Goal: Task Accomplishment & Management: Manage account settings

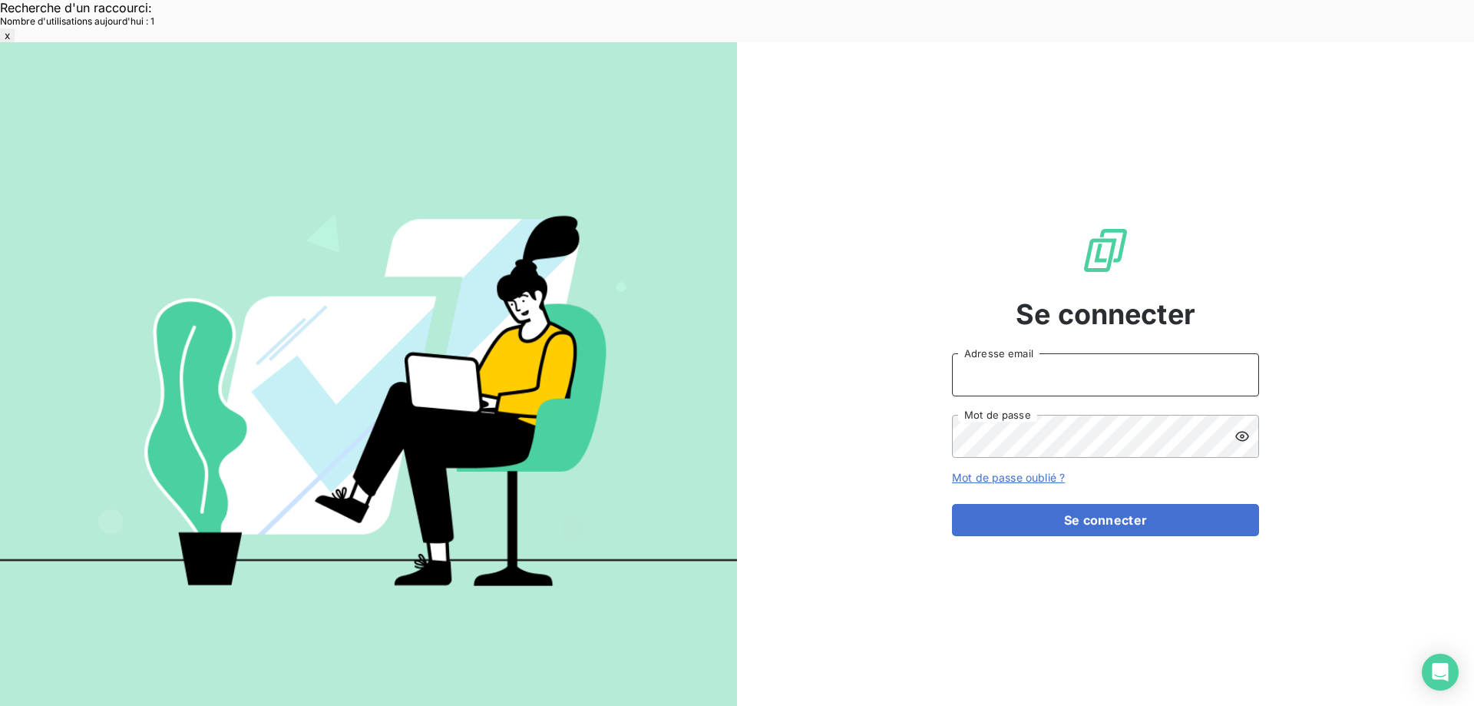
type input "met-france@recouvrement.met.com"
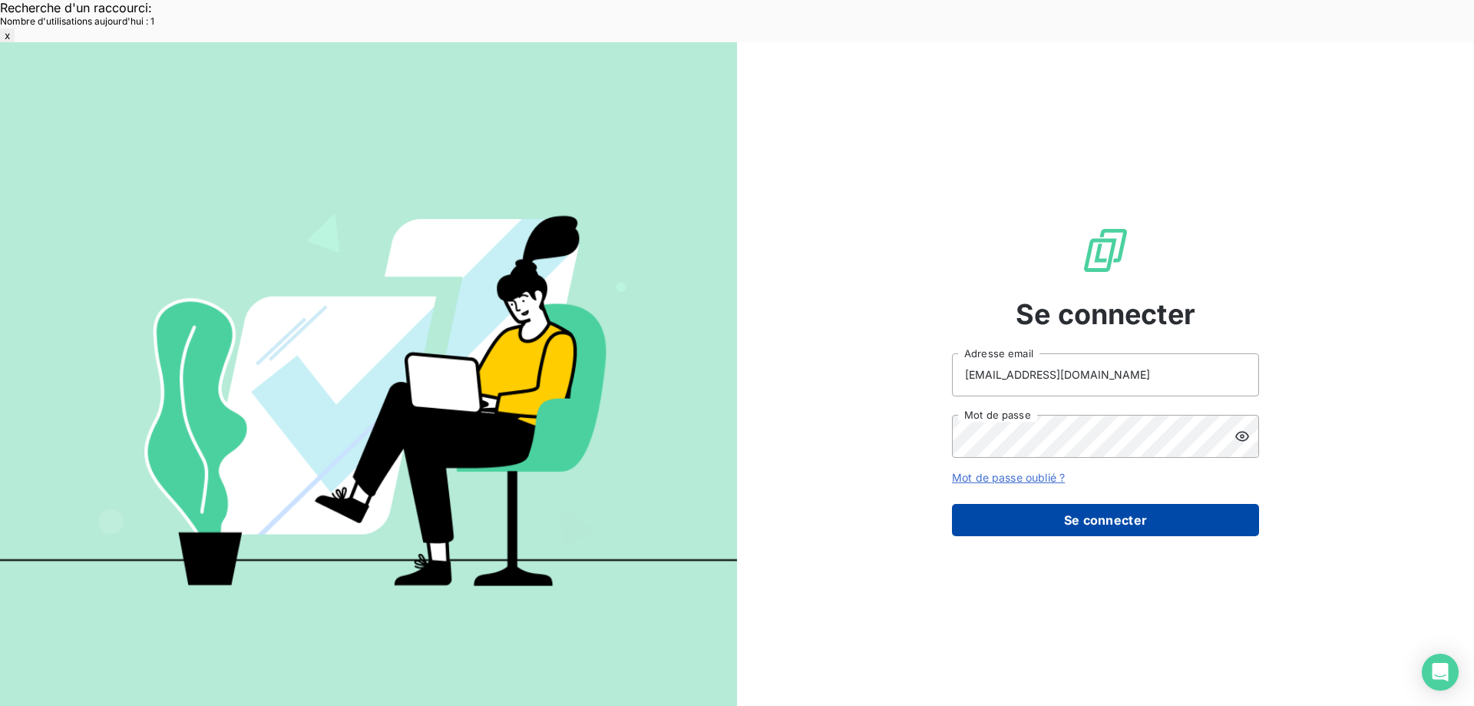
drag, startPoint x: 1050, startPoint y: 478, endPoint x: 1022, endPoint y: 477, distance: 27.7
click at [1049, 504] on button "Se connecter" at bounding box center [1105, 520] width 307 height 32
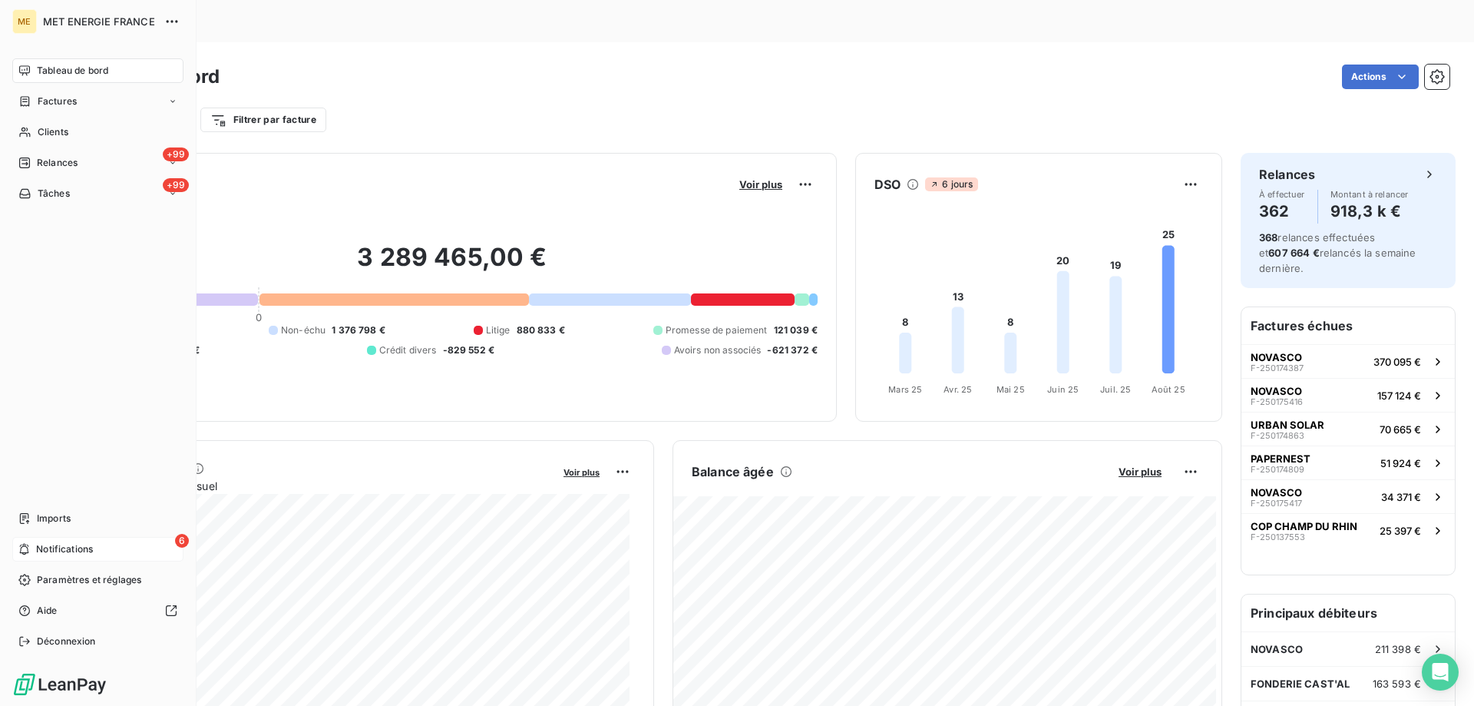
drag, startPoint x: 58, startPoint y: 553, endPoint x: 81, endPoint y: 544, distance: 24.5
click at [58, 553] on span "Notifications" at bounding box center [64, 549] width 57 height 14
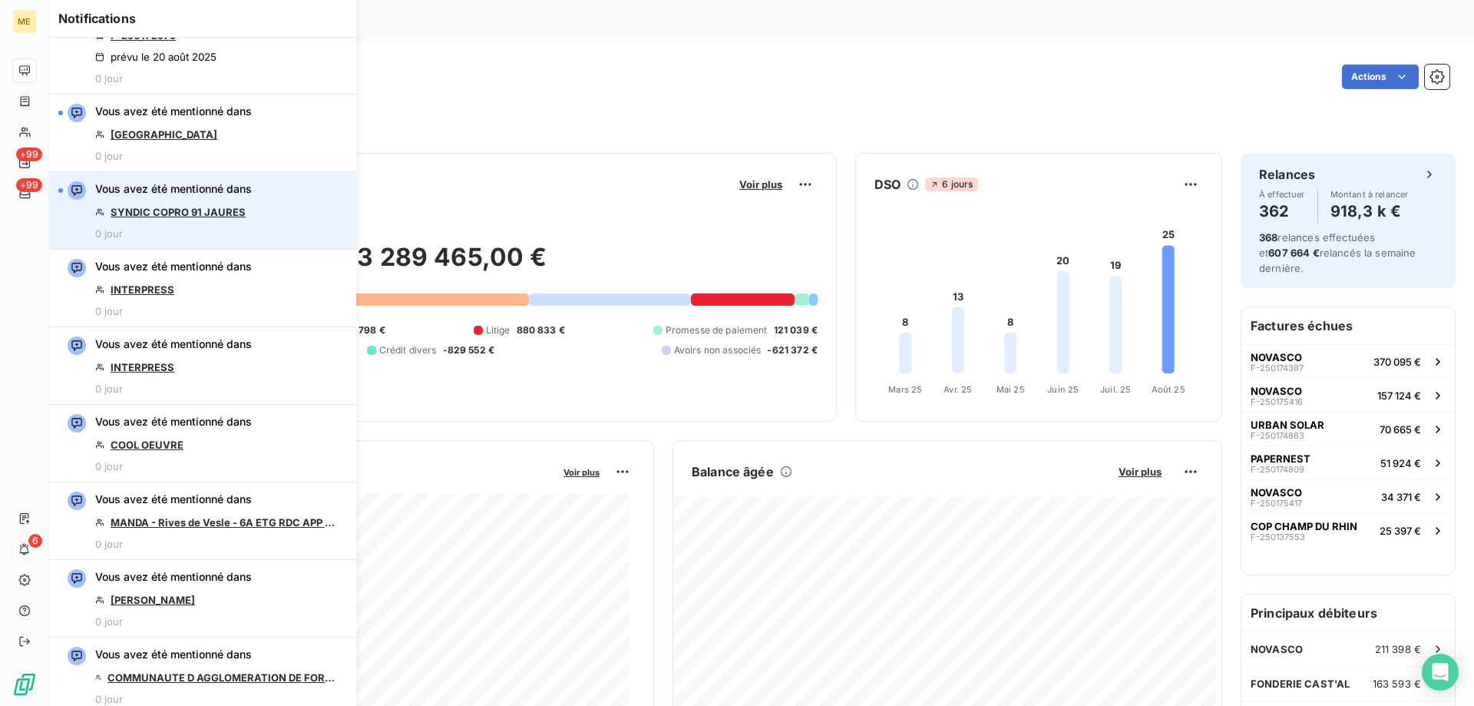
scroll to position [384, 0]
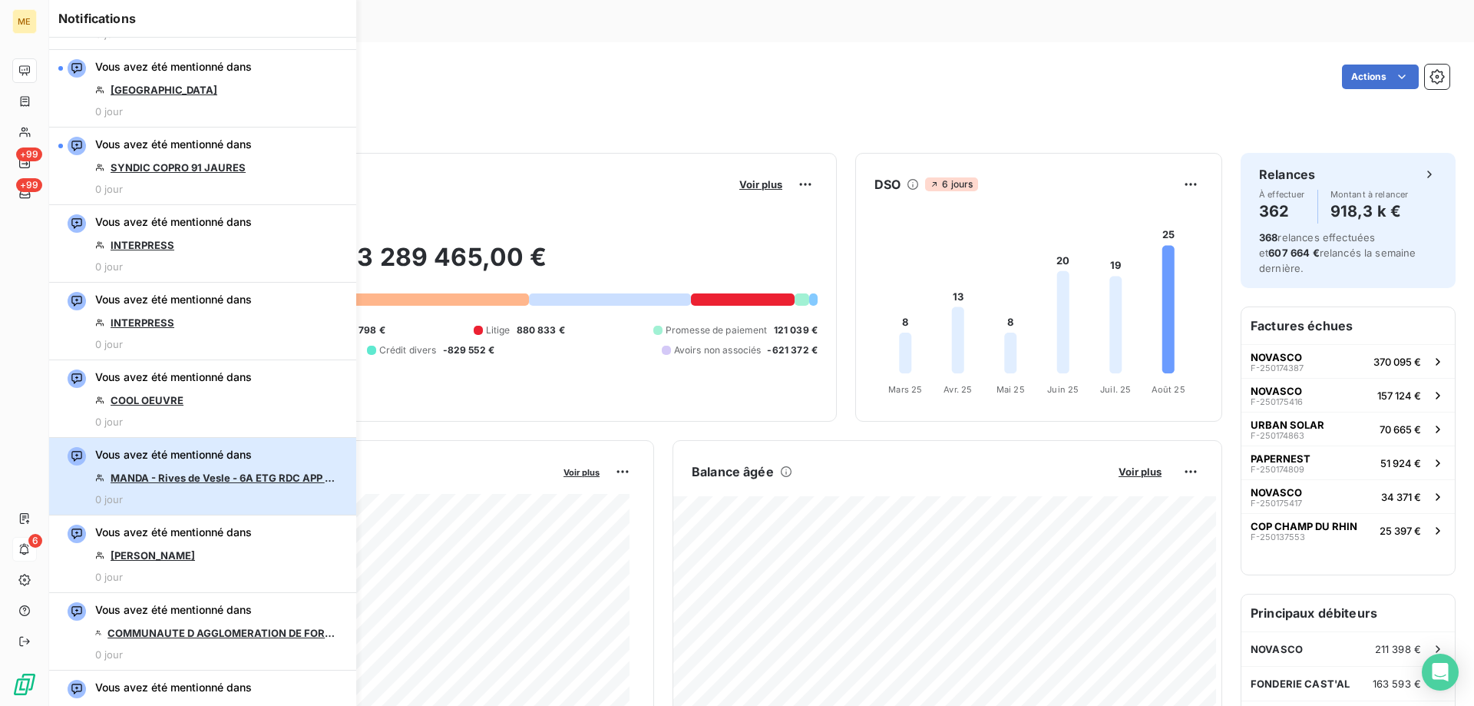
click at [211, 458] on span "Vous avez été mentionné dans" at bounding box center [173, 454] width 157 height 15
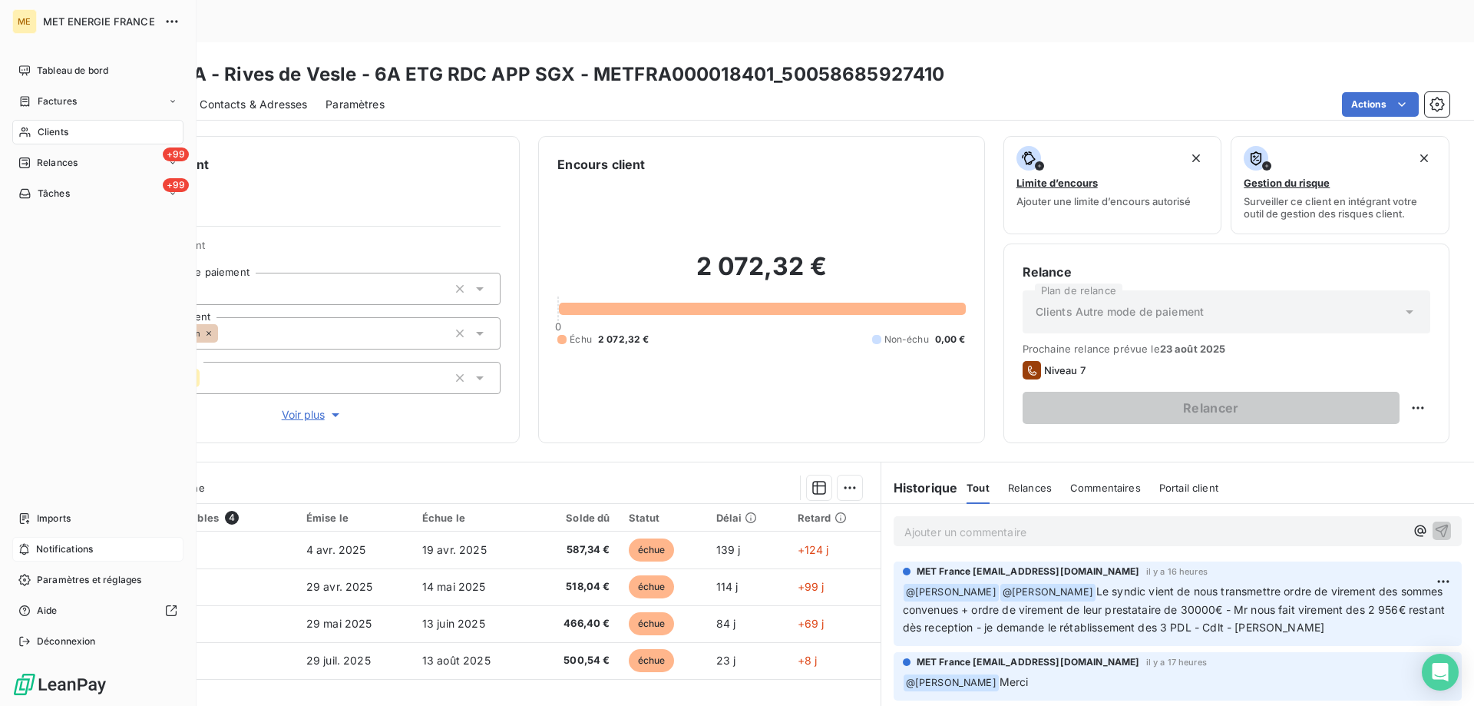
click at [98, 544] on div "Notifications" at bounding box center [97, 549] width 171 height 25
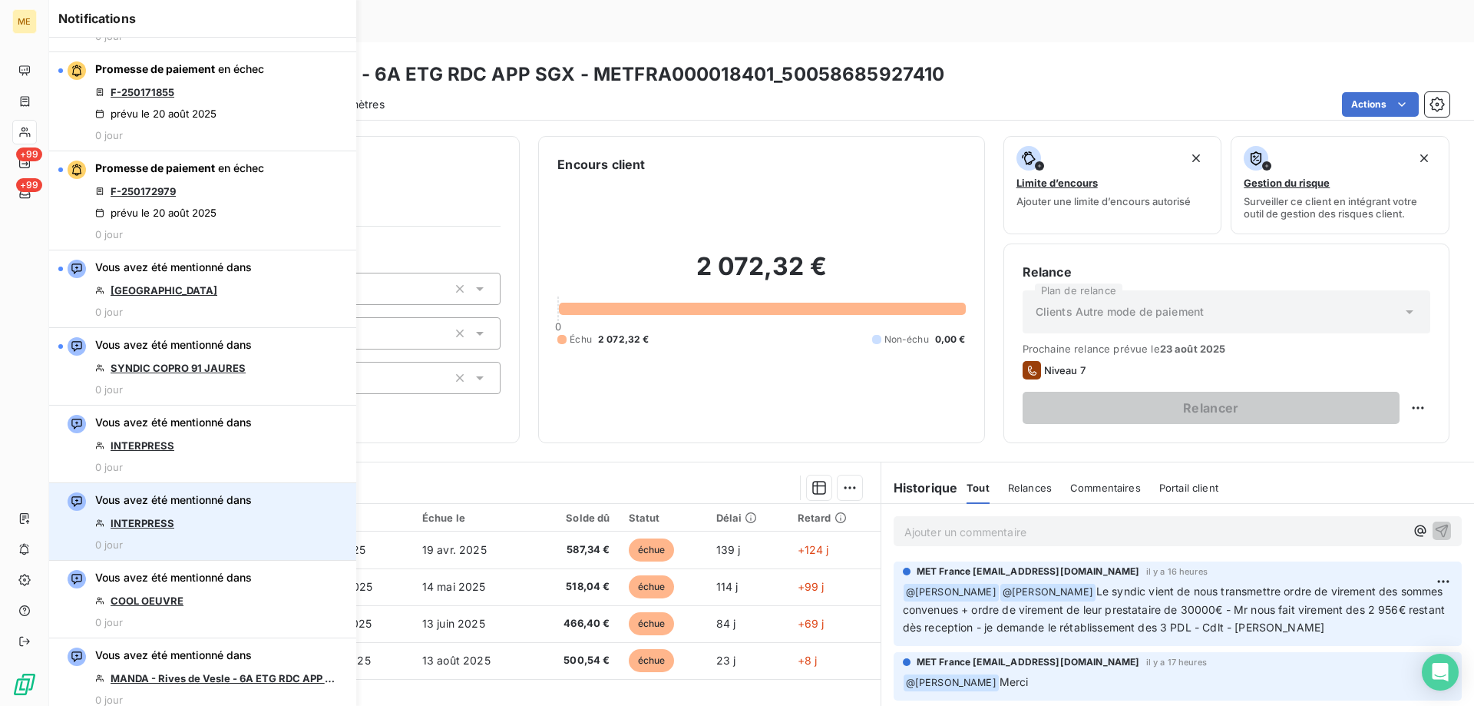
scroll to position [230, 0]
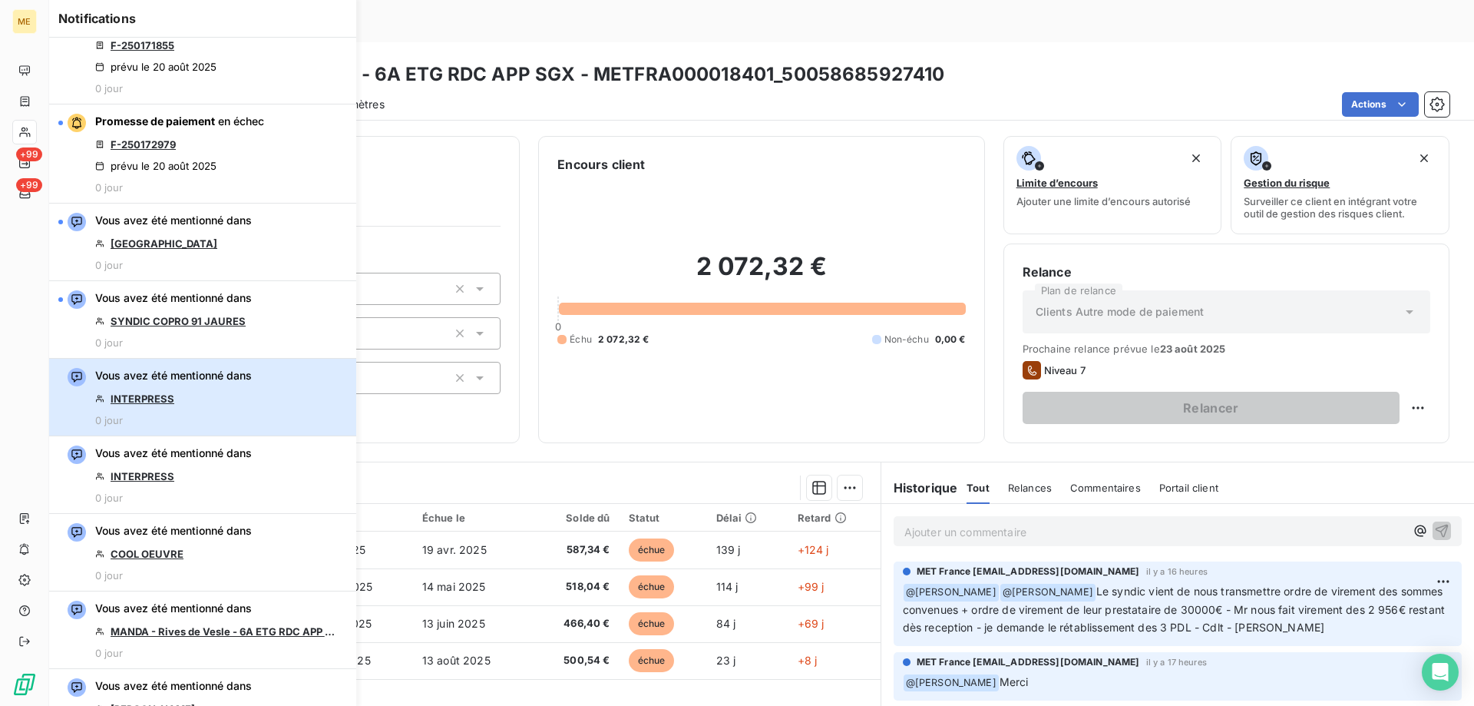
click at [221, 399] on div "Vous avez été mentionné dans INTERPRESS 0 jour" at bounding box center [173, 397] width 157 height 58
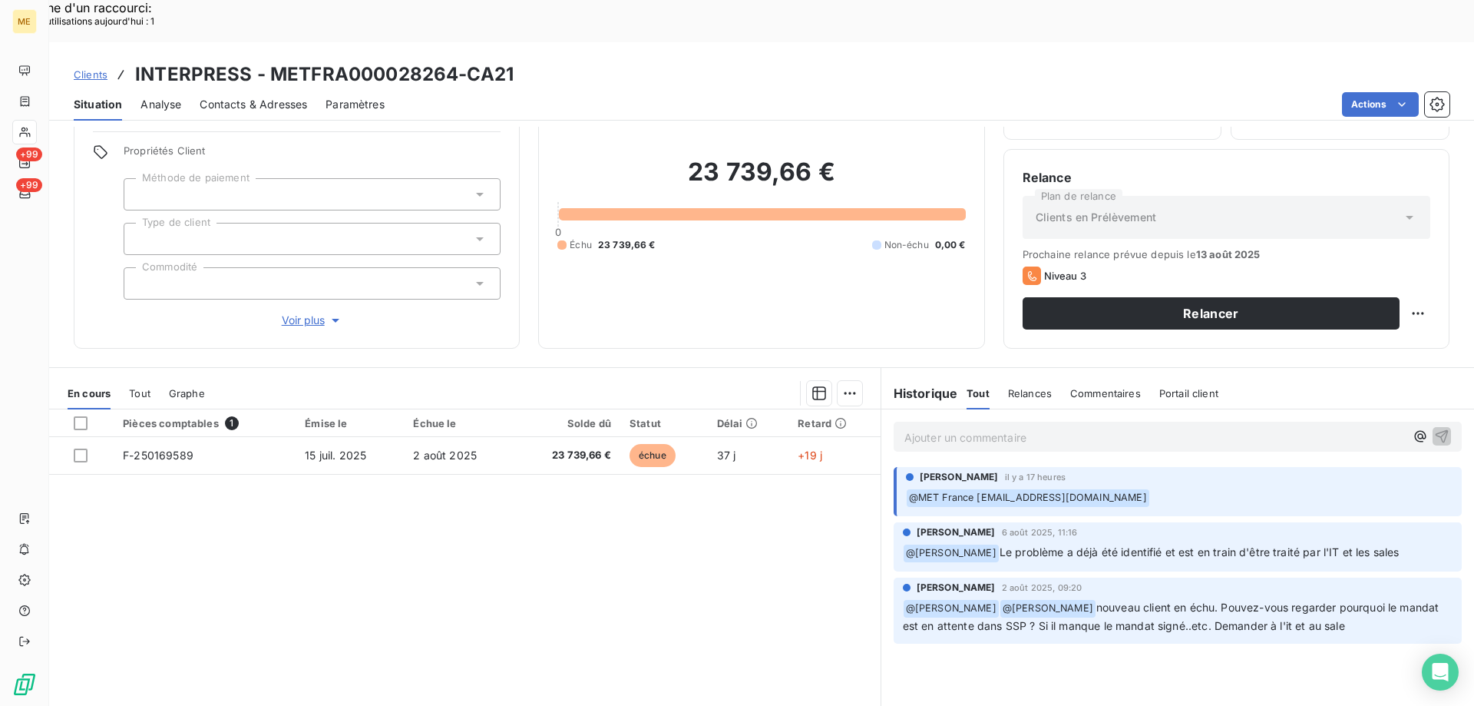
scroll to position [98, 0]
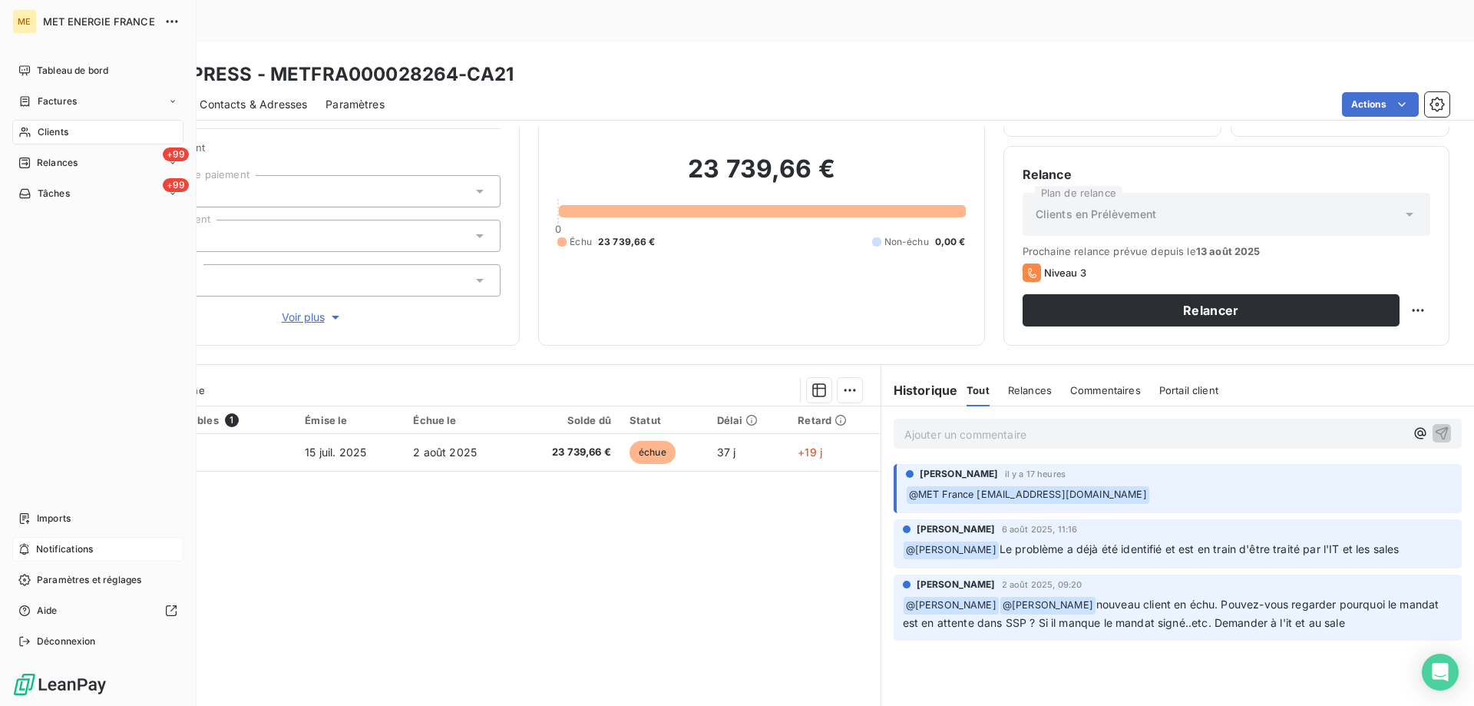
click at [104, 544] on div "Notifications" at bounding box center [97, 549] width 171 height 25
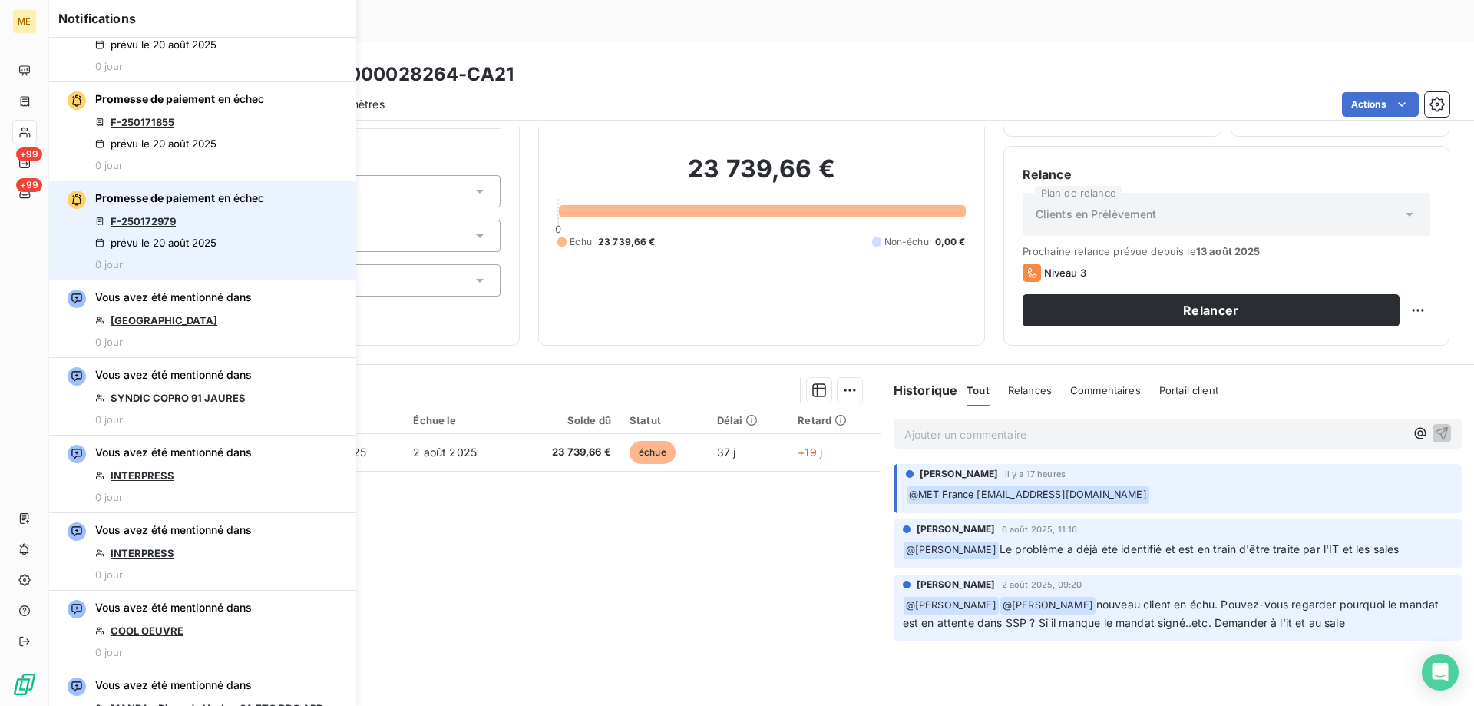
scroll to position [230, 0]
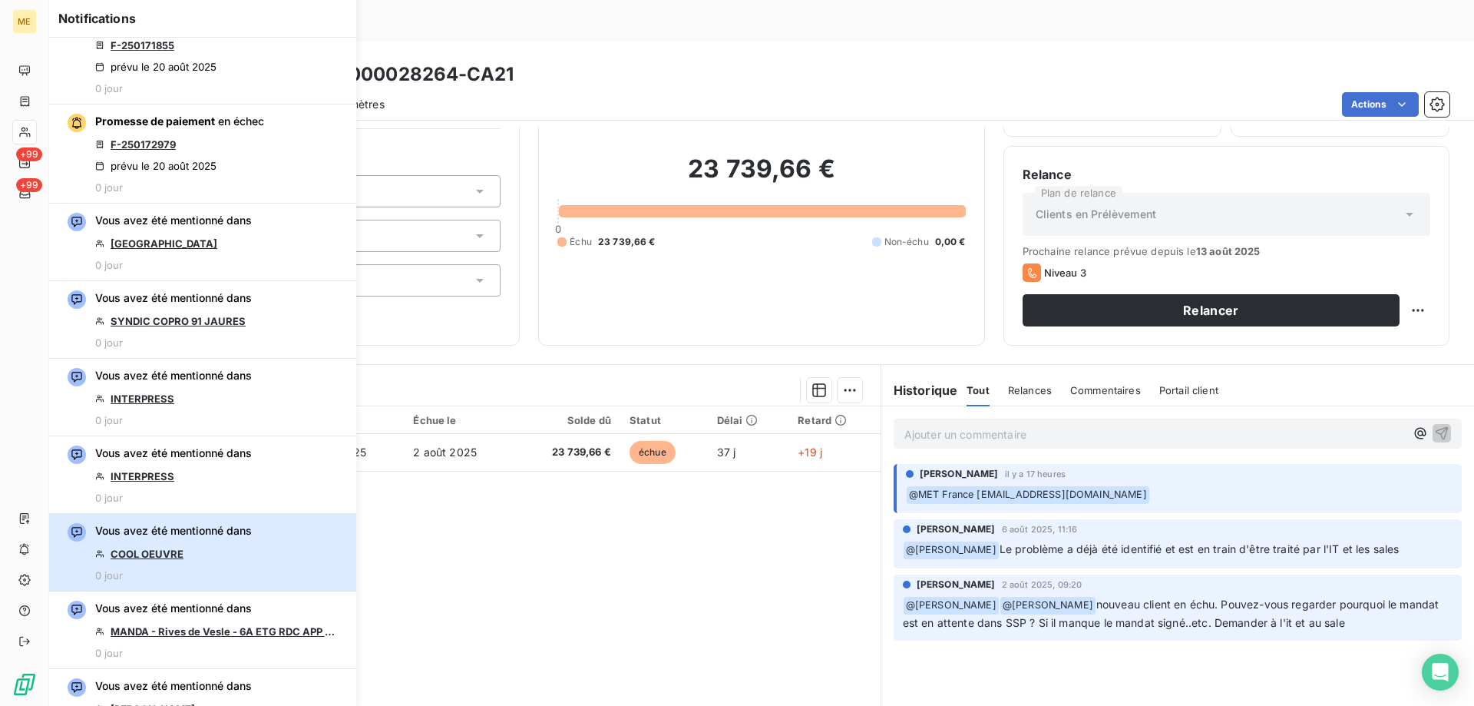
click at [203, 537] on span "Vous avez été mentionné dans" at bounding box center [173, 530] width 157 height 15
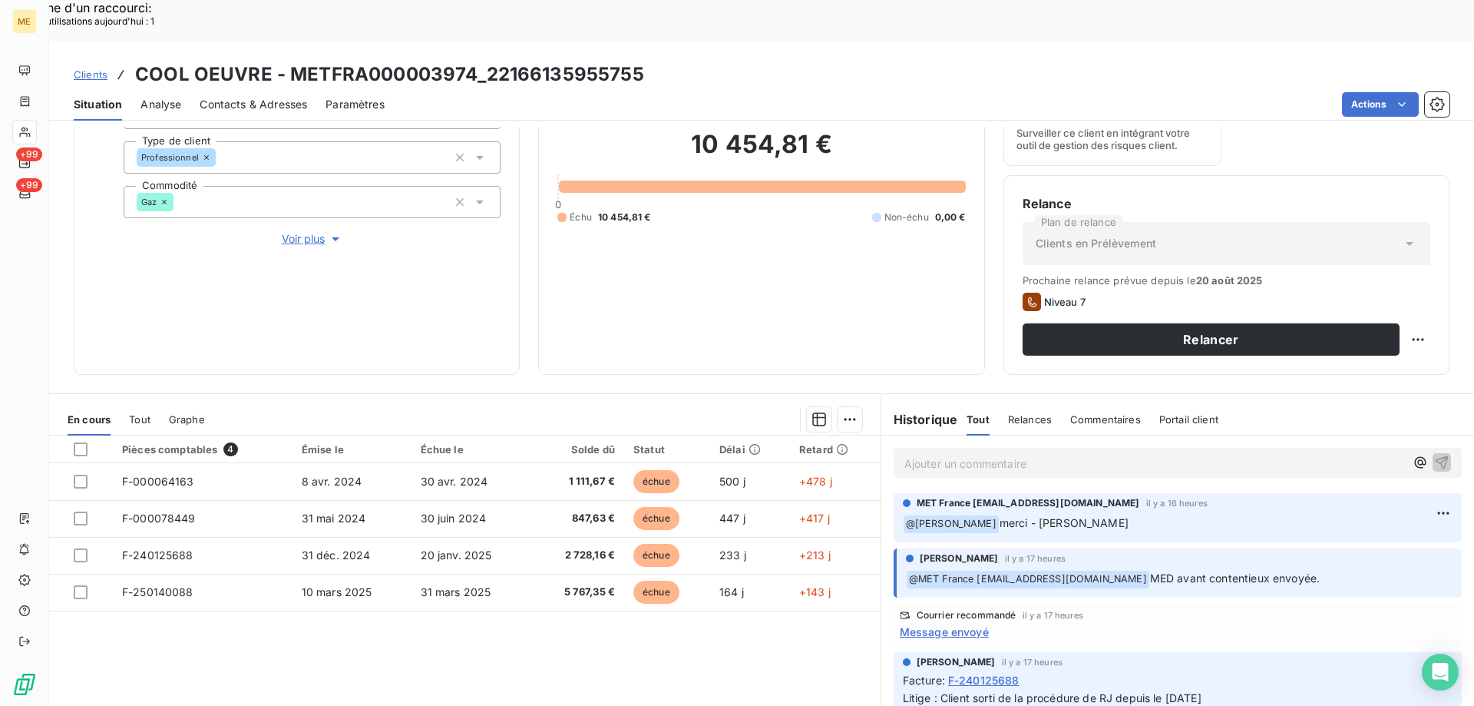
scroll to position [205, 0]
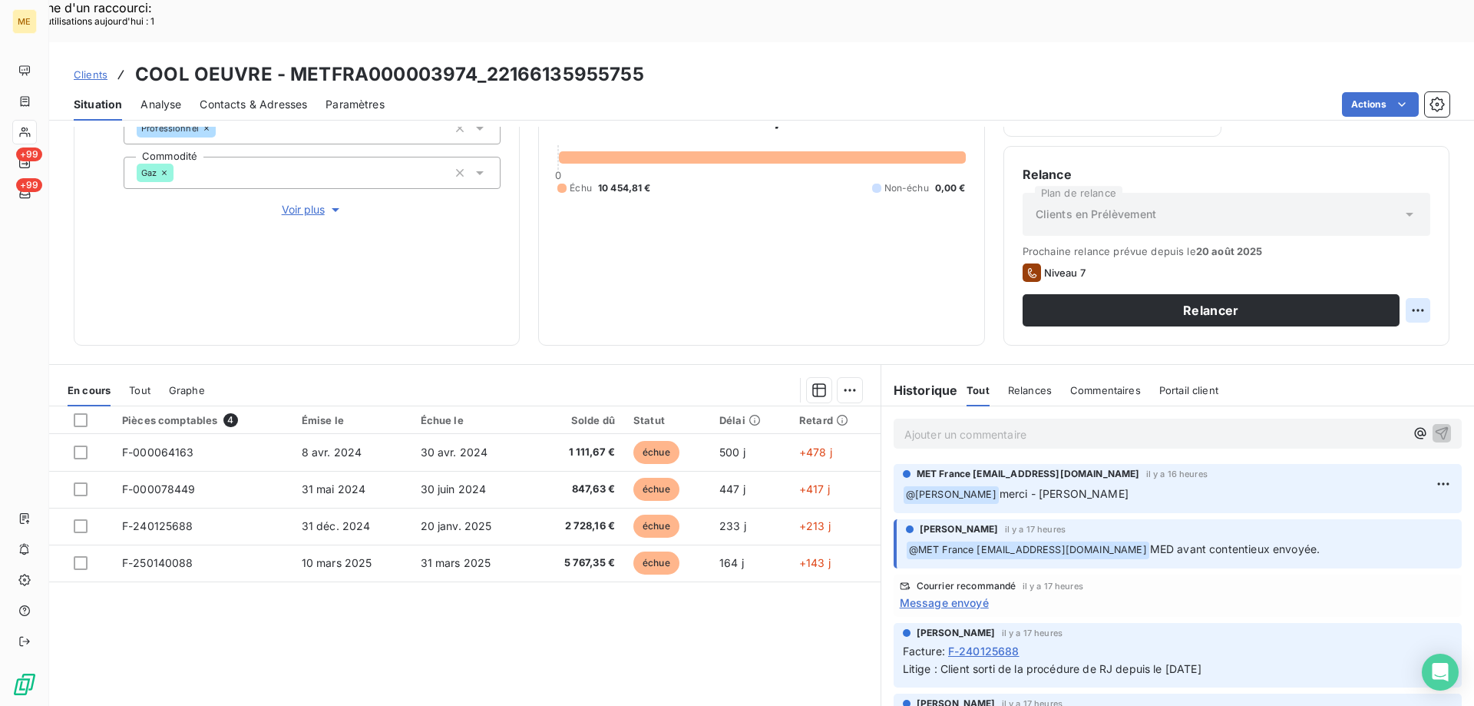
click at [1341, 301] on div "Replanifier cette action" at bounding box center [1343, 301] width 137 height 25
select select "7"
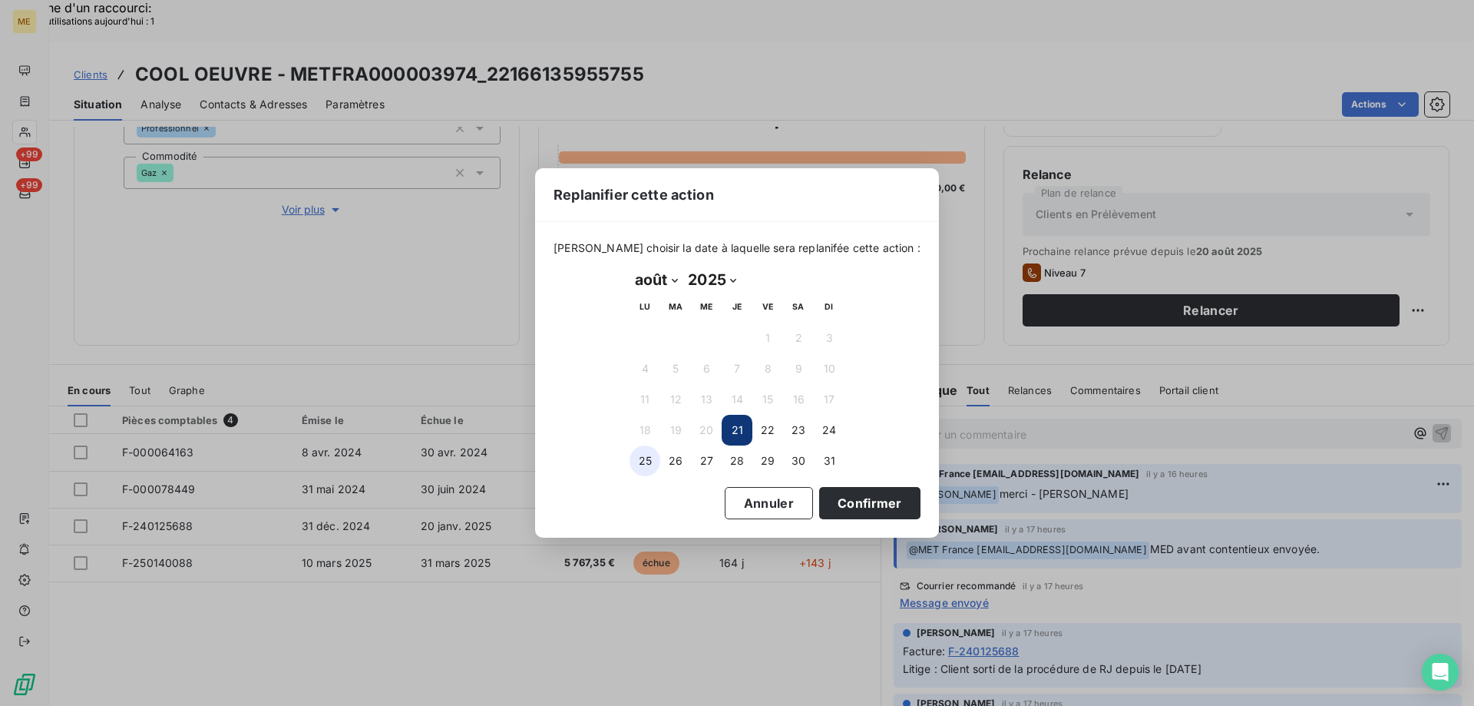
click at [645, 465] on button "25" at bounding box center [645, 460] width 31 height 31
click at [846, 500] on button "Confirmer" at bounding box center [869, 503] width 101 height 32
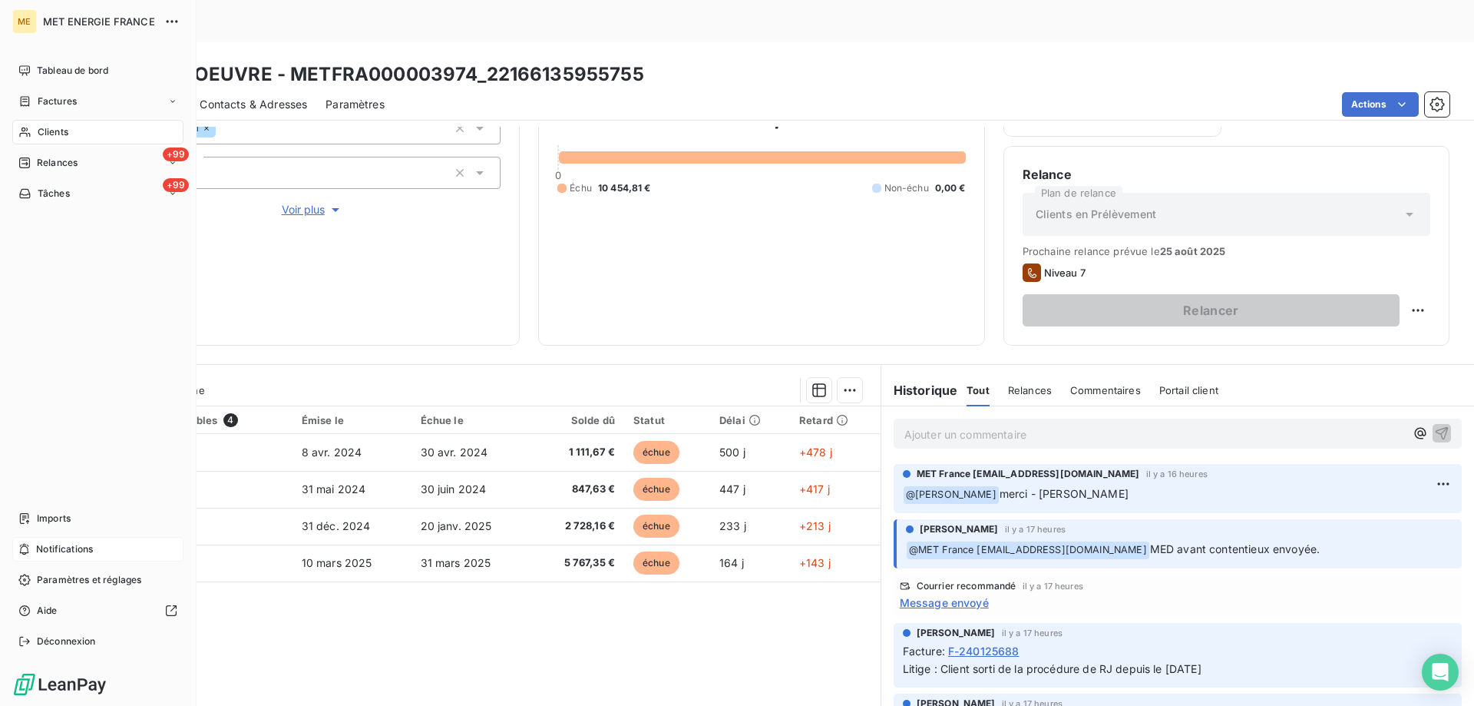
click at [113, 544] on div "Notifications" at bounding box center [97, 549] width 171 height 25
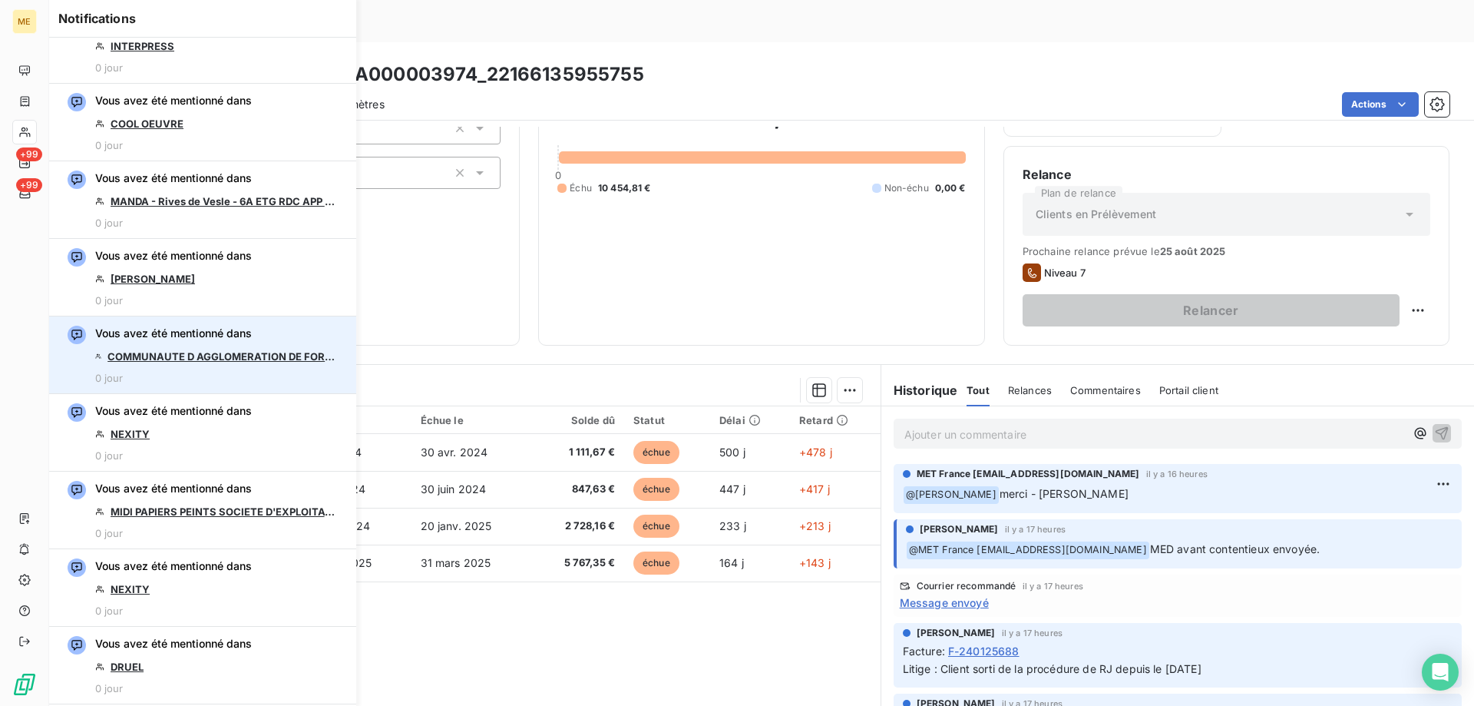
scroll to position [691, 0]
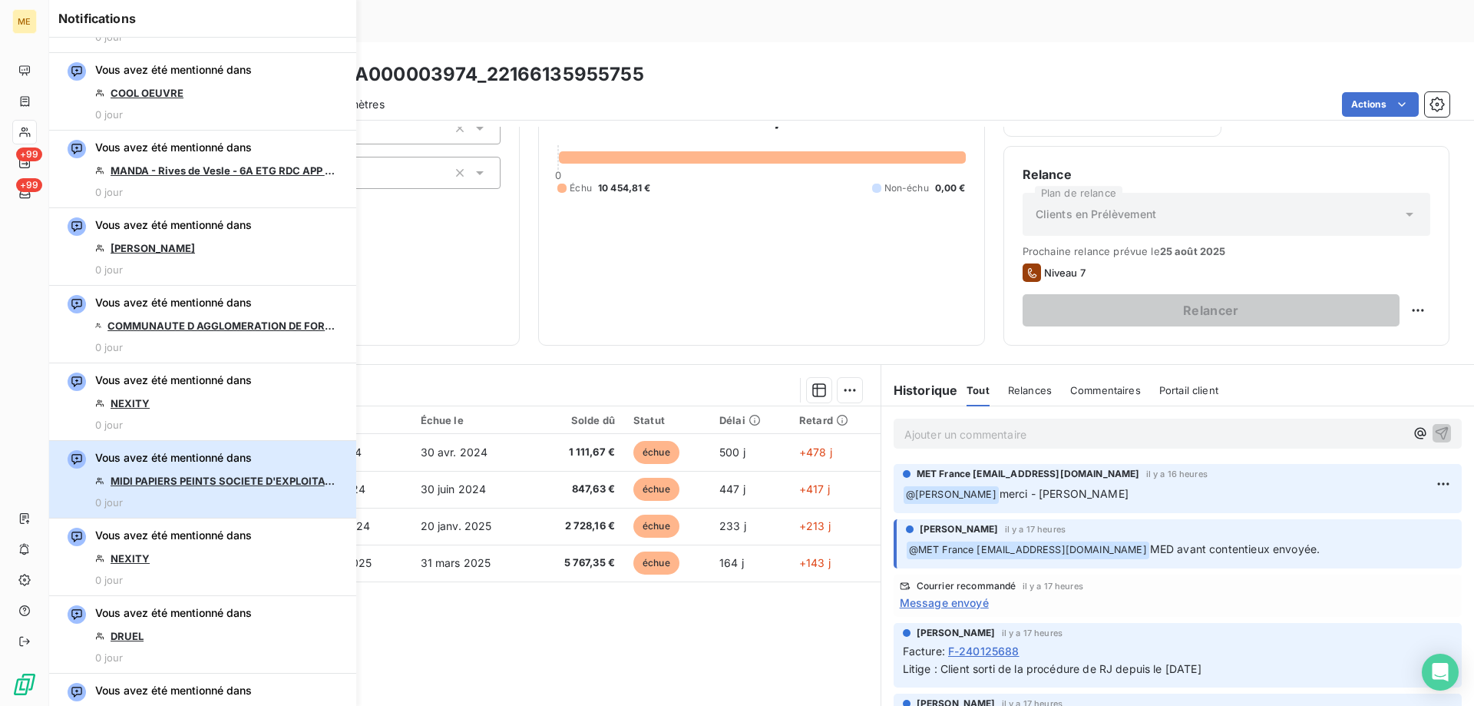
click at [180, 471] on div "Vous avez été mentionné dans MIDI PAPIERS PEINTS SOCIETE D'EXPLOITATION 0 jour" at bounding box center [218, 479] width 246 height 58
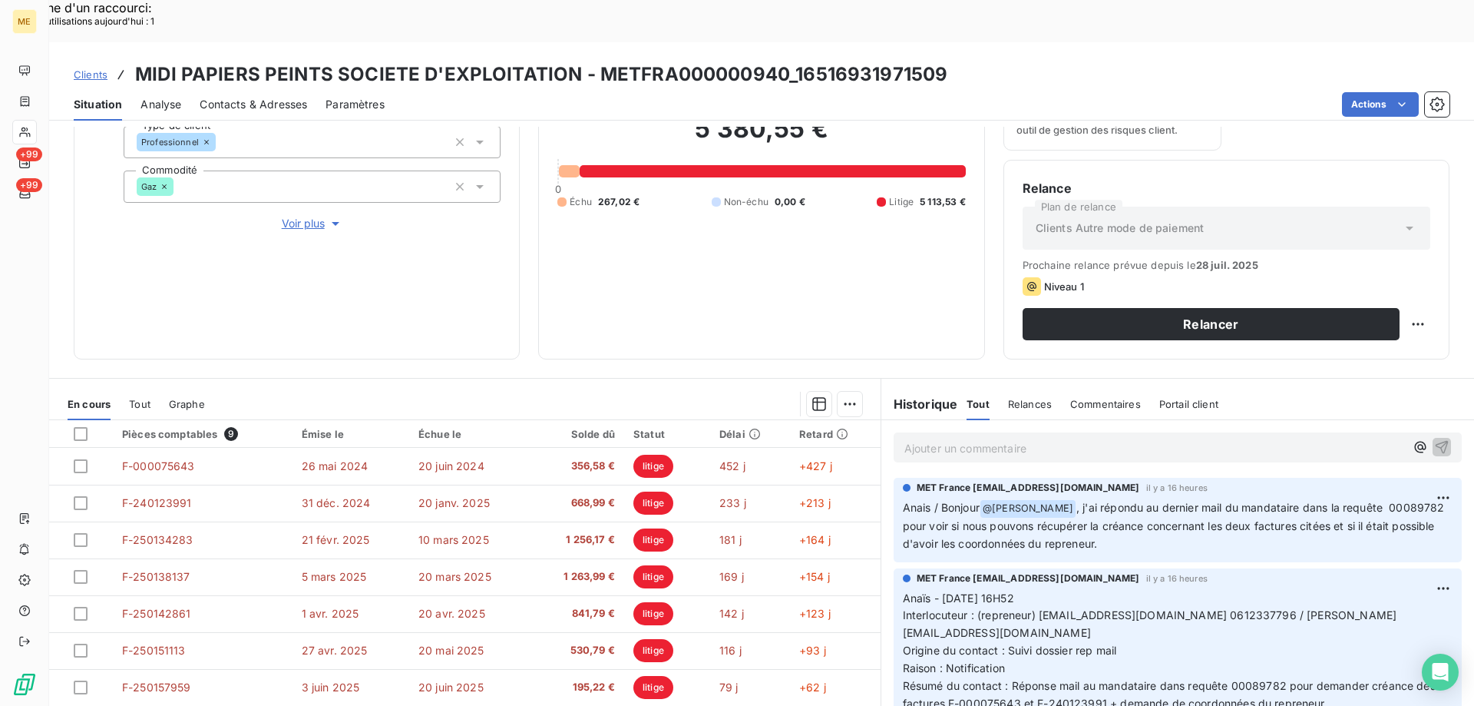
scroll to position [205, 0]
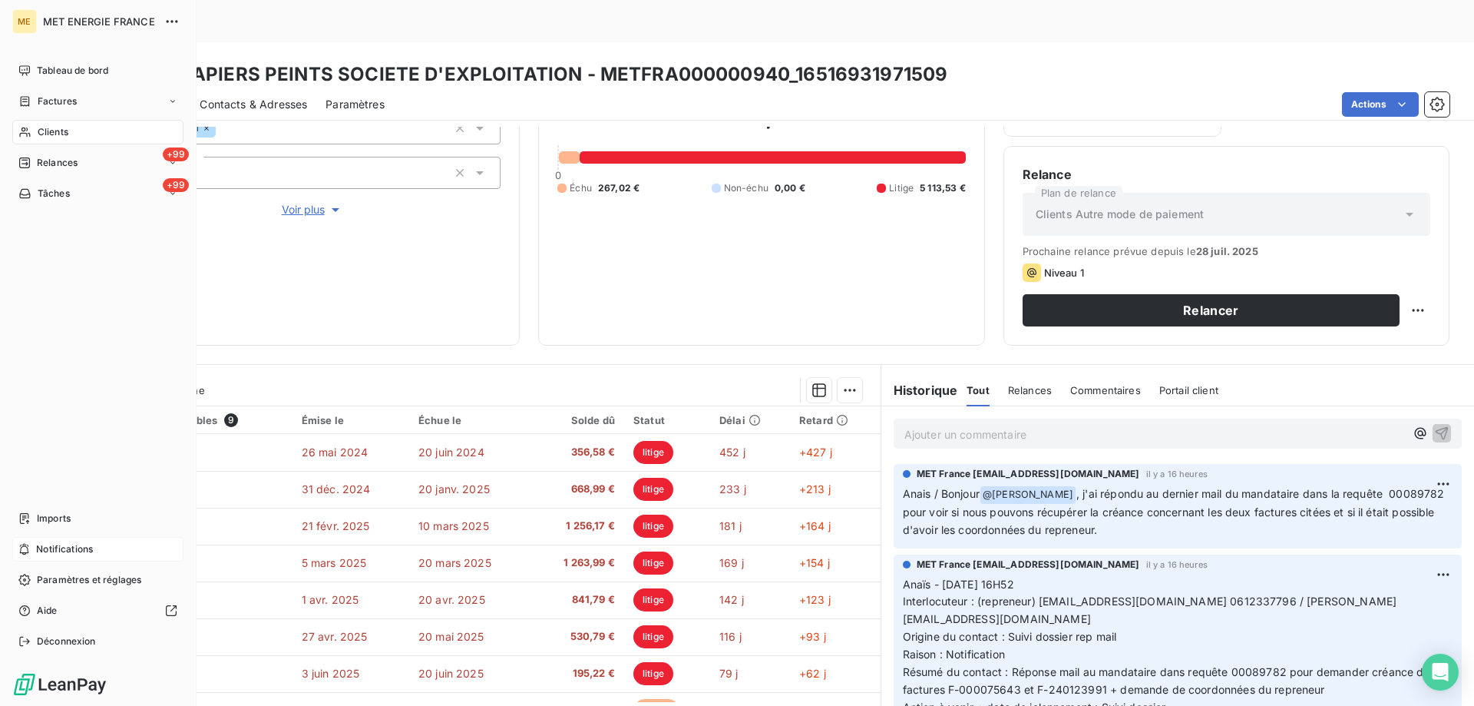
click at [72, 553] on span "Notifications" at bounding box center [64, 549] width 57 height 14
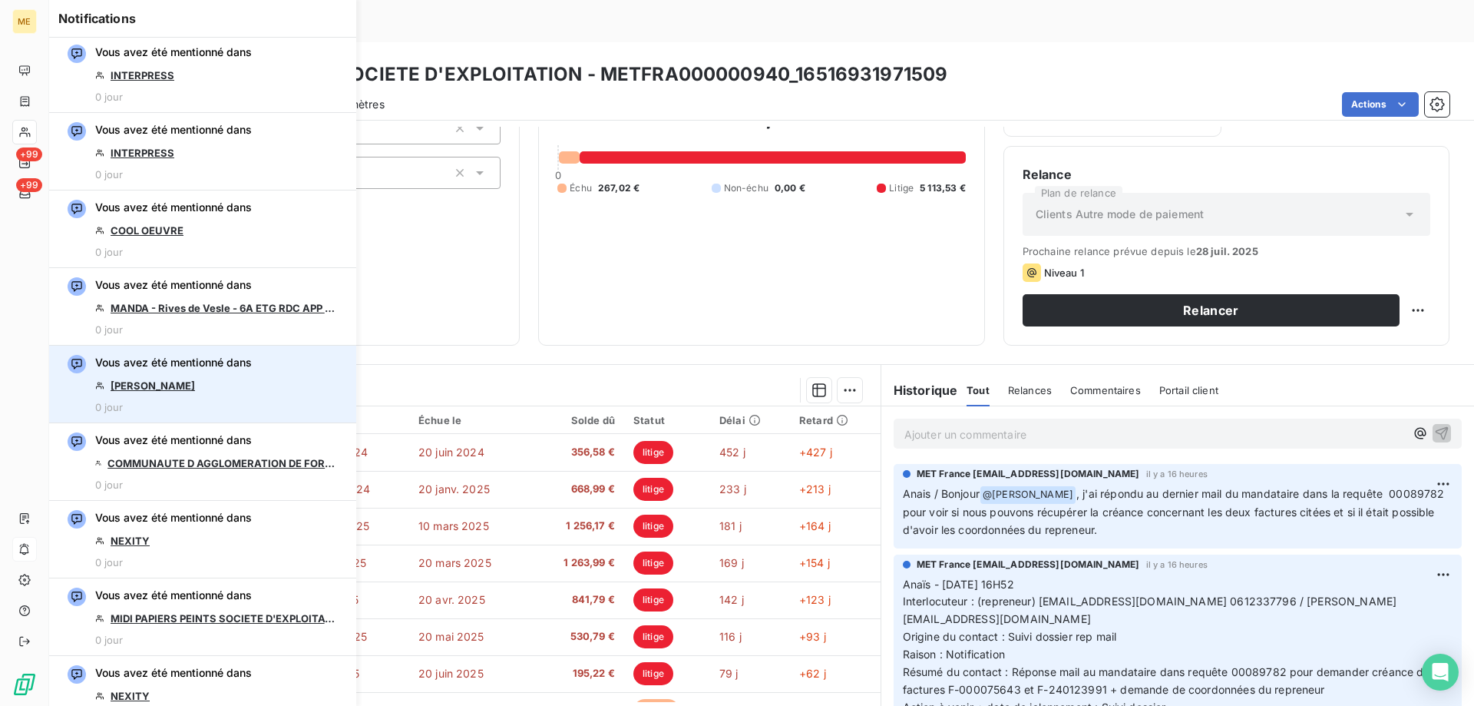
scroll to position [614, 0]
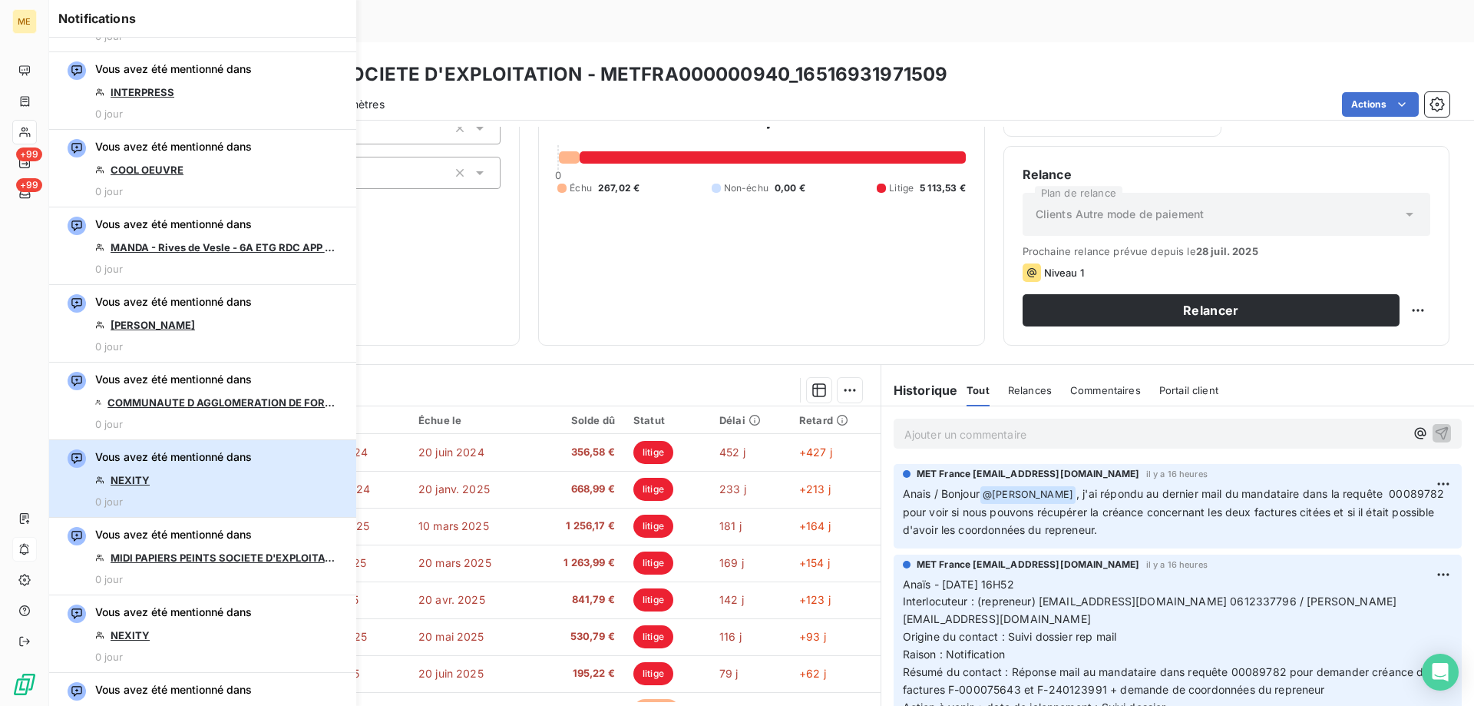
click at [203, 465] on div "Vous avez été mentionné dans NEXITY 0 jour" at bounding box center [173, 478] width 157 height 58
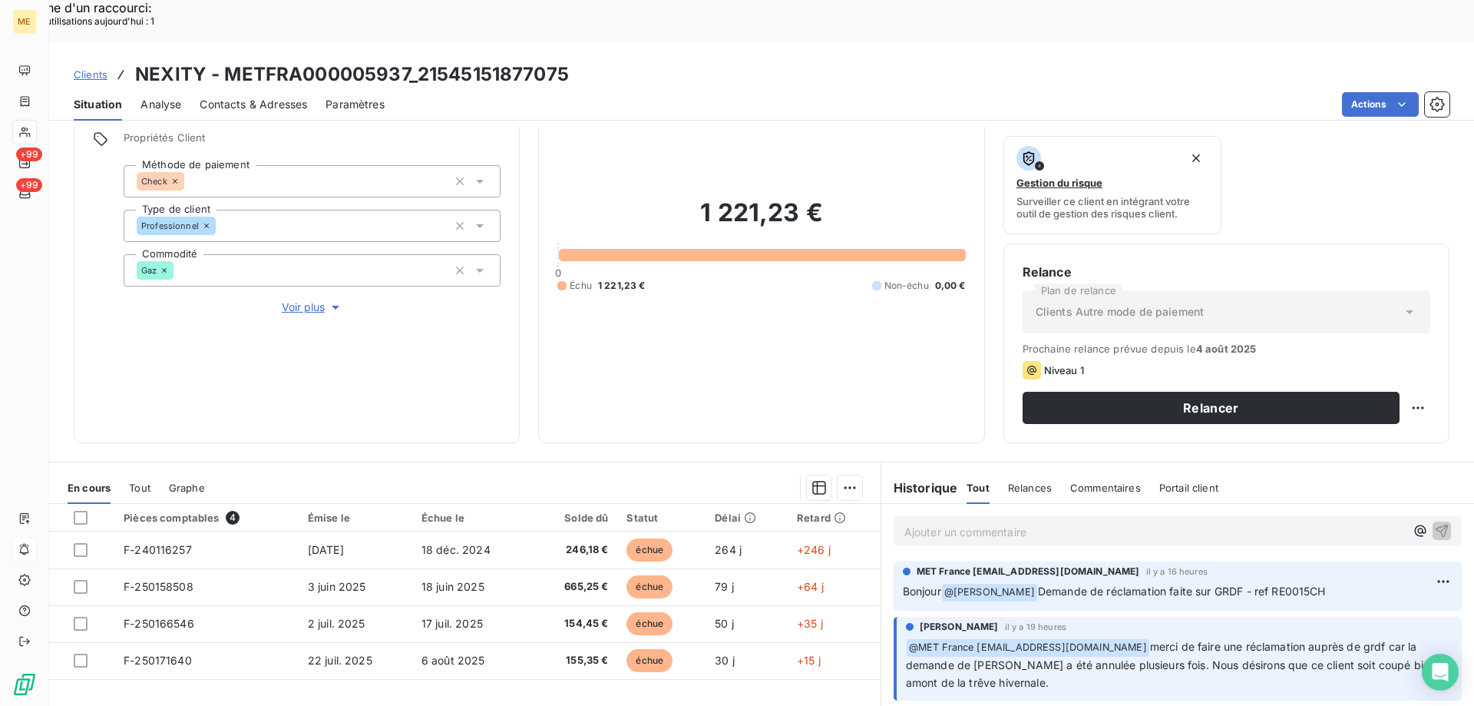
scroll to position [205, 0]
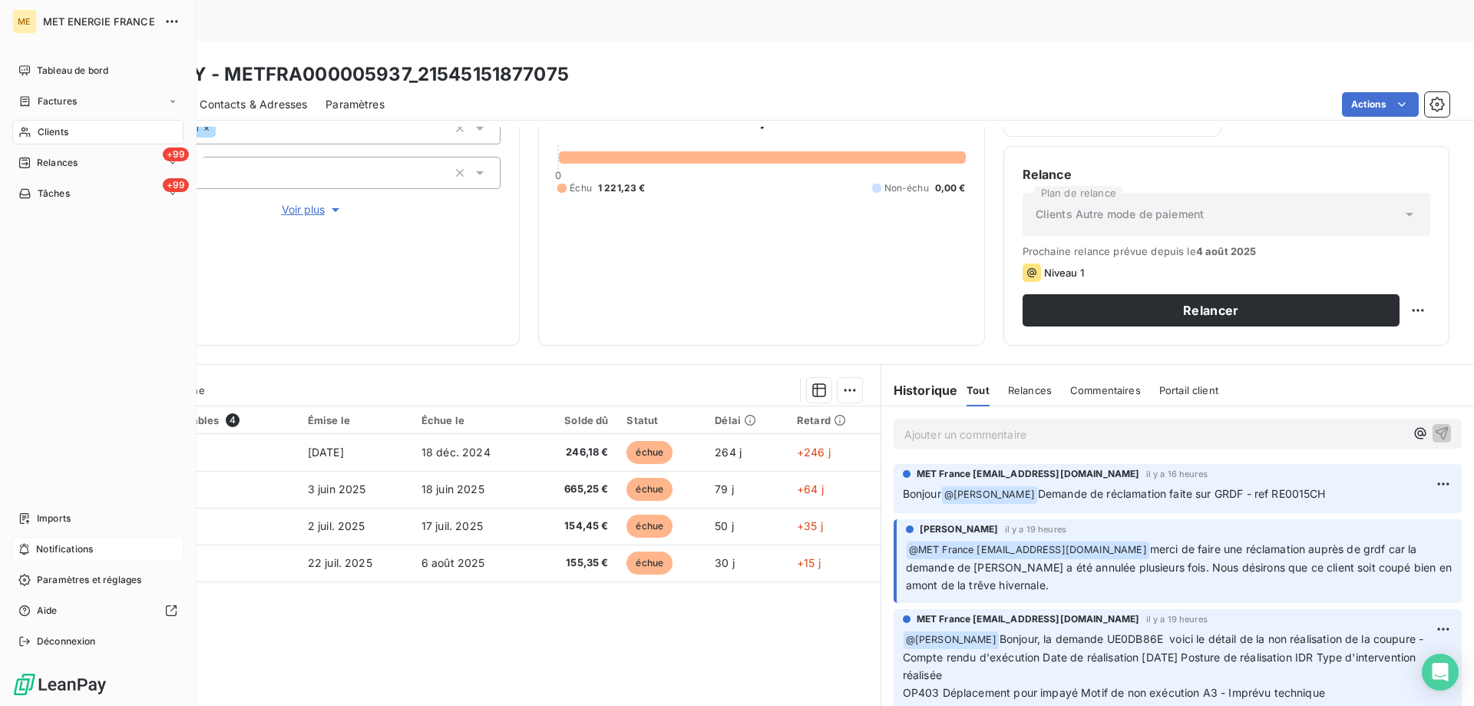
click at [89, 550] on span "Notifications" at bounding box center [64, 549] width 57 height 14
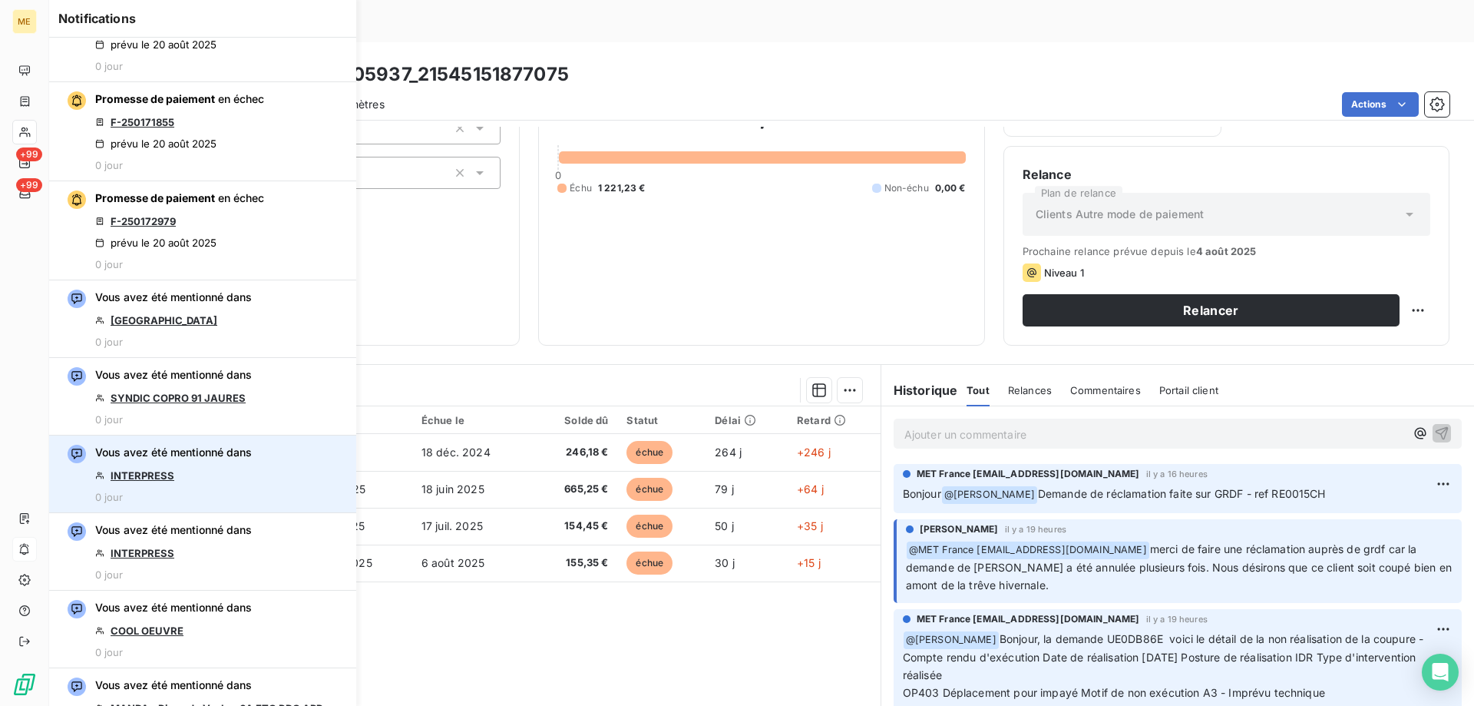
scroll to position [307, 0]
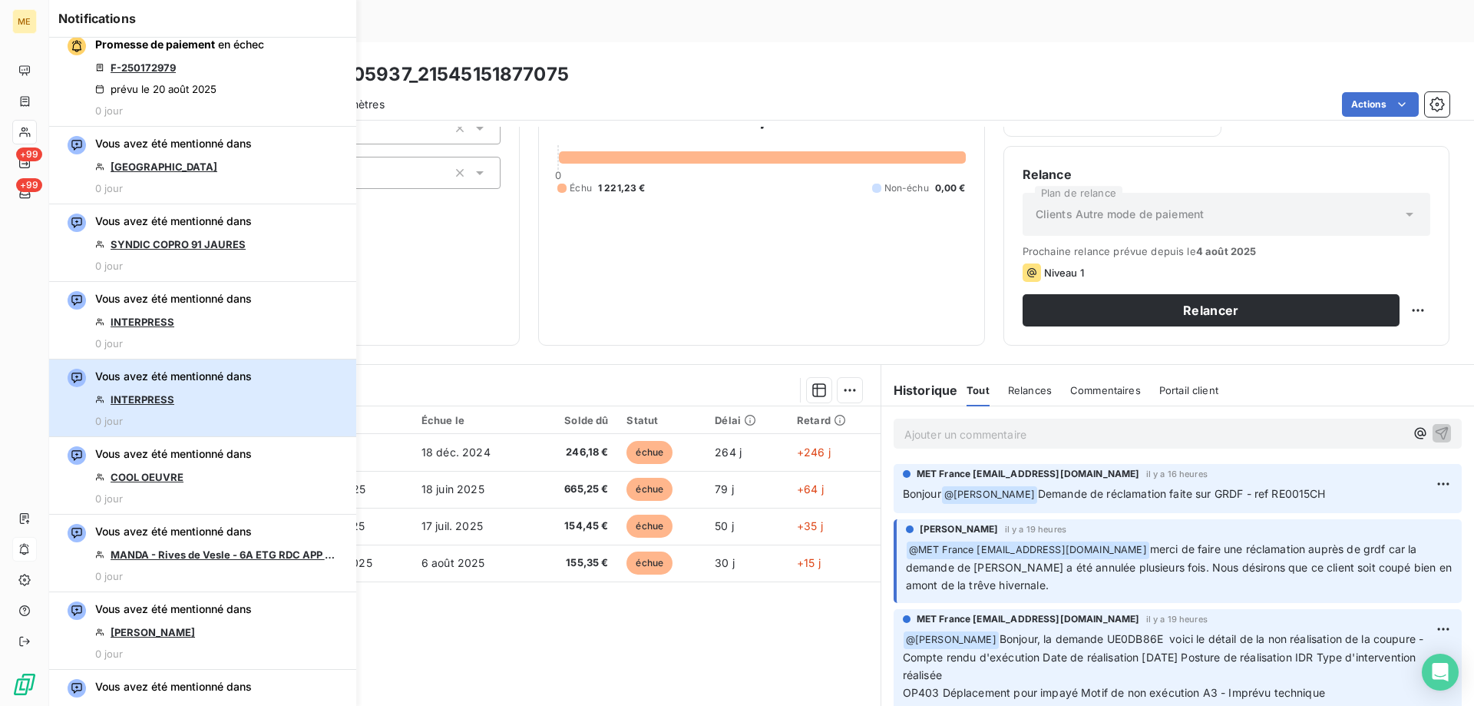
click at [217, 390] on div "Vous avez été mentionné dans INTERPRESS 0 jour" at bounding box center [173, 398] width 157 height 58
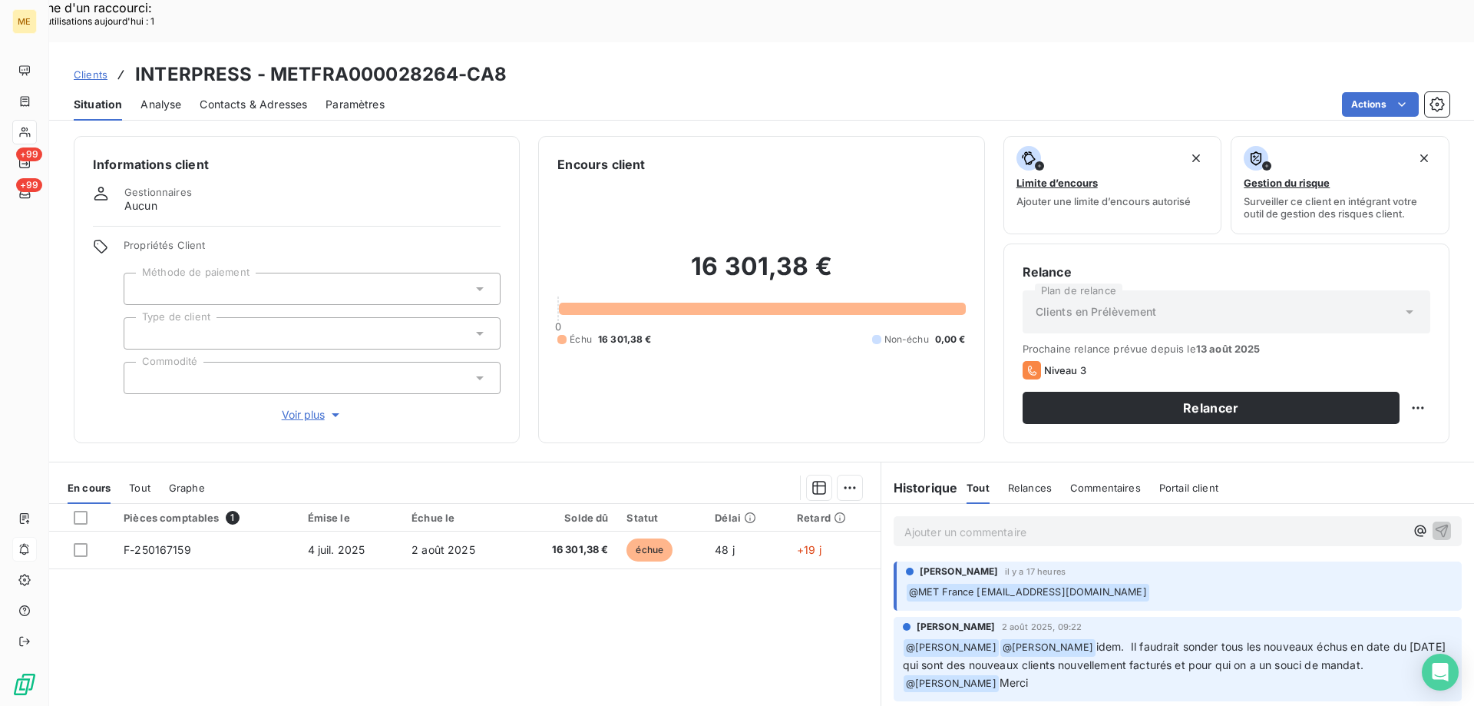
scroll to position [77, 0]
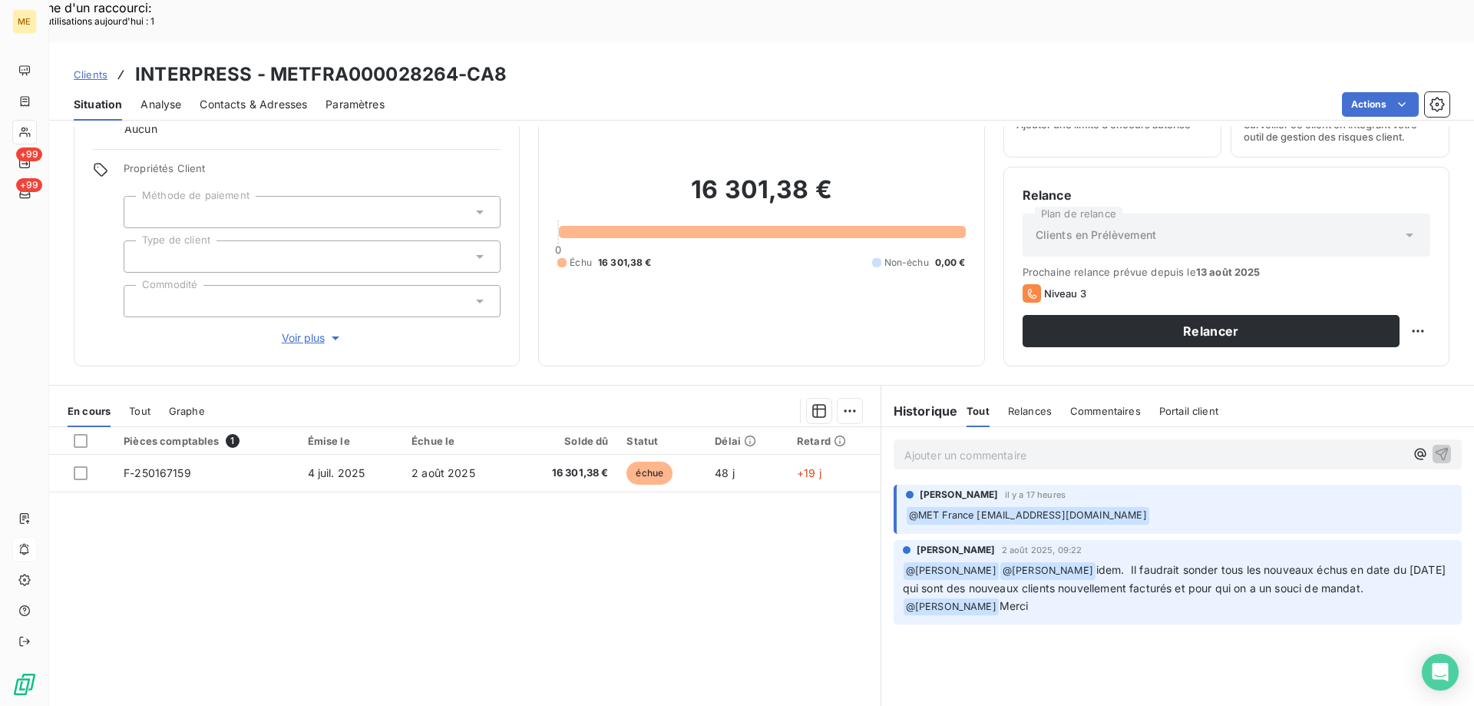
click at [300, 330] on span "Voir plus" at bounding box center [312, 337] width 61 height 15
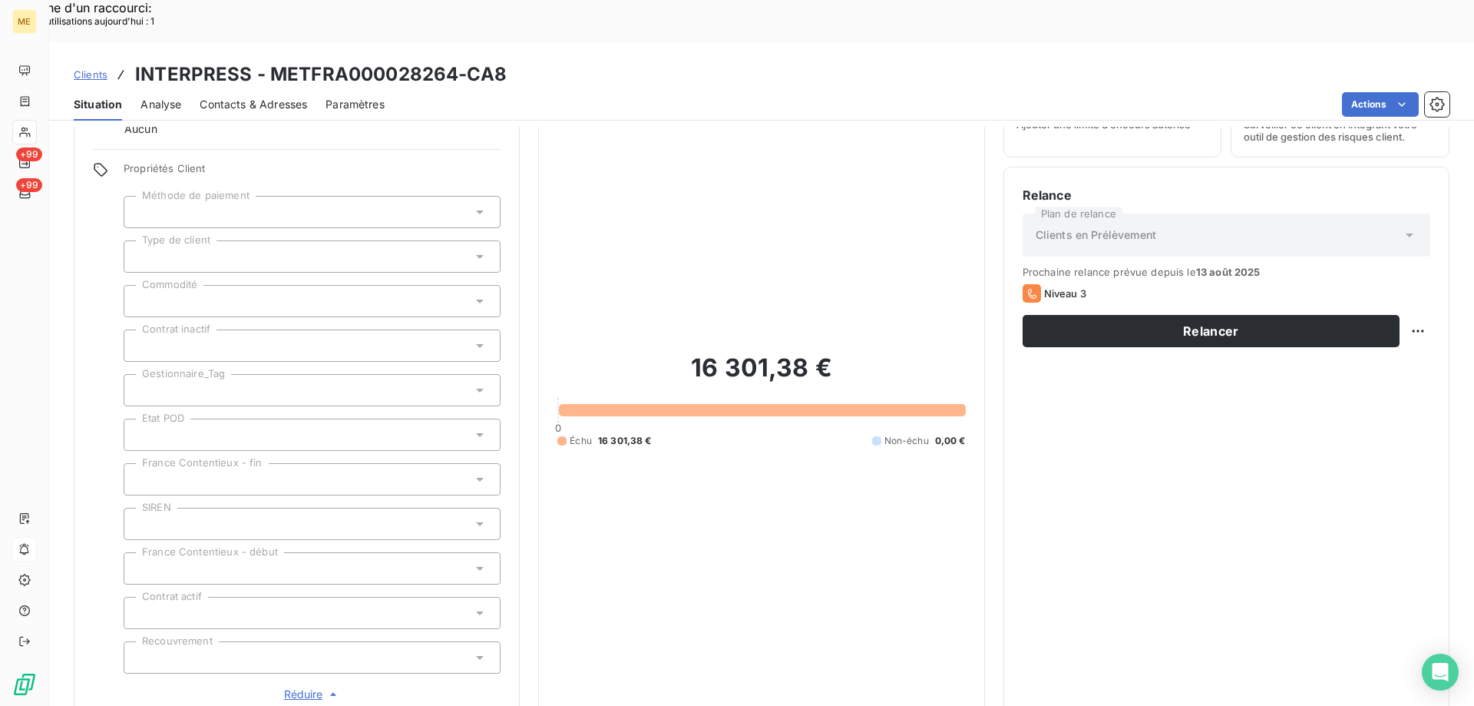
click at [284, 374] on div at bounding box center [312, 390] width 377 height 32
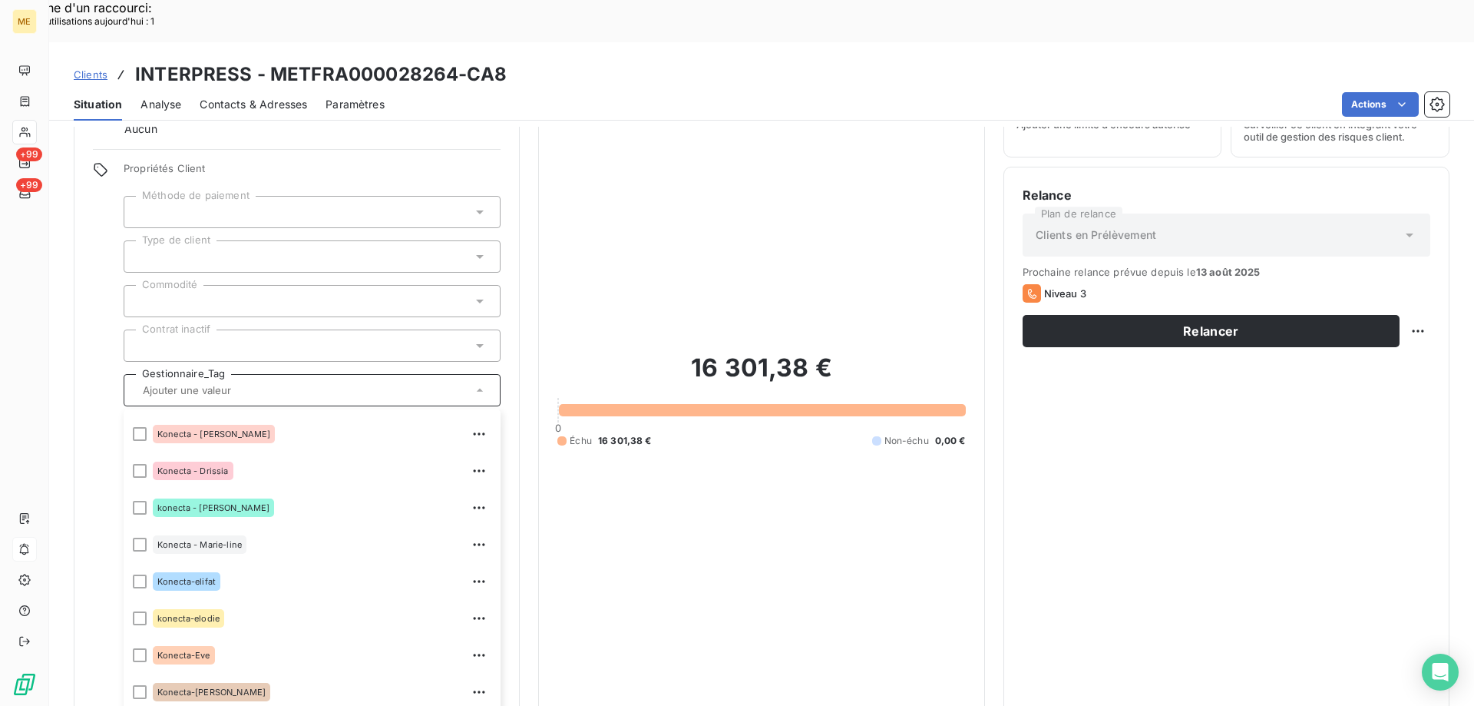
scroll to position [442, 0]
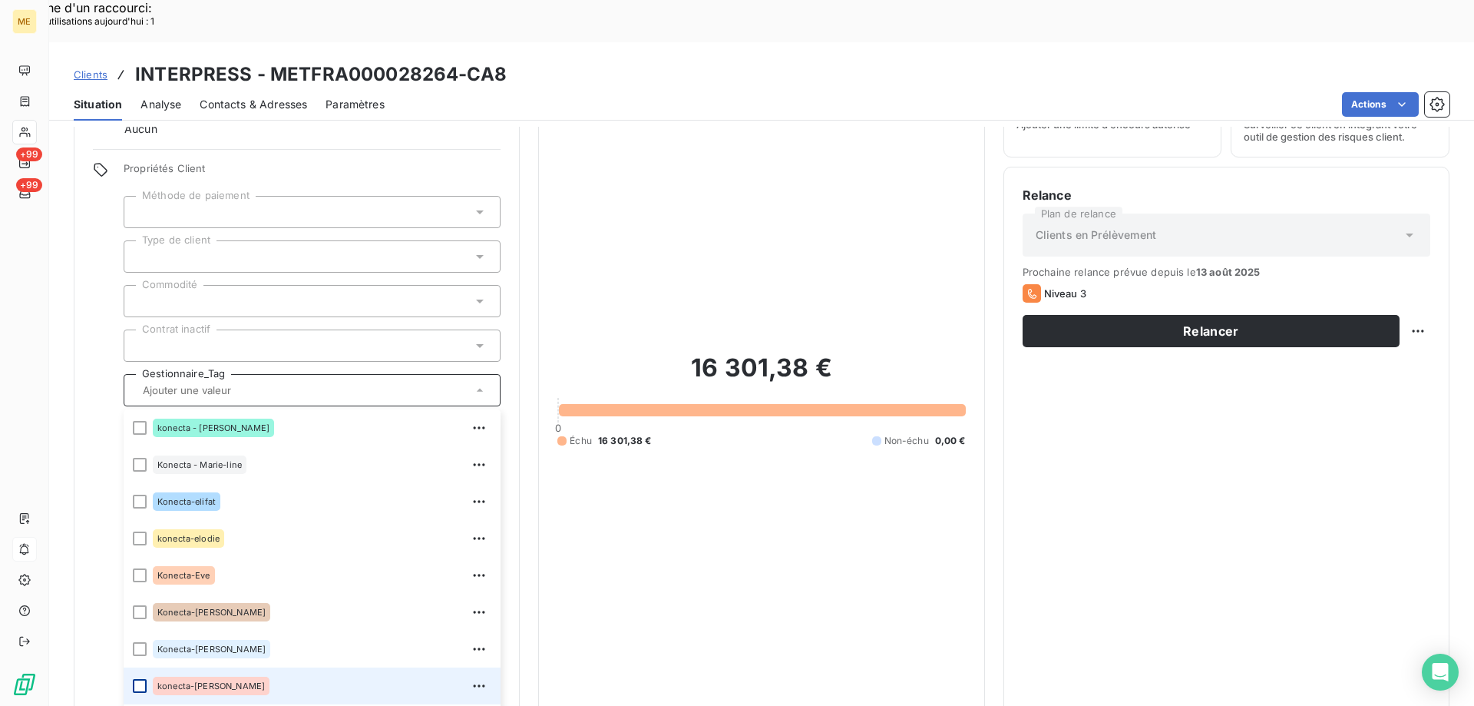
click at [139, 679] on div at bounding box center [140, 686] width 14 height 14
click at [373, 42] on div "Clients INTERPRESS - METFRA000028264-CA8 Situation Analyse Contacts & Adresses …" at bounding box center [761, 81] width 1425 height 78
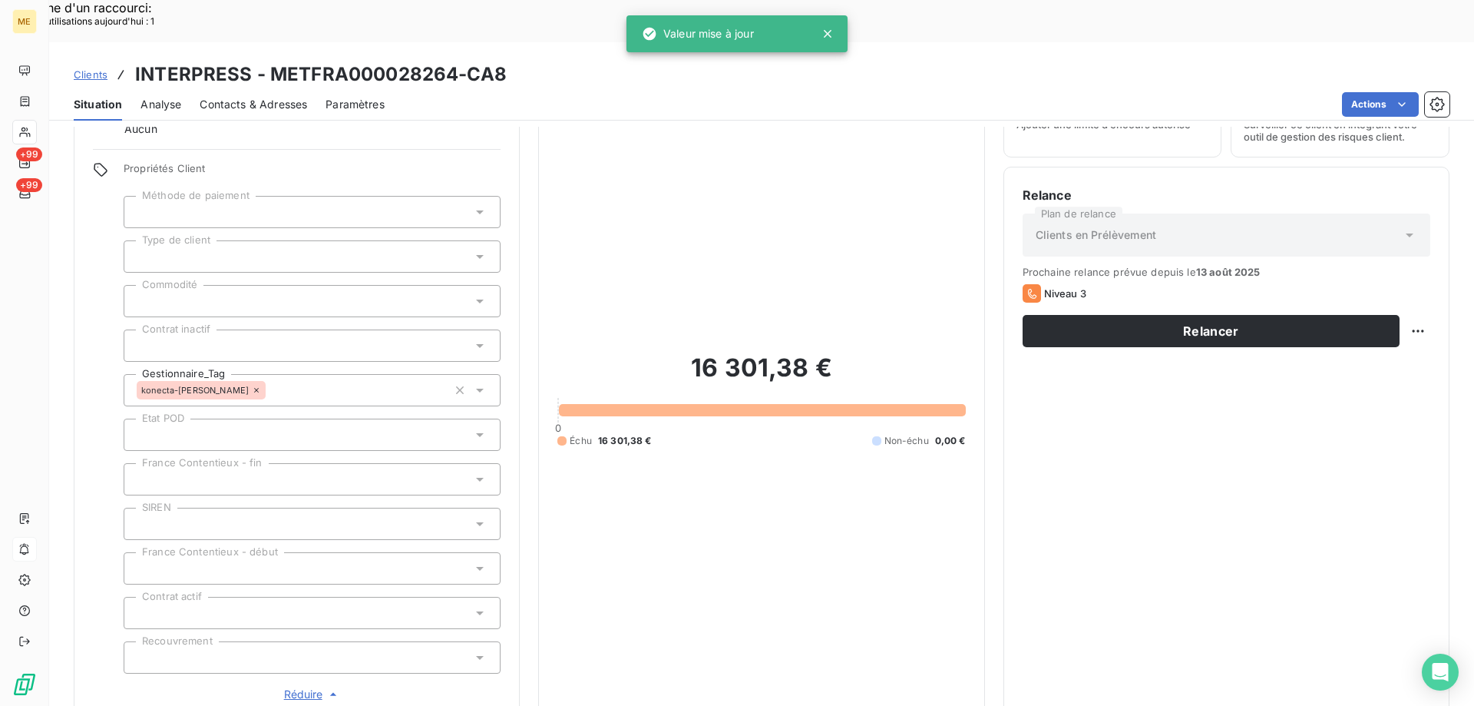
click at [554, 88] on div "Situation Analyse Contacts & Adresses Paramètres Actions" at bounding box center [761, 104] width 1425 height 32
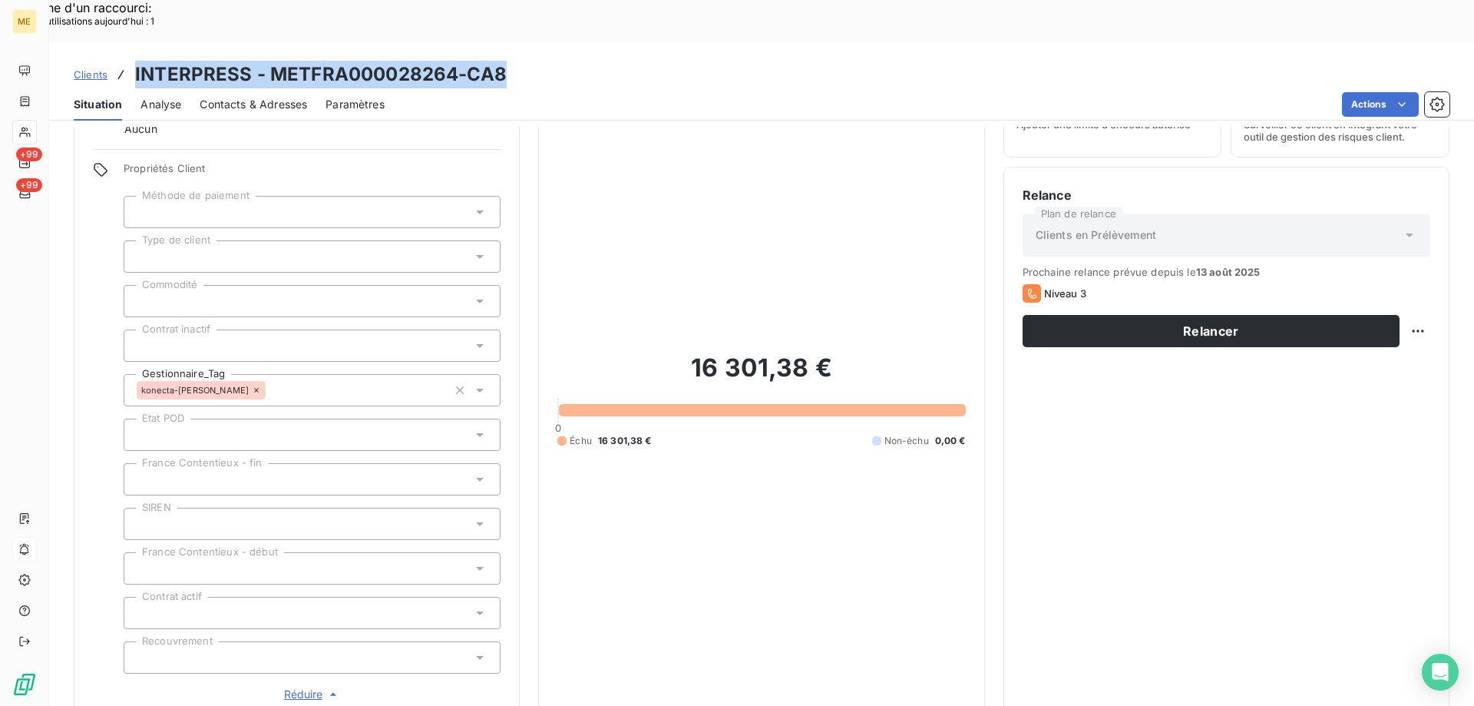
drag, startPoint x: 487, startPoint y: 25, endPoint x: 130, endPoint y: 19, distance: 357.1
click at [130, 61] on div "Clients INTERPRESS - METFRA000028264-CA8" at bounding box center [761, 75] width 1425 height 28
copy h3 "INTERPRESS - METFRA000028264-CA8"
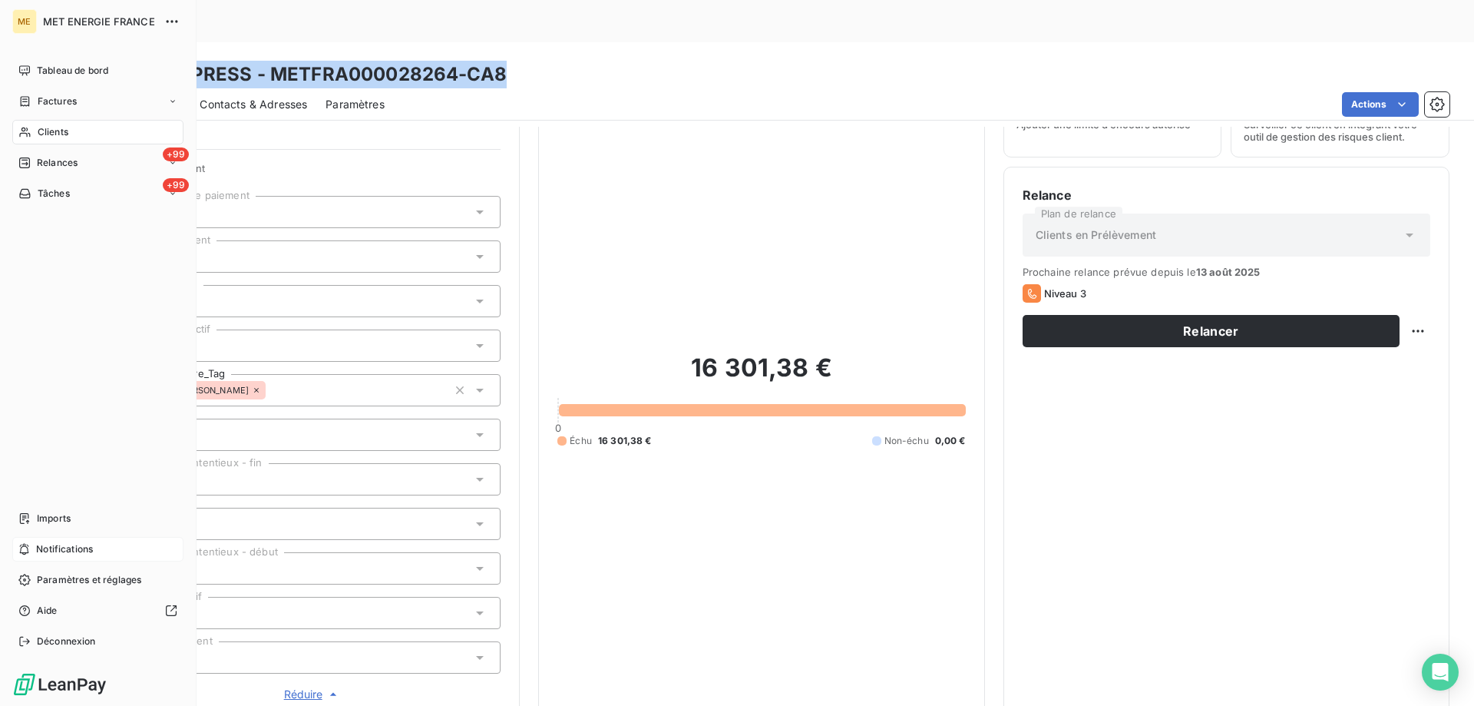
click at [104, 549] on div "Notifications" at bounding box center [97, 549] width 171 height 25
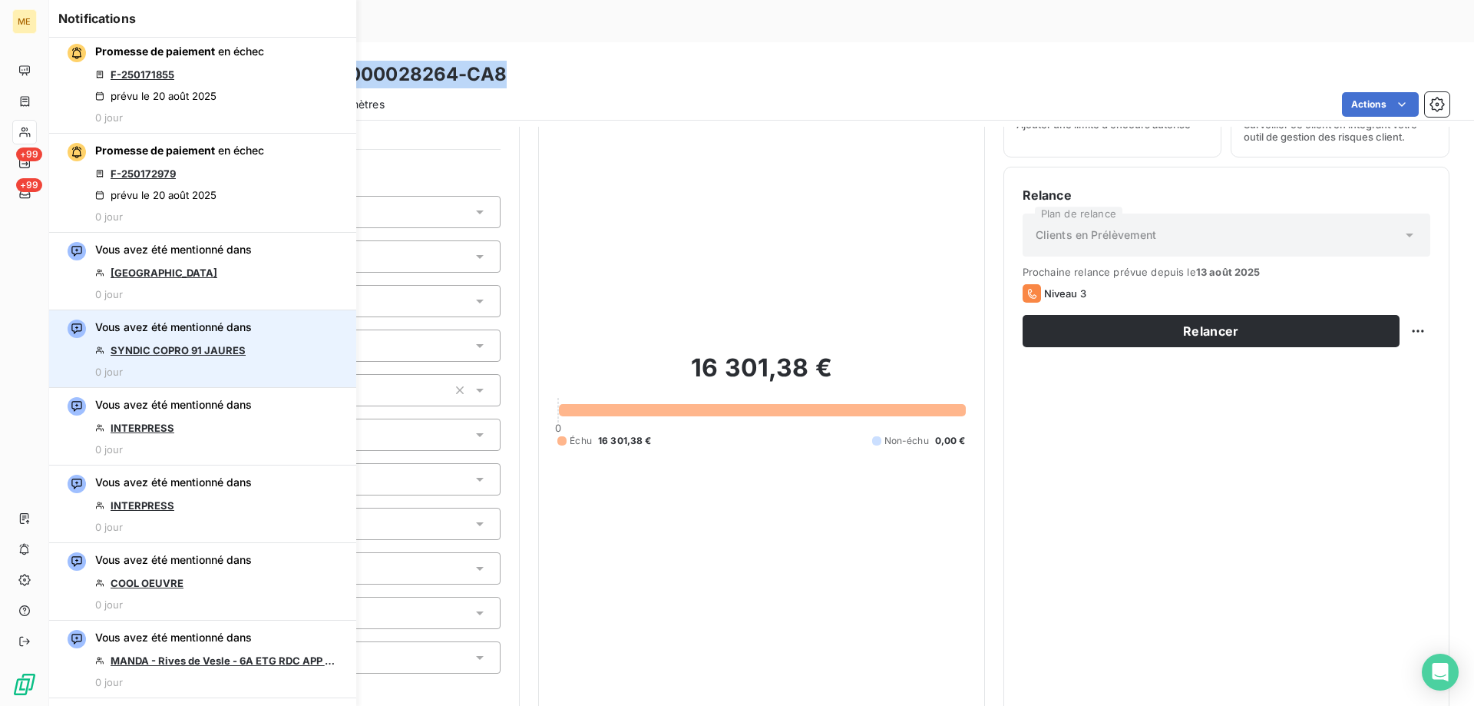
scroll to position [230, 0]
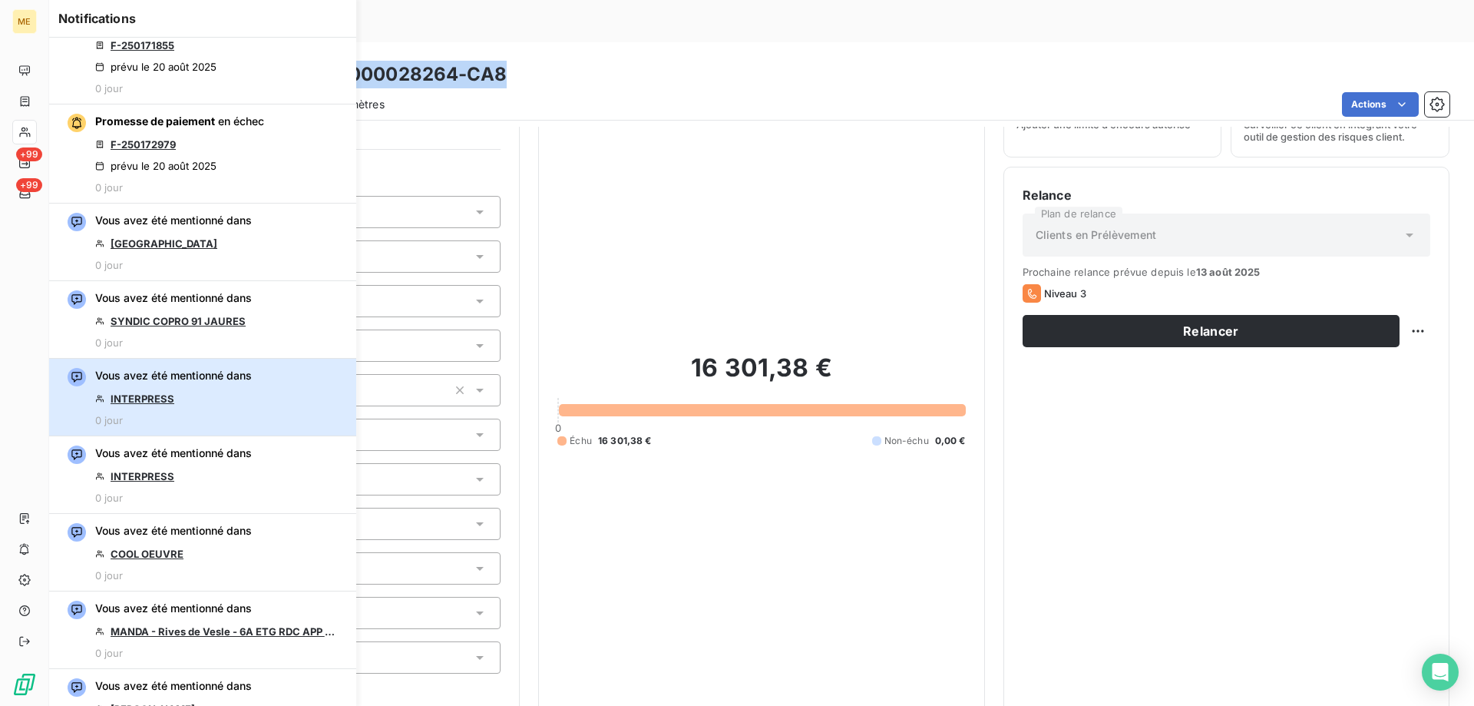
click at [169, 405] on div "Vous avez été mentionné dans INTERPRESS 0 jour" at bounding box center [173, 397] width 157 height 58
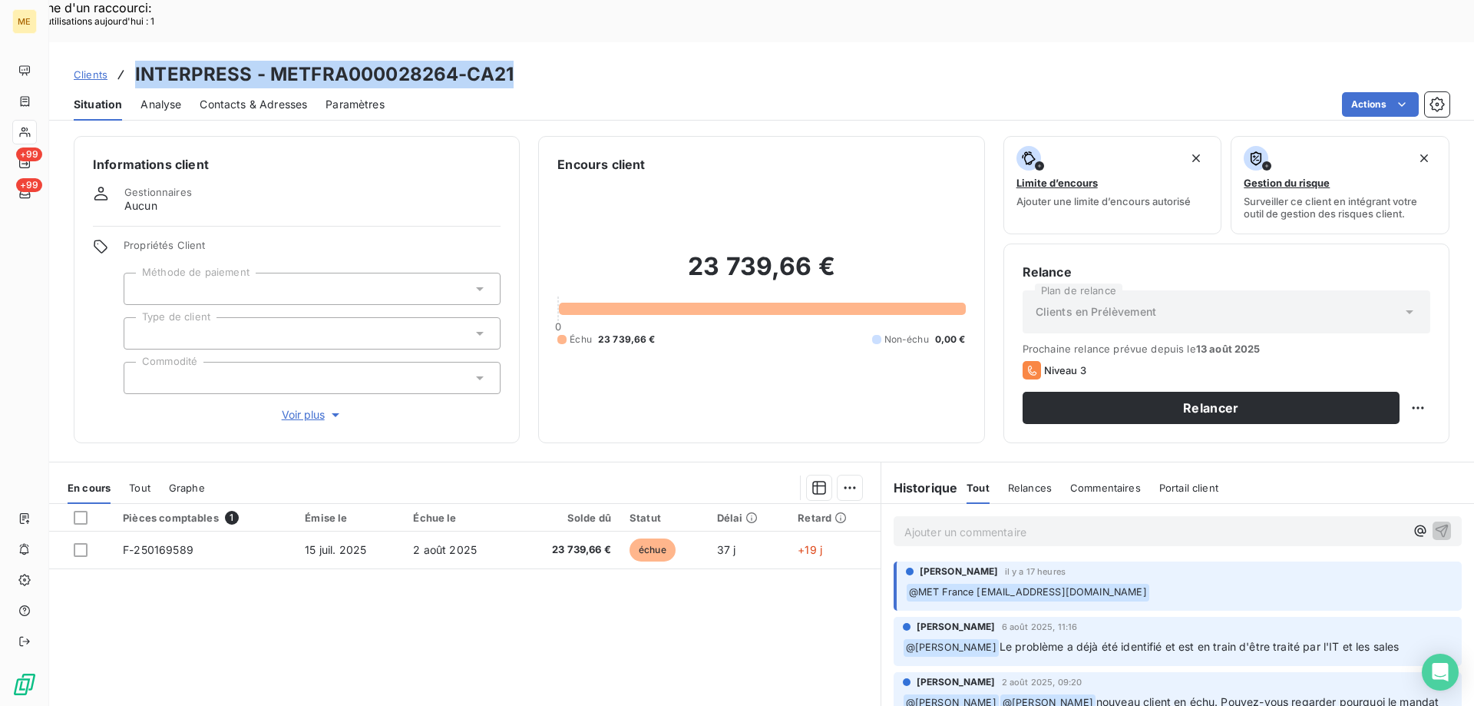
drag, startPoint x: 552, startPoint y: 38, endPoint x: 131, endPoint y: 9, distance: 422.6
click at [131, 42] on div "Clients INTERPRESS - METFRA000028264-CA21 Situation Analyse Contacts & Adresses…" at bounding box center [761, 81] width 1425 height 78
copy h3 "INTERPRESS - METFRA000028264-CA21"
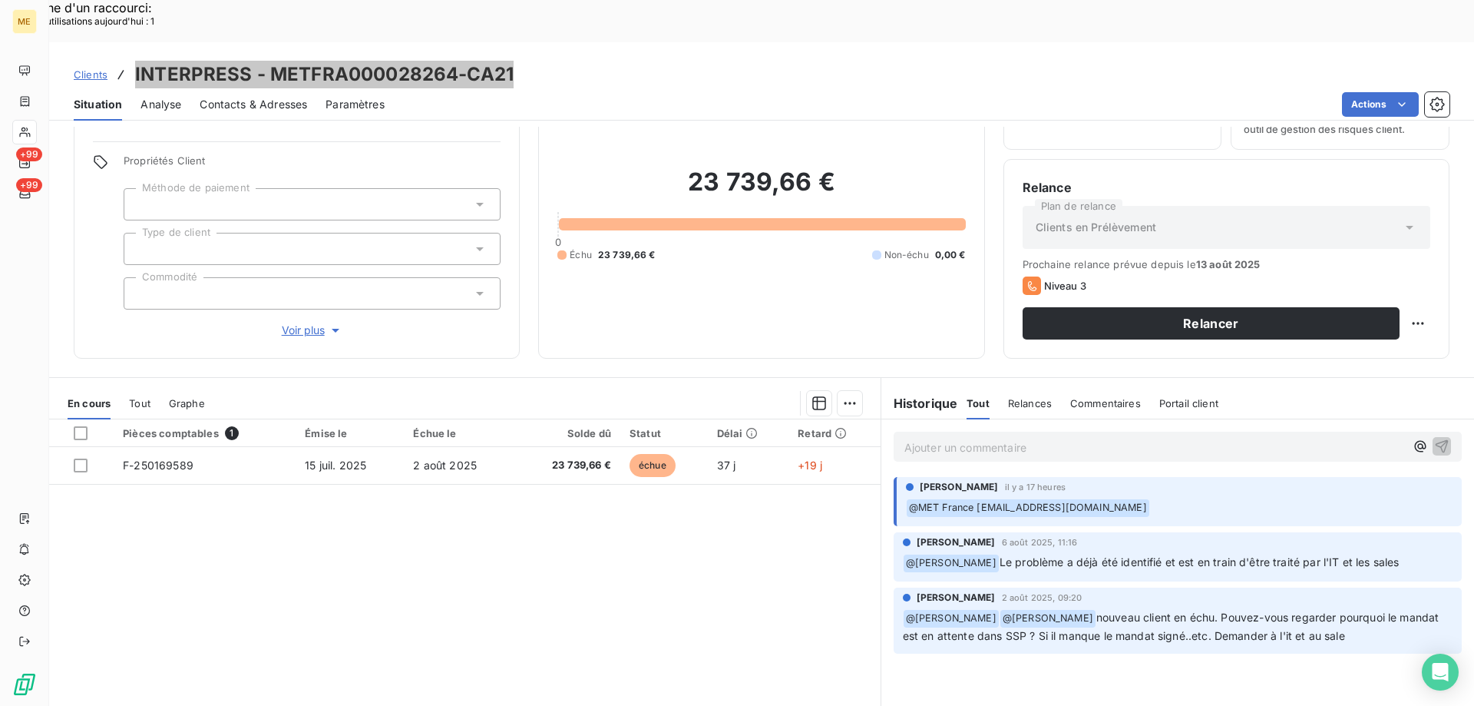
scroll to position [98, 0]
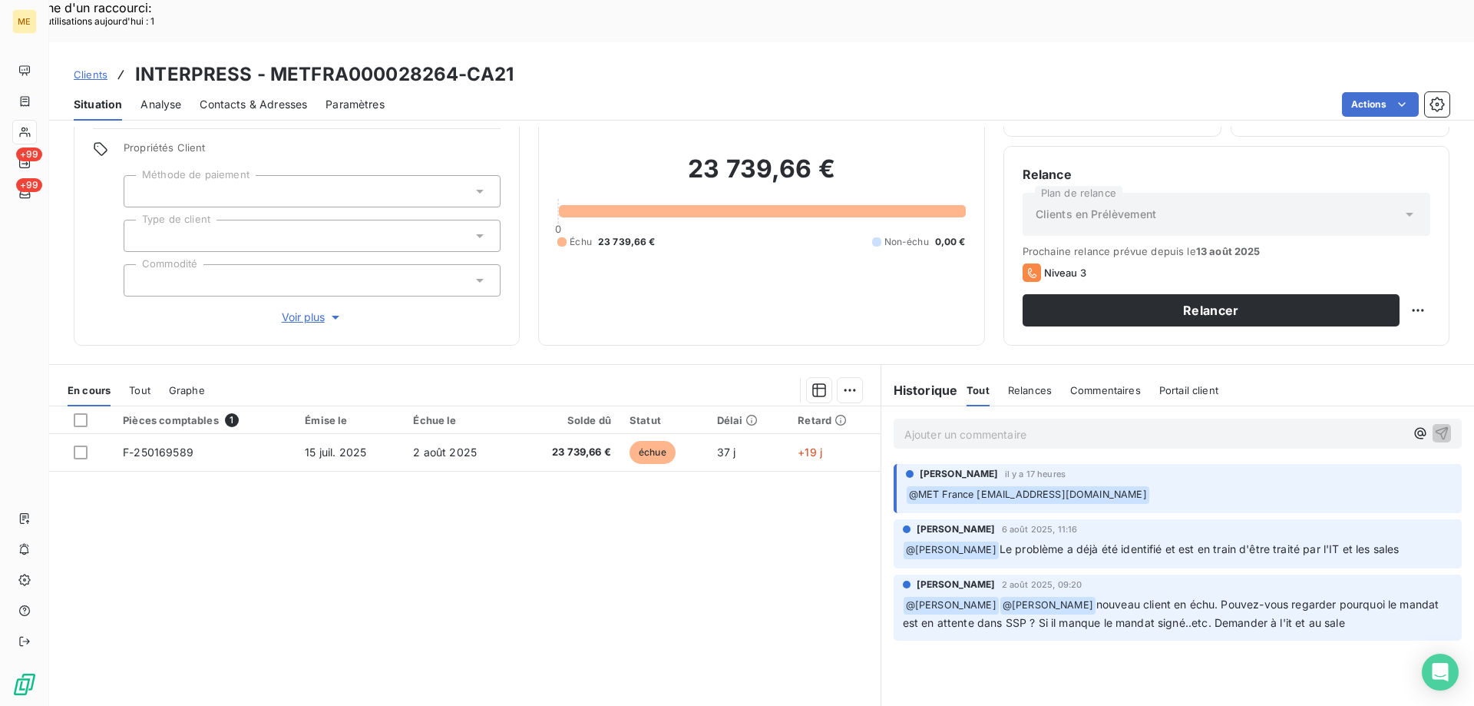
click at [936, 425] on p "Ajouter un commentaire ﻿" at bounding box center [1155, 434] width 501 height 19
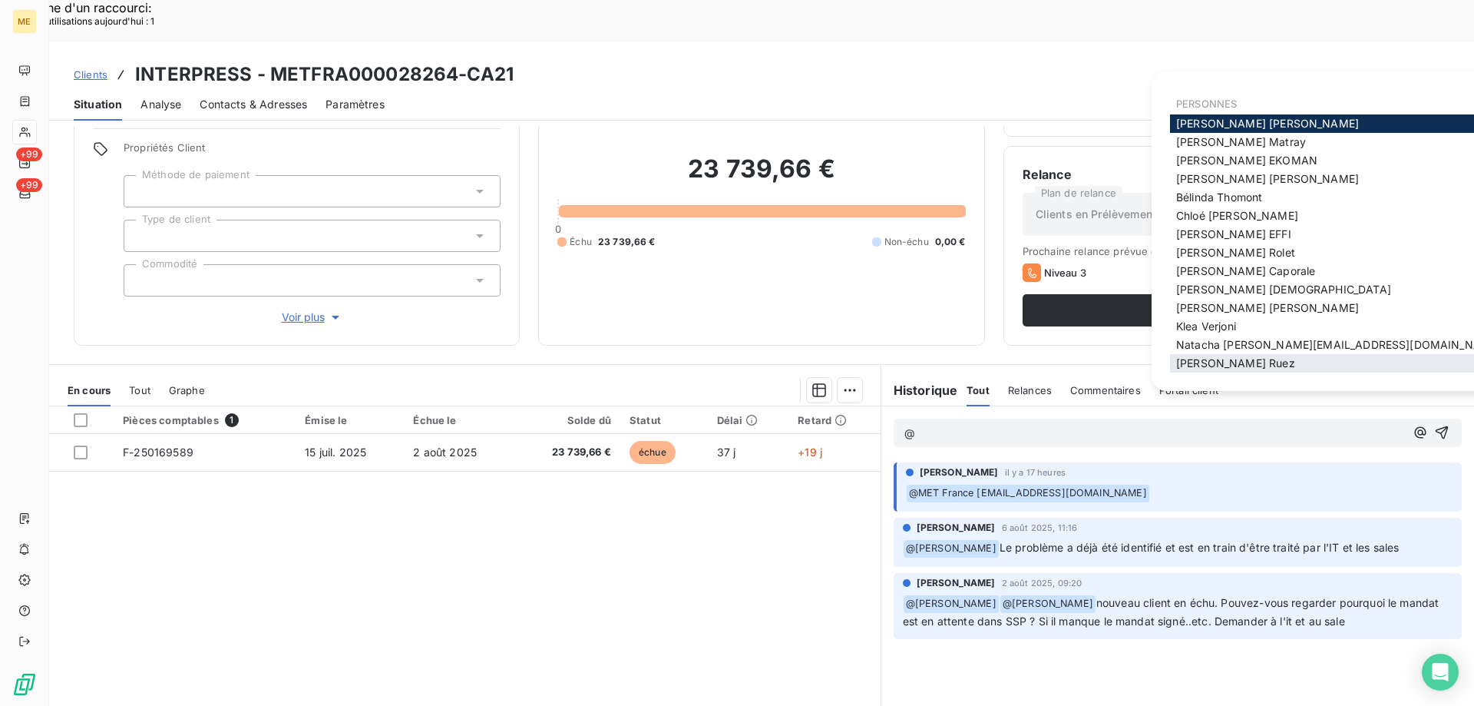
click at [1214, 366] on span "Xavier Ruez" at bounding box center [1235, 362] width 119 height 13
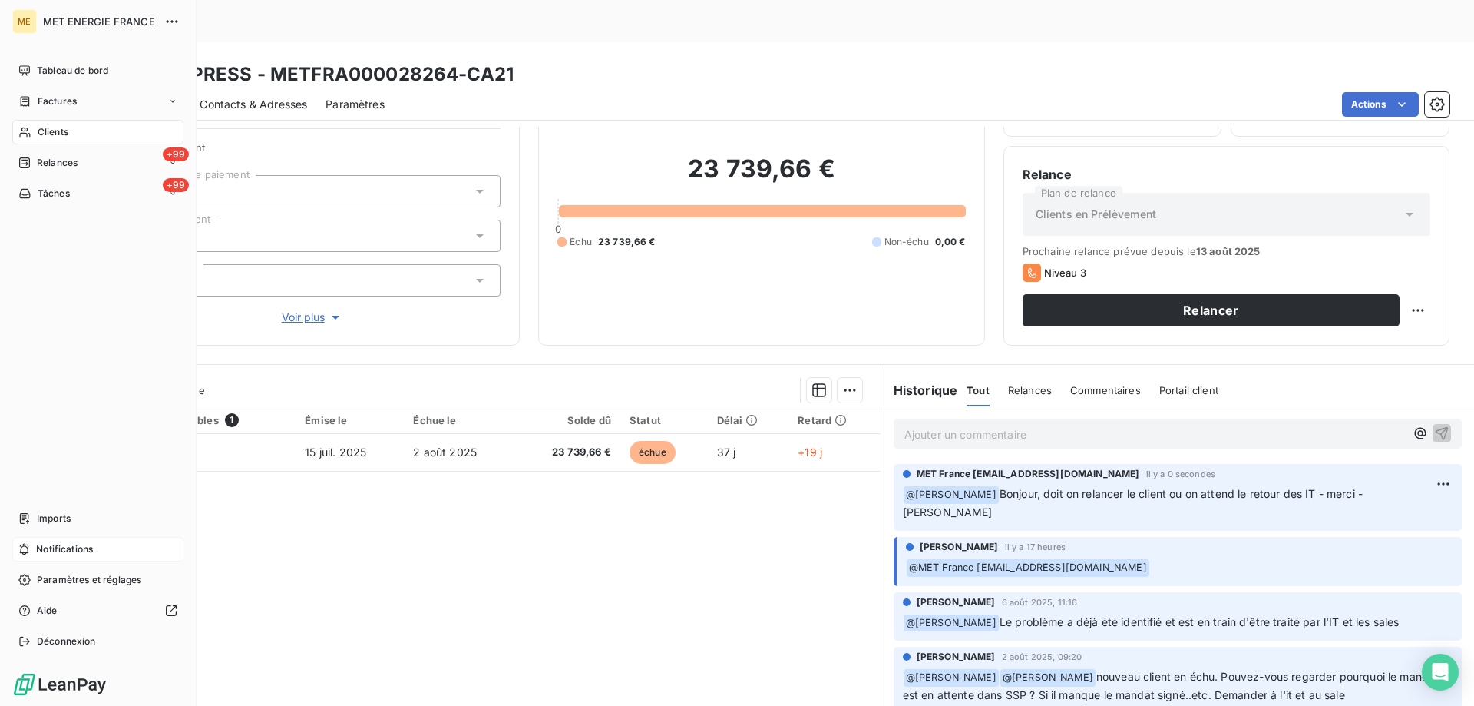
click at [109, 548] on div "Notifications" at bounding box center [97, 549] width 171 height 25
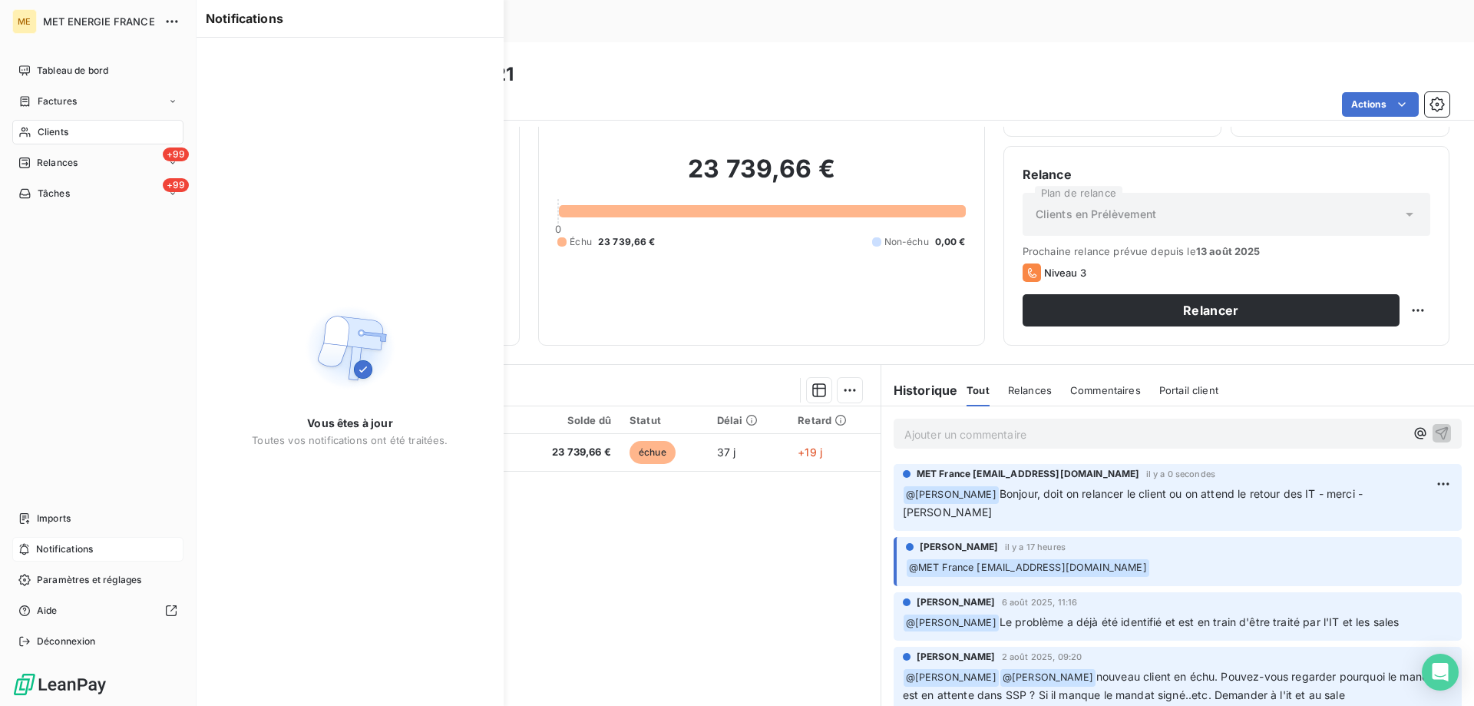
click at [105, 551] on div "Notifications" at bounding box center [97, 549] width 171 height 25
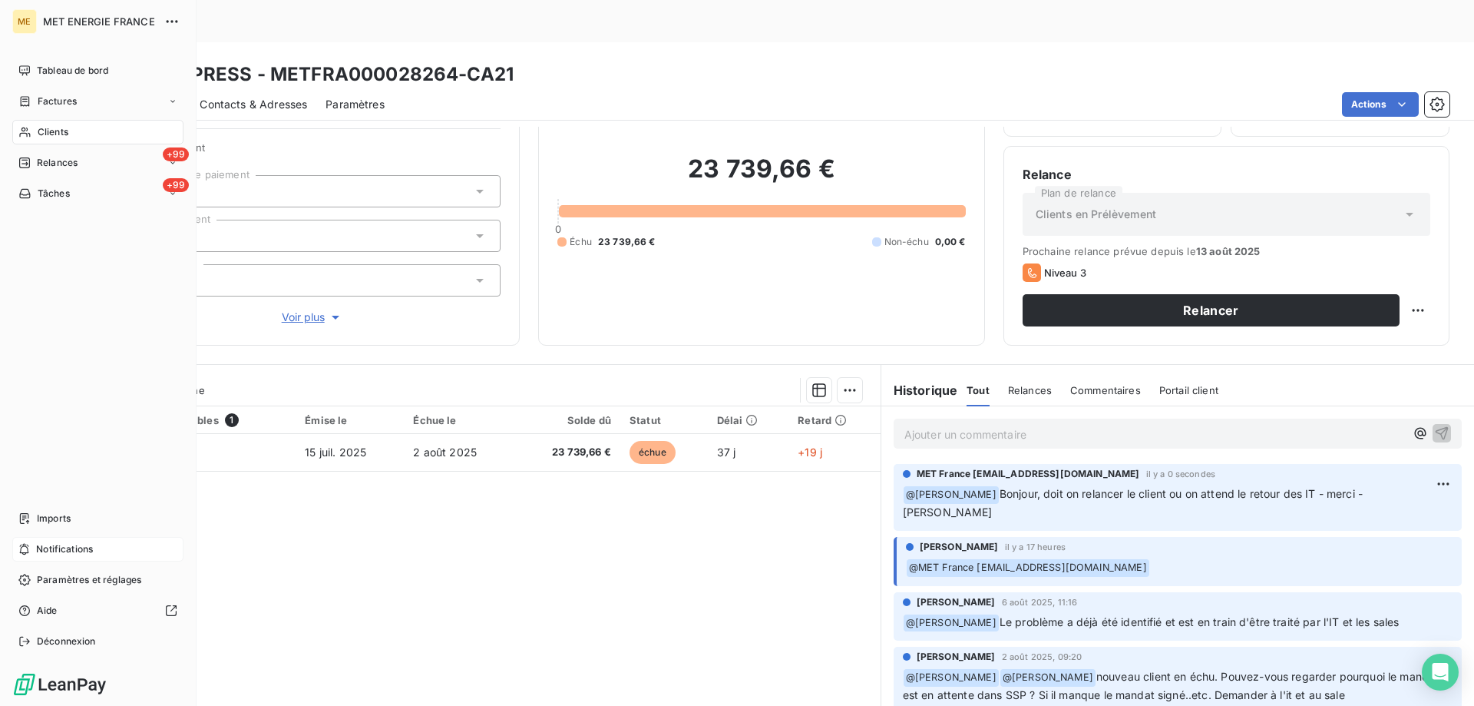
click at [68, 544] on span "Notifications" at bounding box center [64, 549] width 57 height 14
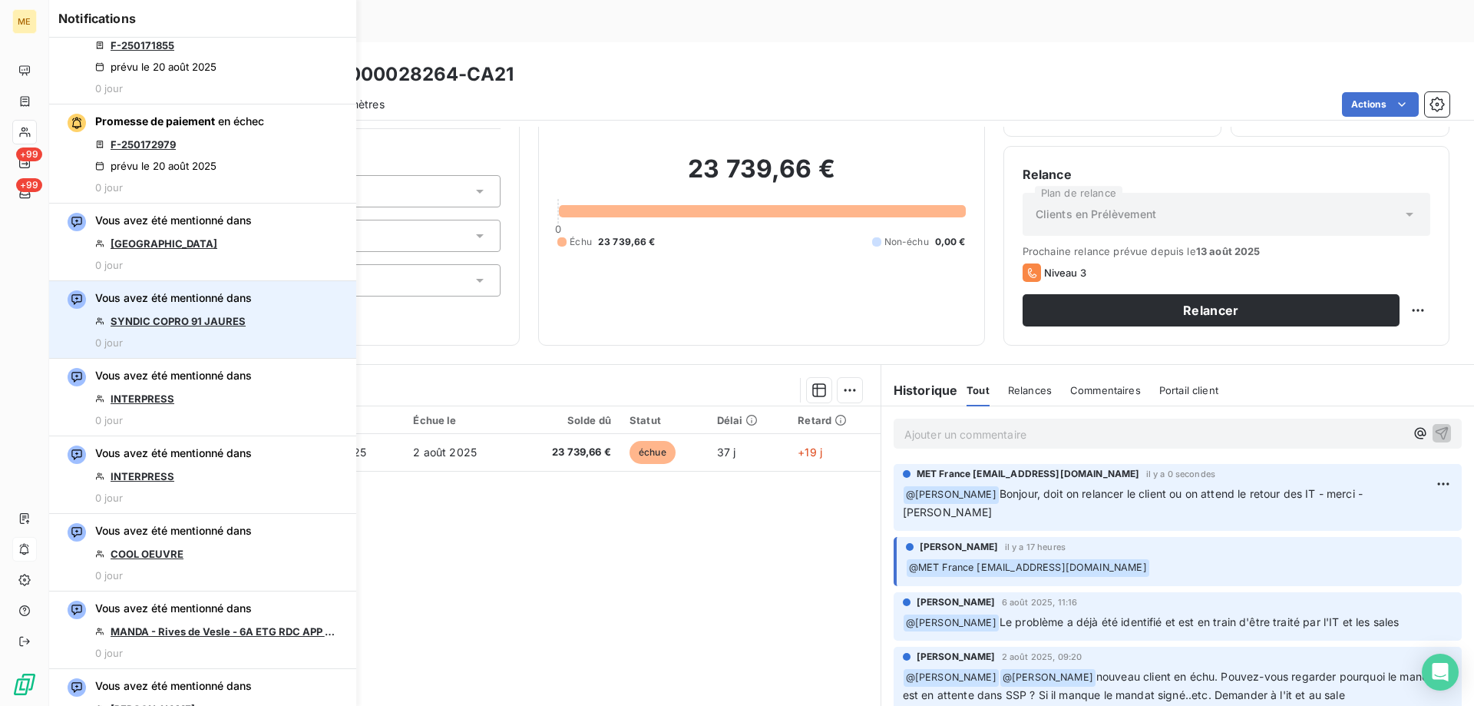
scroll to position [307, 0]
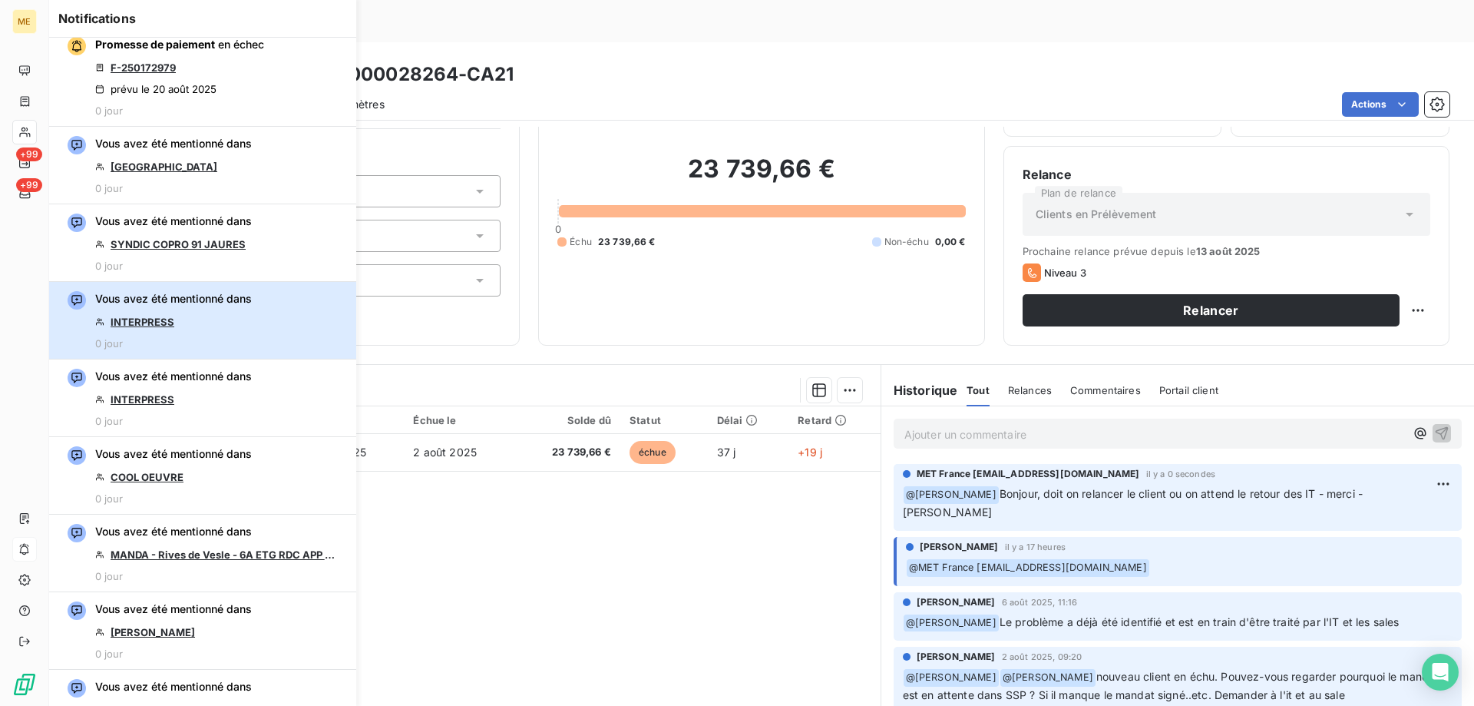
click at [205, 316] on div "Vous avez été mentionné dans INTERPRESS 0 jour" at bounding box center [173, 320] width 157 height 58
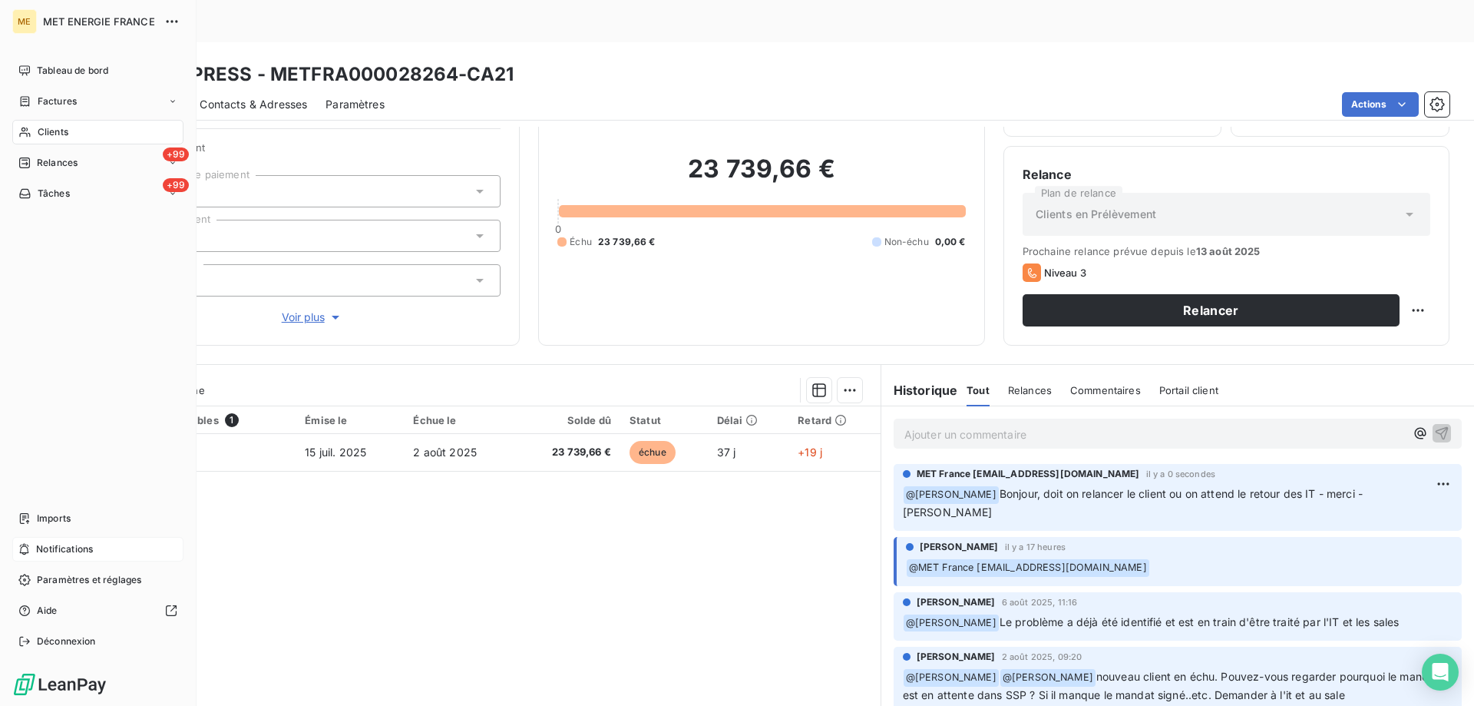
click at [84, 551] on span "Notifications" at bounding box center [64, 549] width 57 height 14
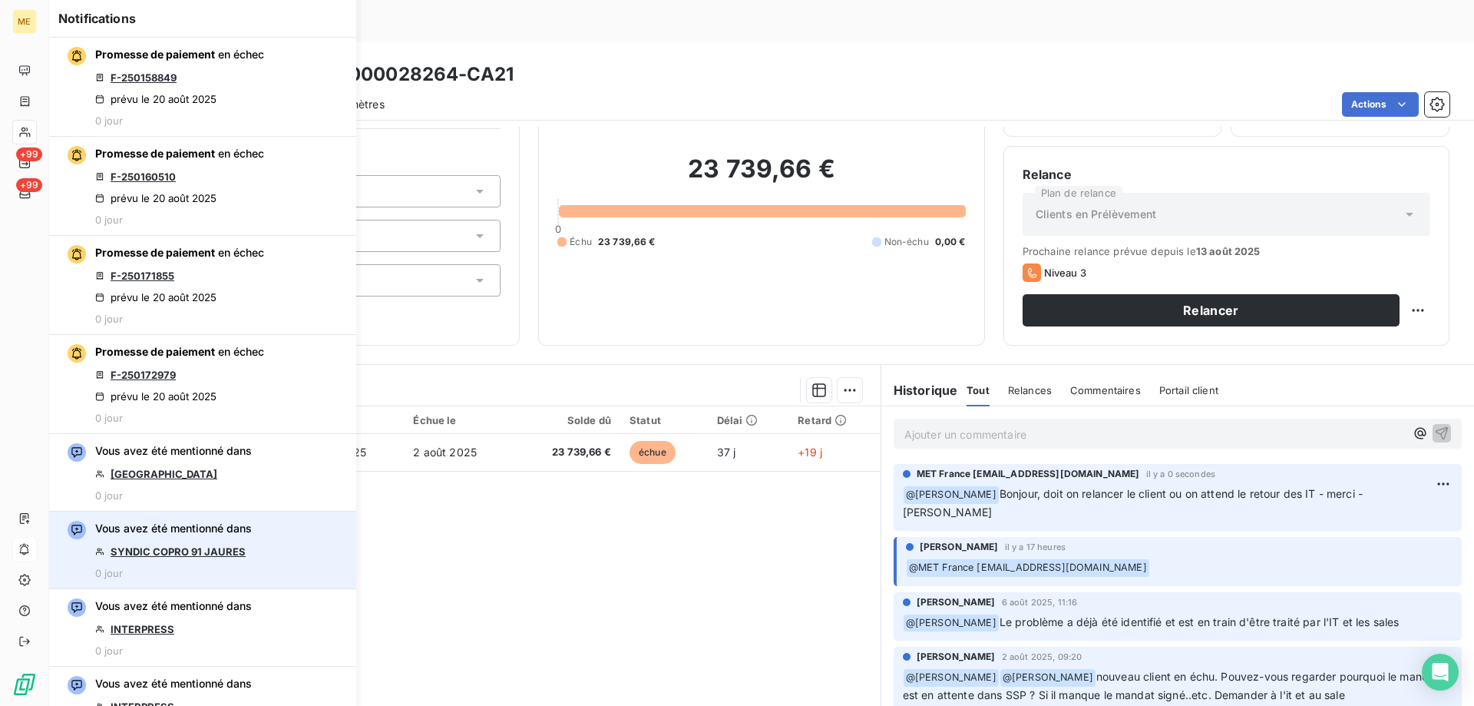
scroll to position [154, 0]
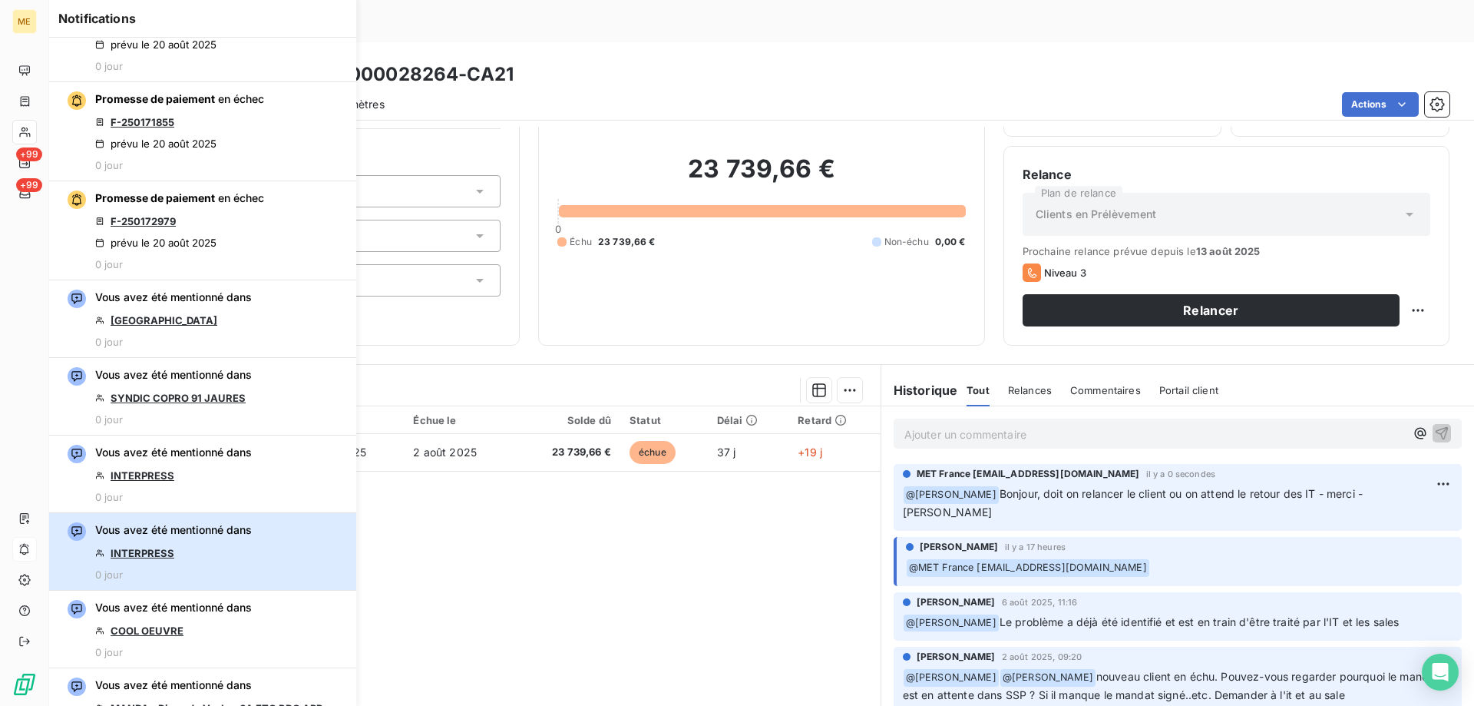
click at [190, 540] on div "Vous avez été mentionné dans INTERPRESS 0 jour" at bounding box center [173, 551] width 157 height 58
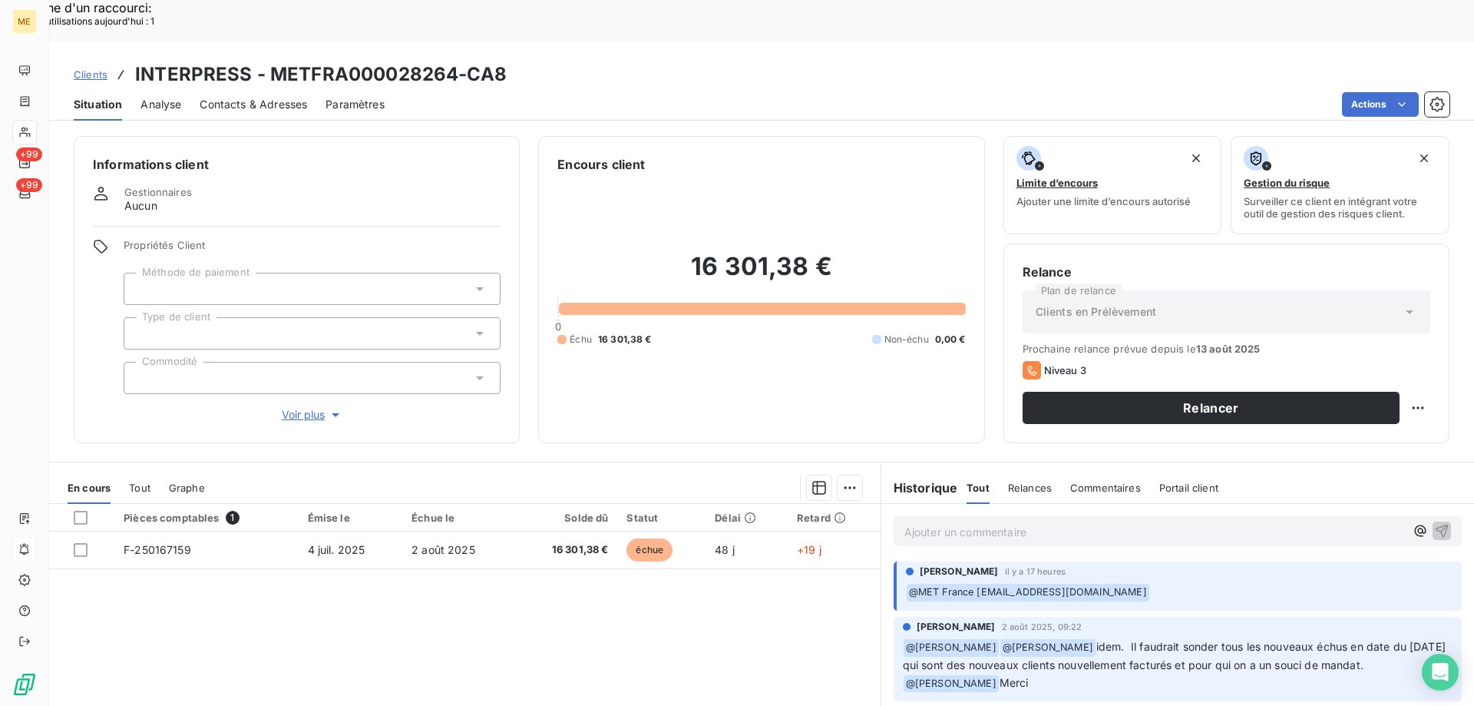
click at [303, 407] on span "Voir plus" at bounding box center [312, 414] width 61 height 15
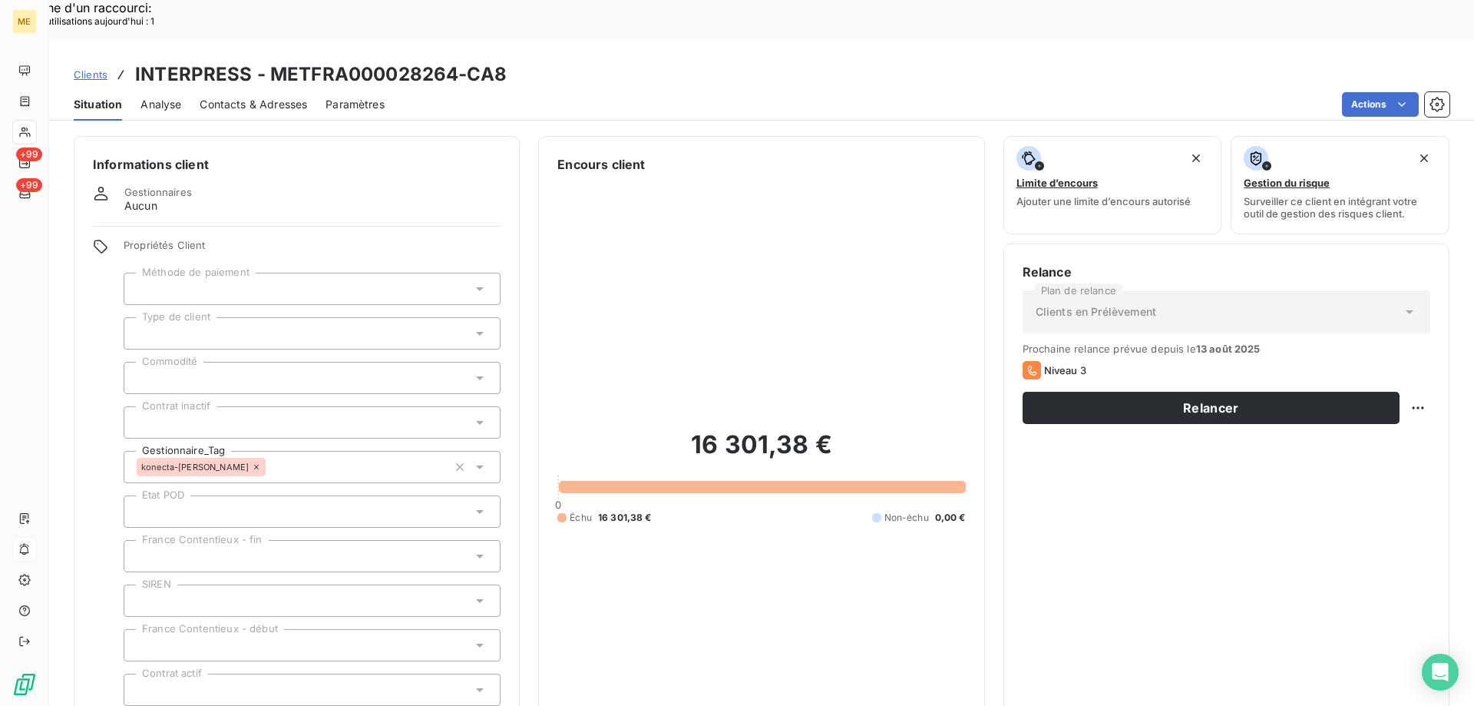
click at [725, 490] on div "16 301,38 € 0 Échu 16 301,38 € Non-échu 0,00 €" at bounding box center [761, 477] width 408 height 606
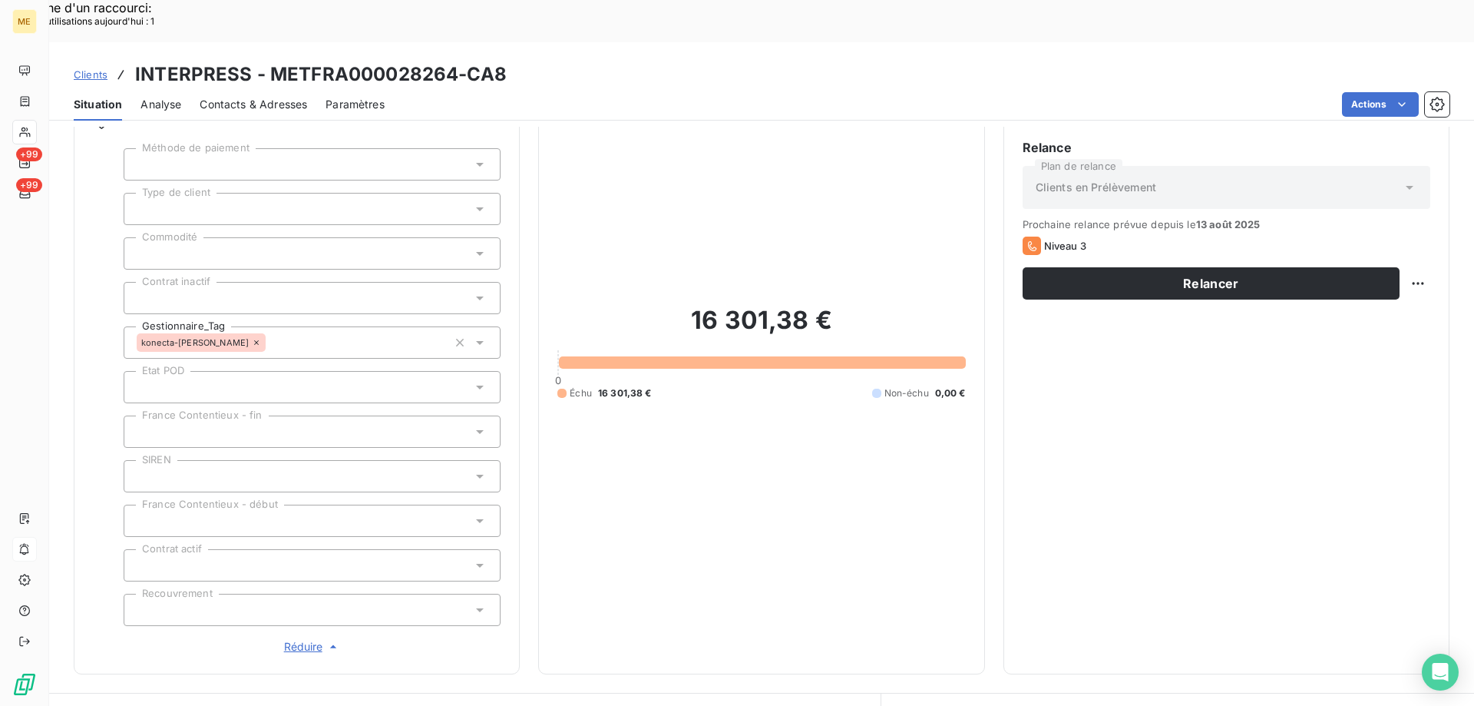
scroll to position [230, 0]
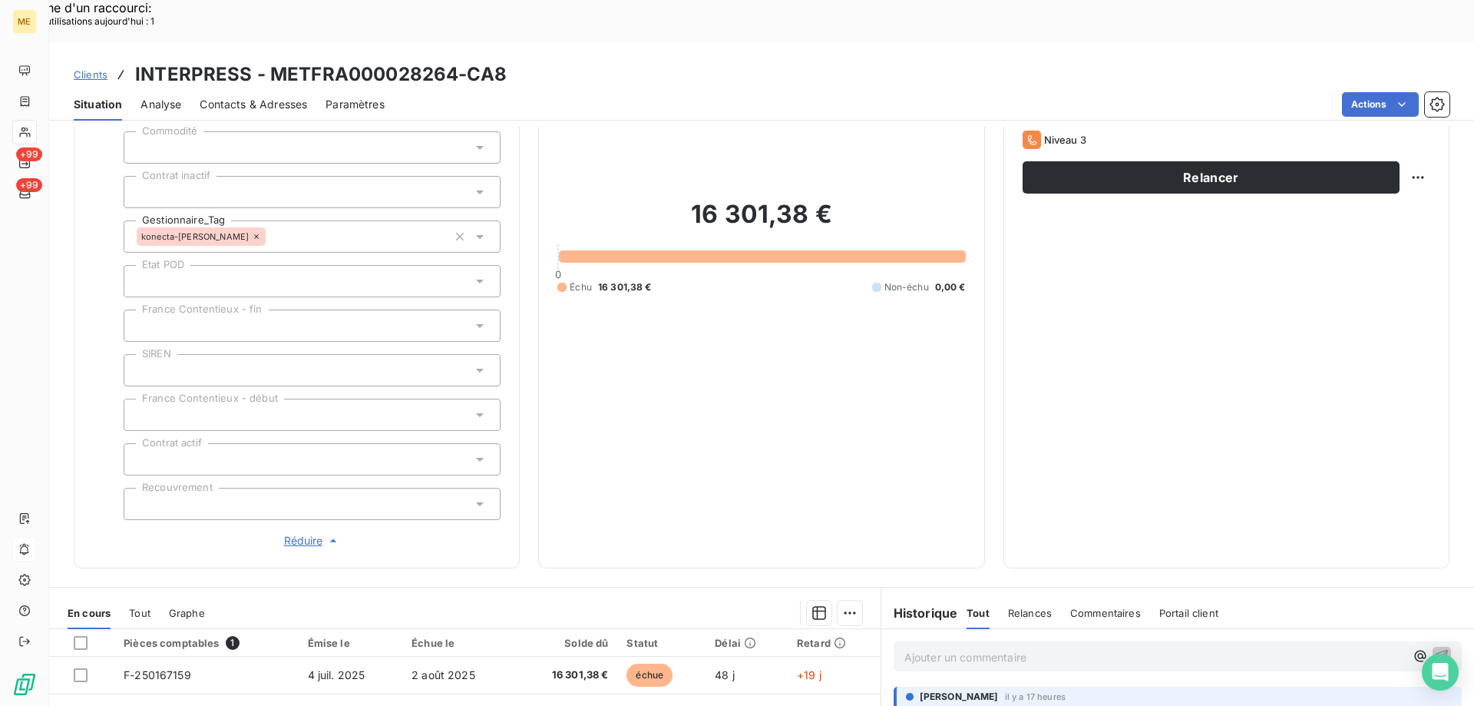
click at [696, 381] on div "16 301,38 € 0 Échu 16 301,38 € Non-échu 0,00 €" at bounding box center [761, 246] width 408 height 606
click at [307, 533] on span "Réduire" at bounding box center [312, 540] width 57 height 15
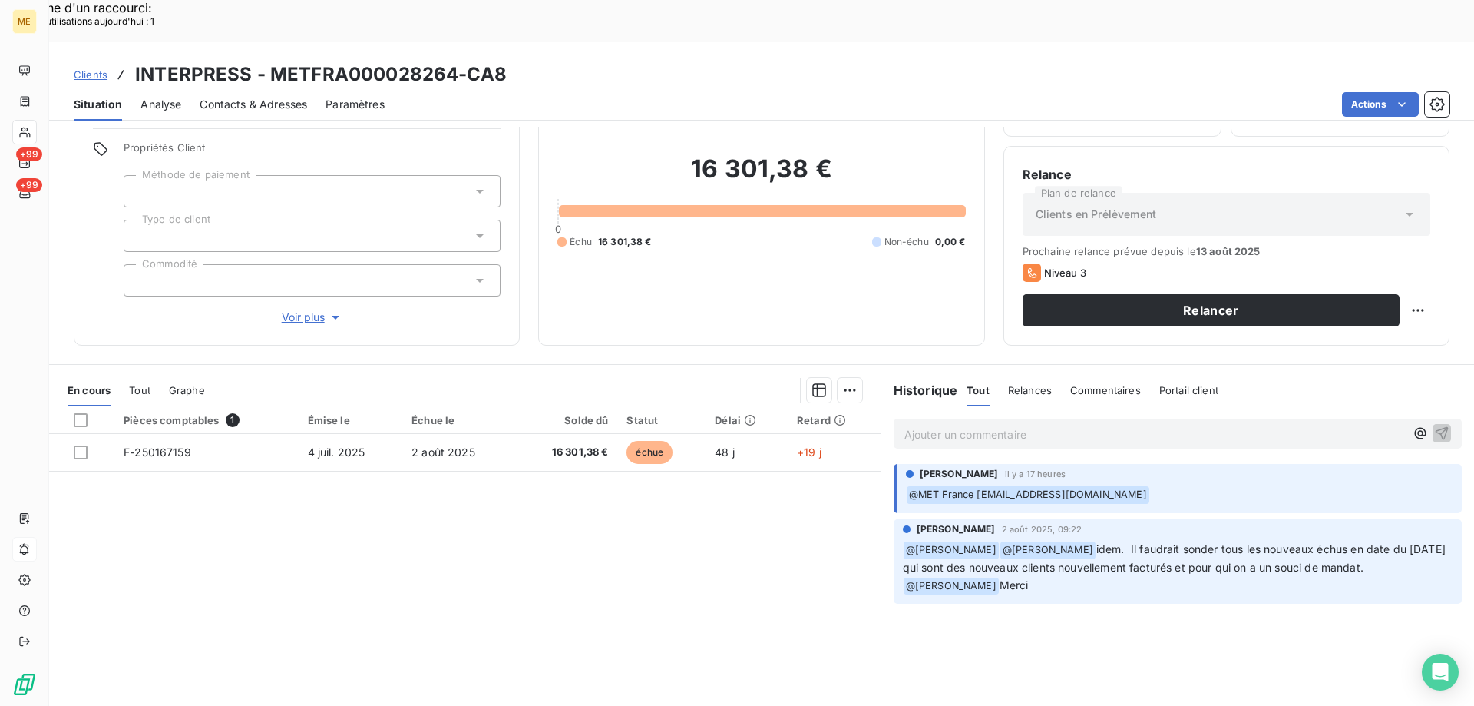
scroll to position [98, 0]
click at [935, 425] on p "Ajouter un commentaire ﻿" at bounding box center [1155, 434] width 501 height 19
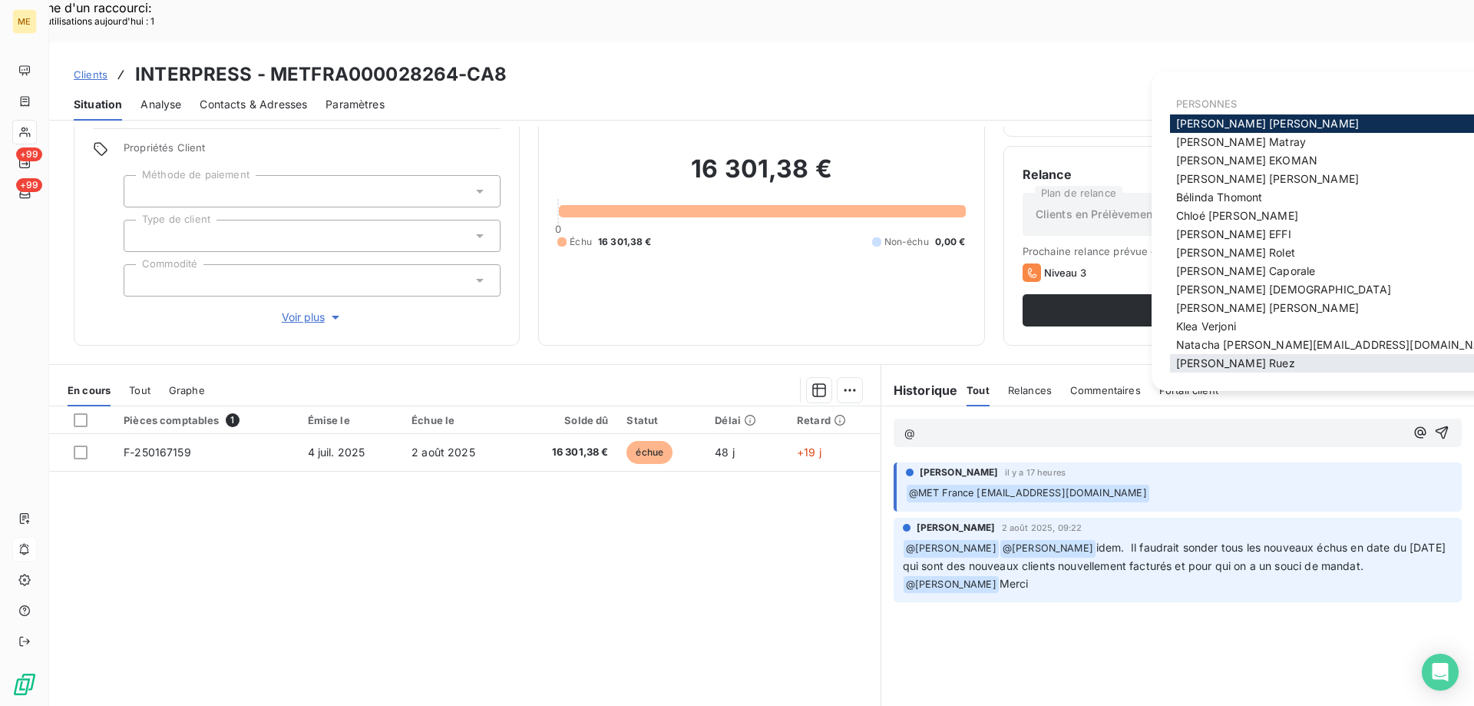
click at [1213, 366] on span "Xavier Ruez" at bounding box center [1235, 362] width 119 height 13
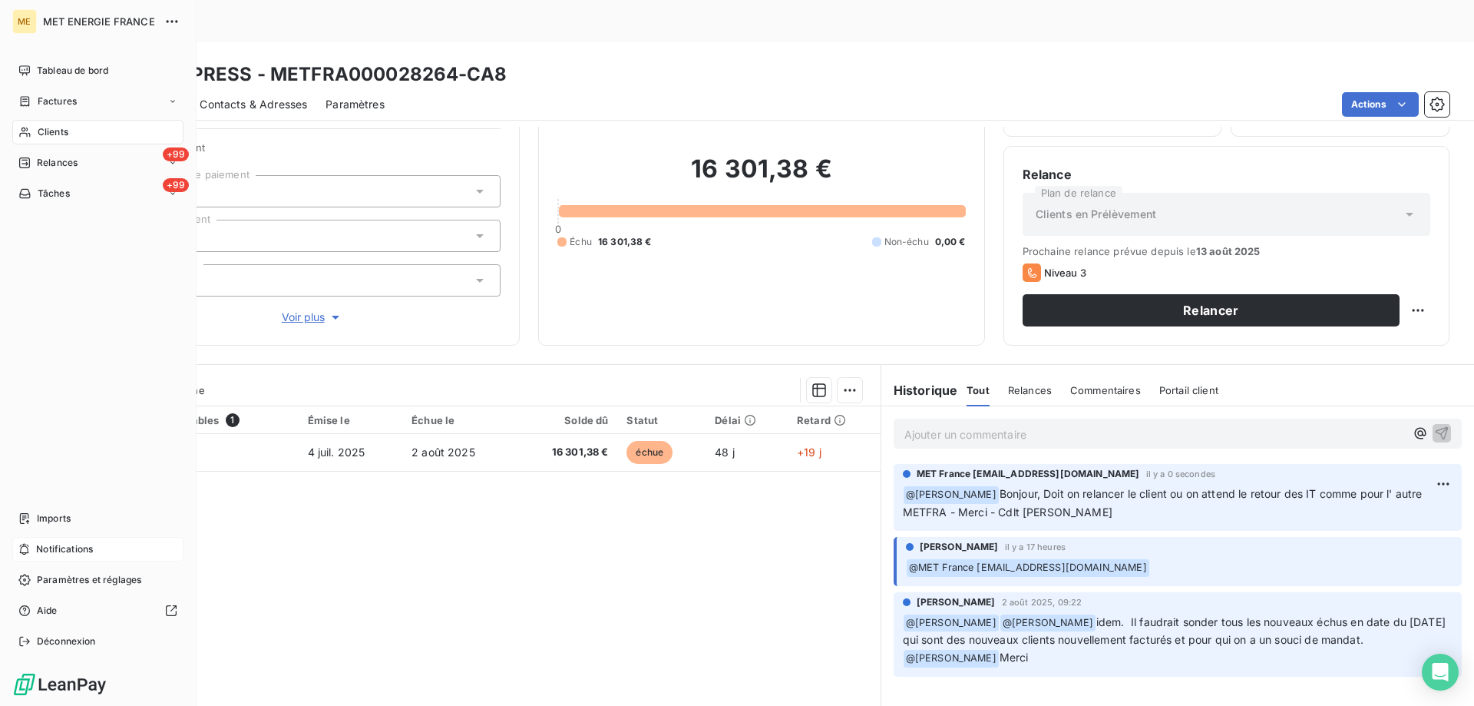
click at [101, 549] on div "Notifications" at bounding box center [97, 549] width 171 height 25
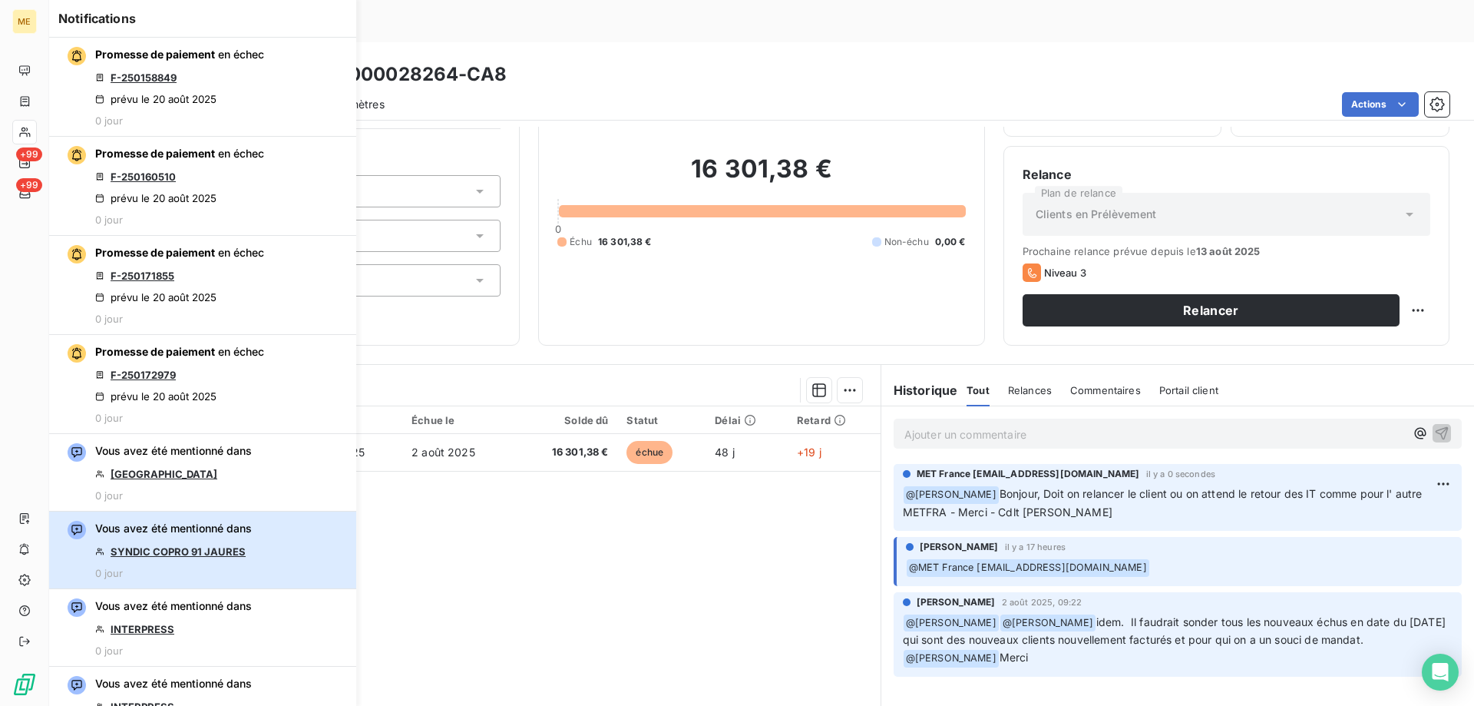
click at [174, 535] on span "Vous avez été mentionné dans" at bounding box center [173, 528] width 157 height 15
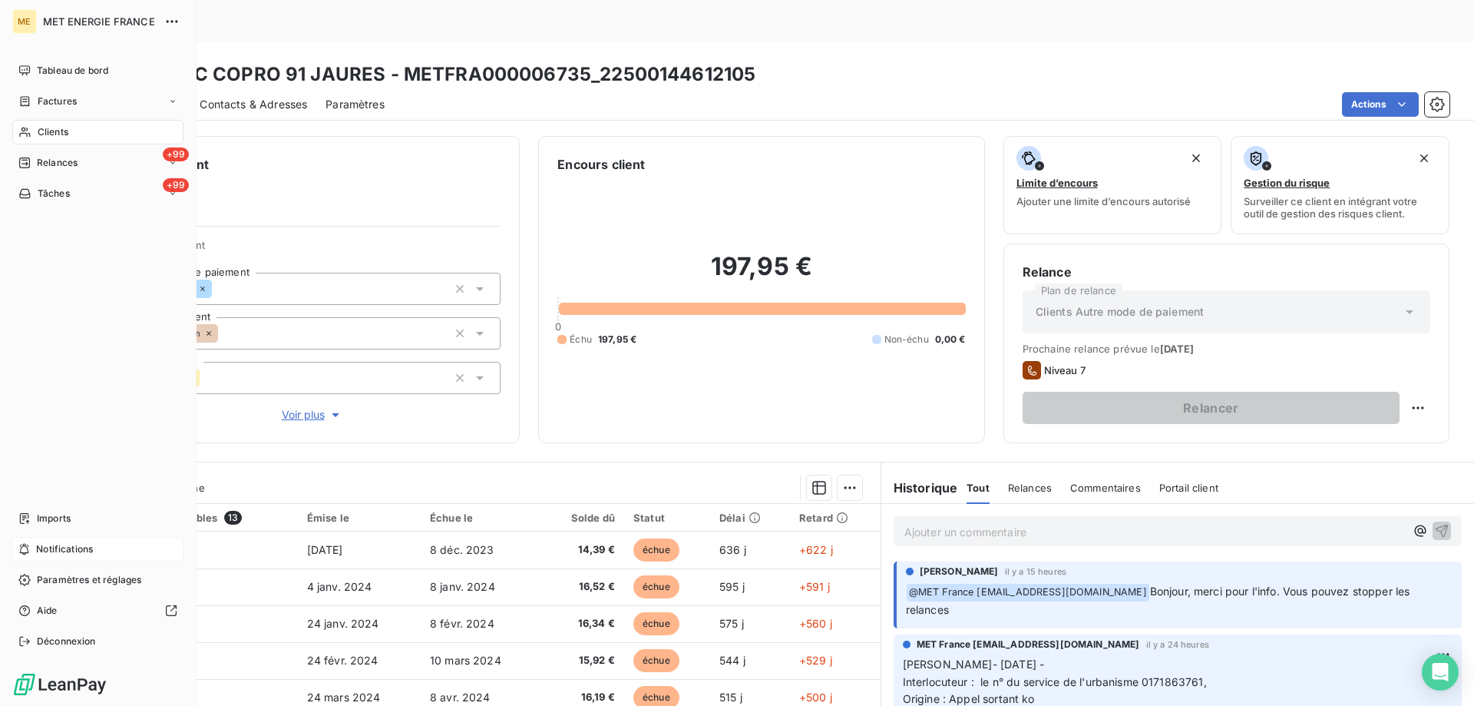
click at [92, 541] on div "Notifications" at bounding box center [97, 549] width 171 height 25
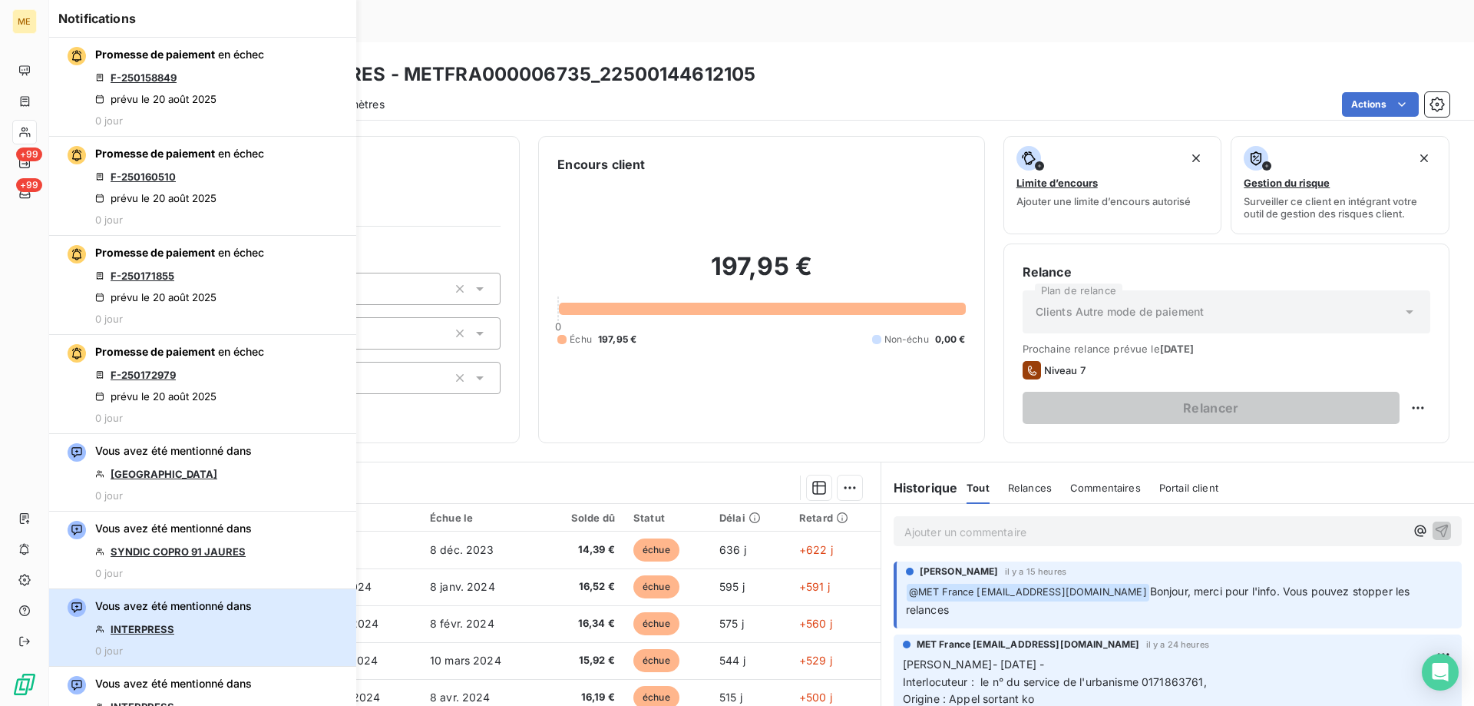
click at [187, 629] on div "Vous avez été mentionné dans INTERPRESS 0 jour" at bounding box center [173, 627] width 157 height 58
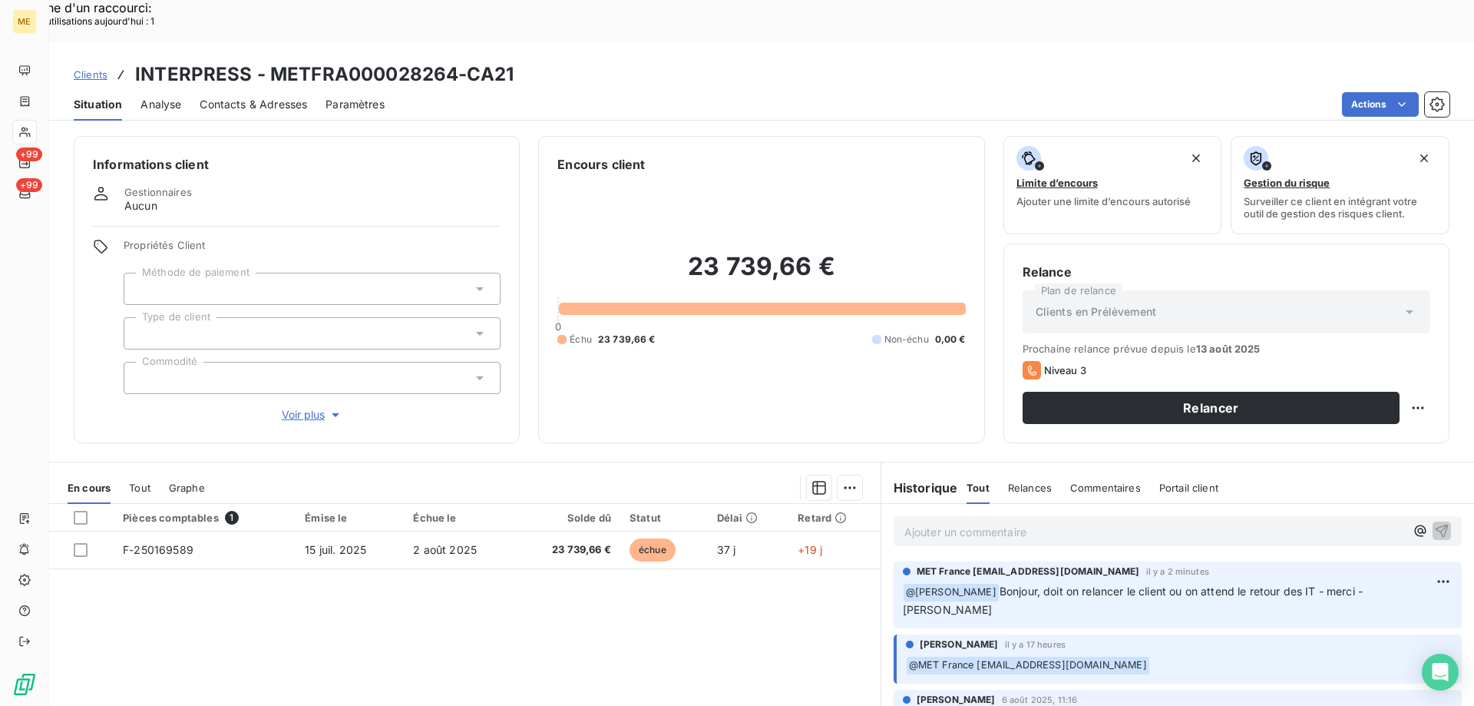
click at [301, 407] on span "Voir plus" at bounding box center [312, 414] width 61 height 15
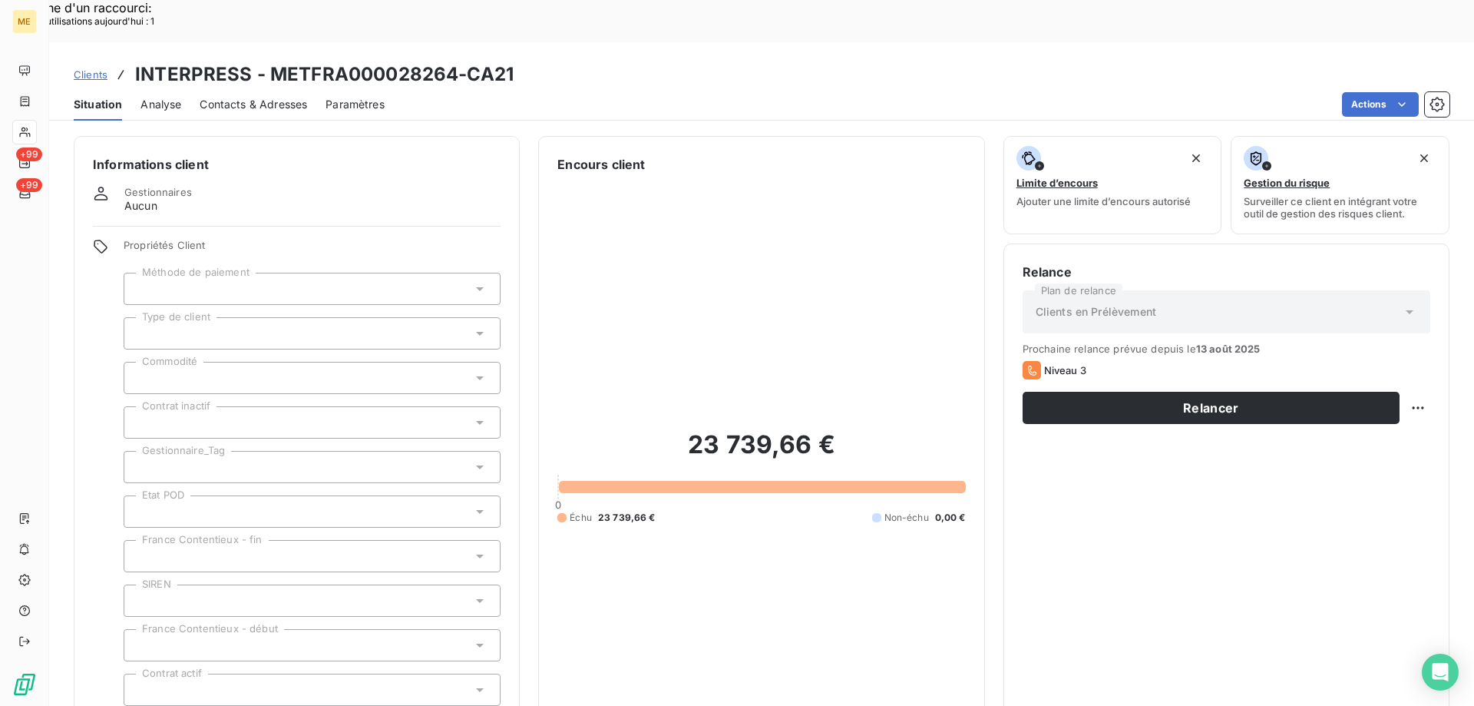
click at [260, 451] on div at bounding box center [312, 467] width 377 height 32
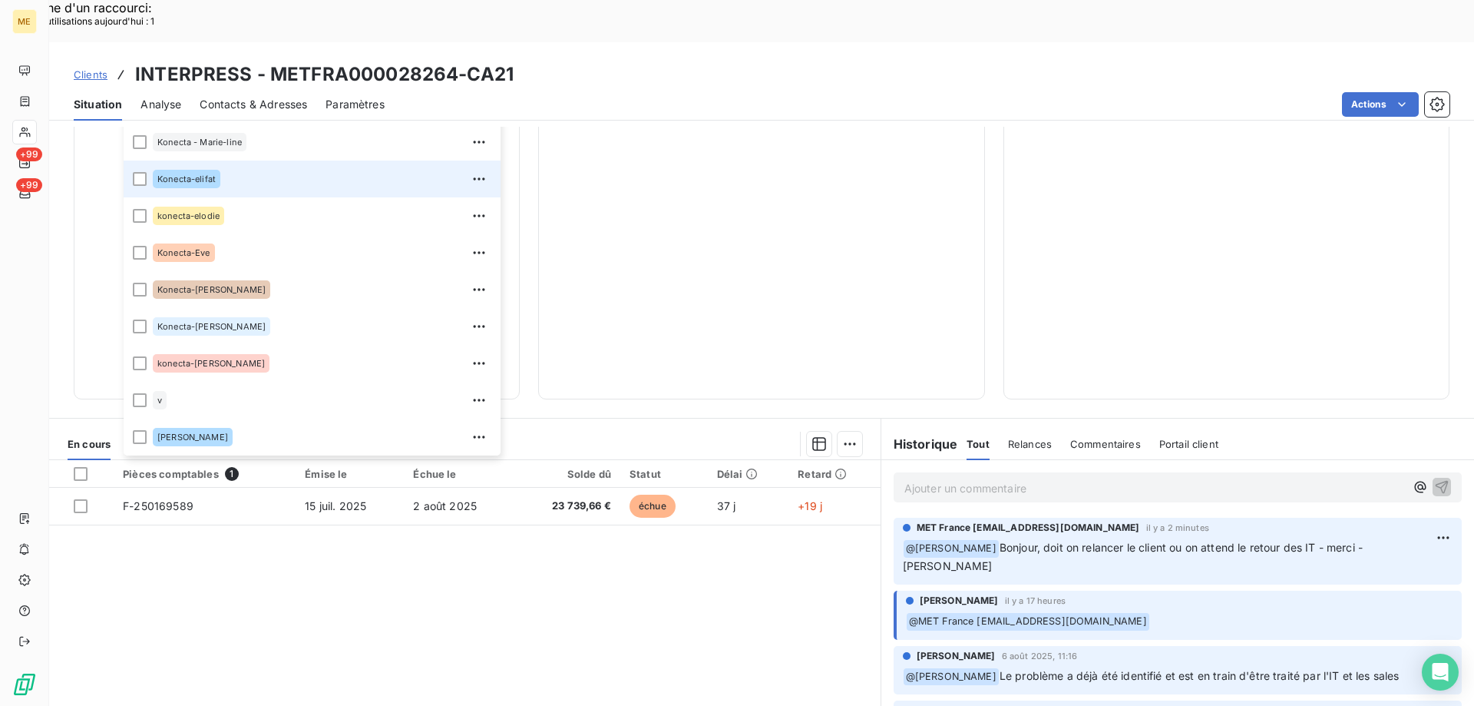
scroll to position [442, 0]
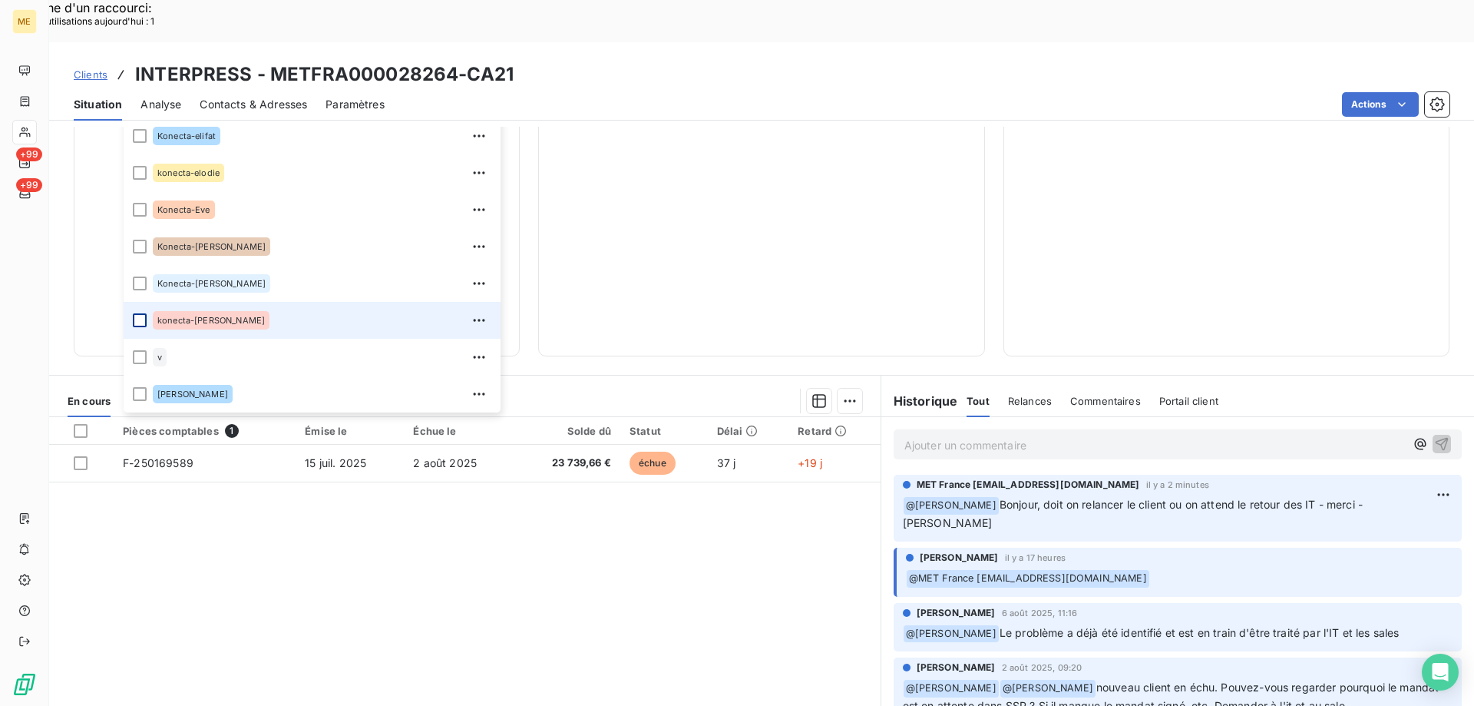
click at [138, 313] on div at bounding box center [140, 320] width 14 height 14
click at [751, 171] on div "23 739,66 € 0 Échu 23 739,66 € Non-échu 0,00 €" at bounding box center [761, 34] width 408 height 606
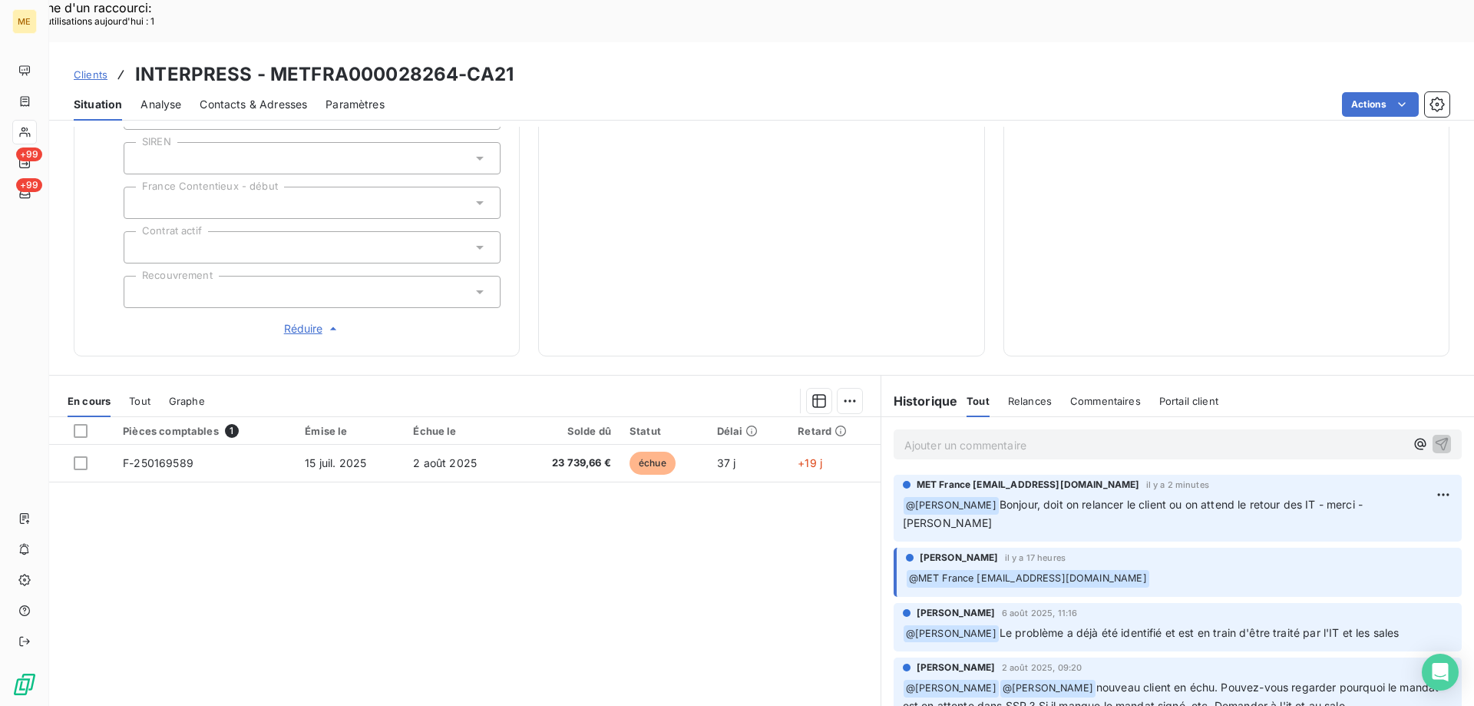
click at [302, 321] on span "Réduire" at bounding box center [312, 328] width 57 height 15
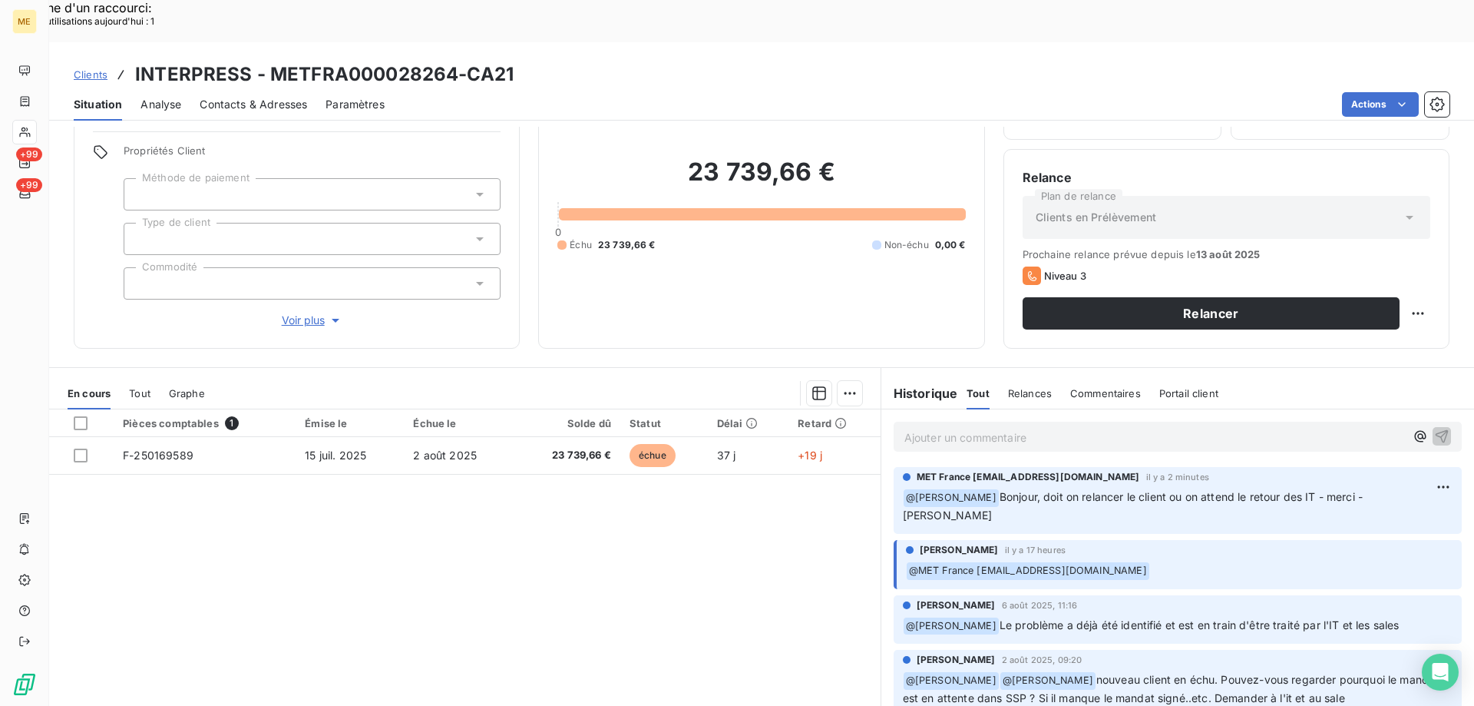
scroll to position [98, 0]
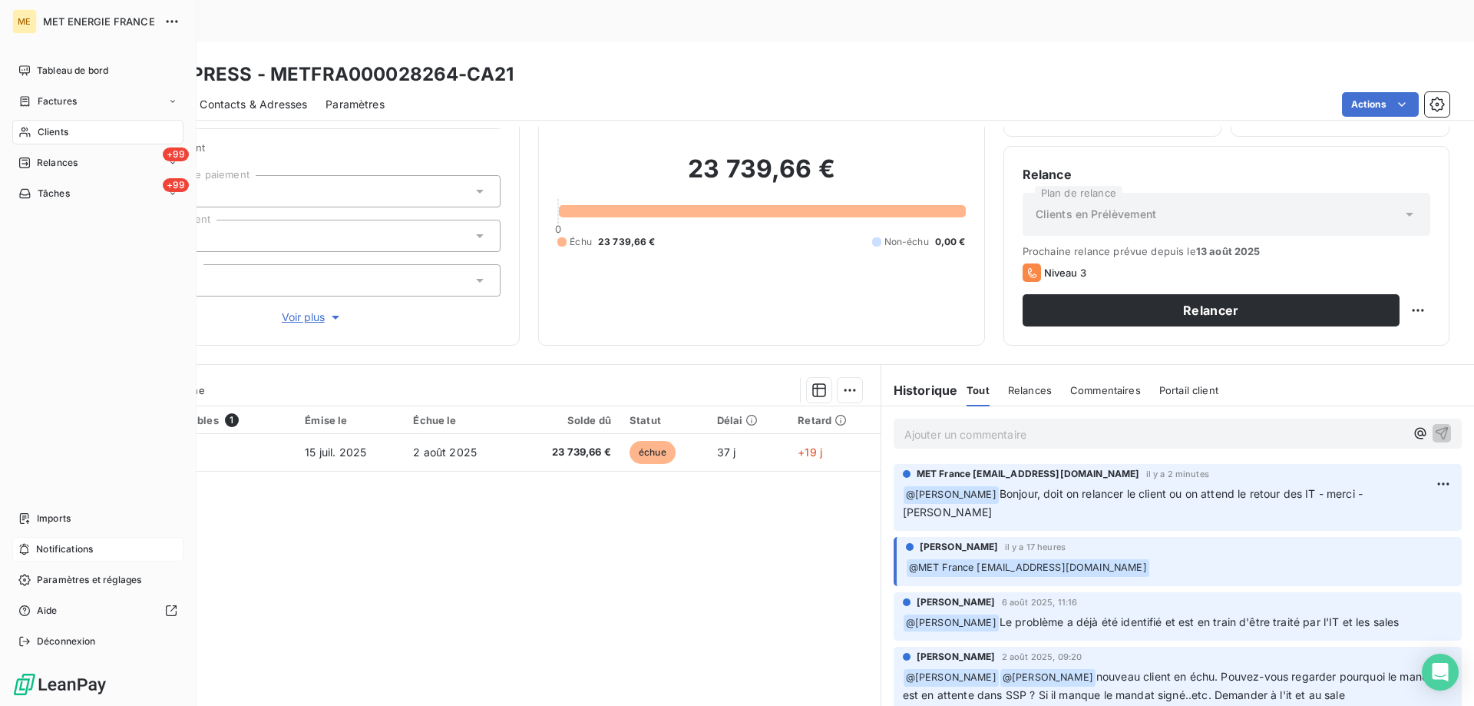
click at [48, 551] on span "Notifications" at bounding box center [64, 549] width 57 height 14
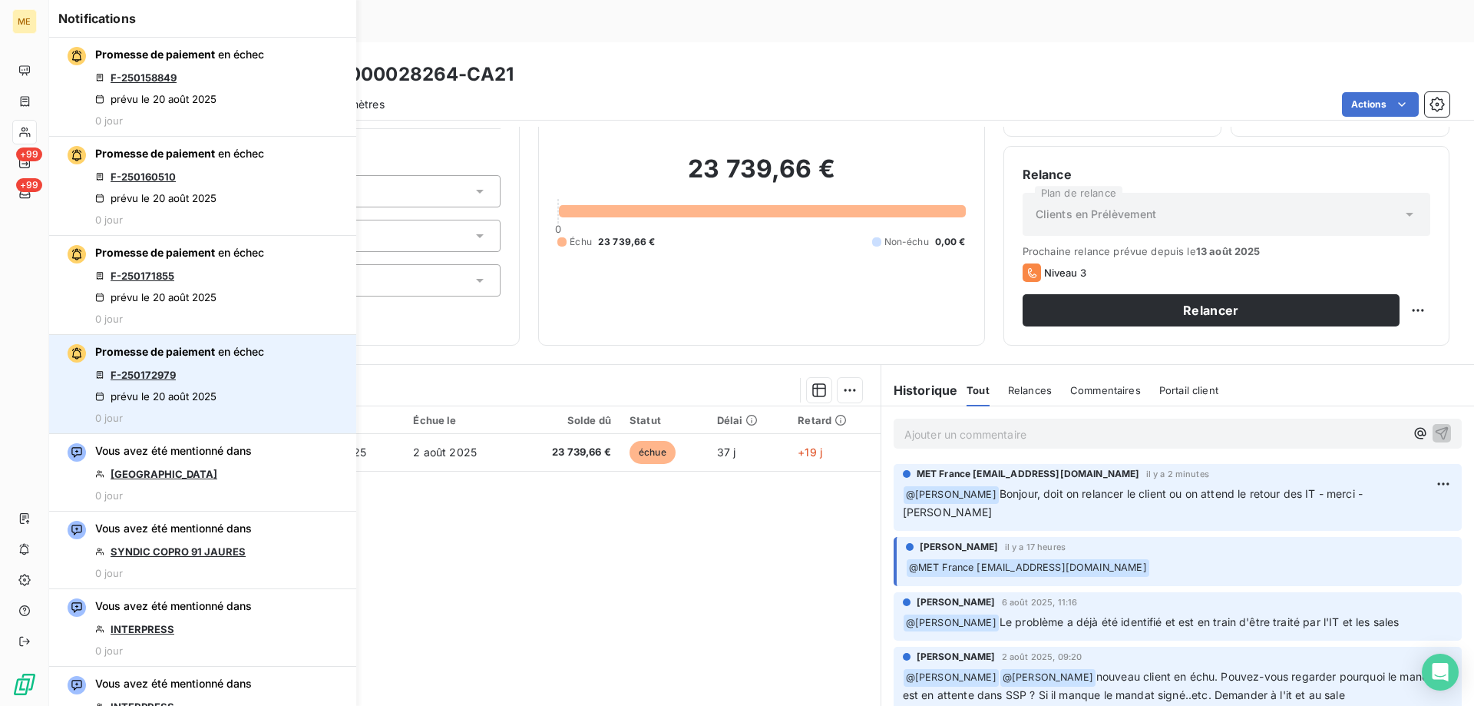
scroll to position [77, 0]
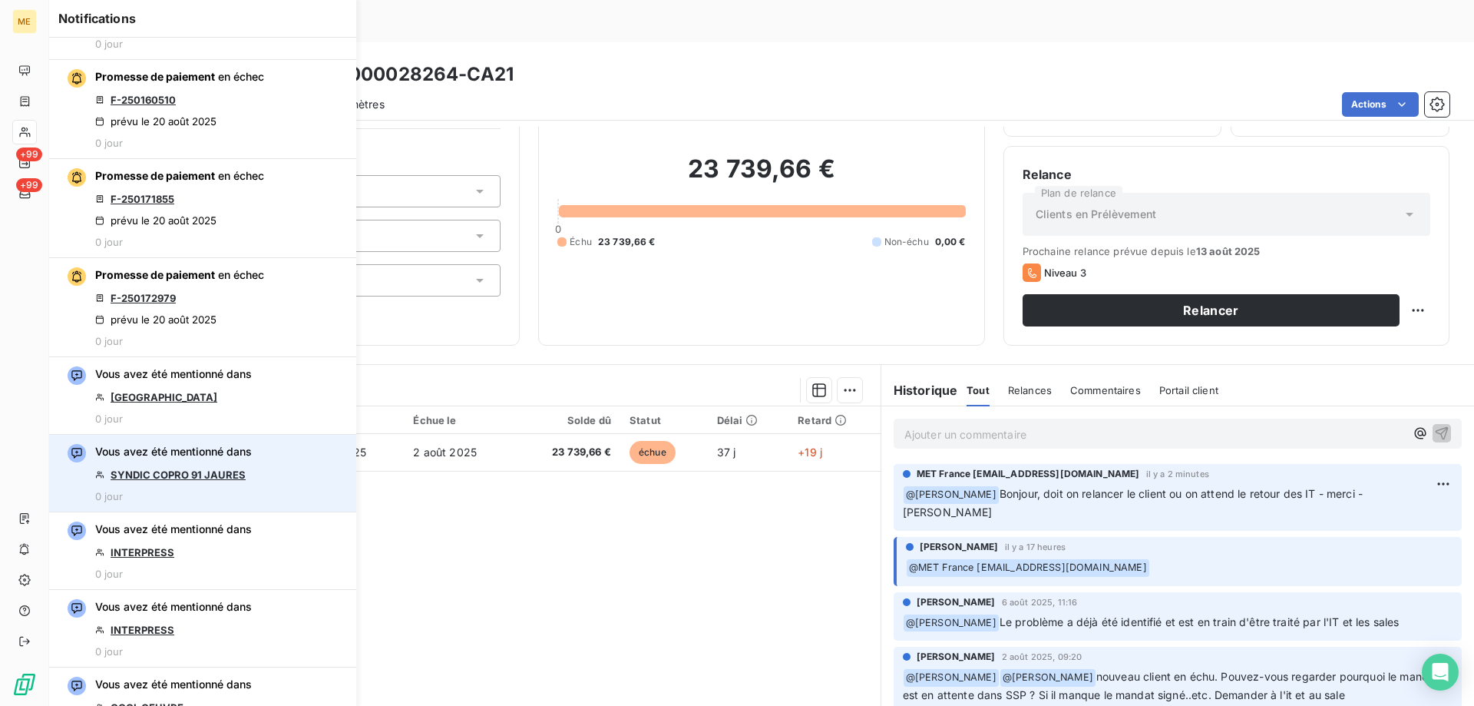
click at [201, 471] on link "SYNDIC COPRO 91 JAURES" at bounding box center [178, 474] width 135 height 12
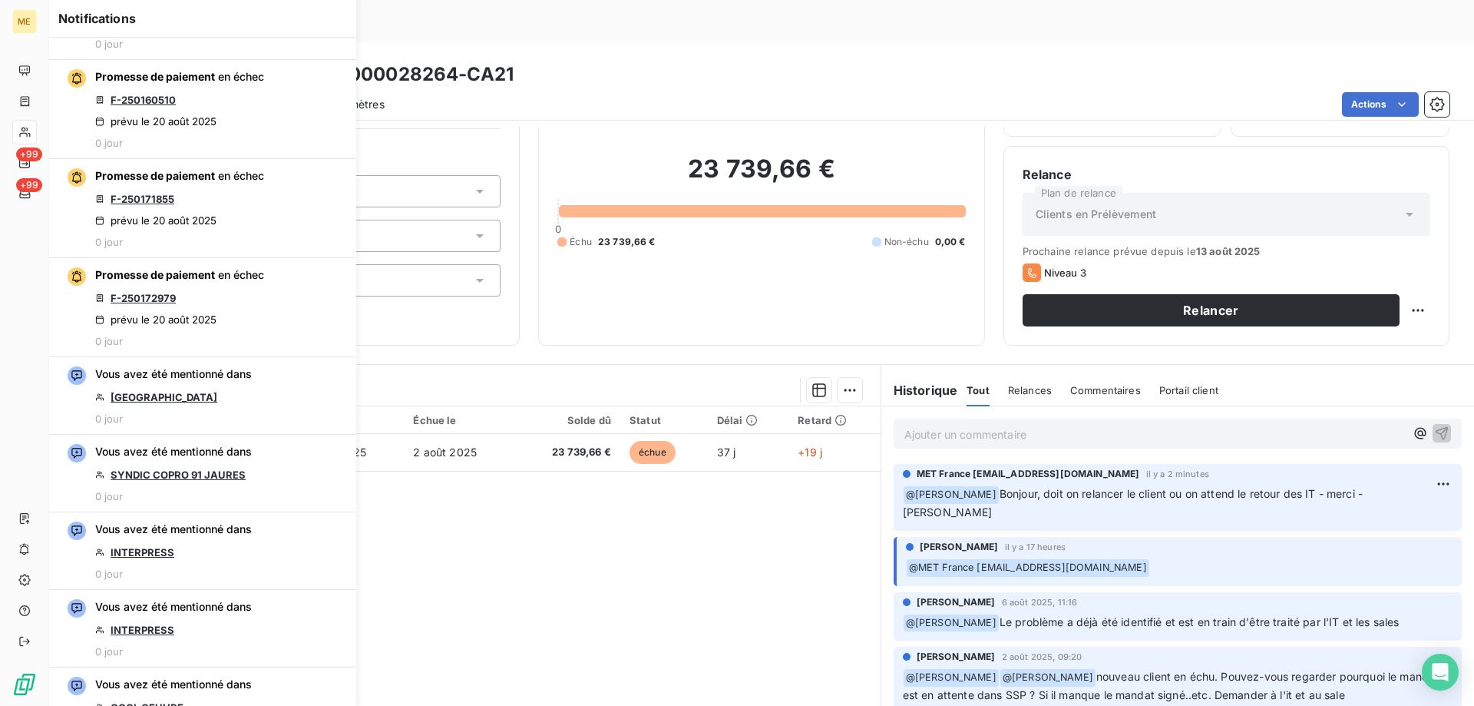
click at [634, 61] on div "Clients INTERPRESS - METFRA000028264-CA21" at bounding box center [761, 75] width 1425 height 28
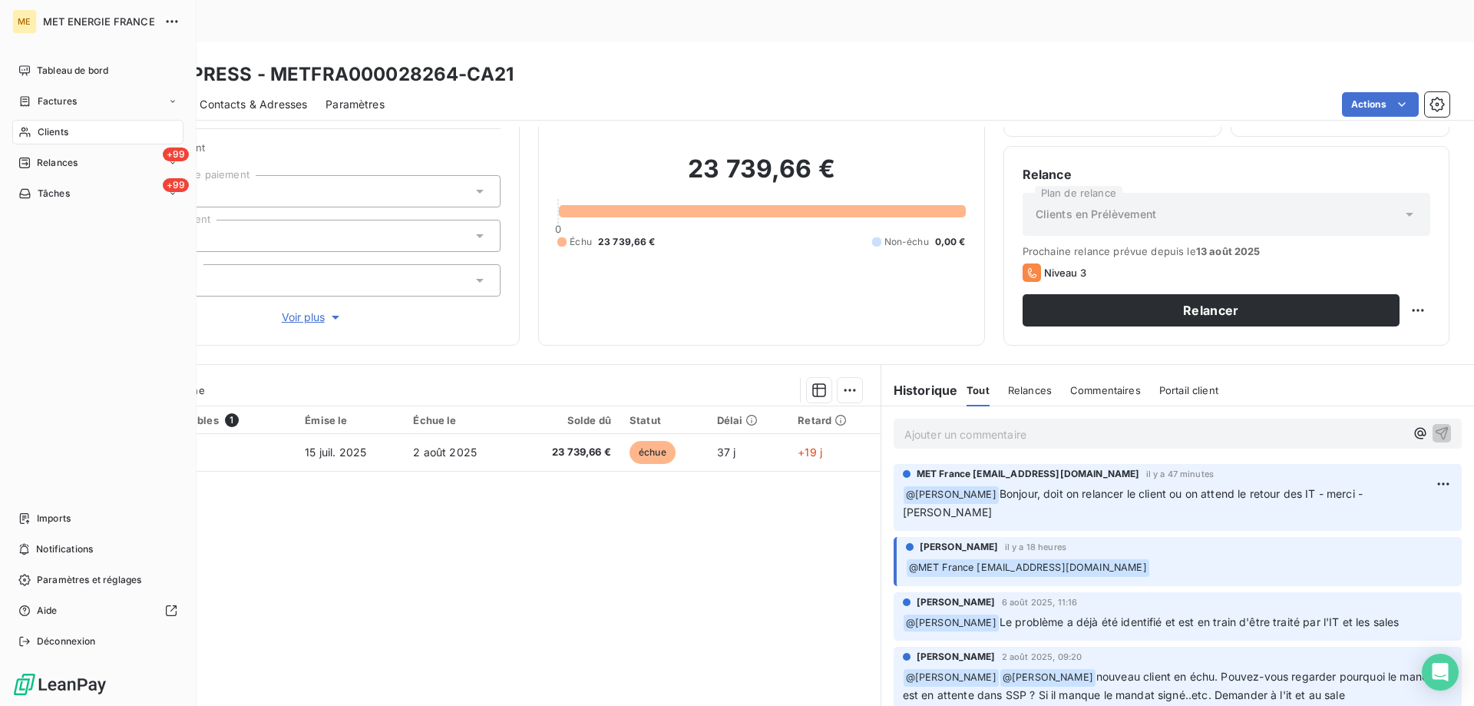
click at [79, 134] on div "Clients" at bounding box center [97, 132] width 171 height 25
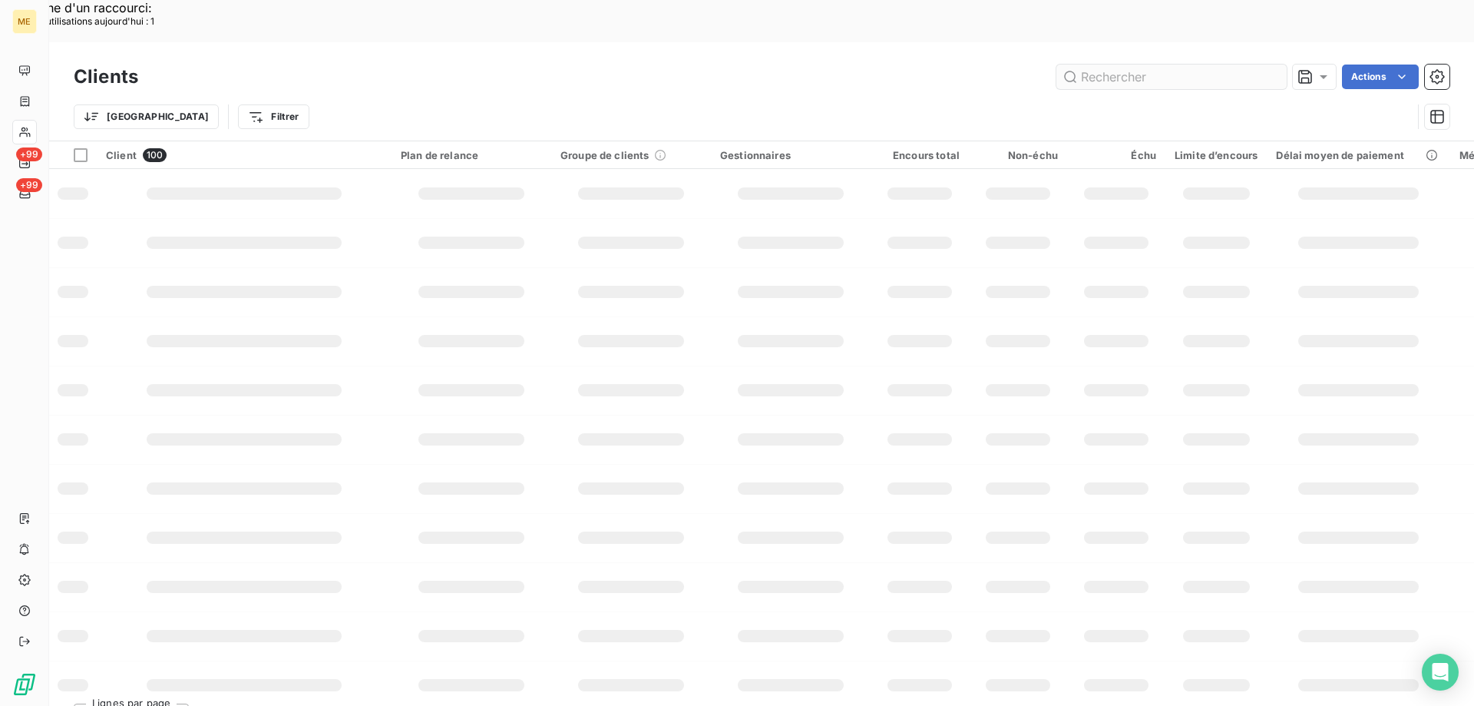
click at [1114, 65] on input "text" at bounding box center [1172, 77] width 230 height 25
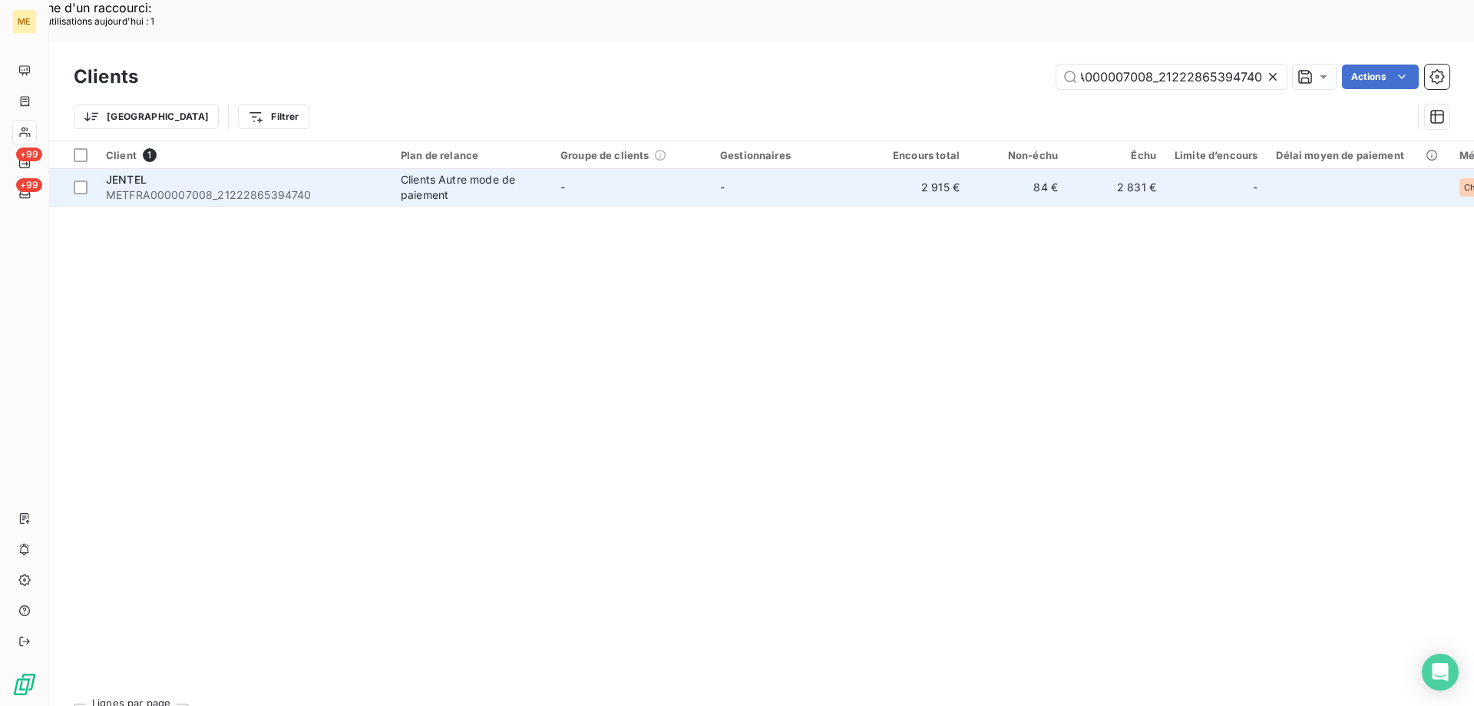
type input "METFRA000007008_21222865394740"
click at [174, 187] on span "METFRA000007008_21222865394740" at bounding box center [244, 194] width 276 height 15
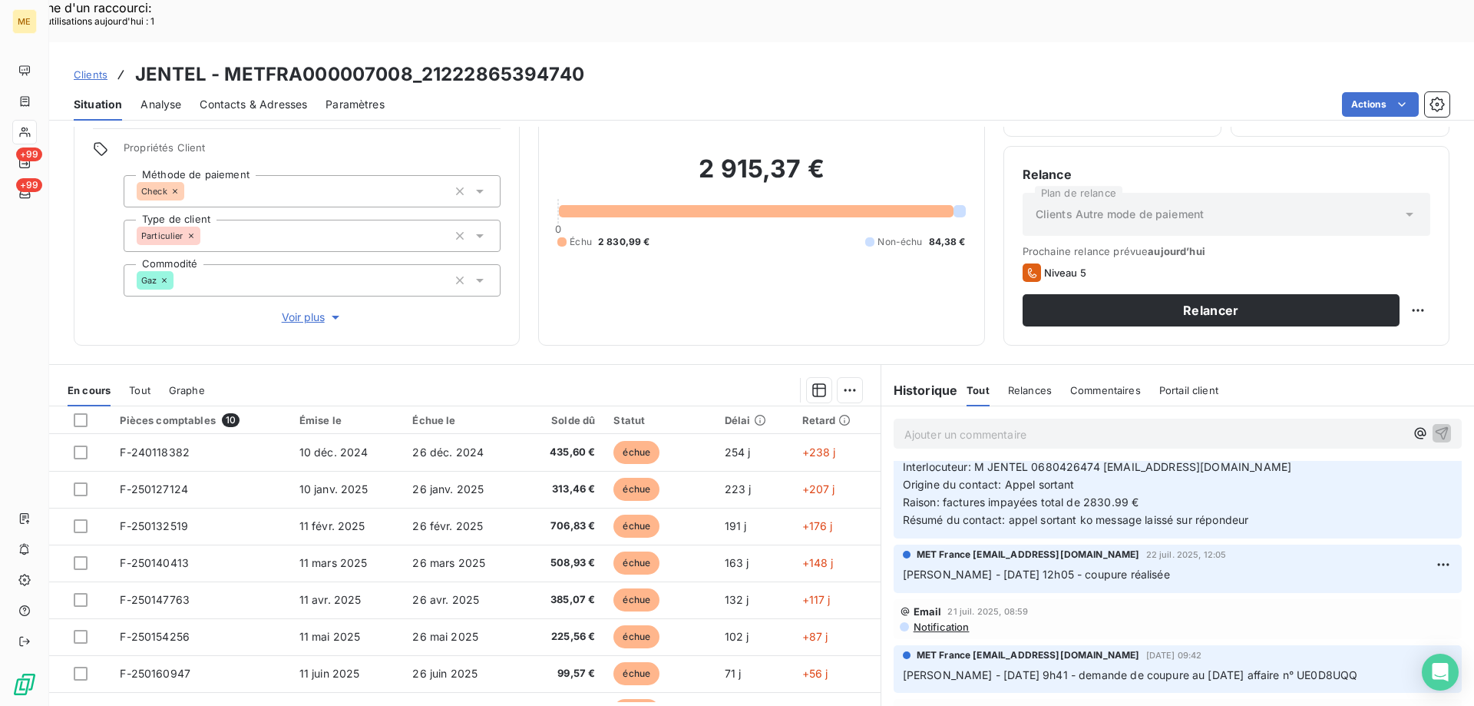
scroll to position [538, 0]
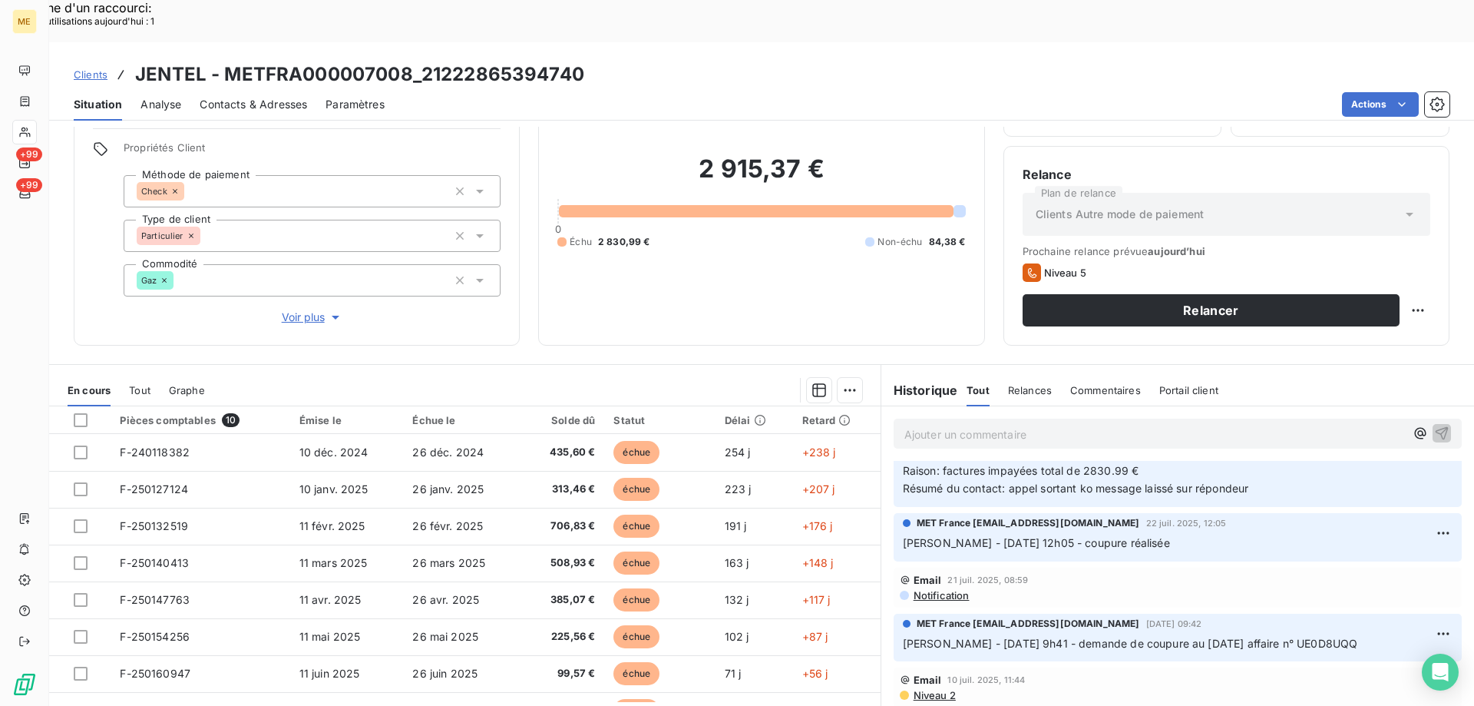
click at [302, 309] on span "Voir plus" at bounding box center [312, 316] width 61 height 15
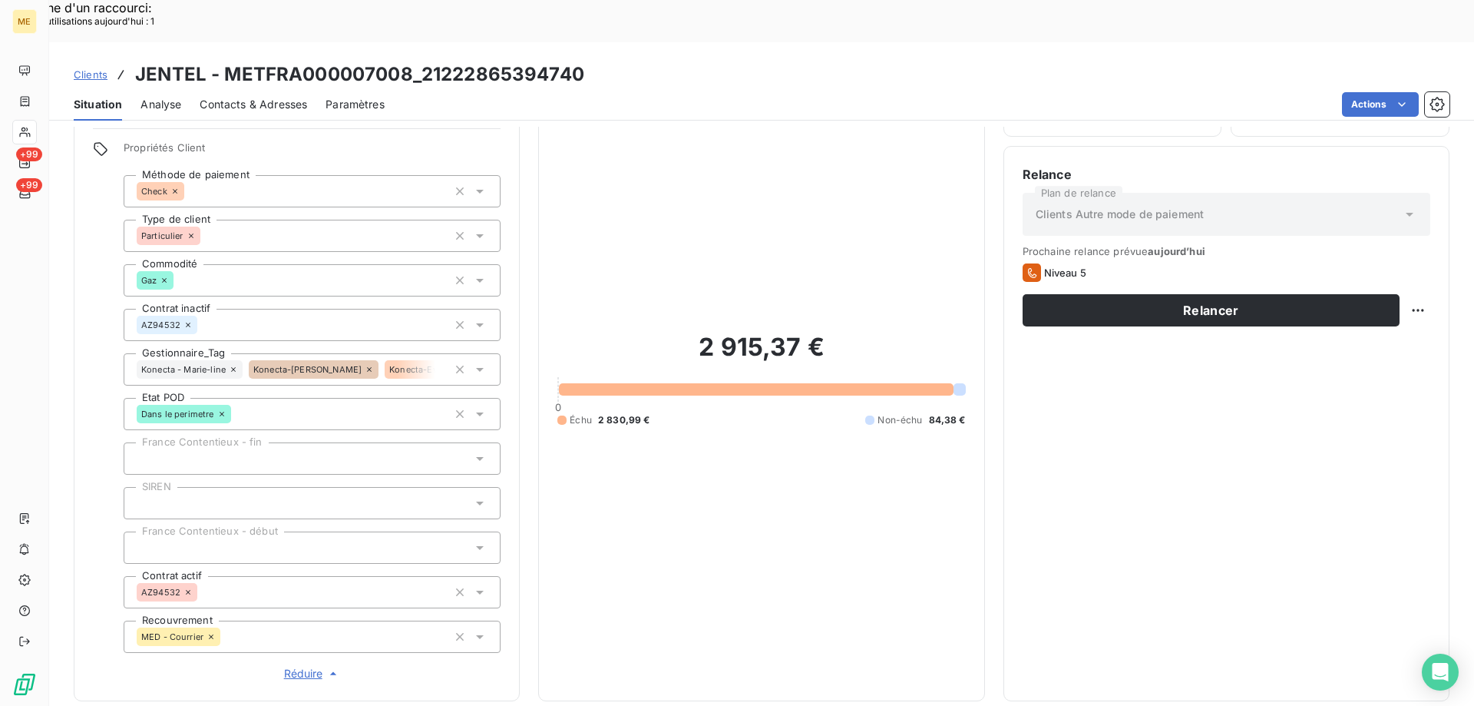
click at [298, 666] on span "Réduire" at bounding box center [312, 673] width 57 height 15
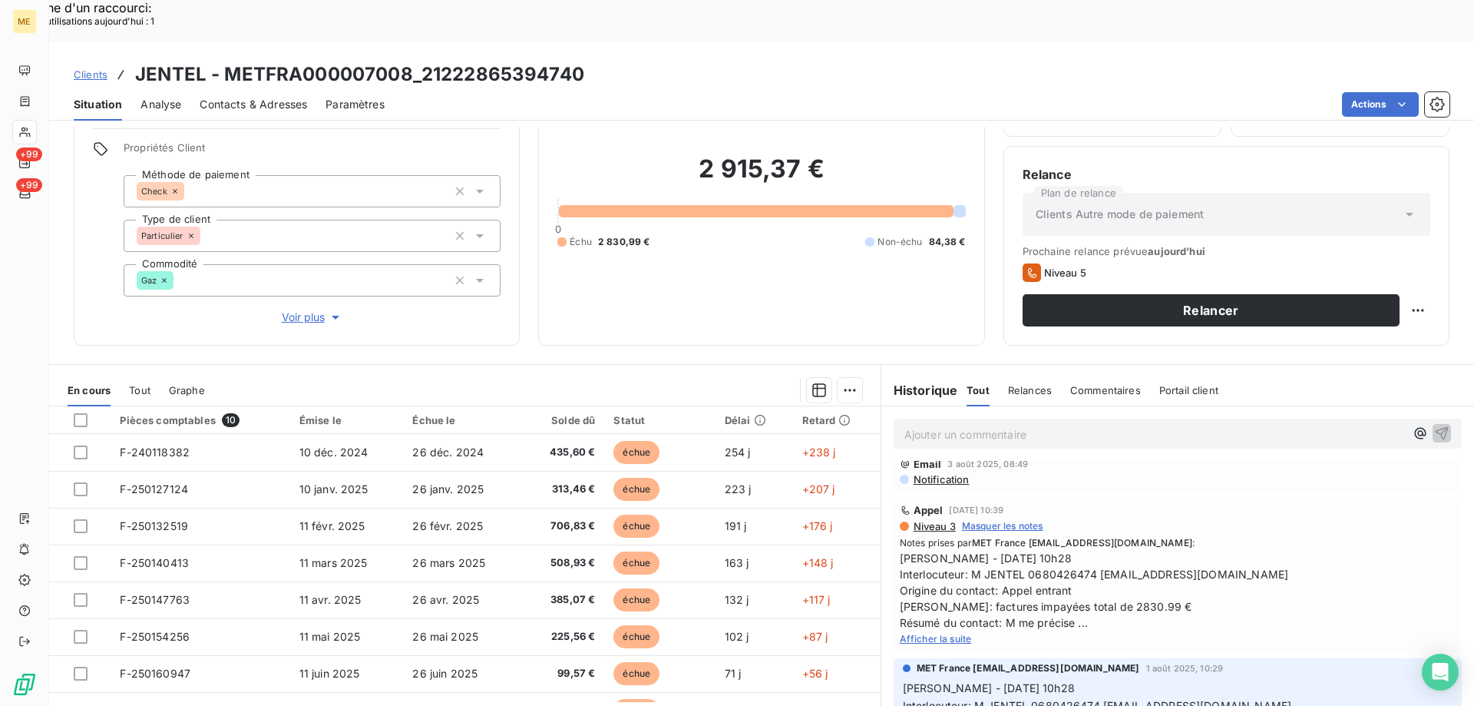
scroll to position [230, 0]
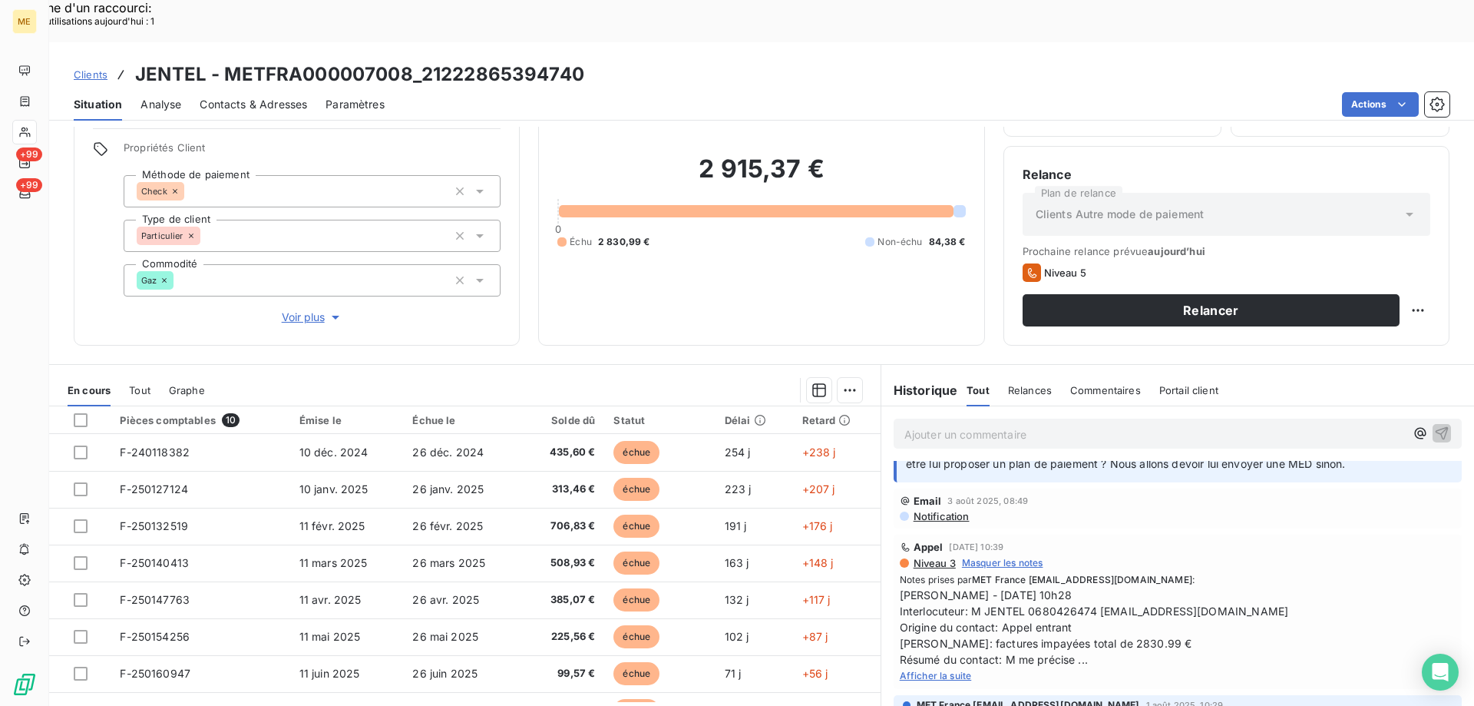
click at [937, 670] on span "Afficher la suite" at bounding box center [936, 676] width 72 height 12
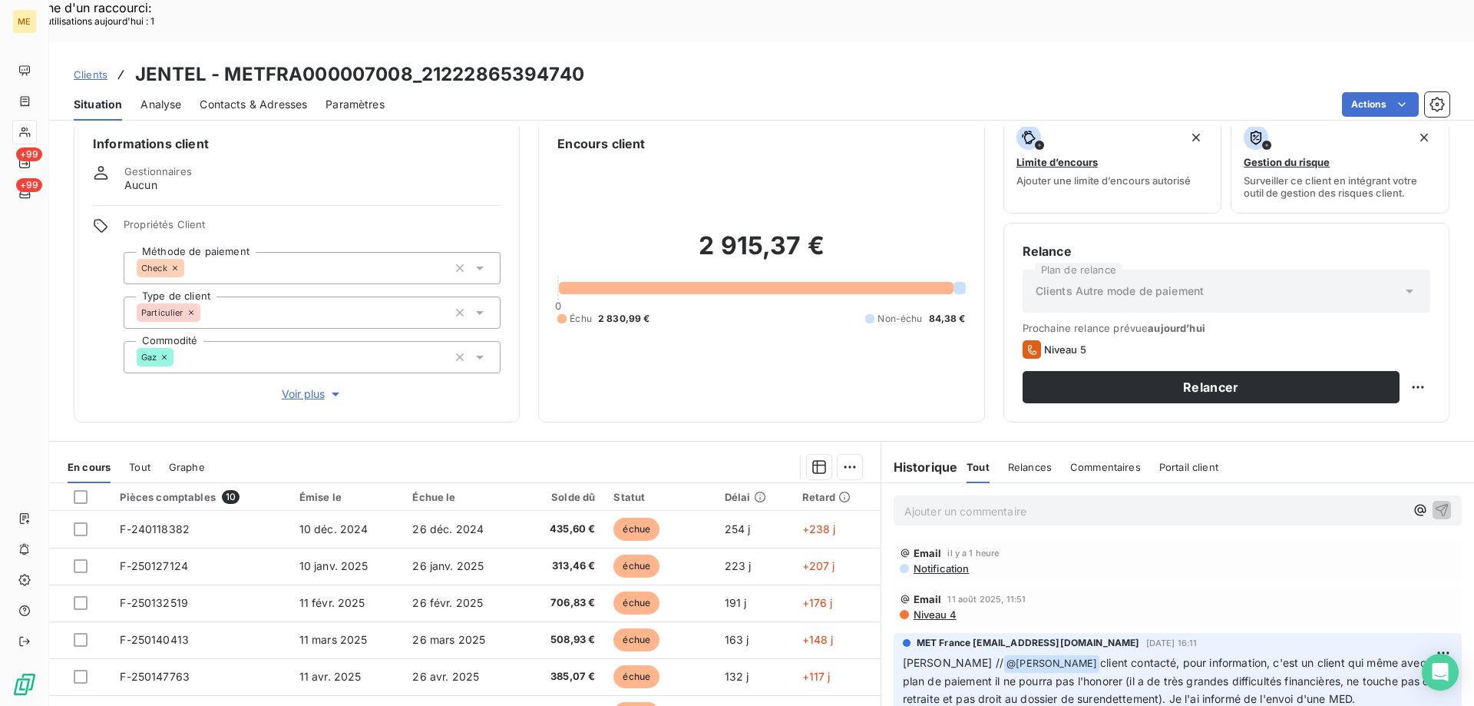
scroll to position [98, 0]
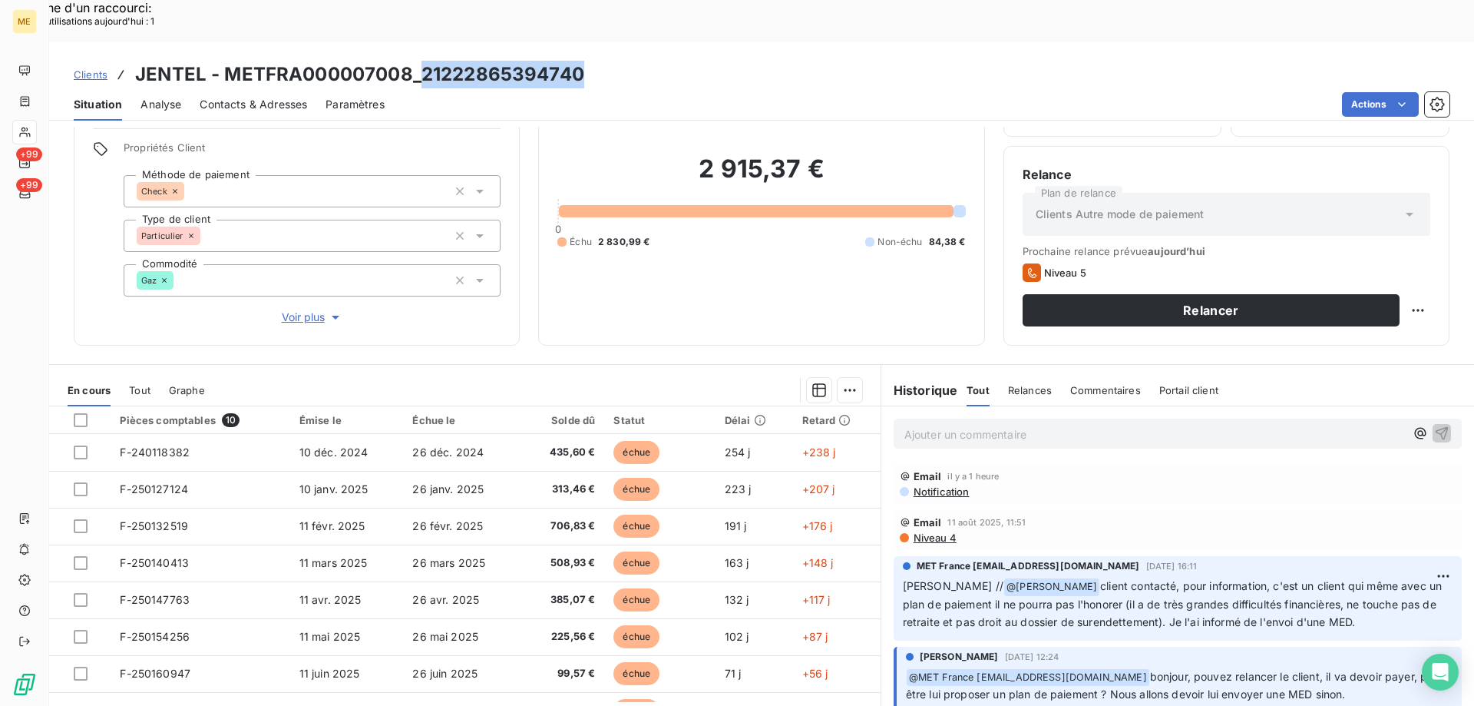
drag, startPoint x: 419, startPoint y: 28, endPoint x: 528, endPoint y: 35, distance: 110.0
click at [591, 42] on div "Clients JENTEL - METFRA000007008_21222865394740 Situation Analyse Contacts & Ad…" at bounding box center [761, 81] width 1425 height 78
copy h3 "21222865394740"
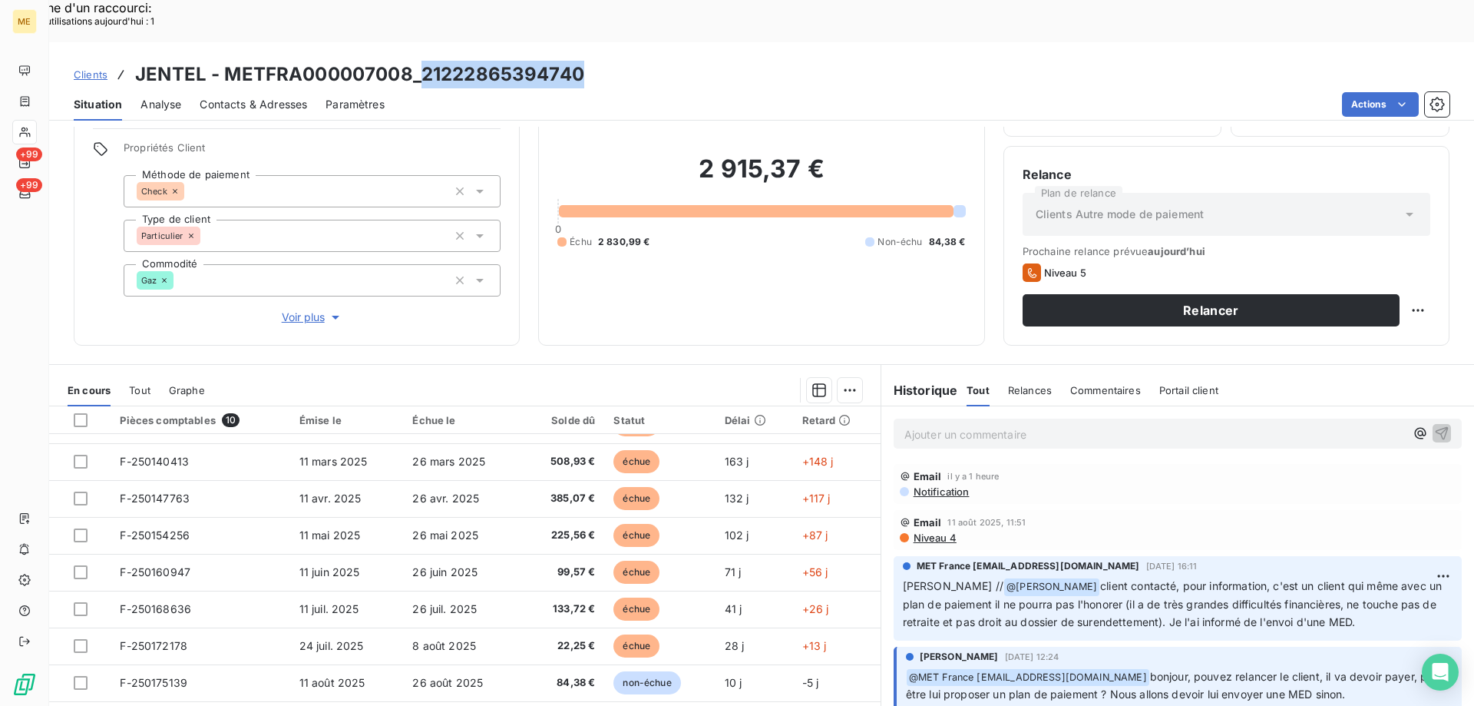
click at [138, 384] on span "Tout" at bounding box center [140, 390] width 22 height 12
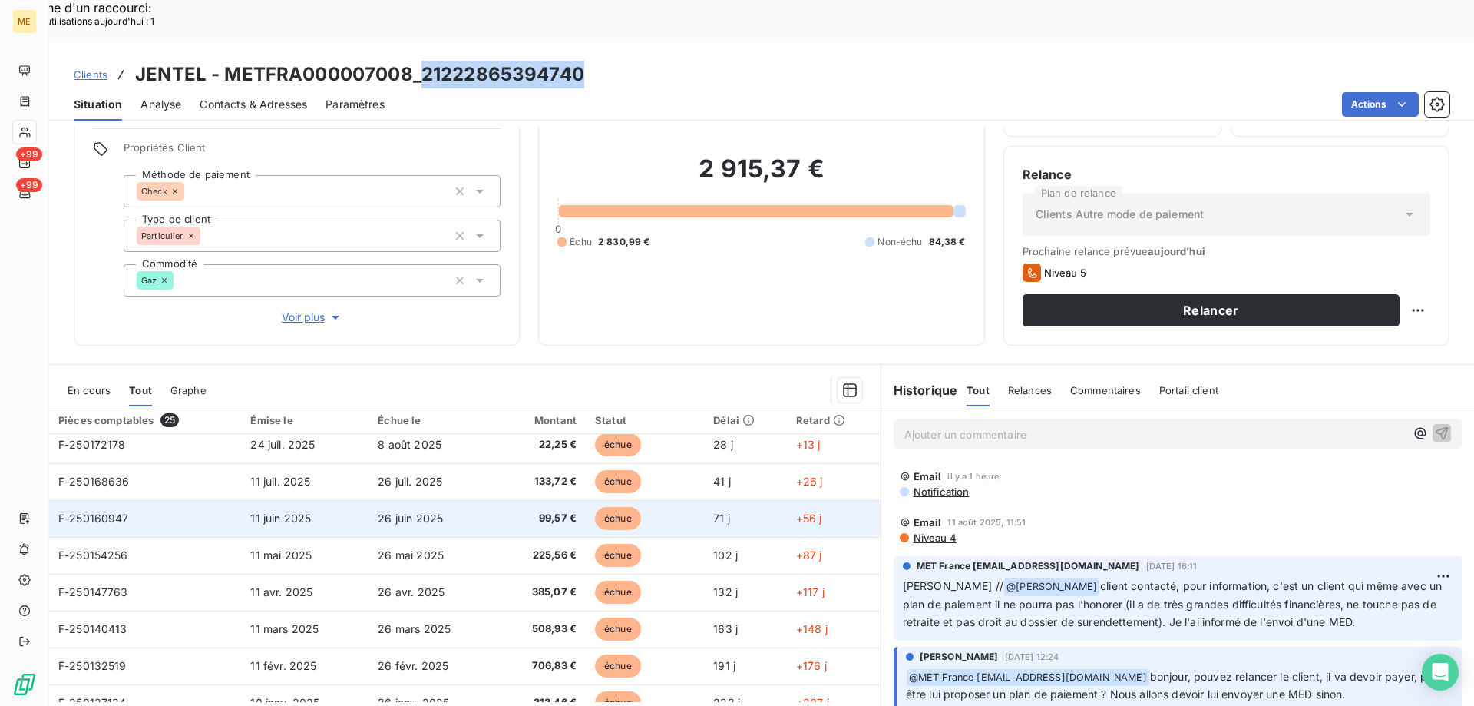
scroll to position [0, 0]
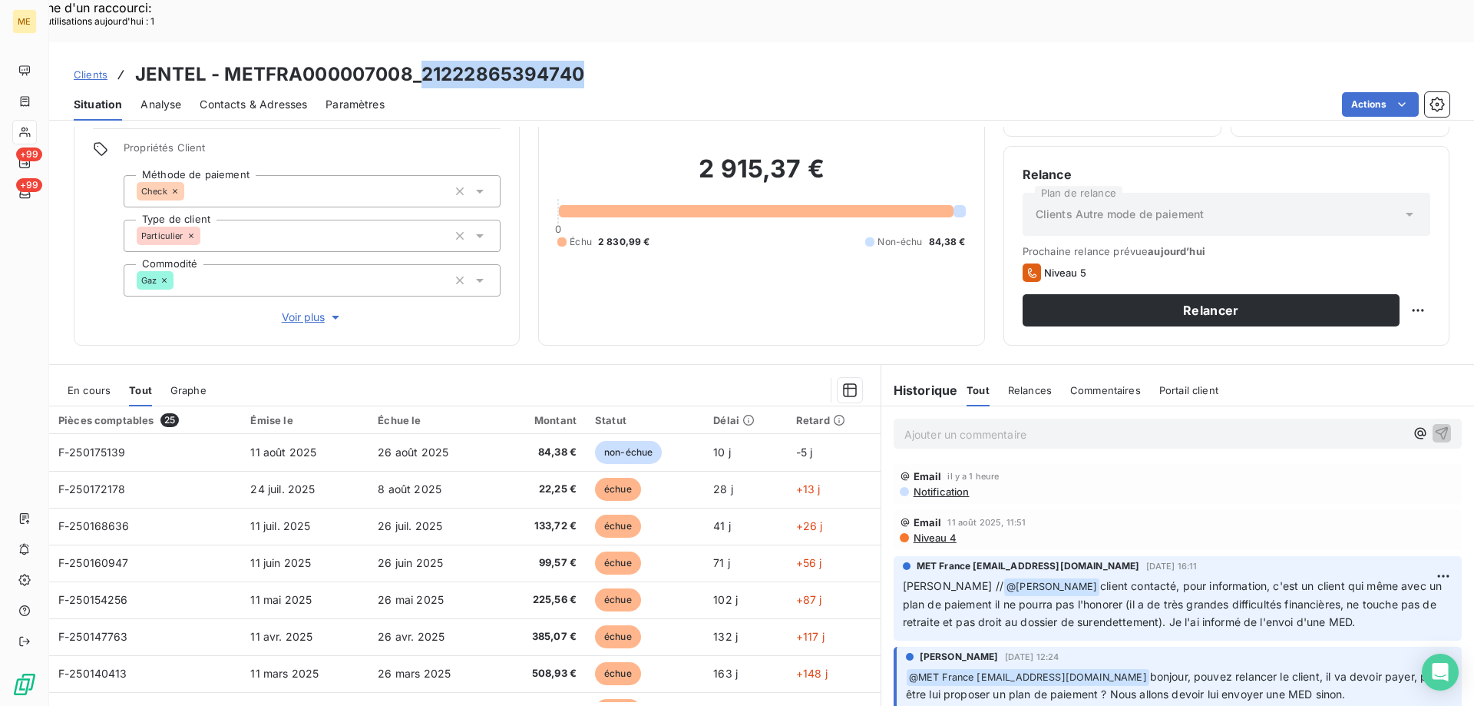
click at [296, 309] on span "Voir plus" at bounding box center [312, 316] width 61 height 15
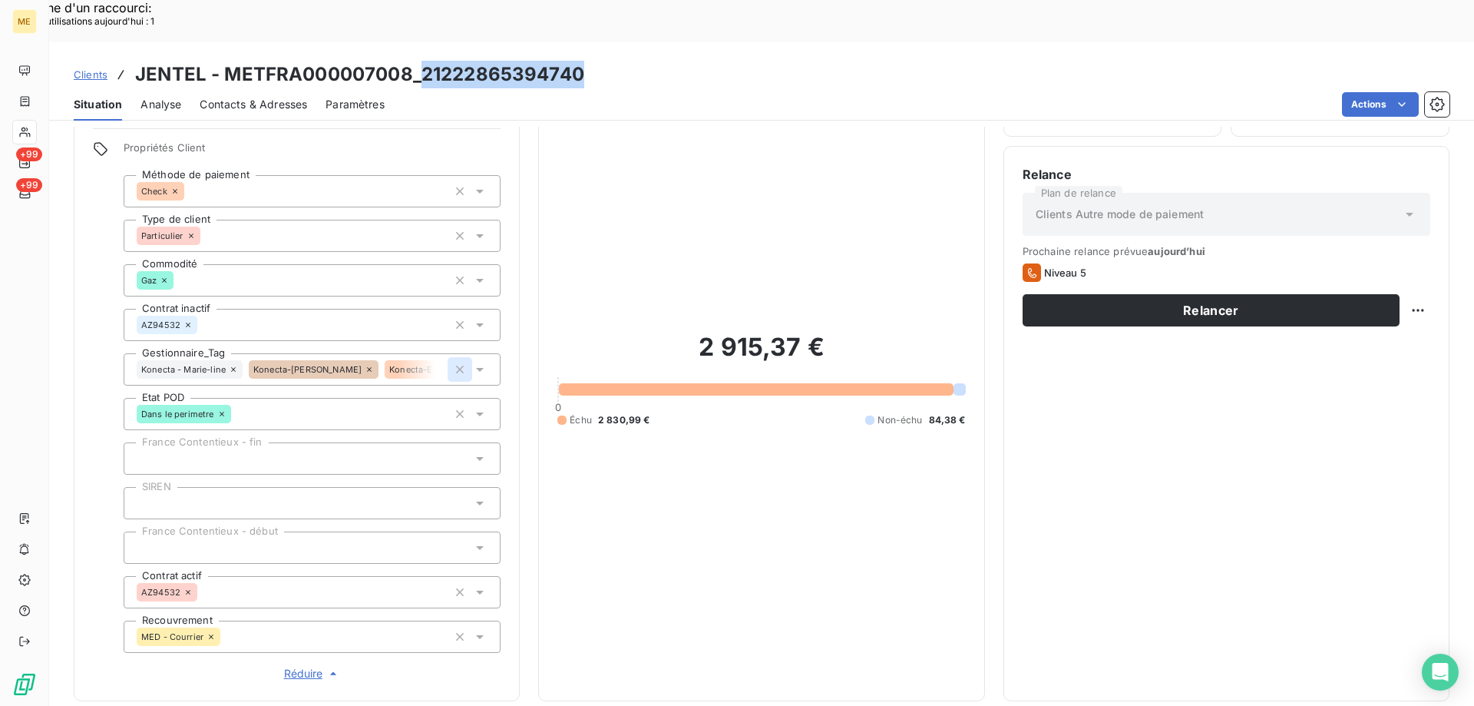
click at [458, 366] on icon "button" at bounding box center [460, 370] width 8 height 8
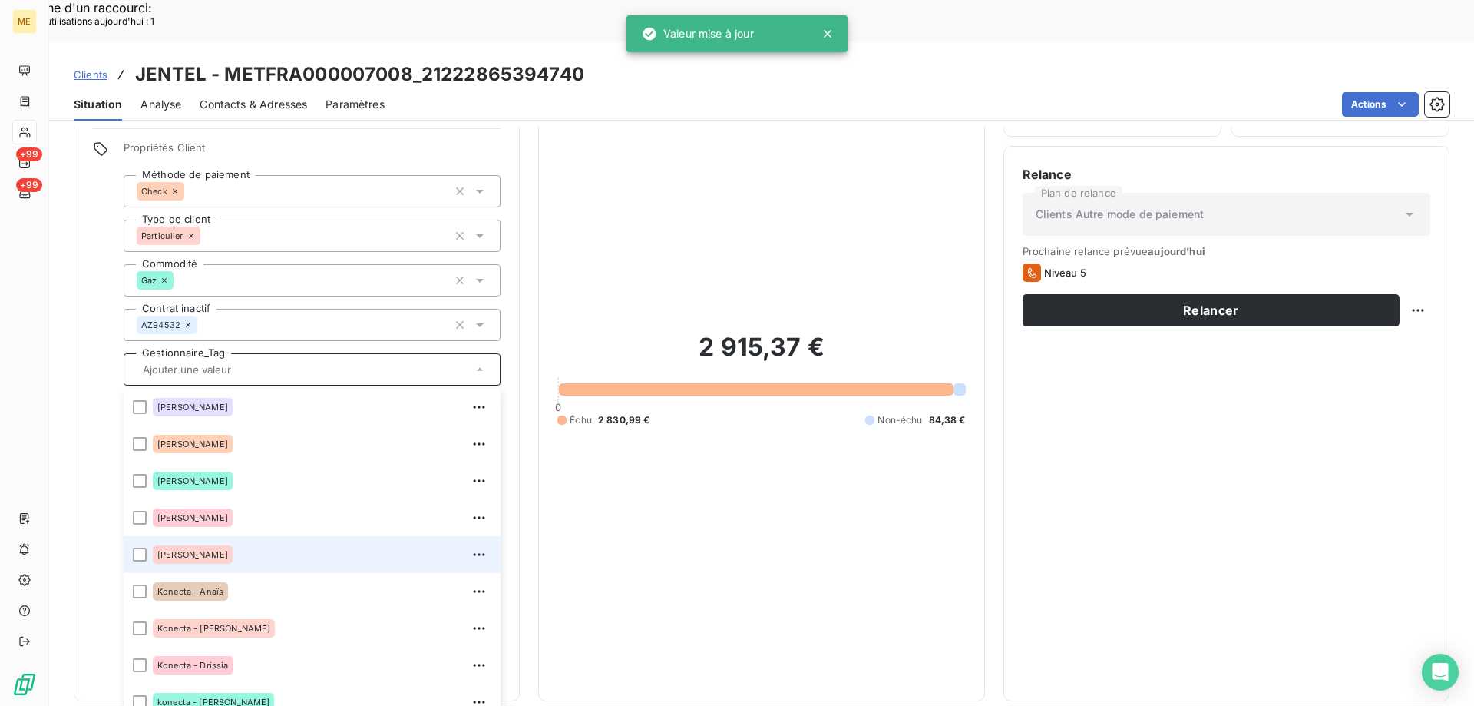
scroll to position [442, 0]
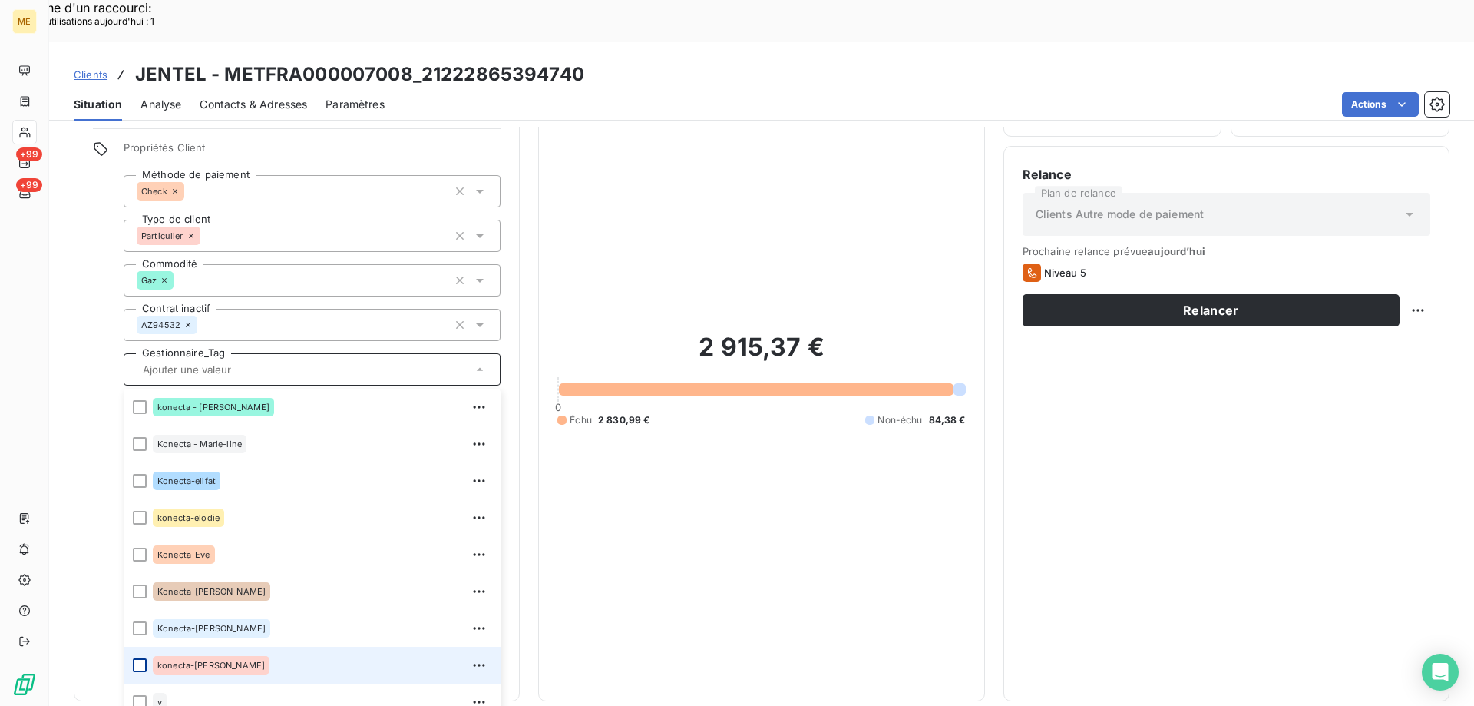
click at [142, 658] on div at bounding box center [140, 665] width 14 height 14
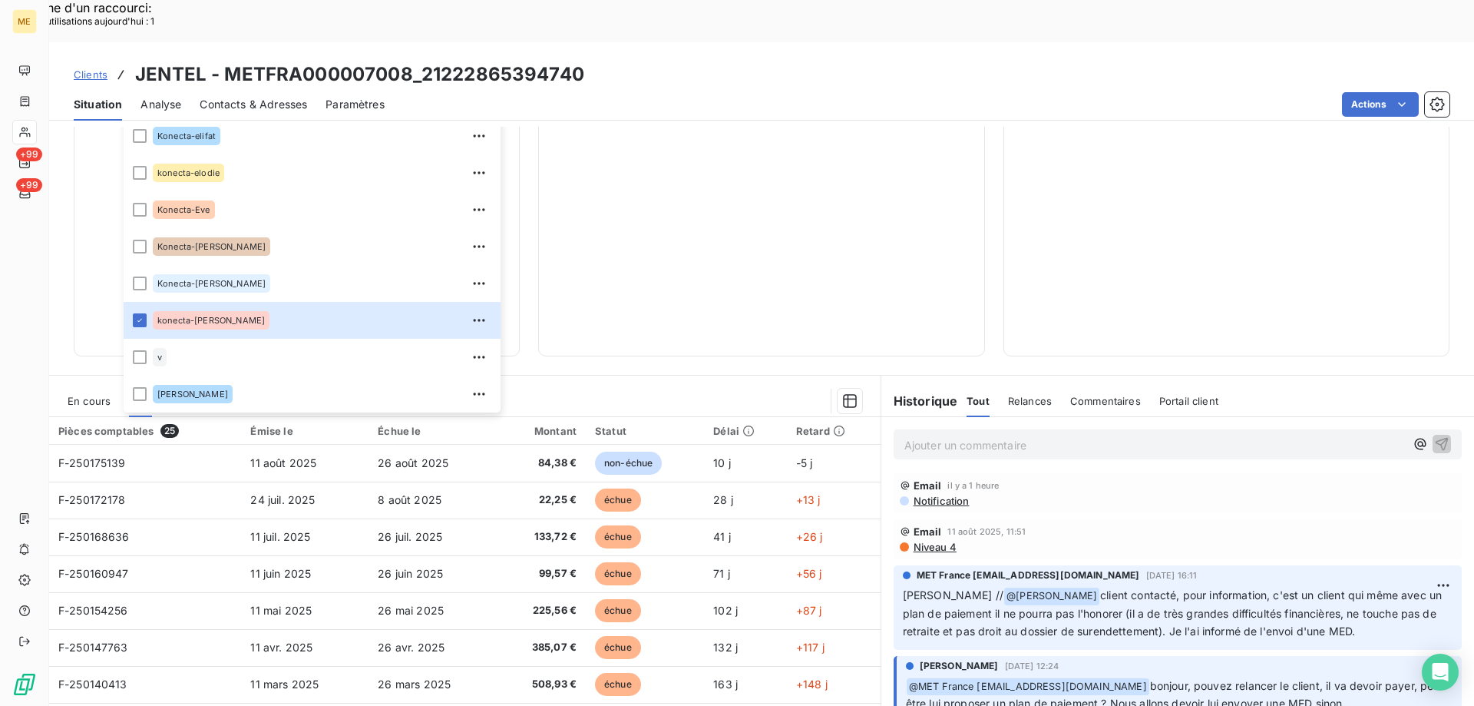
scroll to position [0, 0]
drag, startPoint x: 654, startPoint y: 230, endPoint x: 655, endPoint y: 223, distance: 7.7
click at [654, 229] on div "2 915,37 € 0 Échu 2 830,99 € Non-échu 84,38 €" at bounding box center [761, 34] width 408 height 606
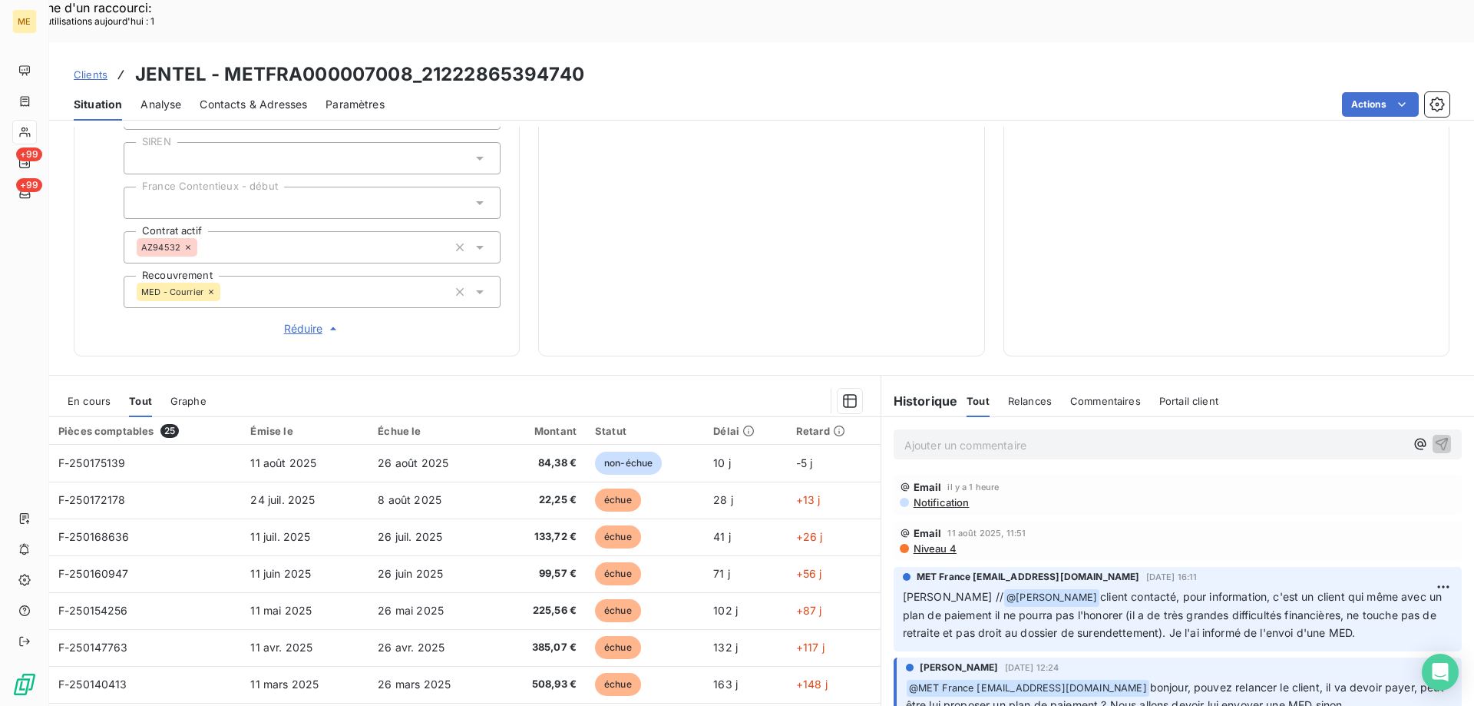
click at [295, 321] on span "Réduire" at bounding box center [312, 328] width 57 height 15
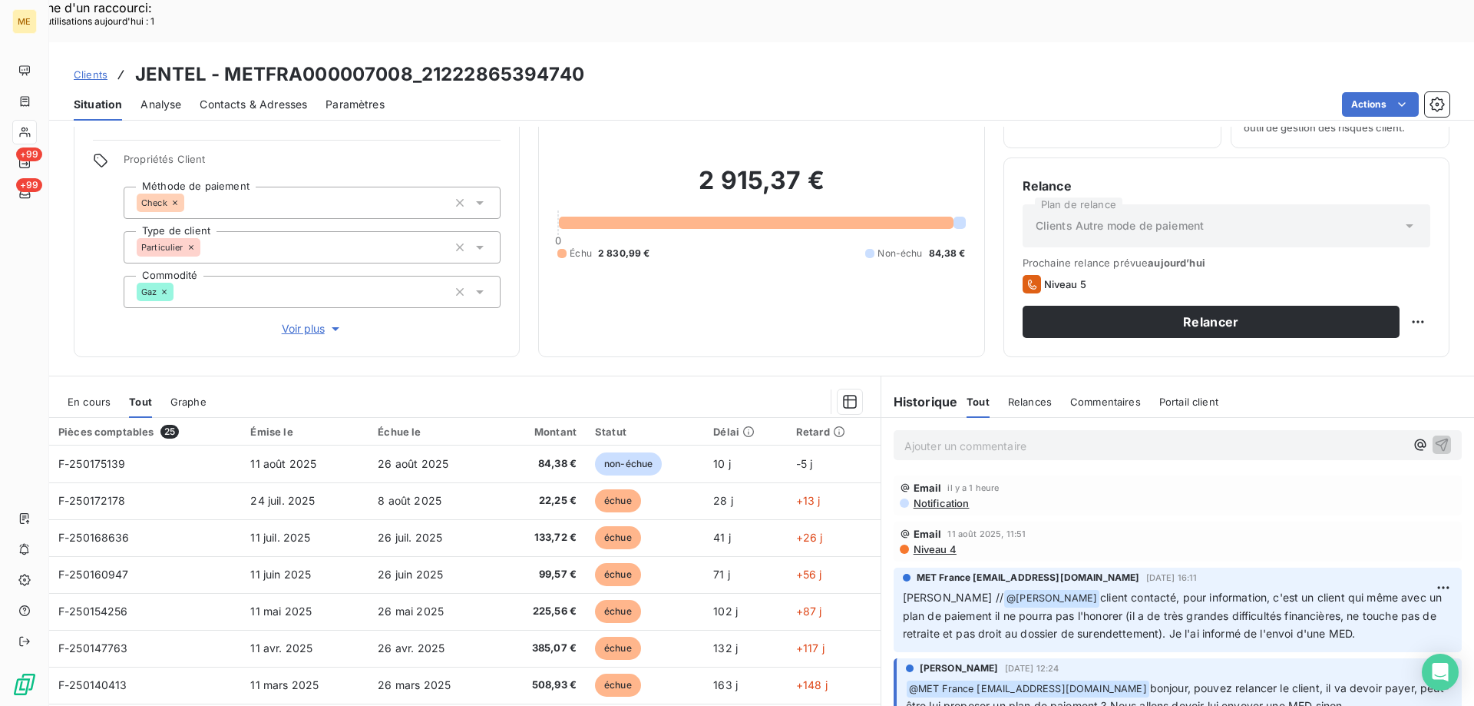
scroll to position [9, 0]
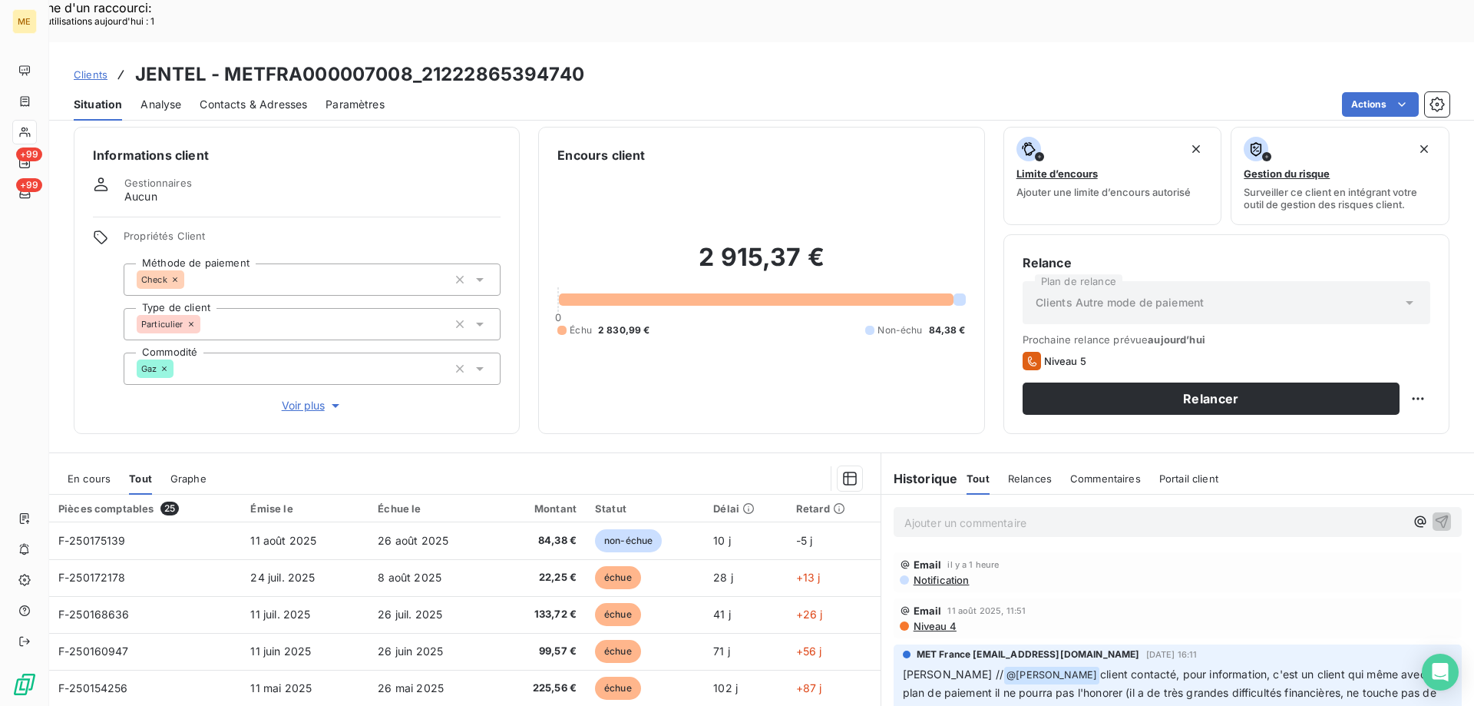
click at [291, 398] on span "Voir plus" at bounding box center [312, 405] width 61 height 15
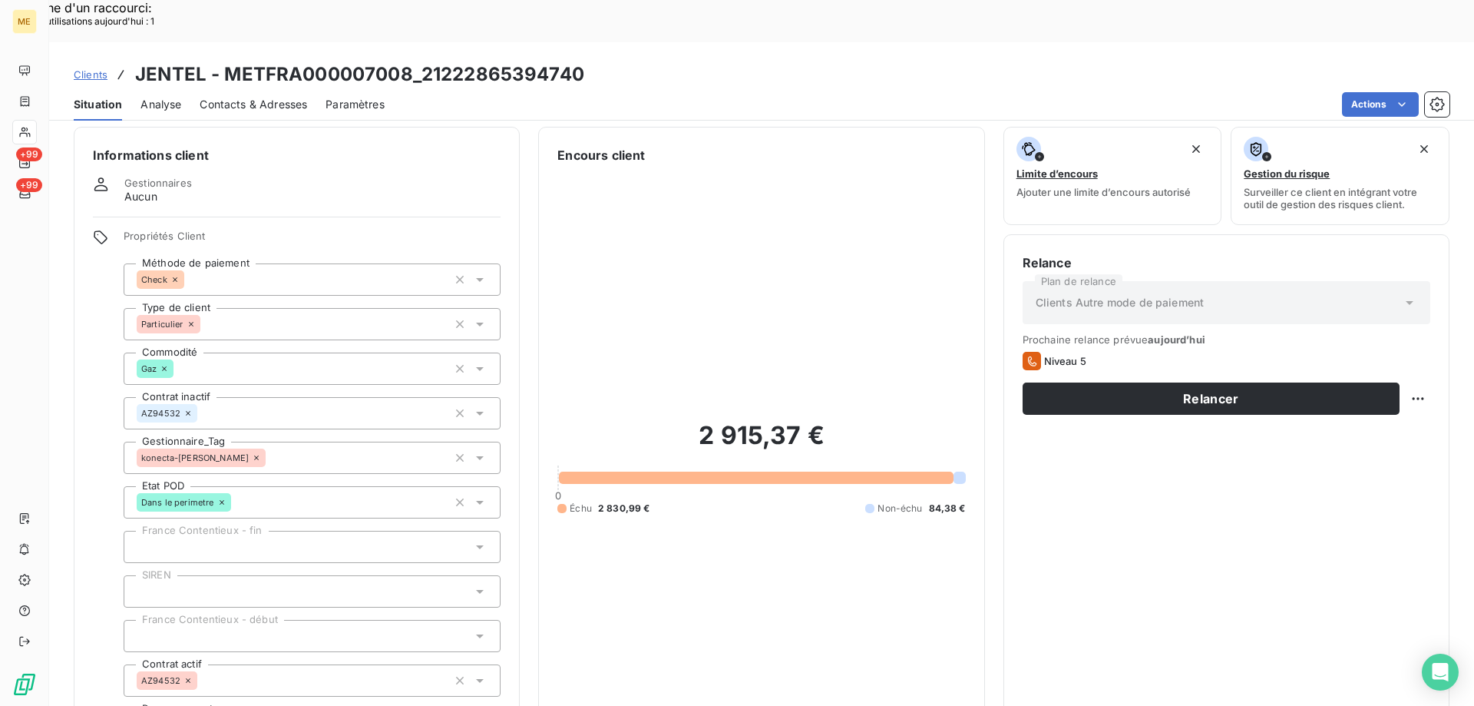
click at [680, 499] on div "2 915,37 € 0 Échu 2 830,99 € Non-échu 84,38 €" at bounding box center [761, 467] width 408 height 606
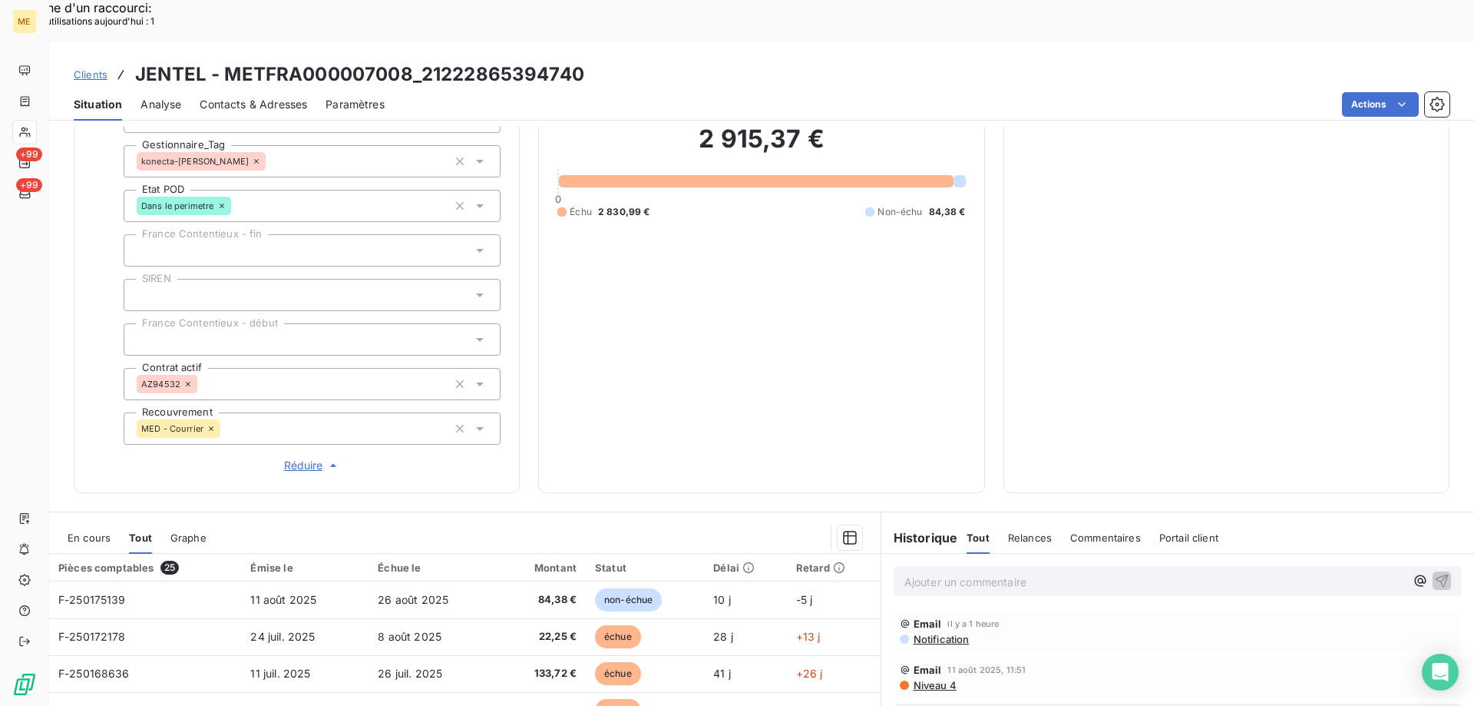
scroll to position [316, 0]
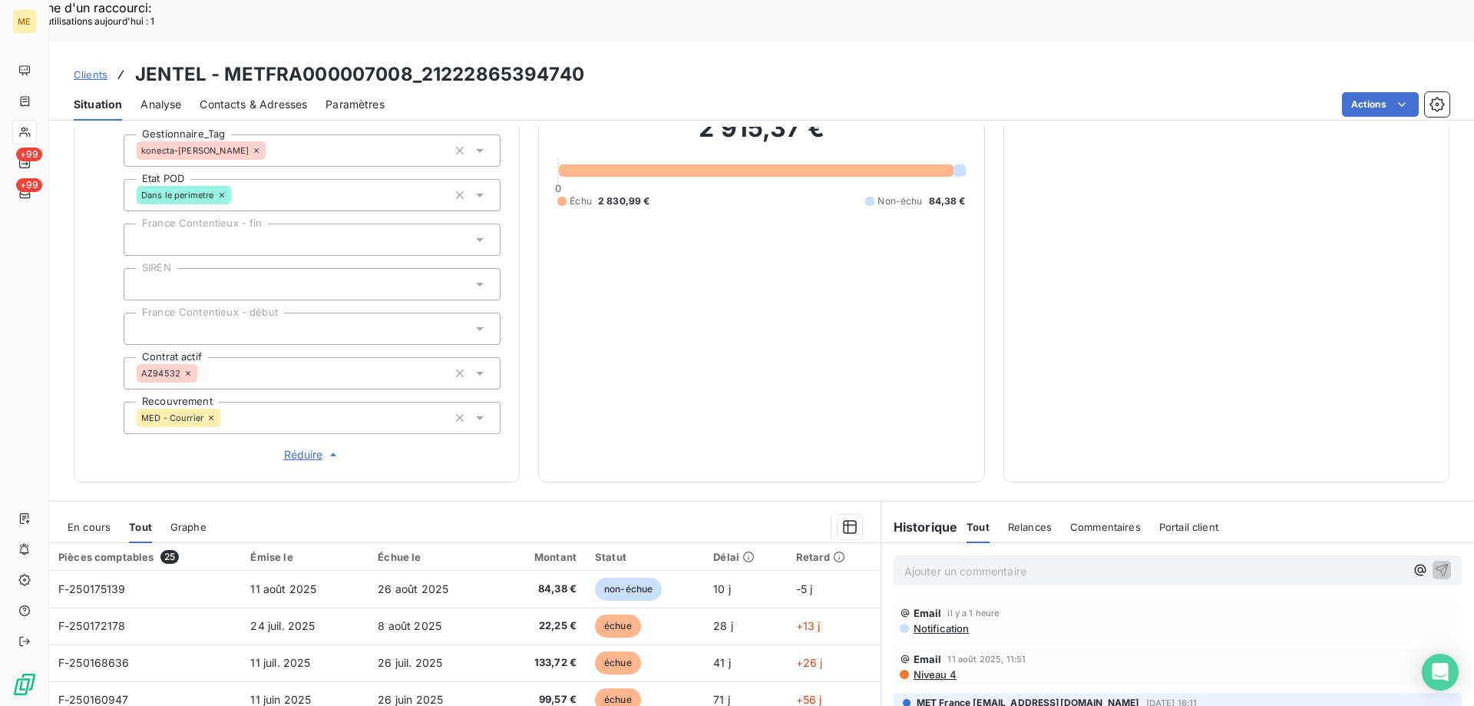
click at [297, 447] on span "Réduire" at bounding box center [312, 454] width 57 height 15
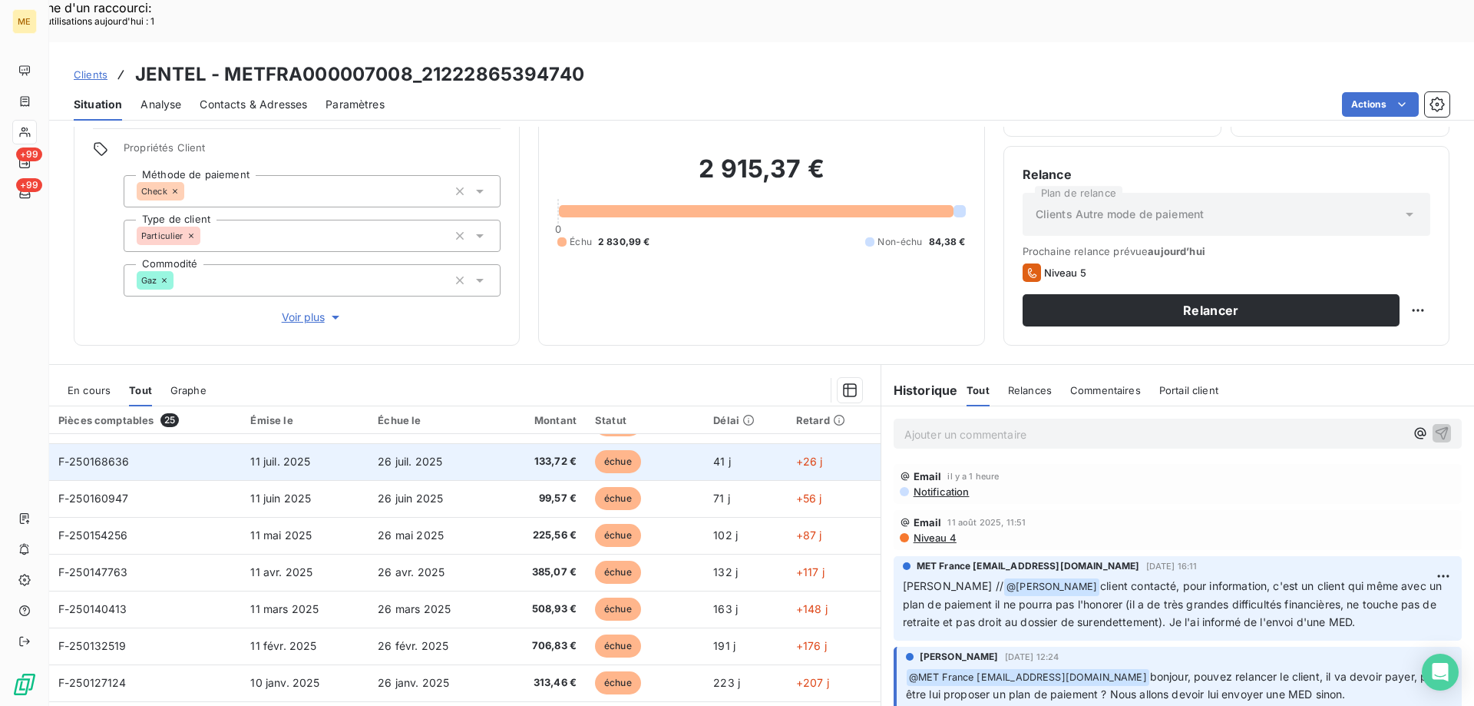
scroll to position [0, 0]
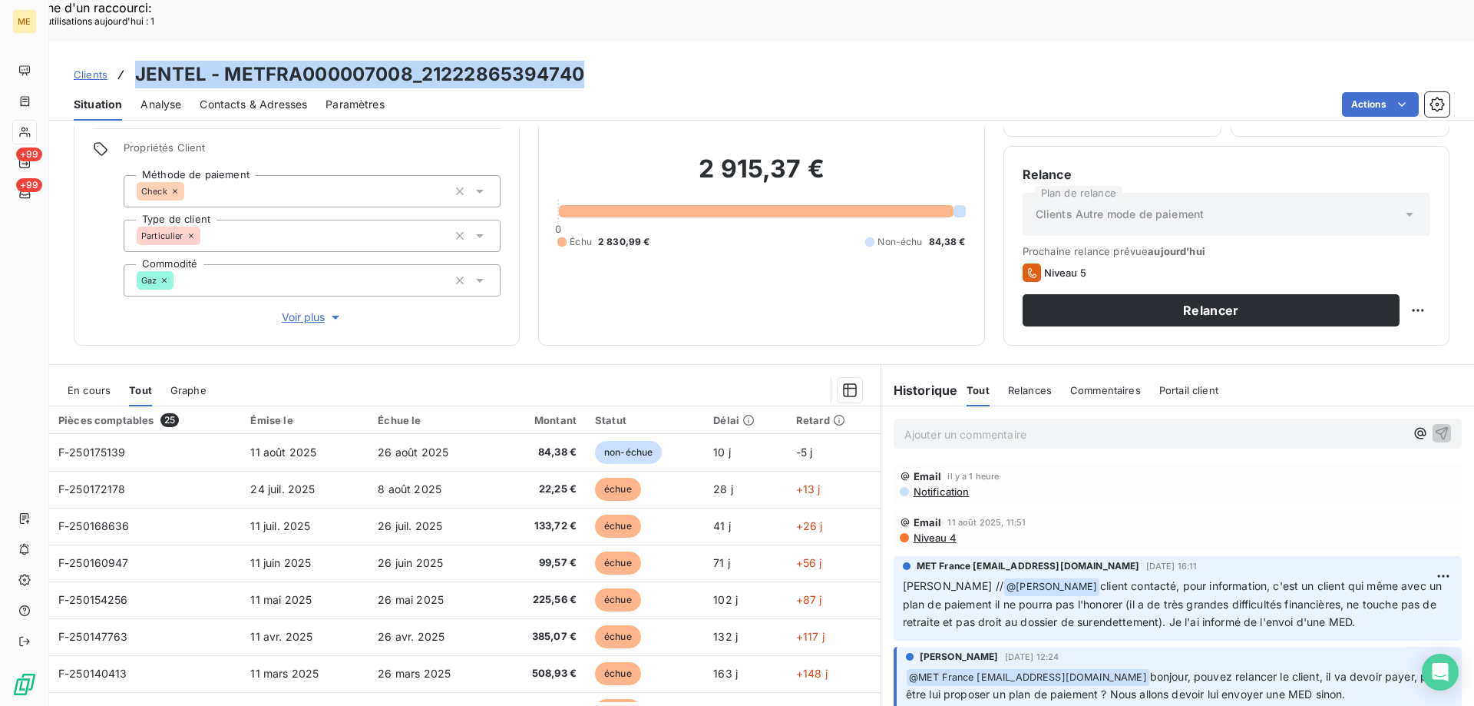
drag, startPoint x: 592, startPoint y: 33, endPoint x: 138, endPoint y: 18, distance: 454.1
click at [138, 61] on div "Clients JENTEL - METFRA000007008_21222865394740" at bounding box center [761, 75] width 1425 height 28
copy h3 "JENTEL - METFRA000007008_21222865394740"
click at [773, 61] on div "Clients JENTEL - METFRA000007008_21222865394740" at bounding box center [761, 75] width 1425 height 28
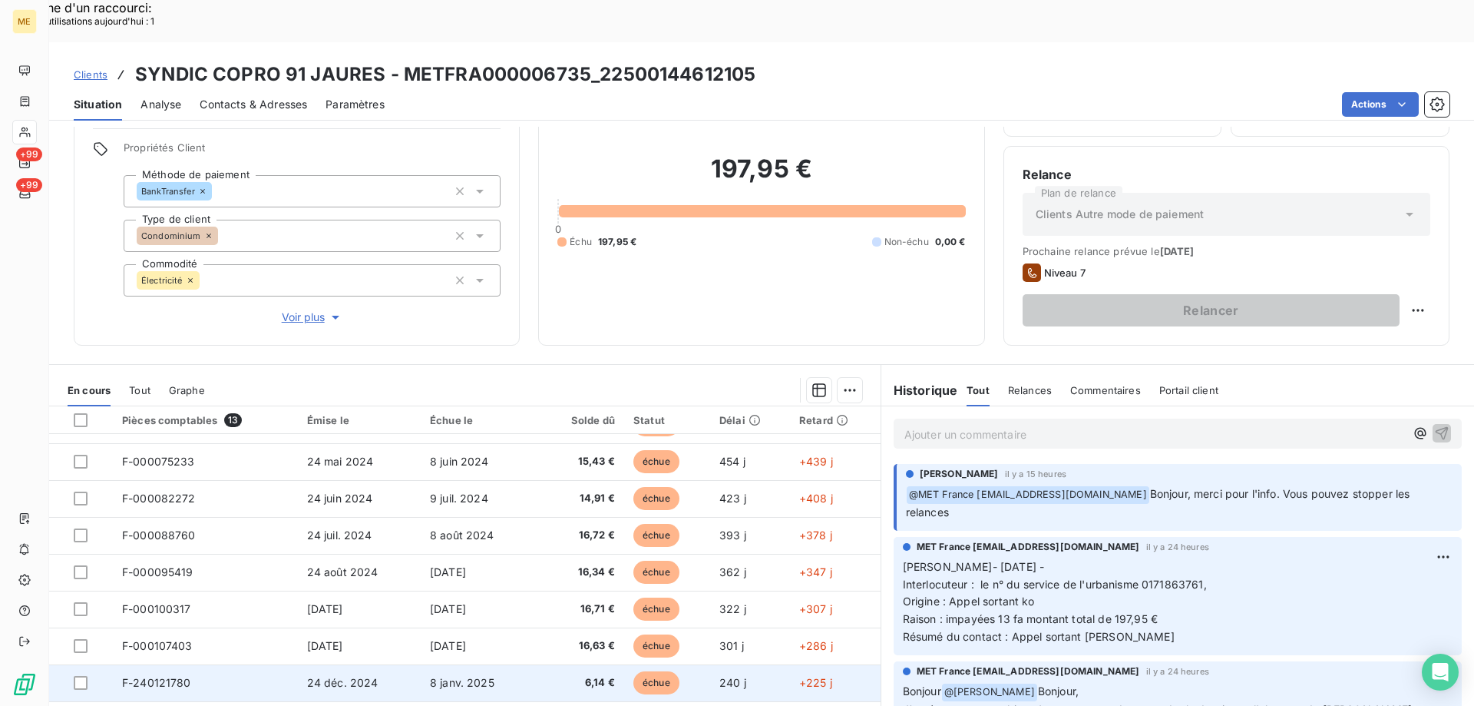
click at [171, 676] on span "F-240121780" at bounding box center [156, 682] width 69 height 13
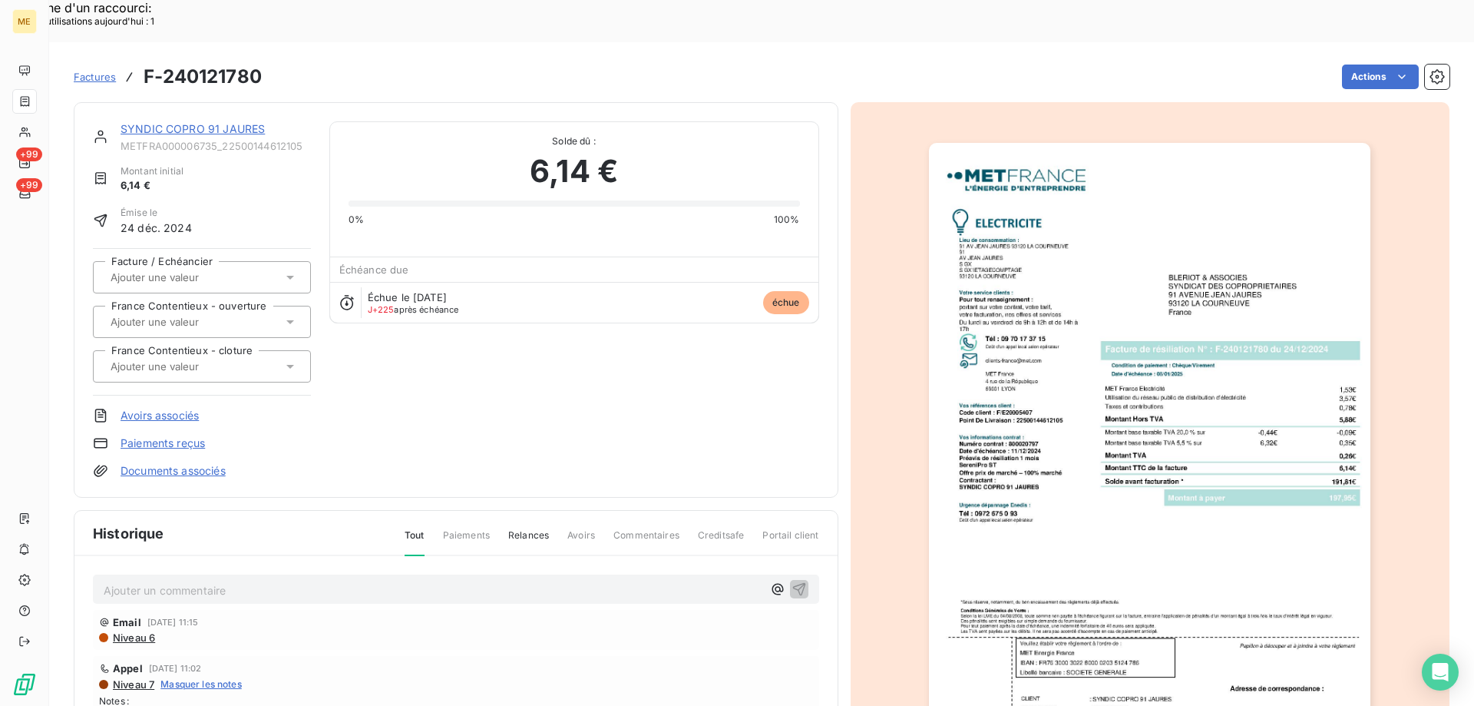
click at [1094, 398] on img "button" at bounding box center [1150, 455] width 442 height 625
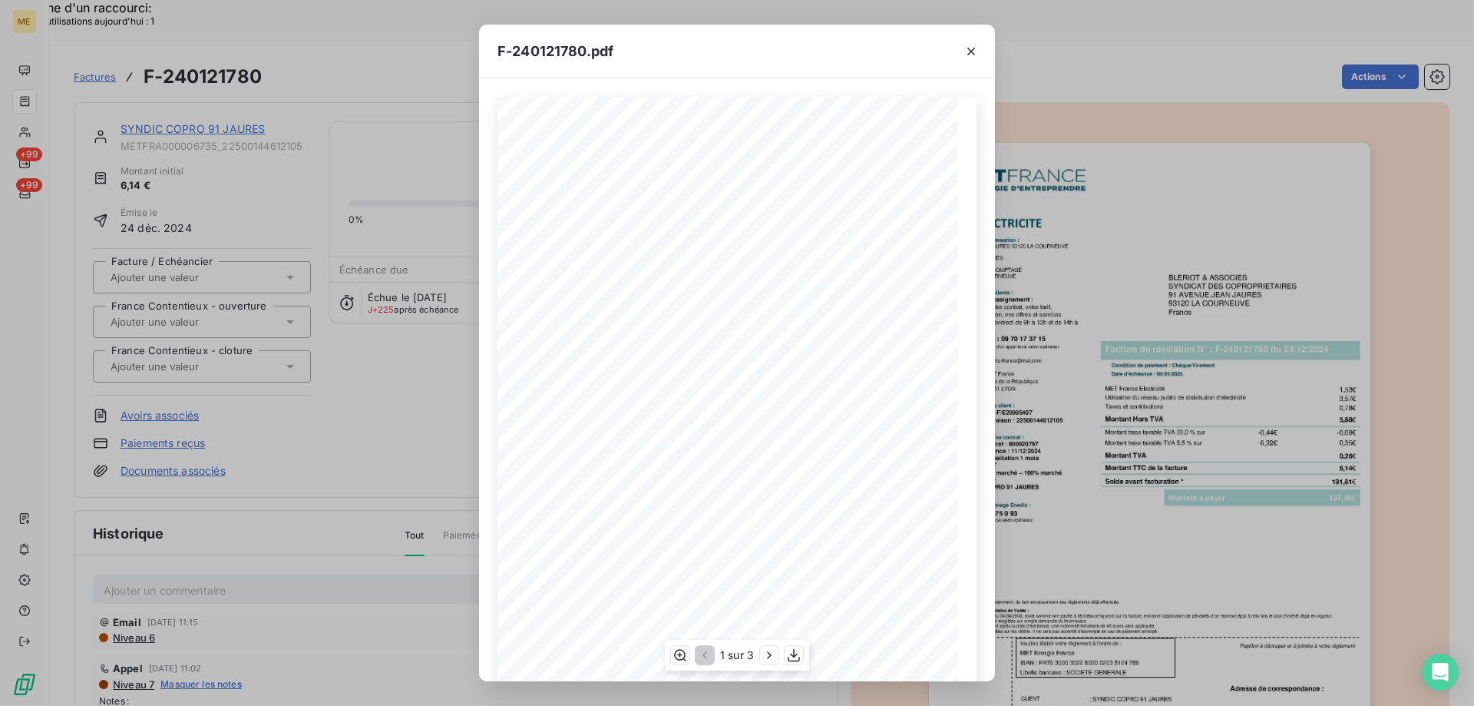
scroll to position [85, 0]
click at [794, 652] on icon "button" at bounding box center [794, 655] width 12 height 13
click at [970, 55] on icon "button" at bounding box center [971, 51] width 15 height 15
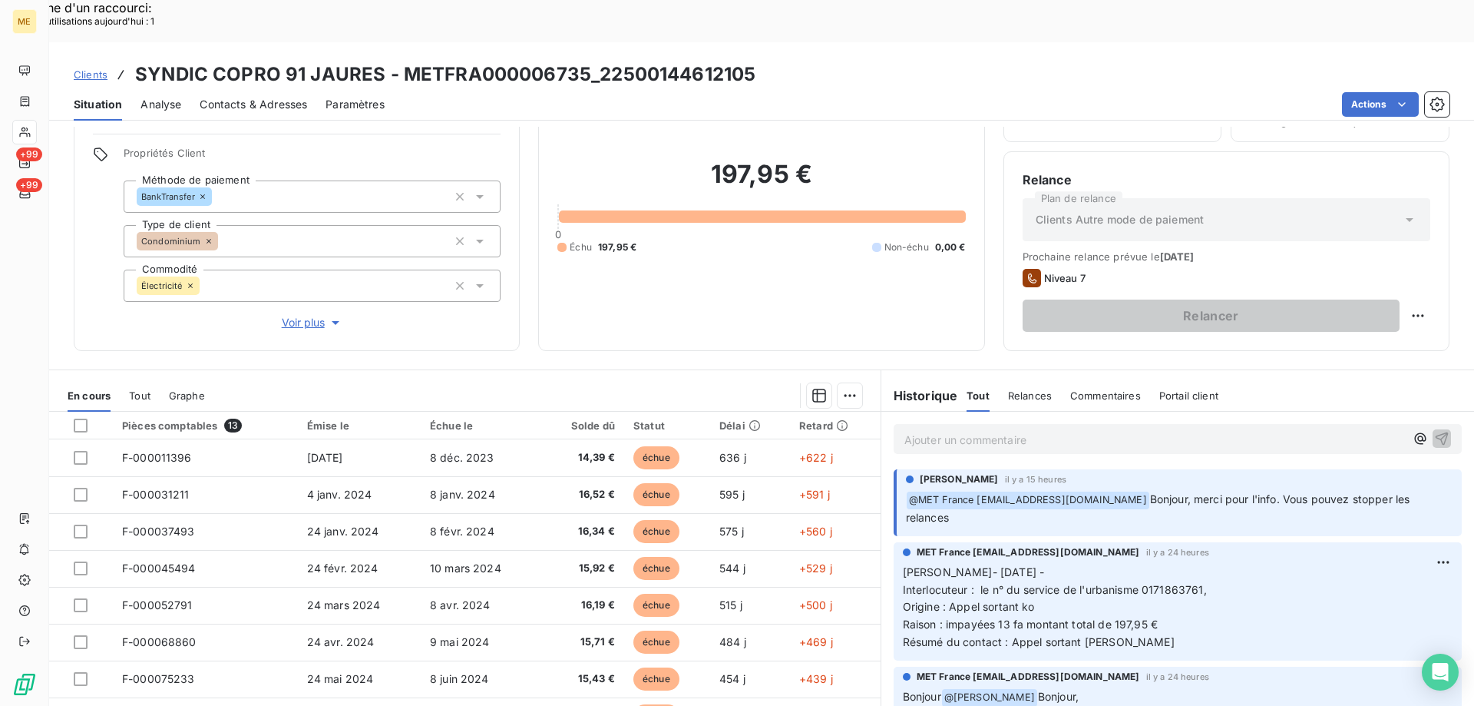
scroll to position [98, 0]
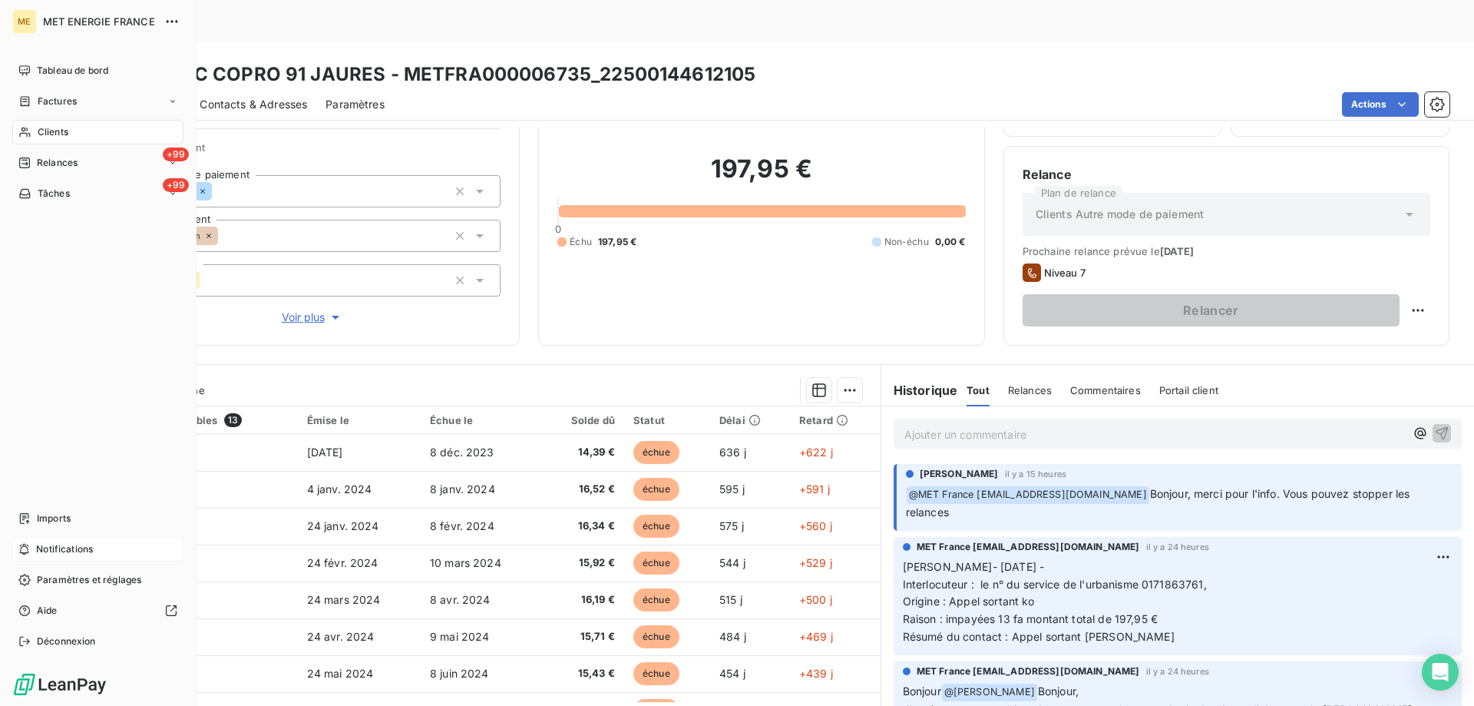
click at [80, 548] on span "Notifications" at bounding box center [64, 549] width 57 height 14
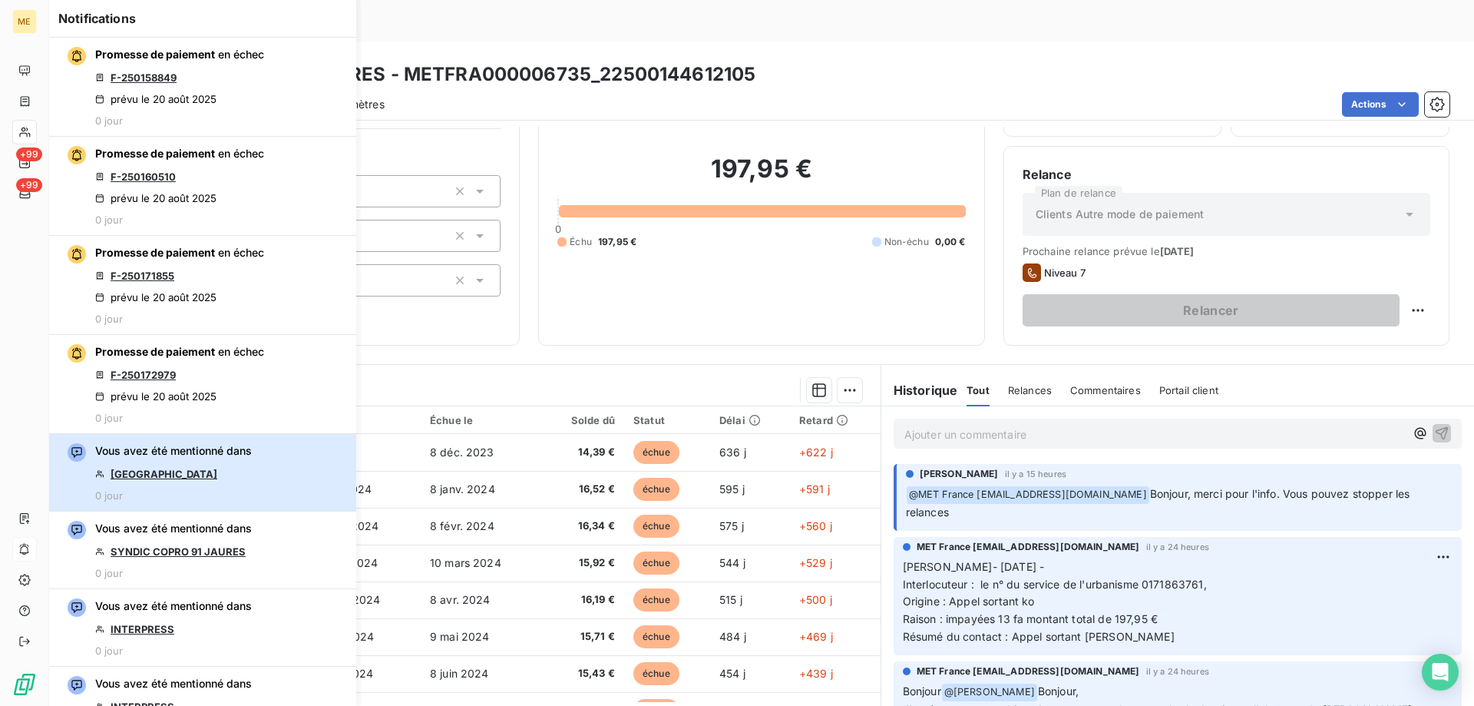
click at [246, 464] on div "Vous avez été mentionné dans [GEOGRAPHIC_DATA] [GEOGRAPHIC_DATA] 0 jour" at bounding box center [173, 472] width 157 height 58
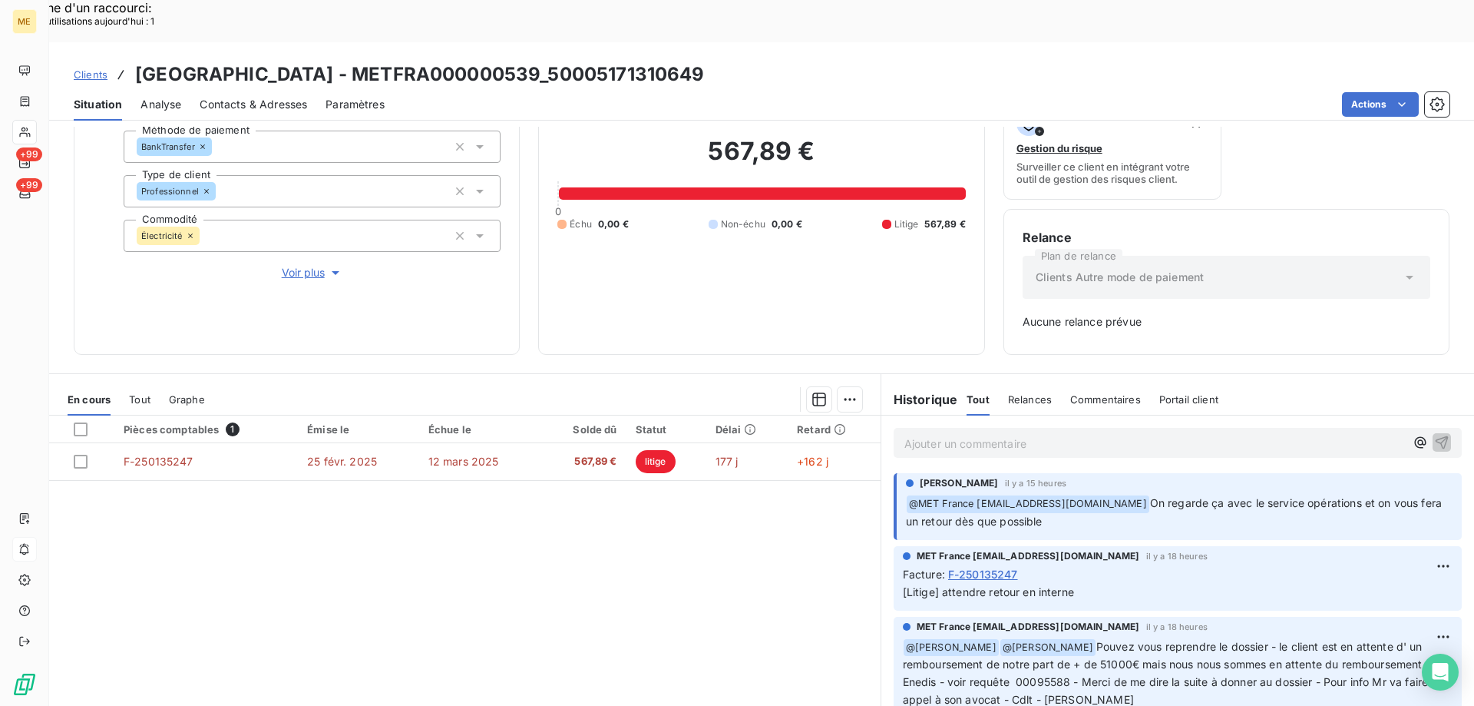
scroll to position [151, 0]
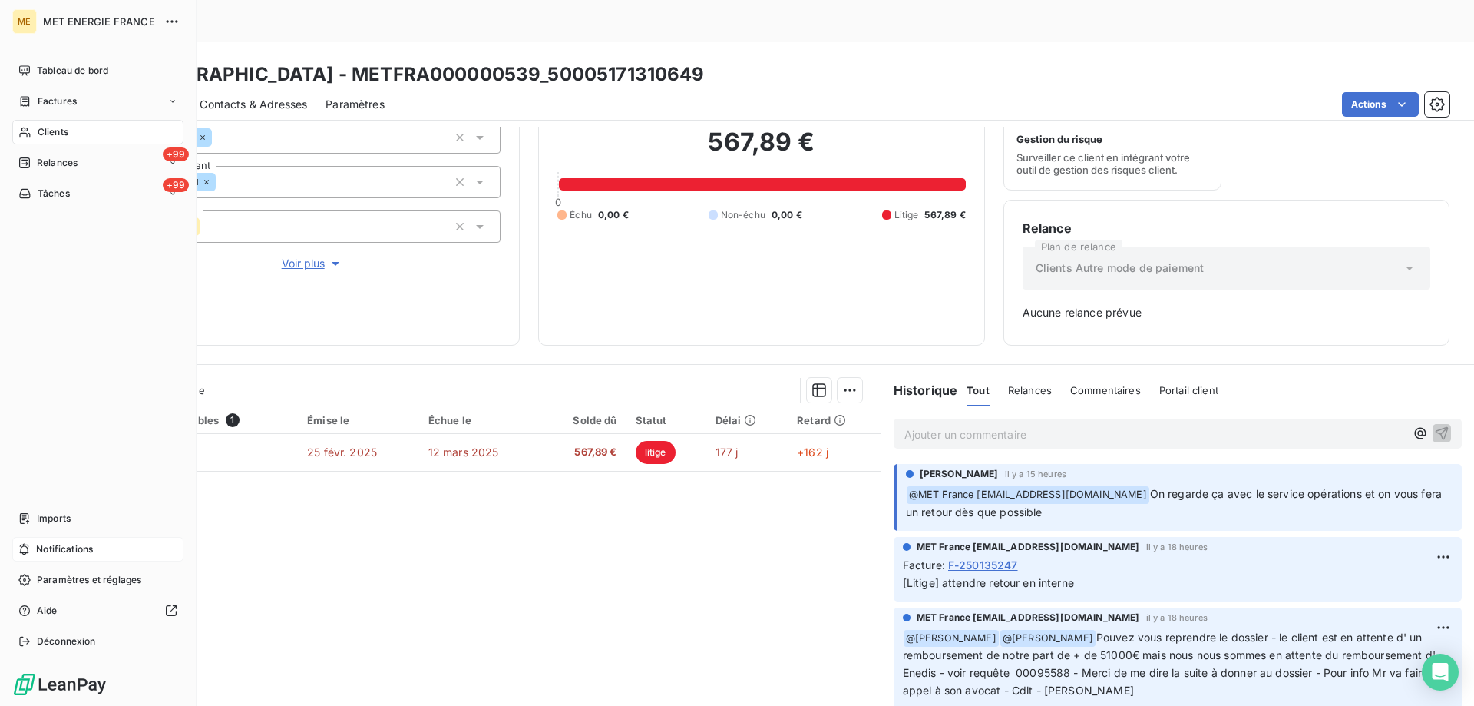
click at [106, 548] on div "Notifications" at bounding box center [97, 549] width 171 height 25
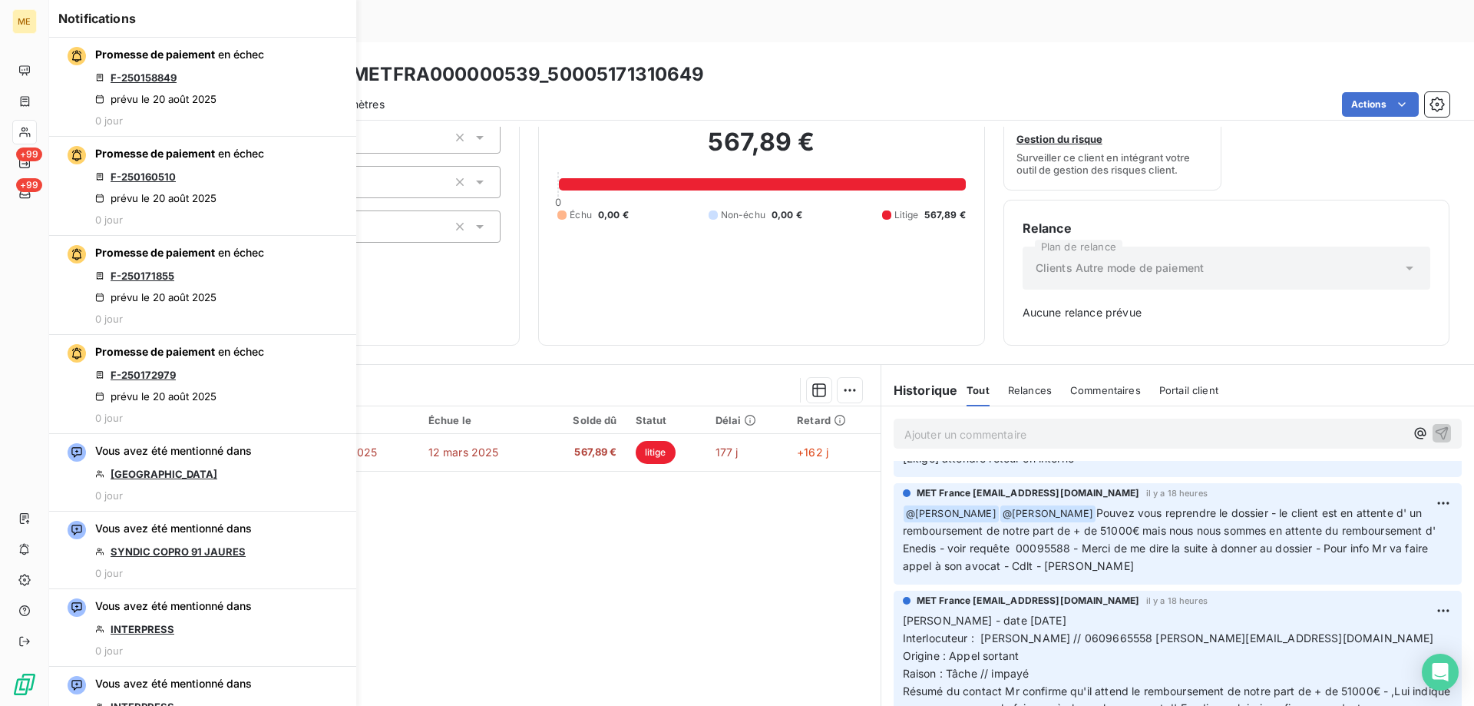
scroll to position [154, 0]
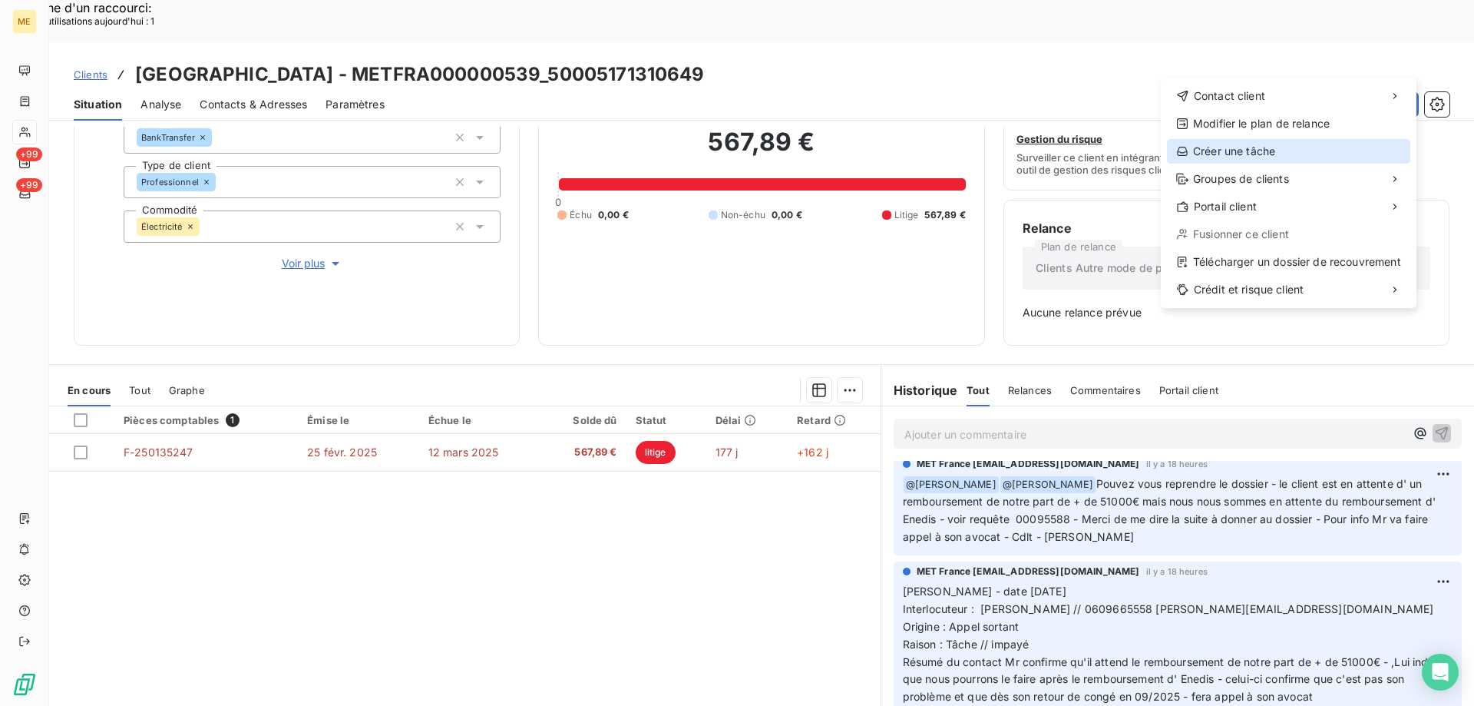
click at [1272, 151] on div "Créer une tâche" at bounding box center [1288, 151] width 243 height 25
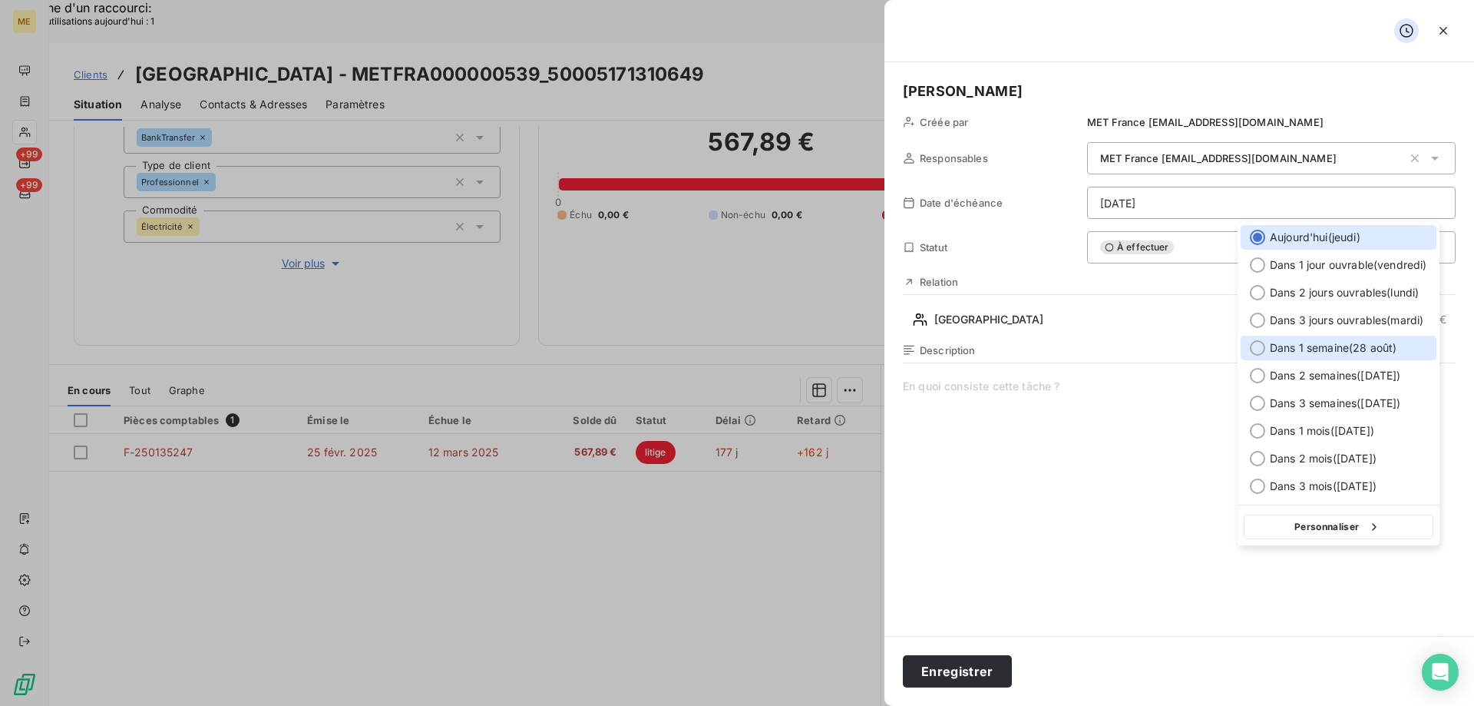
click at [1259, 353] on div at bounding box center [1257, 347] width 15 height 15
type input "28/08/2025"
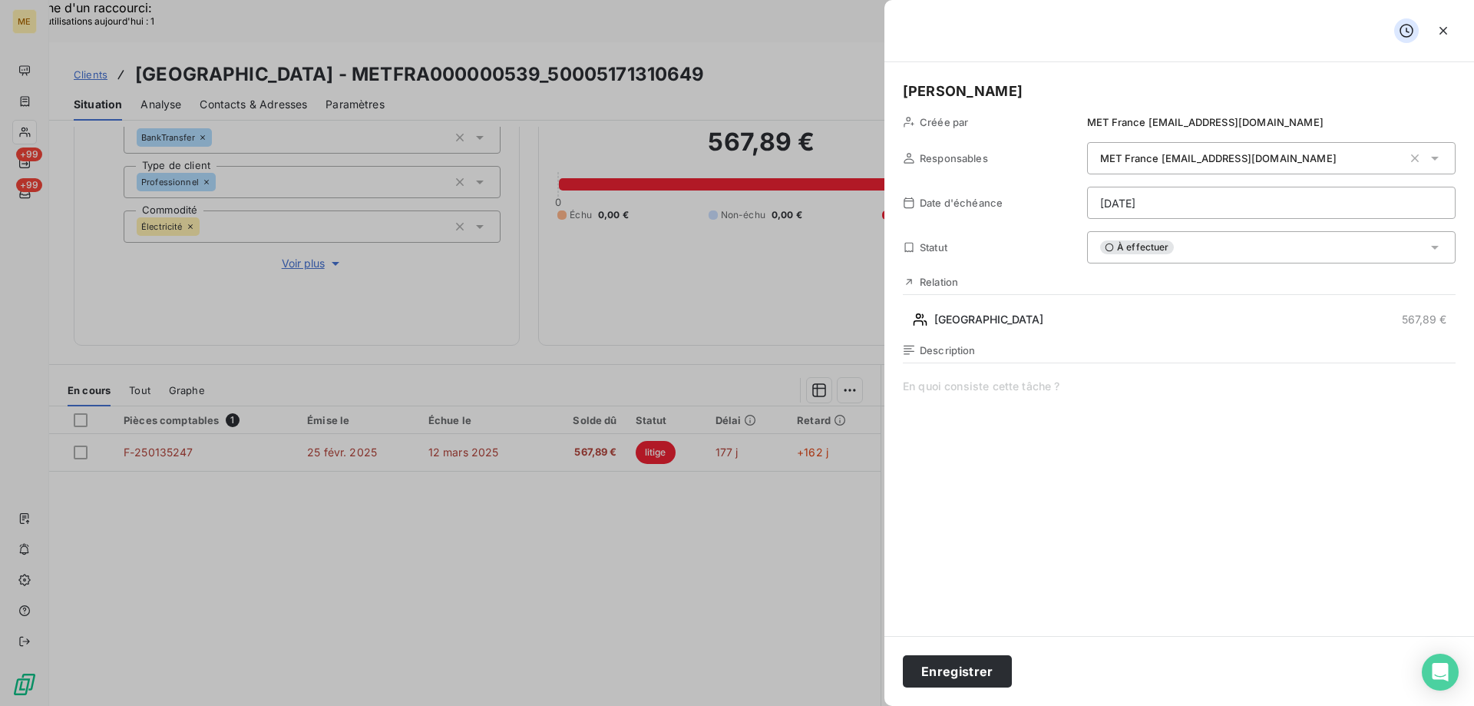
click at [964, 389] on span at bounding box center [1179, 526] width 553 height 295
click at [930, 667] on button "Enregistrer" at bounding box center [957, 671] width 109 height 32
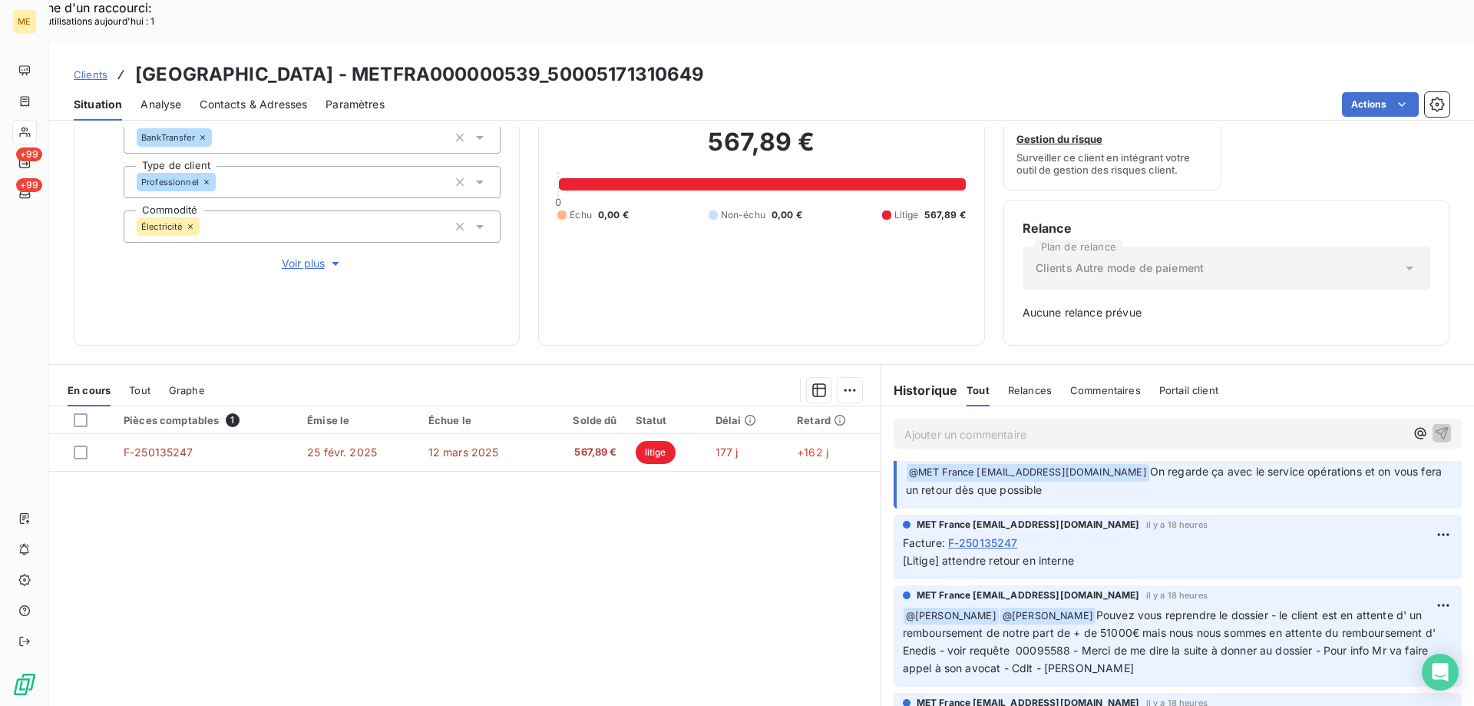
scroll to position [0, 0]
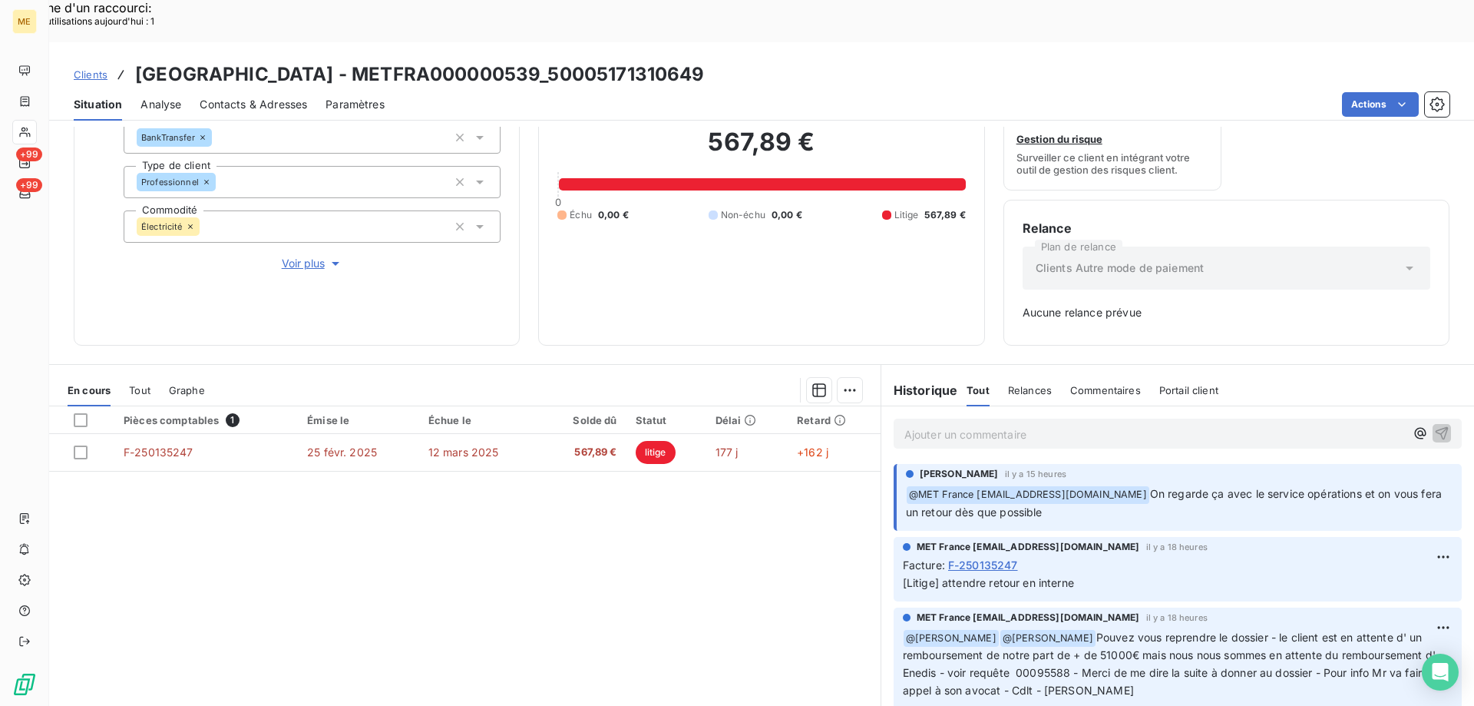
click at [643, 531] on div "Pièces comptables 1 Émise le Échue le Solde dû Statut Délai Retard F-250135247 …" at bounding box center [465, 554] width 832 height 296
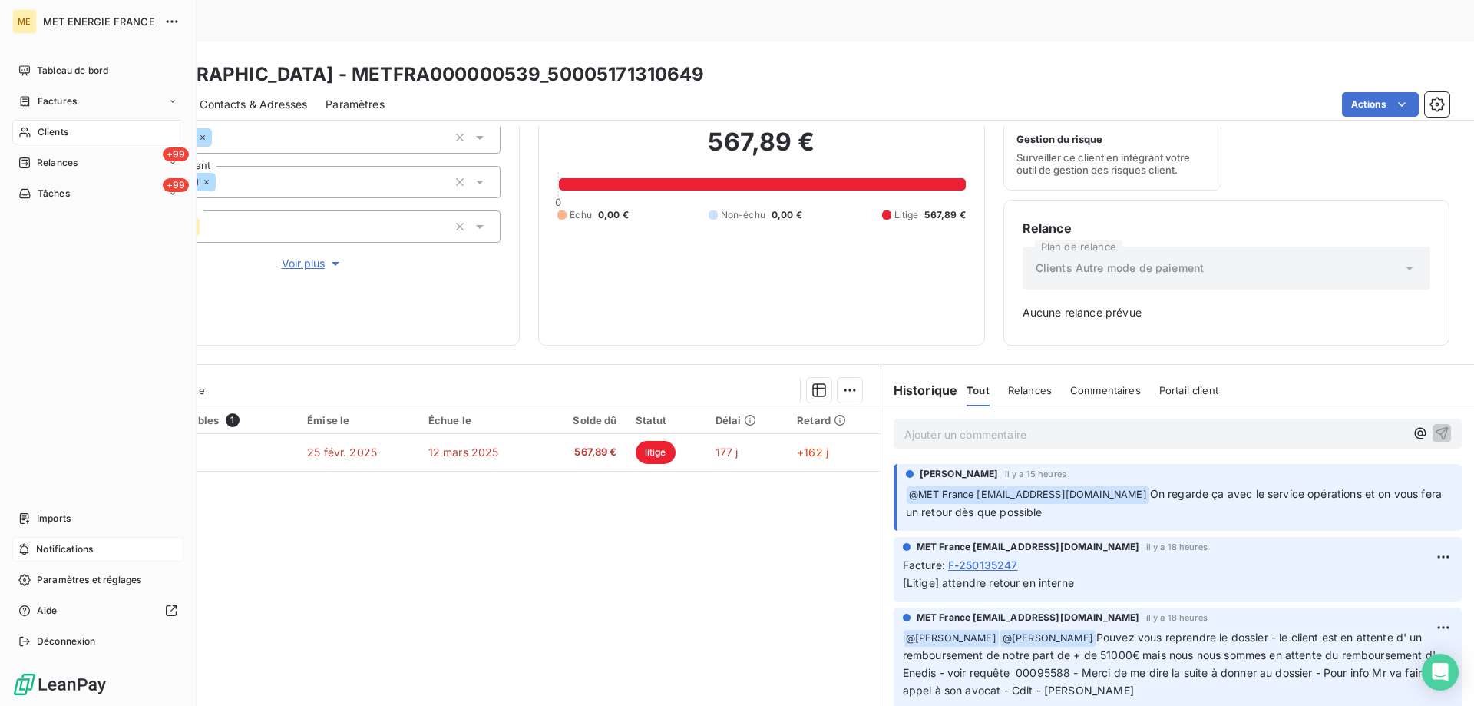
click at [117, 549] on div "Notifications" at bounding box center [97, 549] width 171 height 25
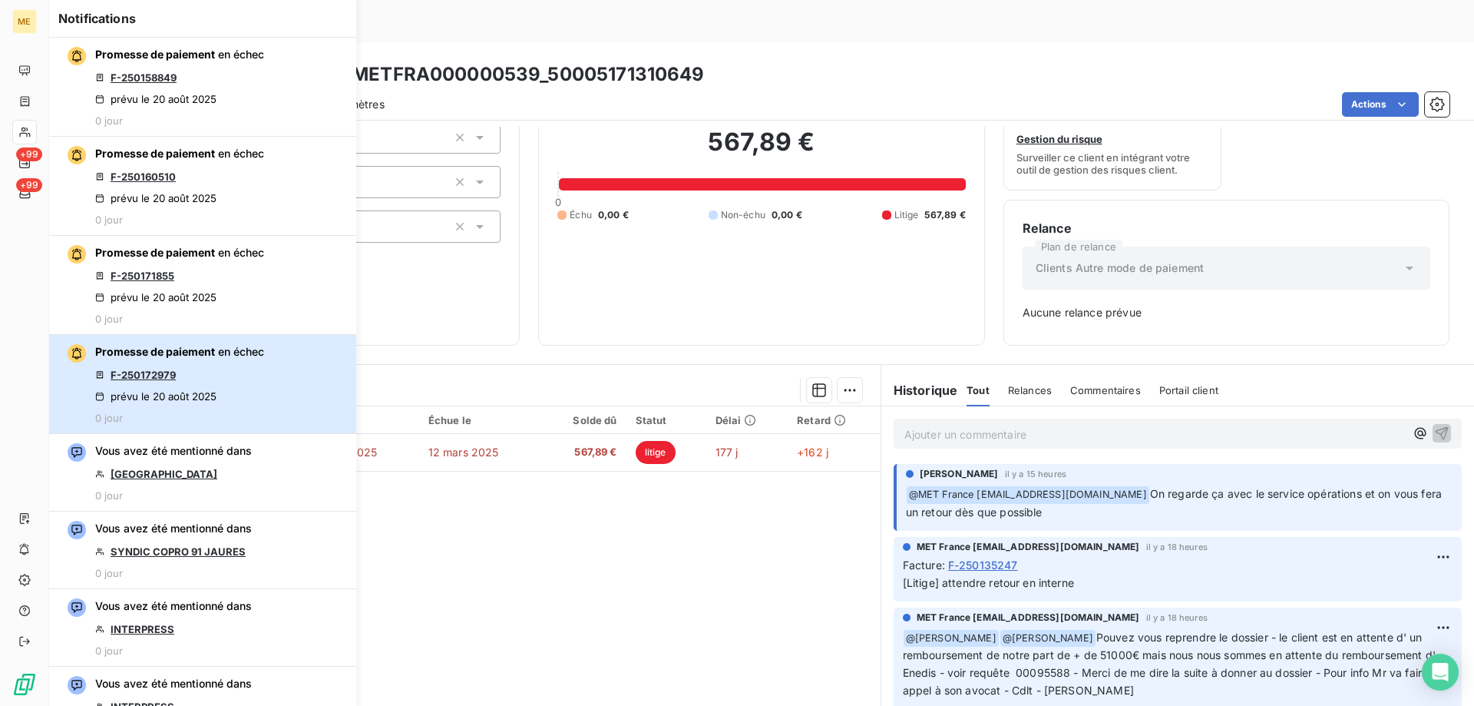
click at [237, 377] on div "Promesse de paiement en échec F-250172979 prévu le 20 août 2025 0 jour" at bounding box center [179, 384] width 169 height 80
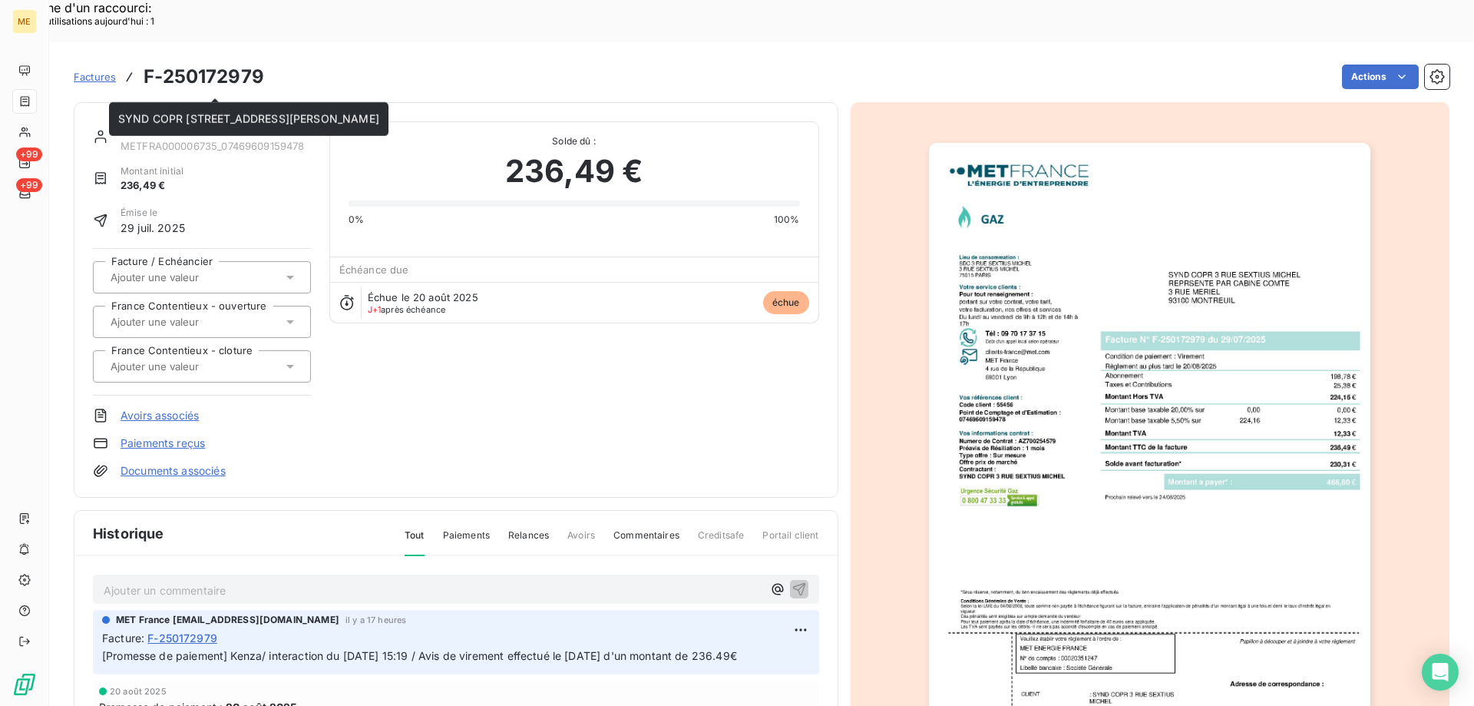
drag, startPoint x: 319, startPoint y: 103, endPoint x: 276, endPoint y: 105, distance: 42.3
click at [276, 105] on div "SYND COPR 3 RUE SEXTIUS MICHEL SYND COPR 3 RUE SEXTIUS MICHEL" at bounding box center [249, 119] width 280 height 34
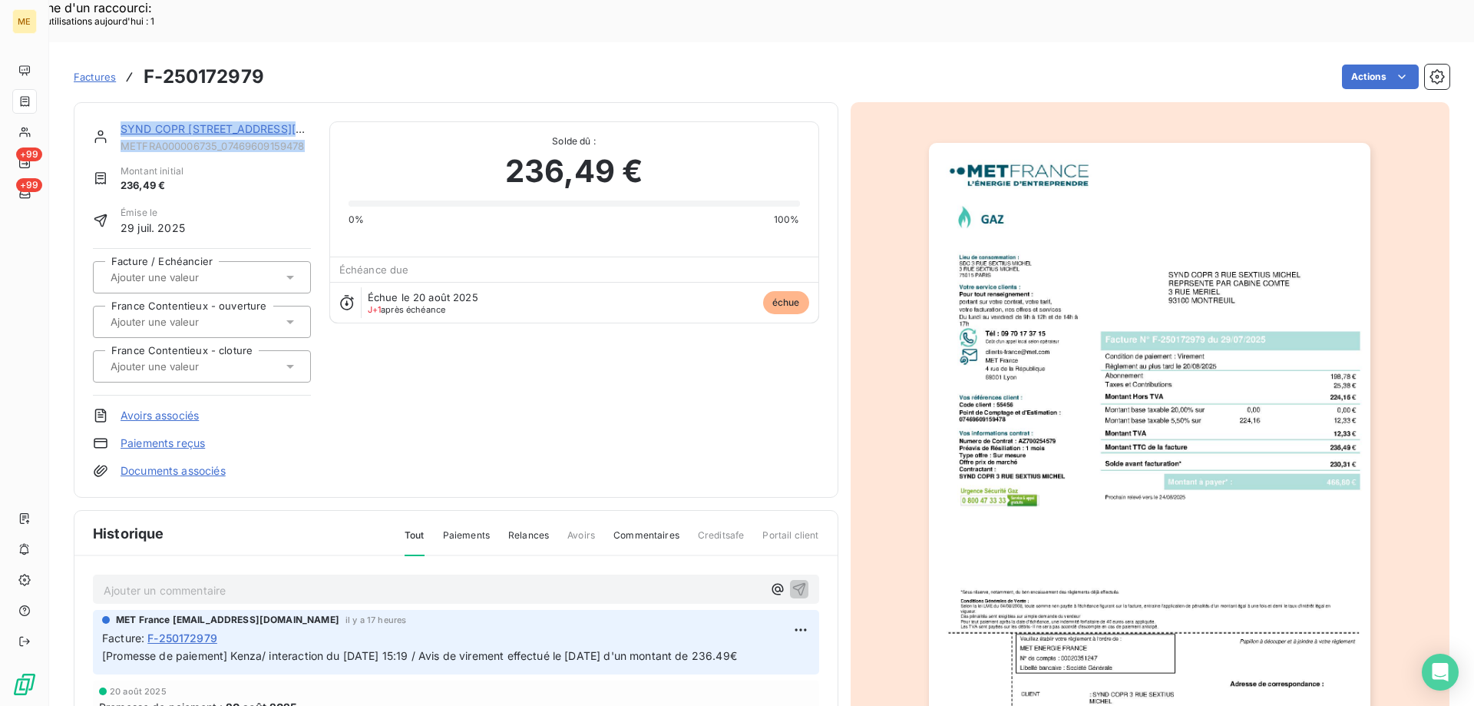
drag, startPoint x: 313, startPoint y: 101, endPoint x: 118, endPoint y: 81, distance: 195.3
click at [118, 121] on div "SYND COPR 3 RUE SEXTIUS MICHEL METFRA000006735_07469609159478 Montant initial 2…" at bounding box center [456, 299] width 726 height 357
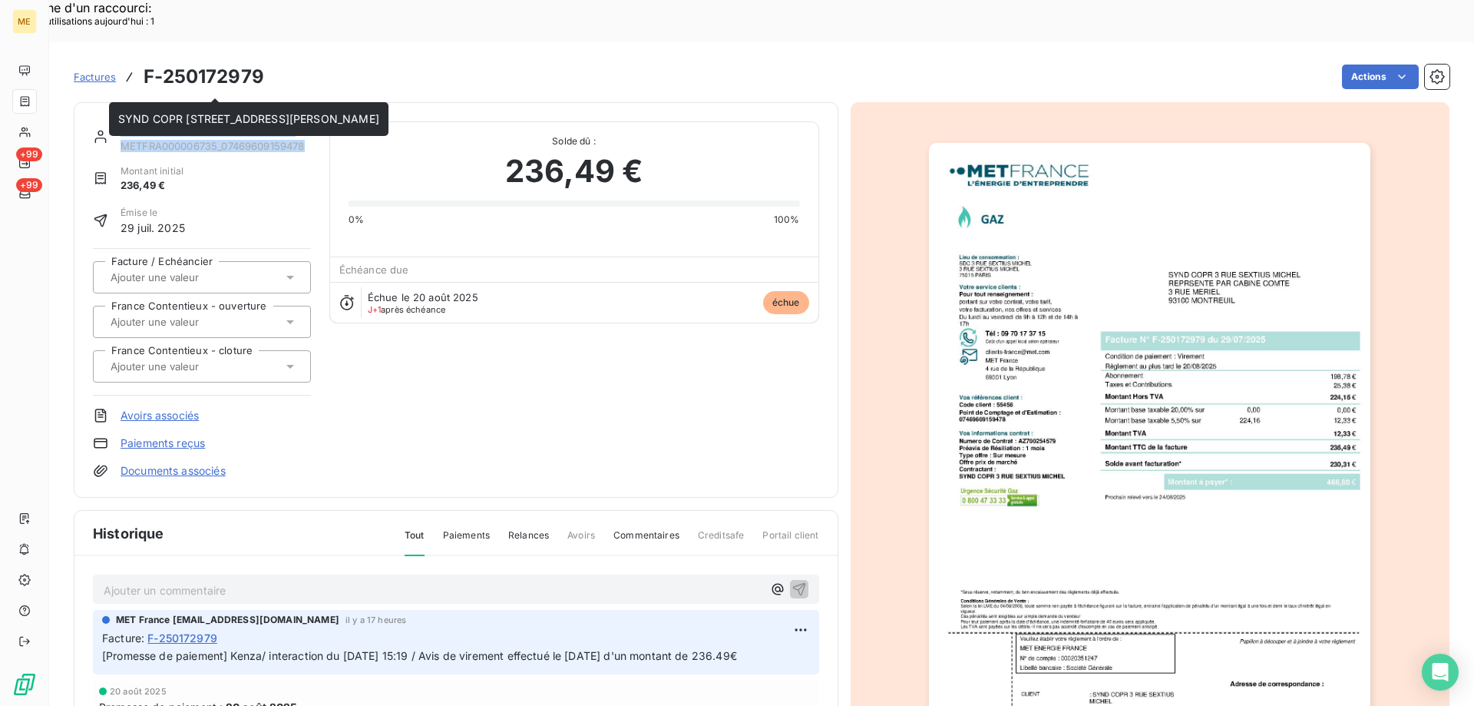
copy div "SYND COPR 3 RUE SEXTIUS MICHEL METFRA000006735_07469609159478"
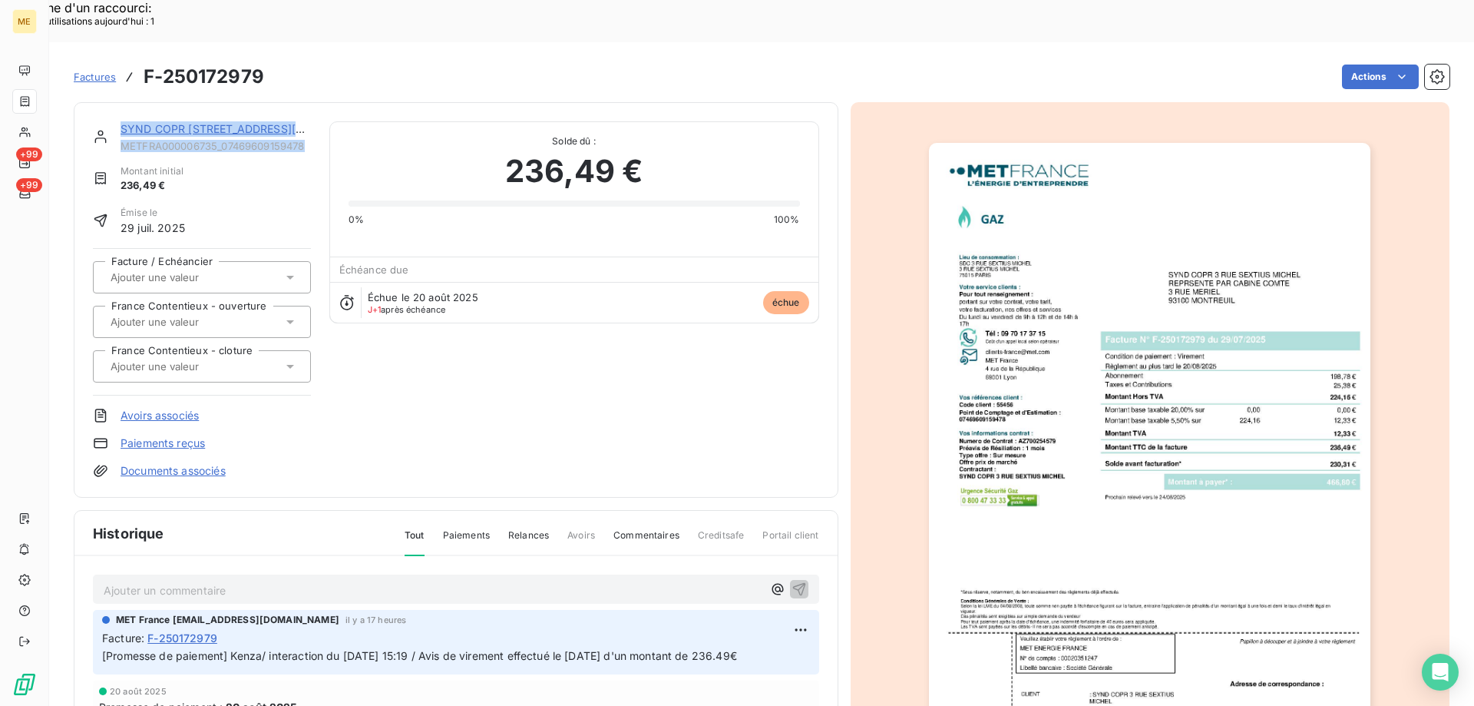
click at [180, 122] on link "SYND COPR 3 RUE SEXTIUS MICHEL" at bounding box center [251, 128] width 261 height 13
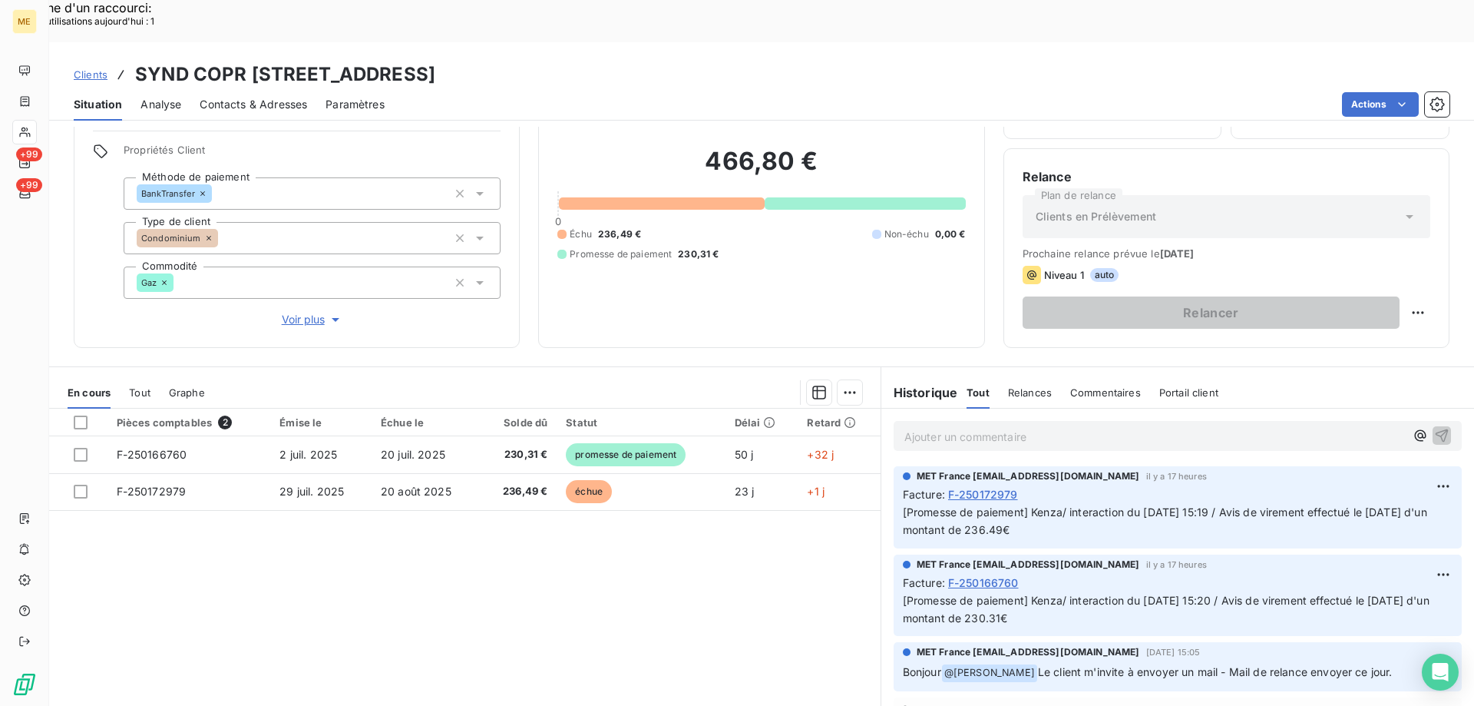
scroll to position [98, 0]
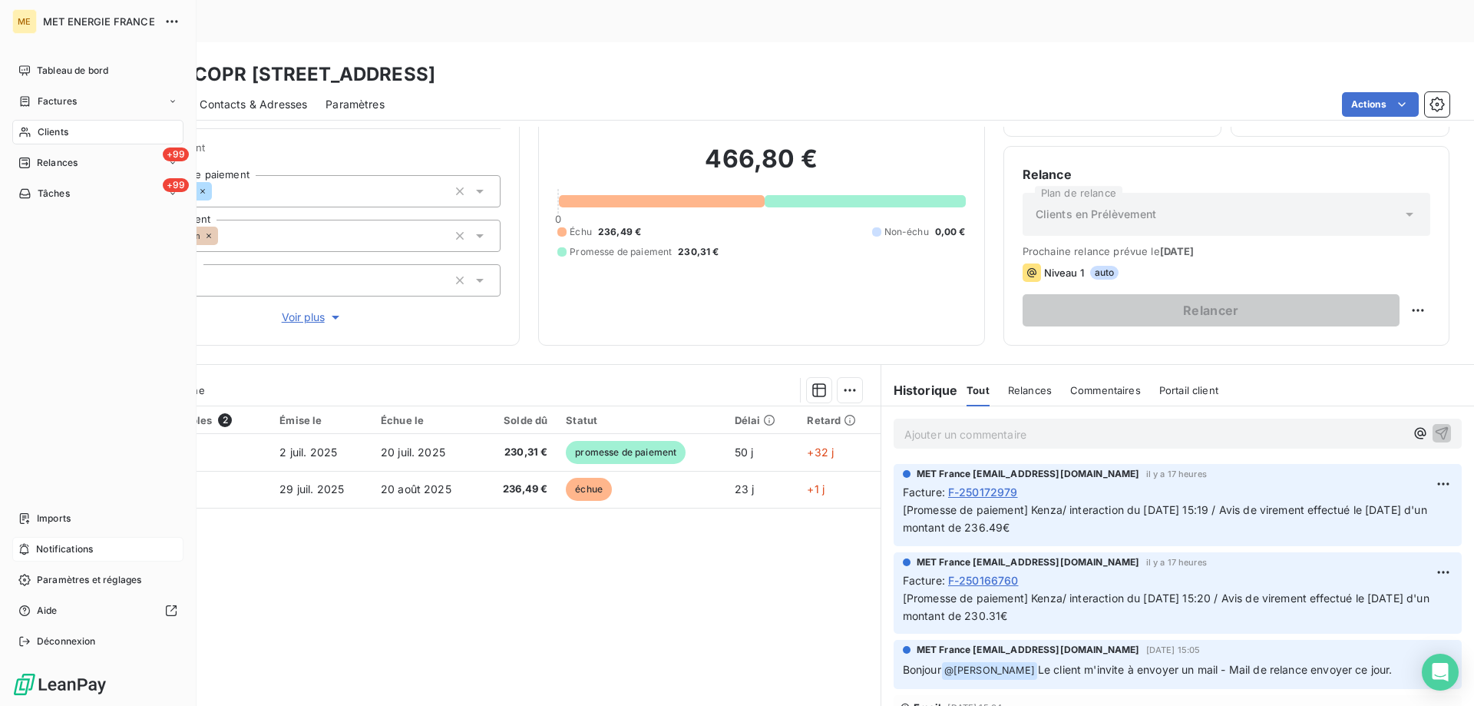
click at [122, 551] on div "Notifications" at bounding box center [97, 549] width 171 height 25
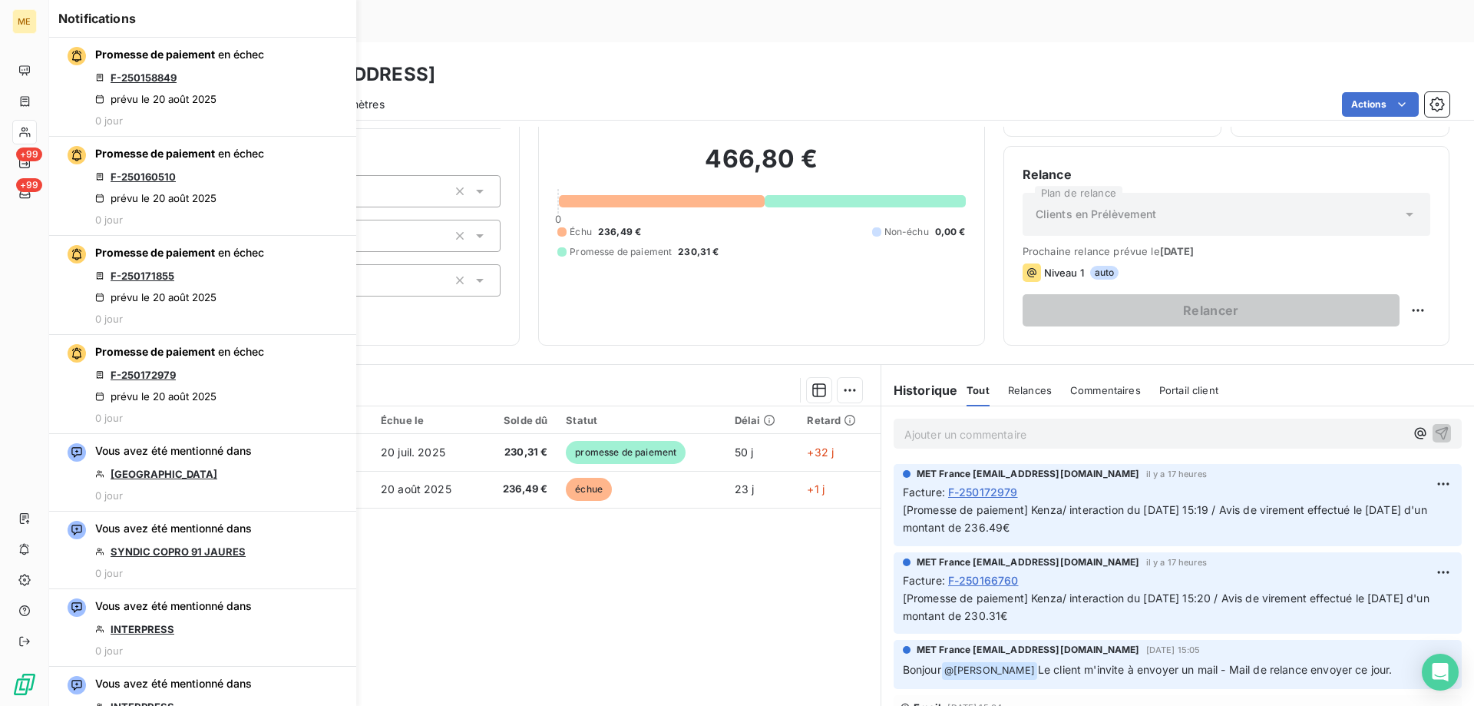
click at [455, 535] on div "Pièces comptables 2 Émise le Échue le Solde dû Statut Délai Retard F-250166760 …" at bounding box center [465, 554] width 832 height 296
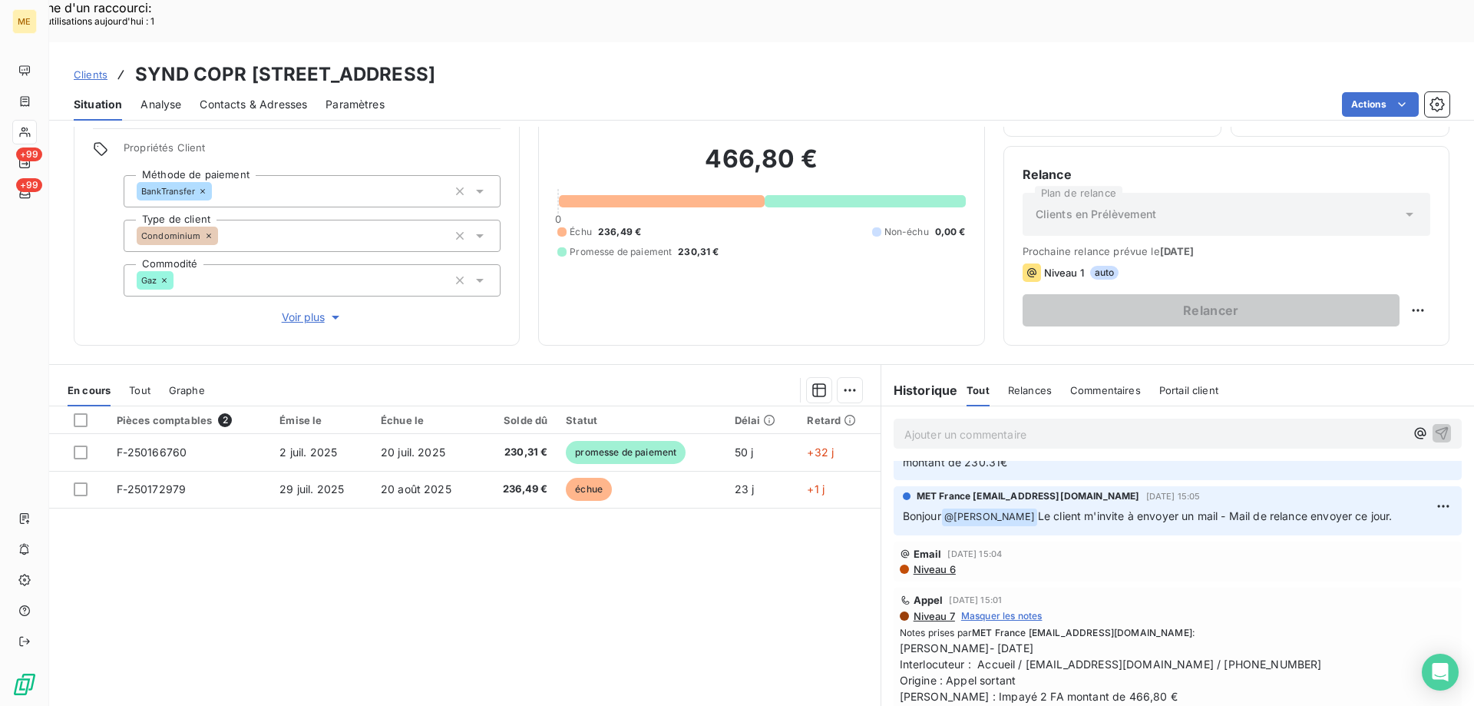
scroll to position [307, 0]
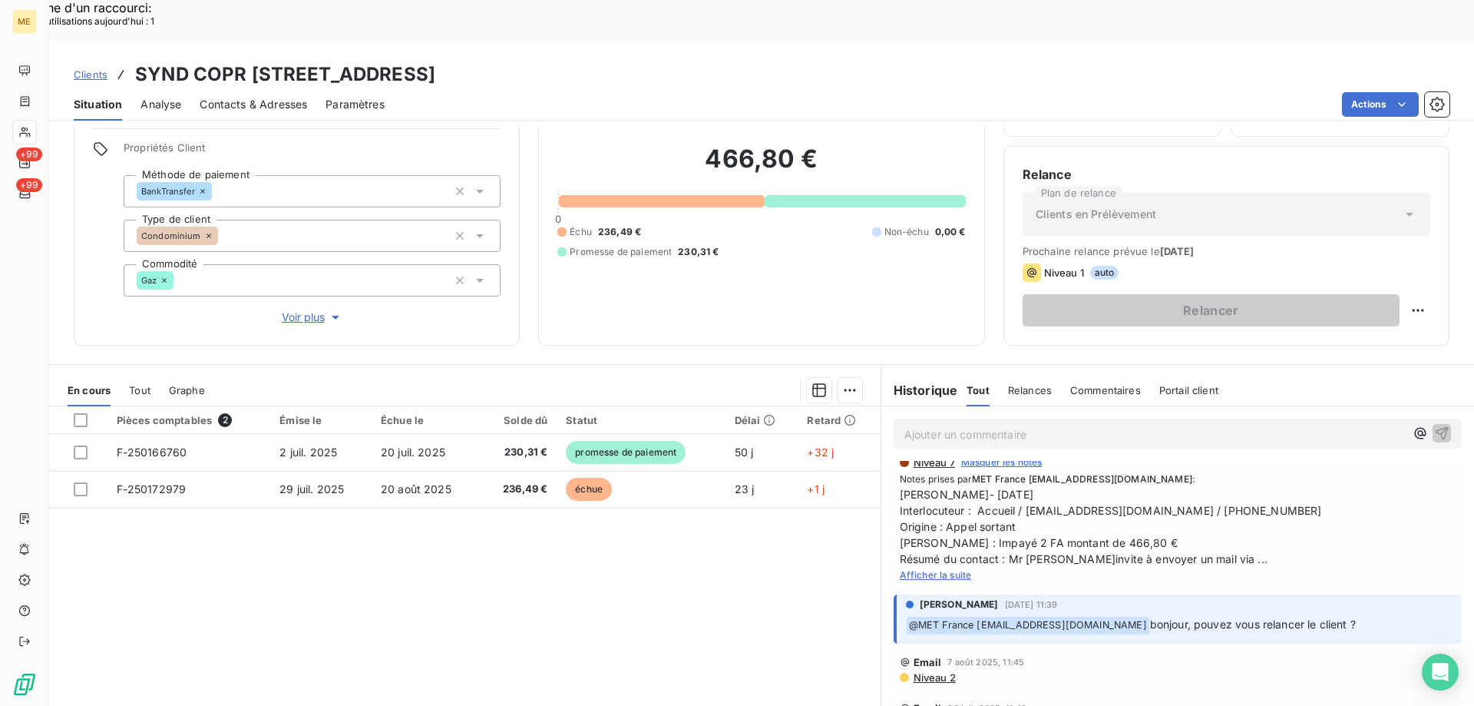
click at [918, 569] on span "Afficher la suite" at bounding box center [936, 575] width 72 height 12
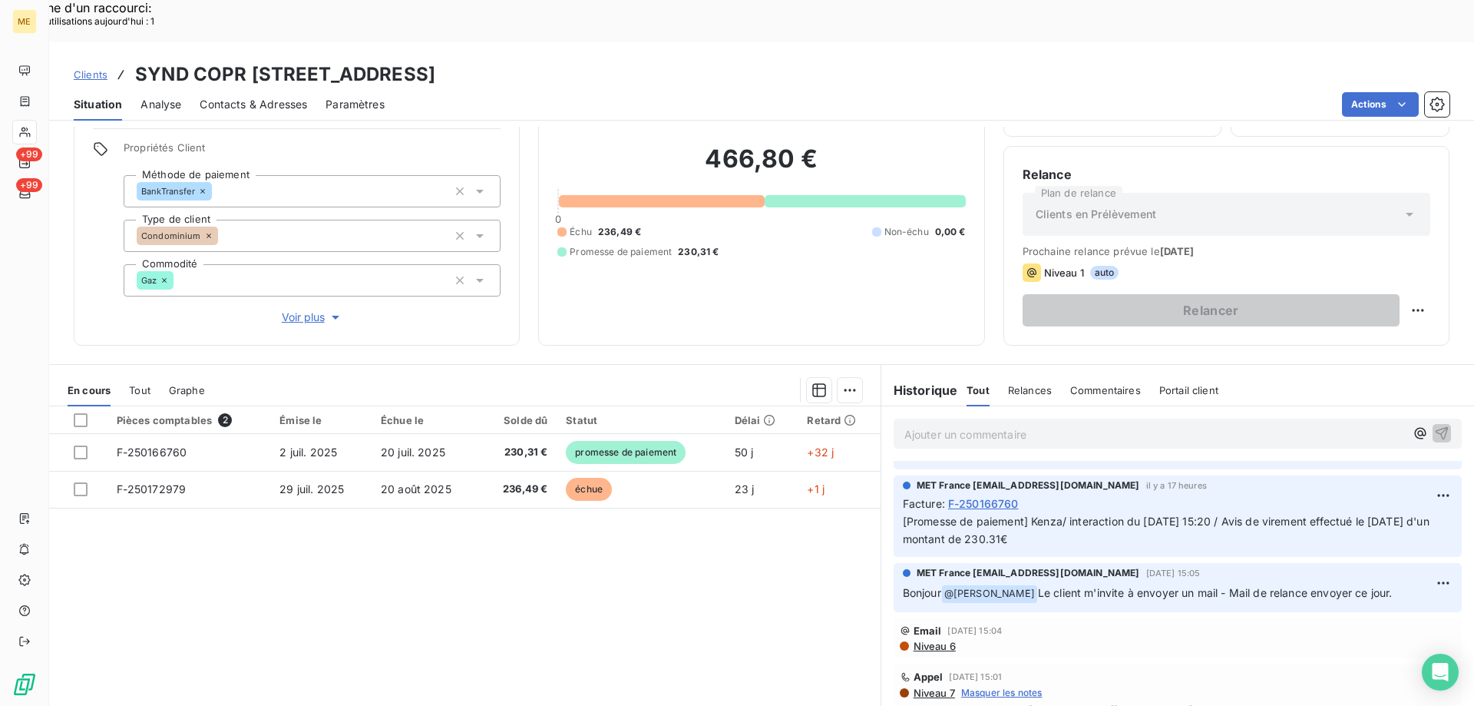
scroll to position [0, 0]
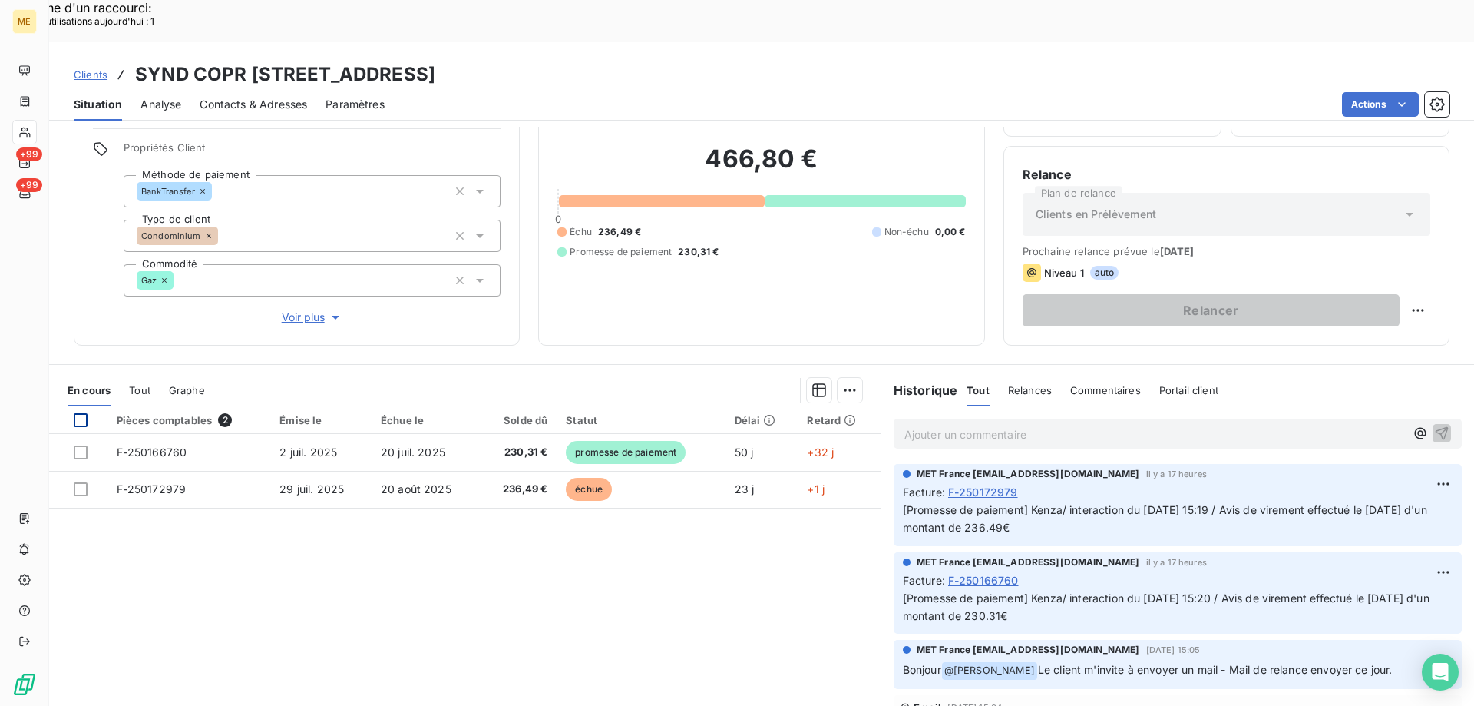
click at [78, 413] on div at bounding box center [81, 420] width 14 height 14
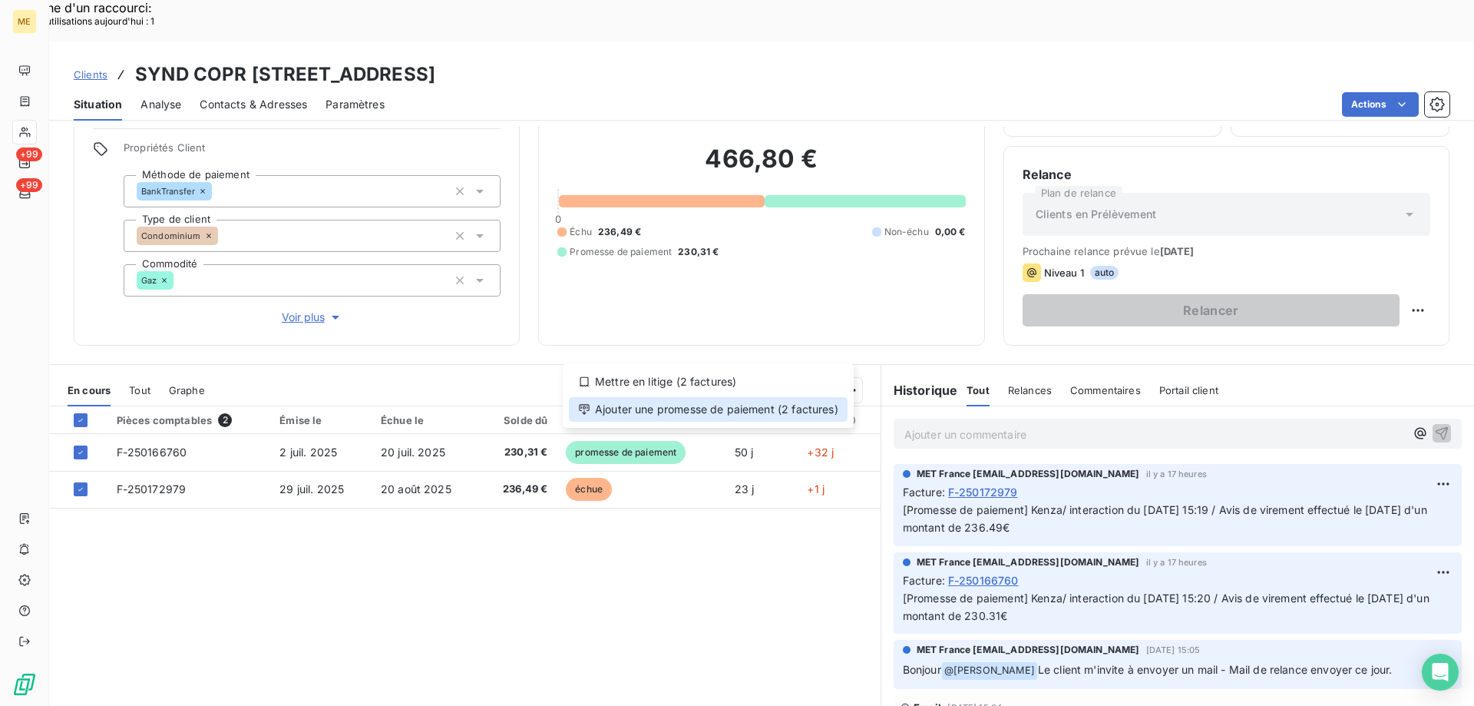
click at [737, 412] on div "Ajouter une promesse de paiement (2 factures)" at bounding box center [708, 409] width 279 height 25
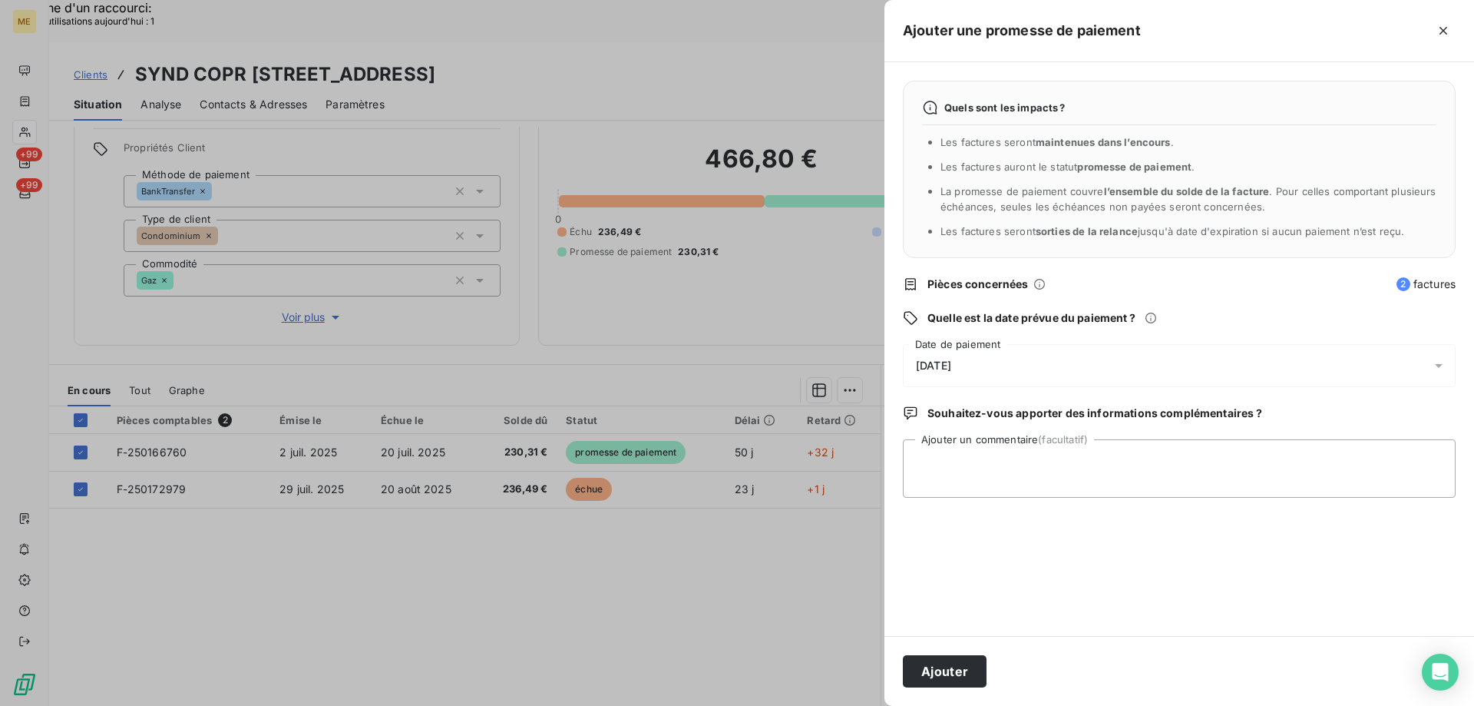
click at [1035, 362] on div "22/08/2025" at bounding box center [1179, 365] width 553 height 43
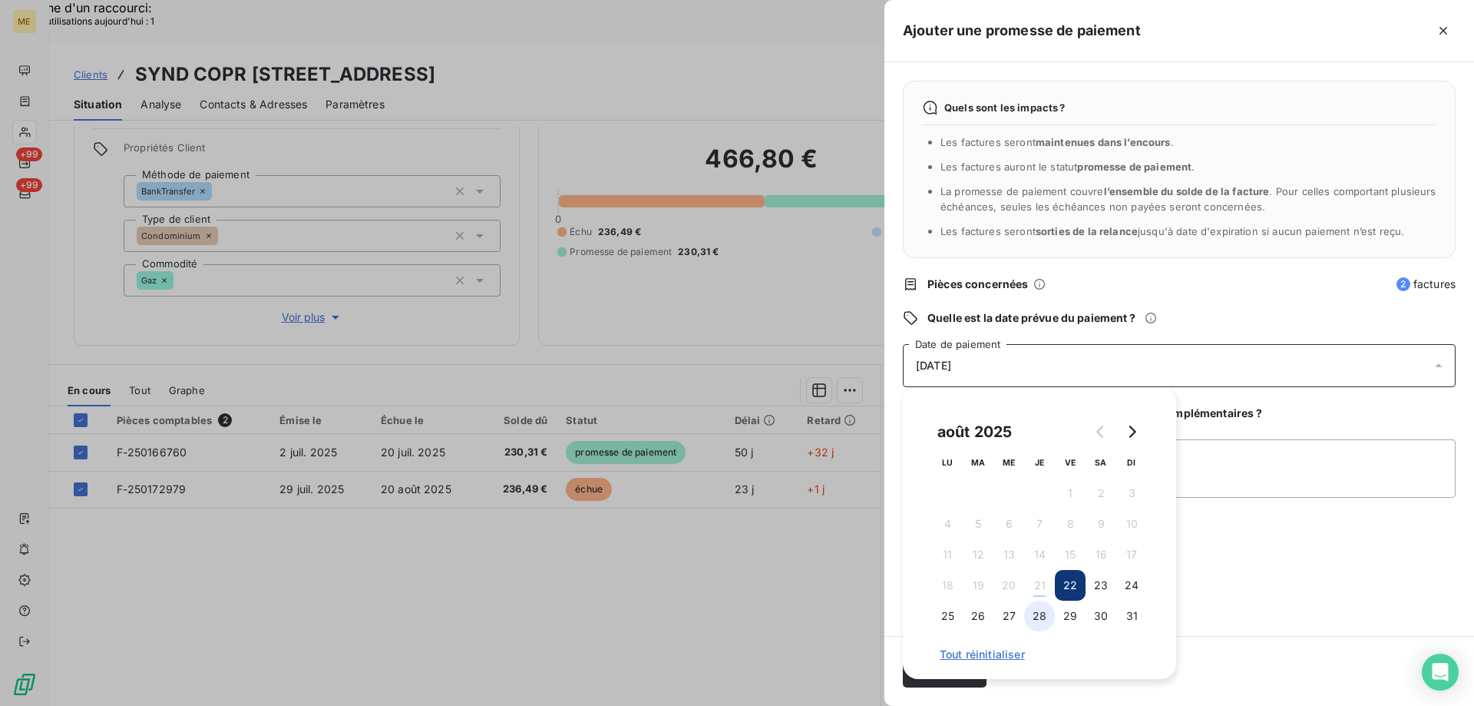
click at [1038, 617] on button "28" at bounding box center [1039, 615] width 31 height 31
click at [1221, 545] on div "Quels sont les impacts ? Les factures seront maintenues dans l’encours . Les fa…" at bounding box center [1180, 349] width 590 height 574
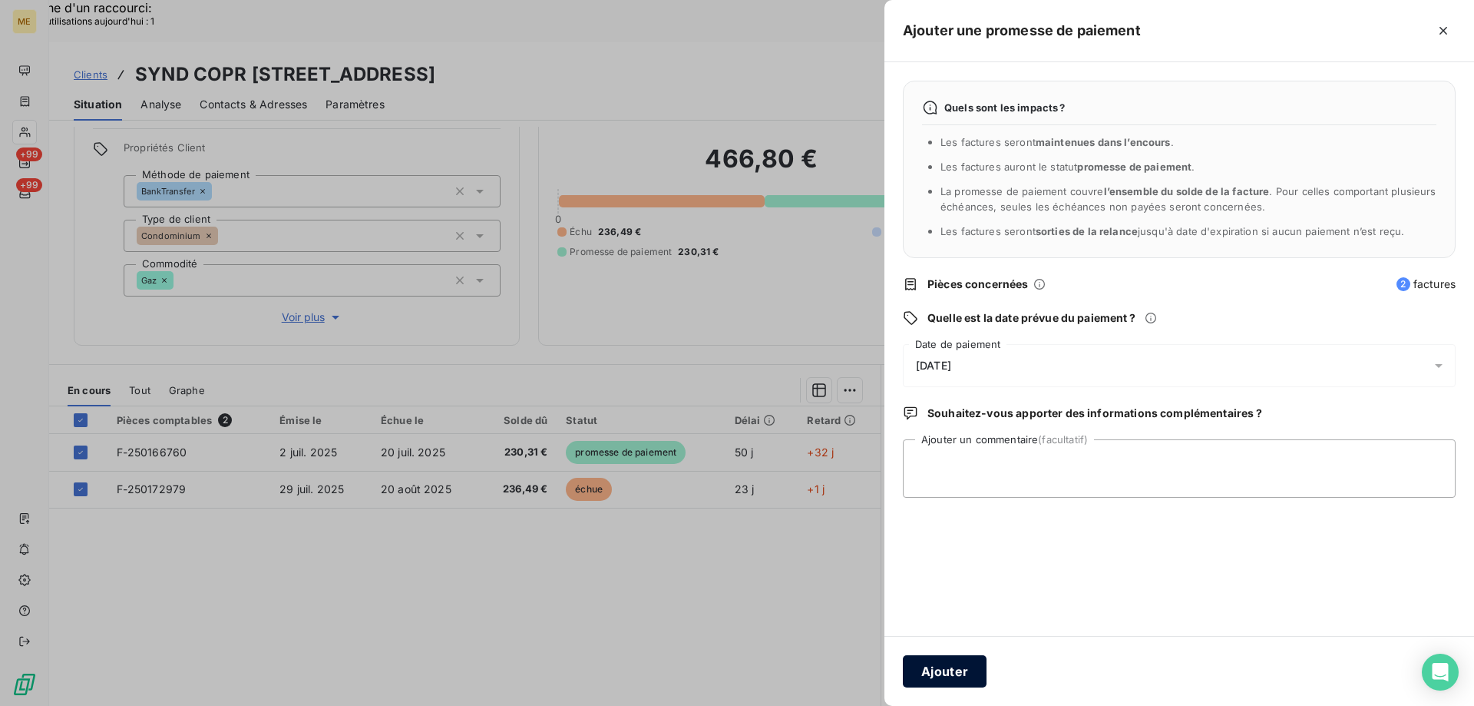
click at [951, 677] on button "Ajouter" at bounding box center [945, 671] width 84 height 32
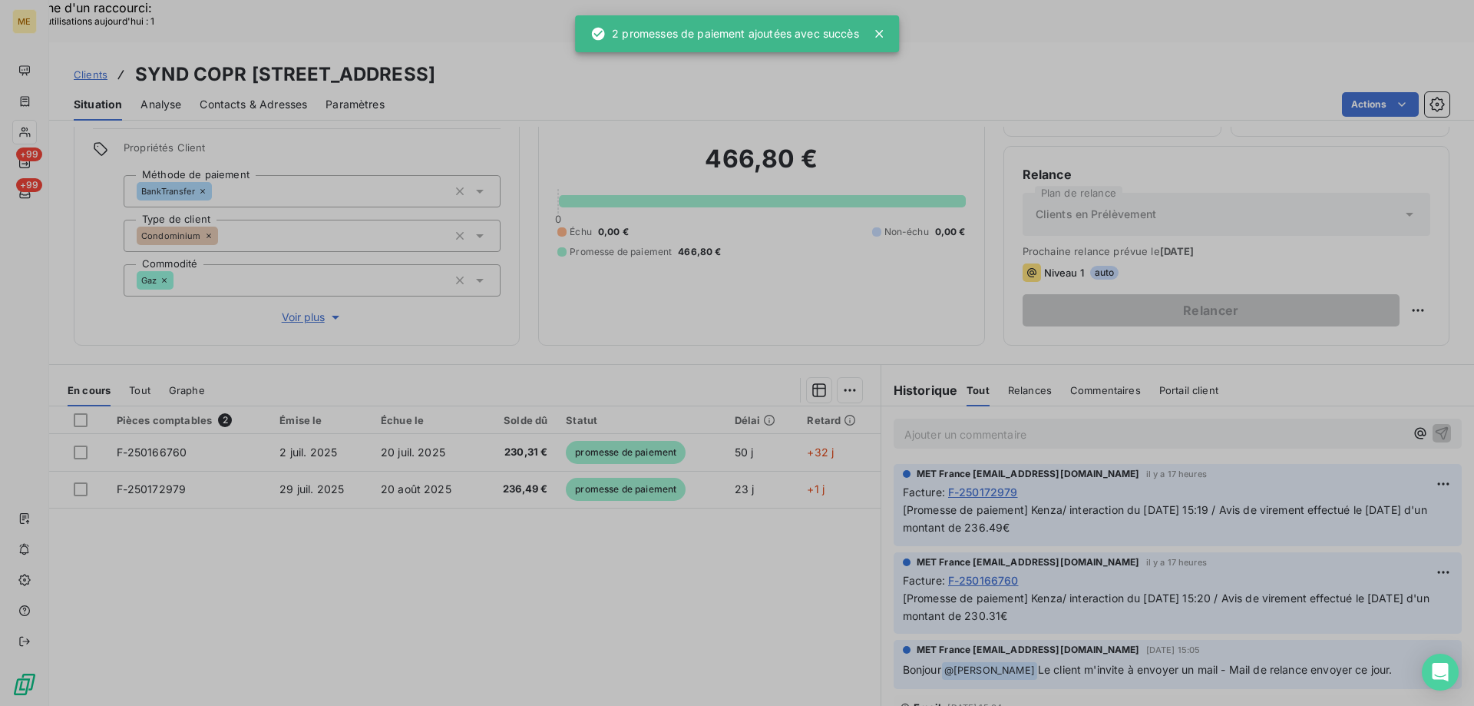
scroll to position [86, 0]
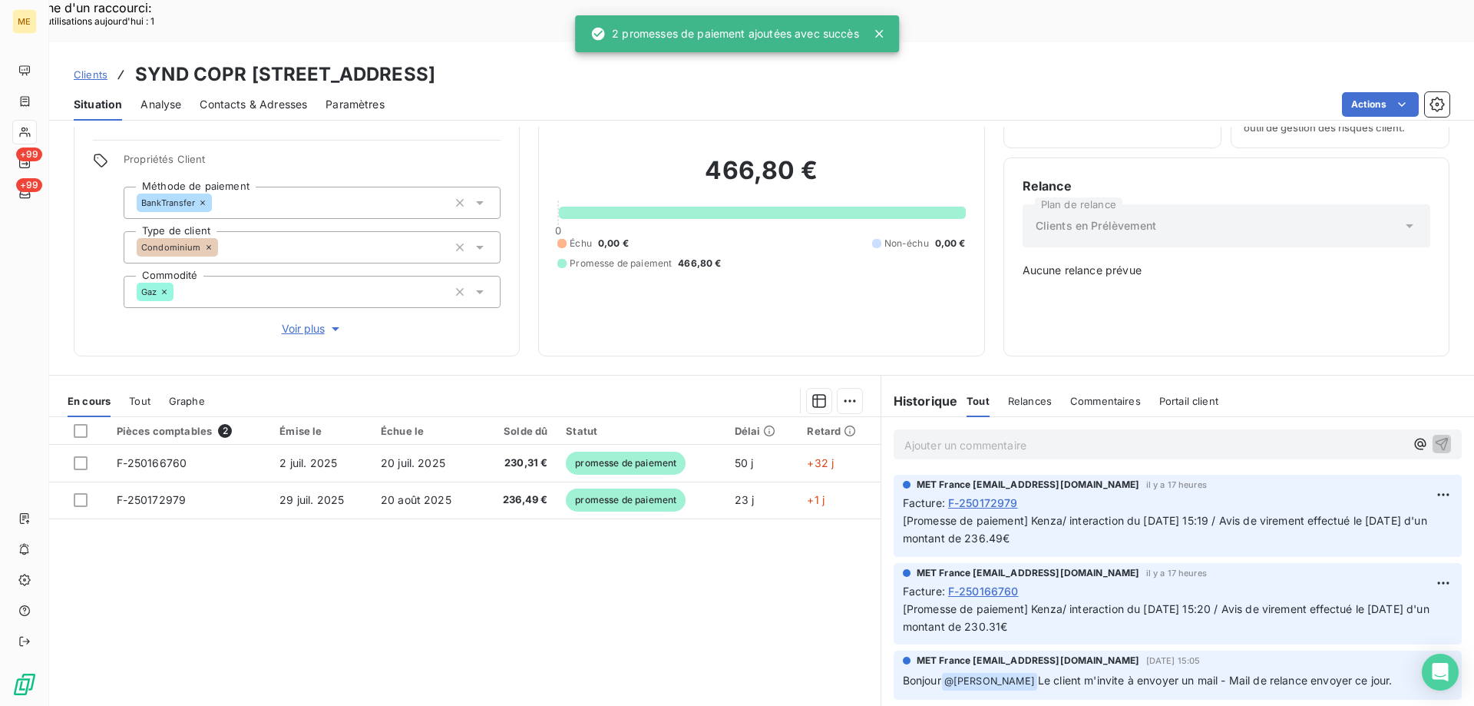
click at [955, 435] on p "Ajouter un commentaire ﻿" at bounding box center [1155, 444] width 501 height 19
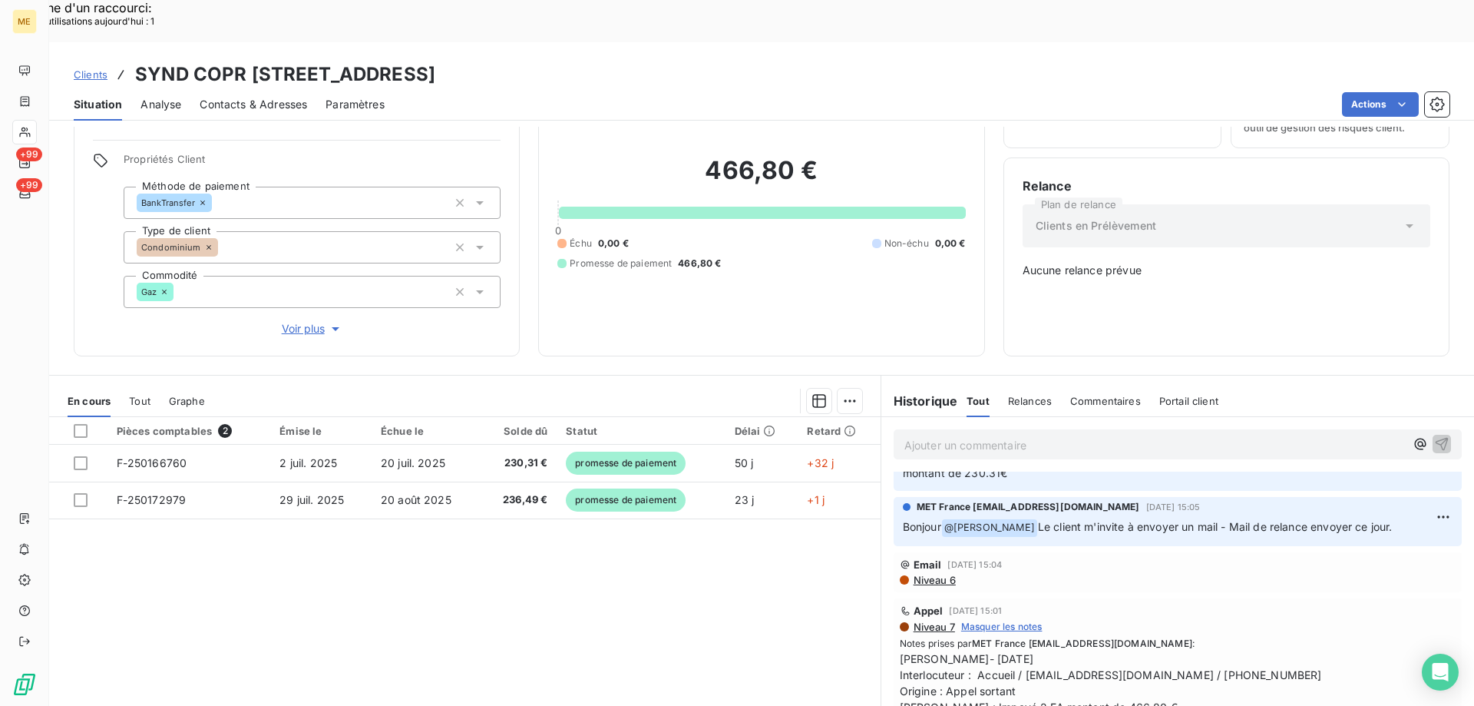
scroll to position [307, 0]
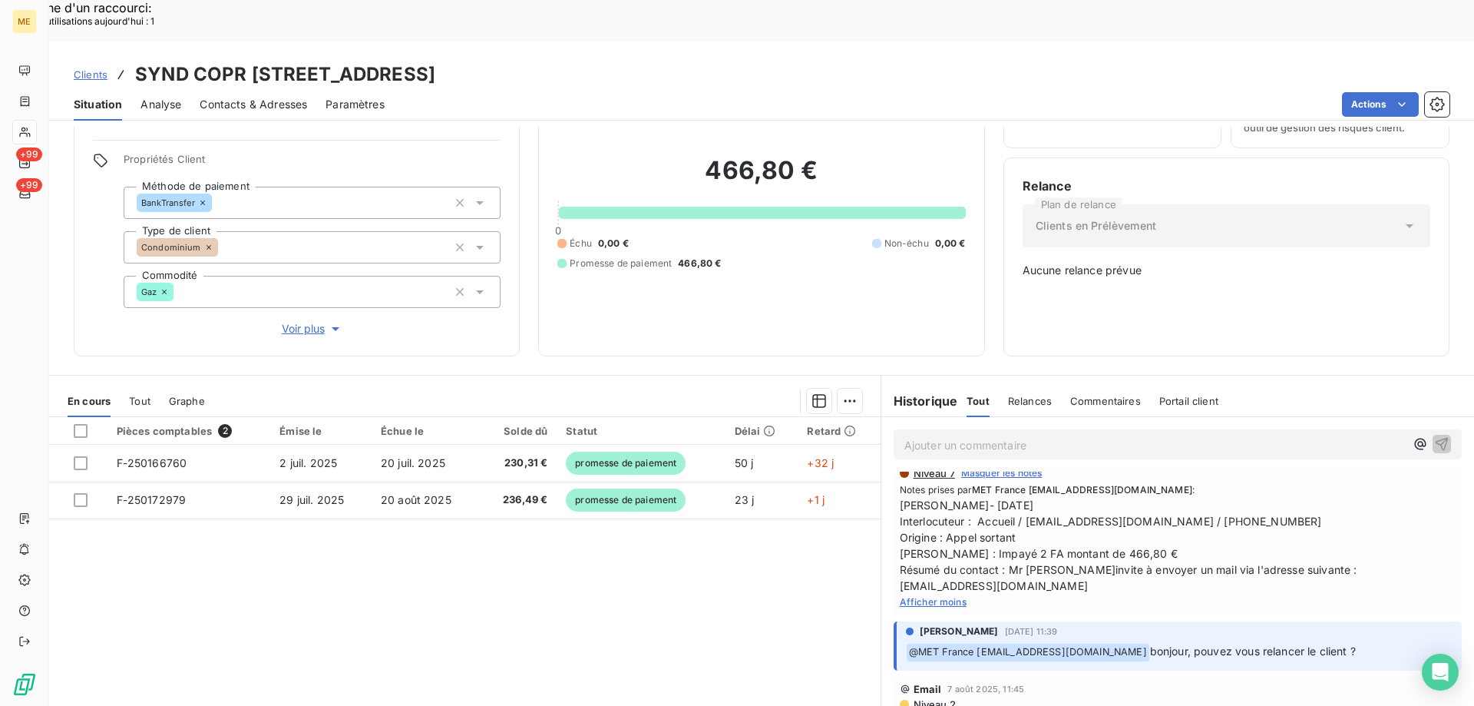
click at [941, 435] on p "Ajouter un commentaire ﻿" at bounding box center [1155, 444] width 501 height 19
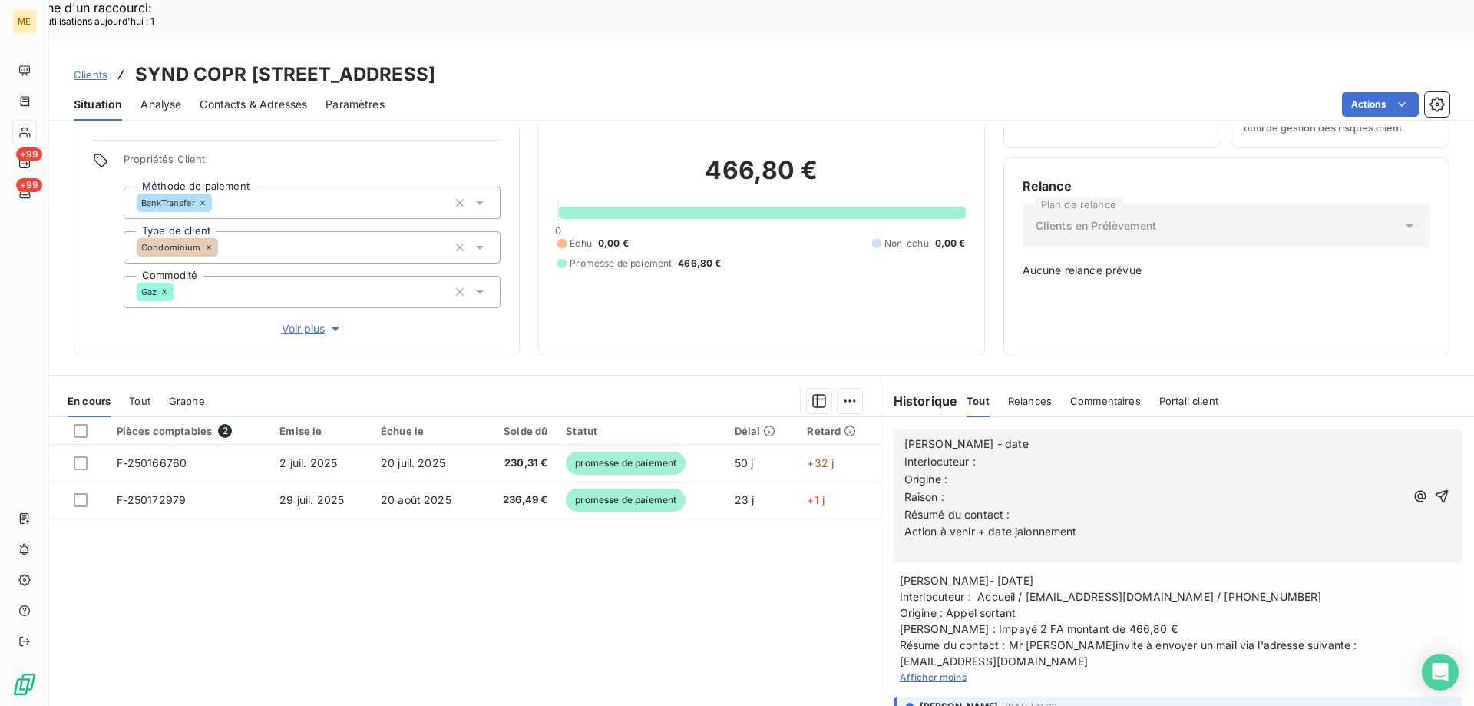
scroll to position [335, 0]
click at [1001, 435] on p "Valérie - date" at bounding box center [1155, 444] width 501 height 18
click at [1007, 453] on p "Interlocuteur :" at bounding box center [1155, 462] width 501 height 18
click at [1202, 574] on span "Lisa- 19/08/2025 Interlocuteur : Accueil / contact@cabinetcomte.fr / 0148589125…" at bounding box center [1178, 622] width 556 height 97
click at [1201, 574] on span "Lisa- 19/08/2025 Interlocuteur : Accueil / contact@cabinetcomte.fr / 0148589125…" at bounding box center [1178, 622] width 556 height 97
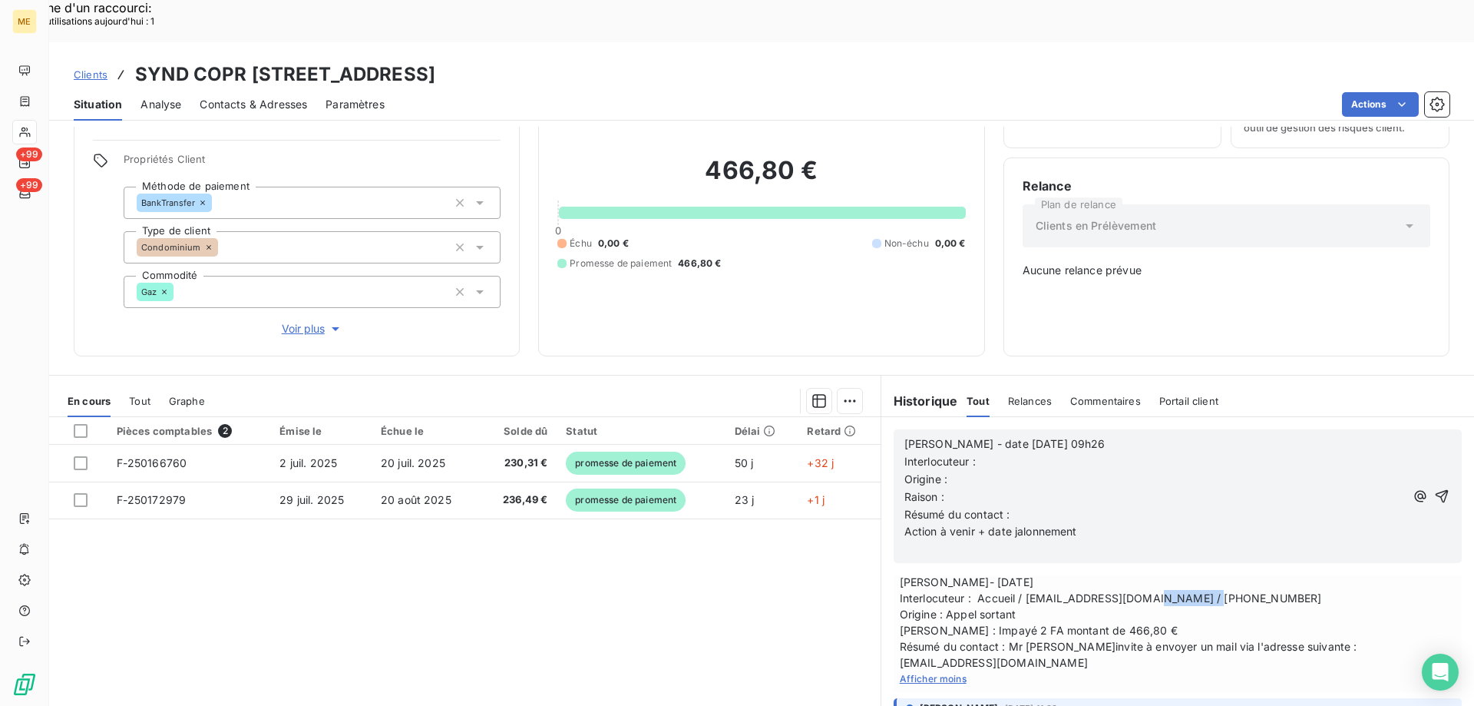
copy span "0148589125"
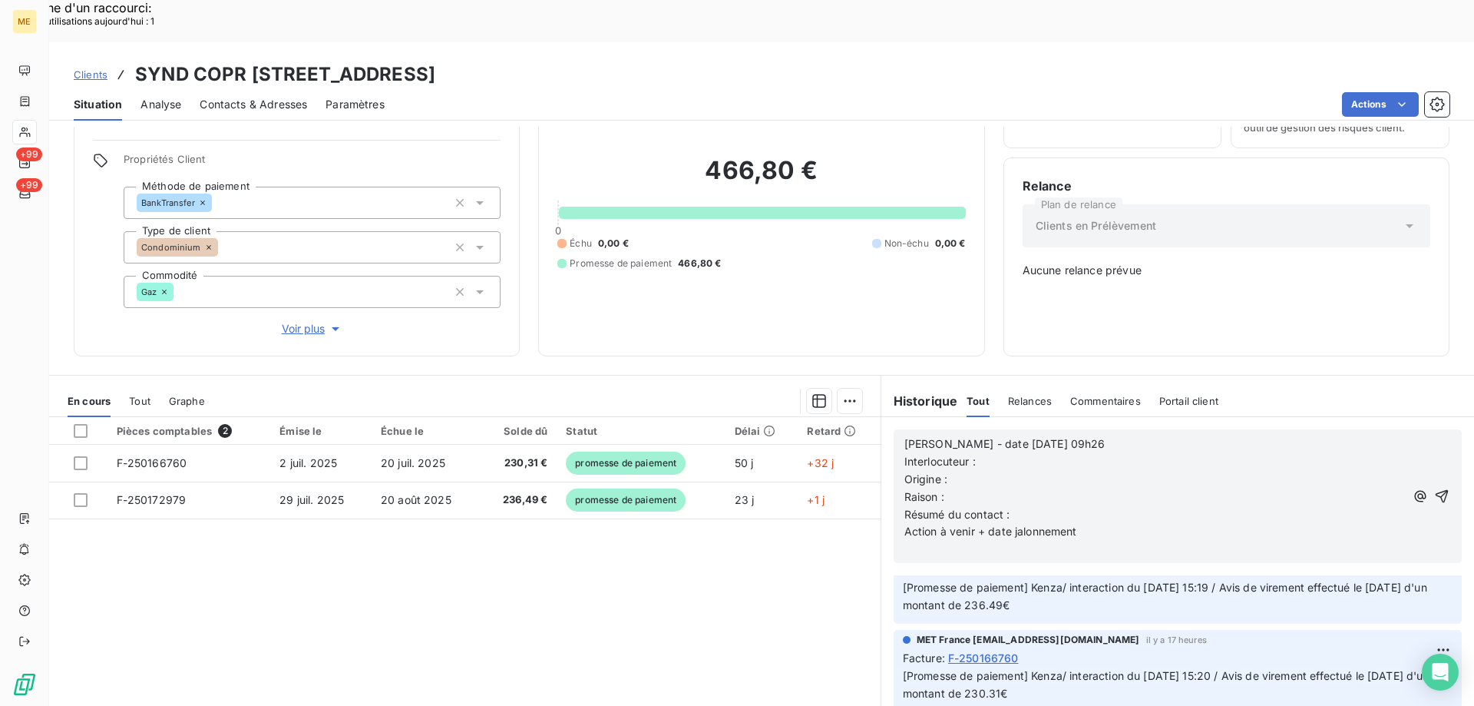
scroll to position [0, 0]
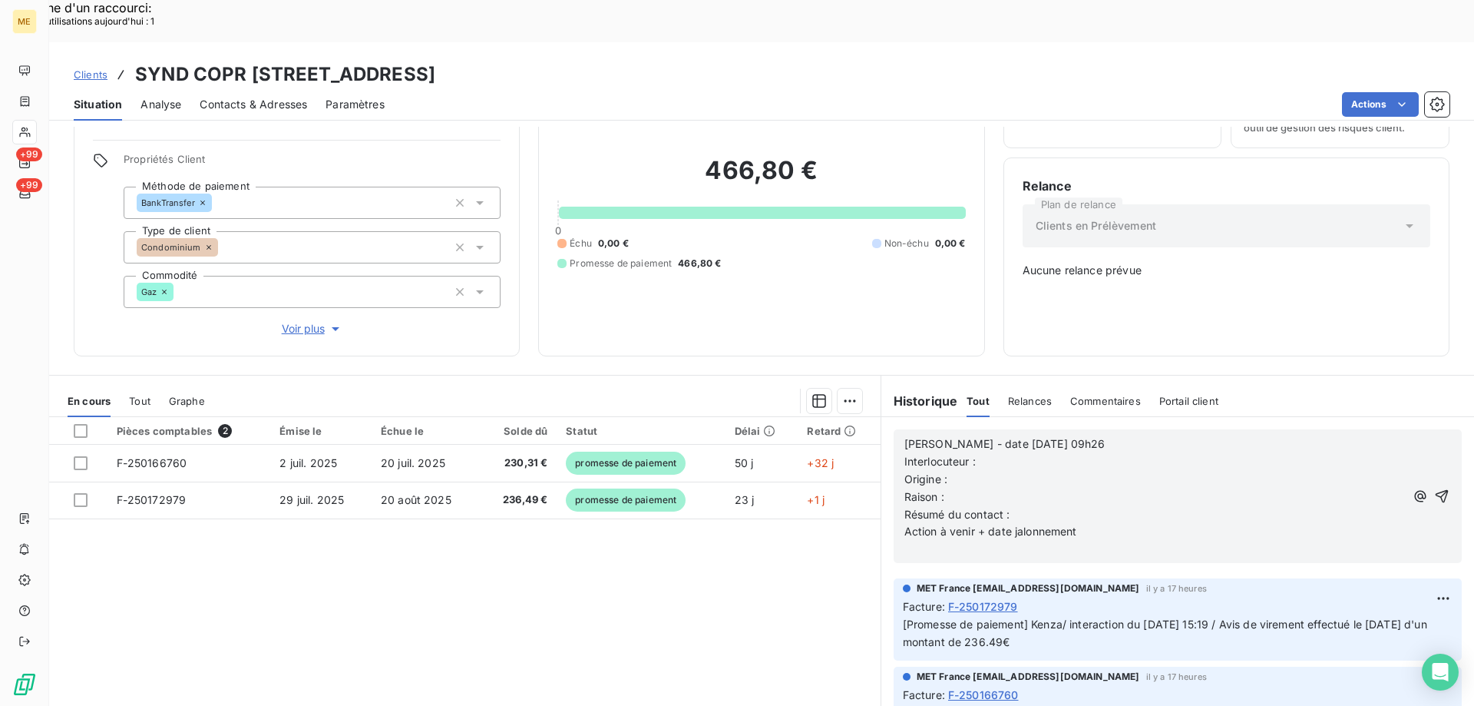
click at [1014, 453] on p "Interlocuteur :" at bounding box center [1155, 462] width 501 height 18
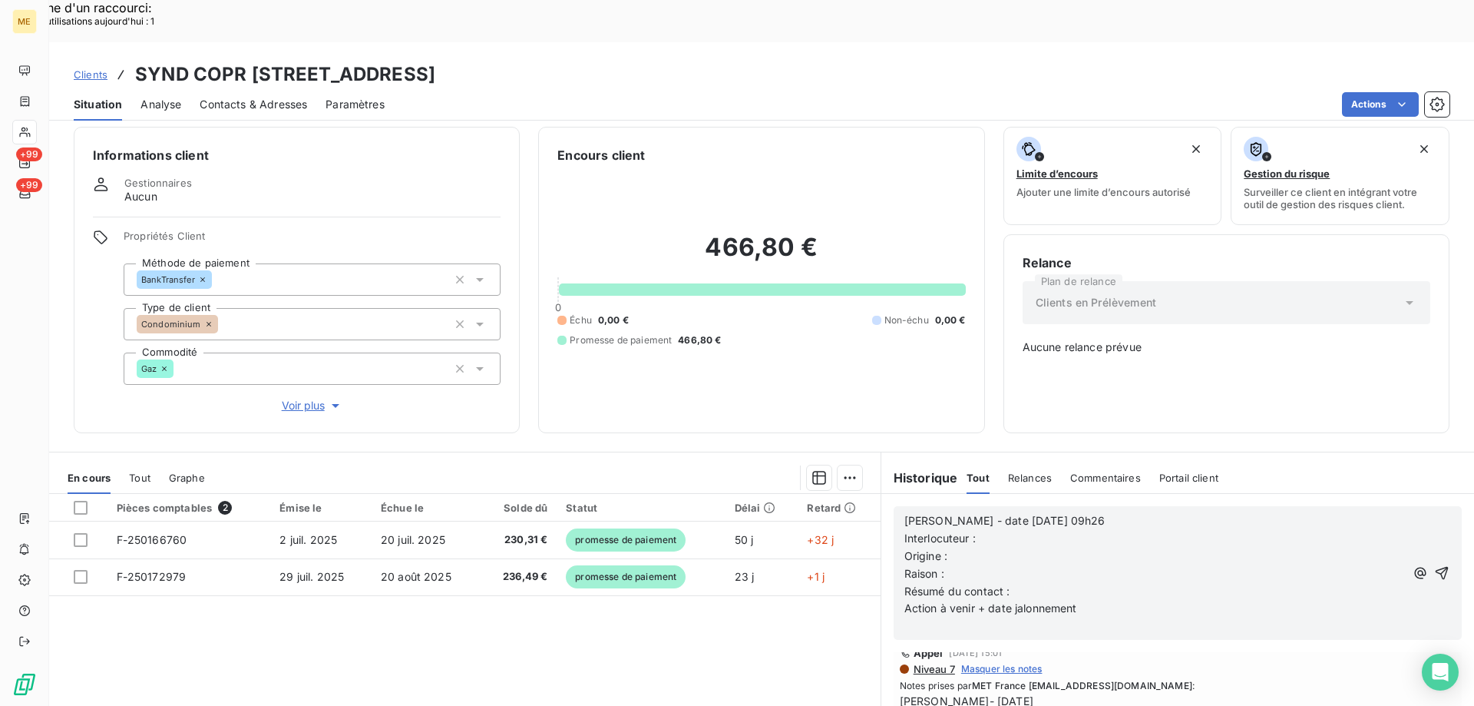
scroll to position [307, 0]
drag, startPoint x: 1151, startPoint y: 644, endPoint x: 1022, endPoint y: 649, distance: 129.1
copy span "[EMAIL_ADDRESS][DOMAIN_NAME]"
click at [1014, 530] on p "Interlocuteur :" at bounding box center [1155, 539] width 501 height 18
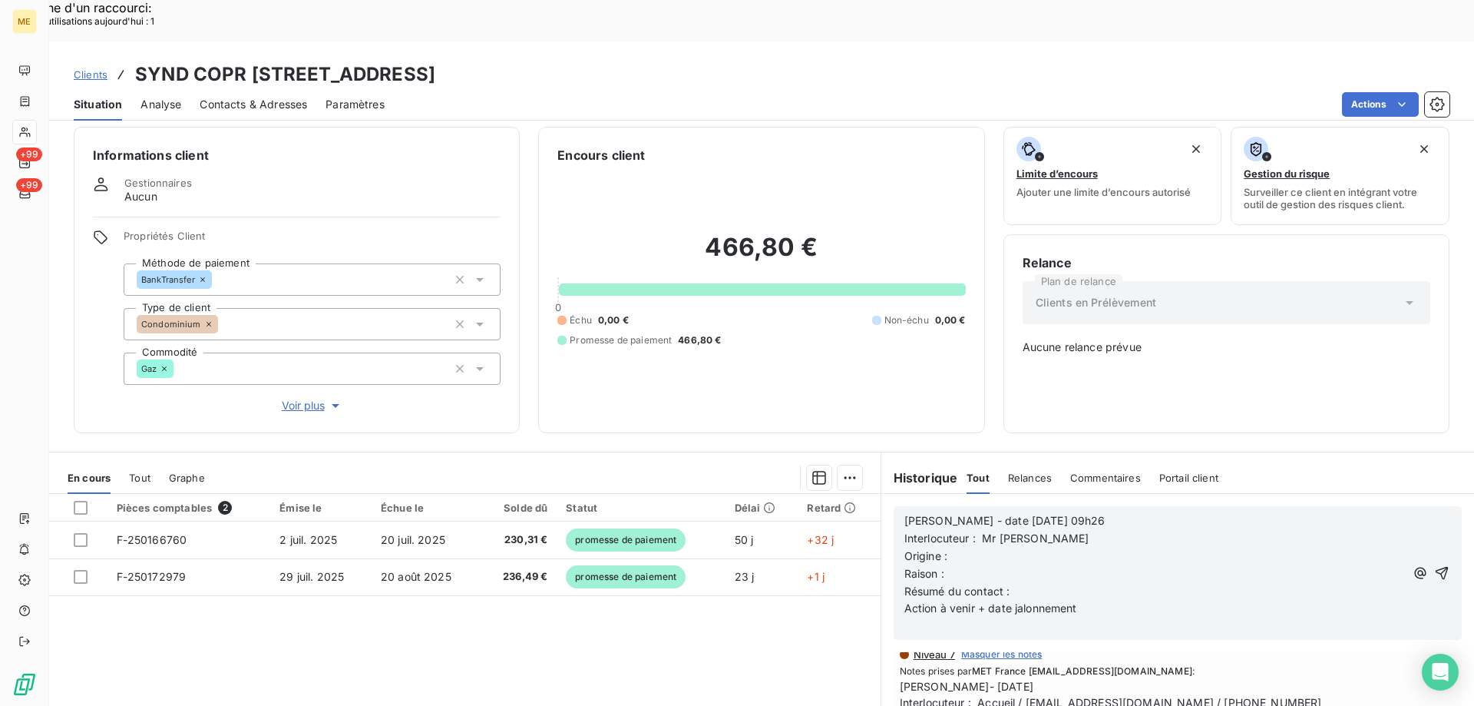
copy span "0148589125"
click at [1099, 530] on p "Interlocuteur : Mr RIBERON" at bounding box center [1155, 539] width 501 height 18
click at [1123, 530] on p "Interlocuteur : Mr RIBERON 0148589125" at bounding box center [1155, 539] width 501 height 18
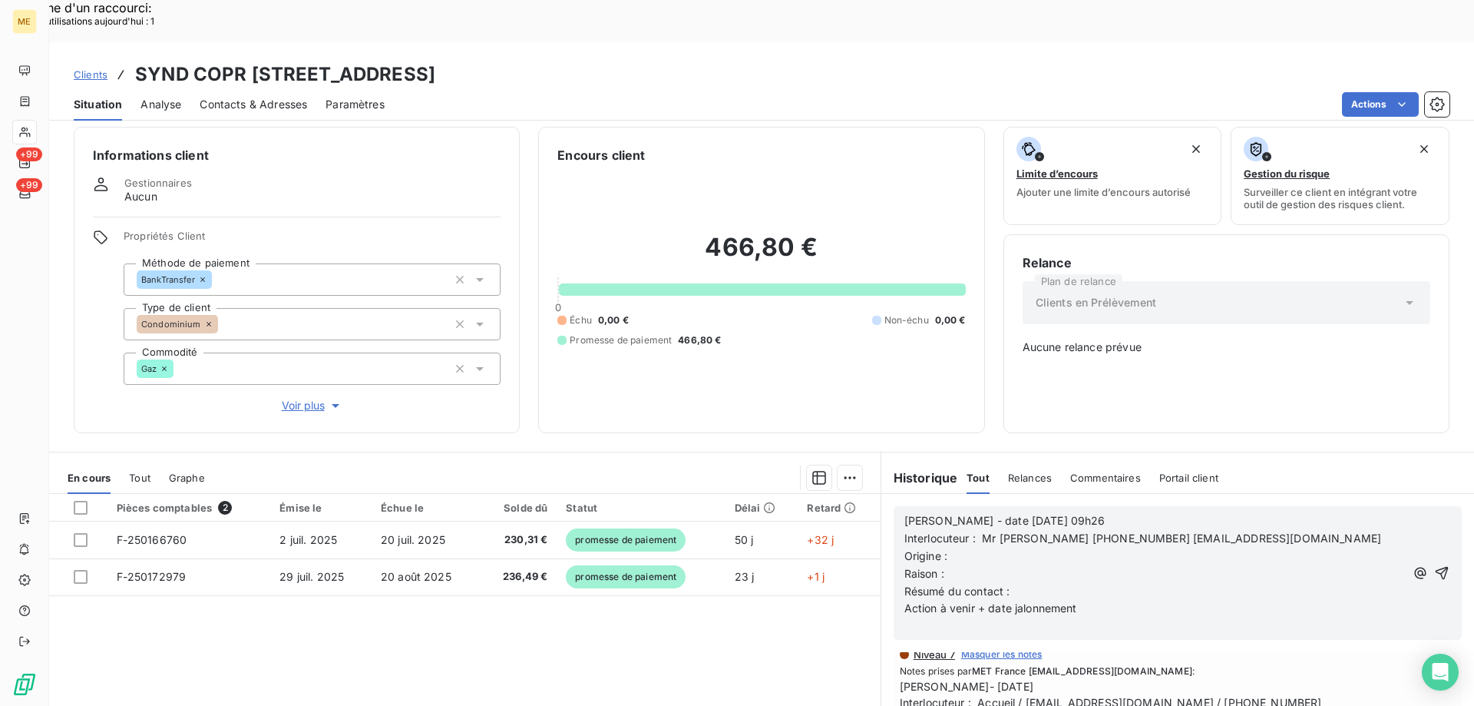
click at [1044, 531] on span "Interlocuteur : Mr RIBERON 0148589125 contact@cabinetcomte.fr" at bounding box center [1144, 537] width 478 height 13
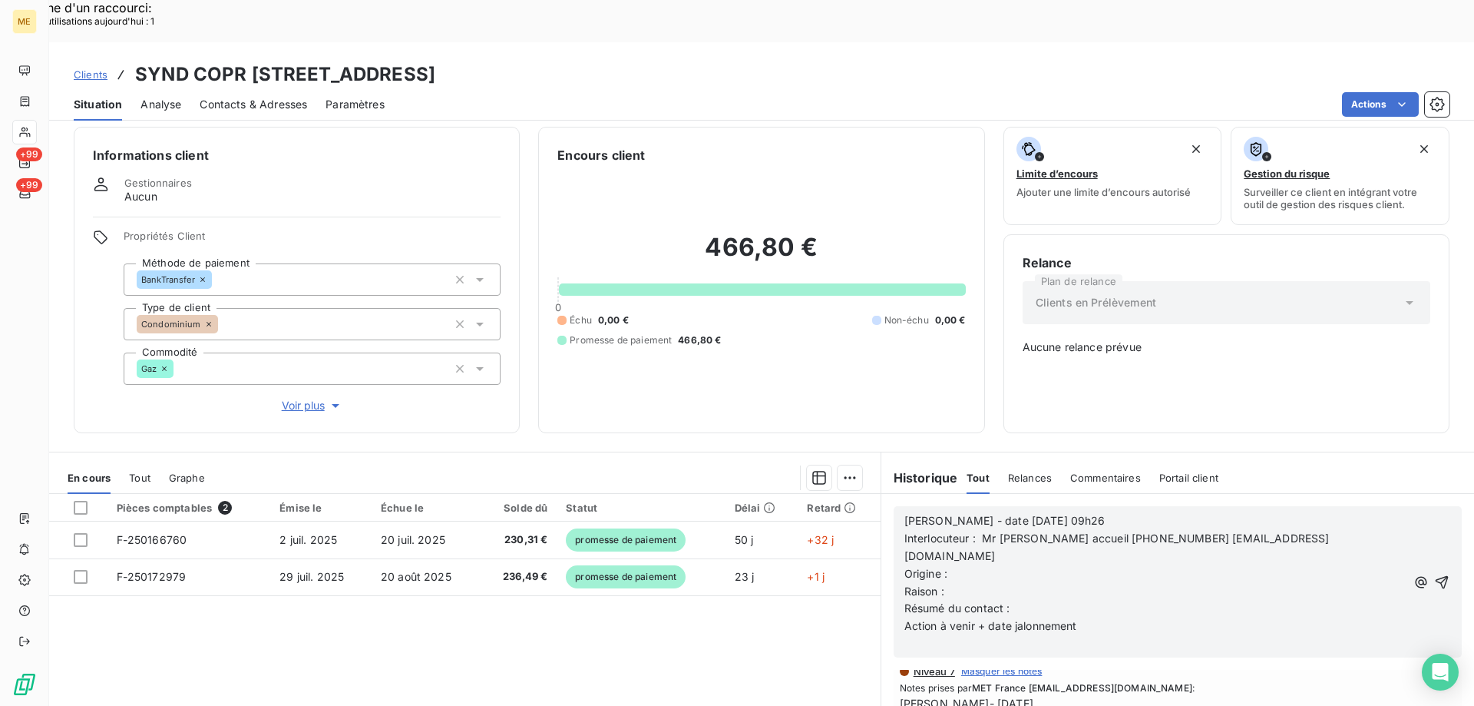
click at [1312, 530] on p "Interlocuteur : Mr RIBERON accueil 0148589125 contact@cabinetcomte.fr" at bounding box center [1156, 547] width 502 height 35
click at [963, 565] on p "Origine :" at bounding box center [1156, 574] width 502 height 18
click at [962, 583] on p "Raison :" at bounding box center [1156, 592] width 502 height 18
click at [986, 584] on span "Raison : Notificaqtion" at bounding box center [959, 590] width 109 height 13
click at [1044, 600] on p "Résumé du contact :" at bounding box center [1156, 609] width 502 height 18
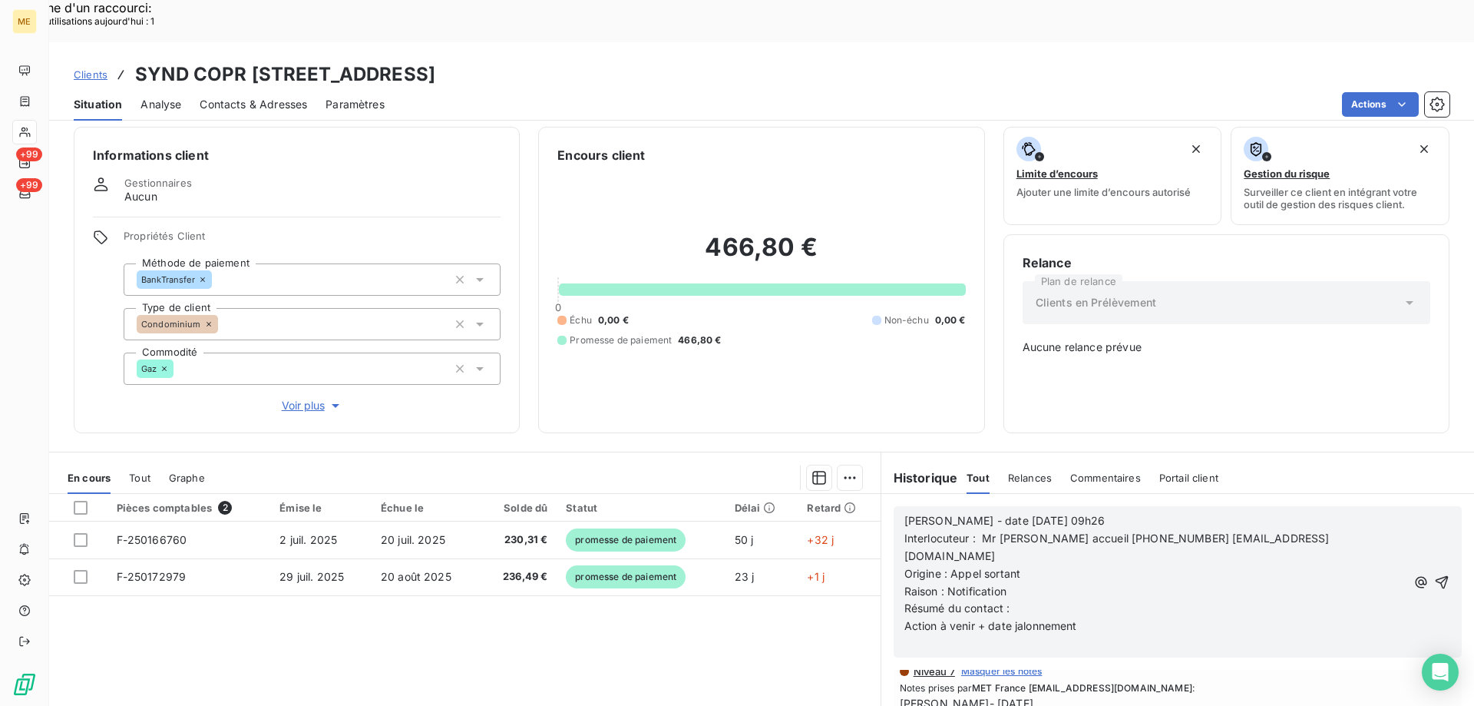
click at [301, 398] on span "Voir plus" at bounding box center [312, 405] width 61 height 15
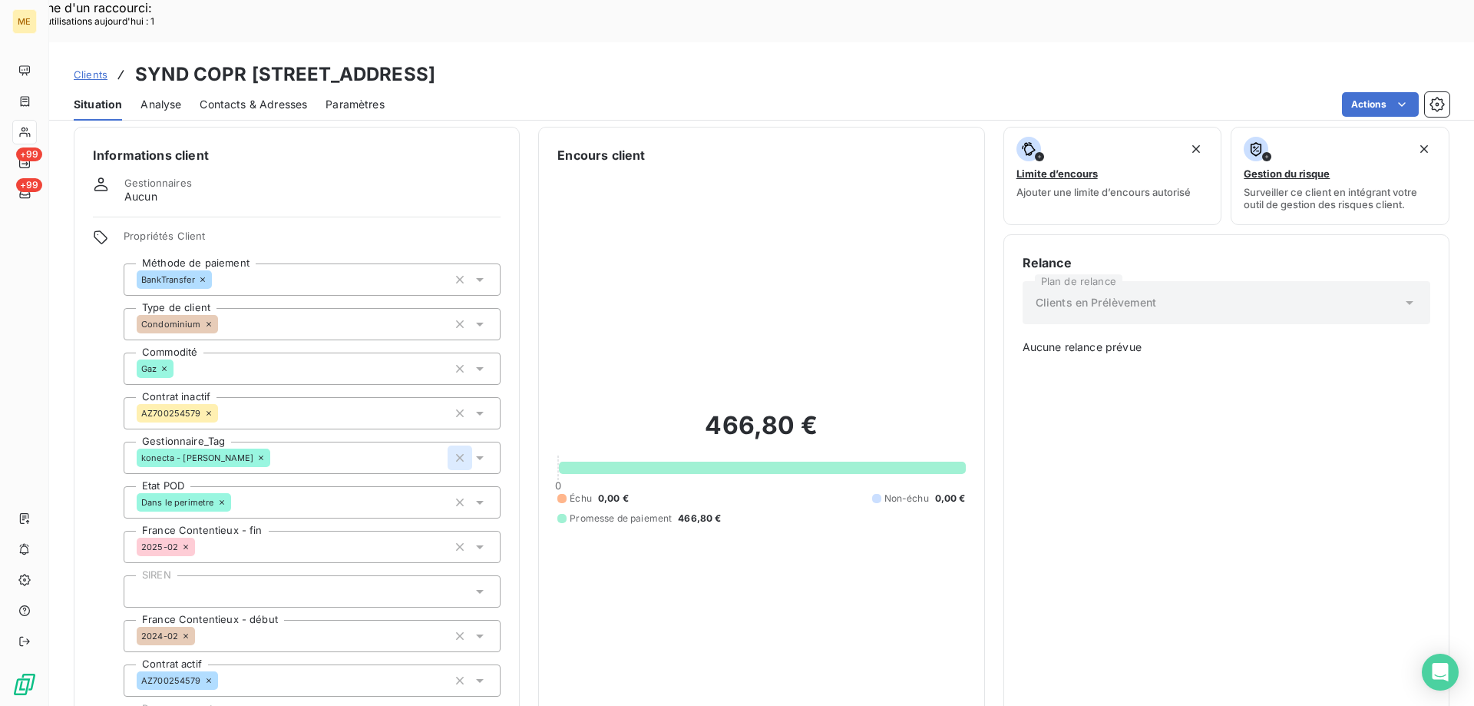
click at [458, 454] on icon "button" at bounding box center [460, 458] width 8 height 8
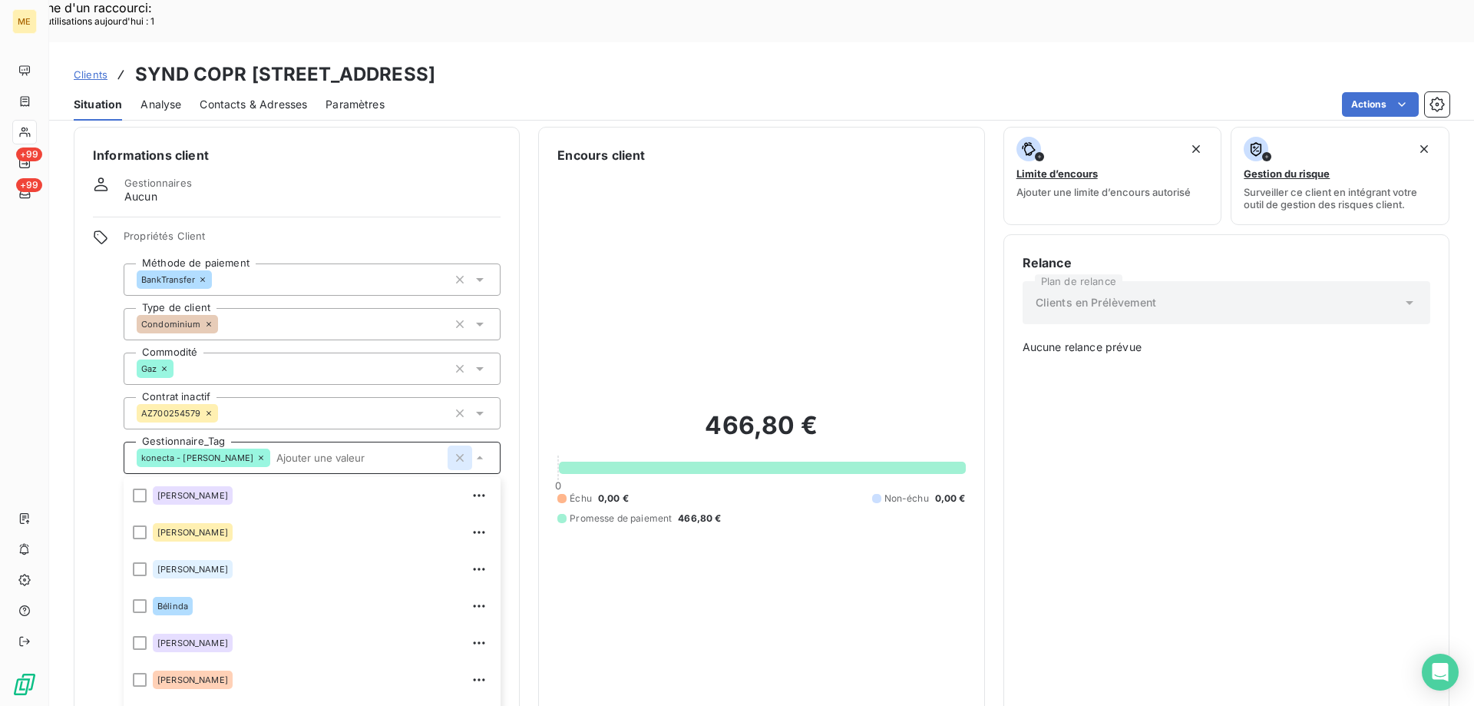
scroll to position [98, 0]
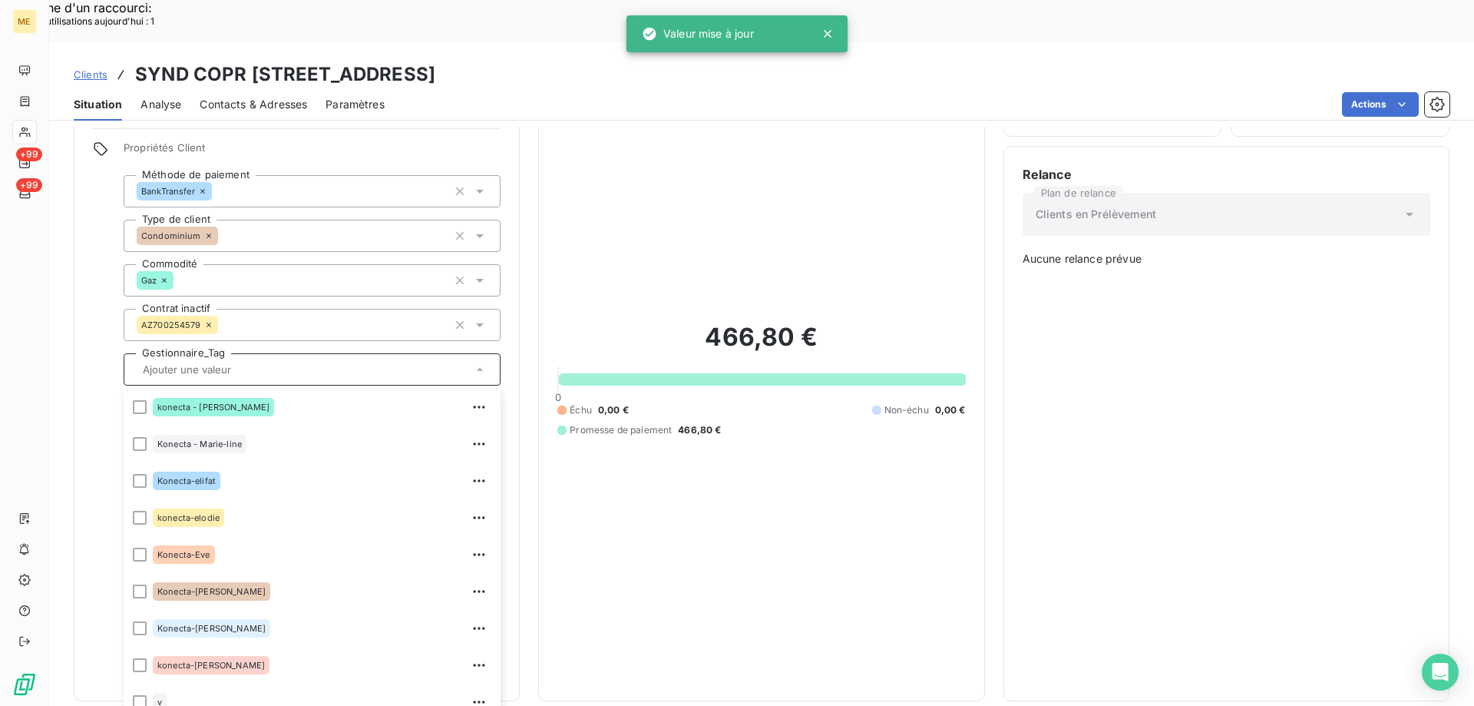
click at [680, 472] on div "466,80 € 0 Échu 0,00 € Non-échu 0,00 € Promesse de paiement 466,80 €" at bounding box center [761, 379] width 408 height 606
click at [680, 461] on div "466,80 € 0 Échu 0,00 € Non-échu 0,00 € Promesse de paiement 466,80 €" at bounding box center [761, 379] width 408 height 606
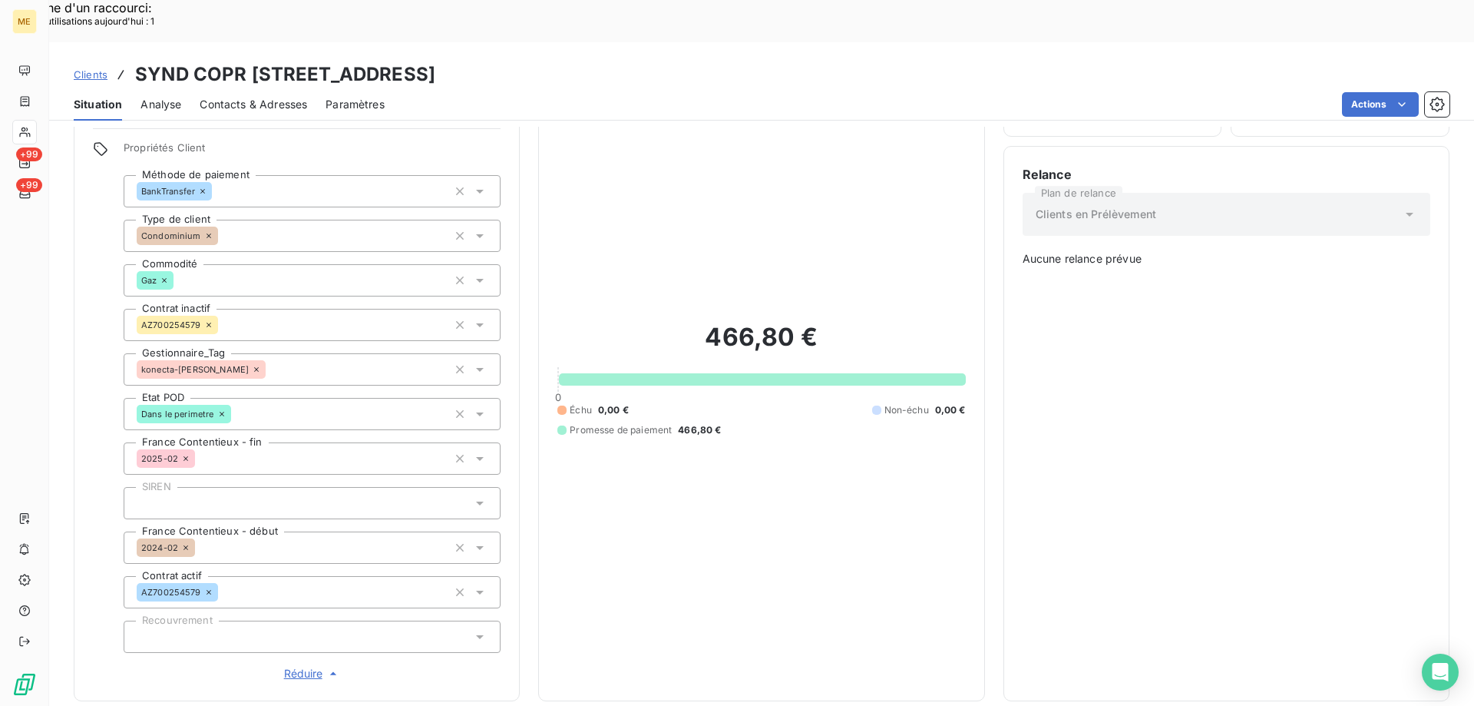
click at [299, 666] on span "Réduire" at bounding box center [312, 673] width 57 height 15
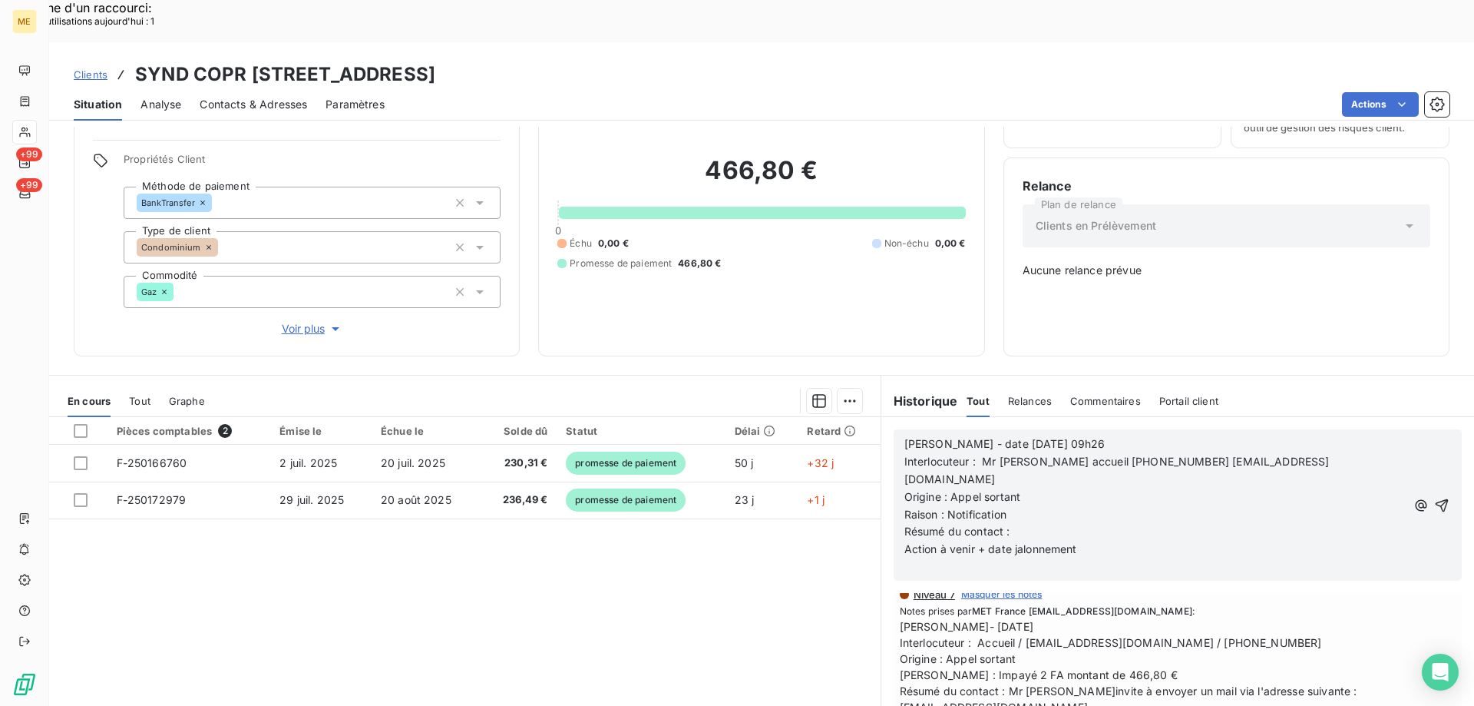
click at [1020, 523] on p "Résumé du contact :" at bounding box center [1156, 532] width 502 height 18
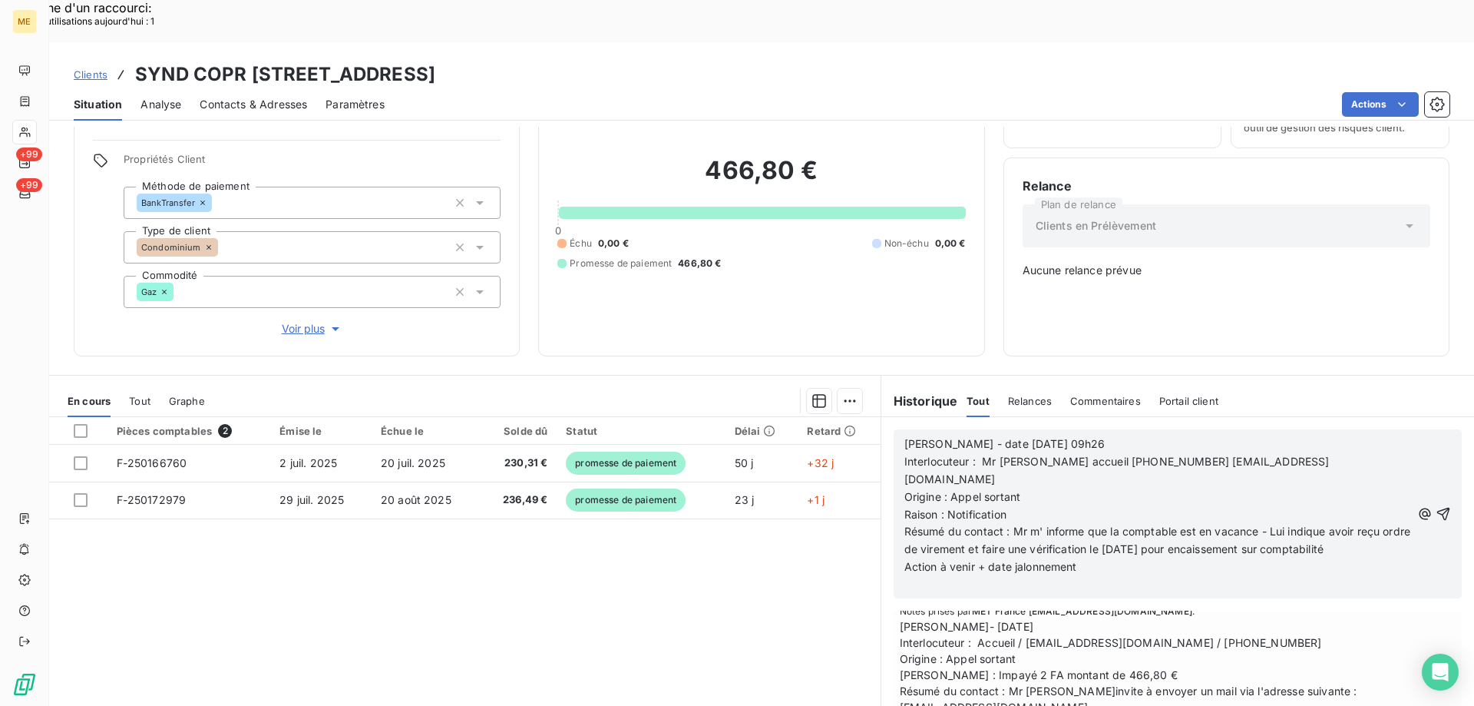
click at [1131, 558] on p "Action à venir + date jalonnement" at bounding box center [1158, 567] width 507 height 18
click at [1436, 506] on icon "button" at bounding box center [1443, 513] width 15 height 15
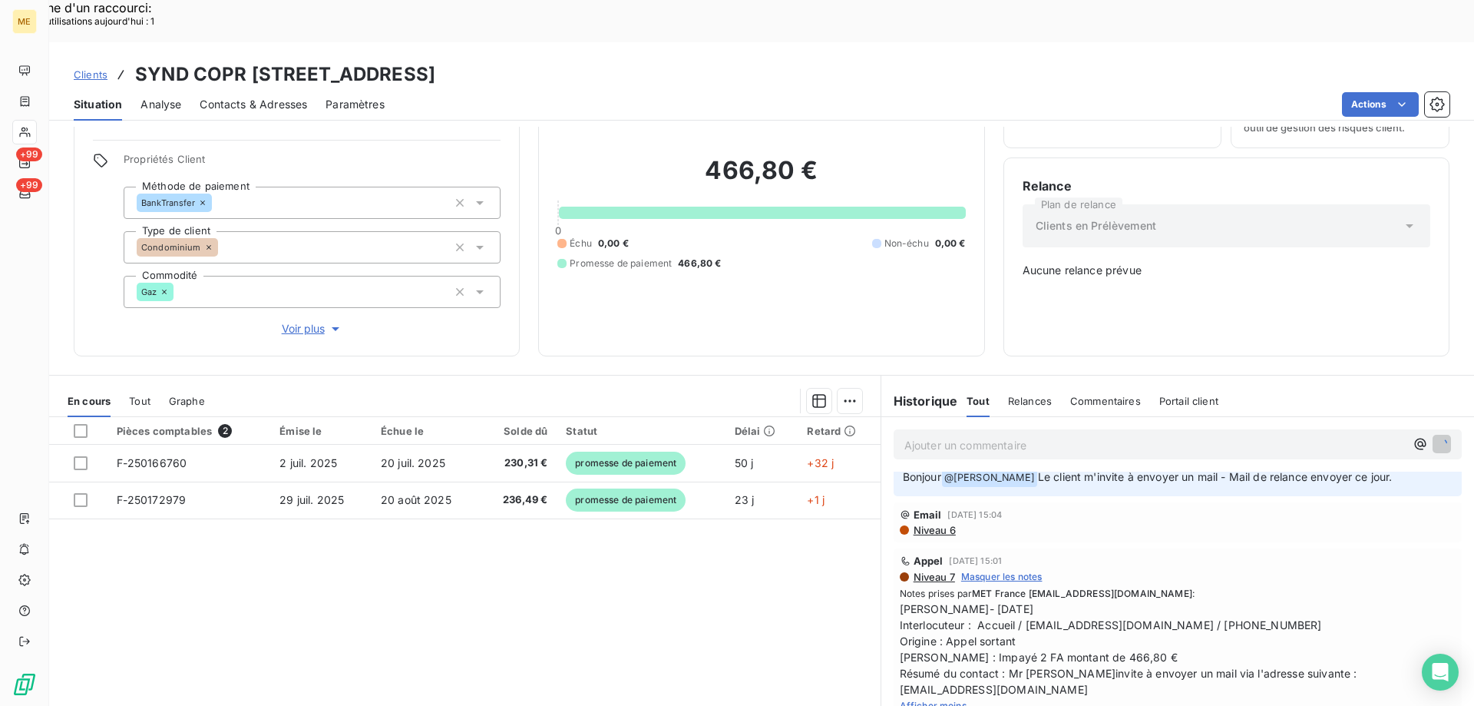
scroll to position [381, 0]
drag, startPoint x: 849, startPoint y: 33, endPoint x: 487, endPoint y: 34, distance: 361.7
click at [487, 61] on div "Clients SYND COPR 3 RUE SEXTIUS MICHEL - METFRA000006735_07469609159478" at bounding box center [761, 75] width 1425 height 28
copy h3 "METFRA000006735_07469609159478"
click at [1171, 499] on div "Email 19 août 2025, 15:04 Niveau 6" at bounding box center [1178, 522] width 593 height 46
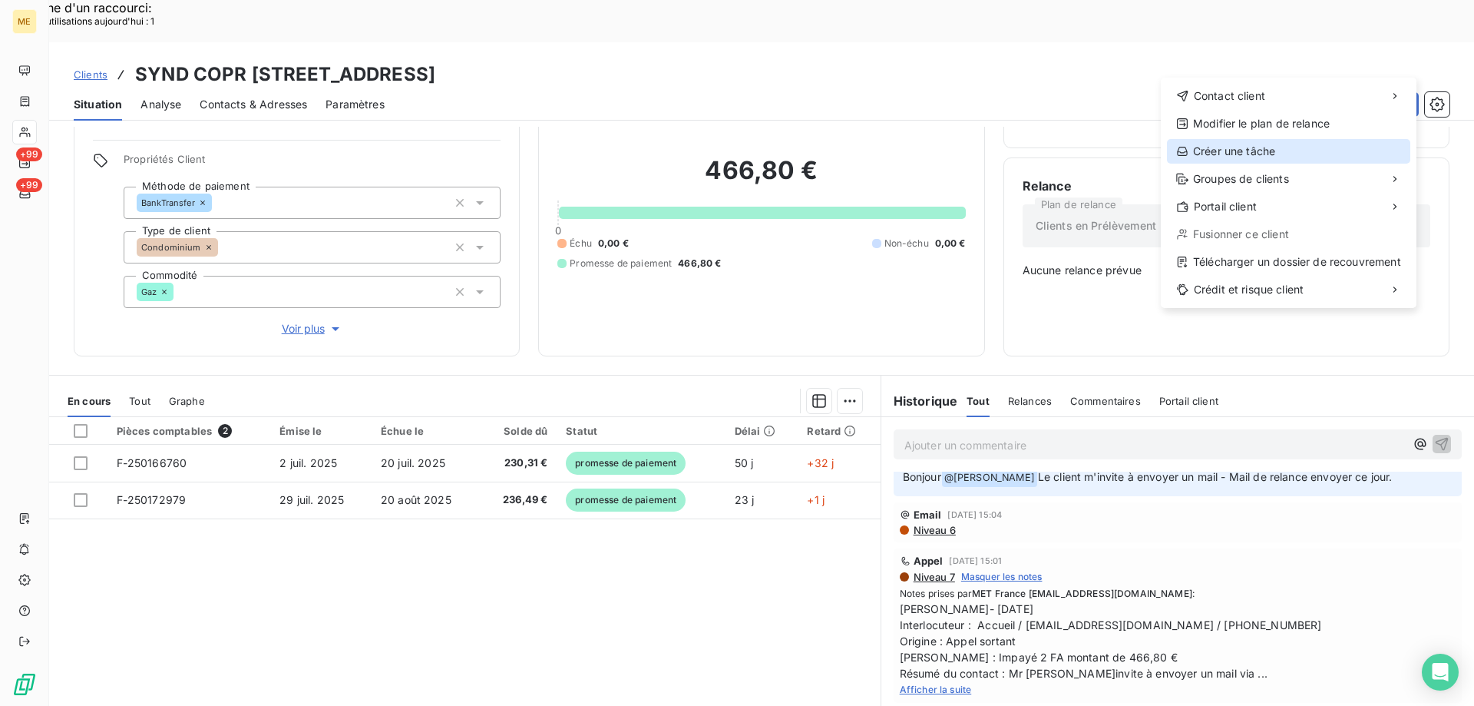
click at [1222, 151] on div "Créer une tâche" at bounding box center [1288, 151] width 243 height 25
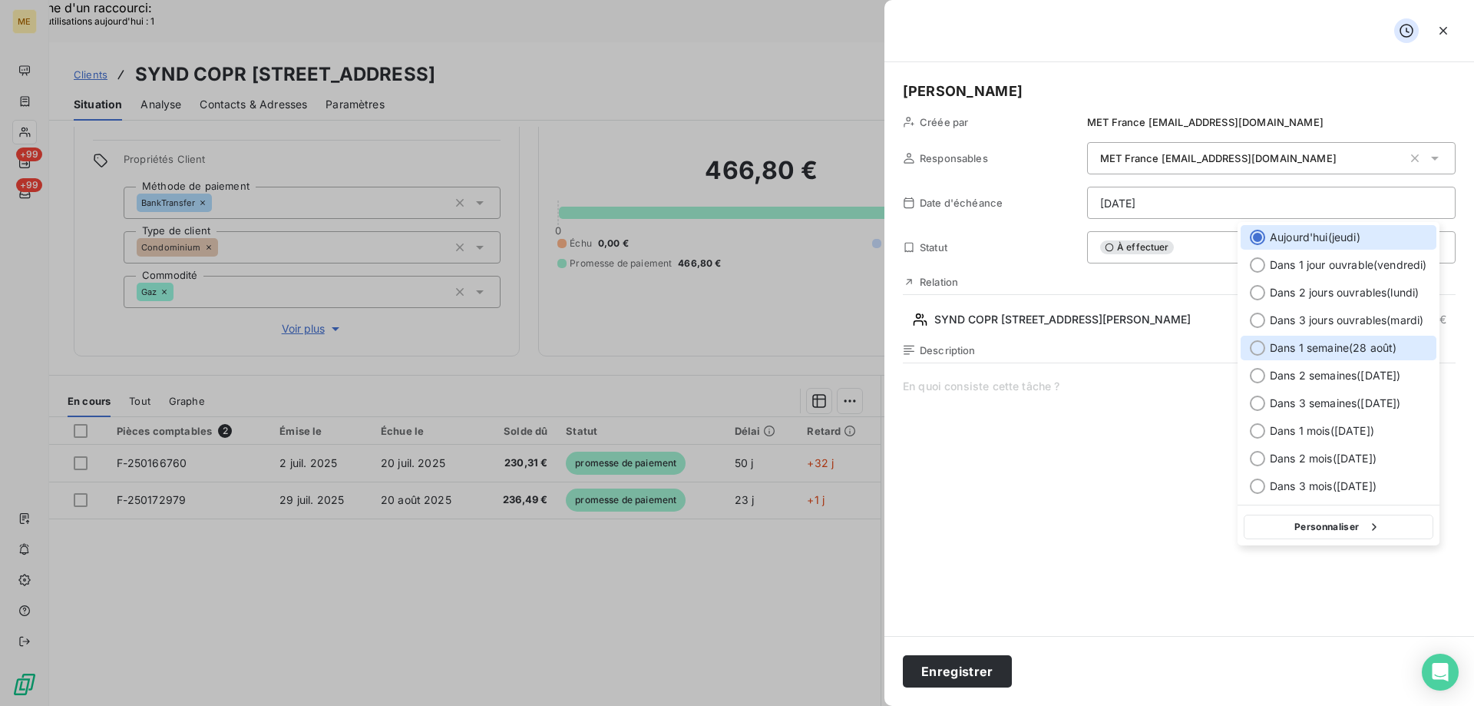
click at [1258, 347] on div at bounding box center [1257, 347] width 15 height 15
type input "28/08/2025"
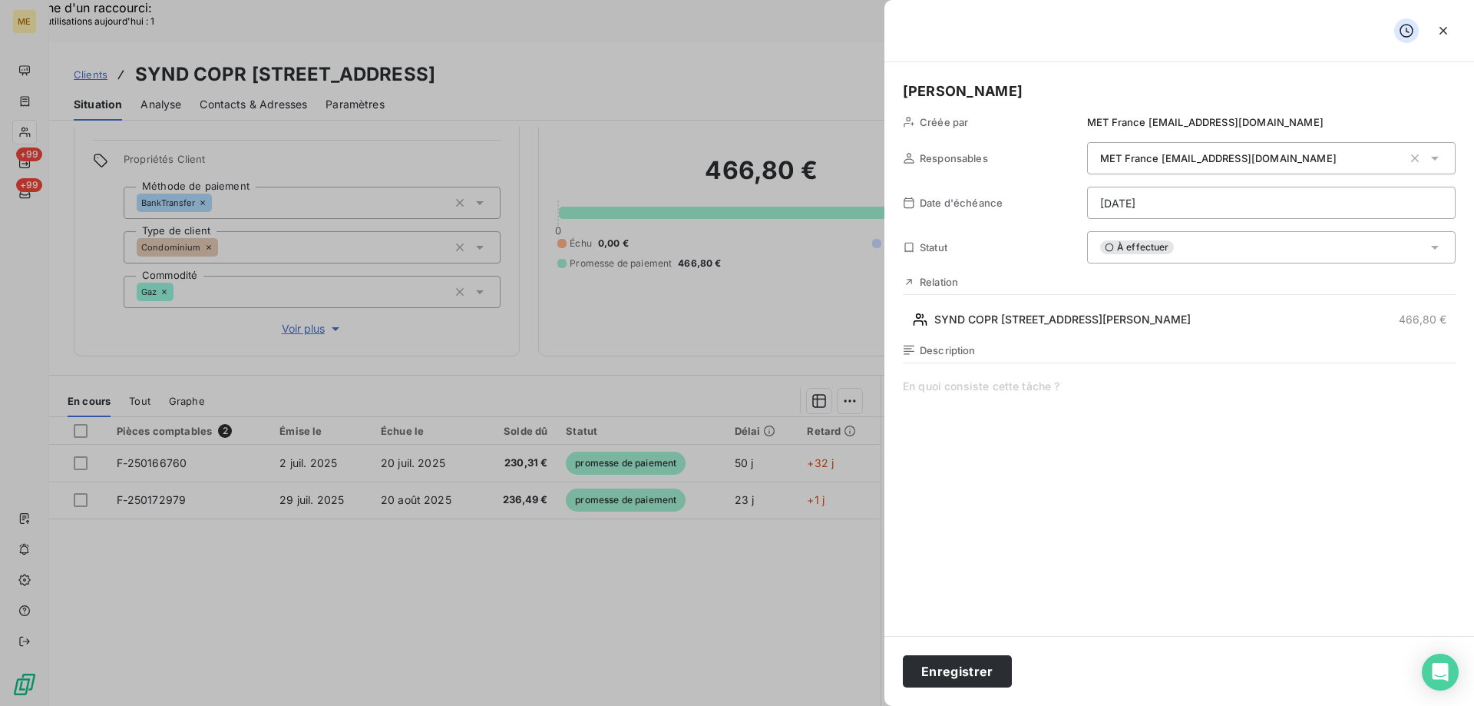
click at [958, 385] on span at bounding box center [1179, 526] width 553 height 295
click at [935, 673] on button "Enregistrer" at bounding box center [957, 671] width 109 height 32
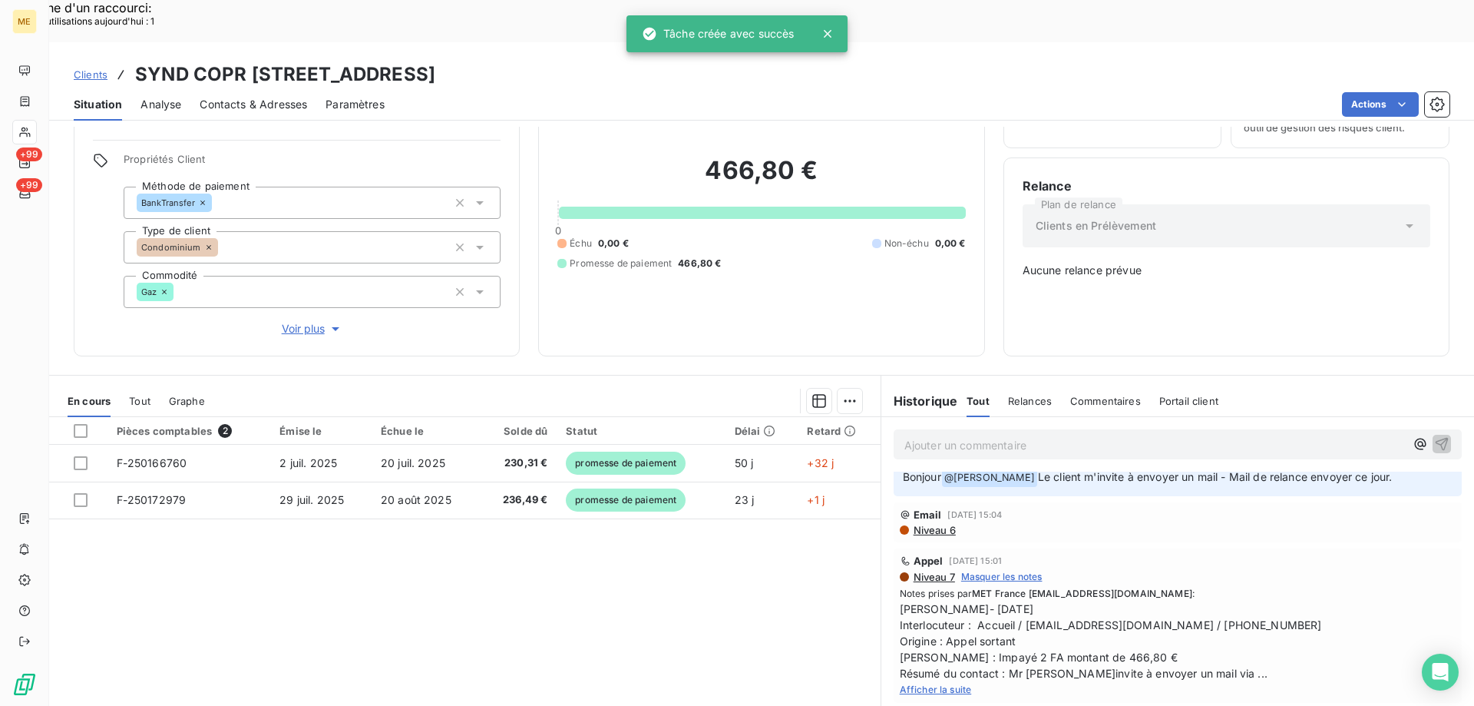
click at [1120, 524] on div "Niveau 6" at bounding box center [1178, 530] width 556 height 12
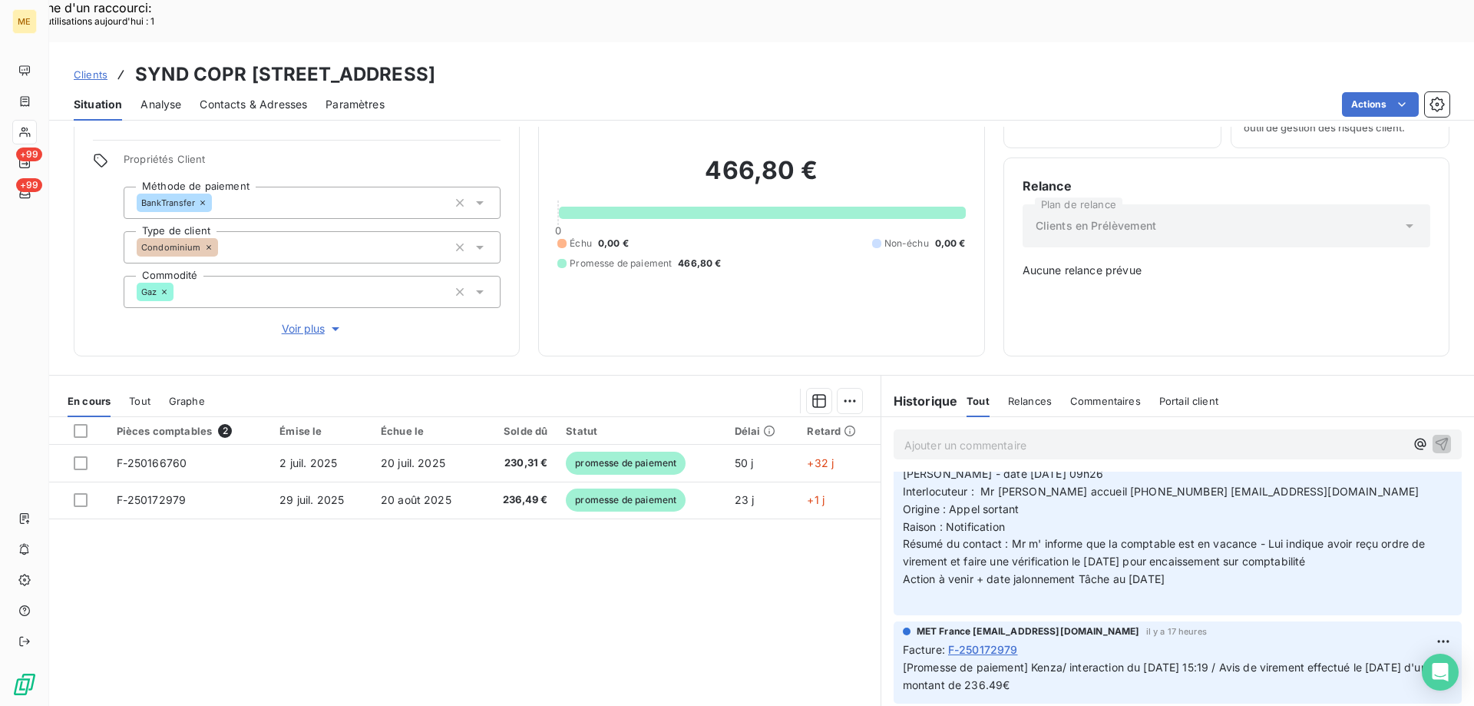
scroll to position [0, 0]
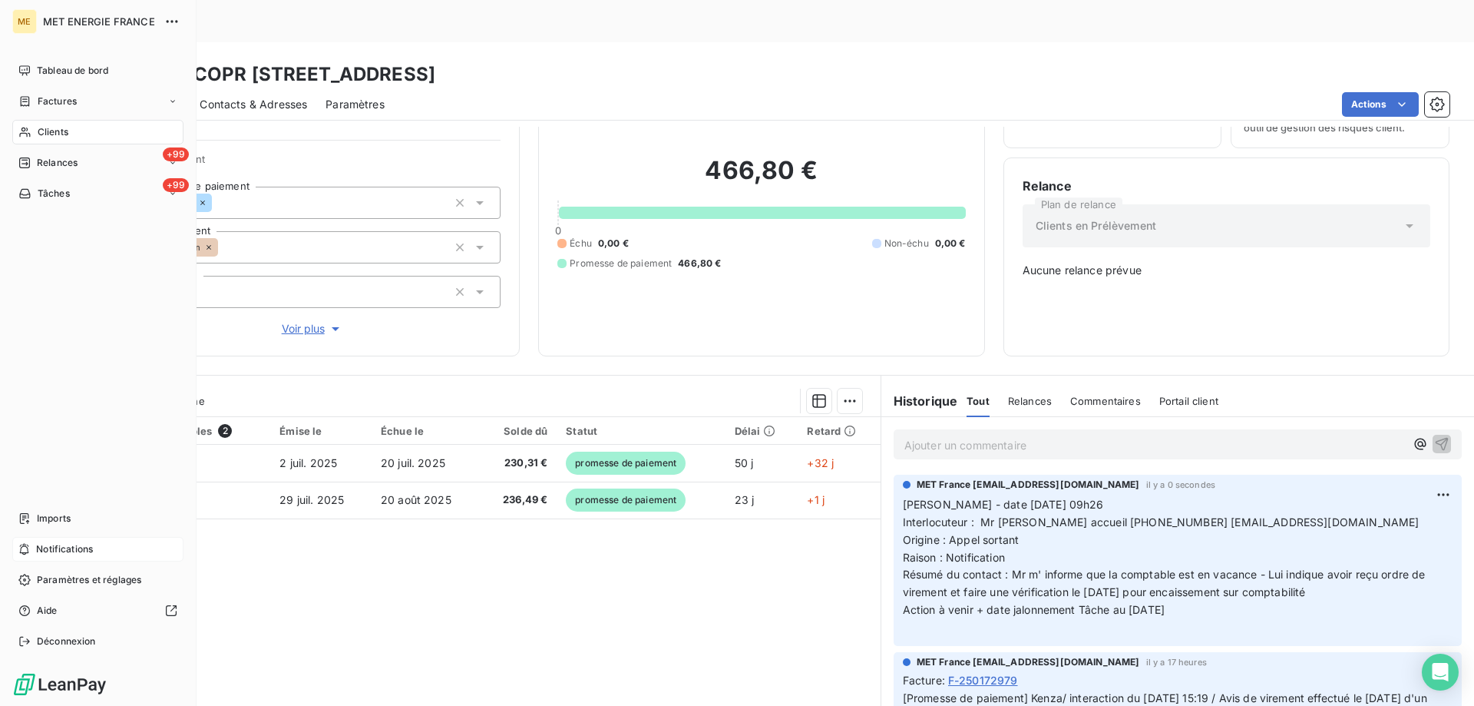
drag, startPoint x: 84, startPoint y: 543, endPoint x: 127, endPoint y: 544, distance: 43.0
click at [87, 544] on span "Notifications" at bounding box center [64, 549] width 57 height 14
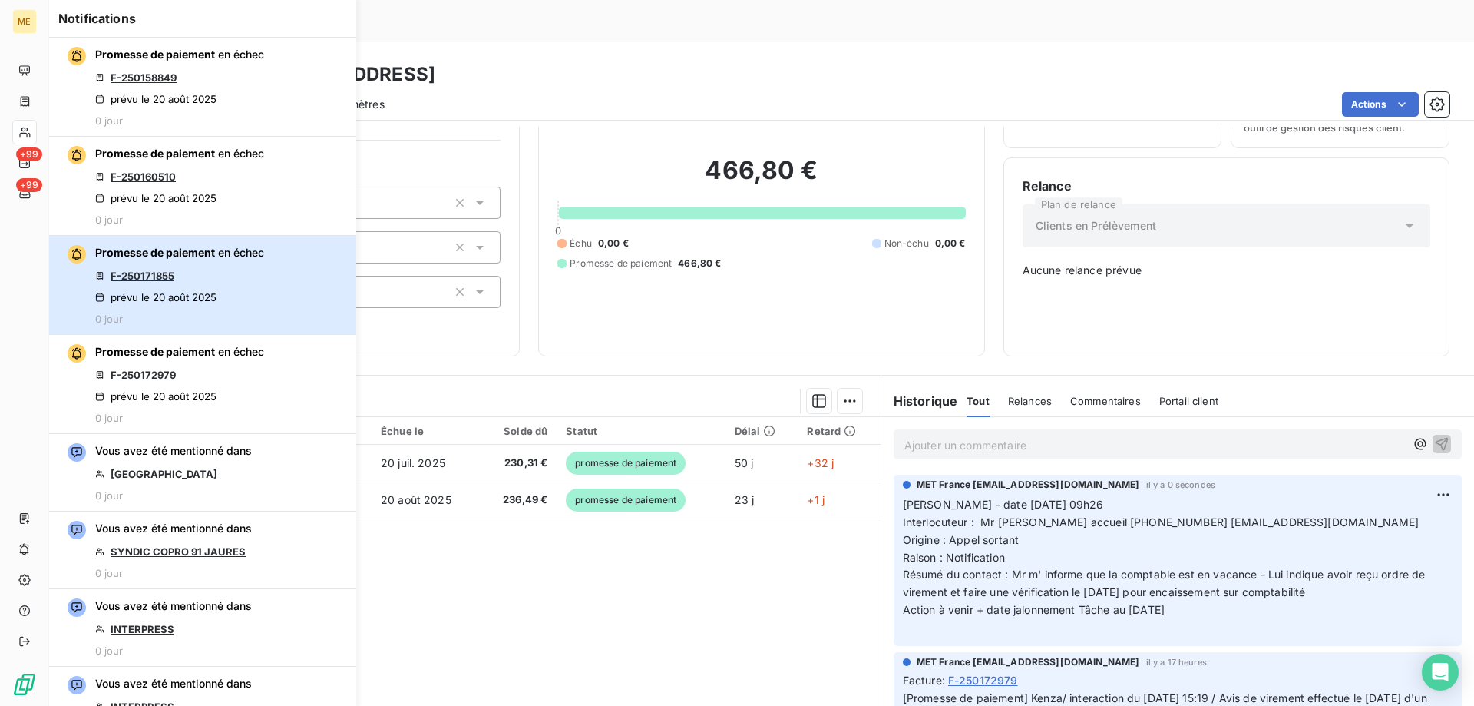
click at [242, 281] on div "Promesse de paiement en échec F-250171855 prévu le 20 août 2025 0 jour" at bounding box center [179, 285] width 169 height 80
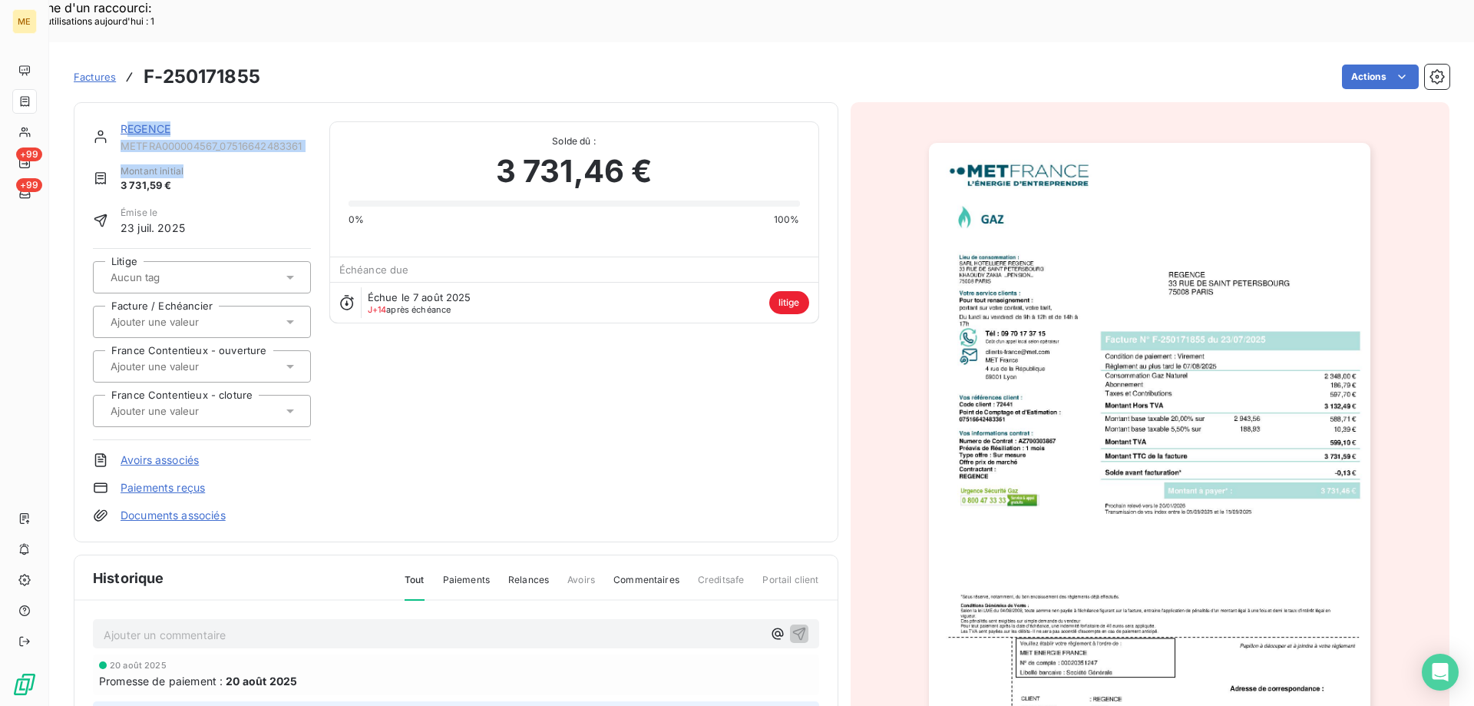
drag, startPoint x: 296, startPoint y: 113, endPoint x: 134, endPoint y: 81, distance: 165.2
click at [134, 121] on div "REGENCE METFRA000004567_07516642483361 Montant initial 3 731,59 € Émise le 23 j…" at bounding box center [202, 322] width 218 height 402
click at [305, 121] on div "REGENCE" at bounding box center [216, 128] width 190 height 15
drag, startPoint x: 309, startPoint y: 105, endPoint x: 117, endPoint y: 78, distance: 193.8
click at [117, 102] on div "REGENCE METFRA000004567_07516642483361 Montant initial 3 731,59 € Émise le 23 j…" at bounding box center [456, 322] width 765 height 440
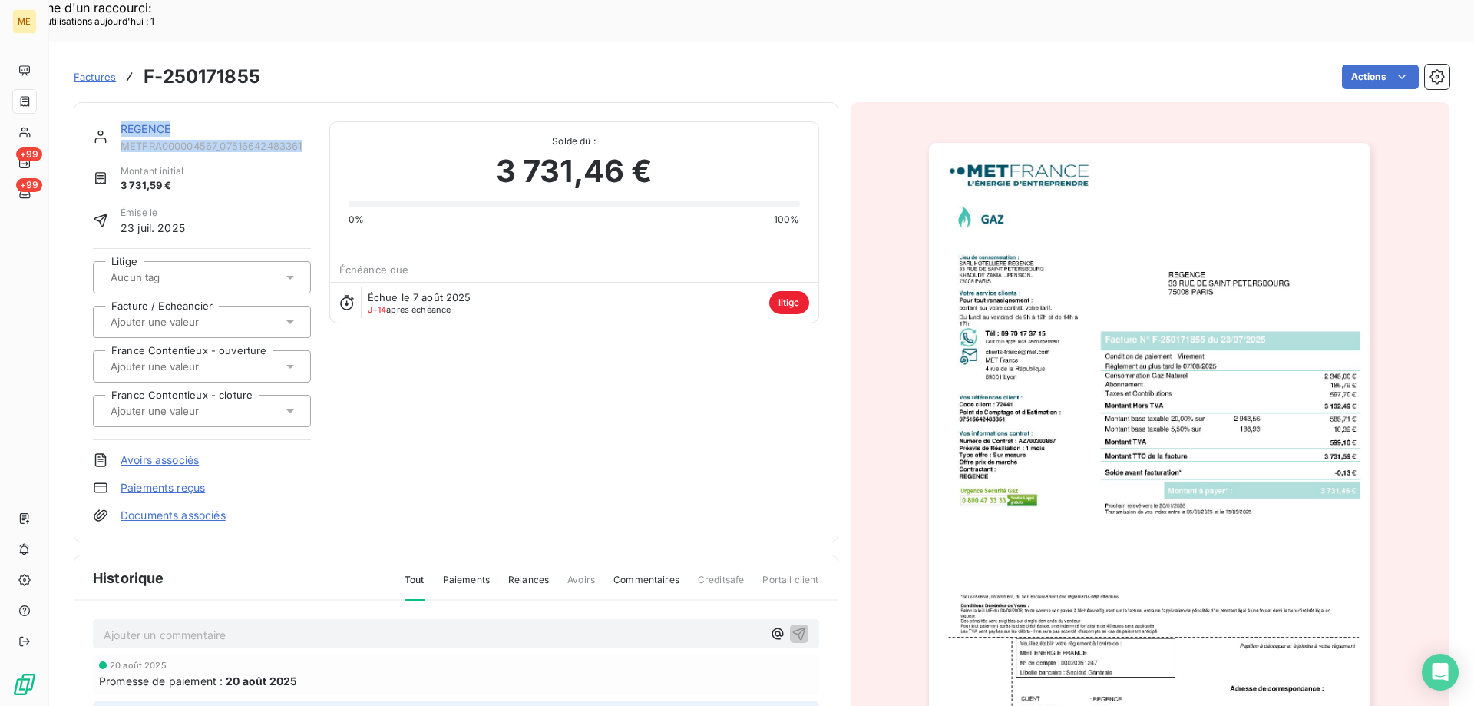
copy div "REGENCE METFRA000004567_07516642483361"
click at [150, 122] on link "REGENCE" at bounding box center [146, 128] width 50 height 13
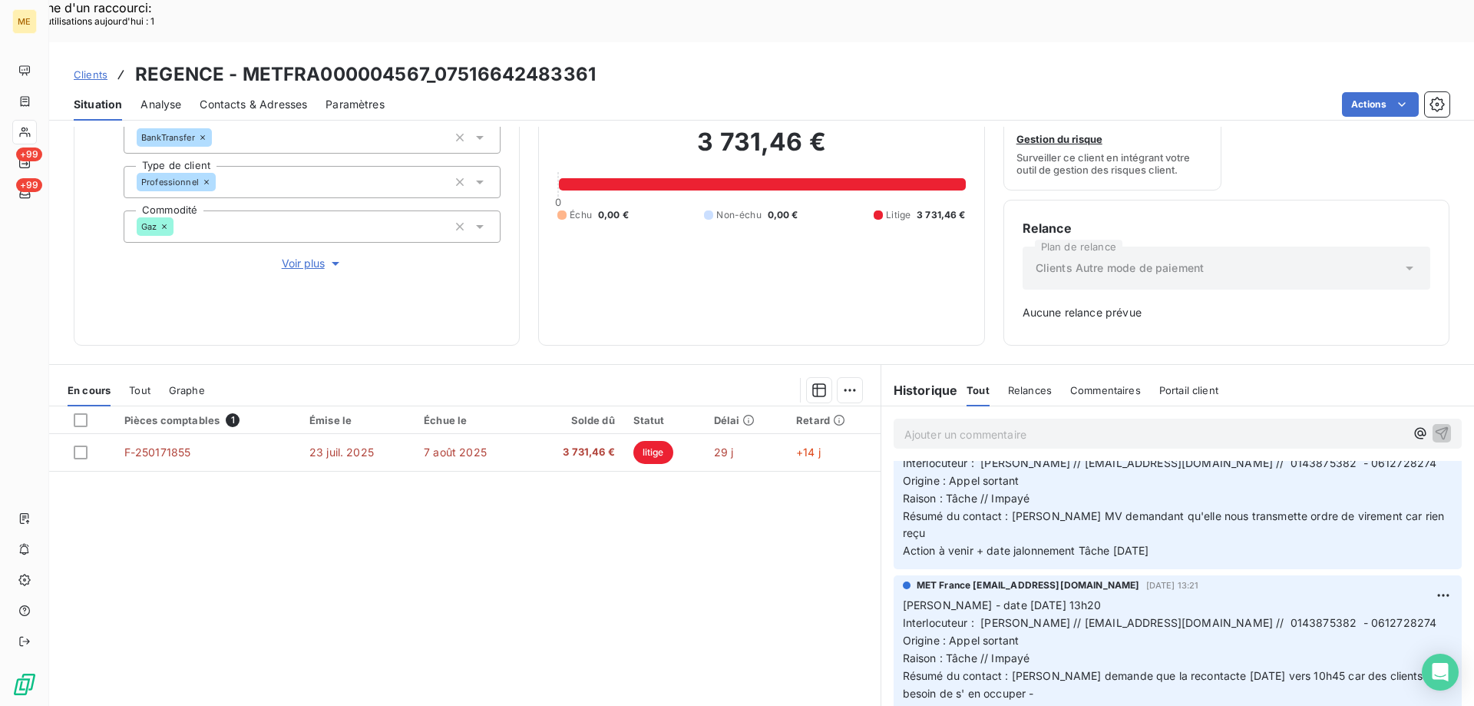
scroll to position [230, 0]
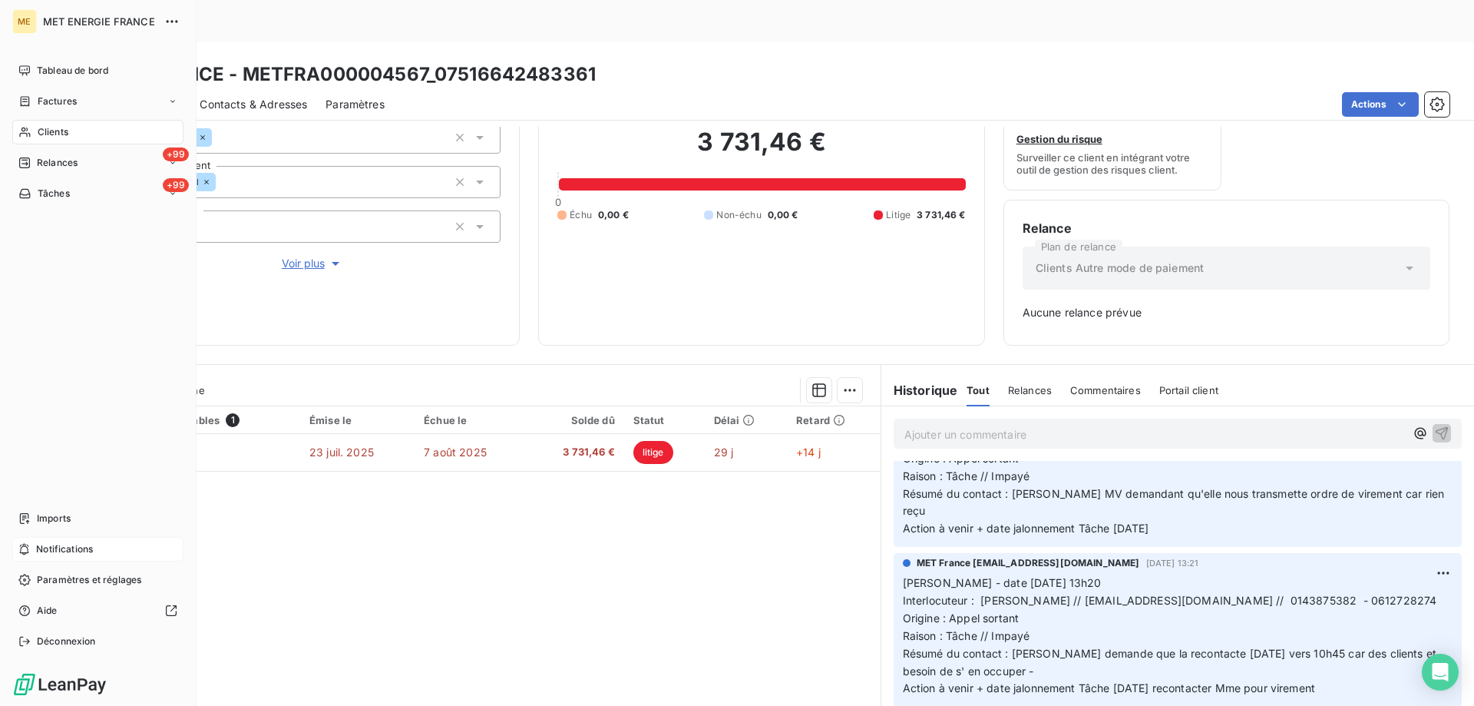
click at [112, 551] on div "Notifications" at bounding box center [97, 549] width 171 height 25
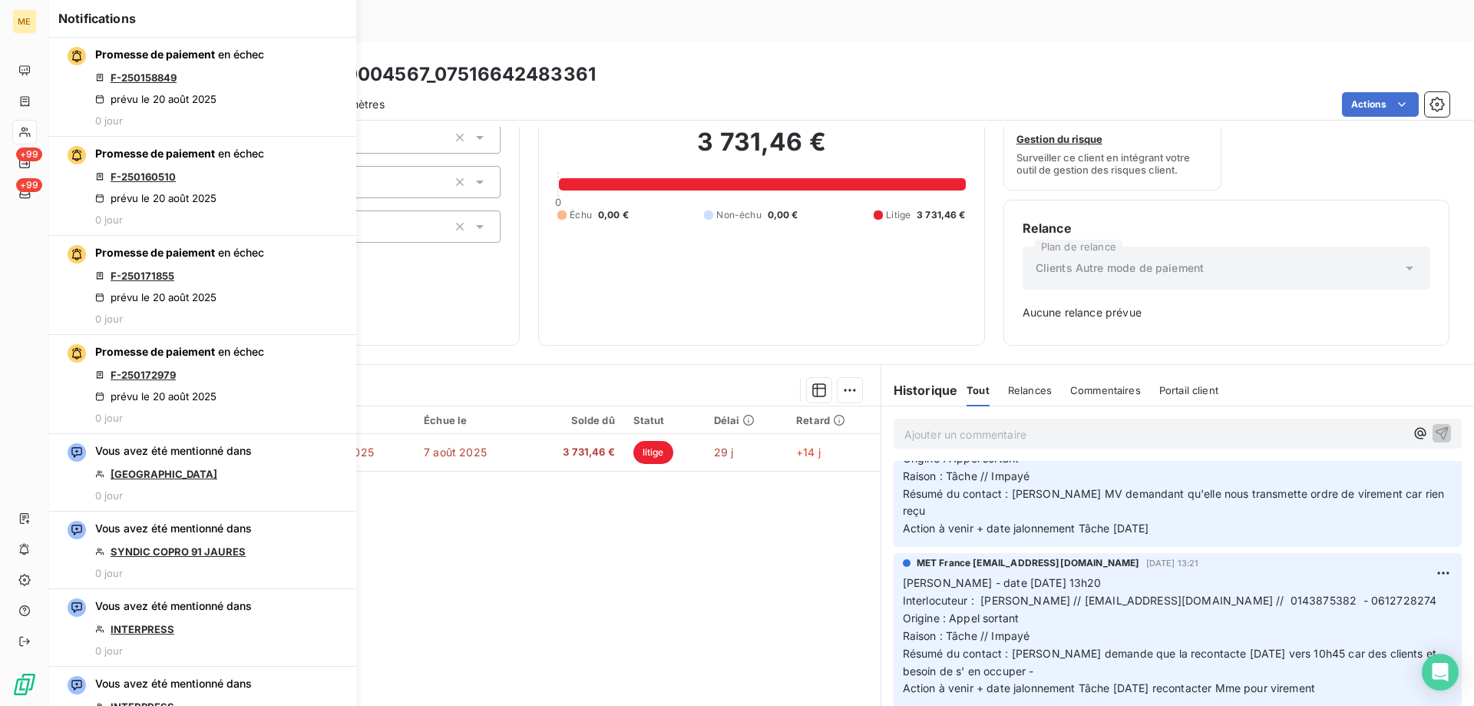
click at [431, 523] on div "Pièces comptables 1 Émise le Échue le Solde dû Statut Délai Retard F-250171855 …" at bounding box center [465, 554] width 832 height 296
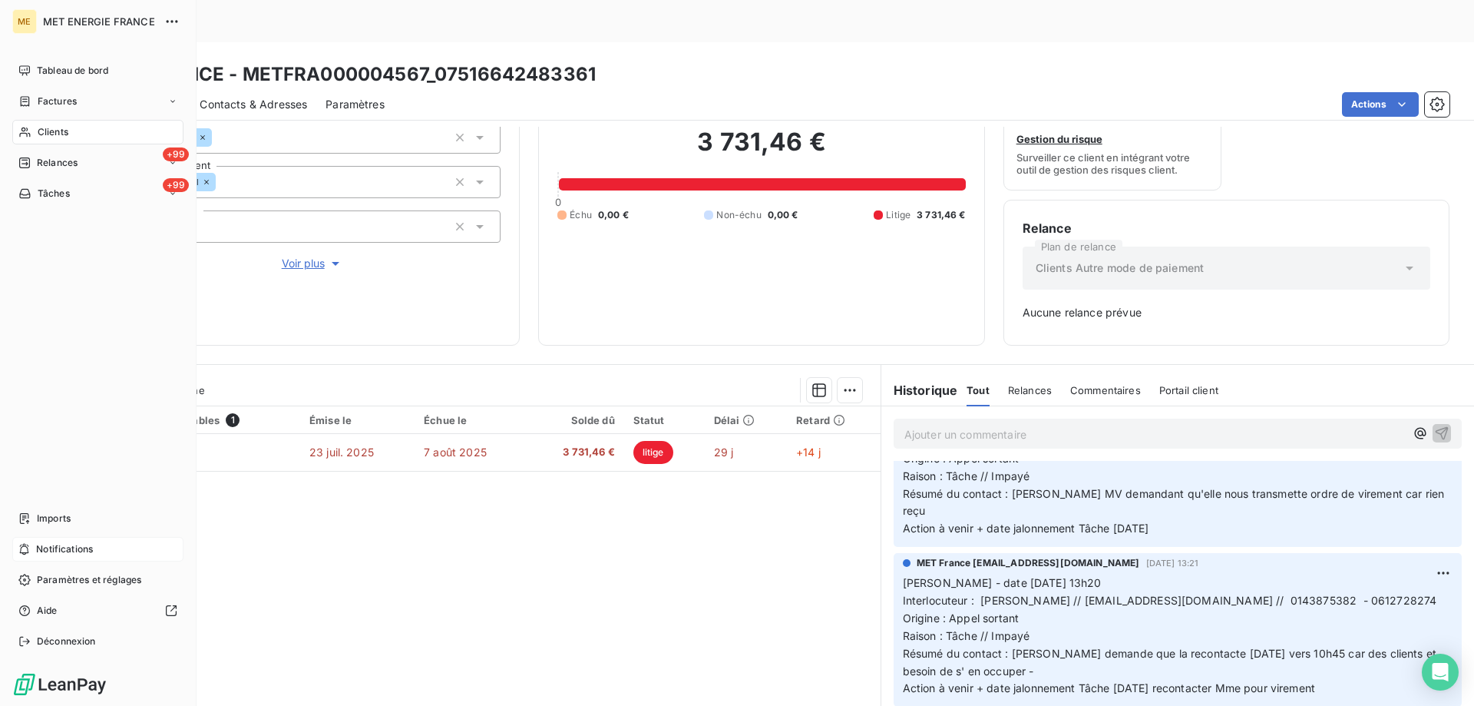
click at [85, 547] on span "Notifications" at bounding box center [64, 549] width 57 height 14
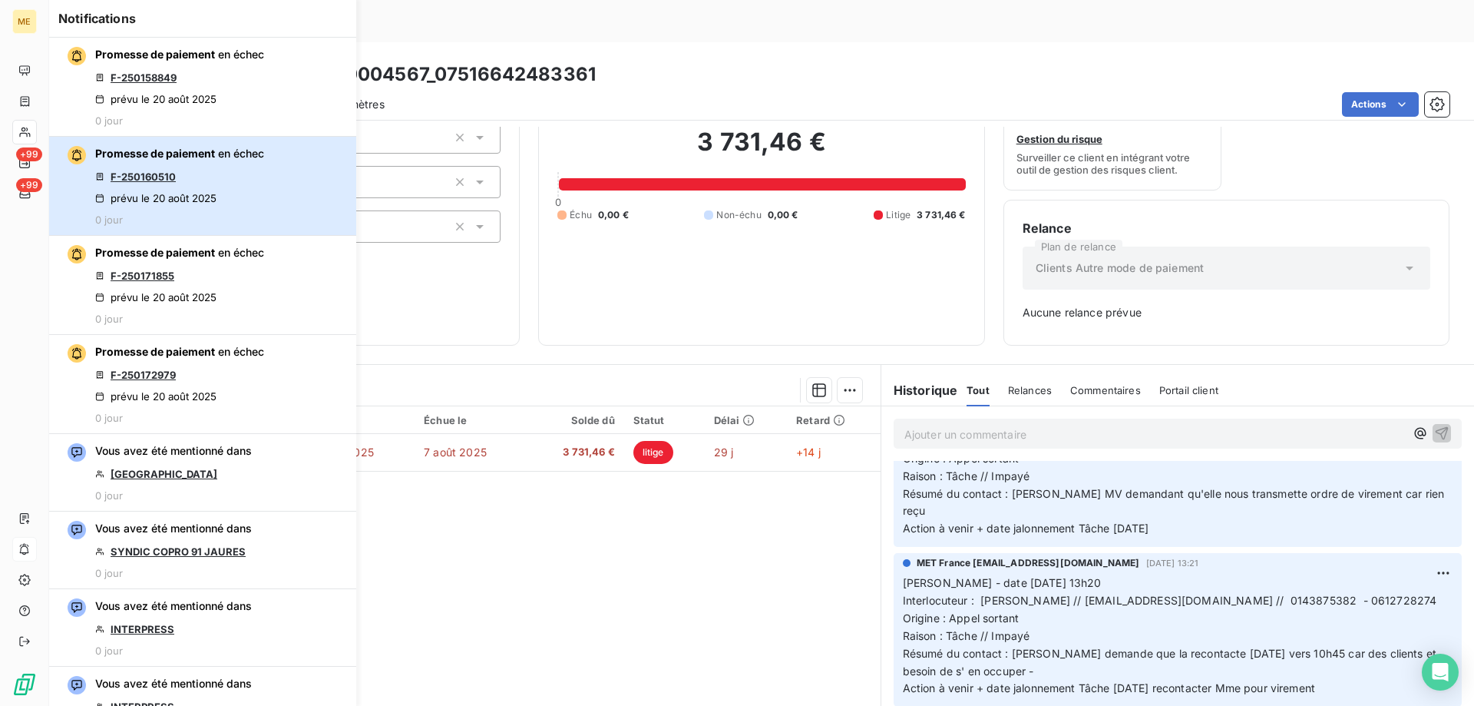
click at [244, 187] on div "Promesse de paiement en échec F-250160510 prévu le 20 août 2025 0 jour" at bounding box center [179, 186] width 169 height 80
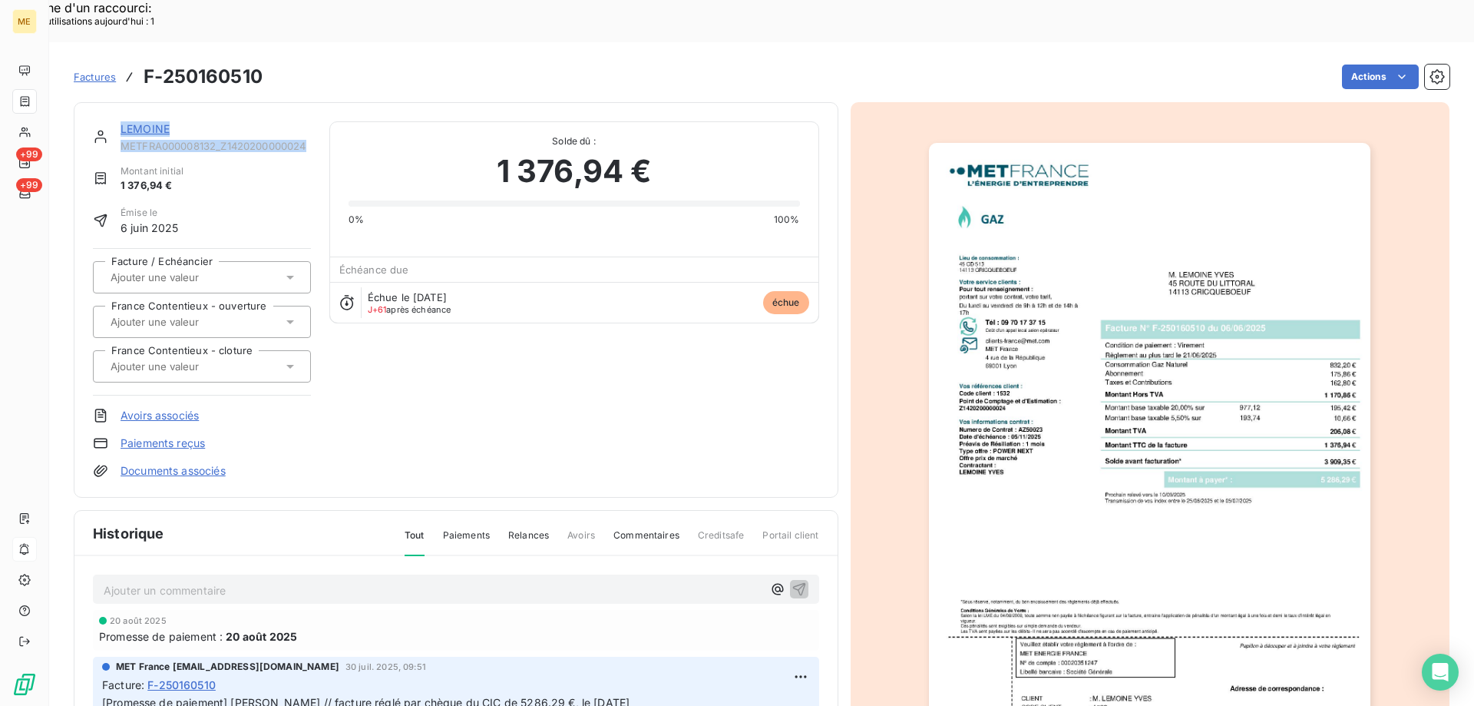
drag, startPoint x: 314, startPoint y: 101, endPoint x: 113, endPoint y: 86, distance: 201.7
click at [113, 121] on div "LEMOINE METFRA000008132_Z1420200000024 Montant initial 1 376,94 € Émise le 6 ju…" at bounding box center [456, 299] width 726 height 357
copy div "LEMOINE METFRA000008132_Z1420200000024"
click at [143, 122] on link "LEMOINE" at bounding box center [145, 128] width 49 height 13
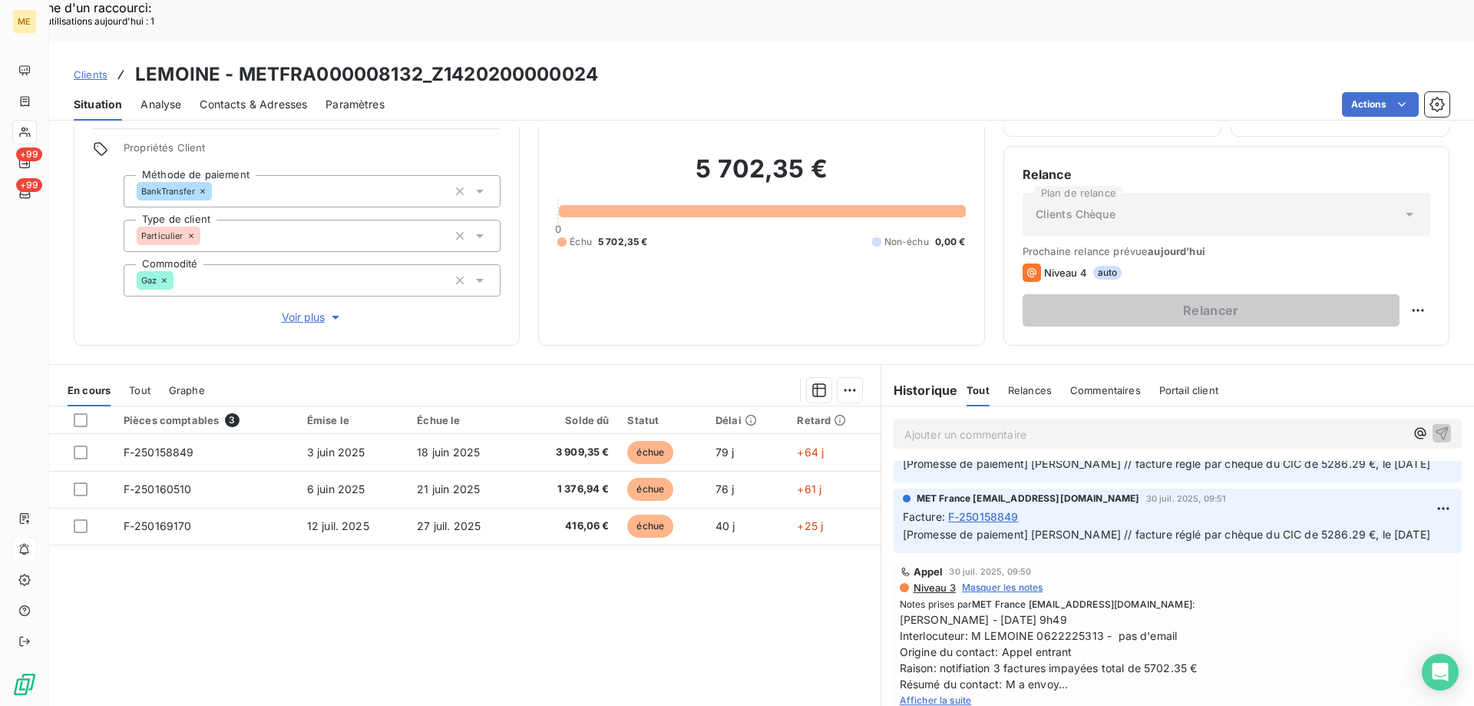
scroll to position [154, 0]
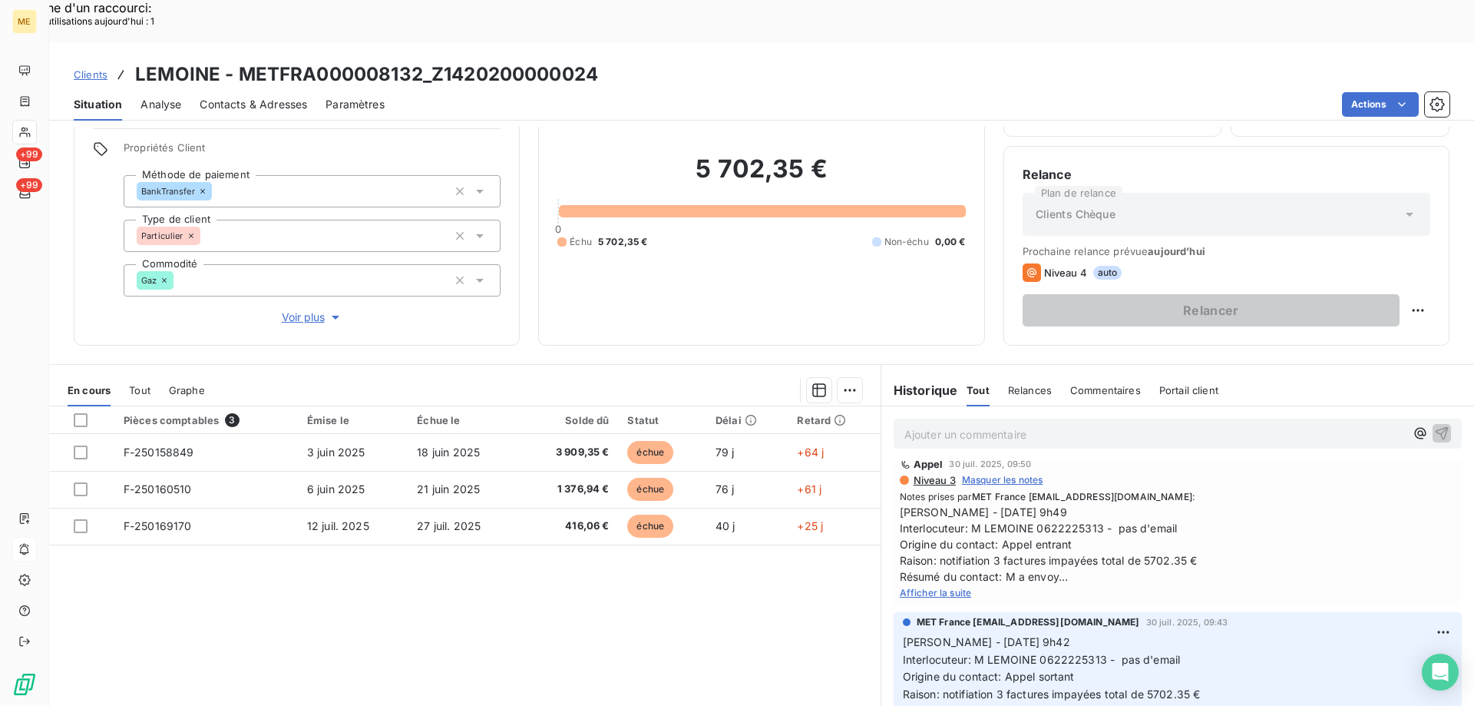
click at [918, 587] on span "Afficher la suite" at bounding box center [936, 593] width 72 height 12
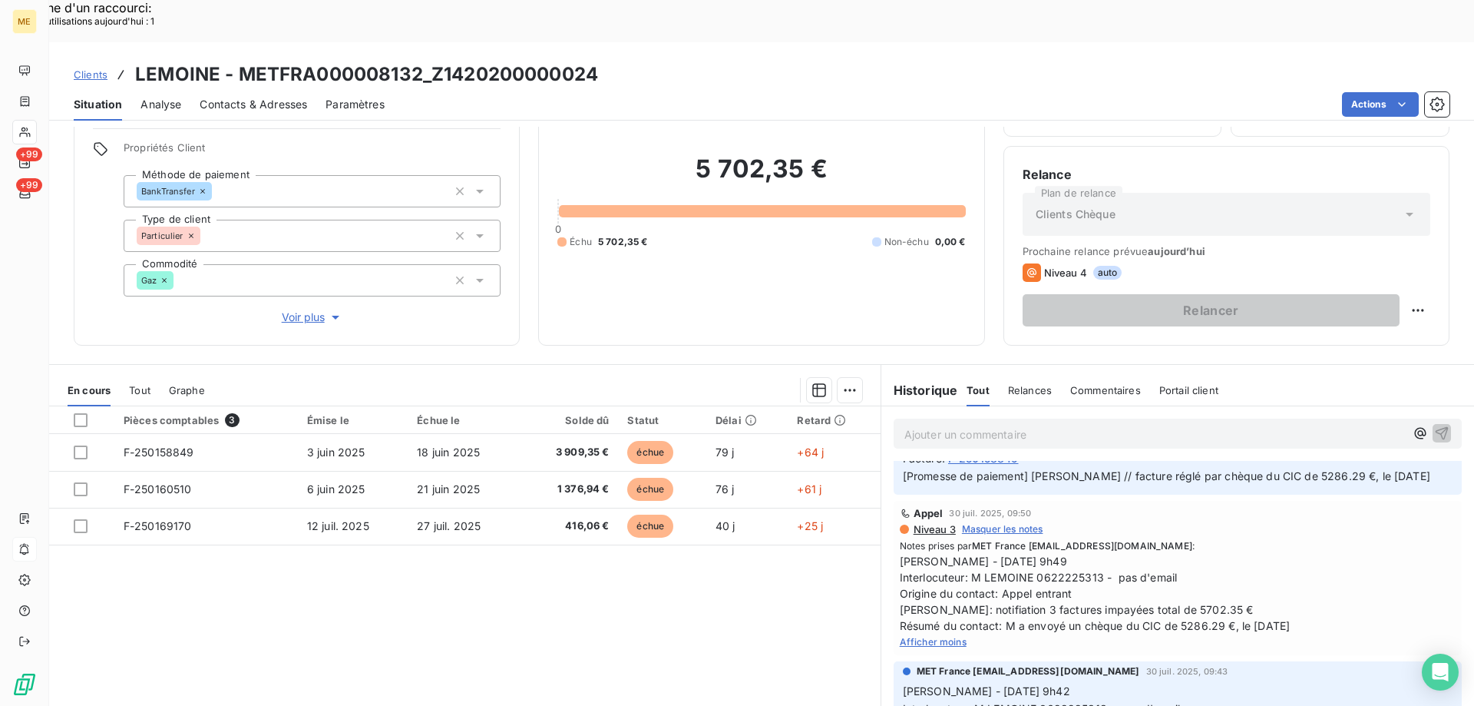
scroll to position [77, 0]
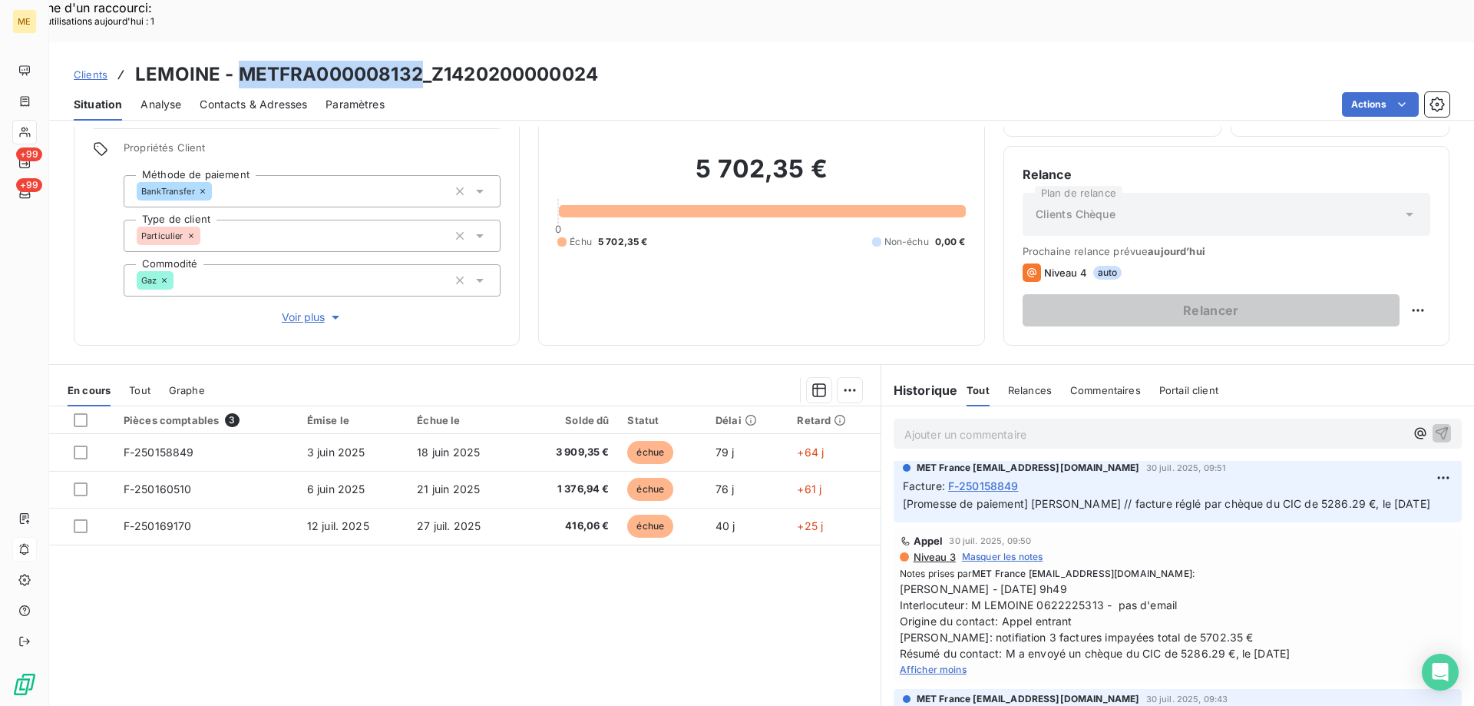
drag, startPoint x: 237, startPoint y: 31, endPoint x: 416, endPoint y: 38, distance: 179.1
click at [416, 61] on h3 "LEMOINE - METFRA000008132_Z1420200000024" at bounding box center [366, 75] width 463 height 28
copy h3 "METFRA000008132"
click at [299, 309] on span "Voir plus" at bounding box center [312, 316] width 61 height 15
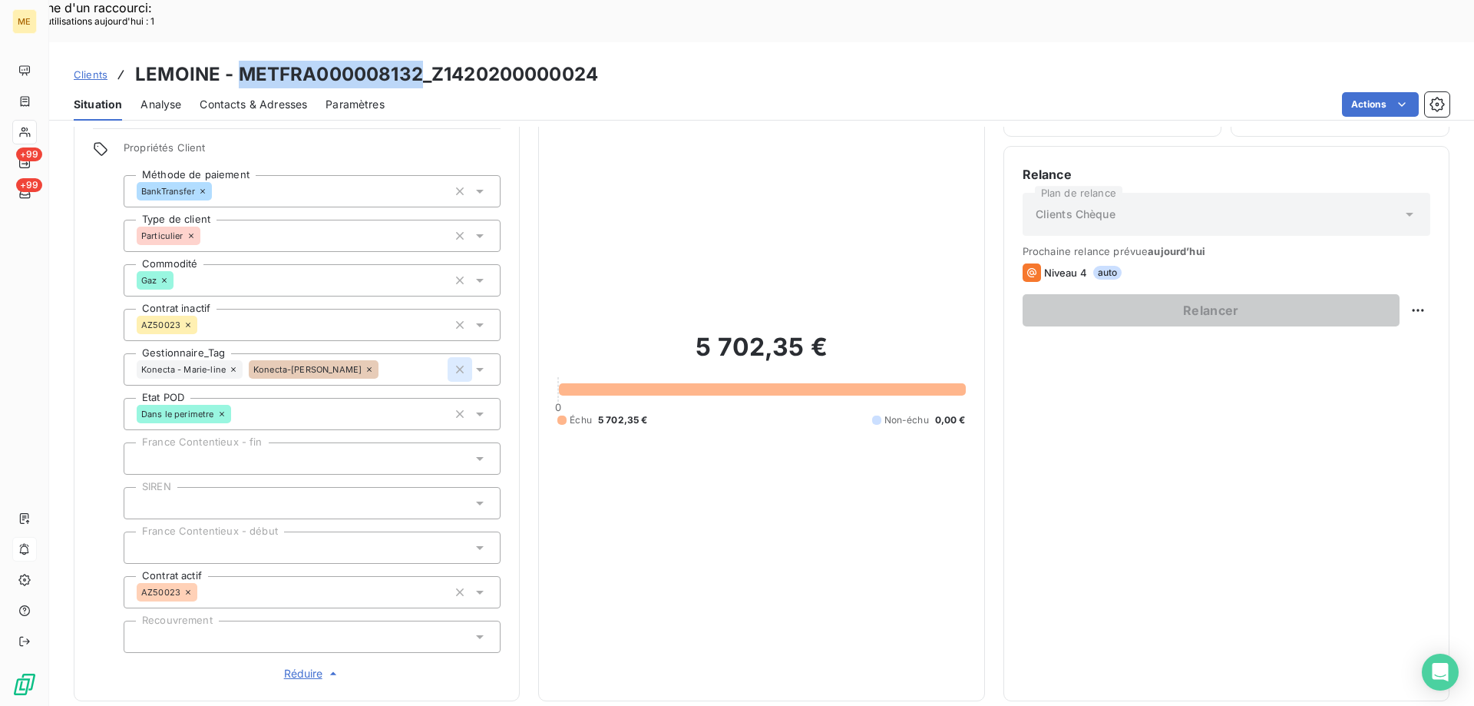
click at [453, 362] on icon "button" at bounding box center [459, 369] width 15 height 15
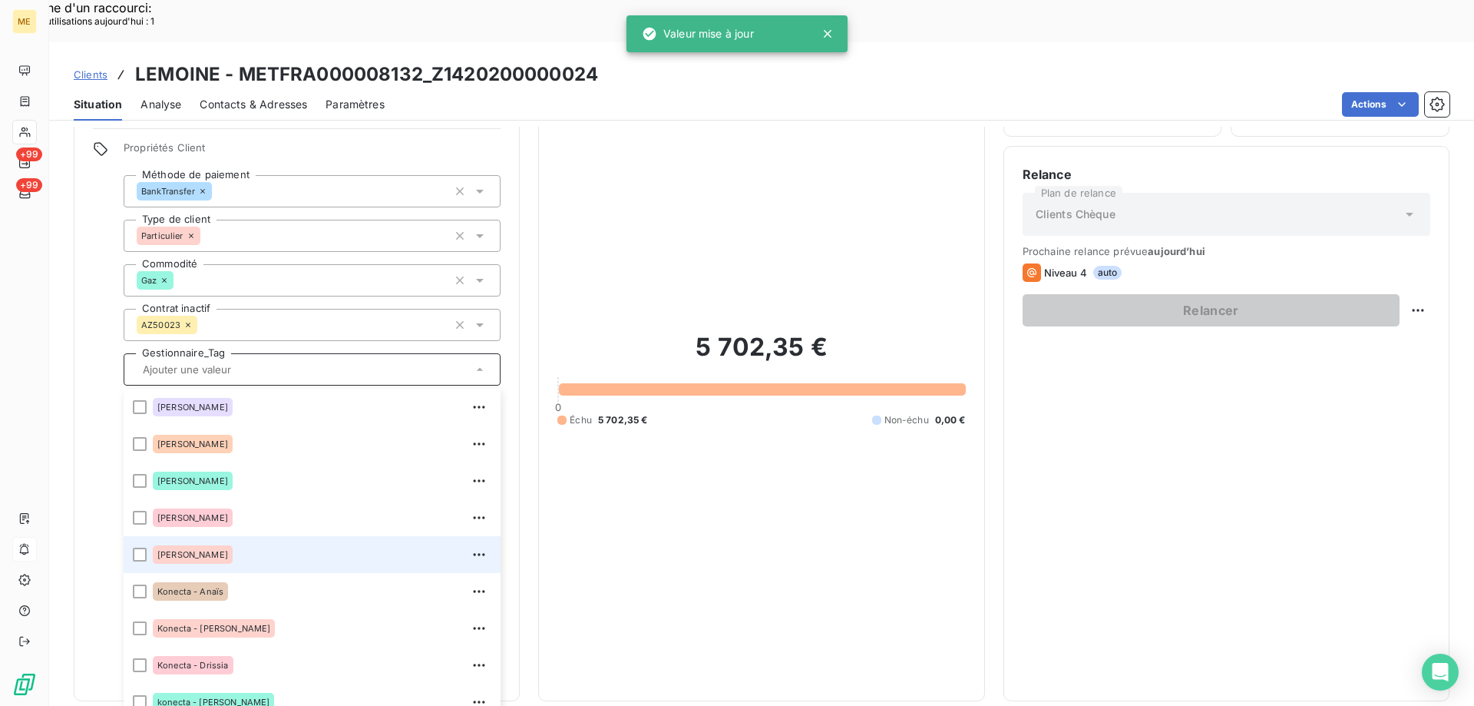
scroll to position [442, 0]
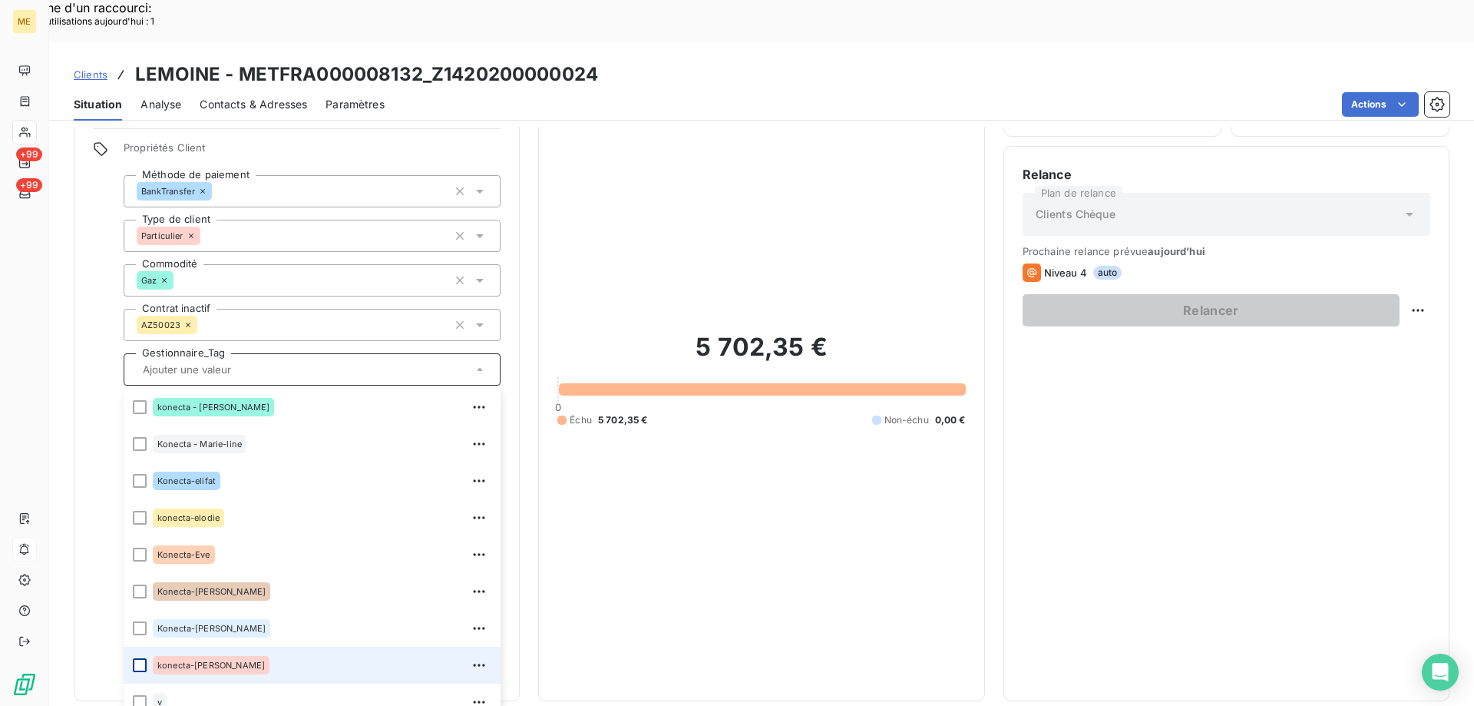
click at [141, 658] on div at bounding box center [140, 665] width 14 height 14
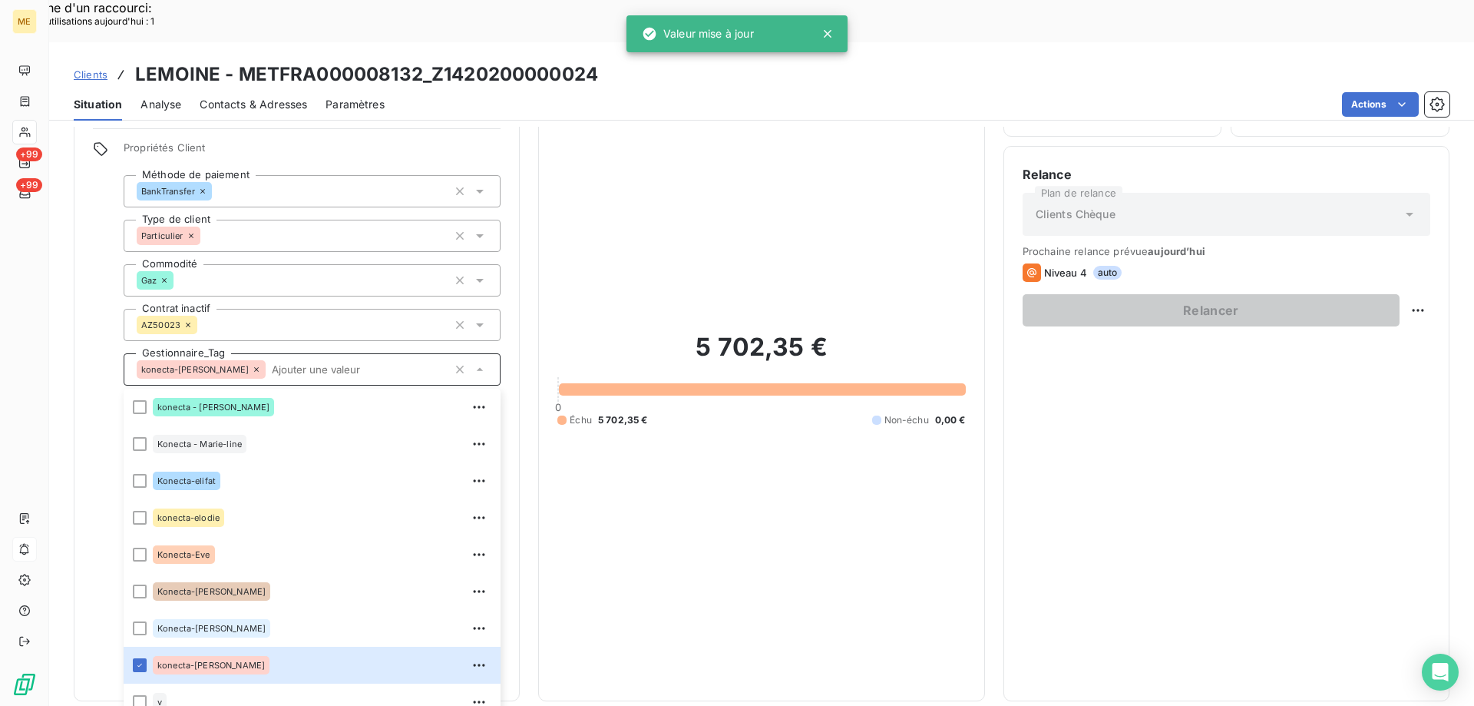
click at [686, 463] on div "5 702,35 € 0 Échu 5 702,35 € Non-échu 0,00 €" at bounding box center [761, 379] width 408 height 606
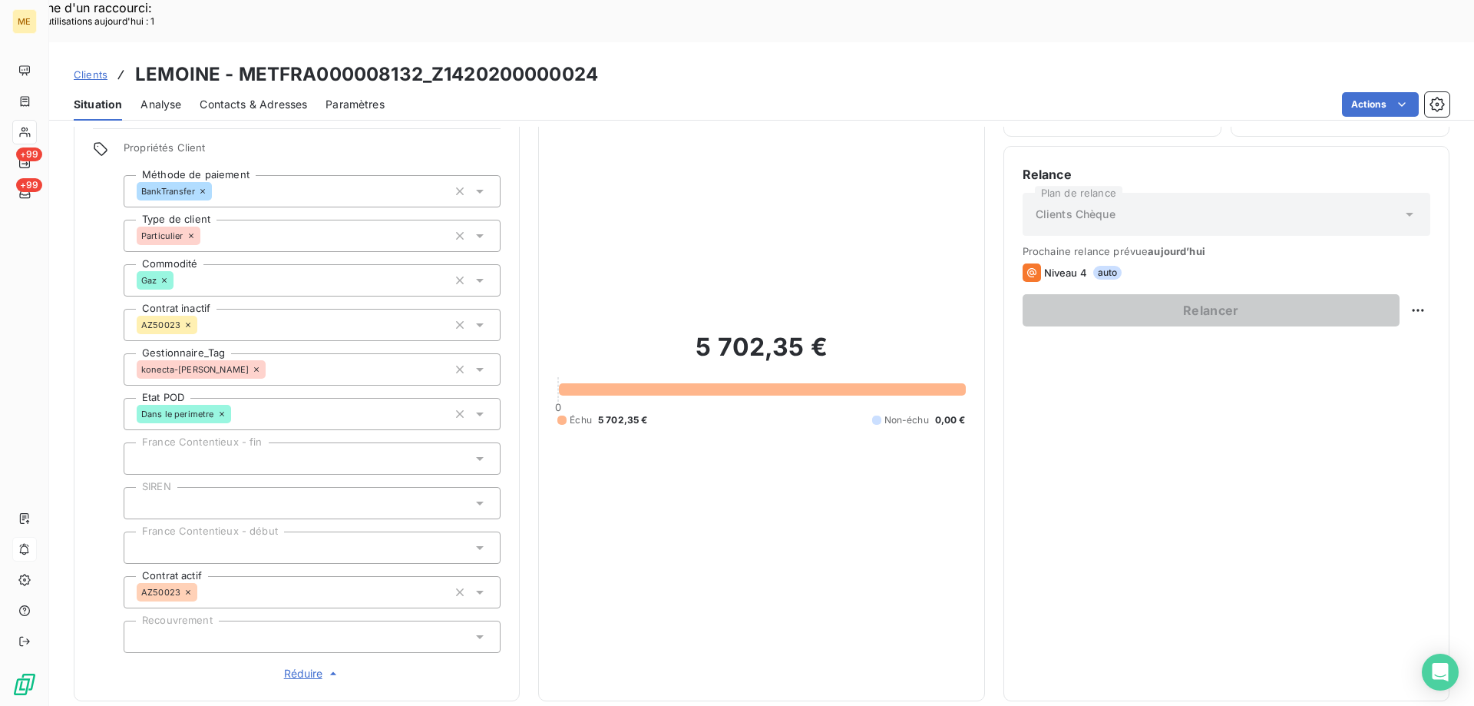
click at [302, 666] on span "Réduire" at bounding box center [312, 673] width 57 height 15
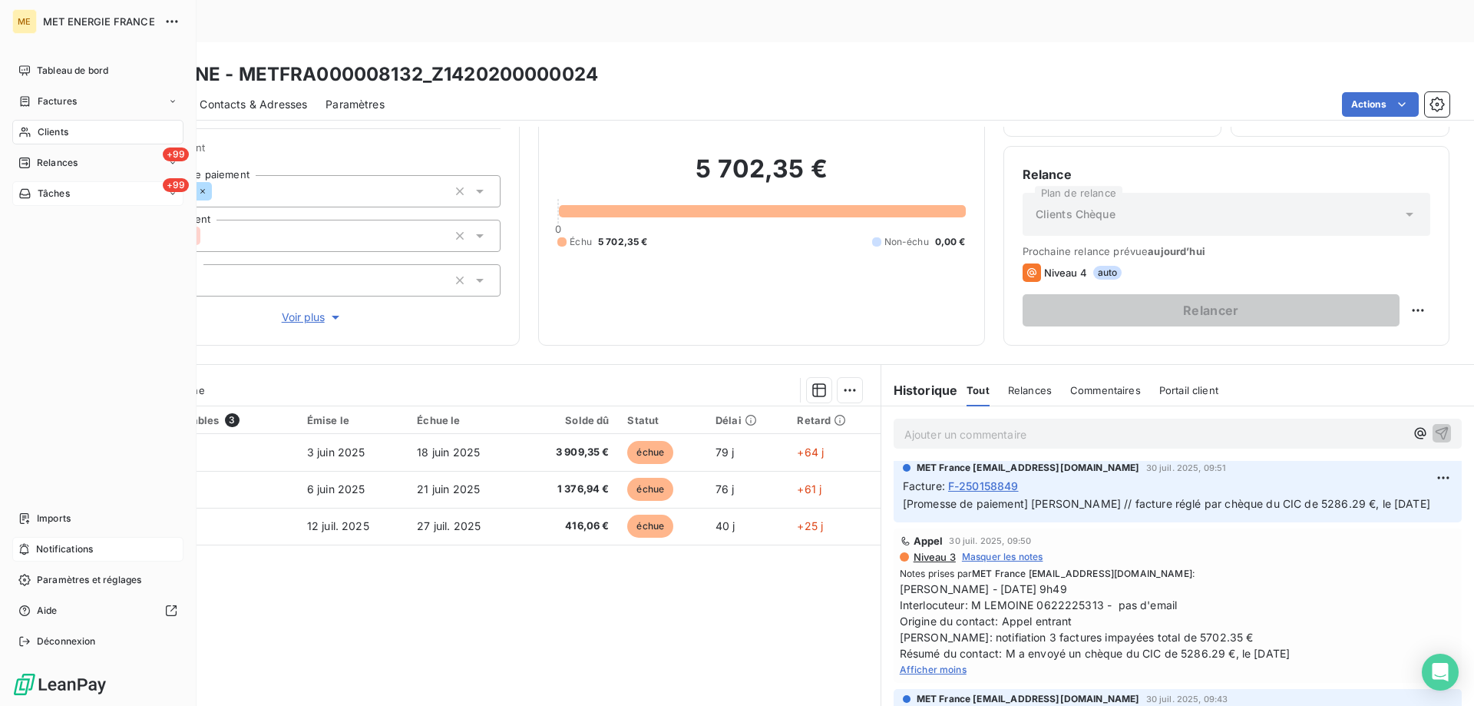
click at [104, 197] on div "+99 Tâches" at bounding box center [97, 193] width 171 height 25
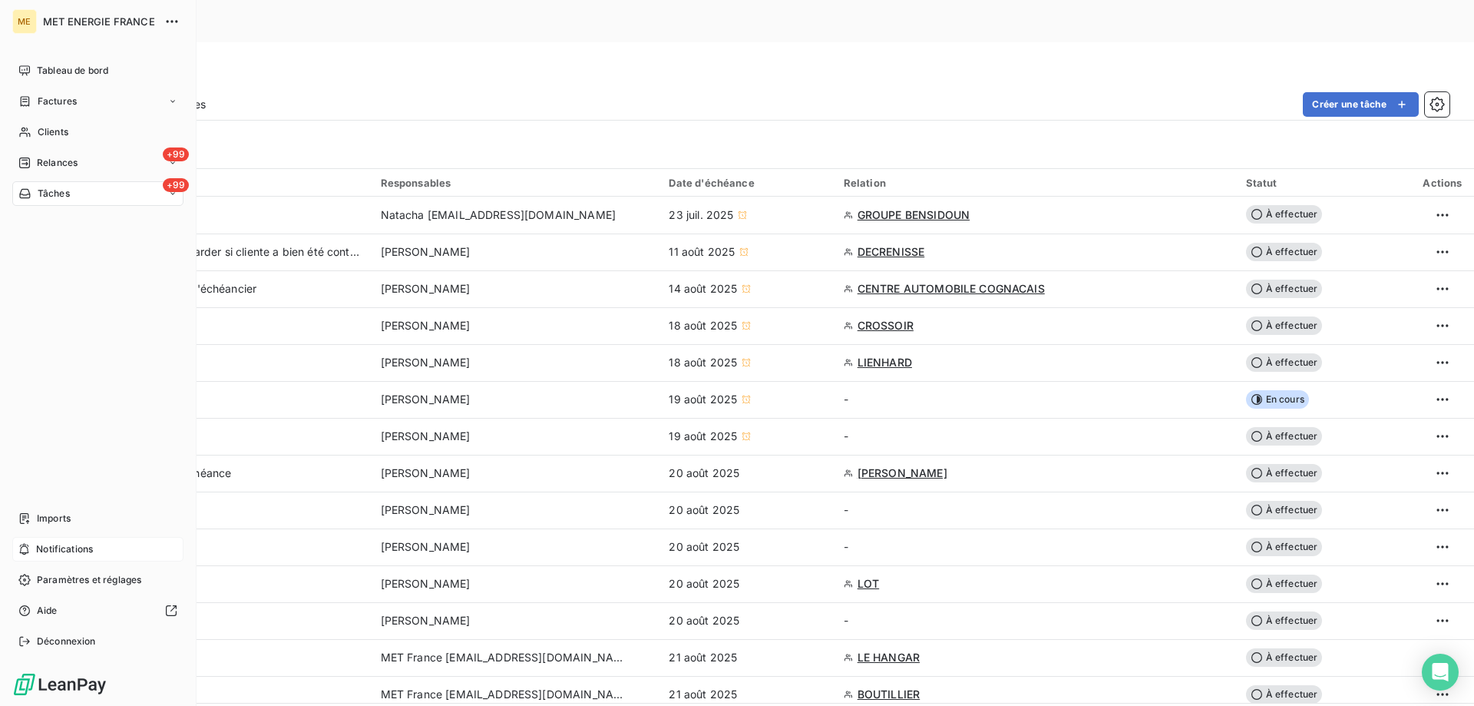
click at [117, 551] on div "Notifications" at bounding box center [97, 549] width 171 height 25
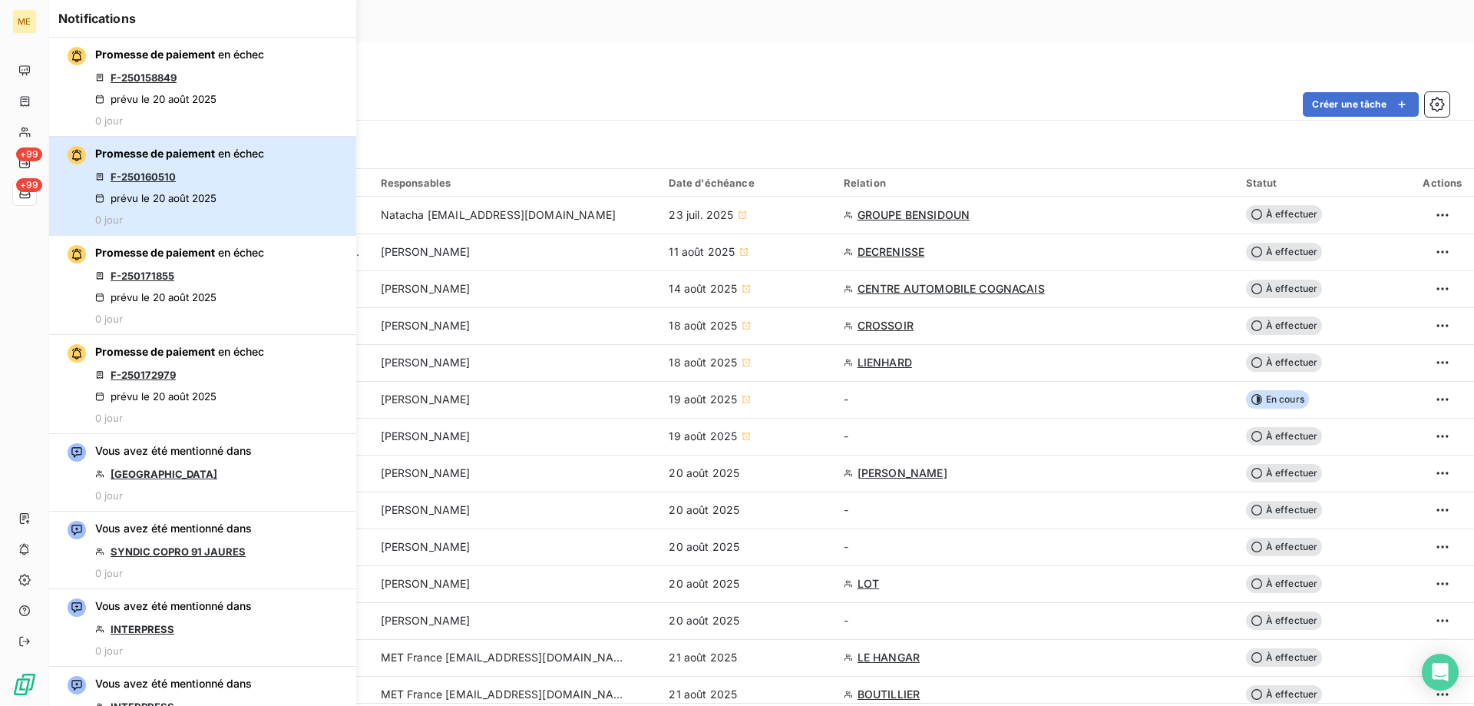
click at [243, 178] on div "Promesse de paiement en échec F-250160510 prévu le 20 août 2025 0 jour" at bounding box center [179, 186] width 169 height 80
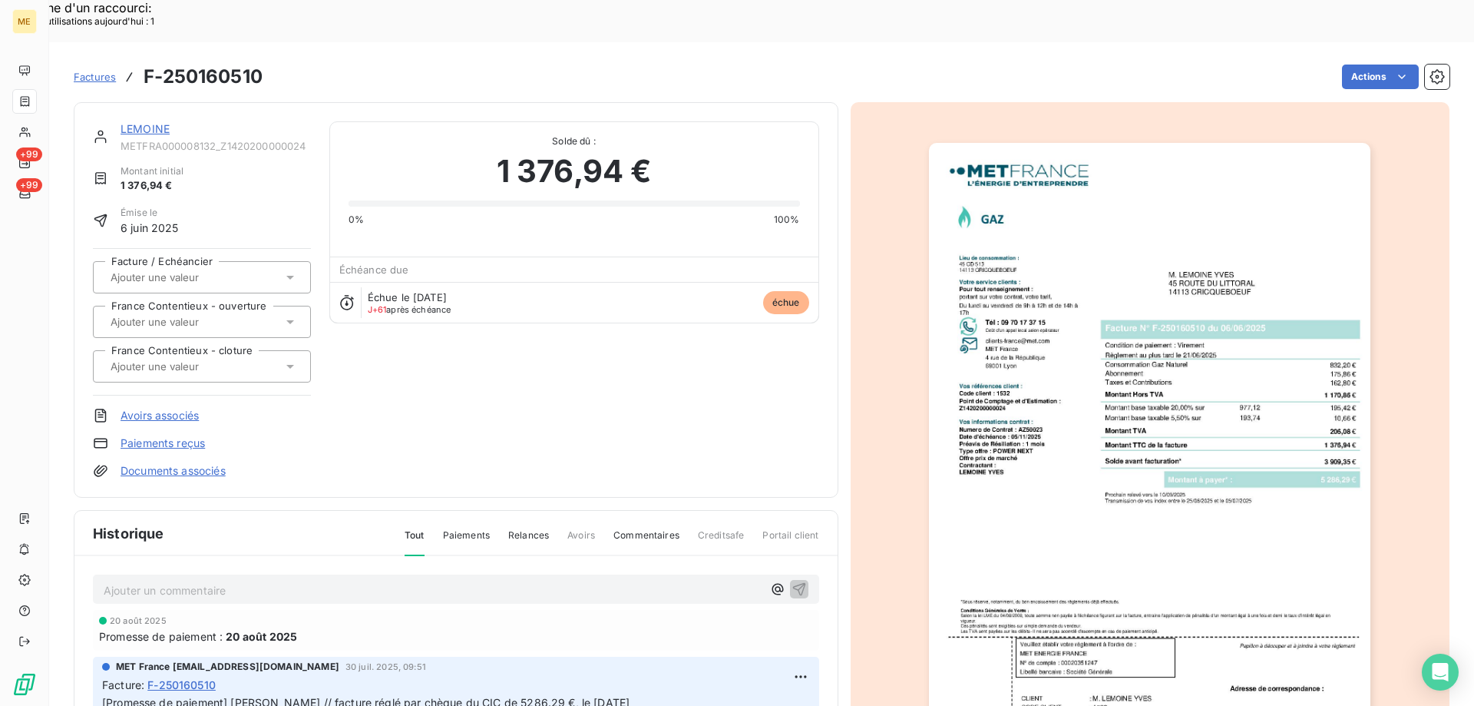
click at [144, 122] on link "LEMOINE" at bounding box center [145, 128] width 49 height 13
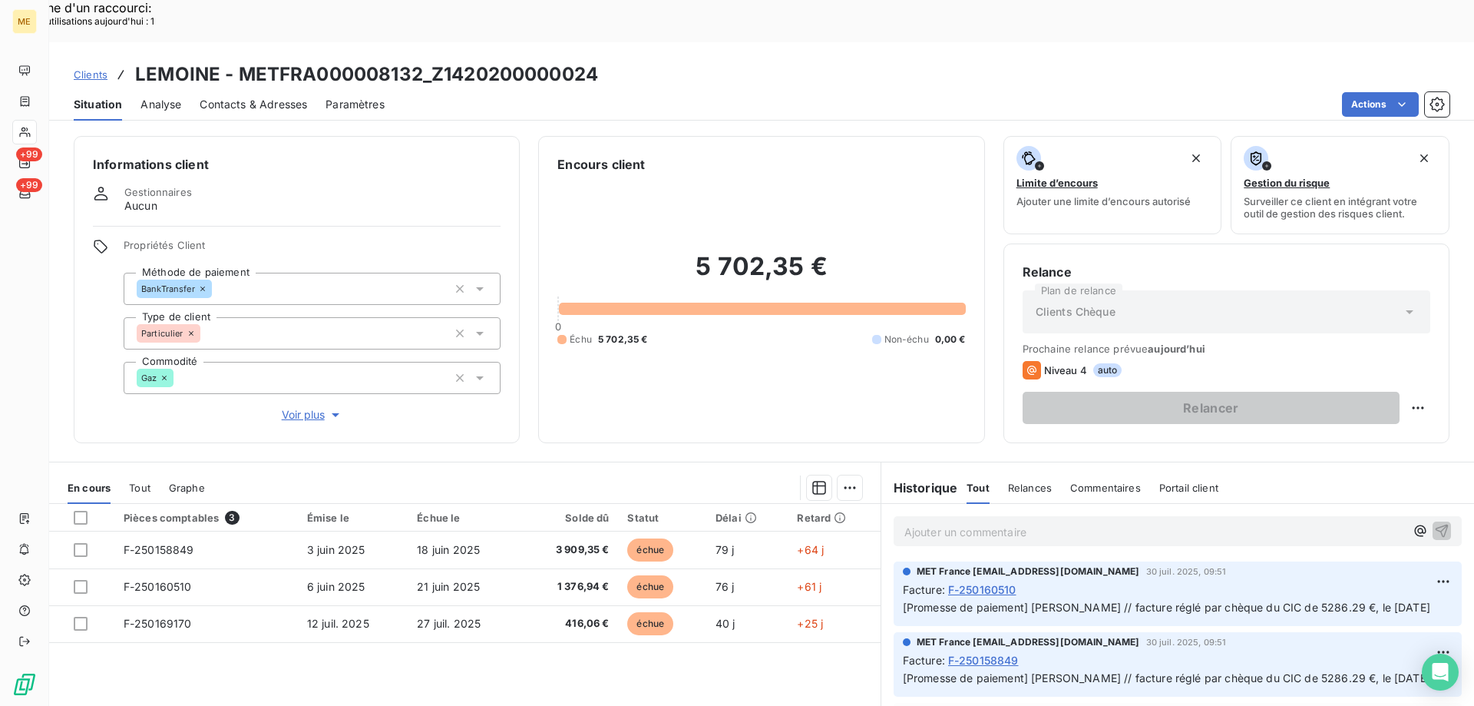
click at [931, 522] on p "Ajouter un commentaire ﻿" at bounding box center [1155, 531] width 501 height 19
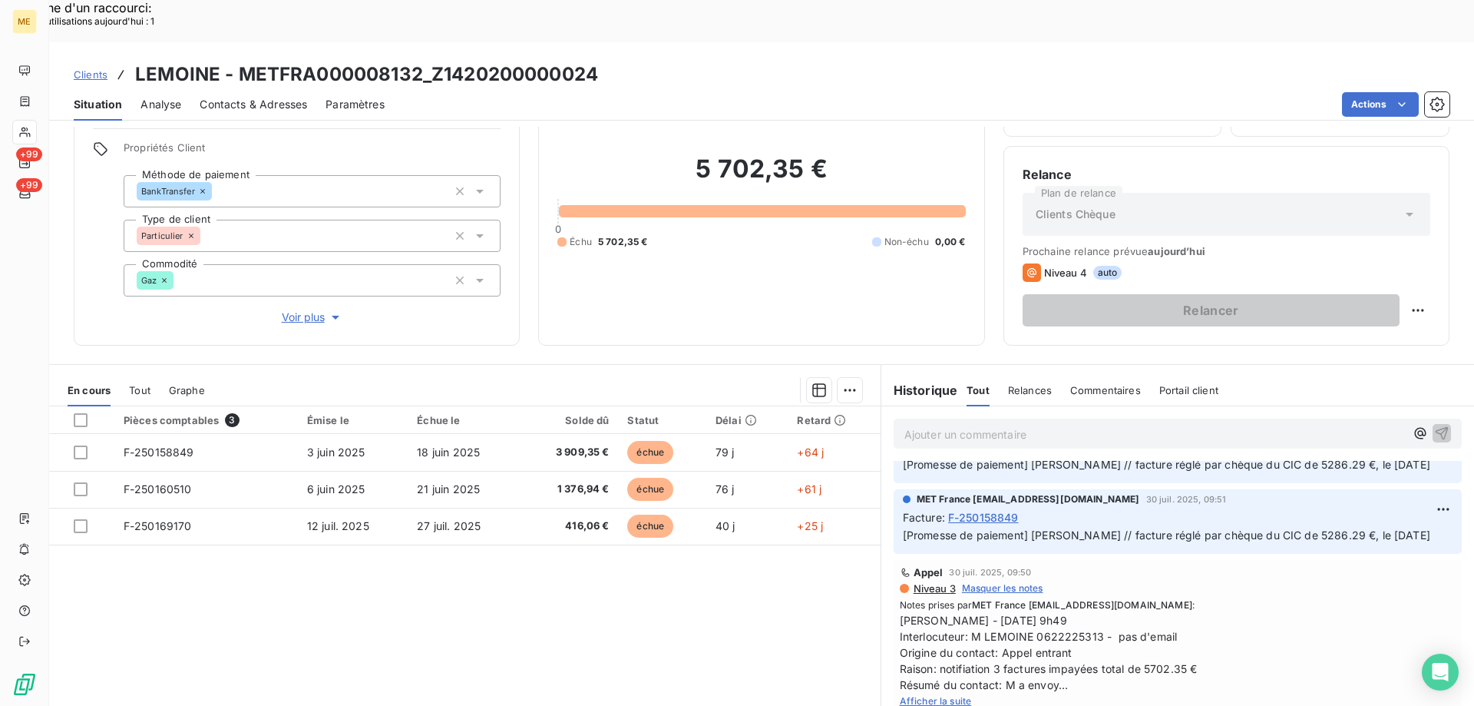
scroll to position [77, 0]
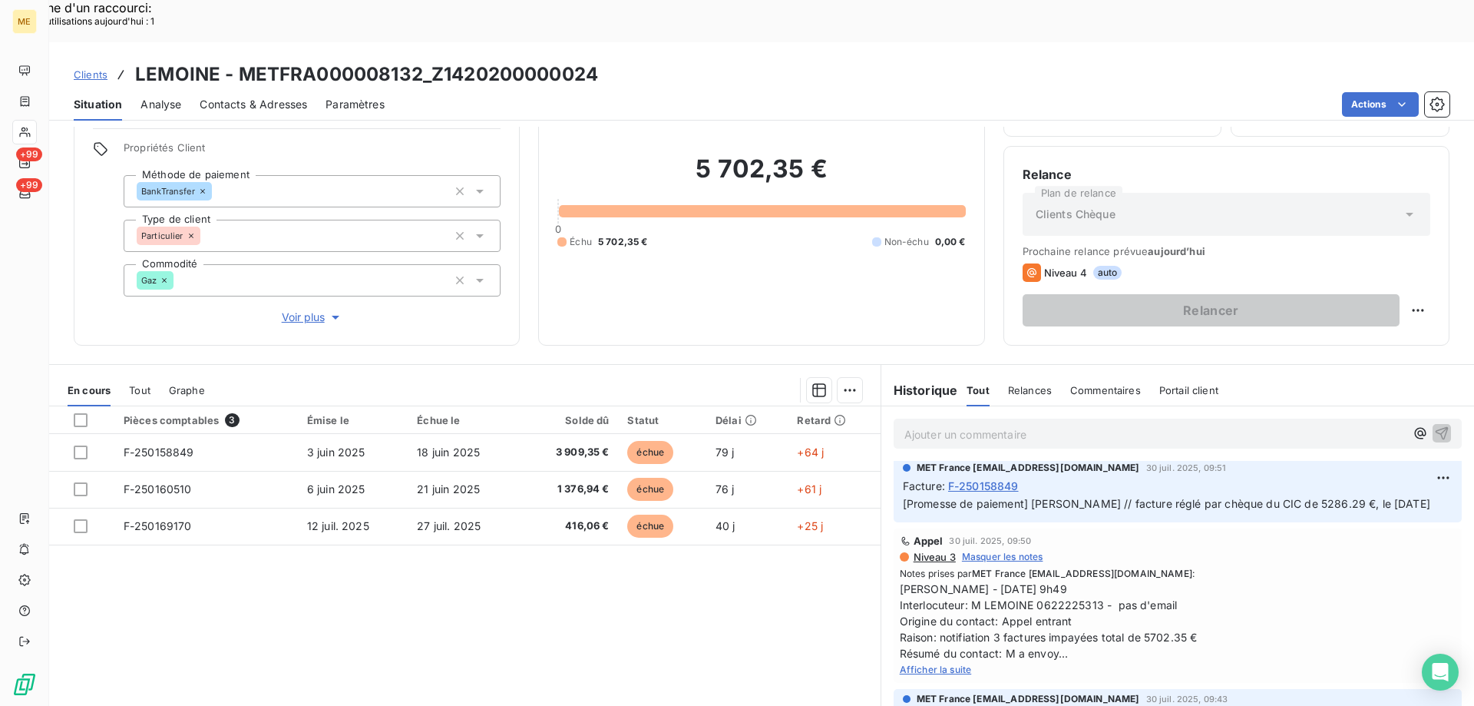
click at [926, 663] on span "Afficher la suite" at bounding box center [936, 669] width 72 height 12
click at [1024, 425] on p "Ajouter un commentaire ﻿" at bounding box center [1155, 434] width 501 height 19
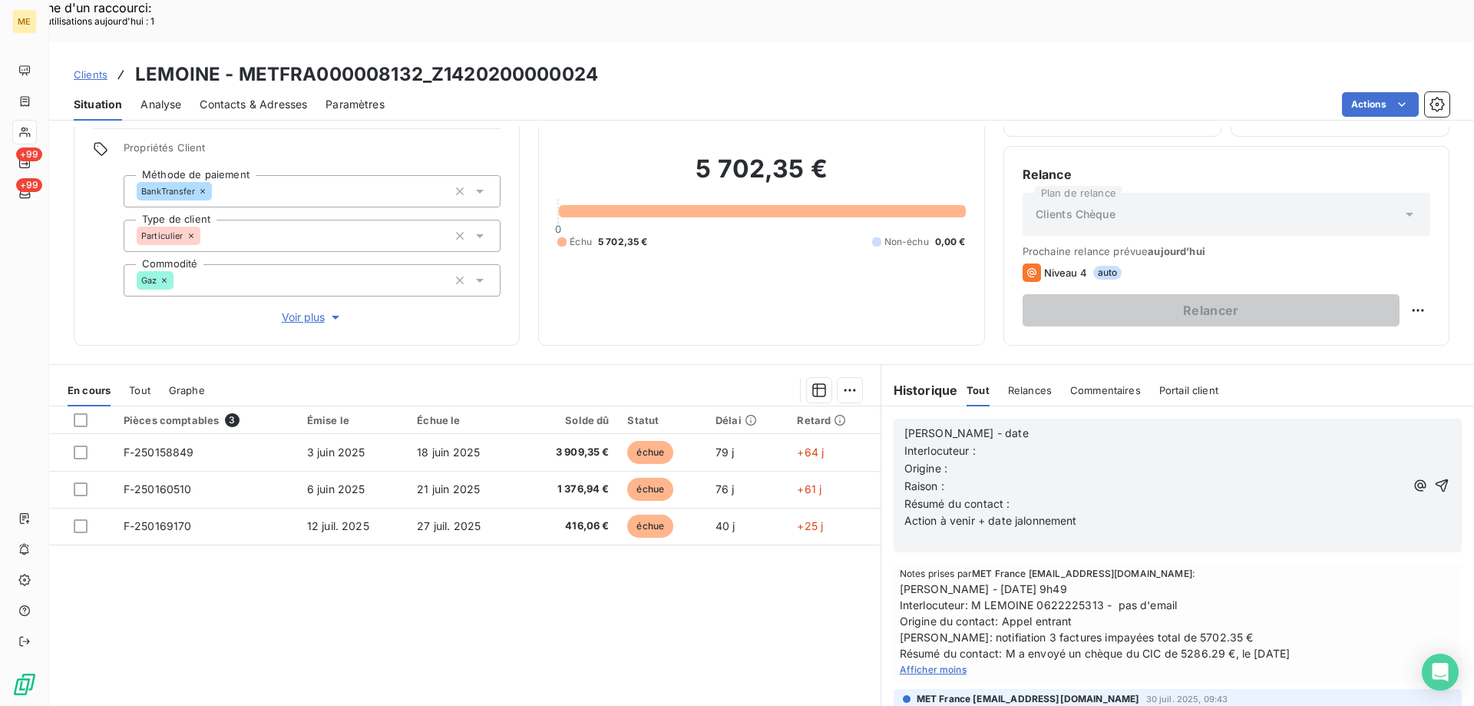
click at [997, 425] on p "Valérie - date" at bounding box center [1155, 434] width 501 height 18
click at [1004, 460] on p "Origine :" at bounding box center [1155, 469] width 501 height 18
drag, startPoint x: 974, startPoint y: 560, endPoint x: 1177, endPoint y: 557, distance: 202.7
click at [1177, 581] on span "Sylvain - 30/07/2025 - 9h49 Interlocuteur: M LEMOINE 0622225313 - pas d'email O…" at bounding box center [1178, 621] width 556 height 81
copy span "M [PERSON_NAME] 0622225313 - pas d'email"
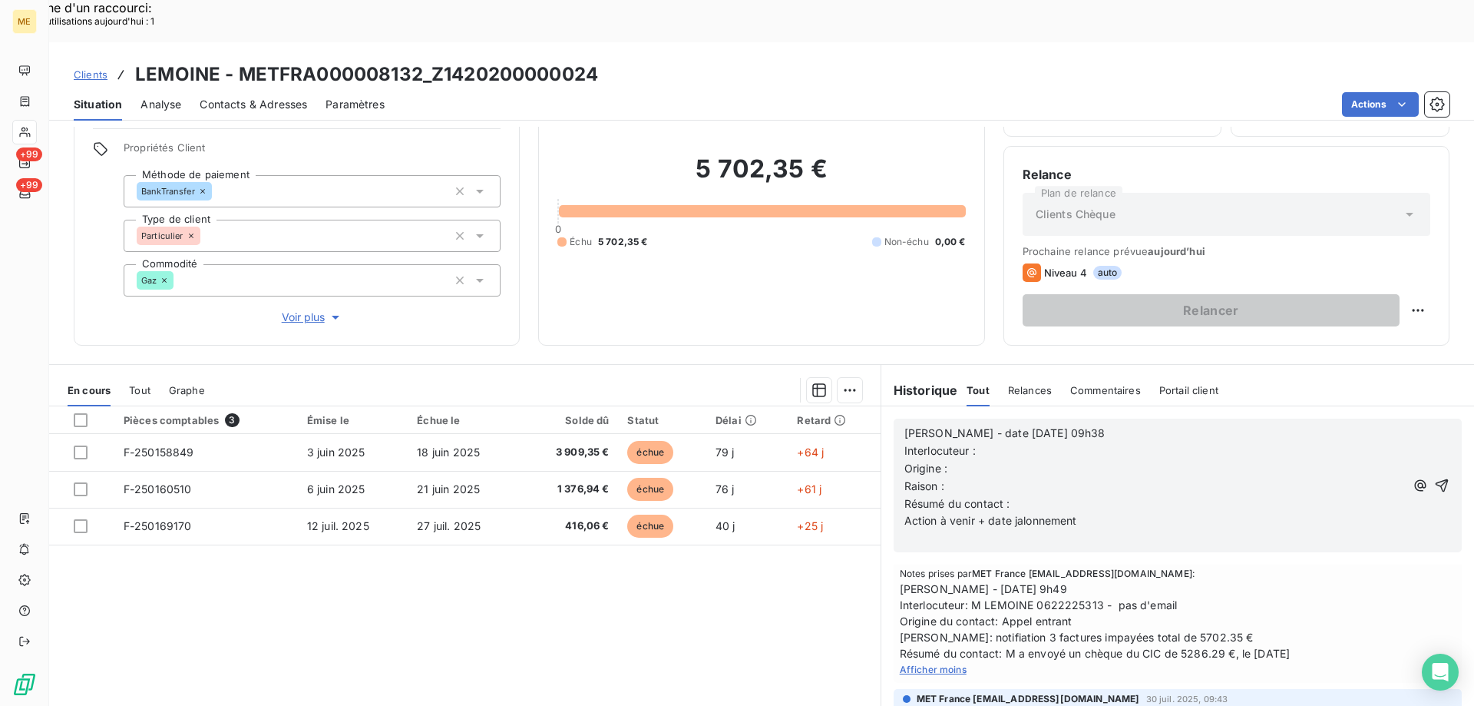
click at [985, 442] on p "Interlocuteur :" at bounding box center [1155, 451] width 501 height 18
click at [941, 462] on span "Origine :" at bounding box center [926, 468] width 43 height 13
click at [960, 478] on p "Raison :" at bounding box center [1155, 487] width 501 height 18
click at [1025, 495] on p "Résumé du contact :" at bounding box center [1155, 504] width 501 height 18
click at [1048, 581] on span "Sylvain - 30/07/2025 - 9h49 Interlocuteur: M LEMOINE 0622225313 - pas d'email O…" at bounding box center [1178, 621] width 556 height 81
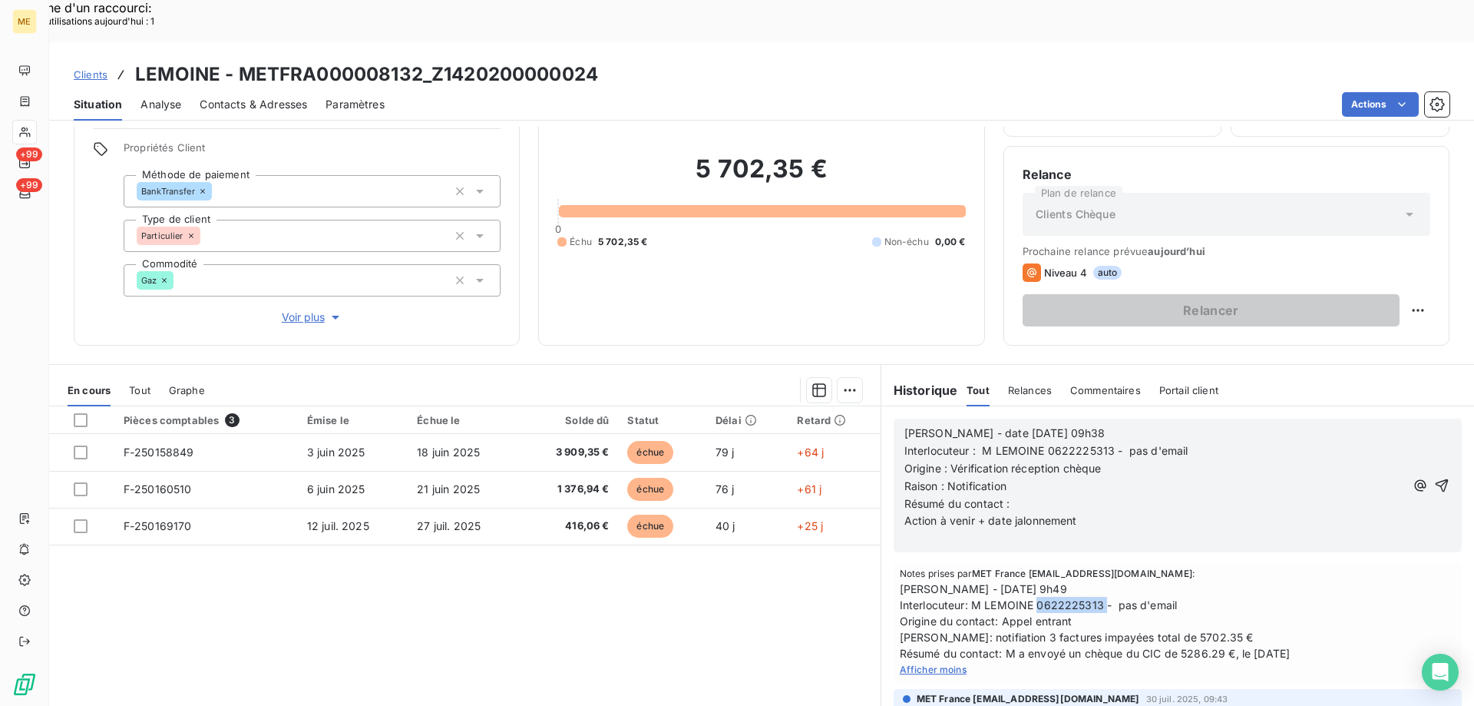
click at [1048, 581] on span "Sylvain - 30/07/2025 - 9h49 Interlocuteur: M LEMOINE 0622225313 - pas d'email O…" at bounding box center [1178, 621] width 556 height 81
copy span "0622225313"
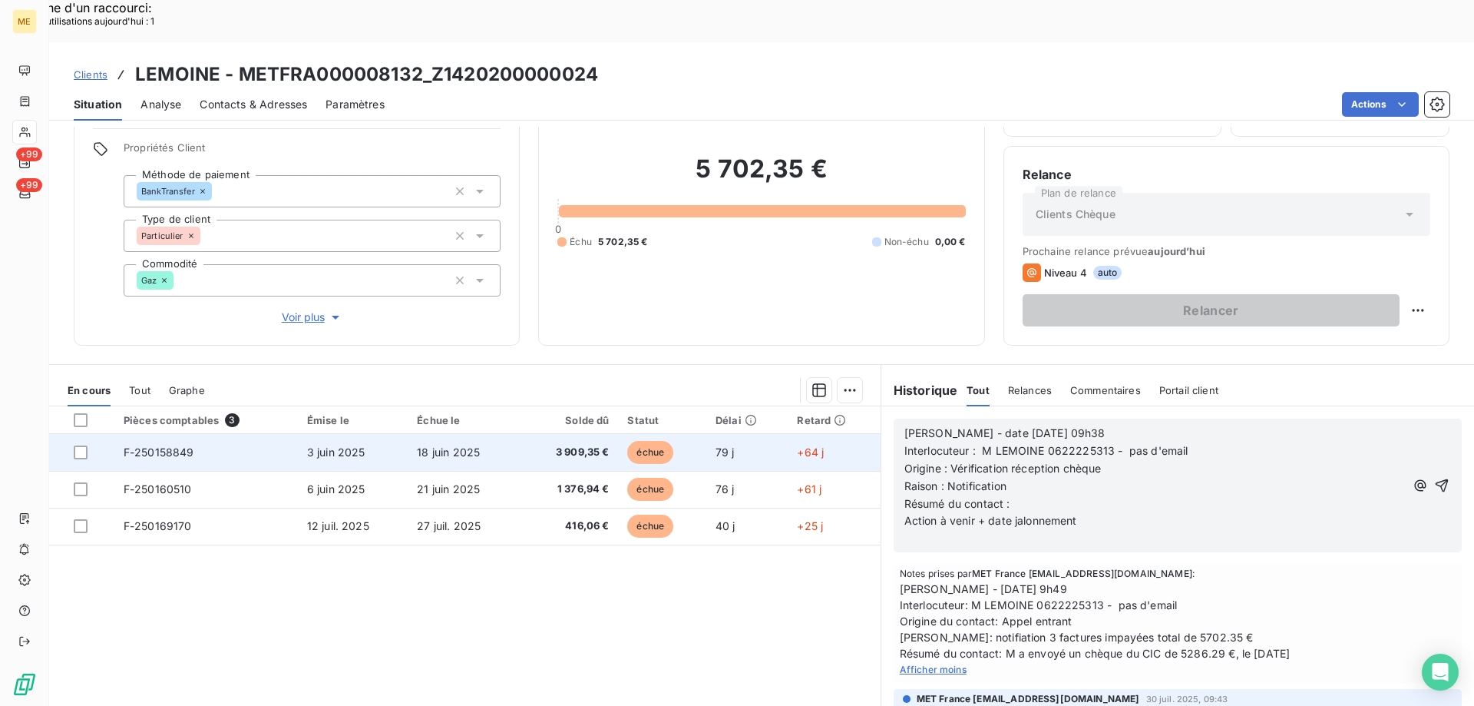
click at [135, 445] on span "F-250158849" at bounding box center [159, 451] width 71 height 13
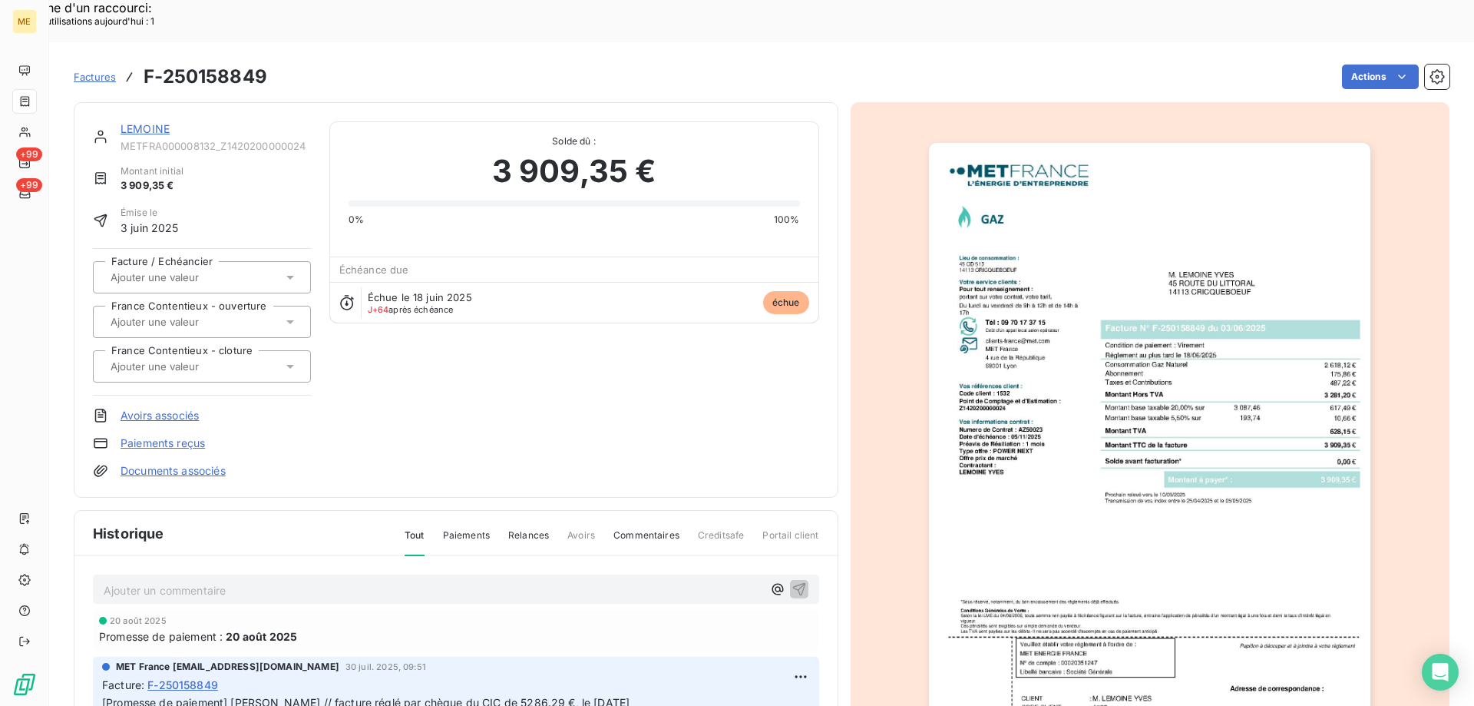
click at [1036, 416] on img "button" at bounding box center [1150, 455] width 442 height 625
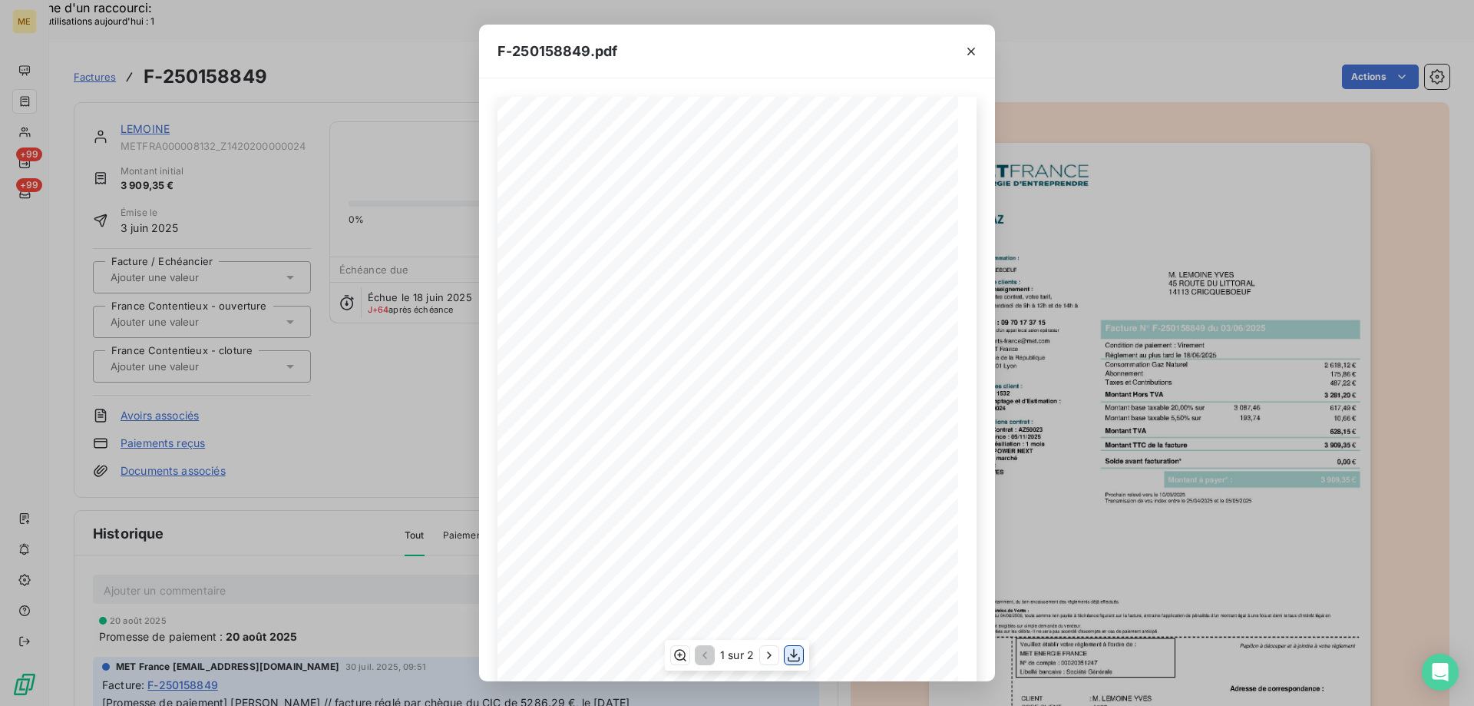
click at [797, 657] on icon "button" at bounding box center [793, 654] width 15 height 15
click at [971, 55] on icon "button" at bounding box center [971, 51] width 15 height 15
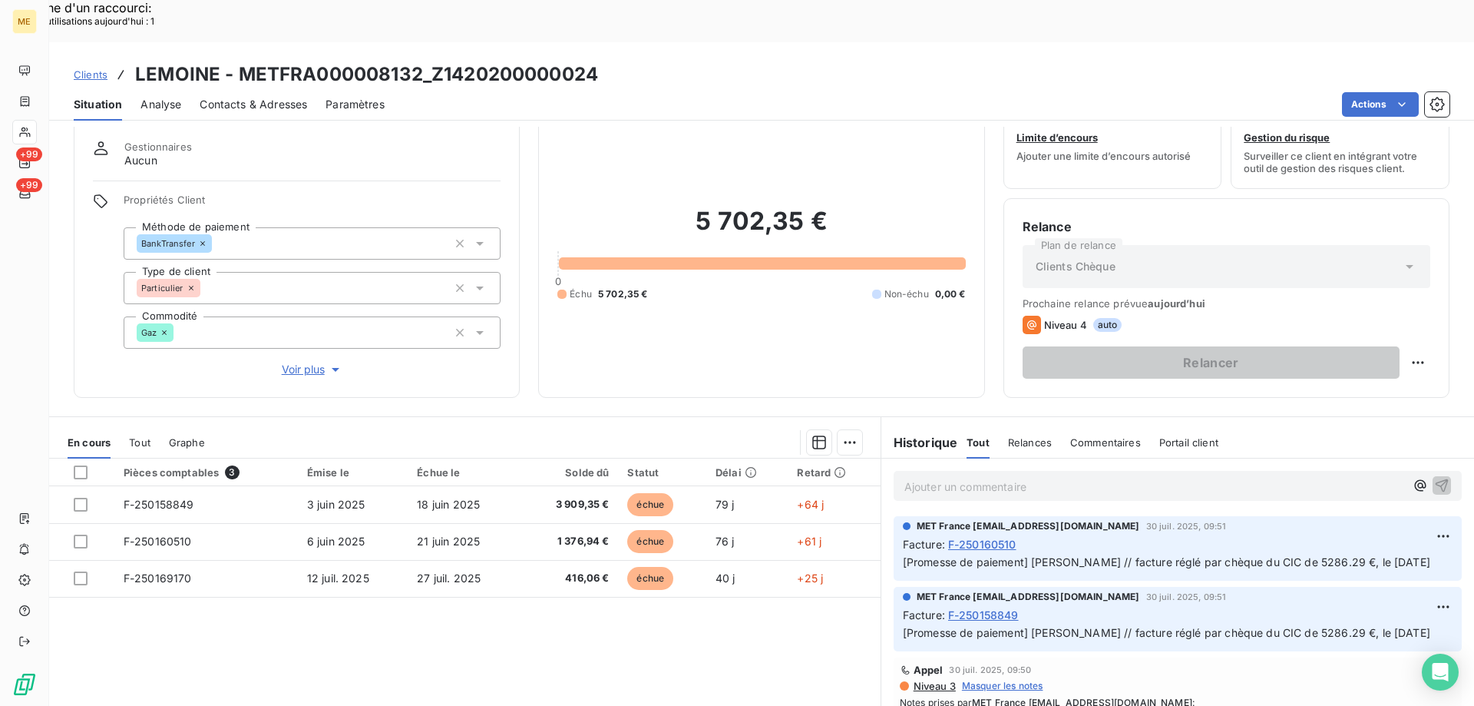
scroll to position [98, 0]
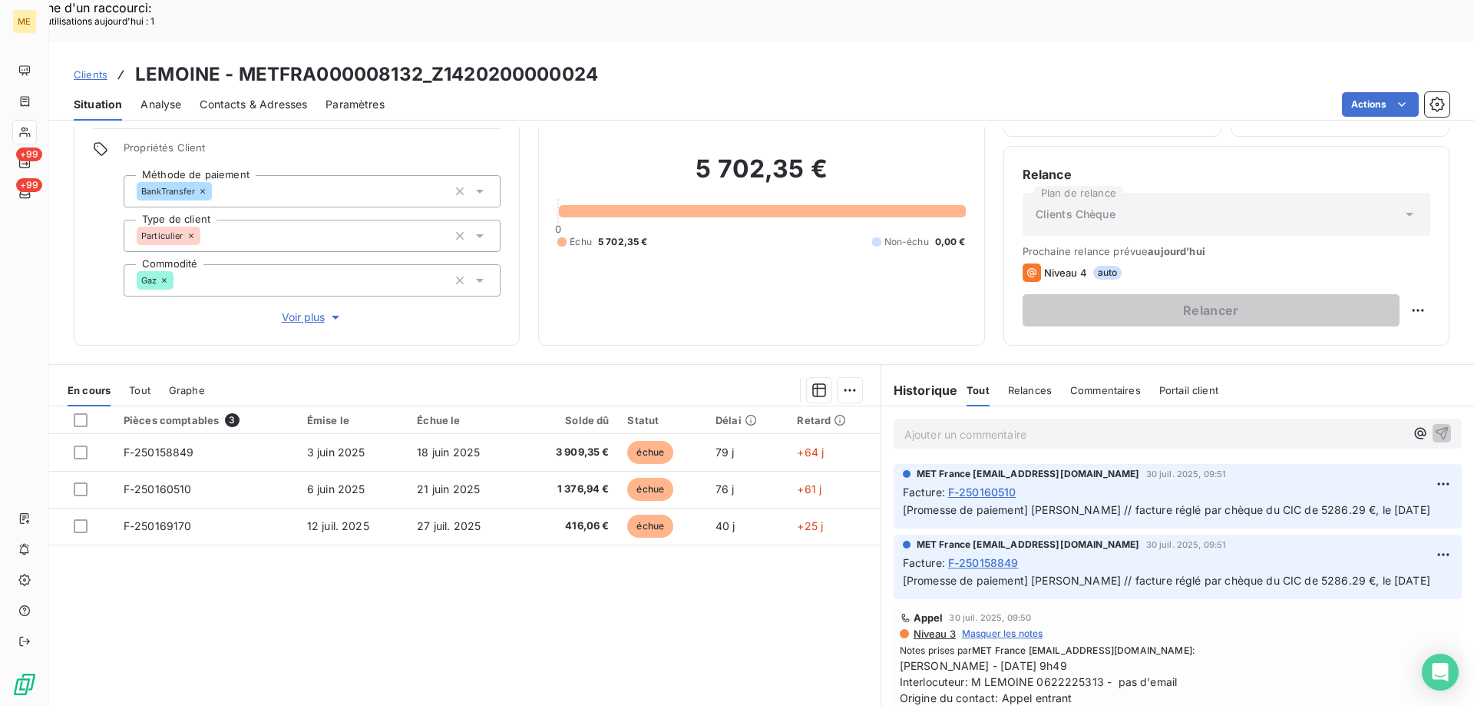
click at [974, 425] on p "Ajouter un commentaire ﻿" at bounding box center [1155, 434] width 501 height 19
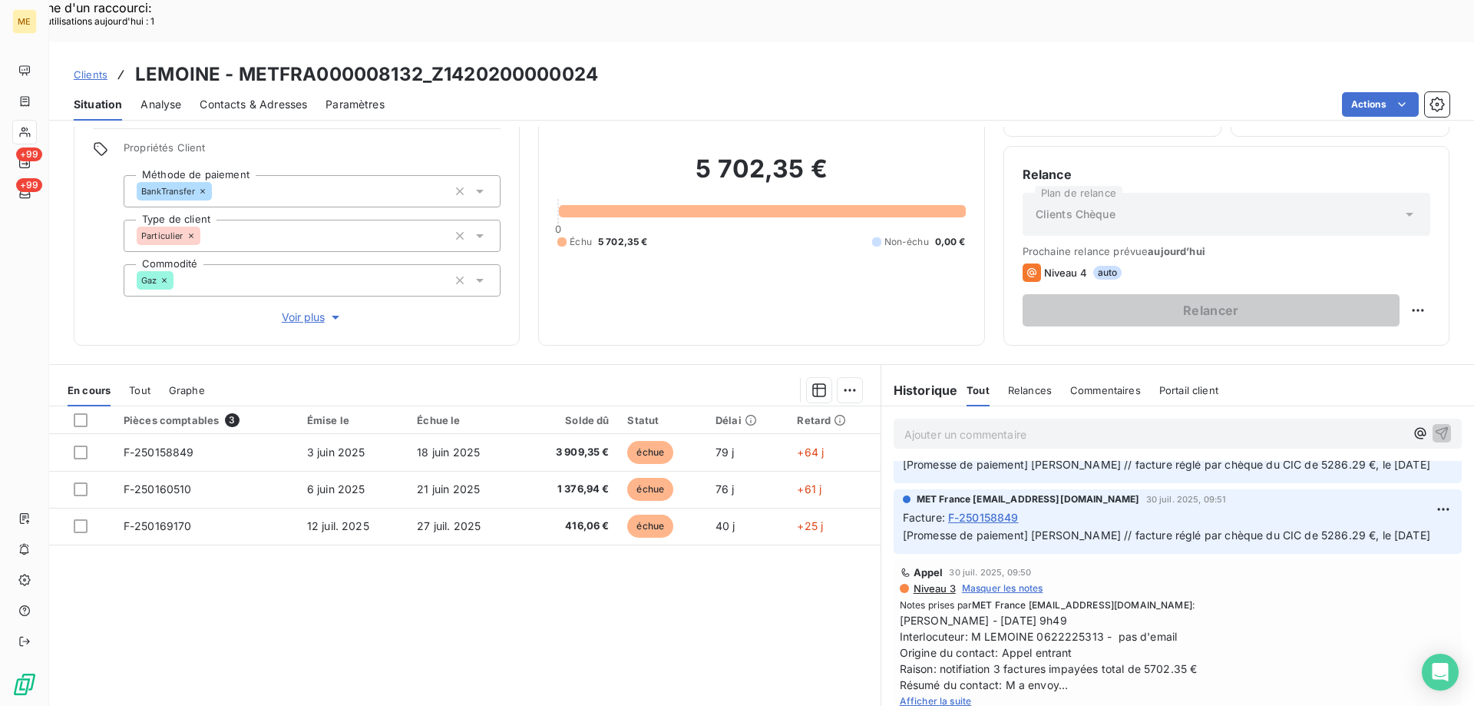
scroll to position [77, 0]
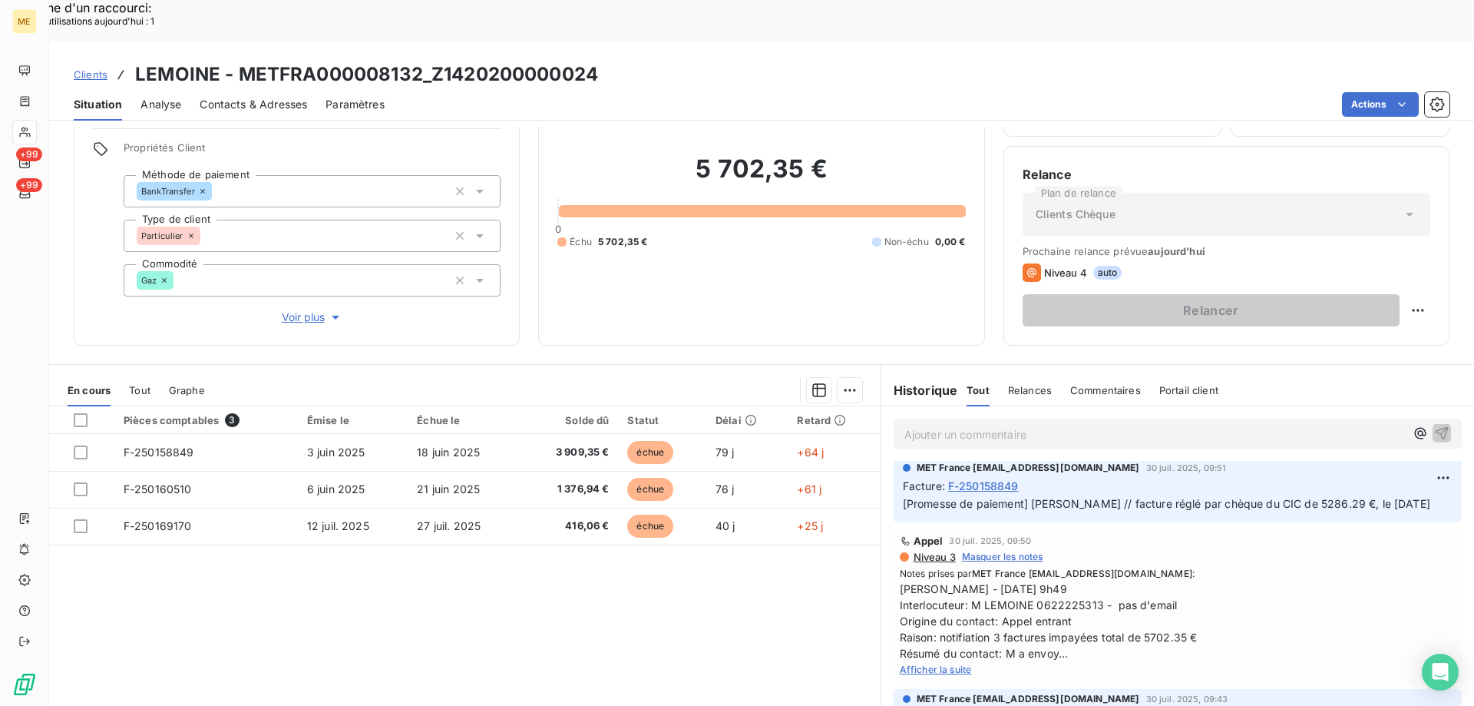
click at [935, 663] on span "Afficher la suite" at bounding box center [936, 669] width 72 height 12
click at [1031, 425] on p "Ajouter un commentaire ﻿" at bounding box center [1155, 434] width 501 height 19
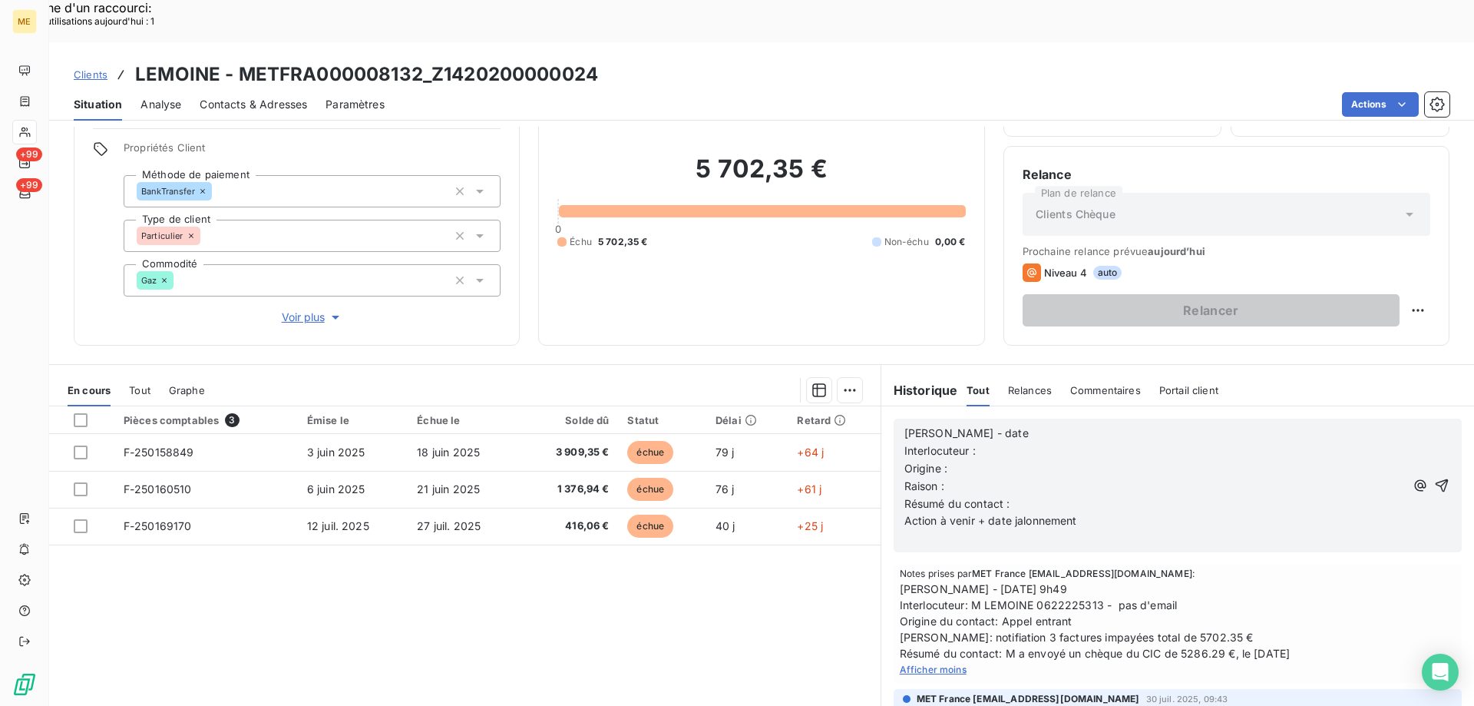
click at [1035, 425] on p "Valérie - date" at bounding box center [1155, 434] width 501 height 18
click at [1004, 442] on p "Interlocuteur :" at bounding box center [1155, 451] width 501 height 18
drag, startPoint x: 969, startPoint y: 558, endPoint x: 1173, endPoint y: 563, distance: 203.5
click at [1173, 581] on span "Sylvain - 30/07/2025 - 9h49 Interlocuteur: M LEMOINE 0622225313 - pas d'email O…" at bounding box center [1178, 621] width 556 height 81
click at [993, 442] on p "Interlocuteur :" at bounding box center [1155, 451] width 501 height 18
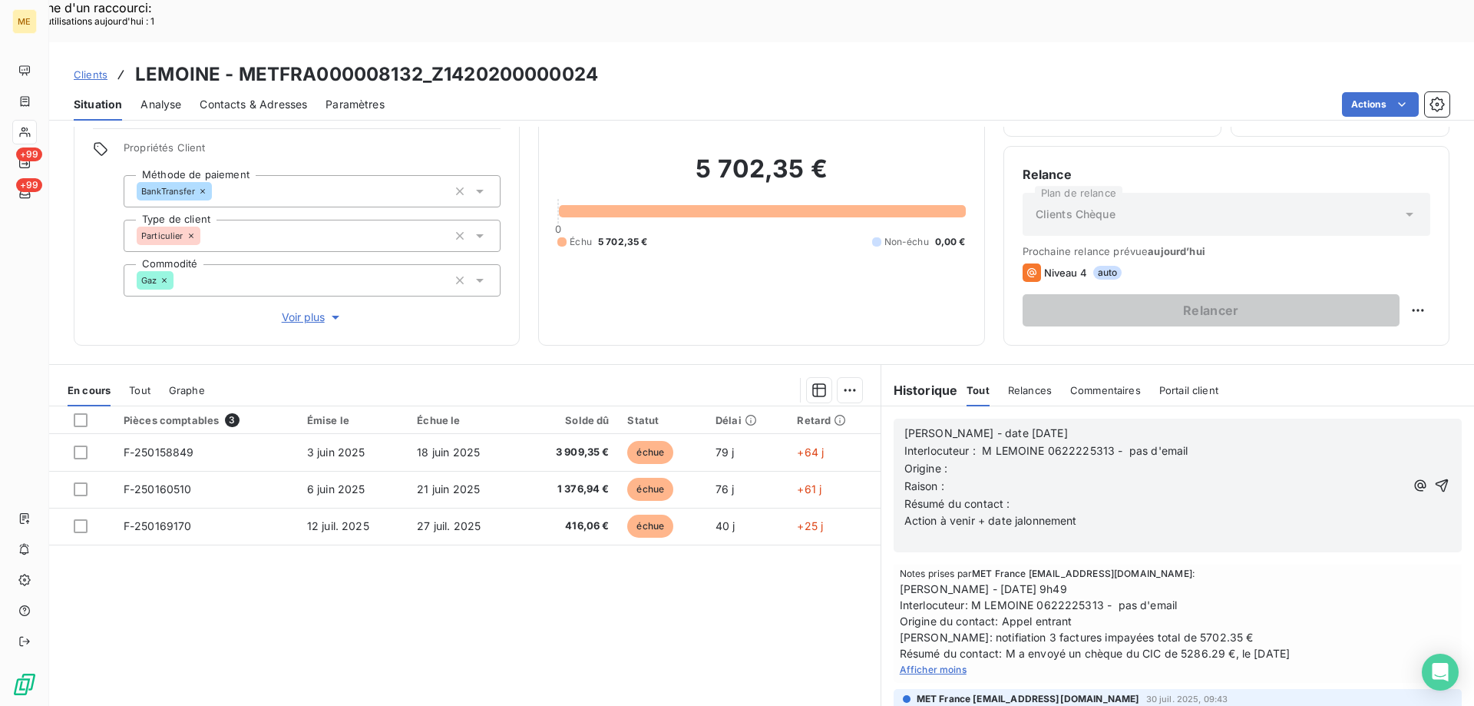
click at [955, 460] on p "Origine :" at bounding box center [1155, 469] width 501 height 18
click at [951, 478] on p "Raison :" at bounding box center [1155, 487] width 501 height 18
click at [1021, 495] on p "Résumé du contact :" at bounding box center [1155, 504] width 501 height 18
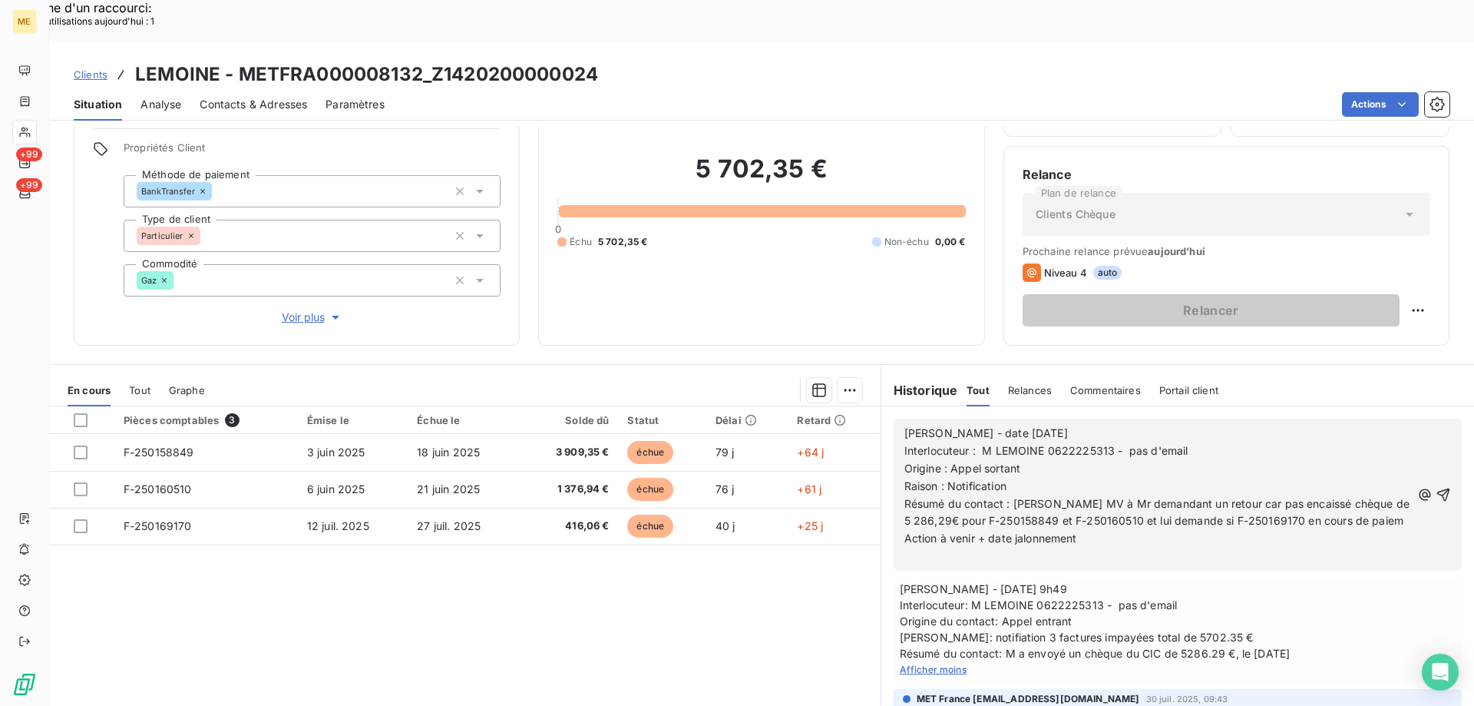
scroll to position [216, 0]
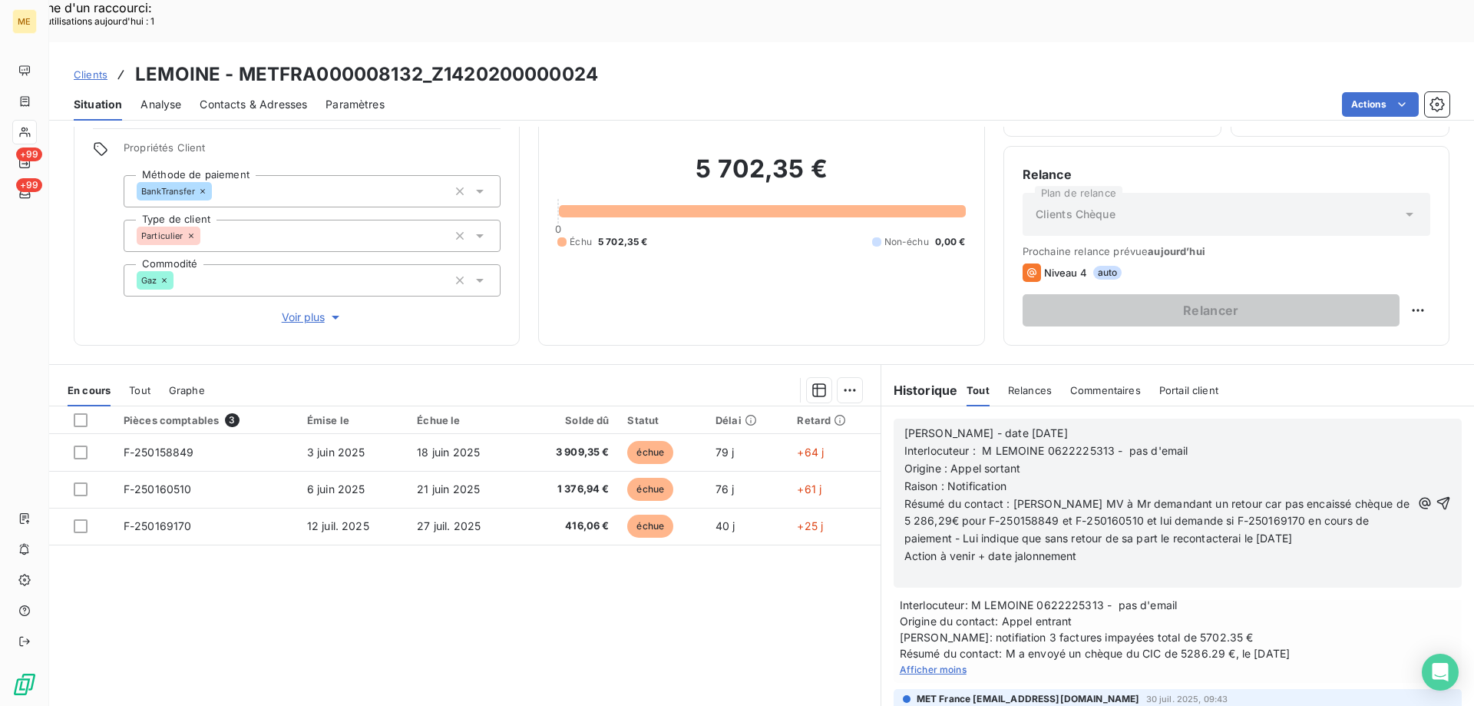
click at [1115, 548] on p "Action à venir + date jalonnement" at bounding box center [1158, 557] width 507 height 18
click at [1436, 495] on icon "button" at bounding box center [1443, 502] width 15 height 15
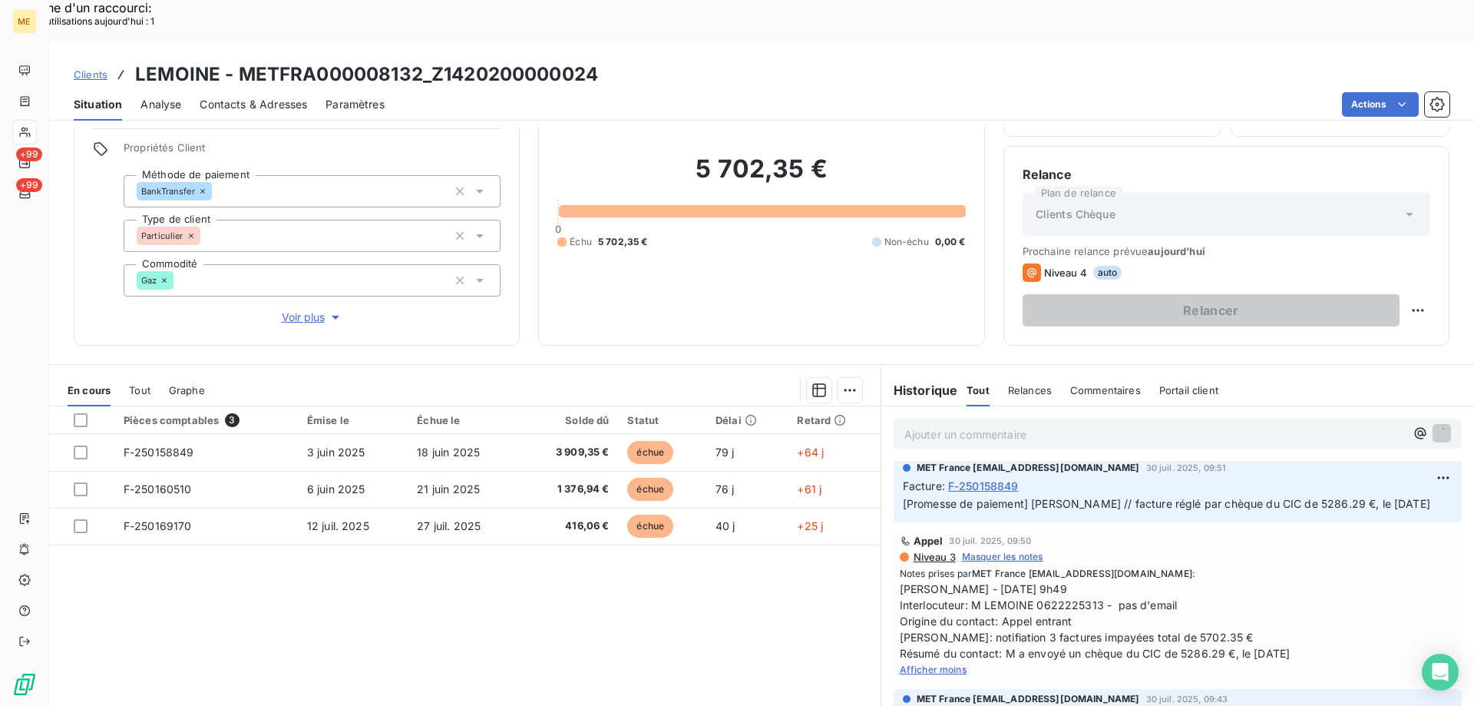
scroll to position [272, 0]
drag, startPoint x: 1080, startPoint y: 614, endPoint x: 1308, endPoint y: 614, distance: 228.1
click at [1308, 614] on span "Sylvain - 30/07/2025 - 9h49 Interlocuteur: M LEMOINE 0622225313 - pas d'email O…" at bounding box center [1178, 621] width 556 height 81
drag, startPoint x: 81, startPoint y: 374, endPoint x: 87, endPoint y: 388, distance: 15.1
click at [84, 413] on div at bounding box center [81, 420] width 14 height 14
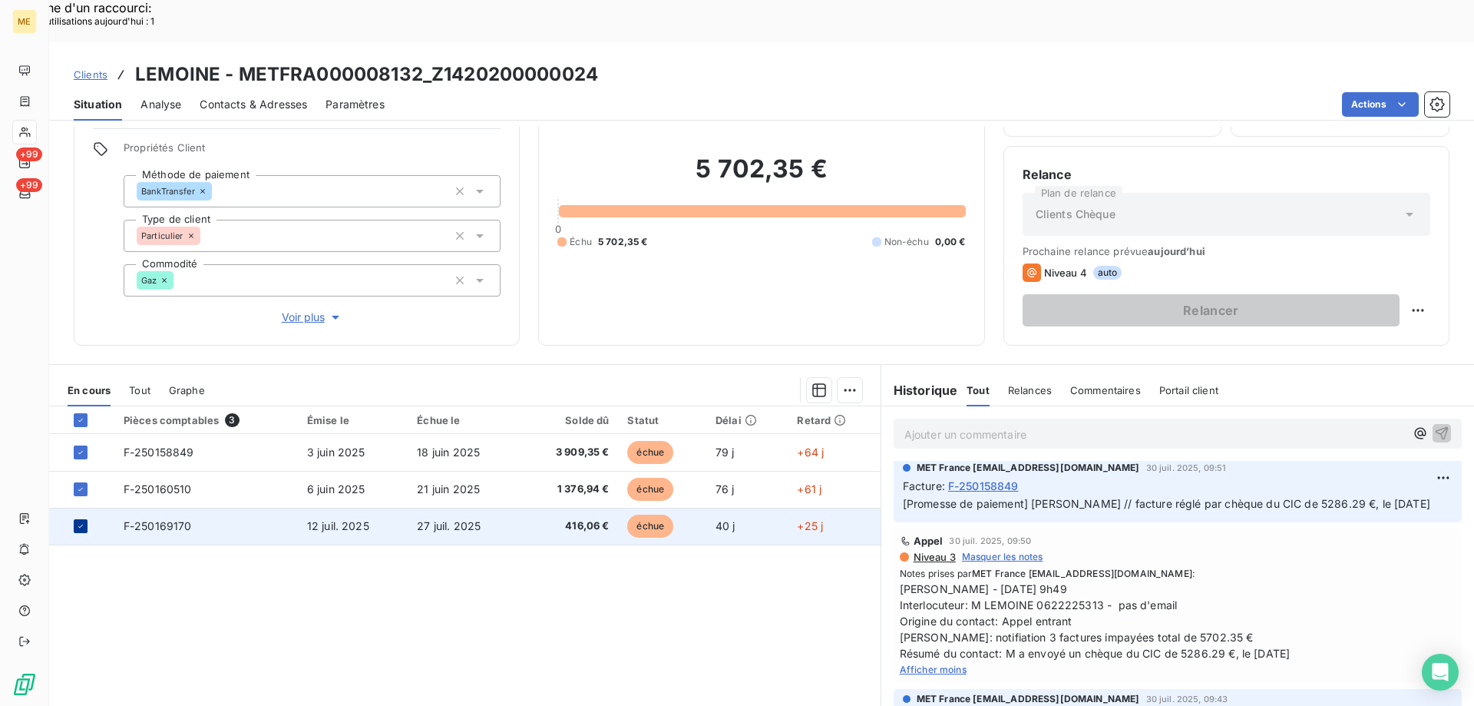
click at [81, 521] on icon at bounding box center [80, 525] width 9 height 9
click at [725, 409] on div "Ajouter une promesse de paiement (2 factures)" at bounding box center [708, 409] width 279 height 25
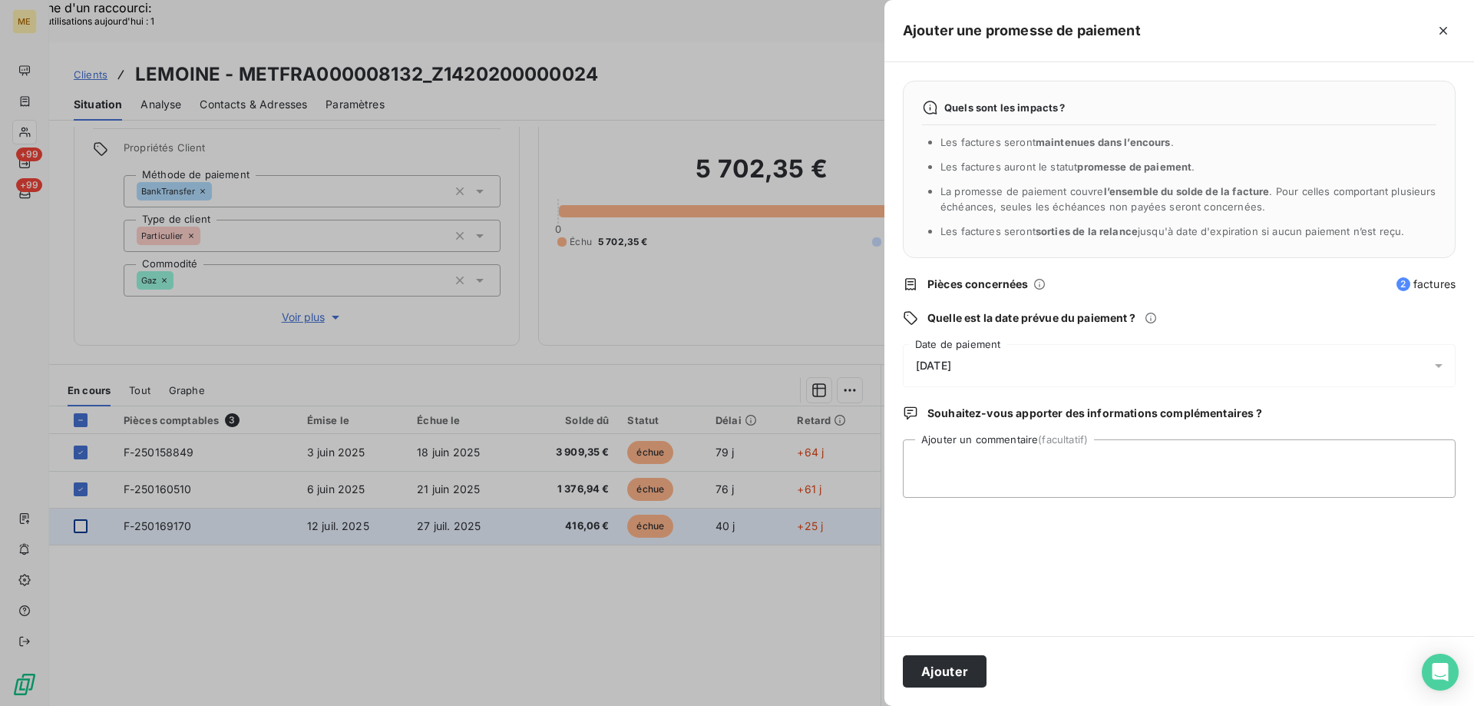
click at [1030, 364] on div "22/08/2025" at bounding box center [1179, 365] width 553 height 43
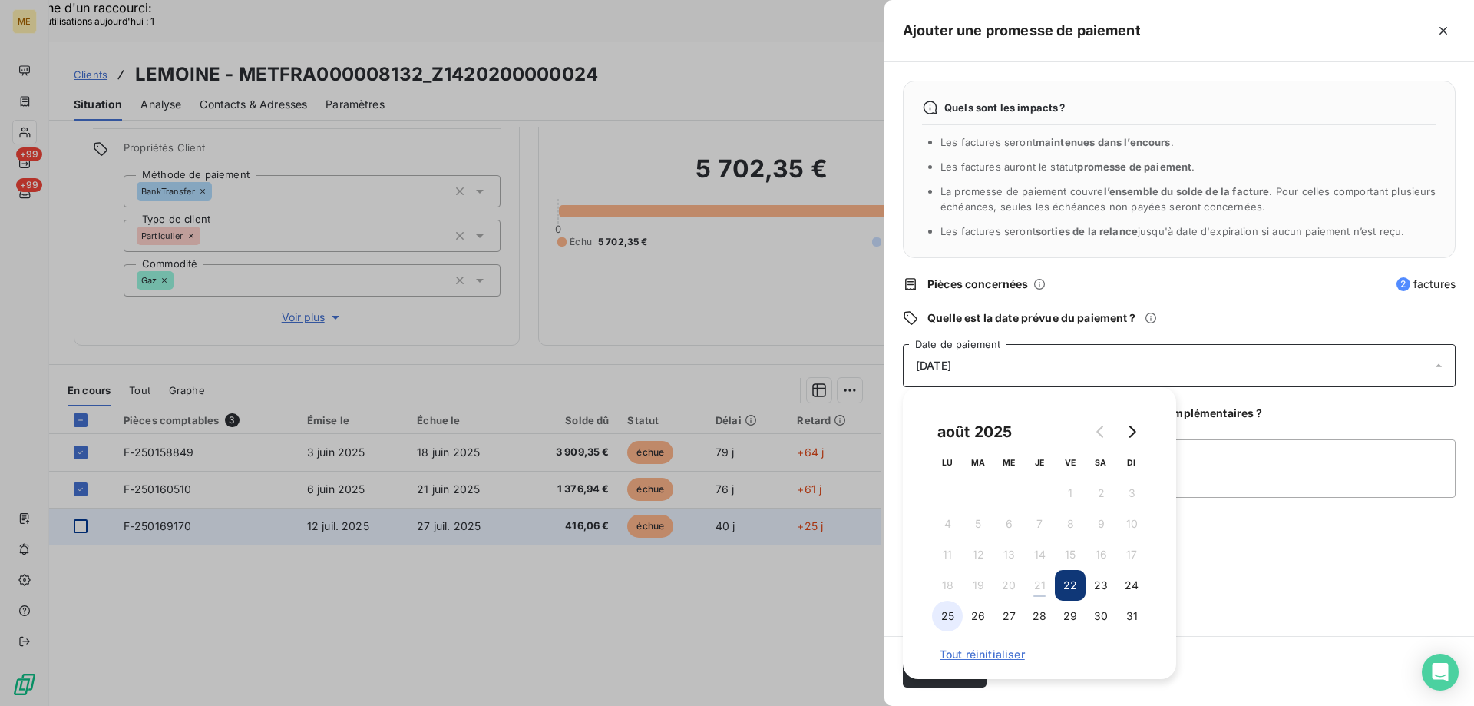
click at [948, 614] on button "25" at bounding box center [947, 615] width 31 height 31
click at [1213, 465] on textarea "Ajouter un commentaire (facultatif)" at bounding box center [1179, 468] width 553 height 58
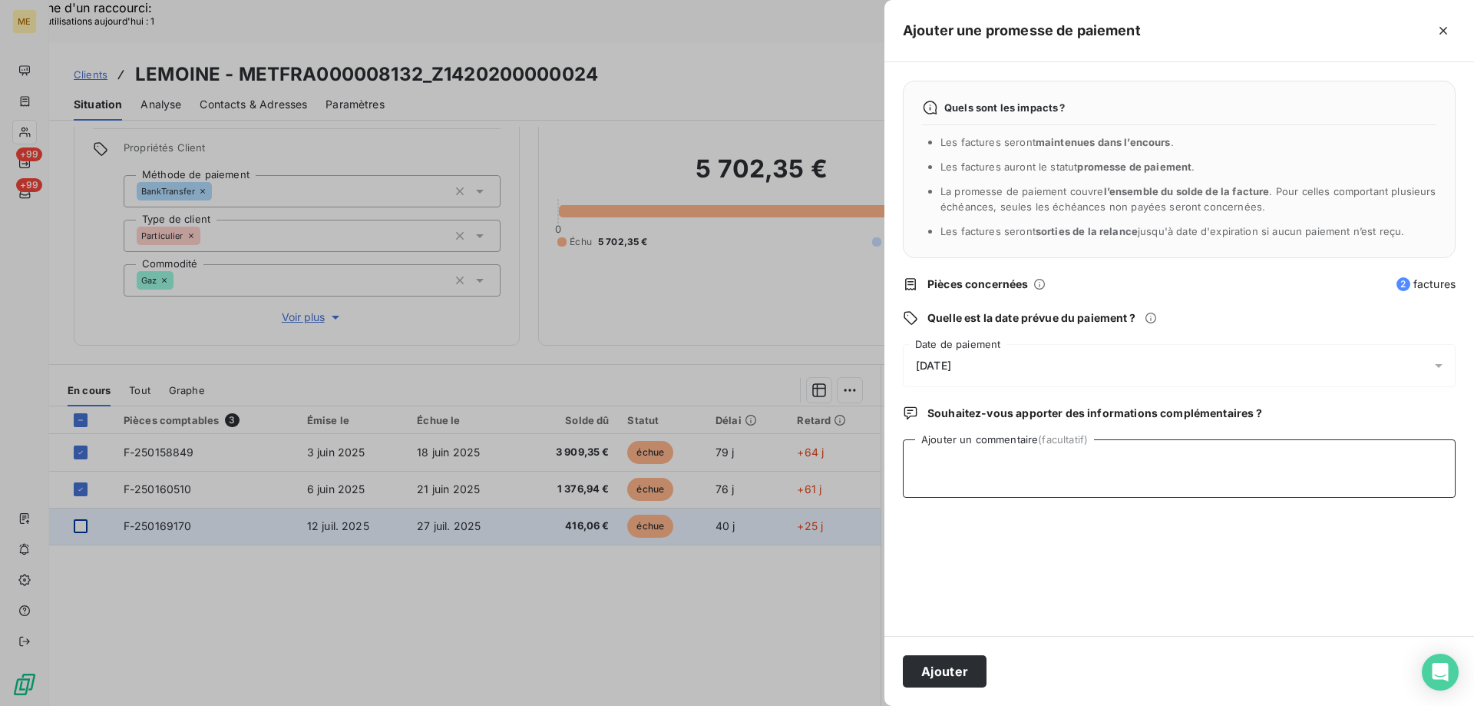
paste textarea "chèque du CIC de 5286.29 €, le [DATE]"
type textarea "chèque du CIC de 5286.29 €, le [DATE]"
click at [950, 675] on button "Ajouter" at bounding box center [945, 671] width 84 height 32
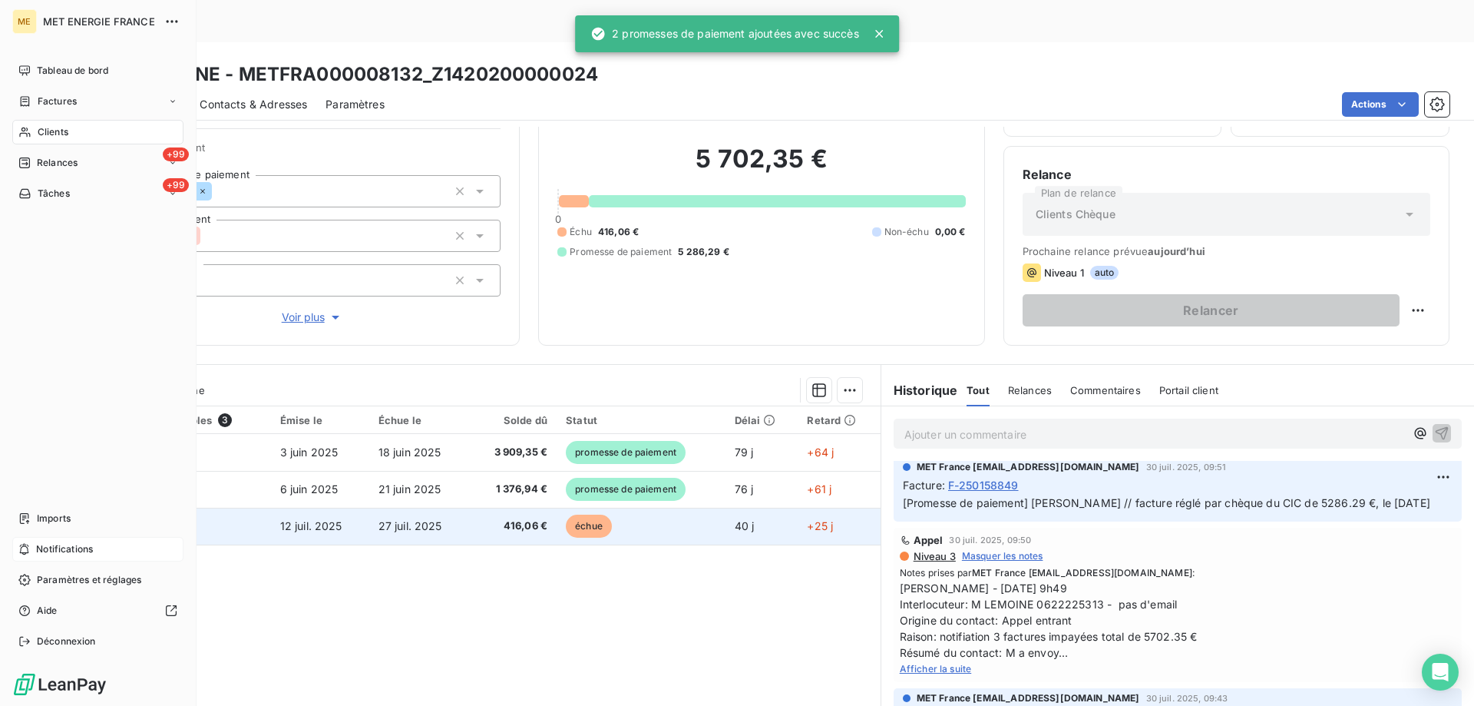
click at [61, 550] on span "Notifications" at bounding box center [64, 549] width 57 height 14
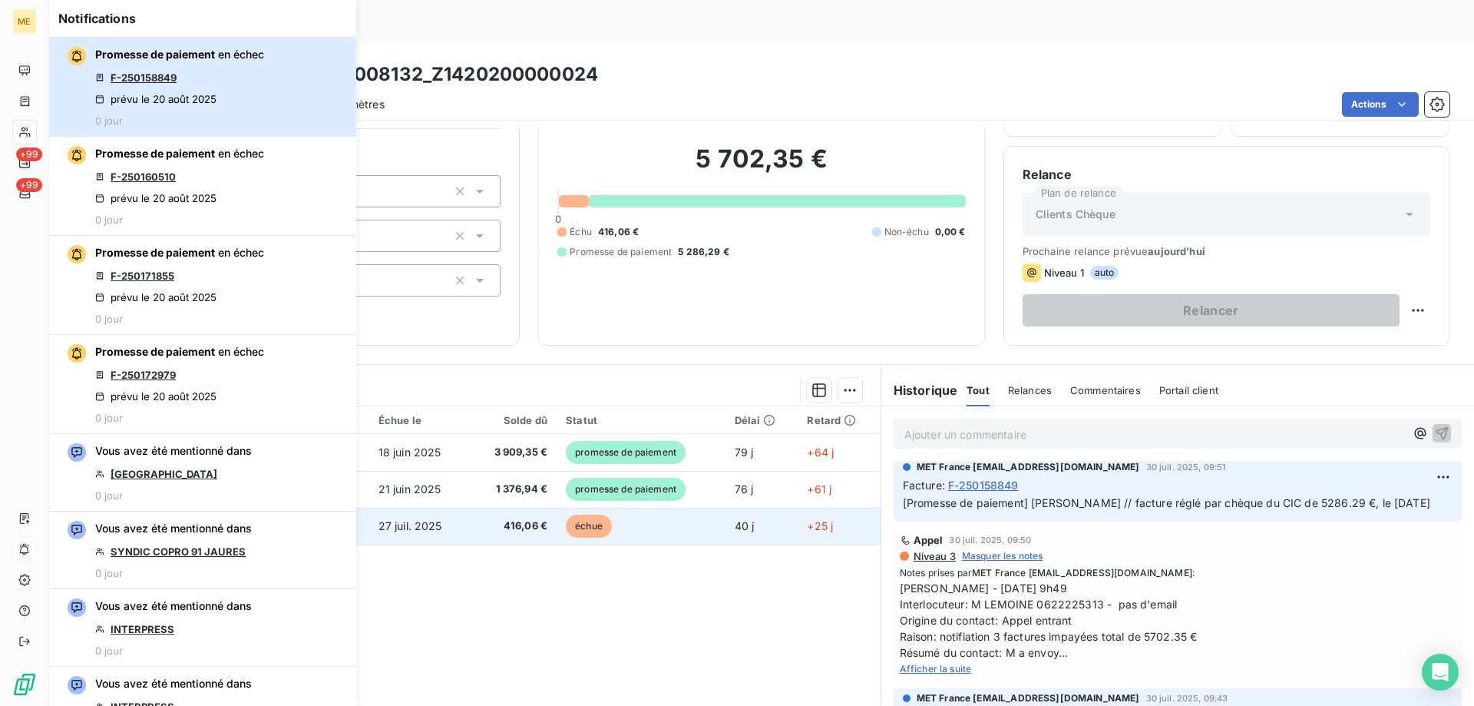
click at [252, 86] on div "Promesse de paiement en échec F-250158849 prévu le 20 août 2025 0 jour" at bounding box center [179, 87] width 169 height 80
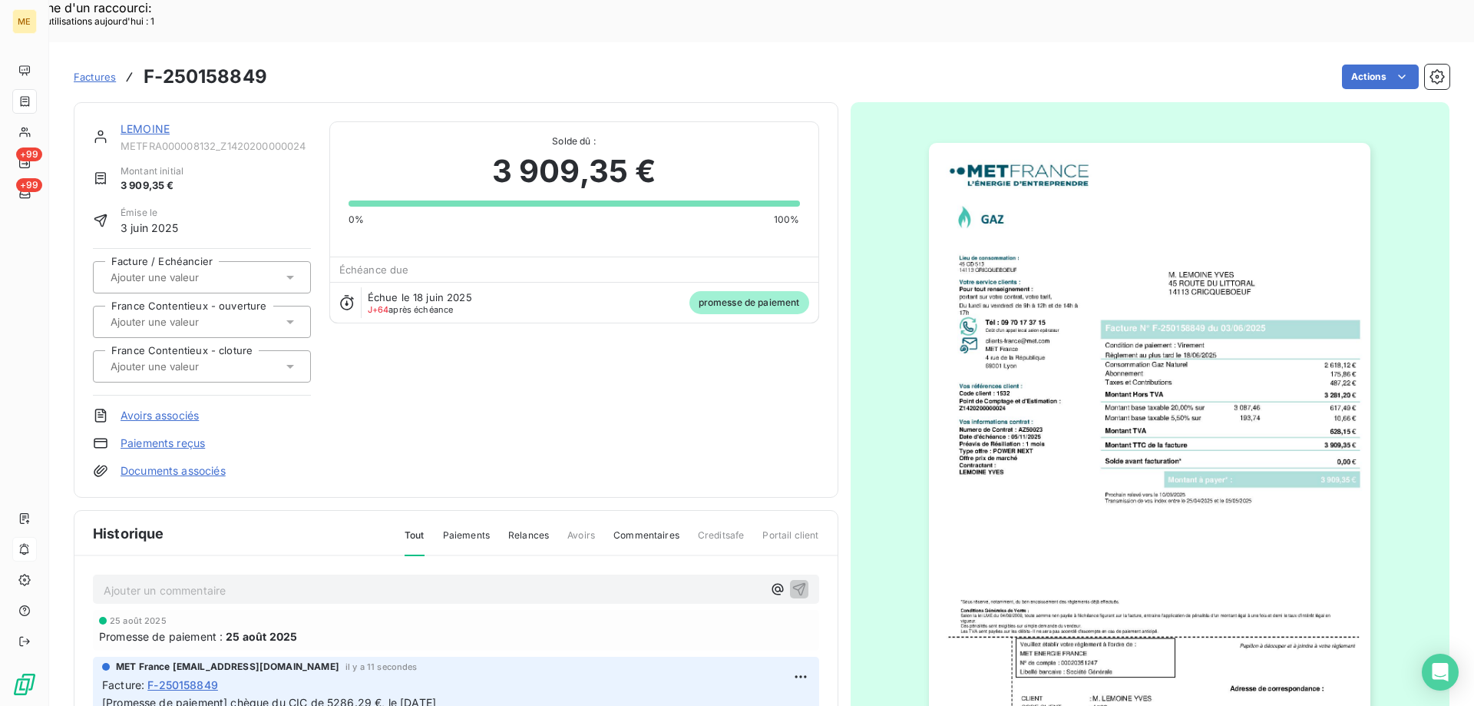
click at [144, 122] on link "LEMOINE" at bounding box center [145, 128] width 49 height 13
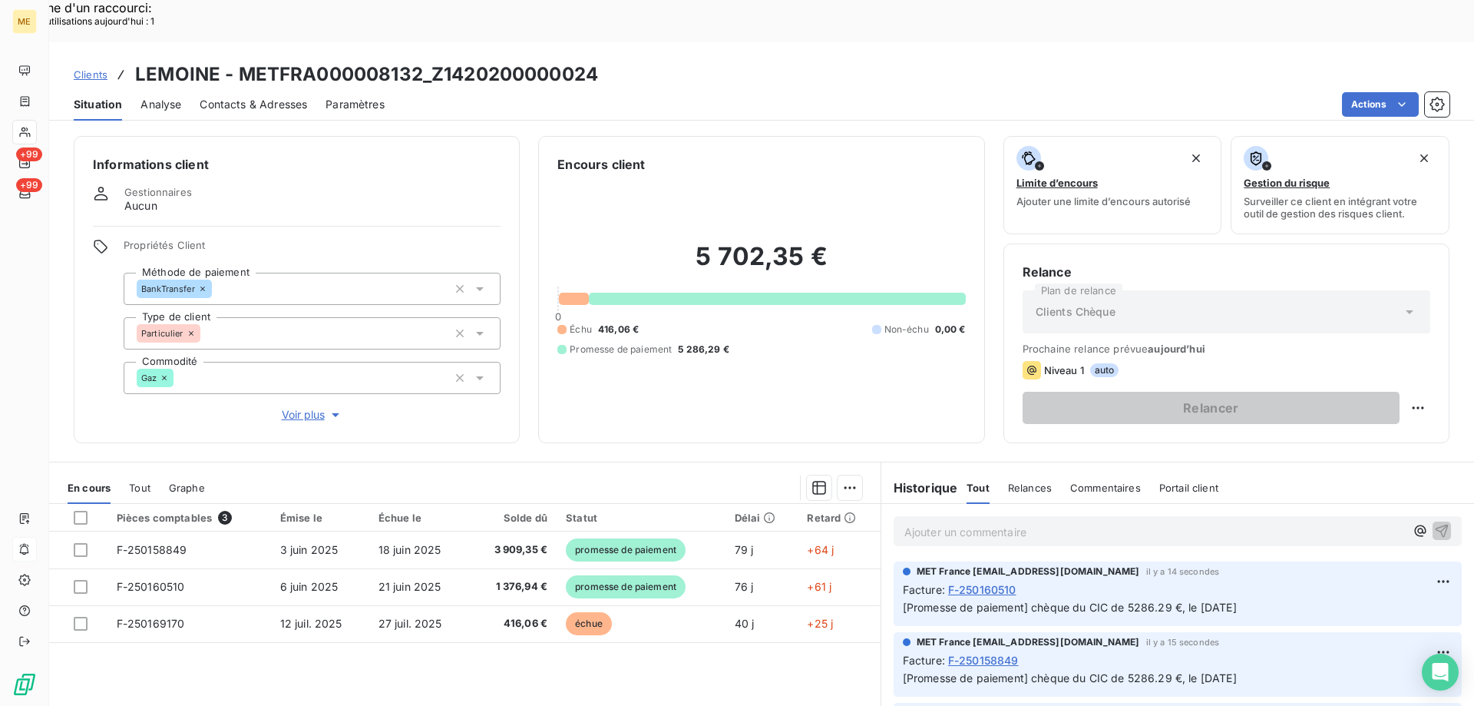
click at [577, 652] on div "Pièces comptables 3 Émise le Échue le Solde dû Statut Délai Retard F-250158849 …" at bounding box center [465, 652] width 832 height 296
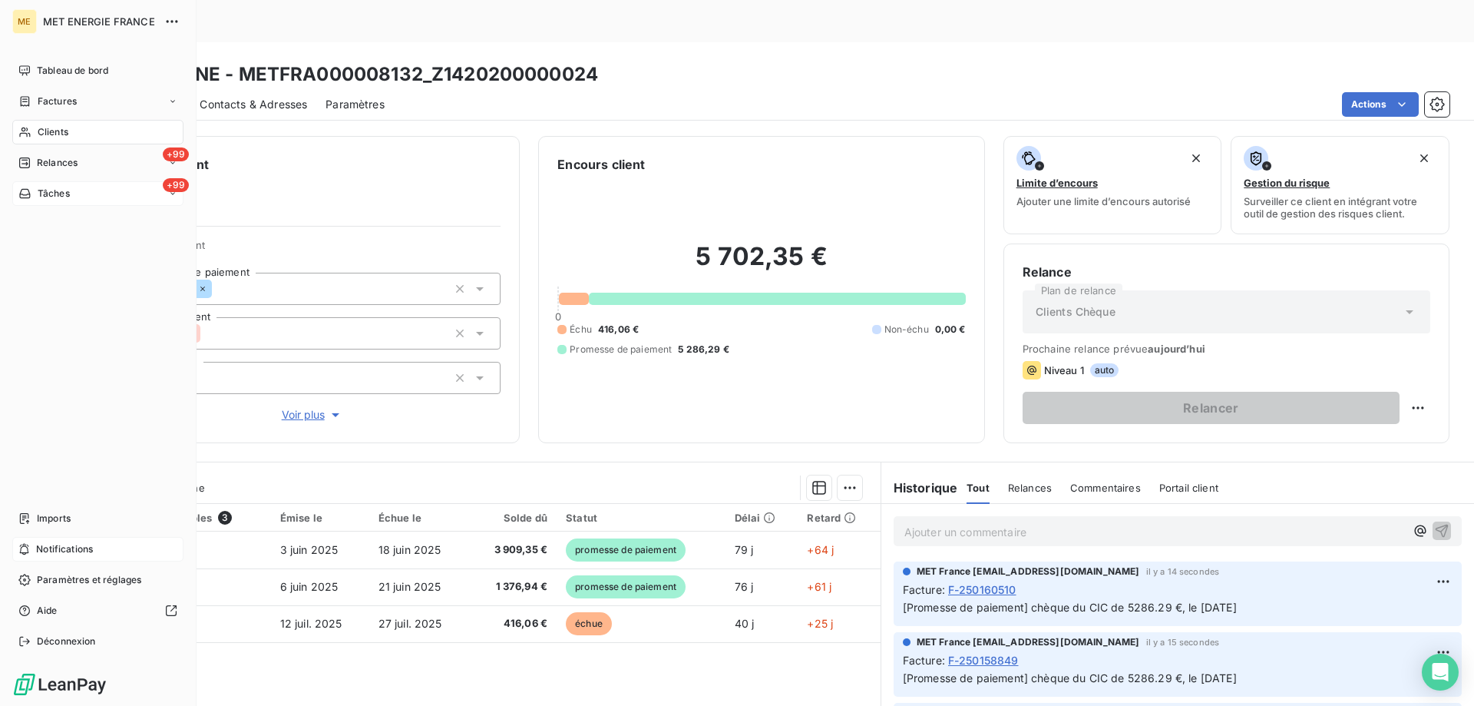
click at [100, 194] on div "+99 Tâches" at bounding box center [97, 193] width 171 height 25
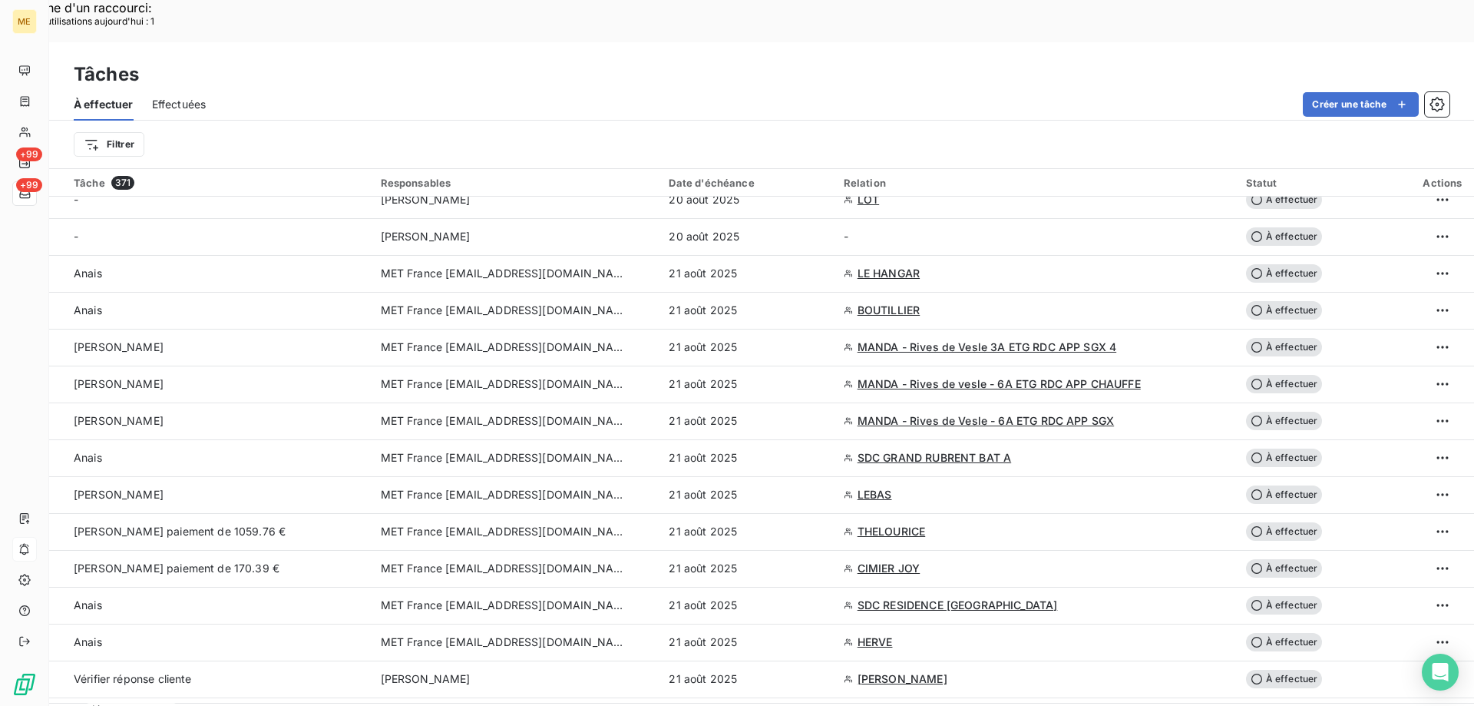
scroll to position [384, 0]
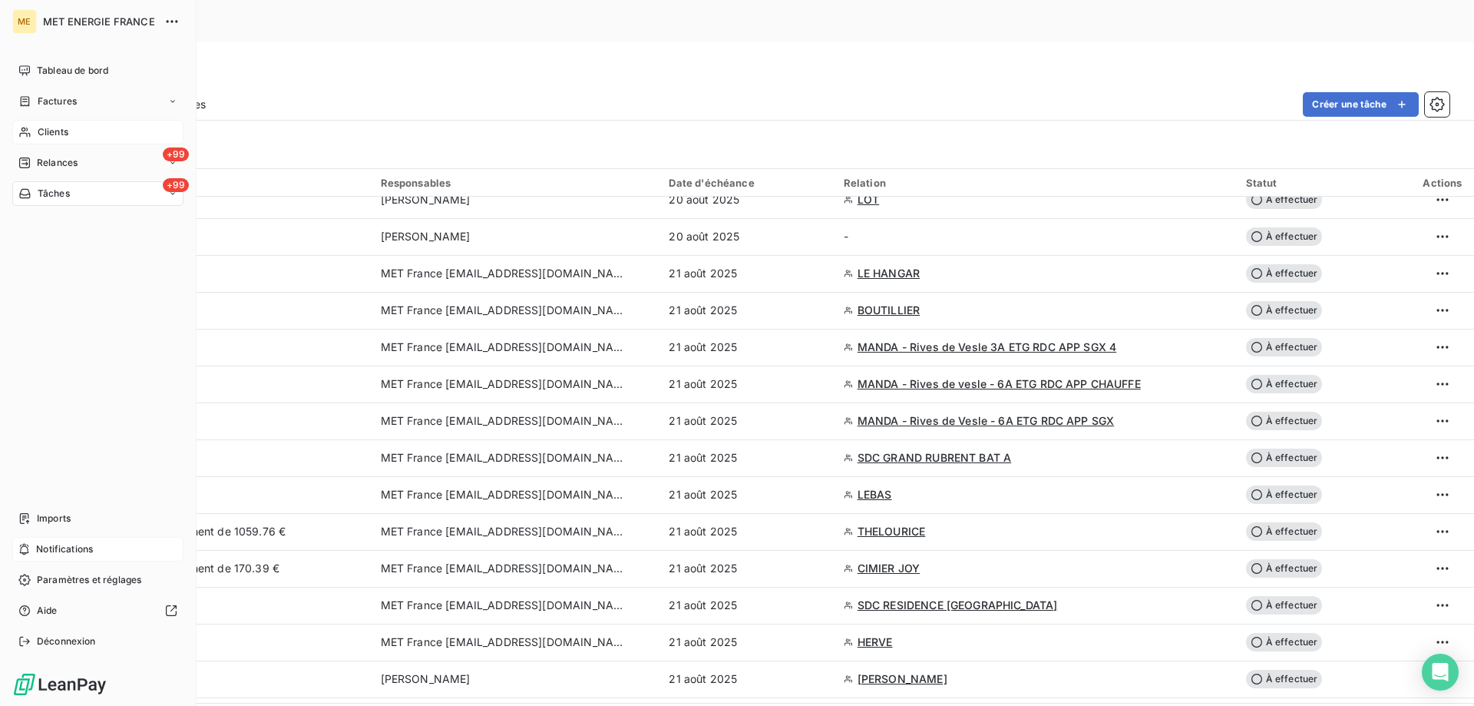
click at [107, 133] on div "Clients" at bounding box center [97, 132] width 171 height 25
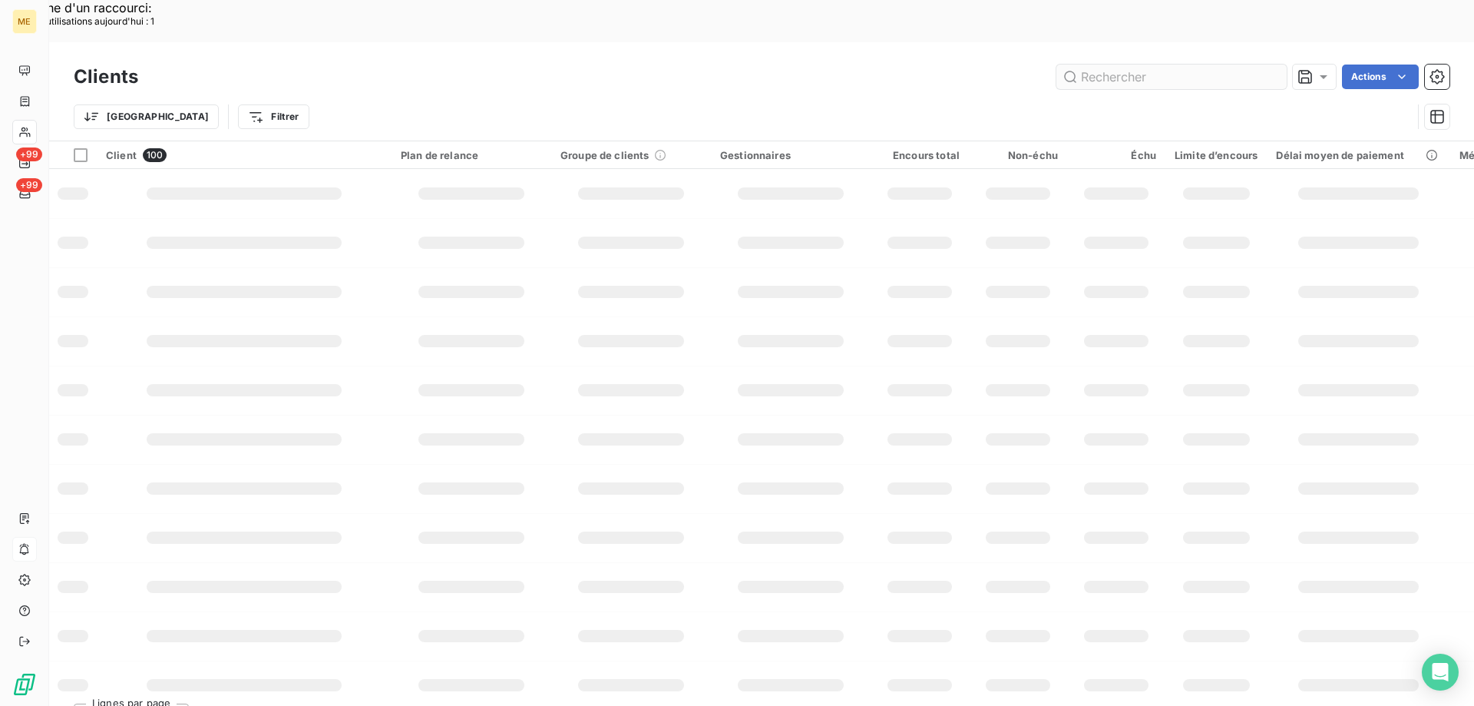
click at [1168, 65] on input "text" at bounding box center [1172, 77] width 230 height 25
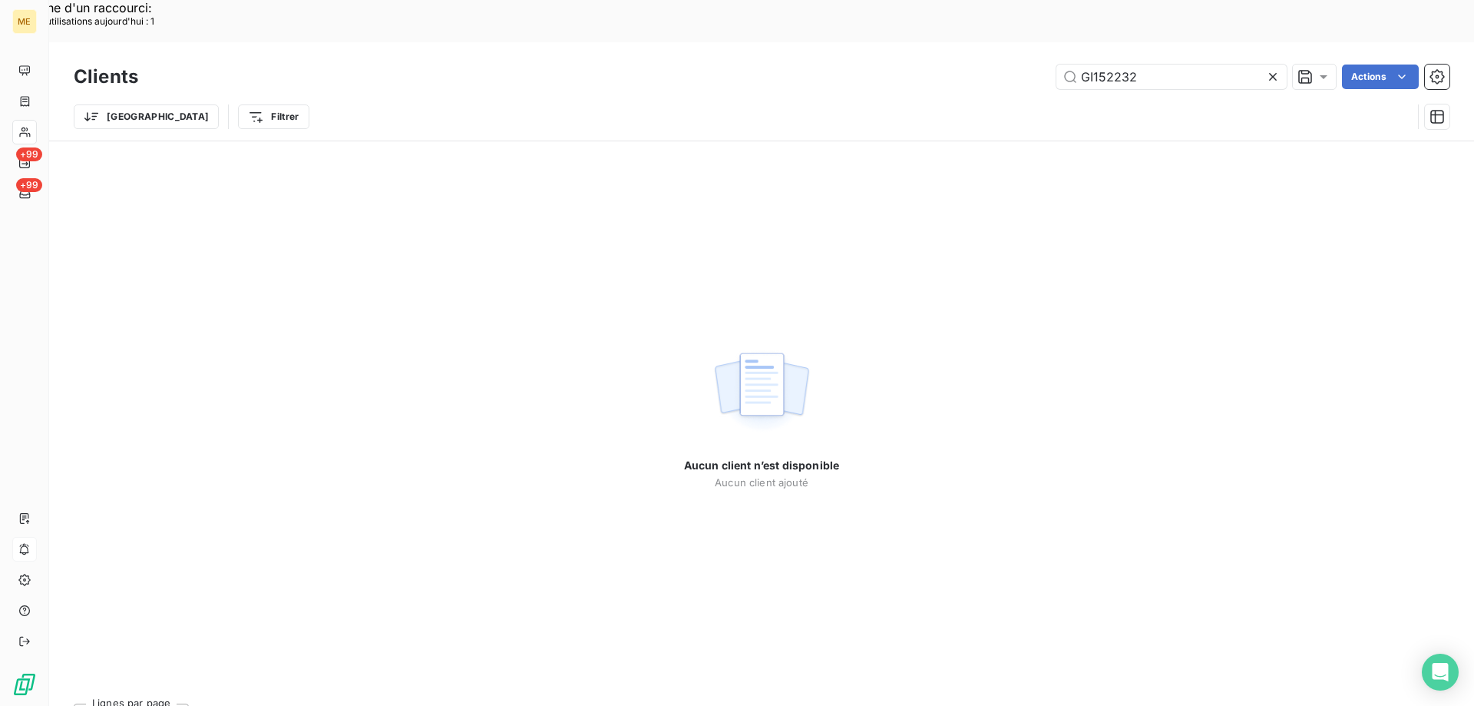
type input "METFRA000018401"
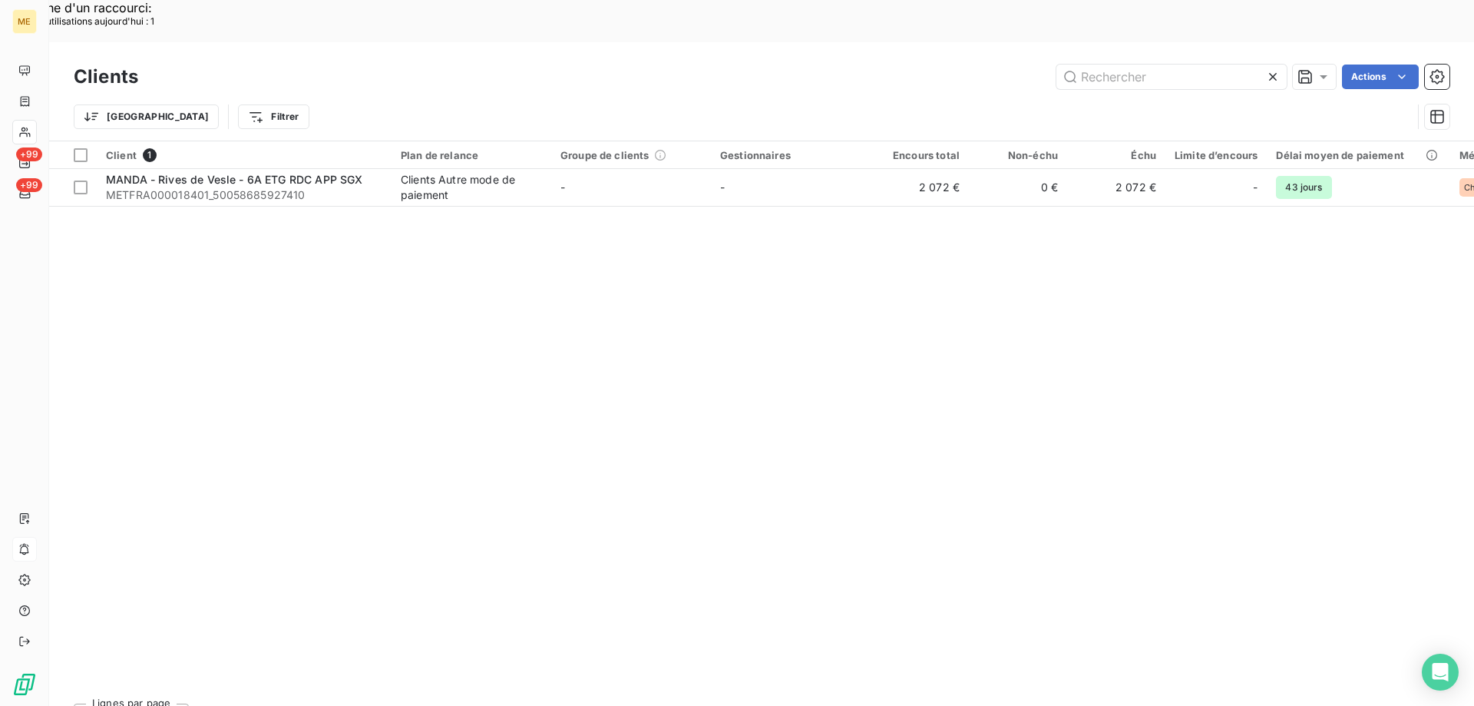
type input "METFRA000017410"
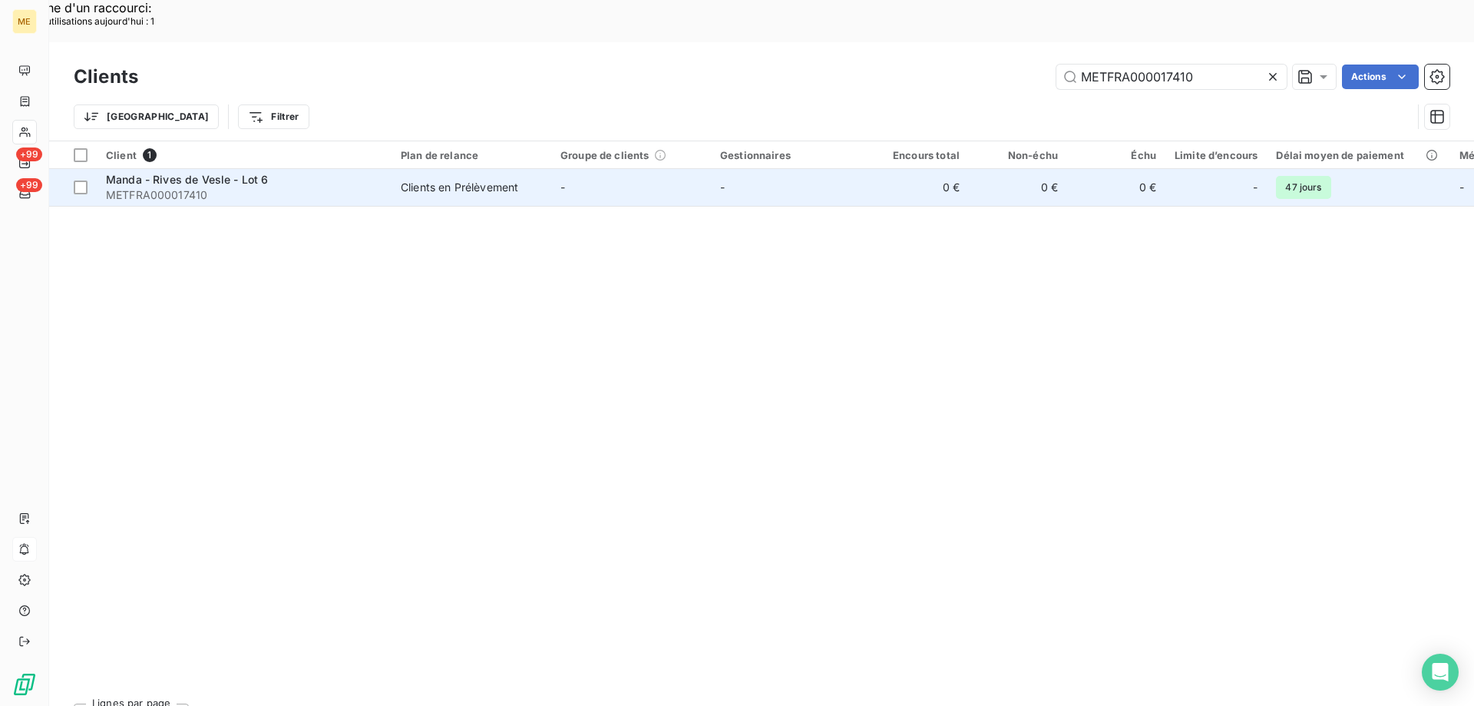
click at [189, 173] on span "Manda - Rives de Vesle - Lot 6" at bounding box center [187, 179] width 163 height 13
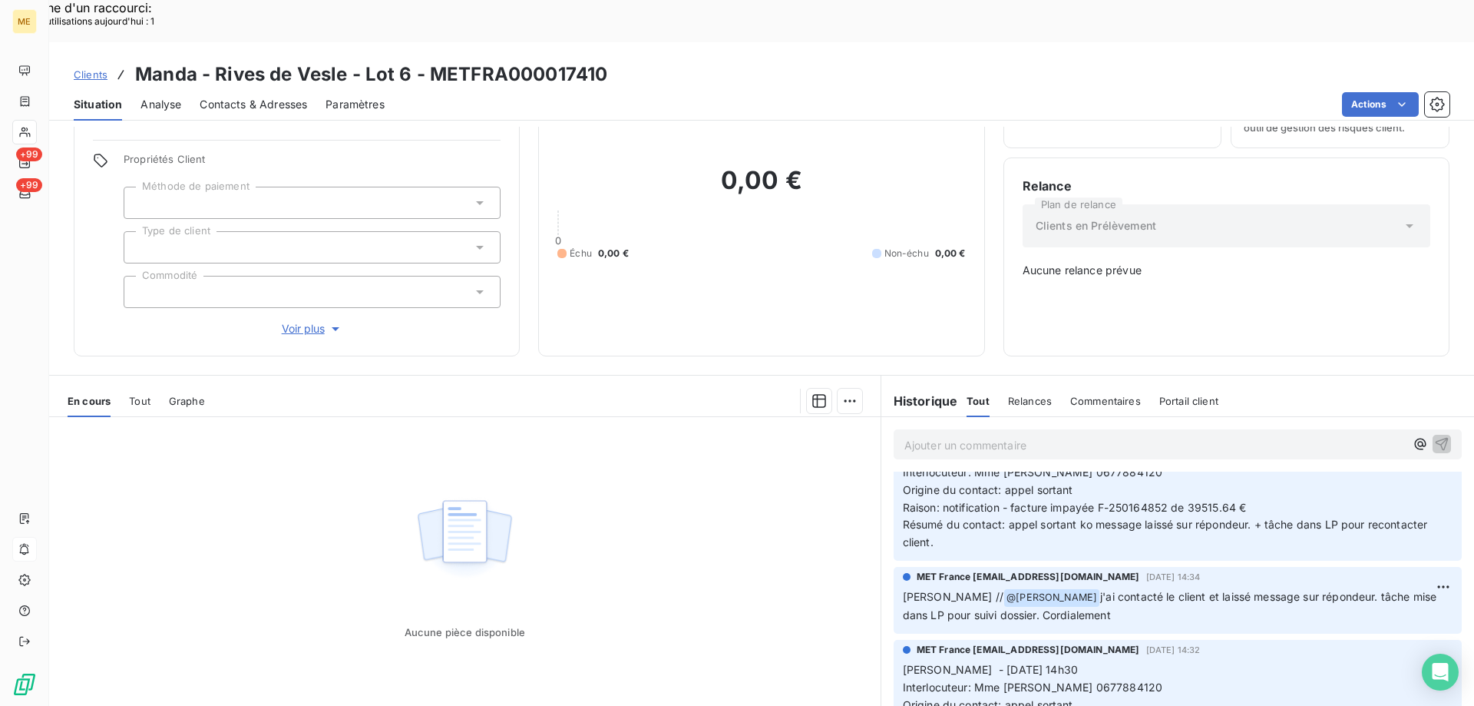
scroll to position [230, 0]
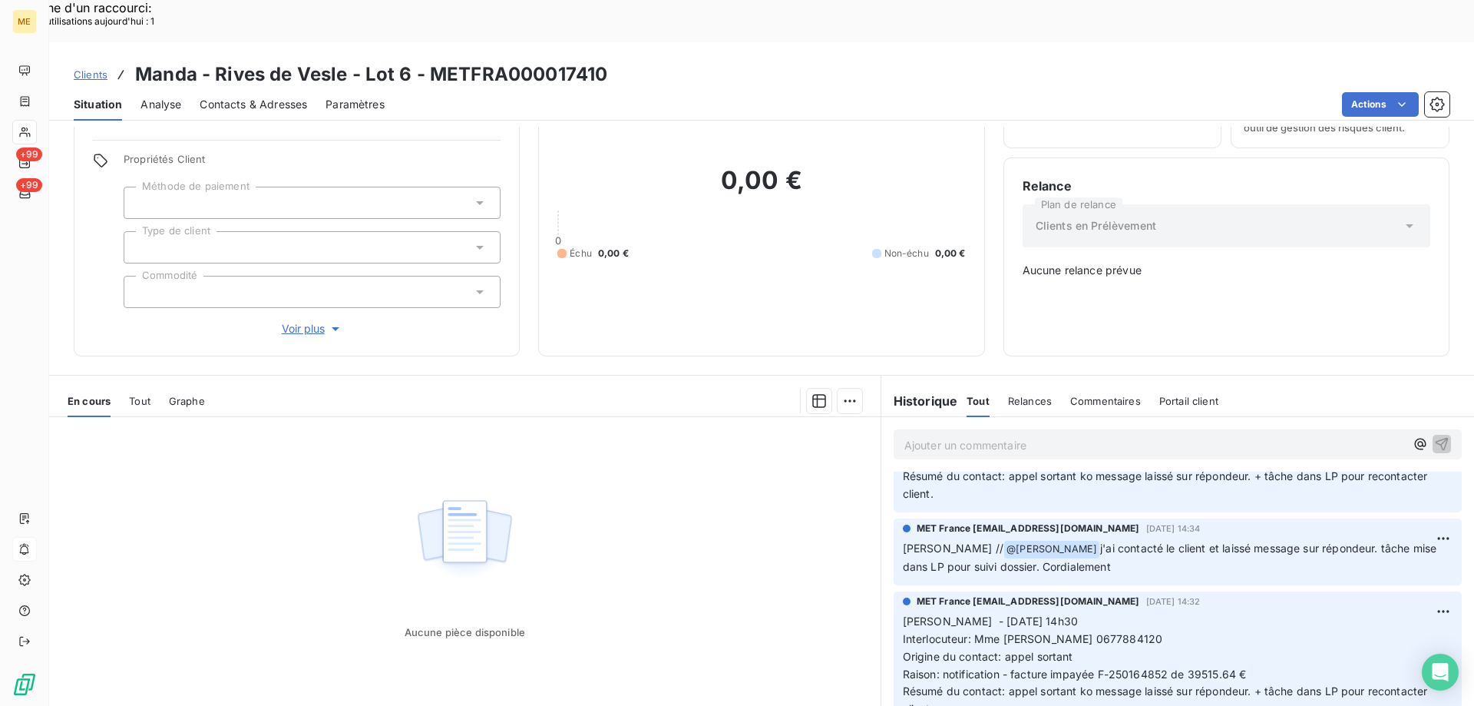
click at [981, 435] on p "Ajouter un commentaire ﻿" at bounding box center [1155, 444] width 501 height 19
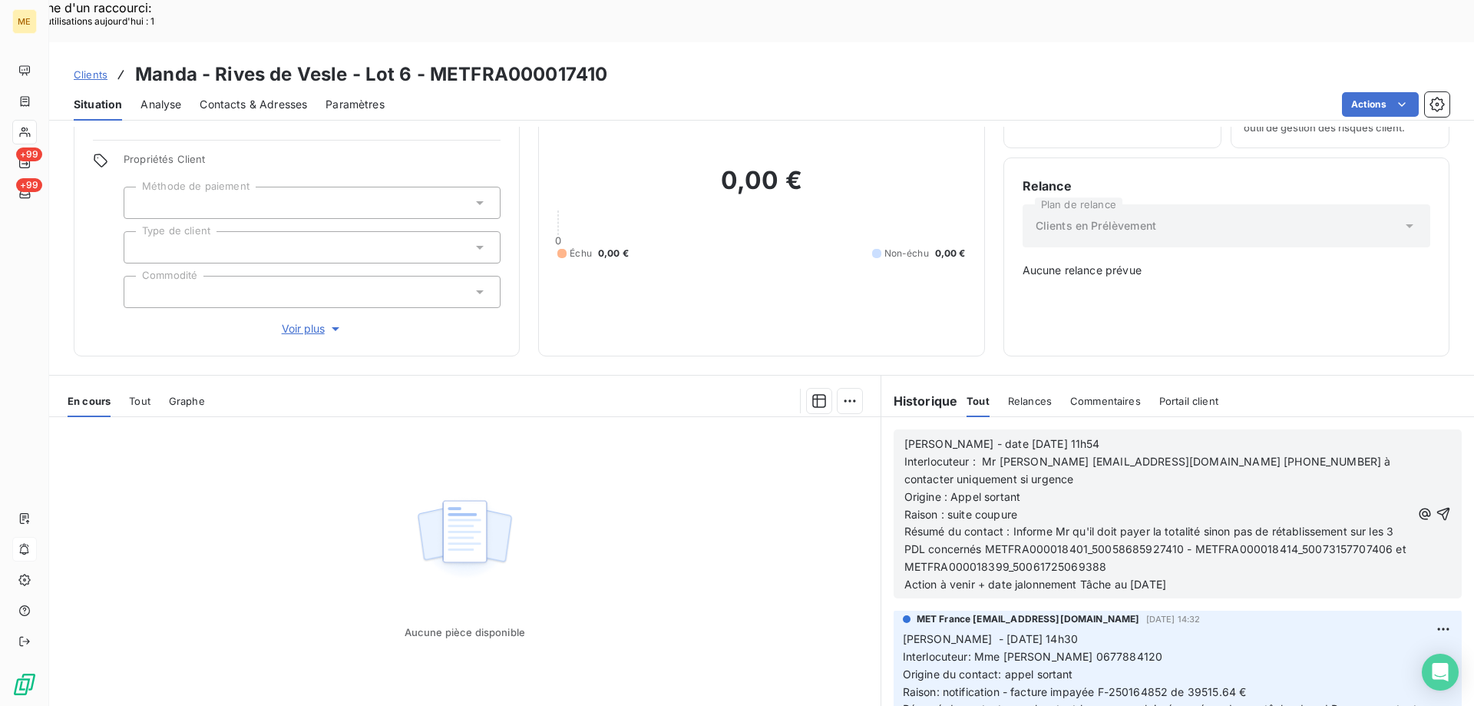
click at [984, 437] on span "Valérie - date 20/08/2025 11h54" at bounding box center [1003, 443] width 196 height 13
drag, startPoint x: 1036, startPoint y: 391, endPoint x: 1140, endPoint y: 399, distance: 104.7
click at [1140, 435] on p "Valérie - date 21/08/2025 11h54" at bounding box center [1158, 444] width 507 height 18
click at [1033, 506] on p "Raison : suite coupure" at bounding box center [1158, 515] width 507 height 18
drag, startPoint x: 1021, startPoint y: 447, endPoint x: 1130, endPoint y: 438, distance: 110.1
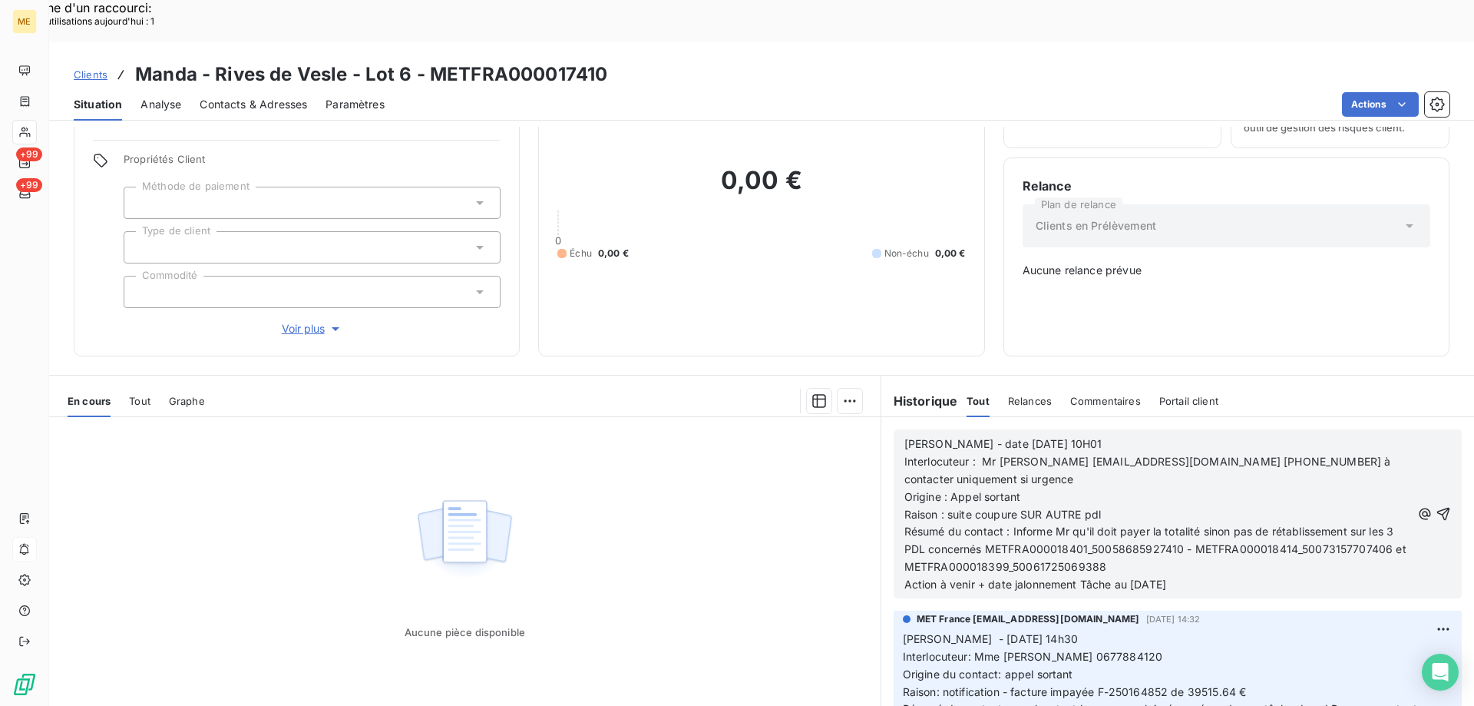
click at [1130, 506] on p "Raison : suite coupure SUR AUTRE pdl" at bounding box center [1158, 515] width 507 height 18
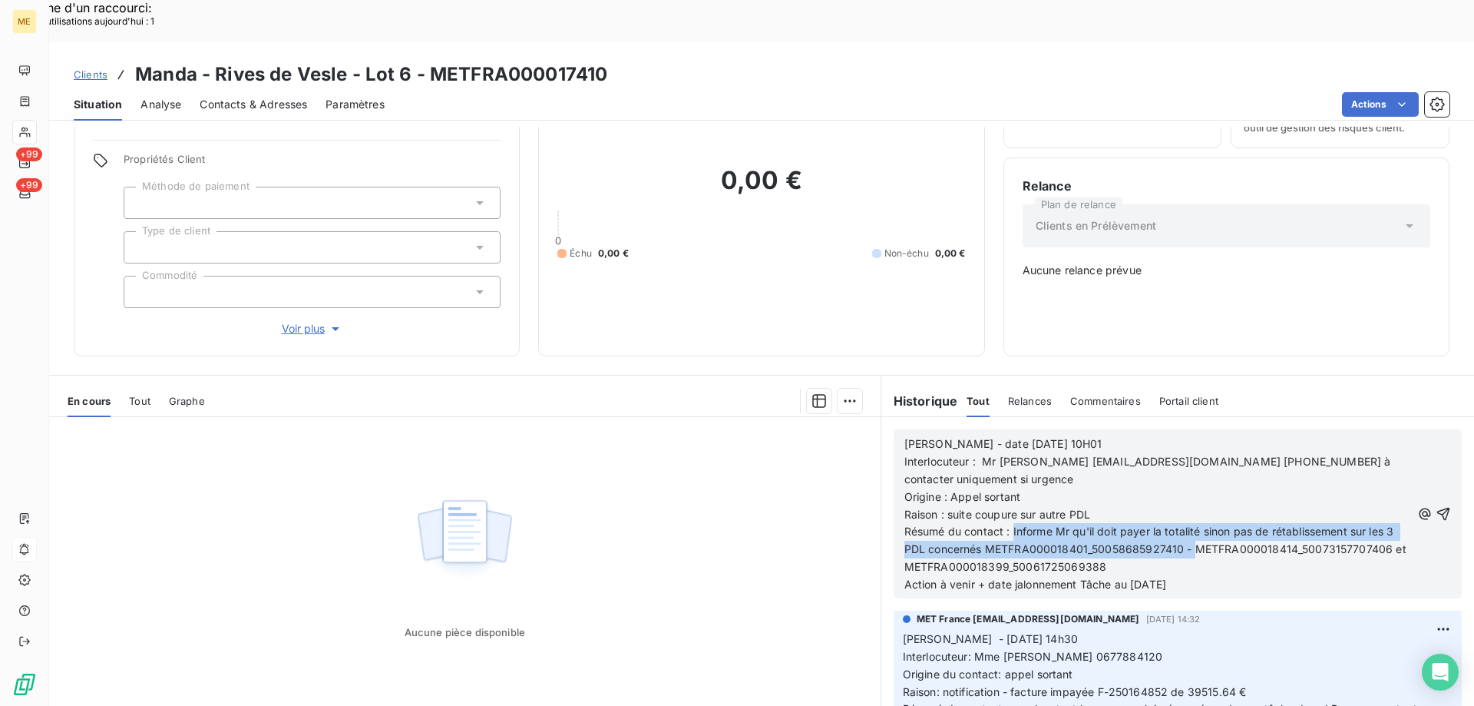
drag, startPoint x: 1007, startPoint y: 458, endPoint x: 1213, endPoint y: 475, distance: 206.6
click at [1213, 523] on p "Résumé du contact : Informe Mr qu'il doit payer la totalité sinon pas de rétabl…" at bounding box center [1158, 549] width 507 height 53
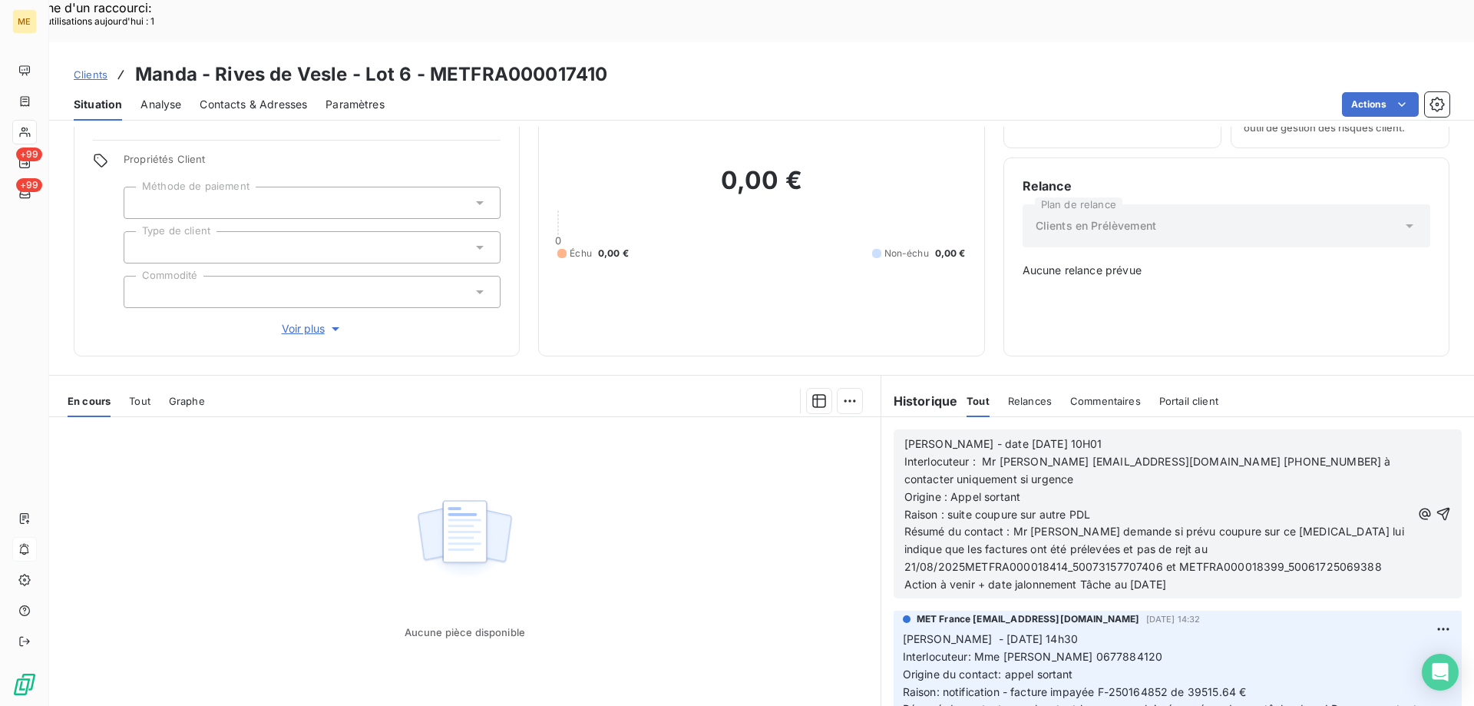
click at [1054, 524] on span "Résumé du contact : Mr me demande si prévu coupure sur ce PCE lui indique que l…" at bounding box center [1156, 548] width 503 height 48
drag, startPoint x: 1143, startPoint y: 482, endPoint x: 1313, endPoint y: 496, distance: 170.3
click at [1313, 523] on p "Résumé du contact : Mr me demande si prévu coupure sur ce PCE lui indique que l…" at bounding box center [1158, 549] width 507 height 53
drag, startPoint x: 1130, startPoint y: 514, endPoint x: 1235, endPoint y: 511, distance: 105.2
click at [1235, 576] on p "Action à venir + date jalonnement Tâche au [DATE]" at bounding box center [1158, 585] width 507 height 18
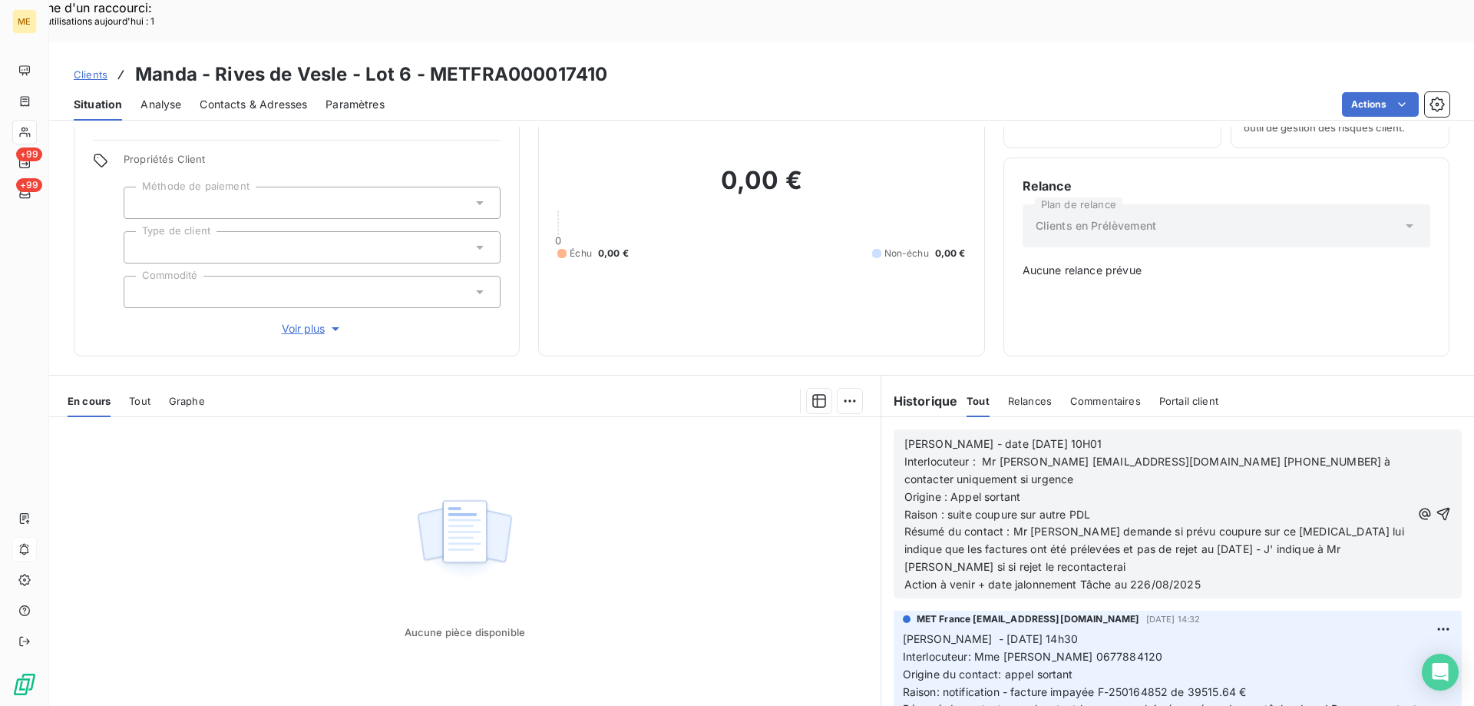
click at [1132, 577] on span "Action à venir + date jalonnement Tâche au 226/08/2025" at bounding box center [1053, 583] width 296 height 13
click at [1436, 506] on icon "button" at bounding box center [1443, 513] width 15 height 15
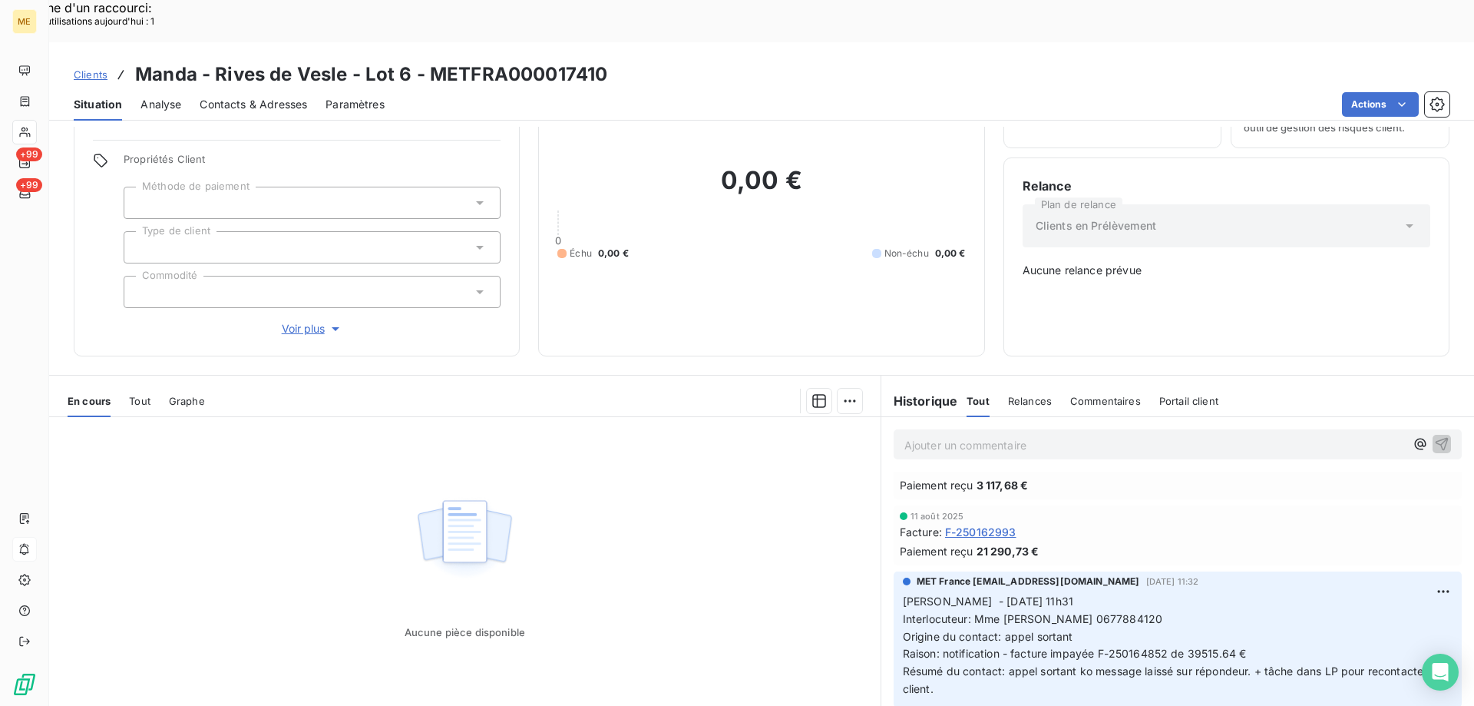
scroll to position [390, 0]
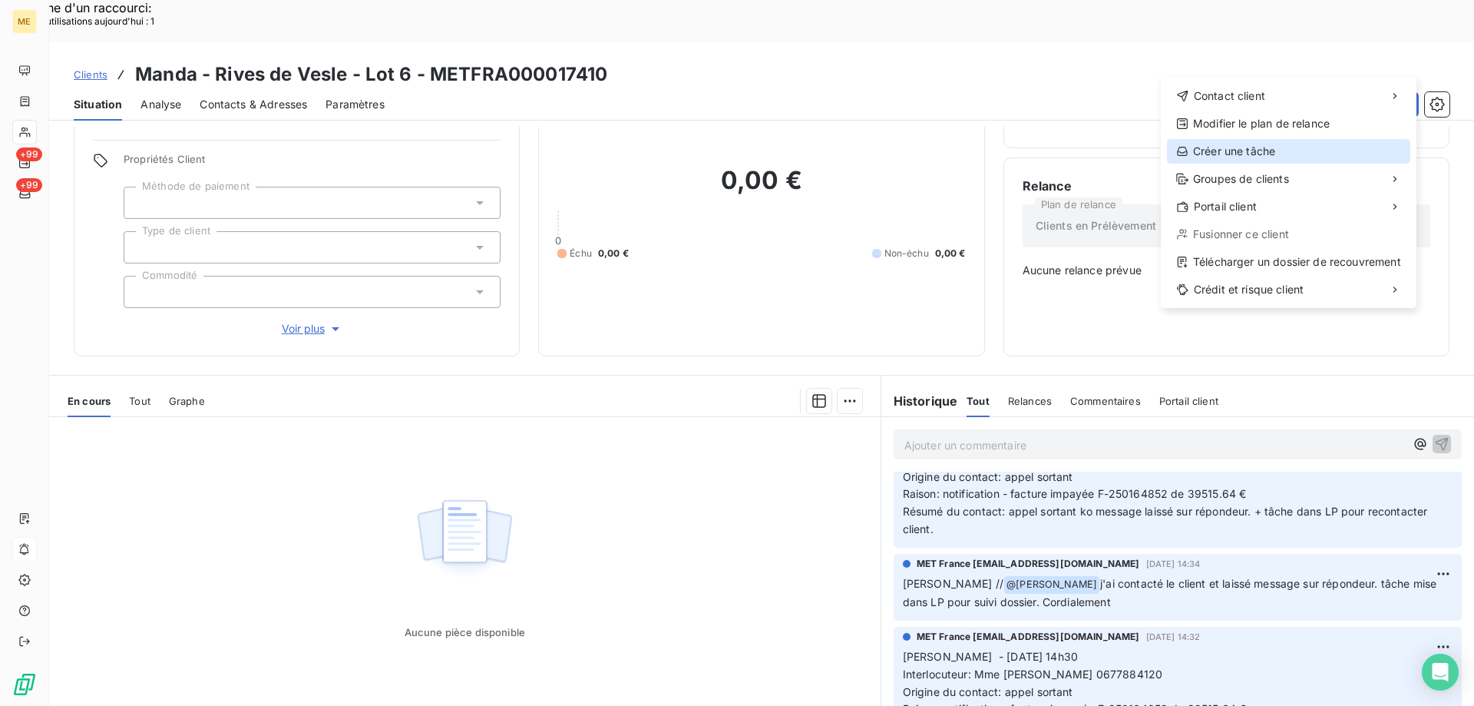
click at [1252, 148] on div "Créer une tâche" at bounding box center [1288, 151] width 243 height 25
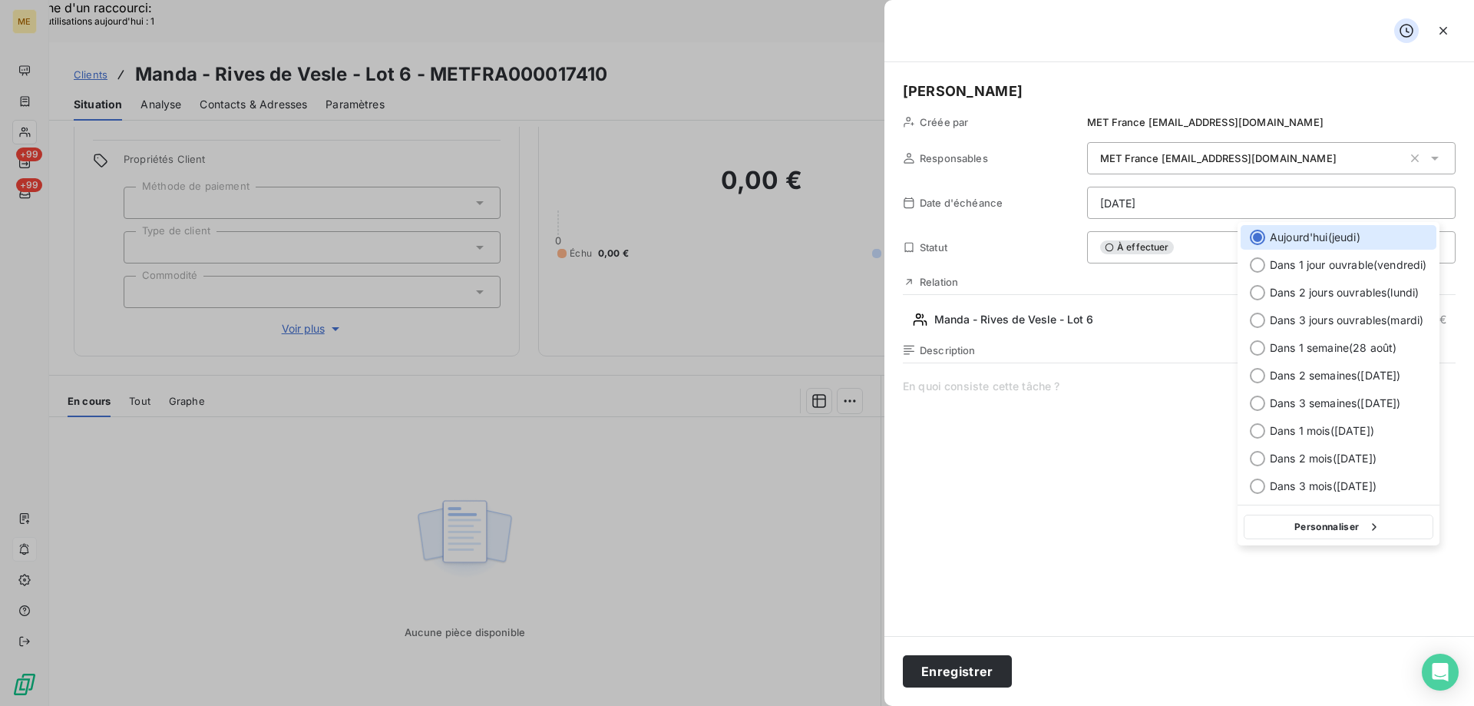
click at [1256, 319] on div at bounding box center [1257, 320] width 15 height 15
type input "[DATE]"
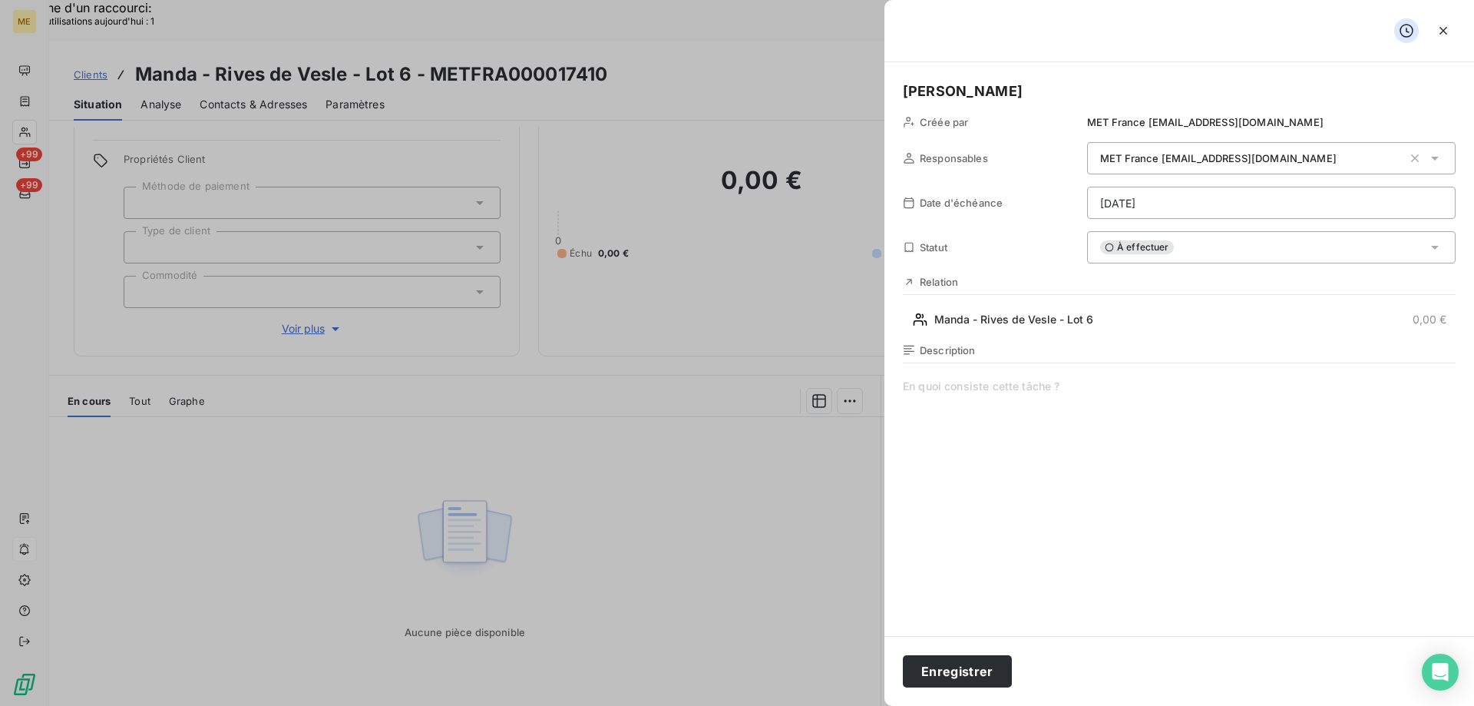
click at [1051, 376] on div "Description" at bounding box center [1179, 508] width 553 height 329
click at [958, 670] on button "Enregistrer" at bounding box center [957, 671] width 109 height 32
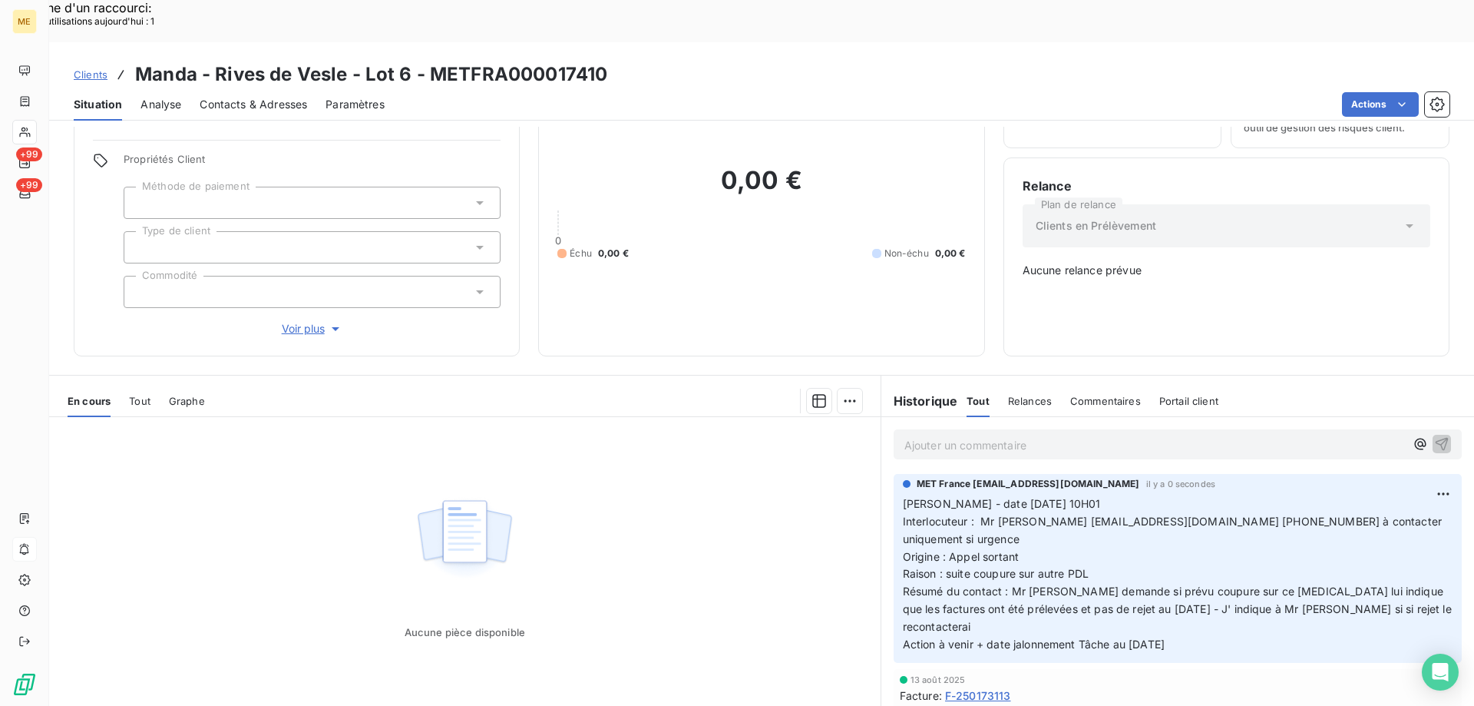
scroll to position [0, 0]
click at [309, 321] on span "Voir plus" at bounding box center [312, 328] width 61 height 15
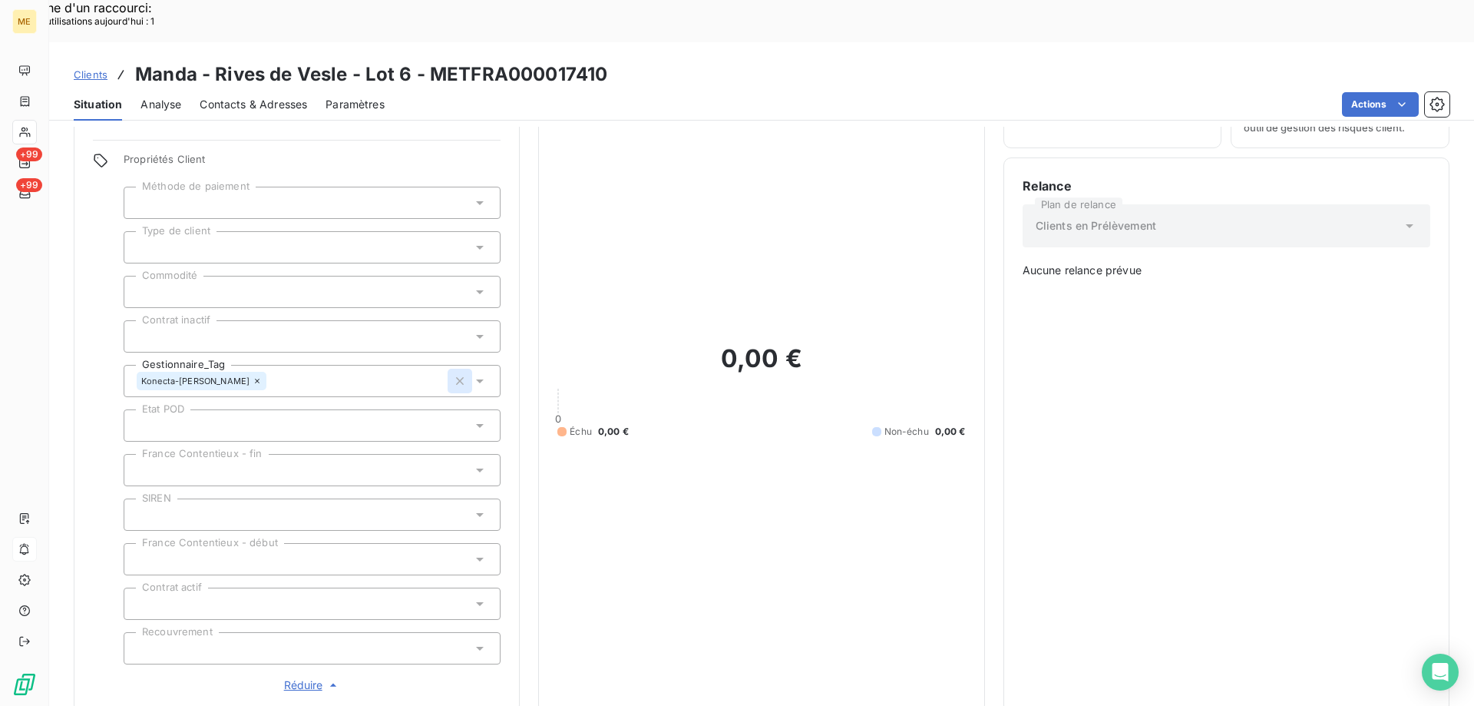
click at [455, 373] on icon "button" at bounding box center [459, 380] width 15 height 15
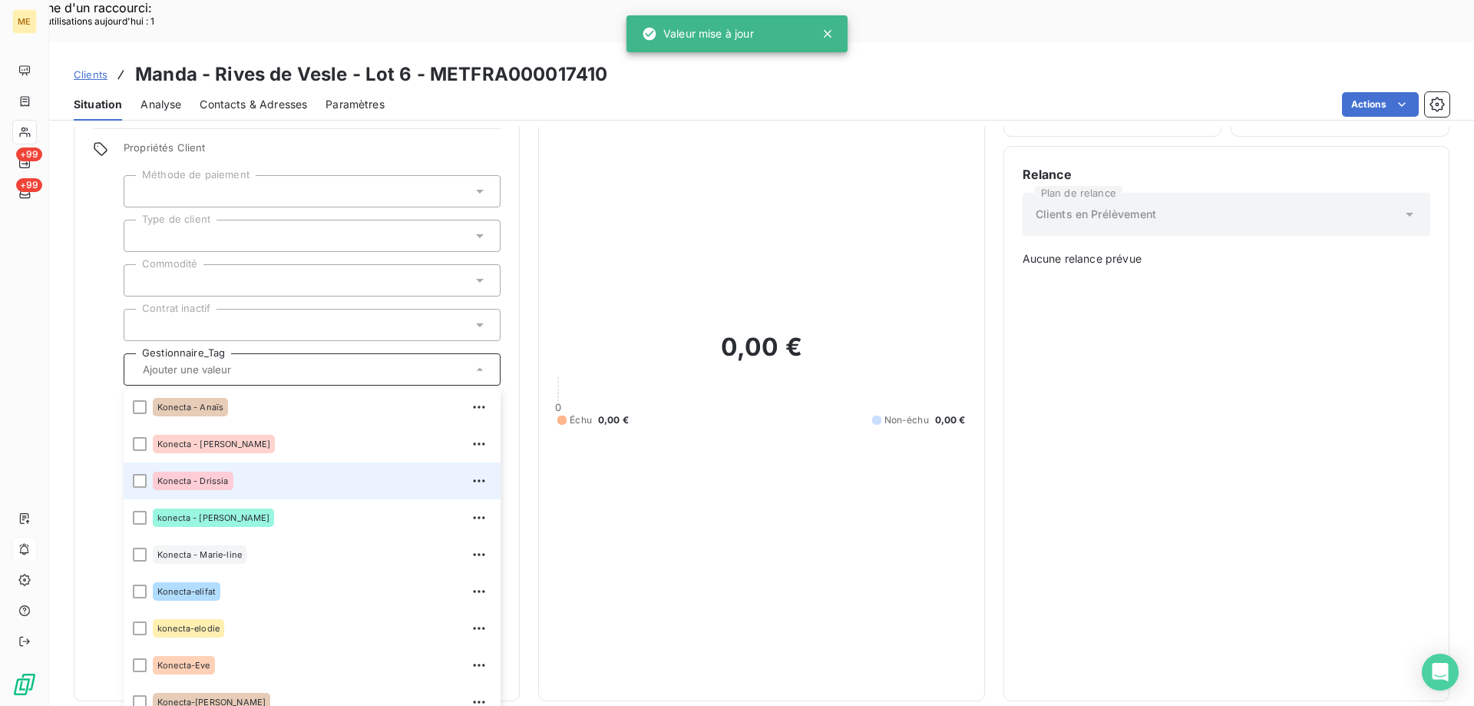
scroll to position [442, 0]
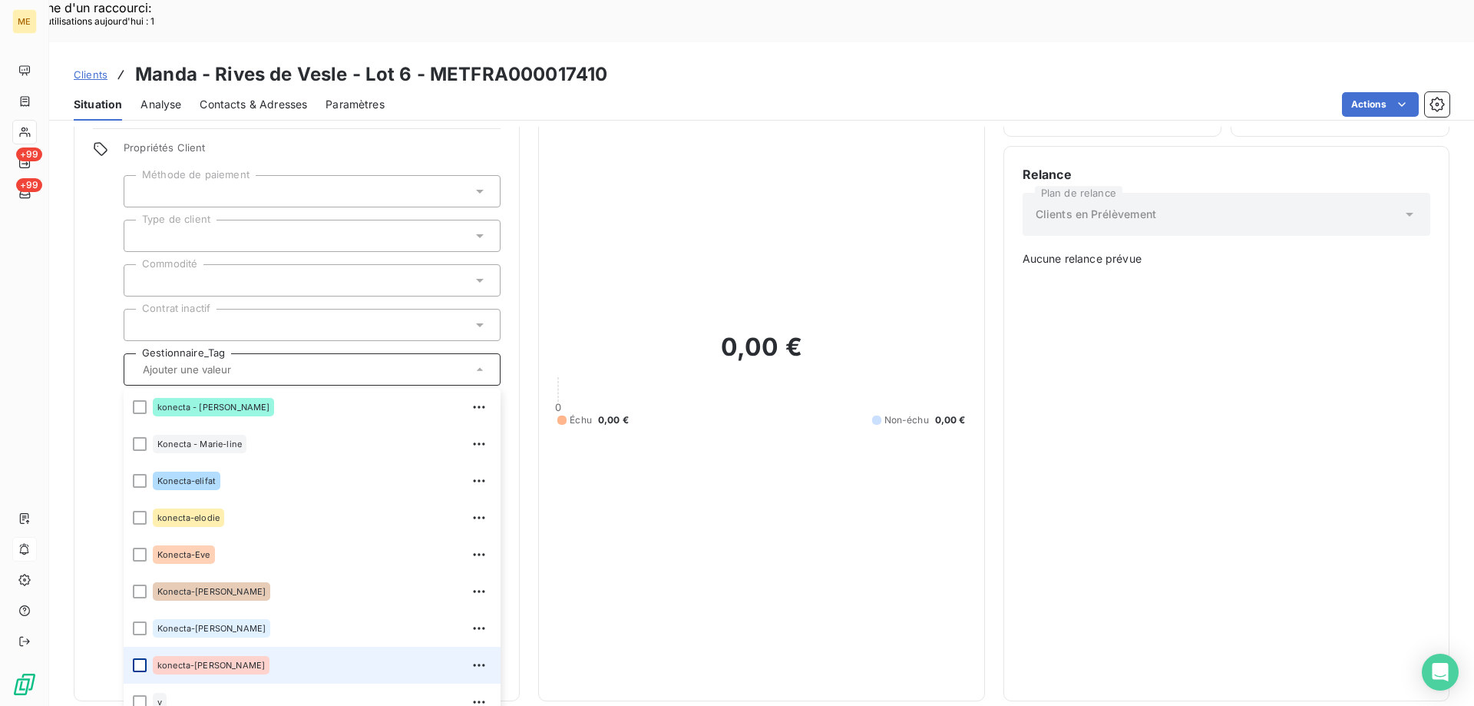
click at [137, 658] on div at bounding box center [140, 665] width 14 height 14
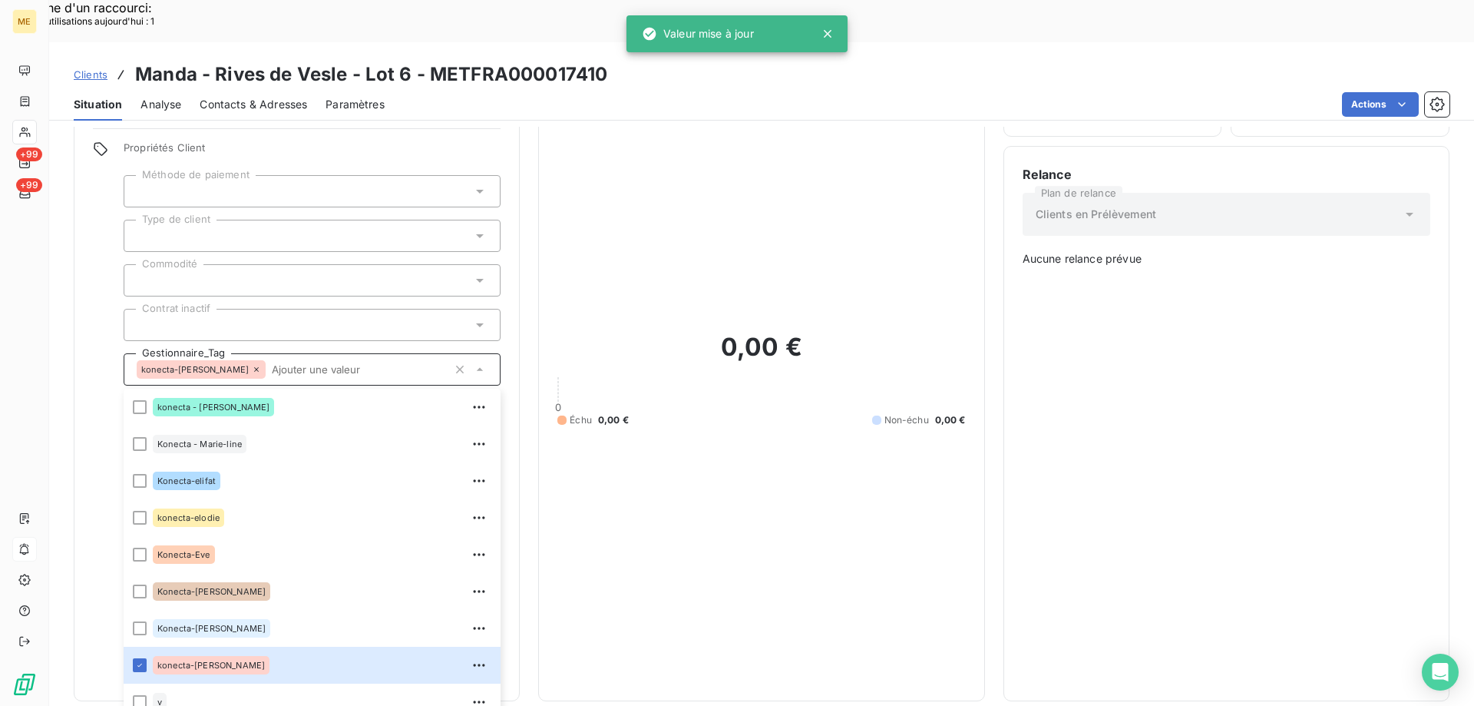
click at [736, 416] on div "0,00 € 0 Échu 0,00 € Non-échu 0,00 €" at bounding box center [761, 379] width 408 height 606
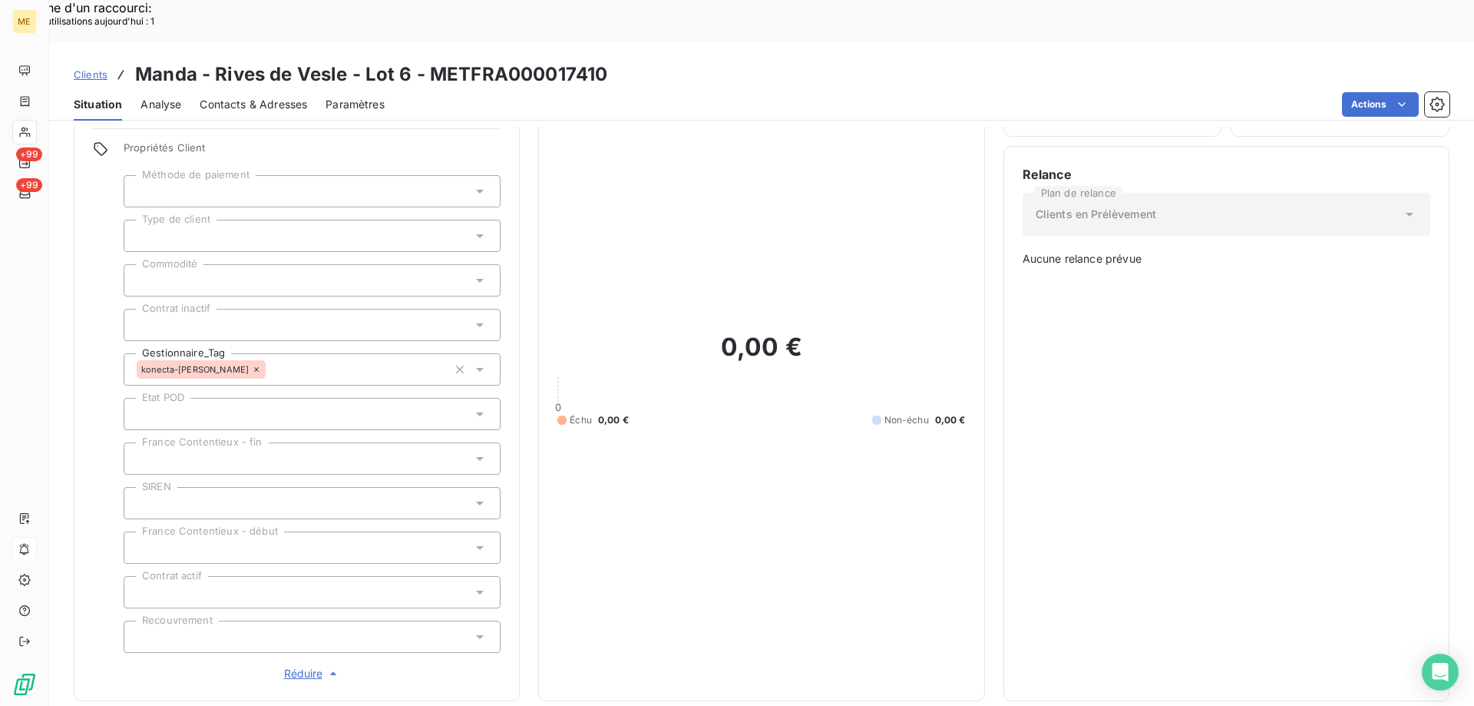
click at [292, 666] on span "Réduire" at bounding box center [312, 673] width 57 height 15
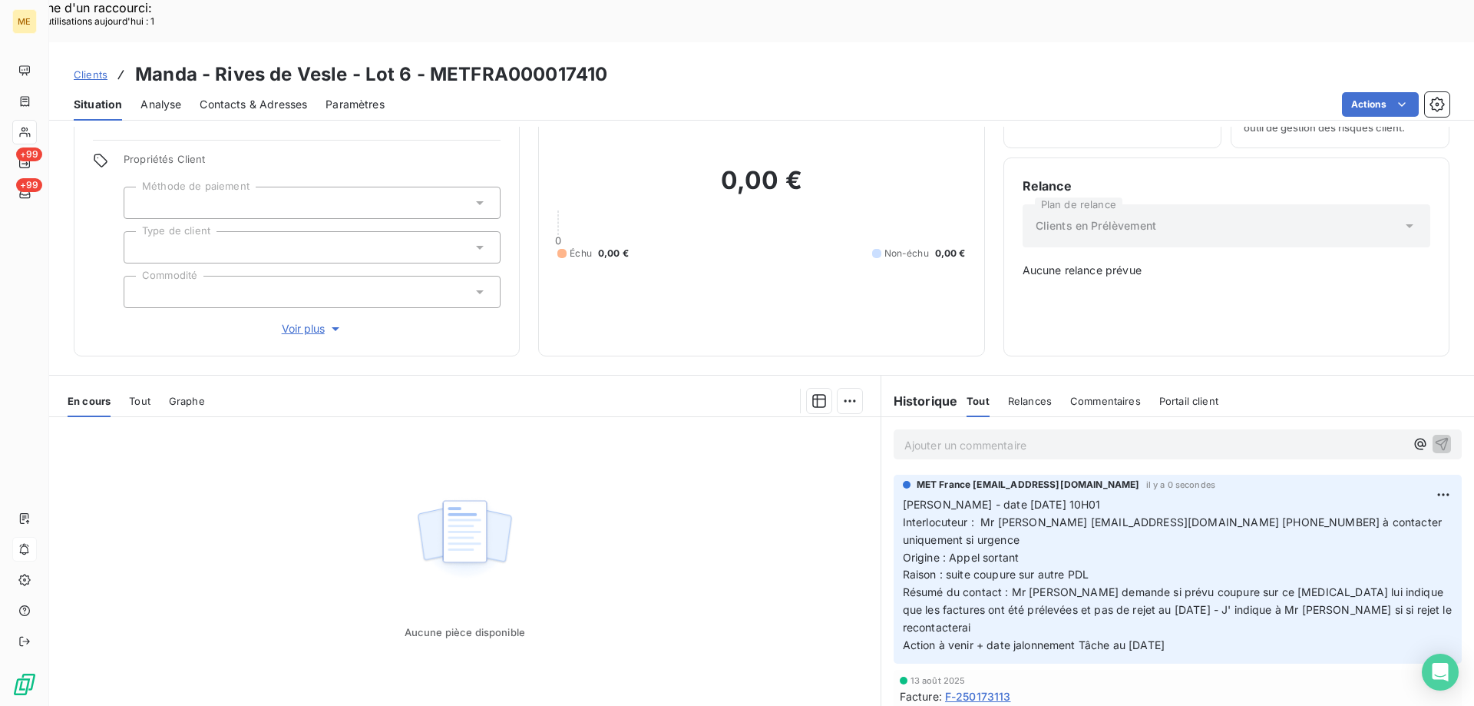
click at [138, 395] on span "Tout" at bounding box center [140, 401] width 22 height 12
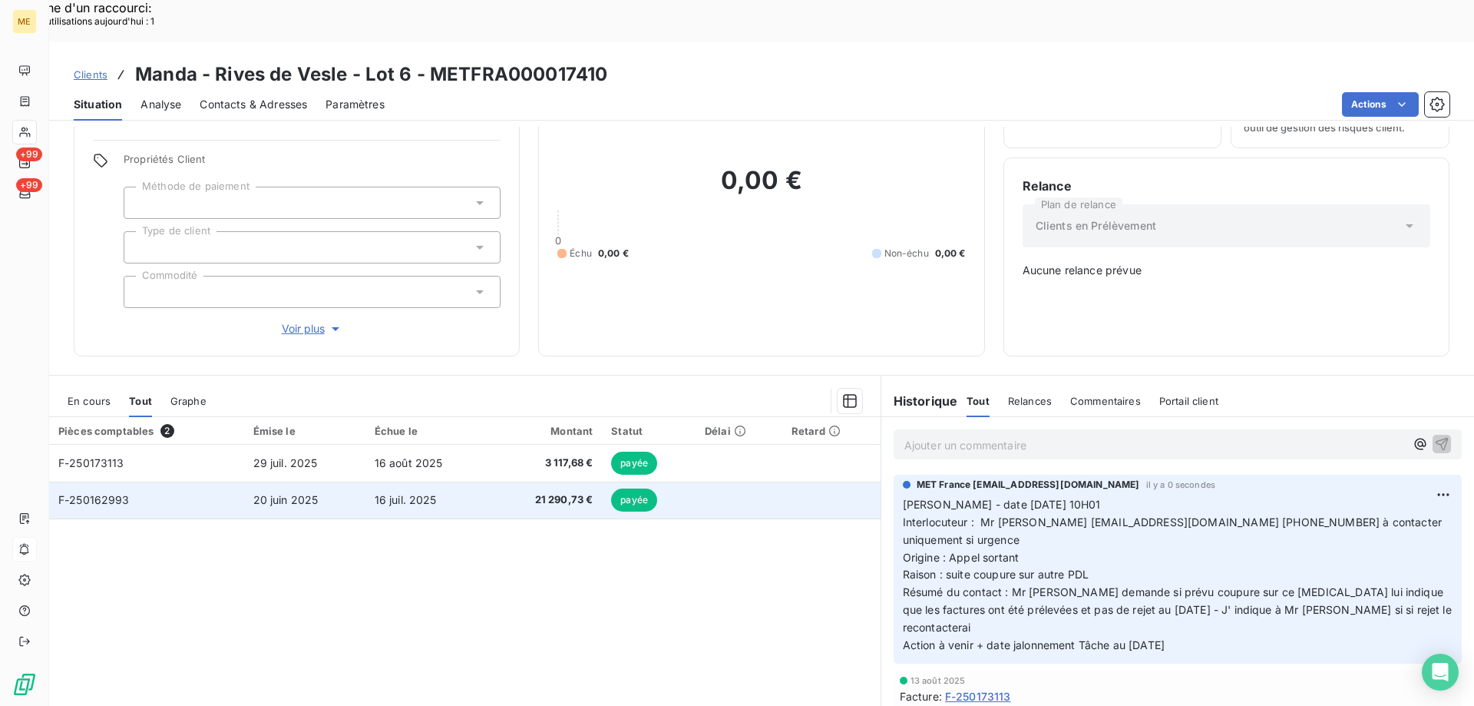
click at [83, 493] on span "F-250162993" at bounding box center [93, 499] width 71 height 13
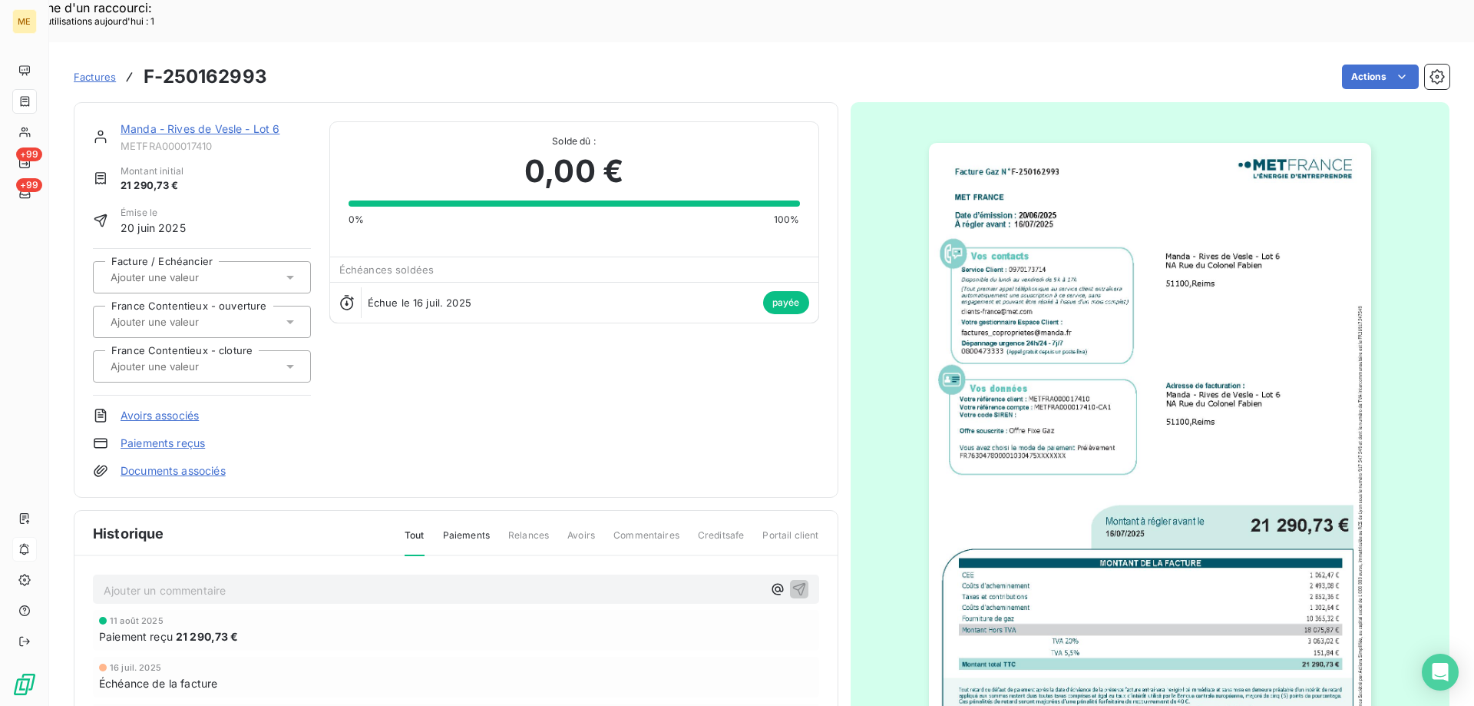
click at [1067, 377] on img "button" at bounding box center [1150, 455] width 442 height 625
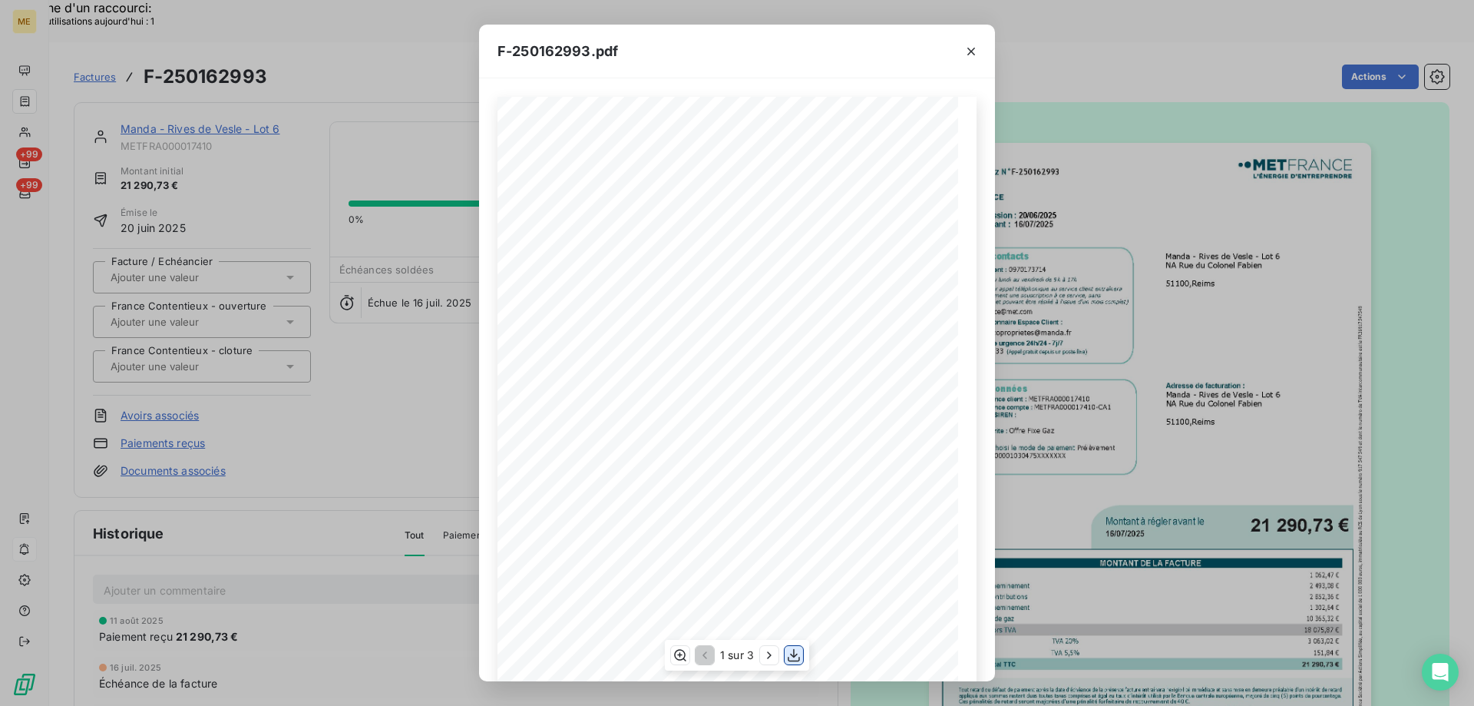
click at [795, 652] on icon "button" at bounding box center [793, 654] width 15 height 15
click at [972, 51] on icon "button" at bounding box center [972, 52] width 8 height 8
click at [1050, 41] on div "F-250162993.pdf Facture Gaz N° F-250162993 MET Energie France 4, rue de la Répu…" at bounding box center [737, 353] width 1474 height 706
click at [973, 53] on icon "button" at bounding box center [972, 52] width 8 height 8
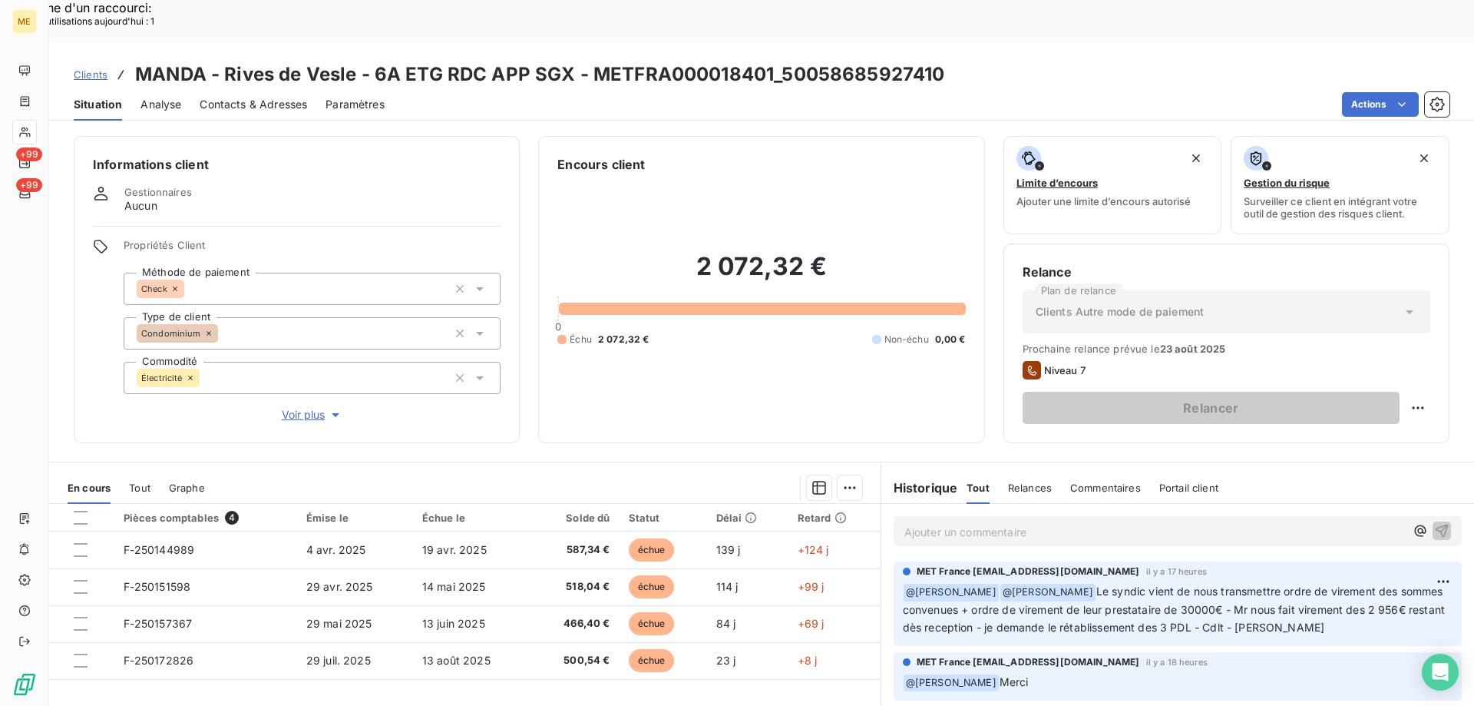
click at [786, 61] on h3 "MANDA - Rives de Vesle - 6A ETG RDC APP SGX - METFRA000018401_50058685927410" at bounding box center [539, 75] width 809 height 28
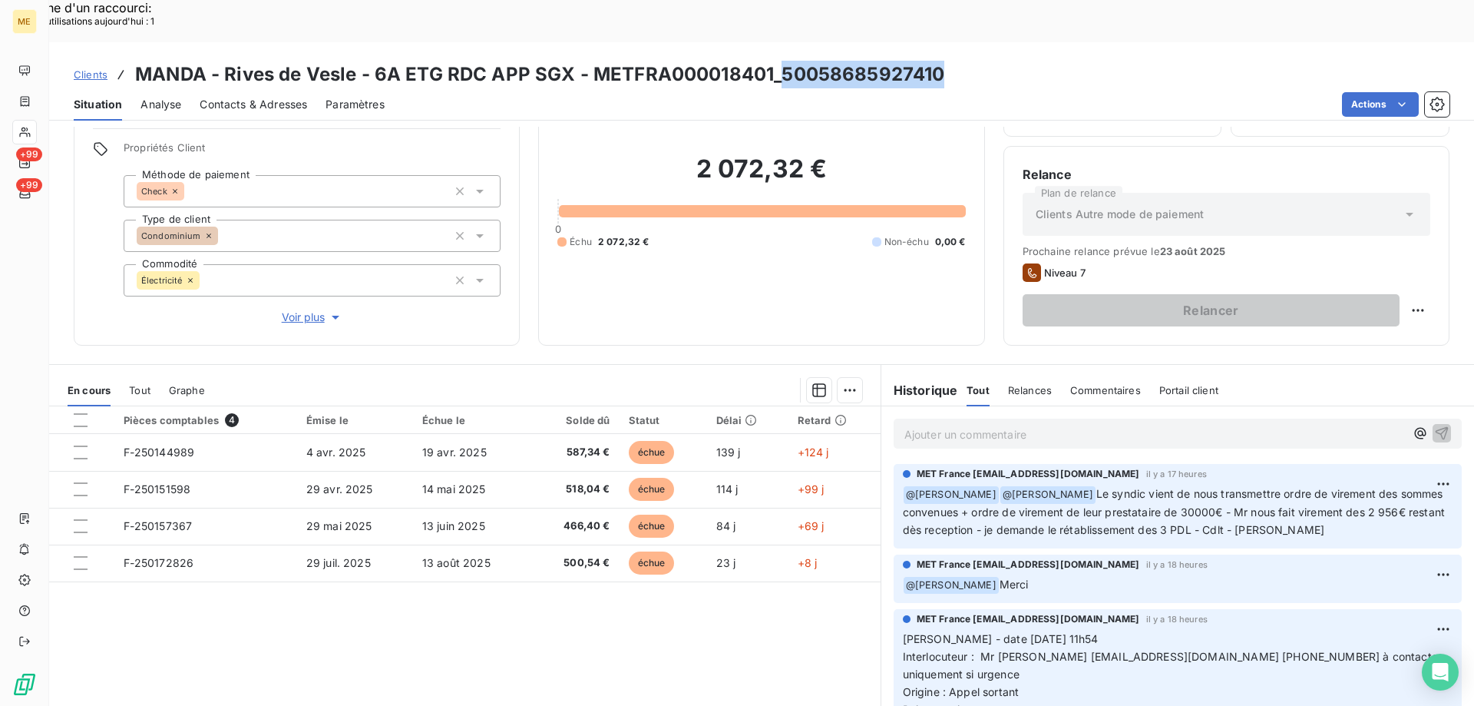
drag, startPoint x: 779, startPoint y: 31, endPoint x: 938, endPoint y: 28, distance: 159.0
click at [938, 61] on h3 "MANDA - Rives de Vesle - 6A ETG RDC APP SGX - METFRA000018401_50058685927410" at bounding box center [539, 75] width 809 height 28
copy h3 "50058685927410"
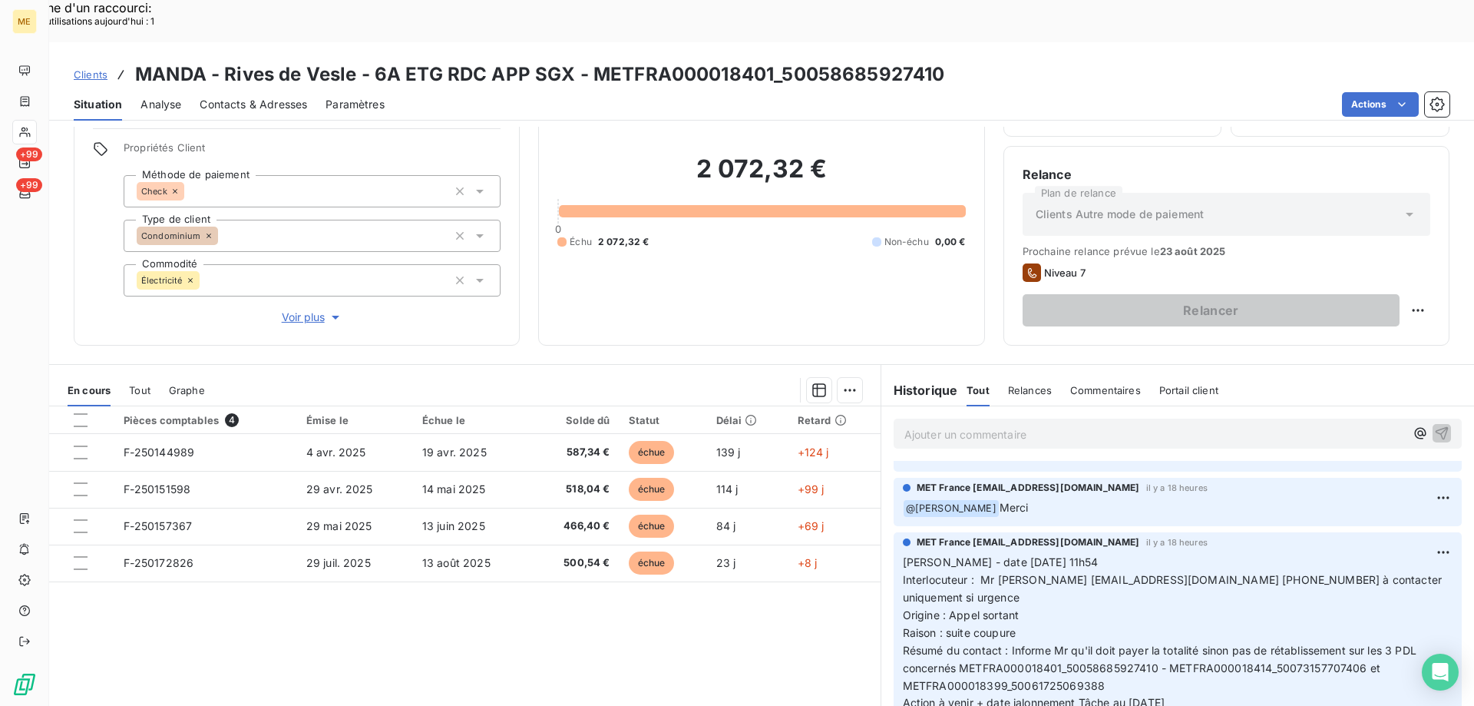
click at [1143, 573] on span "Interlocuteur : Mr bozqurt copro@manda.fr 0970702975 à contacter uniquement si …" at bounding box center [1174, 588] width 543 height 31
click at [1140, 573] on span "Interlocuteur : Mr bozqurt copro@manda.fr 0970702975 à contacter uniquement si …" at bounding box center [1174, 588] width 543 height 31
copy span "0970702975"
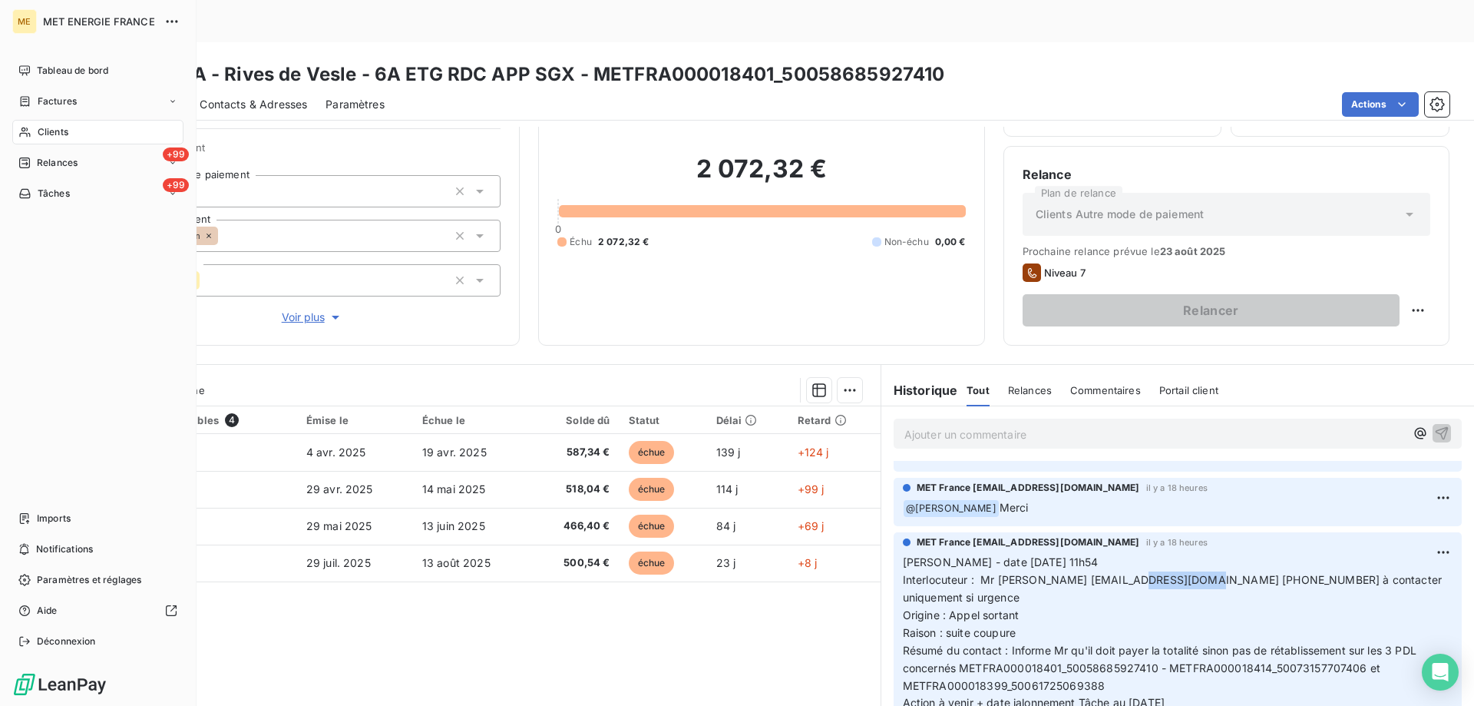
click at [88, 134] on div "Clients" at bounding box center [97, 132] width 171 height 25
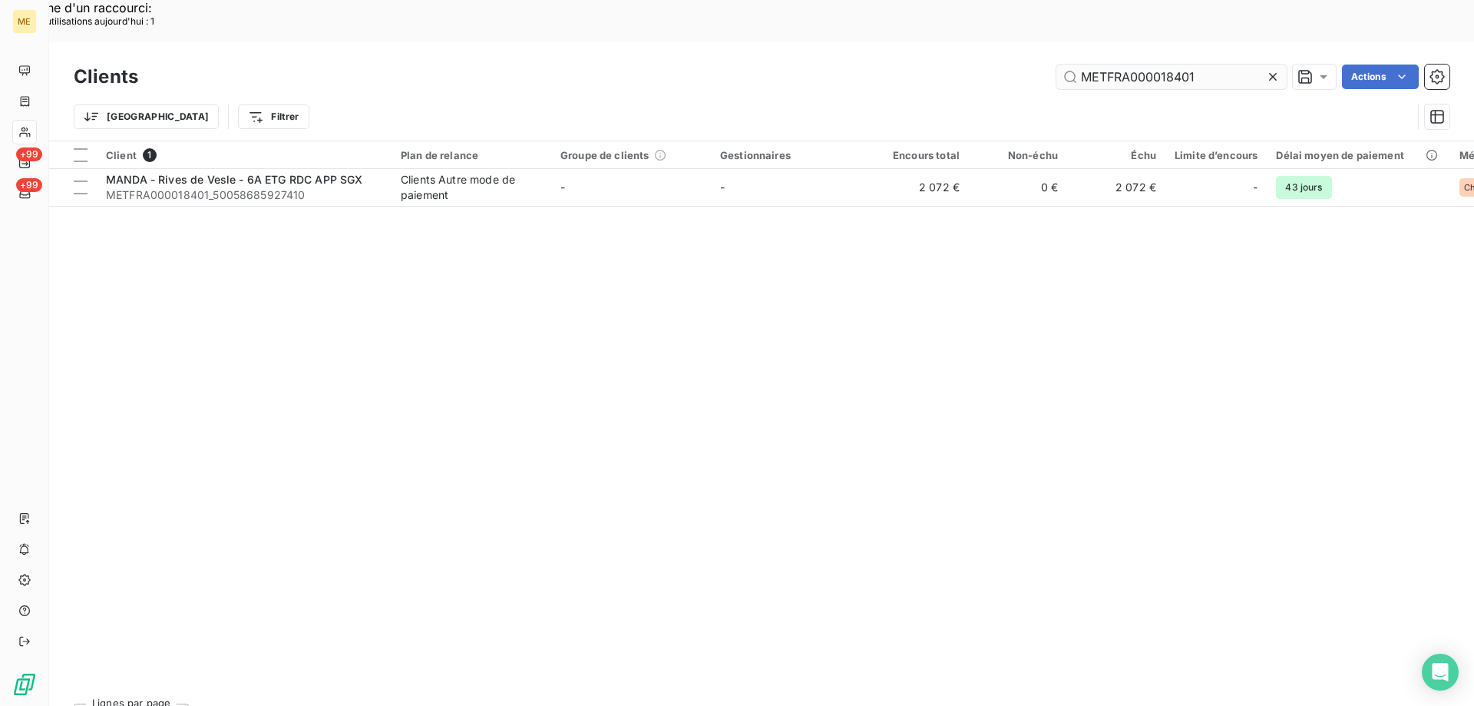
click at [1267, 69] on icon at bounding box center [1272, 76] width 15 height 15
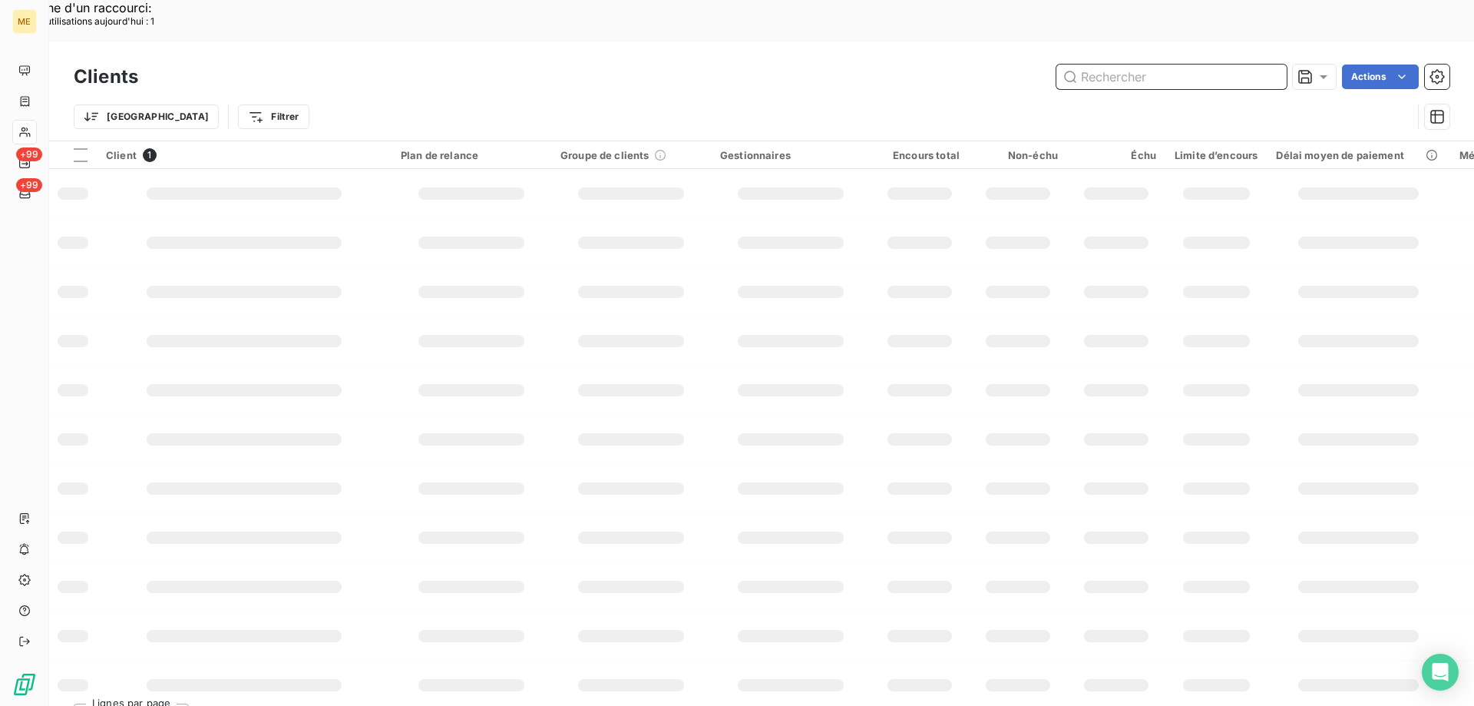
click at [1087, 65] on input "text" at bounding box center [1172, 77] width 230 height 25
paste input "METFRA000017410"
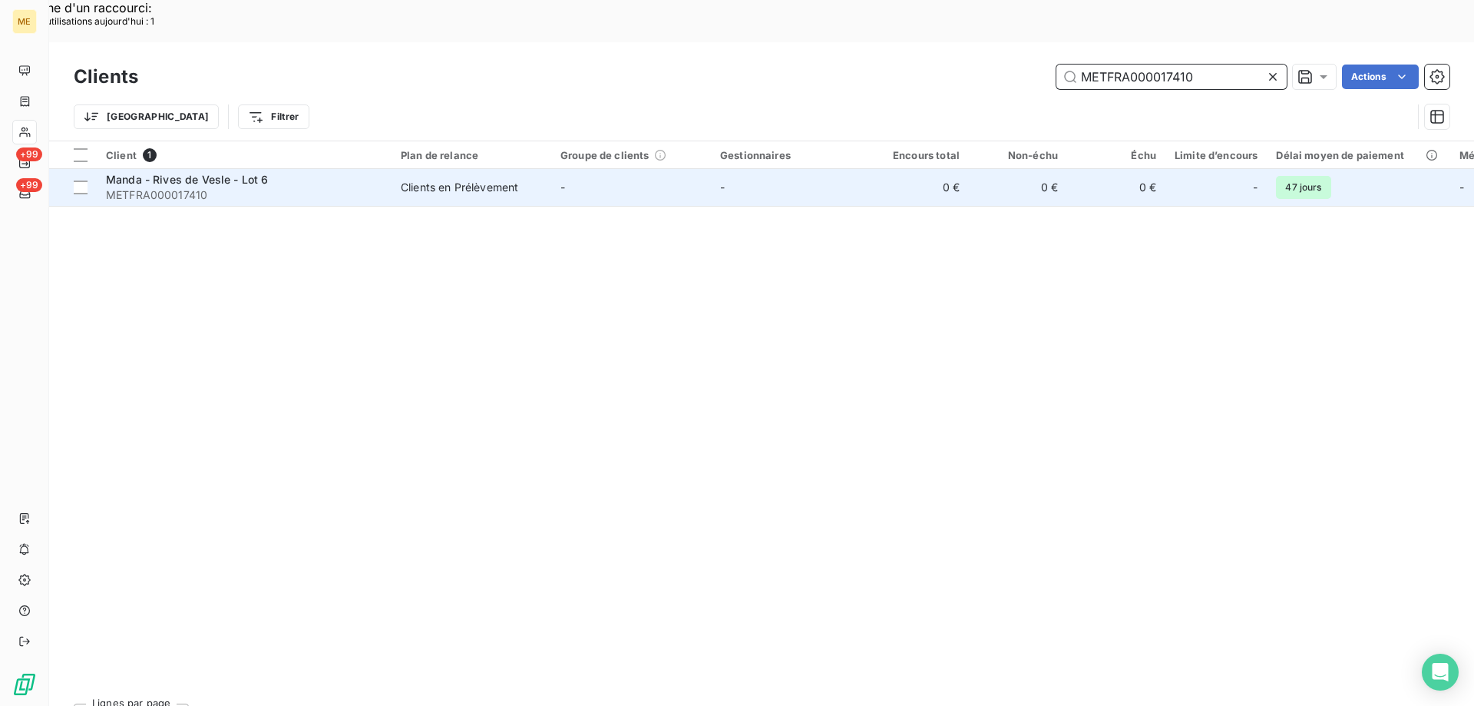
type input "METFRA000017410"
click at [183, 173] on span "Manda - Rives de Vesle - Lot 6" at bounding box center [187, 179] width 163 height 13
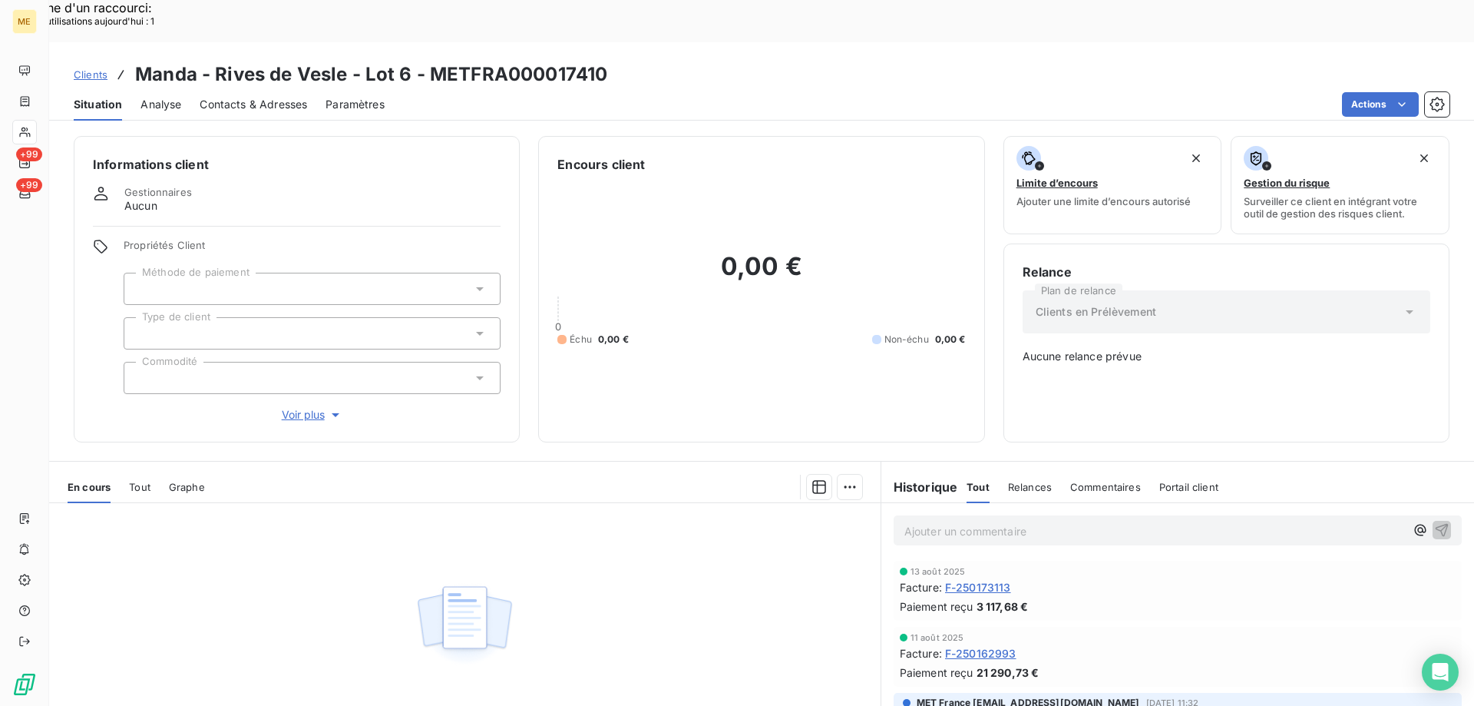
click at [146, 481] on span "Tout" at bounding box center [140, 487] width 22 height 12
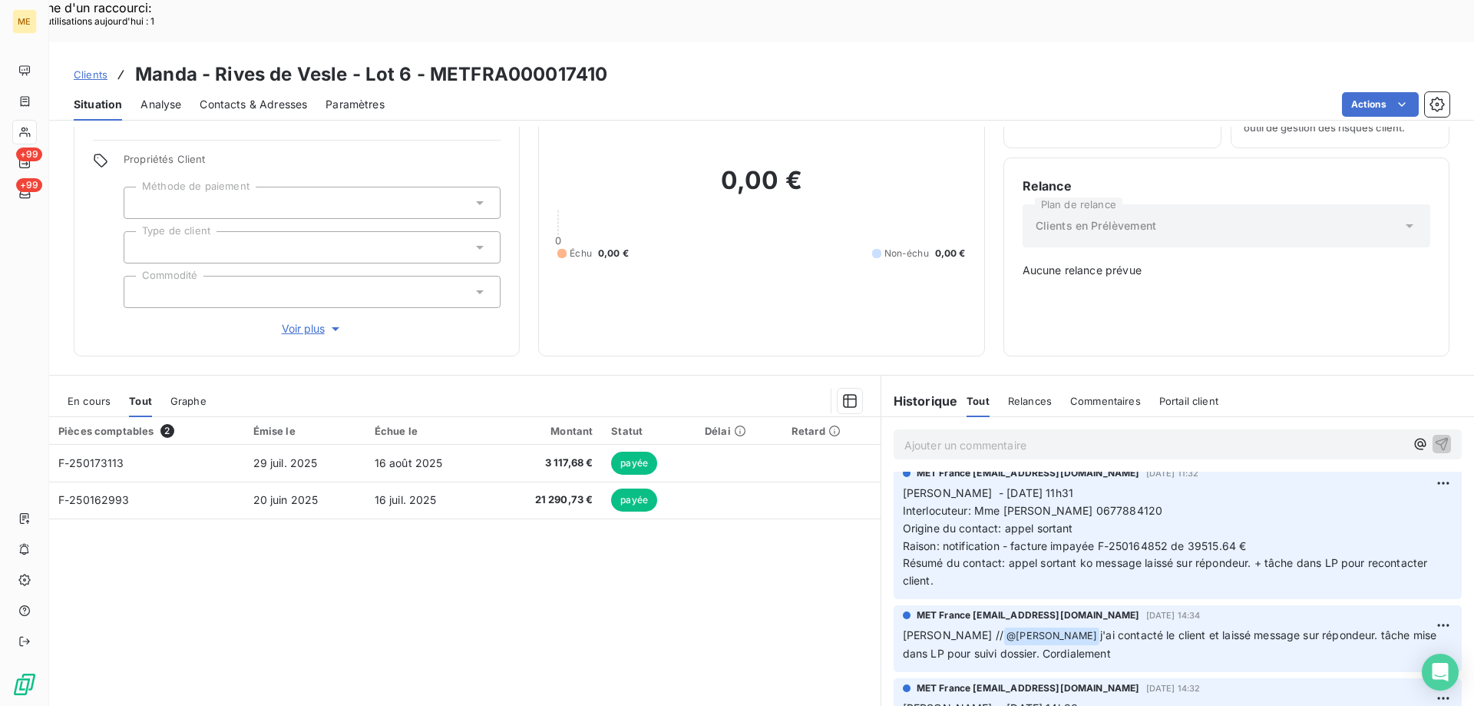
scroll to position [121, 0]
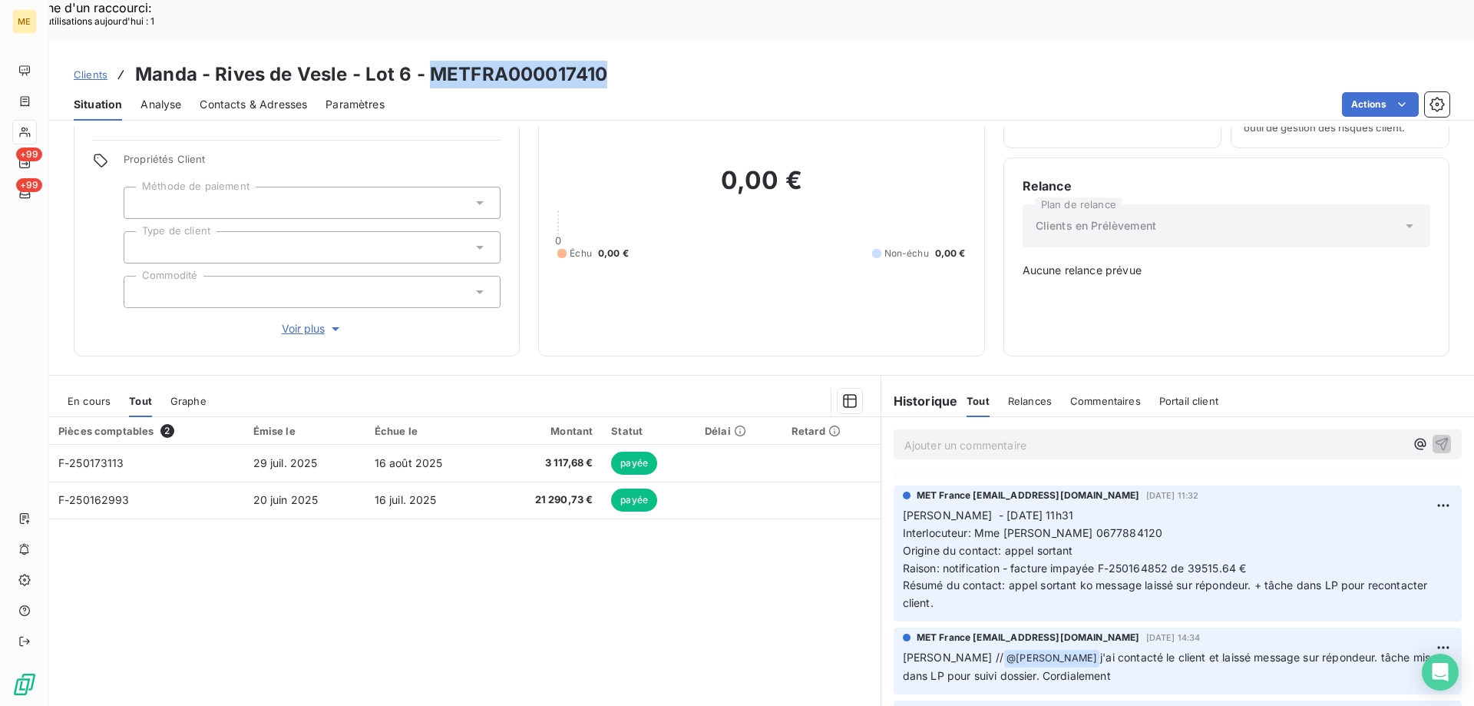
drag, startPoint x: 430, startPoint y: 31, endPoint x: 602, endPoint y: 26, distance: 172.1
click at [602, 61] on h3 "Manda - Rives de Vesle - Lot 6 - METFRA000017410" at bounding box center [371, 75] width 472 height 28
copy h3 "METFRA000017410"
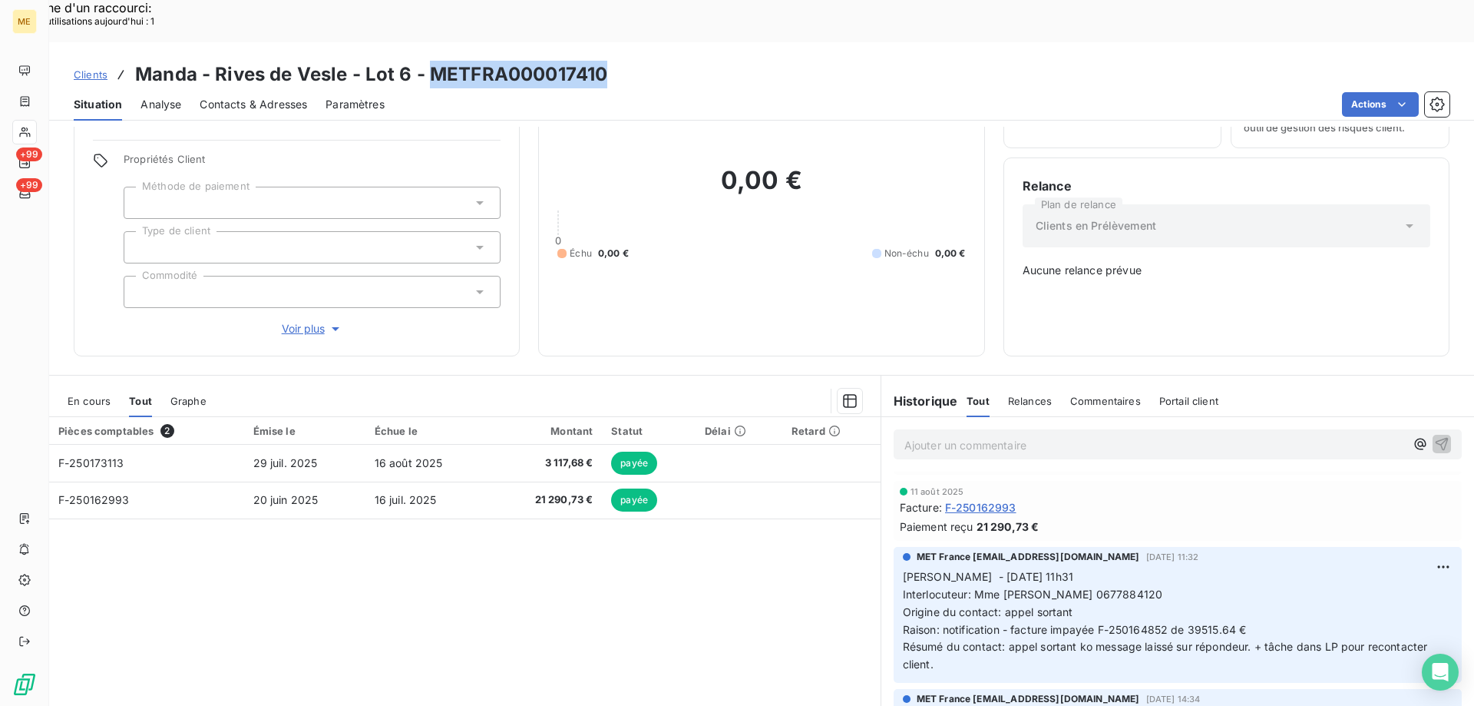
scroll to position [0, 0]
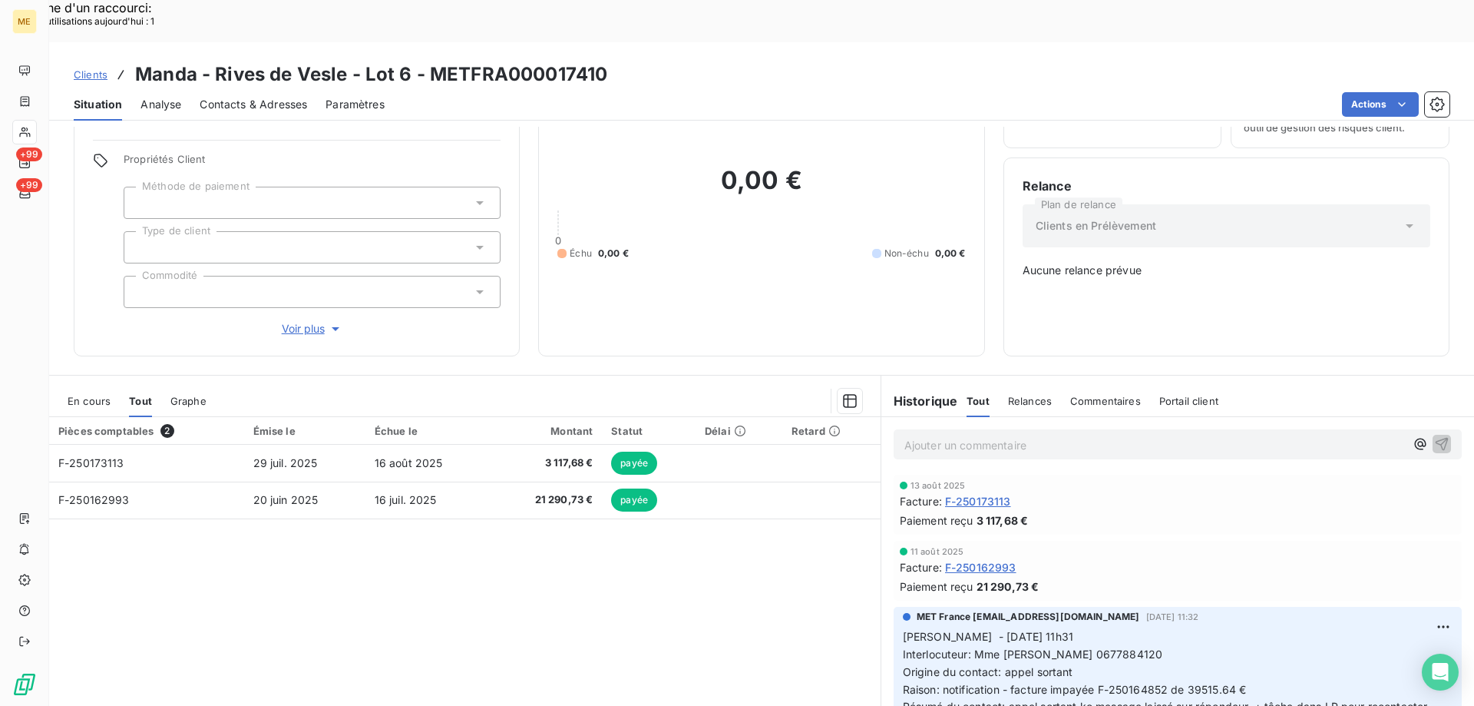
click at [1040, 435] on p "Ajouter un commentaire ﻿" at bounding box center [1155, 444] width 501 height 19
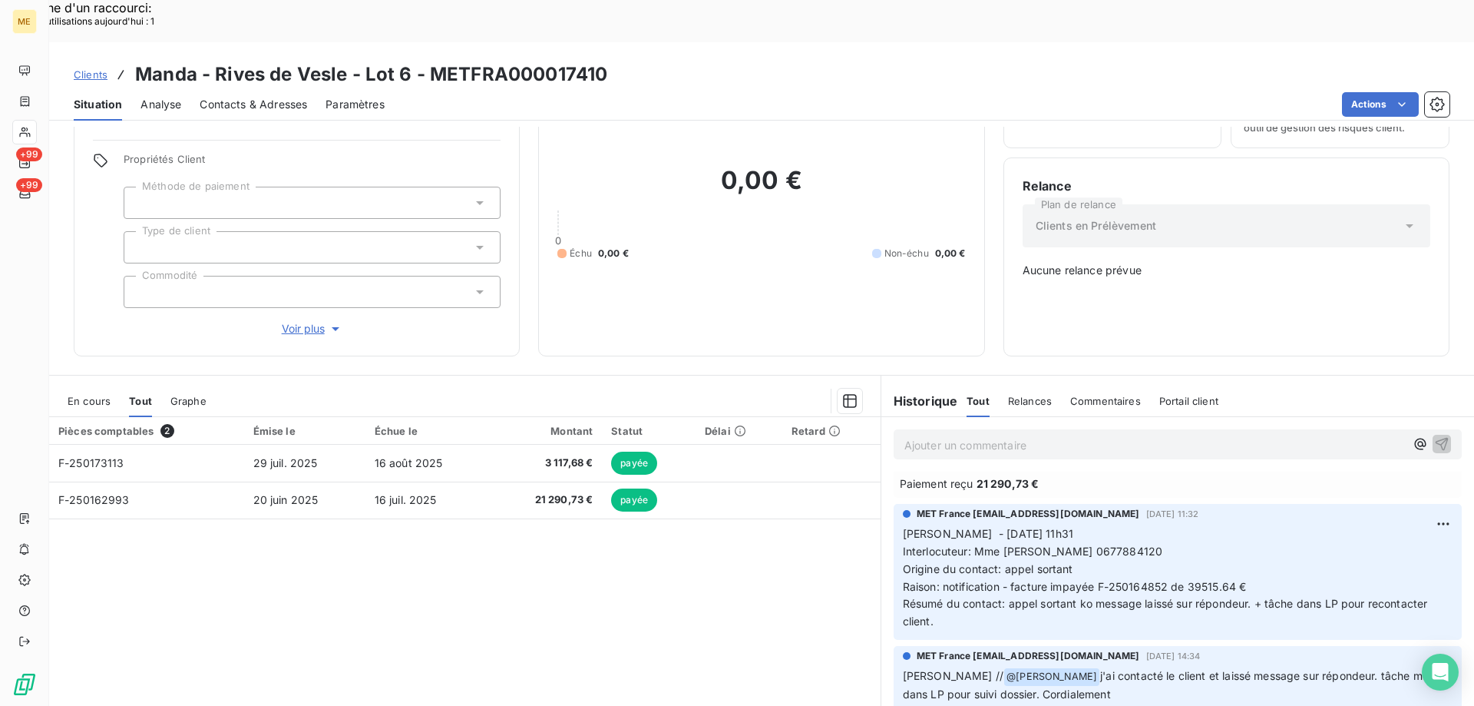
scroll to position [275, 0]
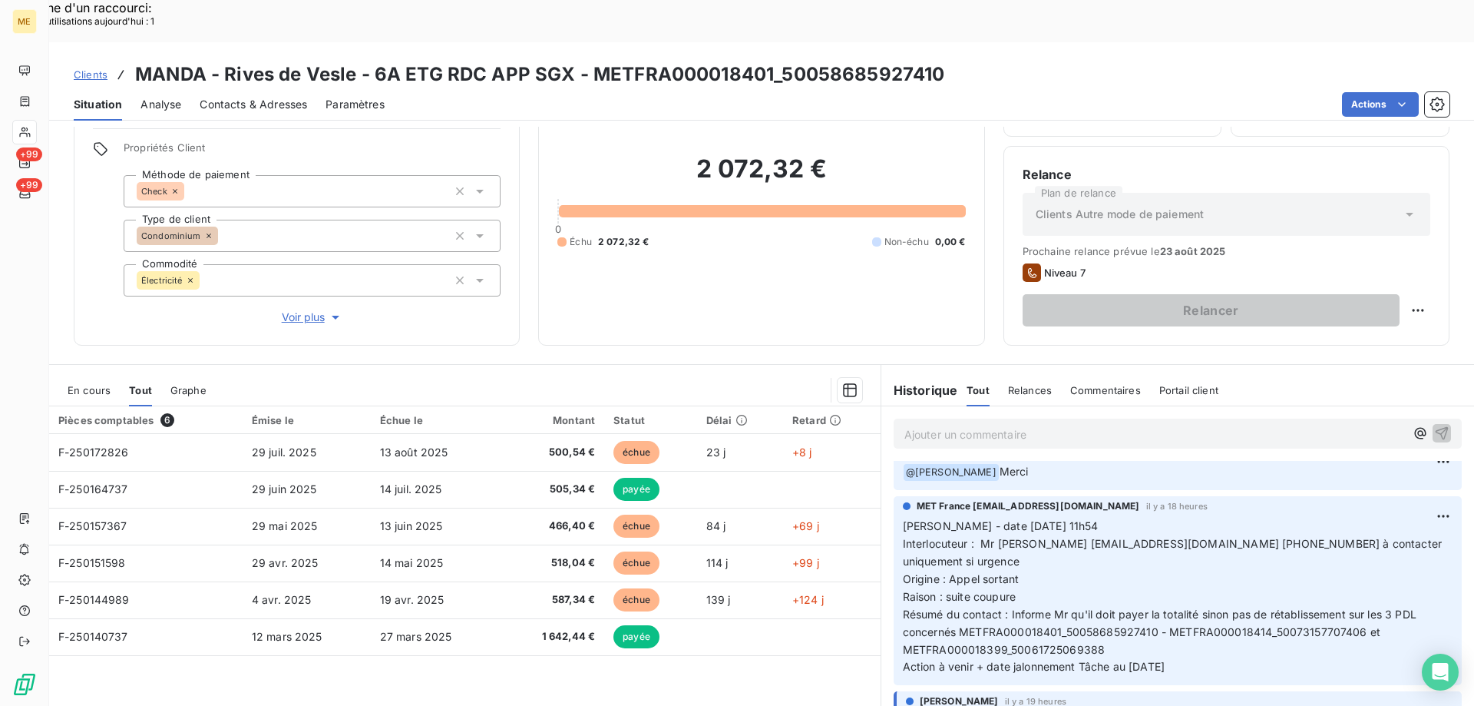
scroll to position [77, 0]
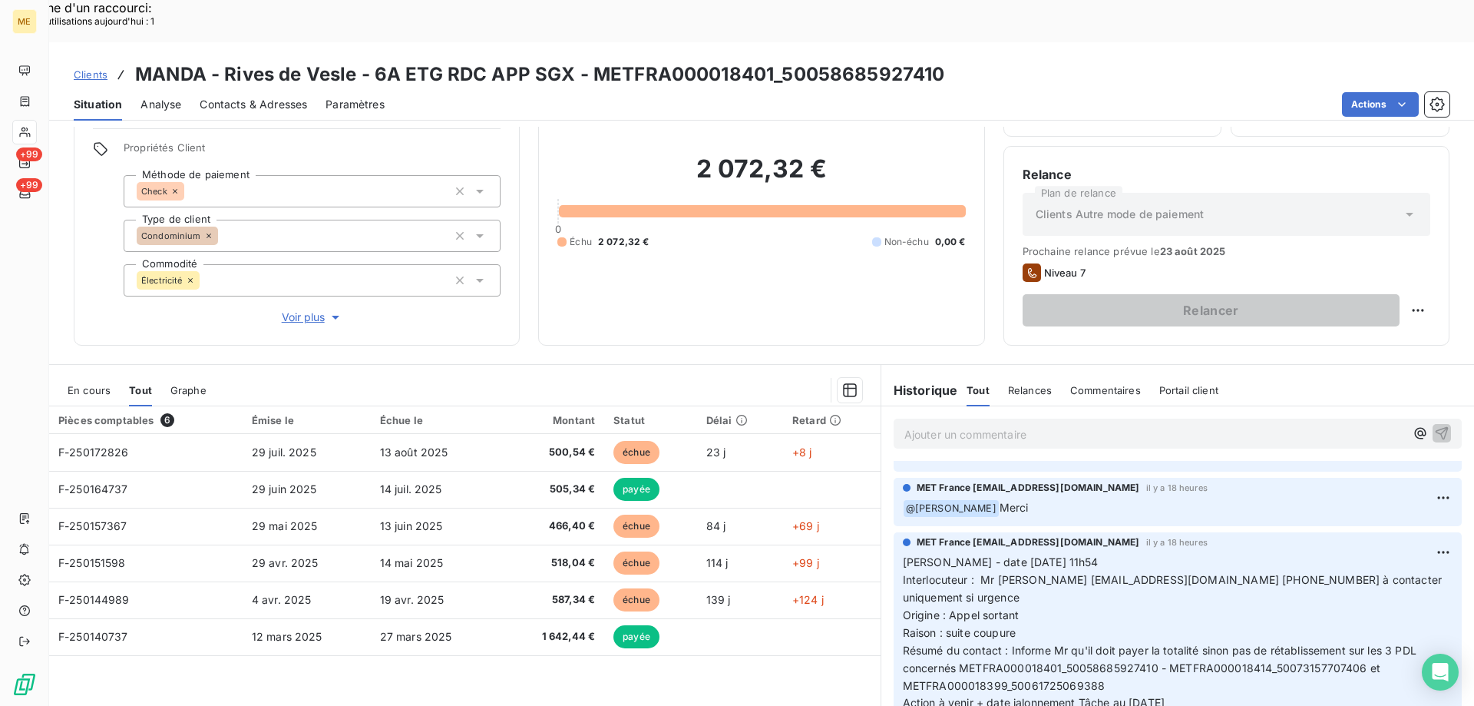
drag, startPoint x: 1211, startPoint y: 644, endPoint x: 898, endPoint y: 518, distance: 337.2
click at [903, 554] on p "Valérie - date 20/08/2025 11h54 Interlocuteur : Mr bozqurt copro@manda.fr 09707…" at bounding box center [1178, 633] width 550 height 158
copy p "Valérie - date 20/08/2025 11h54 Interlocuteur : Mr bozqurt copro@manda.fr 09707…"
drag, startPoint x: 1199, startPoint y: 382, endPoint x: 1199, endPoint y: 390, distance: 7.7
click at [1199, 423] on div "Ajouter un commentaire ﻿" at bounding box center [1155, 433] width 501 height 21
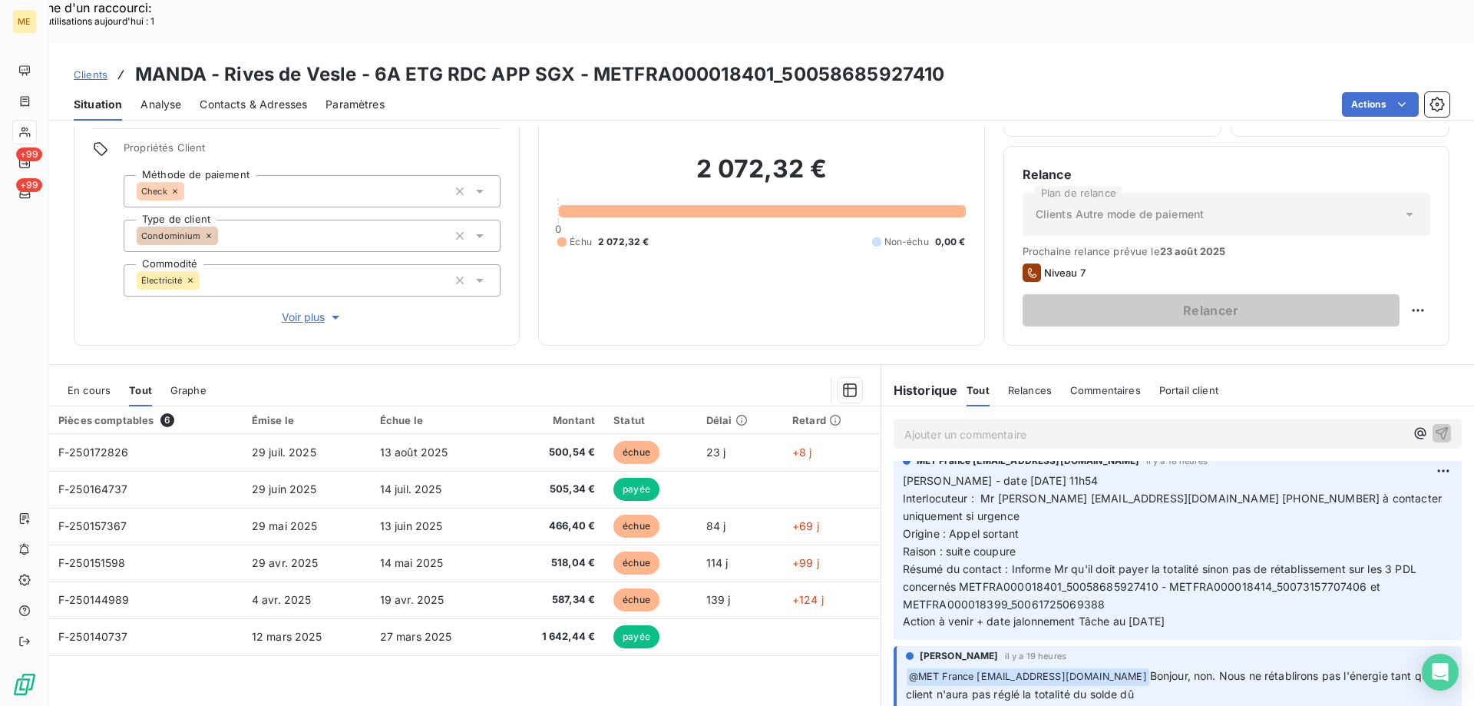
scroll to position [0, 0]
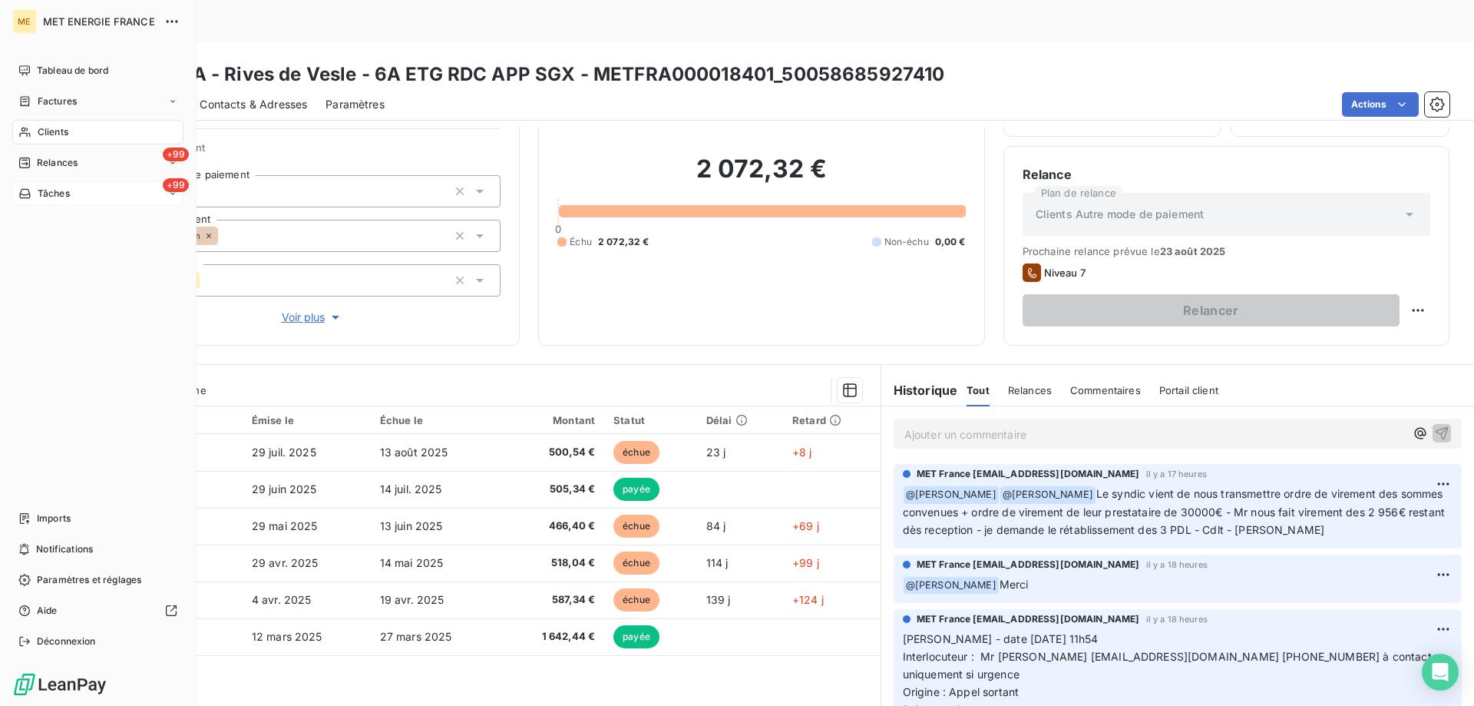
click at [106, 197] on div "+99 Tâches" at bounding box center [97, 193] width 171 height 25
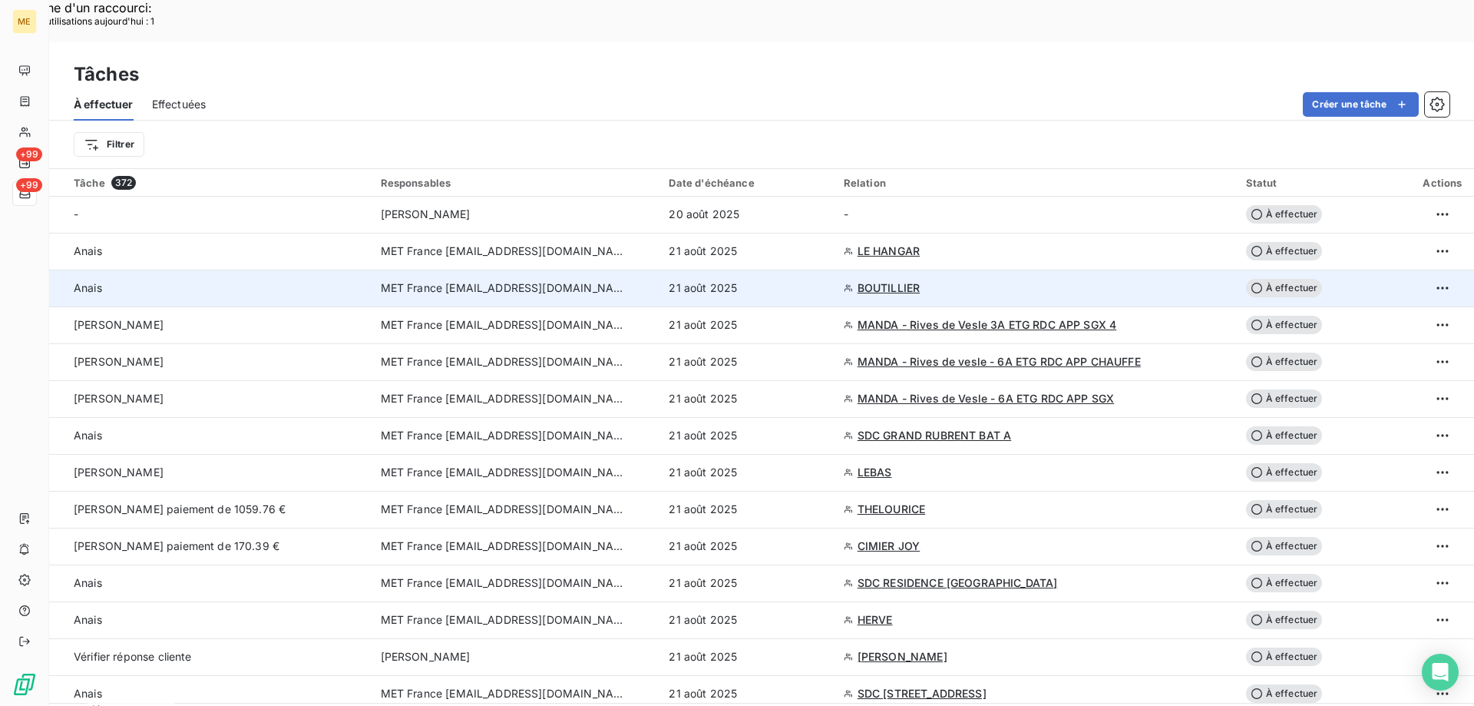
scroll to position [384, 0]
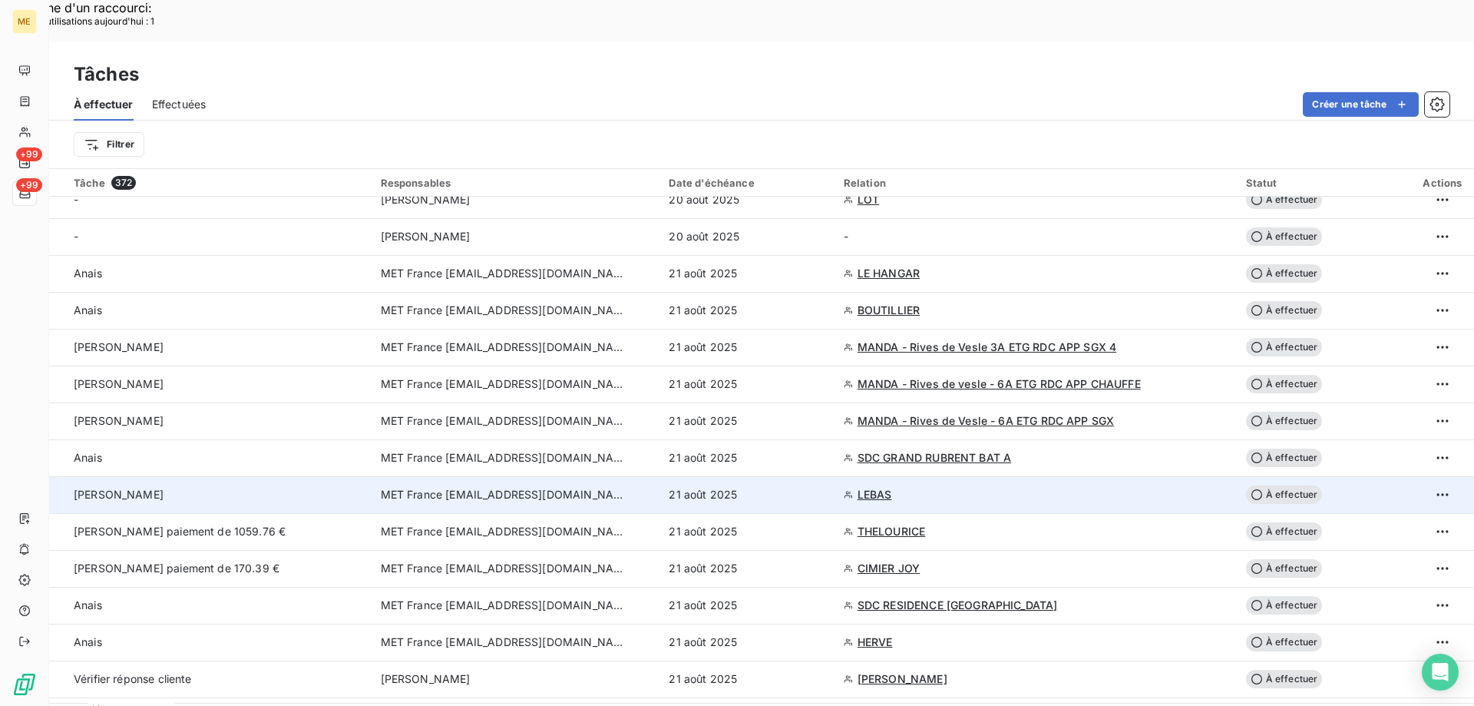
click at [868, 487] on span "LEBAS" at bounding box center [875, 494] width 35 height 15
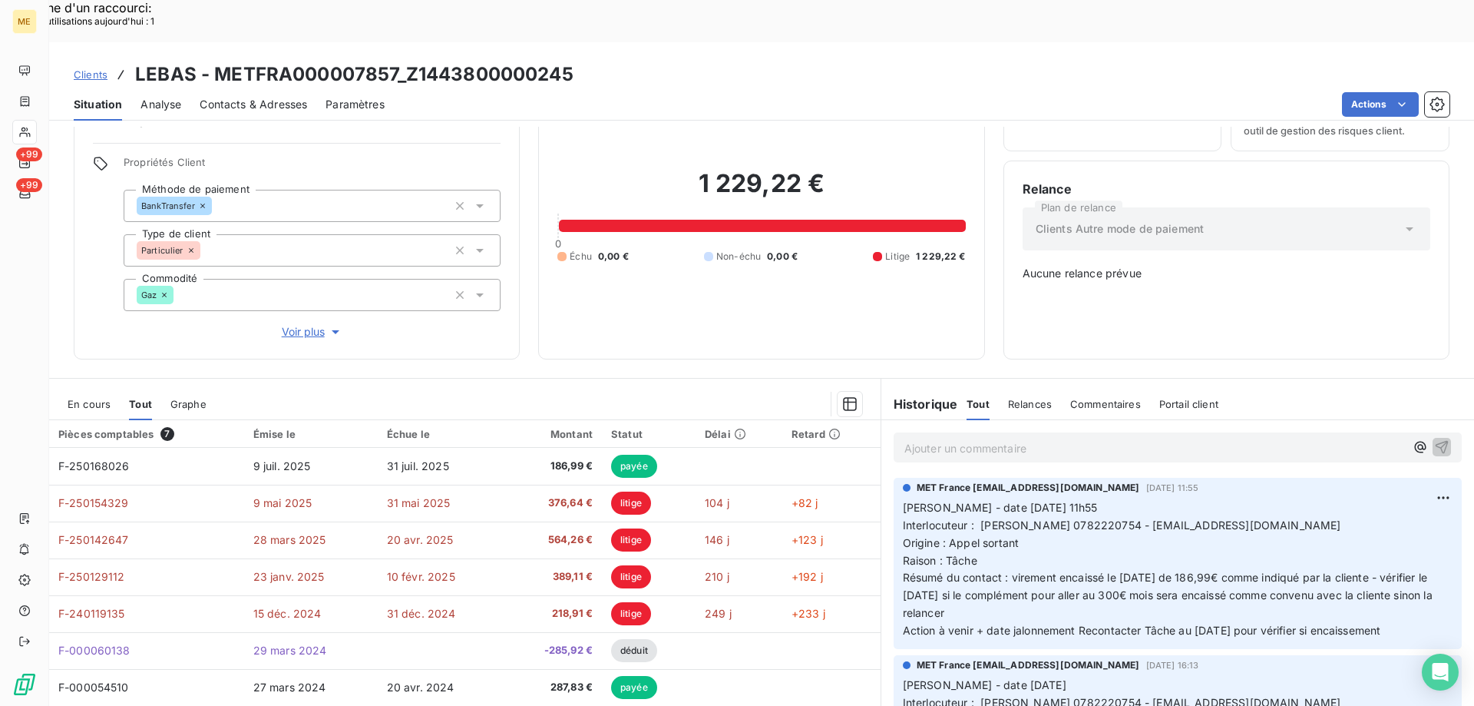
scroll to position [86, 0]
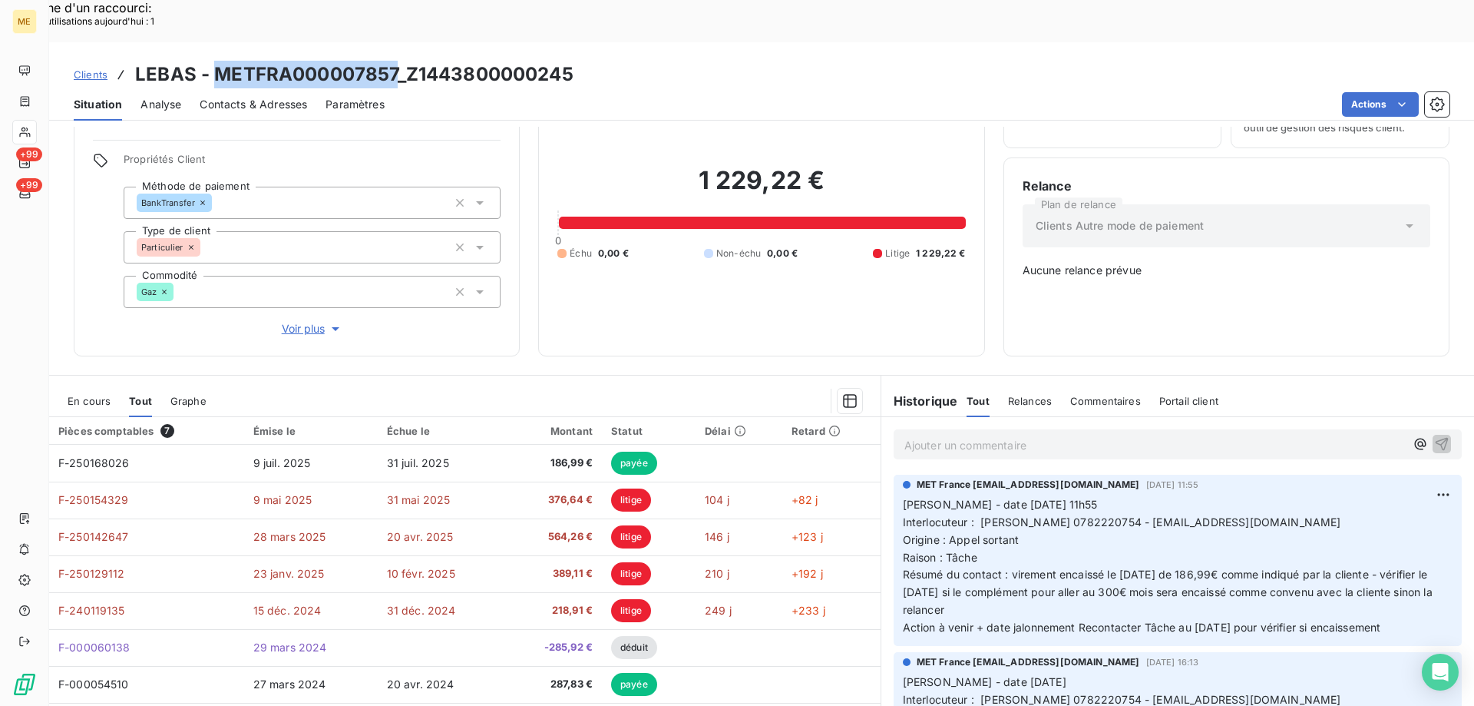
drag, startPoint x: 216, startPoint y: 25, endPoint x: 392, endPoint y: 29, distance: 175.9
click at [392, 61] on h3 "LEBAS - METFRA000007857_Z1443800000245" at bounding box center [354, 75] width 438 height 28
copy h3 "METFRA000007857"
click at [1348, 496] on p "Valérie - date 18/08/2025 11h55 Interlocuteur : Mme LEBAS 0782220754 - CELINAET…" at bounding box center [1178, 566] width 550 height 141
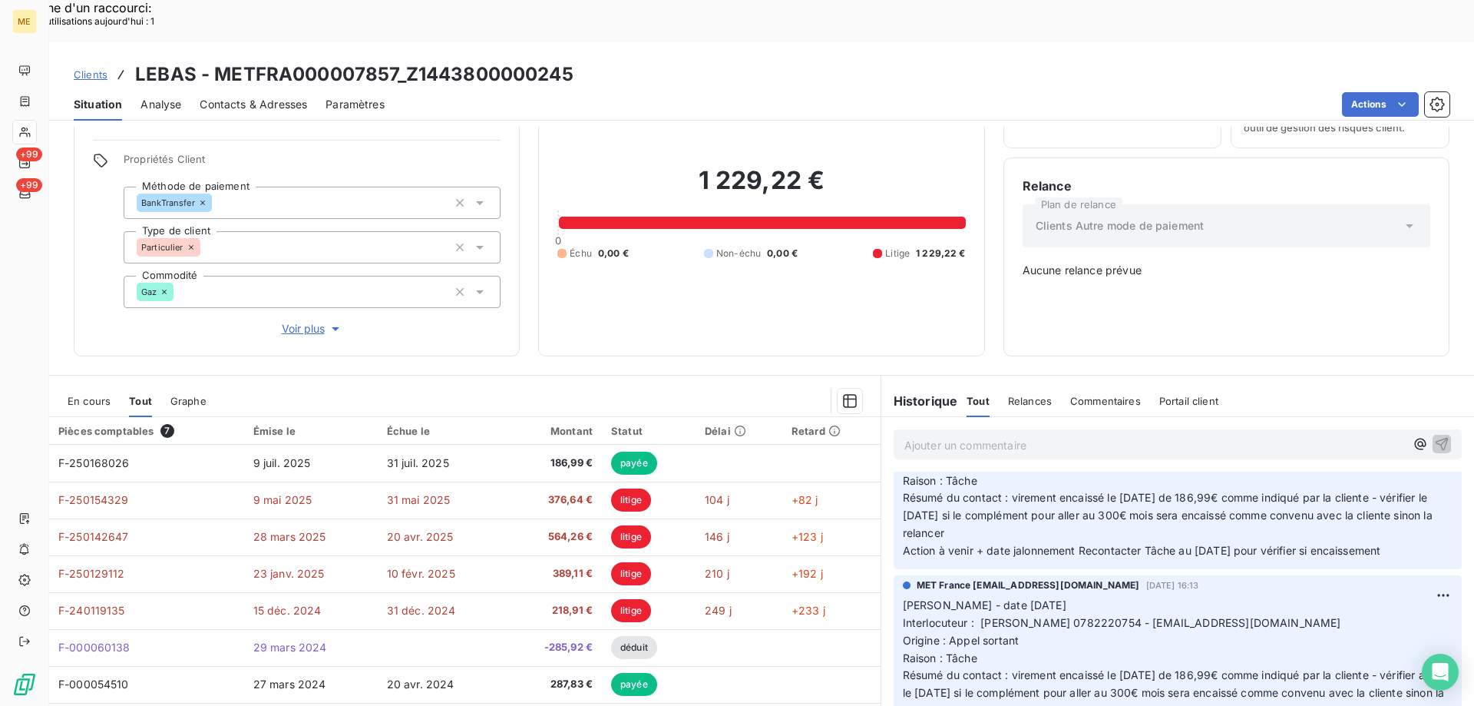
scroll to position [0, 0]
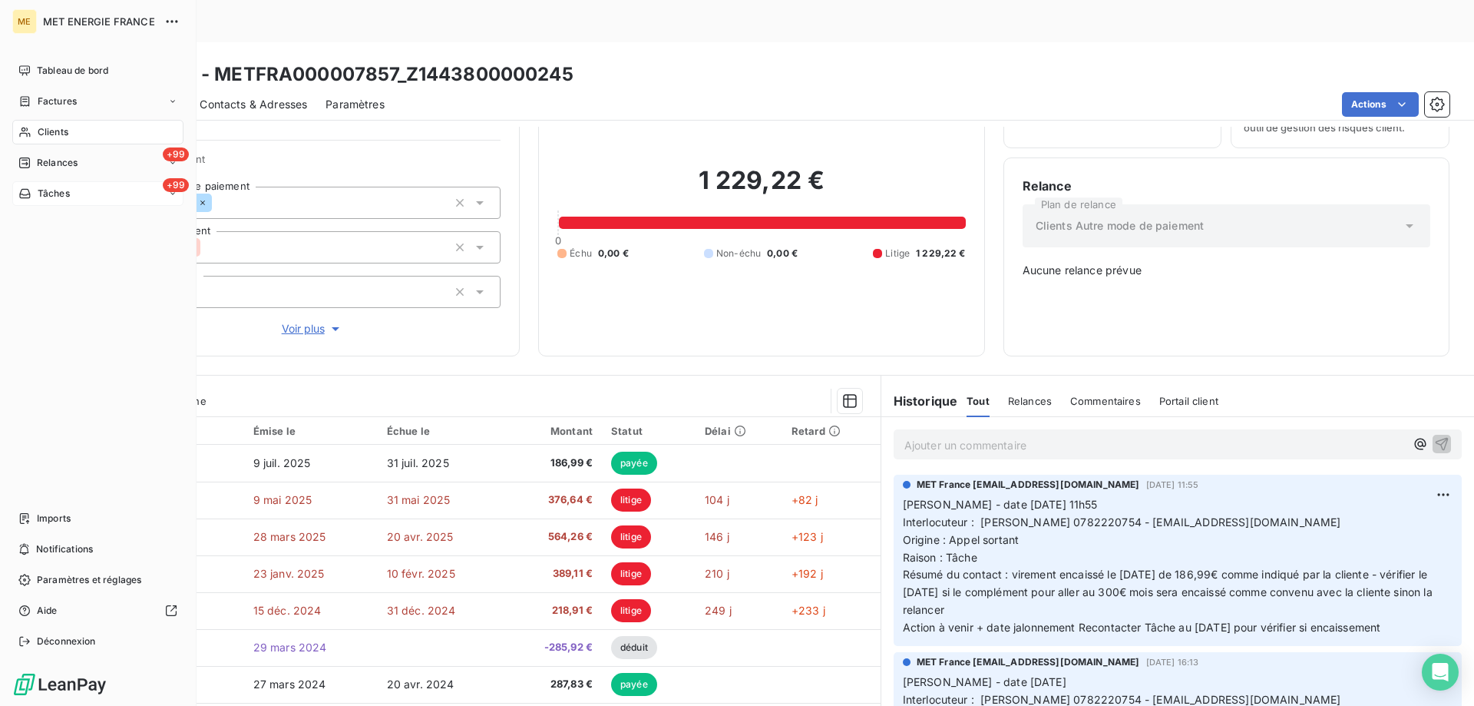
click at [81, 197] on div "+99 Tâches" at bounding box center [97, 193] width 171 height 25
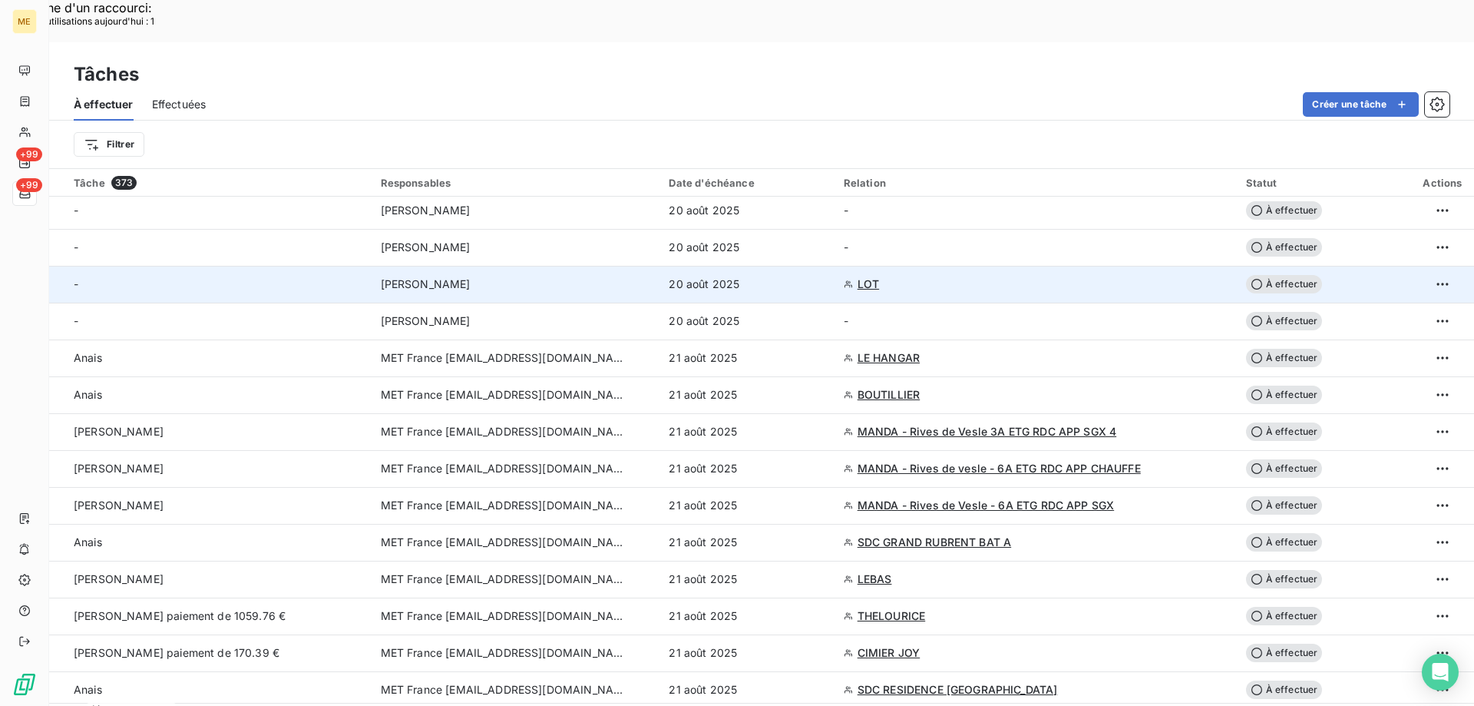
scroll to position [384, 0]
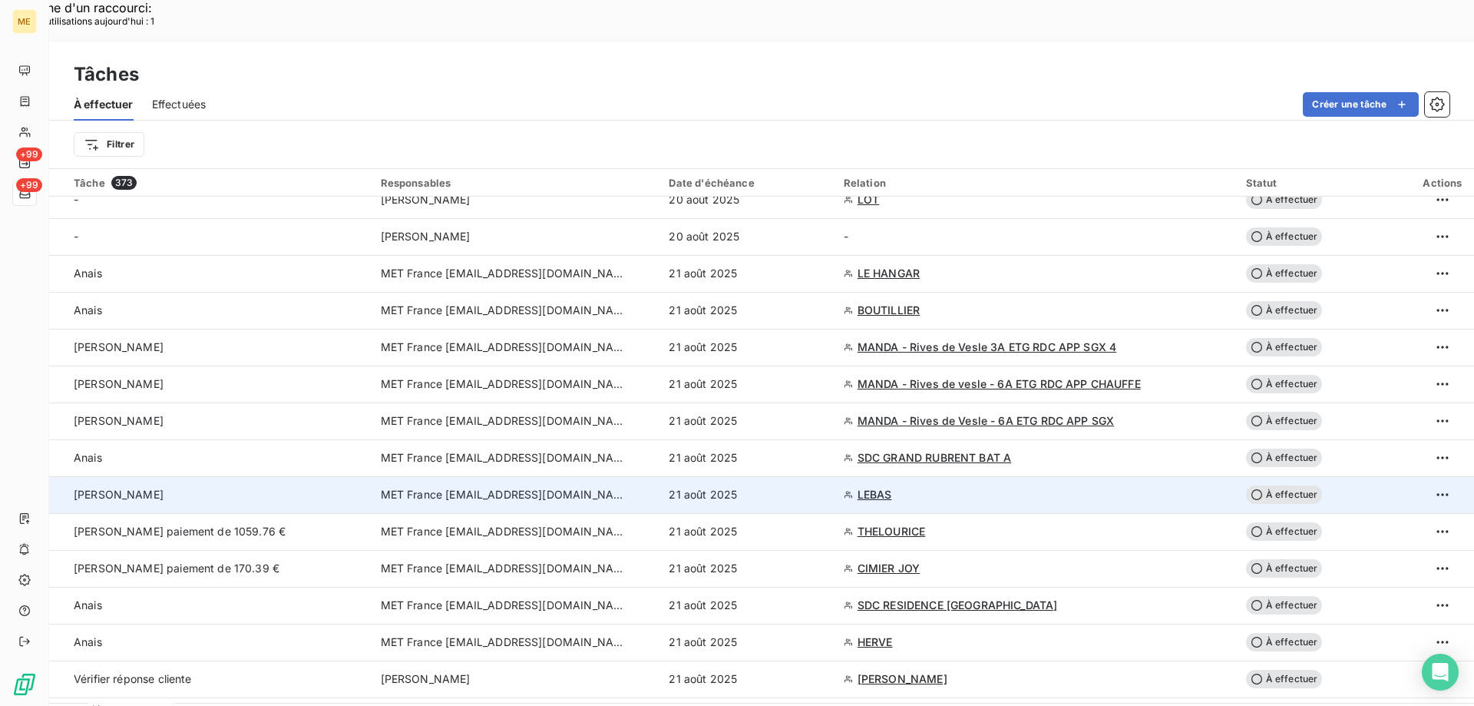
click at [1292, 485] on span "À effectuer" at bounding box center [1284, 494] width 77 height 18
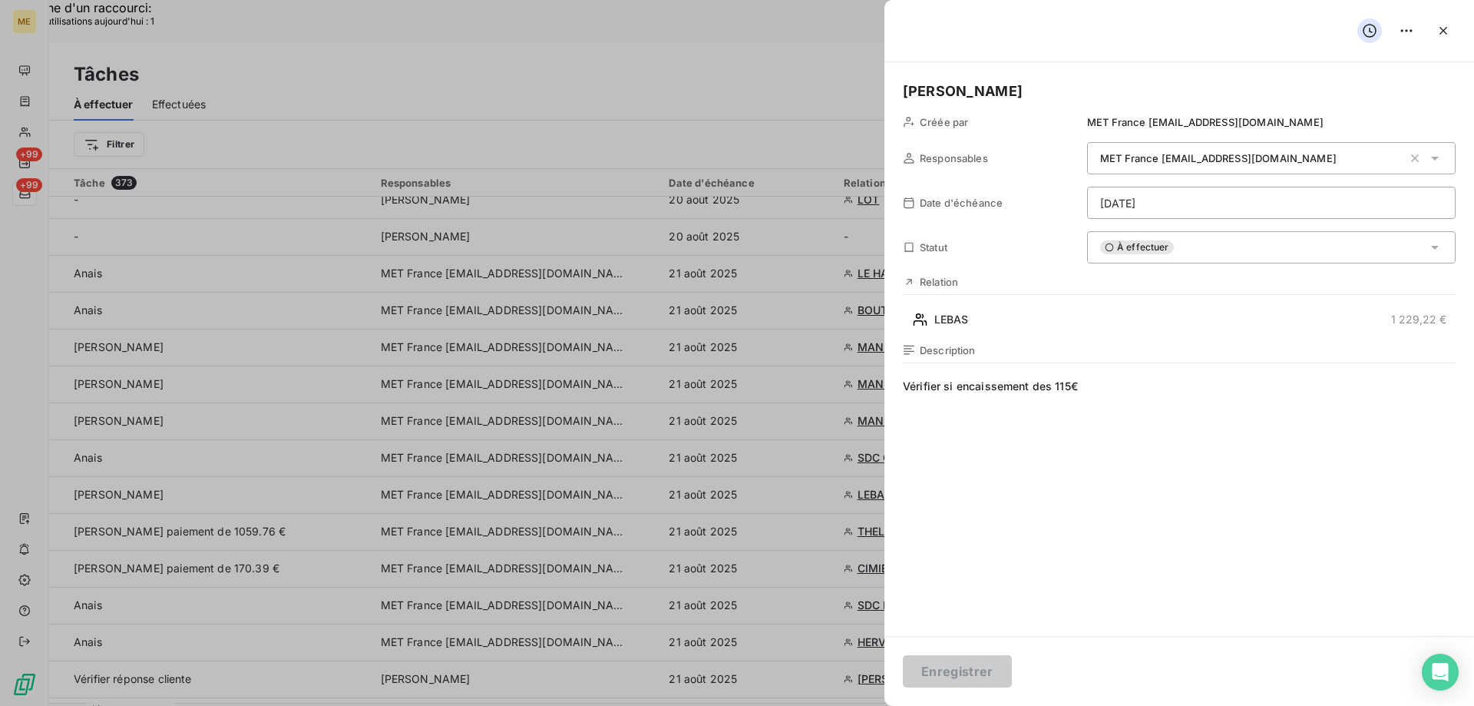
click at [1193, 246] on div "À effectuer" at bounding box center [1271, 247] width 369 height 32
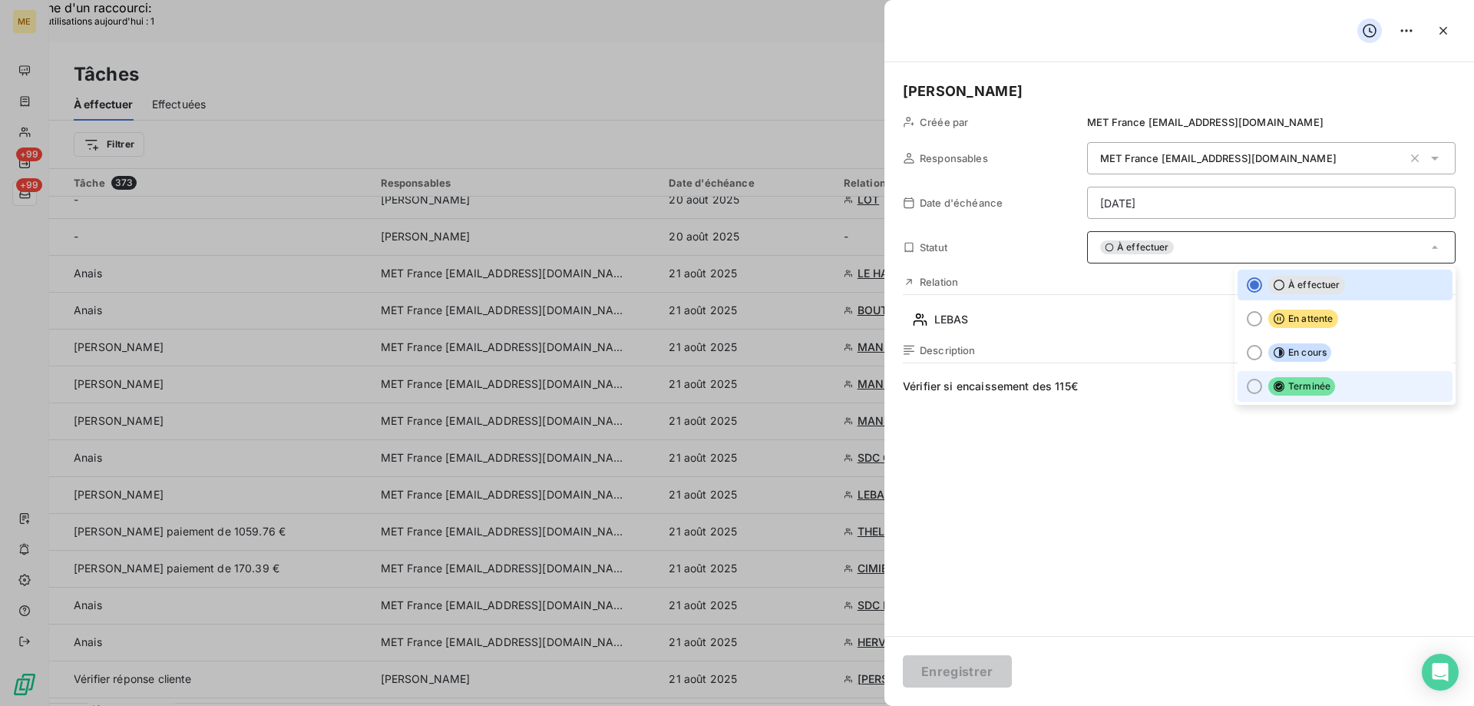
drag, startPoint x: 1244, startPoint y: 392, endPoint x: 1229, endPoint y: 405, distance: 20.2
click at [1247, 391] on div at bounding box center [1254, 386] width 15 height 15
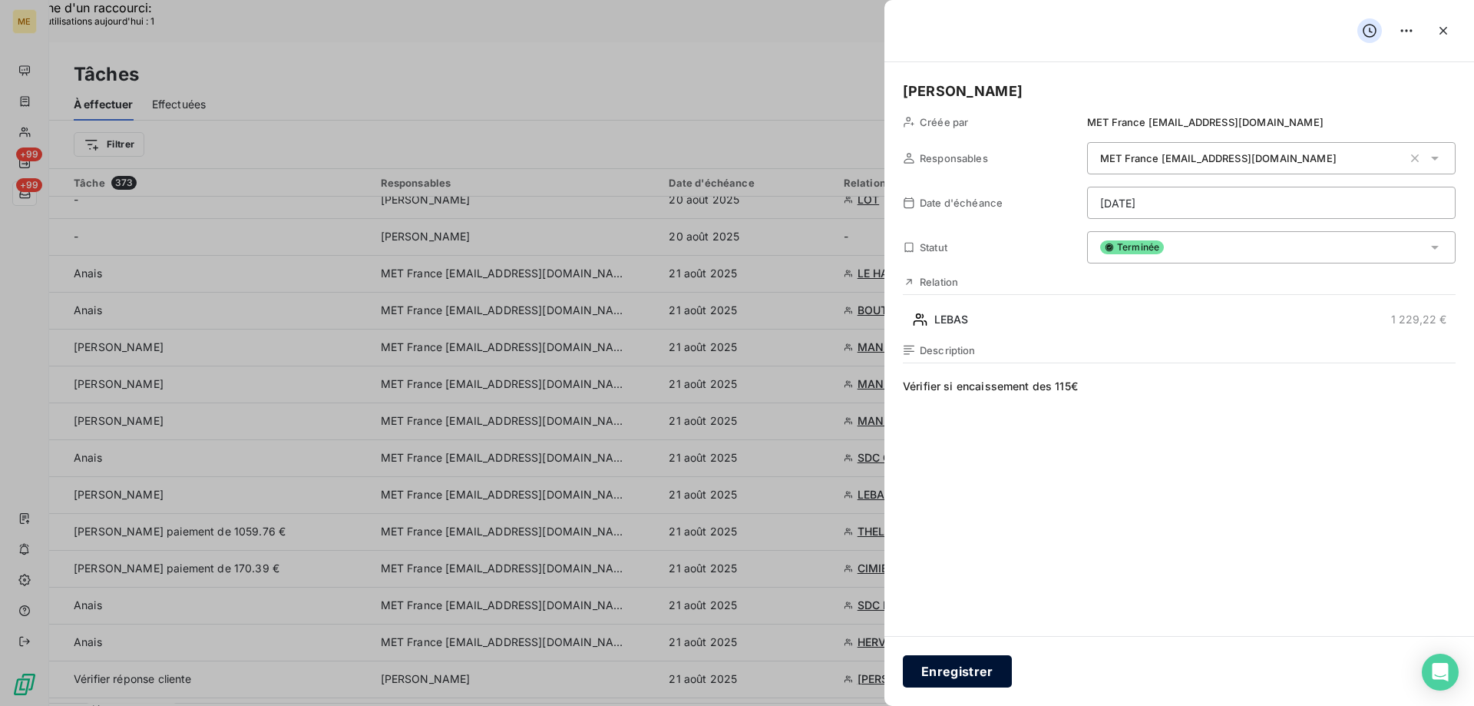
click at [961, 676] on button "Enregistrer" at bounding box center [957, 671] width 109 height 32
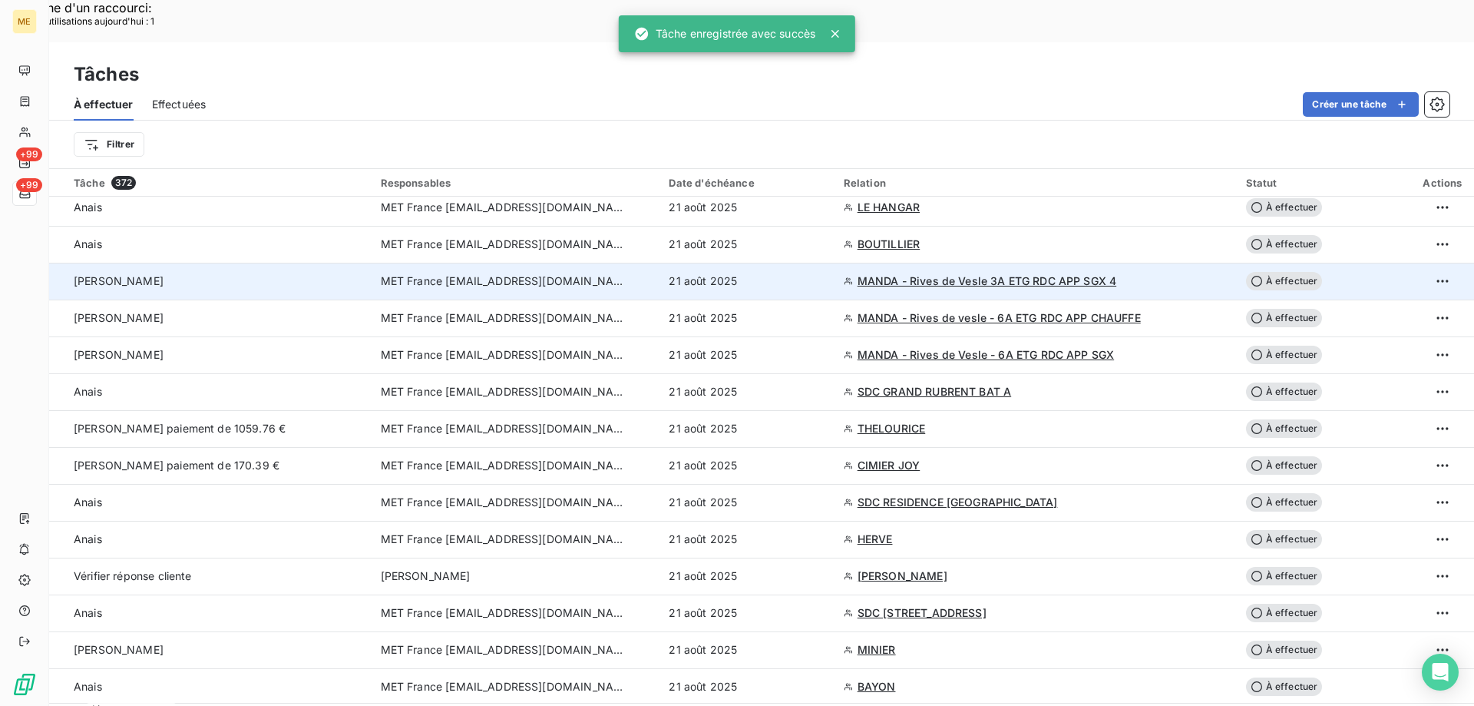
scroll to position [461, 0]
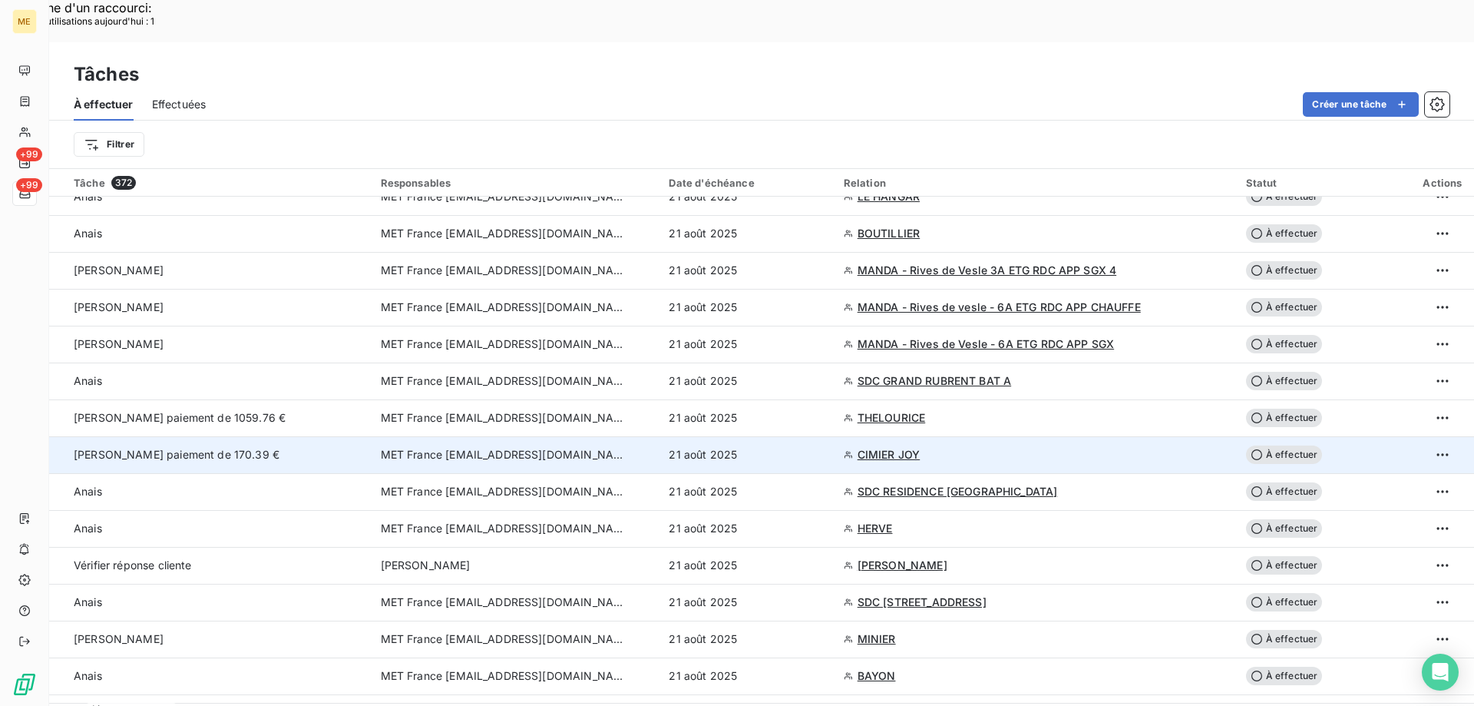
click at [878, 447] on span "CIMIER JOY" at bounding box center [889, 454] width 63 height 15
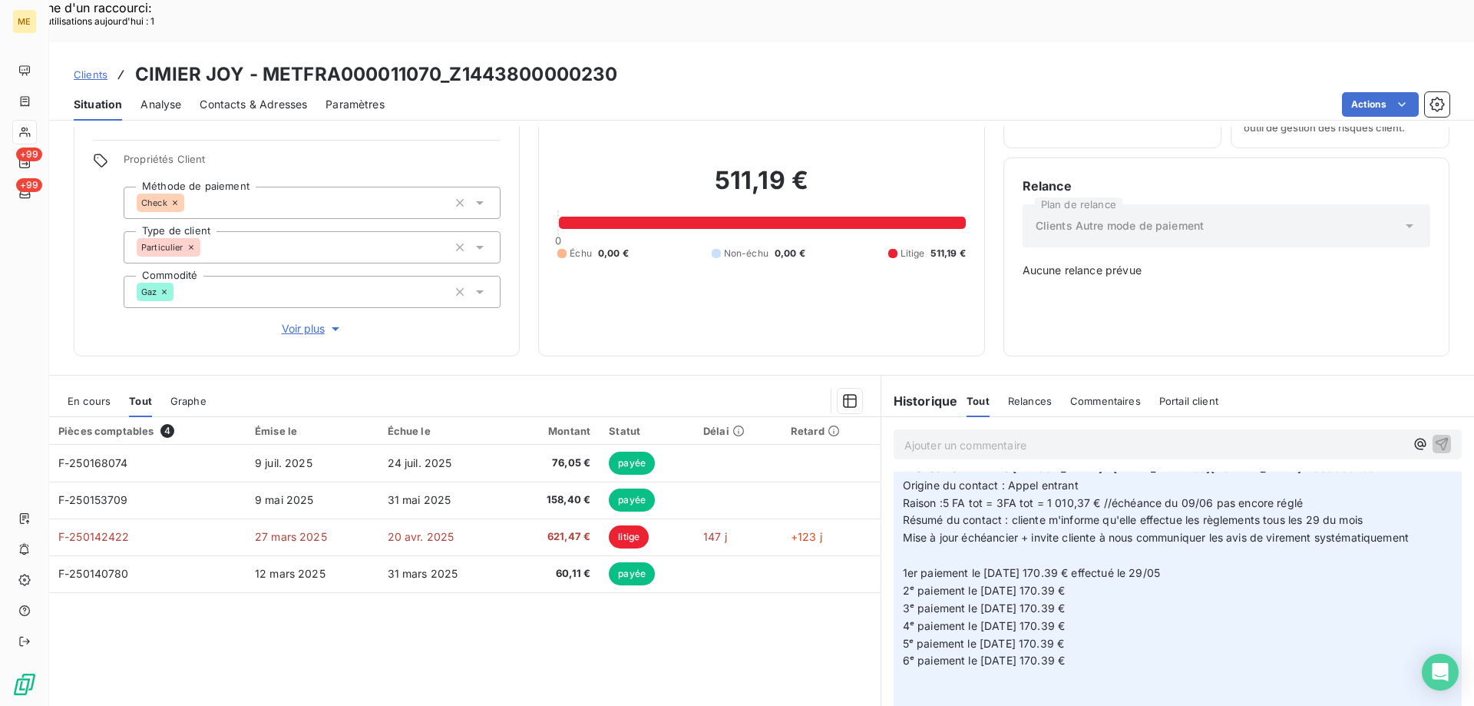
scroll to position [1305, 0]
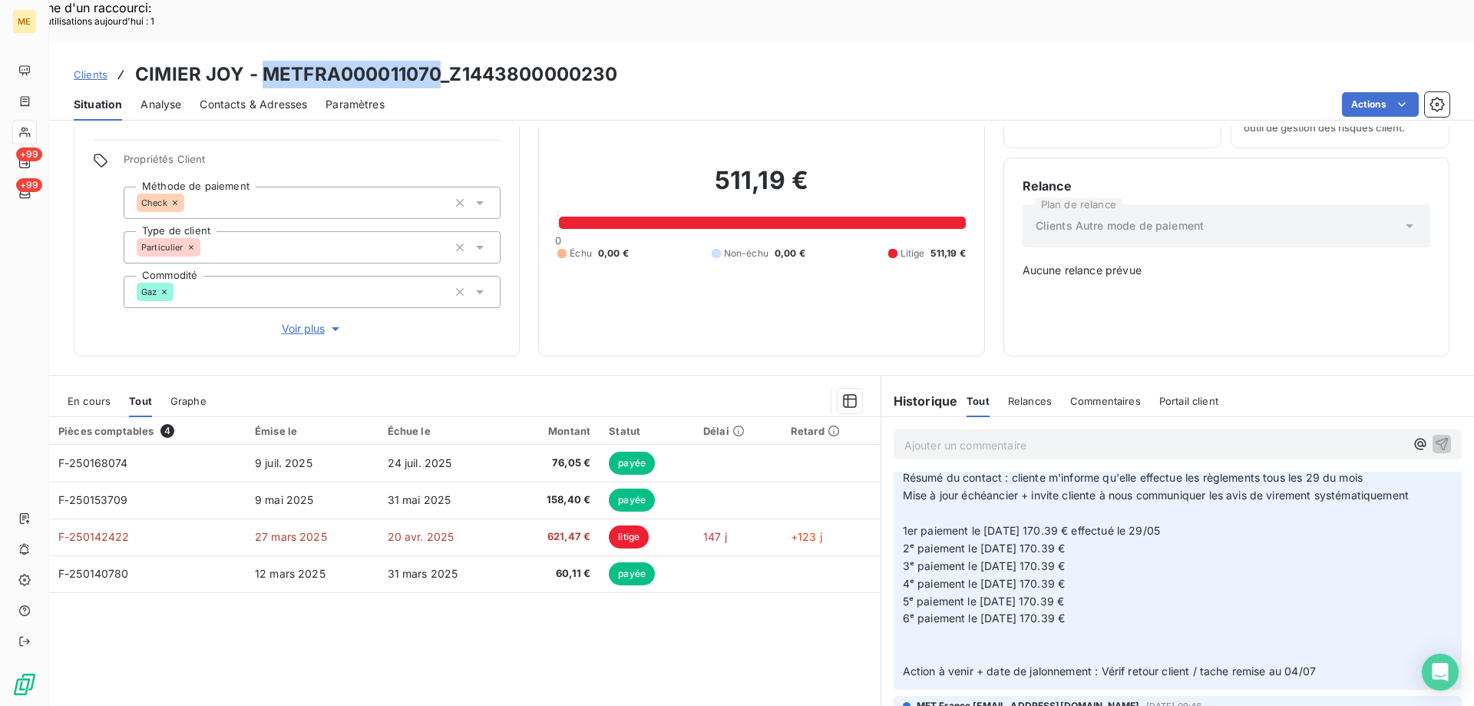
drag, startPoint x: 263, startPoint y: 28, endPoint x: 438, endPoint y: 33, distance: 175.2
click at [438, 61] on h3 "CIMIER JOY - METFRA000011070_Z1443800000230" at bounding box center [376, 75] width 482 height 28
copy h3 "METFRA000011070"
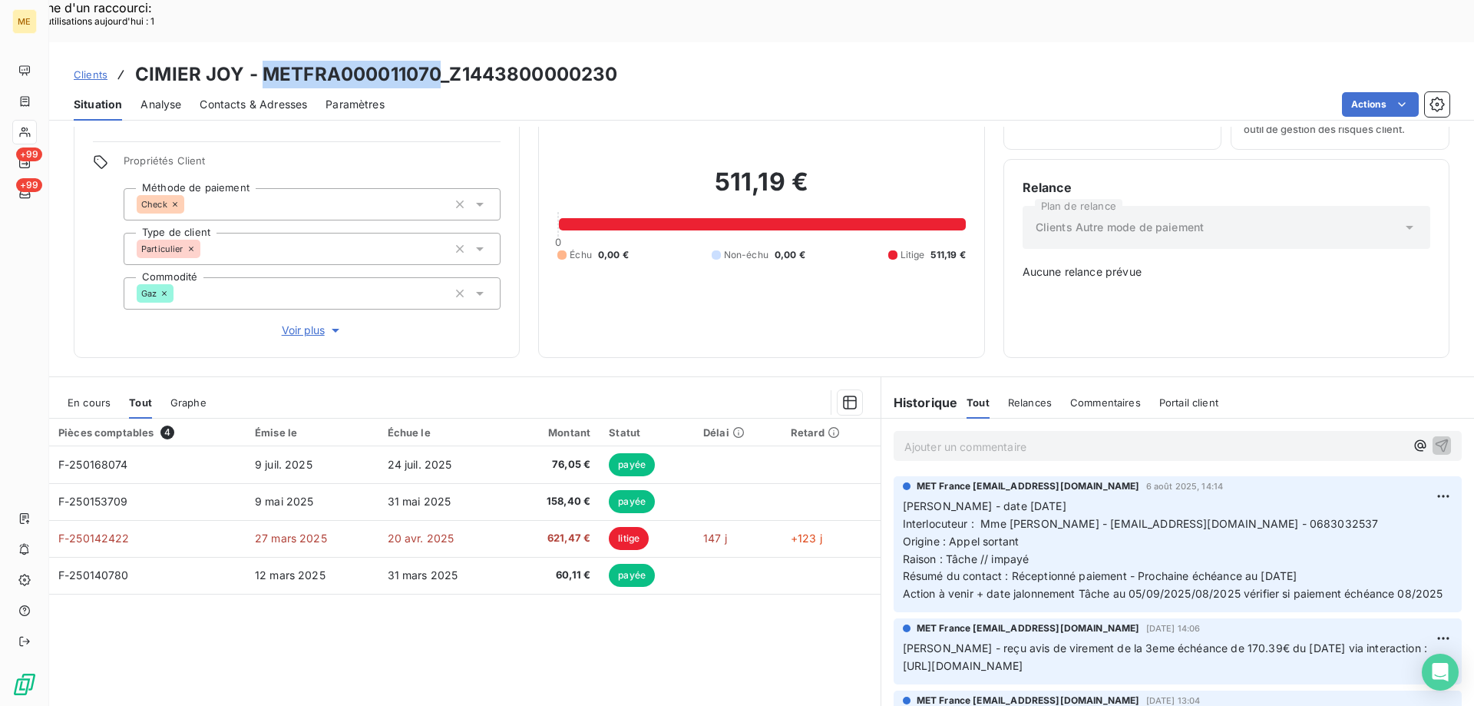
scroll to position [86, 0]
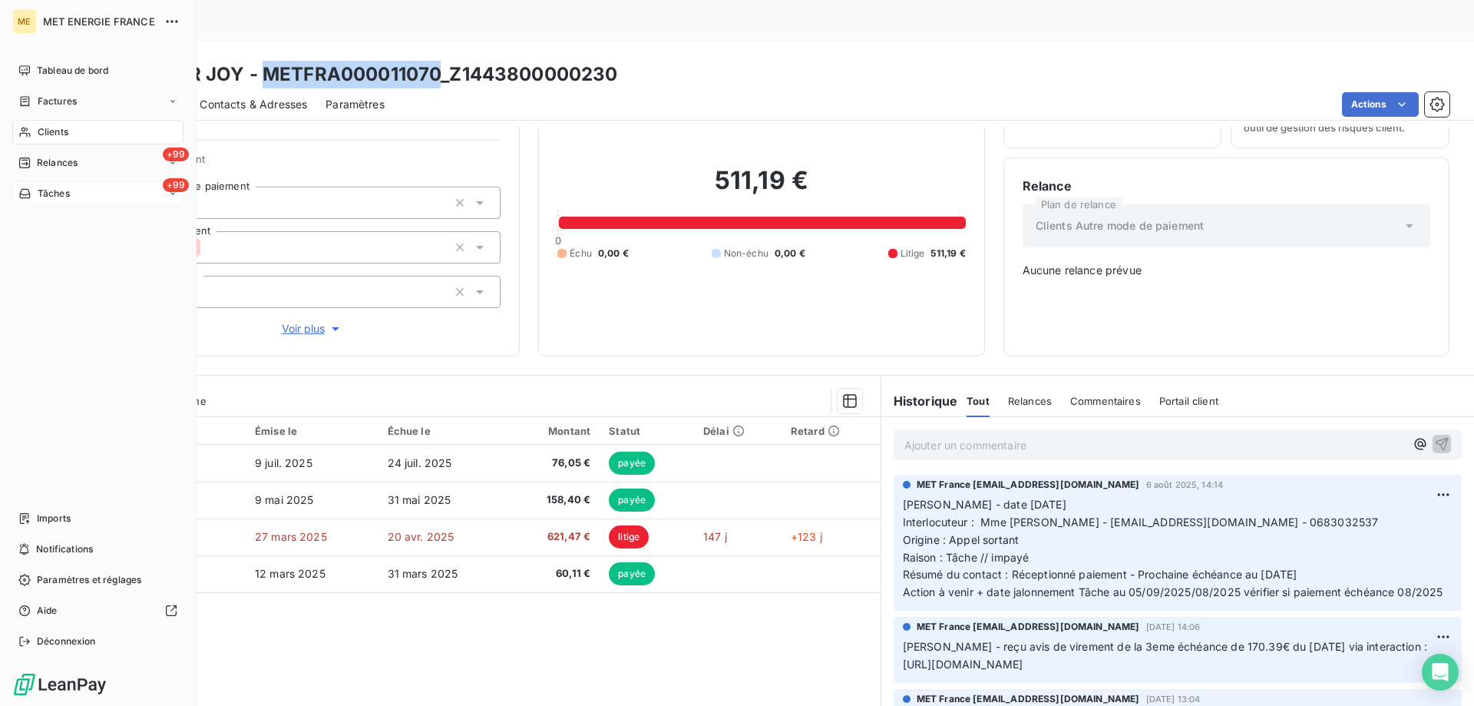
click at [91, 195] on div "+99 Tâches" at bounding box center [97, 193] width 171 height 25
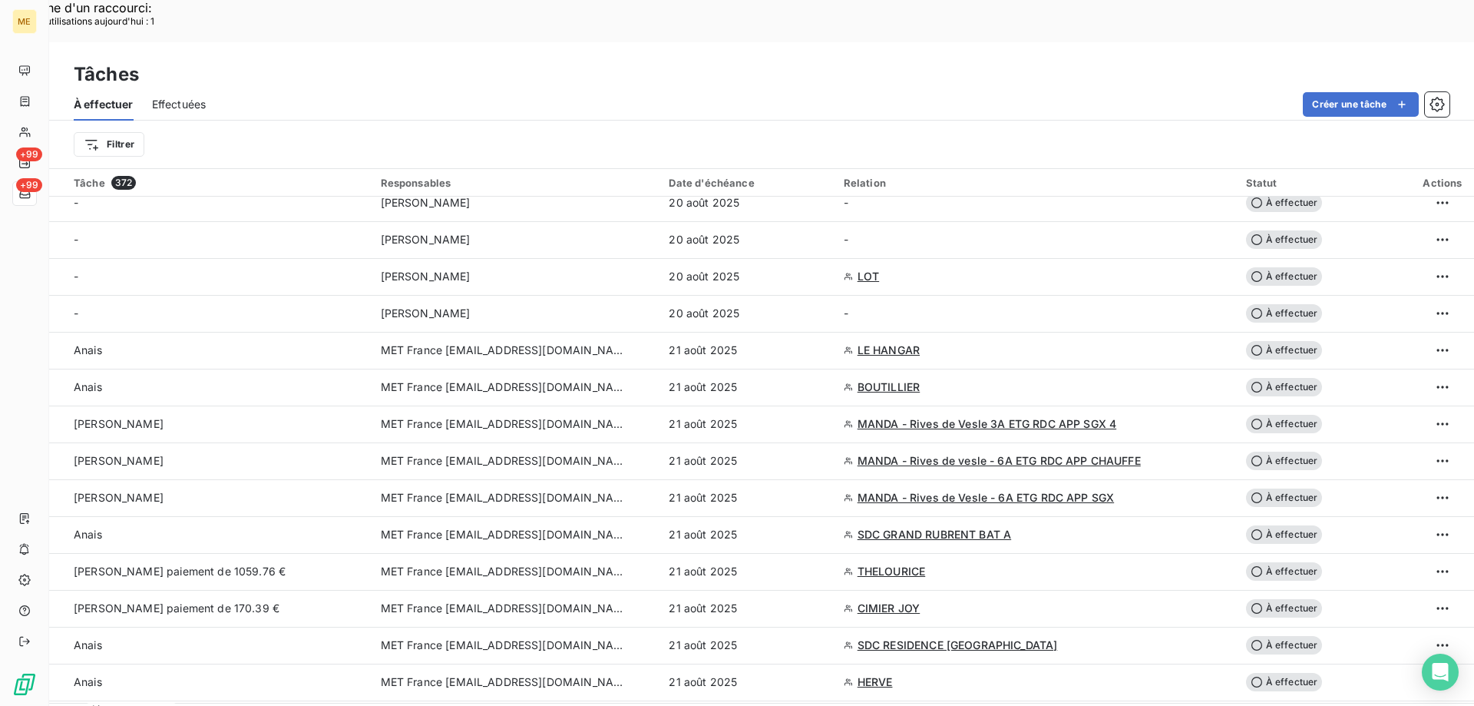
scroll to position [461, 0]
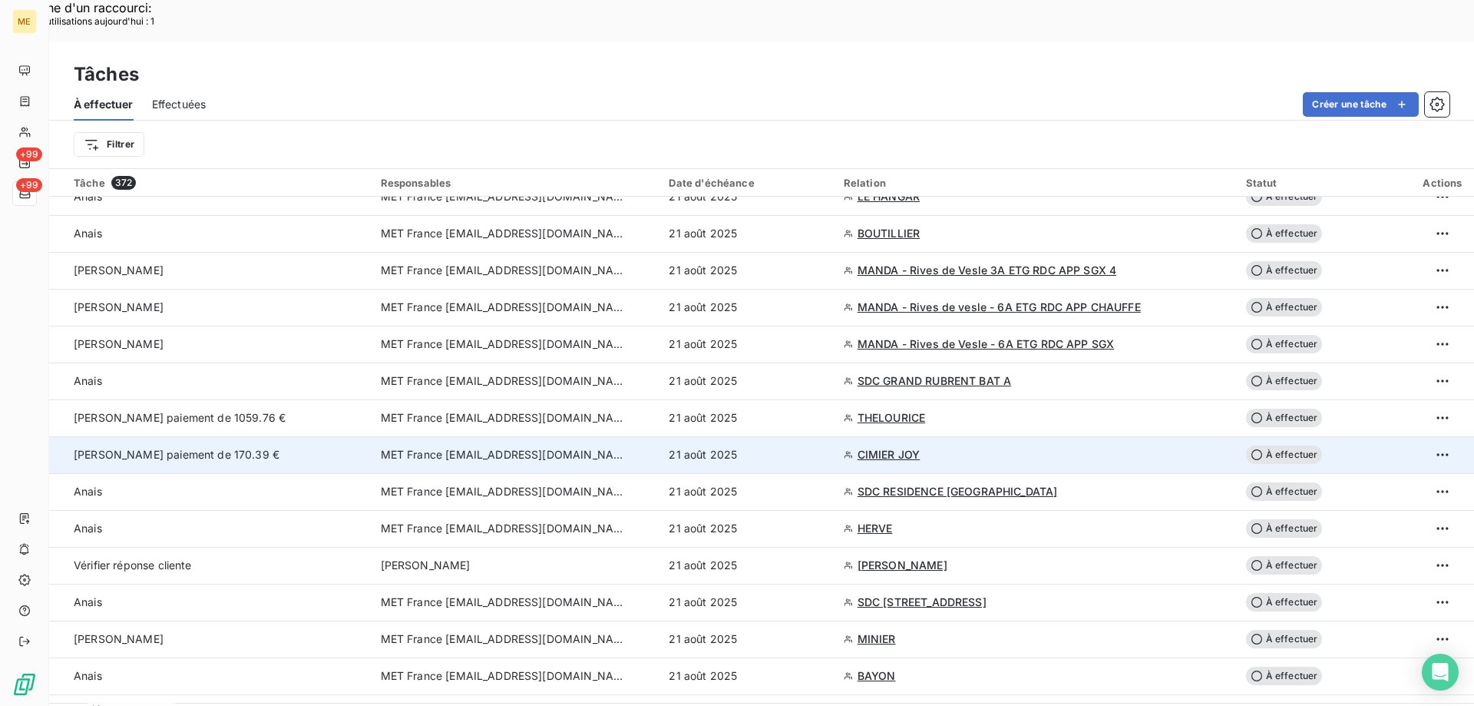
click at [1284, 445] on span "À effectuer" at bounding box center [1284, 454] width 77 height 18
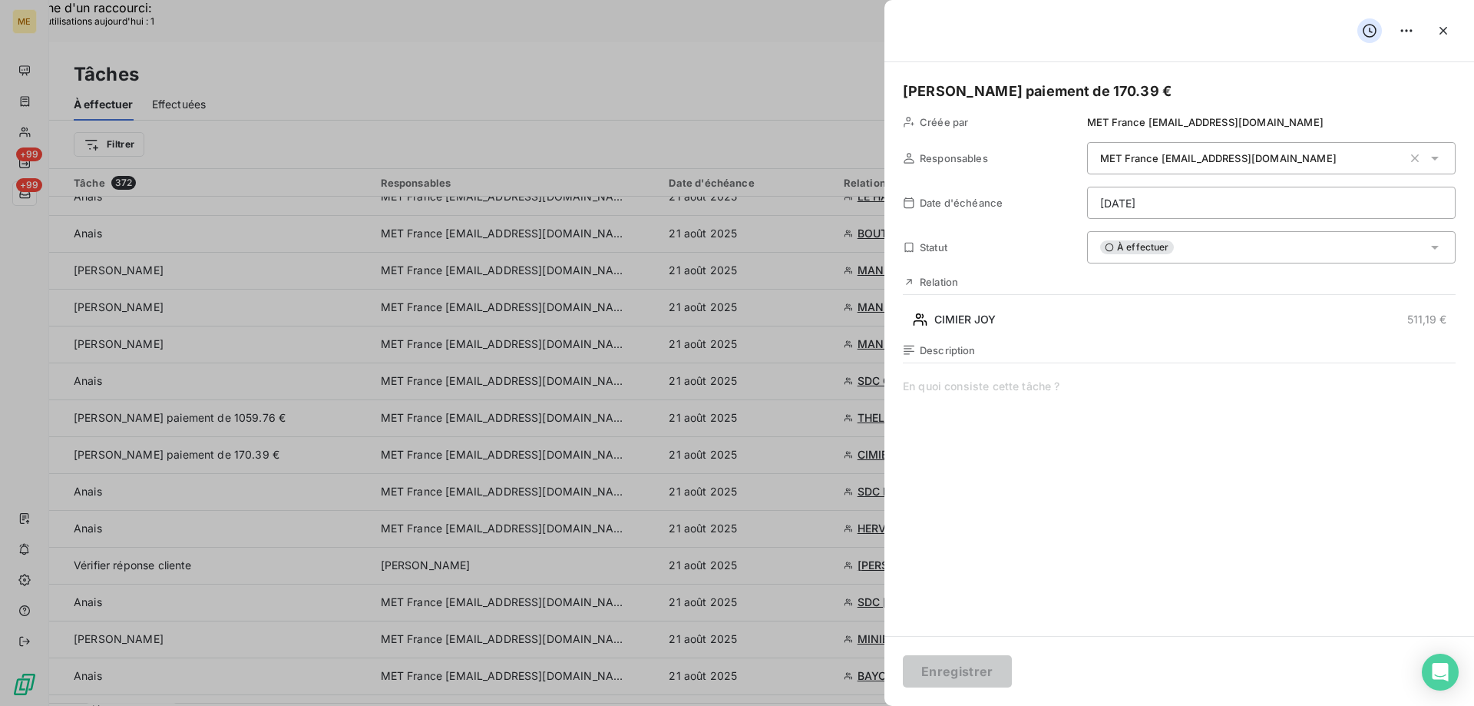
click at [968, 395] on span at bounding box center [1179, 526] width 553 height 295
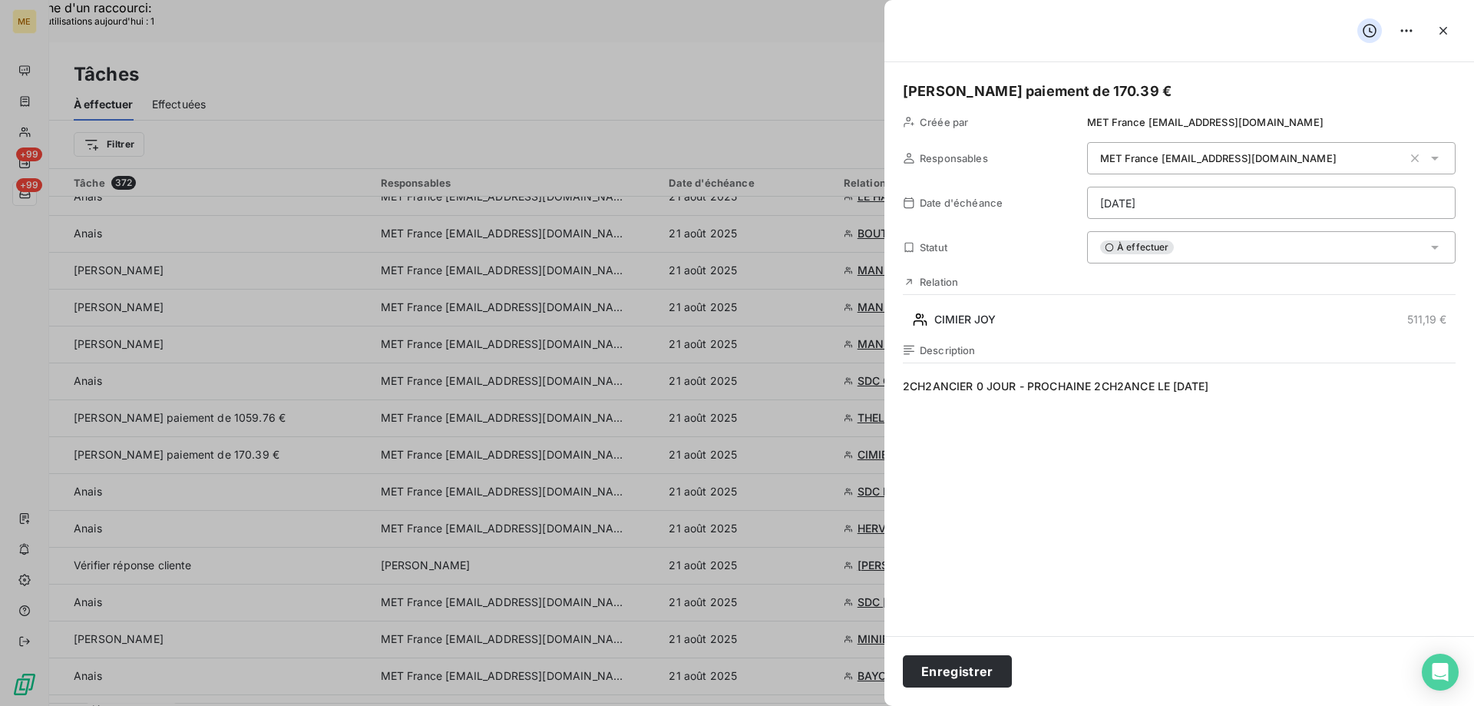
click at [932, 385] on span "2CH2ANCIER 0 JOUR - PROCHAINE 2CH2ANCE LE 28/08/2025" at bounding box center [1179, 526] width 553 height 295
click at [981, 389] on span "ECHEANCIER 0 JOUR - PROCHAINE 2CH2ANCE LE 28/08/2025" at bounding box center [1179, 526] width 553 height 295
click at [1123, 391] on span "ECHEANCIER A JOUR - PROCHAINE 2CH2ANCE LE 28/08/2025" at bounding box center [1179, 526] width 553 height 295
drag, startPoint x: 951, startPoint y: 672, endPoint x: 951, endPoint y: 662, distance: 10.0
click at [951, 662] on button "Enregistrer" at bounding box center [957, 671] width 109 height 32
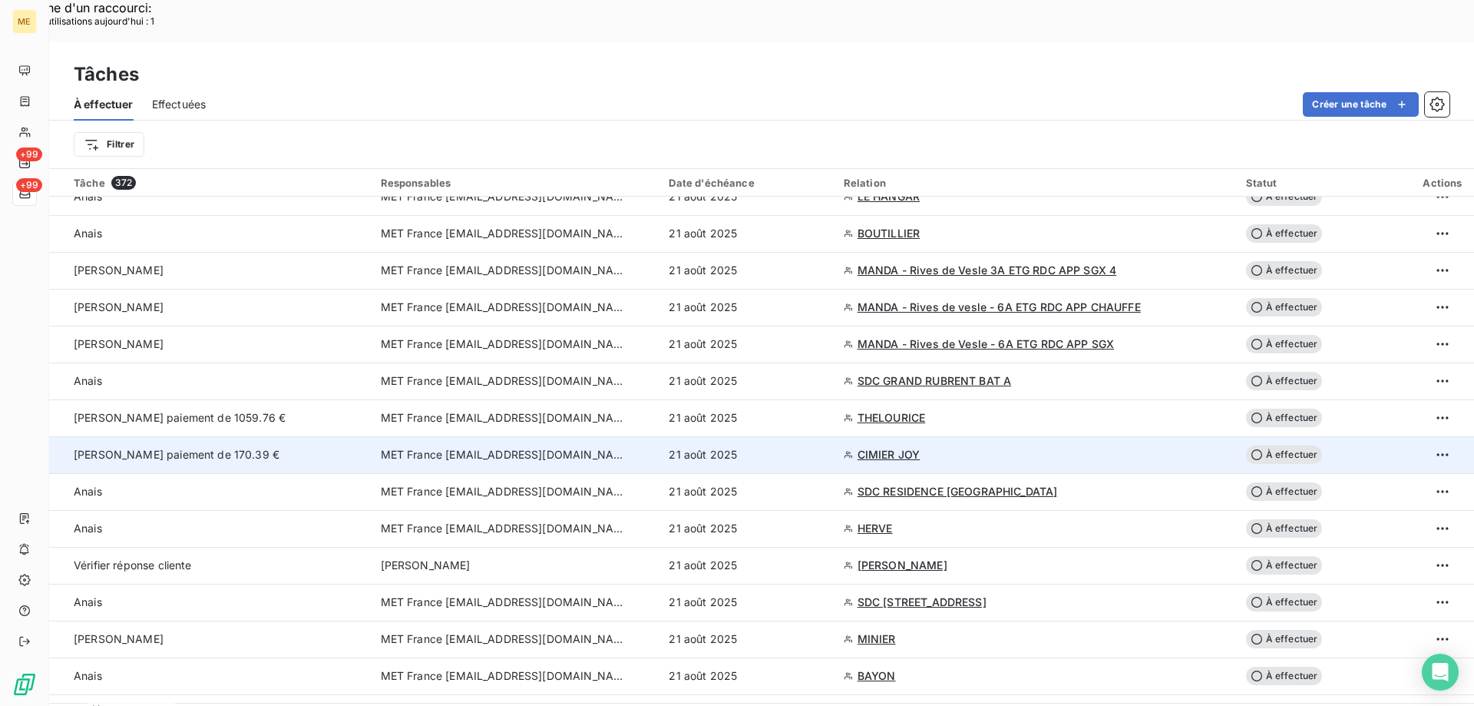
click at [1291, 445] on span "À effectuer" at bounding box center [1284, 454] width 77 height 18
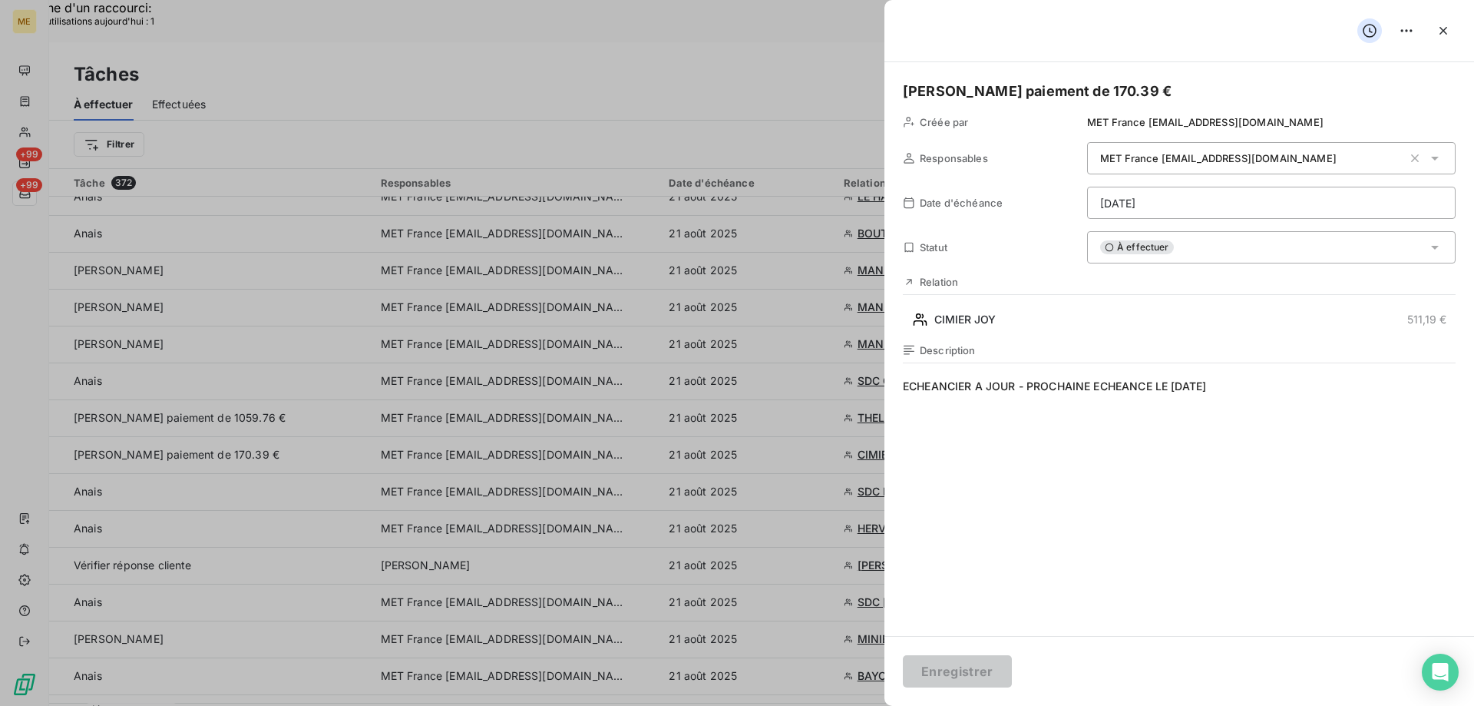
click at [1184, 241] on div "À effectuer" at bounding box center [1271, 247] width 369 height 32
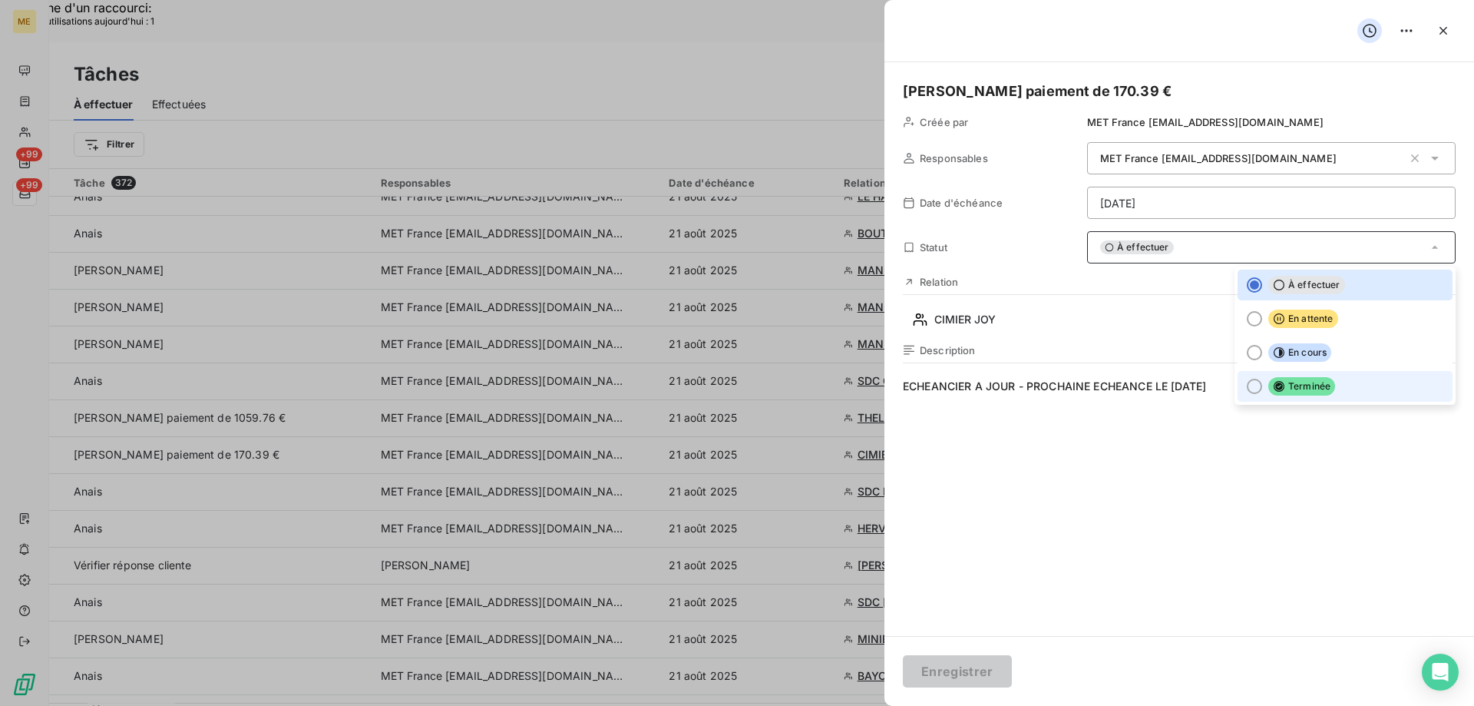
drag, startPoint x: 1241, startPoint y: 385, endPoint x: 1196, endPoint y: 445, distance: 74.5
click at [1247, 384] on div at bounding box center [1254, 386] width 15 height 15
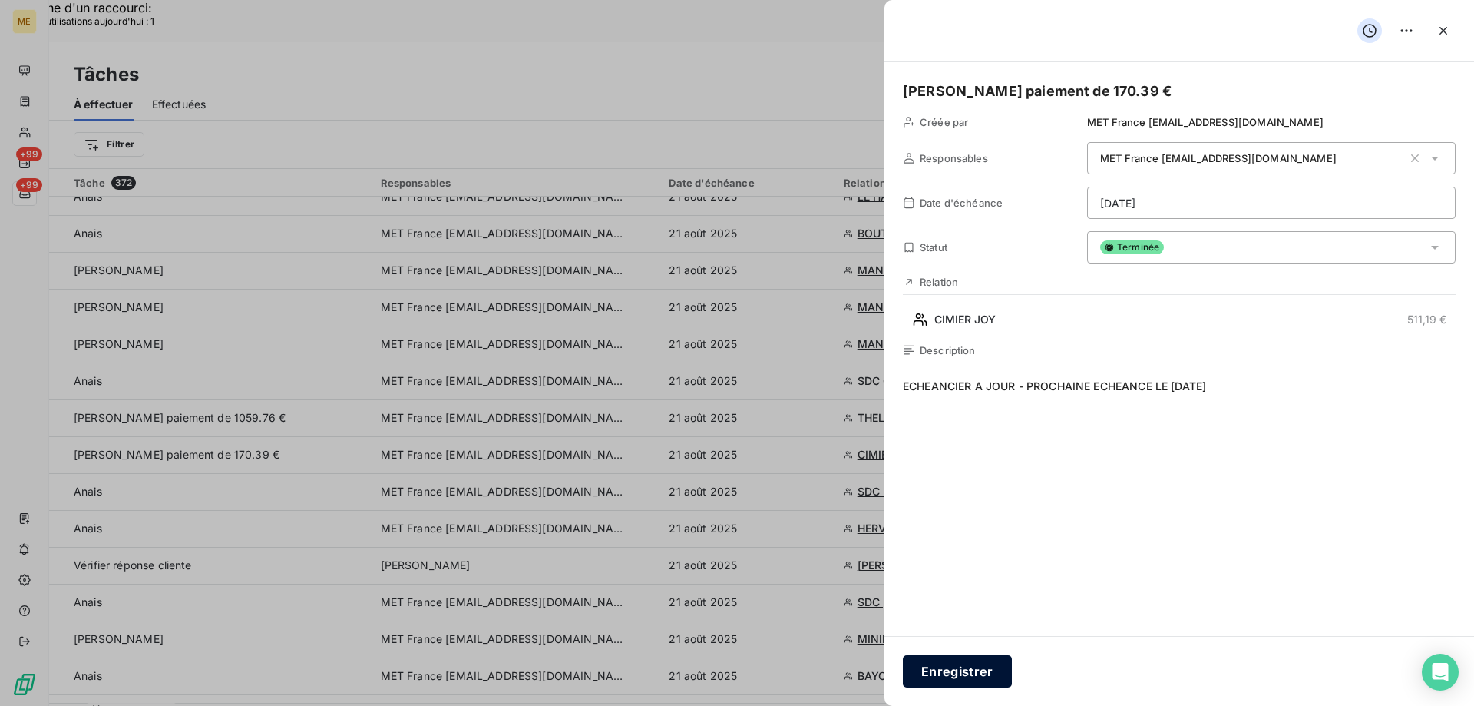
click at [960, 670] on button "Enregistrer" at bounding box center [957, 671] width 109 height 32
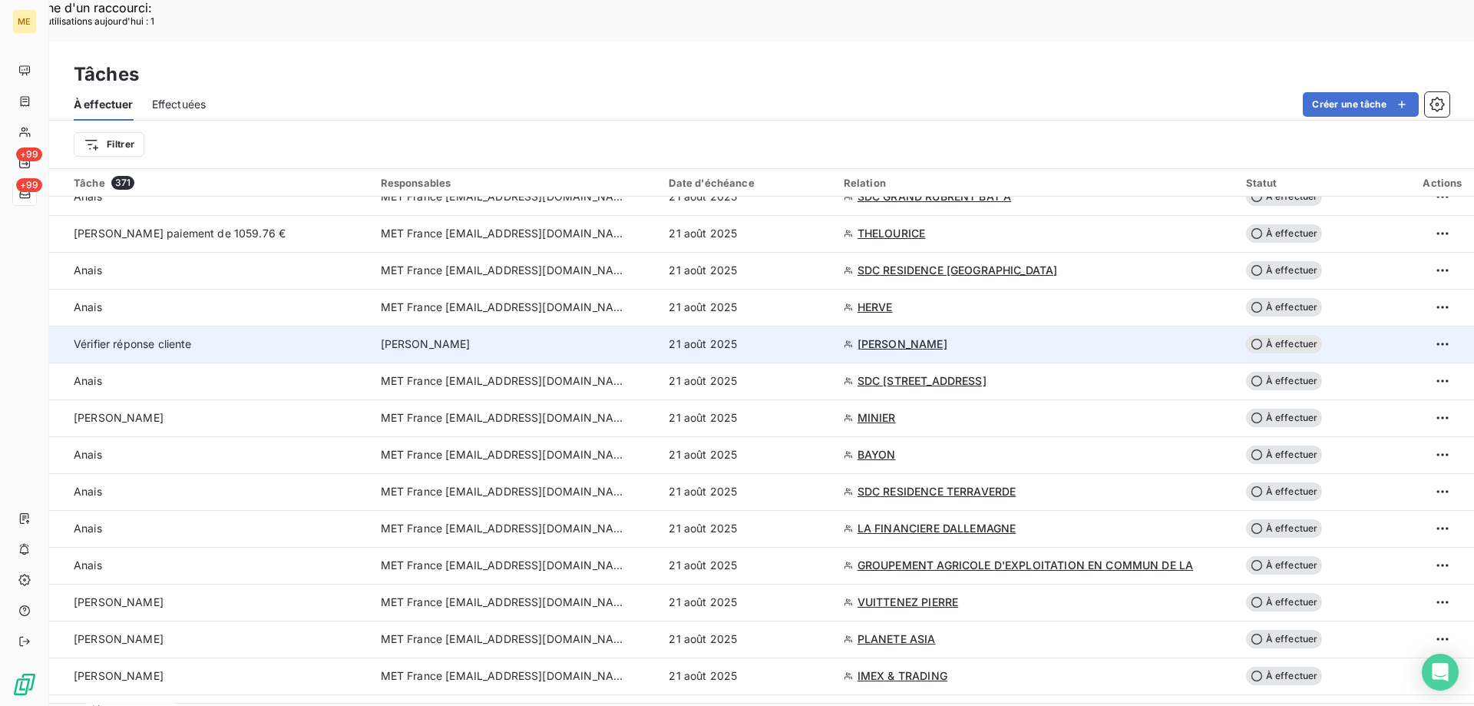
scroll to position [691, 0]
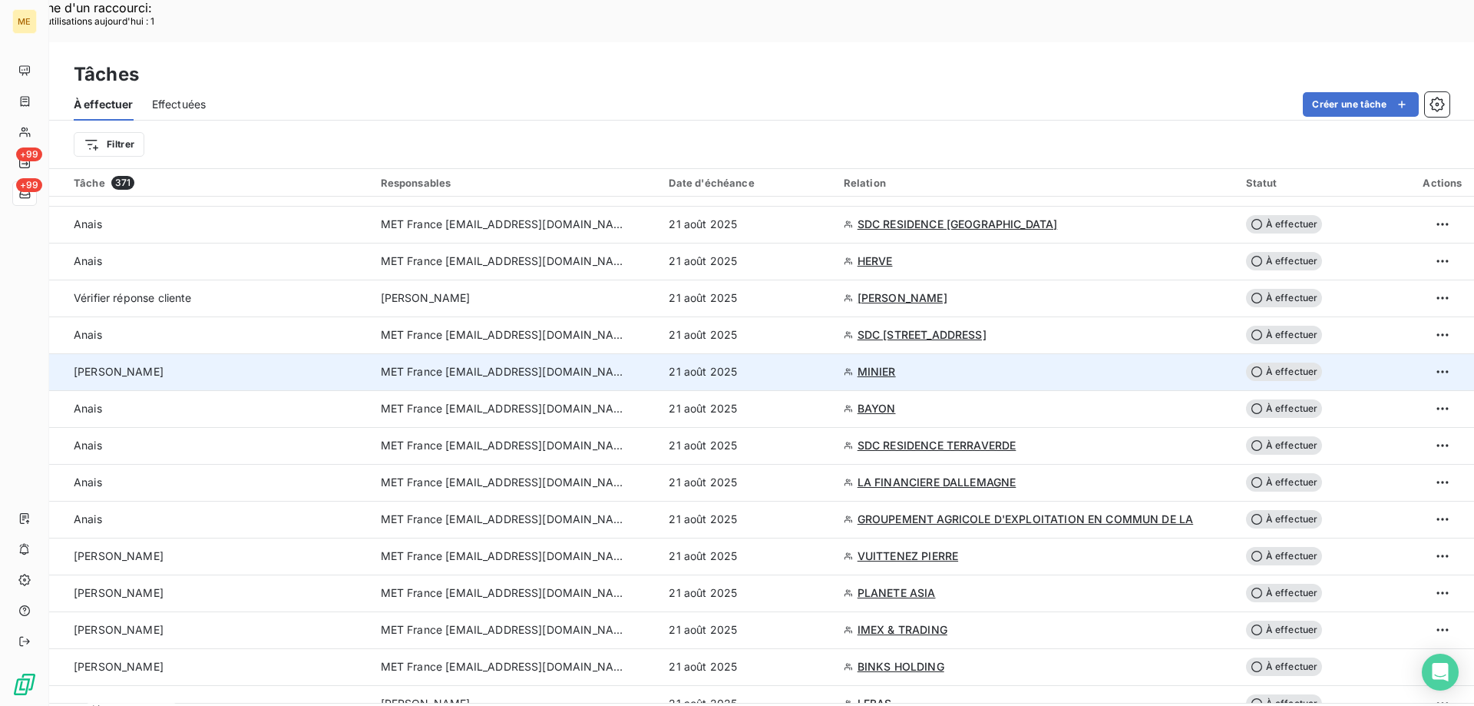
click at [868, 364] on span "MINIER" at bounding box center [877, 371] width 38 height 15
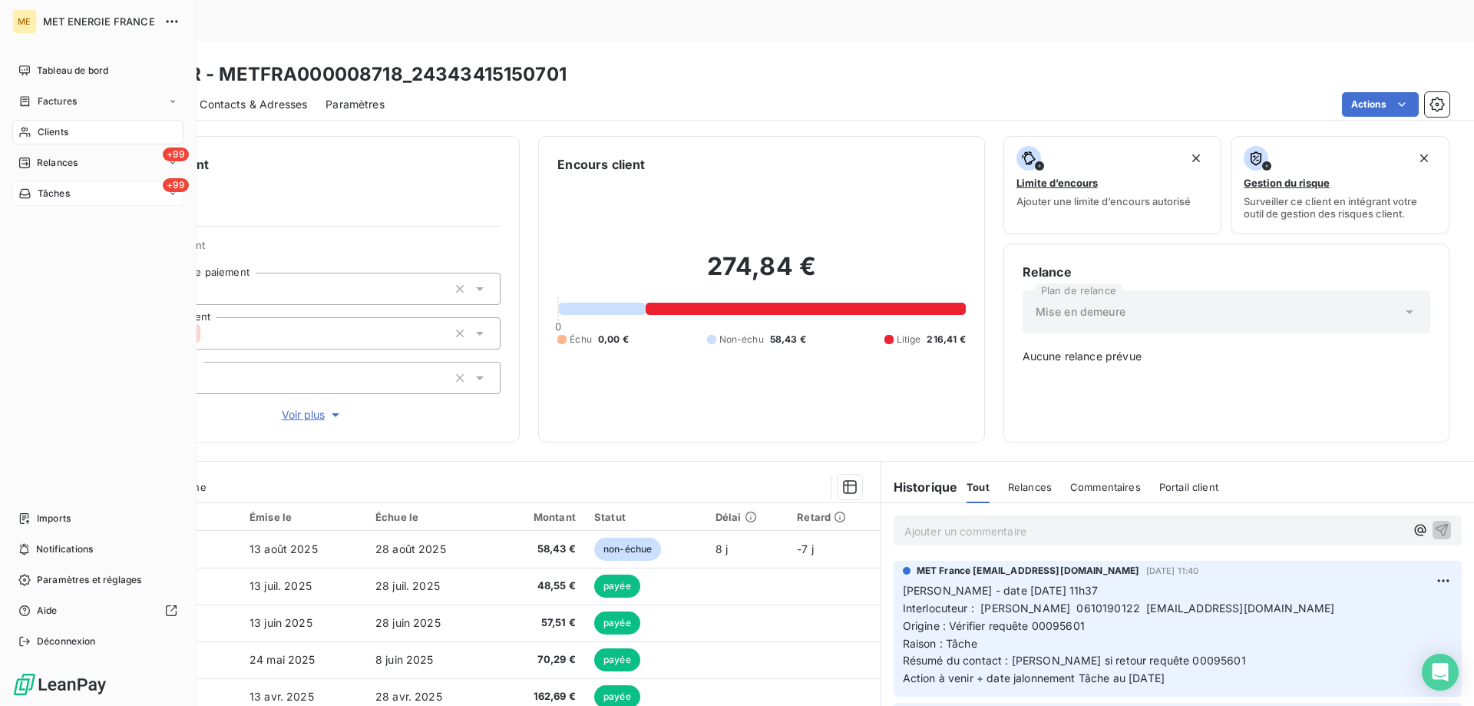
click at [92, 187] on div "+99 Tâches" at bounding box center [97, 193] width 171 height 25
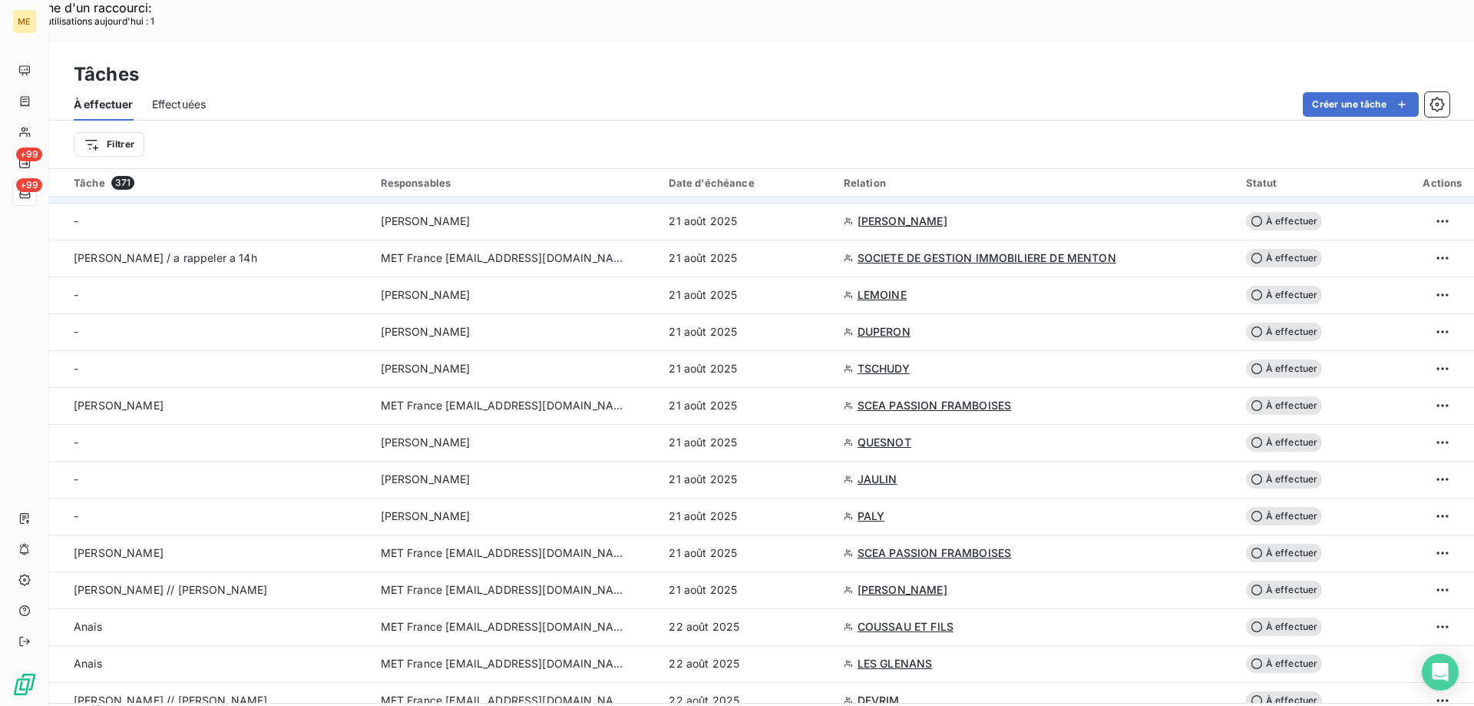
scroll to position [1536, 0]
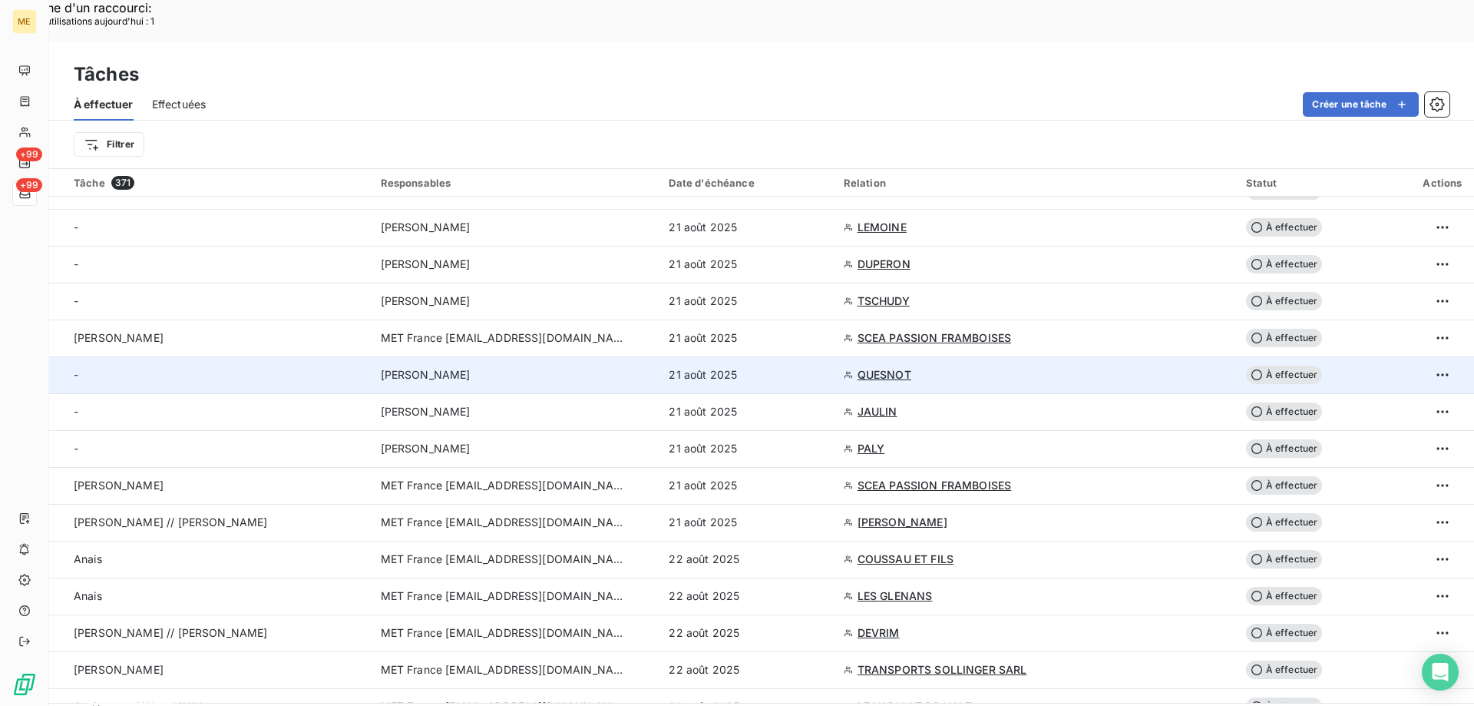
click at [875, 367] on span "QUESNOT" at bounding box center [885, 374] width 54 height 15
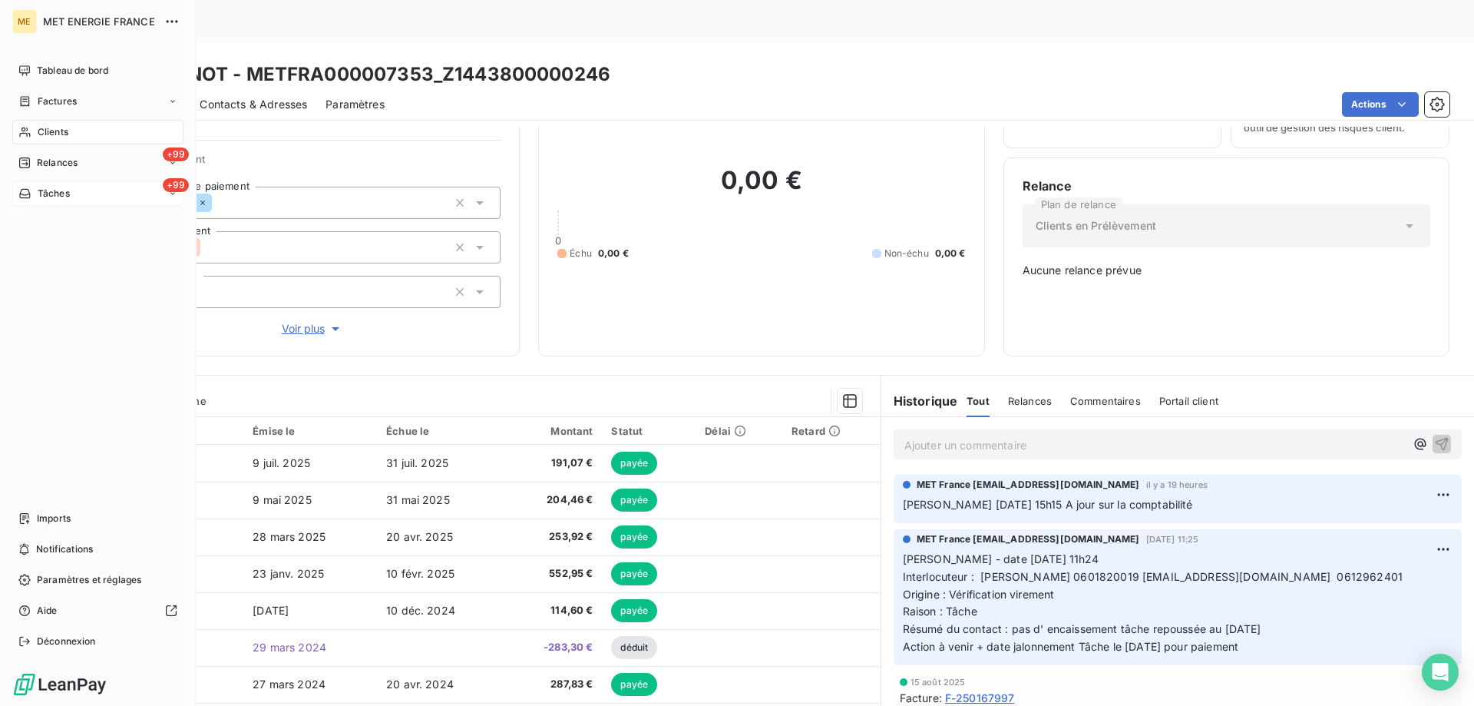
click at [87, 192] on div "+99 Tâches" at bounding box center [97, 193] width 171 height 25
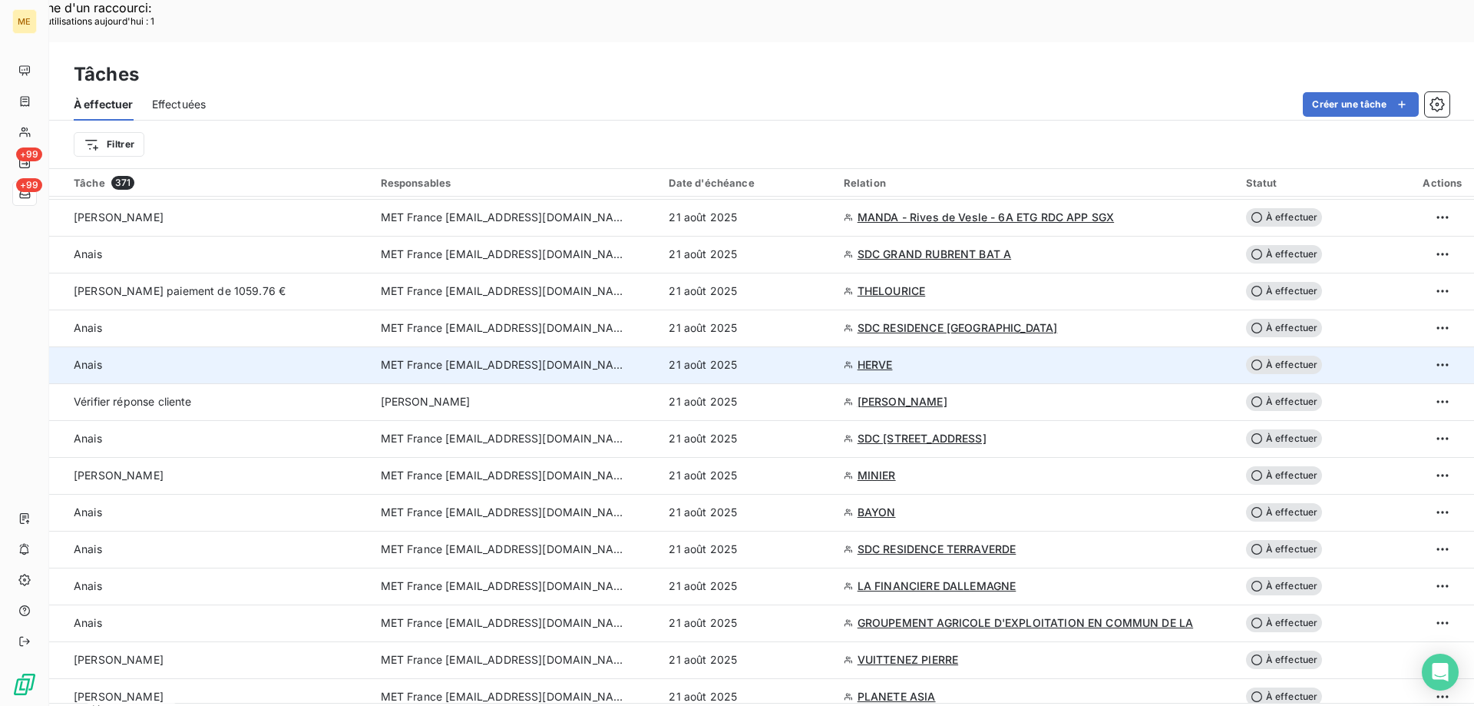
scroll to position [614, 0]
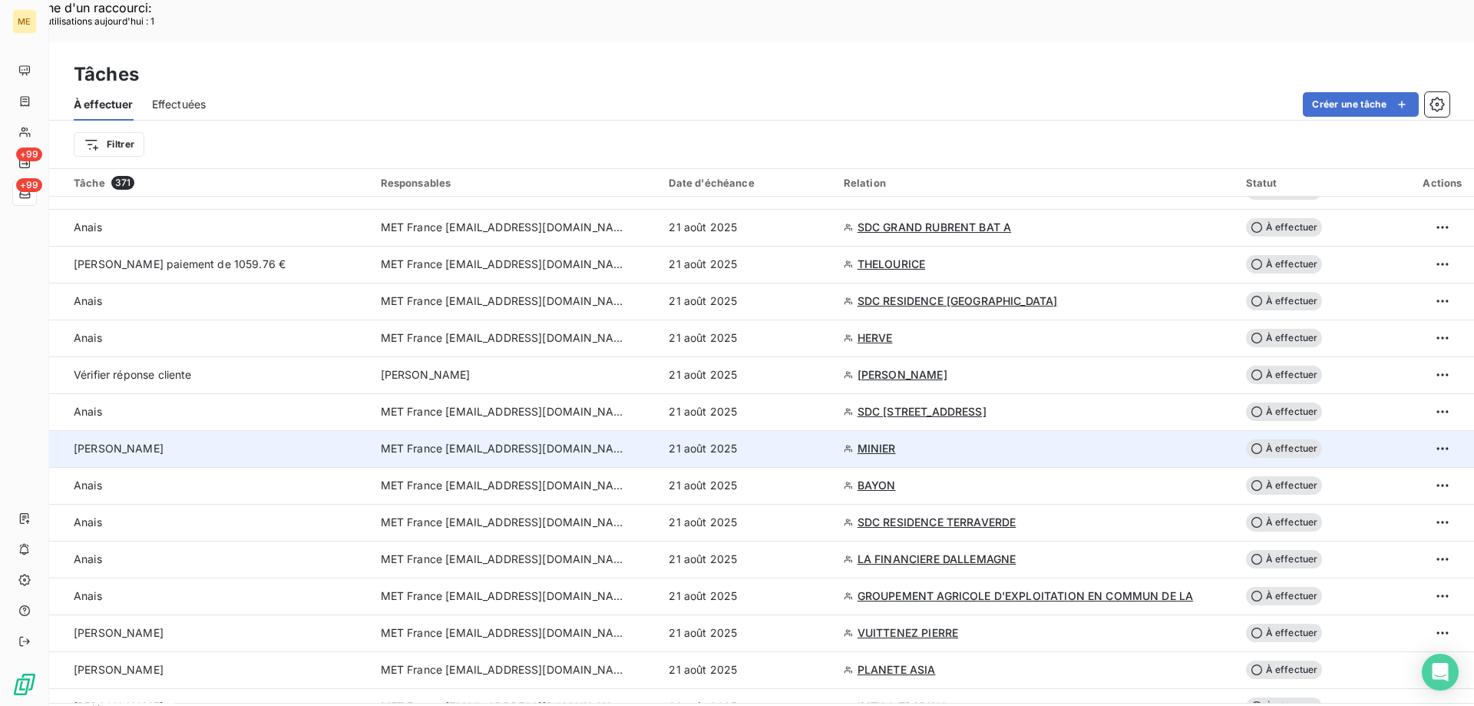
click at [870, 441] on span "MINIER" at bounding box center [877, 448] width 38 height 15
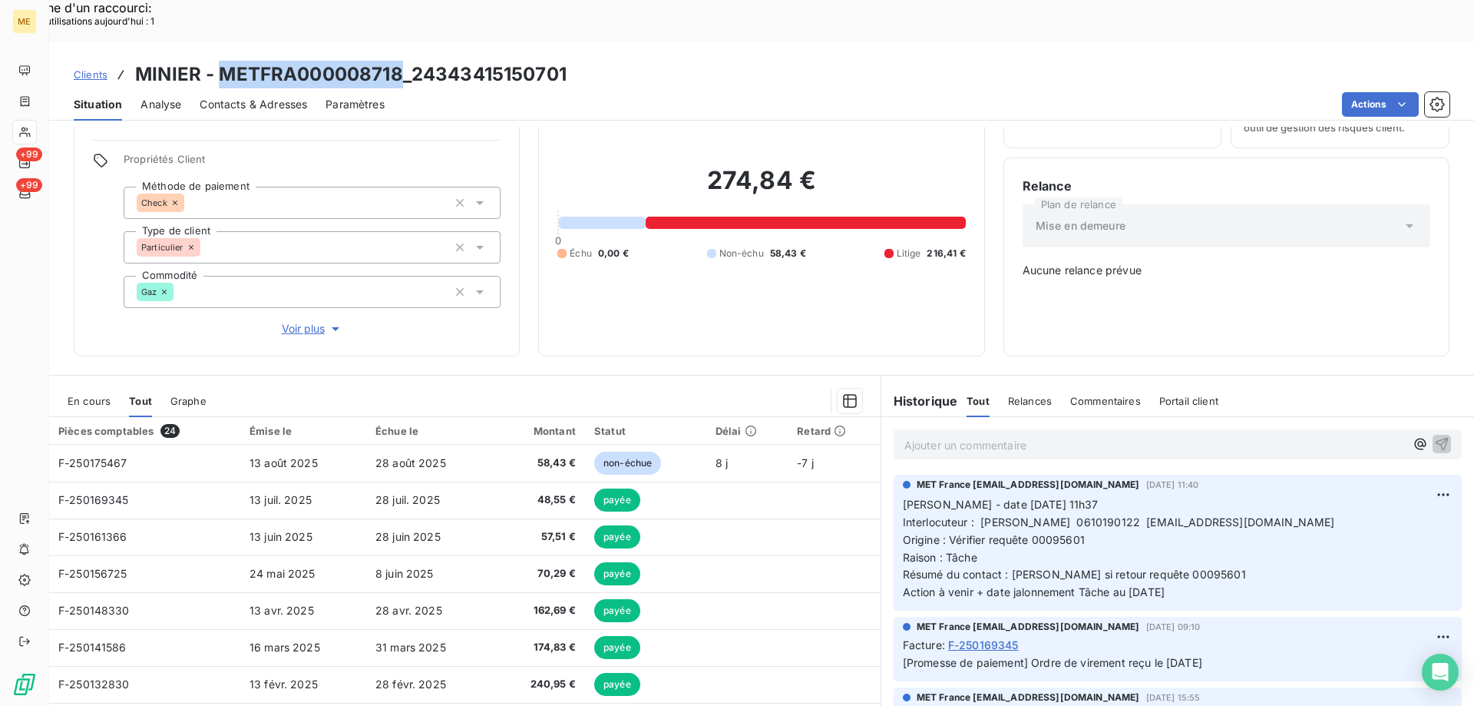
drag, startPoint x: 242, startPoint y: 29, endPoint x: 396, endPoint y: 26, distance: 154.4
click at [396, 61] on h3 "MINIER - METFRA000008718_24343415150701" at bounding box center [351, 75] width 432 height 28
copy h3 "METFRA000008718"
drag, startPoint x: 1205, startPoint y: 540, endPoint x: 894, endPoint y: 449, distance: 323.9
click at [894, 475] on div "MET France met-france@recouvrement.met.com 14 août 2025, 11:40 Valérie - date 1…" at bounding box center [1178, 543] width 568 height 136
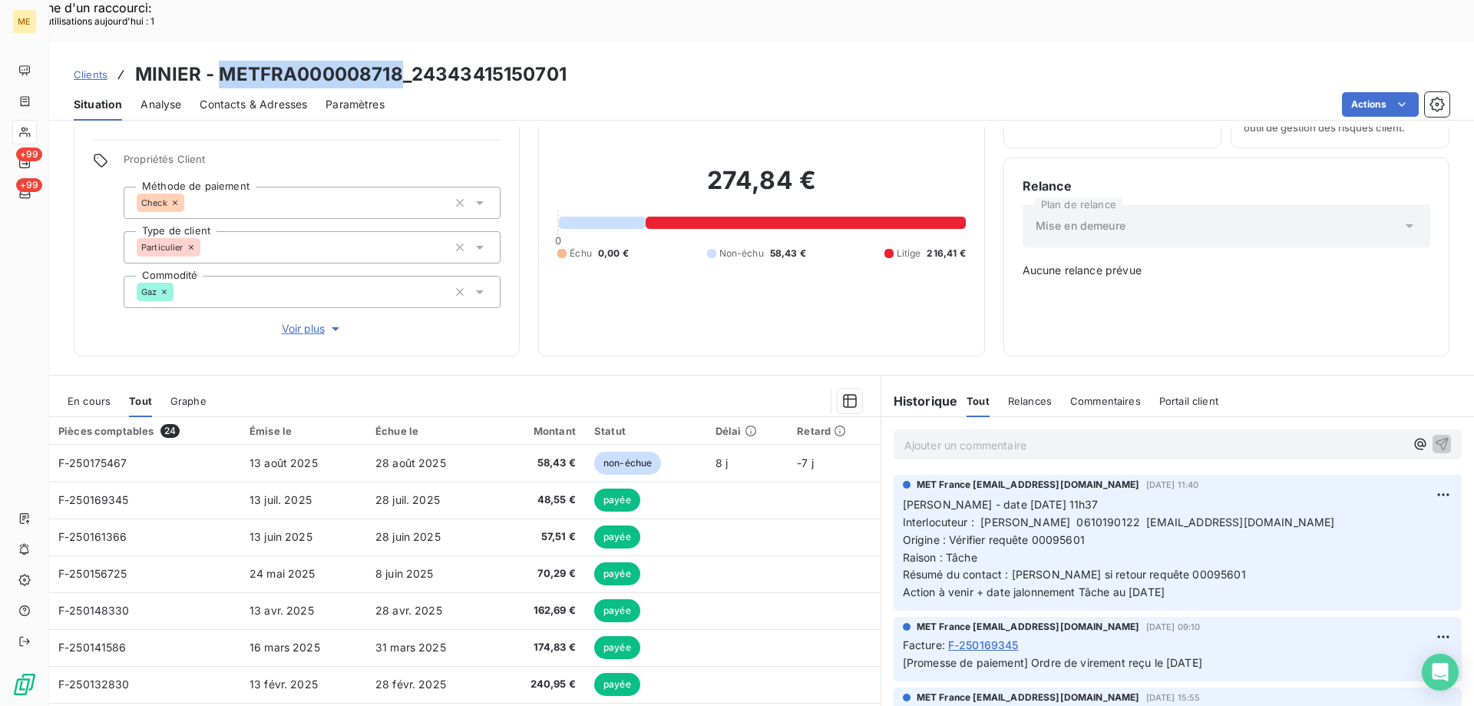
copy p "Valérie - date 14/08/2025 11h37 Interlocuteur : MICHELE MINIER 0610190122 mmicc…"
click at [947, 435] on p "Ajouter un commentaire ﻿" at bounding box center [1155, 444] width 501 height 19
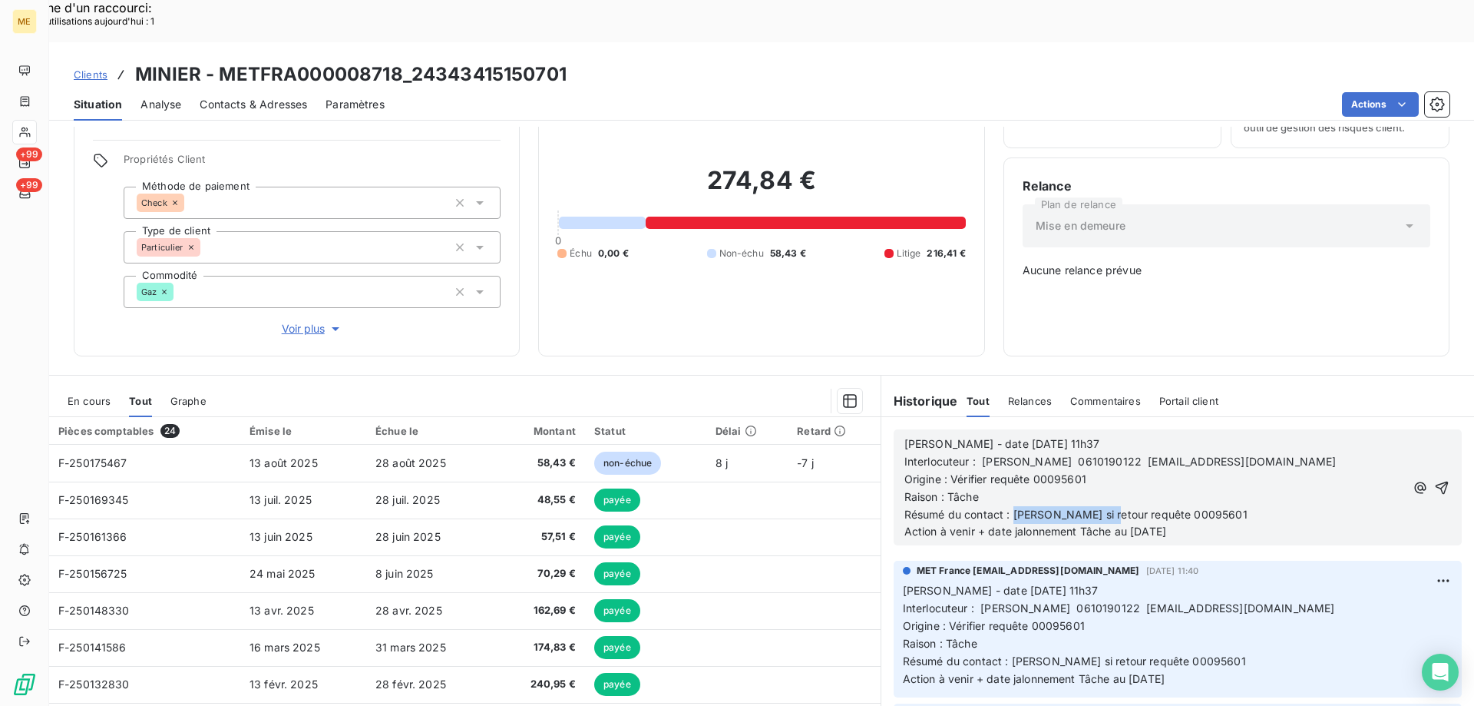
drag, startPoint x: 1091, startPoint y: 462, endPoint x: 1008, endPoint y: 456, distance: 83.1
click at [1008, 508] on span "Résumé du contact : Vérifier si retour requête 00095601" at bounding box center [1076, 514] width 343 height 13
click at [1133, 506] on p "Résumé du contact : requête 00095601" at bounding box center [1155, 515] width 501 height 18
drag, startPoint x: 1109, startPoint y: 458, endPoint x: 1303, endPoint y: 450, distance: 194.5
click at [1303, 450] on div "Valérie - date 14/08/2025 11h37 Interlocuteur : MICHELE MINIER 0610190122 mmicc…" at bounding box center [1155, 487] width 501 height 105
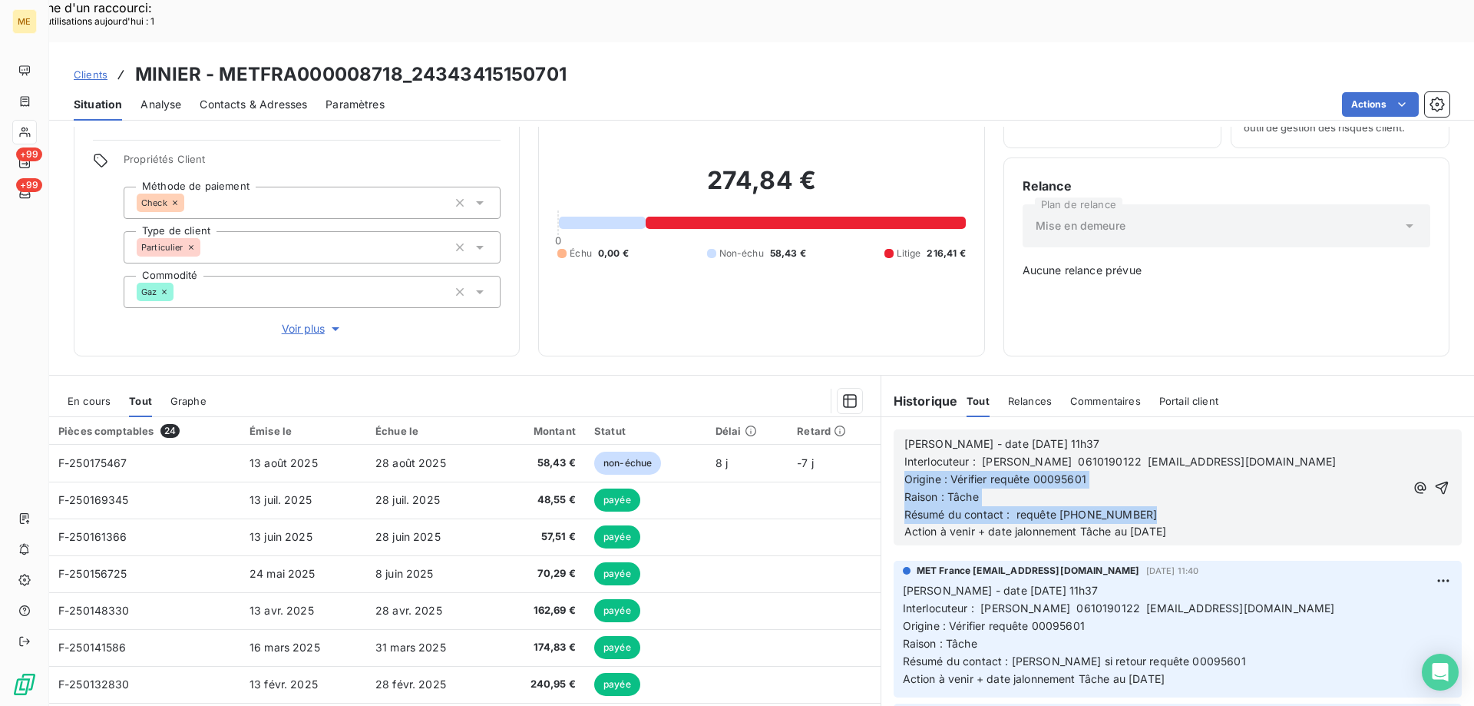
click at [1129, 506] on p "Résumé du contact : requête 00095601" at bounding box center [1155, 515] width 501 height 18
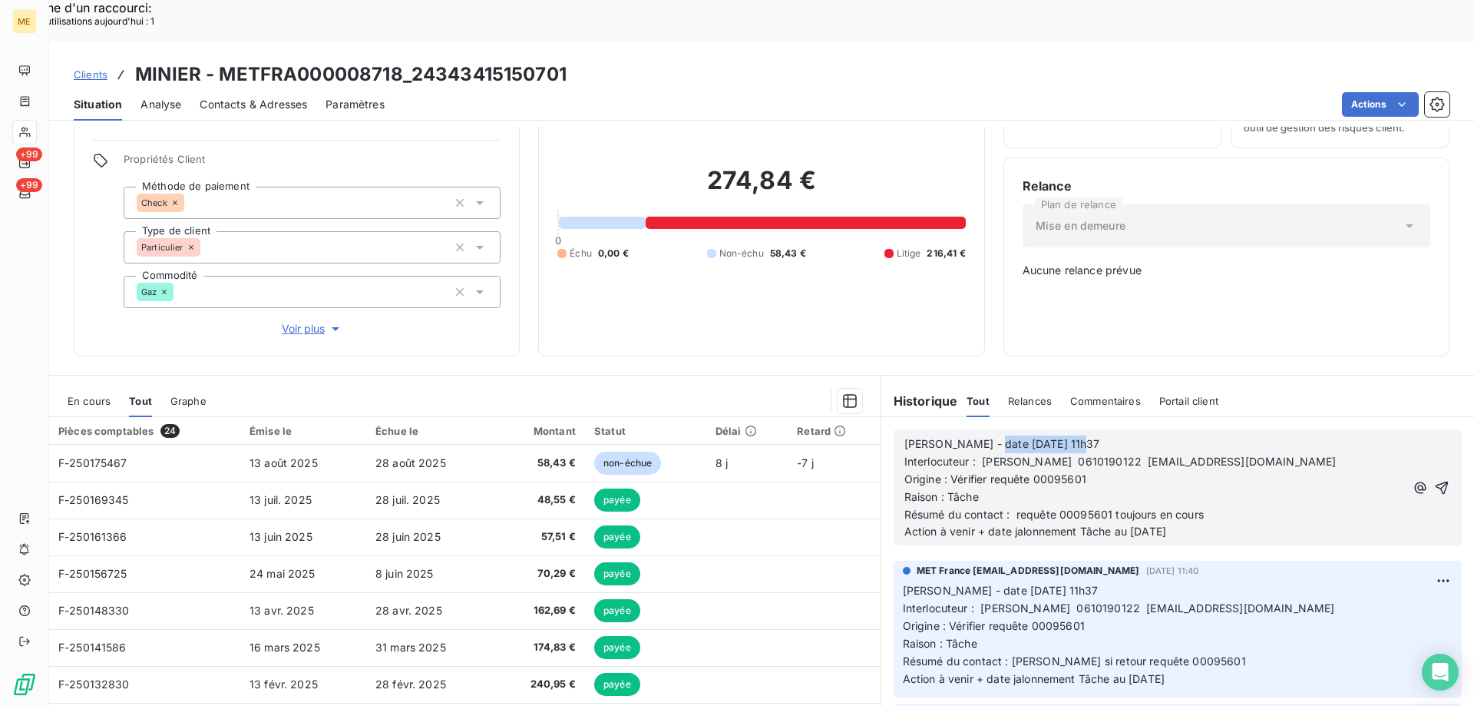
drag, startPoint x: 973, startPoint y: 389, endPoint x: 1077, endPoint y: 382, distance: 103.8
click at [1077, 435] on p "Valérie - date 14/08/2025 11h37" at bounding box center [1155, 444] width 501 height 18
drag, startPoint x: 1129, startPoint y: 478, endPoint x: 1136, endPoint y: 478, distance: 7.7
click at [1136, 524] on span "Action à venir + date jalonnement Tâche au [DATE]" at bounding box center [1036, 530] width 262 height 13
click at [1434, 480] on icon "button" at bounding box center [1441, 487] width 15 height 15
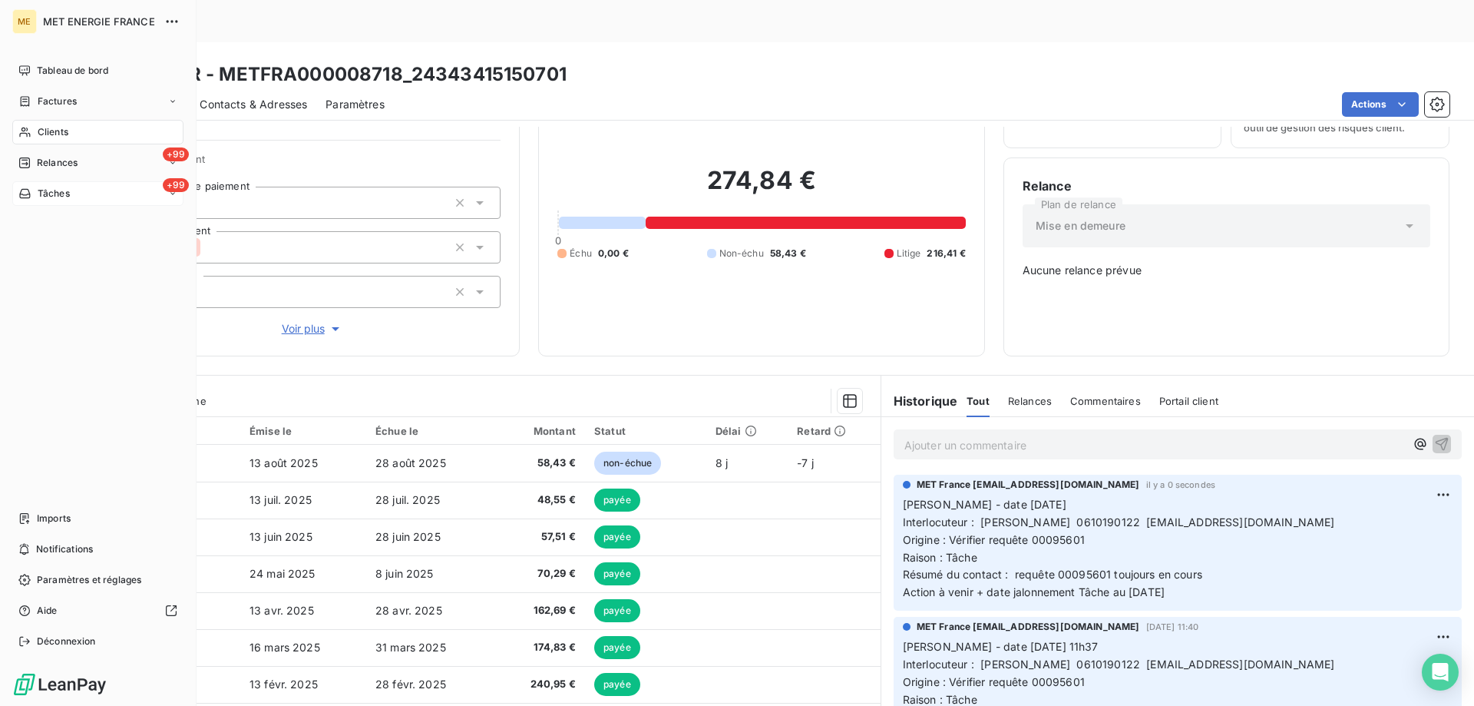
click at [84, 191] on div "+99 Tâches" at bounding box center [97, 193] width 171 height 25
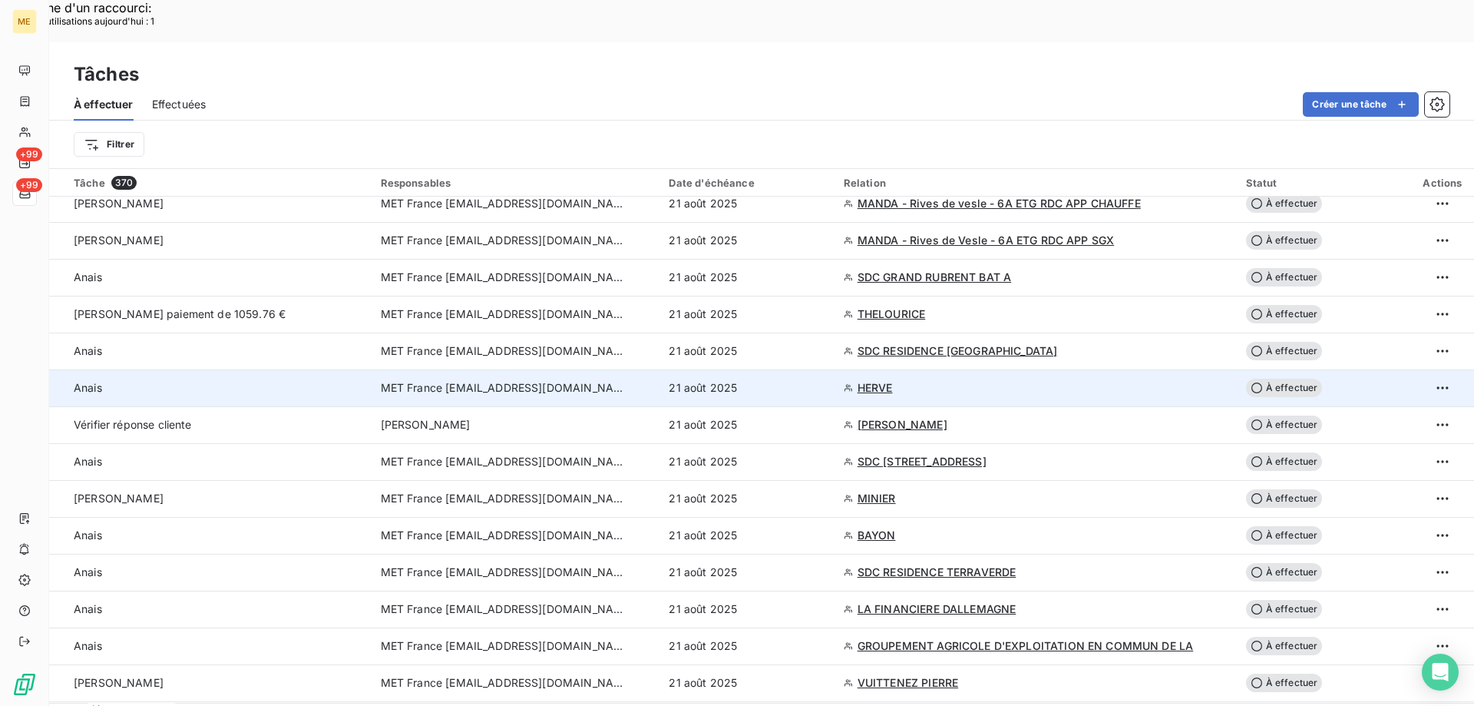
scroll to position [538, 0]
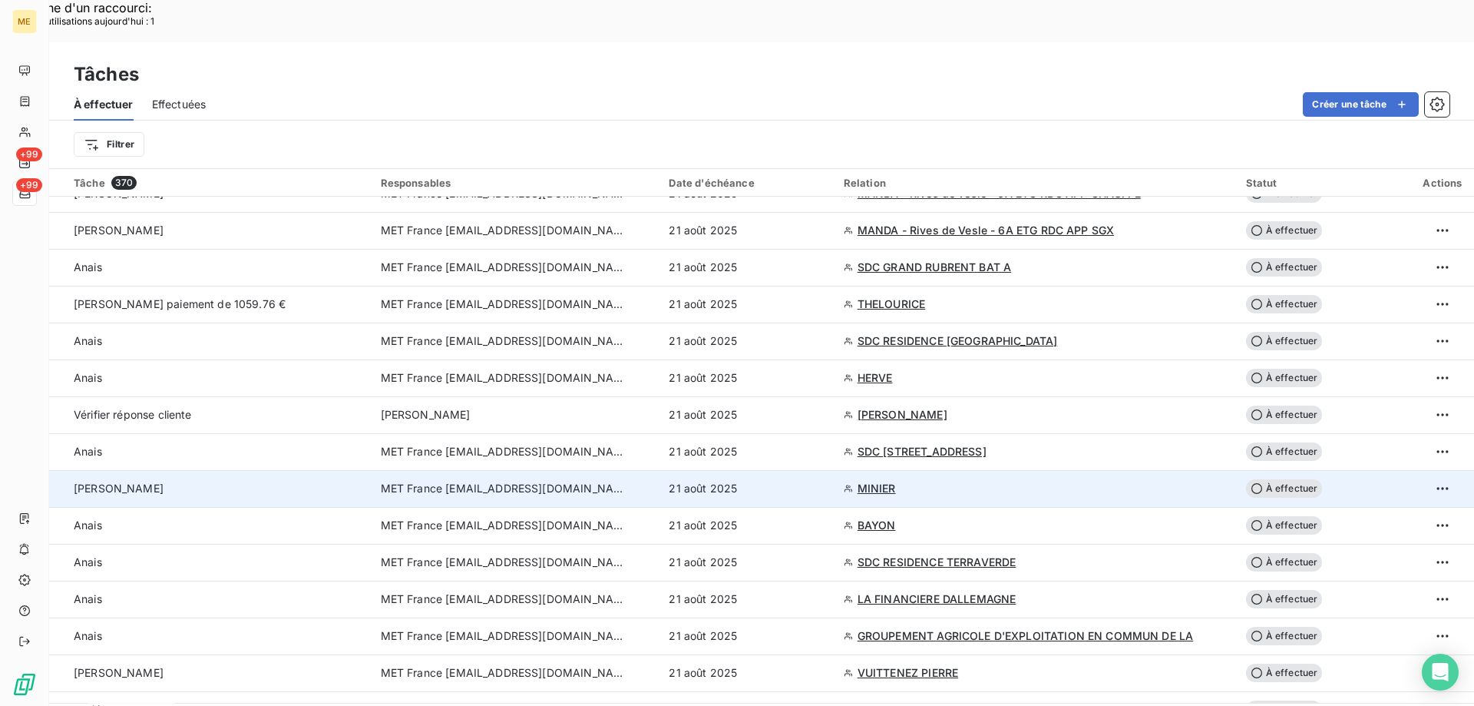
click at [1285, 479] on span "À effectuer" at bounding box center [1284, 488] width 77 height 18
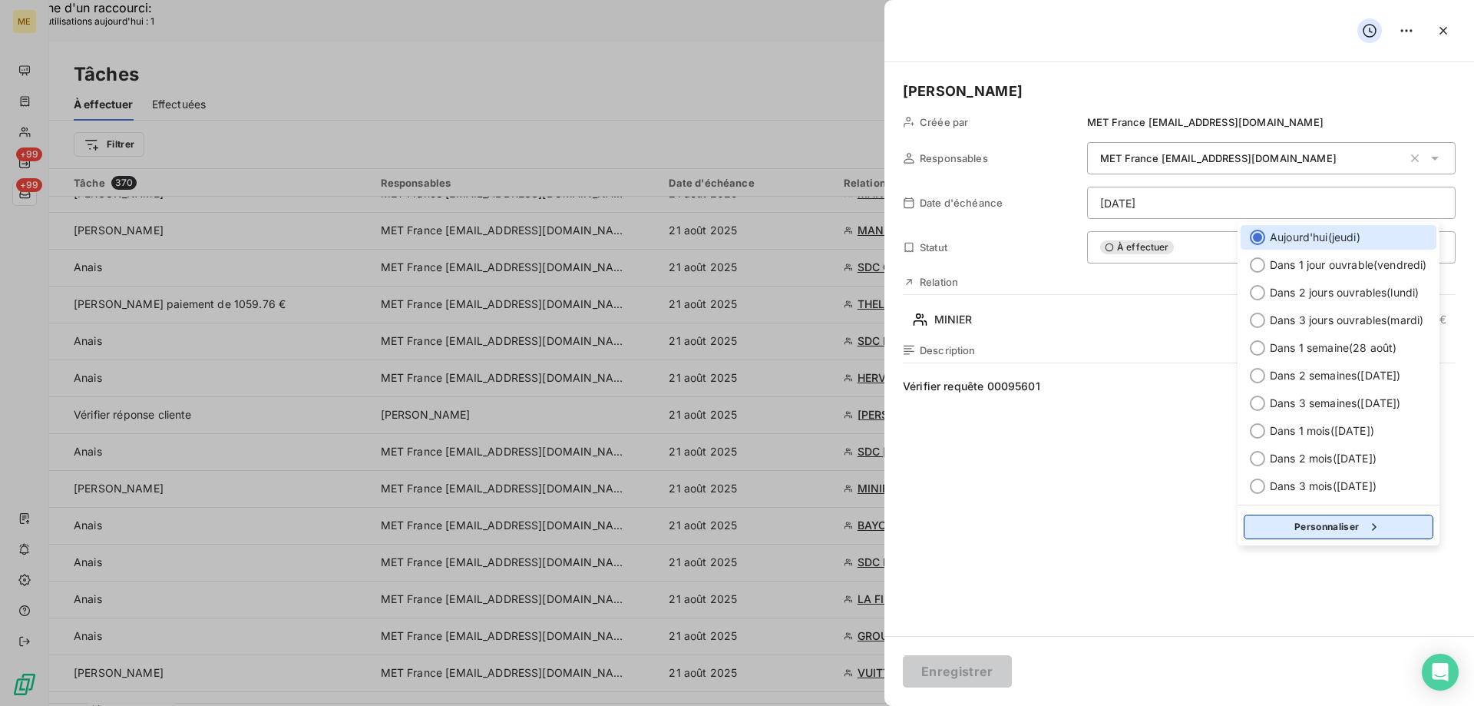
click at [1287, 524] on button "Personnaliser" at bounding box center [1339, 526] width 190 height 25
select select "7"
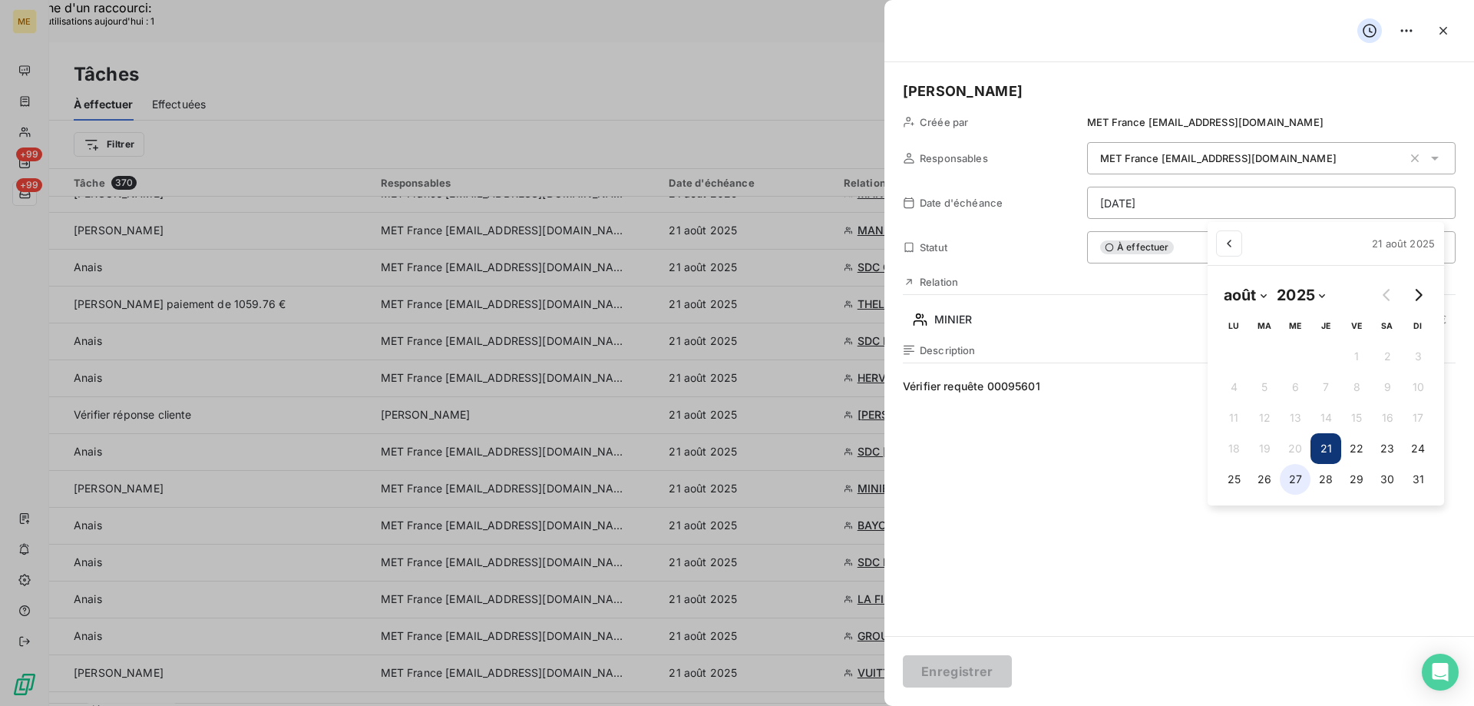
click at [1292, 478] on button "27" at bounding box center [1295, 479] width 31 height 31
type input "27/08/2025"
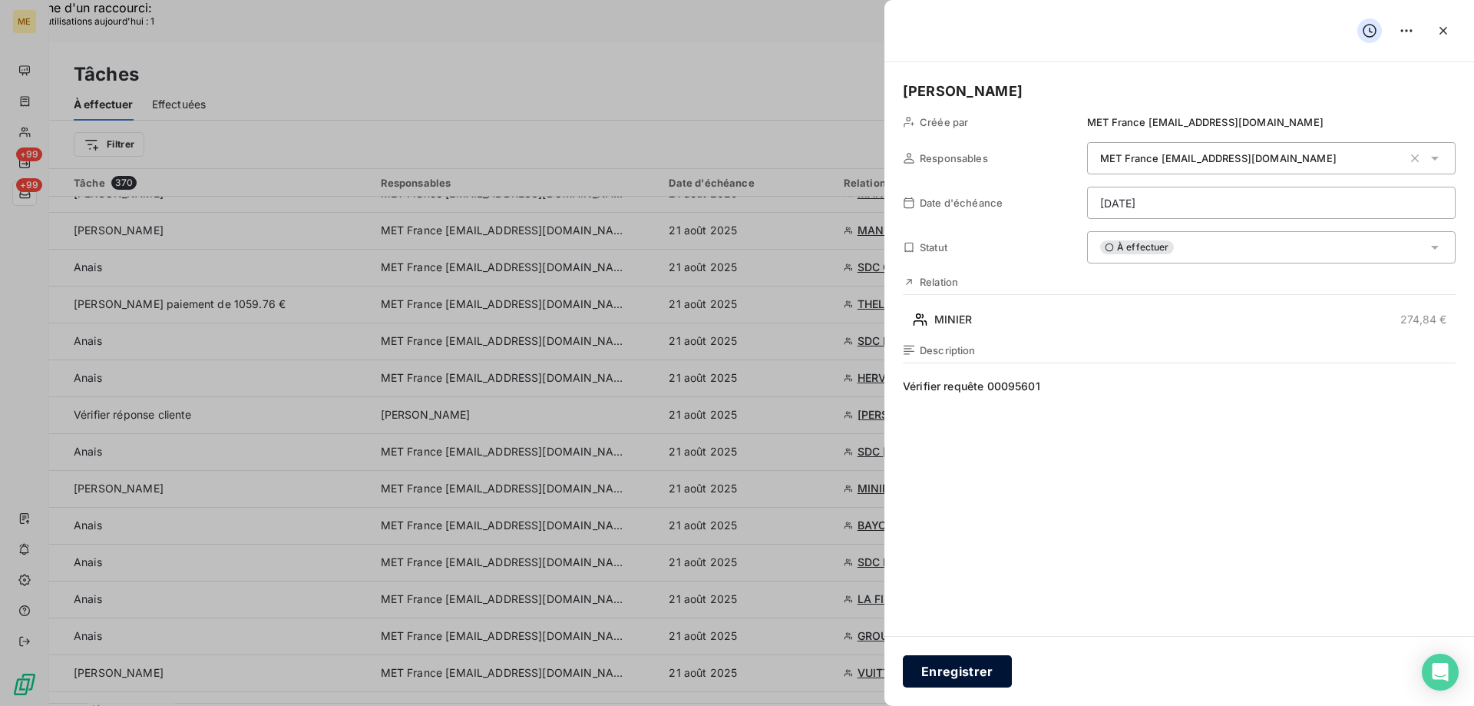
click at [980, 664] on button "Enregistrer" at bounding box center [957, 671] width 109 height 32
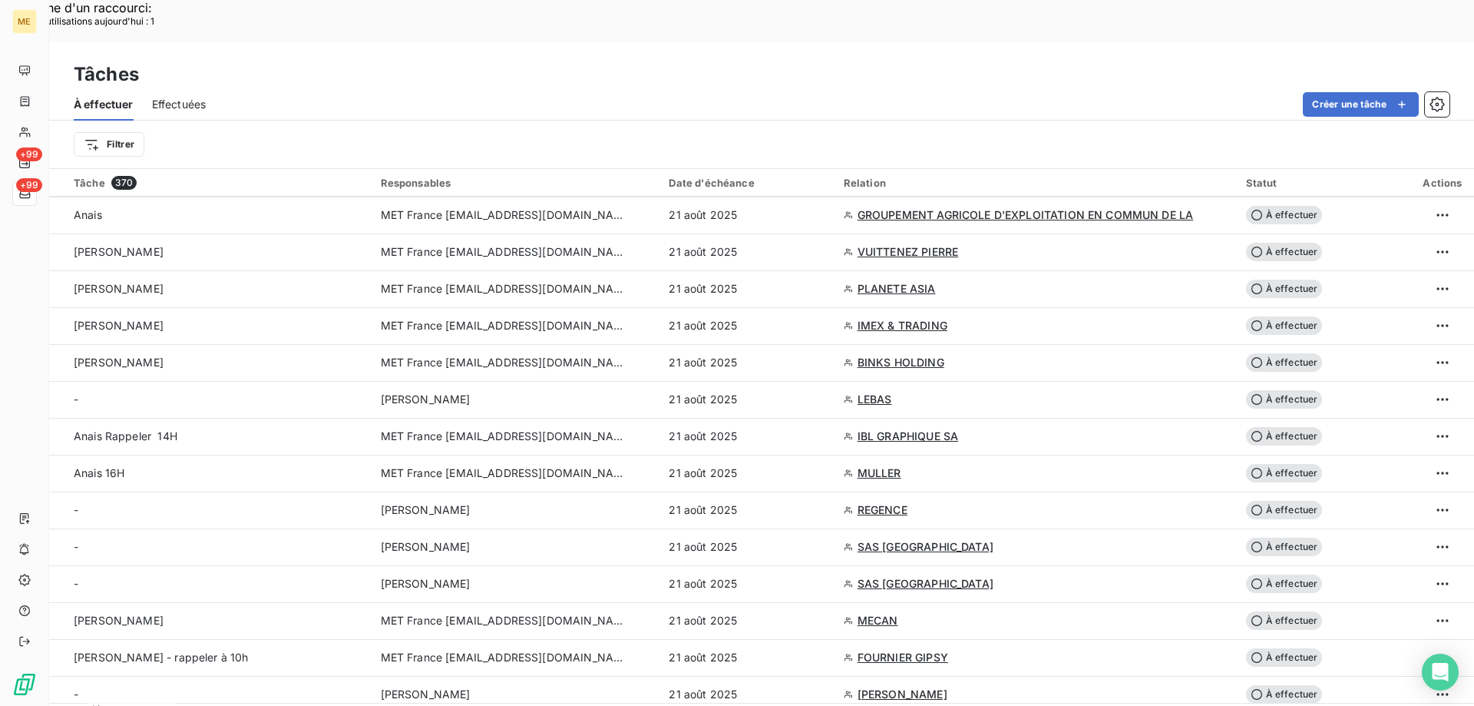
scroll to position [921, 0]
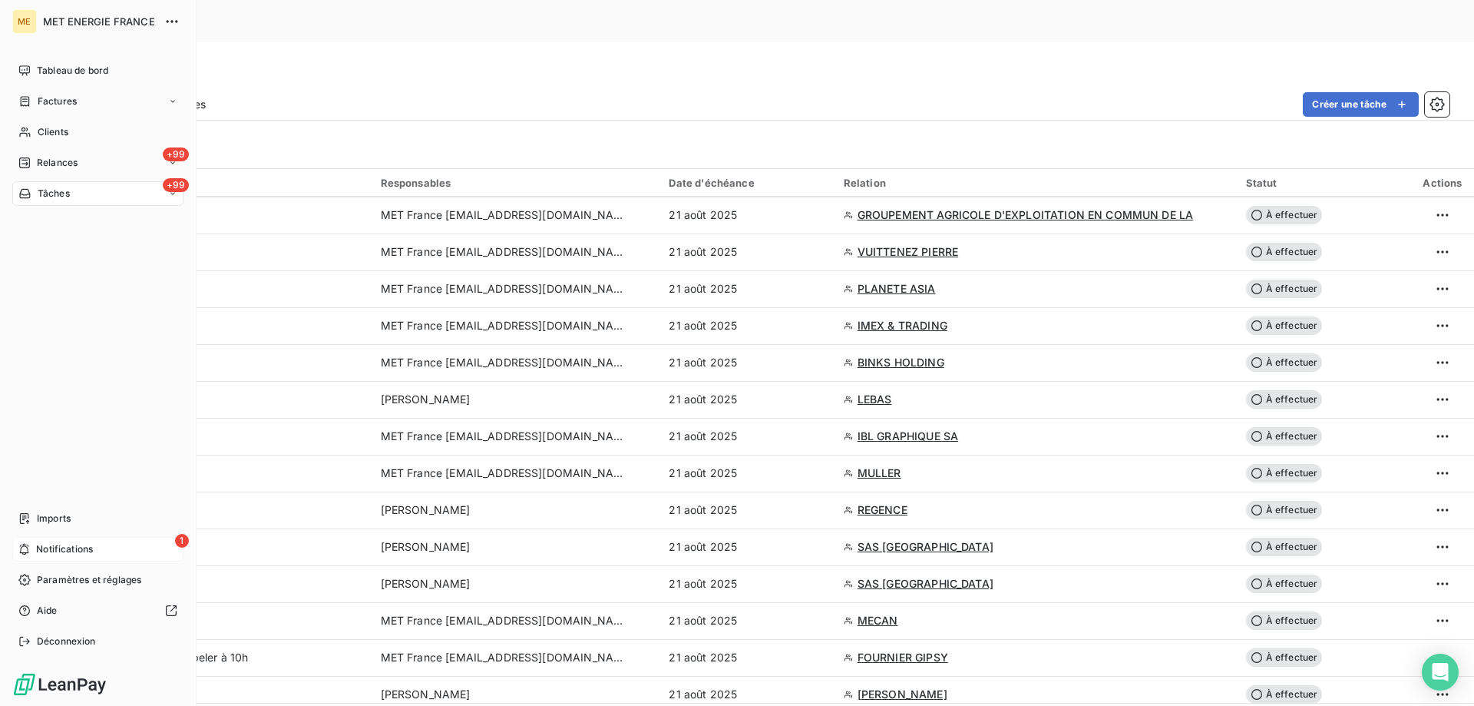
drag, startPoint x: 41, startPoint y: 549, endPoint x: 49, endPoint y: 547, distance: 8.8
click at [41, 549] on span "Notifications" at bounding box center [64, 549] width 57 height 14
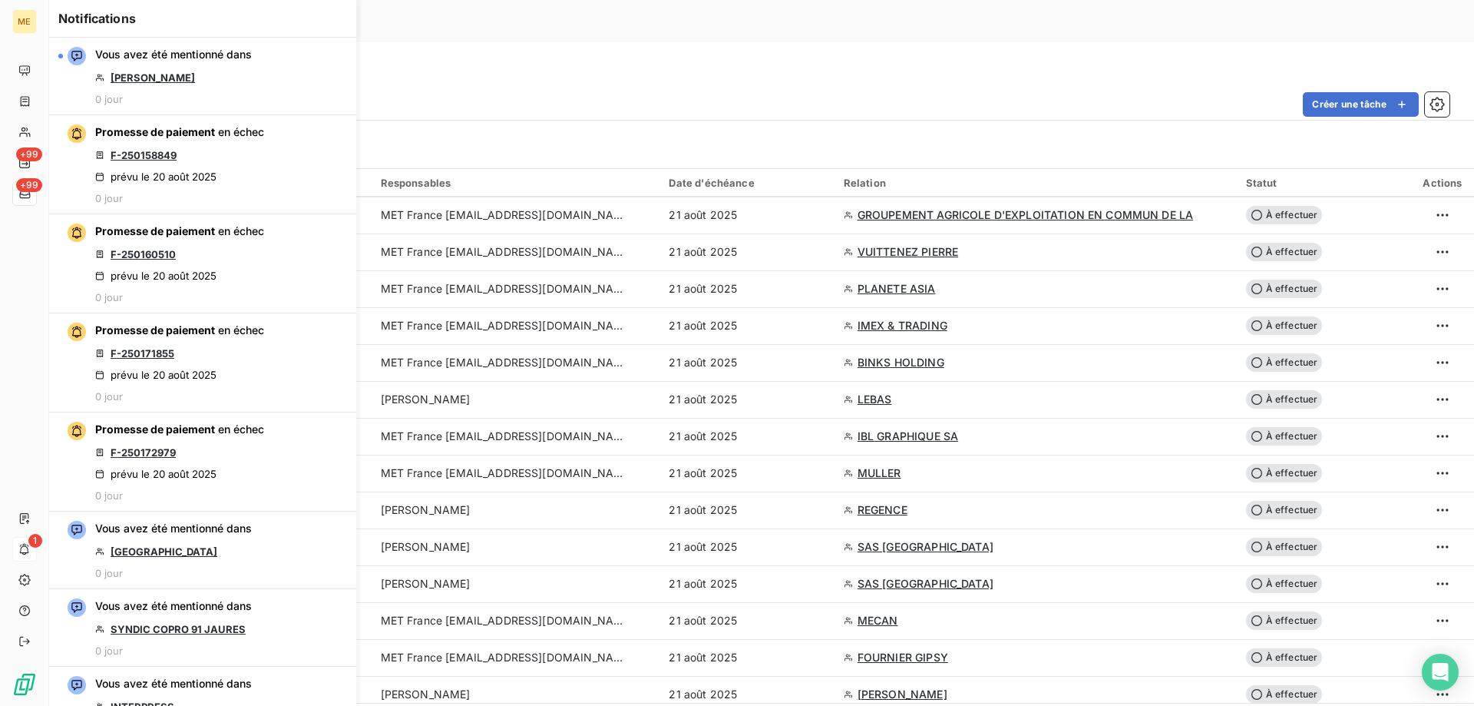
click at [35, 195] on div "Notifications Vous avez été mentionné dans OLIVIER 0 jour Promesse de paiement …" at bounding box center [187, 353] width 307 height 706
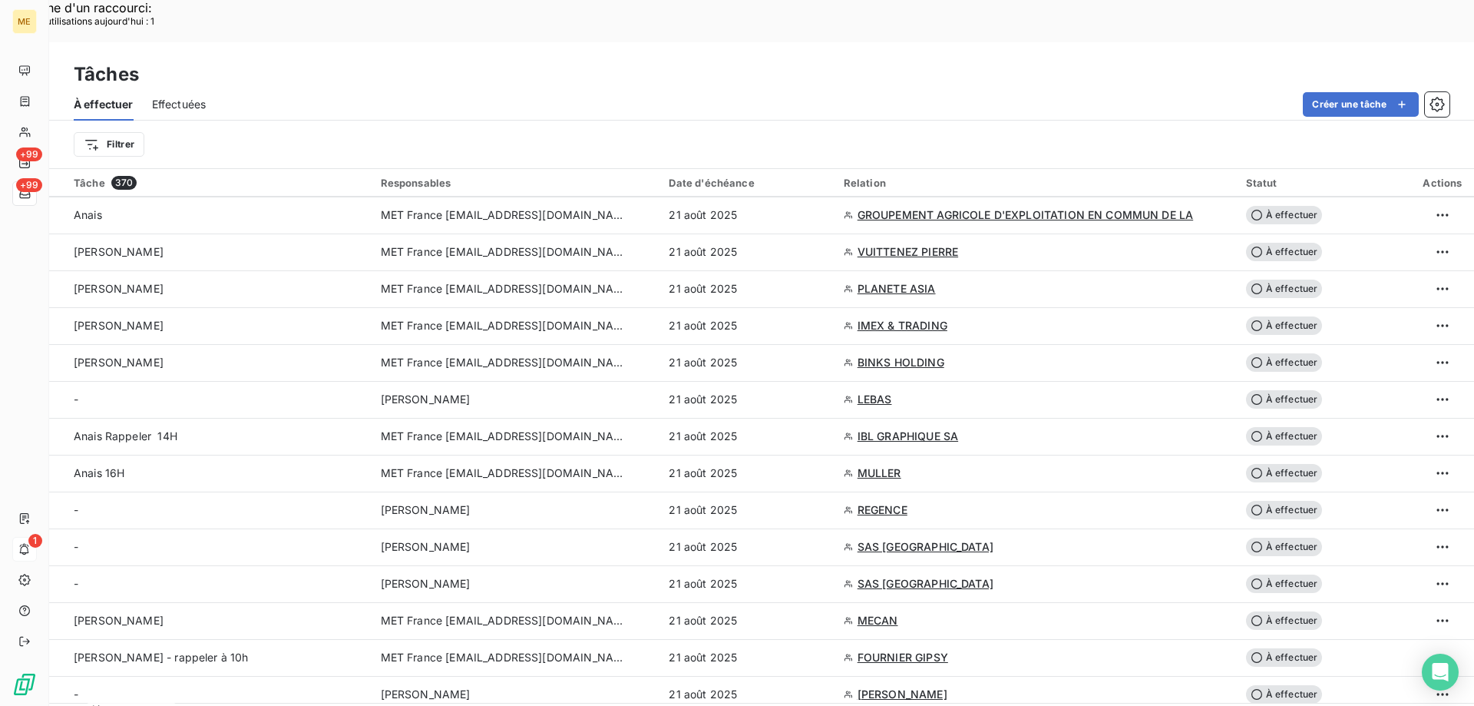
click at [461, 92] on div "Créer une tâche" at bounding box center [837, 104] width 1226 height 25
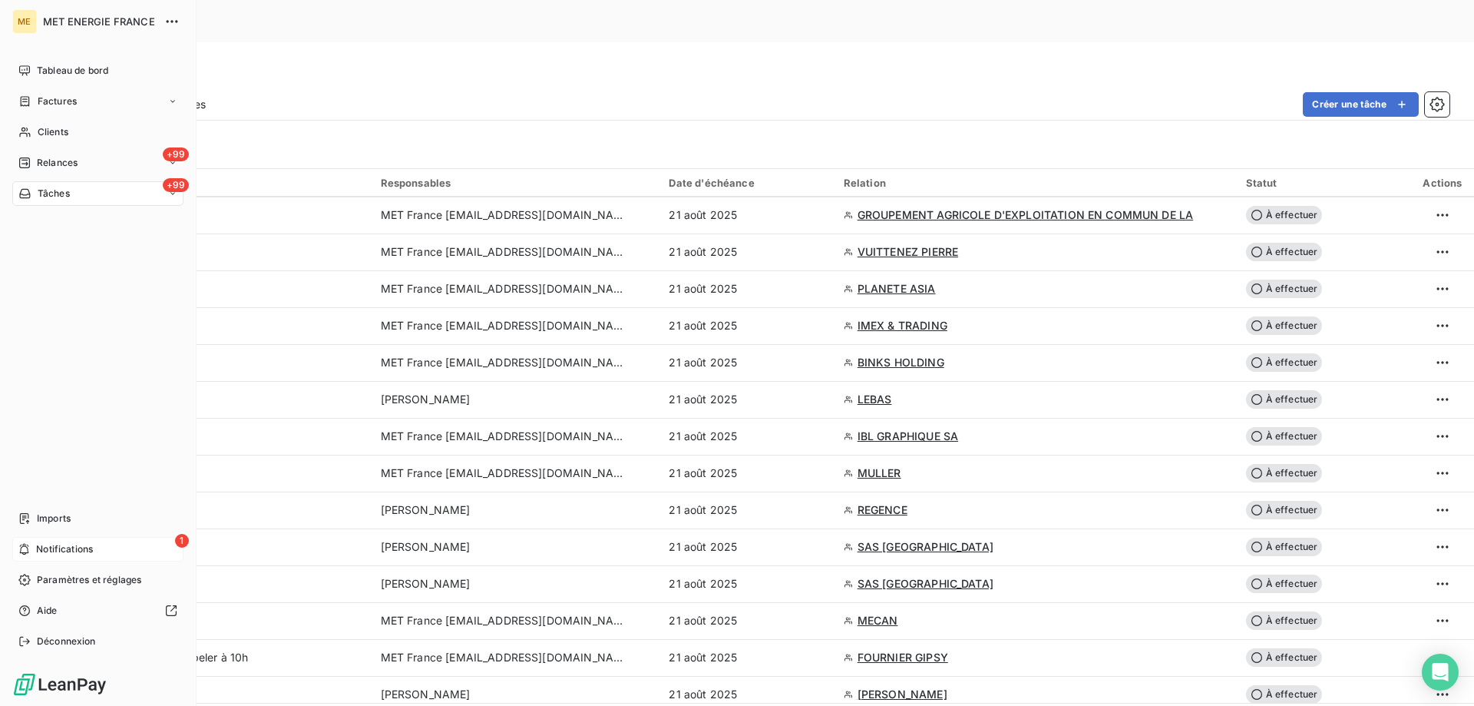
click at [104, 200] on div "+99 Tâches" at bounding box center [97, 193] width 171 height 25
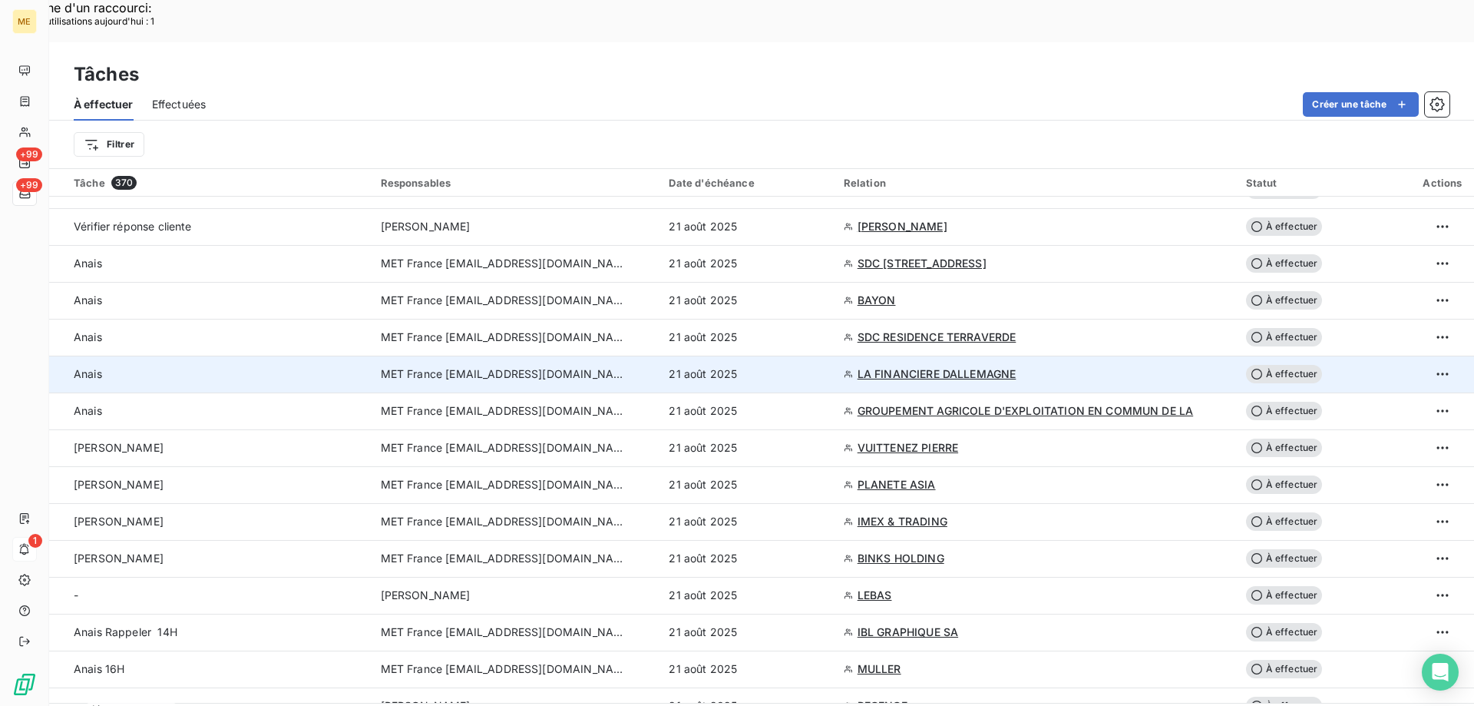
scroll to position [768, 0]
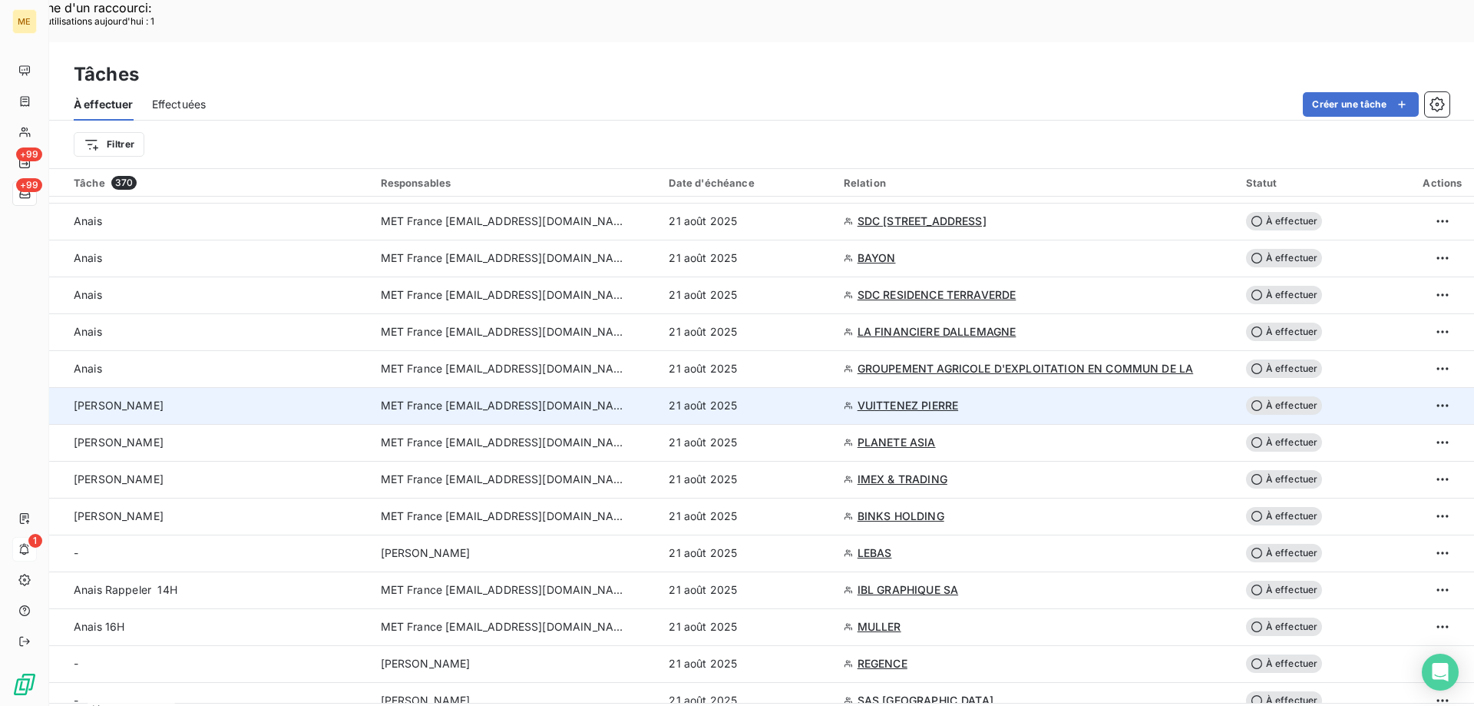
click at [895, 398] on span "VUITTENEZ PIERRE" at bounding box center [908, 405] width 101 height 15
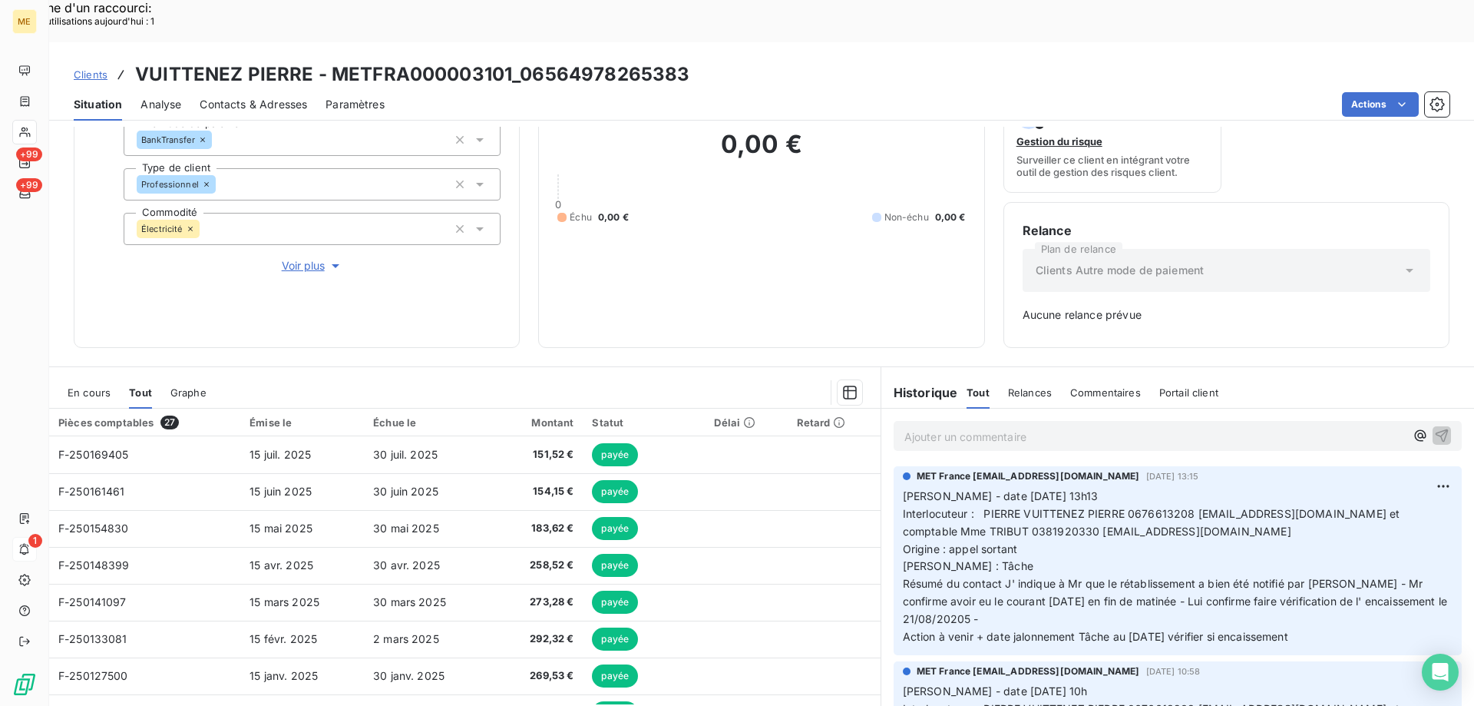
scroll to position [151, 0]
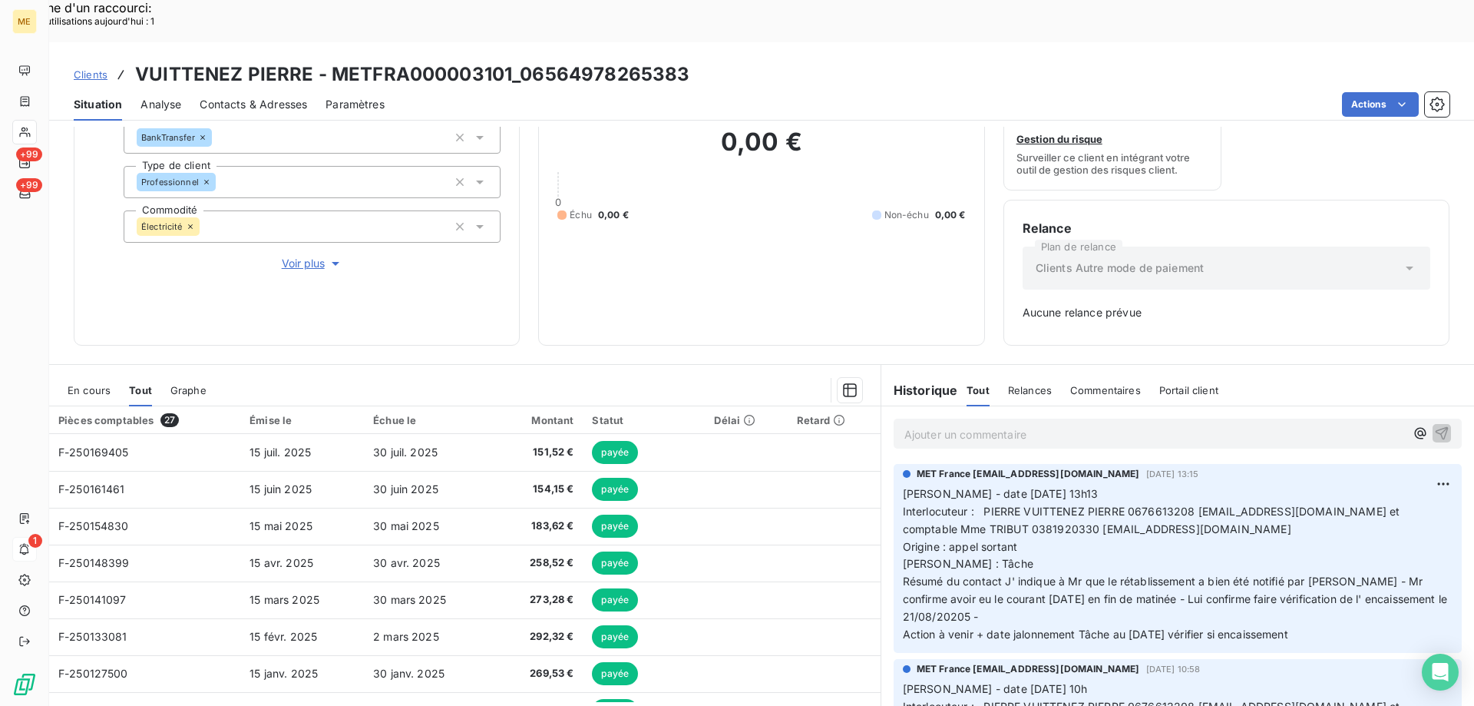
click at [1146, 505] on span "Interlocuteur : PIERRE VUITTENEZ PIERRE 0676613208 pierre_1907@hotmail.fr et co…" at bounding box center [1153, 520] width 501 height 31
copy span "0676613208"
drag, startPoint x: 1323, startPoint y: 589, endPoint x: 897, endPoint y: 450, distance: 448.3
click at [903, 485] on p "Valérie - date 14/08/2025 13h13 Interlocuteur : PIERRE VUITTENEZ PIERRE 0676613…" at bounding box center [1178, 564] width 550 height 158
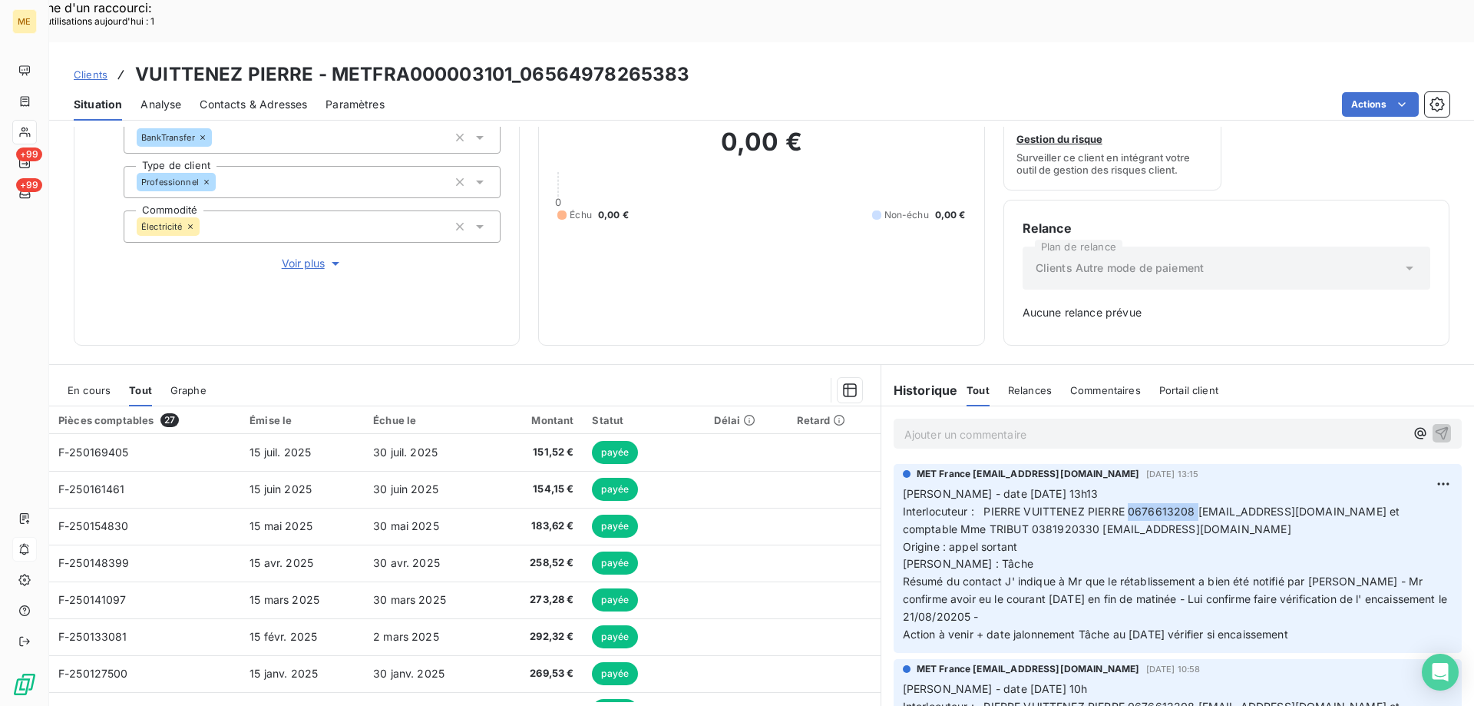
copy p "Valérie - date 14/08/2025 13h13 Interlocuteur : PIERRE VUITTENEZ PIERRE 0676613…"
click at [955, 425] on p "Ajouter un commentaire ﻿" at bounding box center [1155, 434] width 501 height 19
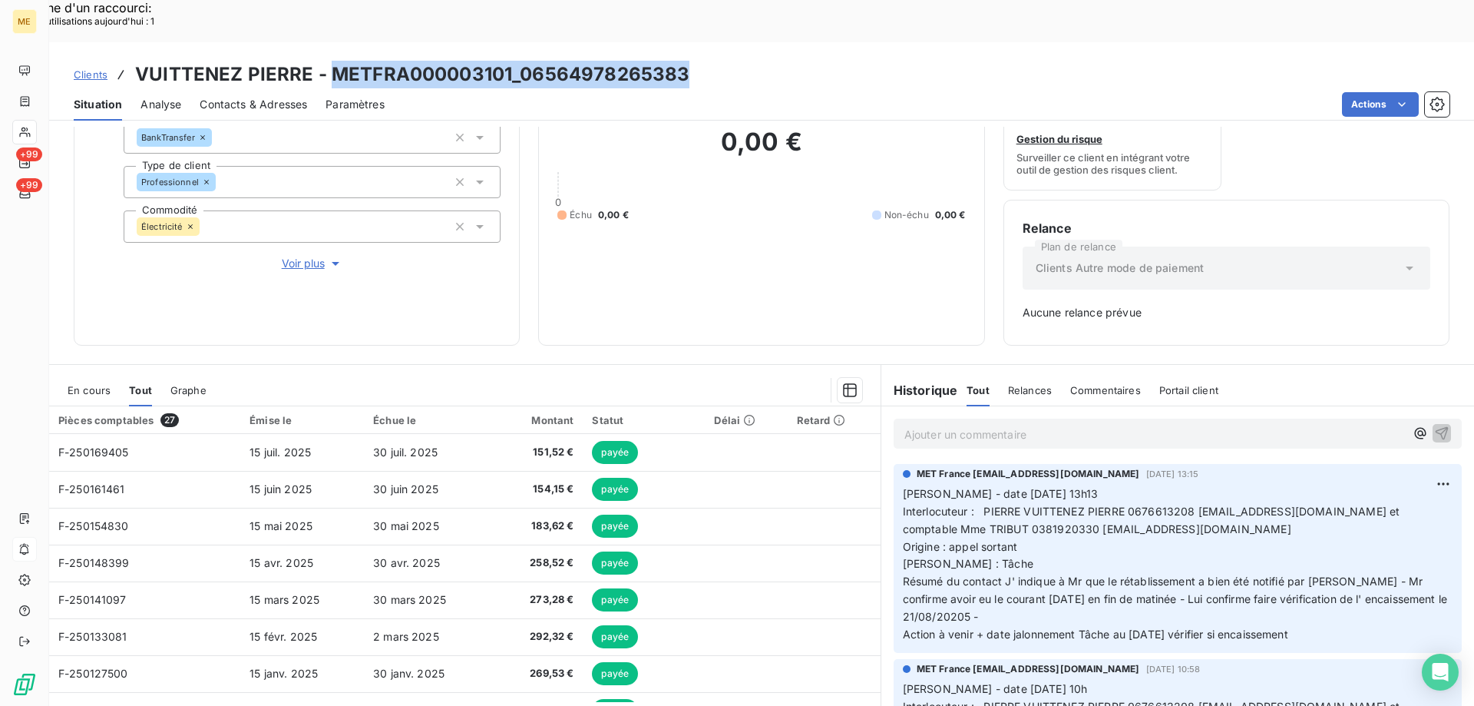
drag, startPoint x: 683, startPoint y: 35, endPoint x: 328, endPoint y: 31, distance: 355.6
click at [328, 61] on h3 "VUITTENEZ PIERRE - METFRA000003101_06564978265383" at bounding box center [412, 75] width 554 height 28
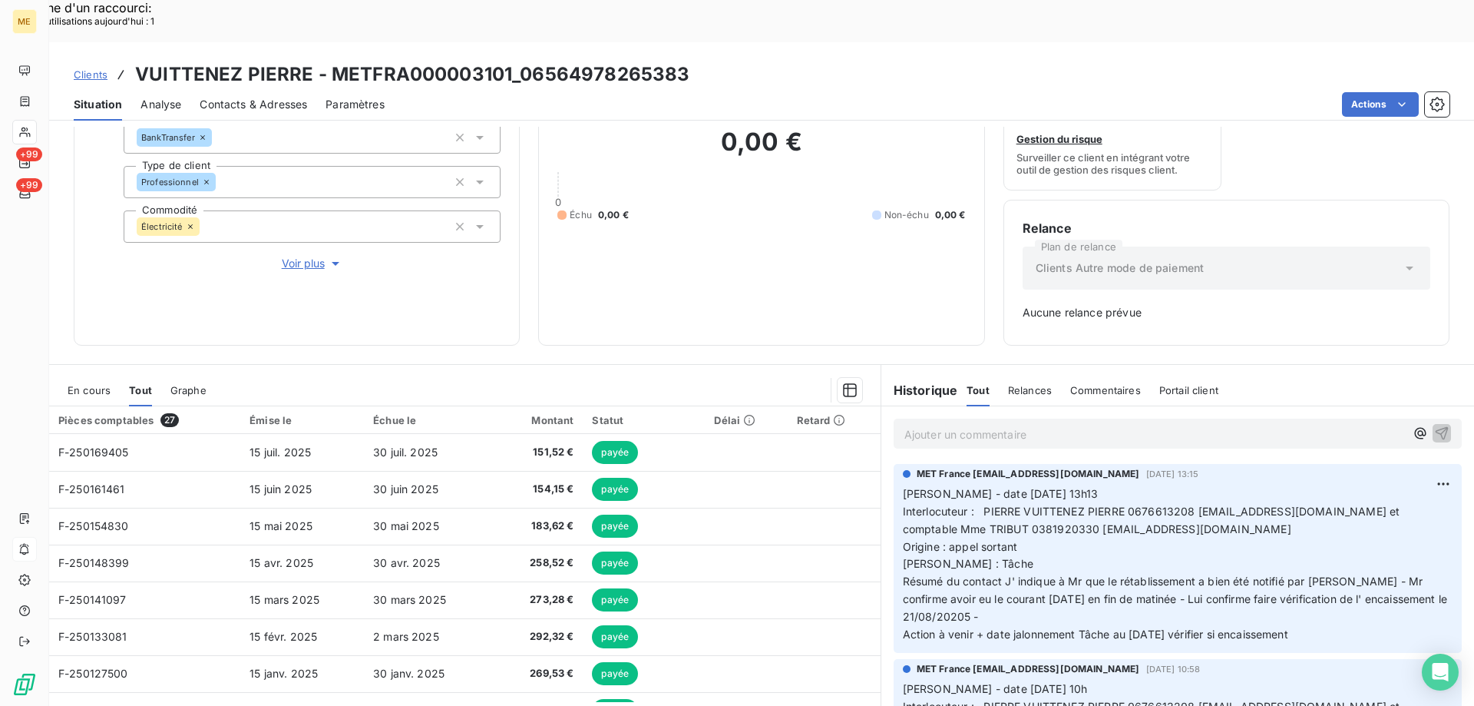
click at [972, 425] on p "Ajouter un commentaire ﻿" at bounding box center [1155, 434] width 501 height 19
drag, startPoint x: 972, startPoint y: 390, endPoint x: 897, endPoint y: 456, distance: 100.1
click at [903, 485] on p "Valérie - date 14/08/2025 13h13 Interlocuteur : PIERRE VUITTENEZ PIERRE 0676613…" at bounding box center [1178, 564] width 550 height 158
click at [921, 425] on p "Ajouter un commentaire ﻿" at bounding box center [1155, 434] width 501 height 19
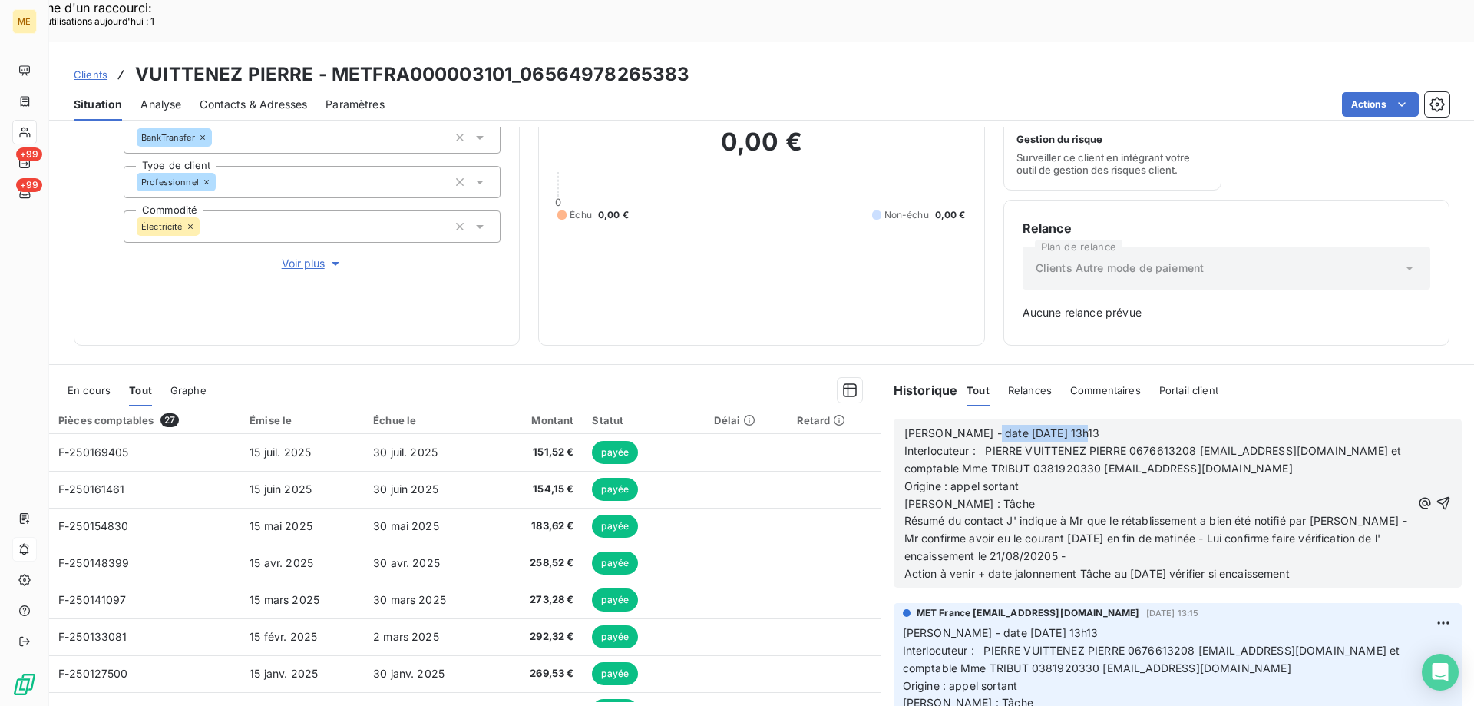
drag, startPoint x: 971, startPoint y: 390, endPoint x: 1098, endPoint y: 379, distance: 127.2
click at [1098, 419] on div "Valérie - date 14/08/2025 13h13 Interlocuteur : PIERRE VUITTENEZ PIERRE 0676613…" at bounding box center [1178, 503] width 568 height 169
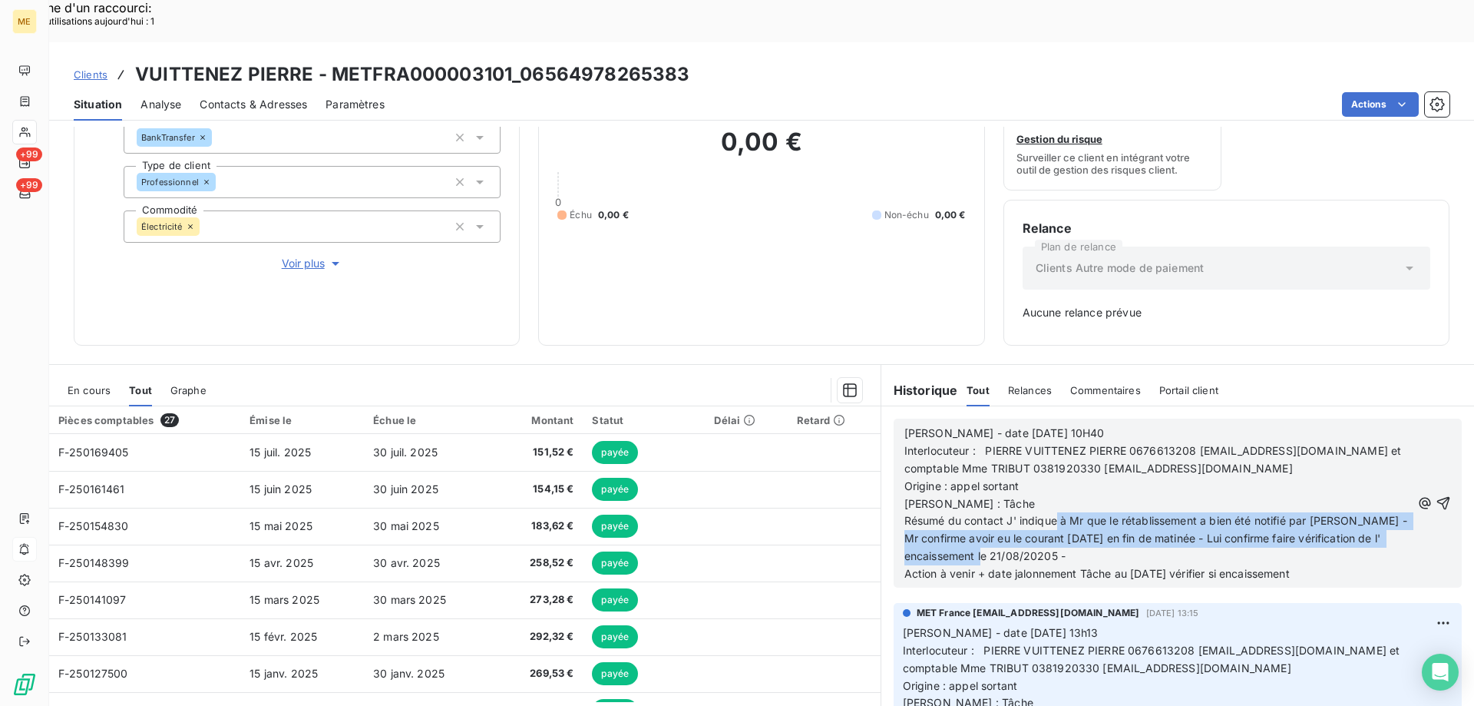
drag, startPoint x: 1087, startPoint y: 472, endPoint x: 1097, endPoint y: 518, distance: 46.4
click at [1097, 518] on p "Raison : Tâche Résumé du contact J' indique à Mr que le rétablissement a bien é…" at bounding box center [1158, 530] width 507 height 71
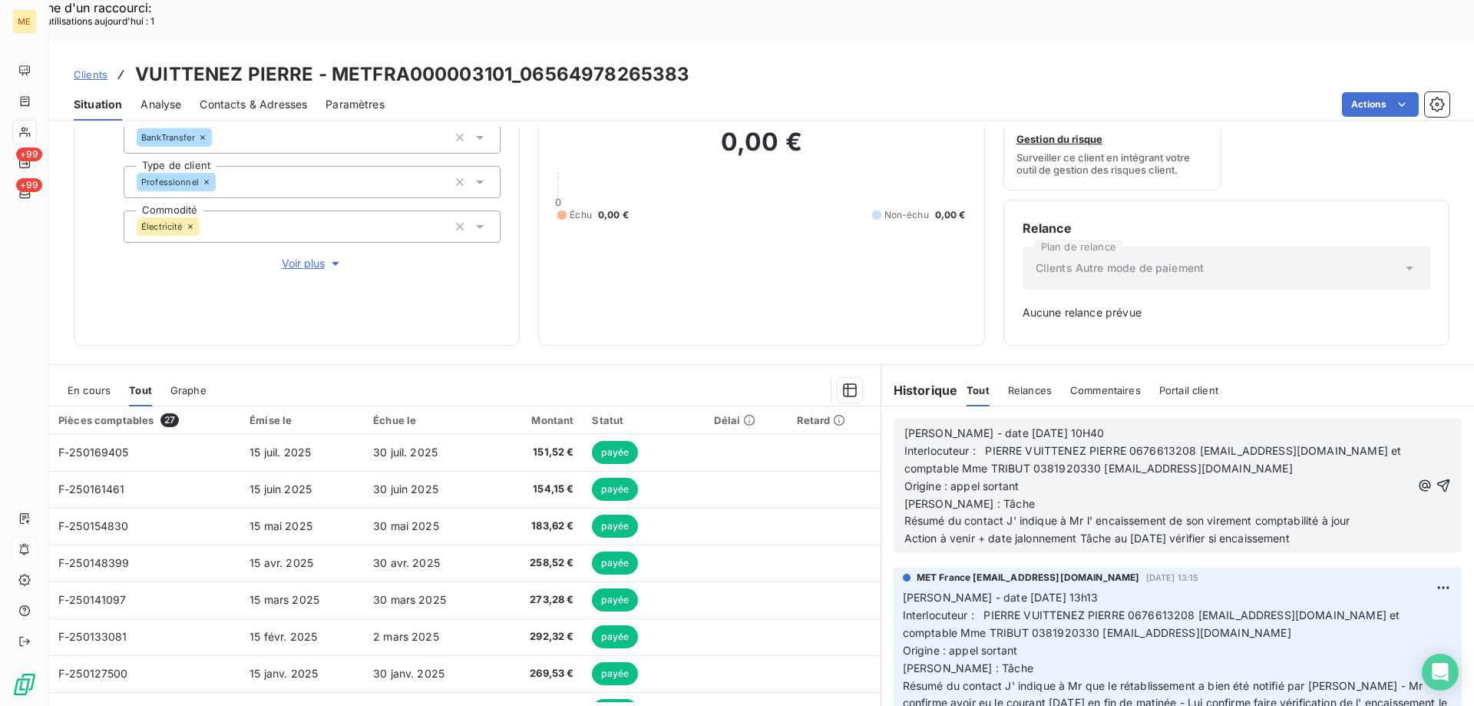
drag, startPoint x: 1074, startPoint y: 495, endPoint x: 1338, endPoint y: 499, distance: 264.2
click at [1338, 530] on p "Action à venir + date jalonnement Tâche au 21/08/2025 vérifier si encaissement" at bounding box center [1158, 539] width 507 height 18
click at [1436, 478] on icon "button" at bounding box center [1443, 485] width 15 height 15
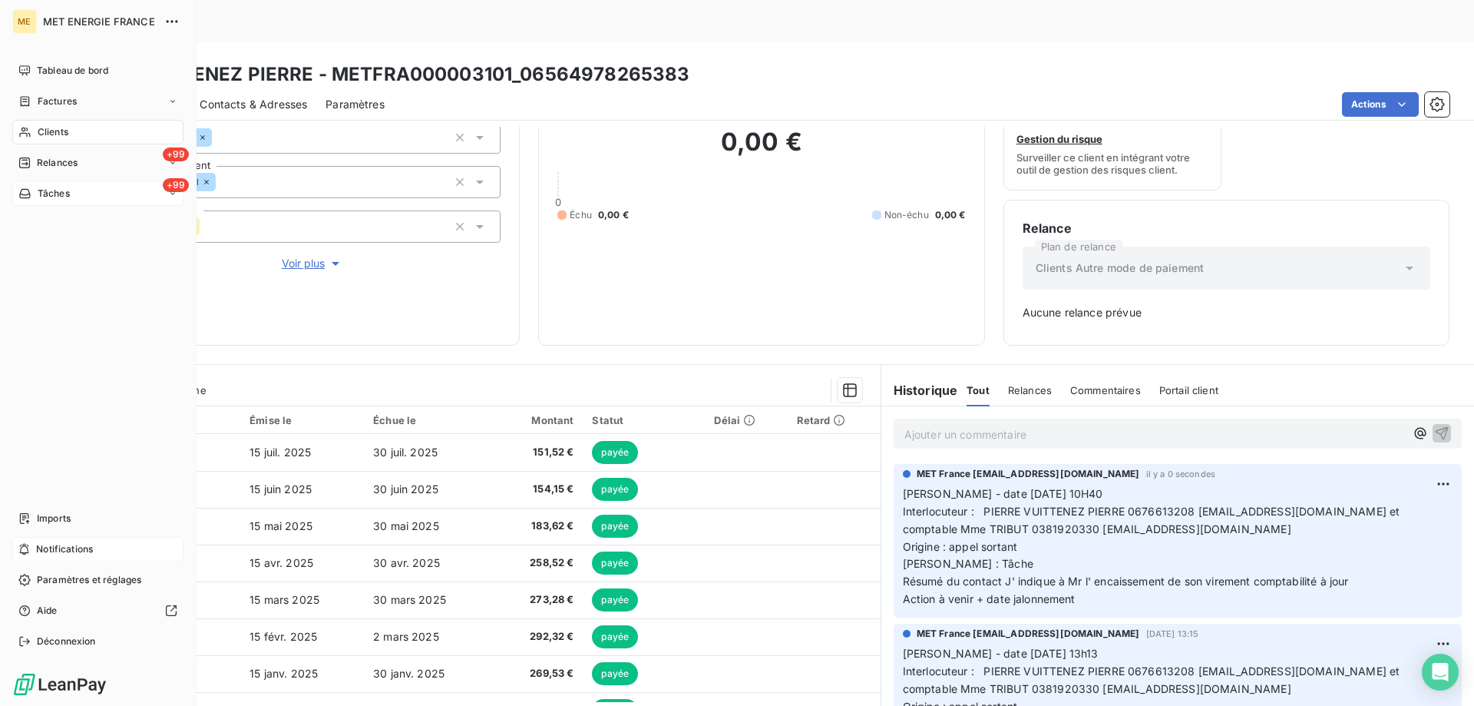
click at [101, 197] on div "+99 Tâches" at bounding box center [97, 193] width 171 height 25
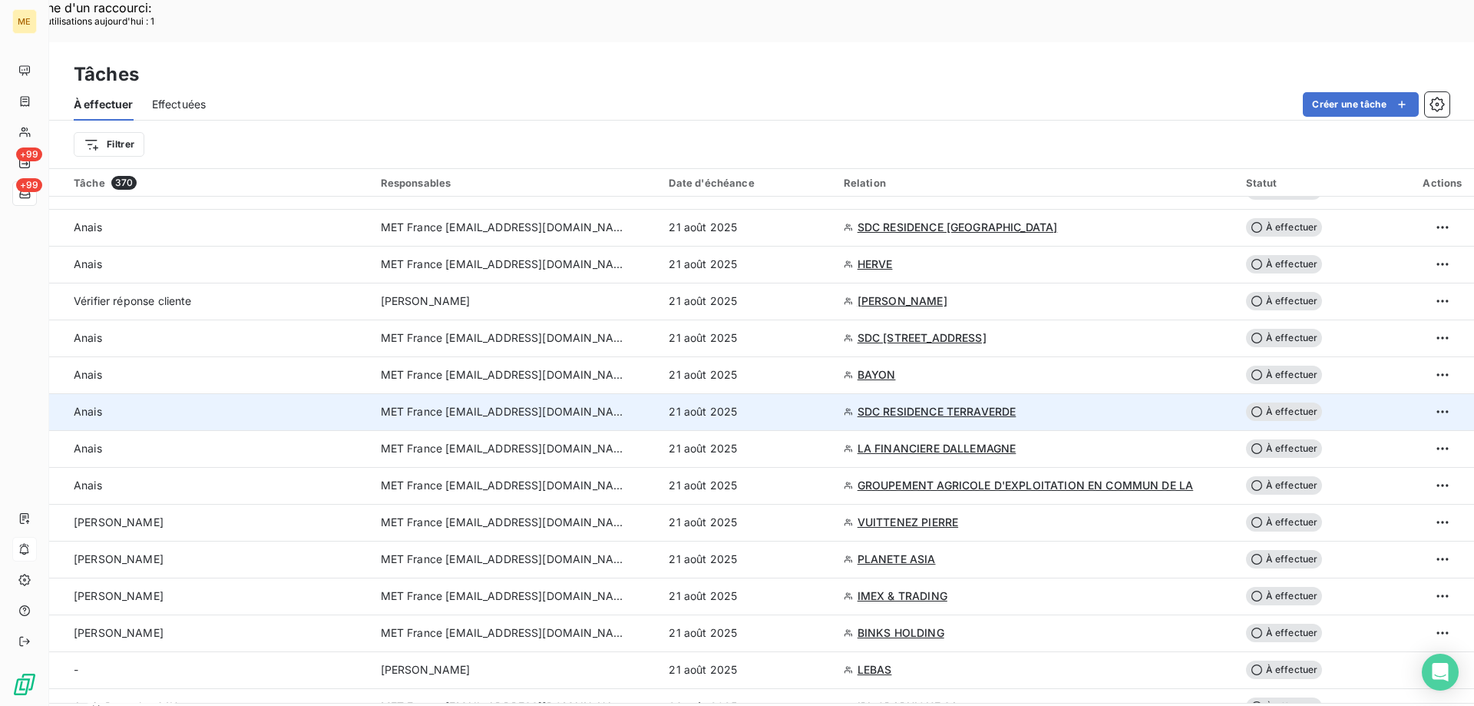
scroll to position [768, 0]
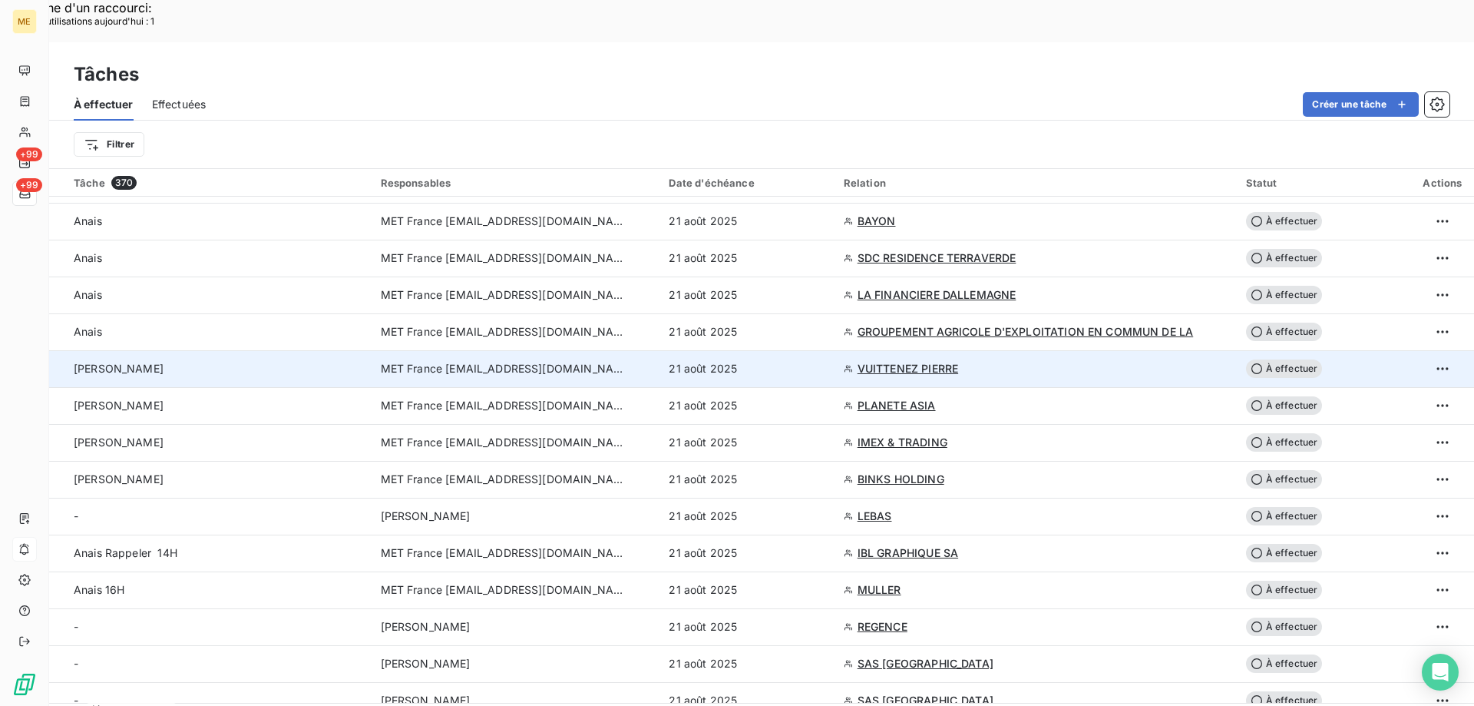
click at [1272, 359] on span "À effectuer" at bounding box center [1284, 368] width 77 height 18
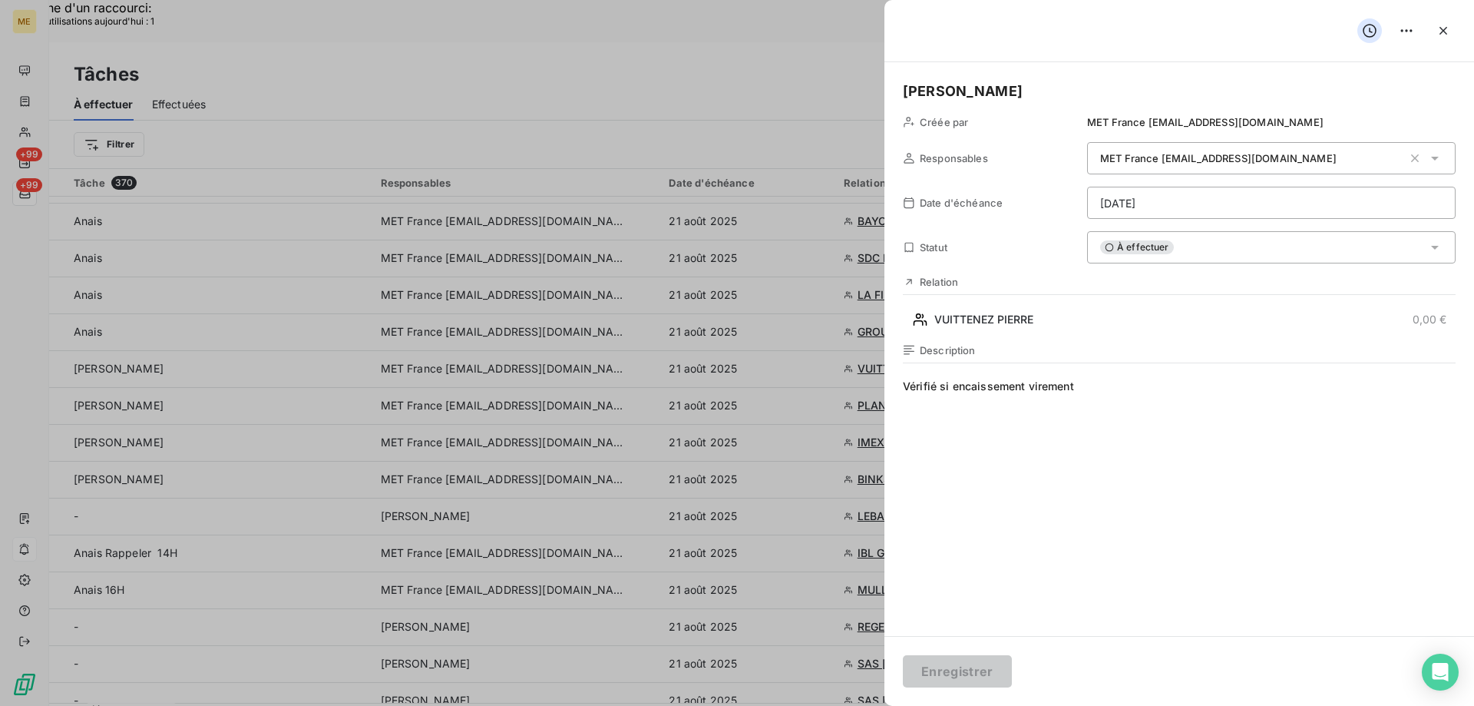
click at [1207, 243] on div "À effectuer" at bounding box center [1271, 247] width 369 height 32
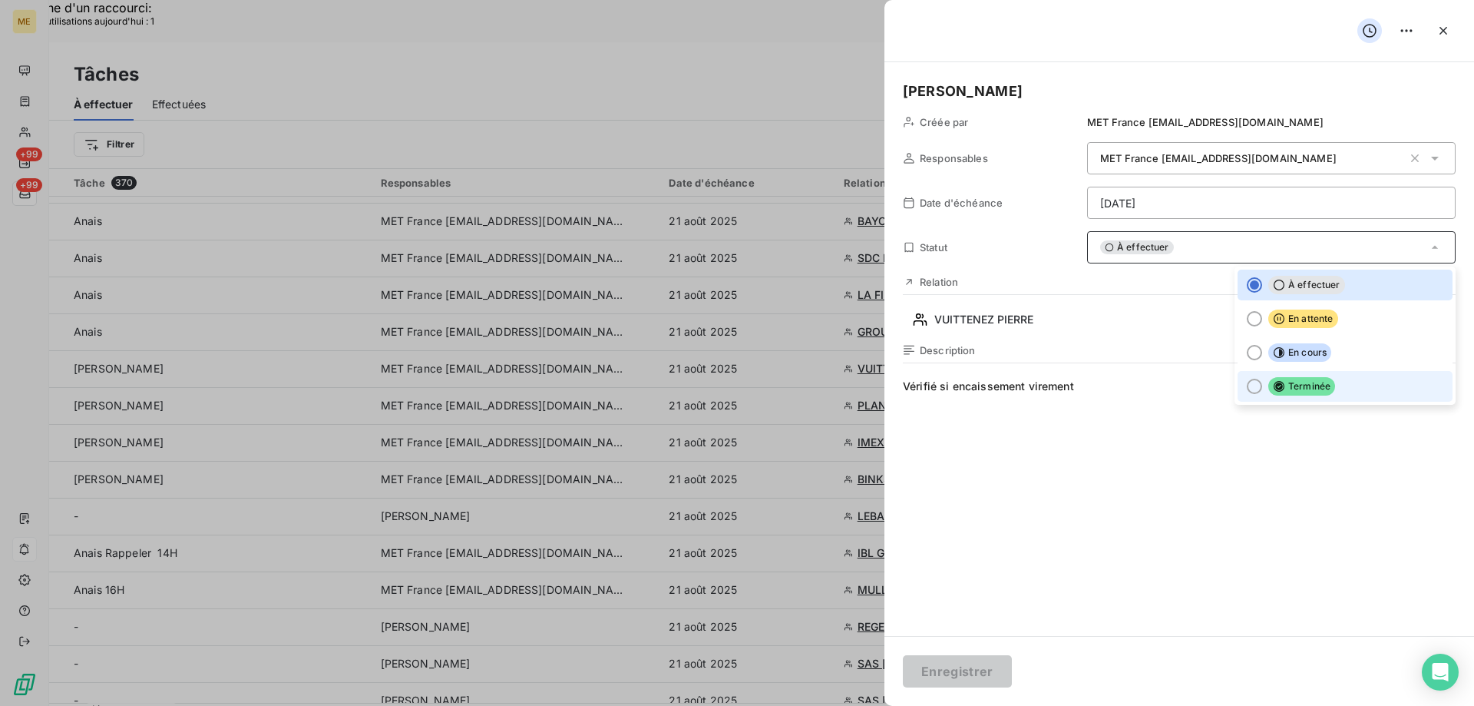
click at [1247, 385] on div at bounding box center [1254, 386] width 15 height 15
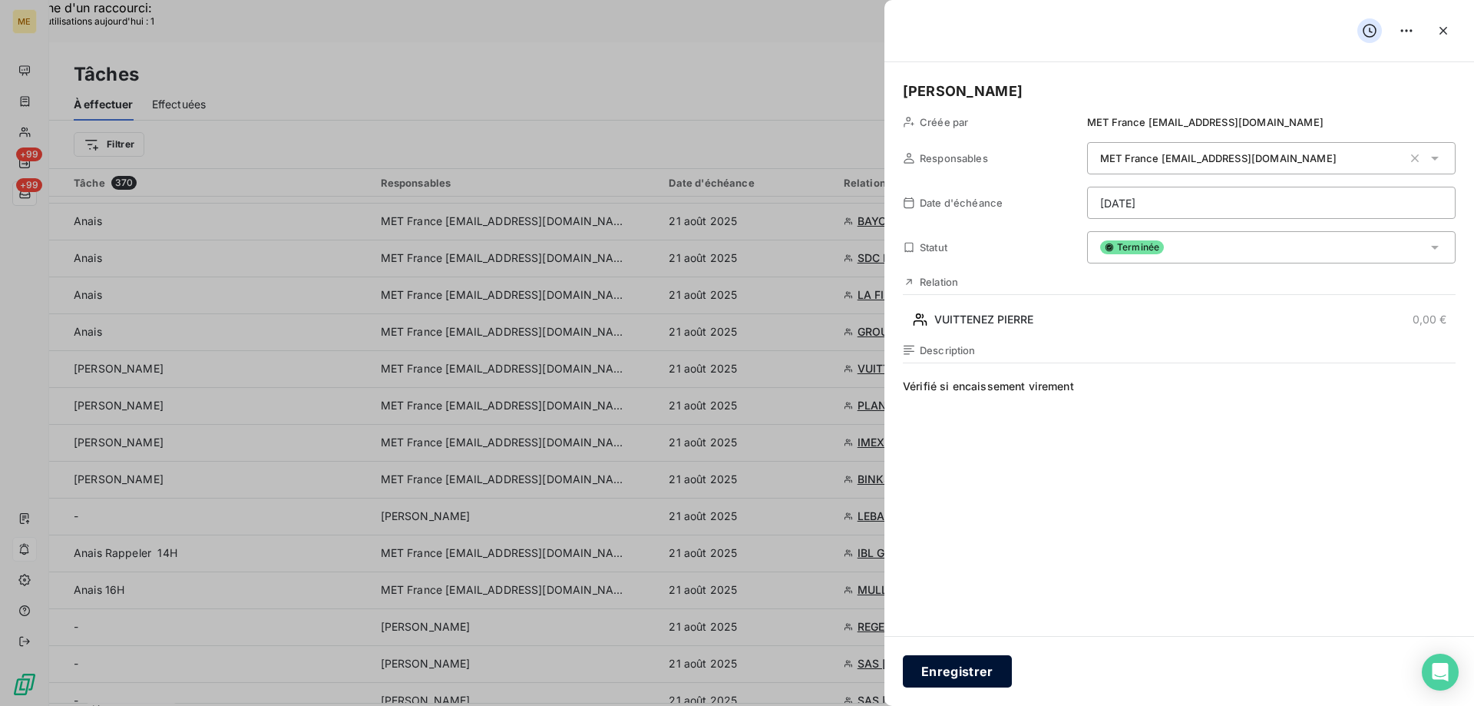
click at [958, 670] on button "Enregistrer" at bounding box center [957, 671] width 109 height 32
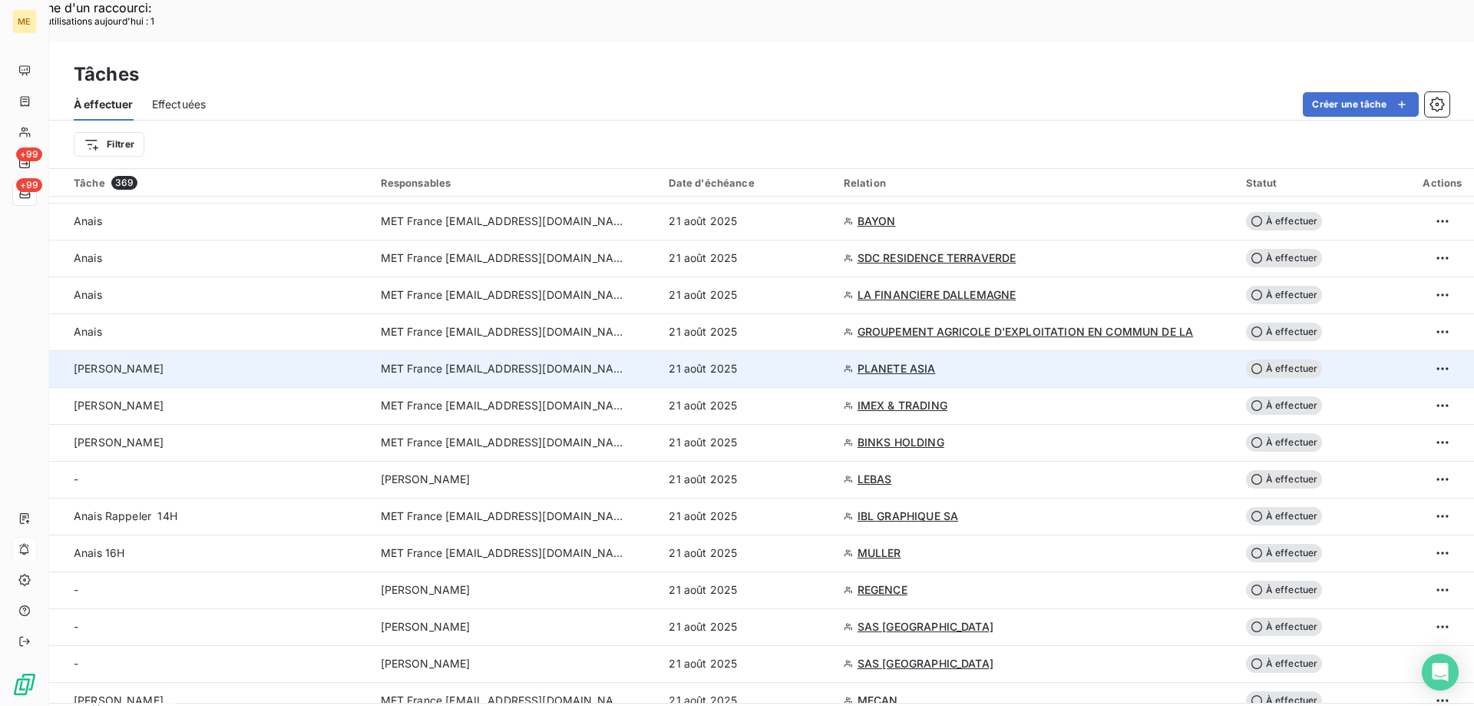
click at [877, 361] on span "PLANETE ASIA" at bounding box center [897, 368] width 78 height 15
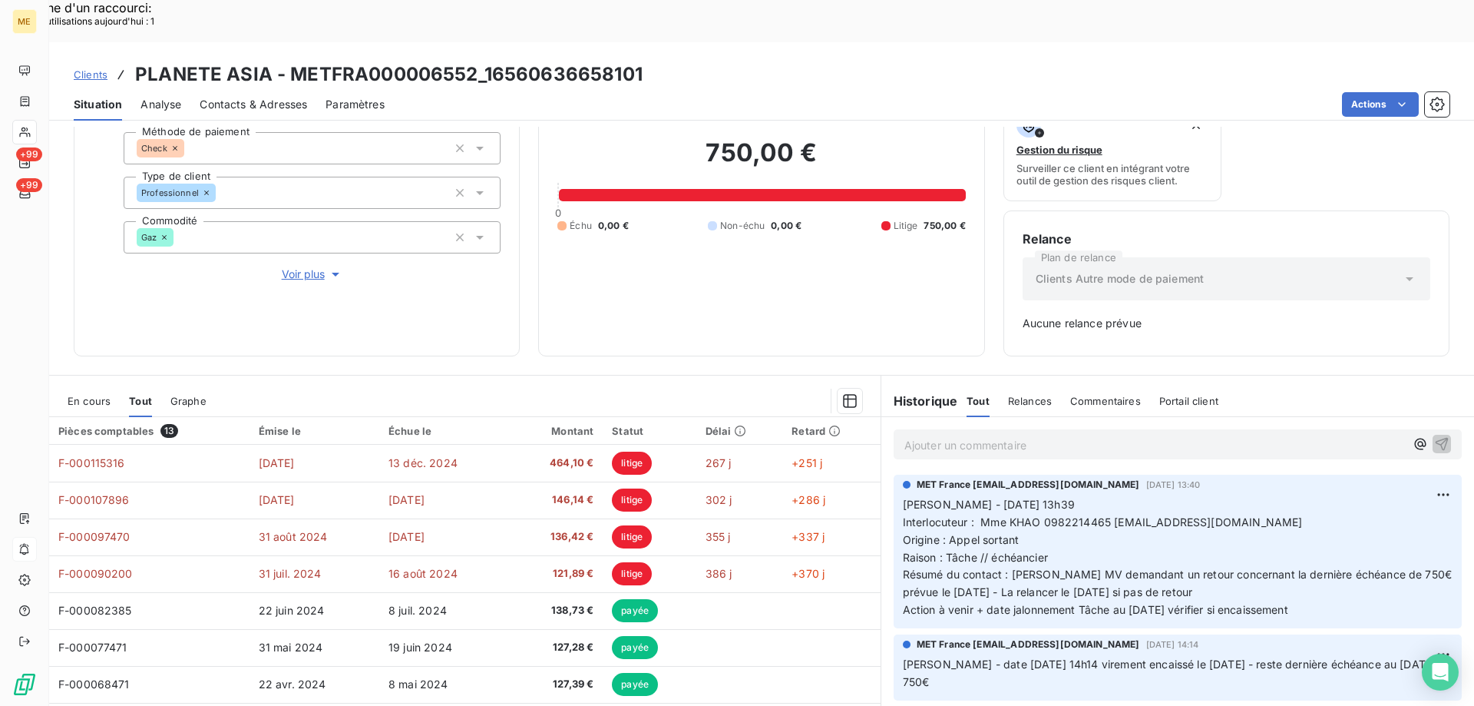
scroll to position [151, 0]
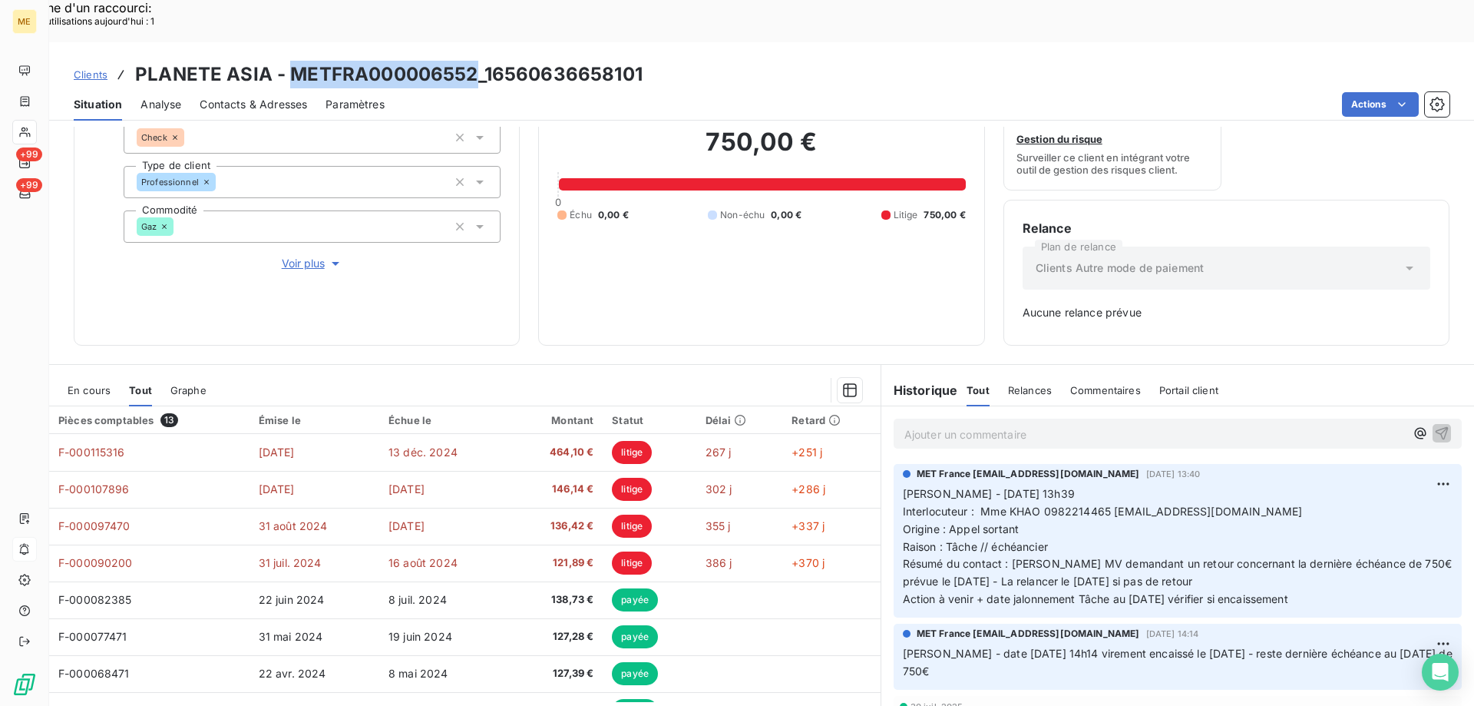
drag, startPoint x: 286, startPoint y: 28, endPoint x: 472, endPoint y: 35, distance: 186.0
click at [472, 61] on h3 "PLANETE ASIA - METFRA000006552_16560636658101" at bounding box center [389, 75] width 508 height 28
click at [1066, 505] on span "Interlocuteur : Mme KHAO 0982214465 m.khaopro@gmail.com" at bounding box center [1103, 511] width 400 height 13
drag, startPoint x: 1325, startPoint y: 558, endPoint x: 895, endPoint y: 448, distance: 444.0
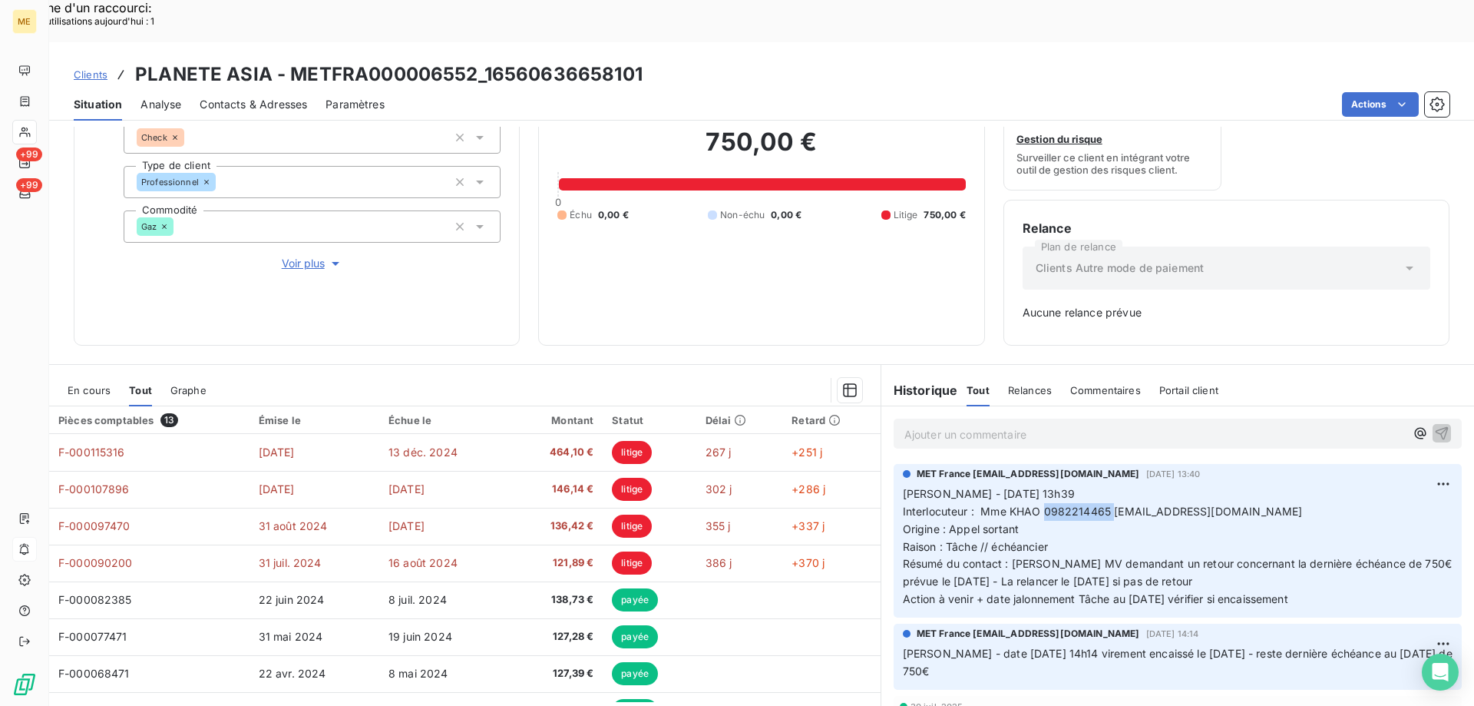
click at [903, 485] on p "Valérie - 19/08/2025 13h39 Interlocuteur : Mme KHAO 0982214465 m.khaopro@gmail.…" at bounding box center [1178, 546] width 550 height 123
click at [943, 425] on p "Ajouter un commentaire ﻿" at bounding box center [1155, 434] width 501 height 19
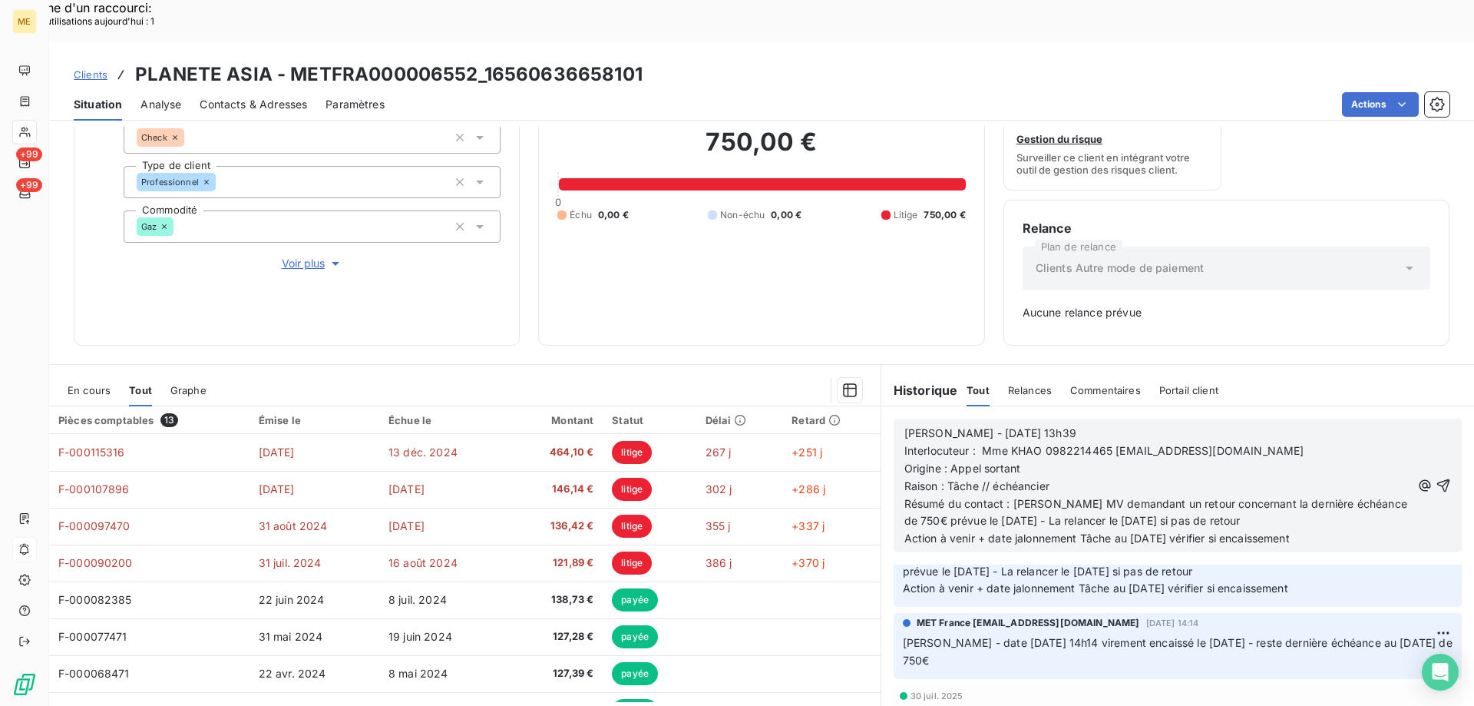
scroll to position [0, 0]
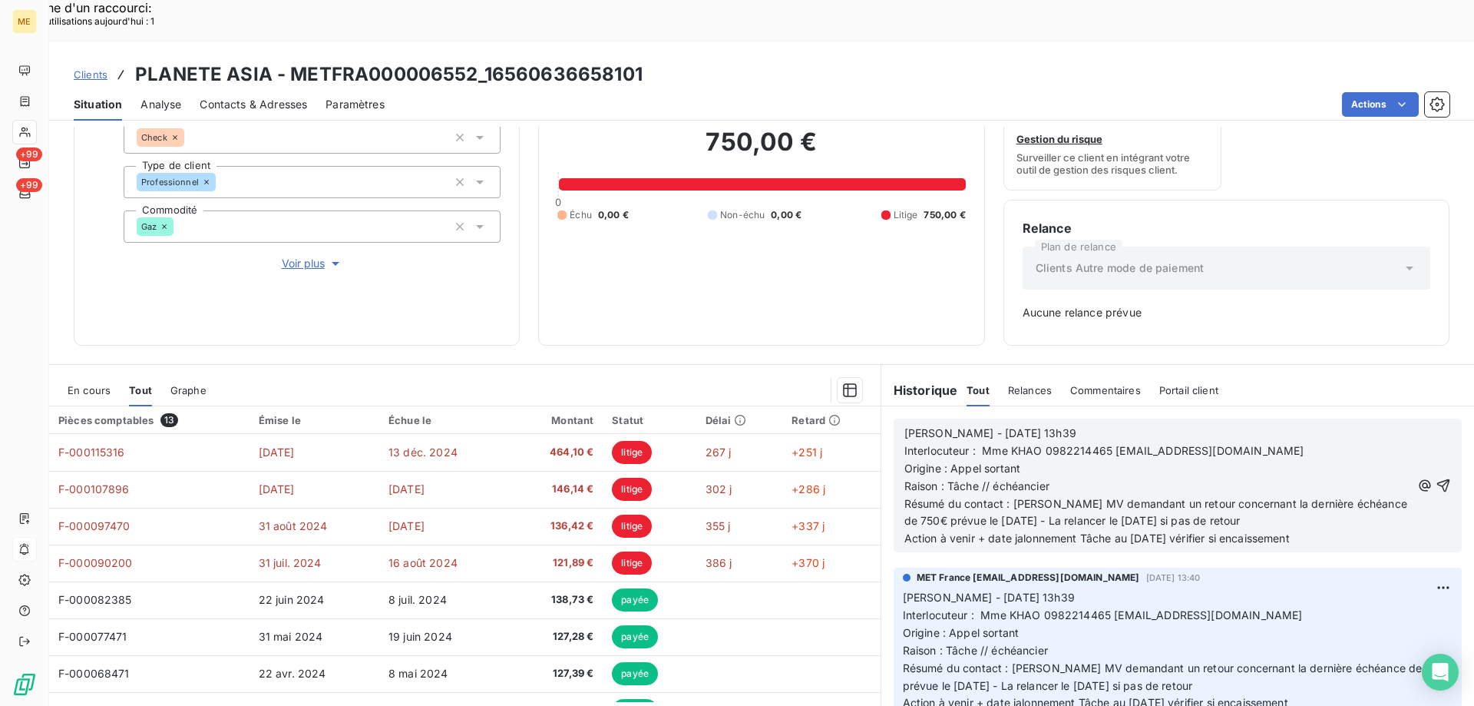
drag, startPoint x: 1007, startPoint y: 463, endPoint x: 1273, endPoint y: 478, distance: 266.9
click at [1273, 495] on p "Résumé du contact : Laisse MV demandant un retour concernant la dernière échéan…" at bounding box center [1158, 512] width 507 height 35
click at [1306, 495] on p "Résumé du contact : Sa collaboratrice m' informe qu'elle sera la vers 11h30 - M…" at bounding box center [1158, 512] width 507 height 35
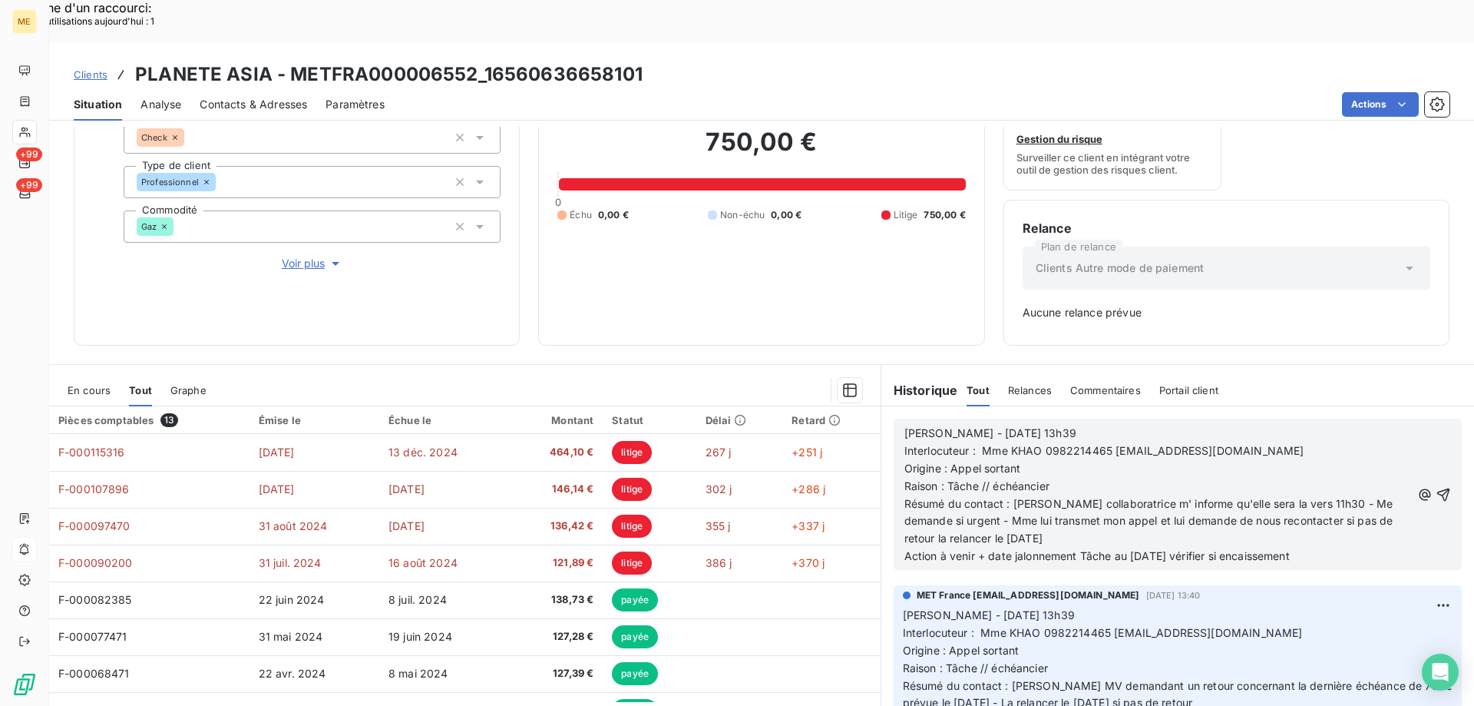
click at [1136, 549] on span "Action à venir + date jalonnement Tâche au 21/08/2025 vérifier si encaissement" at bounding box center [1097, 555] width 385 height 13
drag, startPoint x: 948, startPoint y: 390, endPoint x: 1054, endPoint y: 392, distance: 106.0
click at [1054, 425] on p "Valérie - 19/08/2025 13h39" at bounding box center [1158, 434] width 507 height 18
click at [1438, 488] on icon "button" at bounding box center [1444, 494] width 13 height 13
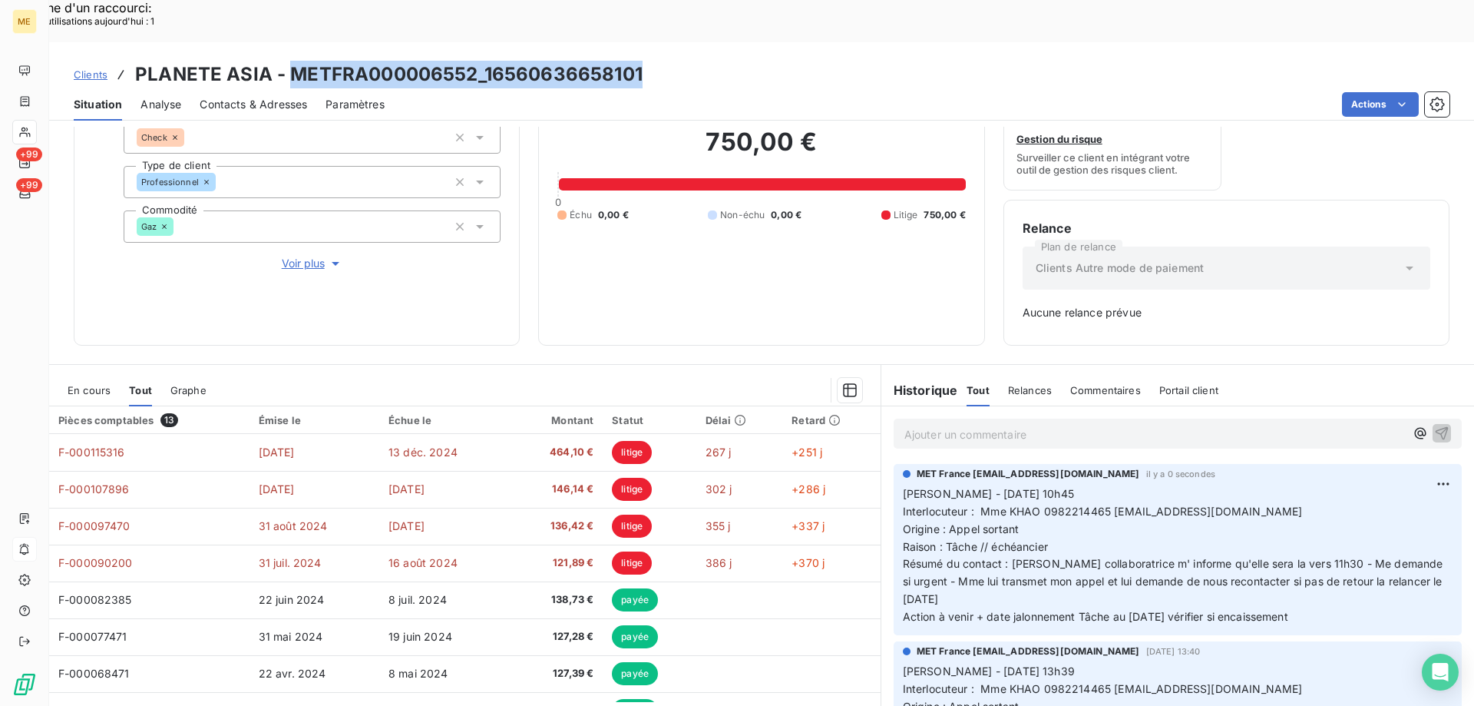
drag, startPoint x: 290, startPoint y: 35, endPoint x: 642, endPoint y: 40, distance: 351.7
click at [642, 61] on div "Clients PLANETE ASIA - METFRA000006552_16560636658101" at bounding box center [761, 75] width 1425 height 28
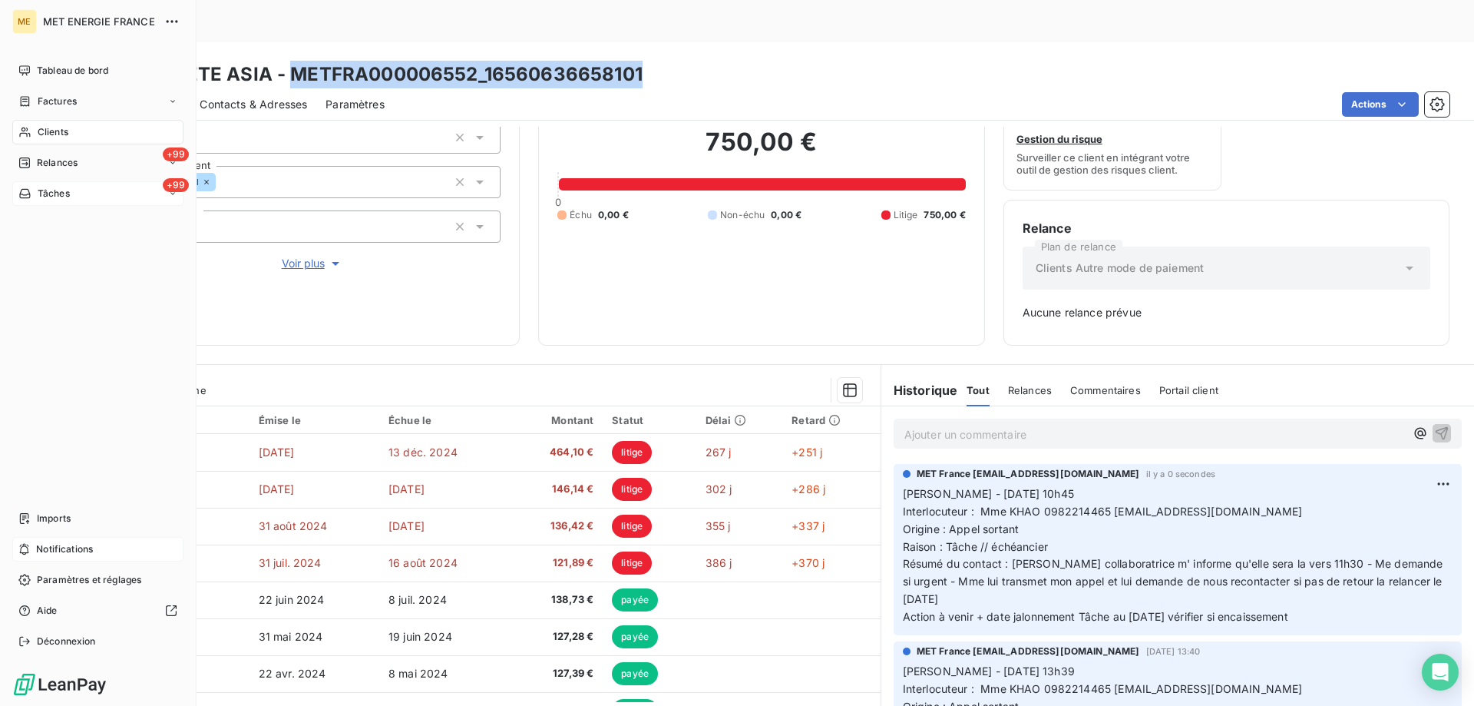
click at [100, 194] on div "+99 Tâches" at bounding box center [97, 193] width 171 height 25
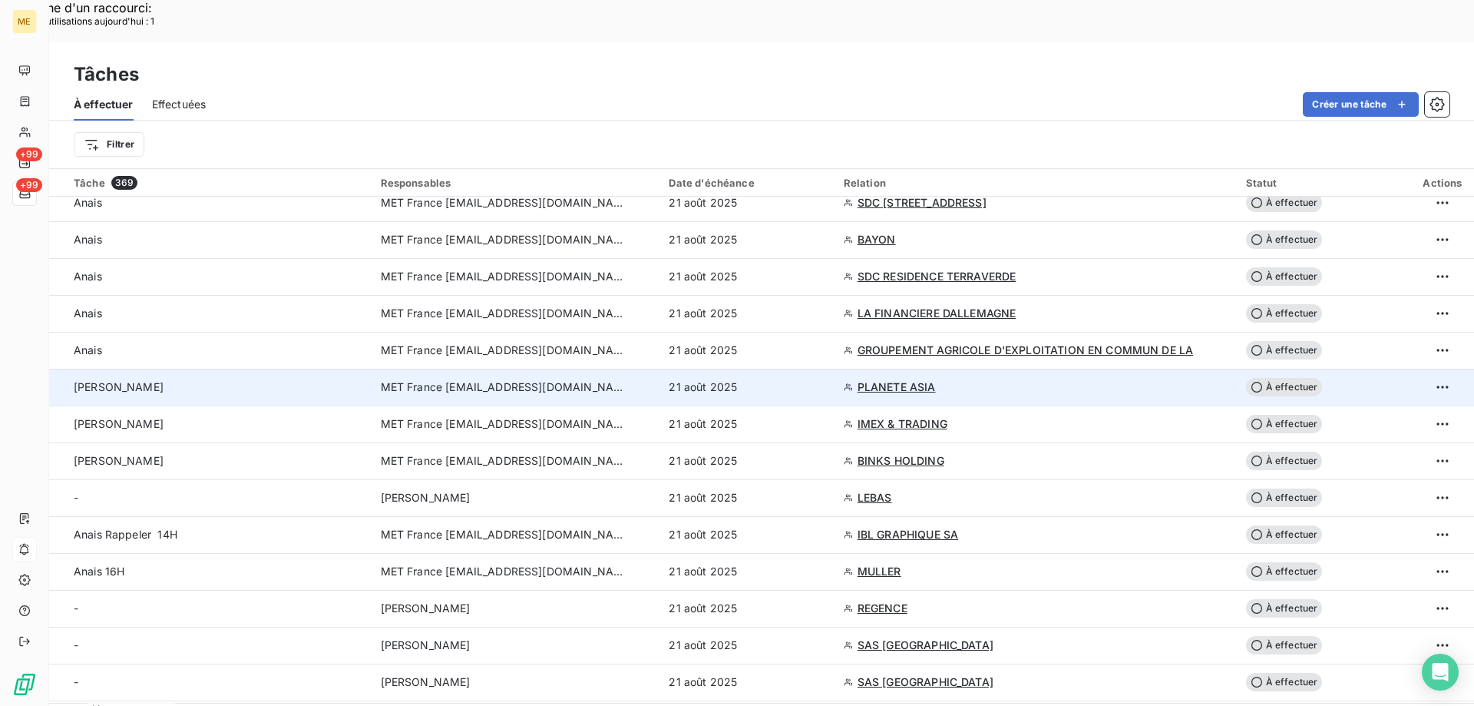
scroll to position [768, 0]
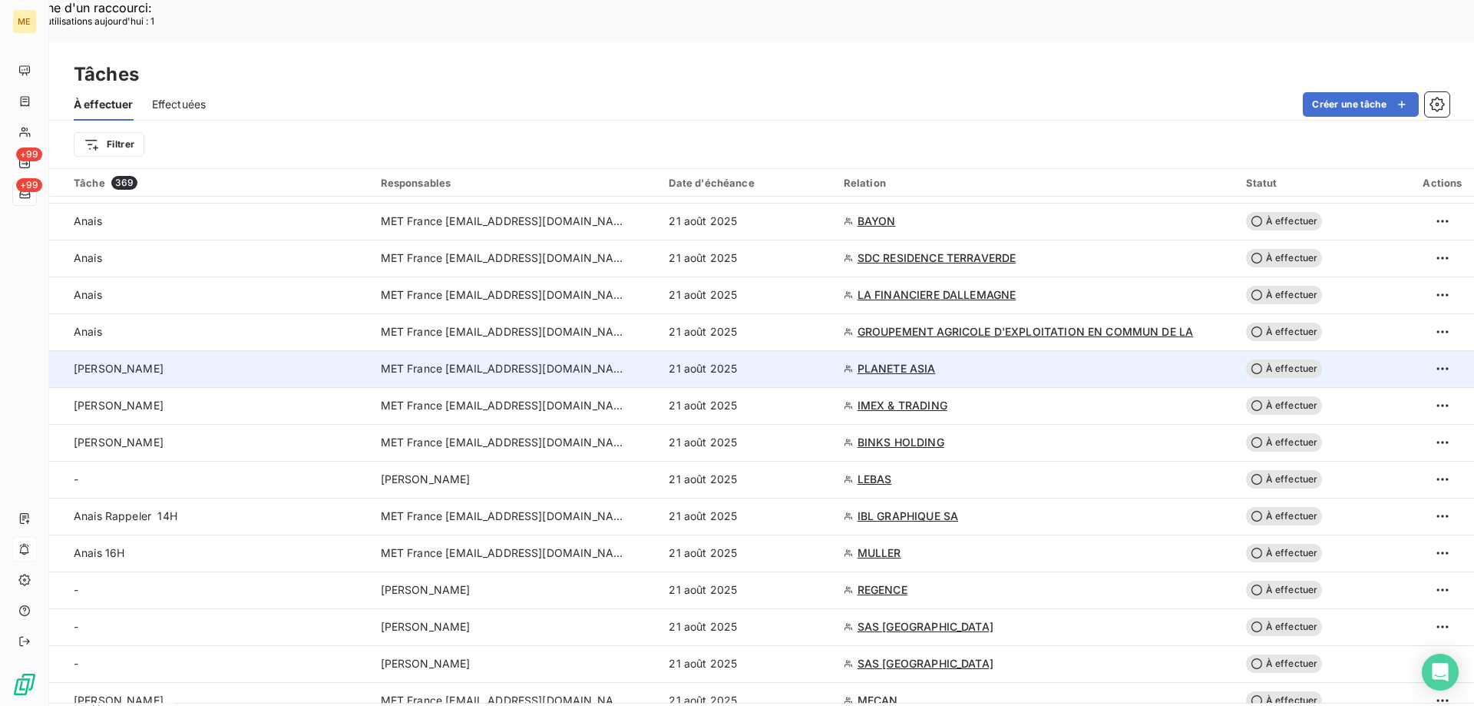
click at [1278, 359] on span "À effectuer" at bounding box center [1284, 368] width 77 height 18
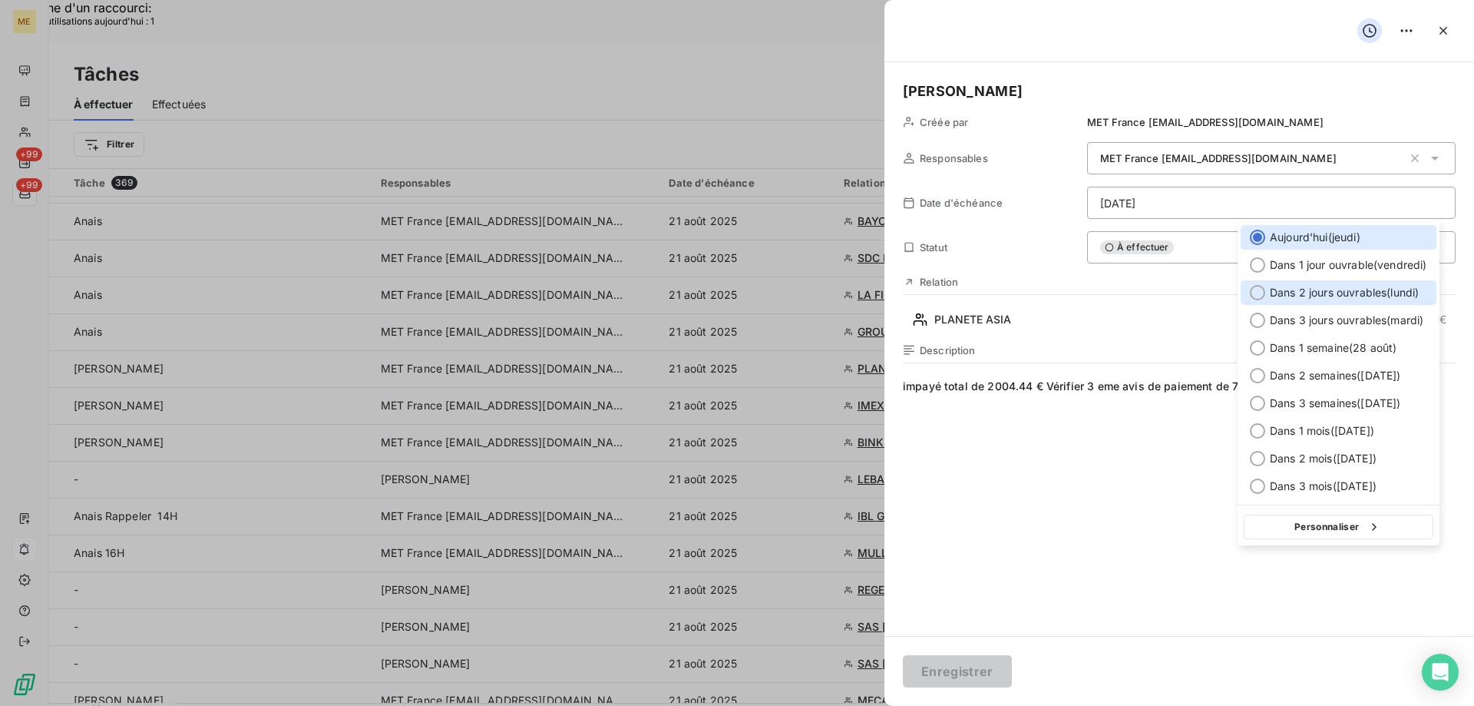
click at [1258, 292] on div at bounding box center [1257, 292] width 15 height 15
type input "[DATE]"
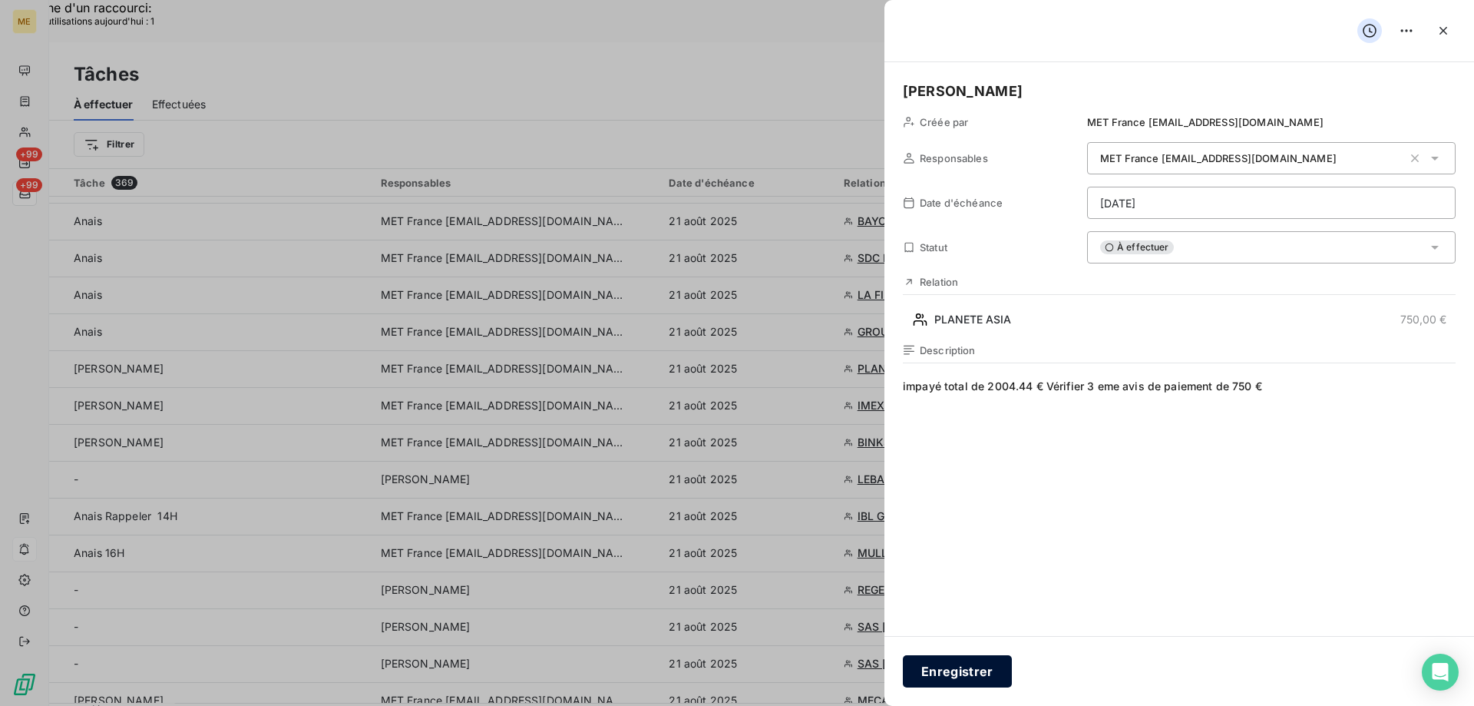
click at [948, 672] on button "Enregistrer" at bounding box center [957, 671] width 109 height 32
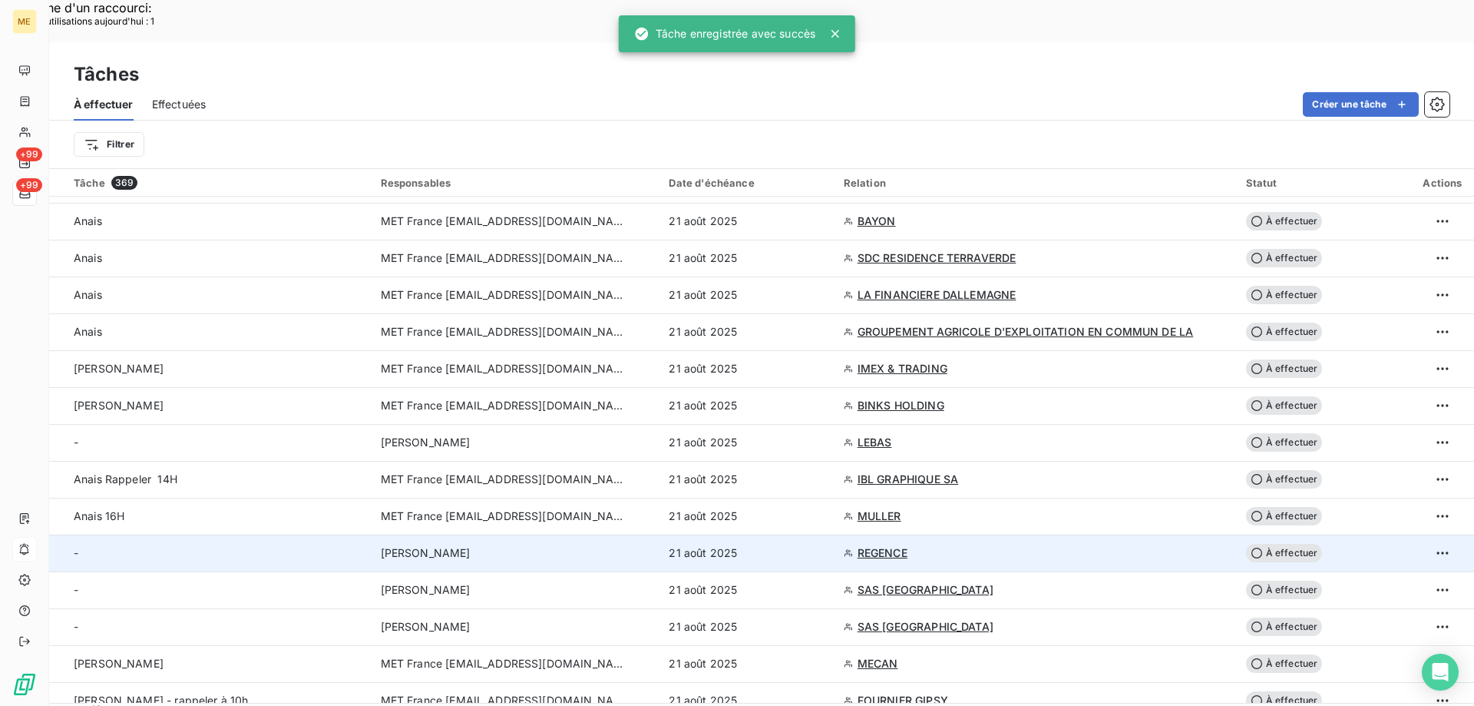
click at [875, 545] on span "REGENCE" at bounding box center [883, 552] width 50 height 15
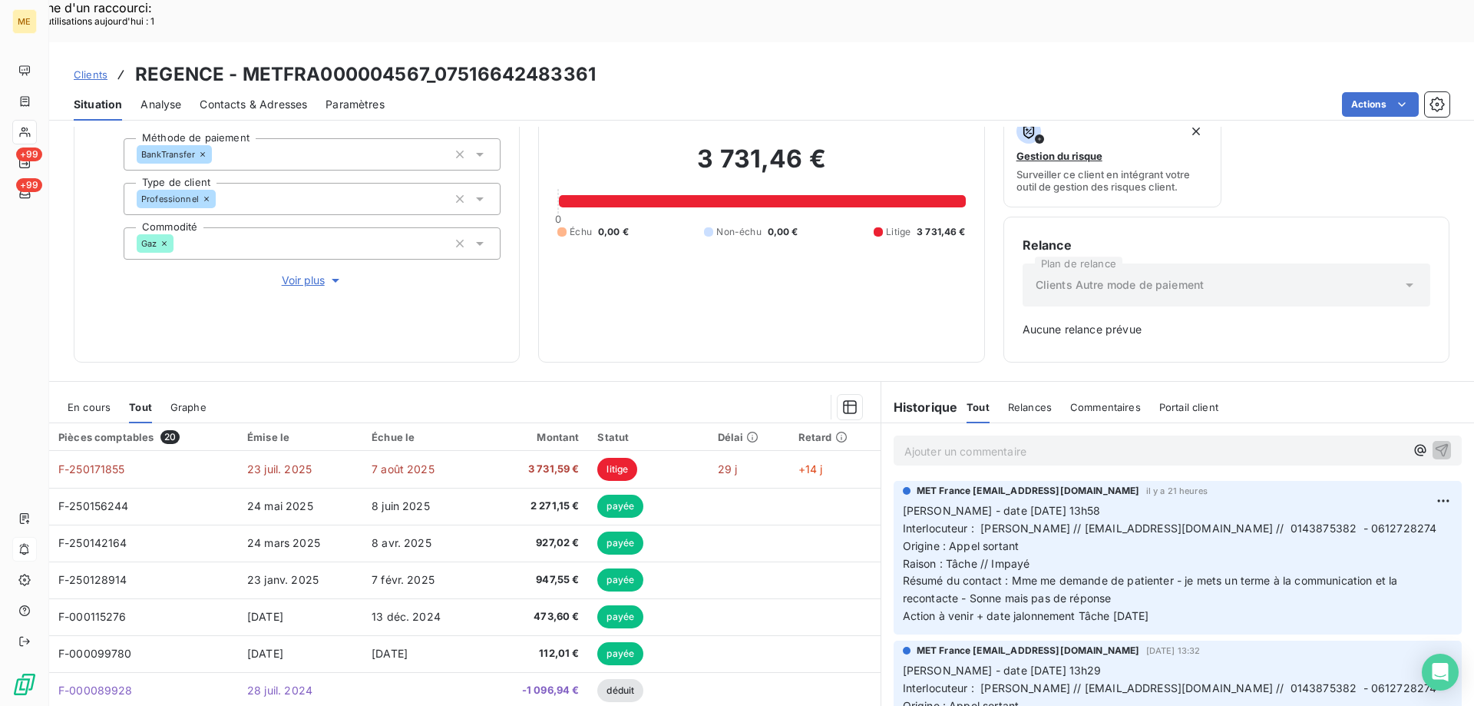
scroll to position [151, 0]
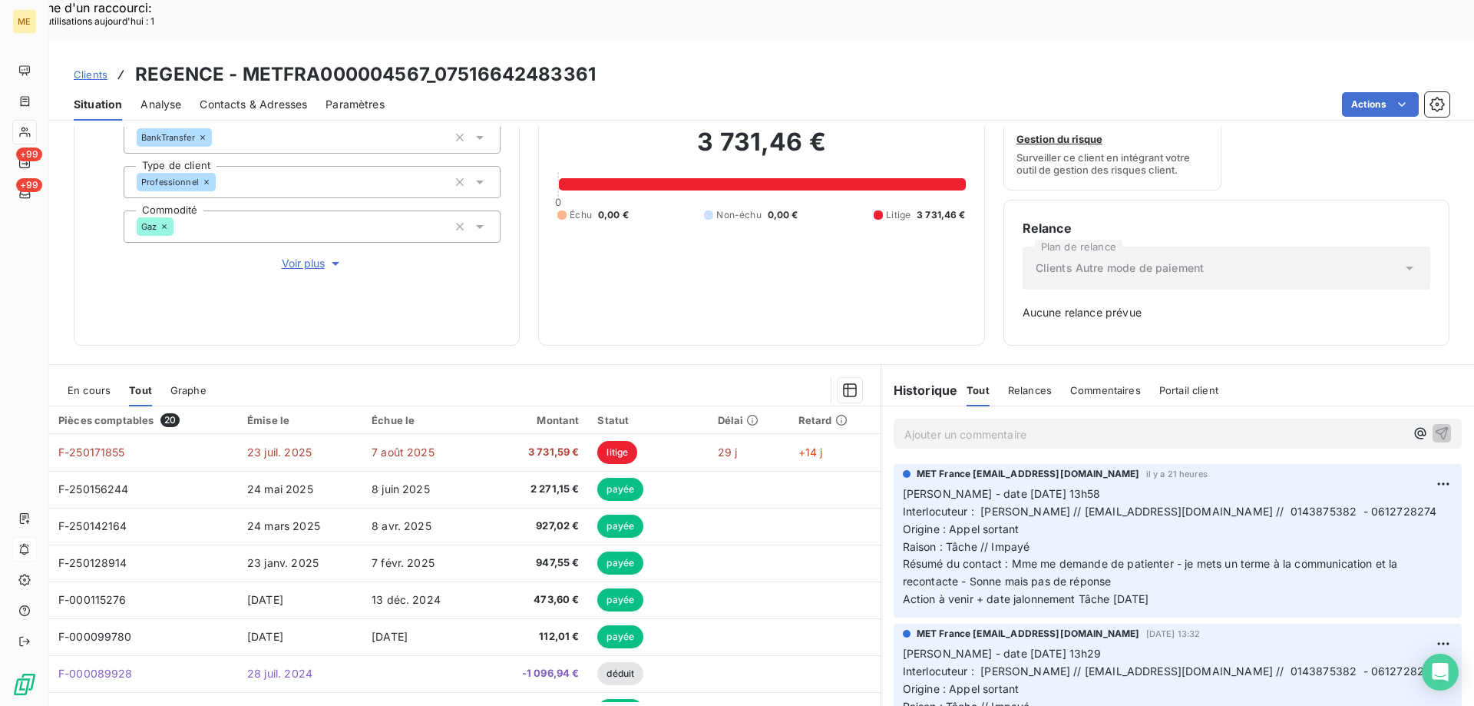
click at [1272, 505] on span "Interlocuteur : Mme Khaoudy // zkhaoudy@leregencehotel.com // 0143875382 - 0612…" at bounding box center [1170, 511] width 534 height 13
click at [1156, 496] on p "Valérie - date 20/08/2025 13h58 Interlocuteur : Mme Khaoudy // zkhaoudy@leregen…" at bounding box center [1178, 546] width 550 height 123
drag, startPoint x: 1182, startPoint y: 556, endPoint x: 892, endPoint y: 452, distance: 308.5
click at [894, 464] on div "MET France met-france@recouvrement.met.com il y a 21 heures Valérie - date 20/0…" at bounding box center [1178, 541] width 568 height 154
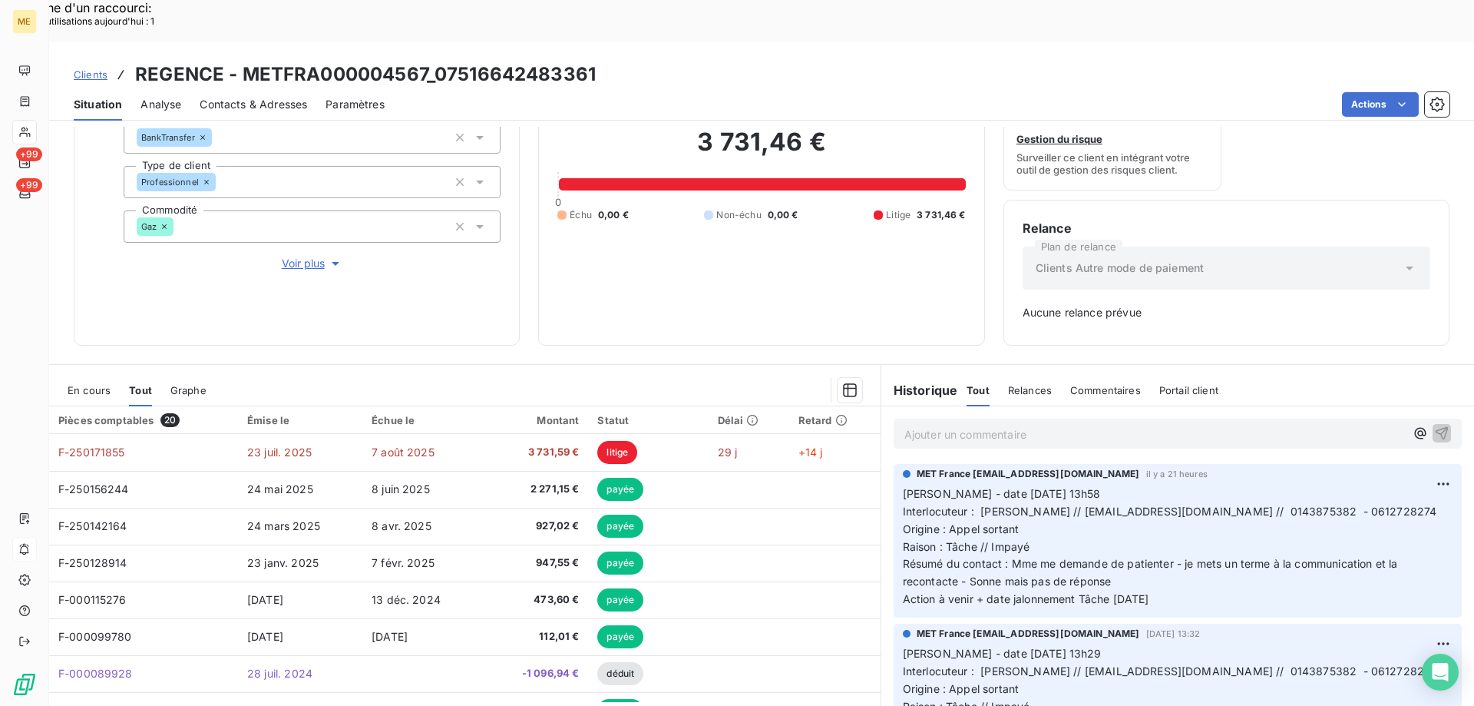
click at [939, 425] on p "Ajouter un commentaire ﻿" at bounding box center [1155, 434] width 501 height 19
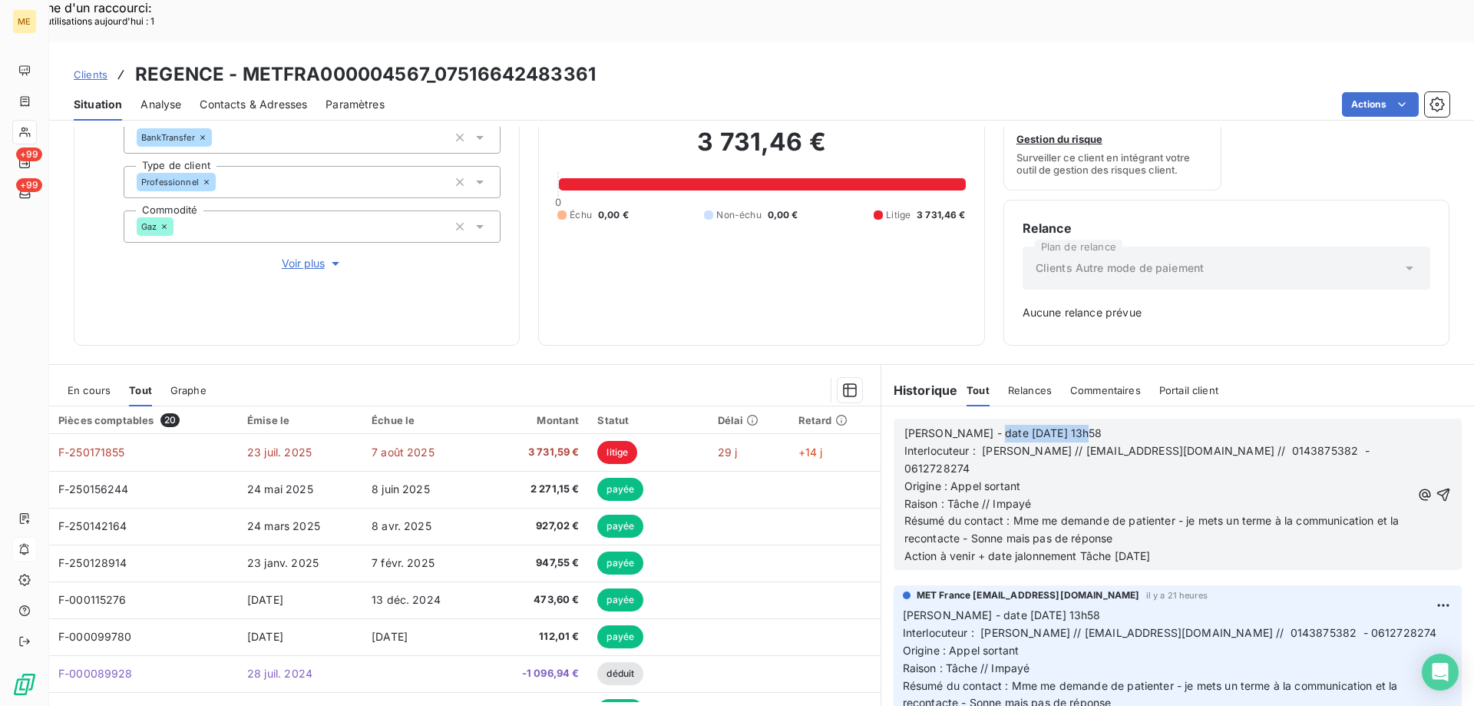
drag, startPoint x: 978, startPoint y: 392, endPoint x: 1155, endPoint y: 384, distance: 177.6
click at [1155, 425] on p "Valérie - date 20/08/2025 13h58" at bounding box center [1158, 434] width 507 height 18
click at [1321, 444] on span "Interlocuteur : Mme Khaoudy // zkhaoudy@leregencehotel.com // 0143875382 - 0612…" at bounding box center [1139, 459] width 468 height 31
click at [1318, 444] on span "Interlocuteur : Mme Khaoudy // zkhaoudy@leregencehotel.com // 0143875382 - 0612…" at bounding box center [1139, 459] width 468 height 31
drag, startPoint x: 1007, startPoint y: 478, endPoint x: 1123, endPoint y: 498, distance: 117.8
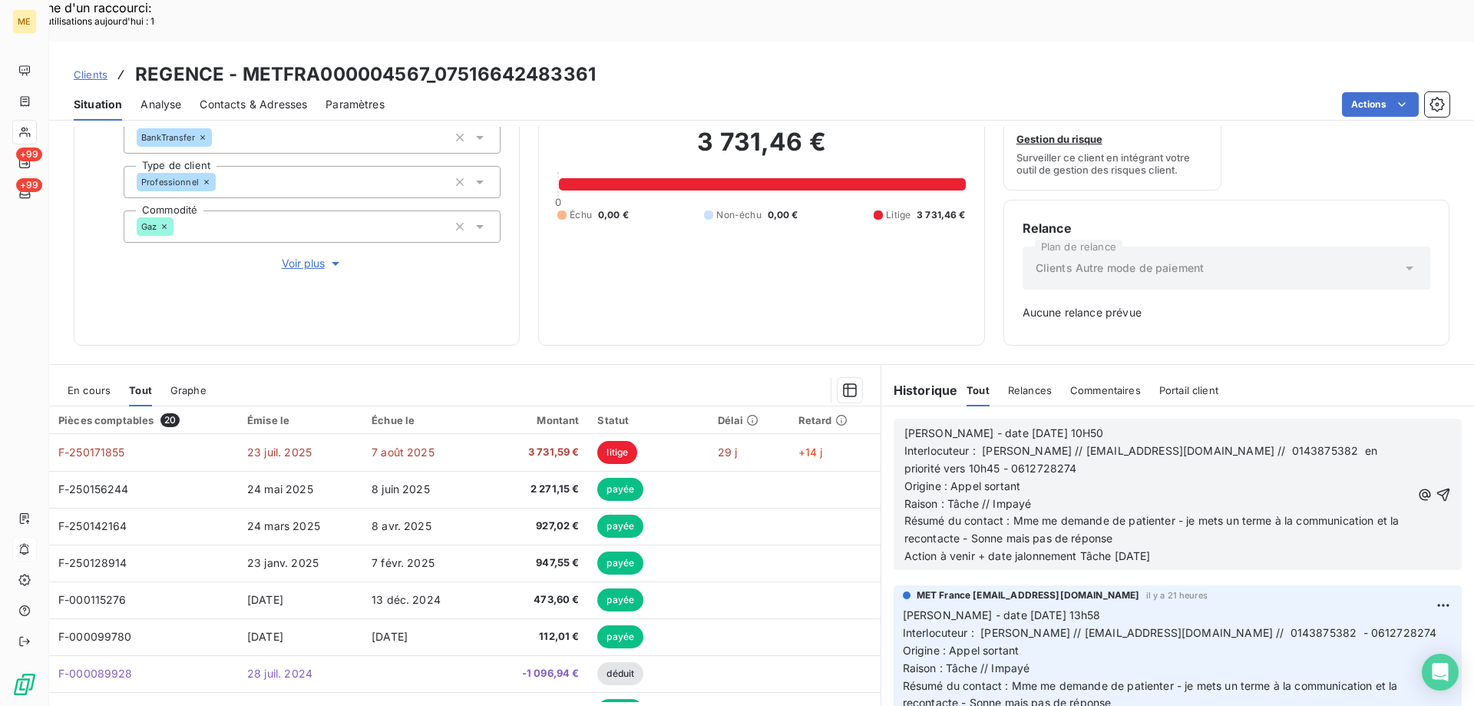
click at [1123, 514] on span "Résumé du contact : Mme me demande de patienter - je mets un terme à la communi…" at bounding box center [1154, 529] width 498 height 31
drag, startPoint x: 1107, startPoint y: 511, endPoint x: 1195, endPoint y: 509, distance: 87.6
click at [1195, 548] on p "Action à venir + date jalonnement Tâche 22/08/2025" at bounding box center [1158, 557] width 507 height 18
click at [1111, 548] on p "Action à venir + date jalonnement Tâche" at bounding box center [1158, 557] width 507 height 18
click at [1436, 487] on icon "button" at bounding box center [1443, 494] width 15 height 15
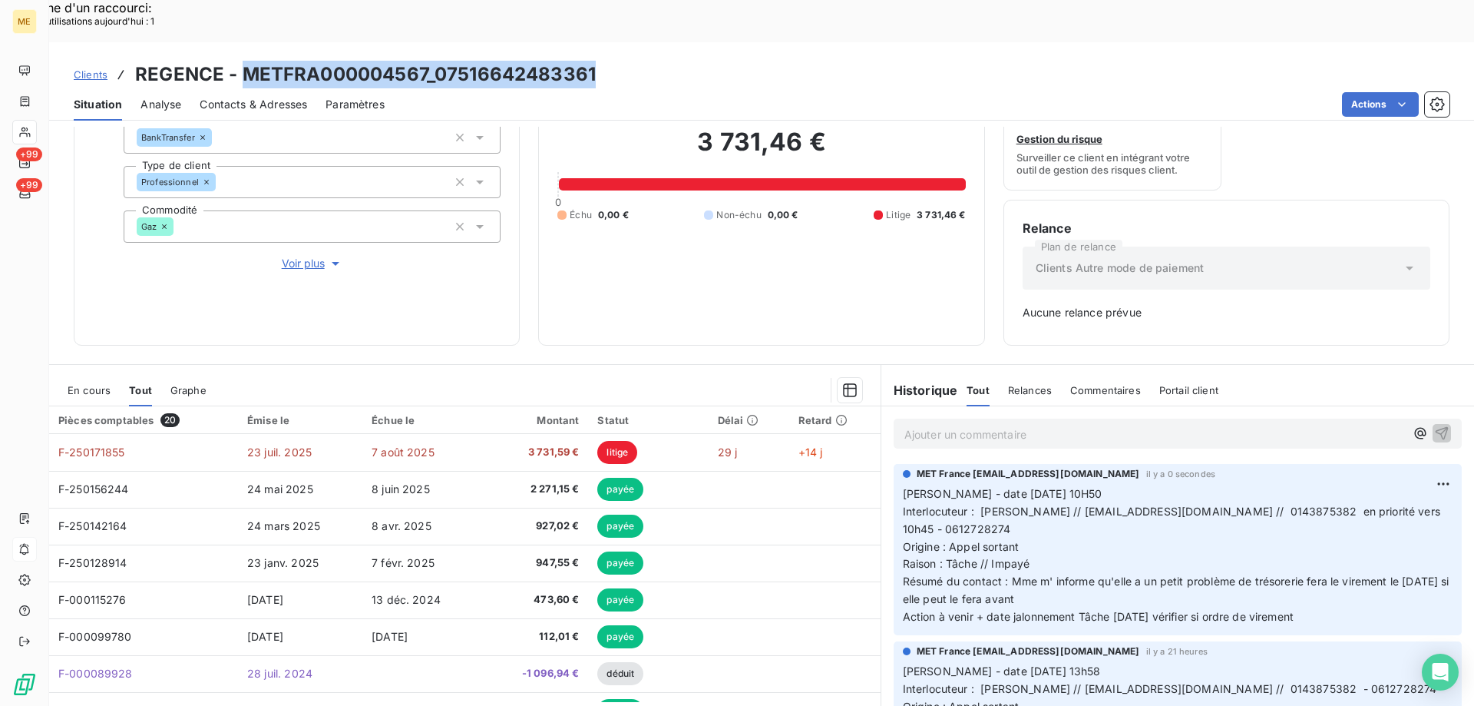
drag, startPoint x: 603, startPoint y: 31, endPoint x: 240, endPoint y: 9, distance: 363.1
click at [240, 42] on div "Clients REGENCE - METFRA000004567_07516642483361 Situation Analyse Contacts & A…" at bounding box center [761, 81] width 1425 height 78
click at [88, 384] on span "En cours" at bounding box center [89, 390] width 43 height 12
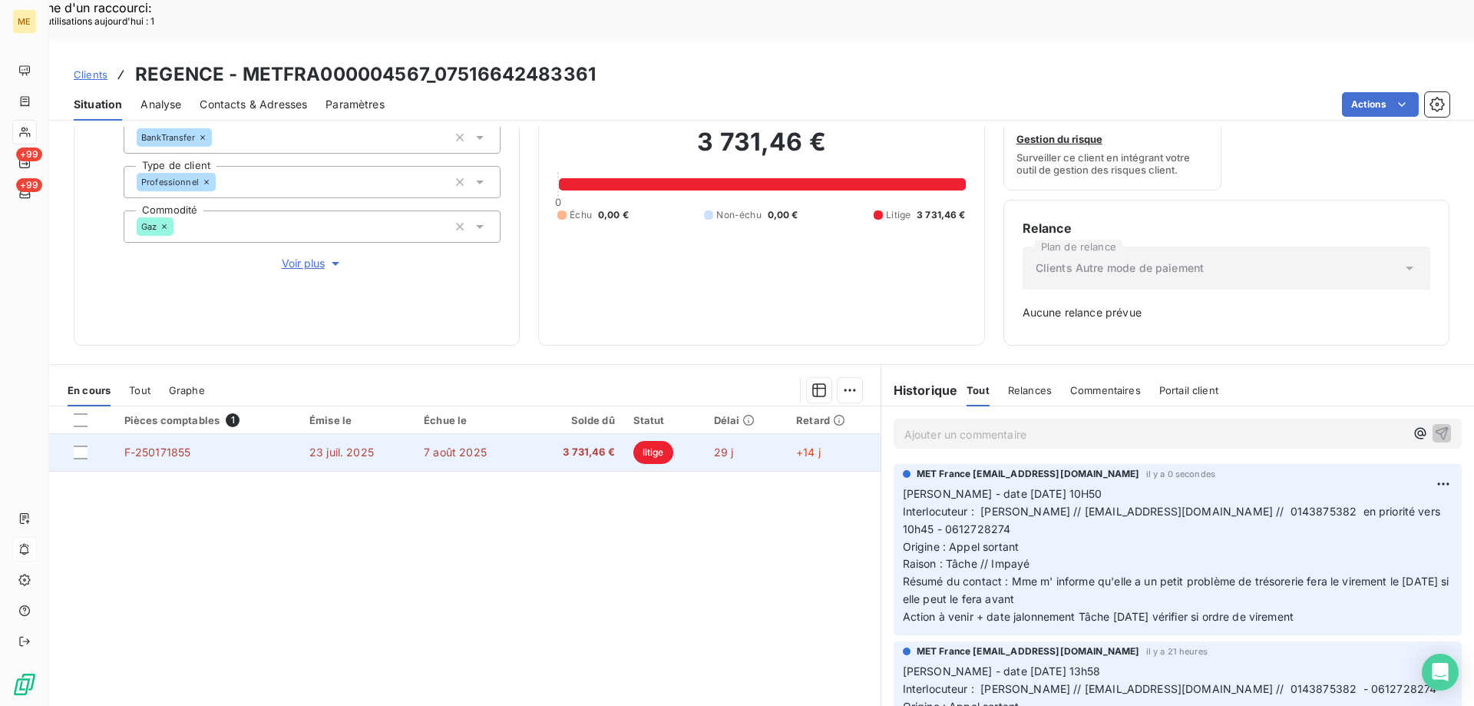
click at [167, 445] on span "F-250171855" at bounding box center [157, 451] width 67 height 13
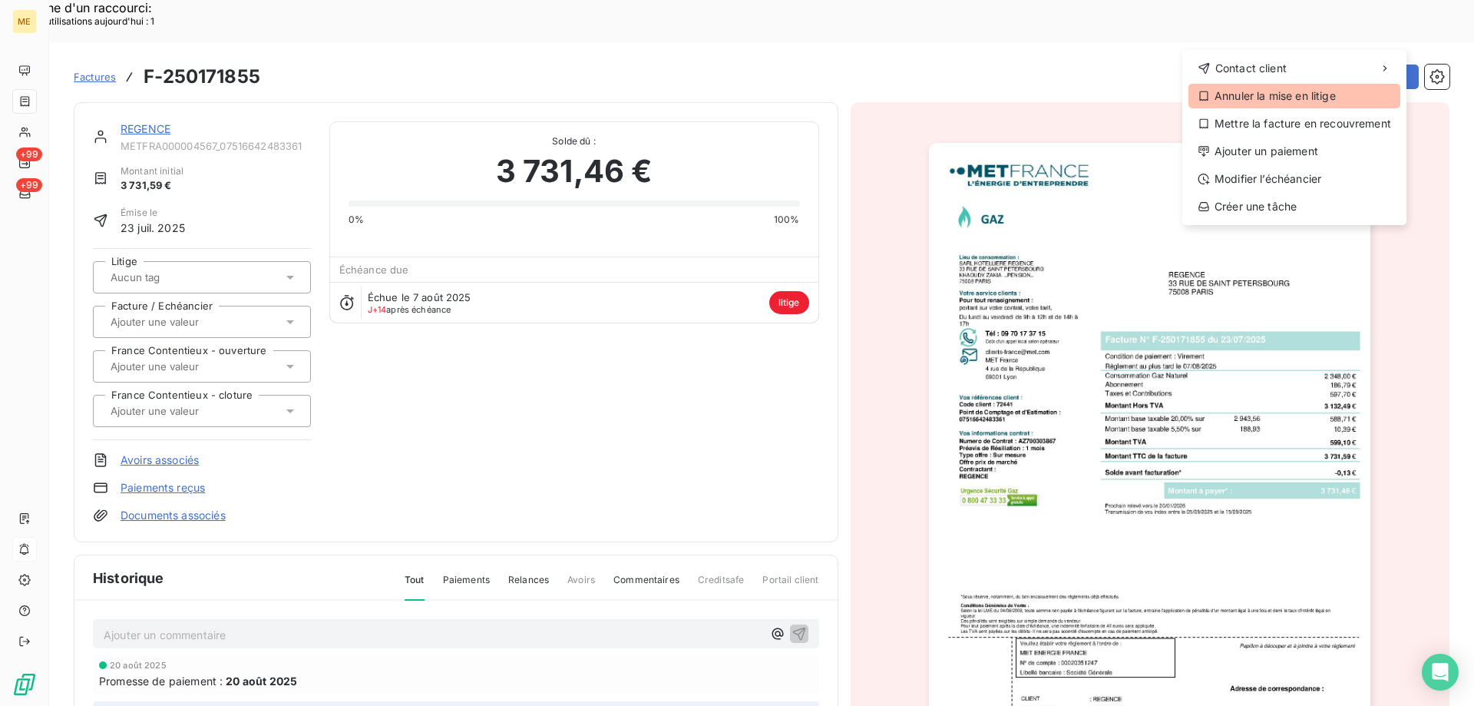
click at [1272, 91] on div "Annuler la mise en litige" at bounding box center [1295, 96] width 212 height 25
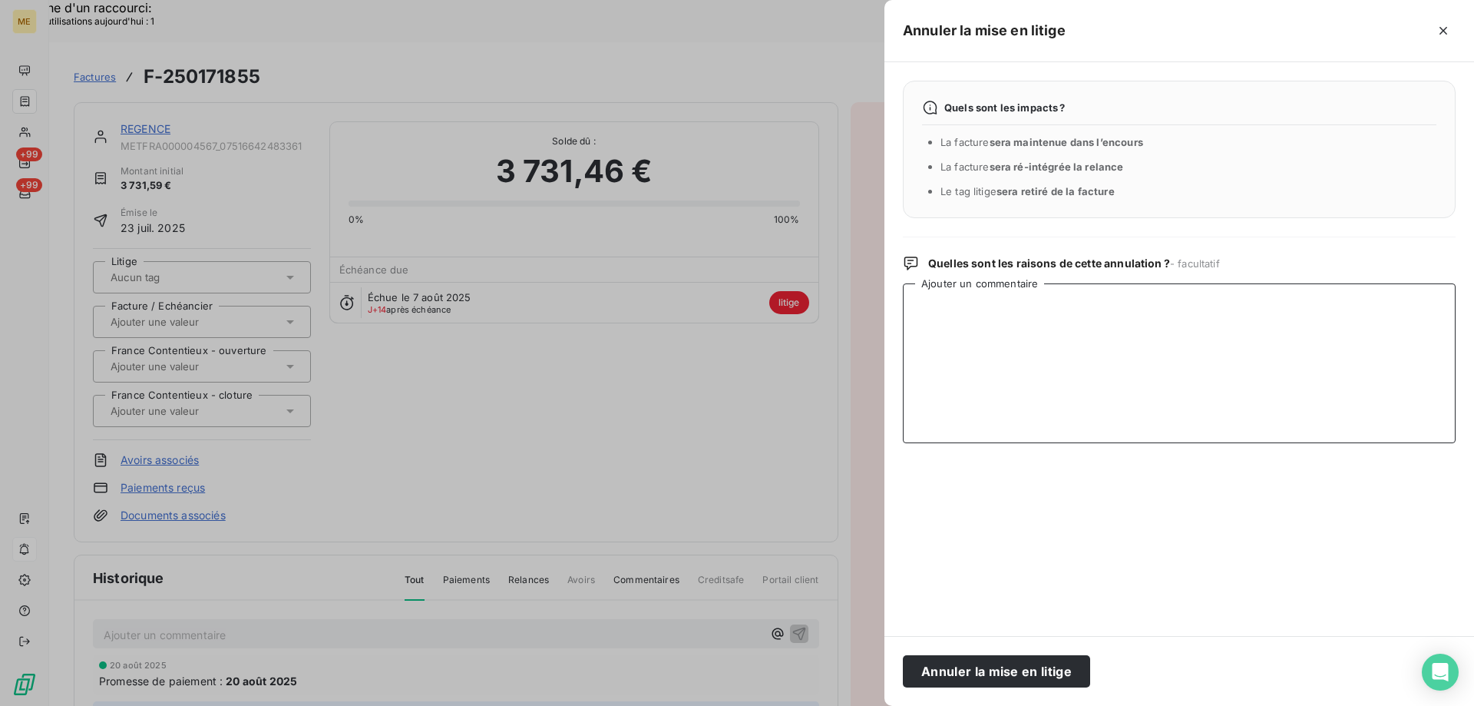
click at [1026, 309] on textarea "Ajouter un commentaire" at bounding box center [1179, 363] width 553 height 160
drag, startPoint x: 1253, startPoint y: 303, endPoint x: 864, endPoint y: 306, distance: 389.3
click at [1043, 306] on textarea "Mme va faire le virement le 12/09/2025" at bounding box center [1179, 363] width 553 height 160
drag, startPoint x: 1198, startPoint y: 308, endPoint x: 907, endPoint y: 303, distance: 291.1
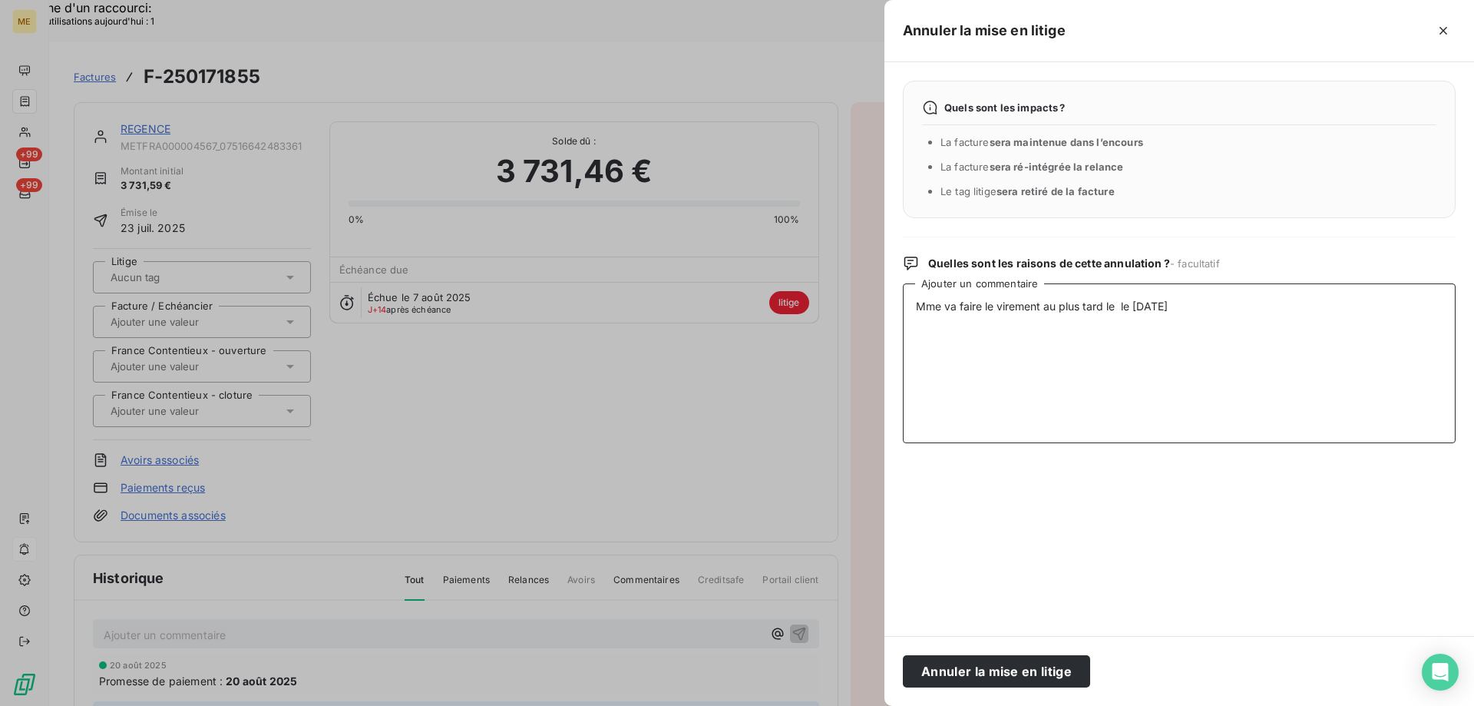
click at [907, 303] on textarea "Mme va faire le virement au plus tard le le [DATE]" at bounding box center [1179, 363] width 553 height 160
type textarea "Mme va faire le virement au plus tard le le [DATE]"
click at [984, 666] on button "Annuler la mise en litige" at bounding box center [996, 671] width 187 height 32
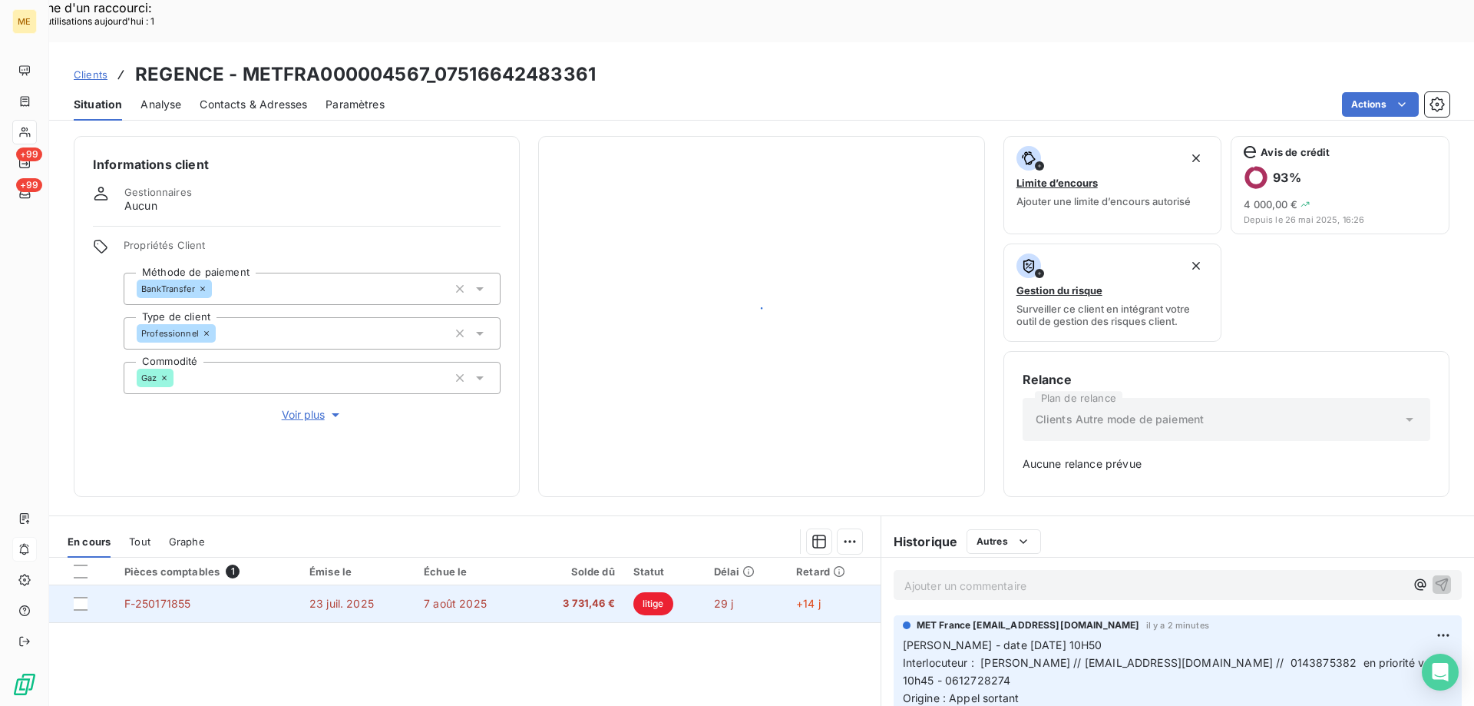
click at [81, 578] on div at bounding box center [81, 571] width 14 height 14
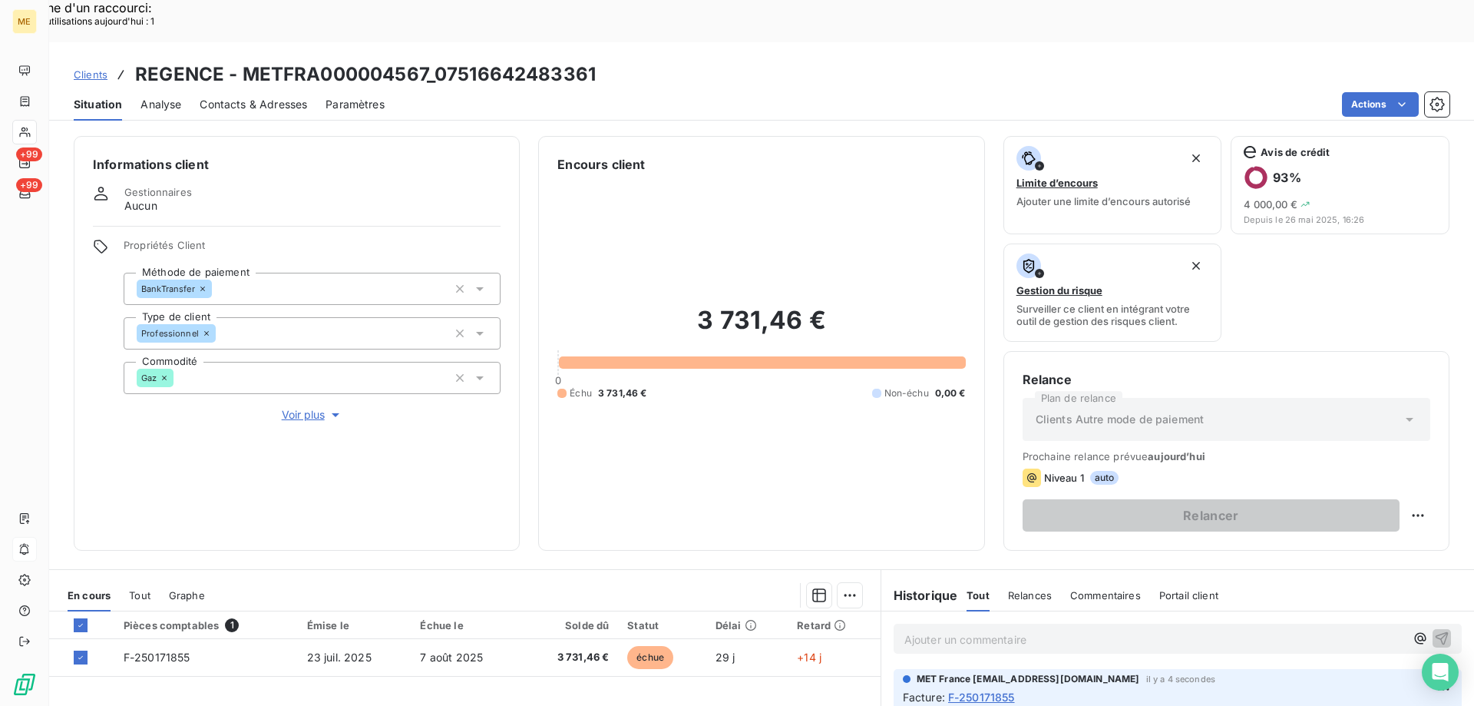
scroll to position [205, 0]
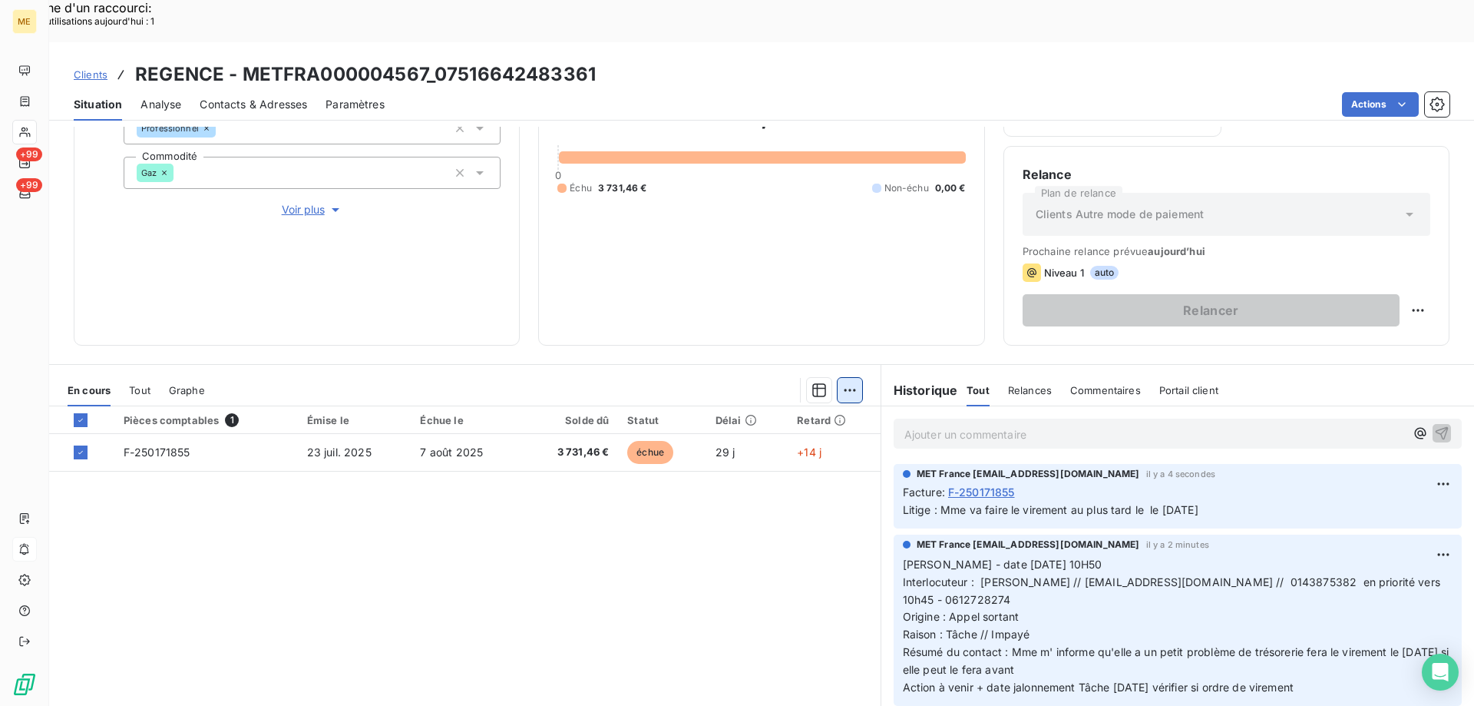
click at [722, 411] on div "Ajouter une promesse de paiement (1 facture)" at bounding box center [712, 409] width 271 height 25
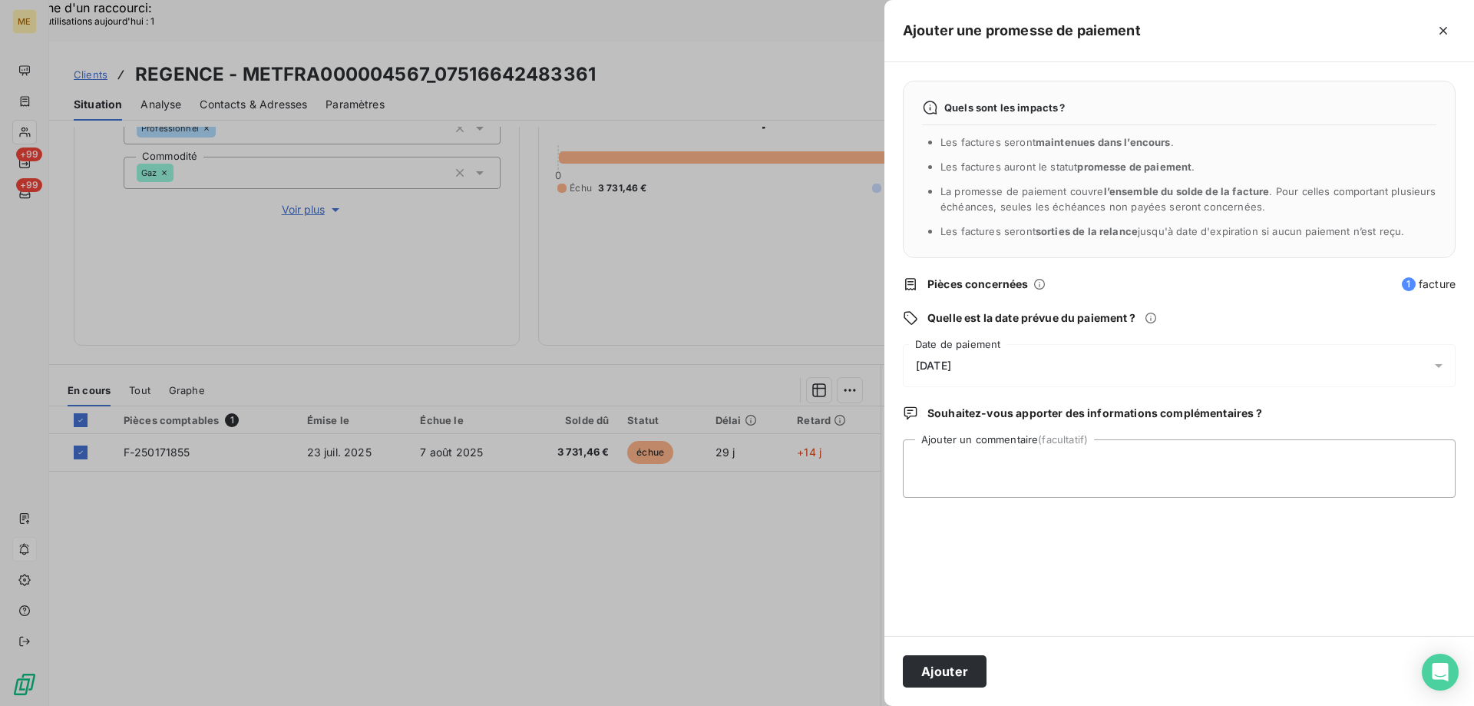
click at [1060, 362] on div "22/08/2025" at bounding box center [1179, 365] width 553 height 43
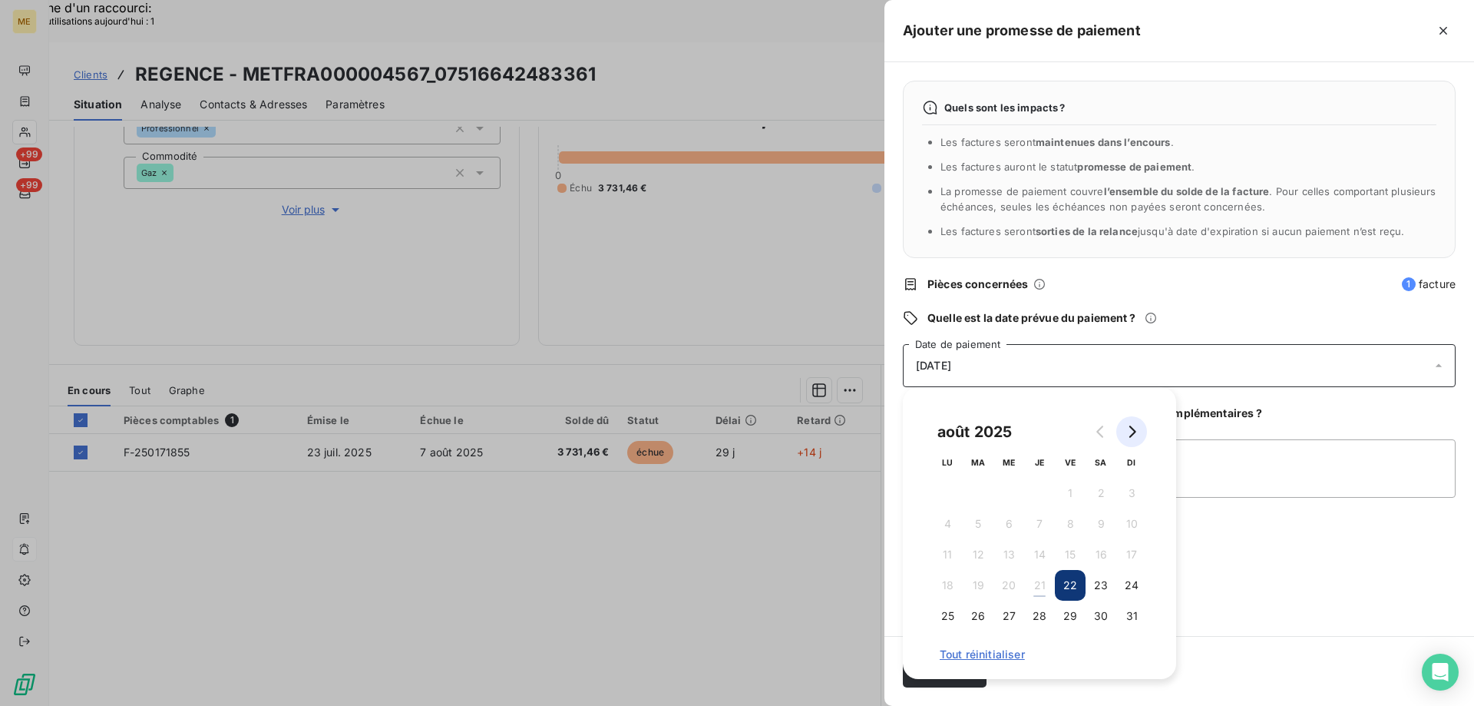
click at [1130, 428] on icon "Go to next month" at bounding box center [1132, 431] width 12 height 12
click at [1074, 521] on button "12" at bounding box center [1070, 523] width 31 height 31
click at [1263, 454] on textarea "Ajouter un commentaire (facultatif)" at bounding box center [1179, 468] width 553 height 58
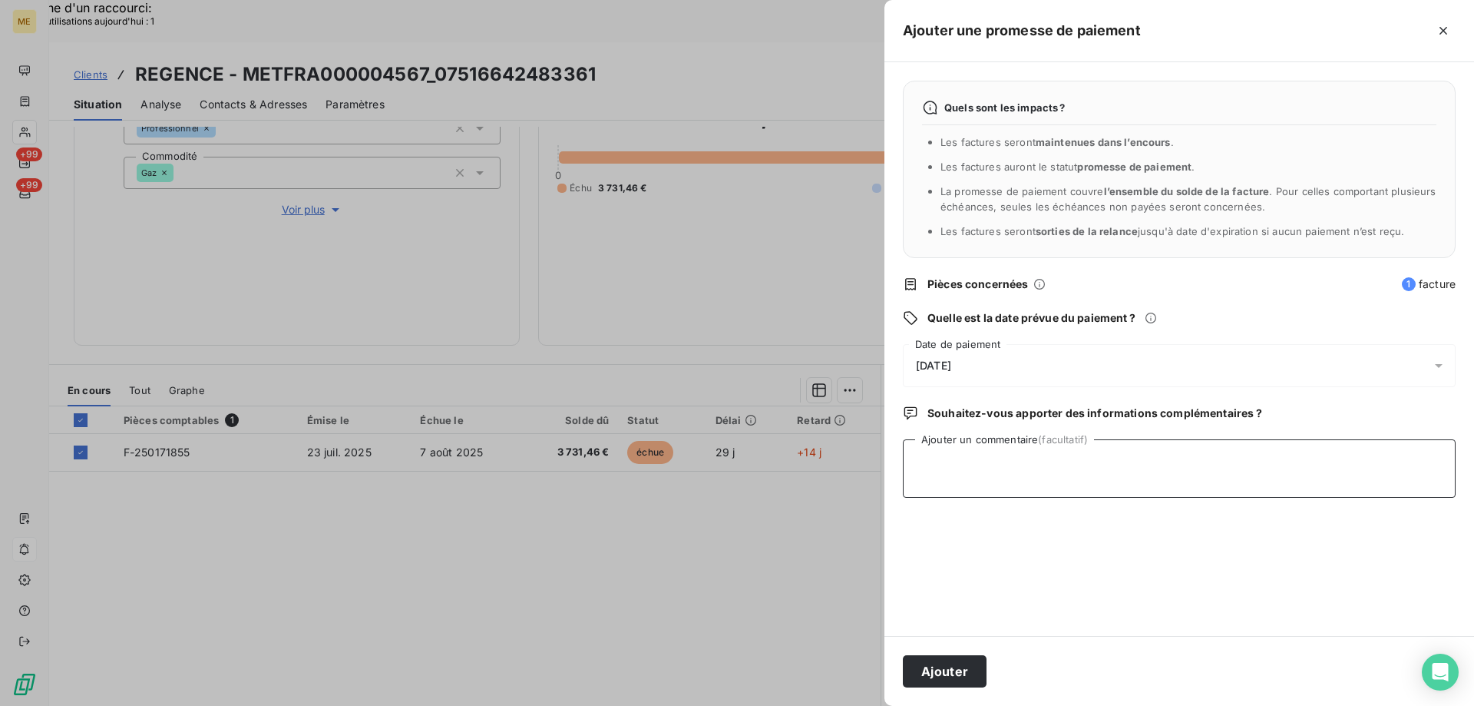
paste textarea "Mme va faire le virement au plus tard le le [DATE]"
type textarea "Mme va faire le virement au plus tard le le [DATE]"
click at [941, 667] on button "Ajouter" at bounding box center [945, 671] width 84 height 32
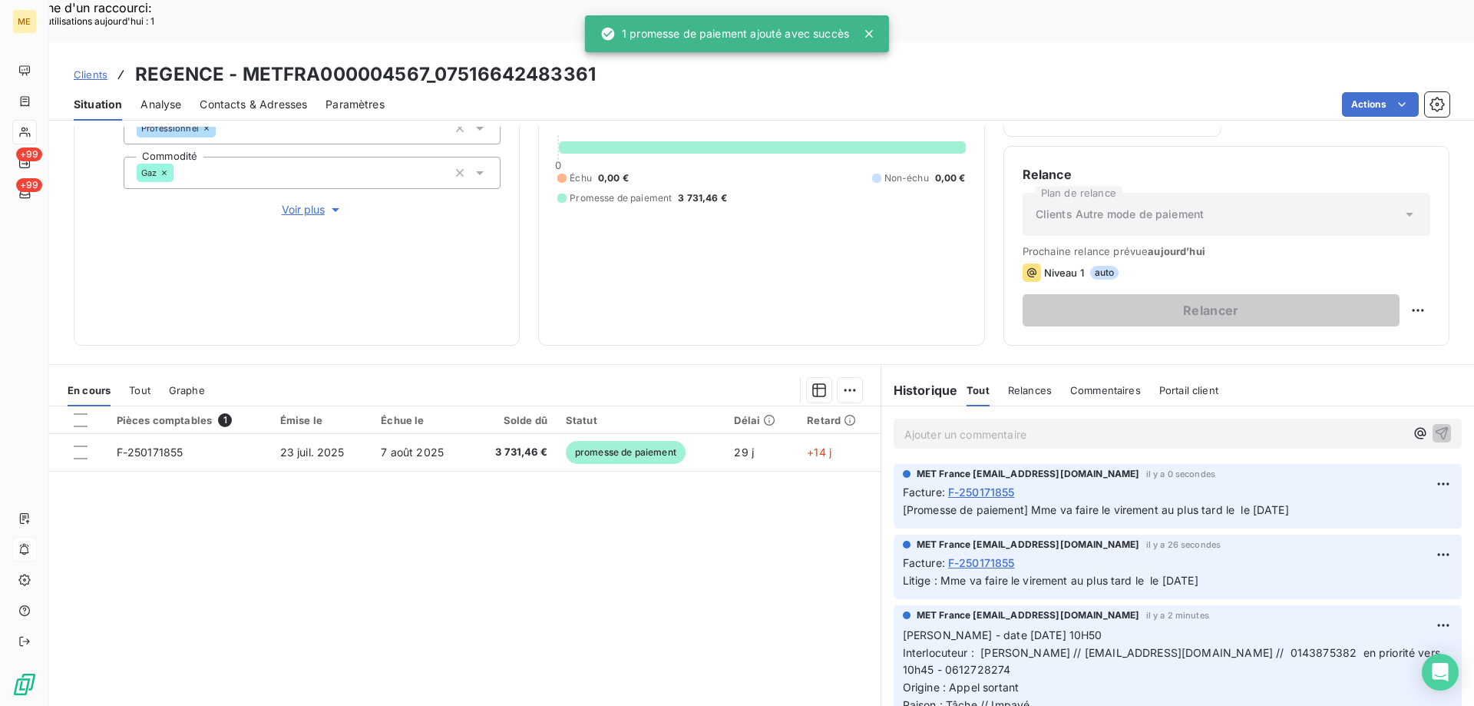
scroll to position [151, 0]
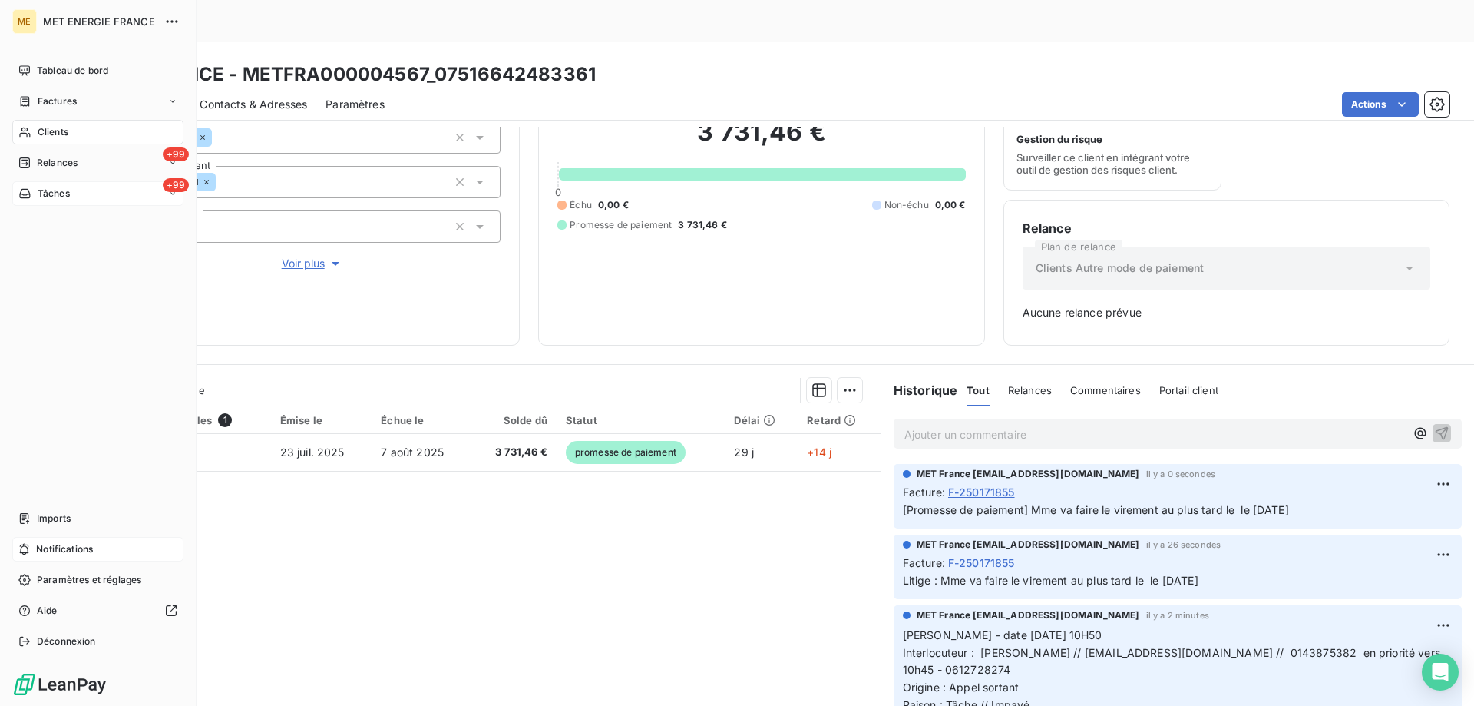
click at [96, 197] on div "+99 Tâches" at bounding box center [97, 193] width 171 height 25
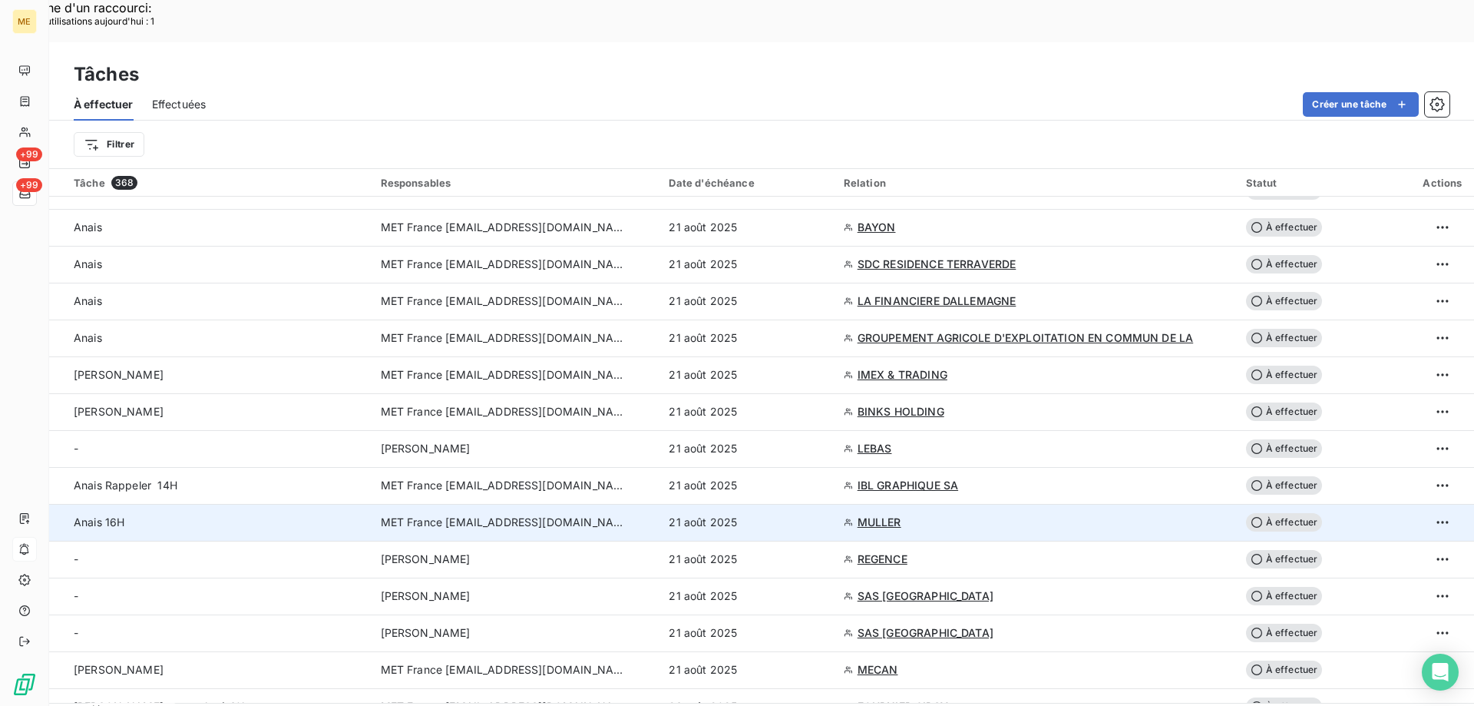
scroll to position [691, 0]
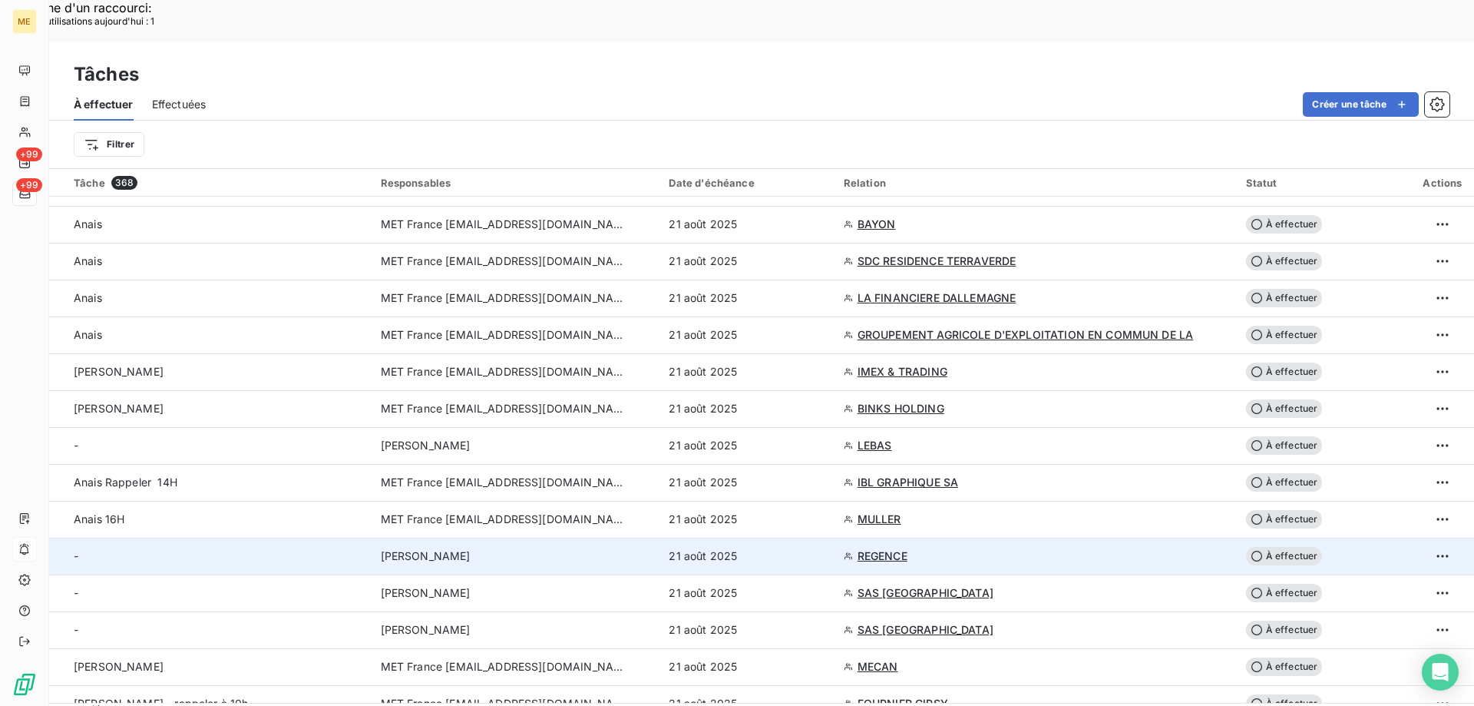
click at [1282, 547] on span "À effectuer" at bounding box center [1284, 556] width 77 height 18
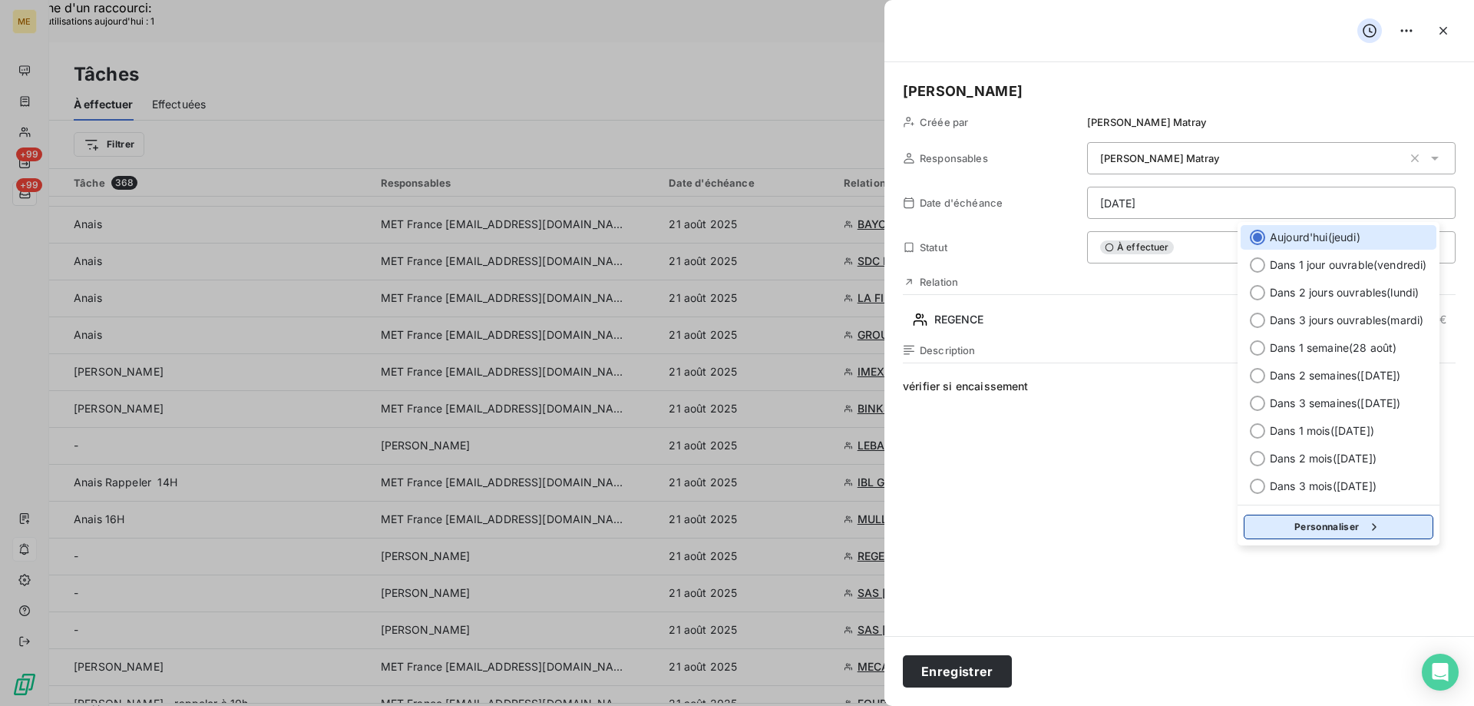
click at [1290, 529] on button "Personnaliser" at bounding box center [1339, 526] width 190 height 25
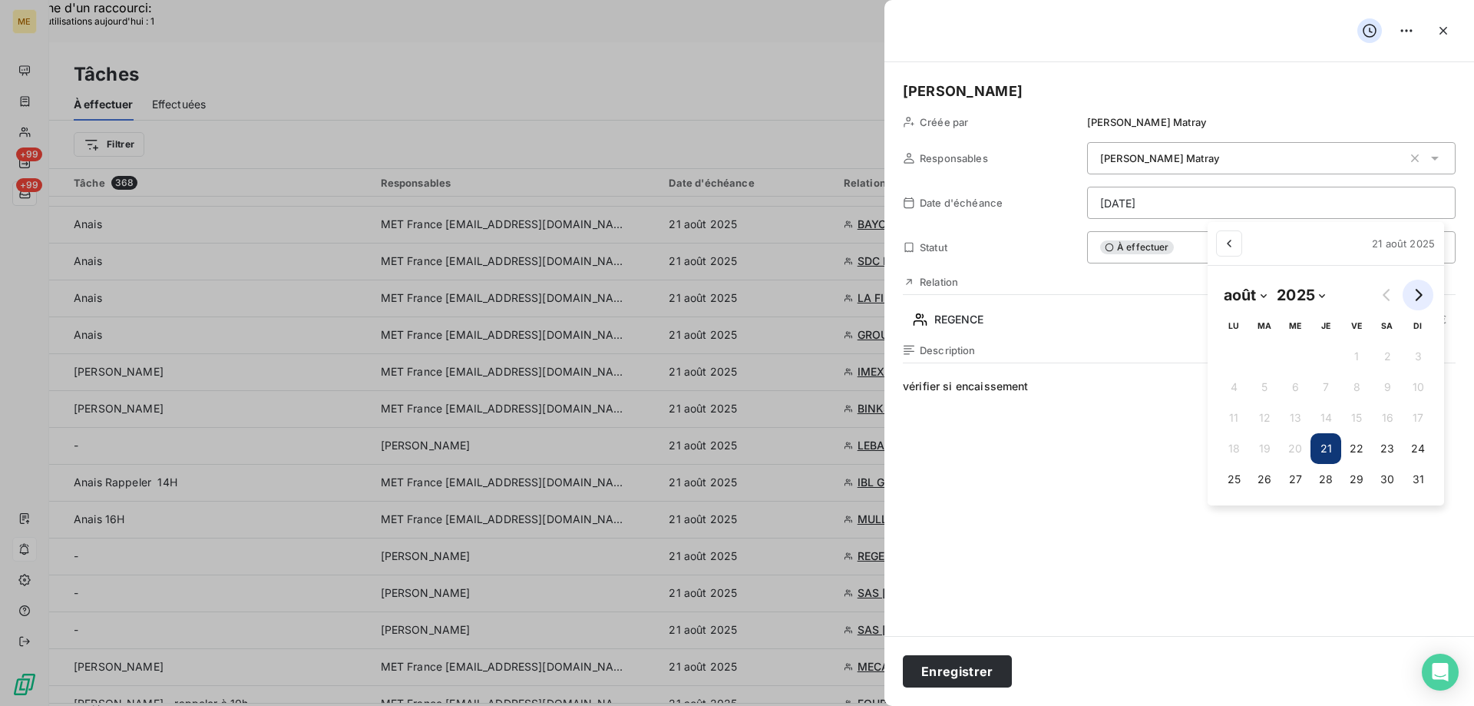
click at [1422, 293] on icon "Go to next month" at bounding box center [1418, 295] width 12 height 12
select select "8"
click at [1351, 379] on button "12" at bounding box center [1350, 387] width 31 height 31
type input "12/09/2025"
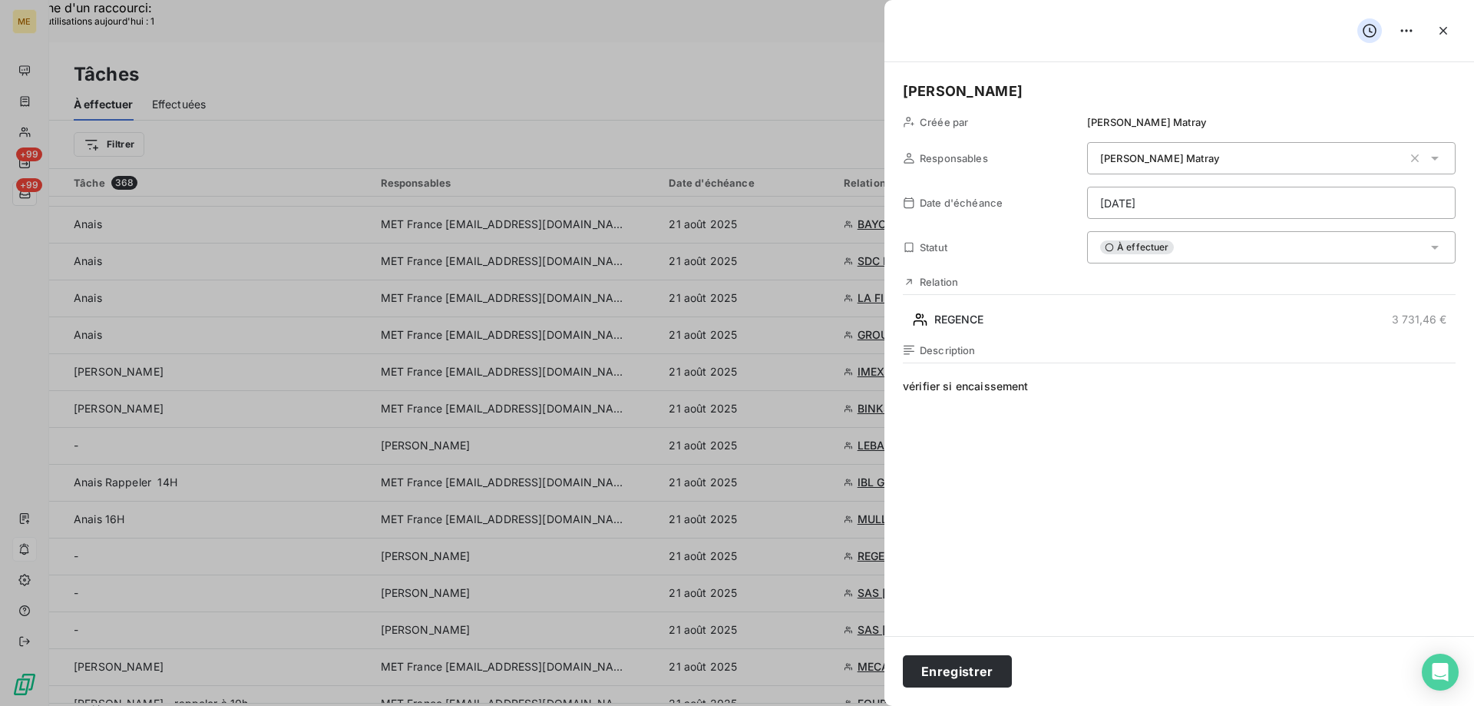
click at [1068, 390] on span "vérifier si encaissement" at bounding box center [1179, 526] width 553 height 295
click at [945, 675] on button "Enregistrer" at bounding box center [957, 671] width 109 height 32
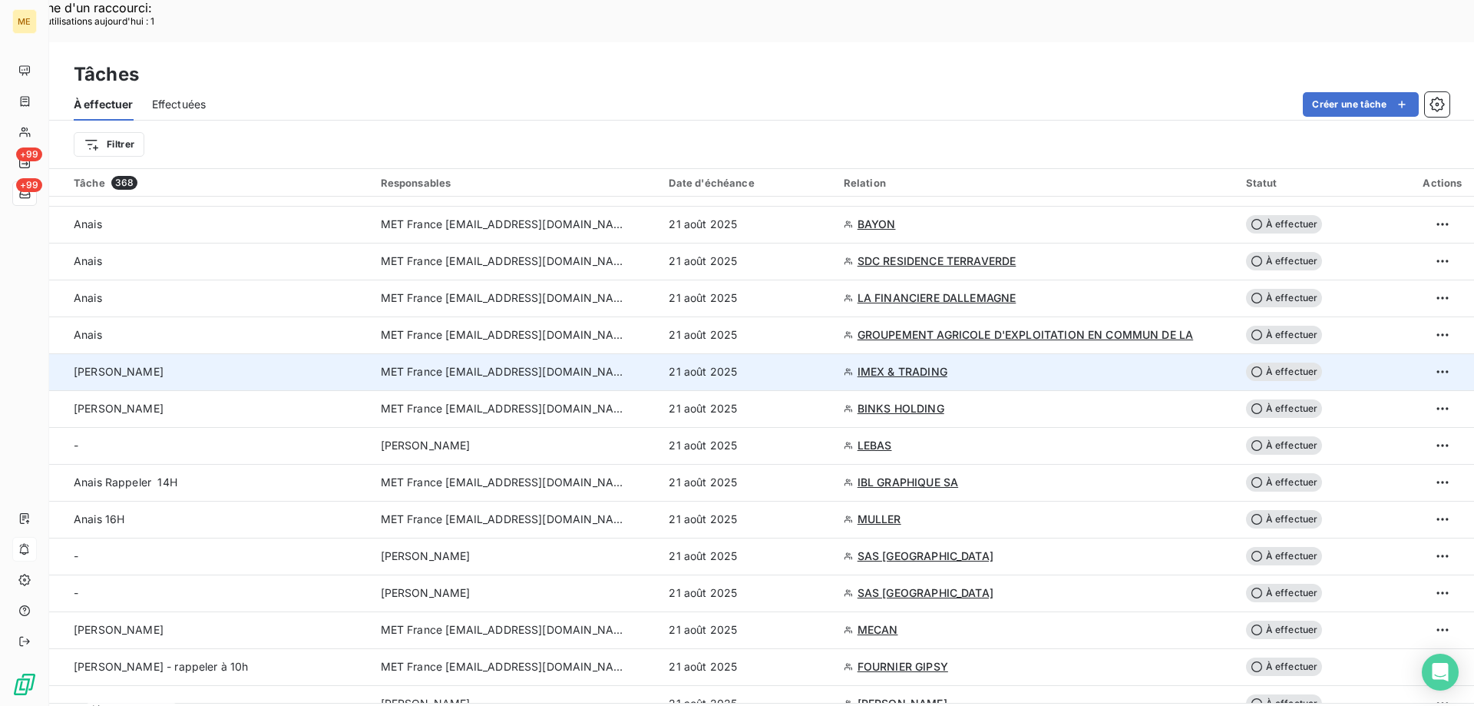
click at [897, 364] on span "IMEX & TRADING" at bounding box center [903, 371] width 90 height 15
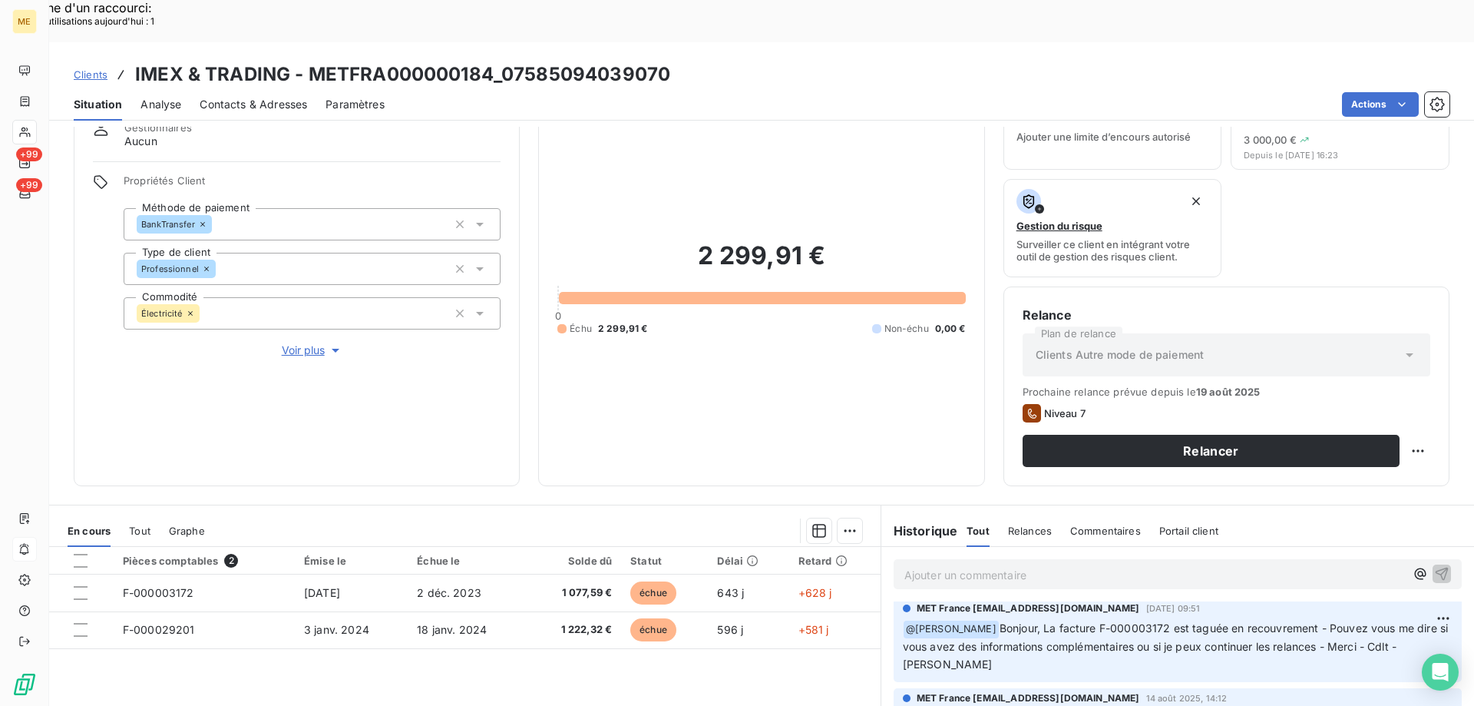
scroll to position [205, 0]
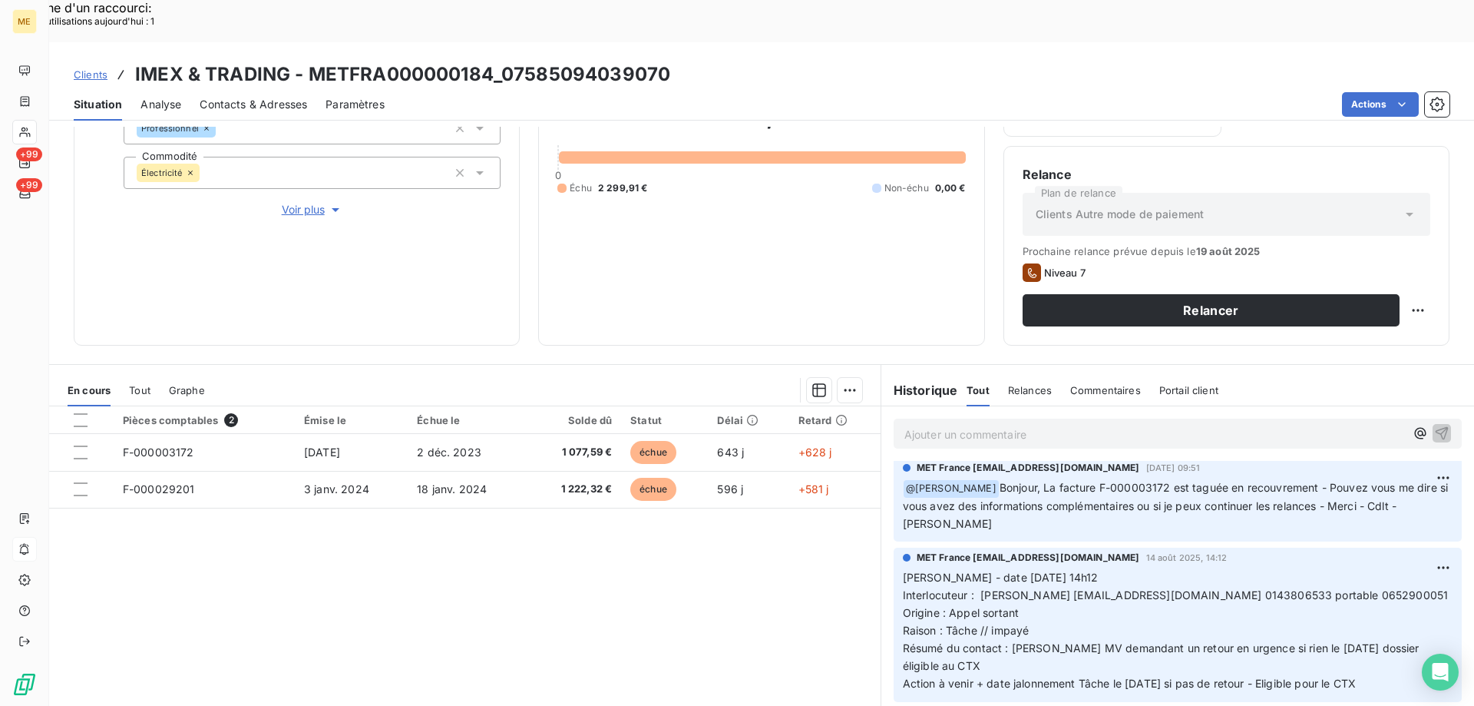
click at [292, 202] on span "Voir plus" at bounding box center [312, 209] width 61 height 15
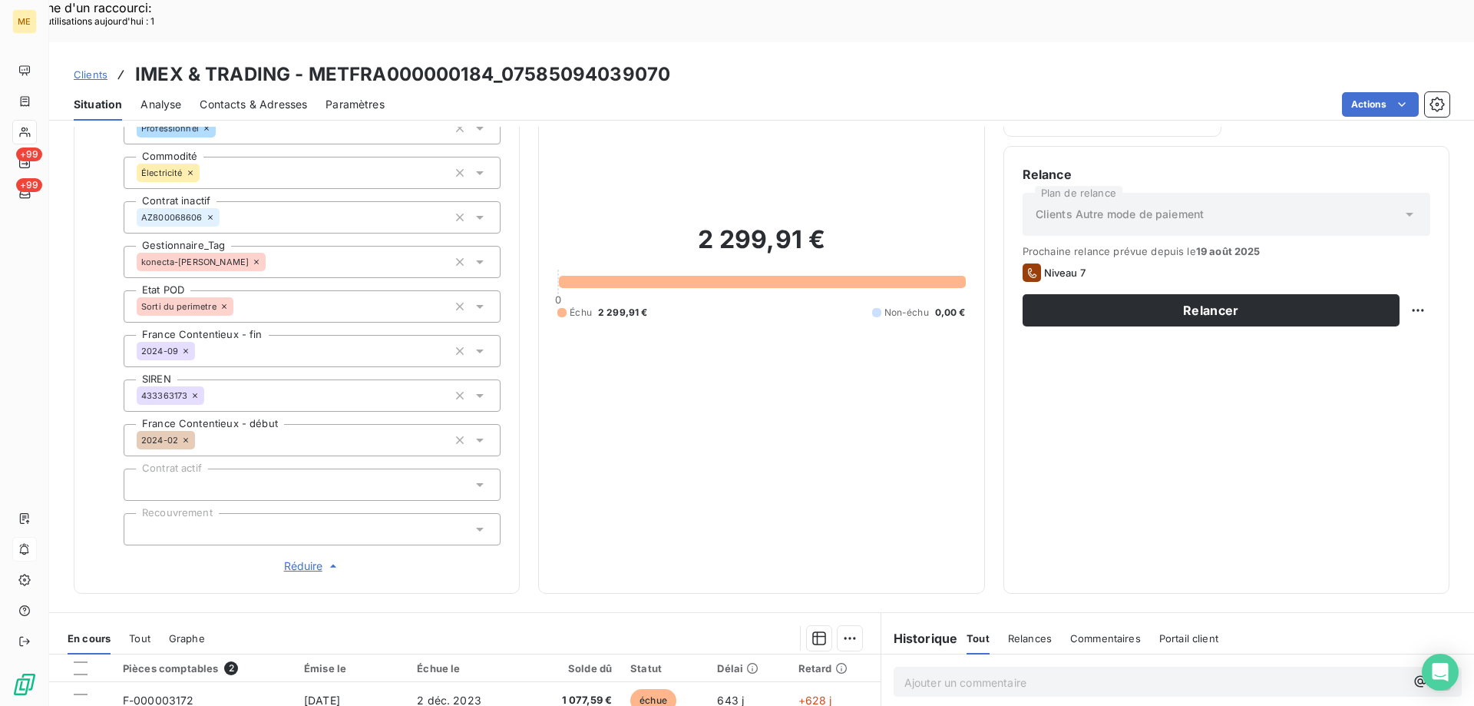
click at [299, 558] on span "Réduire" at bounding box center [312, 565] width 57 height 15
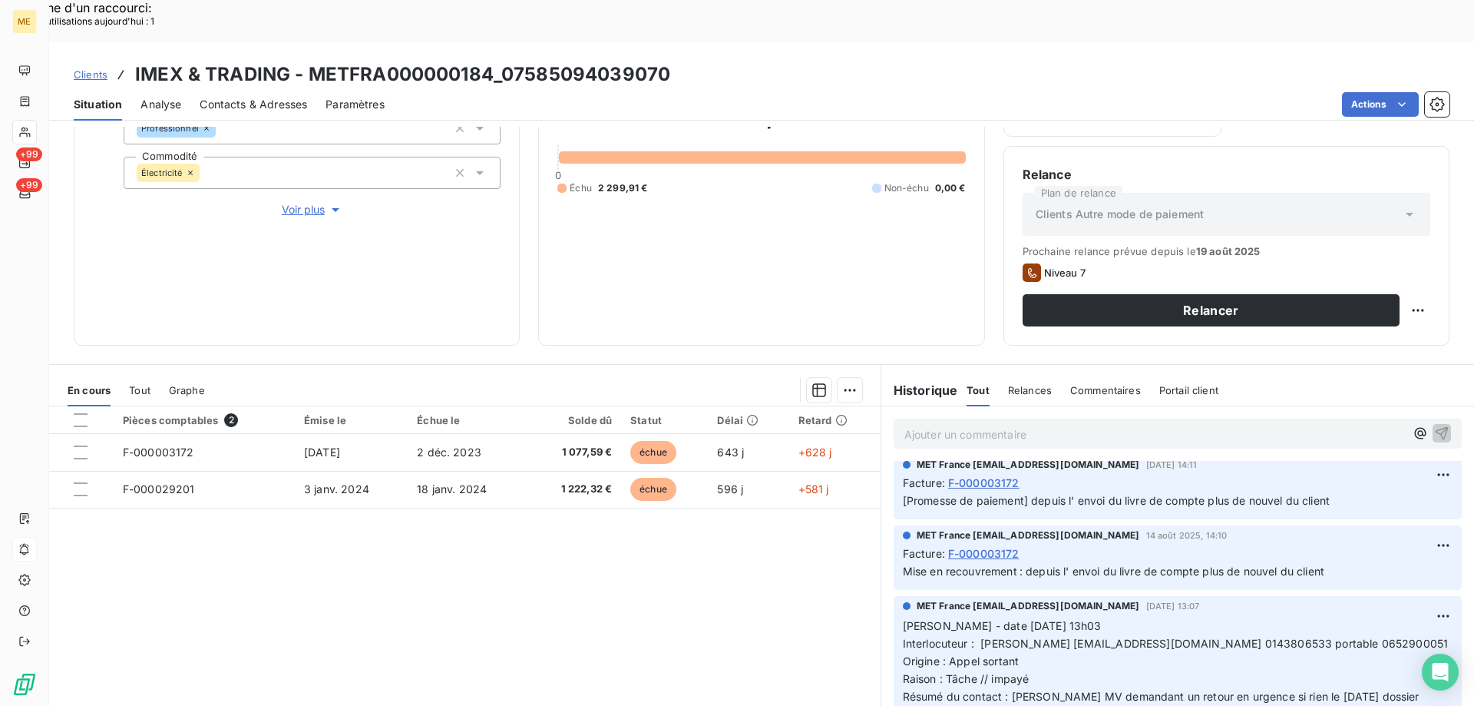
scroll to position [461, 0]
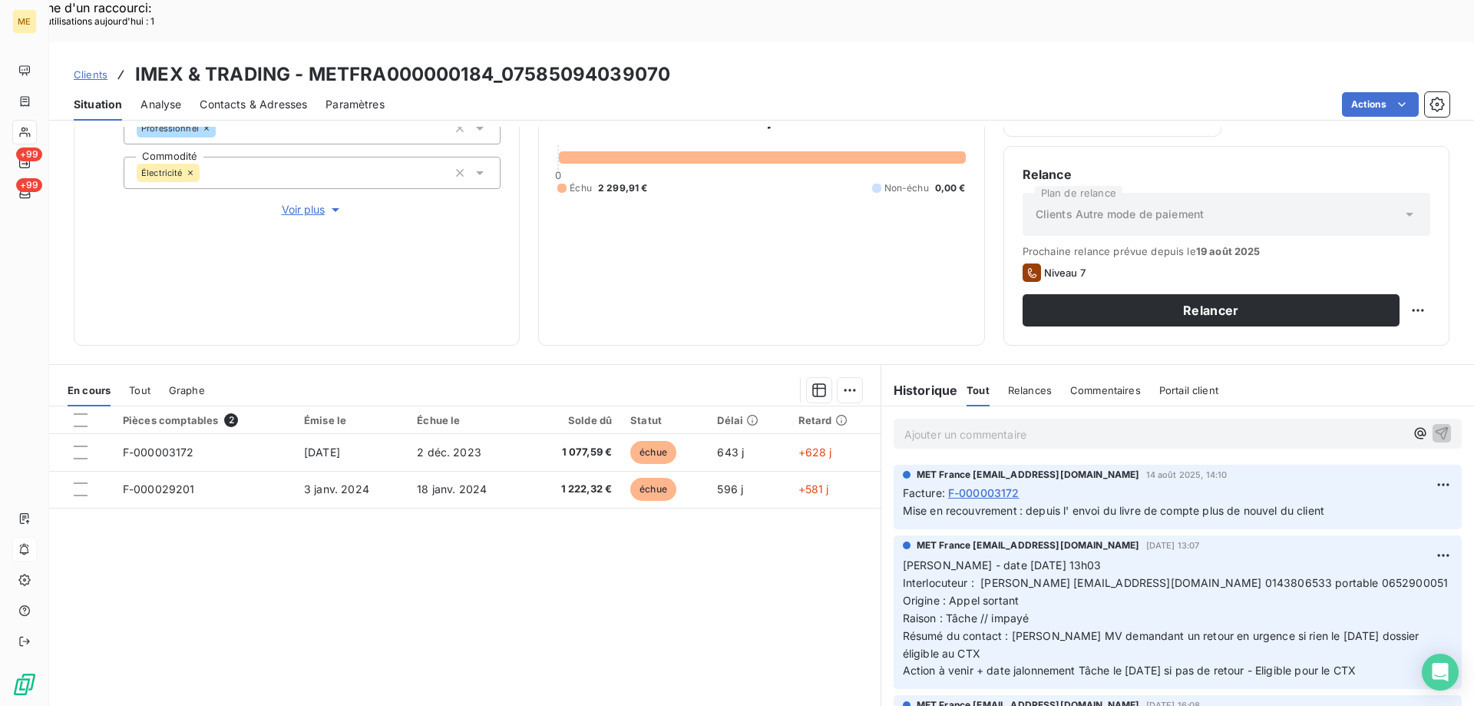
click at [1183, 576] on span "Interlocuteur : ELIE TOHME eliethome@hotmail.fr 0143806533 portable 0652900051" at bounding box center [1176, 582] width 546 height 13
drag, startPoint x: 1386, startPoint y: 627, endPoint x: 890, endPoint y: 521, distance: 507.1
click at [894, 535] on div "MET France met-france@recouvrement.met.com 12 août 2025, 13:07 Valérie - date 1…" at bounding box center [1178, 612] width 568 height 154
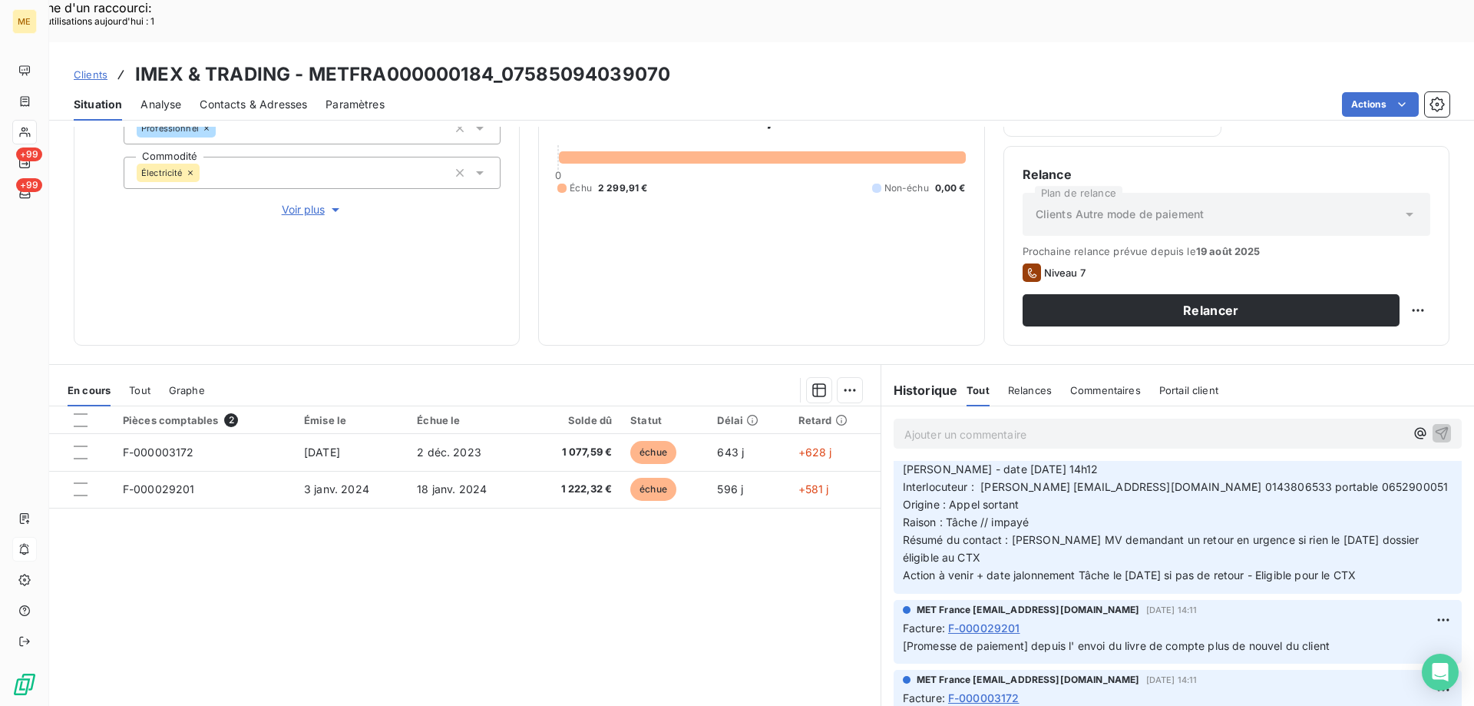
scroll to position [154, 0]
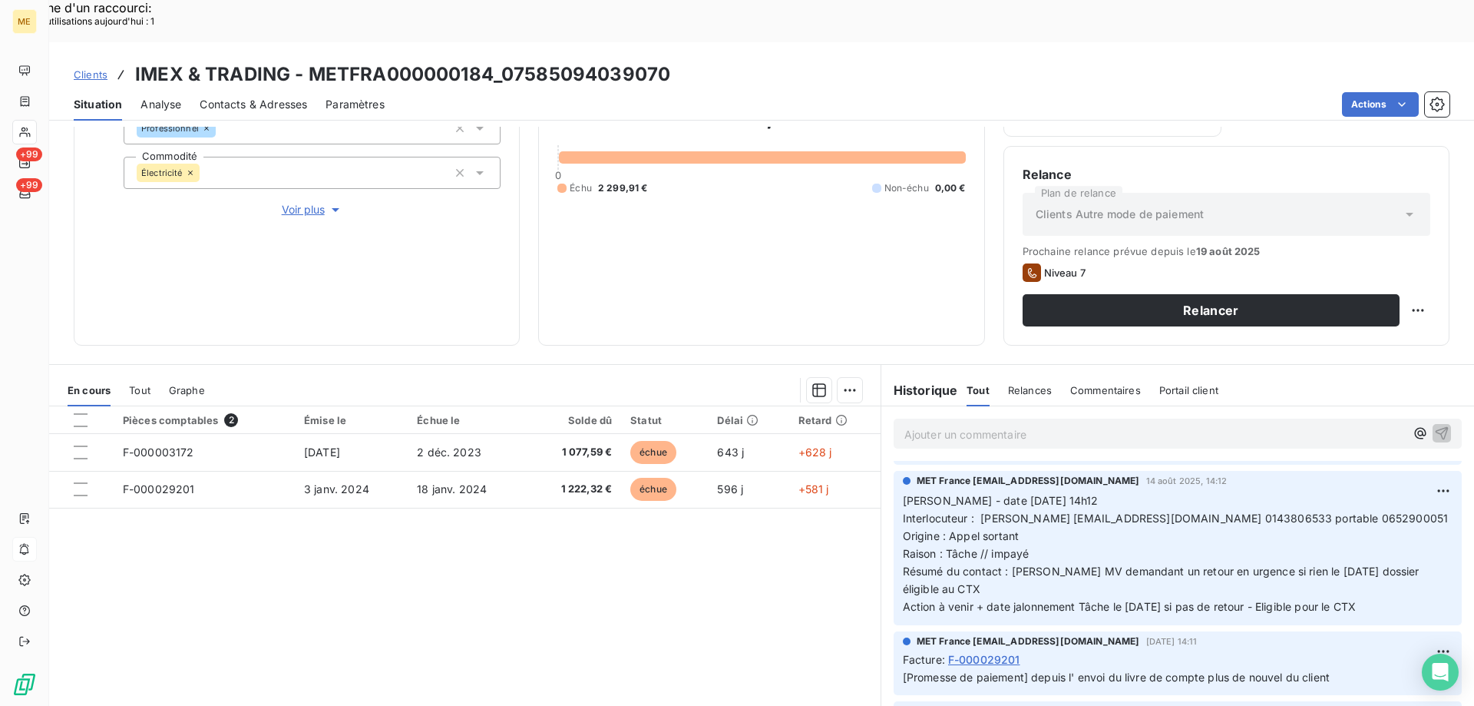
click at [972, 425] on p "Ajouter un commentaire ﻿" at bounding box center [1155, 434] width 501 height 19
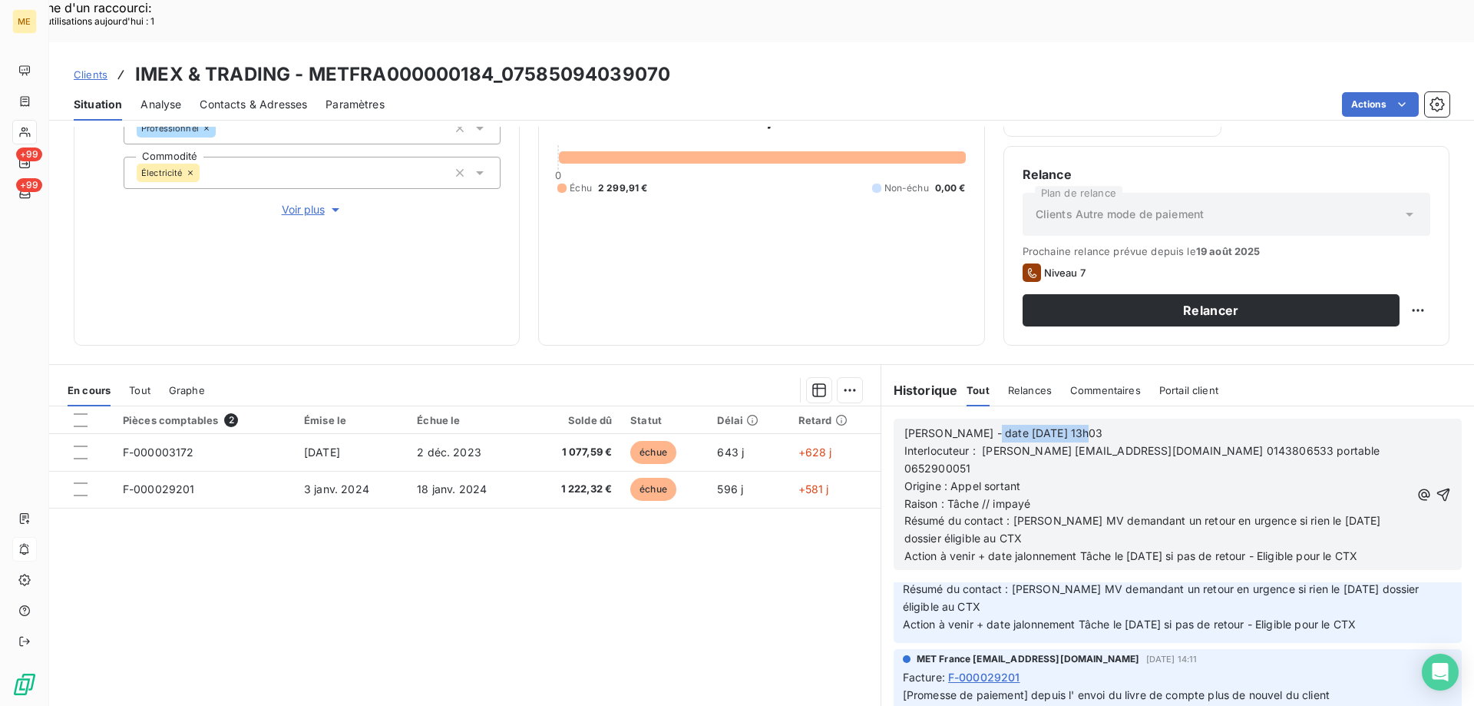
drag, startPoint x: 971, startPoint y: 389, endPoint x: 1090, endPoint y: 397, distance: 120.0
click at [1086, 425] on p "Valérie - date 12/08/2025 13h03" at bounding box center [1158, 434] width 507 height 18
click at [1299, 444] on span "Interlocuteur : ELIE TOHME eliethome@hotmail.fr 0143806533 portable 0652900051" at bounding box center [1144, 459] width 479 height 31
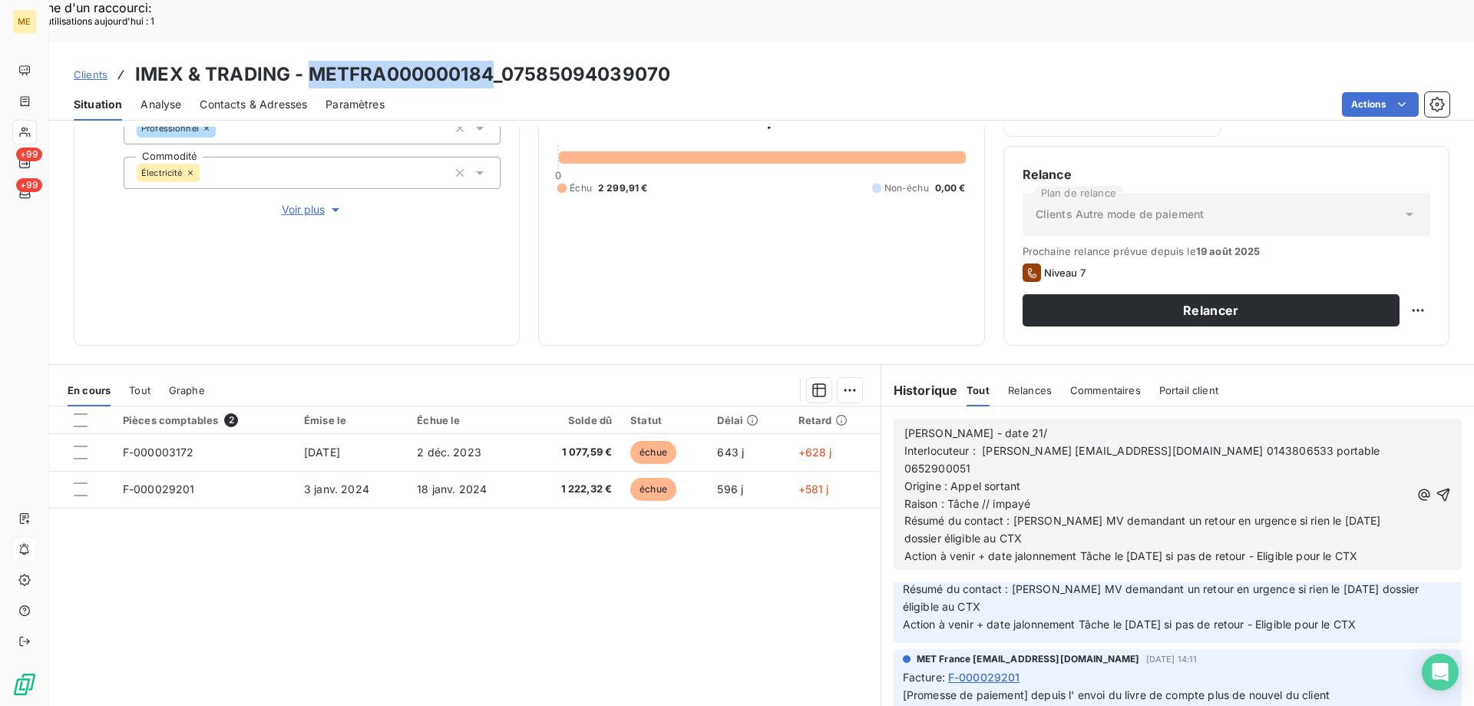
drag, startPoint x: 305, startPoint y: 33, endPoint x: 489, endPoint y: 40, distance: 184.4
click at [489, 61] on h3 "IMEX & TRADING - METFRA000000184_07585094039070" at bounding box center [402, 75] width 535 height 28
click at [713, 214] on div "2 299,91 € 0 Échu 2 299,91 € Non-échu 0,00 €" at bounding box center [761, 148] width 408 height 358
click at [138, 384] on span "Tout" at bounding box center [140, 390] width 22 height 12
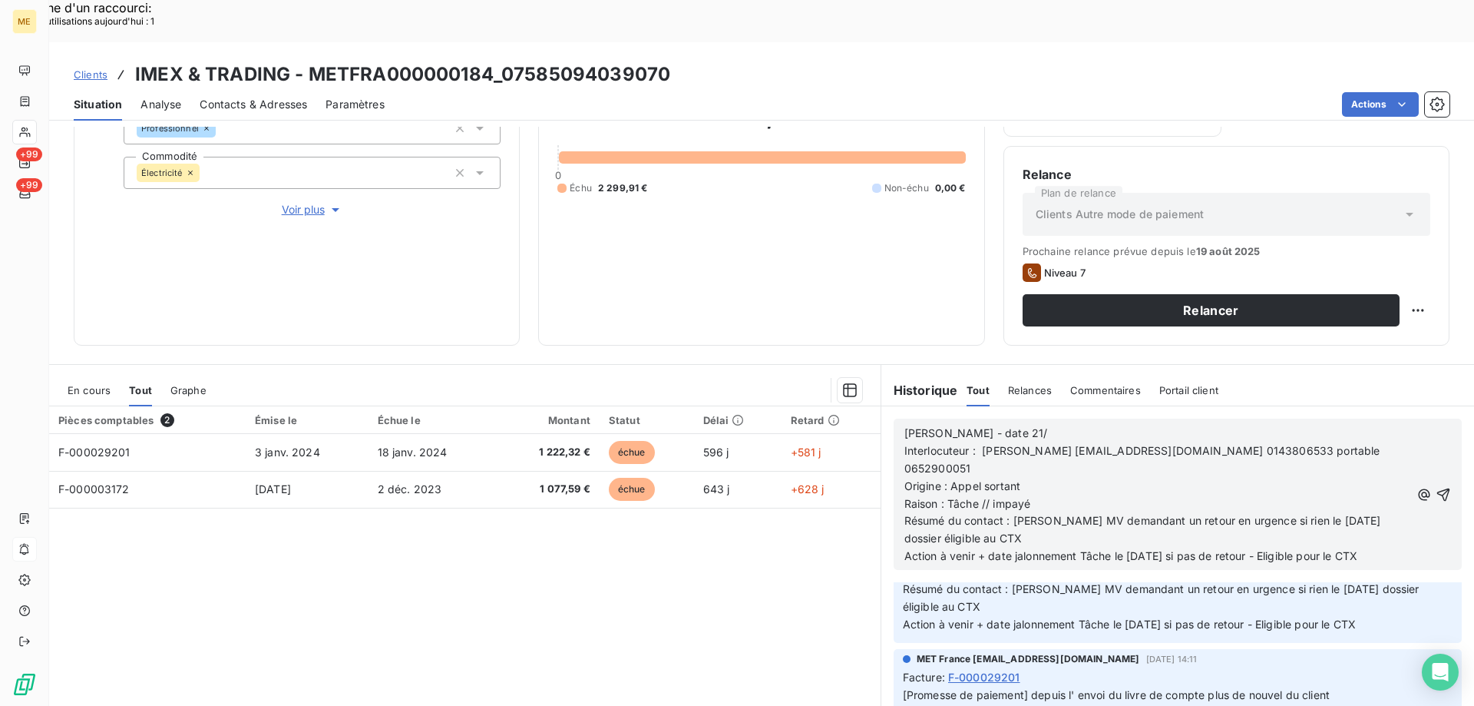
click at [1001, 425] on p "[PERSON_NAME] - date 21/" at bounding box center [1158, 434] width 507 height 18
drag, startPoint x: 1008, startPoint y: 464, endPoint x: 1013, endPoint y: 480, distance: 16.8
click at [1013, 512] on p "Résumé du contact : Laisse MV demandant un retour en urgence si rien le 14/08/2…" at bounding box center [1158, 529] width 507 height 35
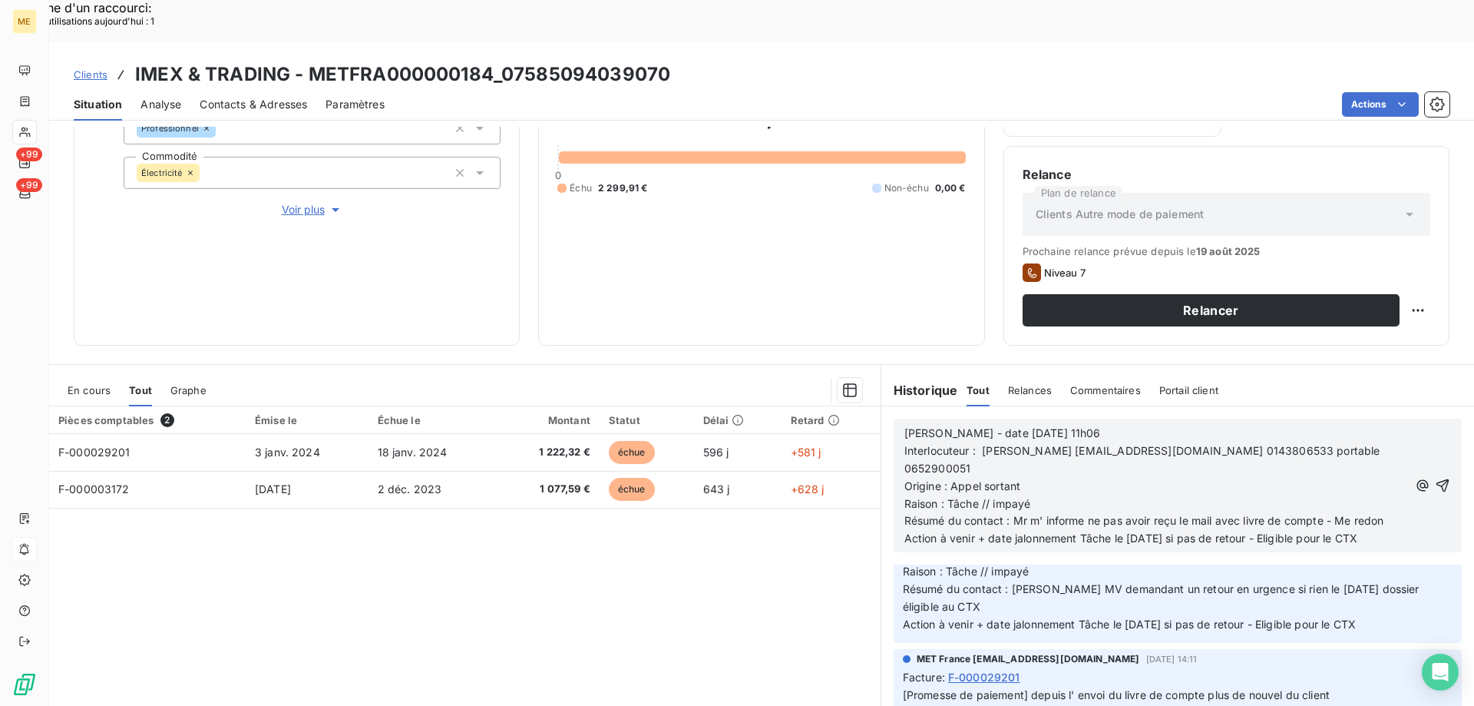
scroll to position [257, 0]
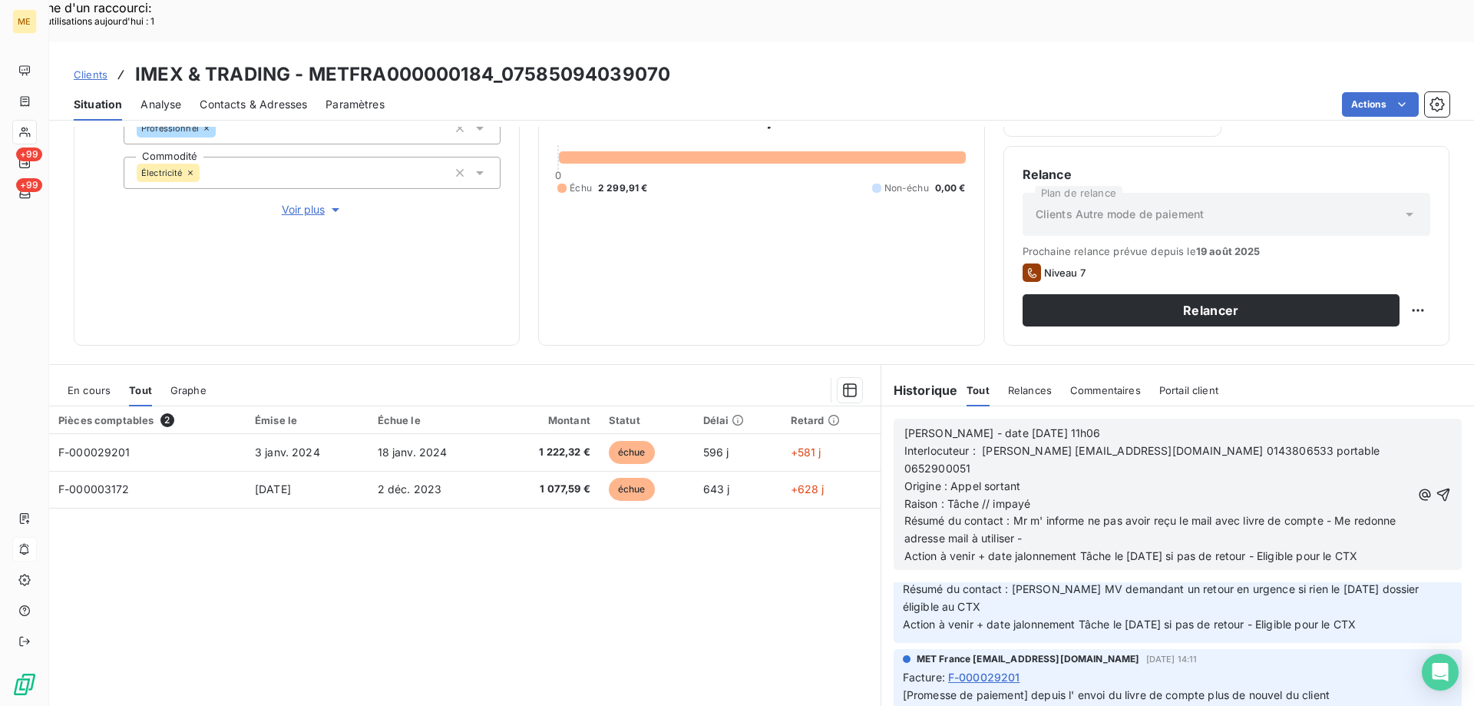
click at [1083, 512] on p "Résumé du contact : Mr m' informe ne pas avoir reçu le mail avec livre de compt…" at bounding box center [1158, 529] width 507 height 35
drag, startPoint x: 1043, startPoint y: 411, endPoint x: 1153, endPoint y: 407, distance: 110.6
click at [1153, 444] on span "Interlocuteur : ELIE TOHME eliethome@hotmail.fr 0143806533 portable 0652900051" at bounding box center [1144, 459] width 479 height 31
click at [1097, 495] on p "Raison : Tâche // impayé" at bounding box center [1158, 504] width 507 height 18
drag, startPoint x: 1070, startPoint y: 476, endPoint x: 1179, endPoint y: 478, distance: 108.3
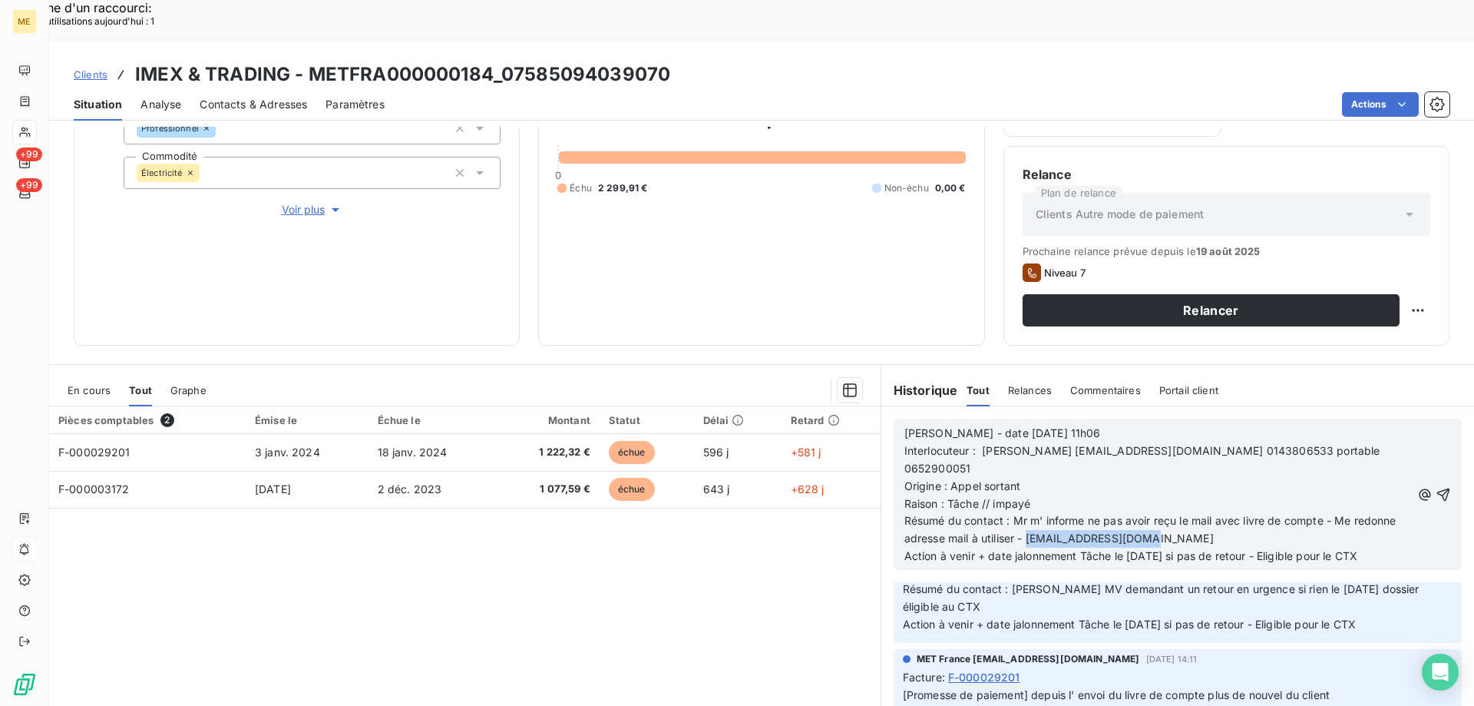
click at [1179, 512] on p "Résumé du contact : Mr m' informe ne pas avoir reçu le mail avec livre de compt…" at bounding box center [1158, 529] width 507 height 35
drag, startPoint x: 1043, startPoint y: 408, endPoint x: 1071, endPoint y: 412, distance: 28.7
click at [1071, 444] on span "Interlocuteur : ELIE TOHME eliethome@hotmail.fr 0143806533 portable 0652900051" at bounding box center [1144, 459] width 479 height 31
click at [1066, 478] on p "Origine : Appel sortant" at bounding box center [1158, 487] width 507 height 18
drag, startPoint x: 1047, startPoint y: 411, endPoint x: 1155, endPoint y: 409, distance: 108.3
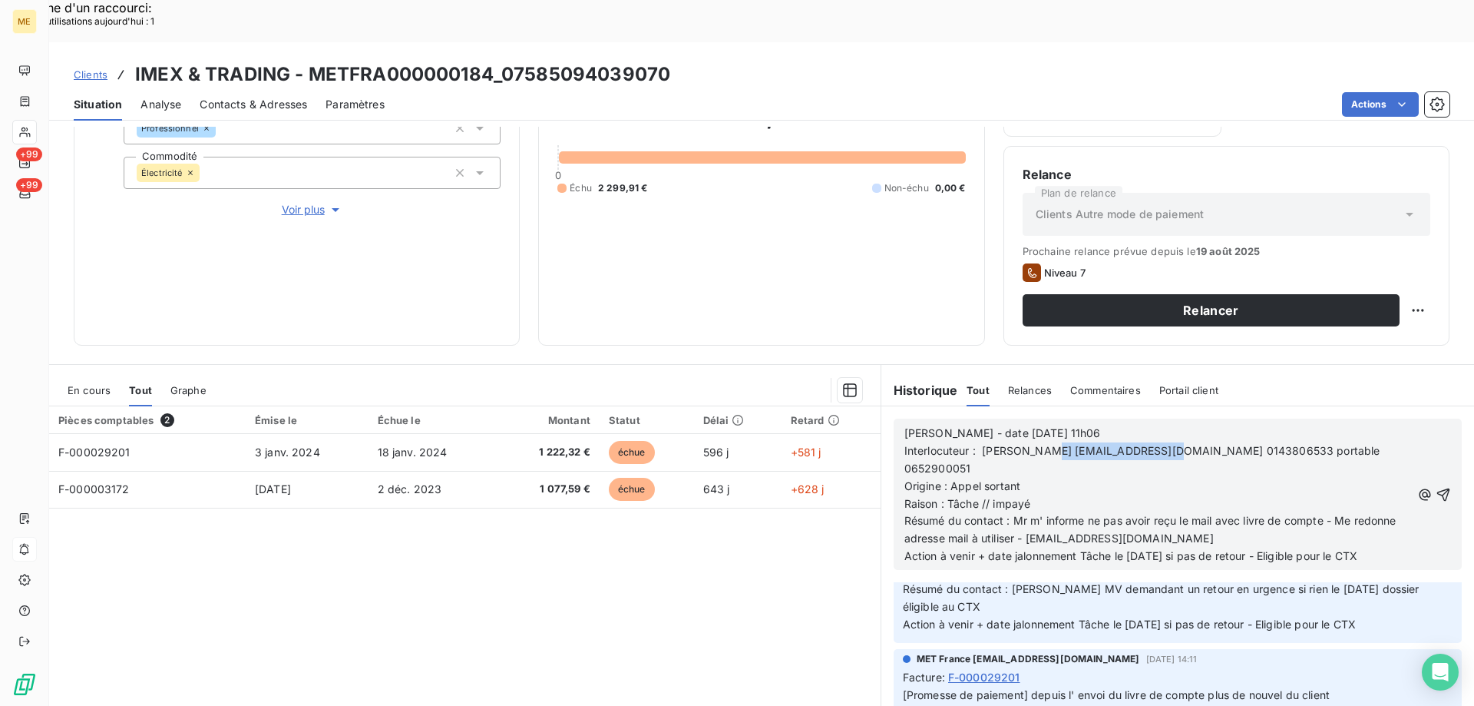
click at [1155, 444] on span "Interlocuteur : ELIE TOHME eliethome@hotmail.fr 0143806533 portable 0652900051" at bounding box center [1144, 459] width 479 height 31
click at [1195, 512] on p "Résumé du contact : Mr m' informe ne pas avoir reçu le mail avec livre de compt…" at bounding box center [1158, 529] width 507 height 35
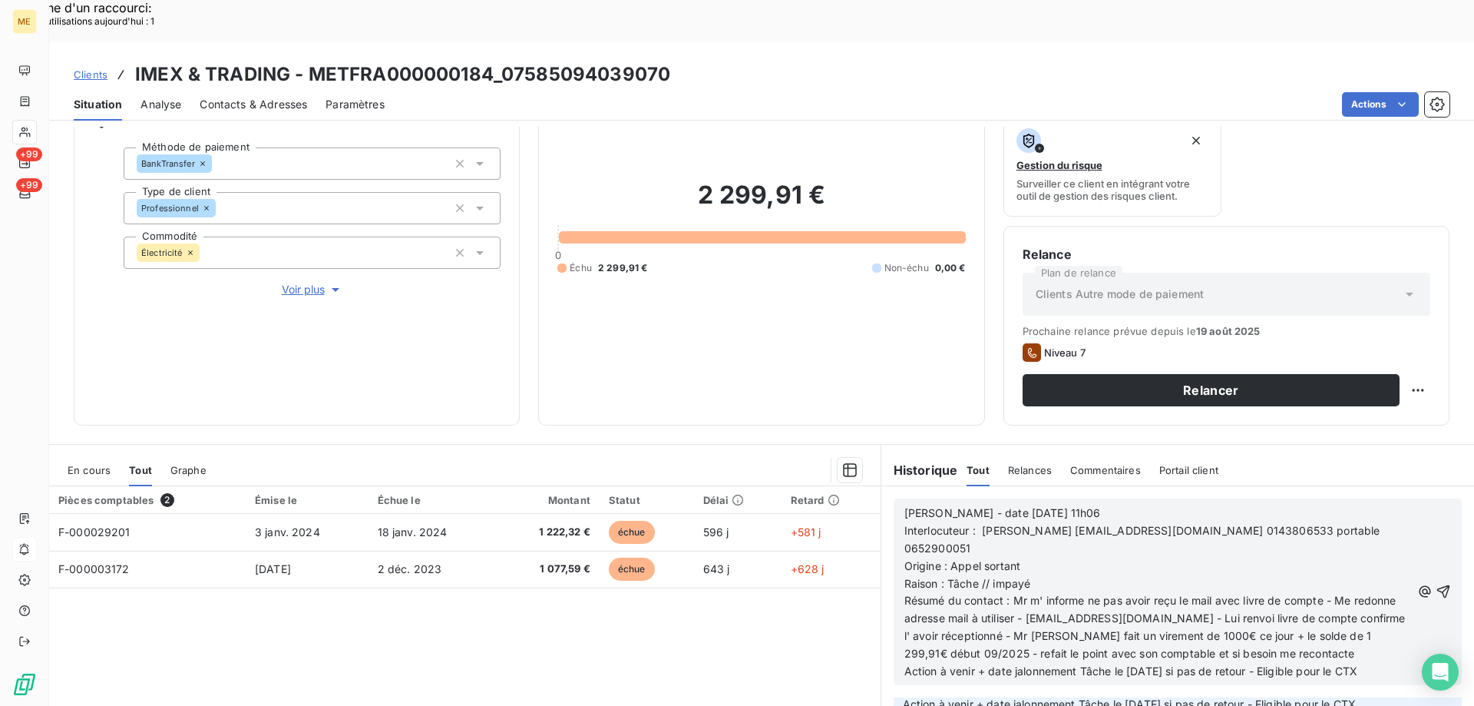
scroll to position [205, 0]
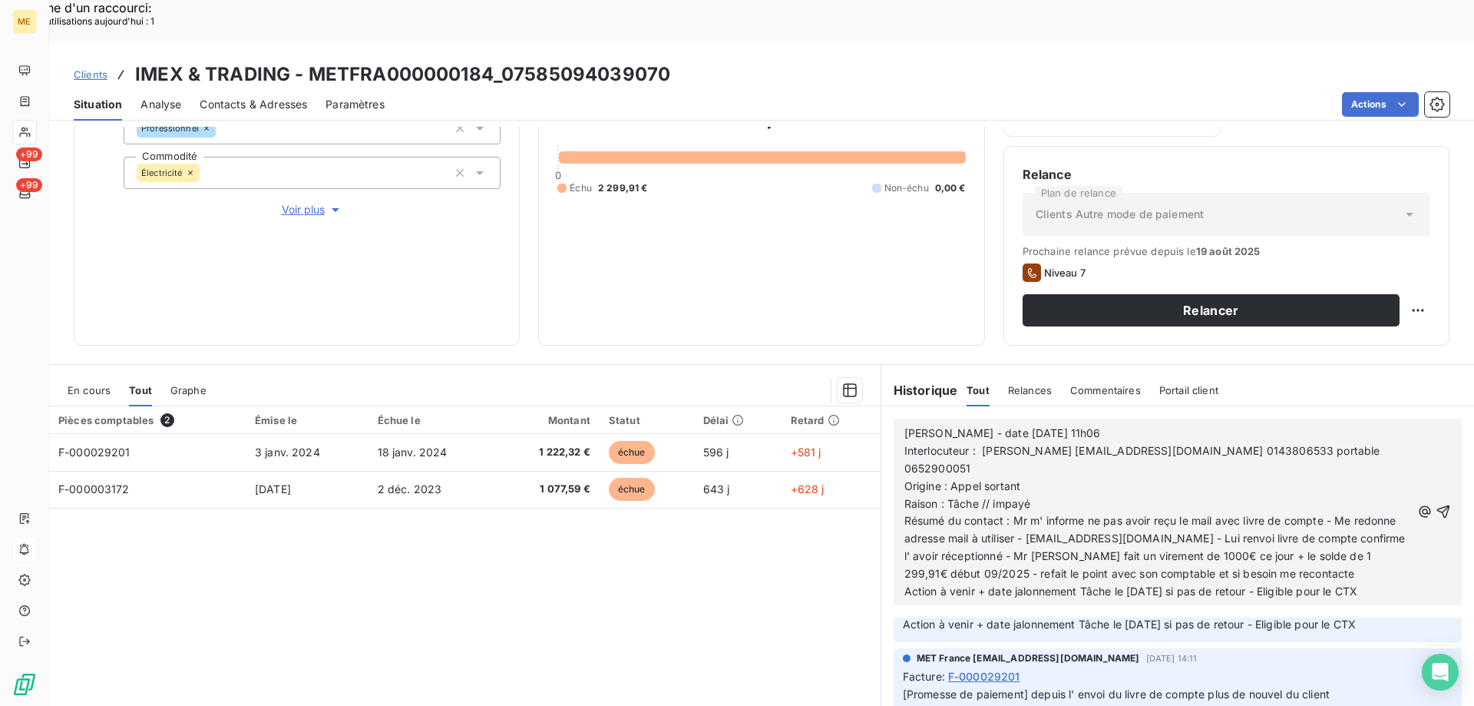
drag, startPoint x: 1122, startPoint y: 529, endPoint x: 1392, endPoint y: 537, distance: 270.4
click at [1392, 537] on div "Valérie - date 21/08/2025 11h06 Interlocuteur : ELIE TOHME elietohme@hotmail.fr…" at bounding box center [1178, 511] width 547 height 177
click at [1133, 584] on span "Action à venir + date jalonnement Tâche le 27/08/2025 vérifier si ordre de vire…" at bounding box center [1106, 590] width 403 height 13
click at [1436, 504] on icon "button" at bounding box center [1443, 511] width 15 height 15
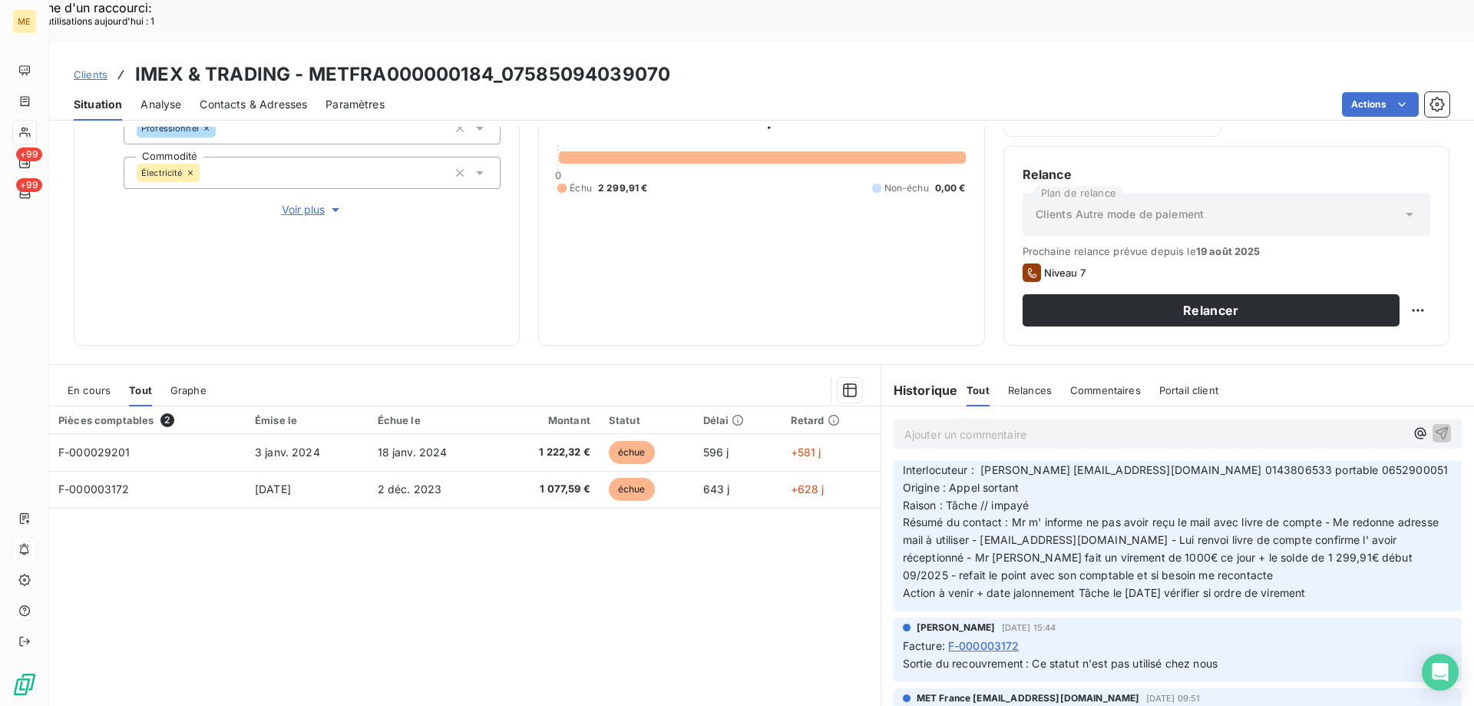
scroll to position [0, 0]
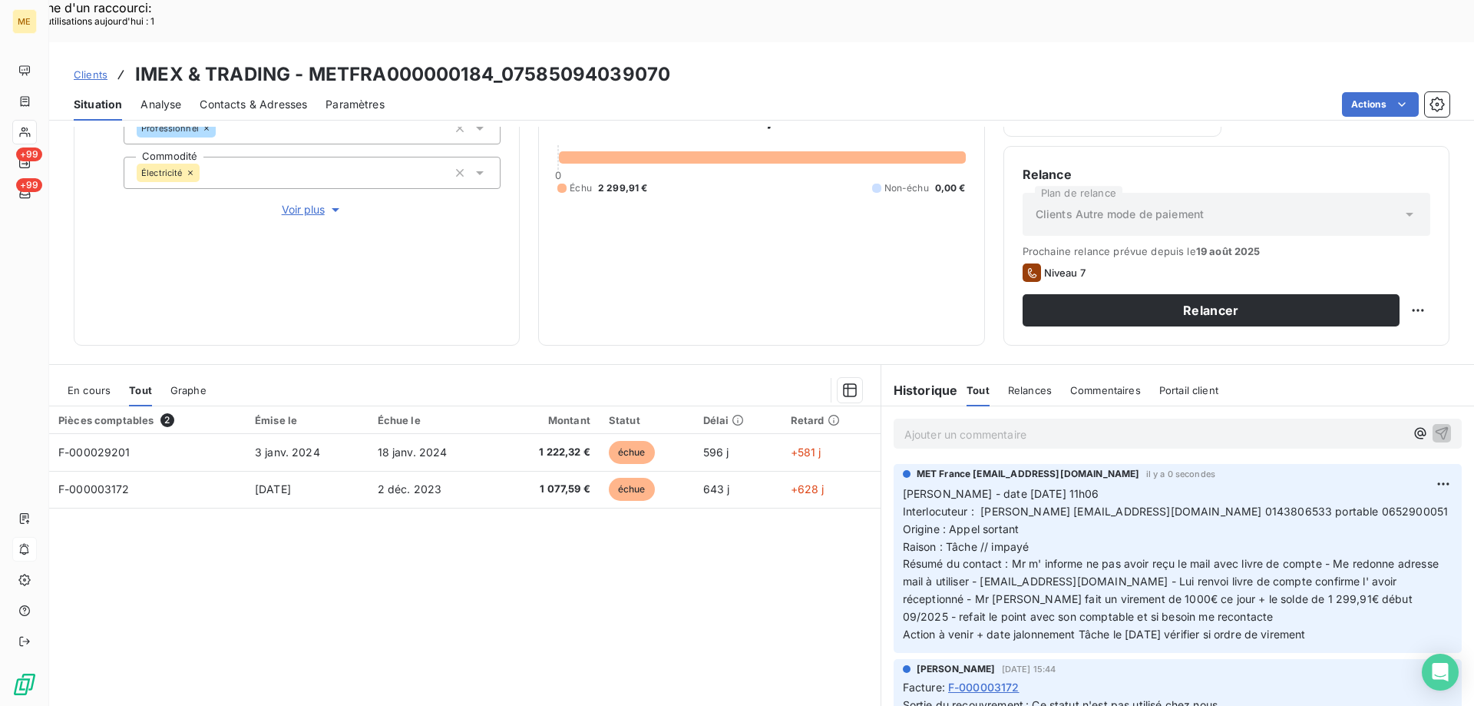
drag, startPoint x: 1321, startPoint y: 592, endPoint x: 898, endPoint y: 455, distance: 444.9
click at [903, 485] on p "Valérie - date 21/08/2025 11h06 Interlocuteur : ELIE TOHME elietohme@hotmail.fr…" at bounding box center [1178, 564] width 550 height 158
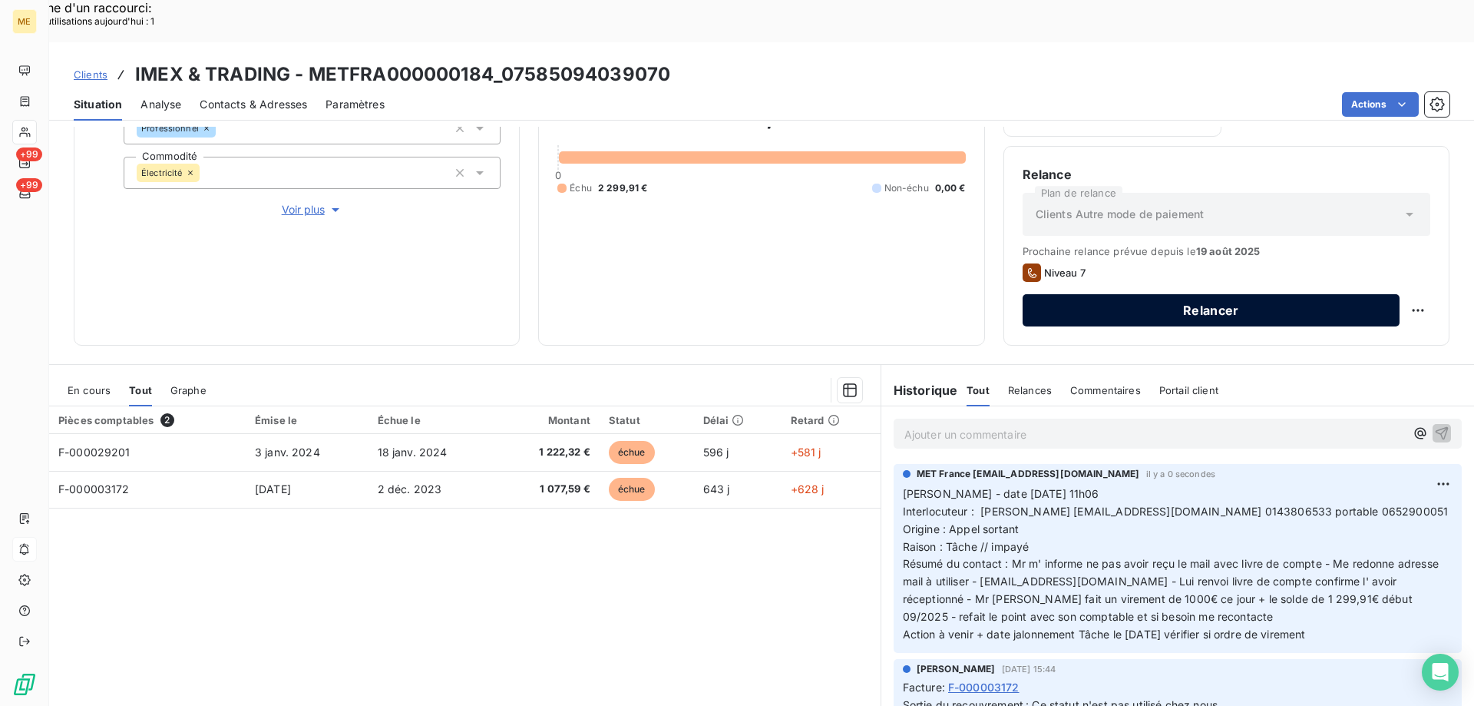
click at [1172, 294] on button "Relancer" at bounding box center [1211, 310] width 377 height 32
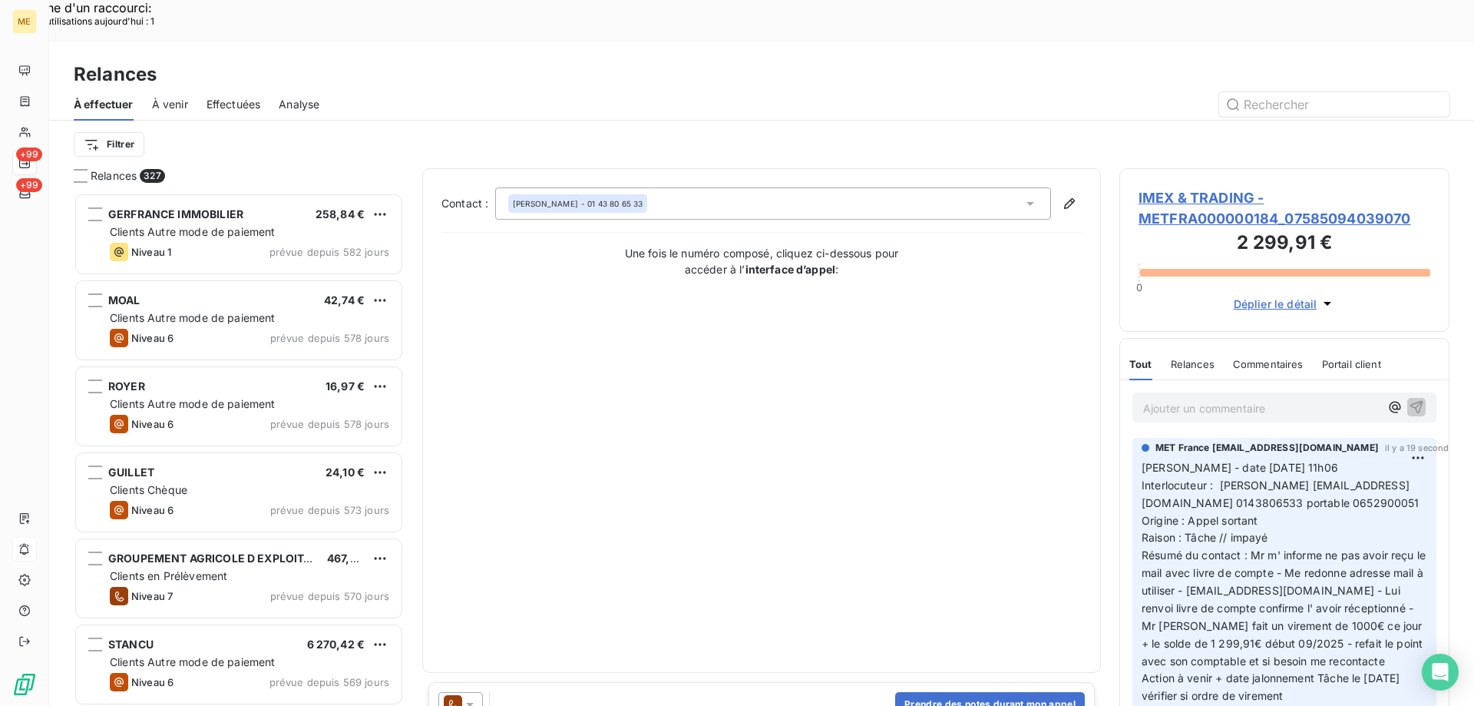
scroll to position [544, 319]
click at [768, 187] on div "ELIE TOHME - 01 43 80 65 33" at bounding box center [773, 203] width 556 height 32
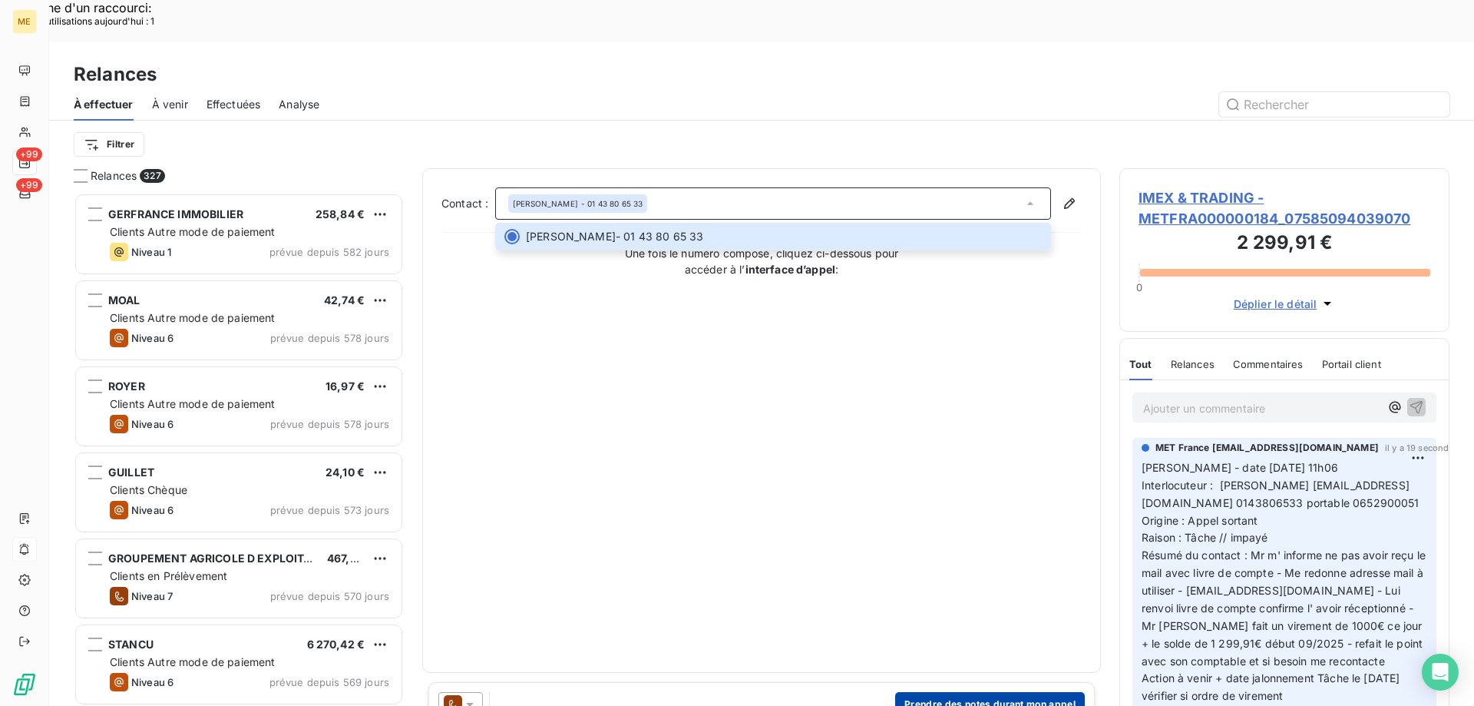
click at [950, 692] on button "Prendre des notes durant mon appel" at bounding box center [990, 704] width 190 height 25
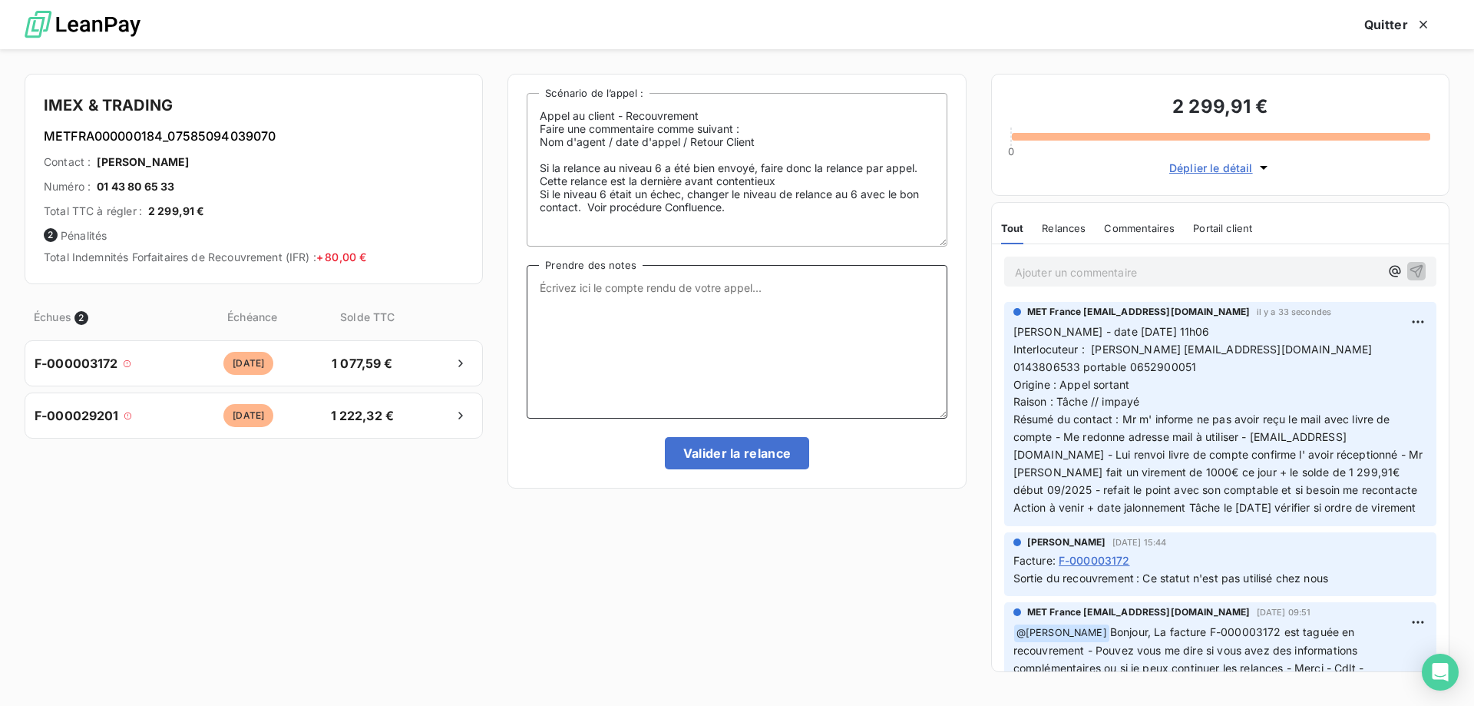
click at [791, 316] on textarea "Prendre des notes" at bounding box center [737, 342] width 420 height 154
paste textarea "[PERSON_NAME] - date [DATE] 11h06 Interlocuteur : [PERSON_NAME] [EMAIL_ADDRESS]…"
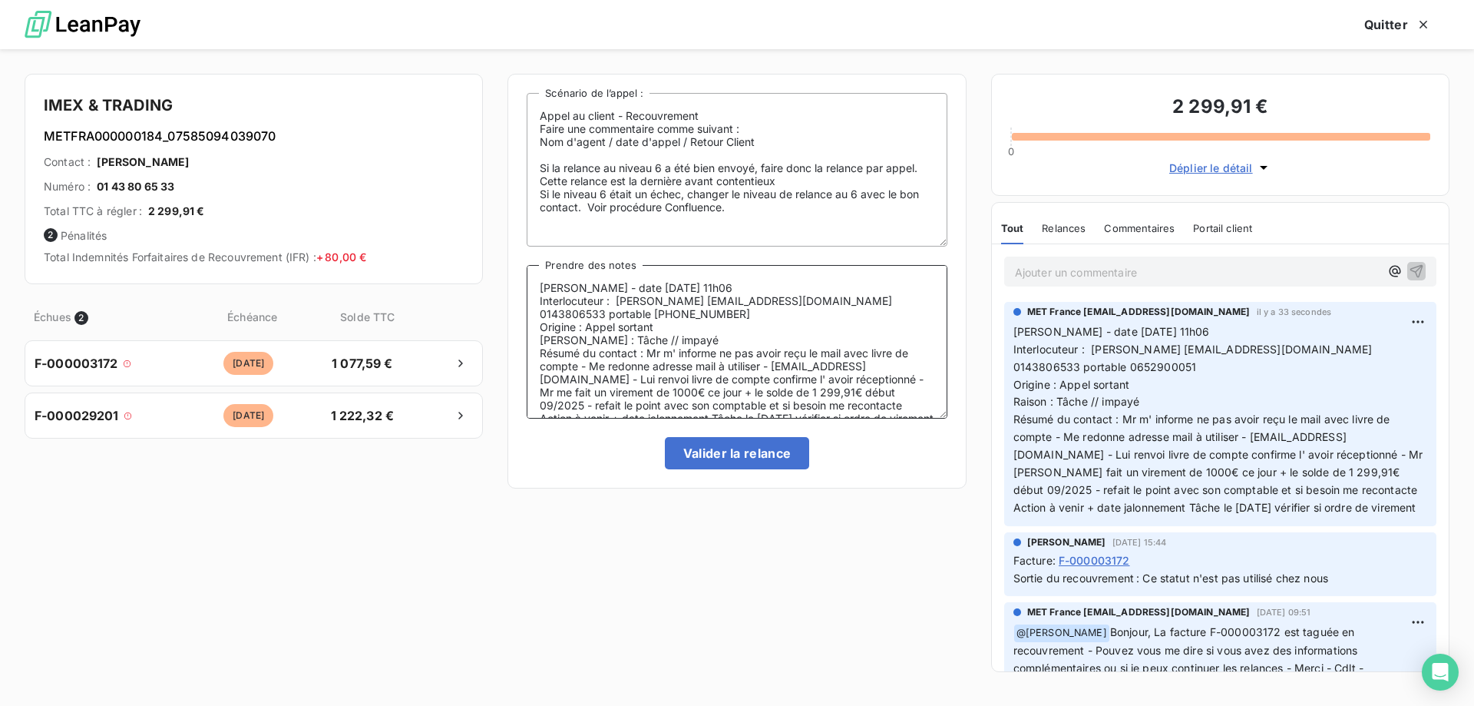
scroll to position [20, 0]
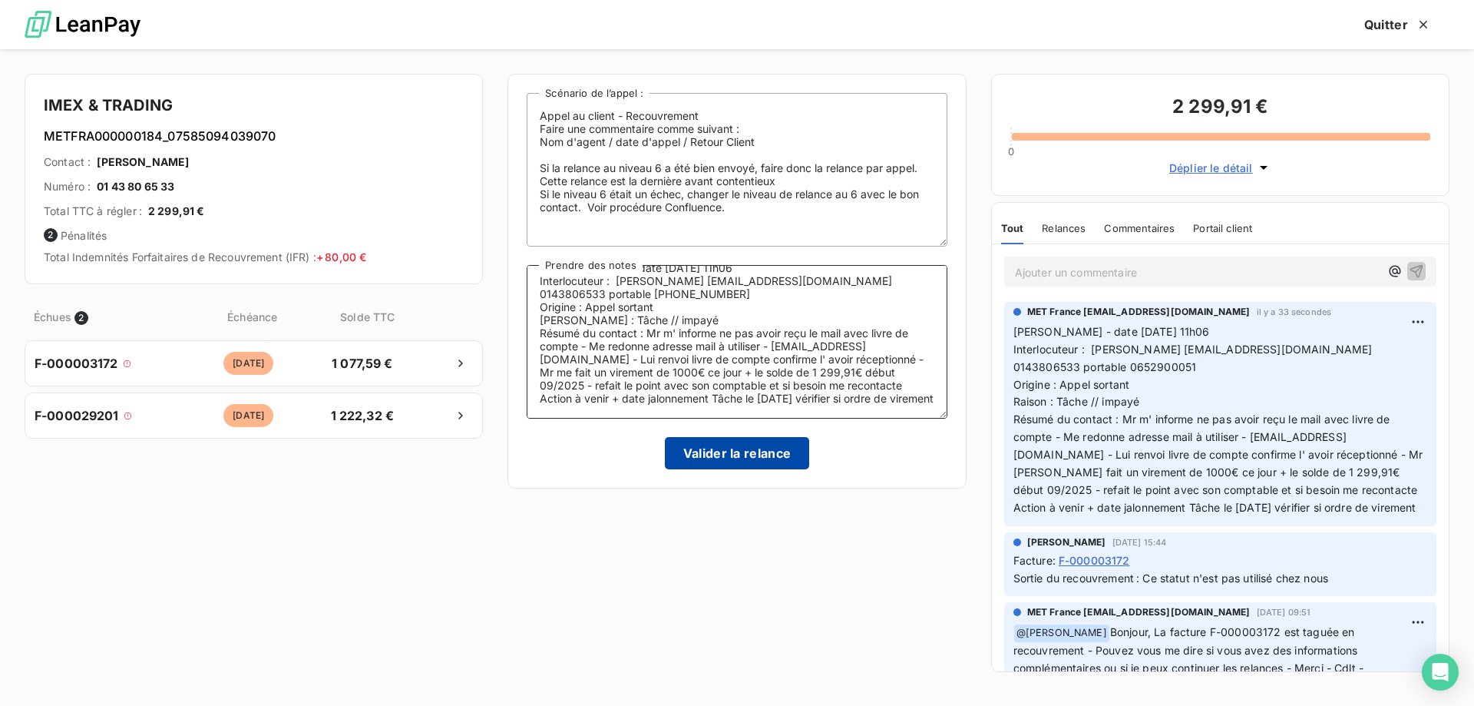
type textarea "[PERSON_NAME] - date [DATE] 11h06 Interlocuteur : [PERSON_NAME] [EMAIL_ADDRESS]…"
click at [725, 459] on button "Valider la relance" at bounding box center [737, 453] width 145 height 32
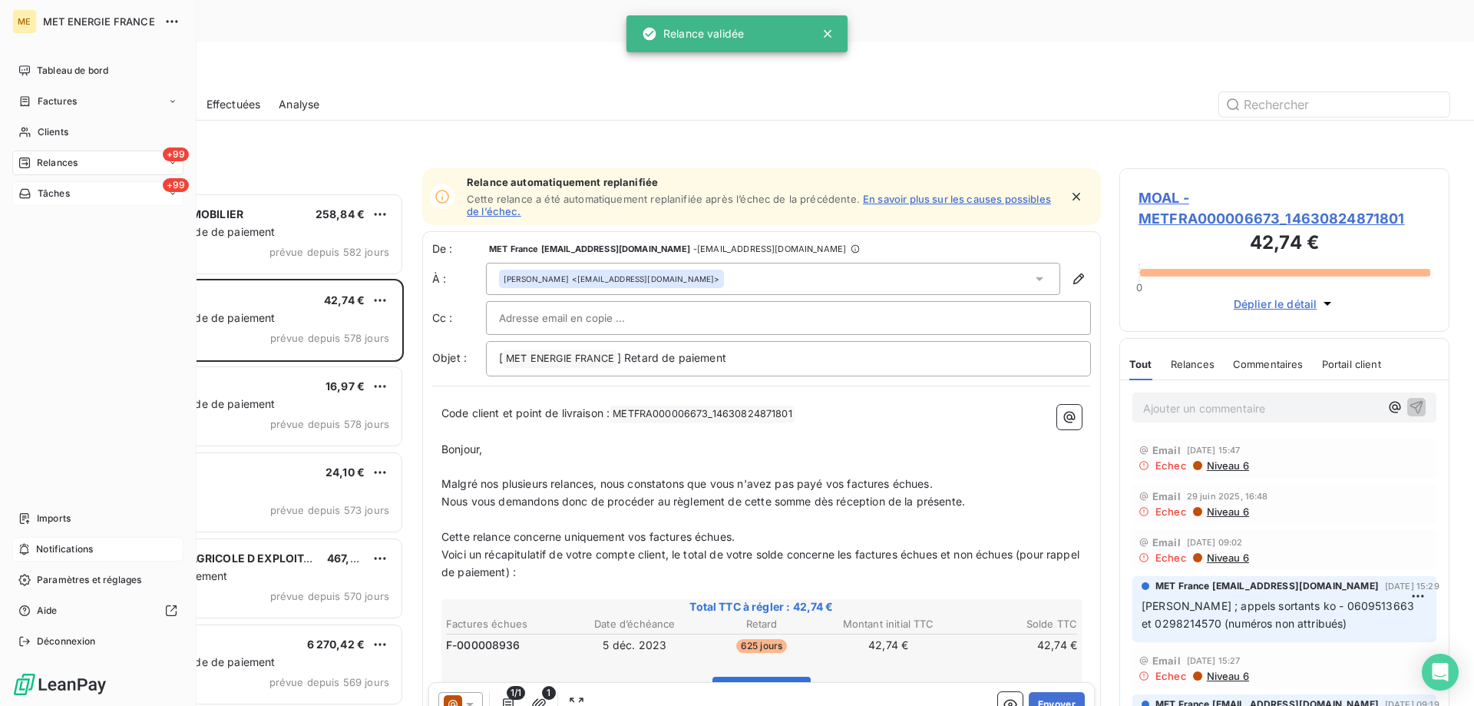
click at [101, 199] on div "+99 Tâches" at bounding box center [97, 193] width 171 height 25
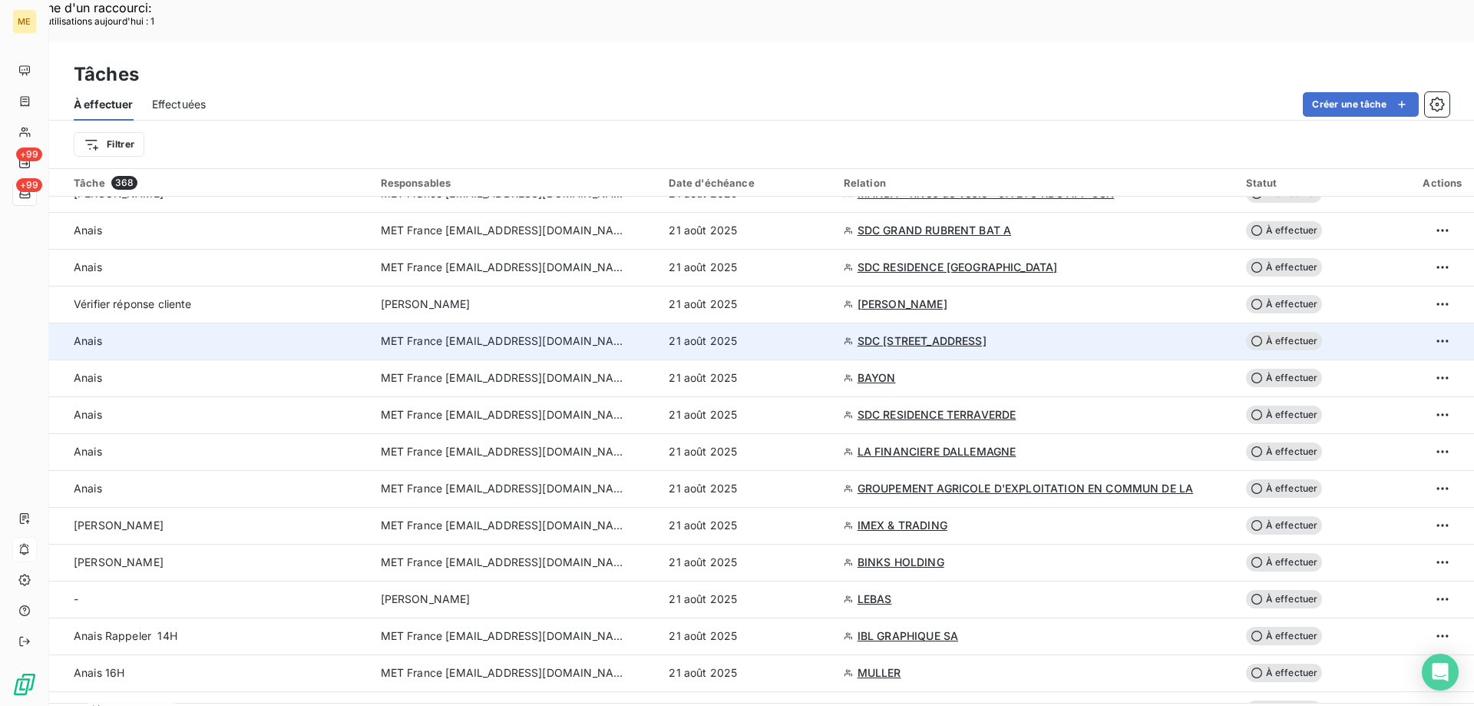
scroll to position [614, 0]
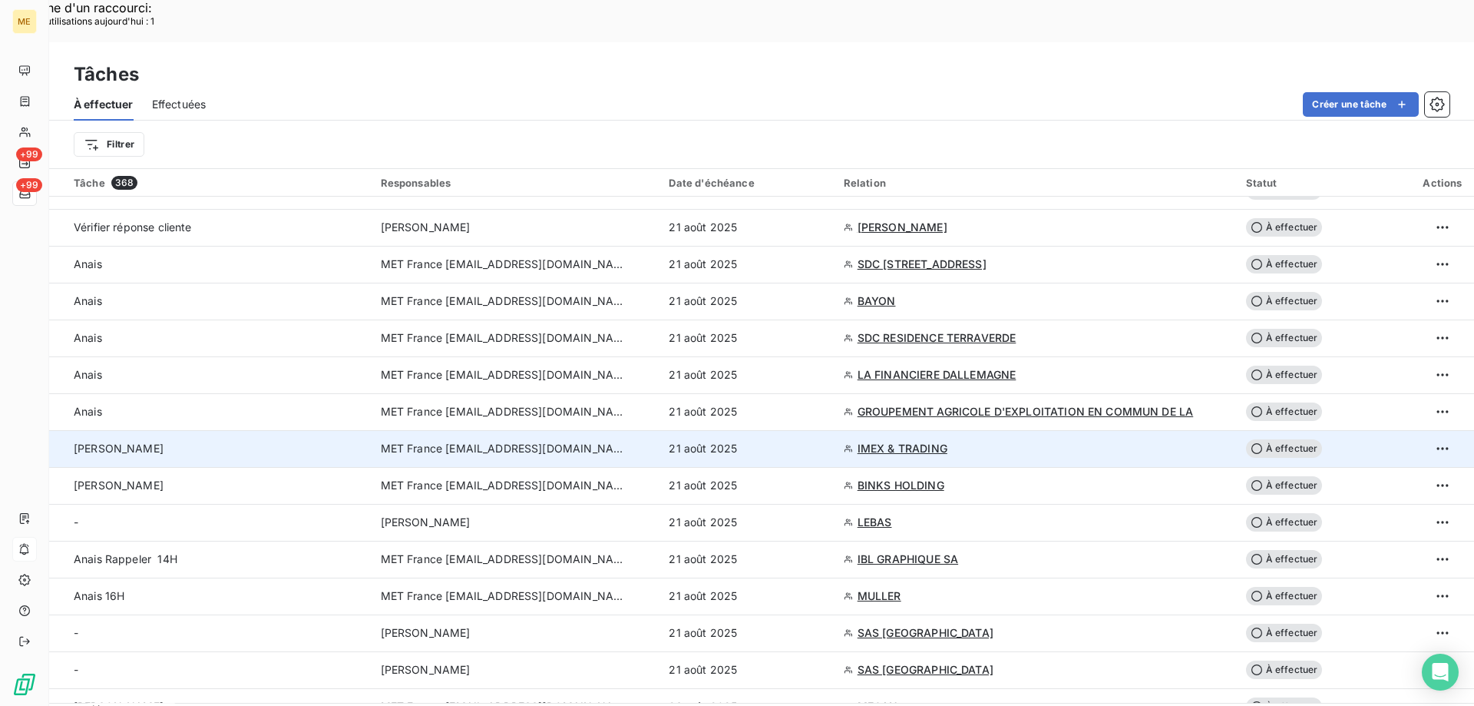
click at [1275, 439] on span "À effectuer" at bounding box center [1284, 448] width 77 height 18
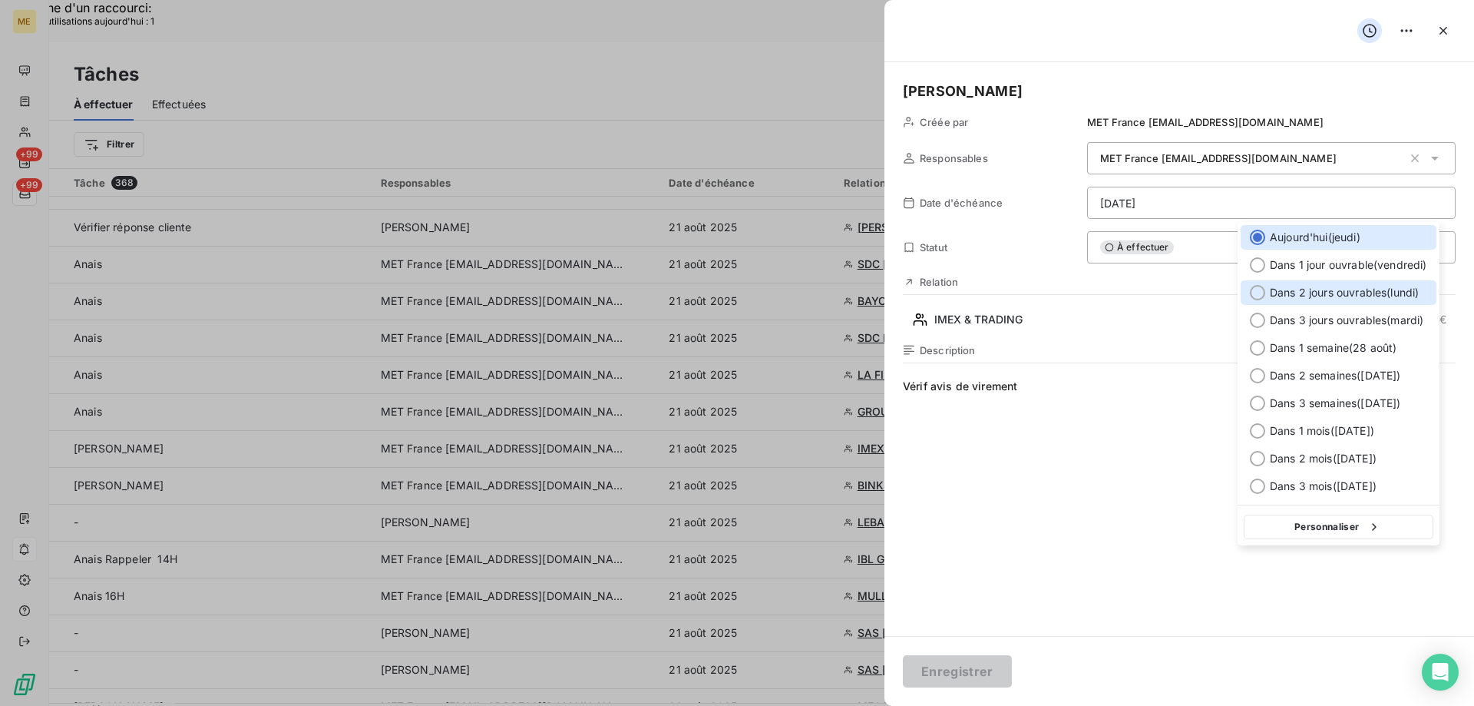
click at [1253, 293] on div at bounding box center [1257, 292] width 15 height 15
type input "[DATE]"
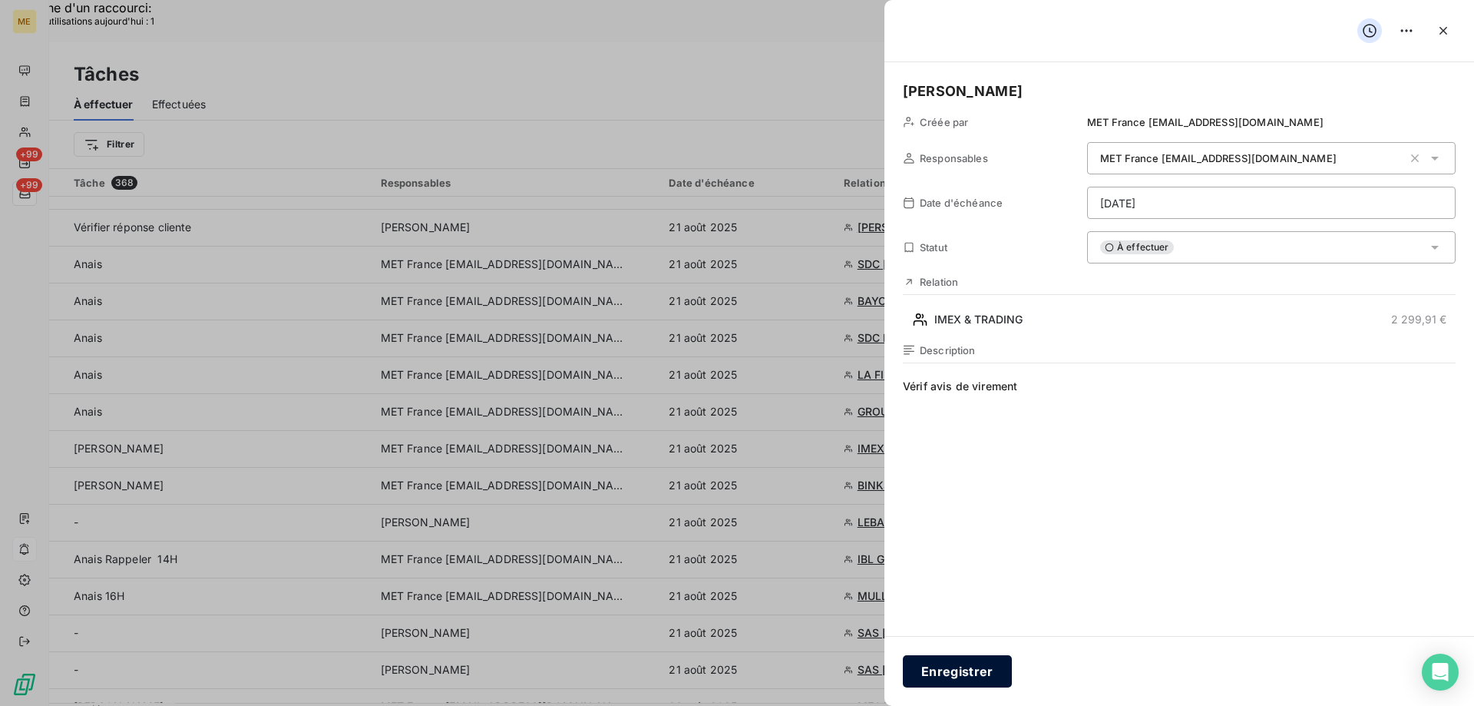
click at [966, 674] on button "Enregistrer" at bounding box center [957, 671] width 109 height 32
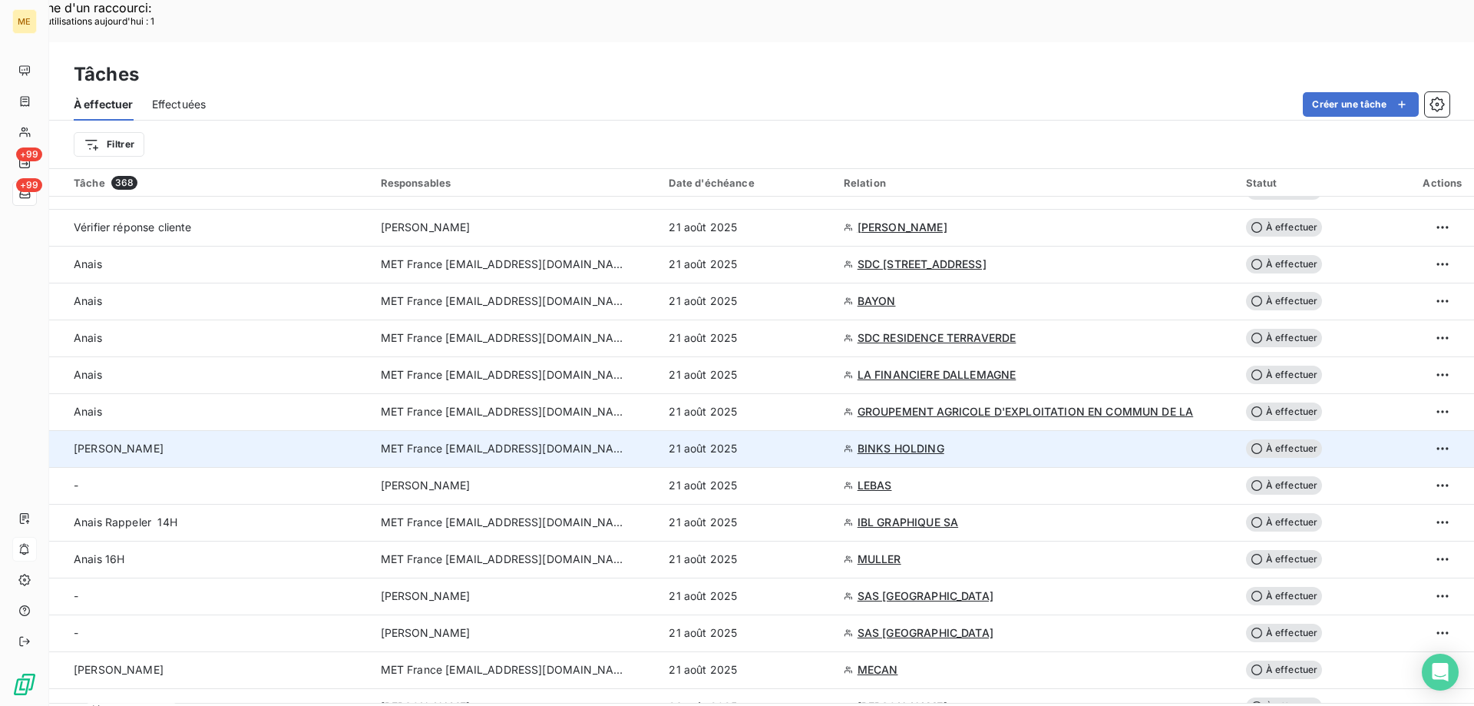
click at [905, 441] on span "BINKS HOLDING" at bounding box center [901, 448] width 87 height 15
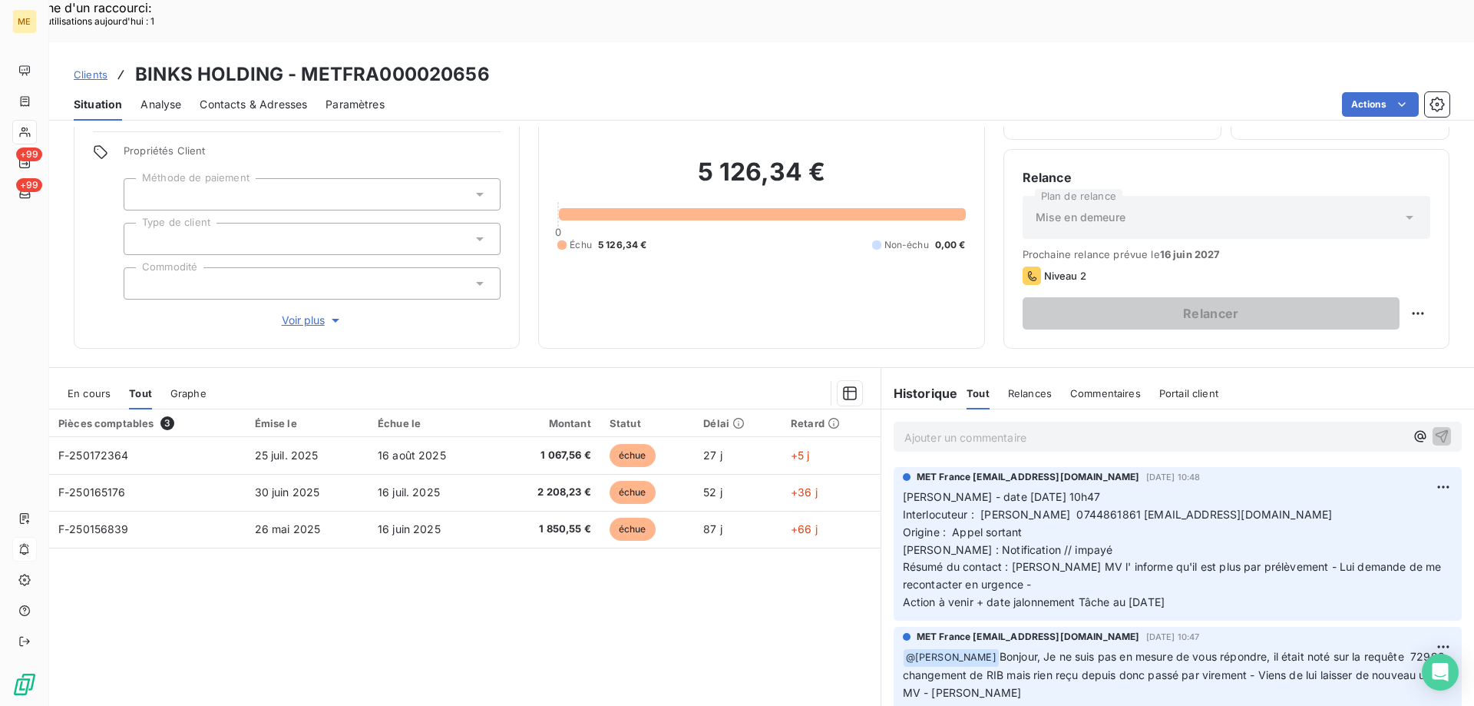
scroll to position [98, 0]
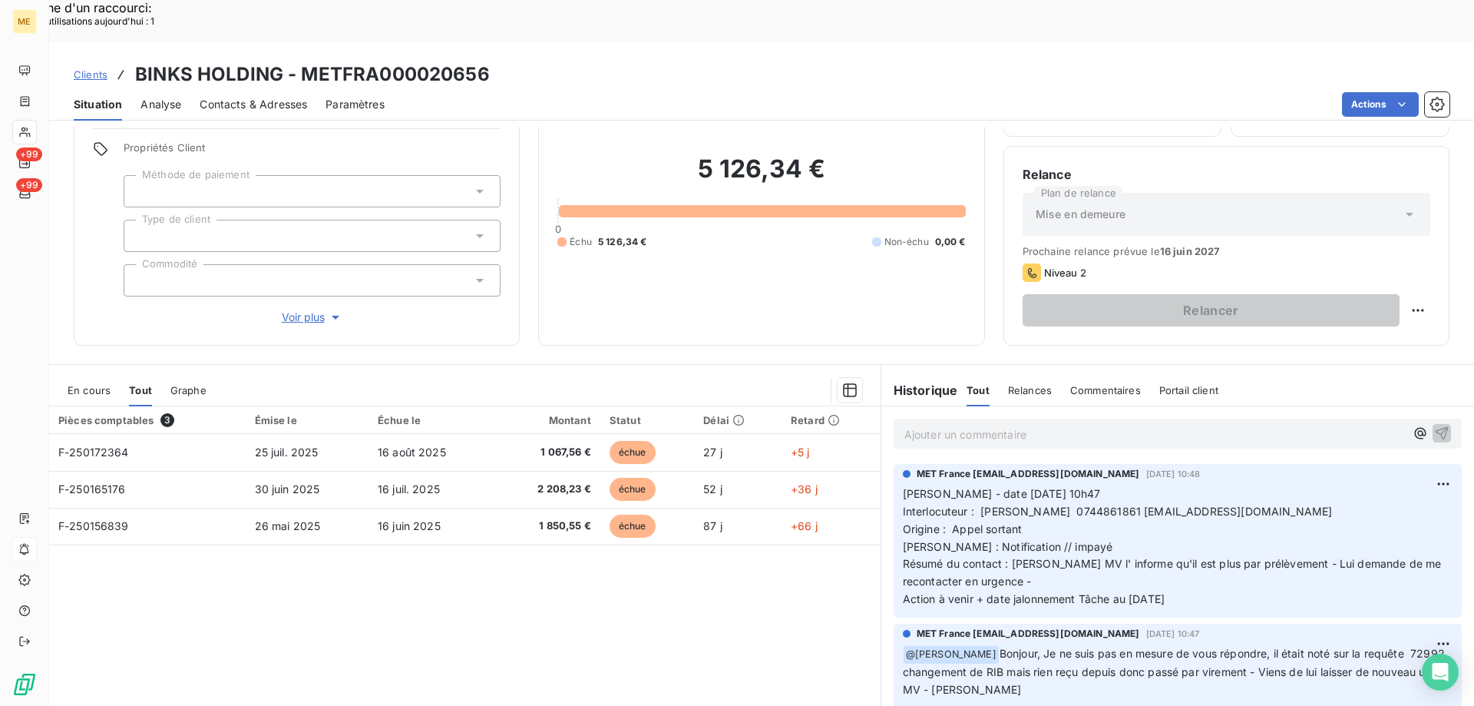
click at [300, 309] on span "Voir plus" at bounding box center [312, 316] width 61 height 15
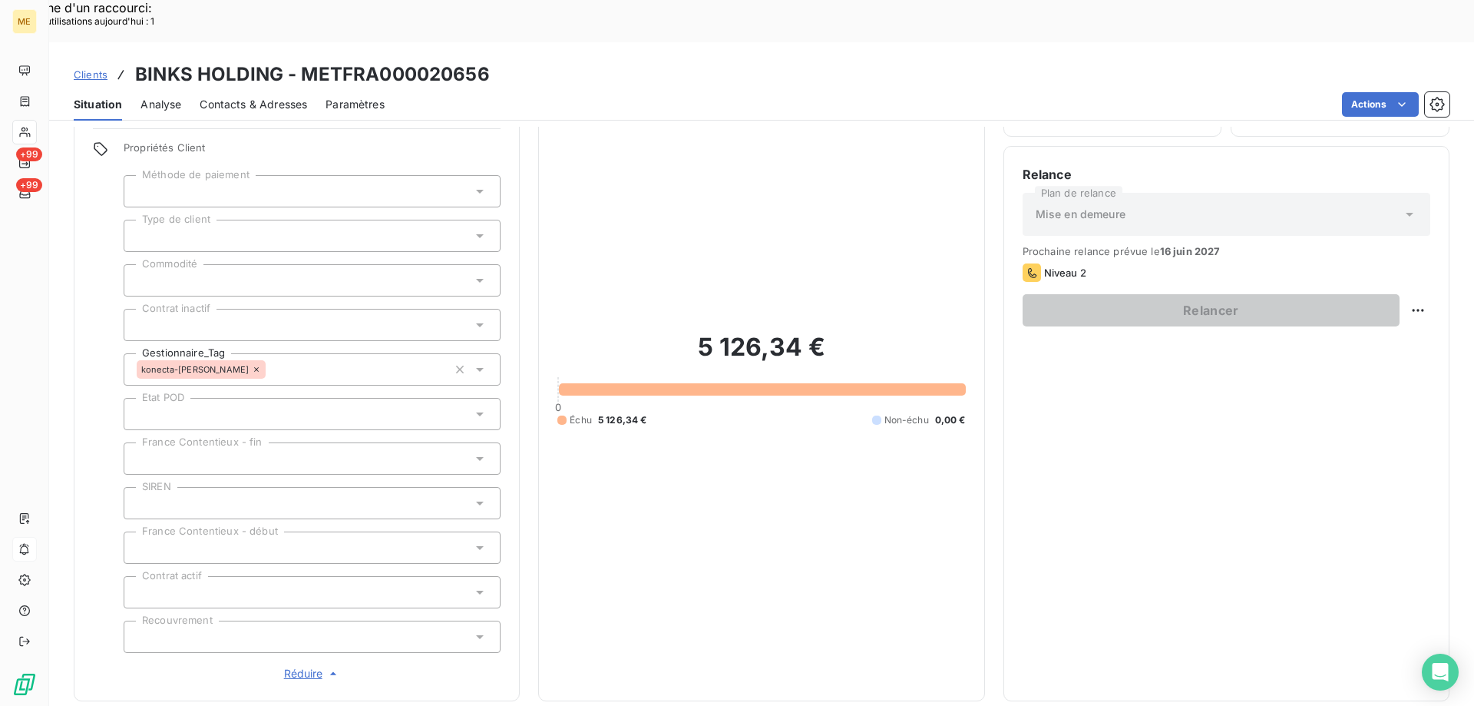
click at [296, 666] on span "Réduire" at bounding box center [312, 673] width 57 height 15
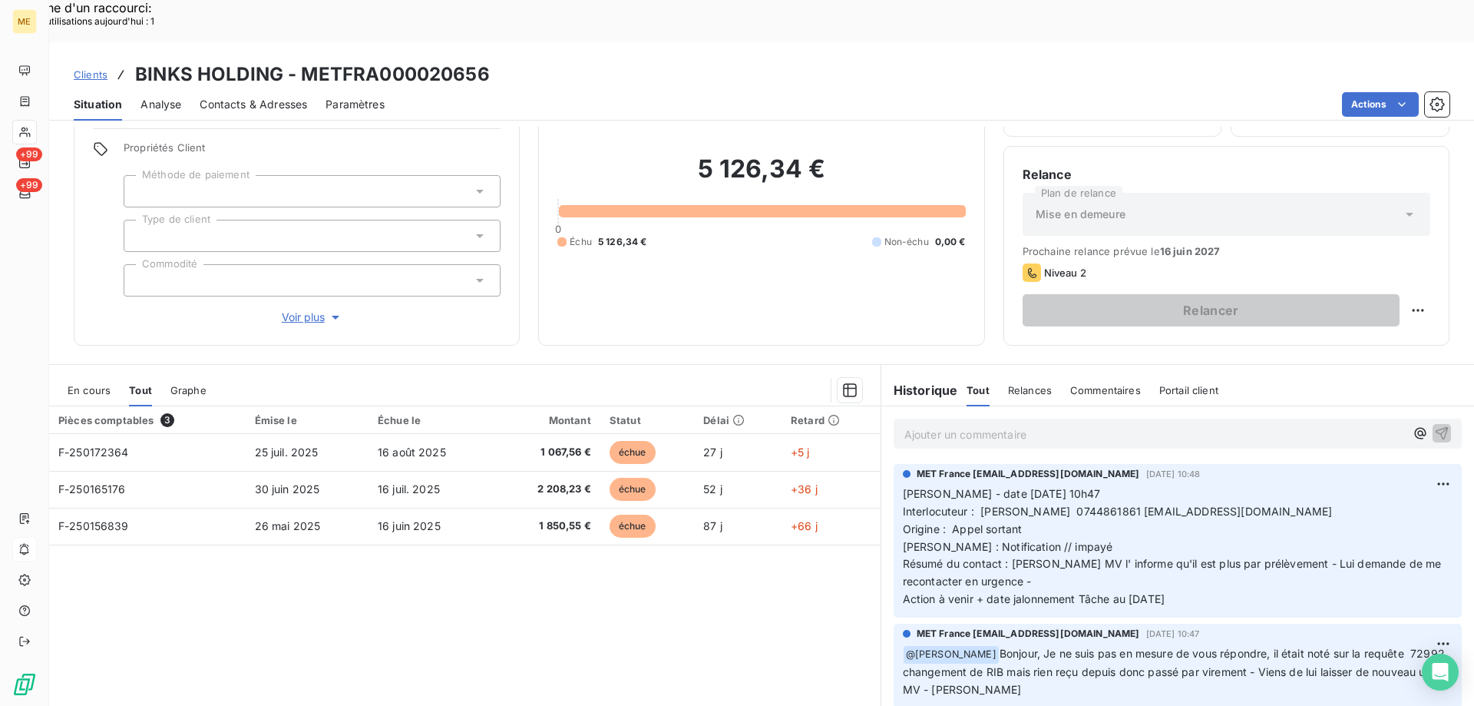
click at [1099, 505] on span "Interlocuteur : Faycal BOUBEKRI 0744861861 binksfrance75@gmail.com Origine : Ap…" at bounding box center [1175, 529] width 544 height 48
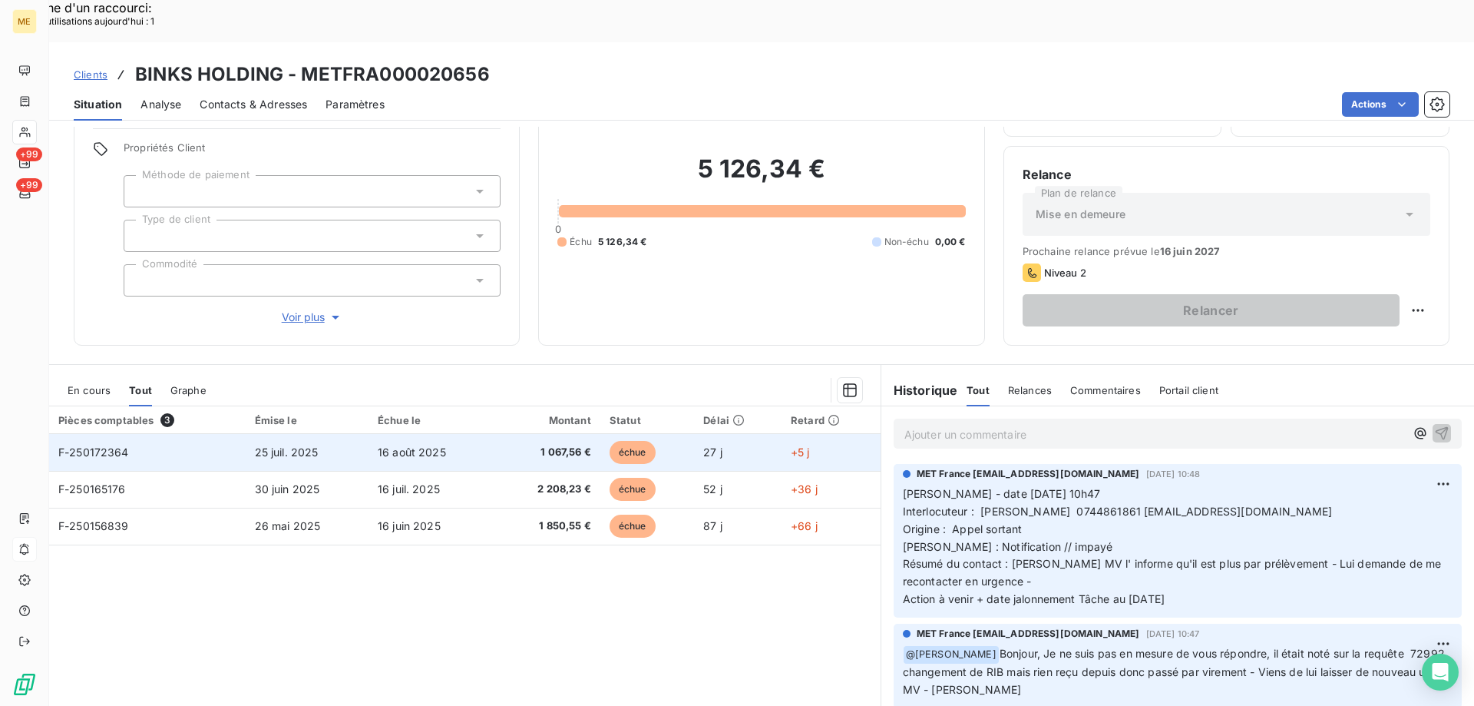
click at [108, 445] on span "F-250172364" at bounding box center [93, 451] width 71 height 13
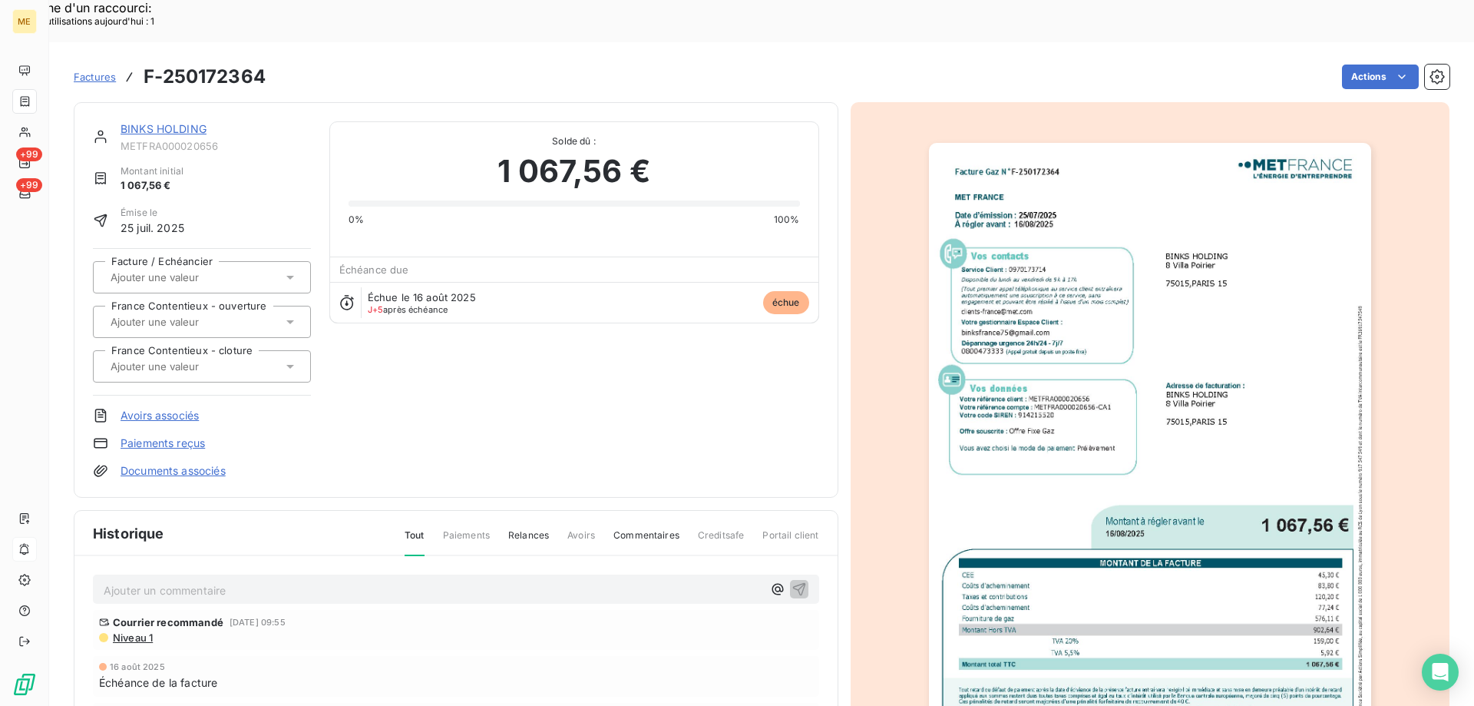
click at [1210, 379] on img "button" at bounding box center [1150, 455] width 442 height 625
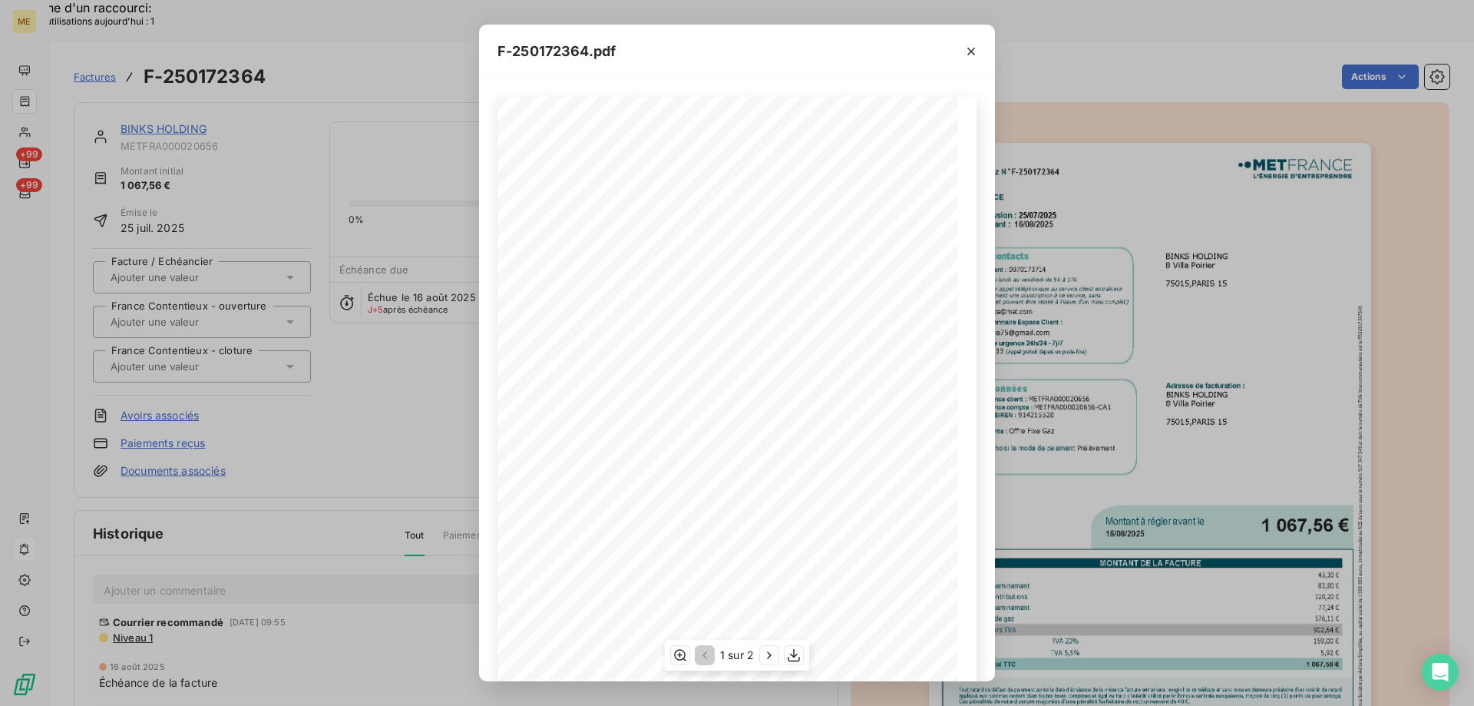
scroll to position [105, 0]
click at [793, 653] on icon "button" at bounding box center [793, 654] width 15 height 15
click at [970, 52] on icon "button" at bounding box center [972, 52] width 8 height 8
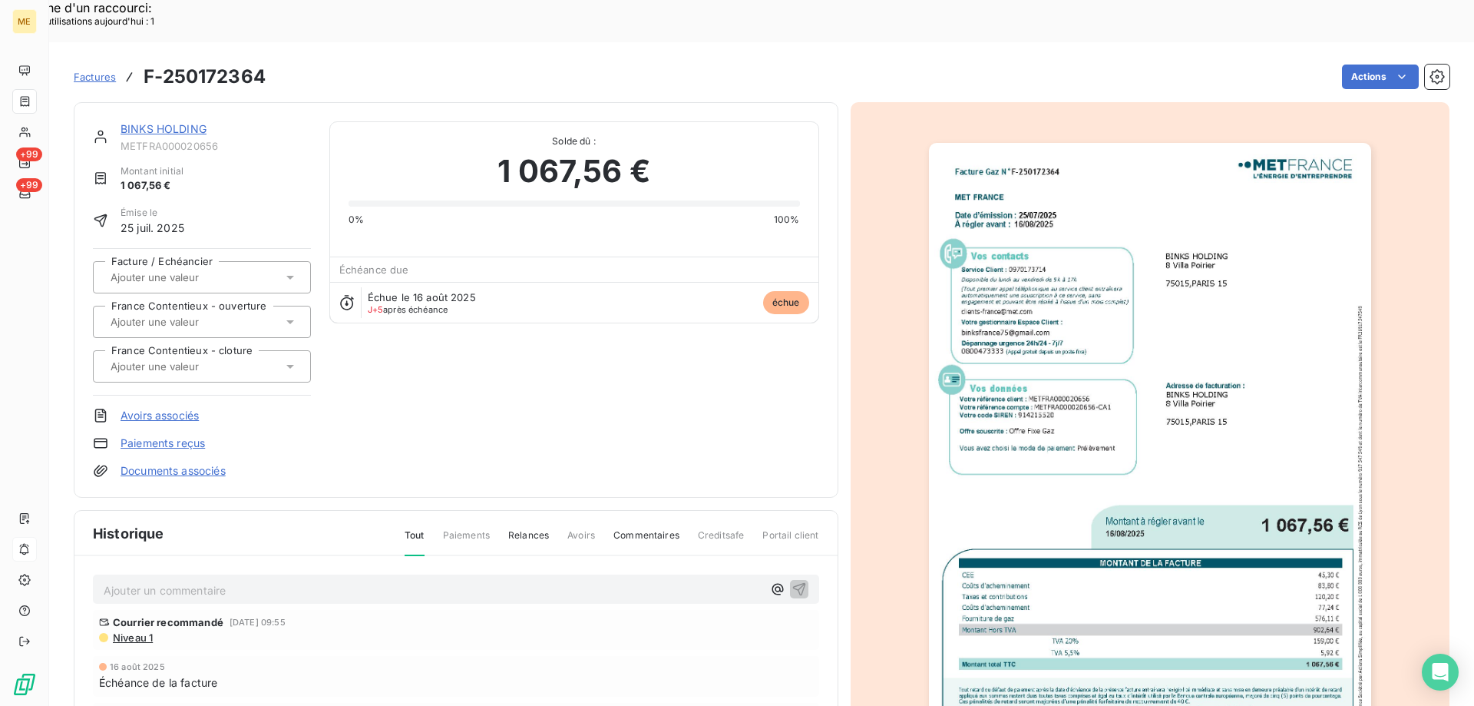
click at [974, 93] on div "BINKS HOLDING METFRA000020656 Montant initial 1 067,56 € Émise le 25 juil. 2025…" at bounding box center [762, 480] width 1376 height 774
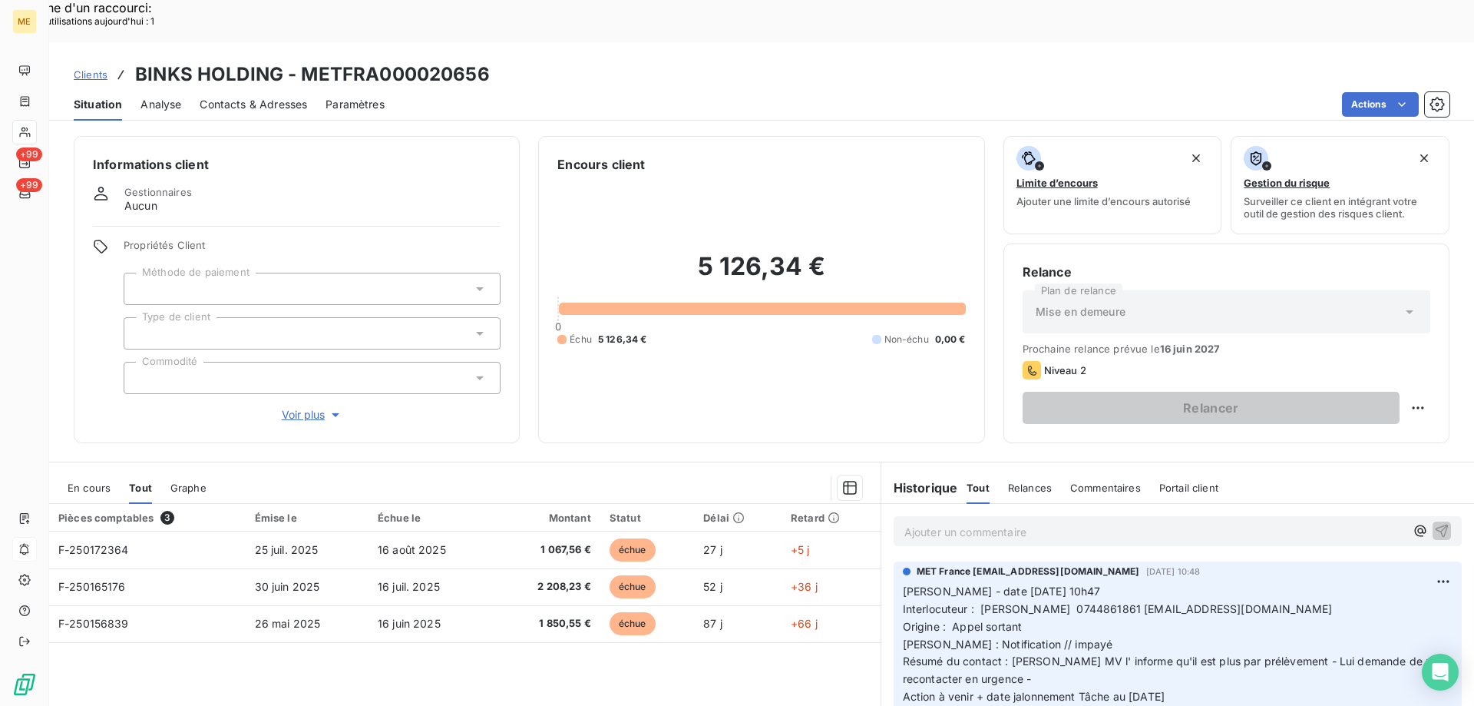
scroll to position [98, 0]
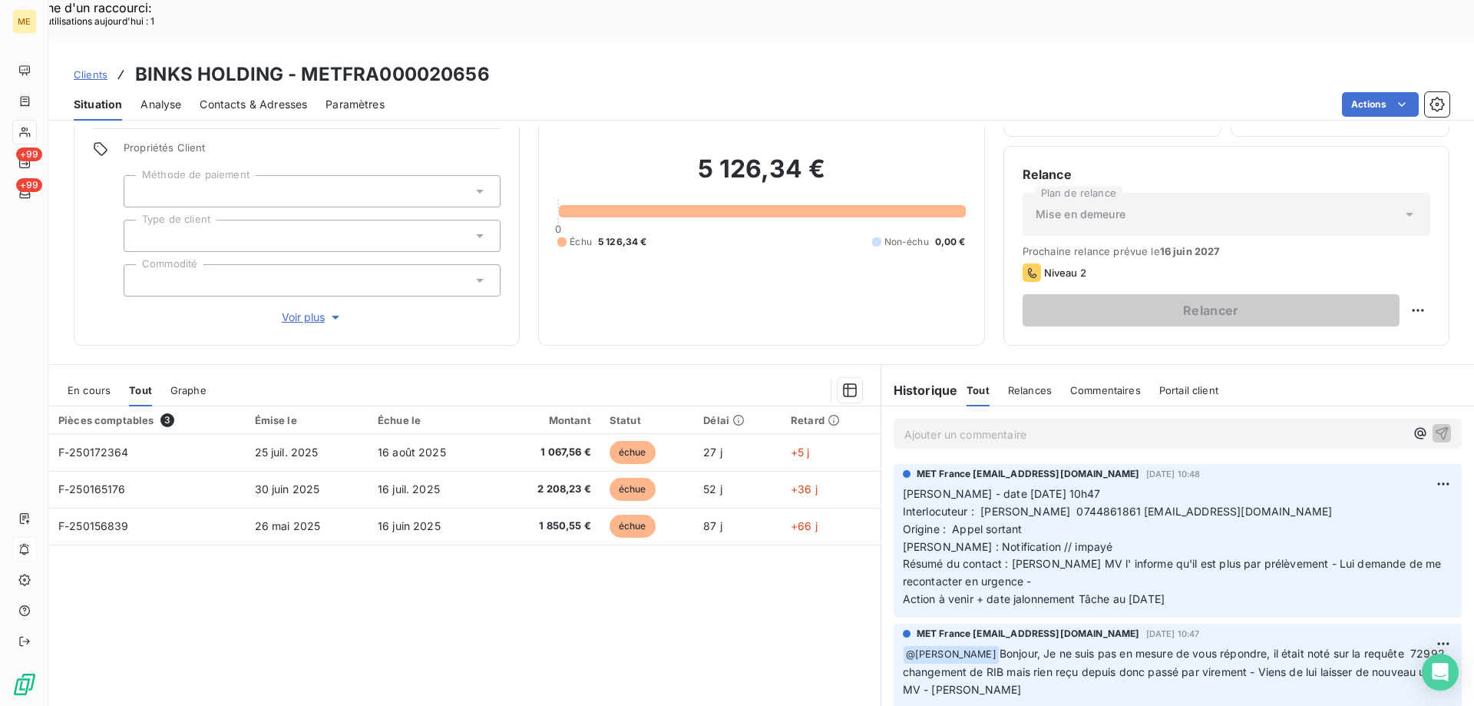
drag, startPoint x: 1194, startPoint y: 556, endPoint x: 891, endPoint y: 452, distance: 320.8
click at [894, 464] on div "MET France met-france@recouvrement.met.com 18 août 2025, 10:48 Valérie - date 1…" at bounding box center [1178, 541] width 568 height 154
click at [920, 425] on p "Ajouter un commentaire ﻿" at bounding box center [1155, 434] width 501 height 19
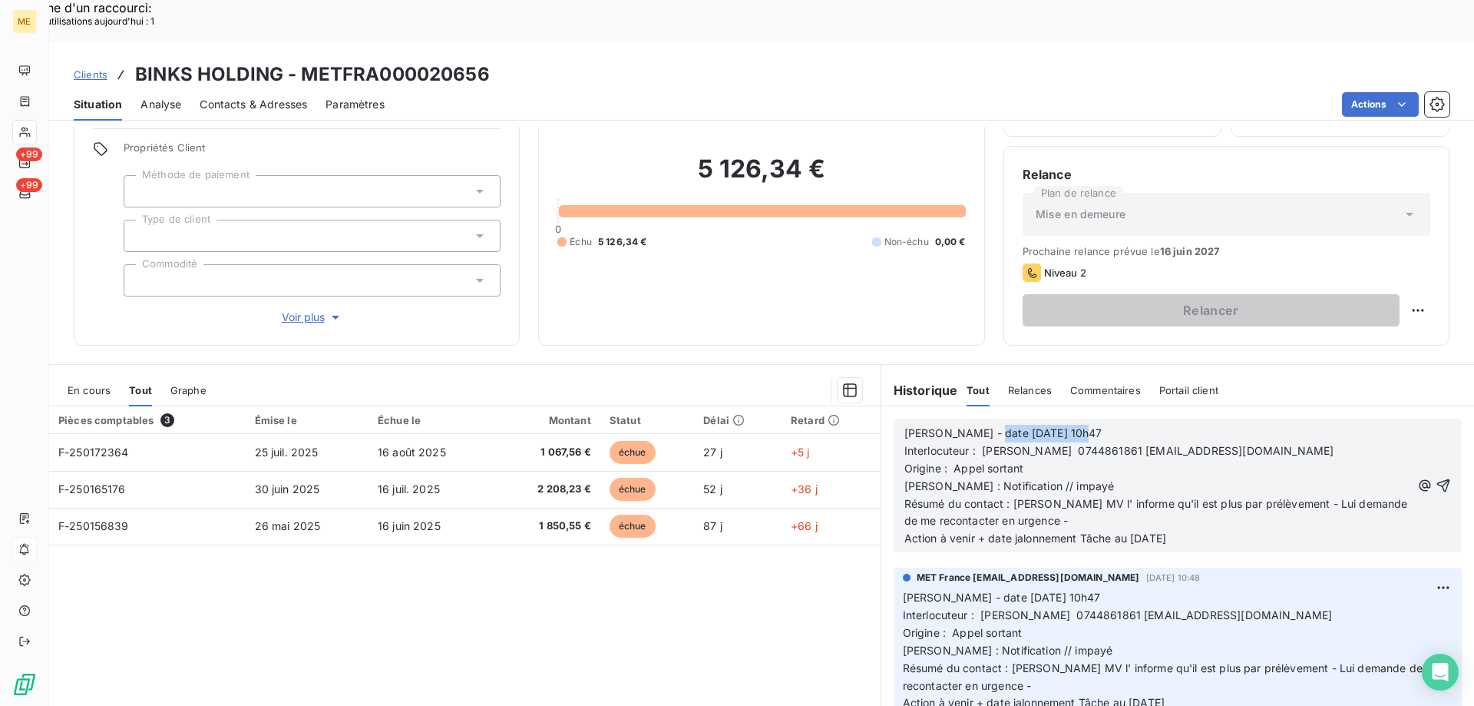
drag, startPoint x: 974, startPoint y: 392, endPoint x: 1078, endPoint y: 415, distance: 106.8
click at [1103, 425] on p "Valérie - date 18/08/2025 10h47" at bounding box center [1158, 434] width 507 height 18
drag, startPoint x: 944, startPoint y: 440, endPoint x: 1074, endPoint y: 446, distance: 130.7
click at [1074, 446] on p "Interlocuteur : Faycal BOUBEKRI 0744861861 binksfrance75@gmail.com Origine : Ap…" at bounding box center [1158, 468] width 507 height 53
click at [974, 444] on span "Interlocuteur : Faycal BOUBEKRI 0744861861 binksfrance75@gmail.com Origine : Ap…" at bounding box center [1177, 468] width 544 height 48
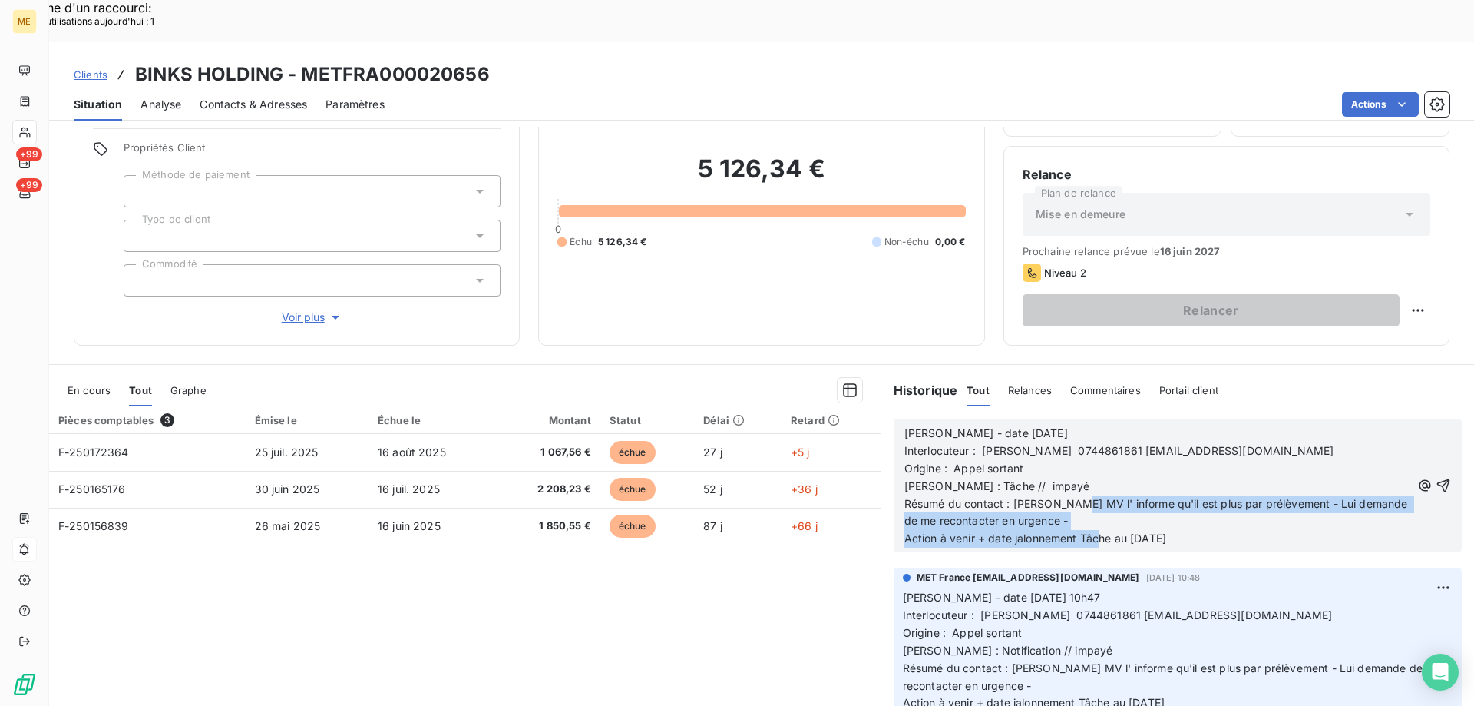
drag, startPoint x: 1067, startPoint y: 460, endPoint x: 1094, endPoint y: 493, distance: 43.1
click at [1094, 493] on div "Valérie - date 21/08/2025 Interlocuteur : Faycal BOUBEKRI 0744861861 binksfranc…" at bounding box center [1158, 486] width 507 height 123
click at [1114, 495] on p "Résumé du contact : Laissé MV l' informe qu'il est plus par prélèvement - Lui d…" at bounding box center [1158, 512] width 507 height 35
drag, startPoint x: 1066, startPoint y: 458, endPoint x: 1119, endPoint y: 475, distance: 55.4
click at [1119, 495] on p "Résumé du contact : Laissé MV l' informe qu'il est plus par prélèvement - Lui d…" at bounding box center [1158, 512] width 507 height 35
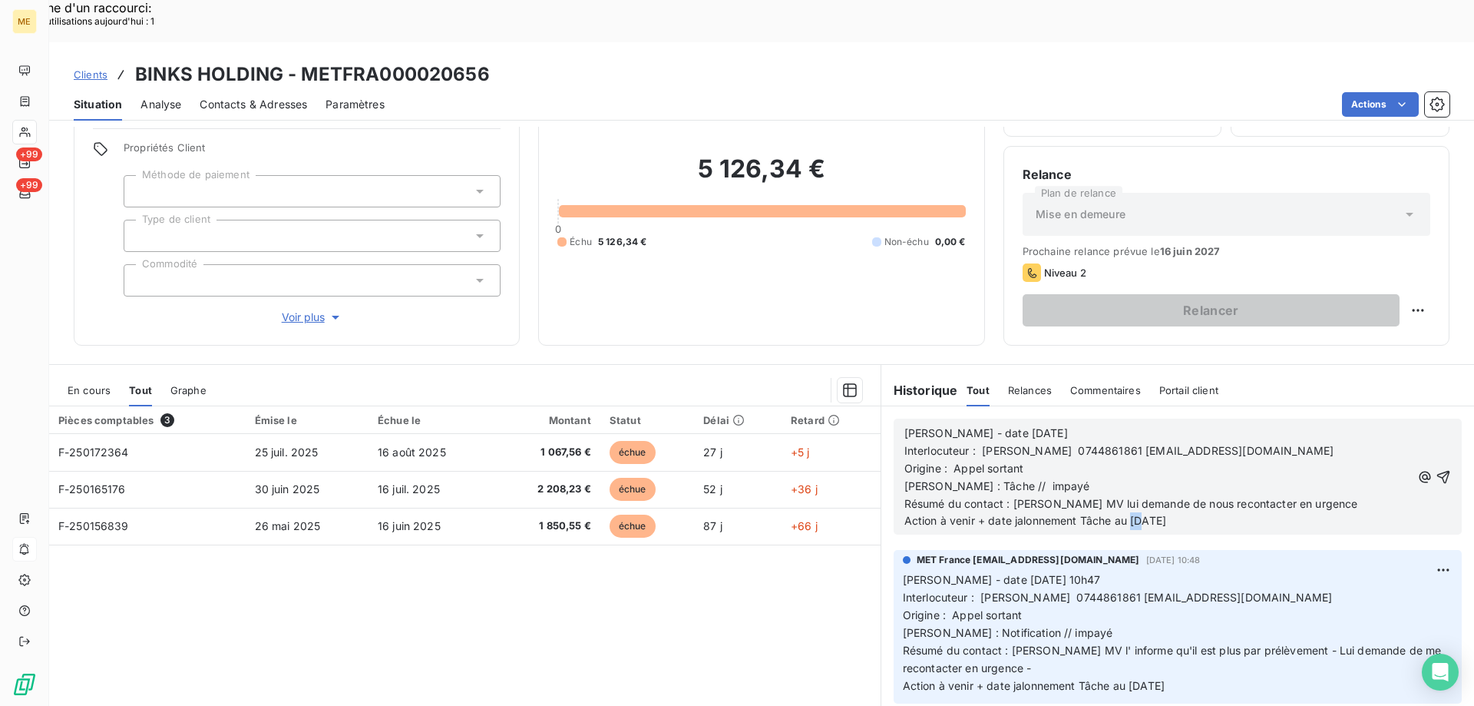
drag, startPoint x: 1126, startPoint y: 478, endPoint x: 1138, endPoint y: 481, distance: 12.7
click at [1138, 514] on span "Action à venir + date jalonnement Tâche au [DATE]" at bounding box center [1036, 520] width 262 height 13
click at [1051, 425] on p "[PERSON_NAME] - date [DATE]" at bounding box center [1158, 434] width 507 height 18
click at [1436, 469] on icon "button" at bounding box center [1443, 476] width 15 height 15
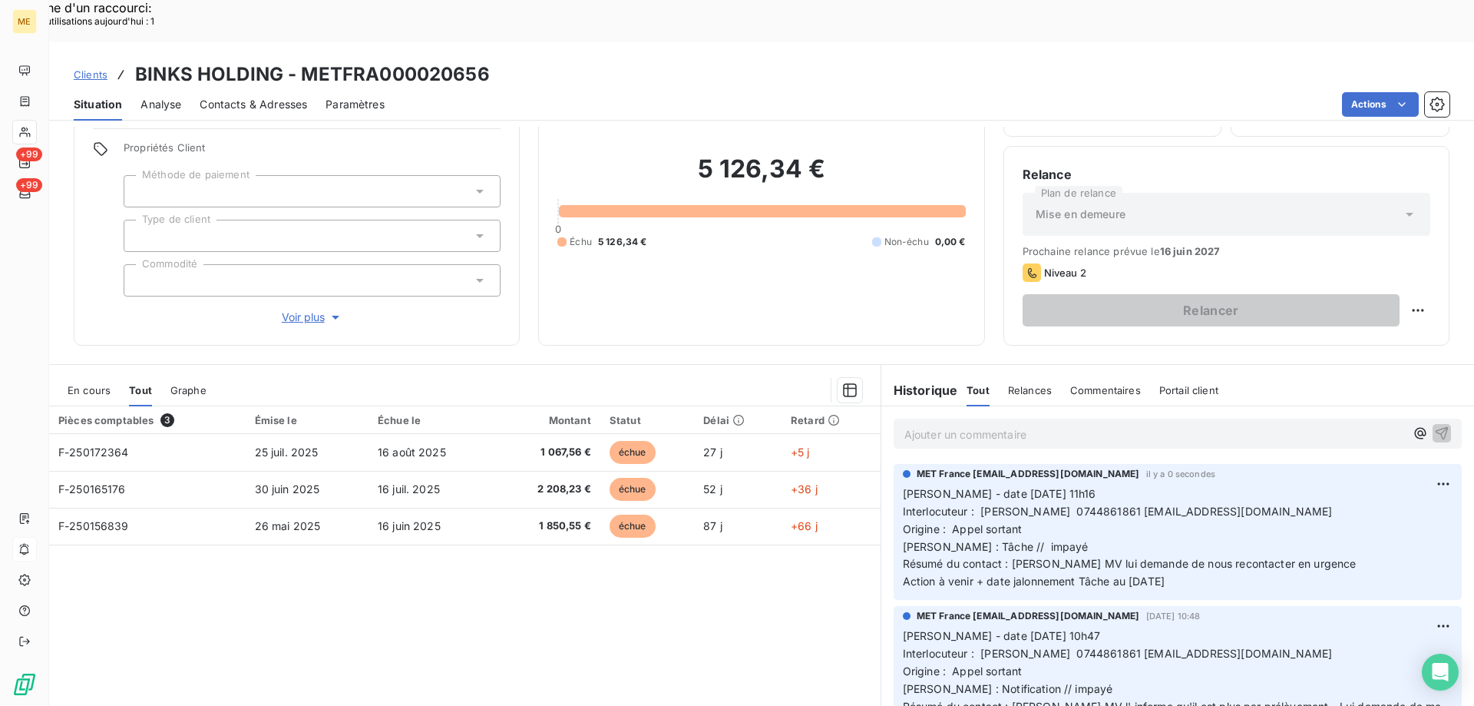
drag, startPoint x: 1203, startPoint y: 542, endPoint x: 891, endPoint y: 443, distance: 327.9
click at [894, 464] on div "MET France met-france@recouvrement.met.com il y a 0 secondes Valérie - date 21/…" at bounding box center [1178, 532] width 568 height 136
click at [1376, 499] on div "Supprimer" at bounding box center [1384, 503] width 86 height 25
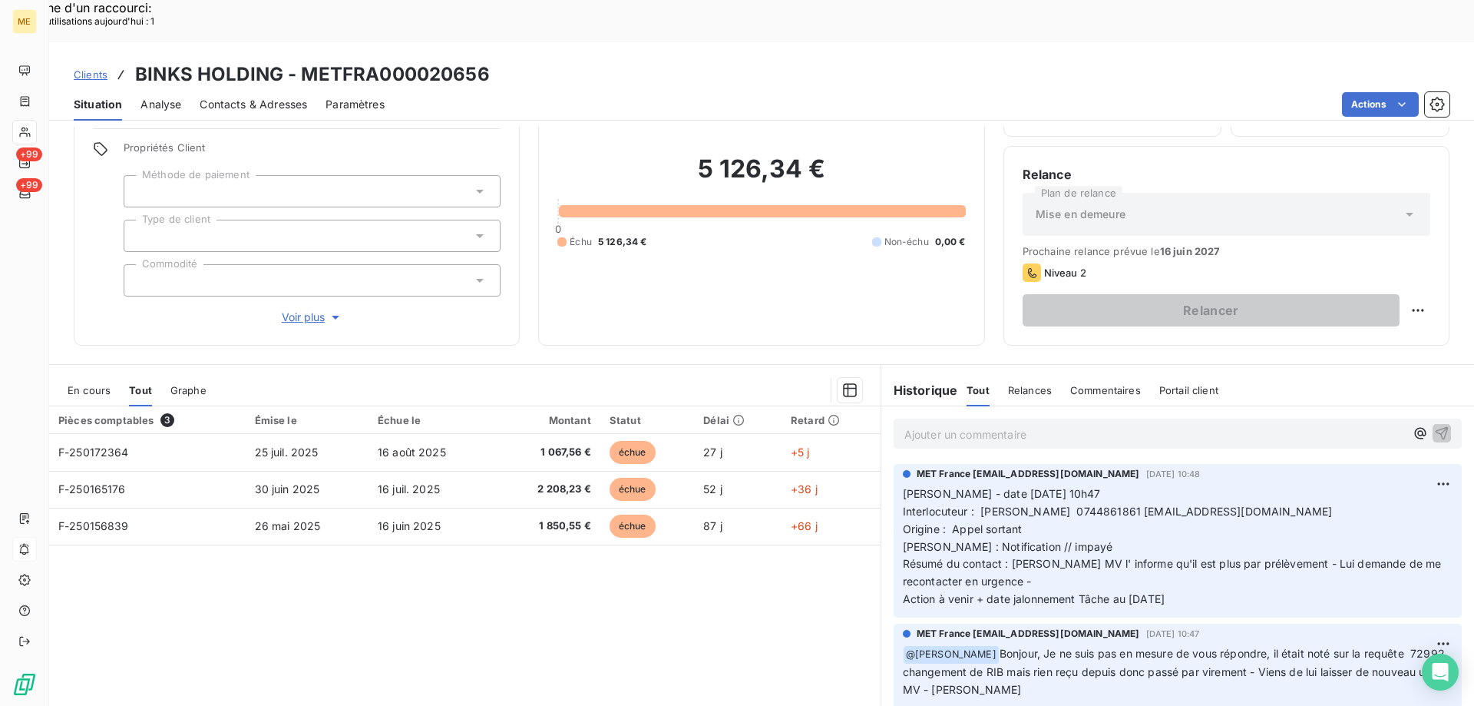
click at [1129, 425] on p "Ajouter un commentaire ﻿" at bounding box center [1155, 434] width 501 height 19
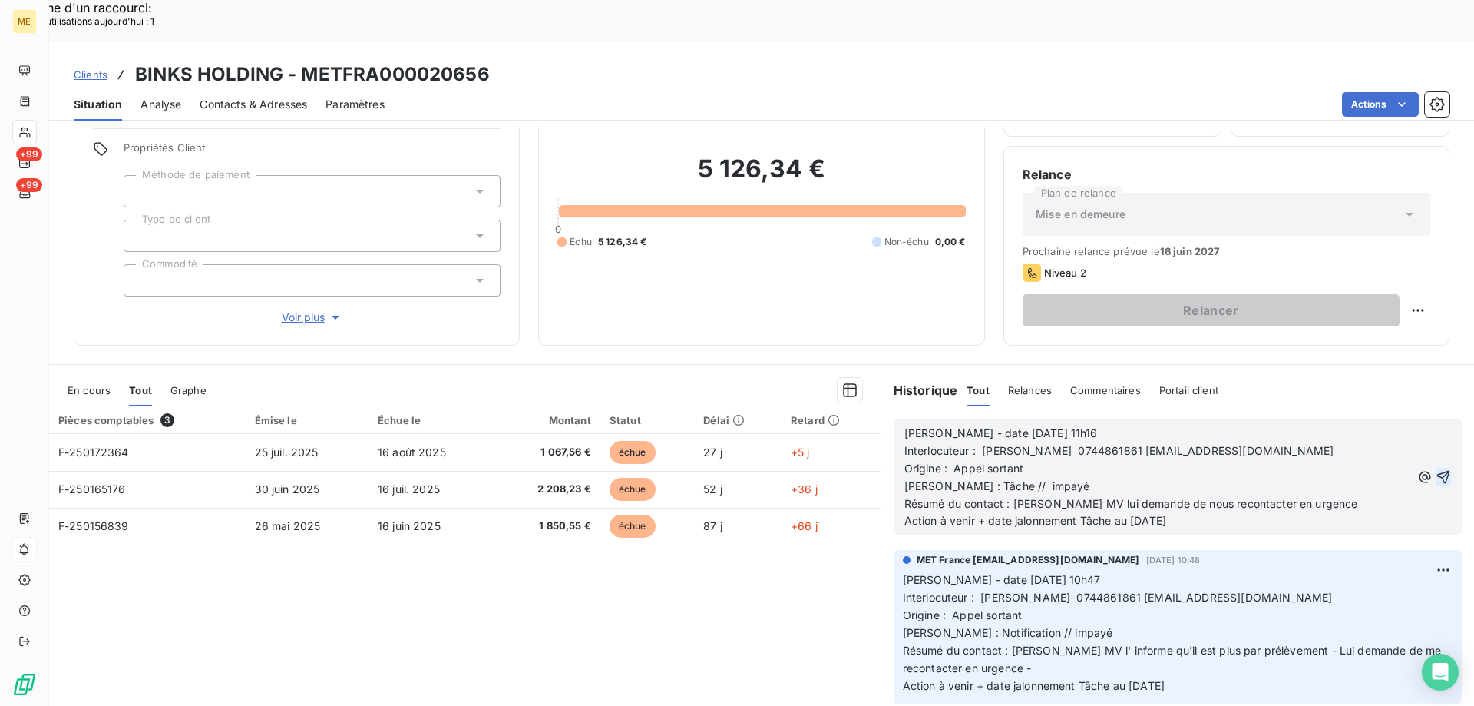
click at [1438, 470] on icon "button" at bounding box center [1444, 476] width 13 height 13
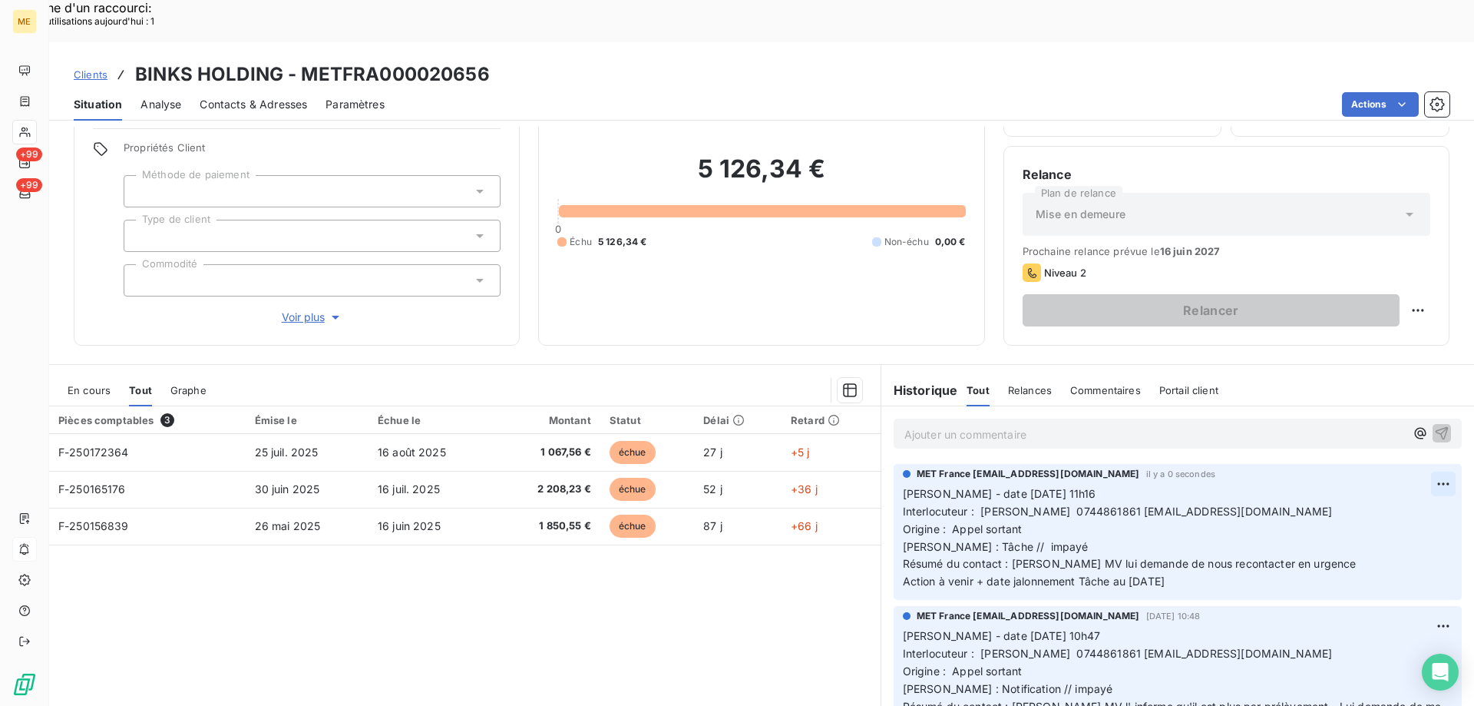
click at [1373, 498] on div "Supprimer" at bounding box center [1384, 503] width 86 height 25
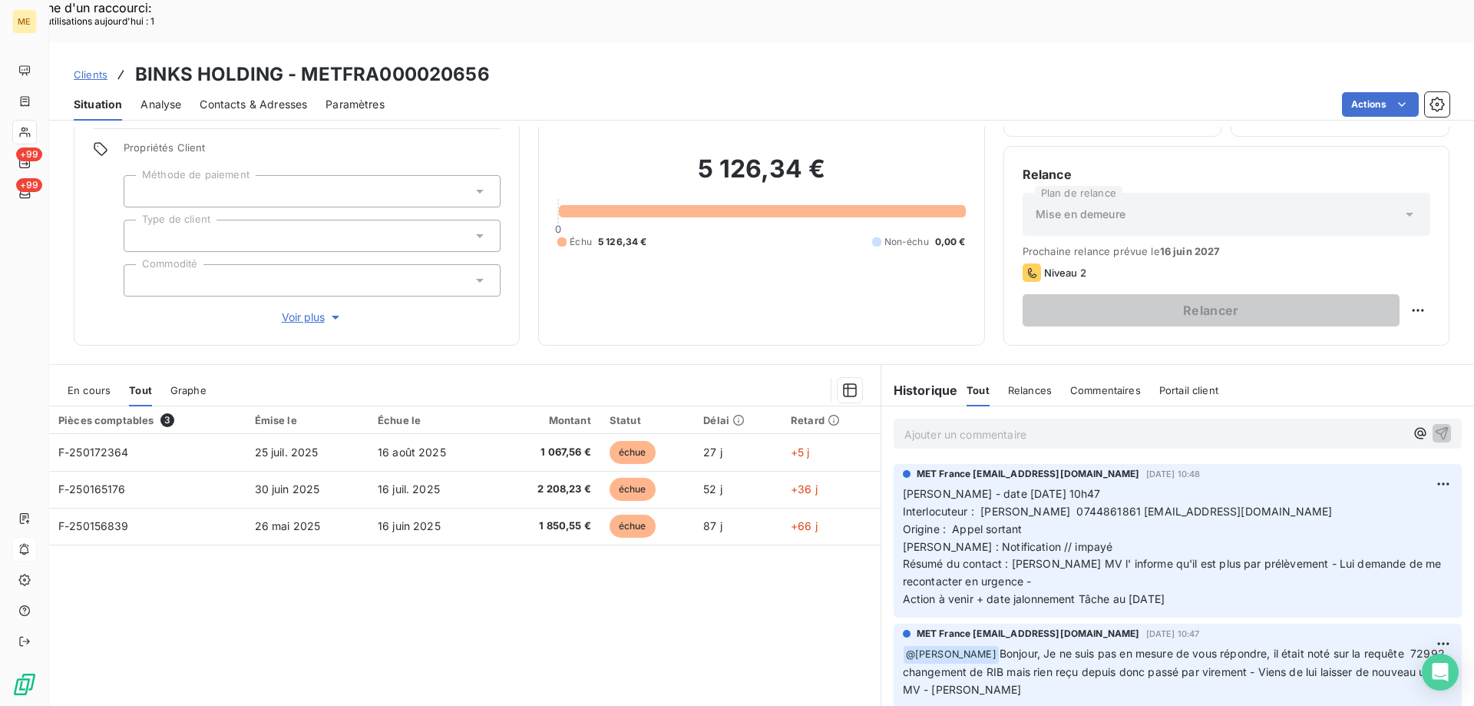
click at [1107, 425] on p "Ajouter un commentaire ﻿" at bounding box center [1155, 434] width 501 height 19
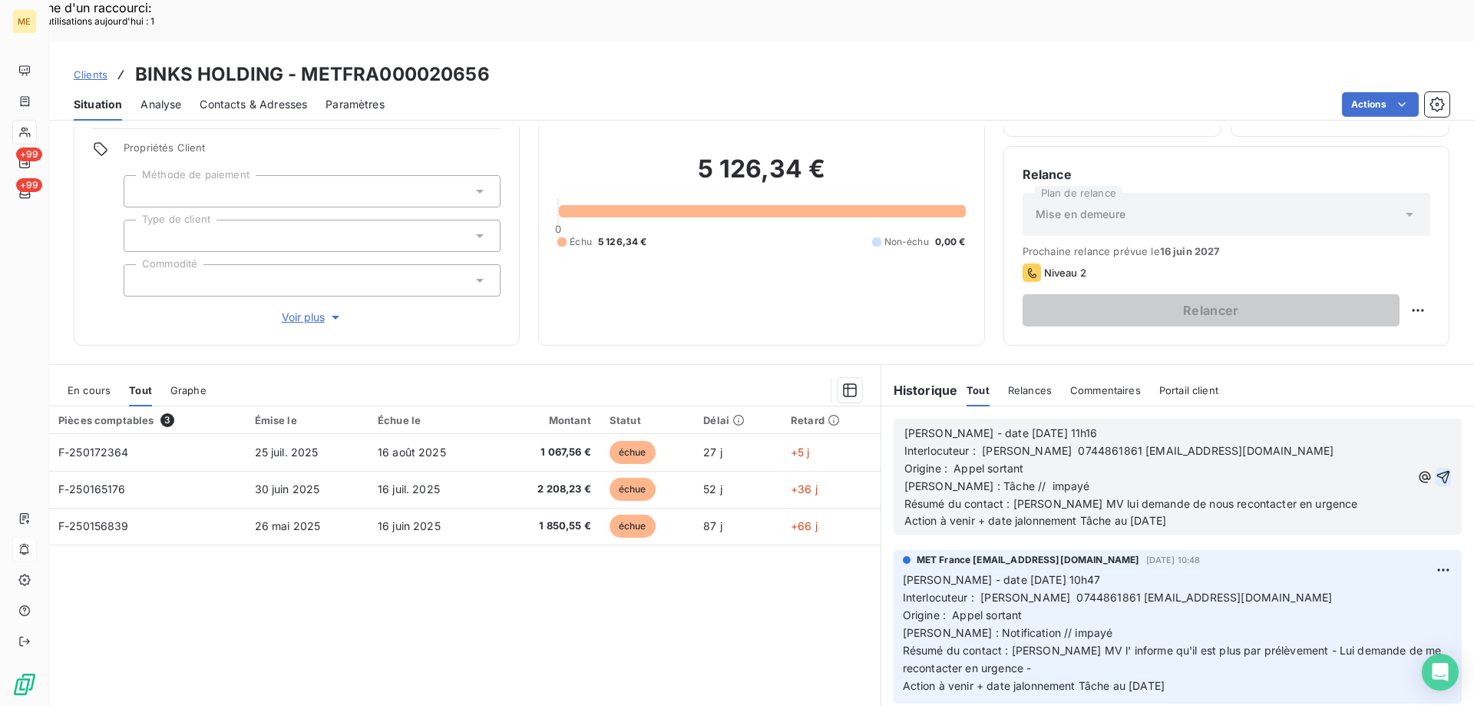
click at [905, 444] on span "Interlocuteur : Faycal BOUBEKRI 0744861861 binksfrance75@gmail.com Origine : Ap…" at bounding box center [1177, 468] width 544 height 48
click at [1295, 444] on span "Interlocuteur : Faycal BOUBEKRI 0744861861 binksfrance75@gmail.com Origine : Ap…" at bounding box center [1177, 468] width 544 height 48
click at [1357, 444] on span "Interlocuteur : Faycal BOUBEKRI 0744861861 binksfrance75@gmail.com Origine : Ap…" at bounding box center [1271, 468] width 733 height 48
click at [905, 444] on span "Interlocuteur : Faycal BOUBEKRI 0744861861 binksfrance75@gmail.com Origine : Ap…" at bounding box center [1271, 468] width 733 height 48
click at [1074, 444] on span "Interlocuteur : Faycal BOUBEKRI 0744861861 binksfrance75@gmail.com Origine : Ap…" at bounding box center [1265, 468] width 720 height 48
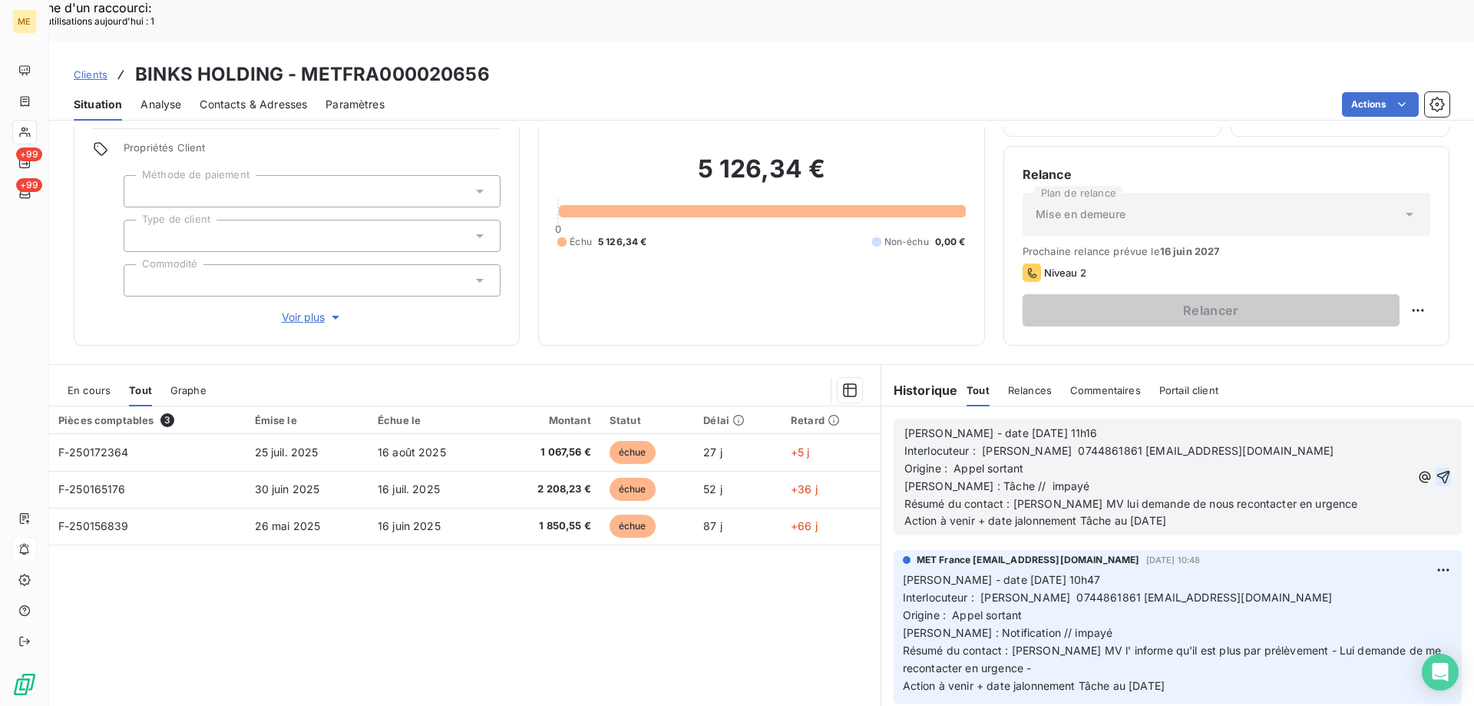
click at [905, 444] on span "Interlocuteur : Faycal BOUBEKRI 0744861861 binksfrance75@gmail.com Origine : Ap…" at bounding box center [1265, 468] width 720 height 48
click at [894, 442] on div "Valérie - date 21/08/2025 11h16 Interlocuteur : Faycal BOUBEKRI 0744861861 bink…" at bounding box center [1178, 477] width 568 height 116
click at [905, 444] on span "Interlocuteur : Faycal BOUBEKRI 0744861861 binksfrance75@gmail.com Origine : Ap…" at bounding box center [1266, 468] width 723 height 48
click at [1436, 469] on icon "button" at bounding box center [1443, 476] width 15 height 15
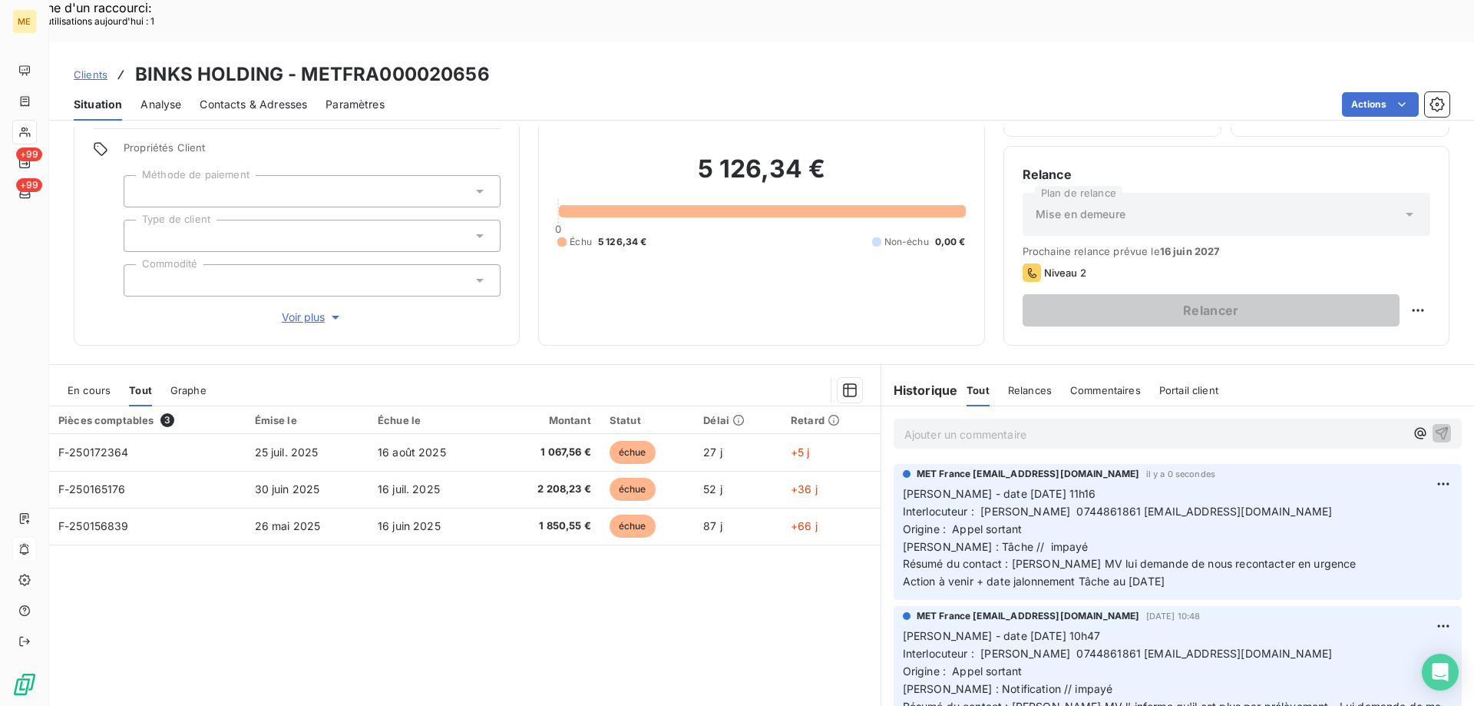
click at [673, 548] on div "Pièces comptables 3 Émise le Échue le Montant Statut Délai Retard F-250172364 2…" at bounding box center [465, 554] width 832 height 296
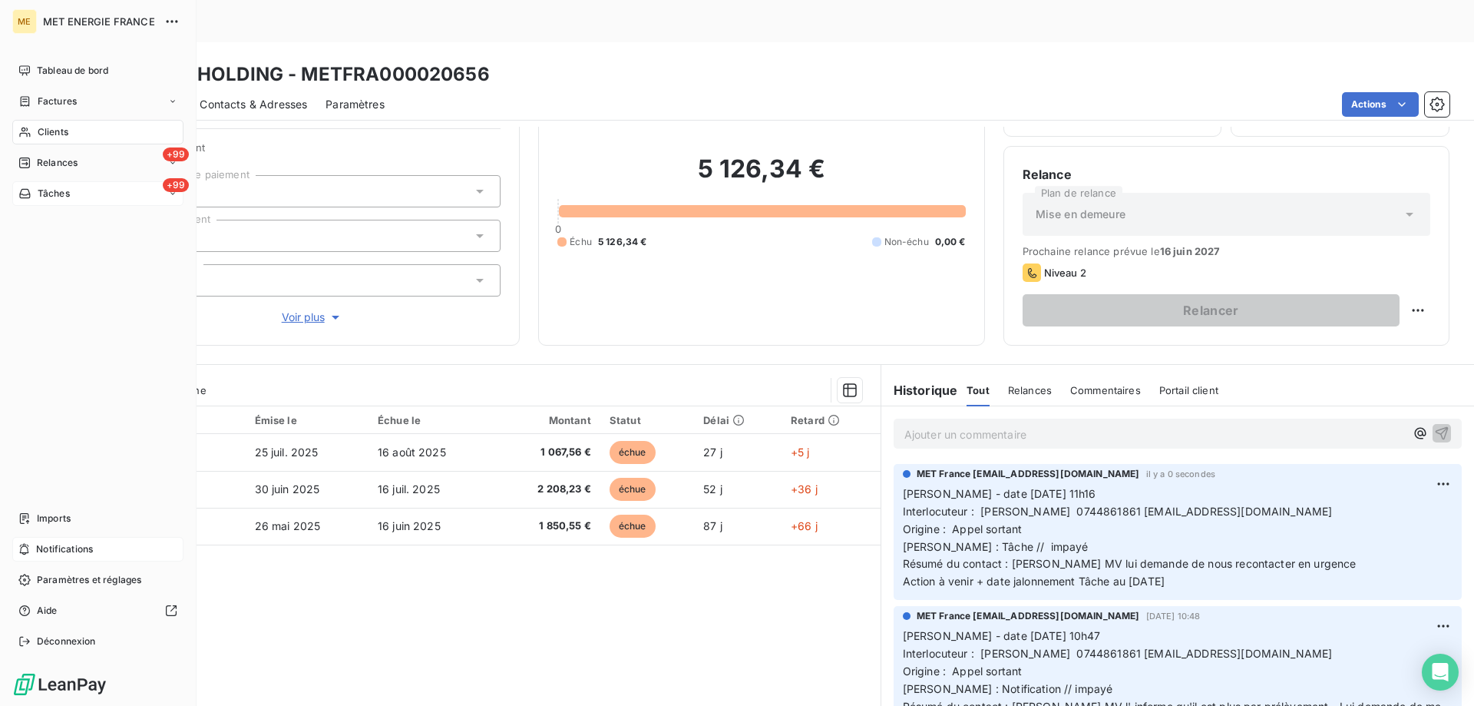
click at [102, 197] on div "+99 Tâches" at bounding box center [97, 193] width 171 height 25
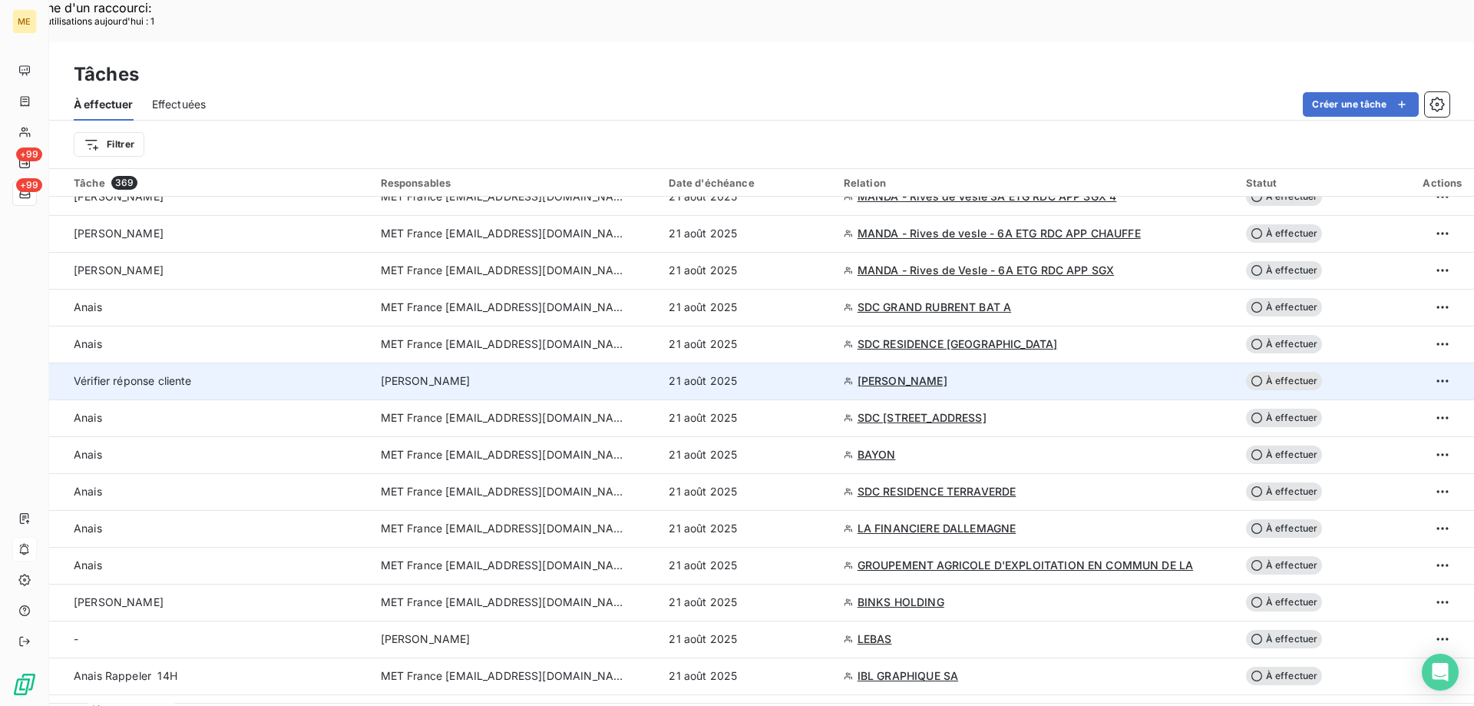
scroll to position [538, 0]
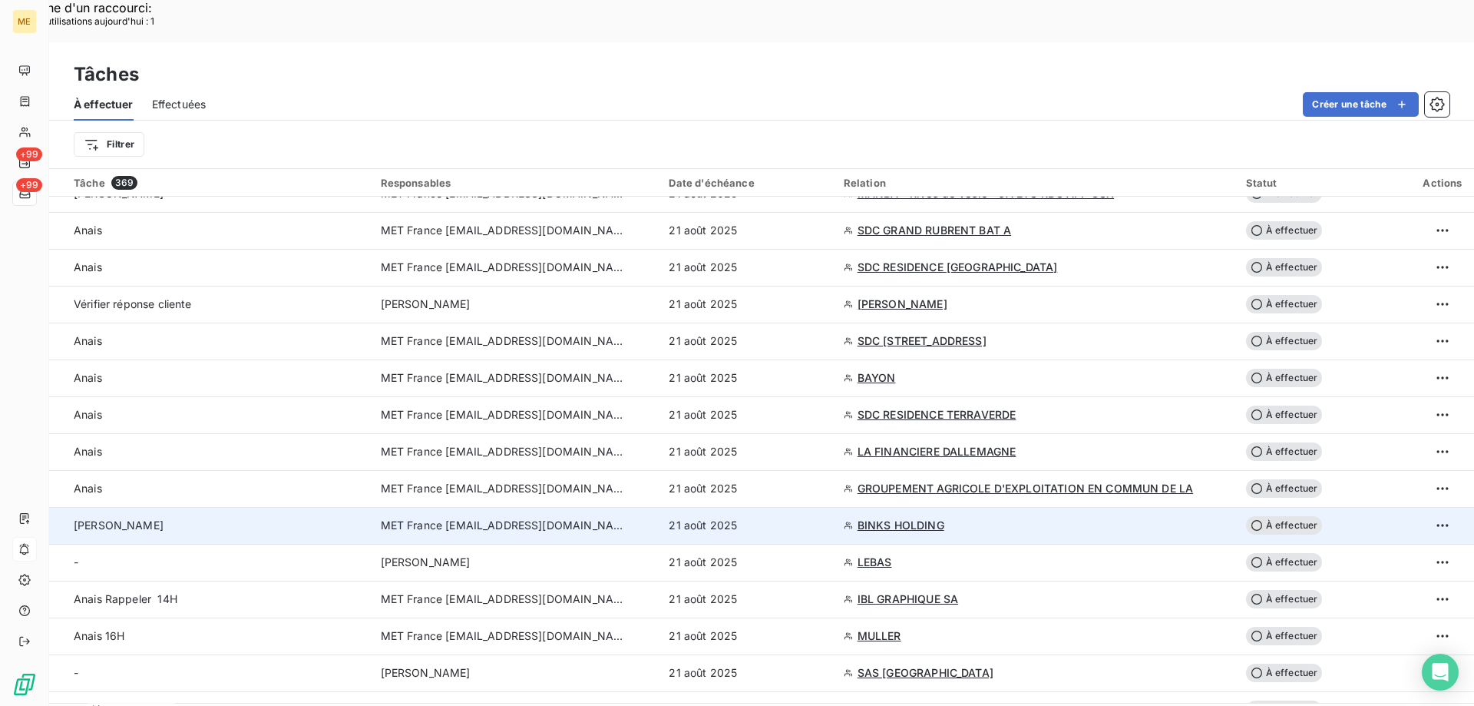
click at [1292, 516] on span "À effectuer" at bounding box center [1284, 525] width 77 height 18
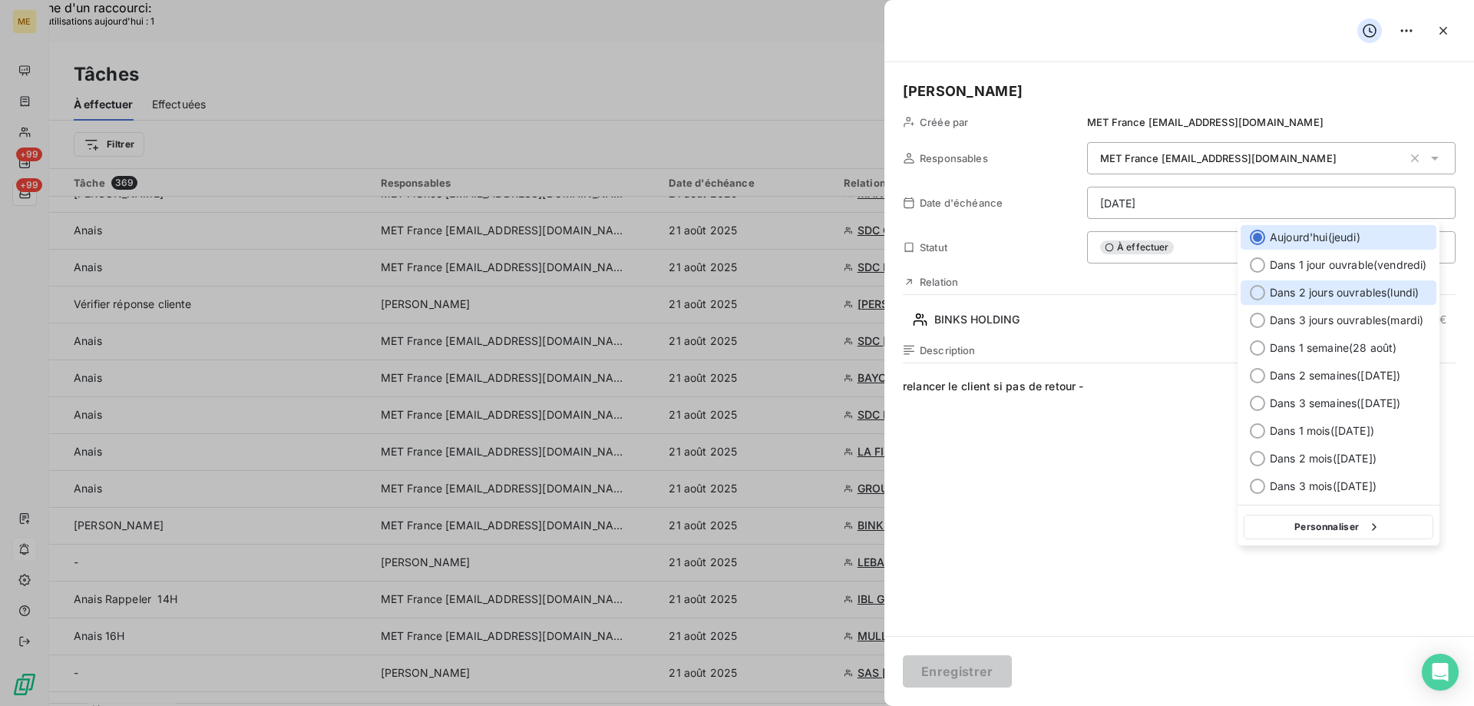
click at [1256, 296] on div at bounding box center [1257, 292] width 15 height 15
type input "[DATE]"
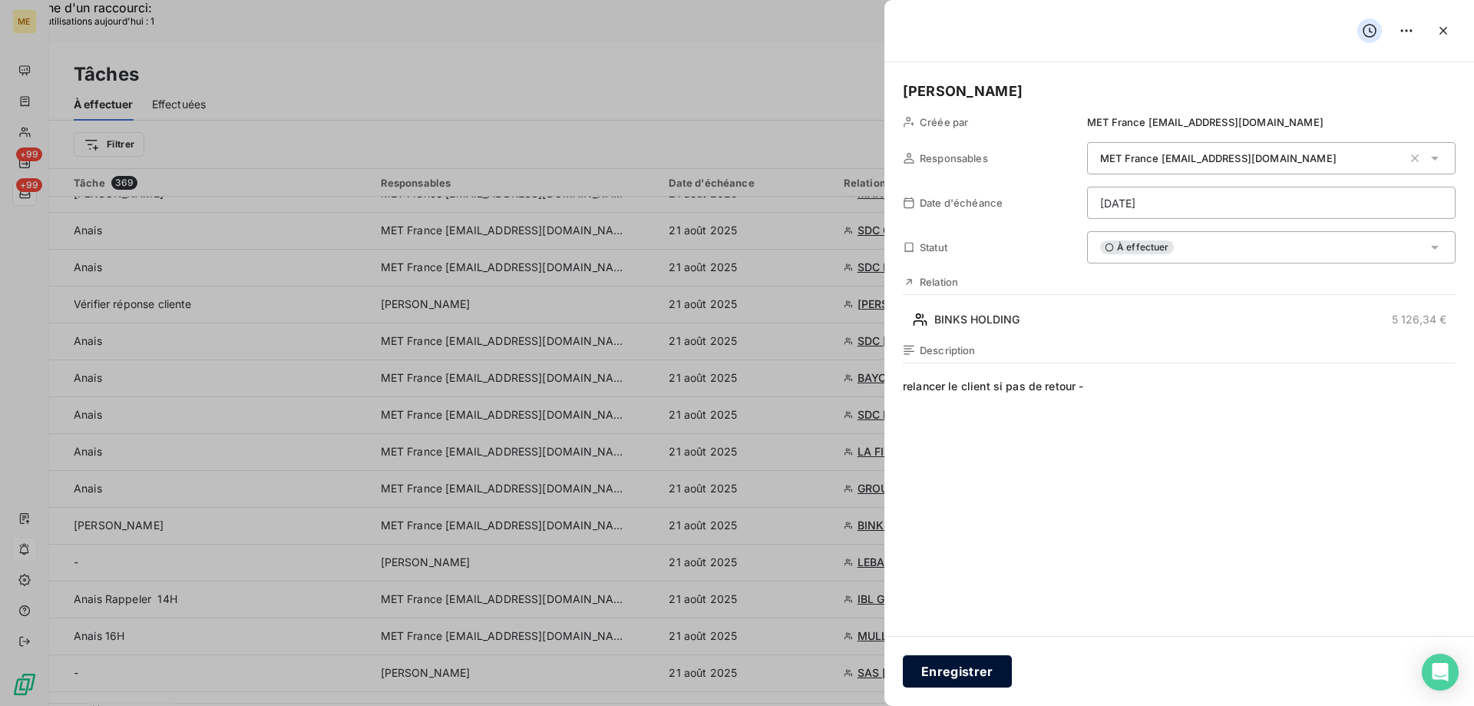
click at [948, 671] on button "Enregistrer" at bounding box center [957, 671] width 109 height 32
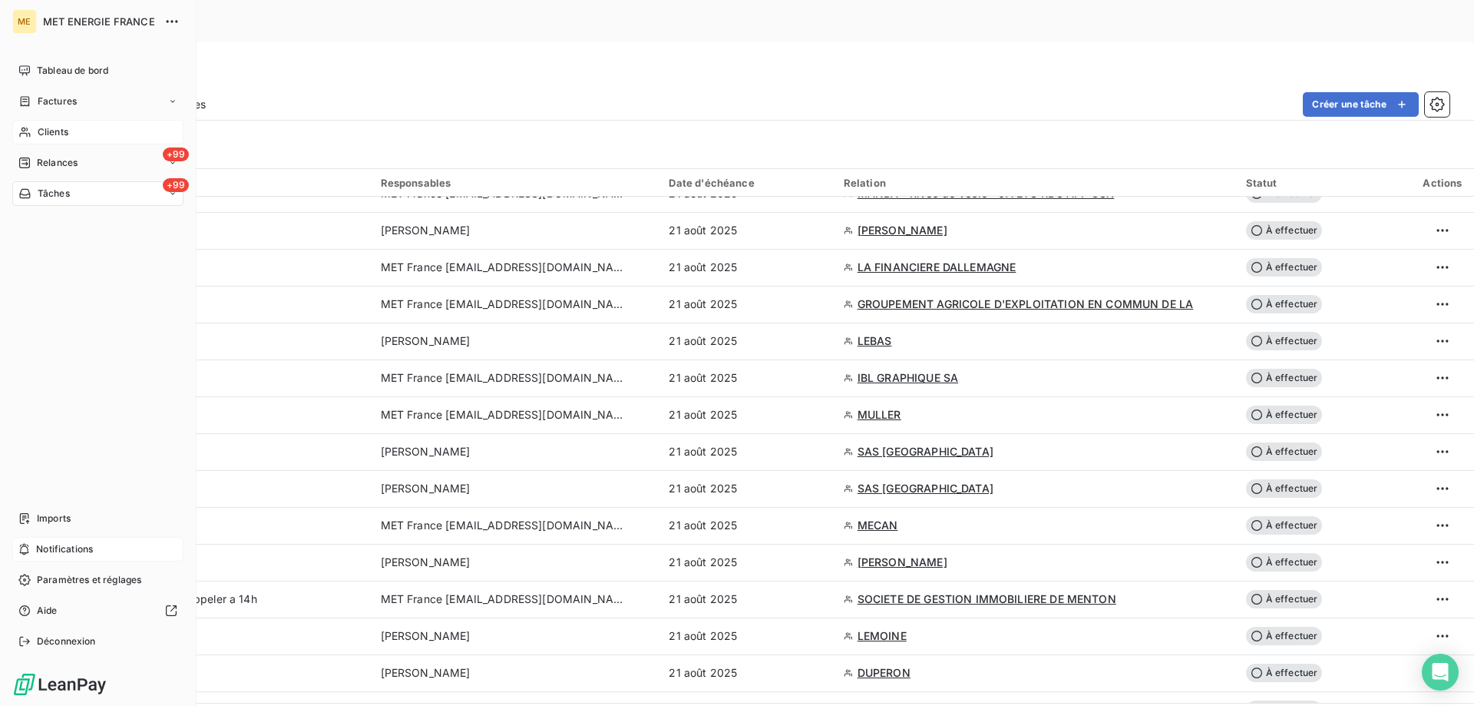
click at [71, 133] on div "Clients" at bounding box center [97, 132] width 171 height 25
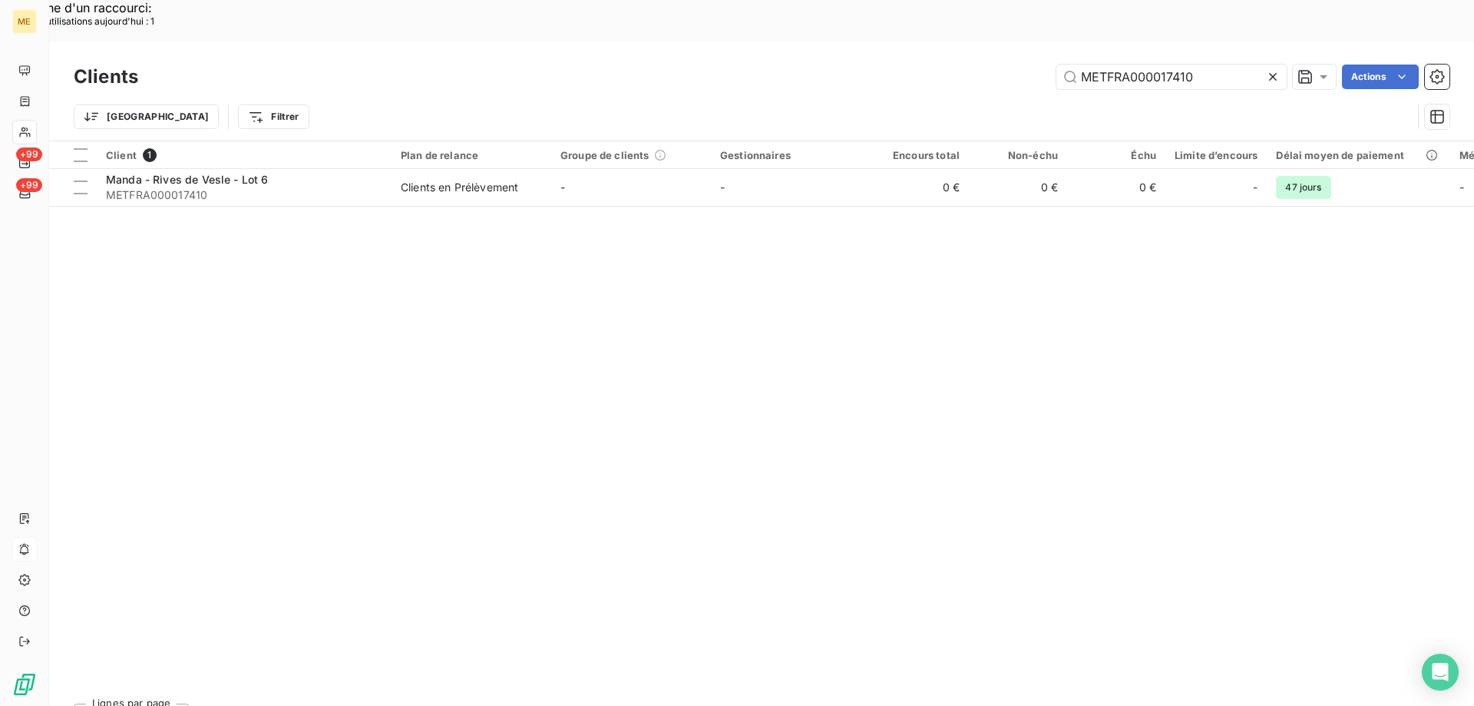
click at [1269, 69] on icon at bounding box center [1272, 76] width 15 height 15
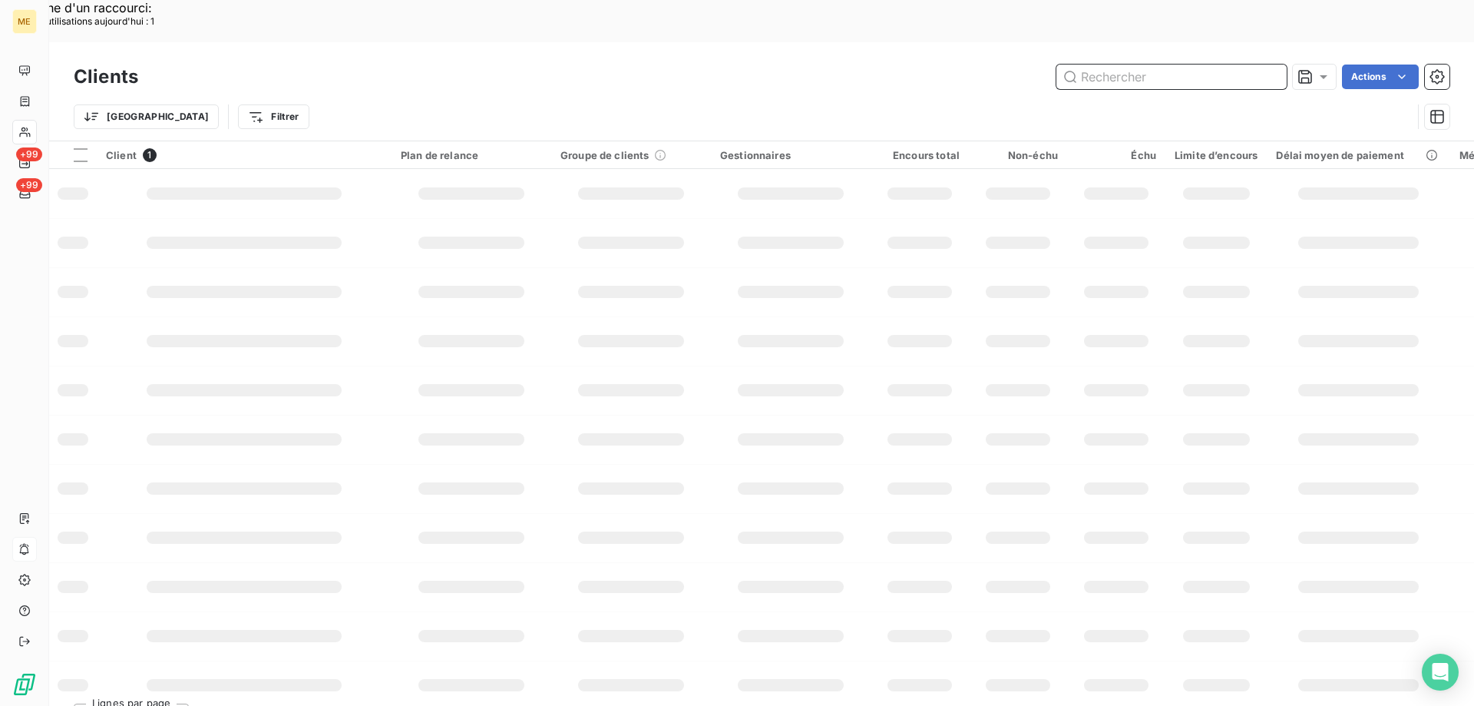
click at [1179, 65] on input "text" at bounding box center [1172, 77] width 230 height 25
paste input "METFRA000018401_50058685927410"
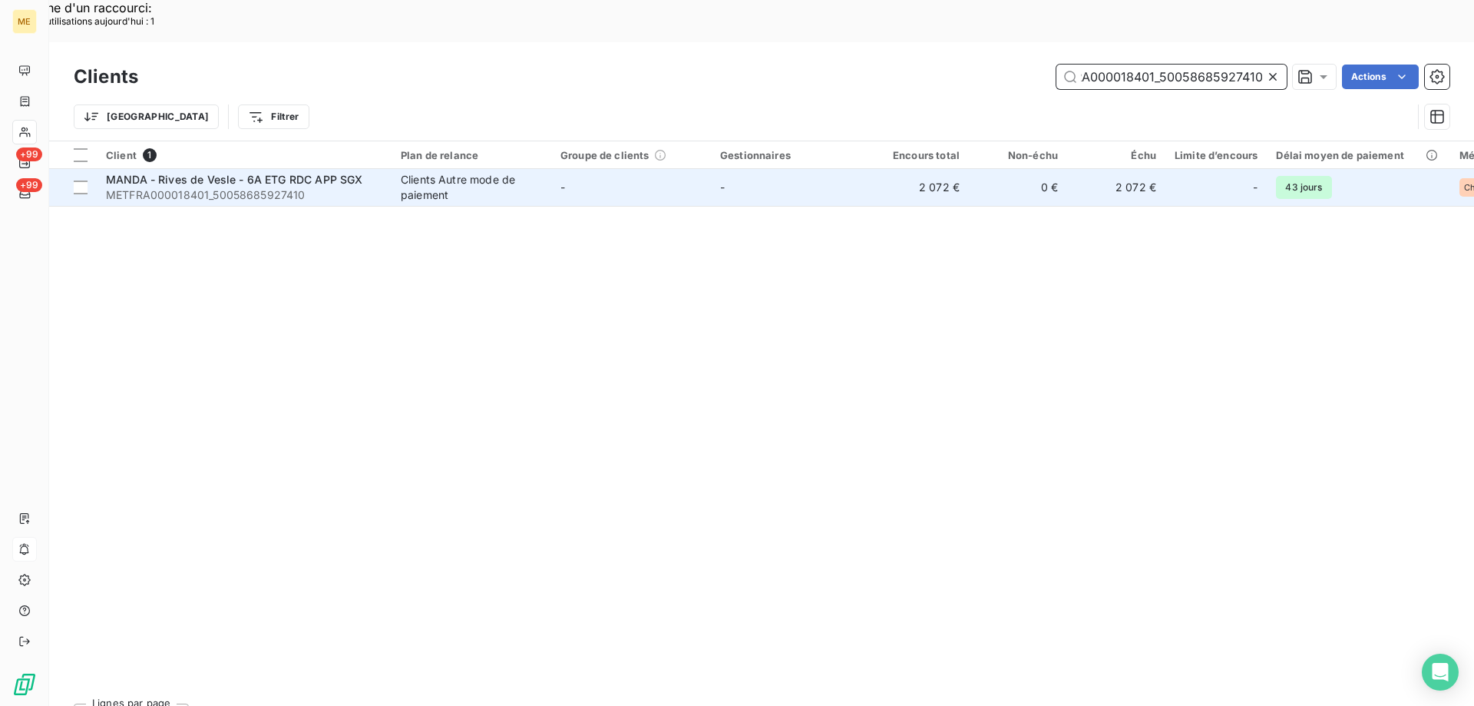
type input "METFRA000018401_50058685927410"
click at [242, 173] on span "MANDA - Rives de Vesle - 6A ETG RDC APP SGX" at bounding box center [234, 179] width 256 height 13
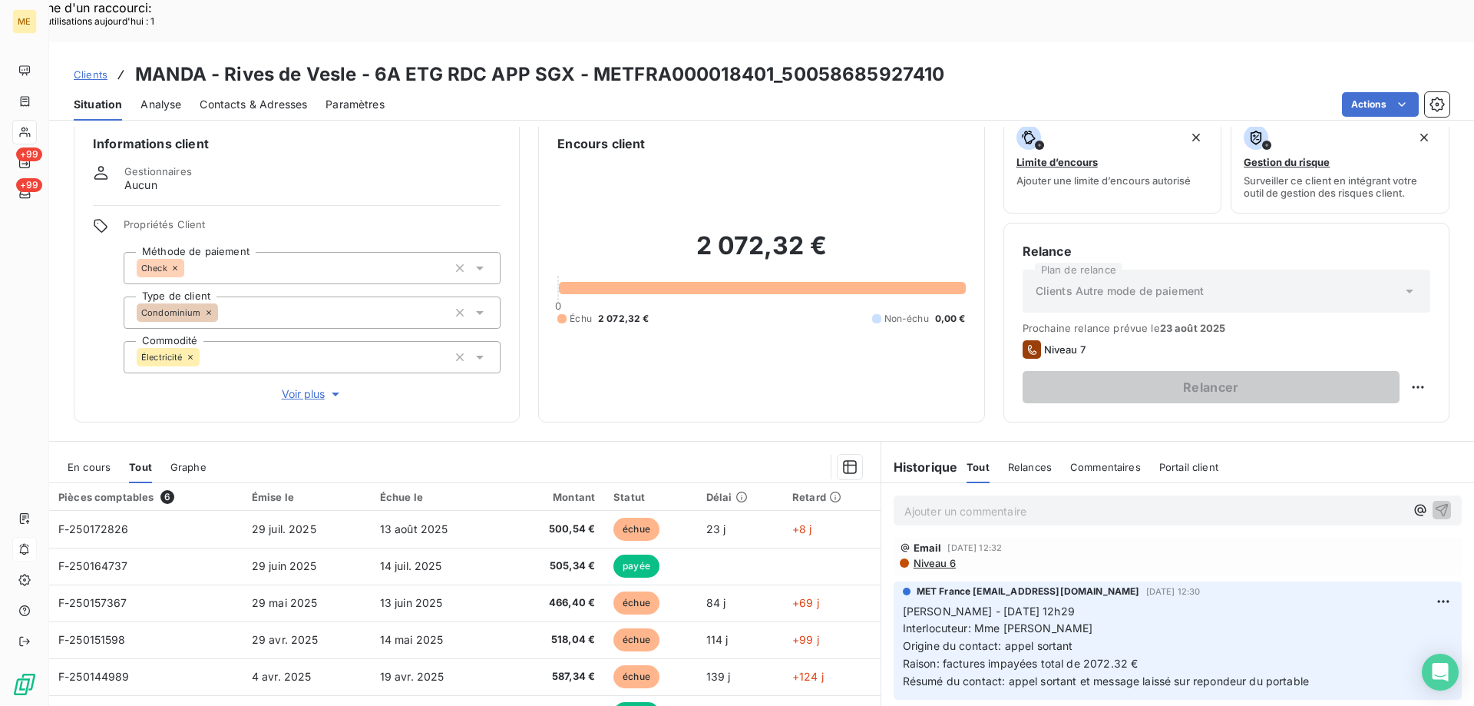
scroll to position [98, 0]
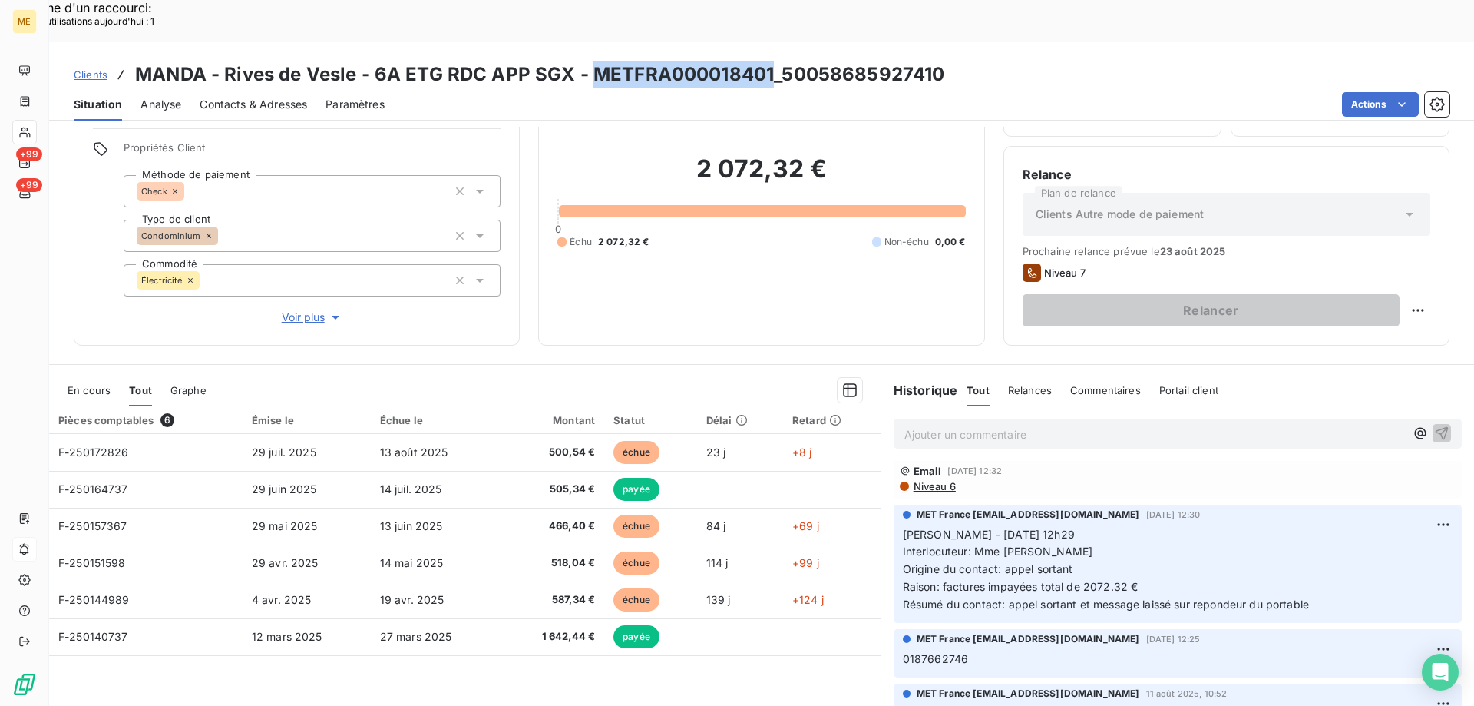
drag, startPoint x: 592, startPoint y: 33, endPoint x: 769, endPoint y: 35, distance: 177.4
click at [769, 61] on h3 "MANDA - Rives de Vesle - 6A ETG RDC APP SGX - METFRA000018401_50058685927410" at bounding box center [539, 75] width 809 height 28
click at [97, 384] on span "En cours" at bounding box center [89, 390] width 43 height 12
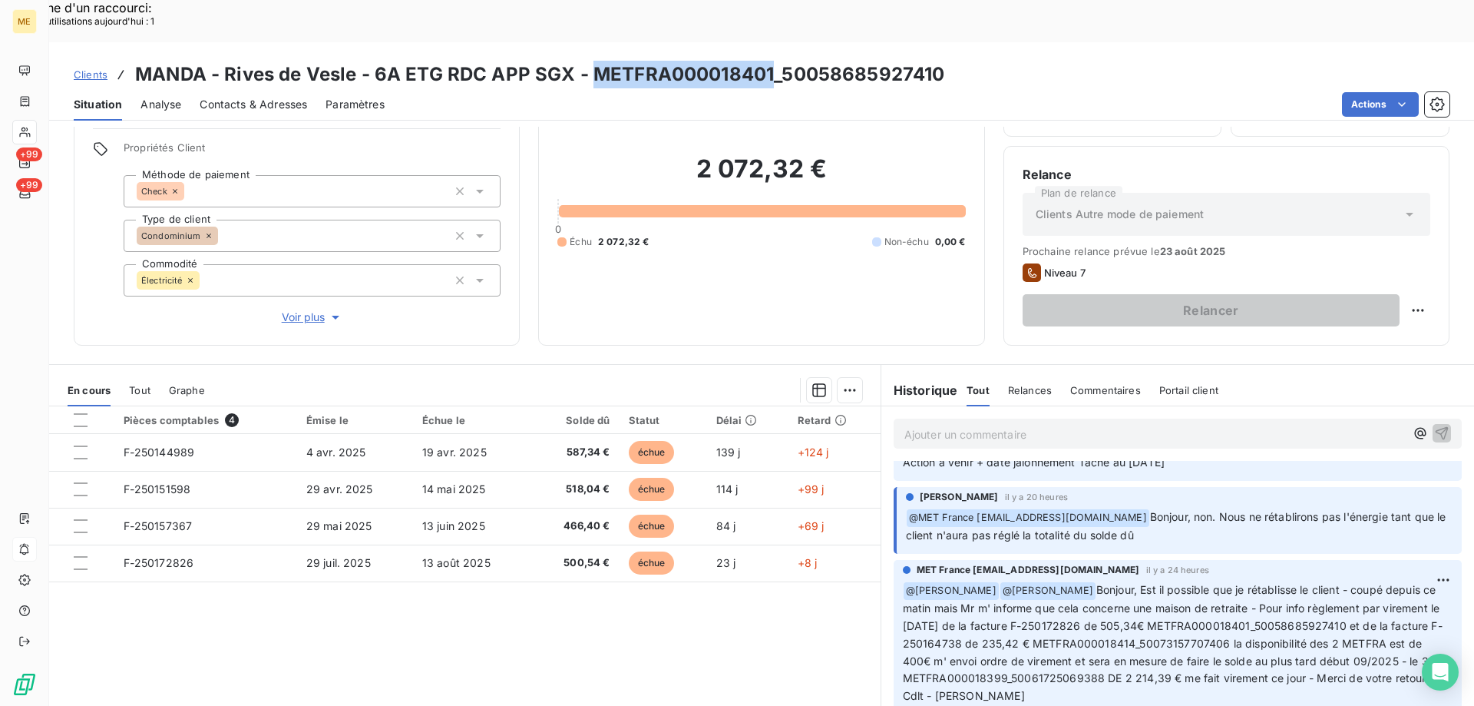
scroll to position [307, 0]
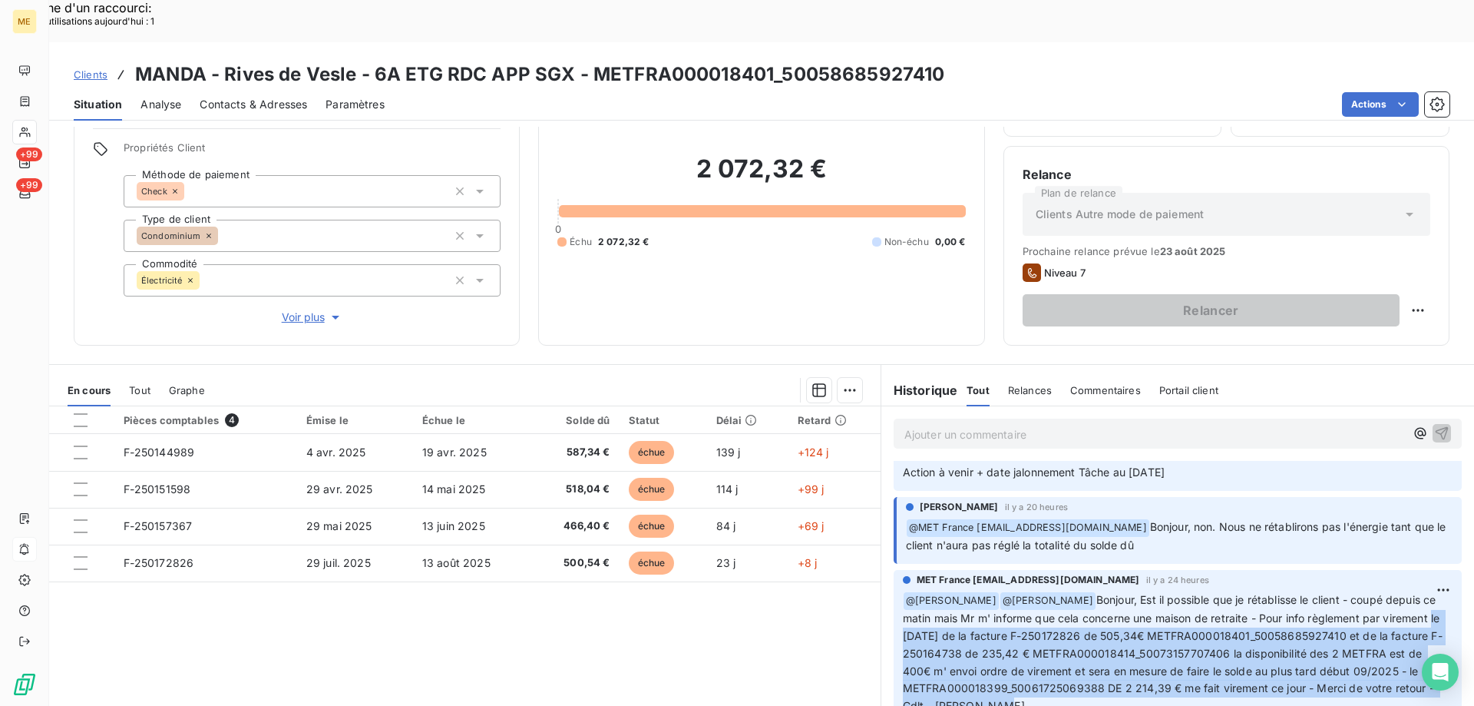
drag, startPoint x: 1050, startPoint y: 647, endPoint x: 894, endPoint y: 572, distance: 173.5
click at [894, 572] on div "MET France met-france@recouvrement.met.com il y a 24 heures ﻿ @ Xavier Ruez ﻿ @…" at bounding box center [1178, 647] width 568 height 154
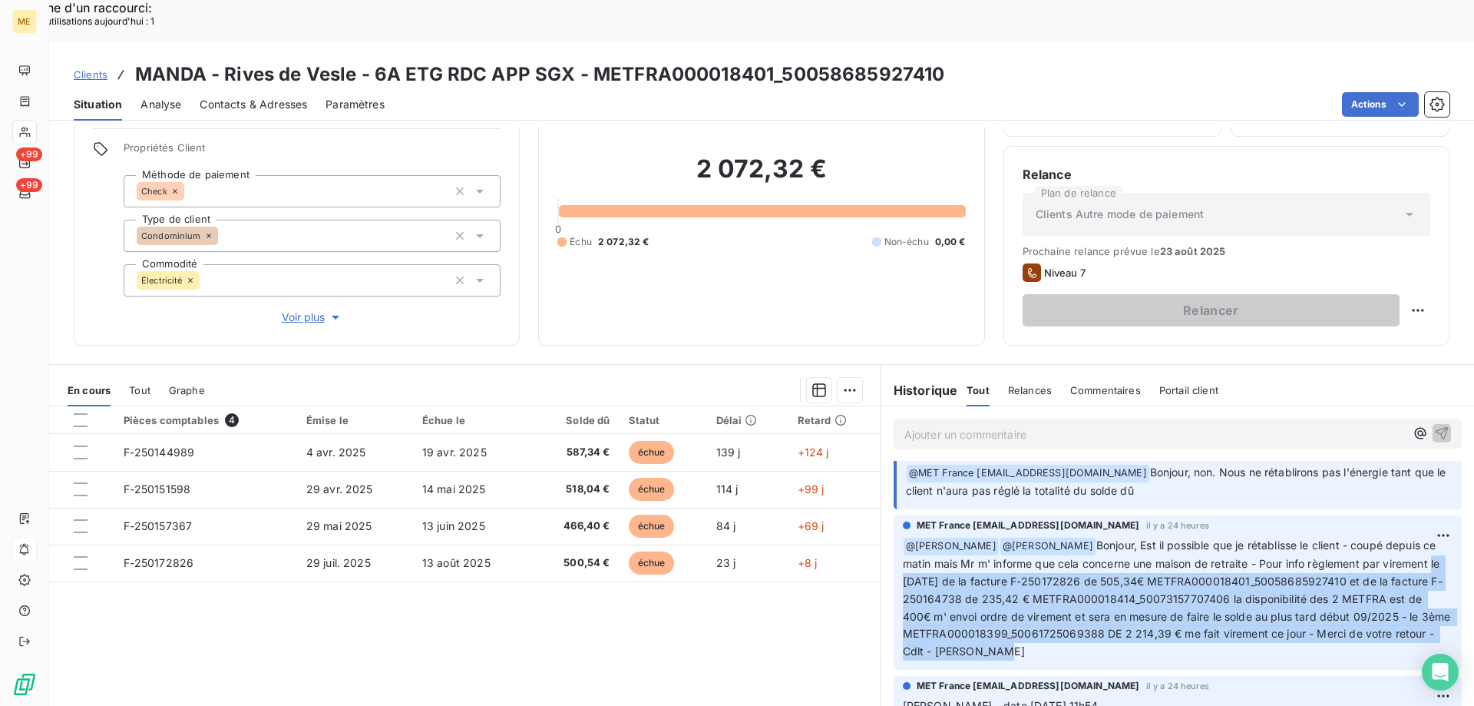
scroll to position [384, 0]
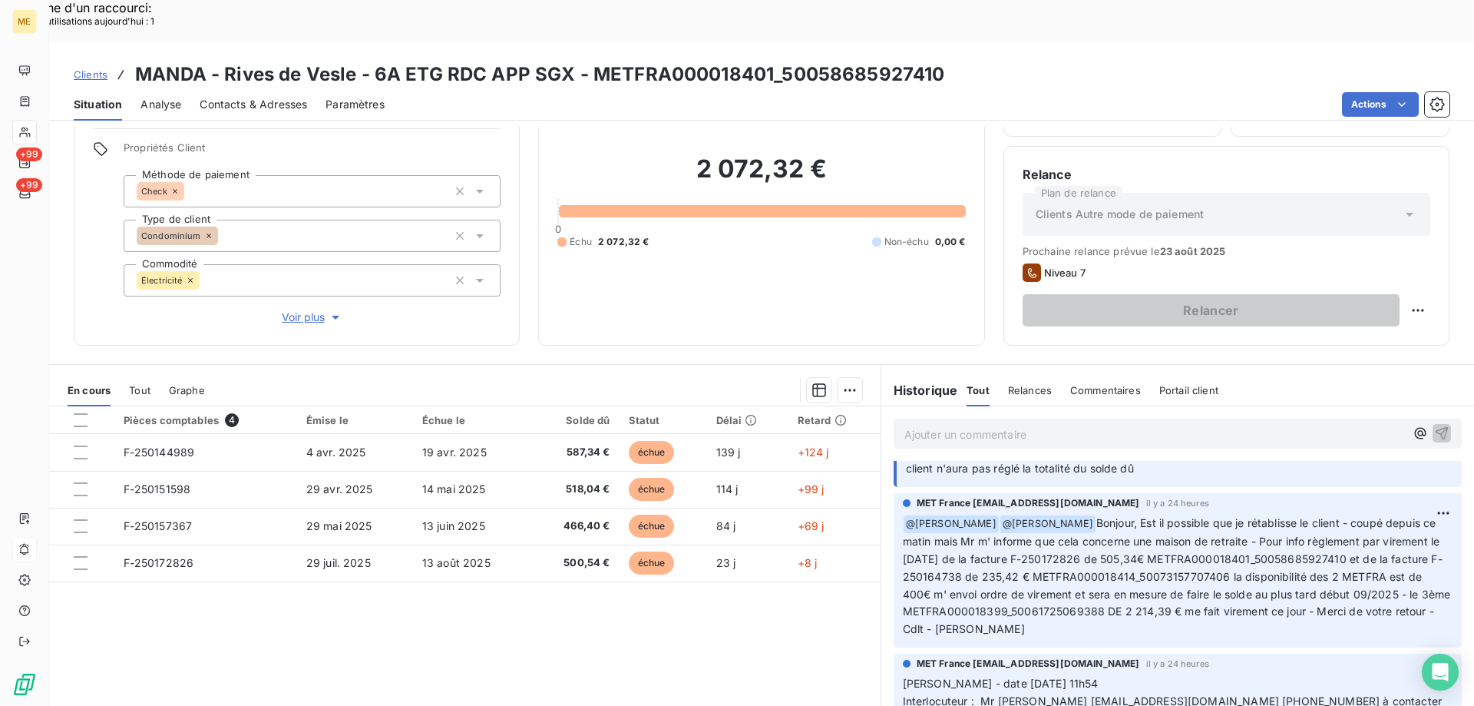
click at [1244, 657] on div "MET France met-france@recouvrement.met.com il y a 24 heures" at bounding box center [1178, 664] width 550 height 14
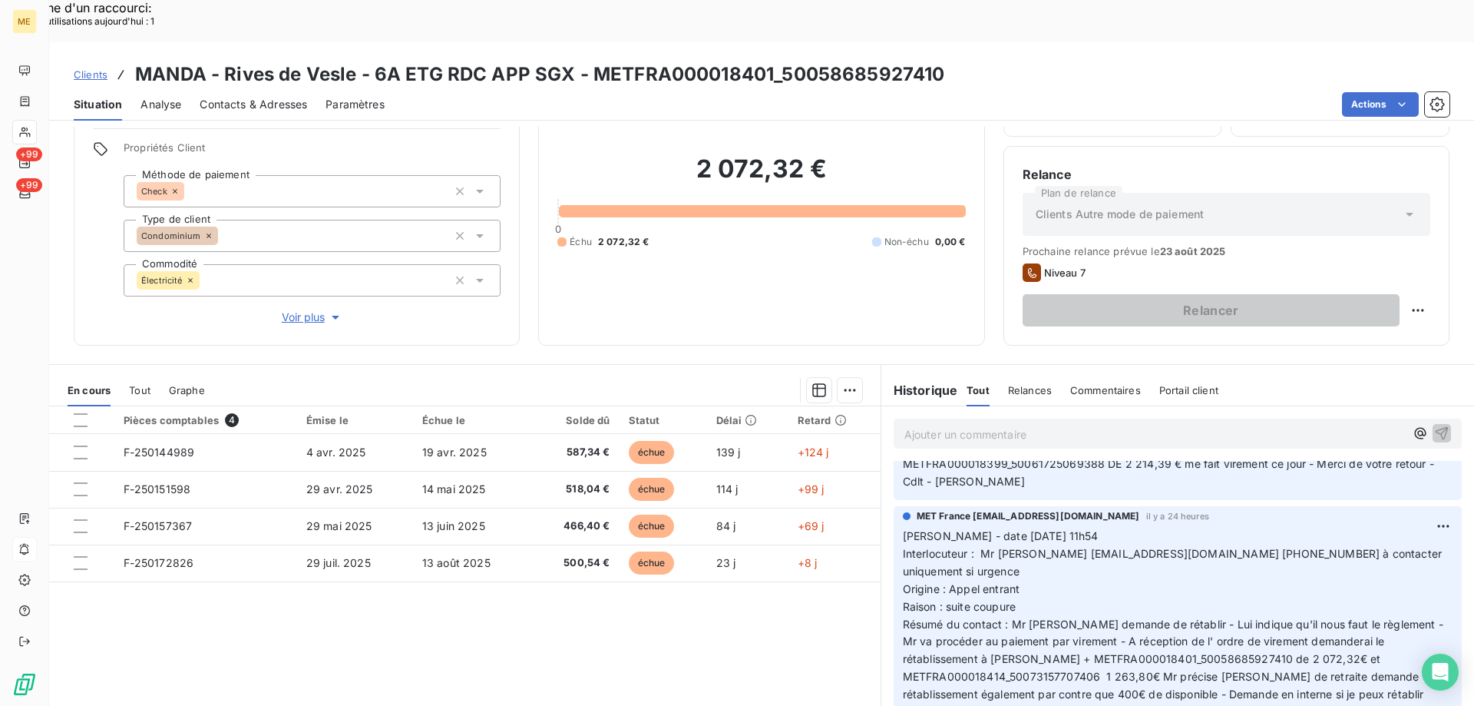
scroll to position [538, 0]
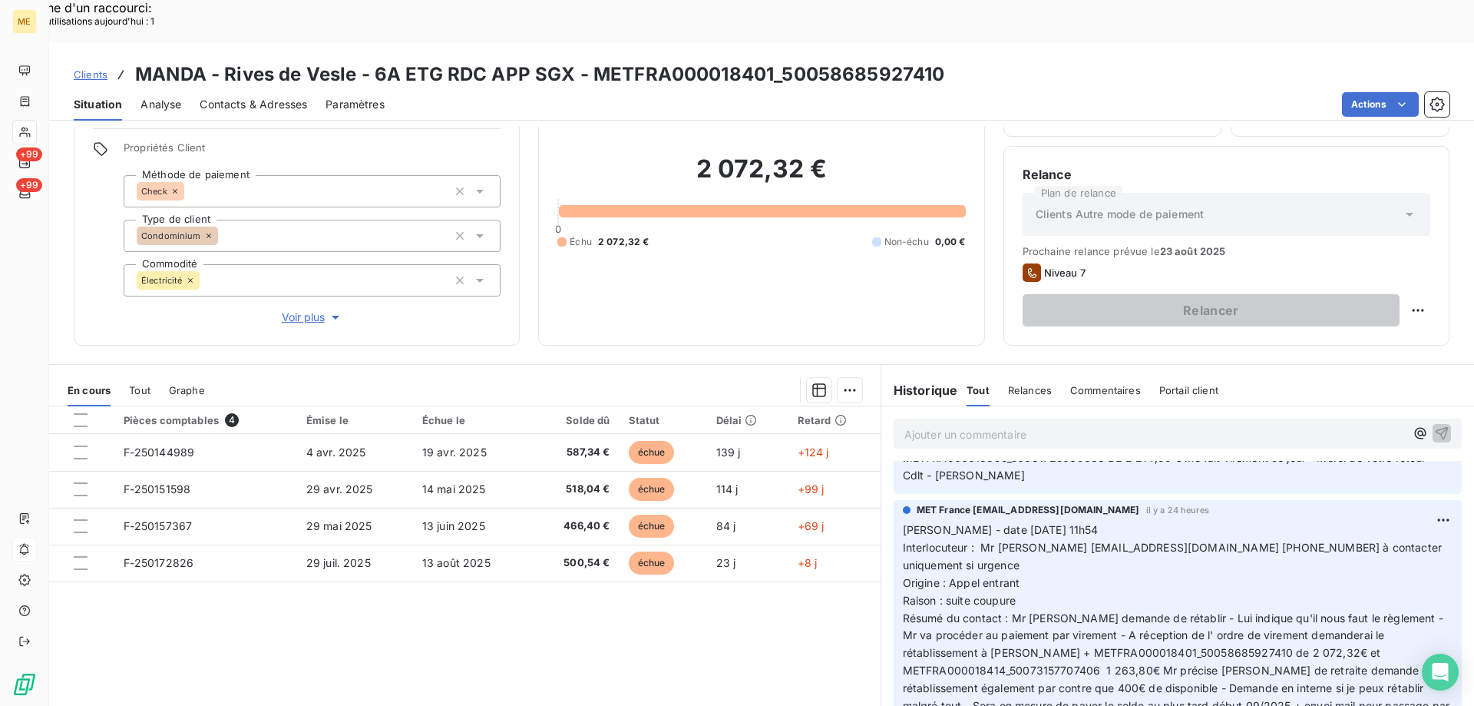
drag, startPoint x: 1232, startPoint y: 667, endPoint x: 905, endPoint y: 467, distance: 384.3
click at [894, 500] on div "MET France met-france@recouvrement.met.com il y a 24 heures Valérie - date 20/0…" at bounding box center [1178, 629] width 568 height 259
click at [939, 425] on p "Ajouter un commentaire ﻿" at bounding box center [1155, 434] width 501 height 19
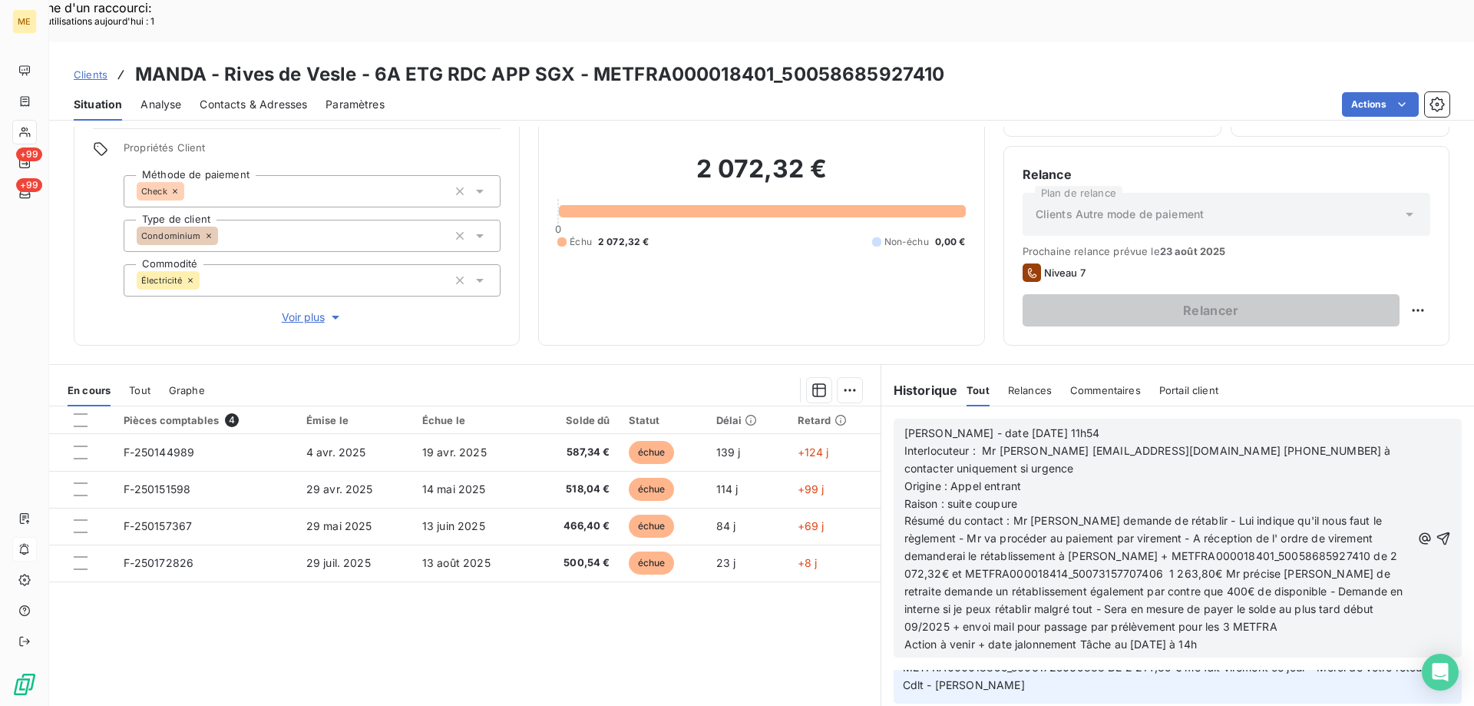
scroll to position [730, 0]
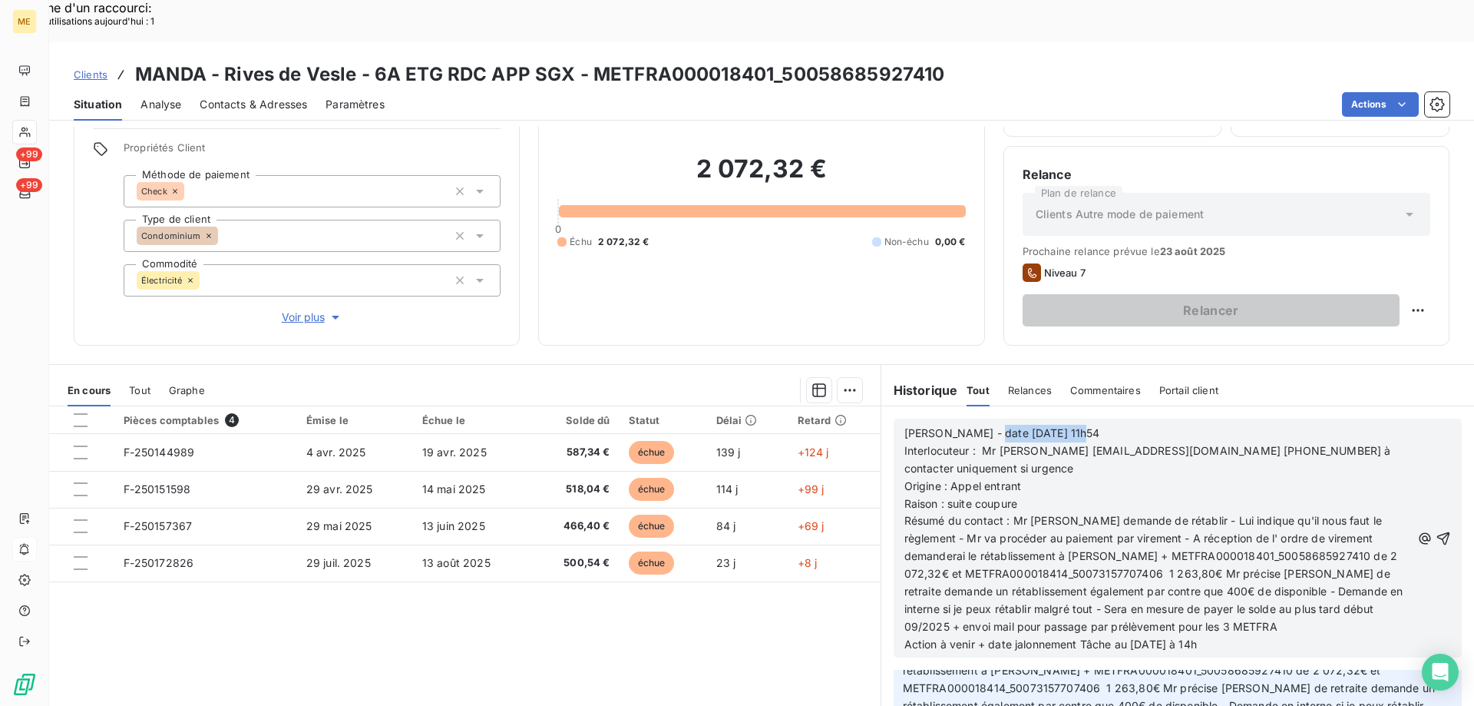
drag, startPoint x: 978, startPoint y: 391, endPoint x: 1099, endPoint y: 390, distance: 120.6
click at [1099, 425] on p "Valérie - date 20/08/2025 11h54" at bounding box center [1158, 434] width 507 height 18
drag, startPoint x: 945, startPoint y: 445, endPoint x: 1017, endPoint y: 448, distance: 71.5
click at [1017, 495] on p "Raison : suite coupure" at bounding box center [1158, 504] width 507 height 18
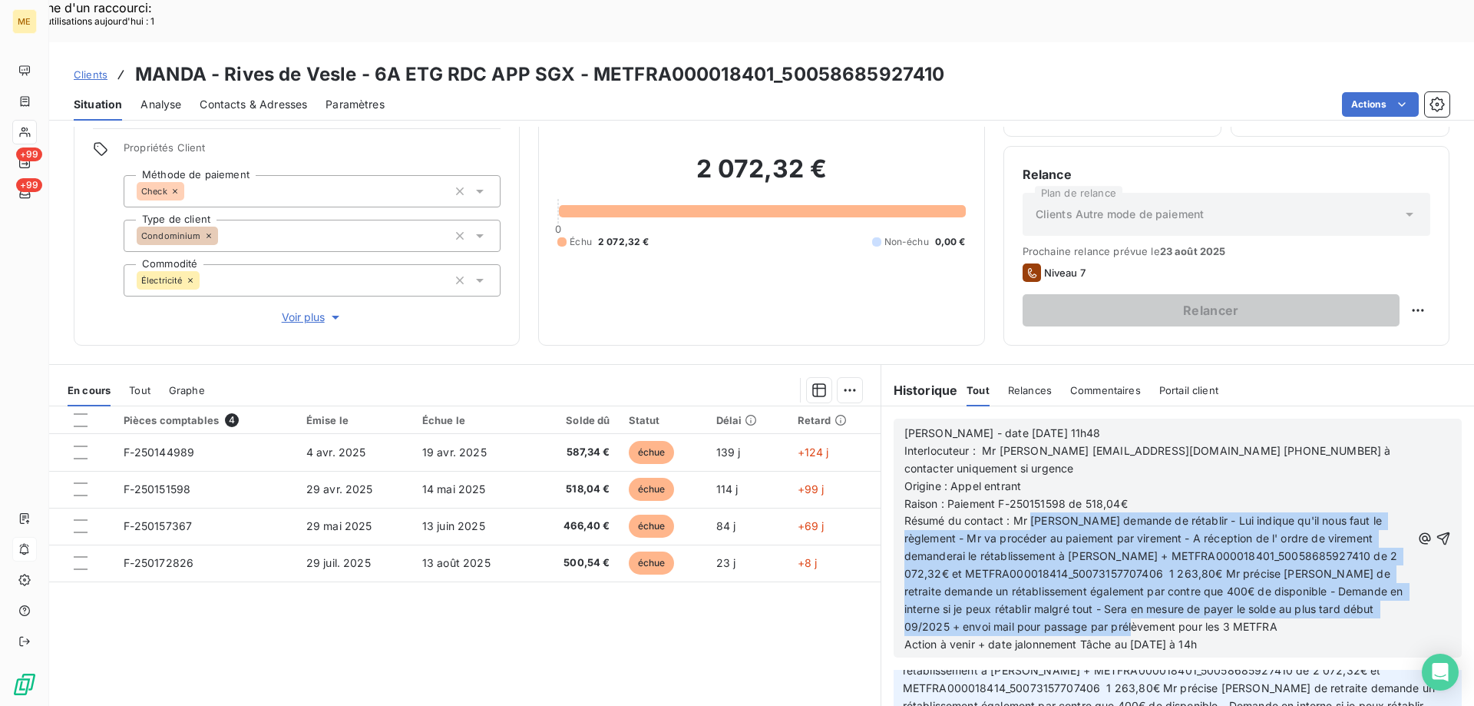
drag, startPoint x: 1024, startPoint y: 462, endPoint x: 1198, endPoint y: 562, distance: 200.6
click at [1198, 562] on p "Résumé du contact : Mr me demande de rétablir - Lui indique qu'il nous faut le …" at bounding box center [1158, 573] width 507 height 123
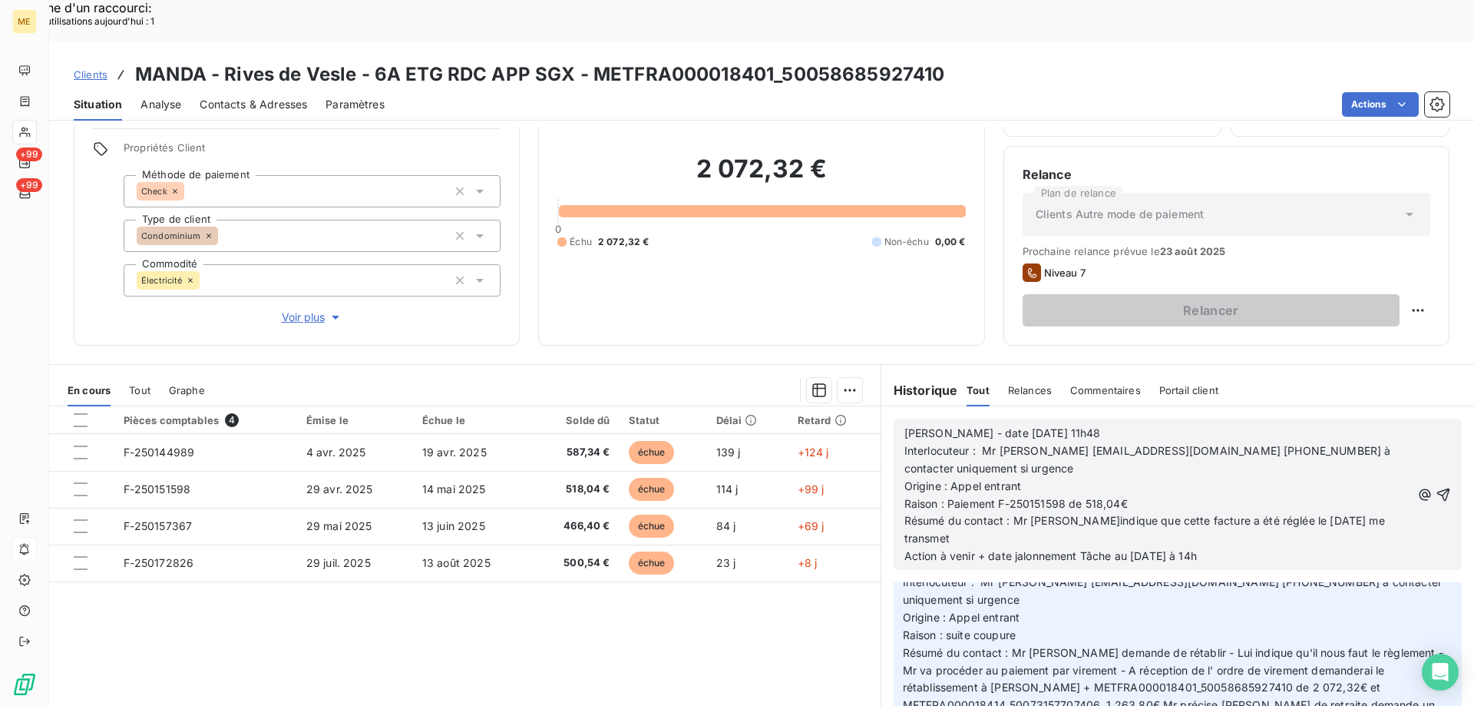
scroll to position [641, 0]
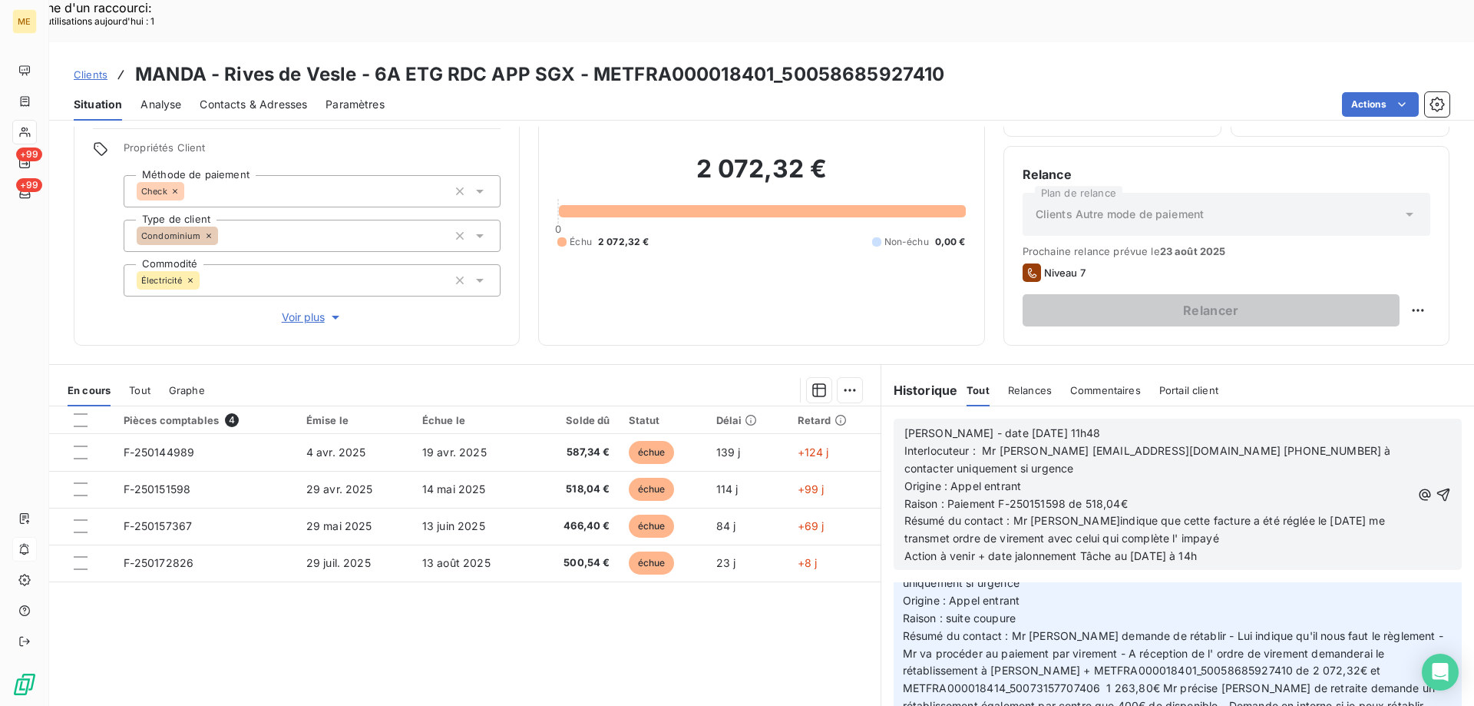
drag, startPoint x: 1124, startPoint y: 498, endPoint x: 1250, endPoint y: 499, distance: 125.9
click at [1250, 548] on p "Action à venir + date jalonnement Tâche au 20/08/2025 à 14h" at bounding box center [1158, 557] width 507 height 18
click at [1436, 487] on icon "button" at bounding box center [1443, 494] width 15 height 15
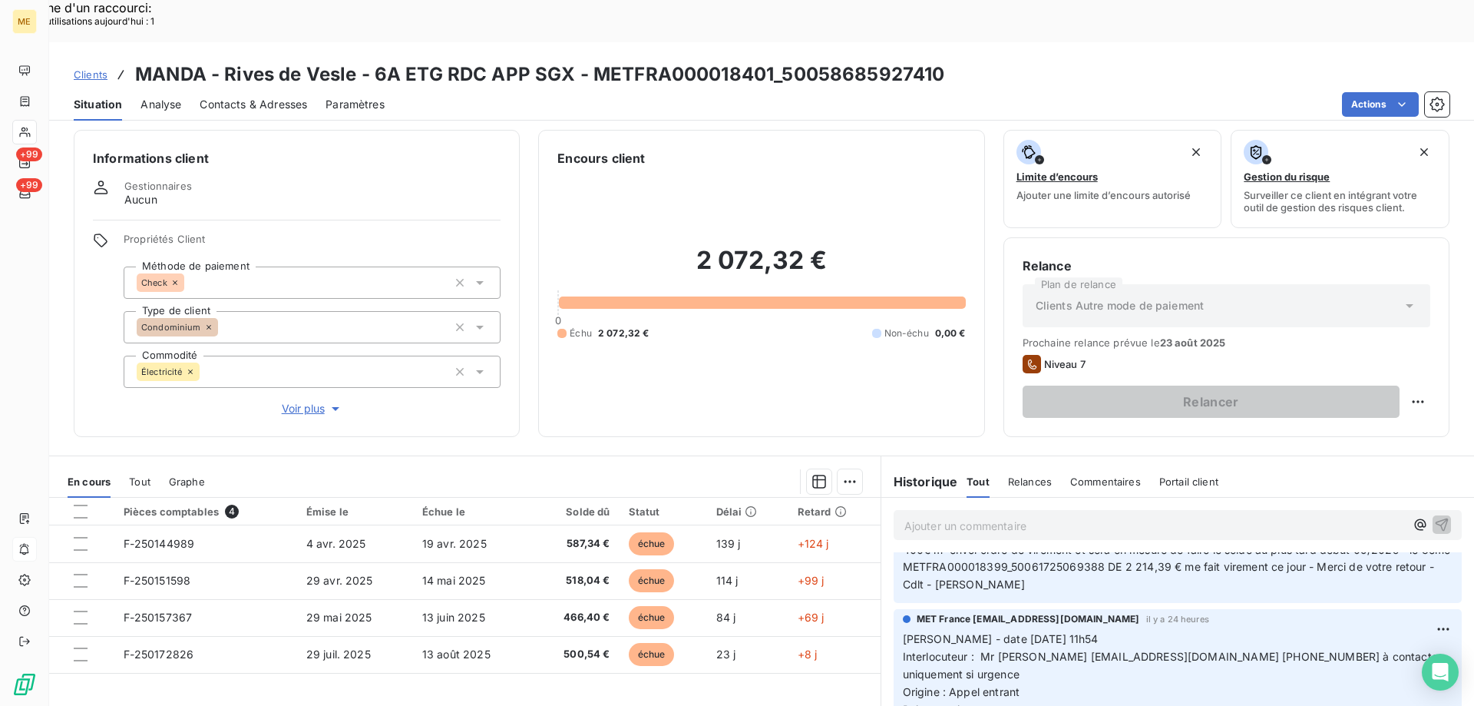
scroll to position [0, 0]
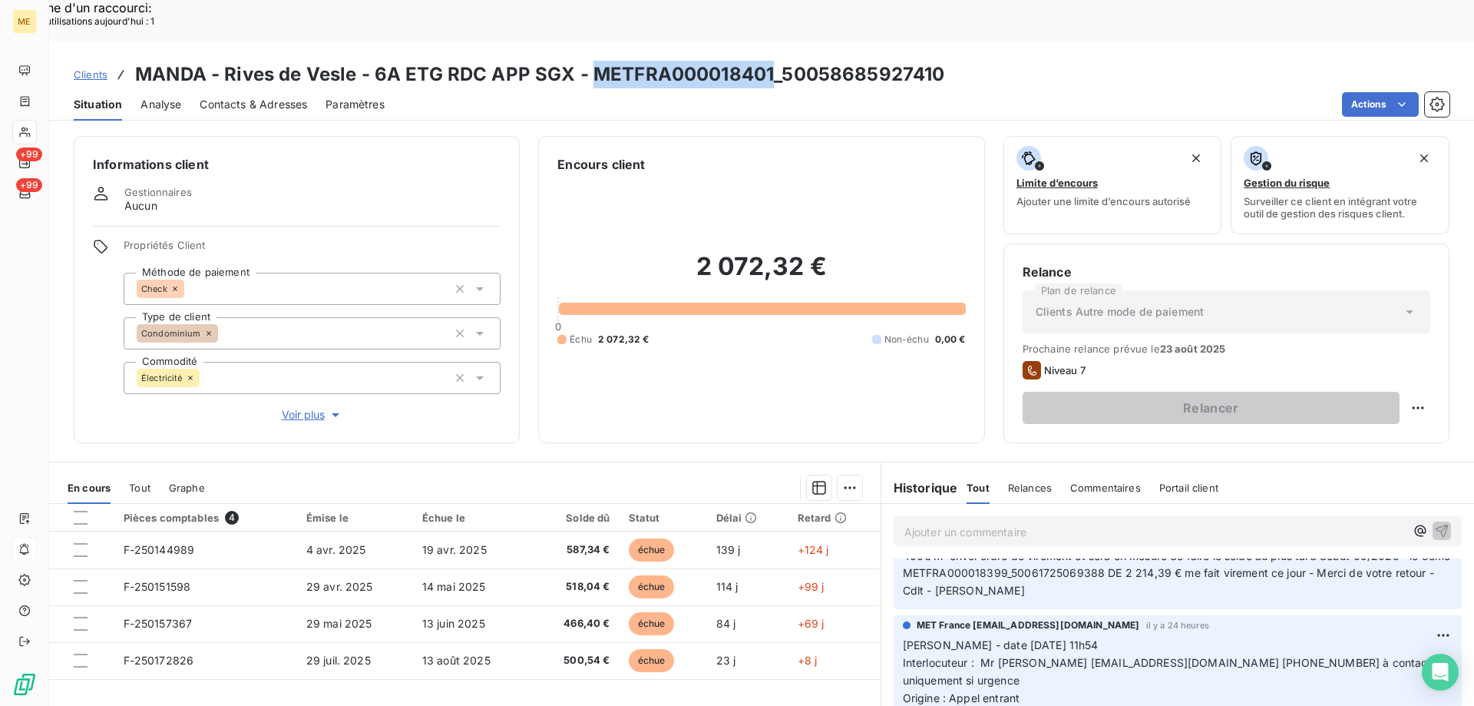
drag, startPoint x: 594, startPoint y: 28, endPoint x: 772, endPoint y: 40, distance: 178.5
click at [772, 61] on h3 "MANDA - Rives de Vesle - 6A ETG RDC APP SGX - METFRA000018401_50058685927410" at bounding box center [539, 75] width 809 height 28
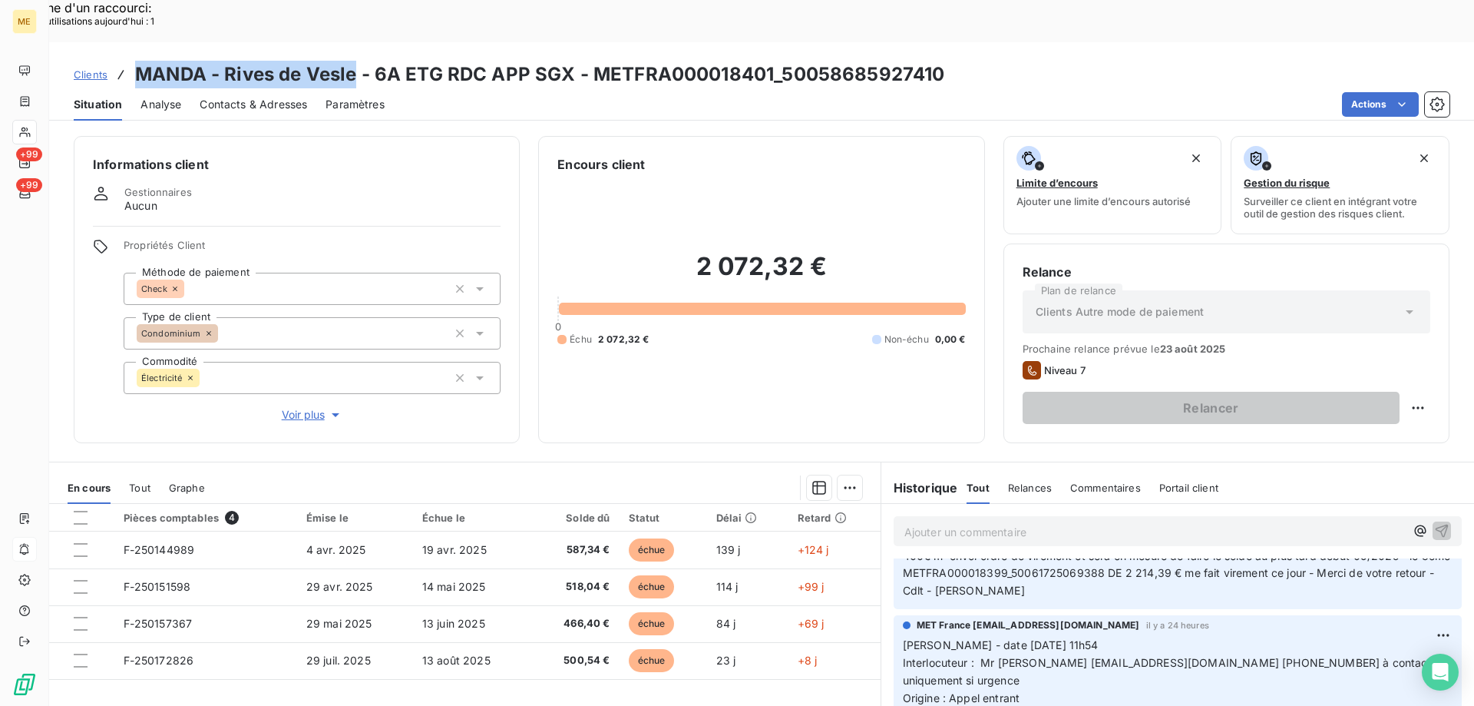
drag, startPoint x: 134, startPoint y: 29, endPoint x: 354, endPoint y: 28, distance: 219.6
click at [354, 61] on h3 "MANDA - Rives de Vesle - 6A ETG RDC APP SGX - METFRA000018401_50058685927410" at bounding box center [539, 75] width 809 height 28
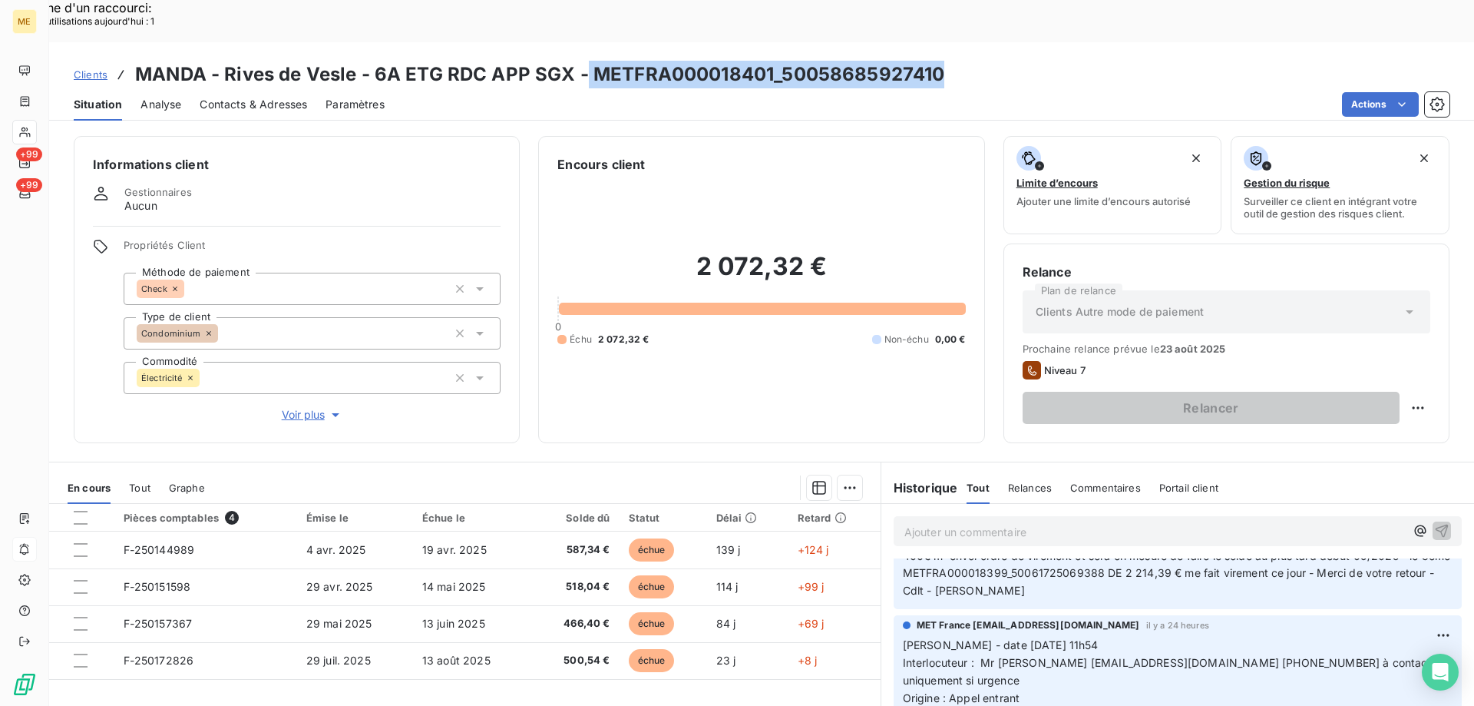
drag, startPoint x: 587, startPoint y: 34, endPoint x: 961, endPoint y: 34, distance: 374.0
click at [961, 61] on div "Clients MANDA - Rives de Vesle - 6A ETG RDC APP SGX - METFRA000018401_500586859…" at bounding box center [761, 75] width 1425 height 28
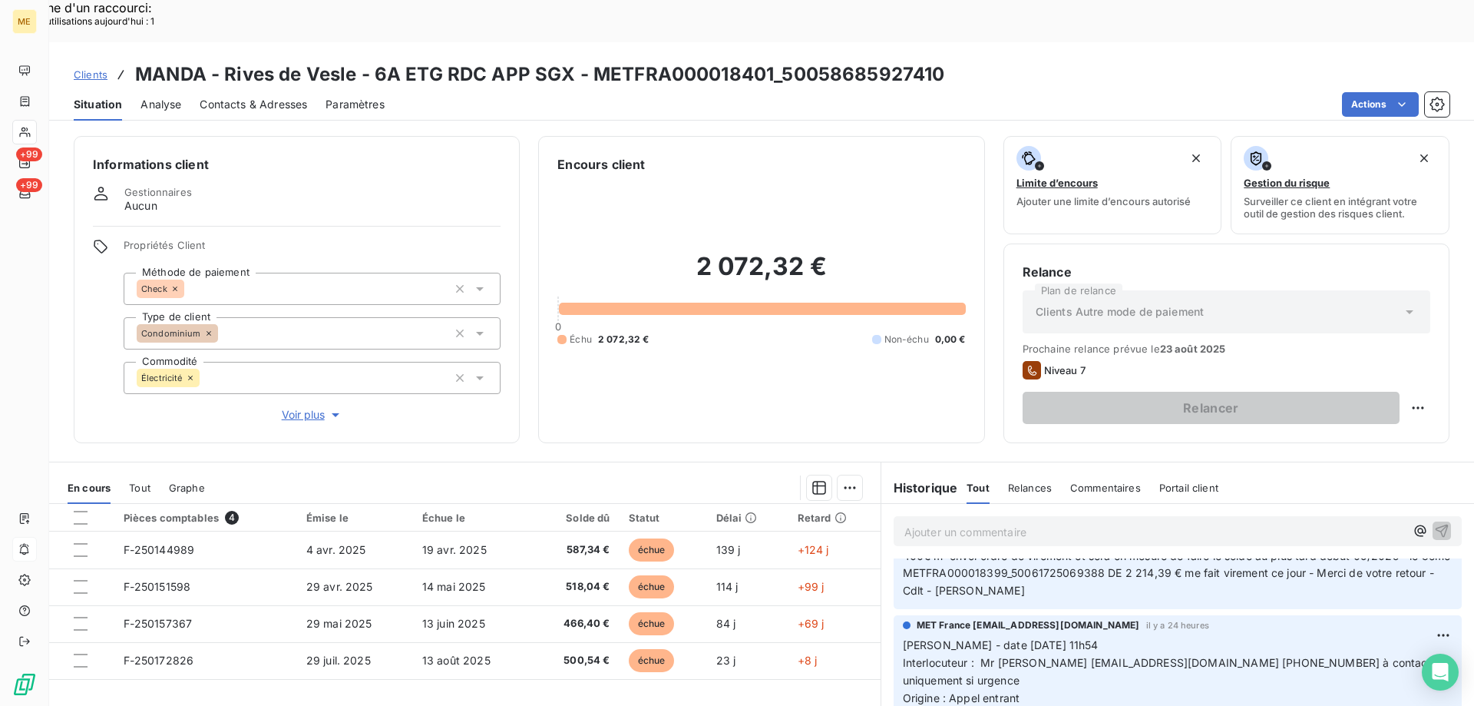
click at [853, 174] on div "2 072,32 € 0 Échu 2 072,32 € Non-échu 0,00 €" at bounding box center [761, 299] width 408 height 250
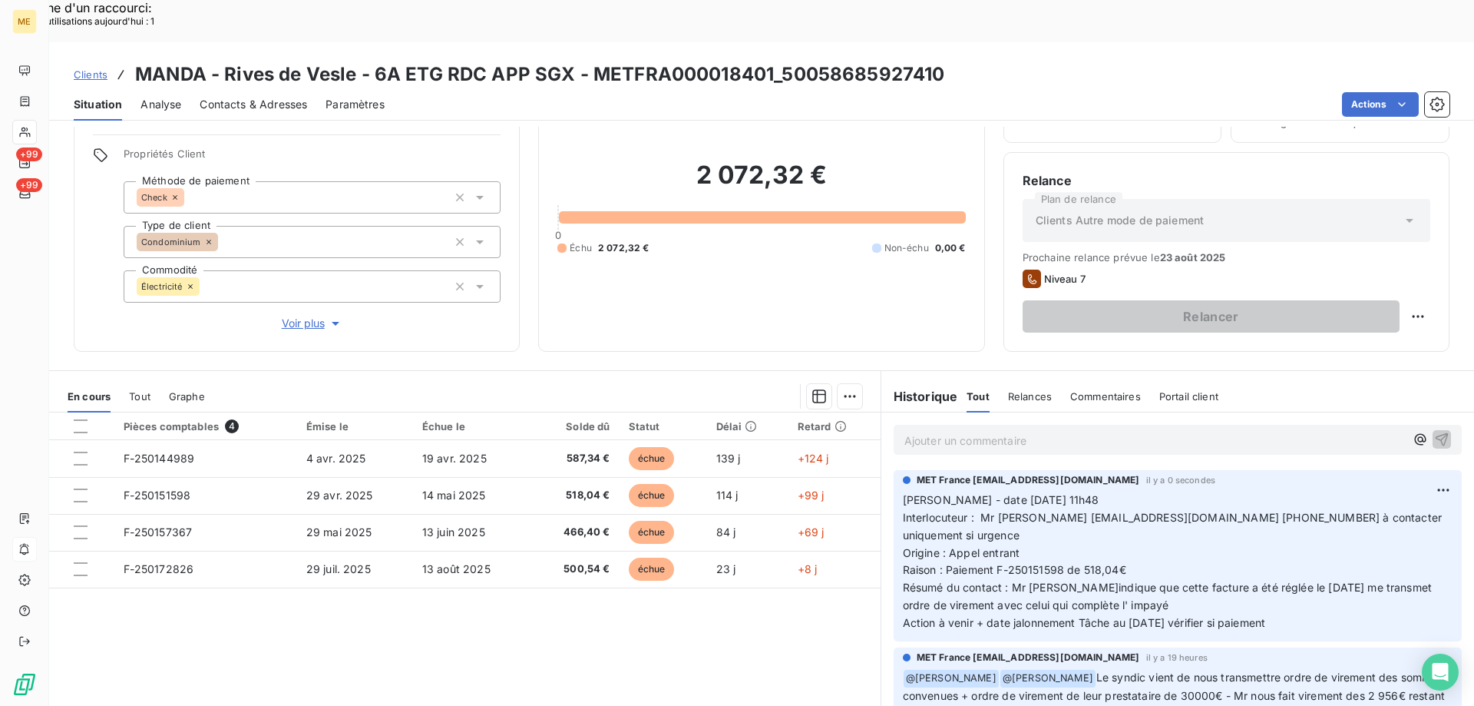
scroll to position [98, 0]
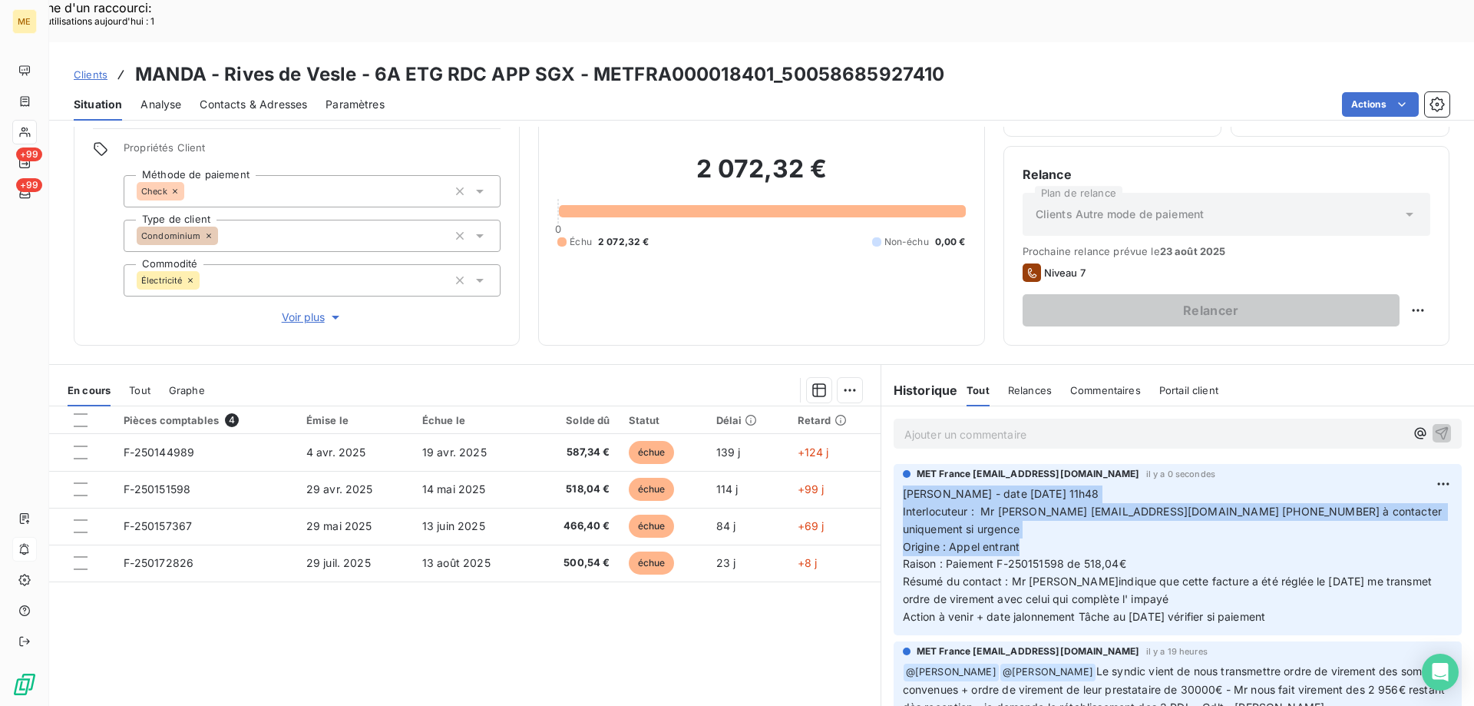
drag, startPoint x: 1014, startPoint y: 487, endPoint x: 907, endPoint y: 452, distance: 112.2
click at [894, 464] on div "MET France met-france@recouvrement.met.com il y a 0 secondes Valérie - date 21/…" at bounding box center [1178, 549] width 568 height 171
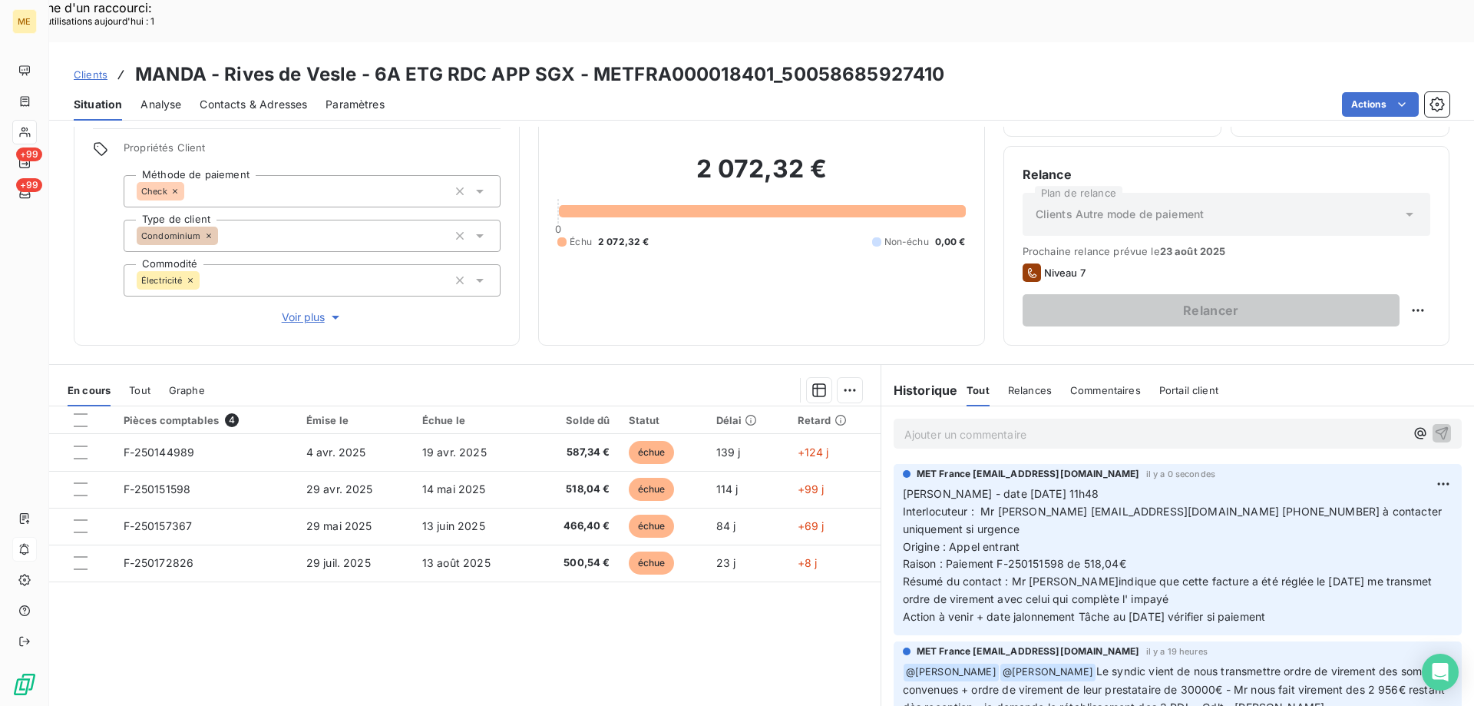
click at [1024, 496] on p "Valérie - date 21/08/2025 11h48 Interlocuteur : Mr bozqurt copro@manda.fr 09707…" at bounding box center [1178, 555] width 550 height 141
drag, startPoint x: 1017, startPoint y: 483, endPoint x: 897, endPoint y: 450, distance: 124.3
click at [903, 485] on p "Valérie - date 21/08/2025 11h48 Interlocuteur : Mr bozqurt copro@manda.fr 09707…" at bounding box center [1178, 555] width 550 height 141
drag, startPoint x: 1309, startPoint y: 553, endPoint x: 888, endPoint y: 452, distance: 433.4
click at [894, 464] on div "MET France met-france@recouvrement.met.com il y a 0 secondes Valérie - date 21/…" at bounding box center [1178, 549] width 568 height 171
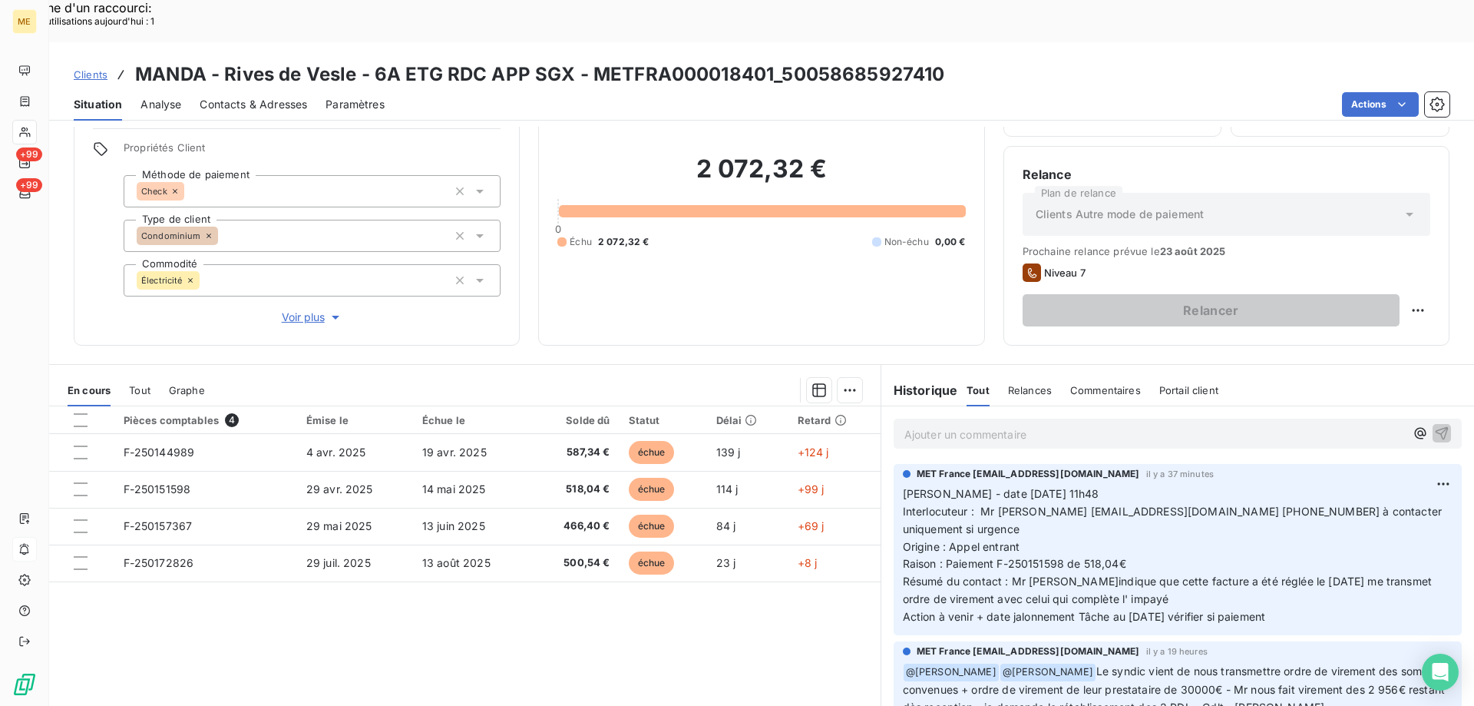
click at [644, 625] on div "Pièces comptables 4 Émise le Échue le Solde dû Statut Délai Retard F-250144989 …" at bounding box center [465, 554] width 832 height 296
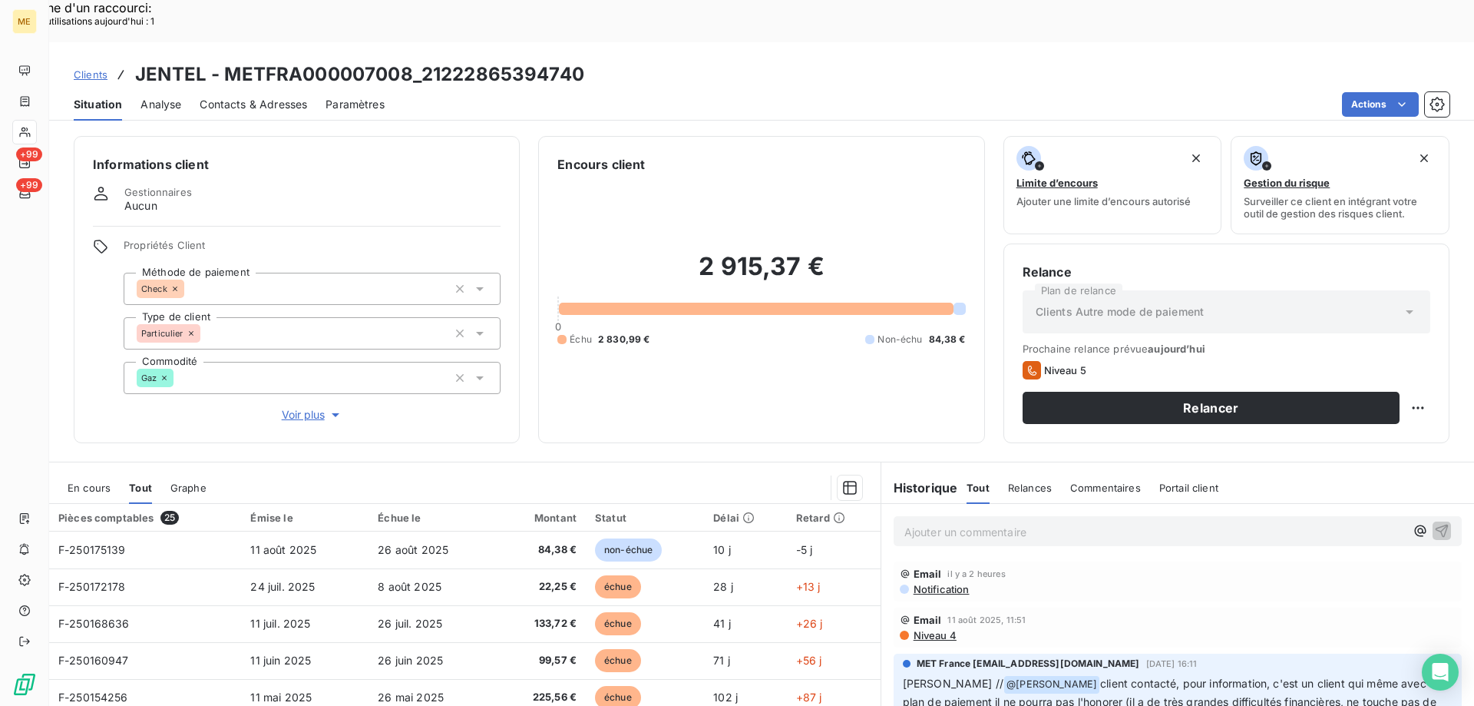
scroll to position [98, 0]
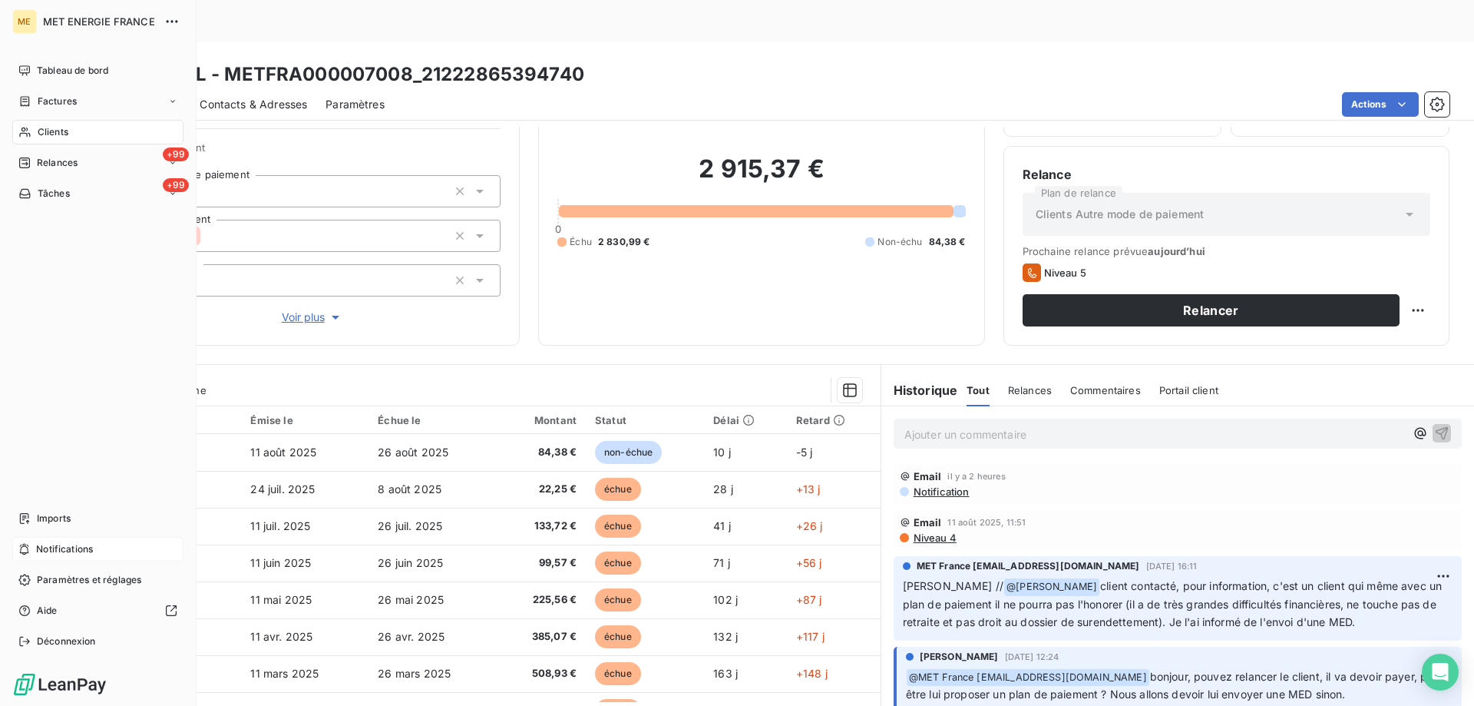
click at [67, 551] on span "Notifications" at bounding box center [64, 549] width 57 height 14
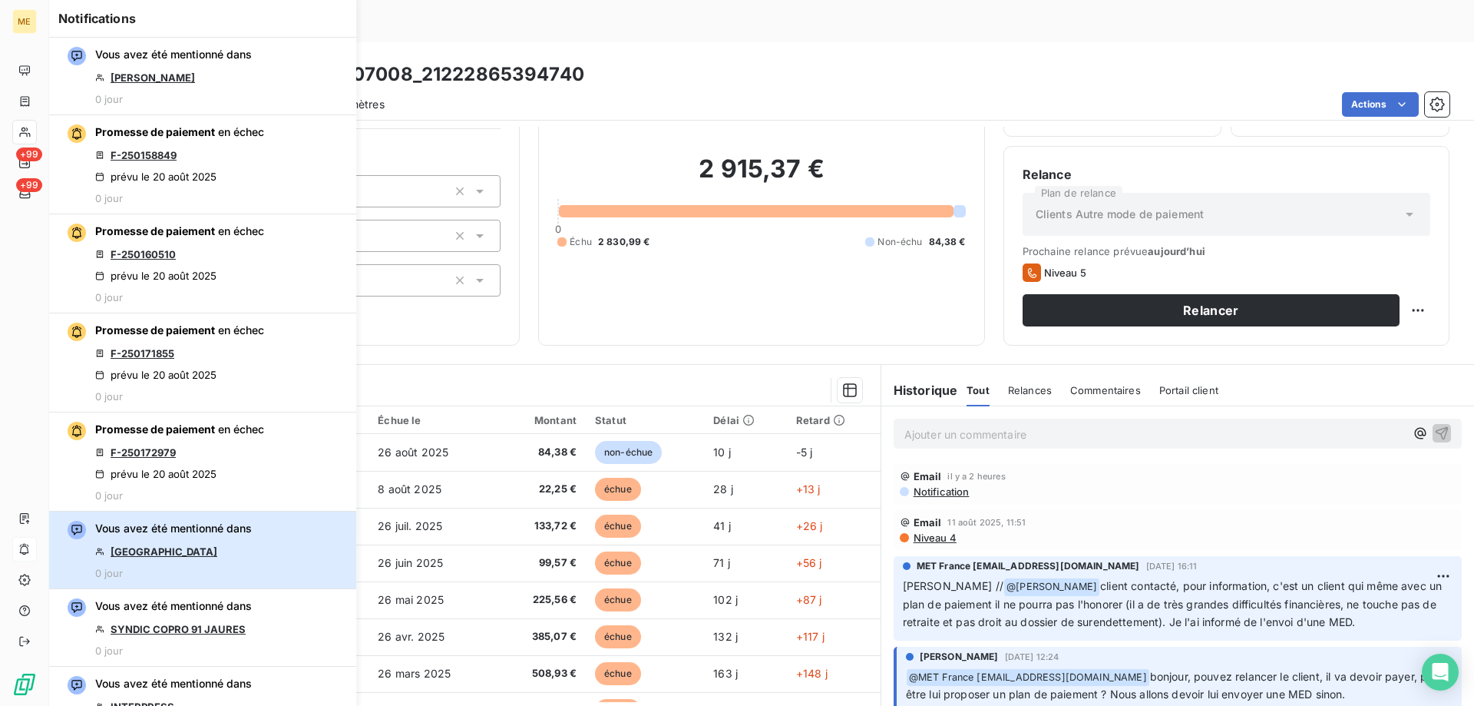
click at [184, 541] on div "Vous avez été mentionné dans [GEOGRAPHIC_DATA] [GEOGRAPHIC_DATA] 0 jour" at bounding box center [173, 550] width 157 height 58
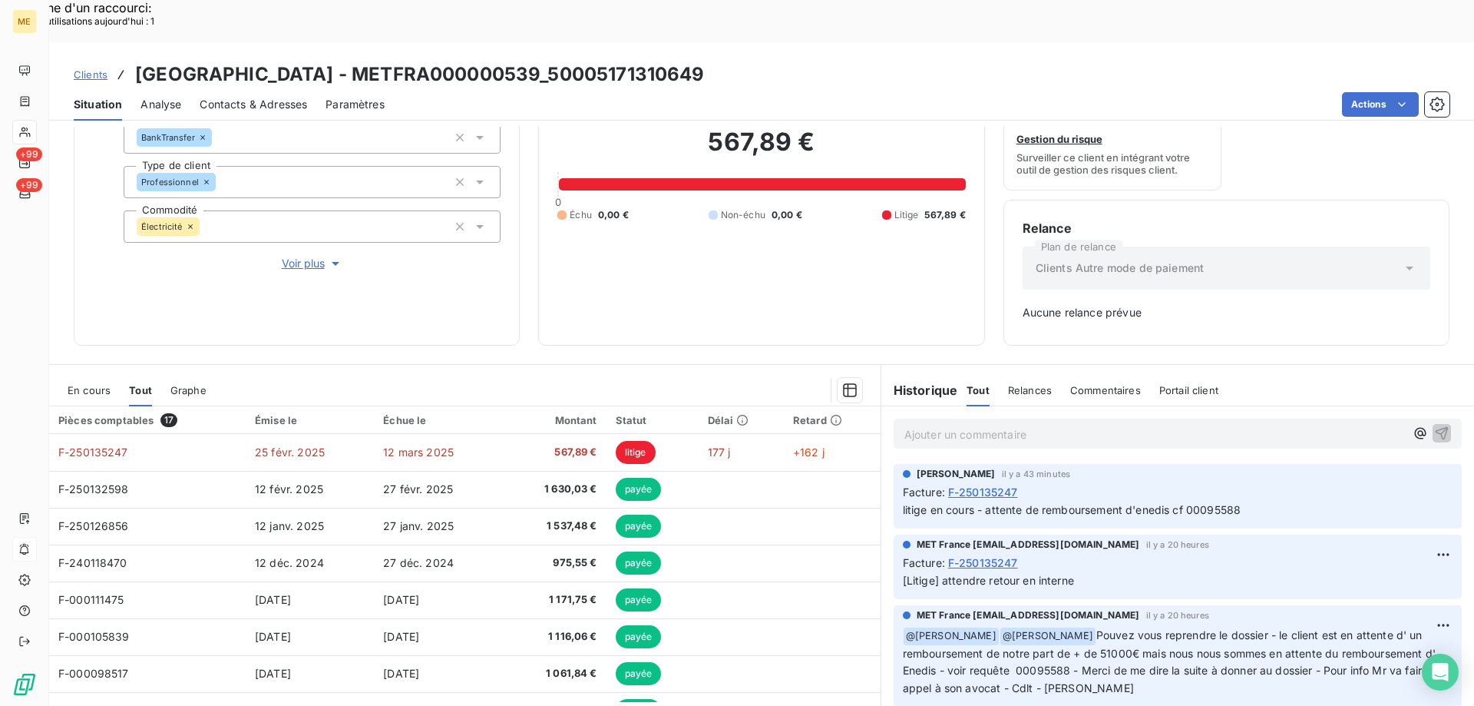
scroll to position [77, 0]
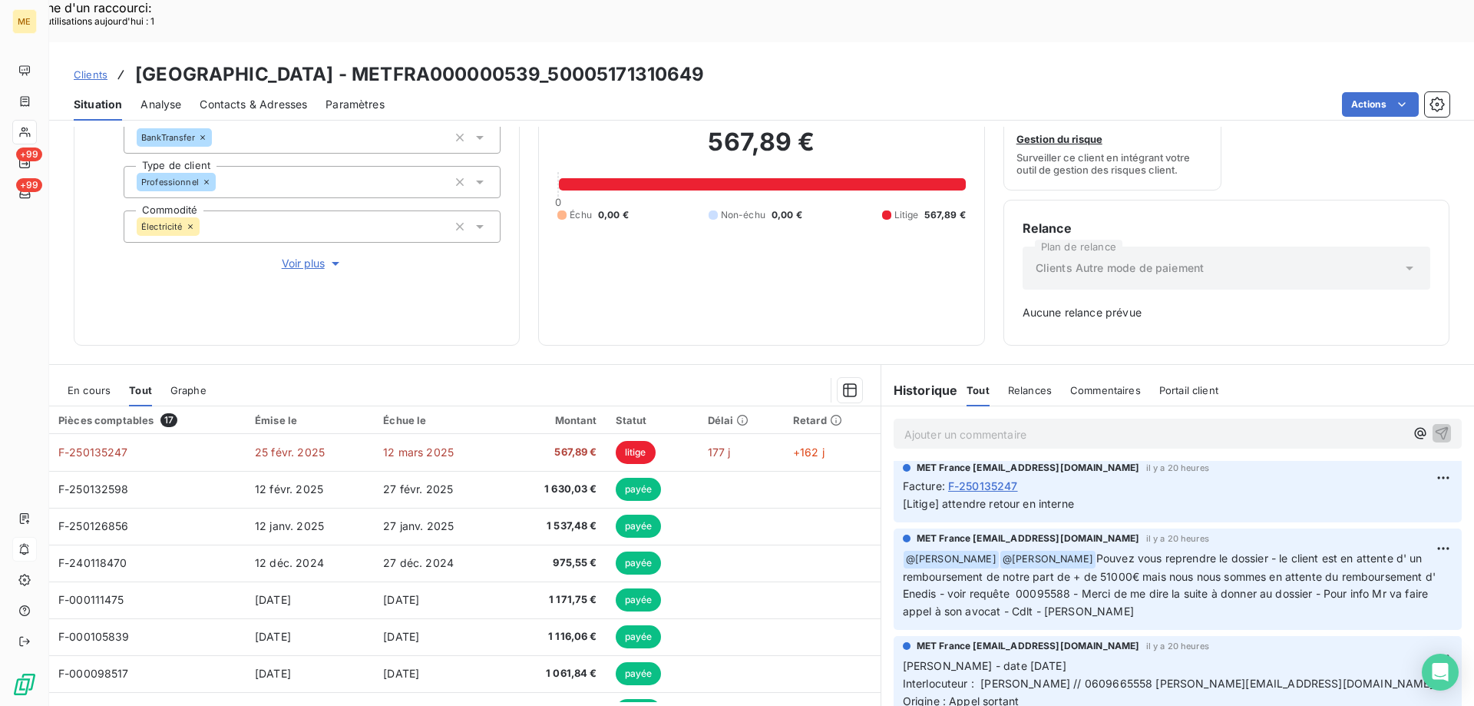
click at [434, 61] on div "Clients [GEOGRAPHIC_DATA] - METFRA000000539_50005171310649" at bounding box center [761, 75] width 1425 height 28
click at [743, 61] on div "Clients [GEOGRAPHIC_DATA] - METFRA000000539_50005171310649" at bounding box center [761, 75] width 1425 height 28
drag, startPoint x: 731, startPoint y: 28, endPoint x: 137, endPoint y: 9, distance: 594.7
click at [138, 42] on div "Clients [GEOGRAPHIC_DATA] BELLEVUE - METFRA000000539_50005171310649 Situation A…" at bounding box center [761, 81] width 1425 height 78
copy h3 "[GEOGRAPHIC_DATA] - METFRA000000539_50005171310649"
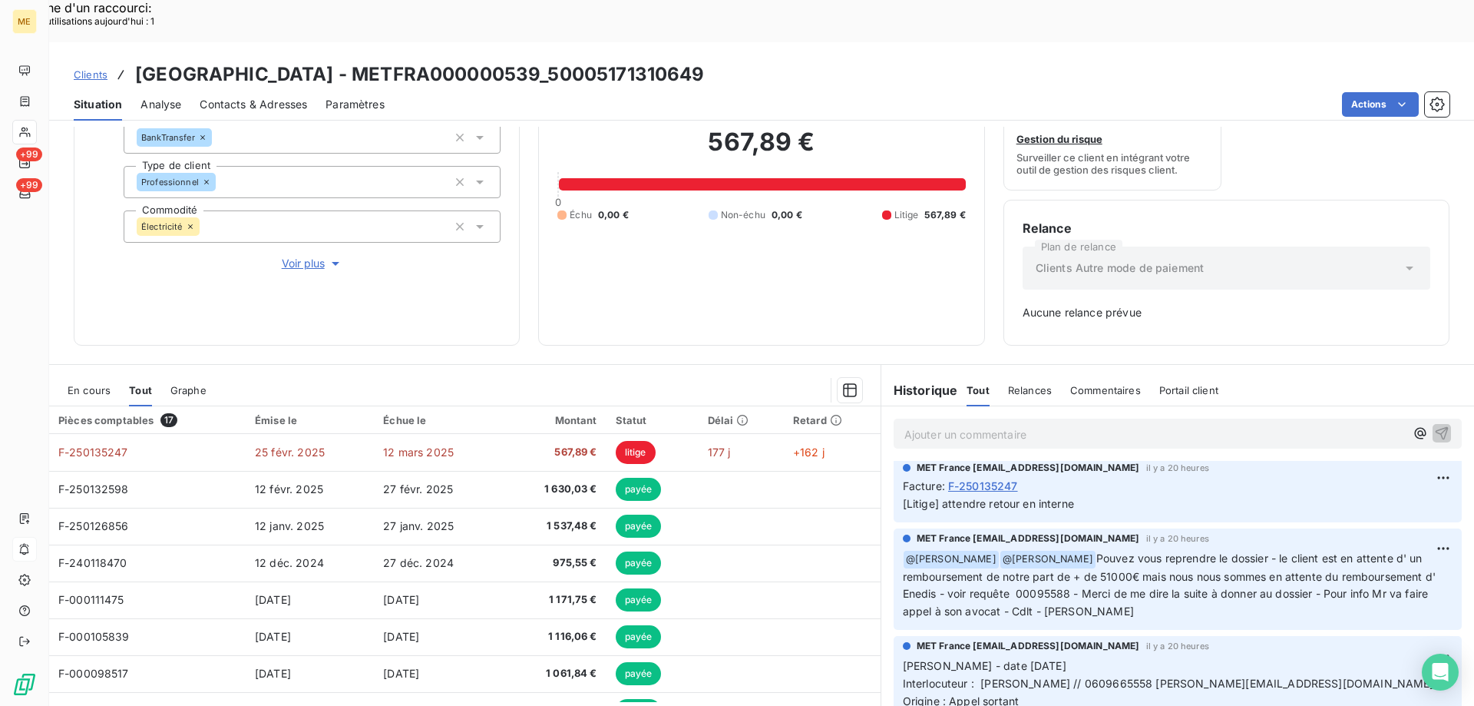
click at [773, 61] on div "Clients [GEOGRAPHIC_DATA] - METFRA000000539_50005171310649" at bounding box center [761, 75] width 1425 height 28
click at [739, 61] on div "Clients [GEOGRAPHIC_DATA] - METFRA000000539_50005171310649" at bounding box center [761, 75] width 1425 height 28
drag, startPoint x: 566, startPoint y: 33, endPoint x: 716, endPoint y: 19, distance: 150.4
click at [705, 61] on h3 "[GEOGRAPHIC_DATA] - METFRA000000539_50005171310649" at bounding box center [420, 75] width 570 height 28
copy h3 "50005171310649"
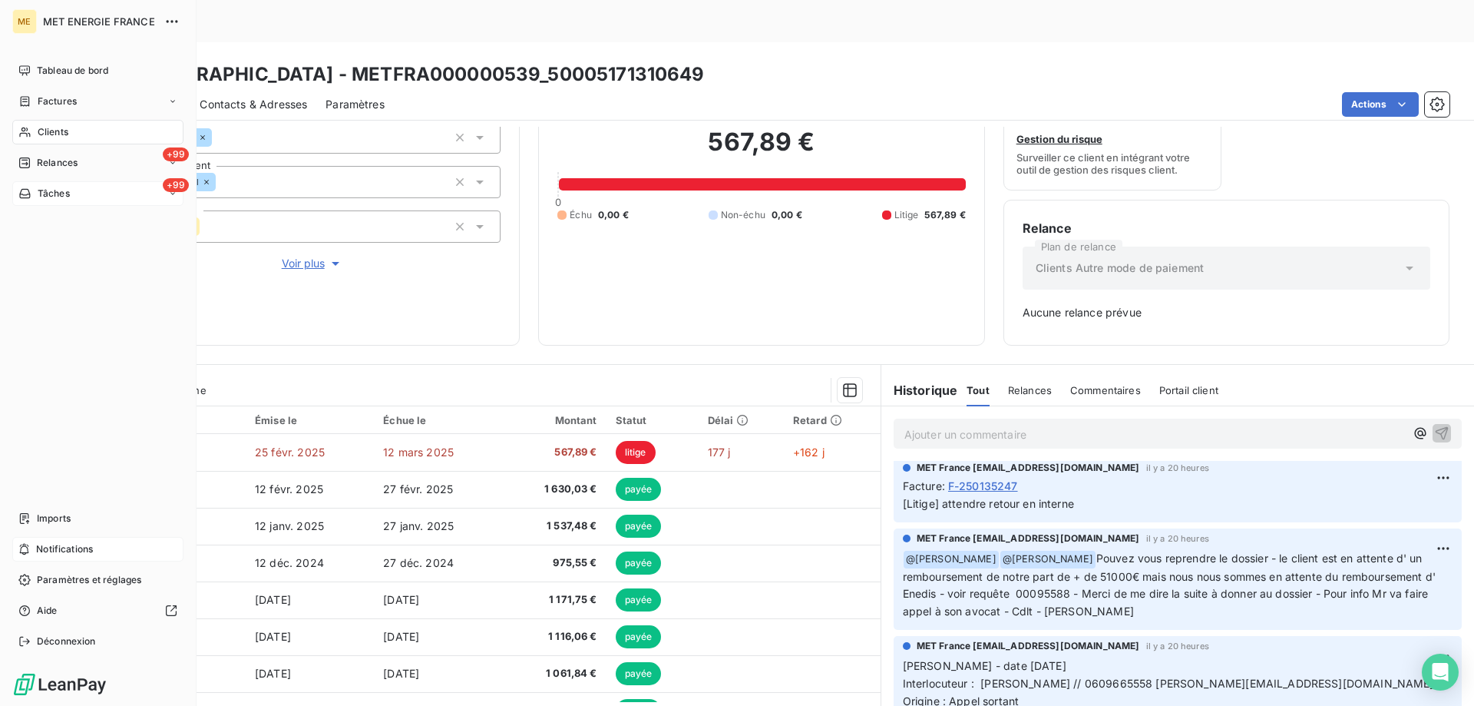
click at [80, 192] on div "+99 Tâches" at bounding box center [97, 193] width 171 height 25
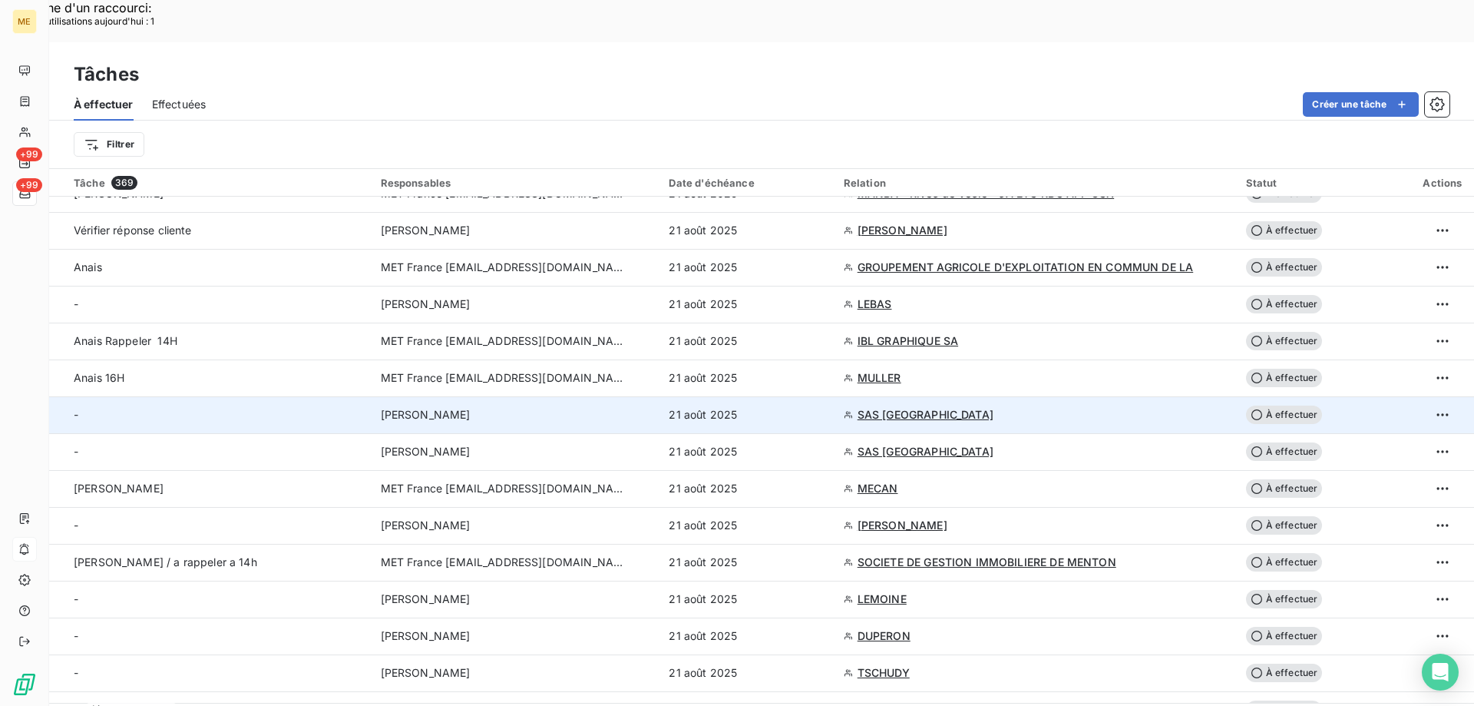
scroll to position [614, 0]
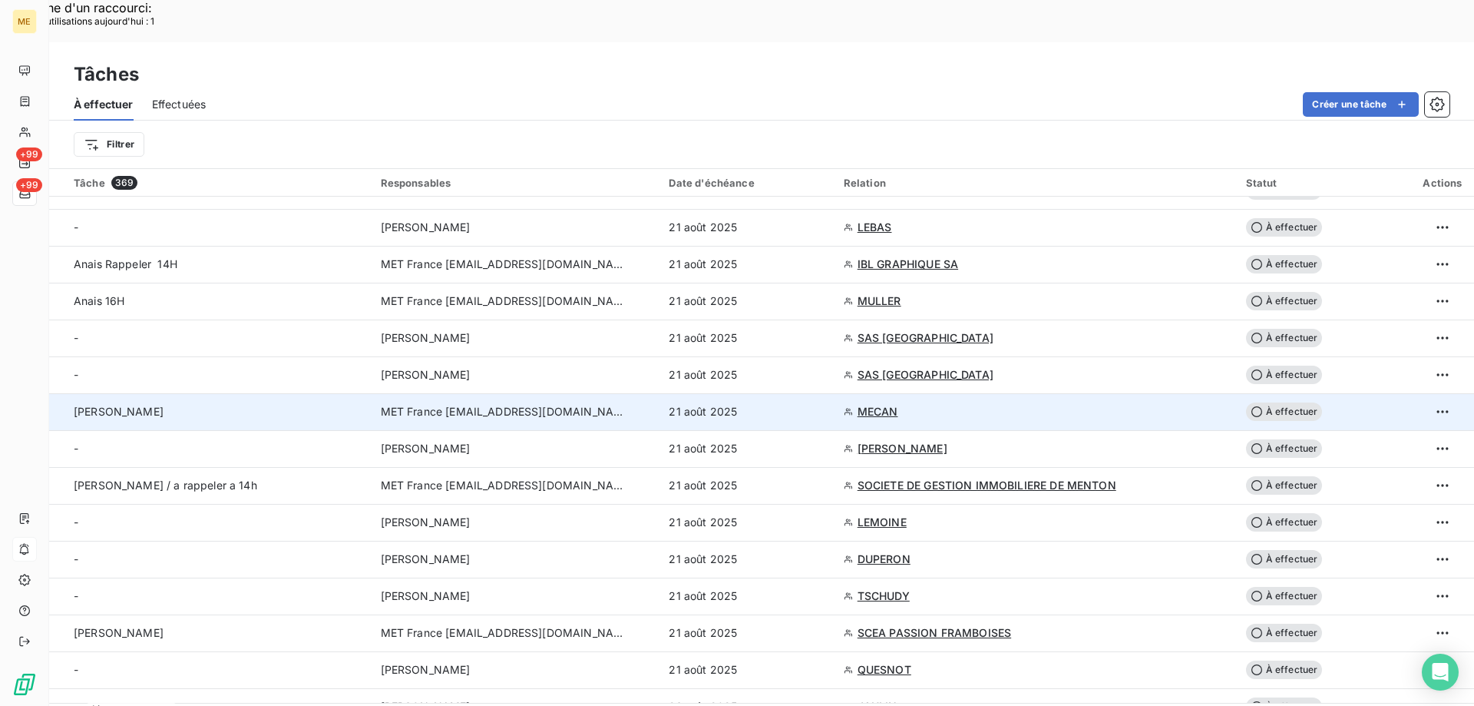
click at [873, 404] on span "MECAN" at bounding box center [878, 411] width 41 height 15
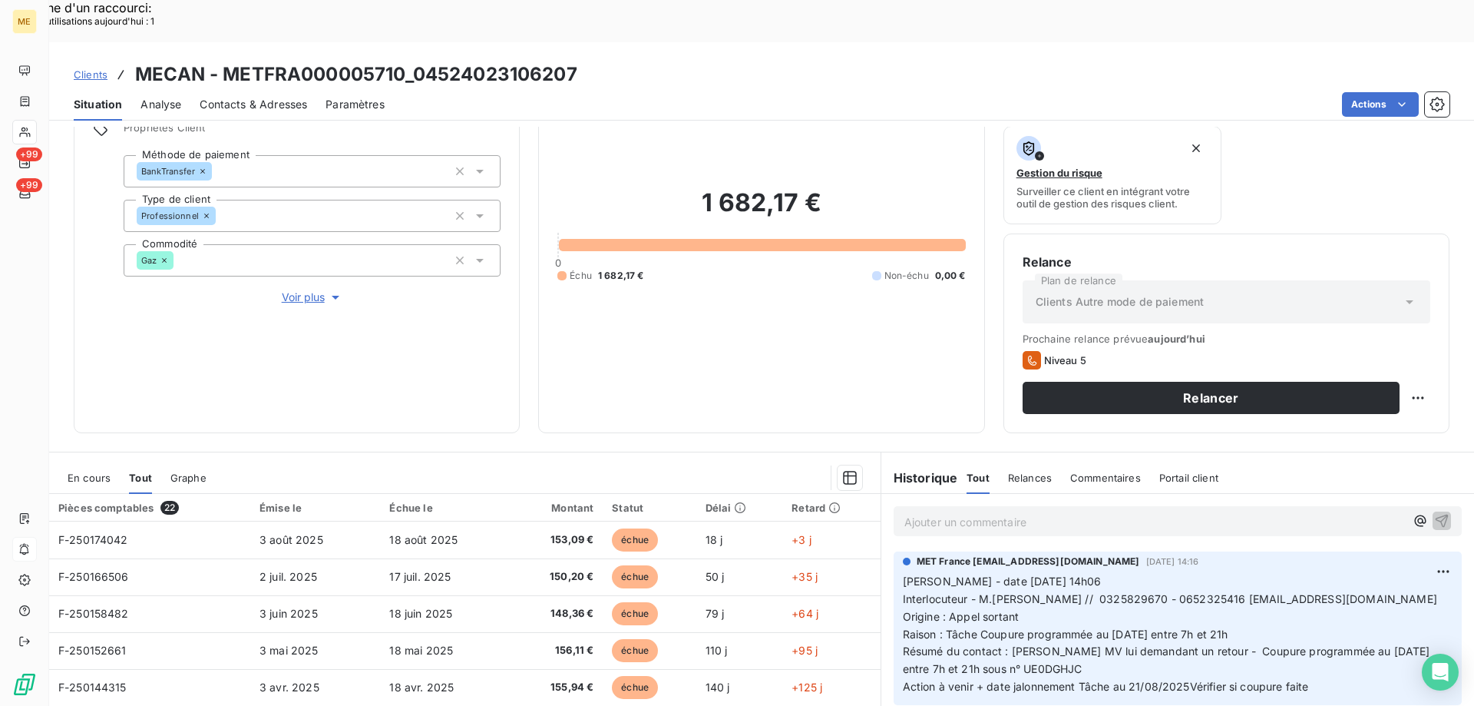
scroll to position [205, 0]
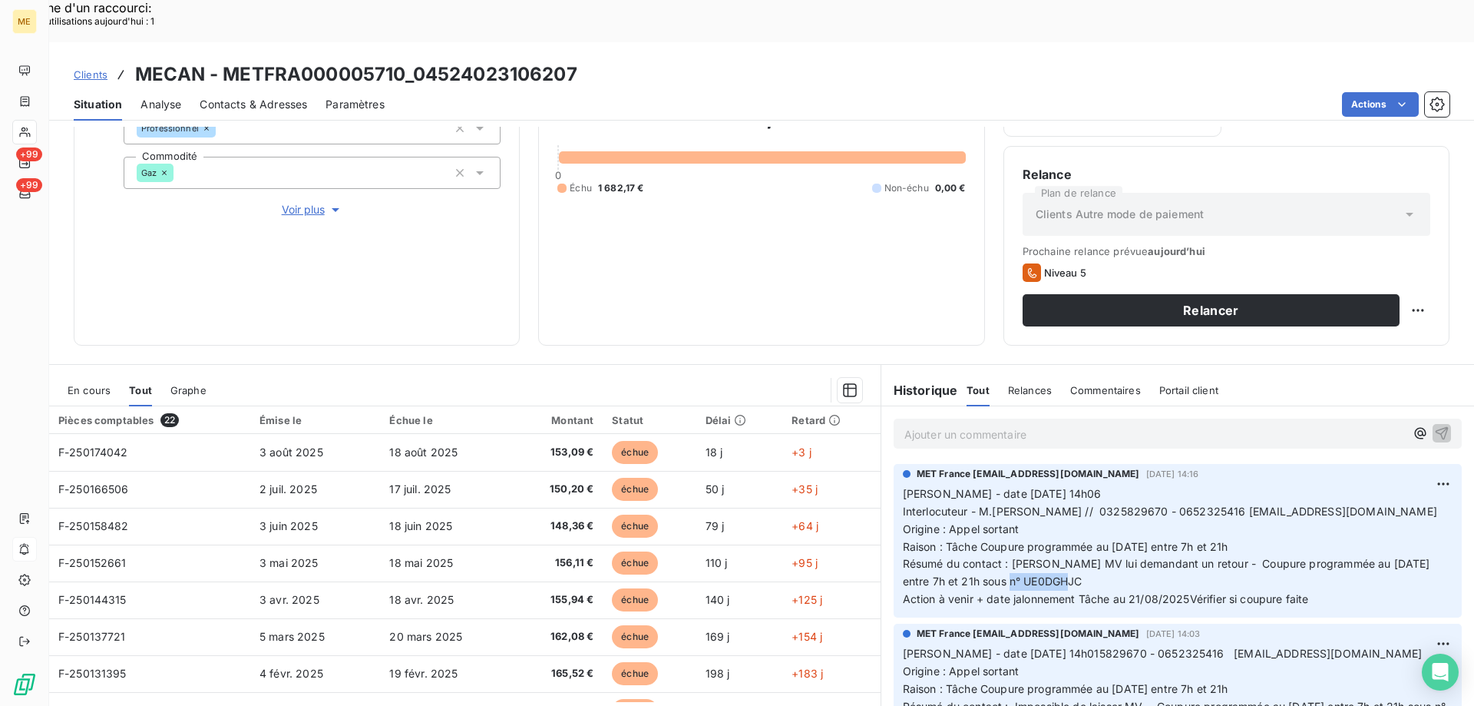
drag, startPoint x: 989, startPoint y: 540, endPoint x: 1054, endPoint y: 540, distance: 64.5
click at [1054, 540] on p "[PERSON_NAME] - date [DATE] 14h06 Interlocuteur - M.[PERSON_NAME] // 0325829670…" at bounding box center [1178, 546] width 550 height 123
copy span "UE0DGHJC"
drag, startPoint x: 413, startPoint y: 26, endPoint x: 576, endPoint y: 34, distance: 163.0
click at [576, 61] on h3 "MECAN - METFRA000005710_04524023106207" at bounding box center [356, 75] width 442 height 28
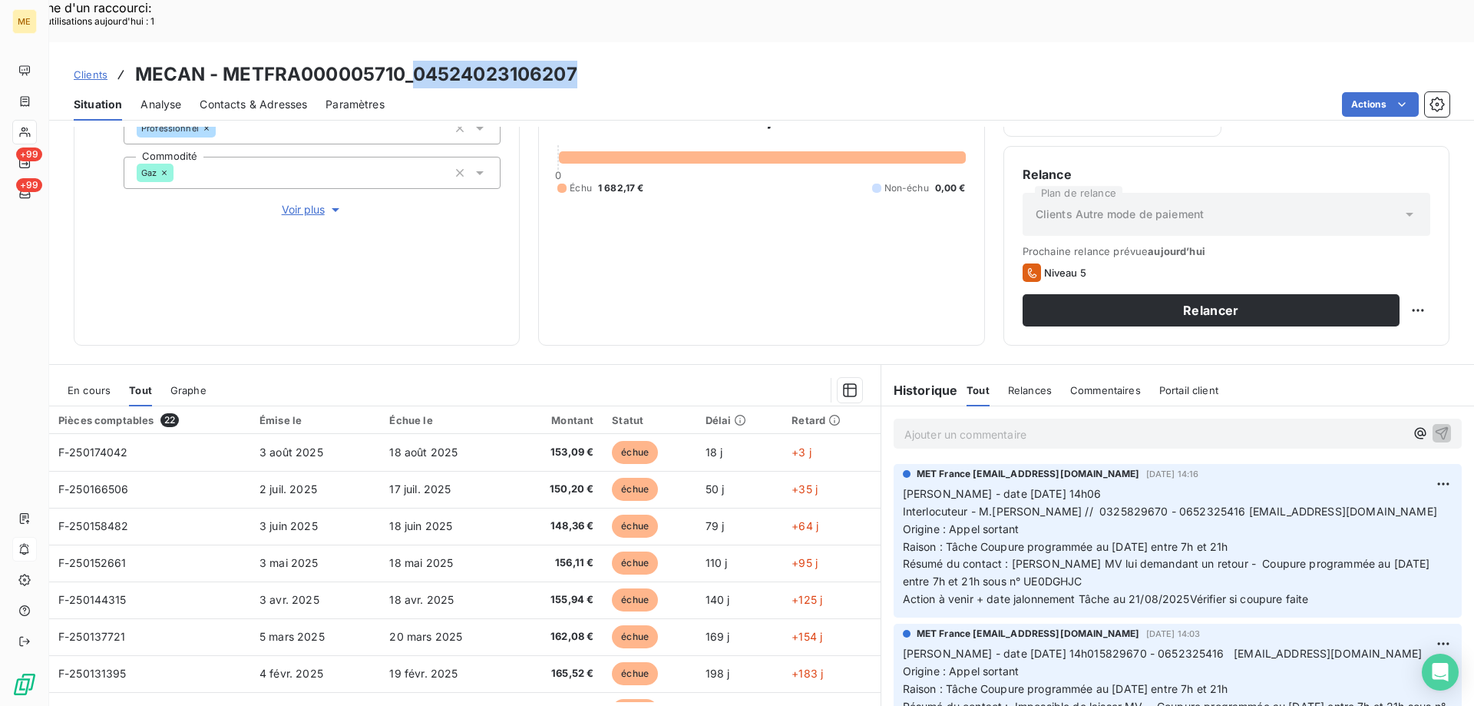
copy h3 "04524023106207"
click at [1012, 557] on span "Résumé du contact : [PERSON_NAME] MV lui demandant un retour - Coupure programm…" at bounding box center [1168, 572] width 531 height 31
copy span "UE0DGHJC"
click at [1323, 551] on p "[PERSON_NAME] - date [DATE] 14h06 Interlocuteur - M.[PERSON_NAME] // 0325829670…" at bounding box center [1178, 546] width 550 height 123
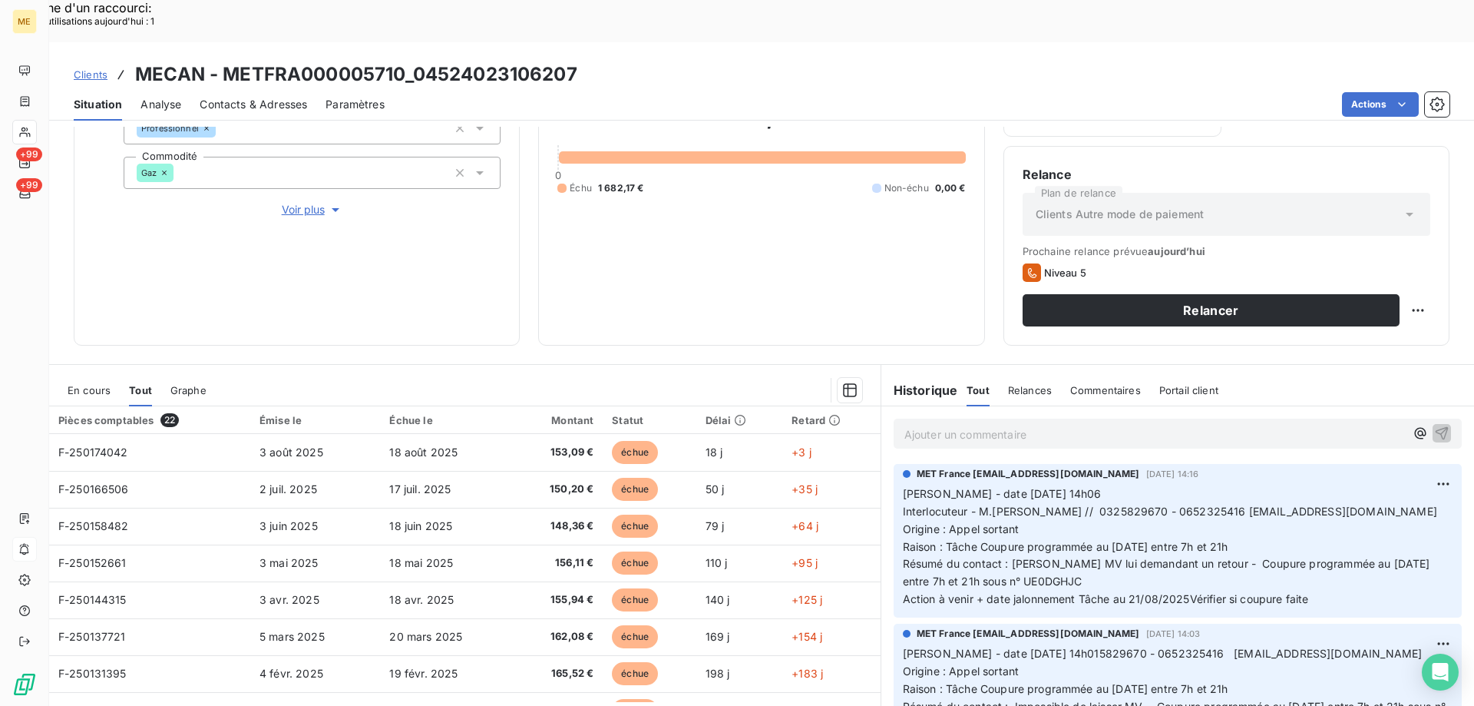
drag, startPoint x: 1322, startPoint y: 555, endPoint x: 893, endPoint y: 455, distance: 440.7
click at [894, 464] on div "MET France [EMAIL_ADDRESS][DOMAIN_NAME] [DATE] 14:16 [PERSON_NAME] - date [DATE…" at bounding box center [1178, 541] width 568 height 154
copy p "[PERSON_NAME] - date [DATE] 14h06 Interlocuteur - M.[PERSON_NAME] // 0325829670…"
click at [940, 425] on p "Ajouter un commentaire ﻿" at bounding box center [1155, 434] width 501 height 19
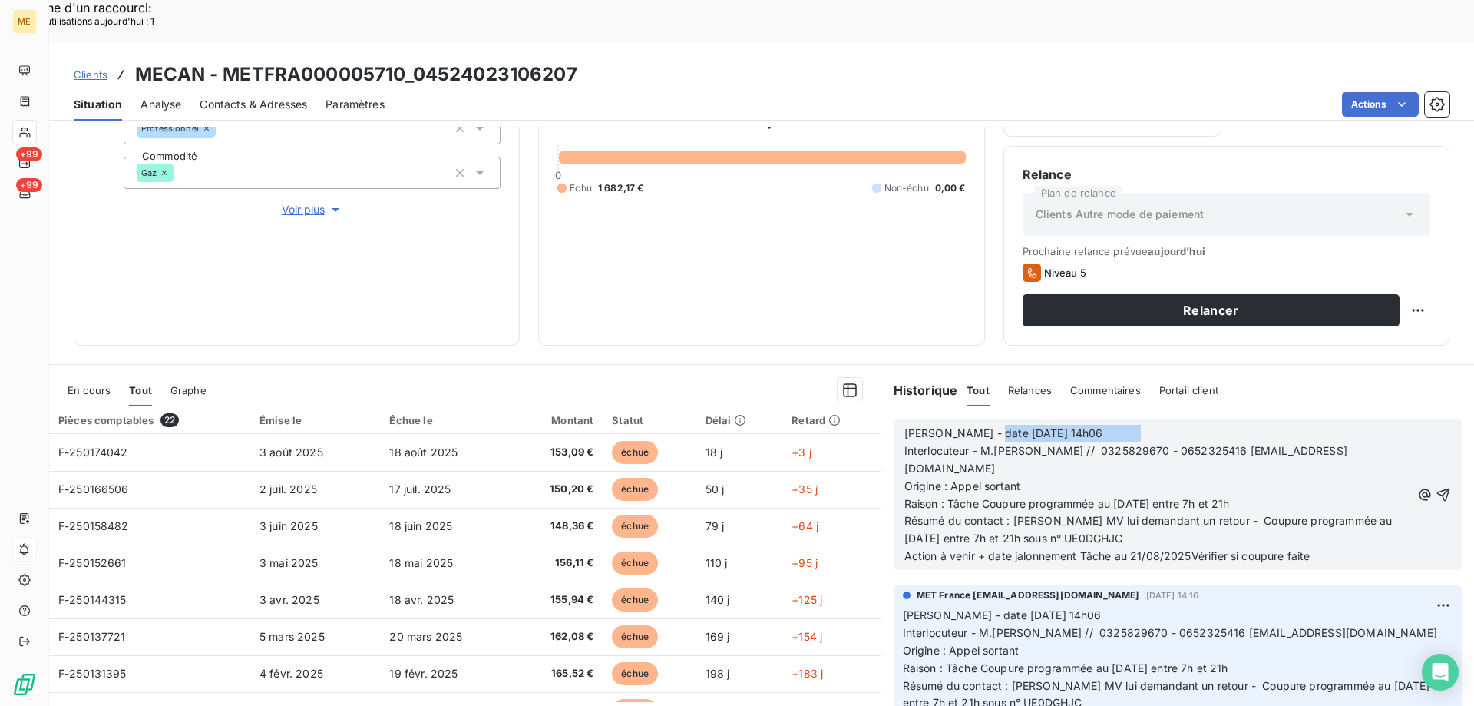
drag, startPoint x: 987, startPoint y: 390, endPoint x: 1118, endPoint y: 385, distance: 131.4
click at [1118, 426] on span "[PERSON_NAME] - date [DATE] 14h06 Interlocuteur - M.[PERSON_NAME] // 0325829670…" at bounding box center [1186, 450] width 562 height 48
drag, startPoint x: 945, startPoint y: 442, endPoint x: 1035, endPoint y: 446, distance: 90.0
click at [1035, 478] on p "Origine : Appel sortant" at bounding box center [1158, 487] width 507 height 18
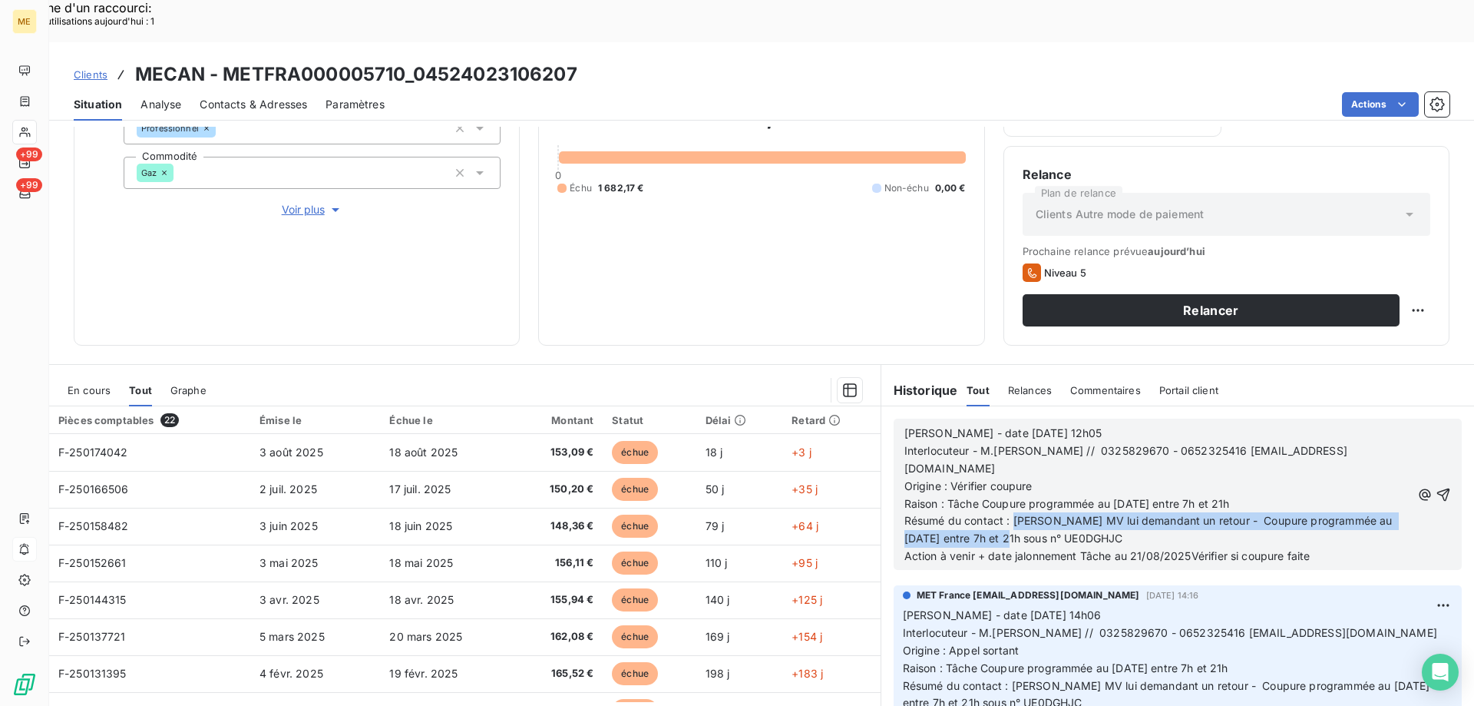
drag, startPoint x: 1007, startPoint y: 483, endPoint x: 1040, endPoint y: 500, distance: 37.1
click at [1040, 514] on span "Résumé du contact : [PERSON_NAME] MV lui demandant un retour - Coupure programm…" at bounding box center [1150, 529] width 491 height 31
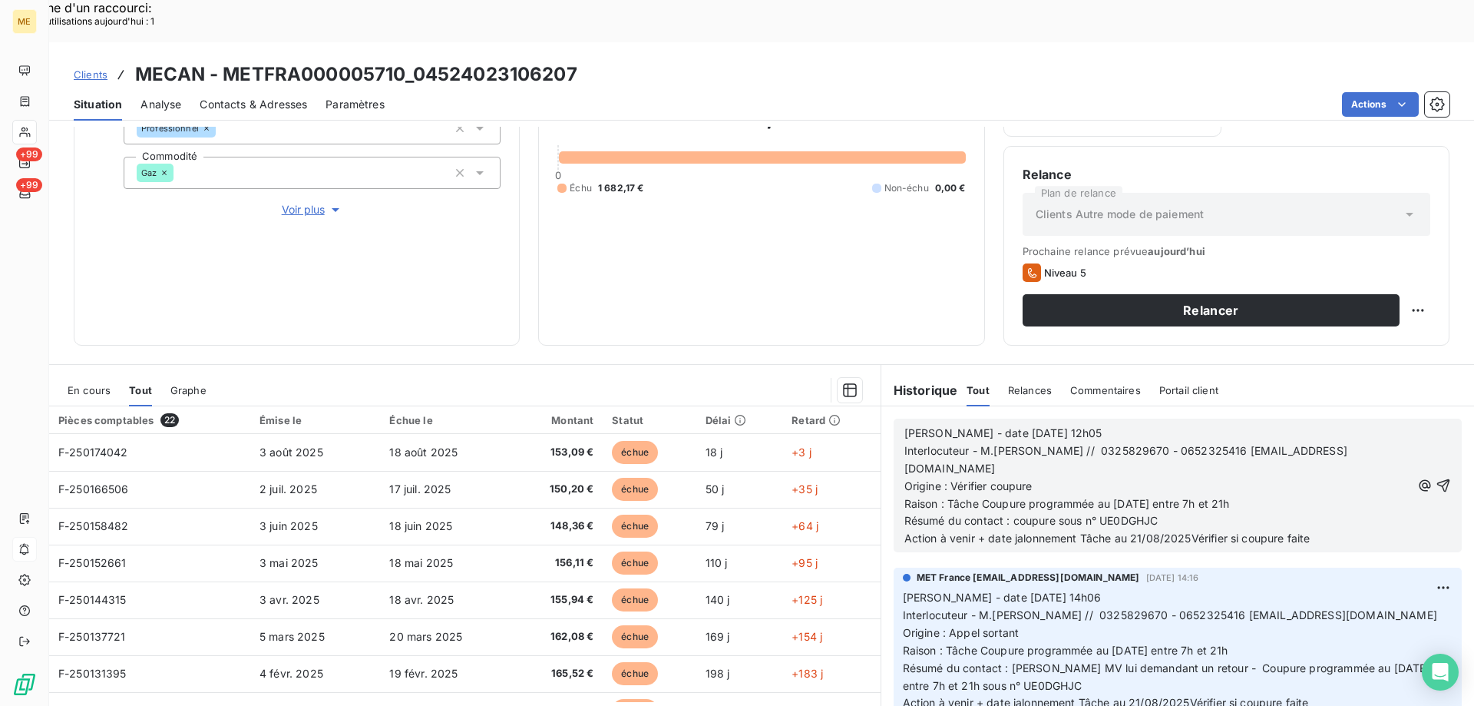
click at [1183, 512] on p "Résumé du contact : coupure sous n° UE0DGHJC" at bounding box center [1158, 521] width 507 height 18
click at [1327, 530] on p "Action à venir + date jalonnement Tâche au 21/08/2025Vérifier si coupure faite" at bounding box center [1158, 539] width 507 height 18
drag, startPoint x: 1125, startPoint y: 496, endPoint x: 1341, endPoint y: 501, distance: 215.8
click at [1341, 530] on p "Action à venir + date jalonnement Tâche au 21/08/2025Vérifier si coupure faite" at bounding box center [1158, 539] width 507 height 18
click at [1436, 478] on icon "button" at bounding box center [1443, 485] width 15 height 15
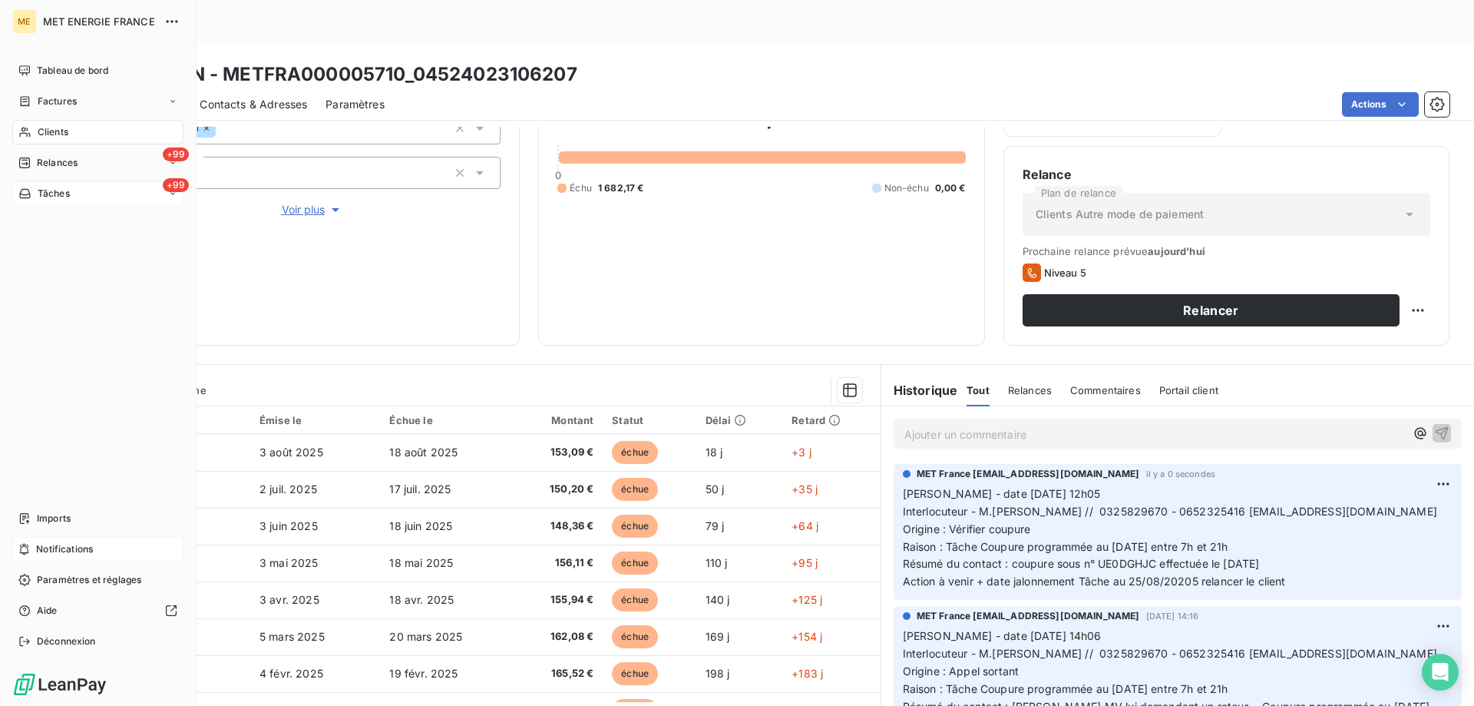
click at [95, 197] on div "+99 Tâches" at bounding box center [97, 193] width 171 height 25
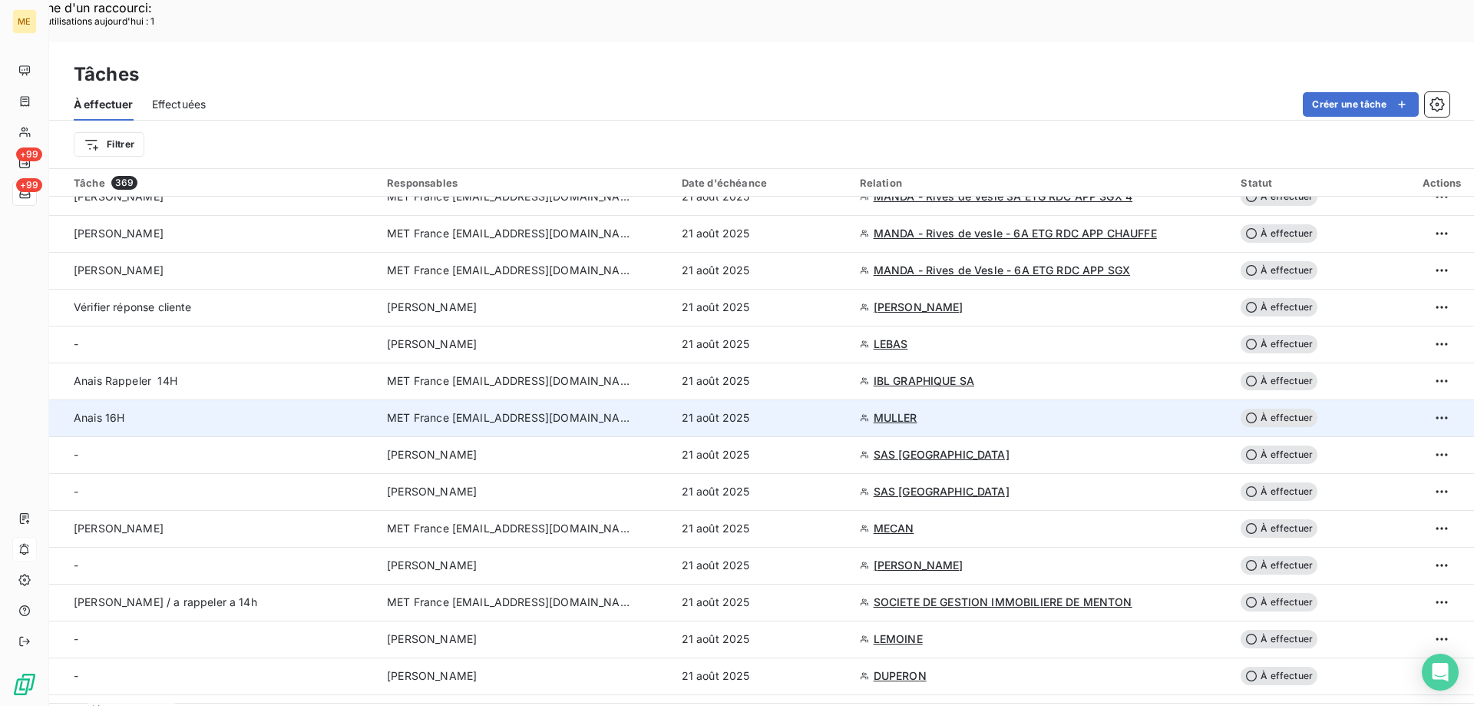
scroll to position [538, 0]
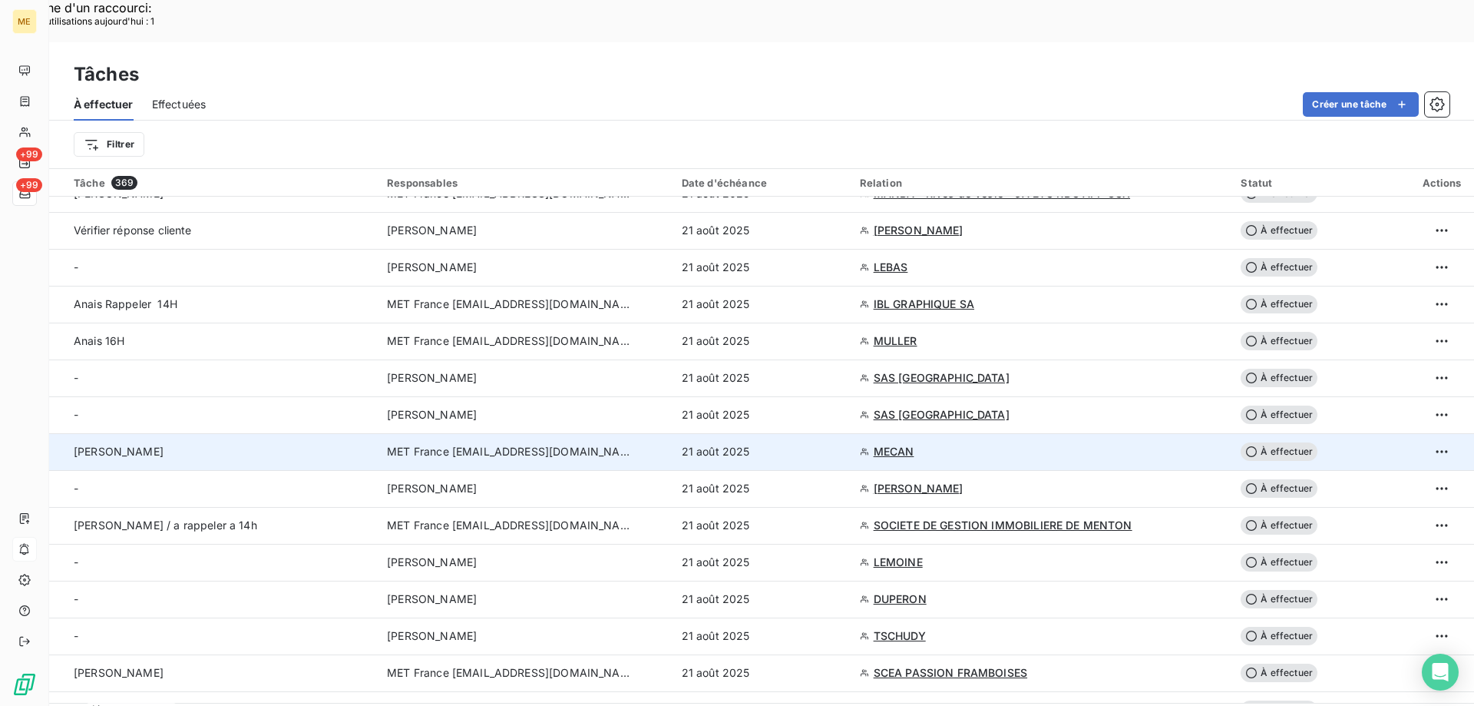
click at [1283, 442] on span "À effectuer" at bounding box center [1279, 451] width 77 height 18
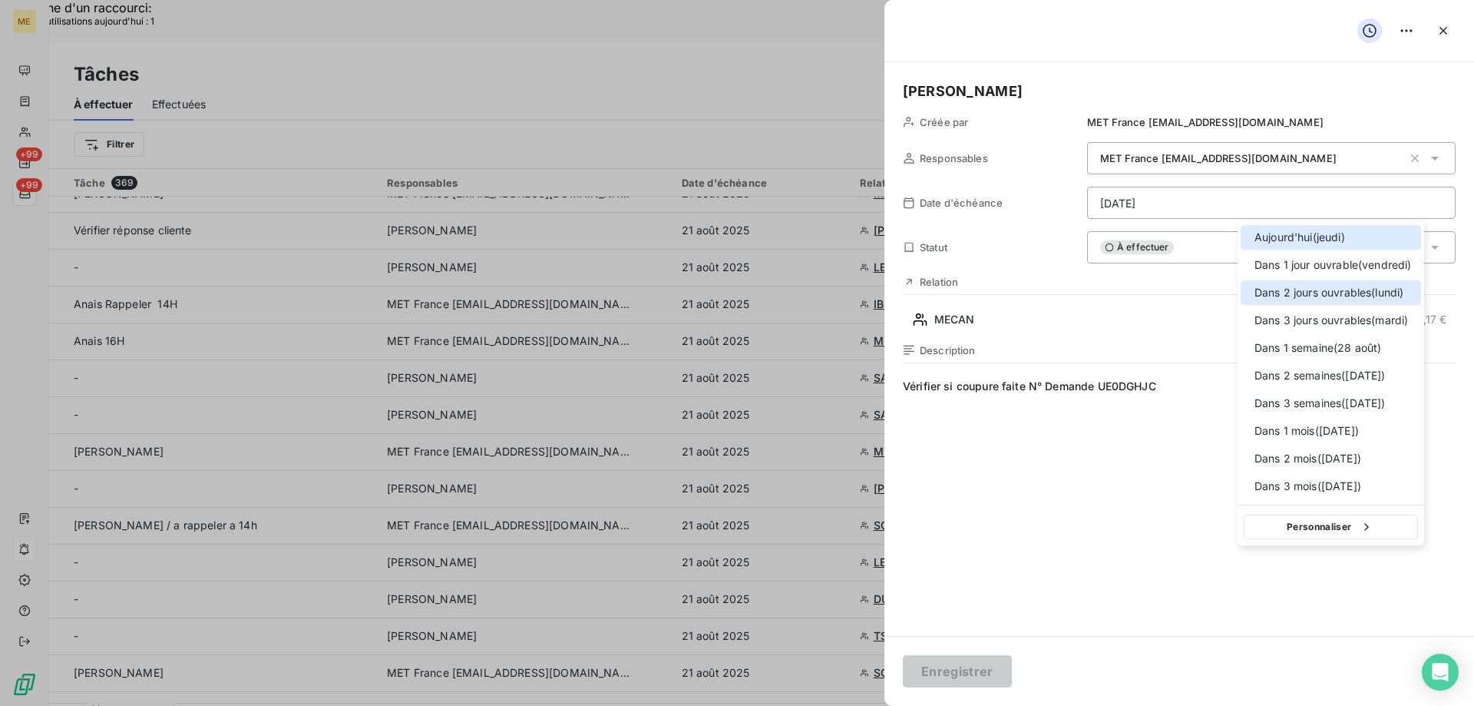
click at [1250, 293] on div at bounding box center [1250, 293] width 0 height 0
type input "[DATE]"
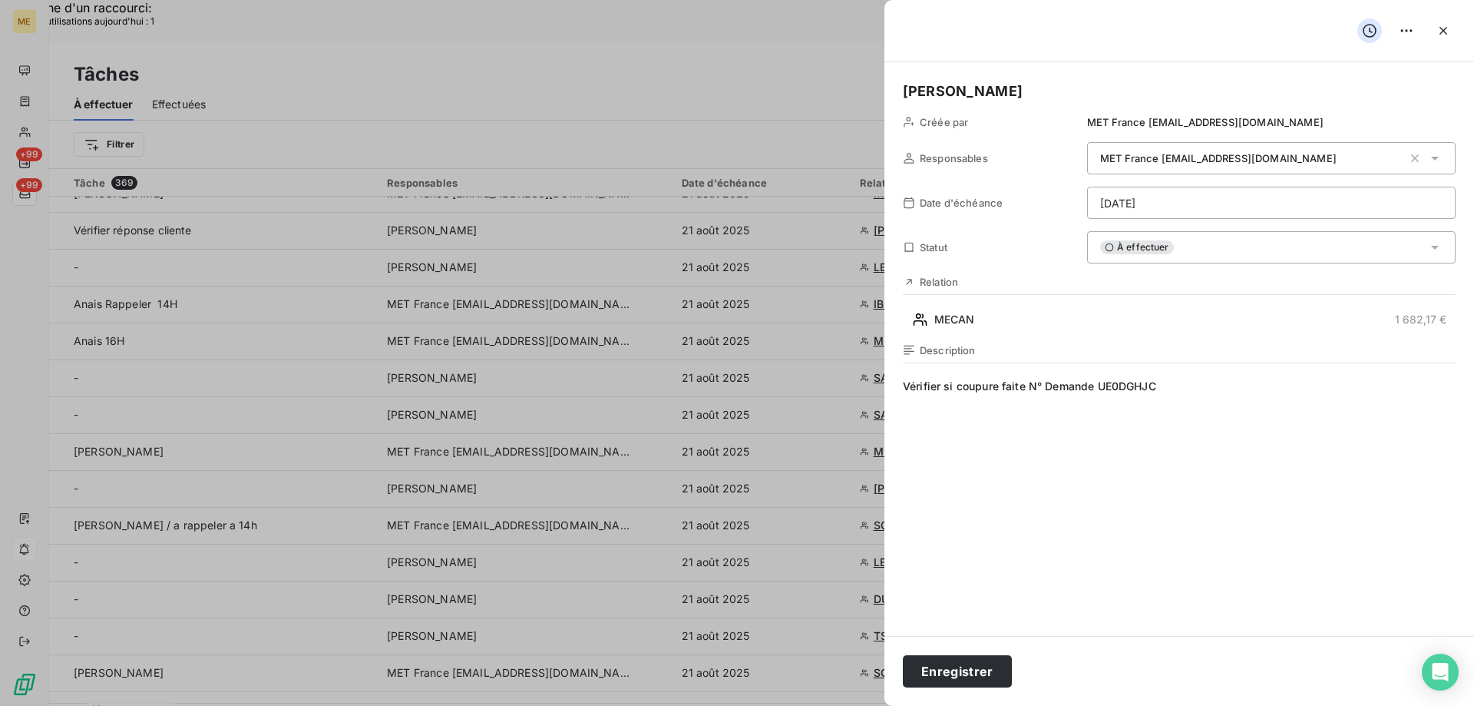
drag, startPoint x: 1093, startPoint y: 432, endPoint x: 1079, endPoint y: 428, distance: 14.9
click at [1092, 432] on span "Vérifier si coupure faite N° Demande UE0DGHJC" at bounding box center [1179, 526] width 553 height 295
drag, startPoint x: 943, startPoint y: 386, endPoint x: 885, endPoint y: 379, distance: 58.9
click at [885, 379] on div "[PERSON_NAME] par MET France [EMAIL_ADDRESS][DOMAIN_NAME] Responsables MET Fran…" at bounding box center [1180, 349] width 590 height 574
click at [1119, 391] on span "oupure faite N° Demande UE0DGHJC" at bounding box center [1179, 526] width 553 height 295
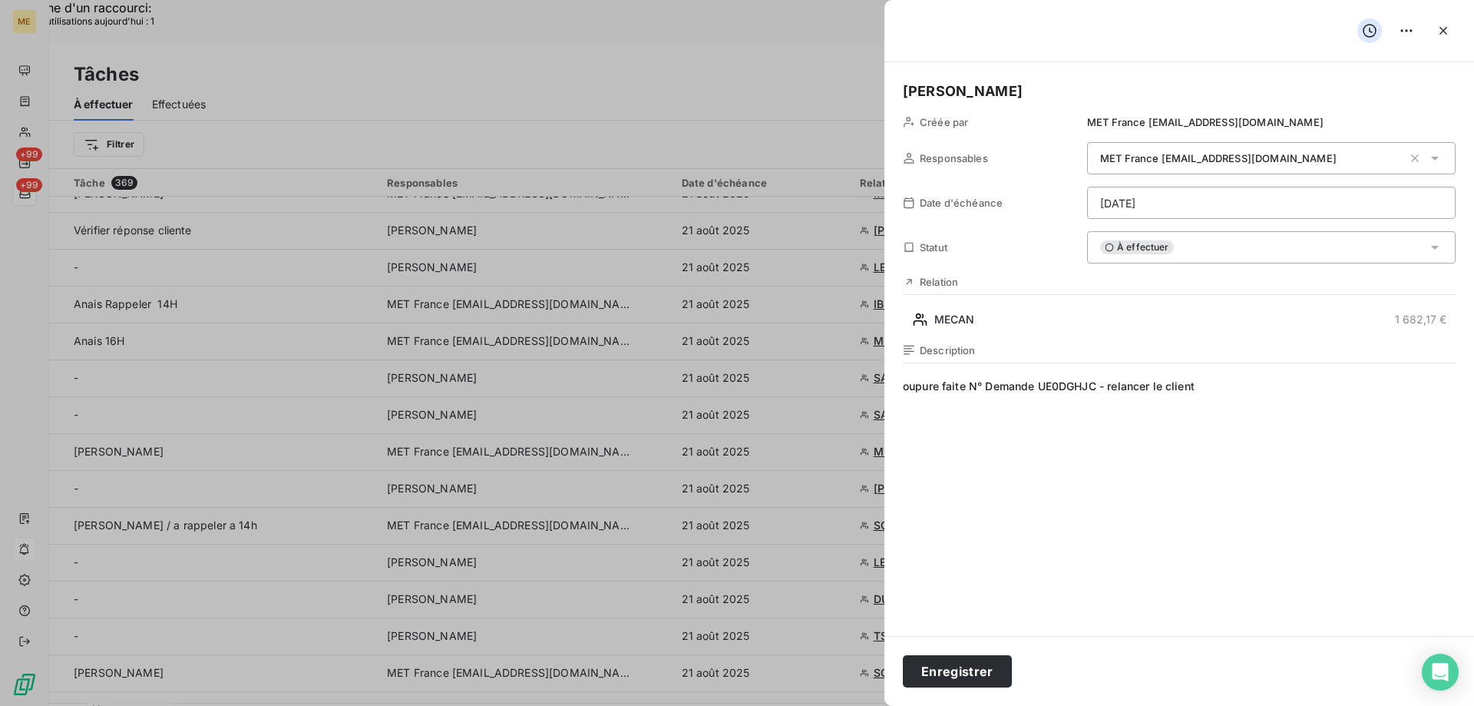
click at [905, 387] on span "oupure faite N° Demande UE0DGHJC - relancer le client" at bounding box center [1179, 526] width 553 height 295
click at [951, 669] on button "Enregistrer" at bounding box center [957, 671] width 109 height 32
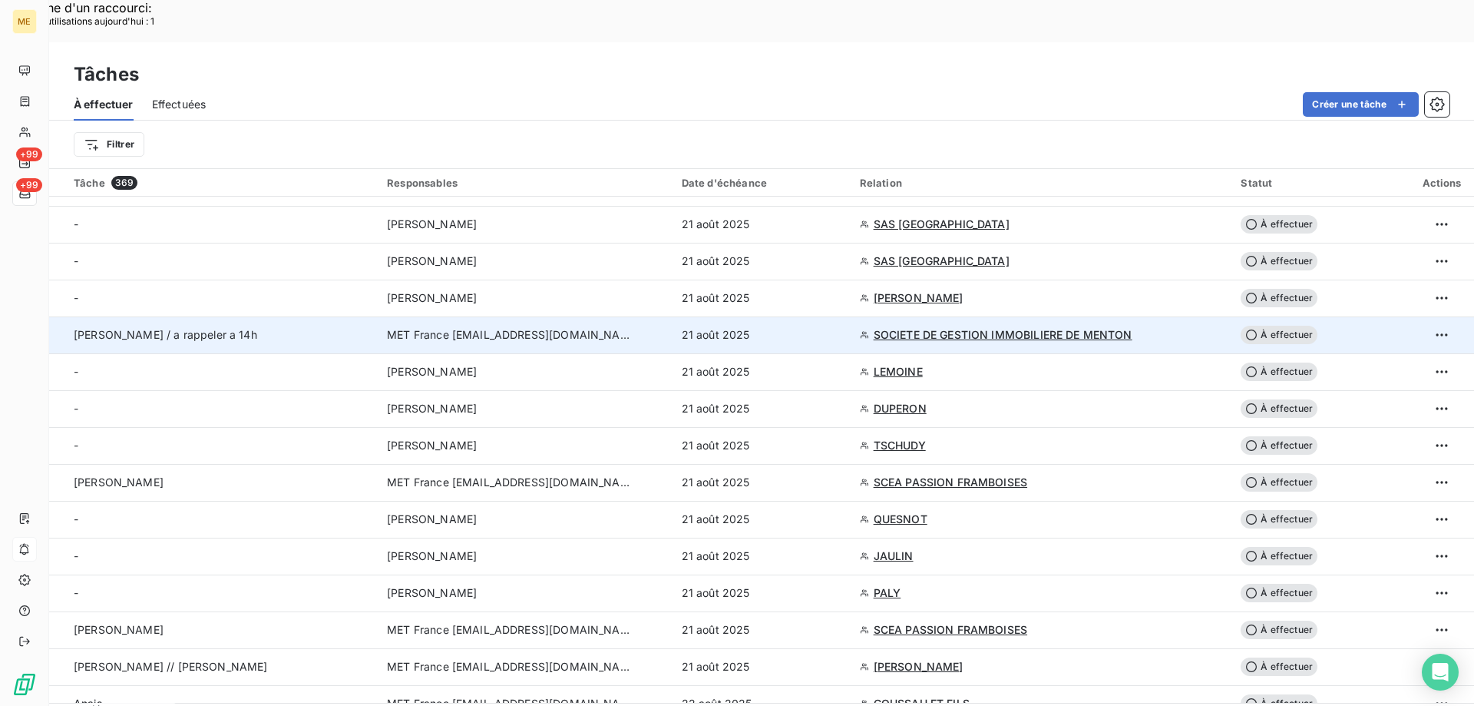
scroll to position [768, 0]
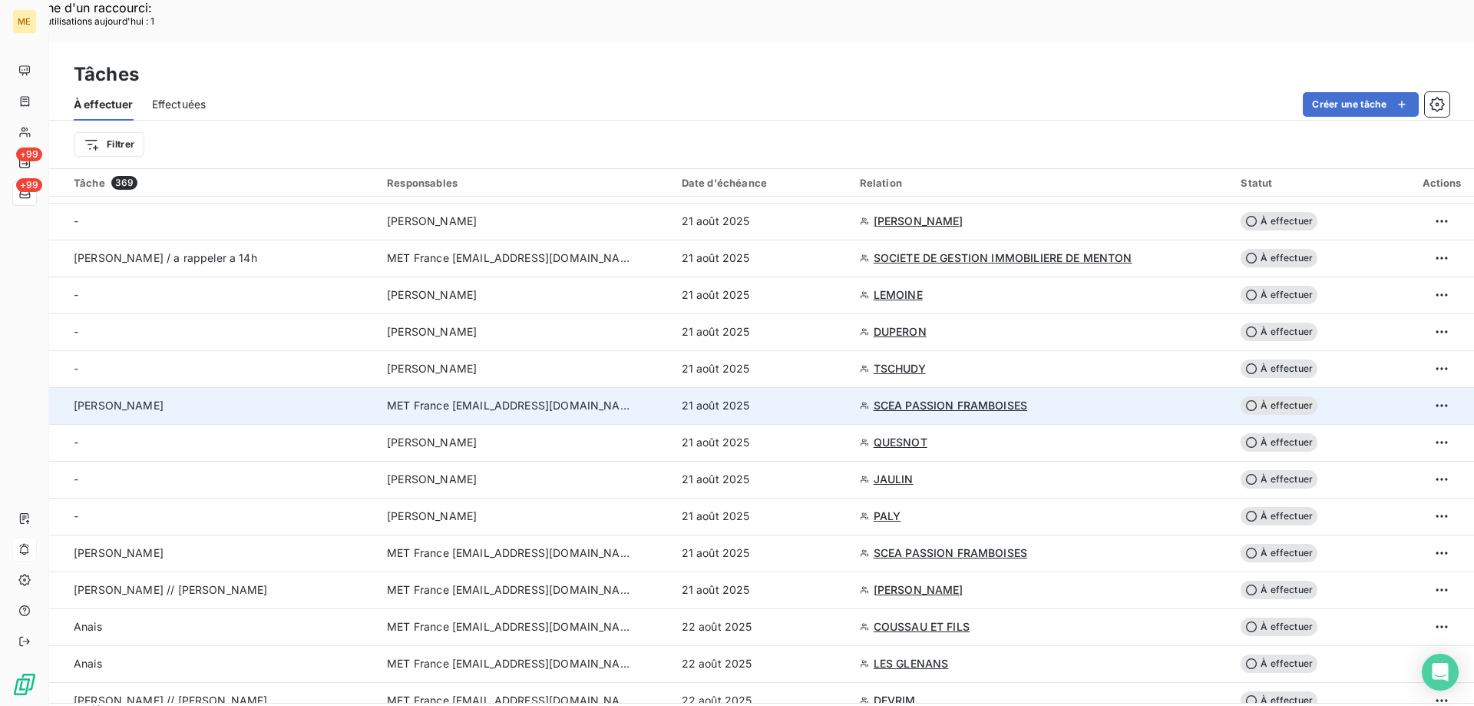
click at [906, 398] on span "SCEA PASSION FRAMBOISES" at bounding box center [951, 405] width 154 height 15
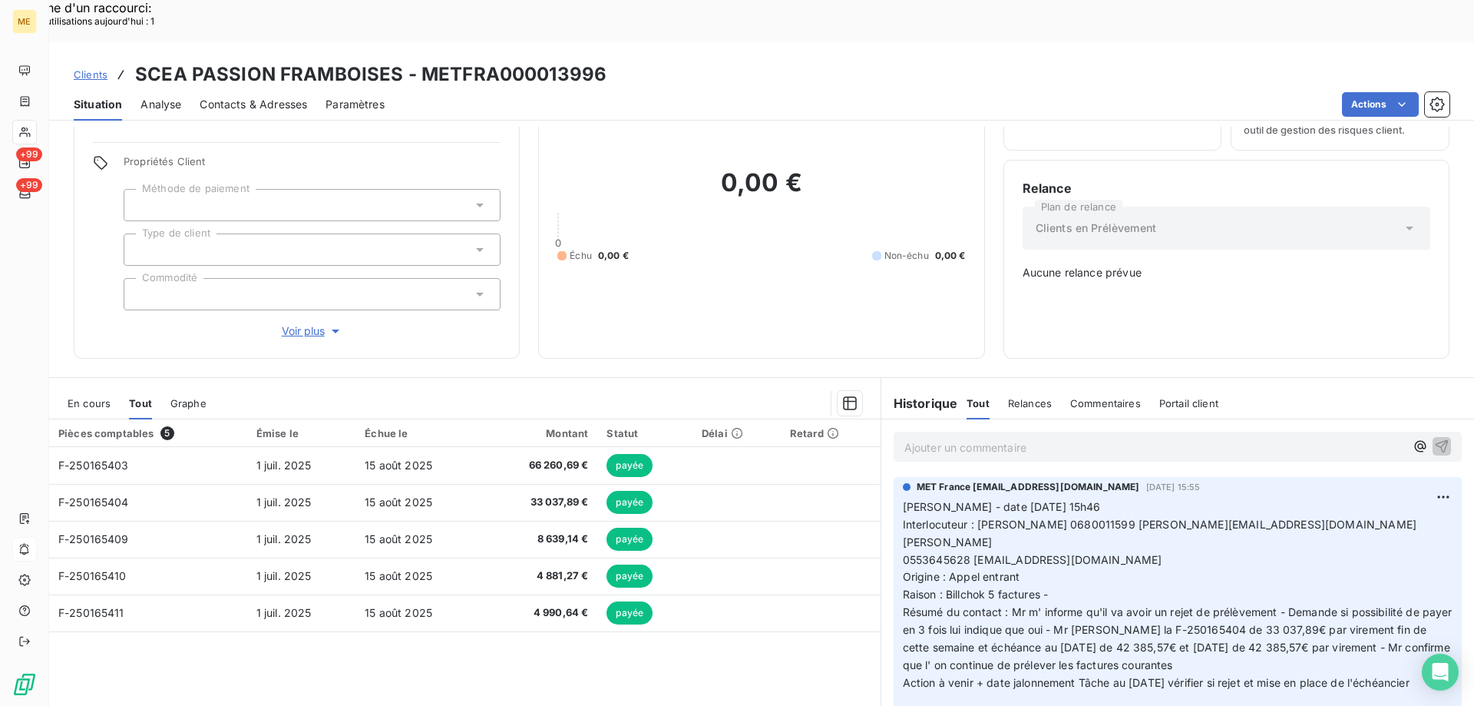
scroll to position [86, 0]
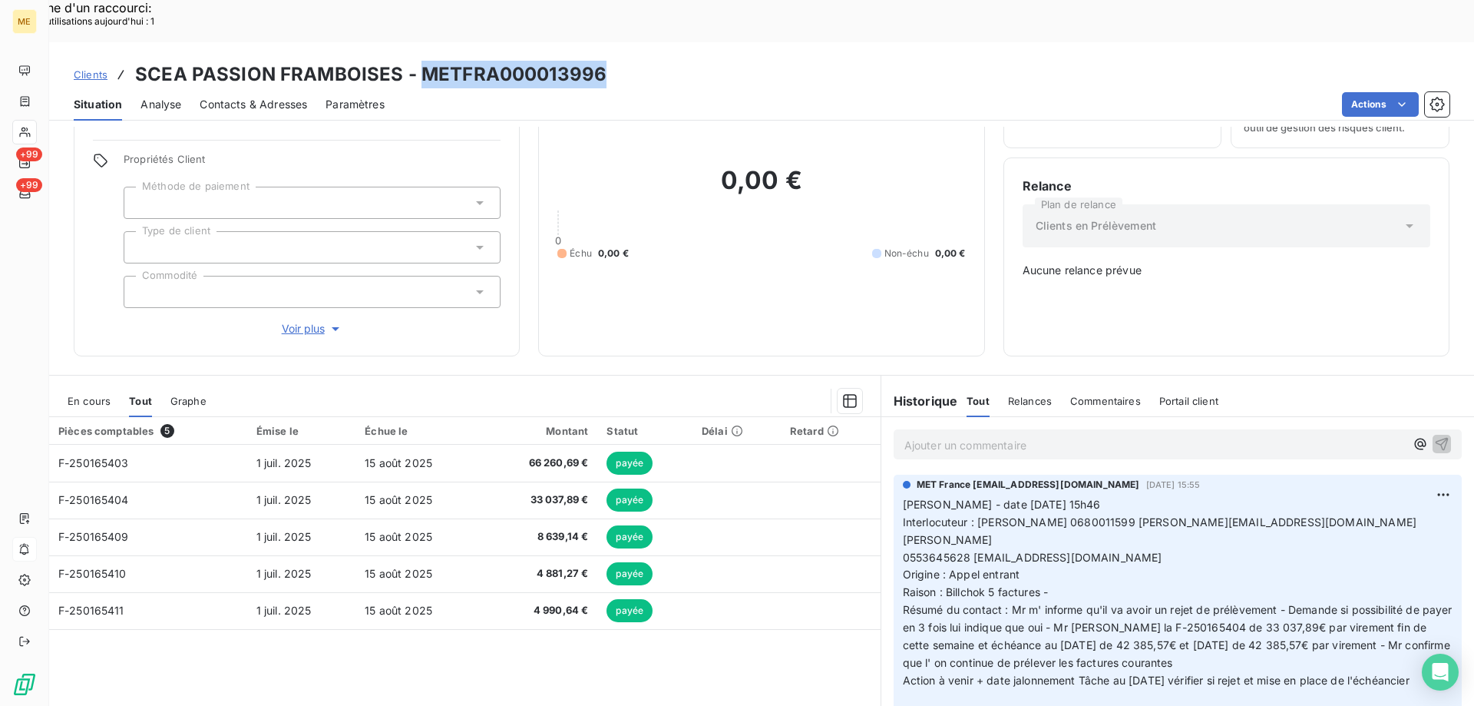
drag, startPoint x: 421, startPoint y: 26, endPoint x: 607, endPoint y: 26, distance: 186.6
click at [607, 61] on div "Clients SCEA PASSION FRAMBOISES - METFRA000013996" at bounding box center [761, 75] width 1425 height 28
copy h3 "METFRA000013996"
click at [1053, 515] on span "Interlocuteur : [PERSON_NAME] 0680011599 [PERSON_NAME][EMAIL_ADDRESS][DOMAIN_NA…" at bounding box center [1161, 530] width 517 height 31
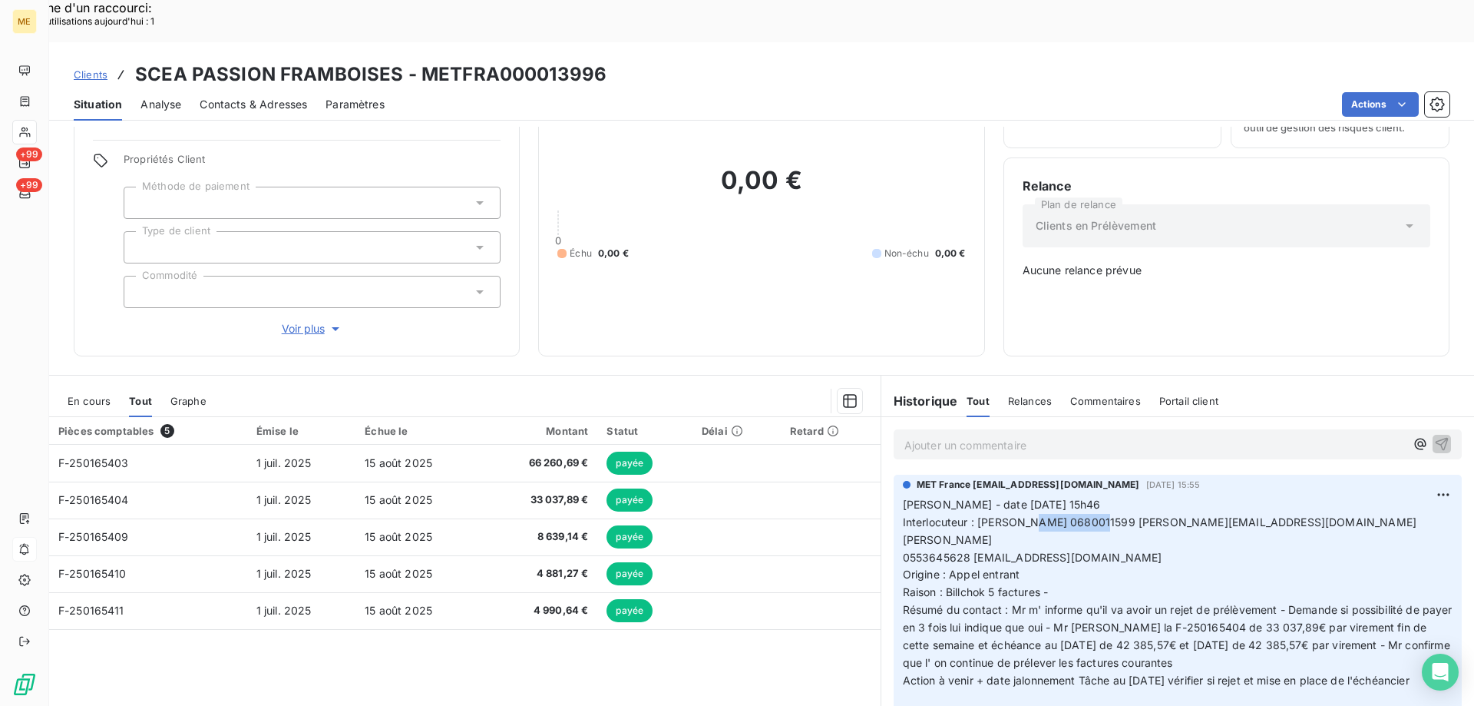
copy span "0680011599"
click at [973, 624] on p "[PERSON_NAME] - date [DATE] 15h46 Interlocuteur : [PERSON_NAME] 0680011599 [PER…" at bounding box center [1178, 601] width 550 height 211
click at [978, 632] on p "[PERSON_NAME] - date [DATE] 15h46 Interlocuteur : [PERSON_NAME] 0680011599 [PER…" at bounding box center [1178, 601] width 550 height 211
click at [997, 632] on p "[PERSON_NAME] - date [DATE] 15h46 Interlocuteur : [PERSON_NAME] 0680011599 [PER…" at bounding box center [1178, 601] width 550 height 211
drag, startPoint x: 997, startPoint y: 624, endPoint x: 897, endPoint y: 448, distance: 201.9
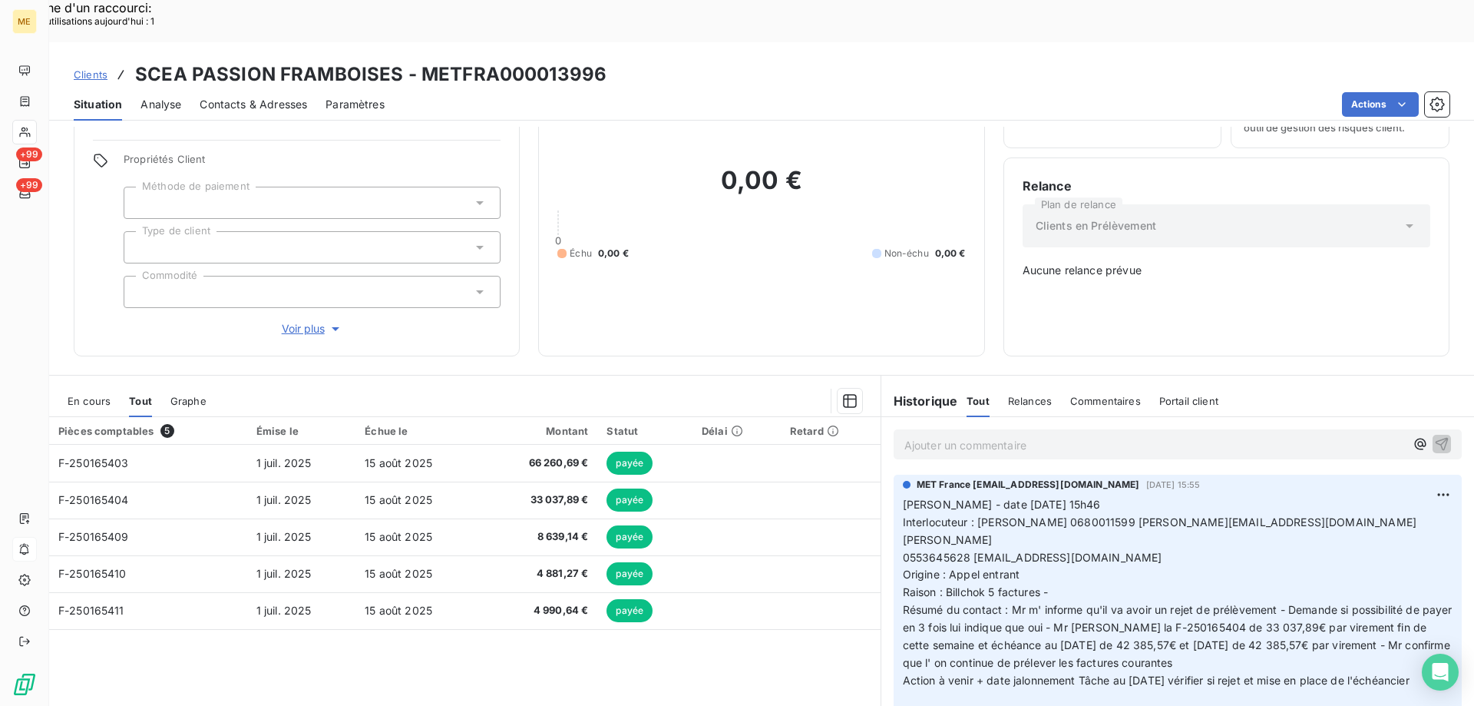
click at [903, 496] on p "[PERSON_NAME] - date [DATE] 15h46 Interlocuteur : [PERSON_NAME] 0680011599 [PER…" at bounding box center [1178, 601] width 550 height 211
click at [921, 435] on p "Ajouter un commentaire ﻿" at bounding box center [1155, 444] width 501 height 19
drag, startPoint x: 968, startPoint y: 632, endPoint x: 895, endPoint y: 452, distance: 193.9
click at [903, 495] on p "[PERSON_NAME] - date [DATE] 15h46 Interlocuteur : [PERSON_NAME] 0680011599 [PER…" at bounding box center [1178, 600] width 550 height 211
copy p "[PERSON_NAME] - date [DATE] 15h46 Interlocuteur : [PERSON_NAME] 0680011599 [PER…"
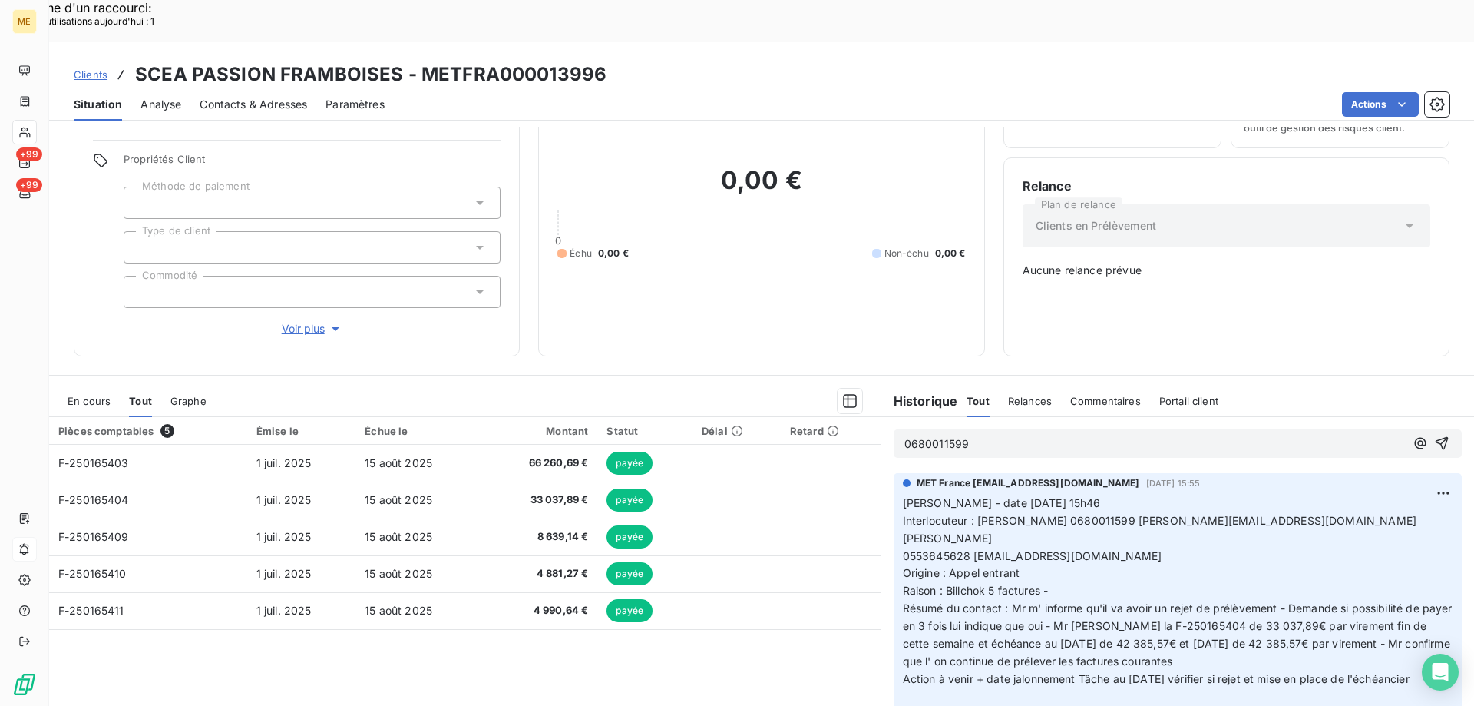
drag, startPoint x: 956, startPoint y: 392, endPoint x: 878, endPoint y: 384, distance: 78.7
click at [882, 417] on div "0680011599" at bounding box center [1178, 443] width 593 height 53
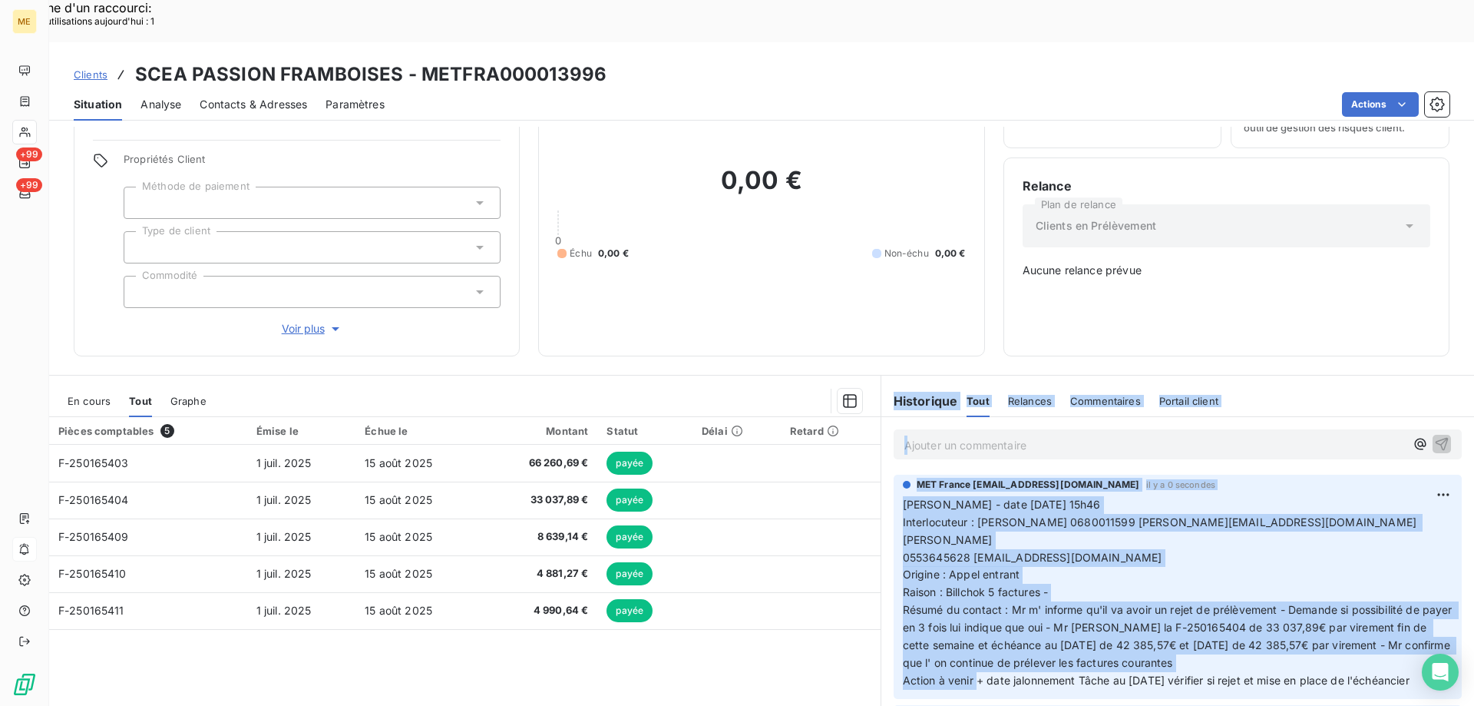
drag, startPoint x: 950, startPoint y: 620, endPoint x: 933, endPoint y: 568, distance: 54.2
click at [894, 562] on div "MET France [EMAIL_ADDRESS][DOMAIN_NAME] il y a 0 secondes [PERSON_NAME] - date …" at bounding box center [1178, 587] width 568 height 224
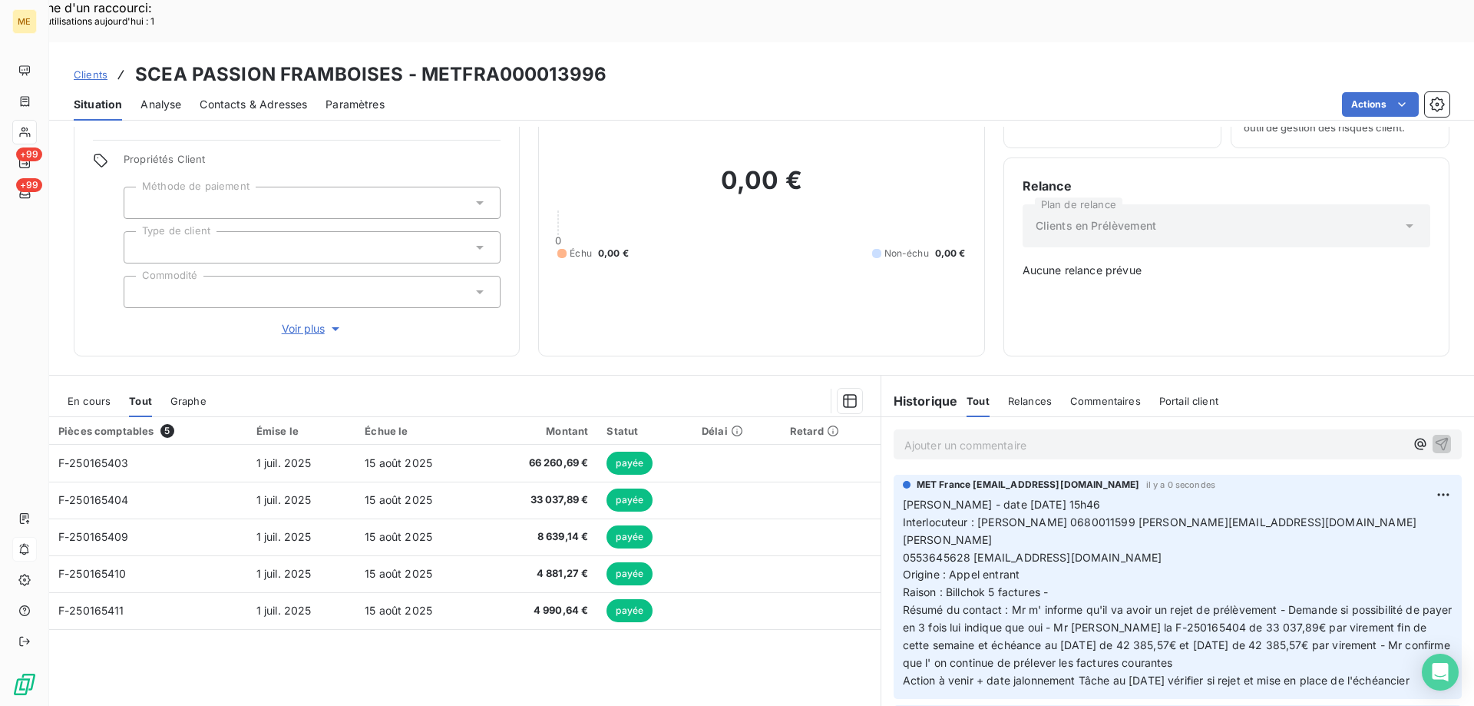
click at [991, 626] on p "[PERSON_NAME] - date [DATE] 15h46 Interlocuteur : [PERSON_NAME] 0680011599 [PER…" at bounding box center [1178, 593] width 550 height 194
drag, startPoint x: 961, startPoint y: 624, endPoint x: 886, endPoint y: 455, distance: 184.9
click at [894, 475] on div "MET France [EMAIL_ADDRESS][DOMAIN_NAME] il y a 0 secondes [PERSON_NAME] - date …" at bounding box center [1178, 587] width 568 height 224
click at [1348, 502] on div "Supprimer" at bounding box center [1384, 503] width 86 height 25
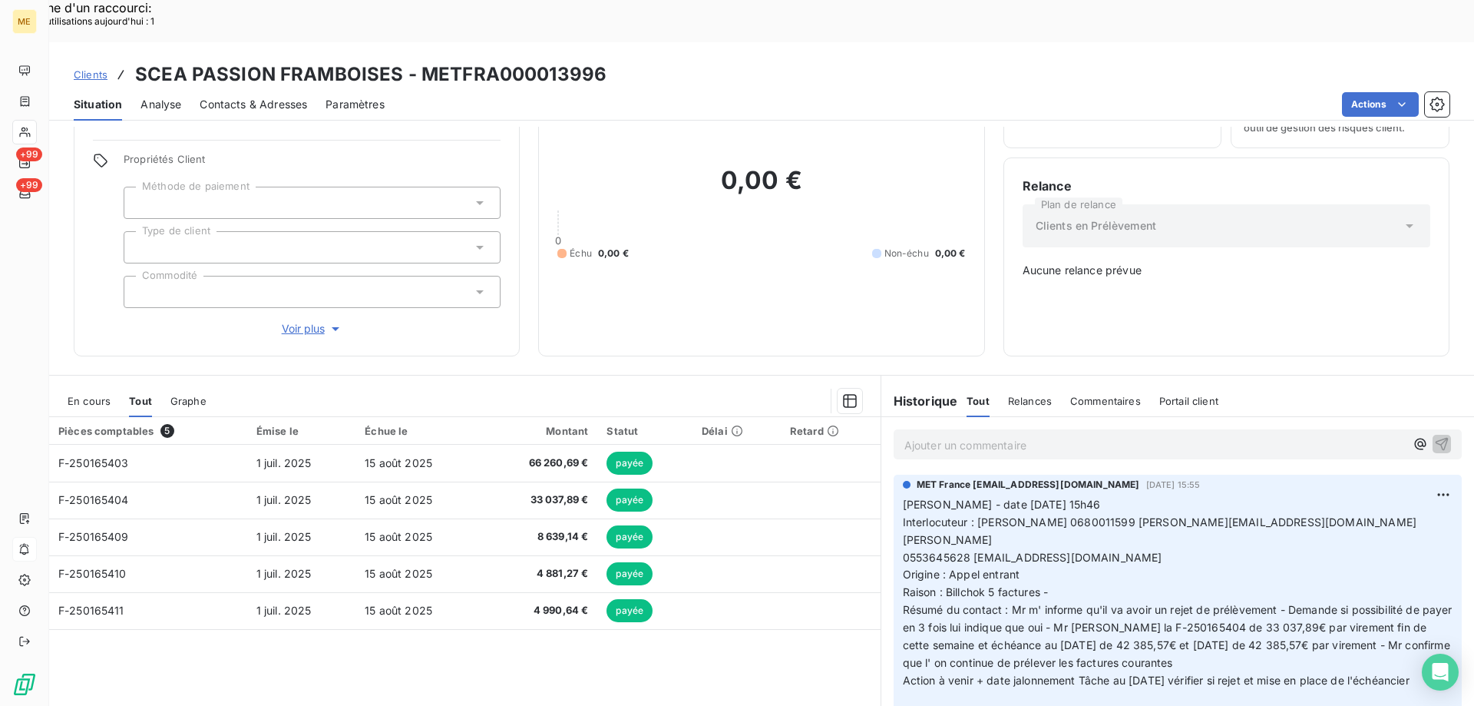
click at [1014, 435] on p "Ajouter un commentaire ﻿" at bounding box center [1155, 444] width 501 height 19
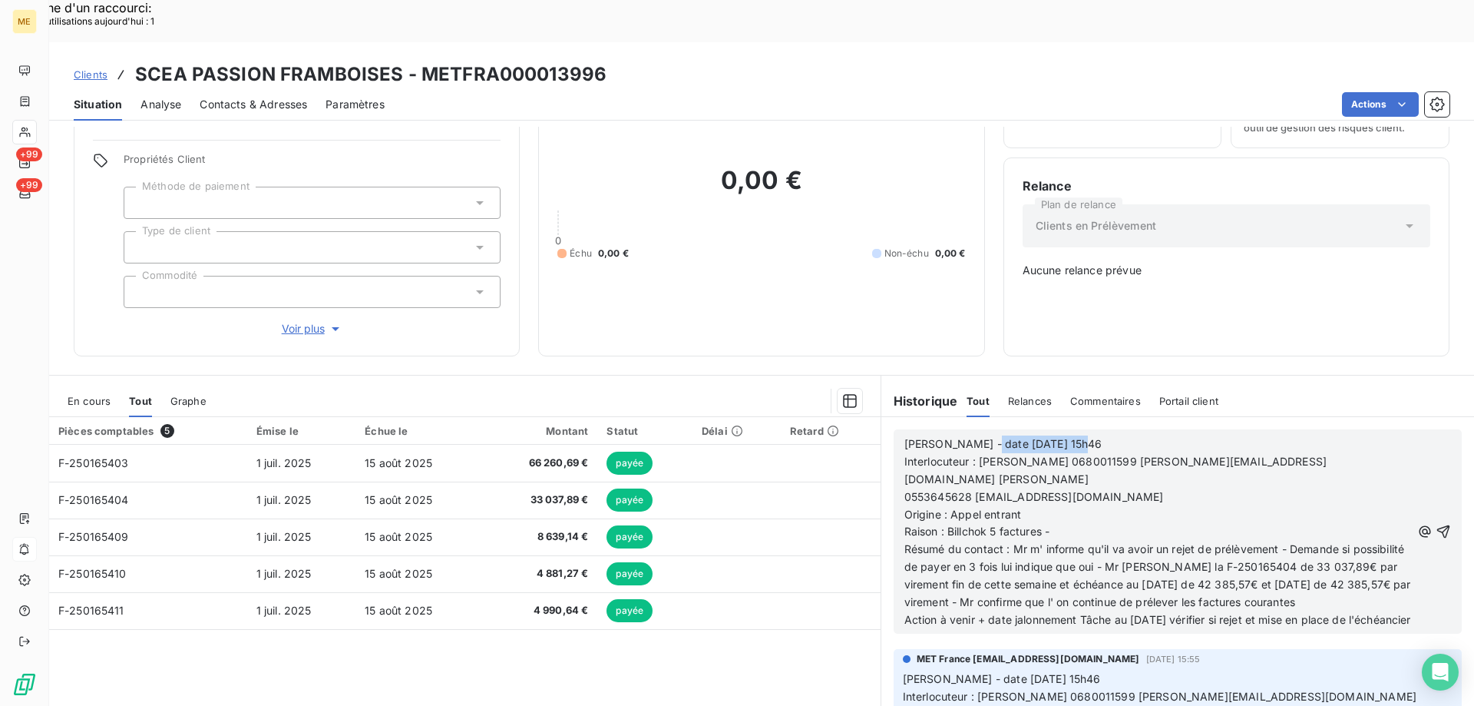
drag, startPoint x: 969, startPoint y: 390, endPoint x: 1126, endPoint y: 392, distance: 156.7
click at [1123, 435] on p "[PERSON_NAME] - date [DATE] 15h46" at bounding box center [1158, 444] width 507 height 18
drag, startPoint x: 983, startPoint y: 443, endPoint x: 1037, endPoint y: 445, distance: 53.8
click at [1037, 506] on p "Origine : Appel entrant" at bounding box center [1158, 515] width 507 height 18
drag, startPoint x: 943, startPoint y: 465, endPoint x: 1040, endPoint y: 463, distance: 97.6
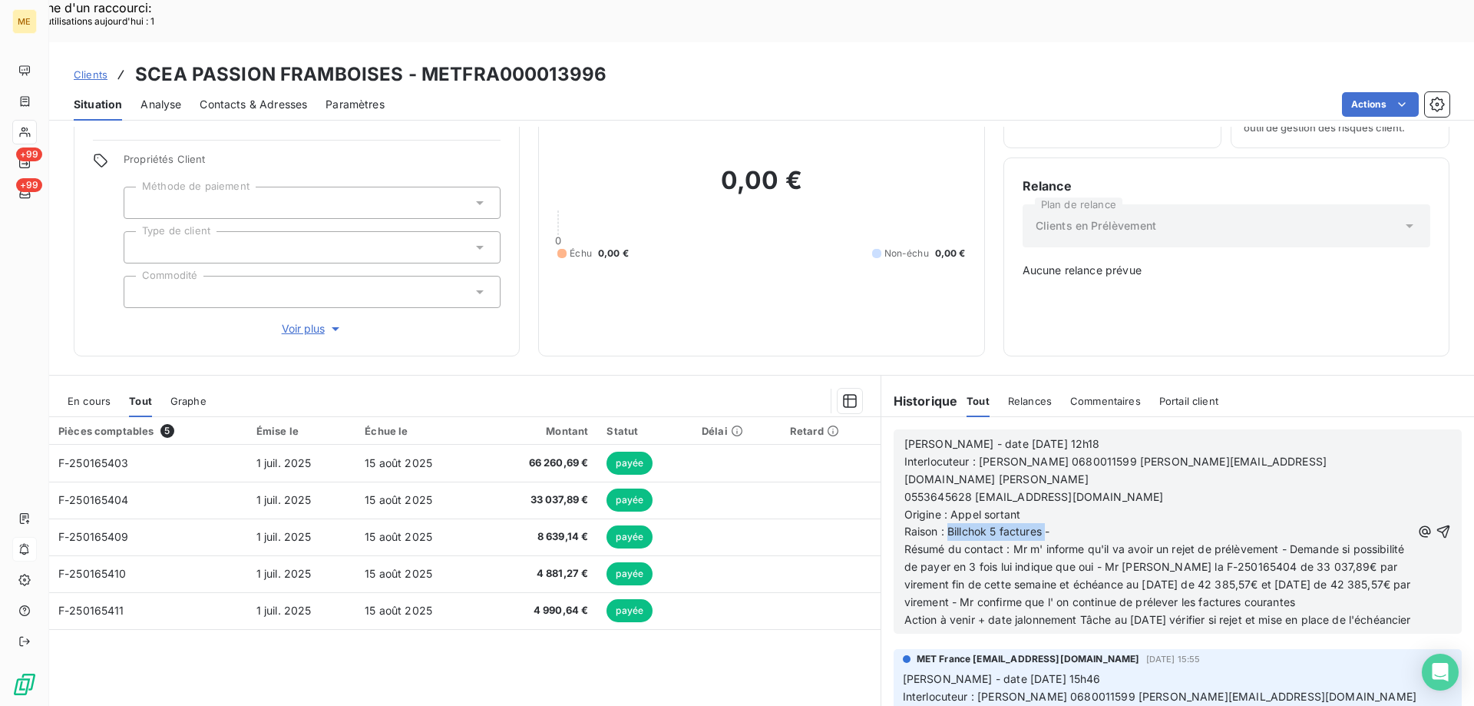
click at [1040, 524] on span "Raison : Billchok 5 factures -" at bounding box center [978, 530] width 146 height 13
drag, startPoint x: 1007, startPoint y: 477, endPoint x: 1044, endPoint y: 554, distance: 84.8
click at [1044, 554] on p "Résumé du contact : Mr m' informe qu'il va avoir un rejet de prélèvement - Dema…" at bounding box center [1158, 576] width 507 height 71
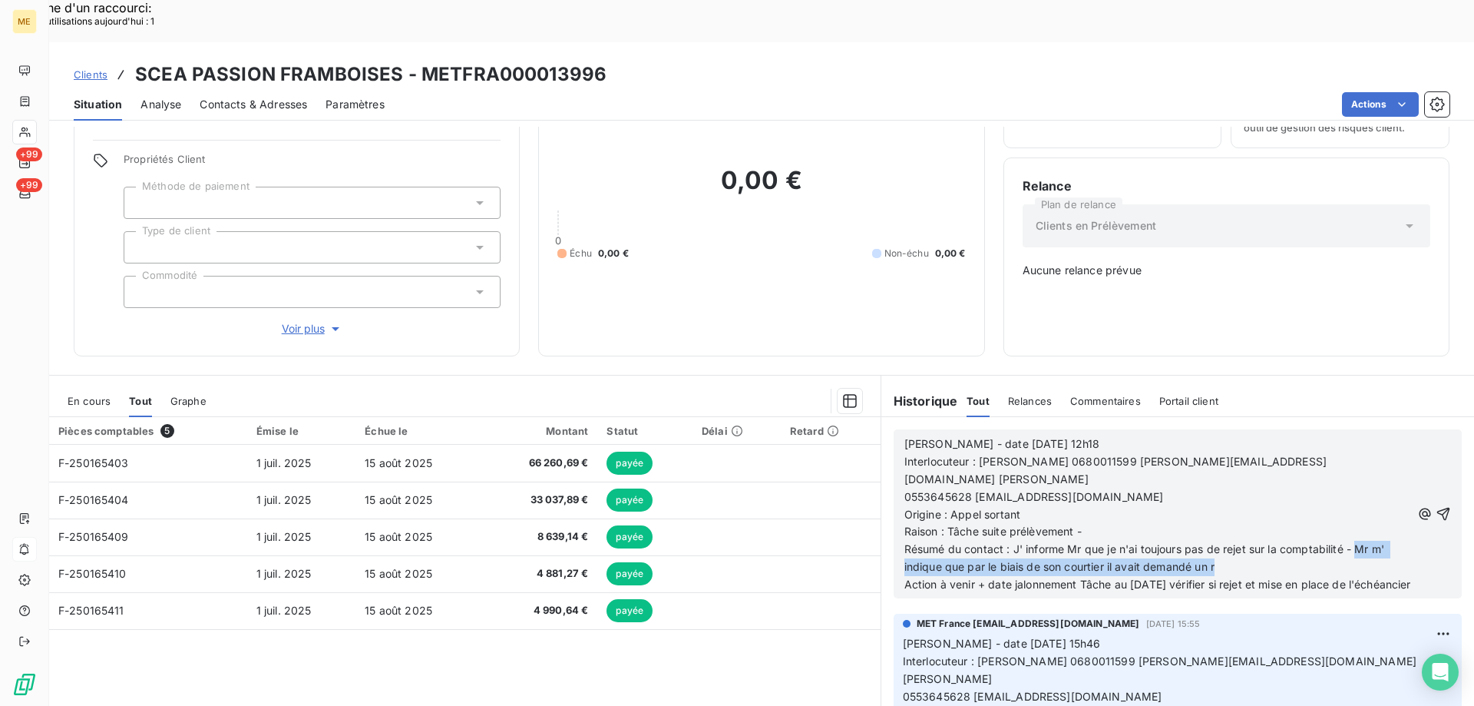
drag, startPoint x: 1356, startPoint y: 478, endPoint x: 1361, endPoint y: 491, distance: 13.8
click at [1361, 541] on p "Résumé du contact : J' informe Mr que je n'ai toujours pas de rejet sur la comp…" at bounding box center [1158, 558] width 507 height 35
click at [1259, 542] on span "Résumé du contact : J' informe Mr que je n'ai toujours pas de rejet sur la comp…" at bounding box center [1146, 557] width 483 height 31
click at [1267, 542] on span "Résumé du contact : J' informe Mr que je n'ai toujours pas de rejet sur la comp…" at bounding box center [1146, 557] width 483 height 31
click at [1318, 541] on p "Résumé du contact : J' informe Mr que je n'ai toujours pas de rejet sur la comp…" at bounding box center [1158, 558] width 507 height 35
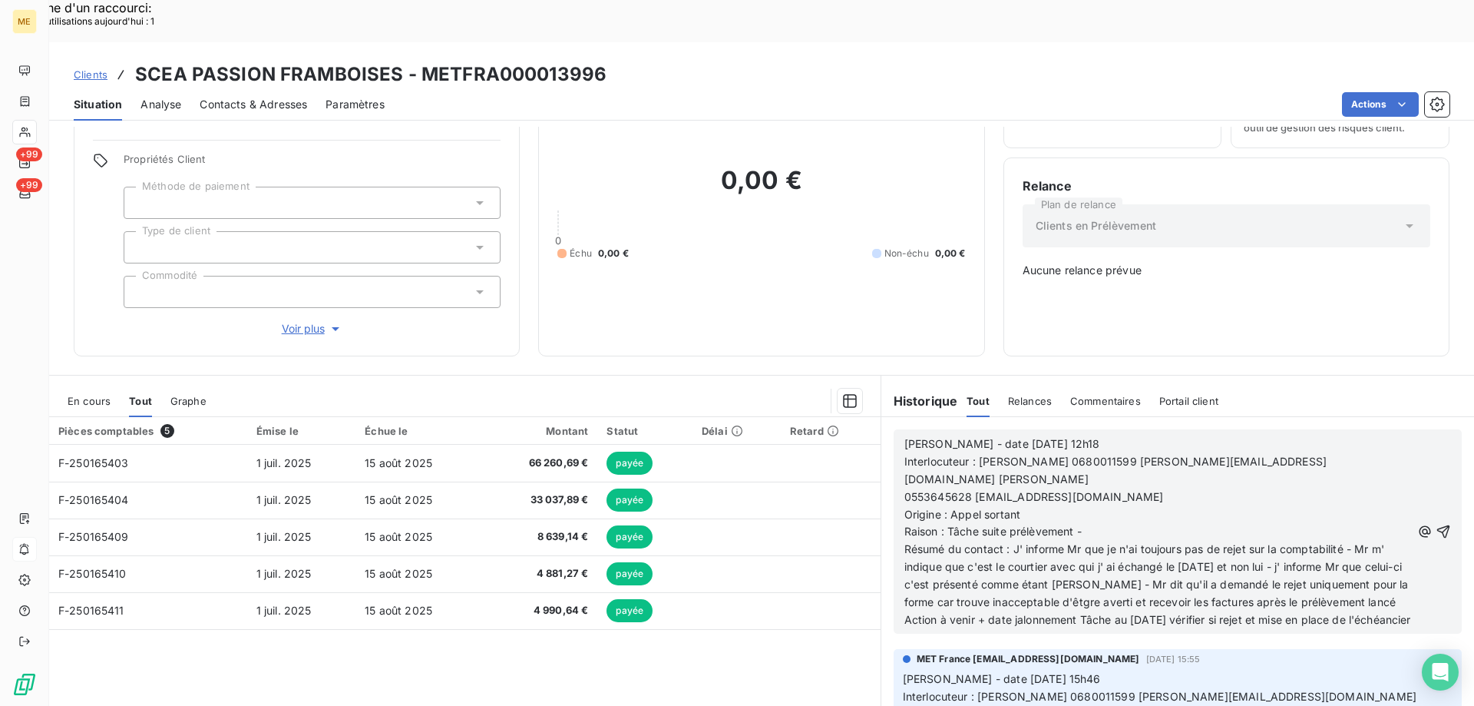
click at [1125, 542] on span "Résumé du contact : J' informe Mr que je n'ai toujours pas de rejet sur la comp…" at bounding box center [1159, 575] width 508 height 66
click at [1122, 542] on span "Résumé du contact : J' informe Mr que je n'ai toujours pas de rejet sur la comp…" at bounding box center [1159, 575] width 508 height 66
click at [1120, 551] on p "Résumé du contact : J' informe Mr que je n'ai toujours pas de rejet sur la comp…" at bounding box center [1158, 576] width 507 height 71
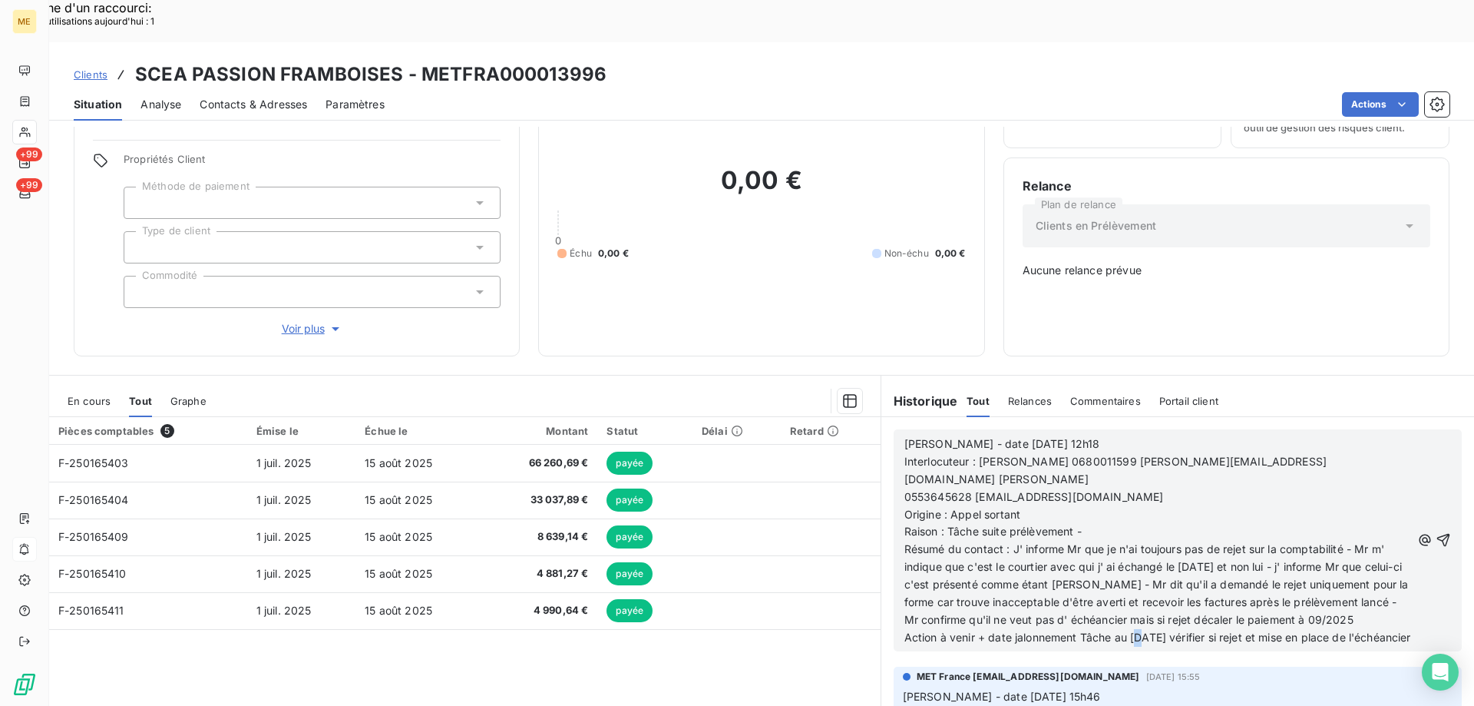
click at [1136, 630] on span "Action à venir + date jalonnement Tâche au [DATE] vérifier si rejet et mise en …" at bounding box center [1158, 636] width 507 height 13
drag, startPoint x: 1233, startPoint y: 581, endPoint x: 1246, endPoint y: 600, distance: 22.6
click at [1246, 629] on p "Action à venir + date jalonnement Tâche au [DATE] vérifier si rejet et mise en …" at bounding box center [1158, 638] width 507 height 18
click at [1438, 534] on icon "button" at bounding box center [1444, 540] width 13 height 13
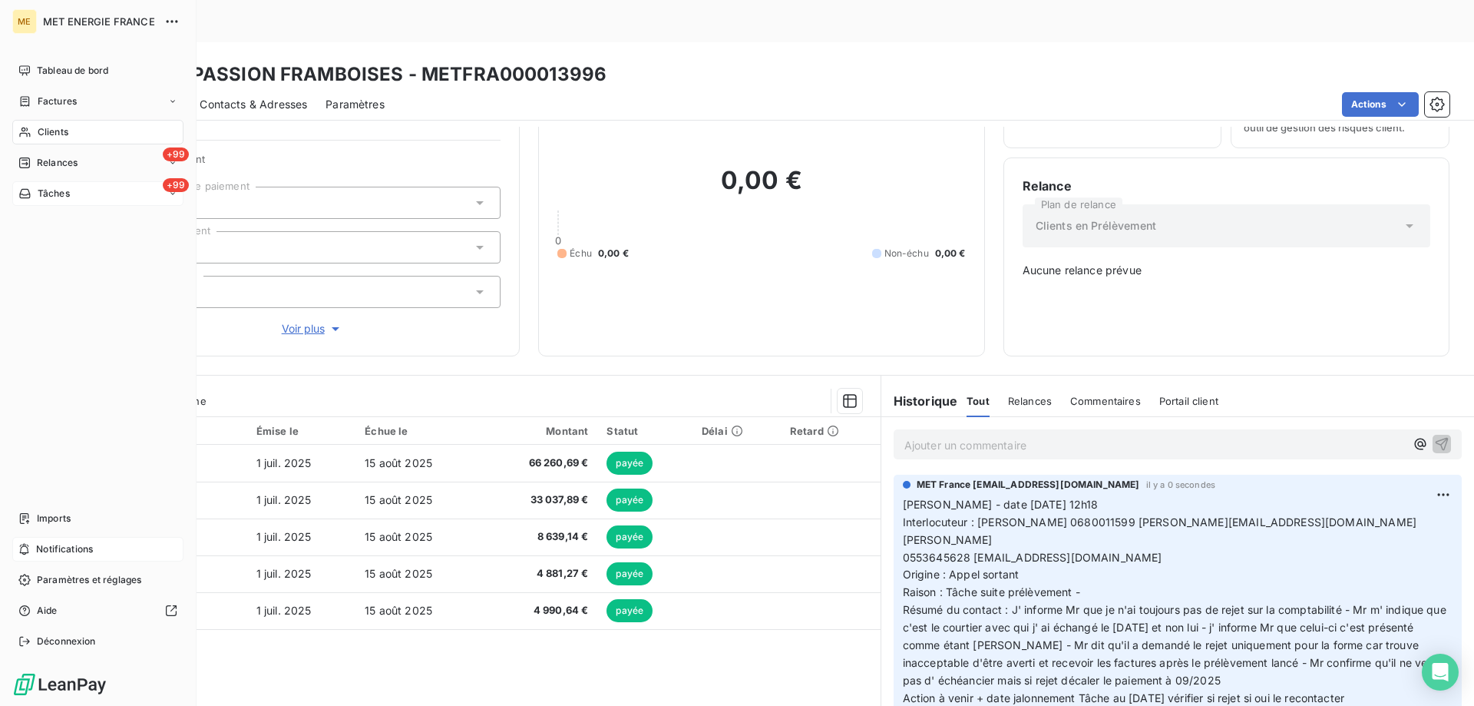
click at [104, 200] on div "+99 Tâches" at bounding box center [97, 193] width 171 height 25
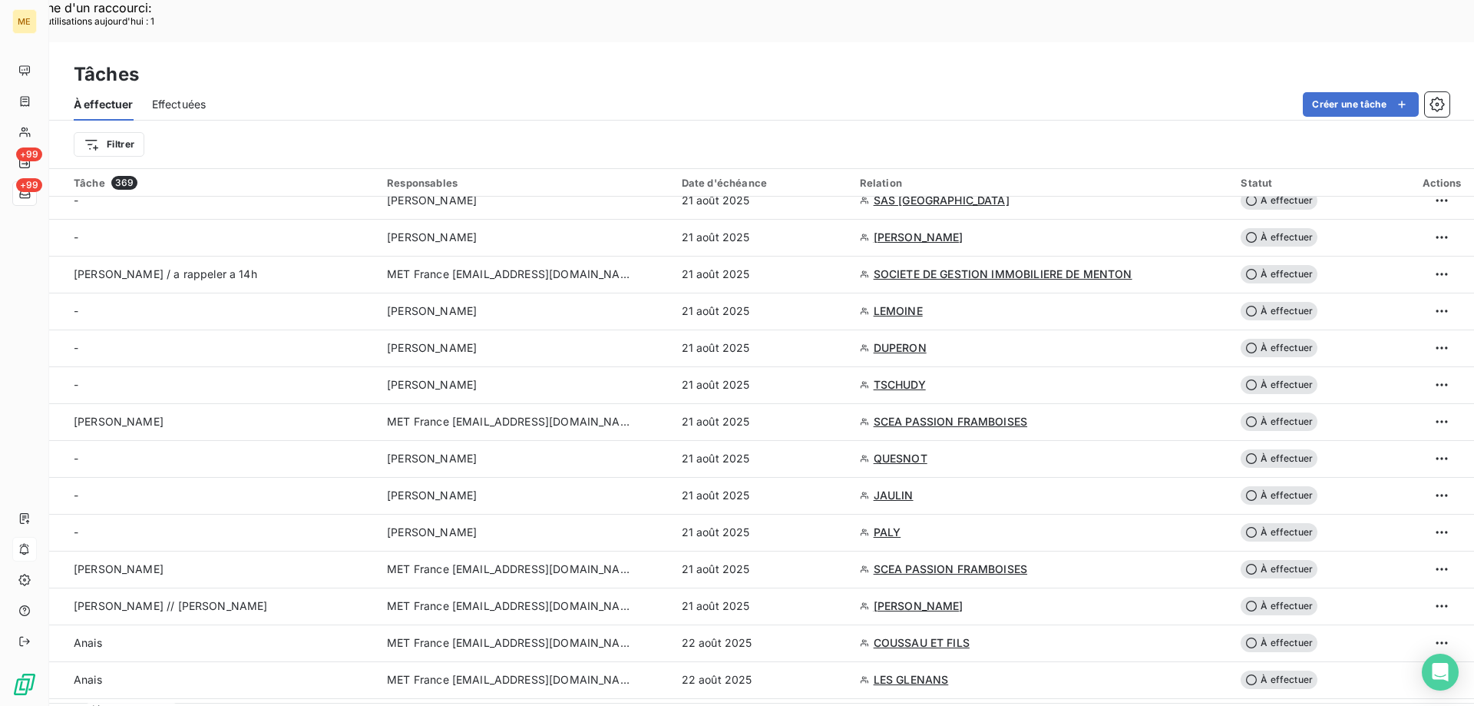
scroll to position [768, 0]
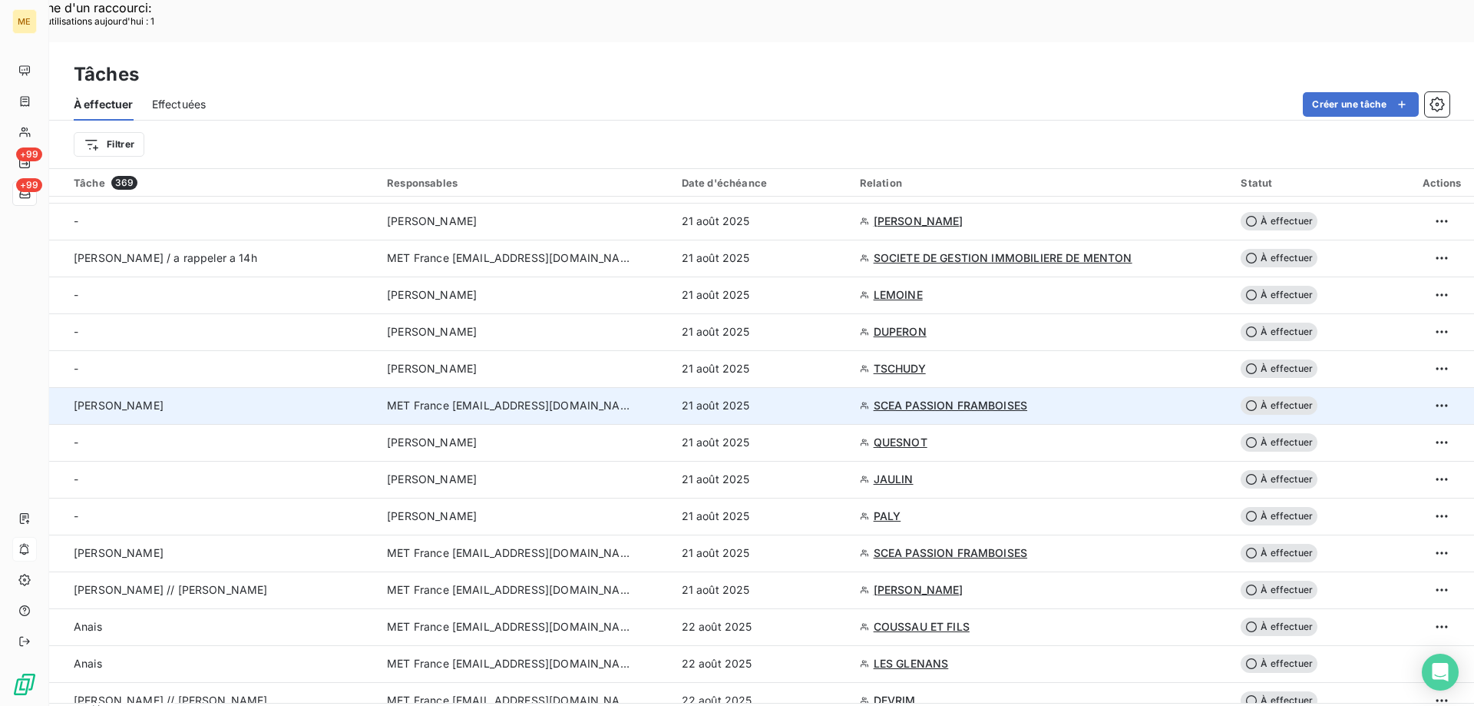
click at [1267, 396] on span "À effectuer" at bounding box center [1279, 405] width 77 height 18
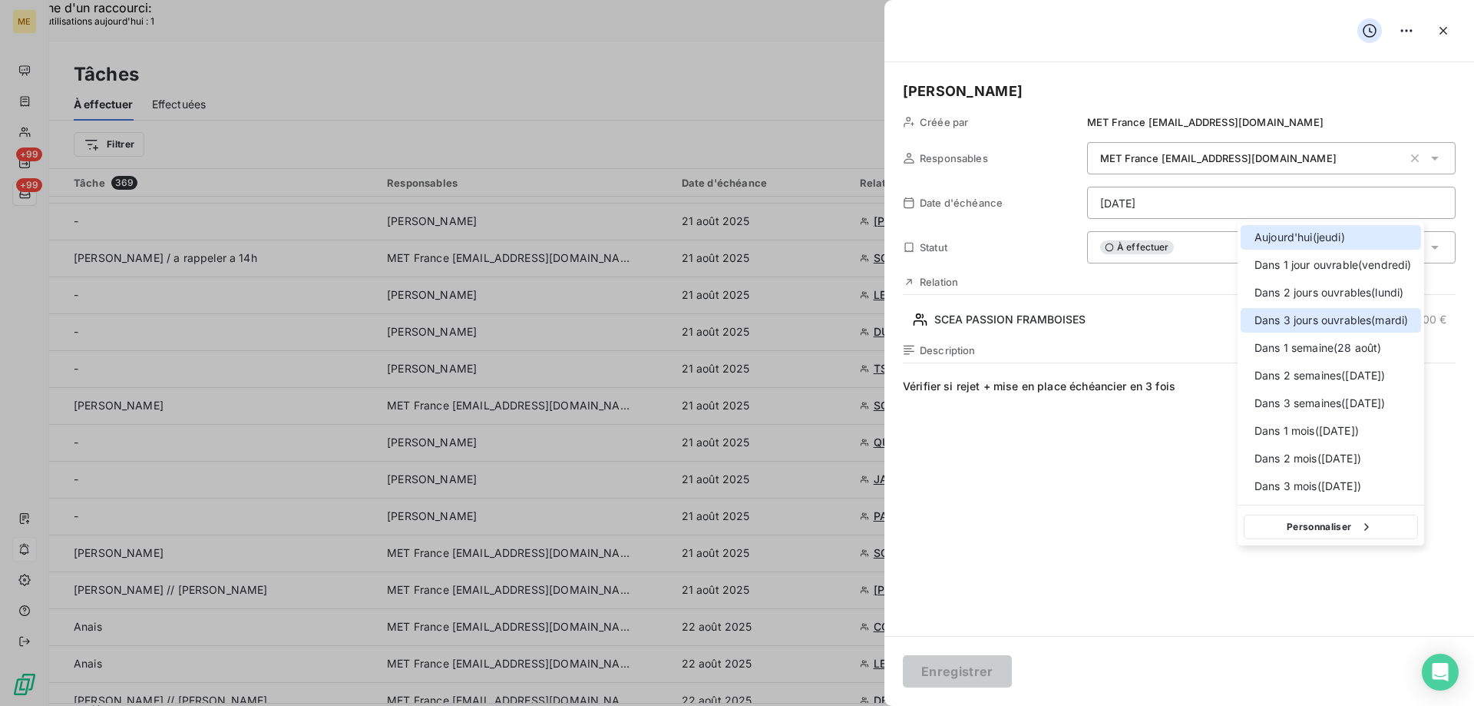
click at [1250, 320] on div at bounding box center [1250, 320] width 0 height 0
type input "[DATE]"
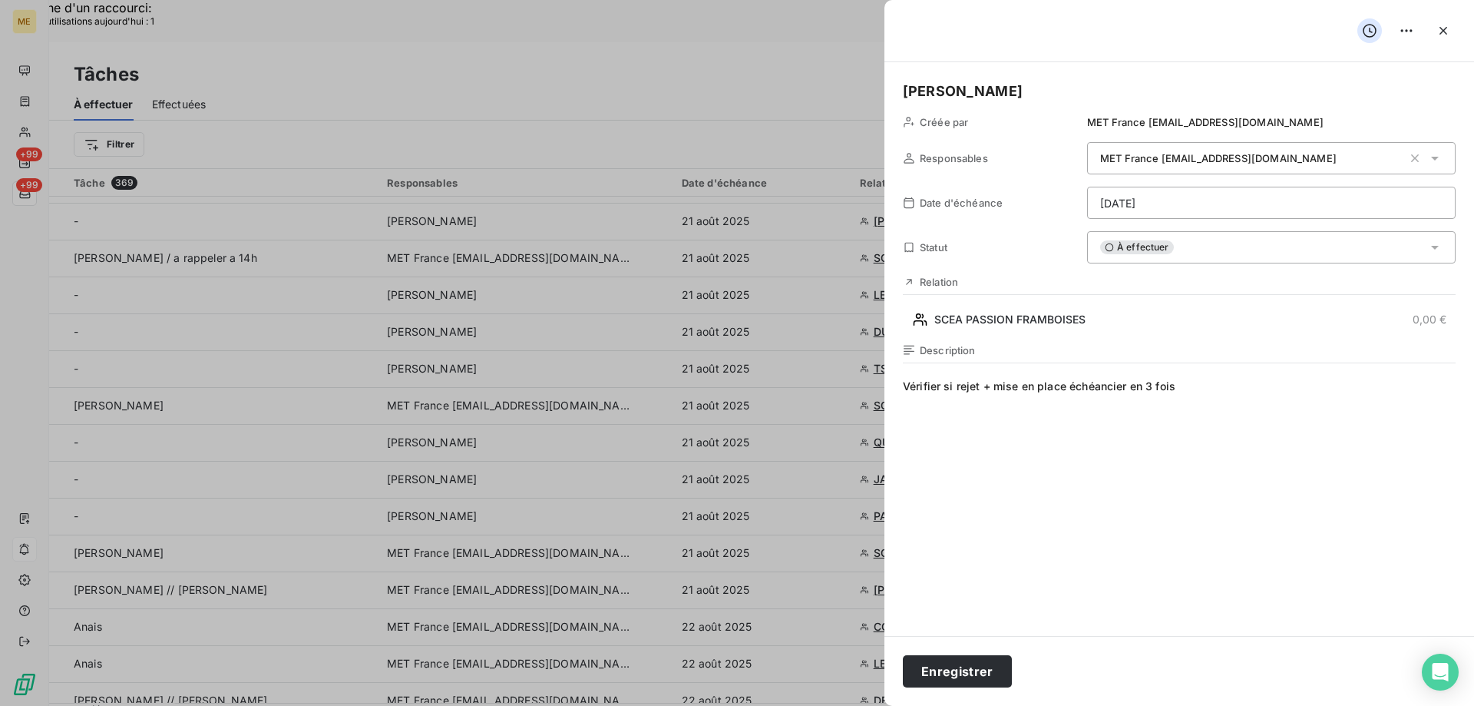
drag, startPoint x: 994, startPoint y: 387, endPoint x: 1199, endPoint y: 396, distance: 205.2
click at [1199, 396] on span "Vérifier si rejet + mise en place échéancier en 3 fois" at bounding box center [1179, 526] width 553 height 295
drag, startPoint x: 995, startPoint y: 391, endPoint x: 1123, endPoint y: 393, distance: 127.5
click at [1123, 393] on span "Vérifier si rejet + sdi oui le relancer" at bounding box center [1179, 526] width 553 height 295
click at [958, 669] on button "Enregistrer" at bounding box center [957, 671] width 109 height 32
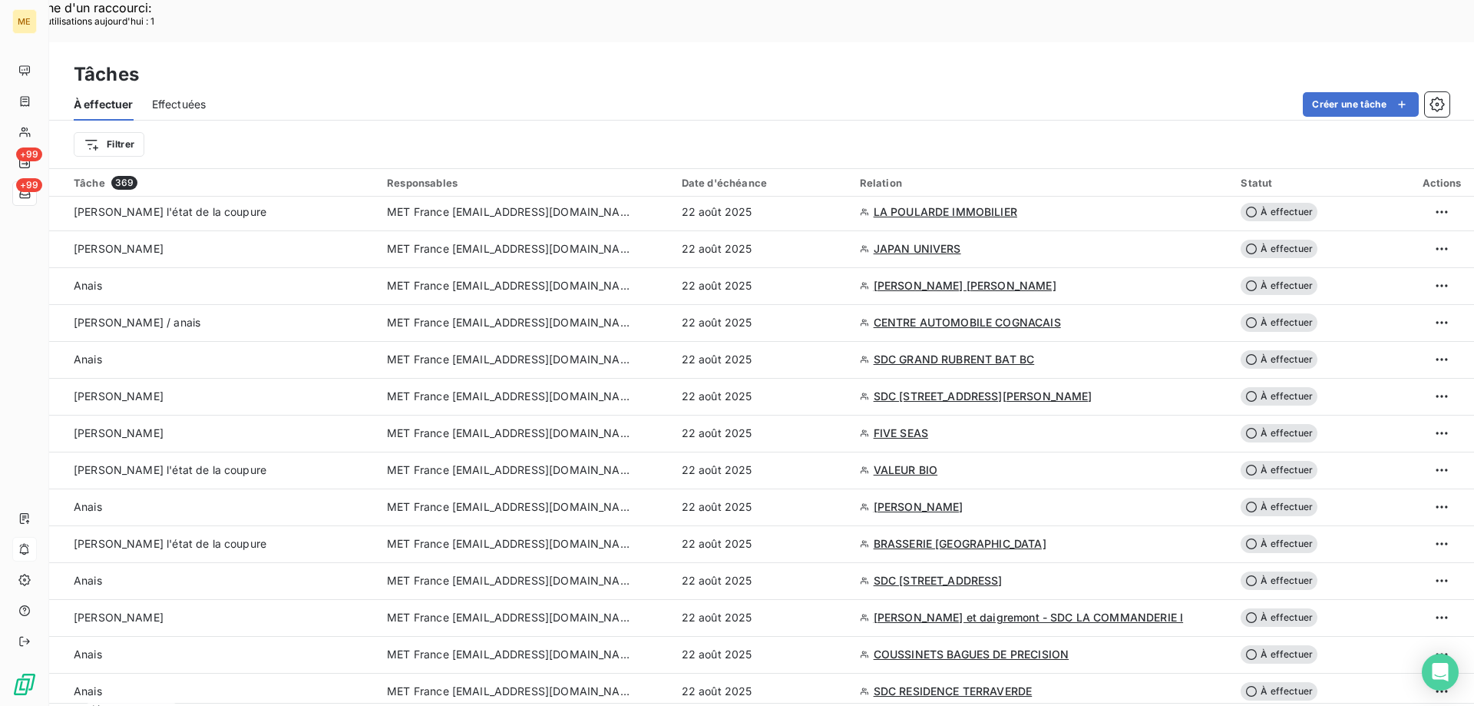
scroll to position [2457, 0]
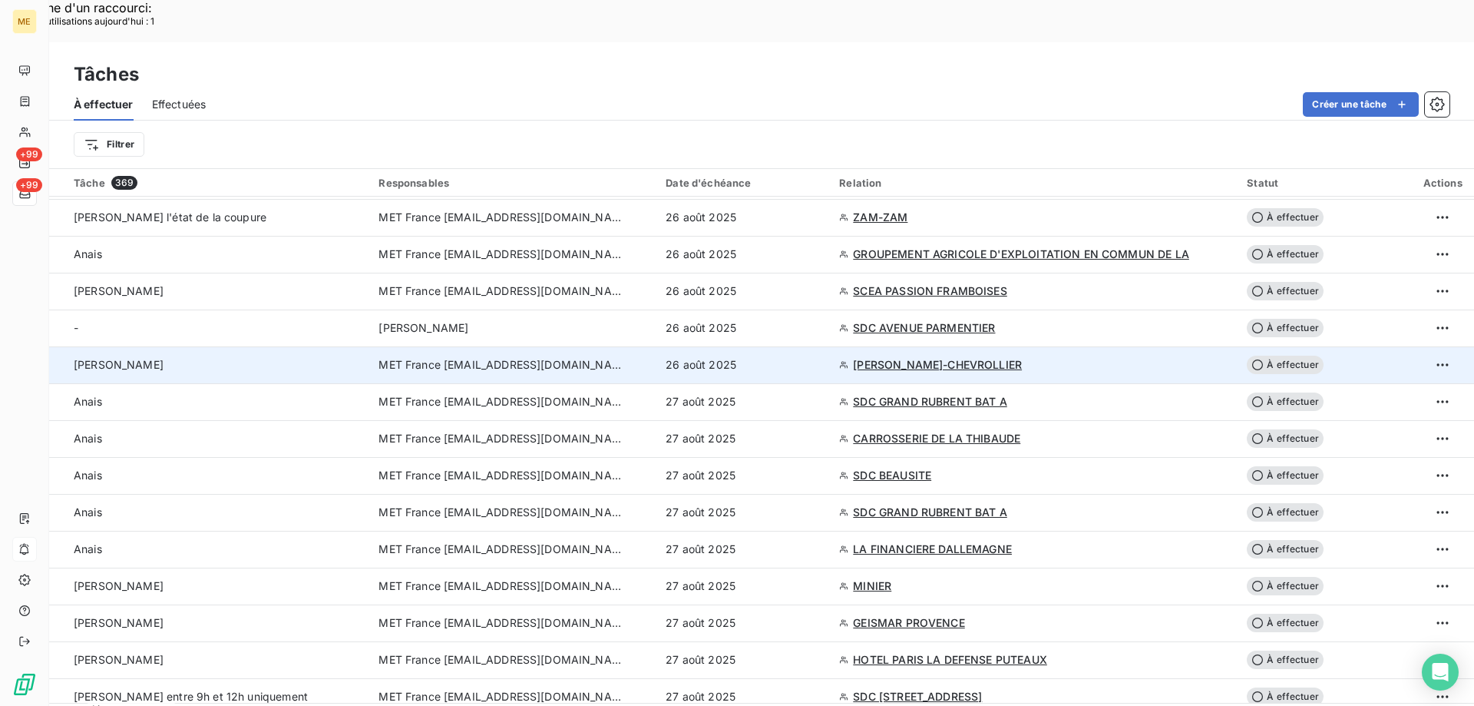
scroll to position [2380, 0]
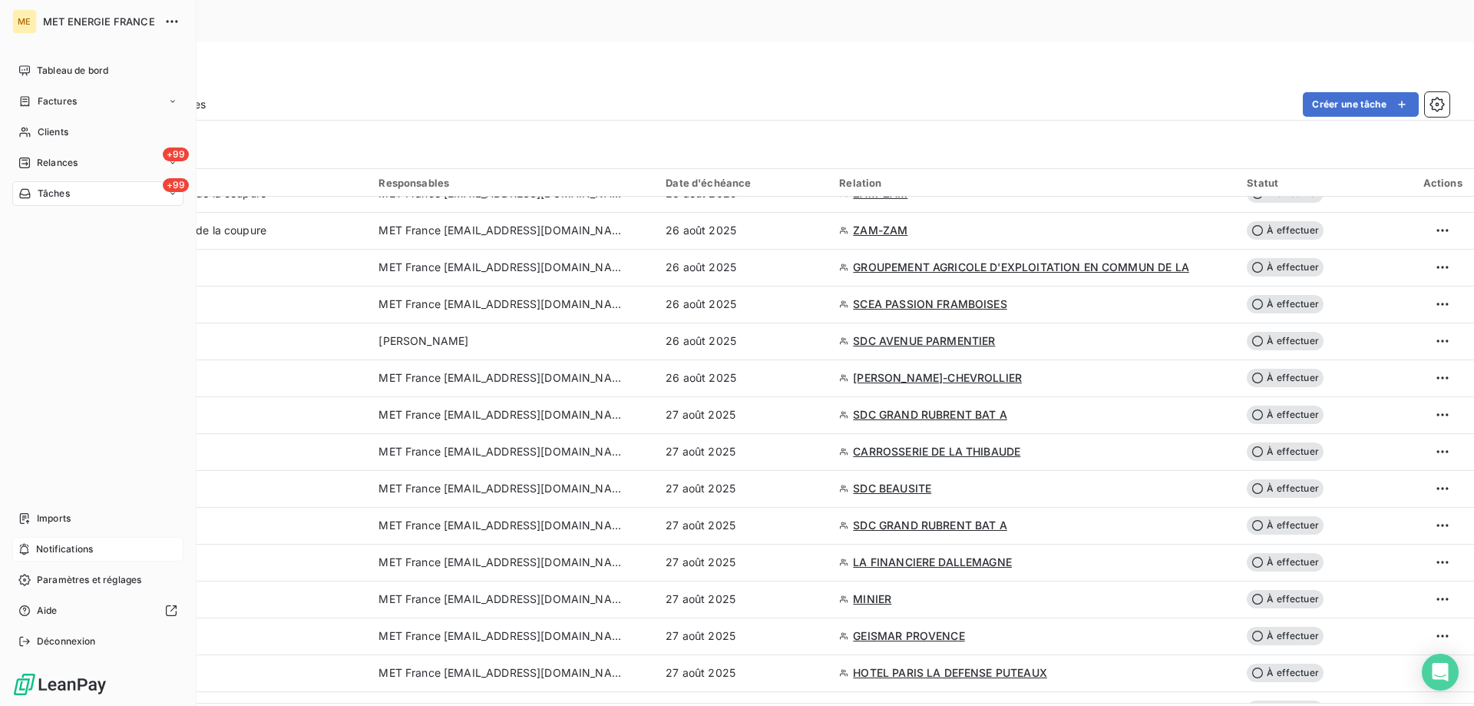
click at [91, 197] on div "+99 Tâches" at bounding box center [97, 193] width 171 height 25
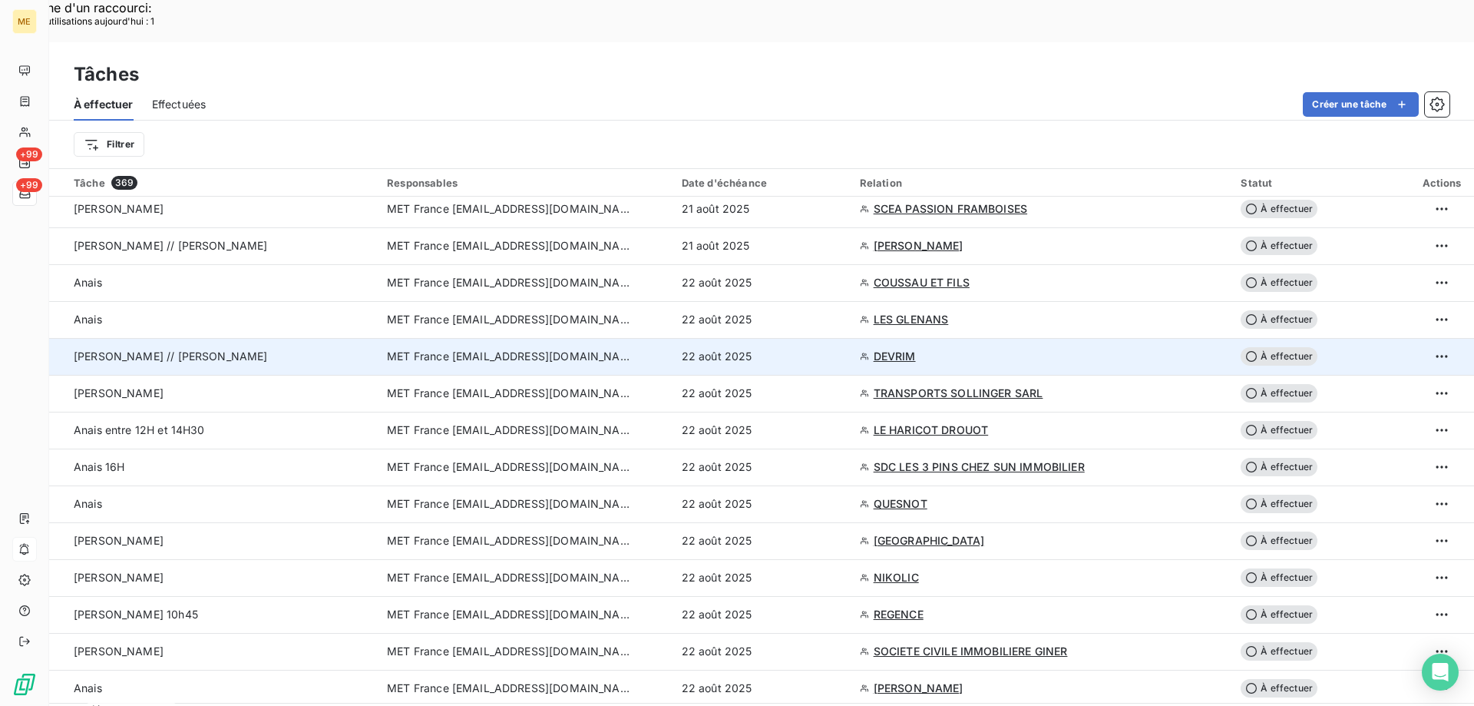
scroll to position [845, 0]
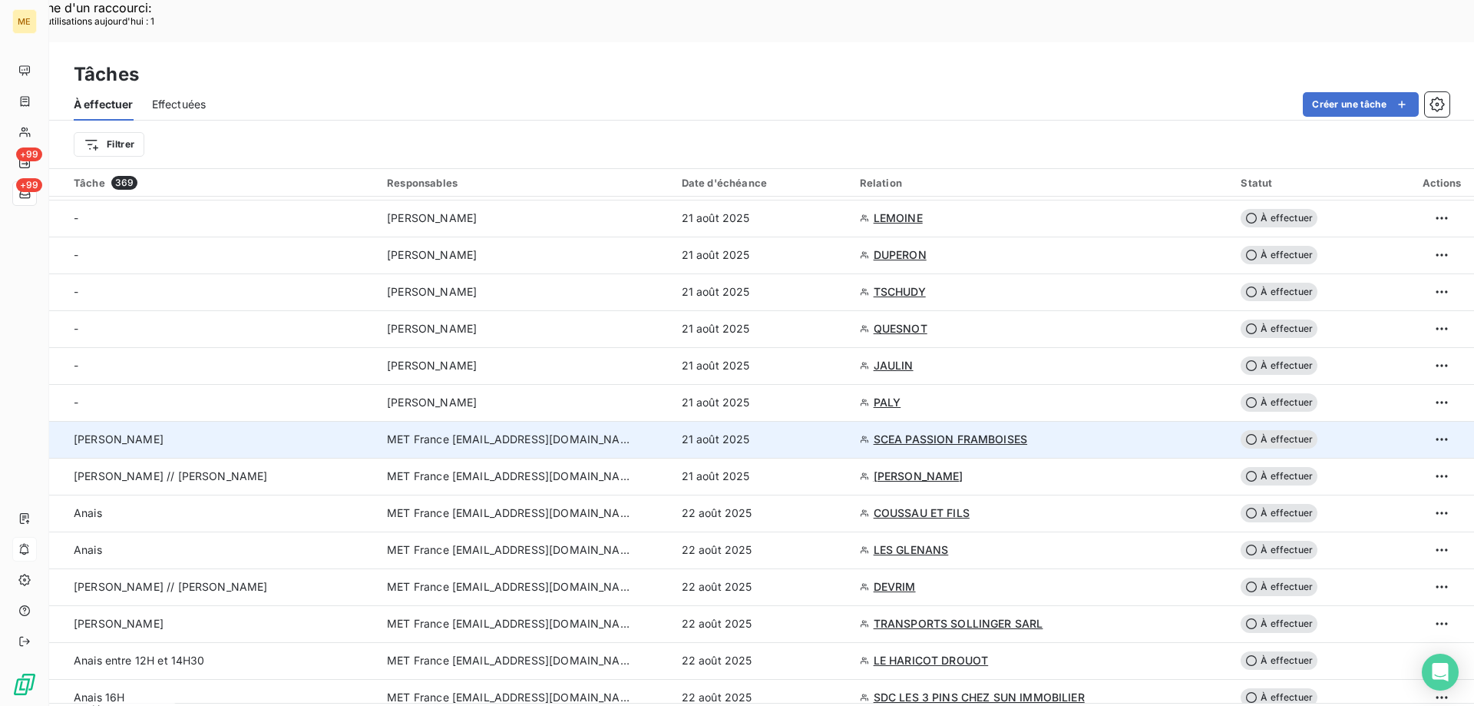
click at [959, 432] on span "SCEA PASSION FRAMBOISES" at bounding box center [951, 439] width 154 height 15
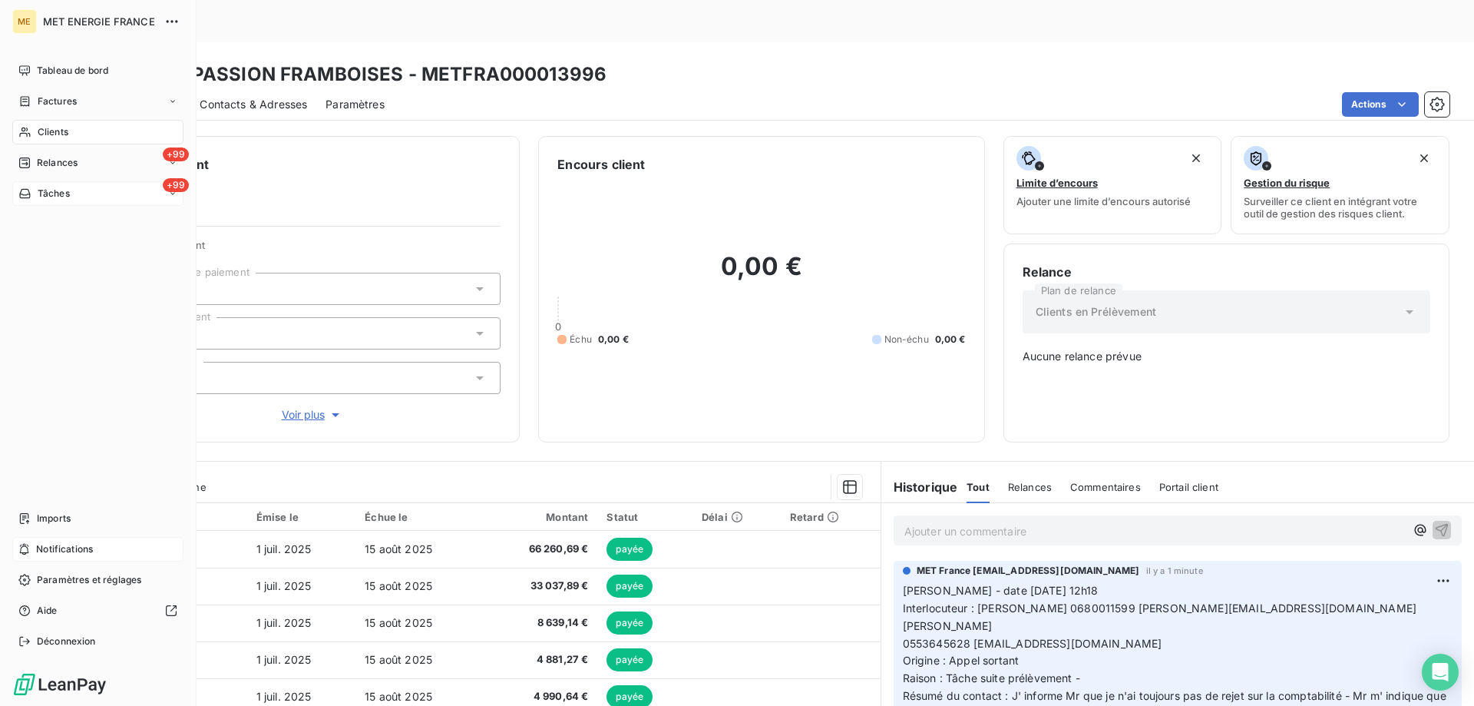
click at [120, 189] on div "+99 Tâches" at bounding box center [97, 193] width 171 height 25
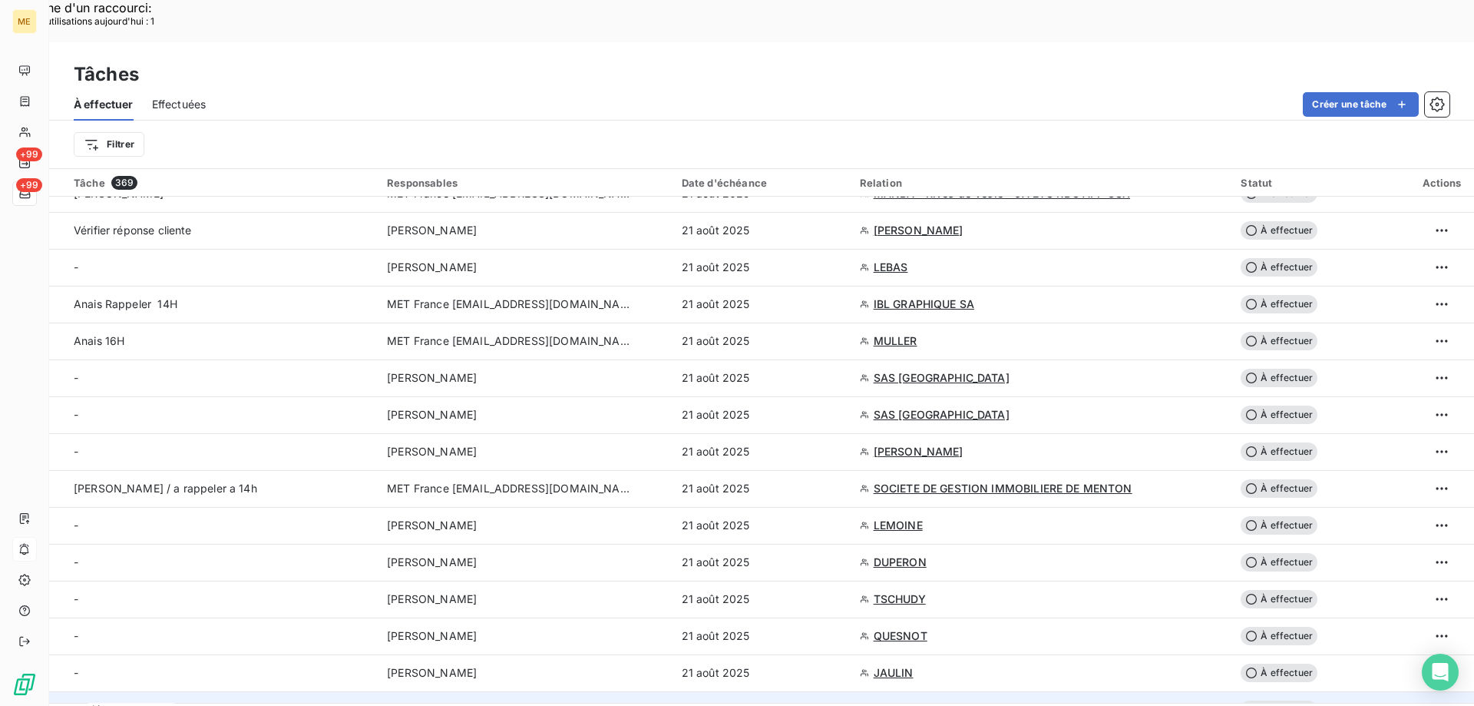
scroll to position [768, 0]
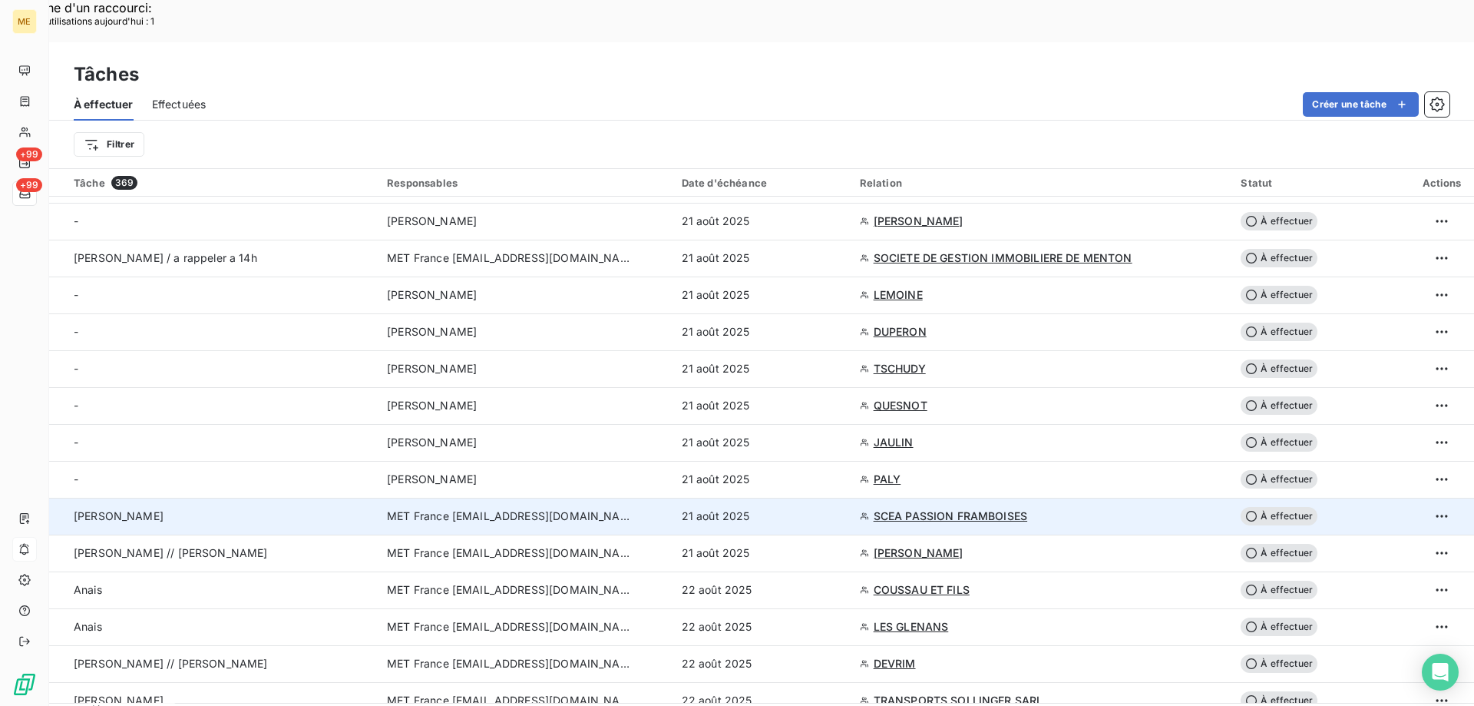
click at [1276, 507] on span "À effectuer" at bounding box center [1279, 516] width 77 height 18
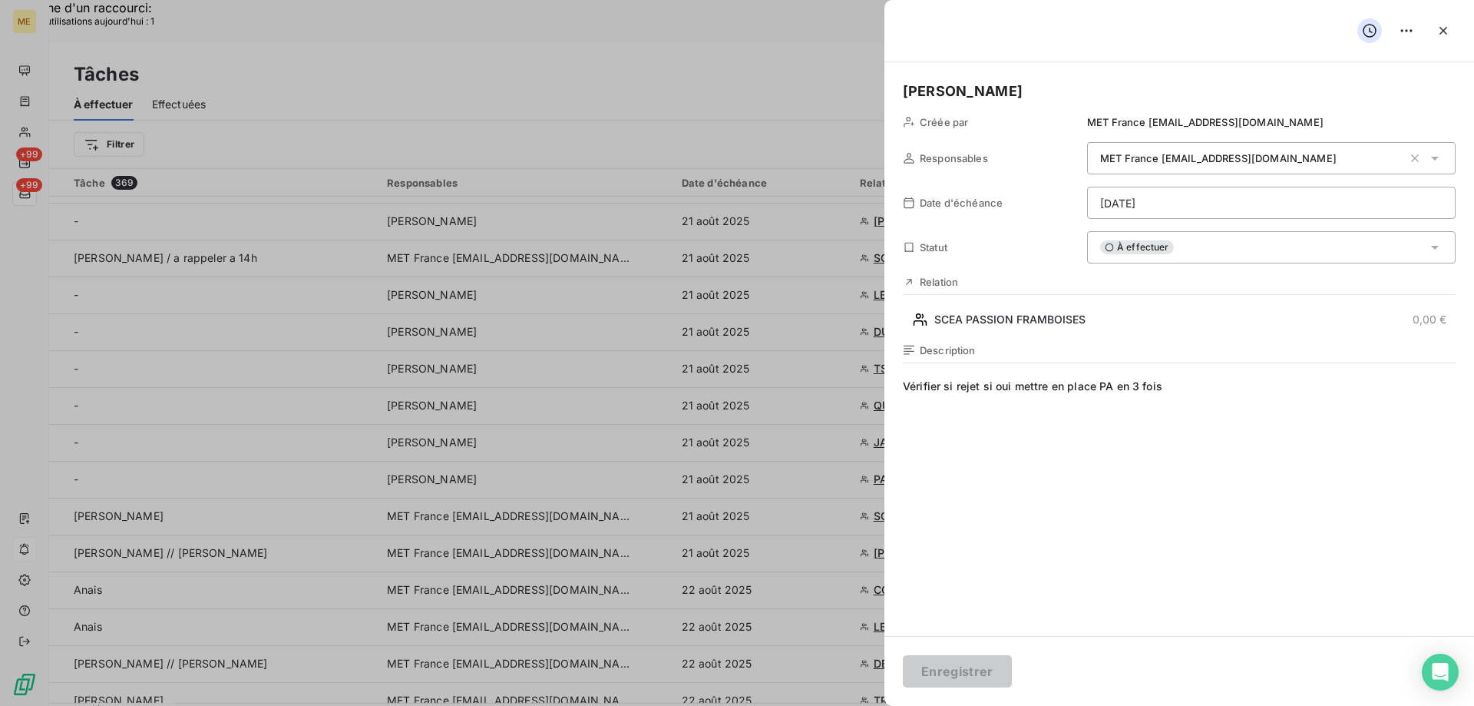
click at [1174, 246] on div "À effectuer" at bounding box center [1271, 247] width 369 height 32
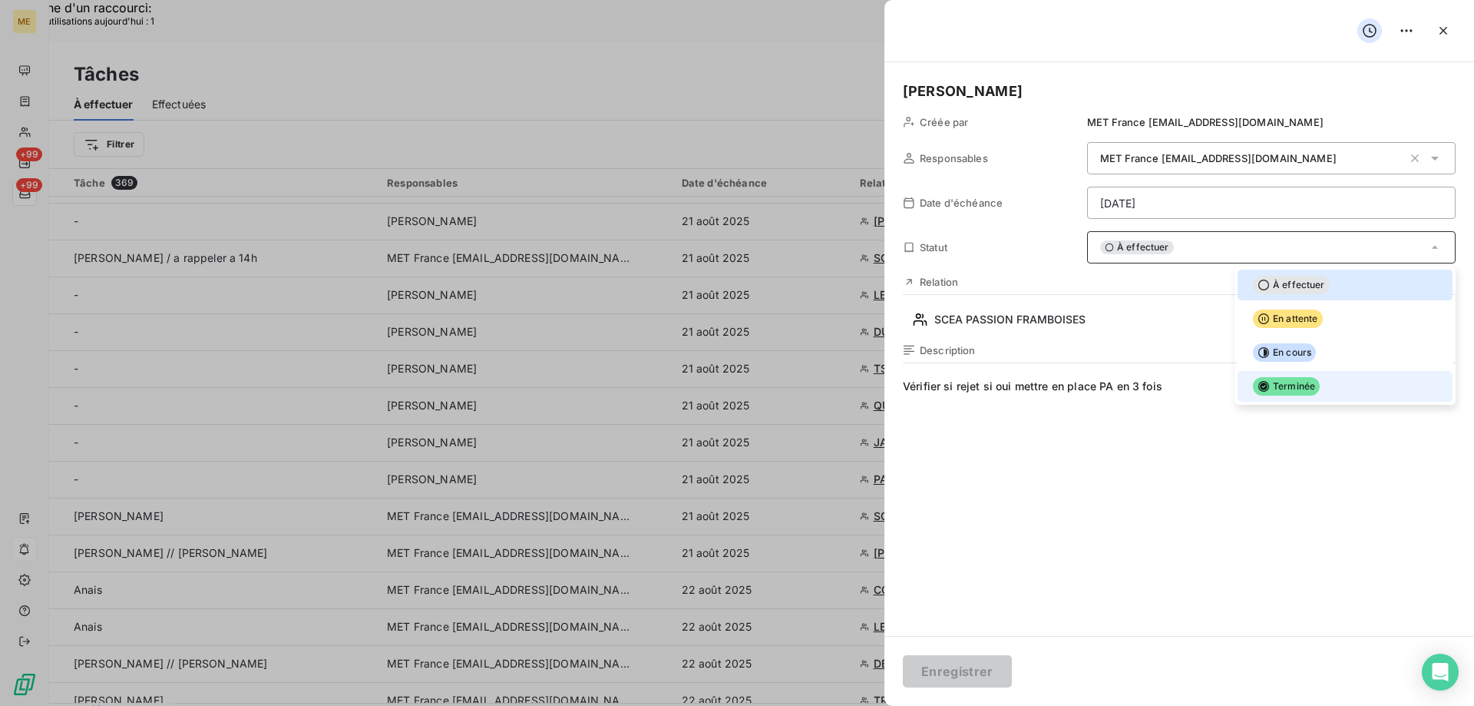
click at [1247, 386] on div at bounding box center [1247, 386] width 0 height 0
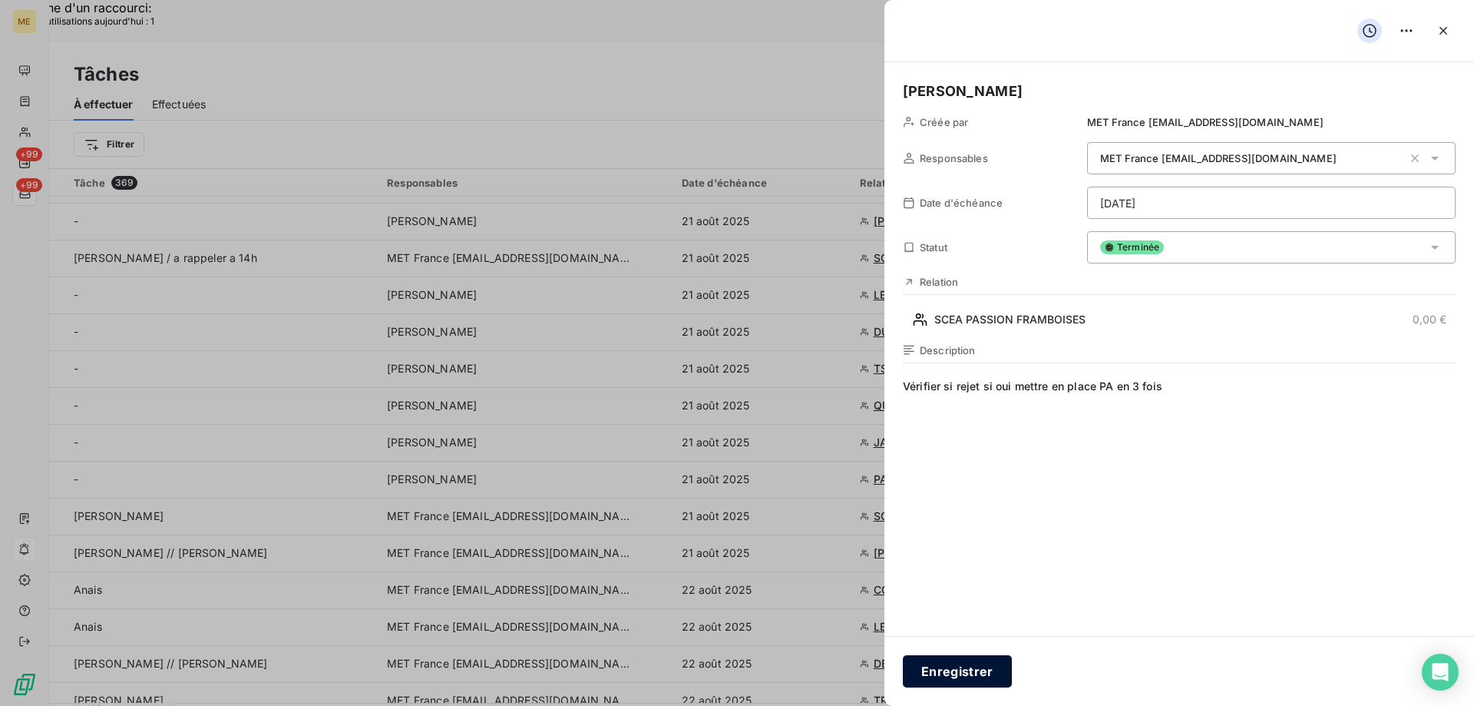
click at [958, 670] on button "Enregistrer" at bounding box center [957, 671] width 109 height 32
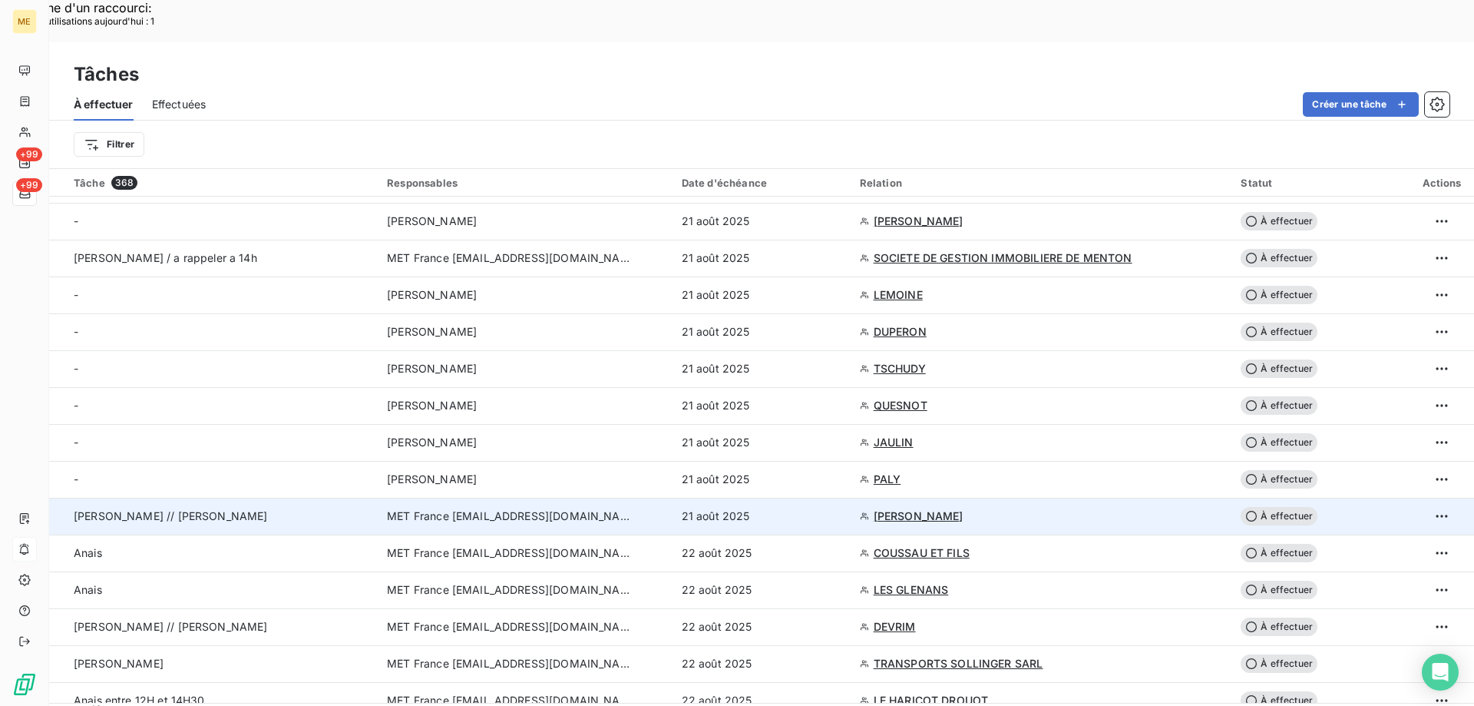
click at [902, 508] on span "[PERSON_NAME]" at bounding box center [919, 515] width 90 height 15
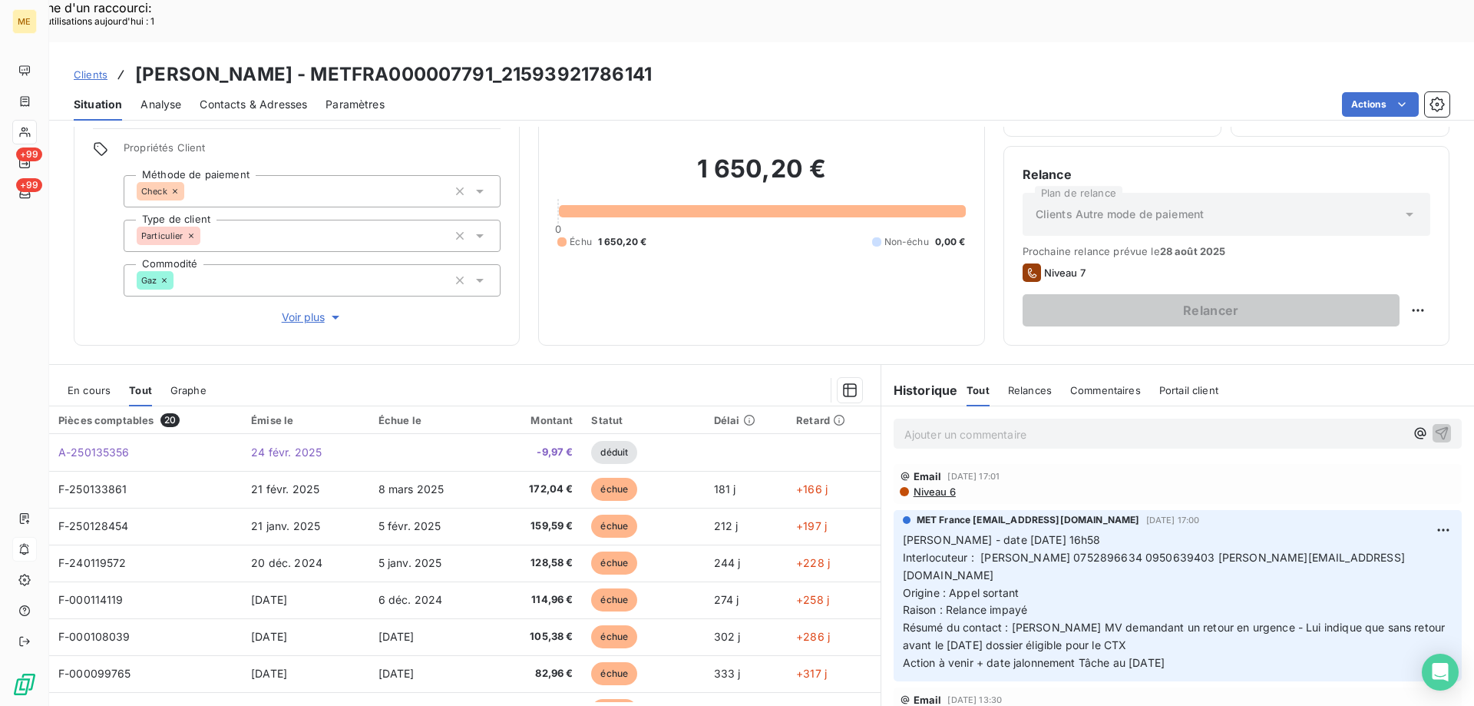
click at [295, 309] on span "Voir plus" at bounding box center [312, 316] width 61 height 15
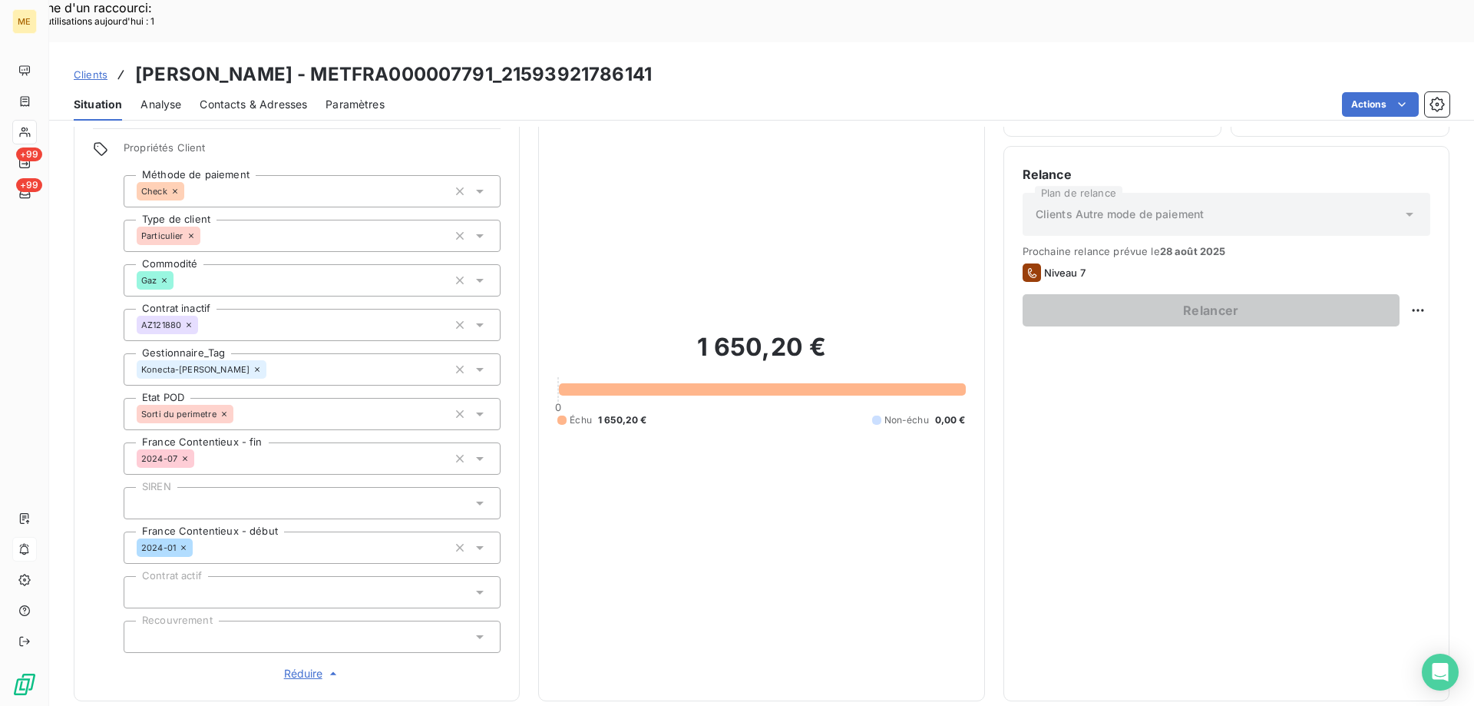
click at [295, 666] on span "Réduire" at bounding box center [312, 673] width 57 height 15
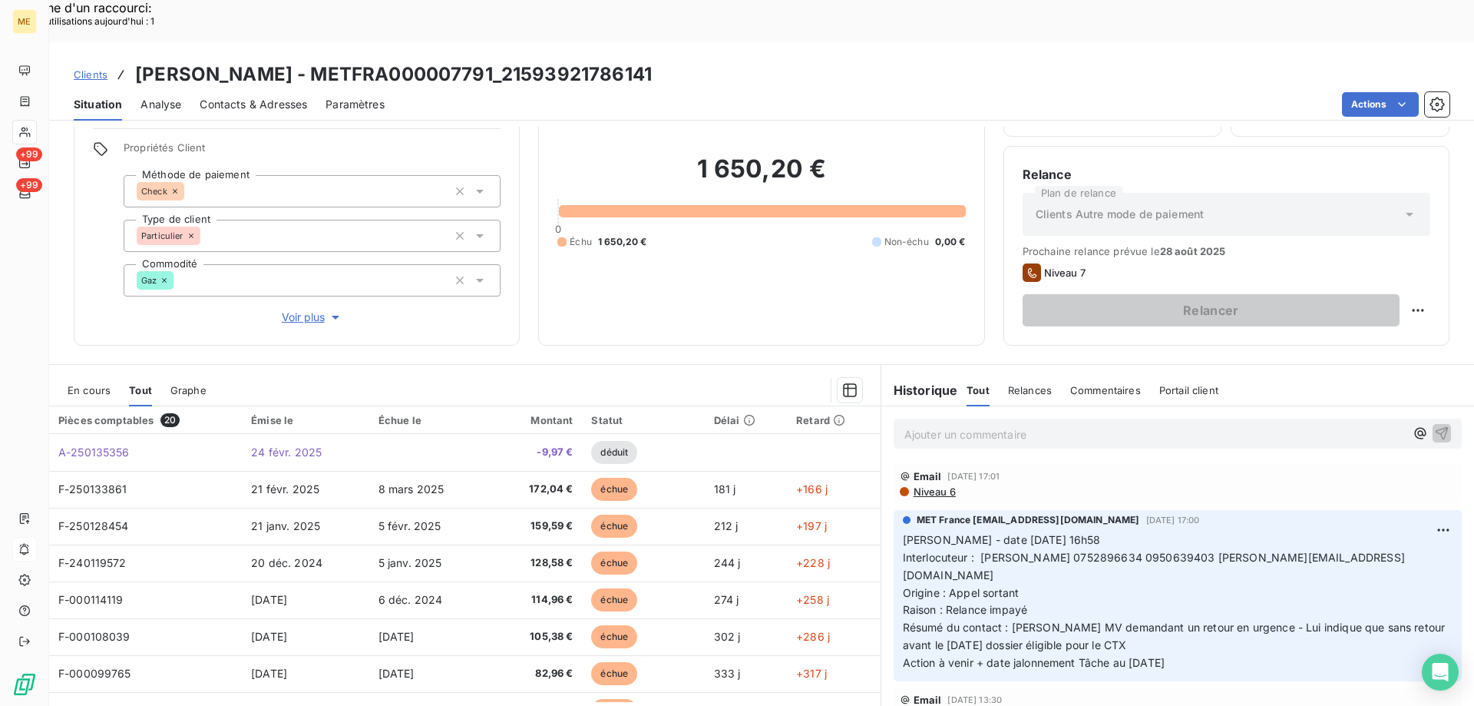
click at [1203, 551] on span "Interlocuteur : [PERSON_NAME] 0752896634 0950639403 [PERSON_NAME][EMAIL_ADDRESS…" at bounding box center [1154, 566] width 502 height 31
copy span "0950639403"
click at [1110, 547] on p "[PERSON_NAME] - date [DATE] 16h58 Interlocuteur : [PERSON_NAME] 0752896634 0950…" at bounding box center [1178, 601] width 550 height 141
click at [293, 309] on span "Voir plus" at bounding box center [312, 316] width 61 height 15
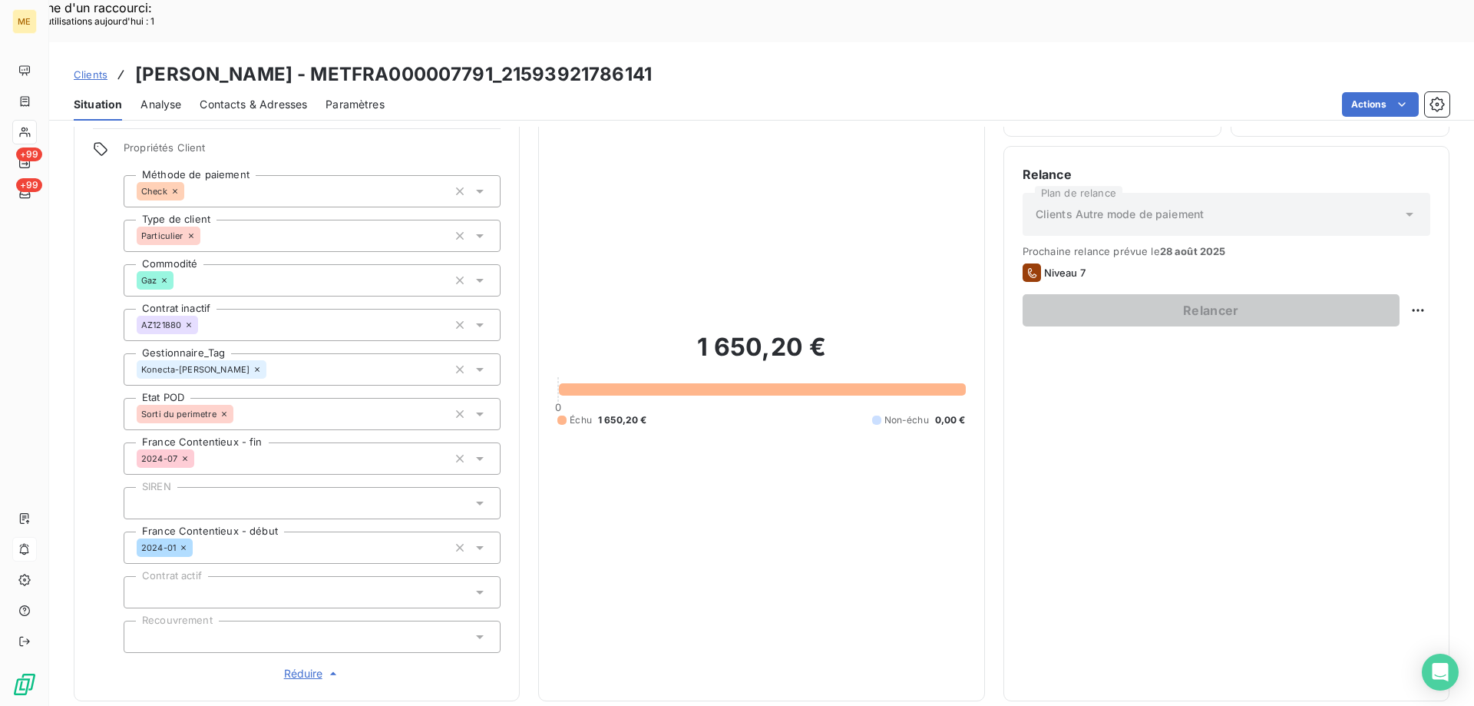
click at [304, 666] on span "Réduire" at bounding box center [312, 673] width 57 height 15
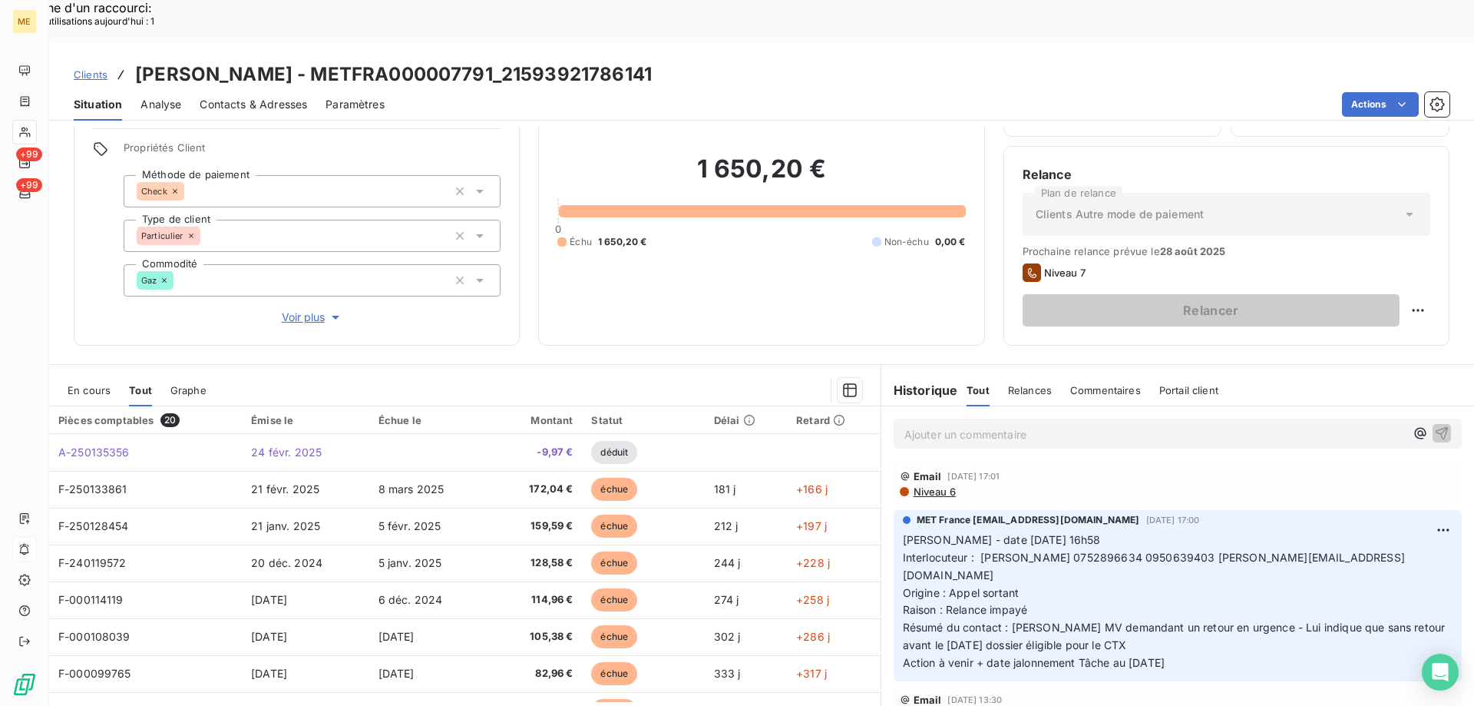
click at [1141, 551] on span "Interlocuteur : [PERSON_NAME] 0752896634 0950639403 [PERSON_NAME][EMAIL_ADDRESS…" at bounding box center [1154, 566] width 502 height 31
drag, startPoint x: 1194, startPoint y: 604, endPoint x: 902, endPoint y: 494, distance: 312.5
click at [903, 531] on p "[PERSON_NAME] - date [DATE] 16h58 Interlocuteur : [PERSON_NAME] 0752896634 0950…" at bounding box center [1178, 601] width 550 height 141
click at [964, 425] on p "Ajouter un commentaire ﻿" at bounding box center [1155, 434] width 501 height 19
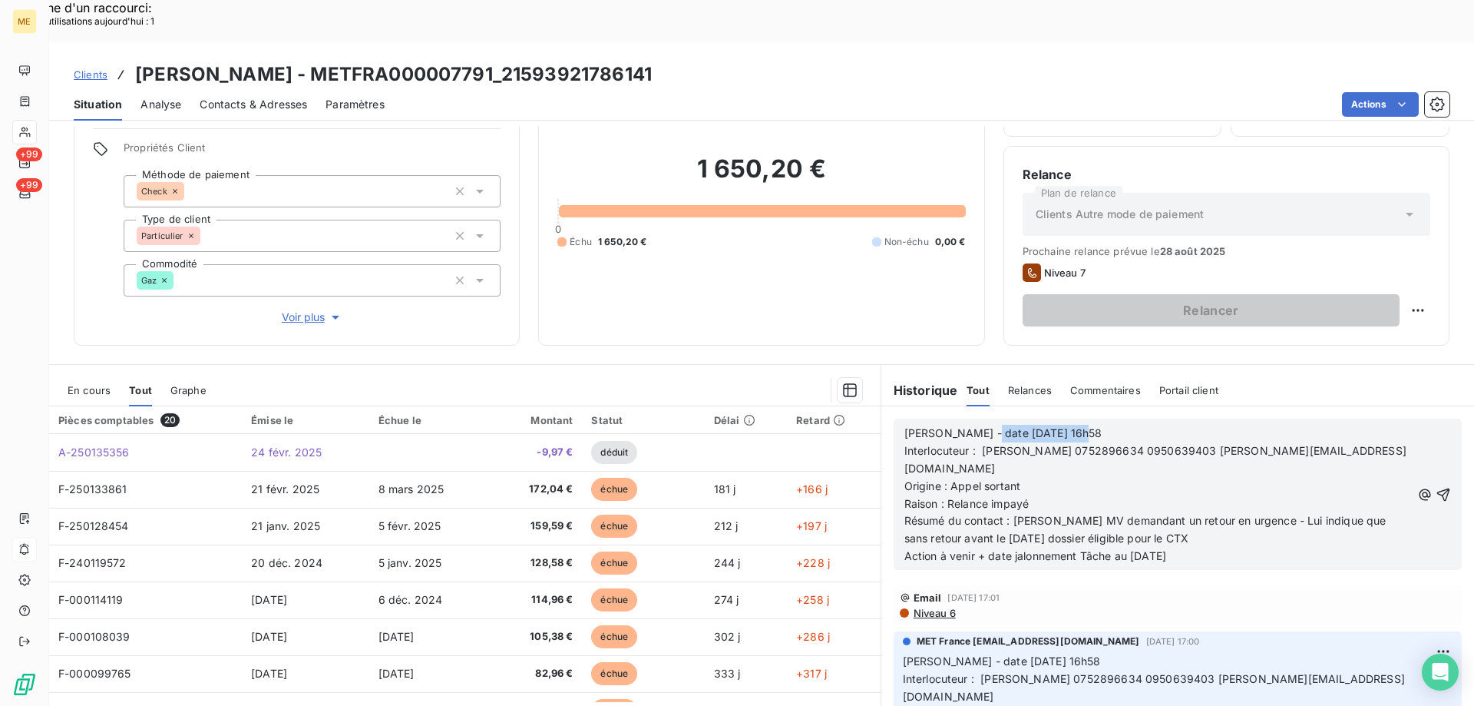
drag, startPoint x: 970, startPoint y: 386, endPoint x: 1157, endPoint y: 385, distance: 187.4
click at [1150, 425] on p "[PERSON_NAME] - date [DATE] 16h58" at bounding box center [1158, 434] width 507 height 18
click at [951, 514] on span "Résumé du contact : [PERSON_NAME] MV demandant un retour en urgence - Lui indiq…" at bounding box center [1147, 529] width 485 height 31
click at [1138, 549] on span "Action à venir + date jalonnement Tâche au [DATE]" at bounding box center [1036, 555] width 262 height 13
click at [1438, 488] on icon "button" at bounding box center [1444, 494] width 13 height 13
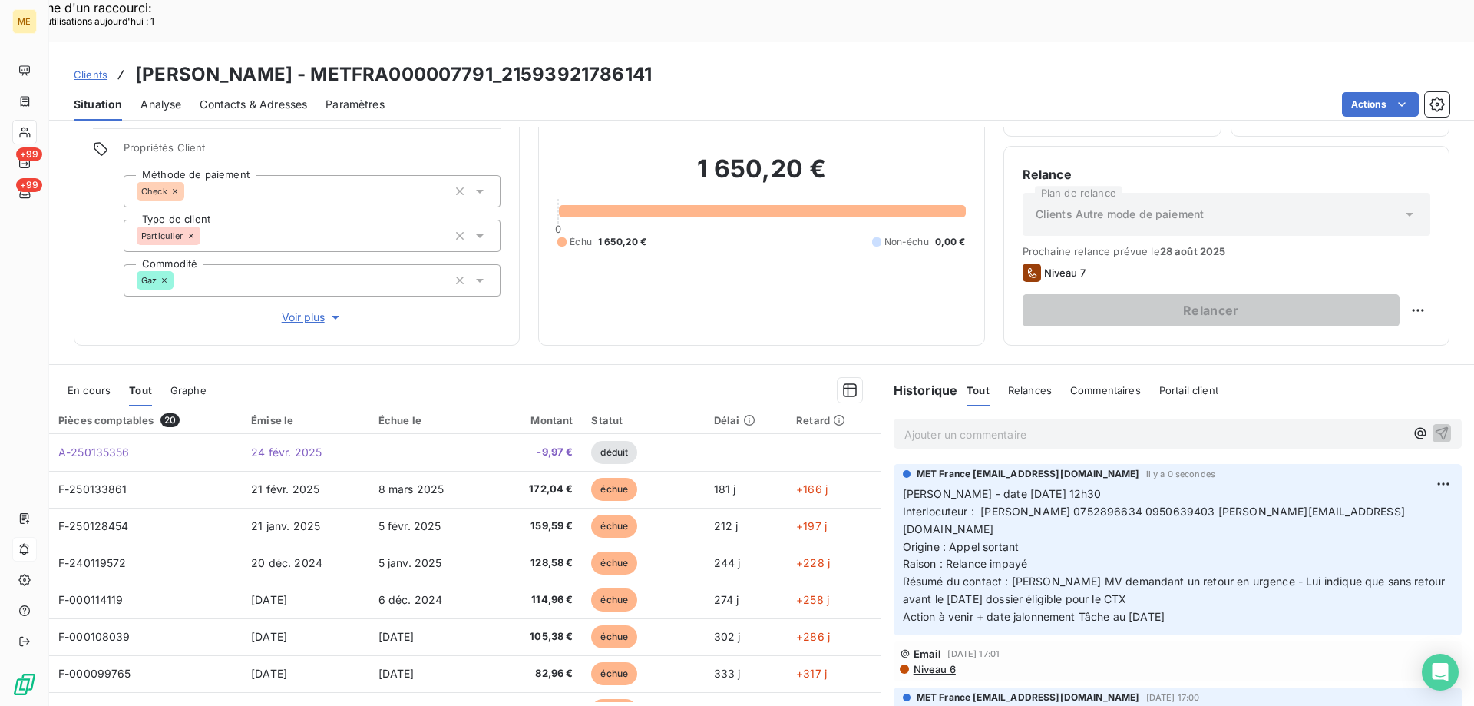
click at [1082, 425] on p "Ajouter un commentaire ﻿" at bounding box center [1155, 434] width 501 height 19
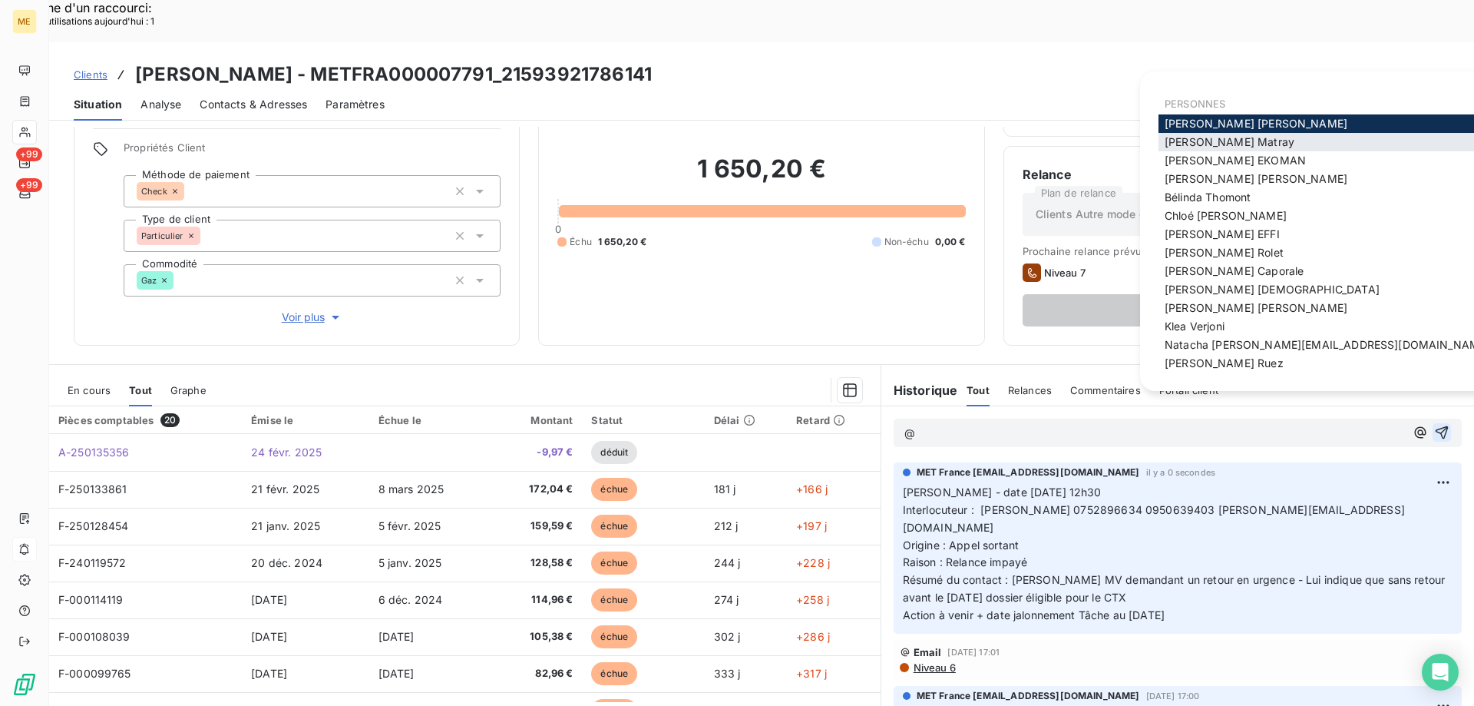
click at [1186, 139] on span "[PERSON_NAME]" at bounding box center [1230, 141] width 130 height 13
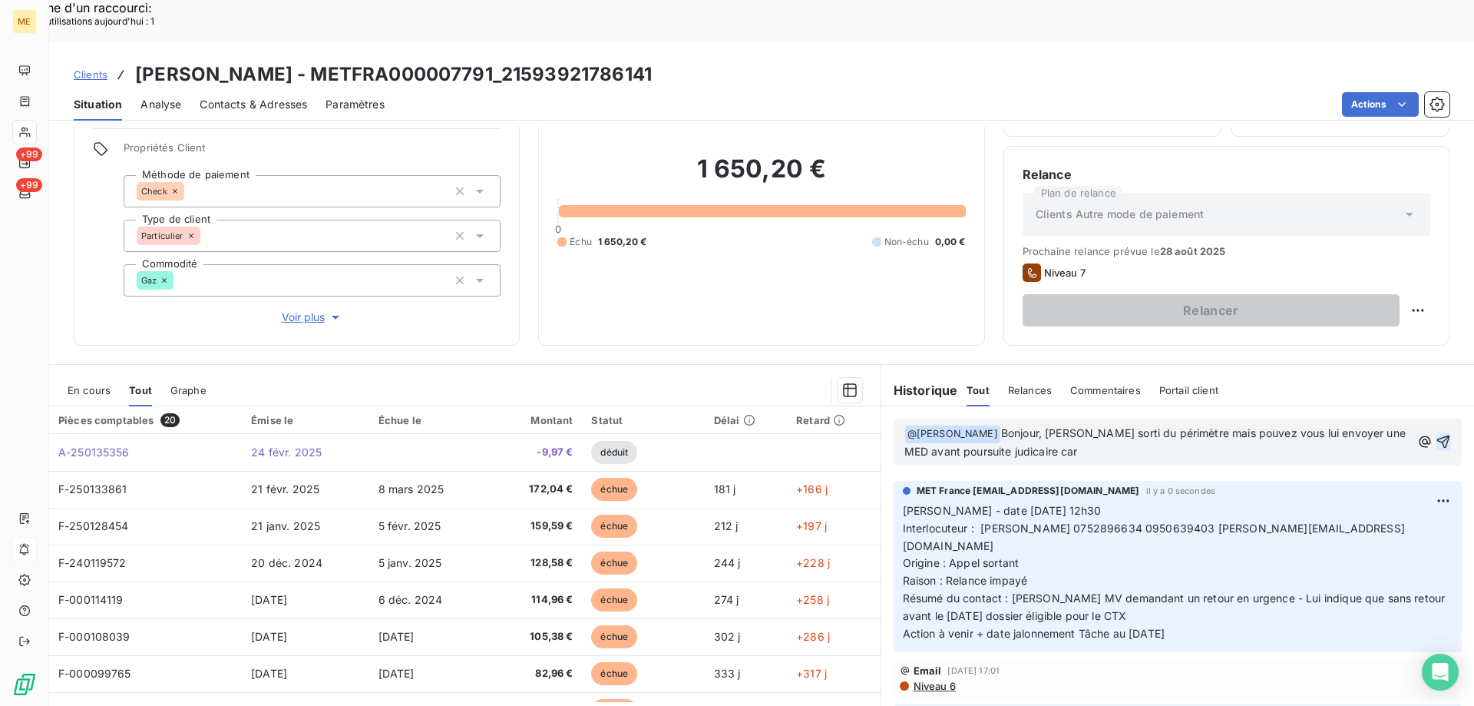
click at [1071, 425] on p "﻿ @ [PERSON_NAME] ﻿ Bonjour, Dossier sorti du périmètre mais pouvez vous lui en…" at bounding box center [1158, 443] width 507 height 36
click at [1006, 426] on span "Bonjour, [PERSON_NAME] sorti du périmètre mais pouvez vous lui envoyer une MED …" at bounding box center [1157, 441] width 505 height 31
click at [1075, 425] on p "﻿ @ [PERSON_NAME] ﻿ Bonjour, Dossier sorti du périmètre mais pouvez vous lui en…" at bounding box center [1158, 443] width 507 height 36
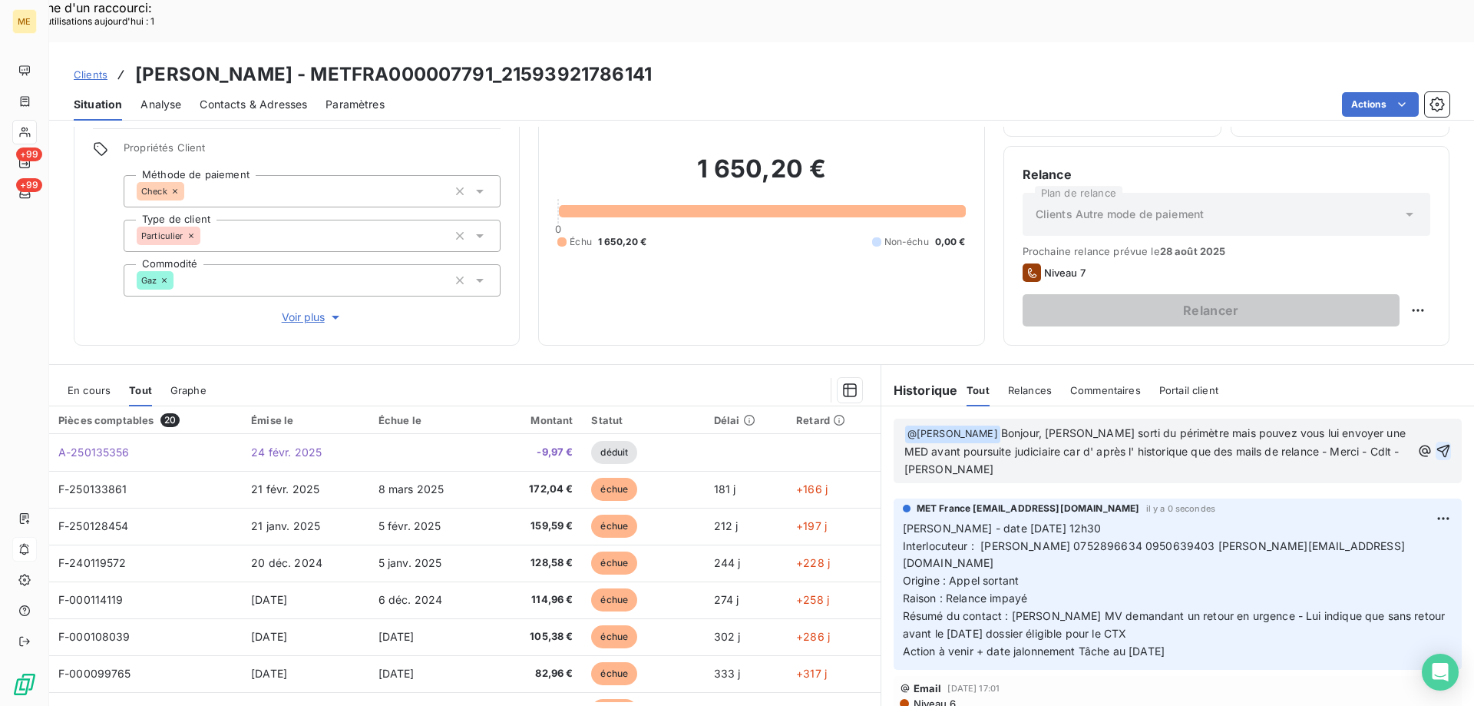
click at [1438, 444] on icon "button" at bounding box center [1444, 450] width 13 height 13
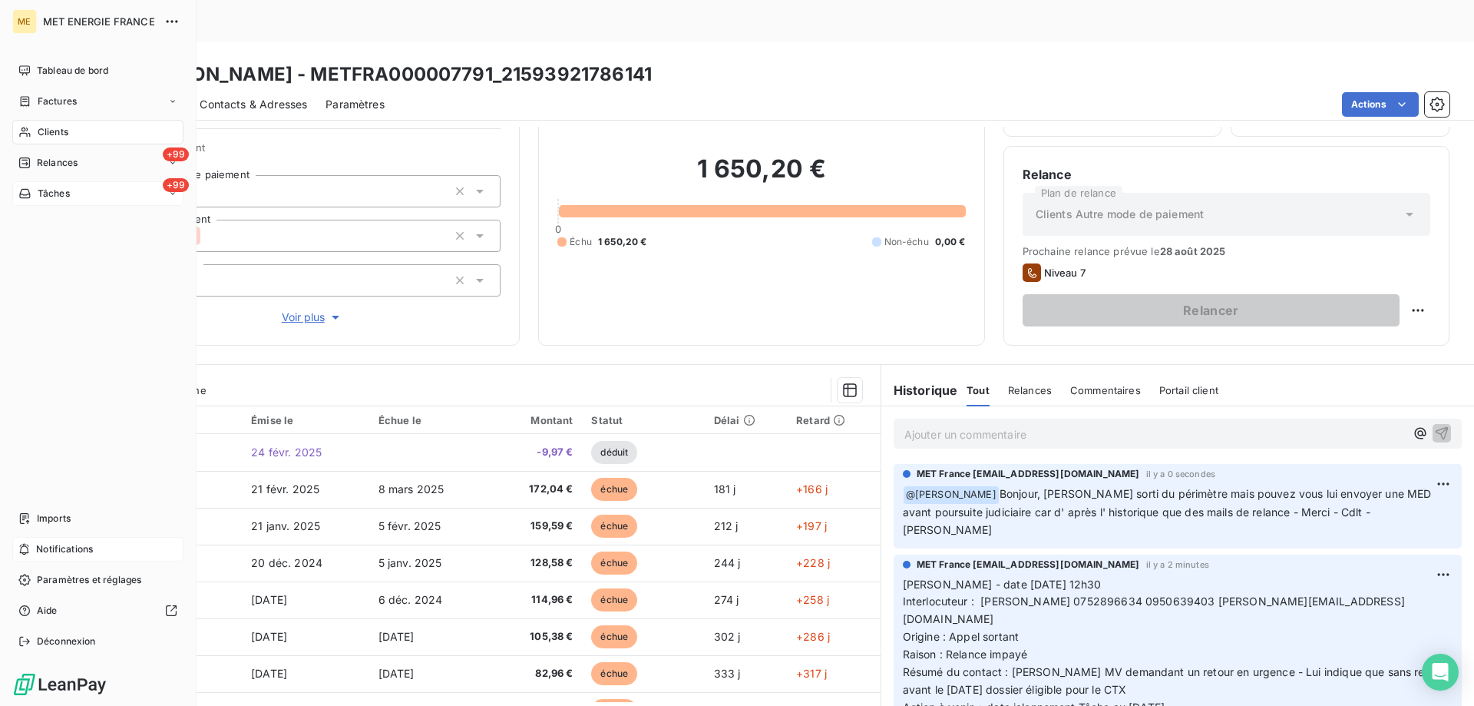
click at [87, 195] on div "+99 Tâches" at bounding box center [97, 193] width 171 height 25
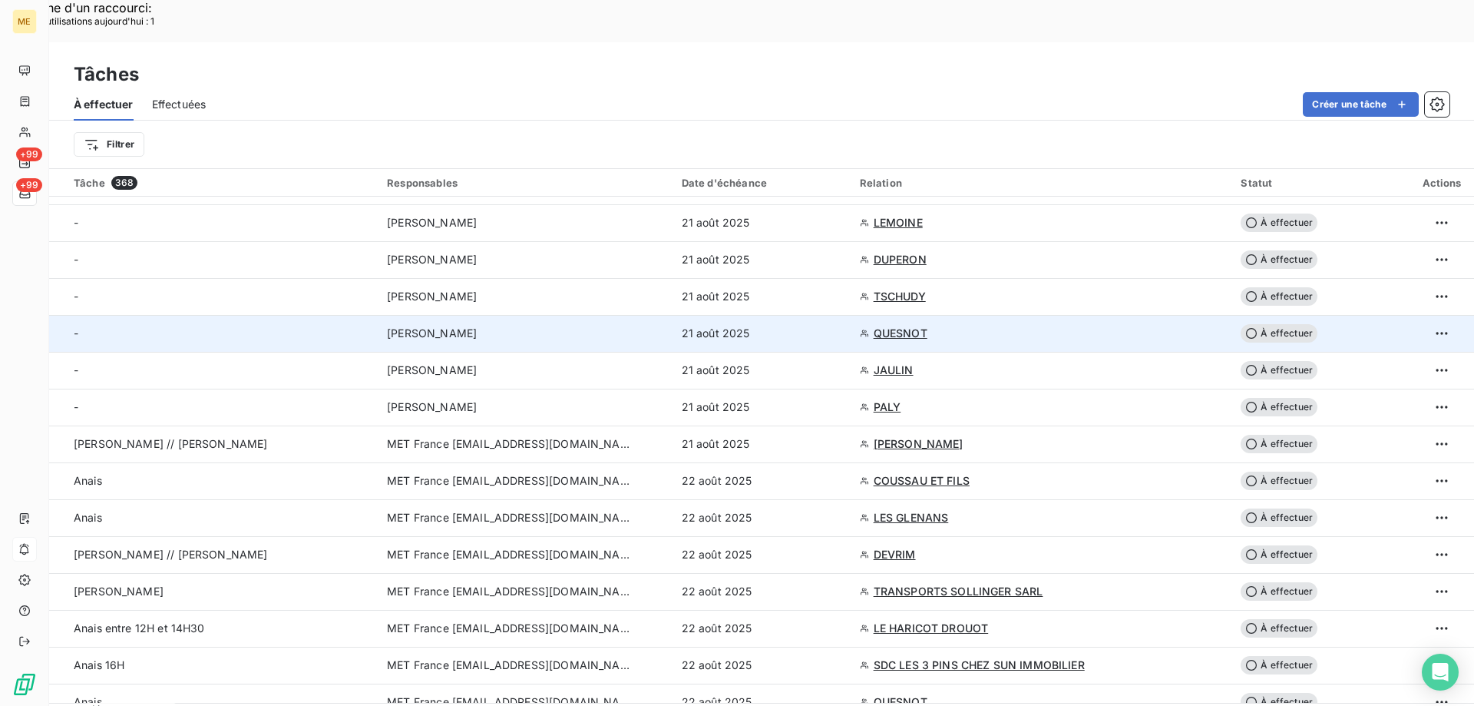
scroll to position [845, 0]
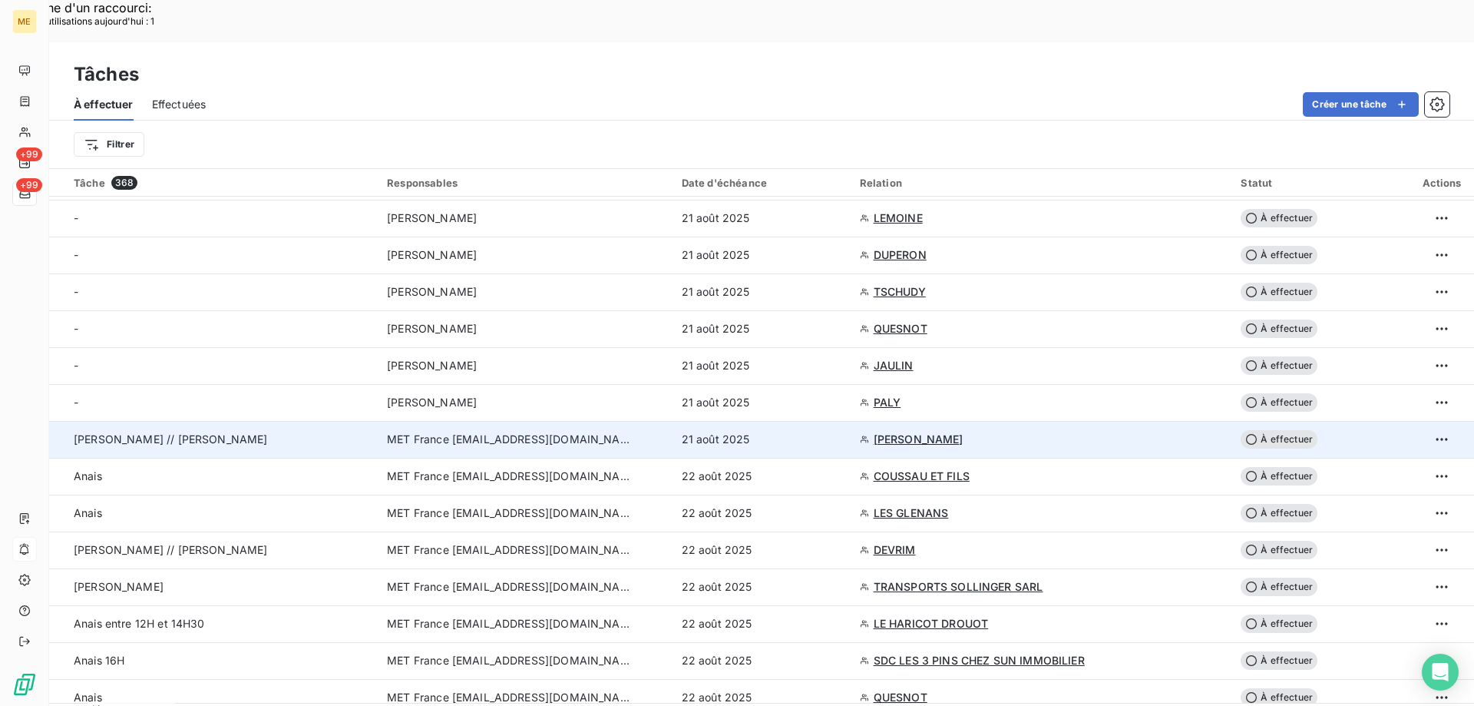
click at [1272, 430] on span "À effectuer" at bounding box center [1279, 439] width 77 height 18
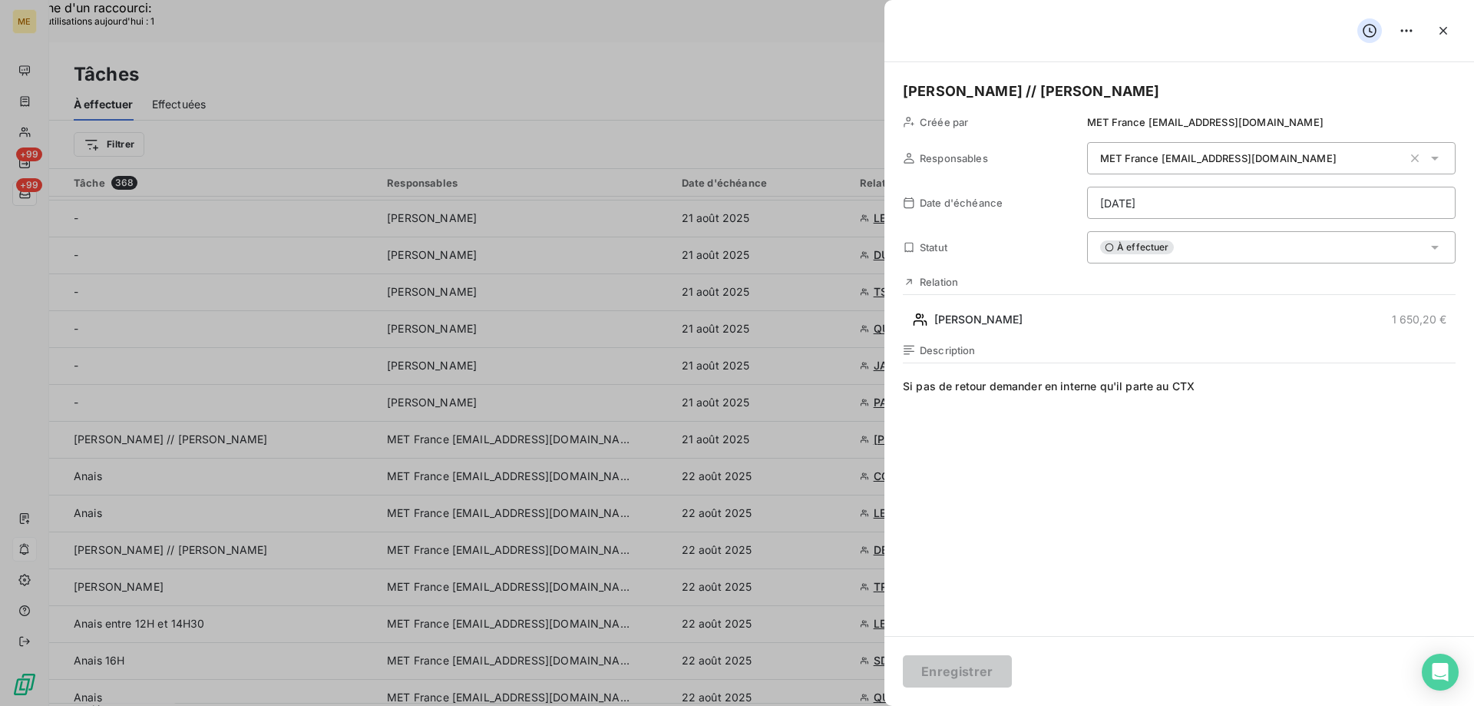
click at [1075, 433] on span "Si pas de retour demander en interne qu'il parte au CTX" at bounding box center [1179, 526] width 553 height 295
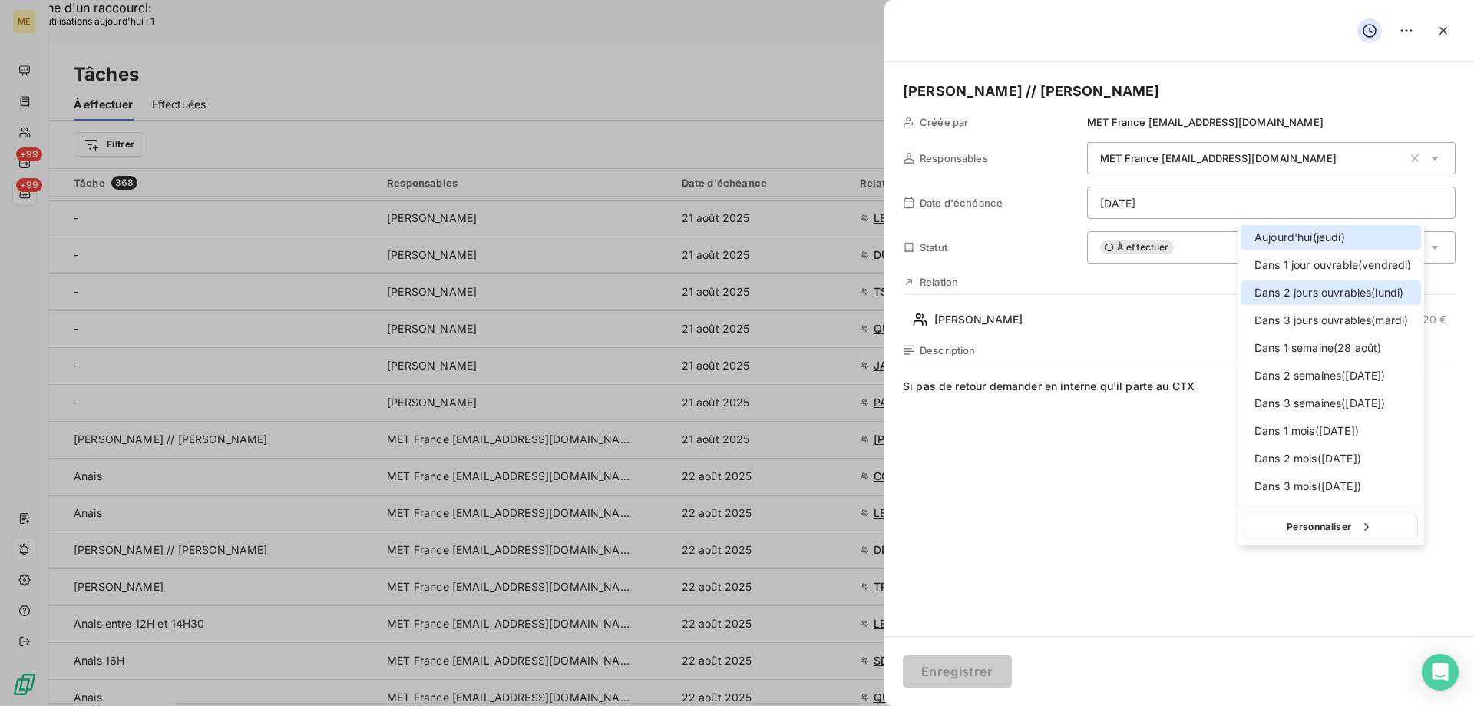
click at [1250, 293] on div at bounding box center [1250, 293] width 0 height 0
type input "[DATE]"
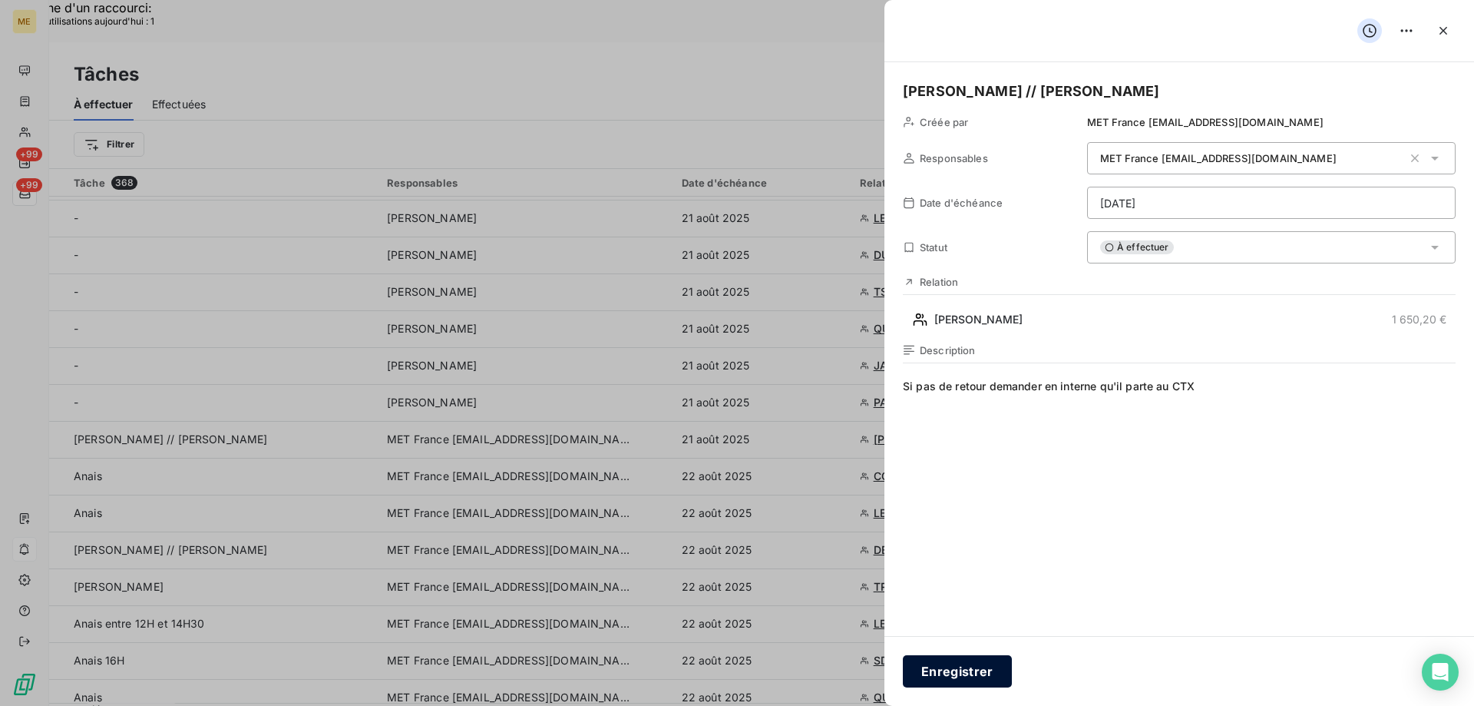
click at [950, 672] on button "Enregistrer" at bounding box center [957, 671] width 109 height 32
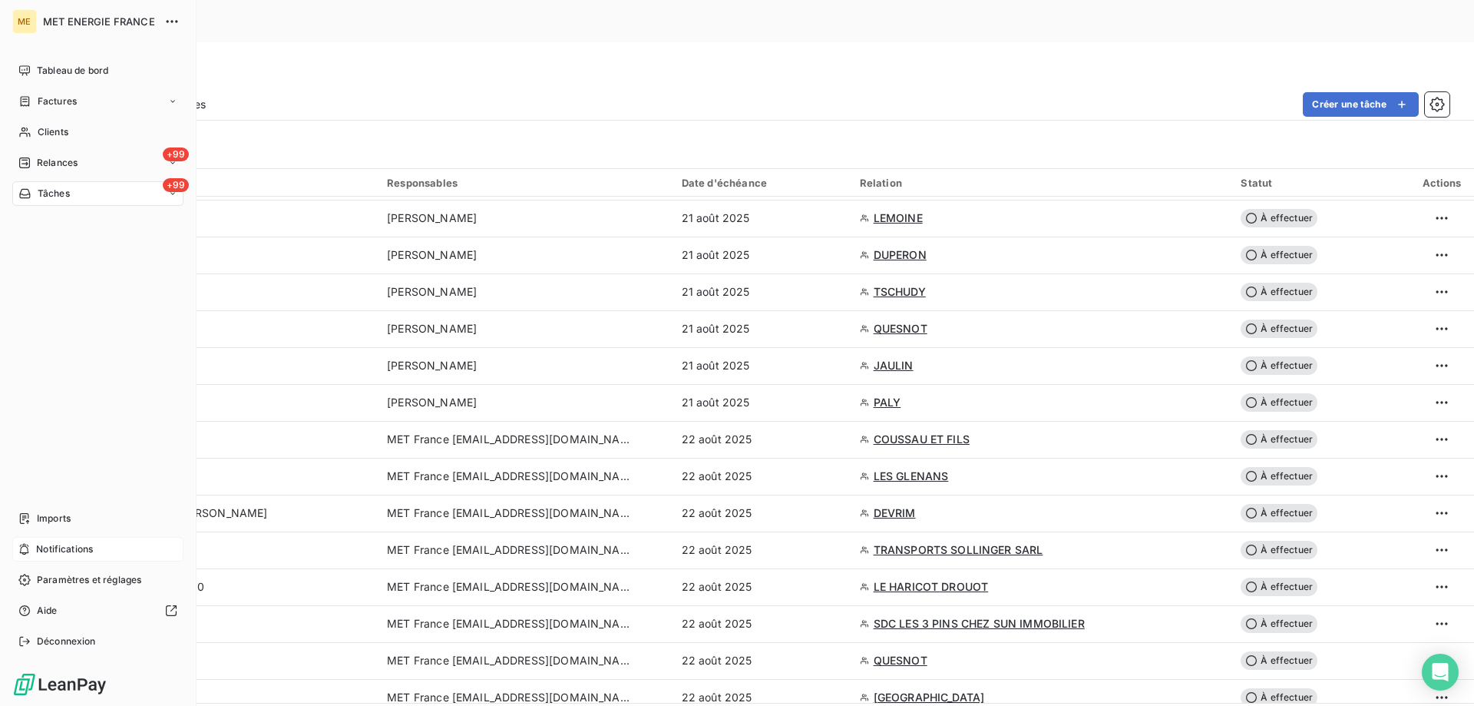
click at [93, 551] on span "Notifications" at bounding box center [64, 549] width 57 height 14
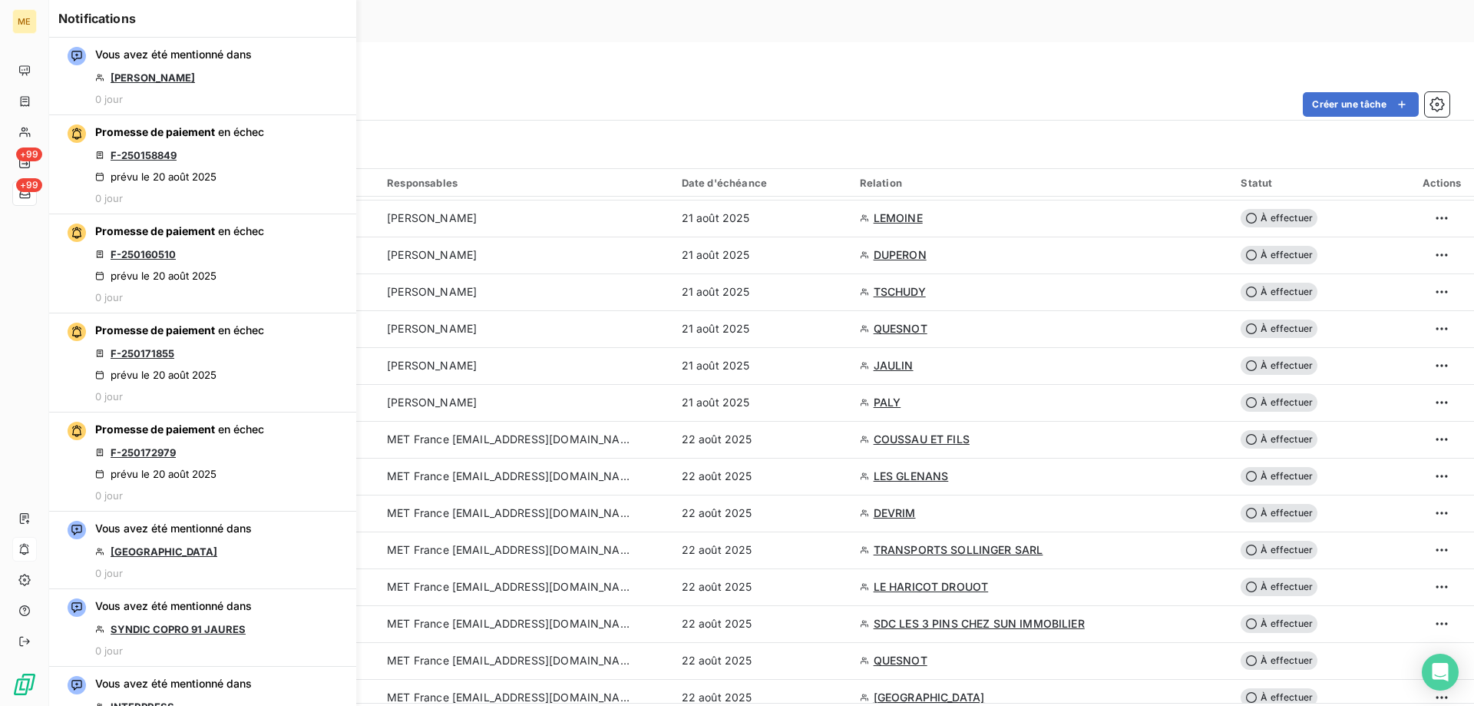
click at [660, 61] on div "Tâches" at bounding box center [761, 75] width 1425 height 28
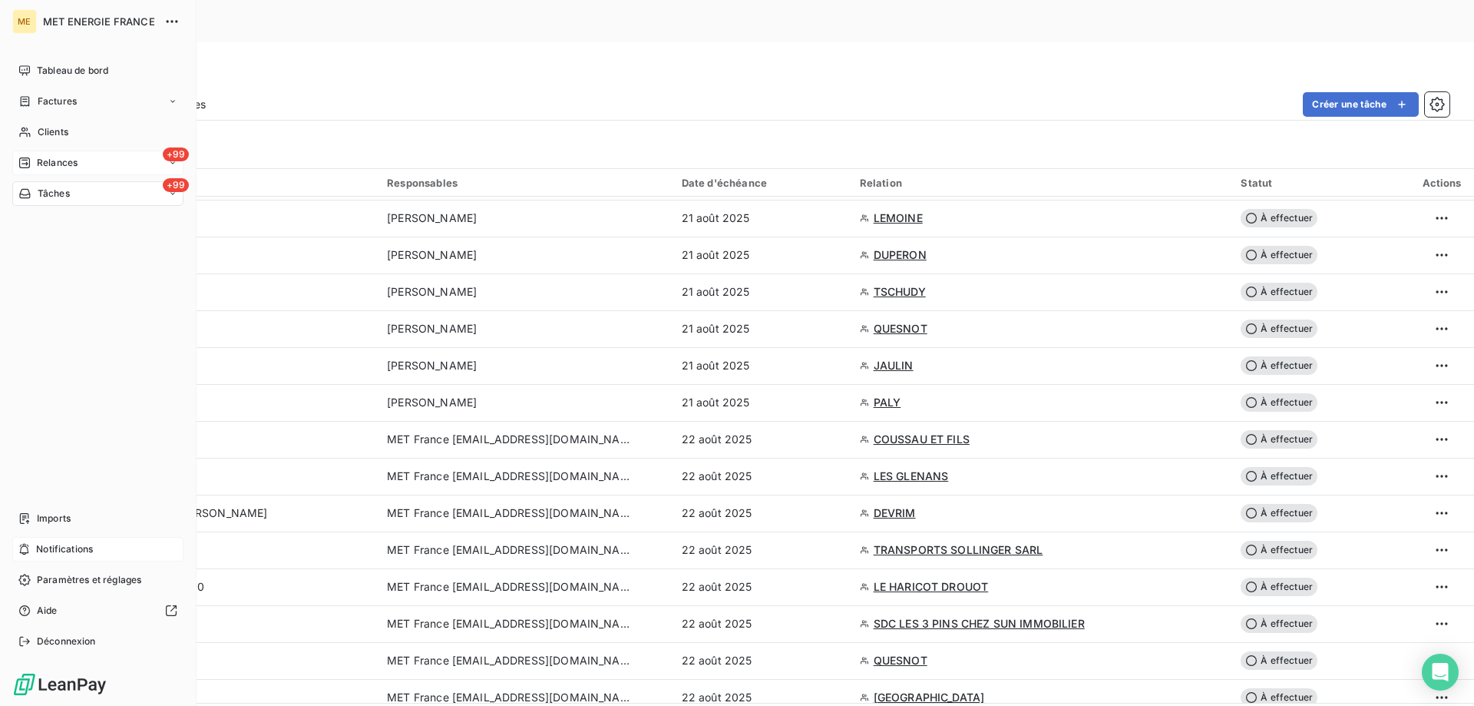
click at [111, 163] on div "+99 Relances" at bounding box center [97, 163] width 171 height 25
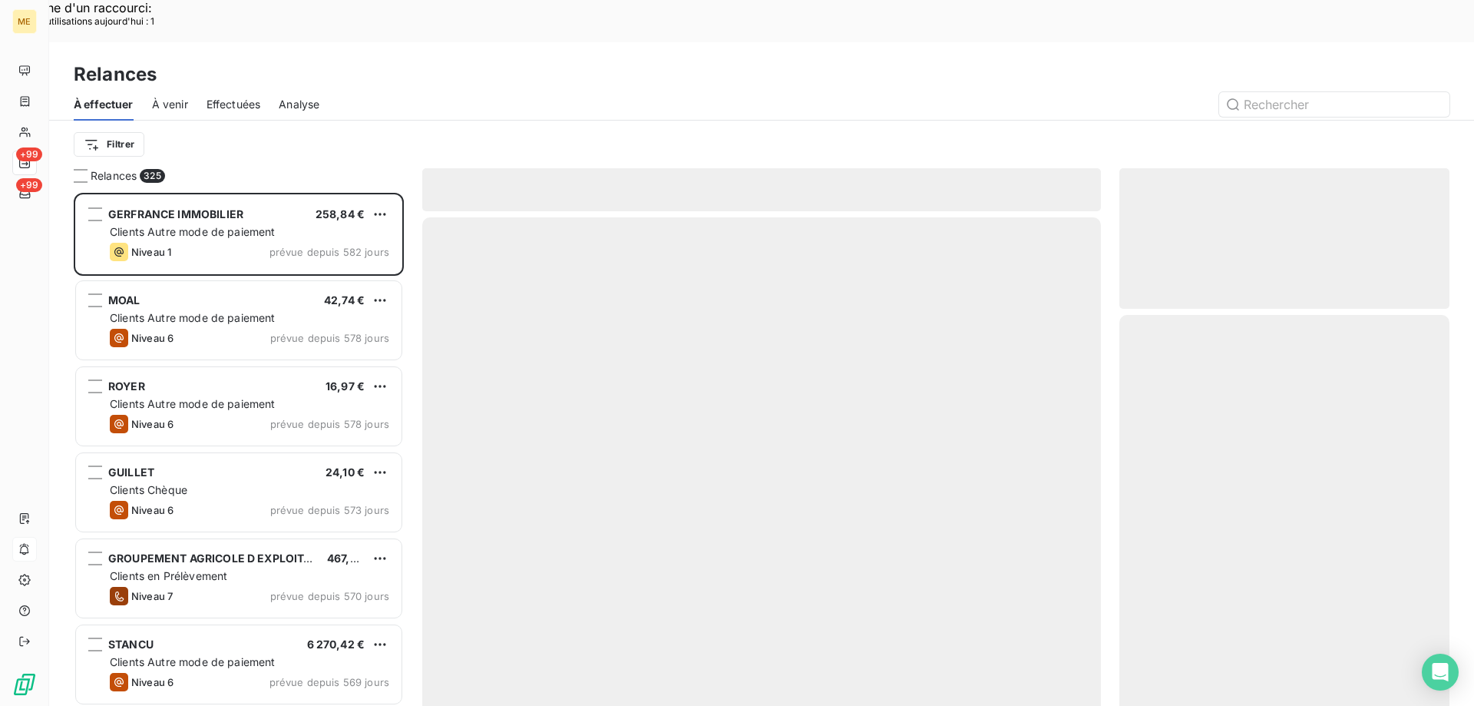
scroll to position [544, 319]
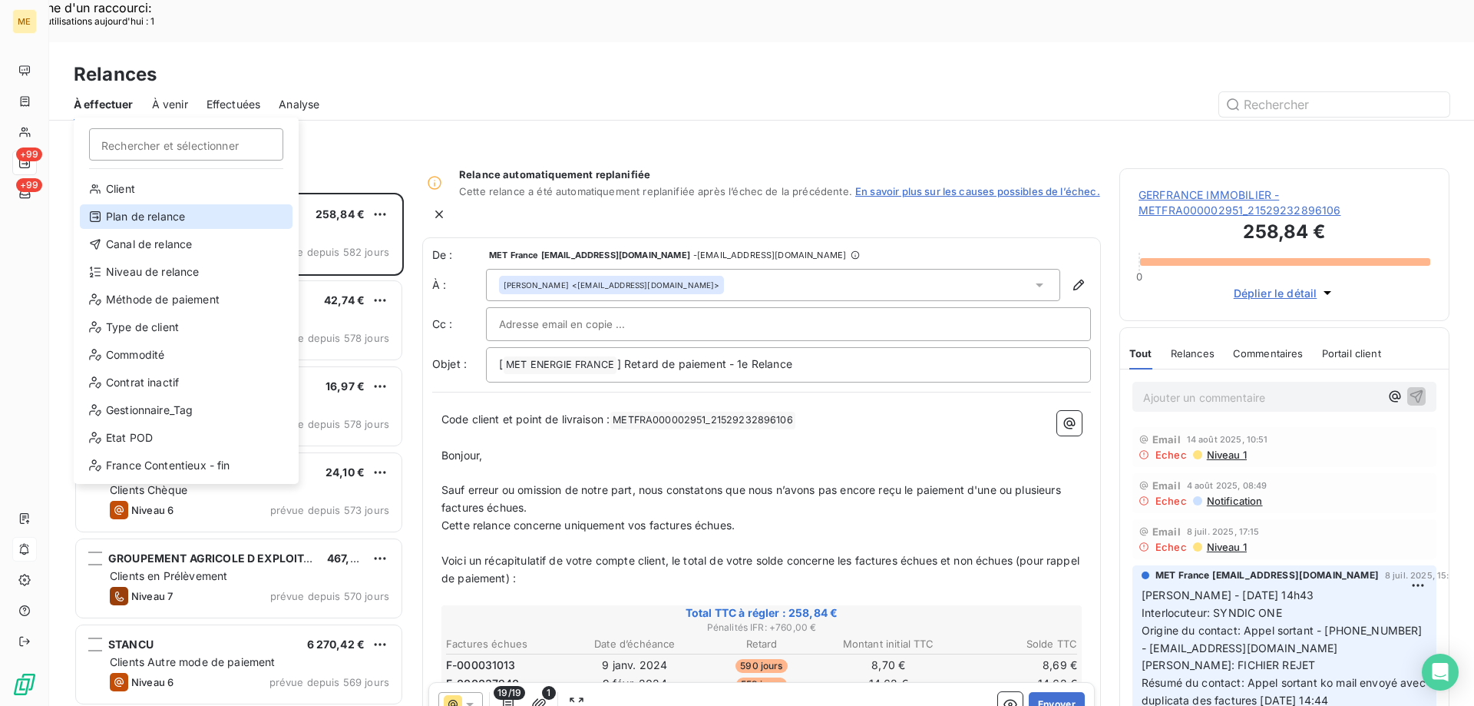
click at [154, 219] on div "Plan de relance" at bounding box center [186, 216] width 213 height 25
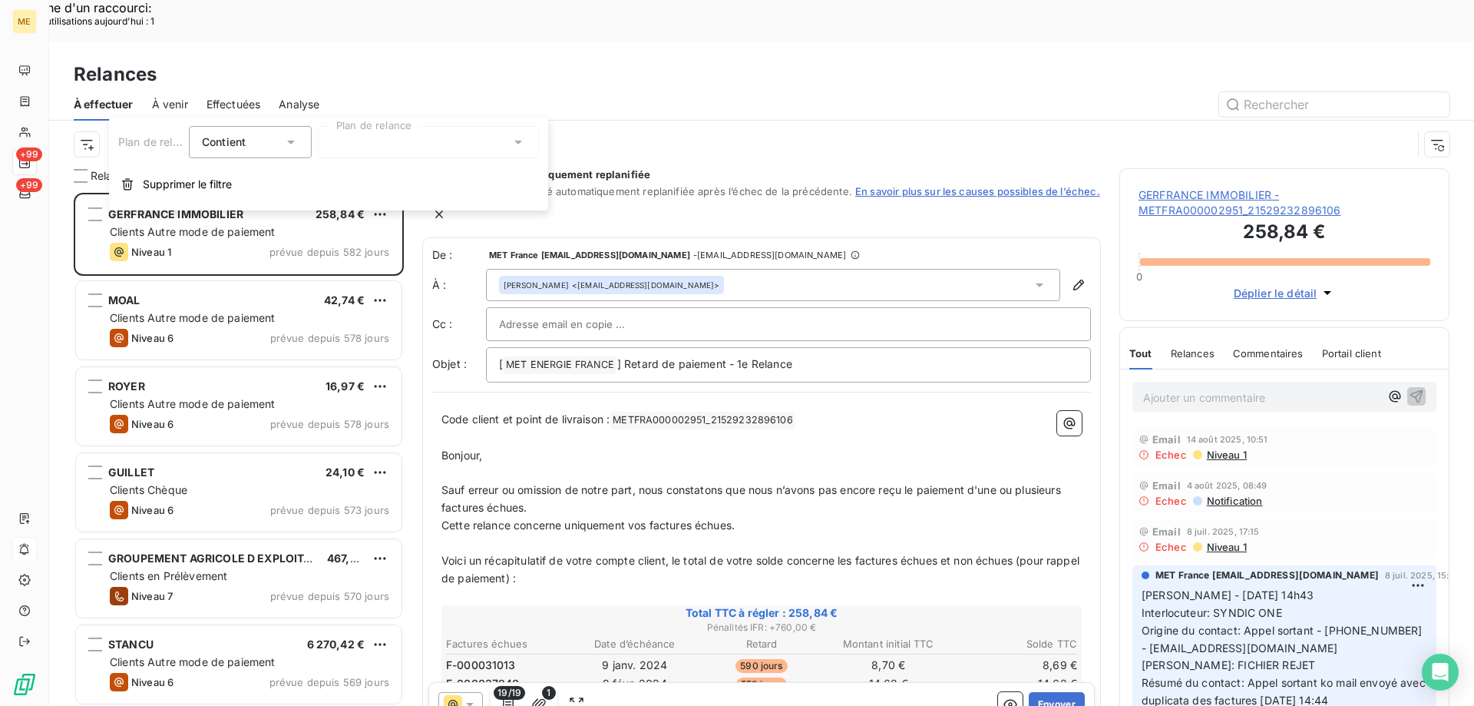
click at [369, 142] on div at bounding box center [428, 142] width 221 height 32
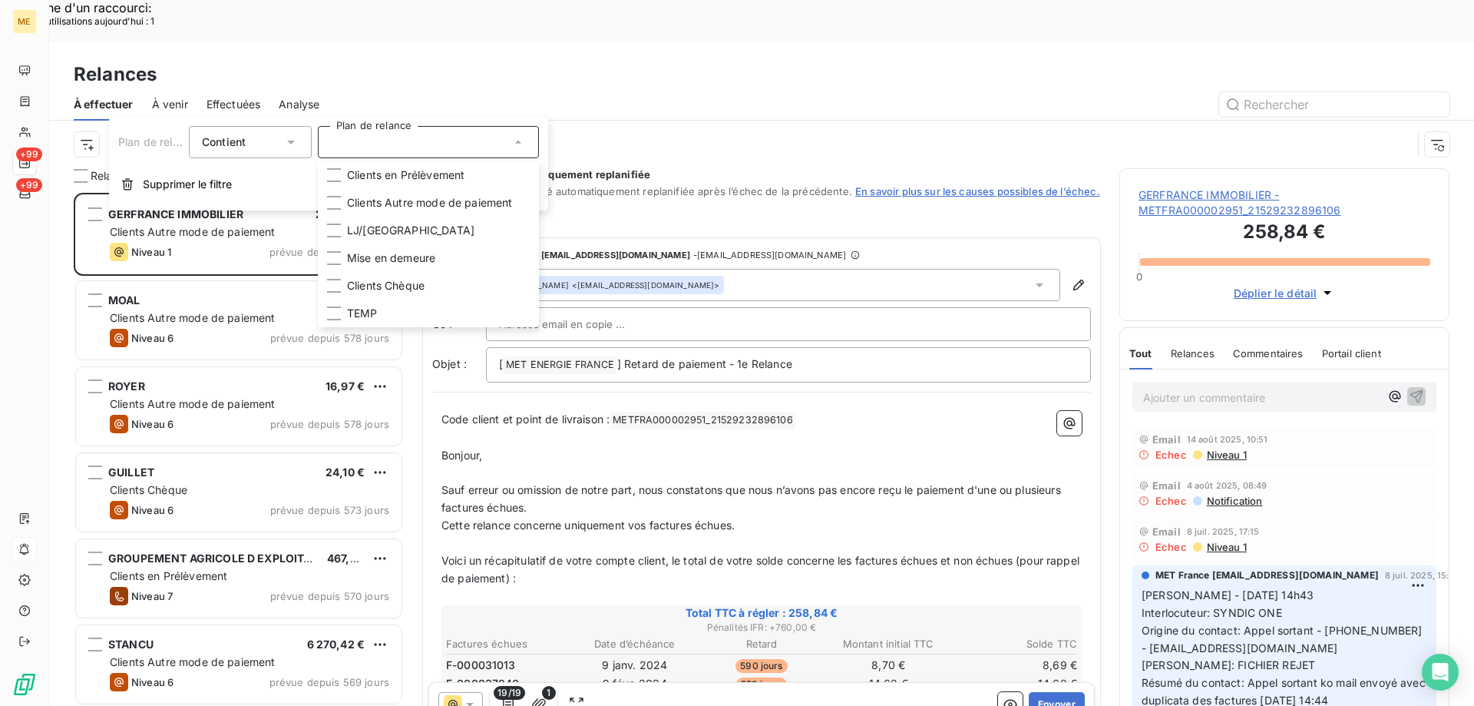
click at [498, 92] on div at bounding box center [894, 104] width 1112 height 25
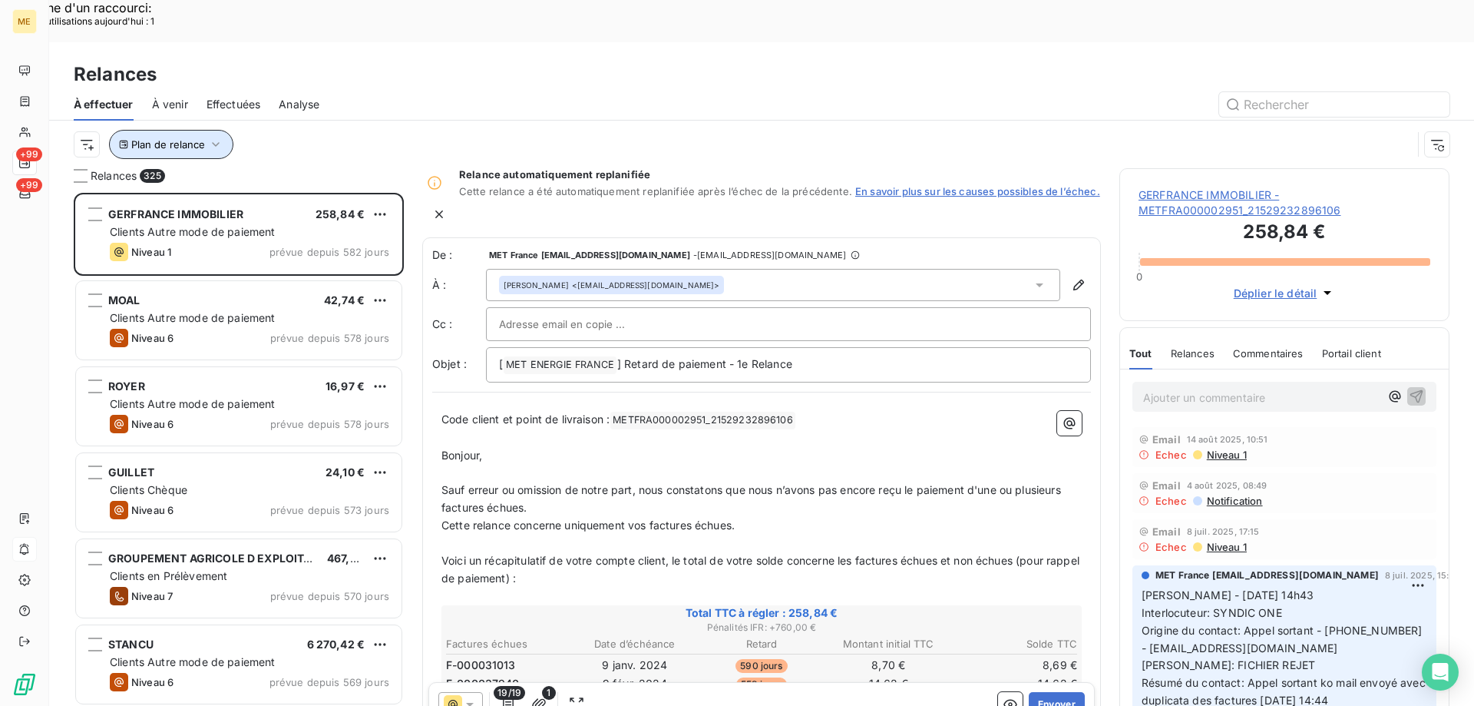
click at [184, 138] on span "Plan de relance" at bounding box center [168, 144] width 74 height 12
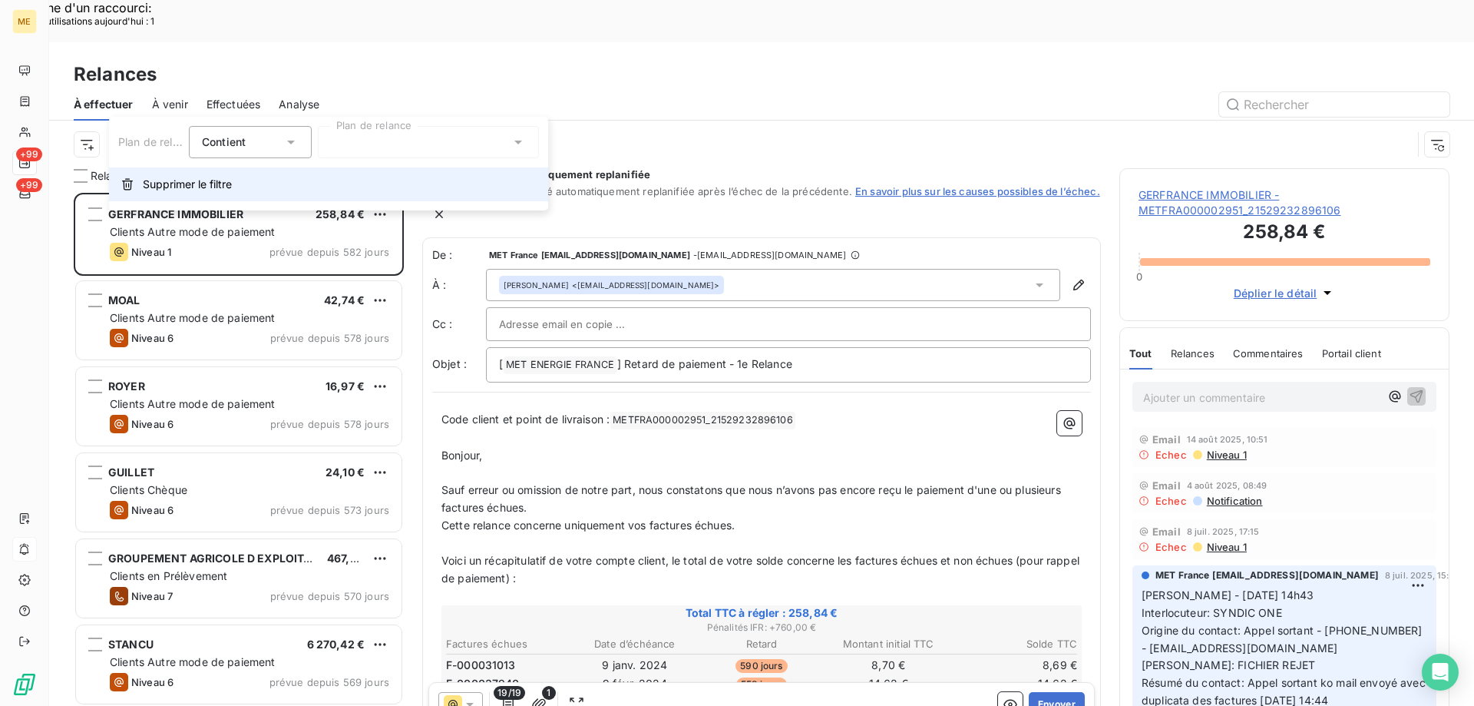
click at [196, 180] on span "Supprimer le filtre" at bounding box center [187, 184] width 89 height 15
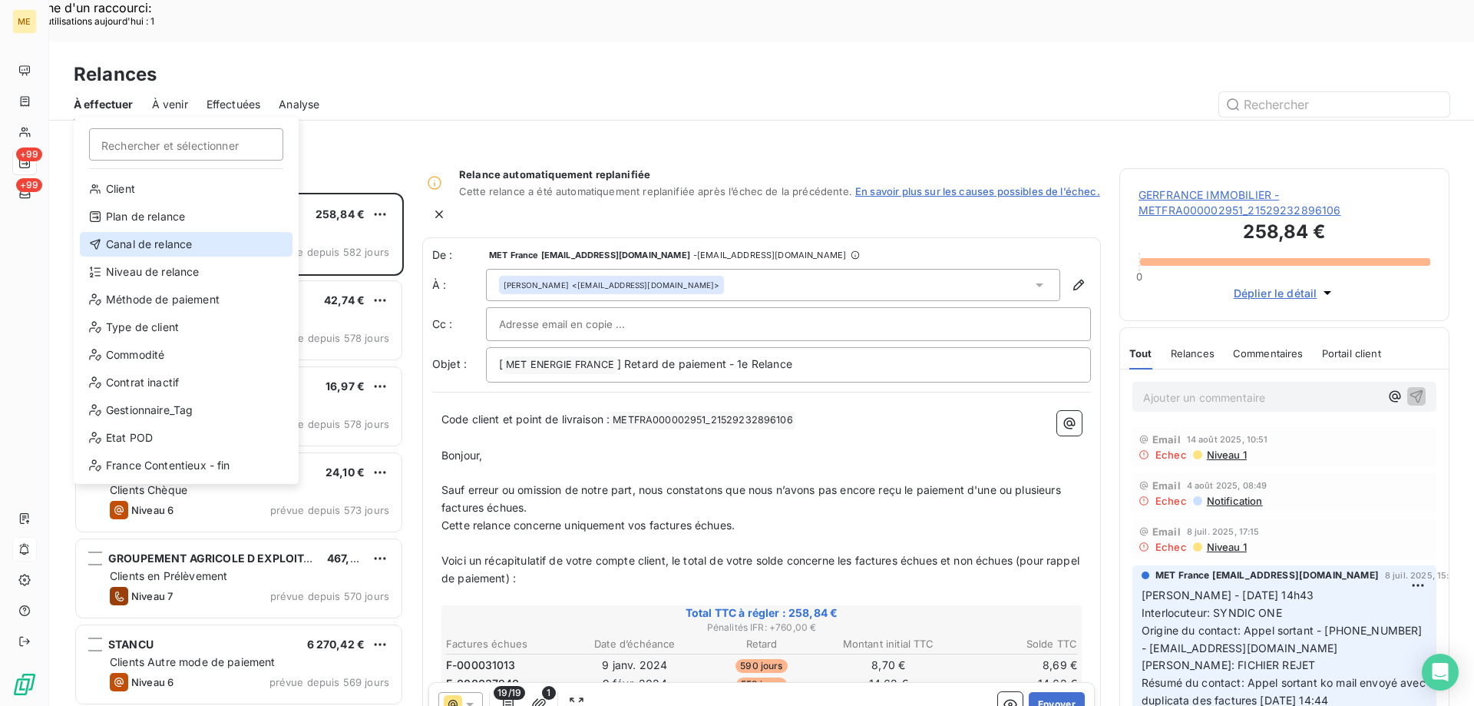
click at [145, 246] on div "Canal de relance" at bounding box center [186, 244] width 213 height 25
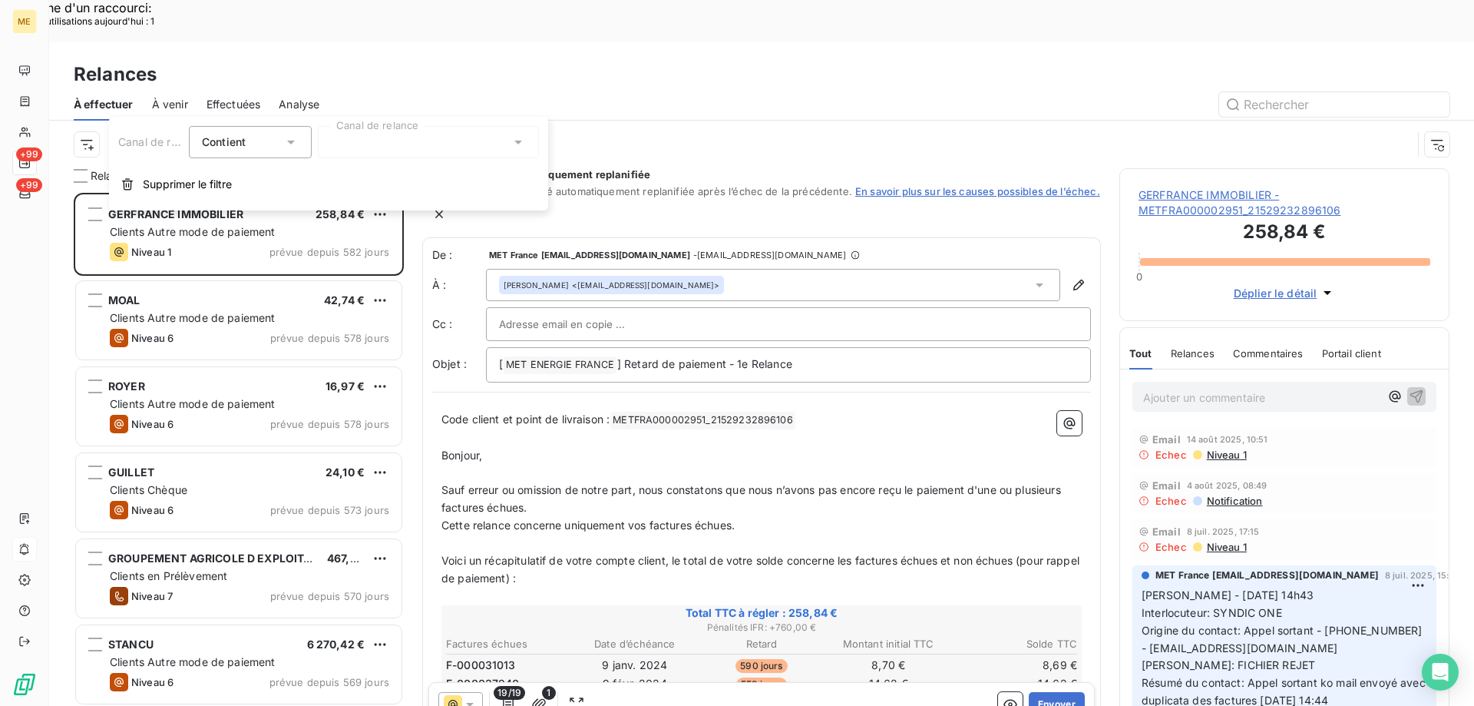
click at [375, 137] on div at bounding box center [428, 142] width 221 height 32
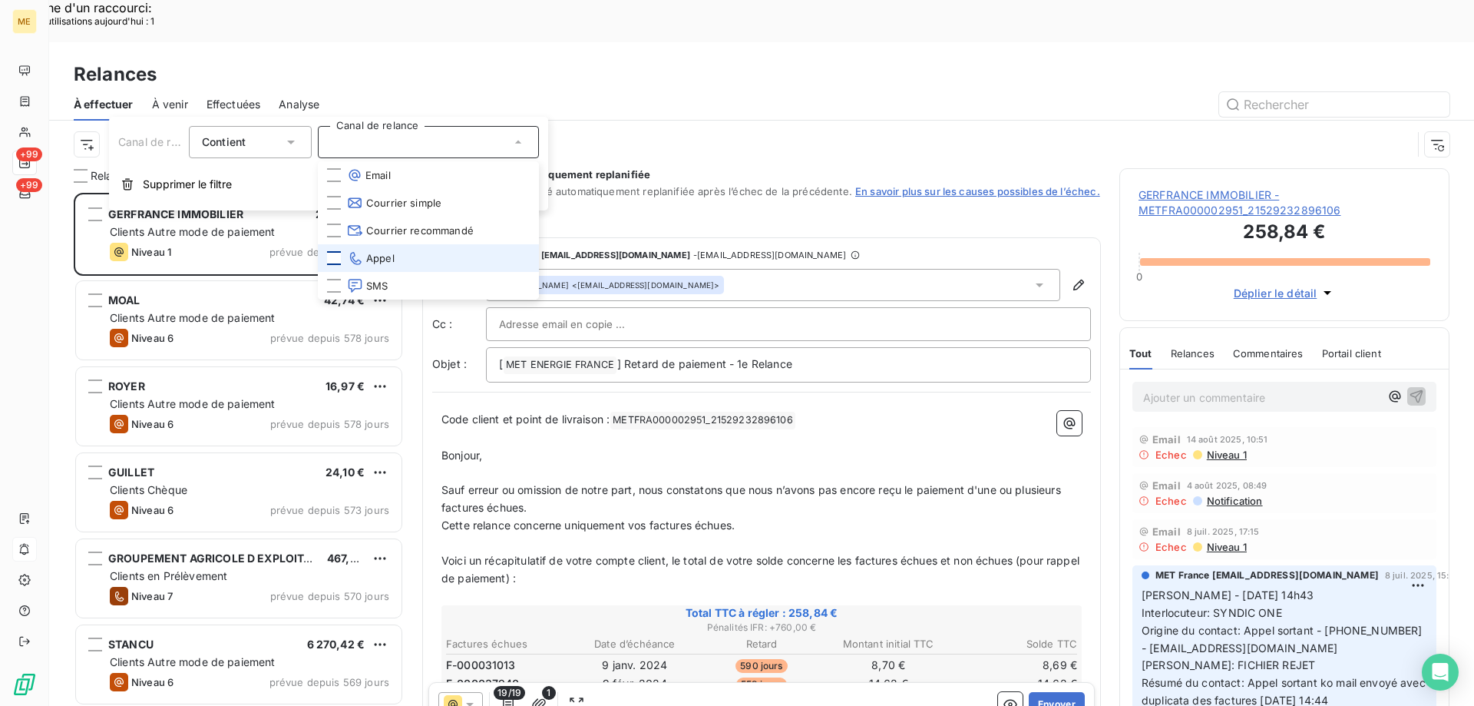
click at [332, 253] on div at bounding box center [334, 258] width 14 height 14
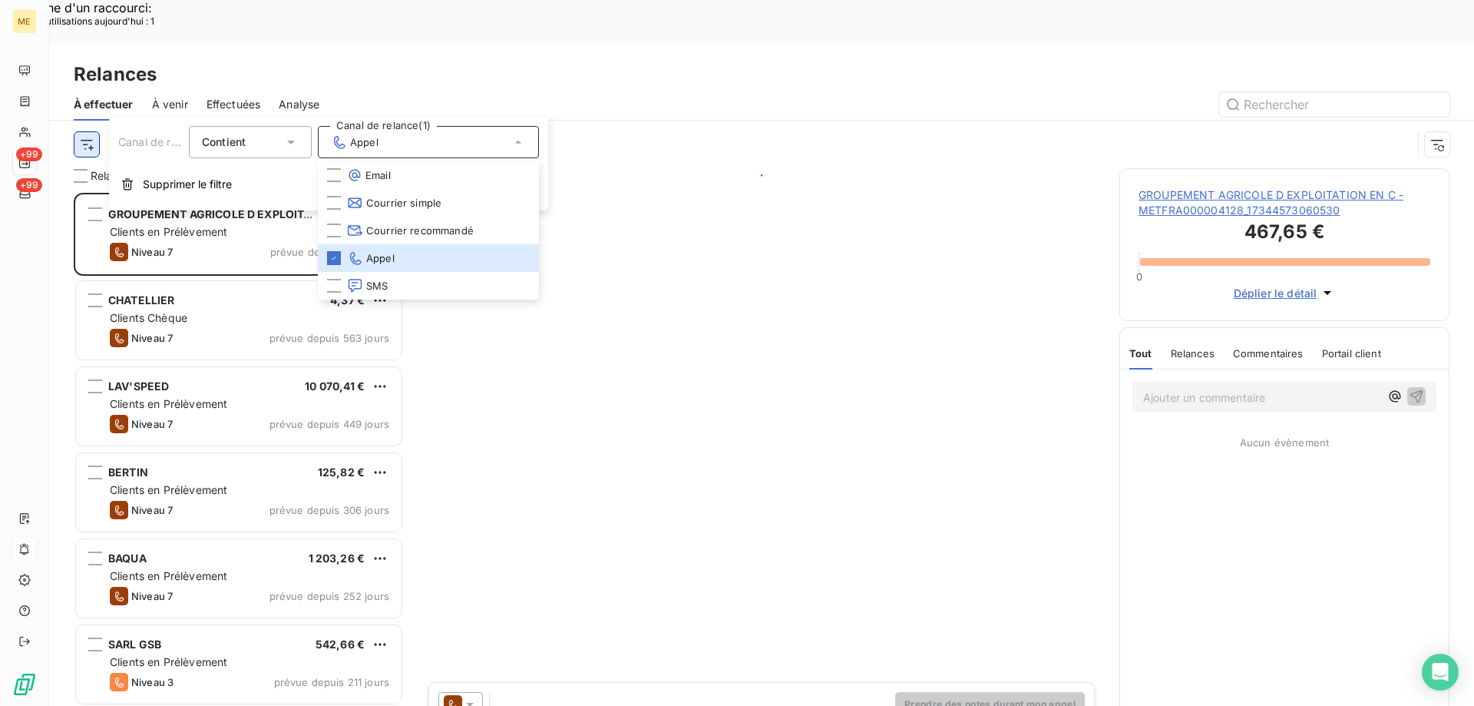
scroll to position [544, 319]
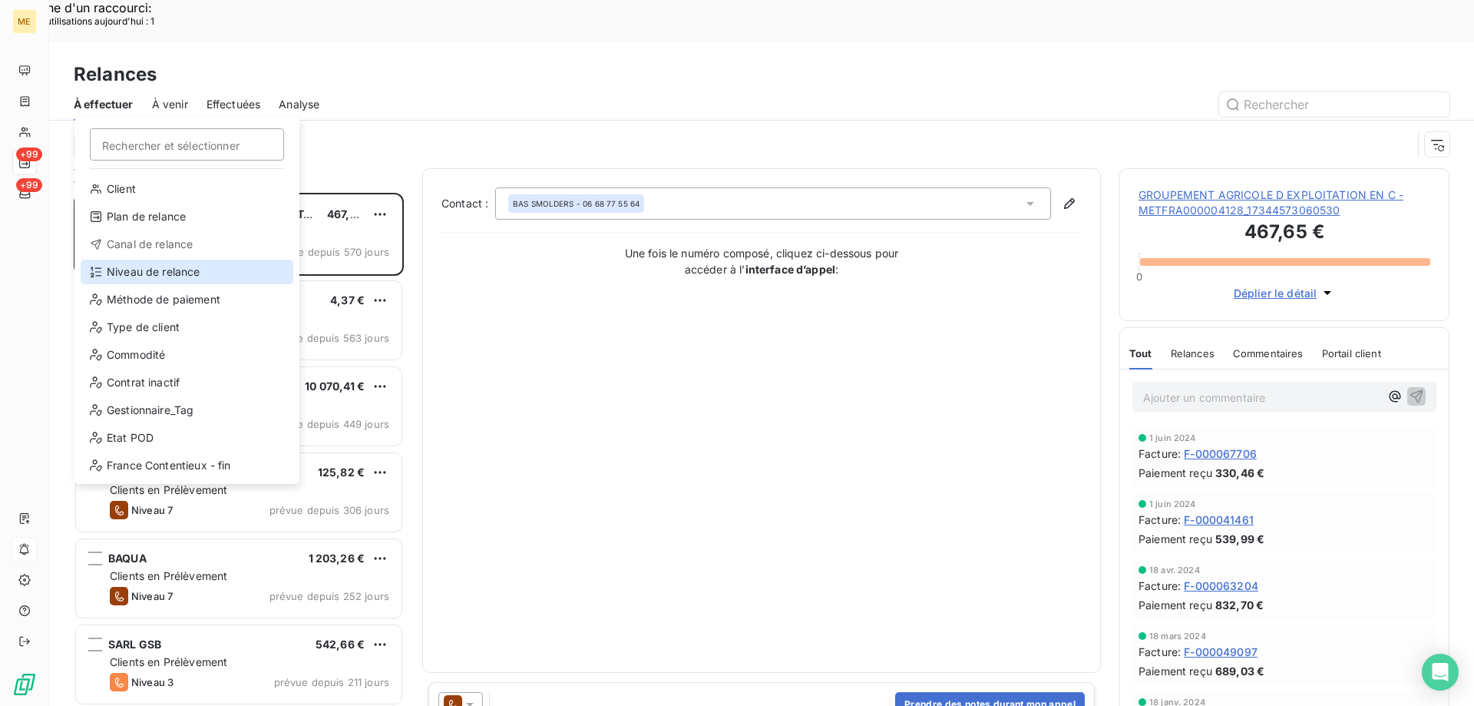
click at [176, 277] on div "Niveau de relance" at bounding box center [187, 272] width 213 height 25
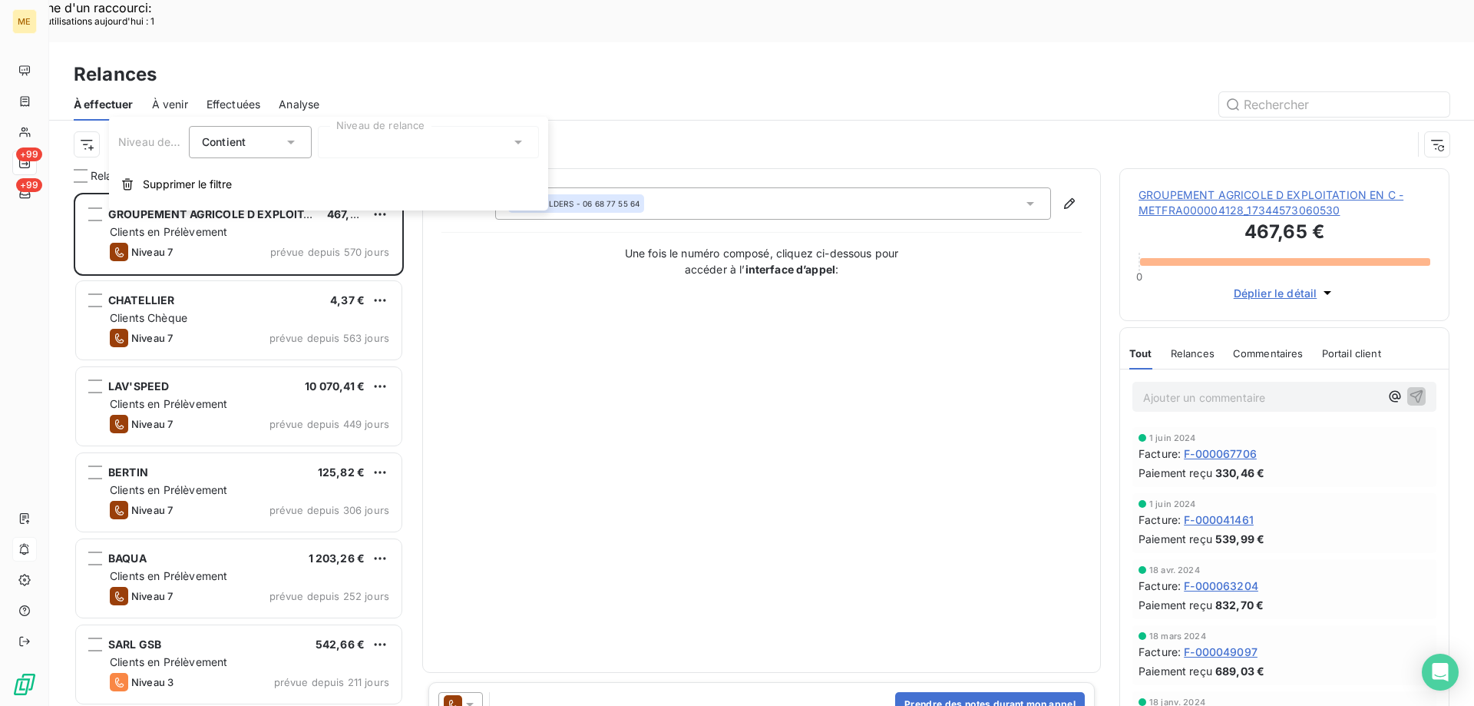
click at [382, 137] on div at bounding box center [428, 142] width 221 height 32
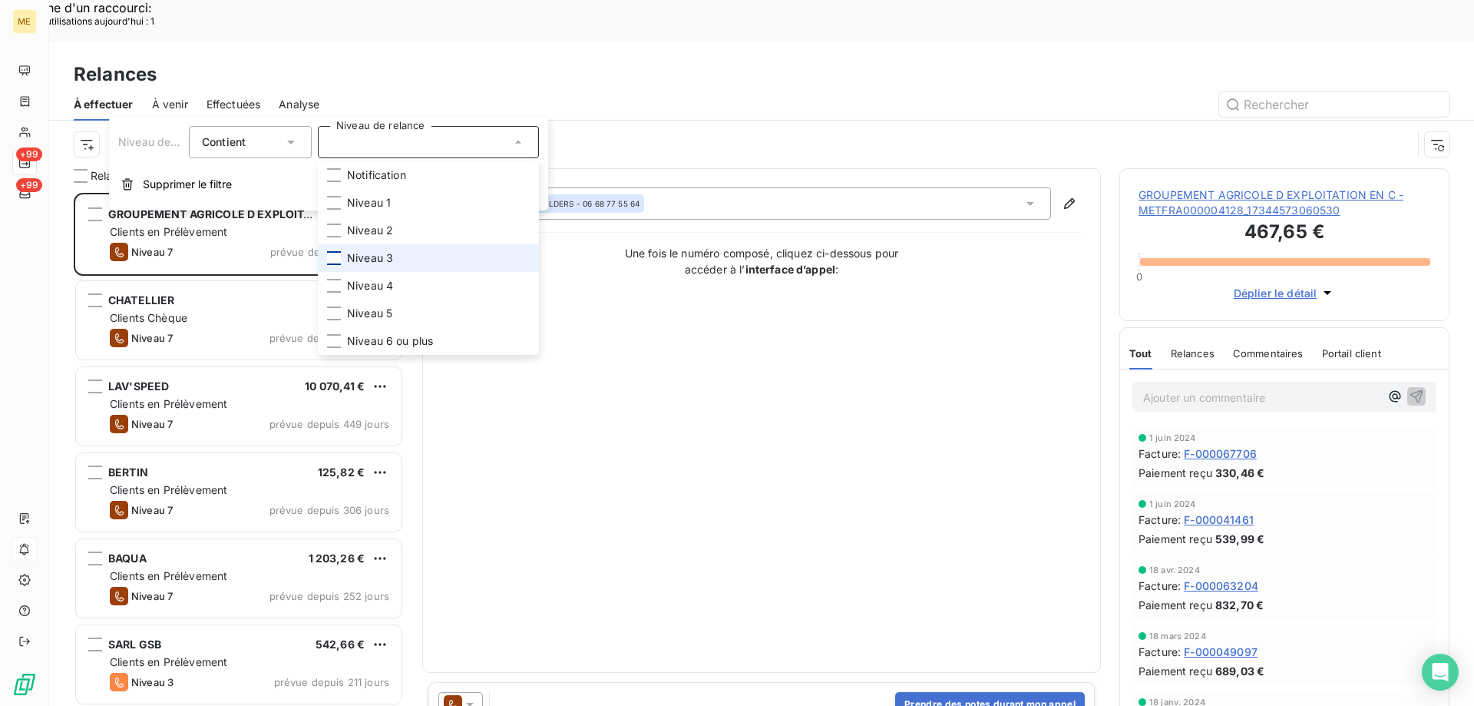
click at [332, 260] on div at bounding box center [334, 258] width 14 height 14
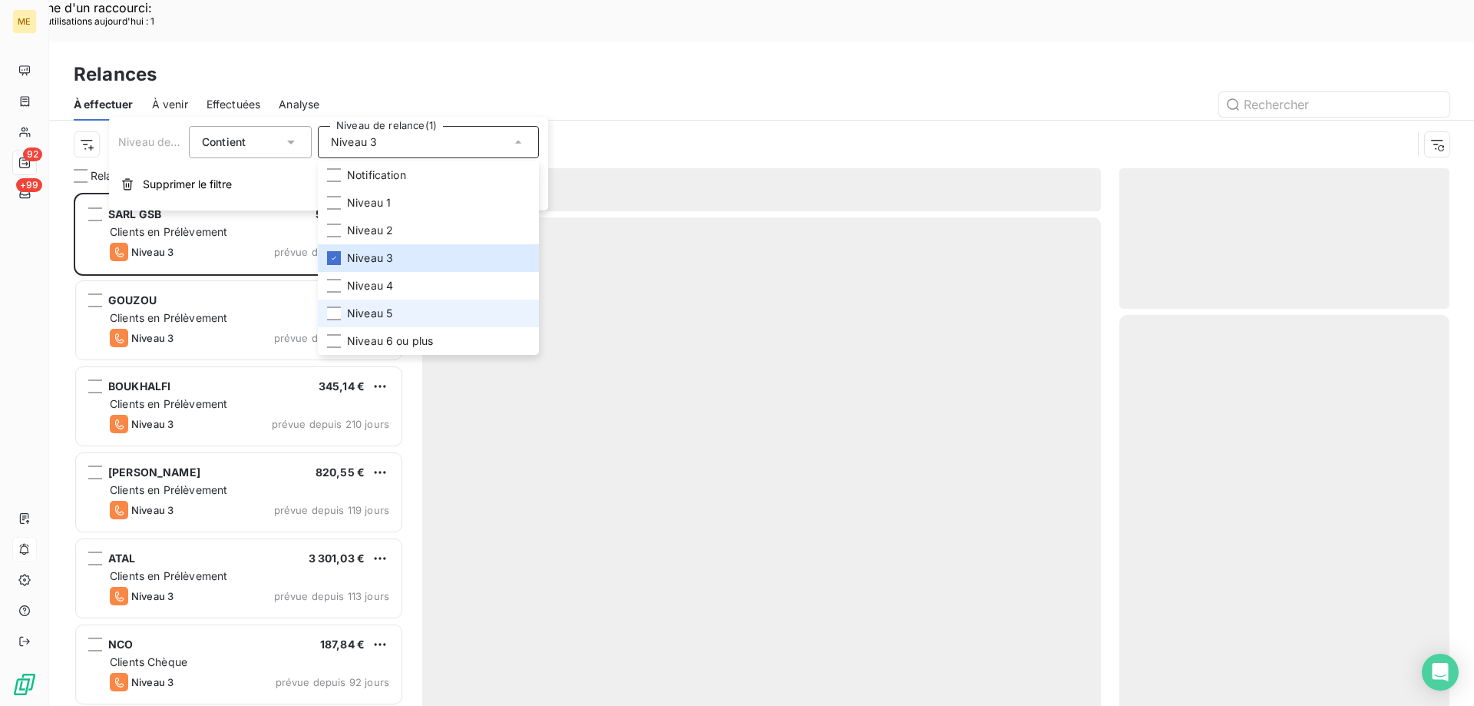
scroll to position [544, 319]
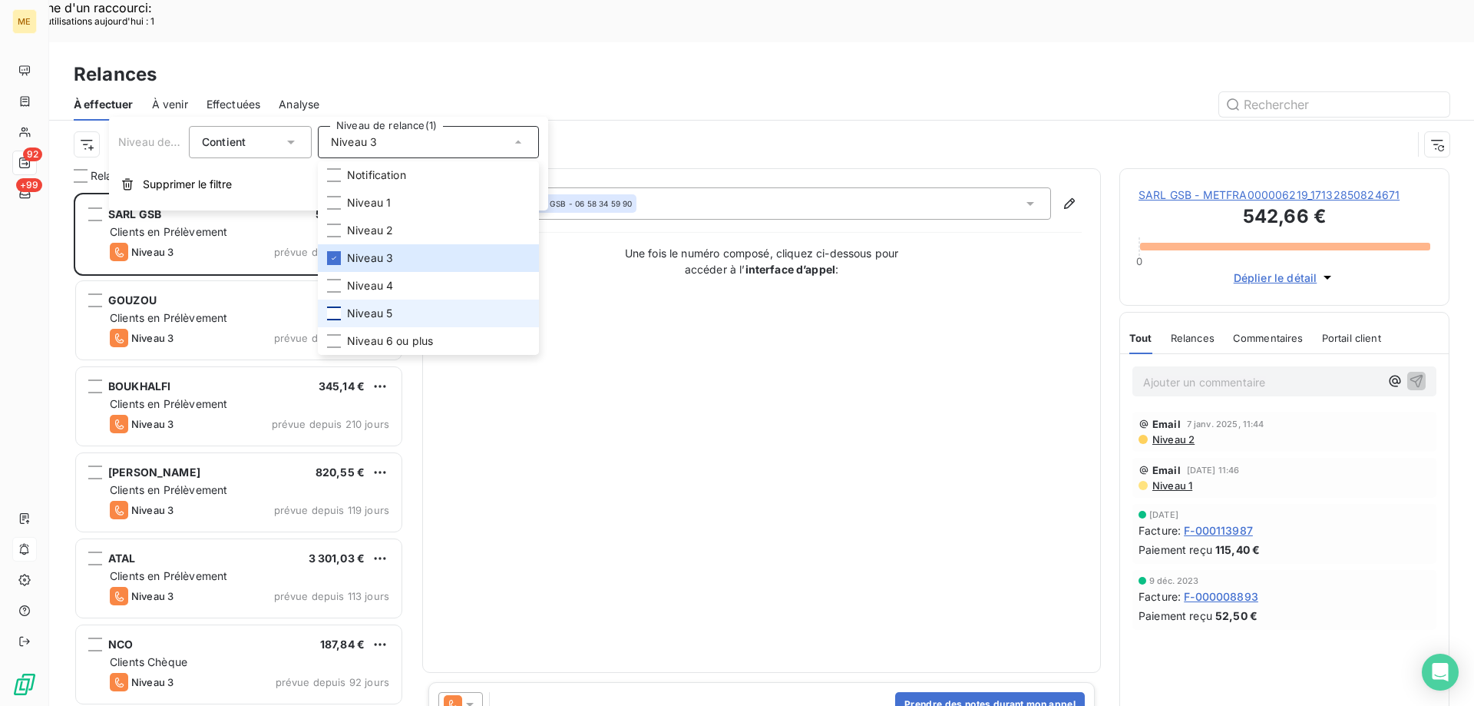
click at [330, 316] on div at bounding box center [334, 313] width 14 height 14
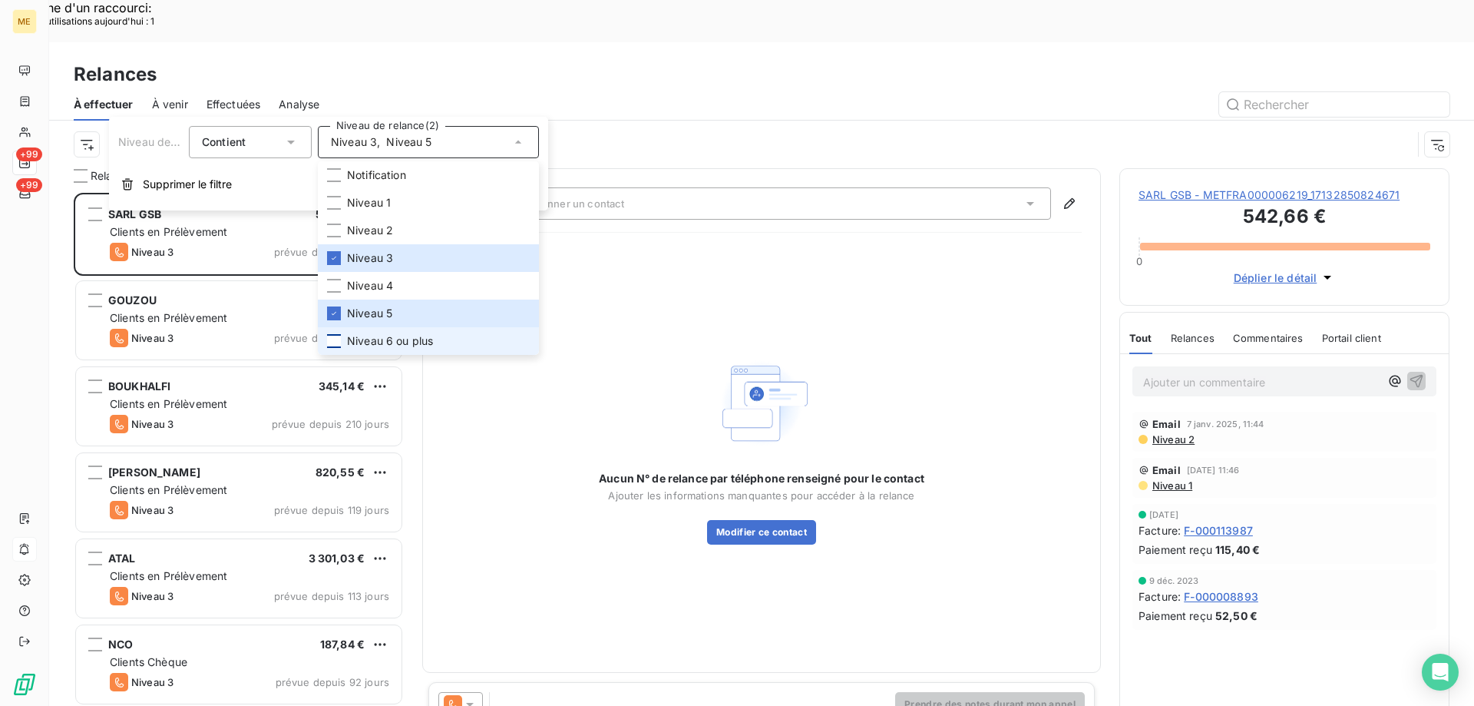
click at [334, 344] on div at bounding box center [334, 341] width 14 height 14
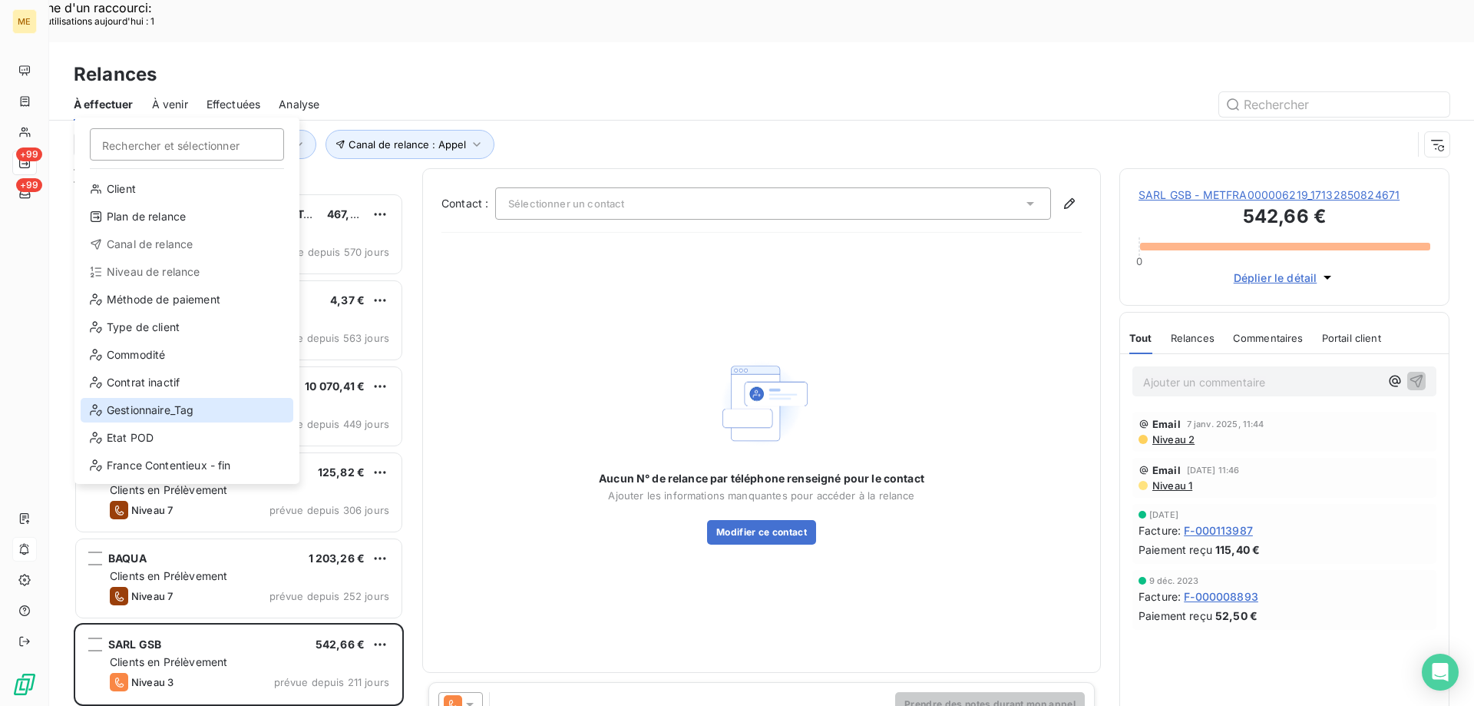
click at [163, 416] on div "Gestionnaire_Tag" at bounding box center [187, 410] width 213 height 25
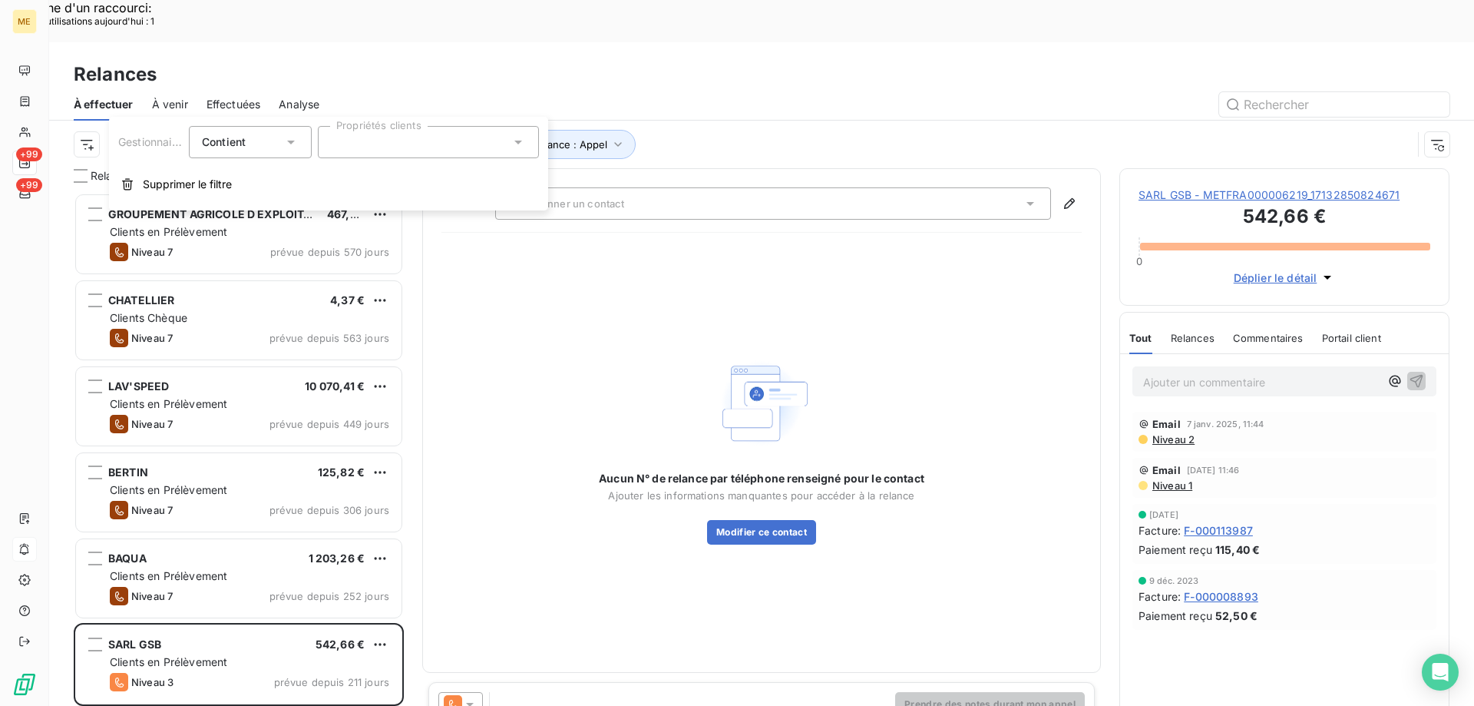
click at [396, 141] on div at bounding box center [428, 142] width 221 height 32
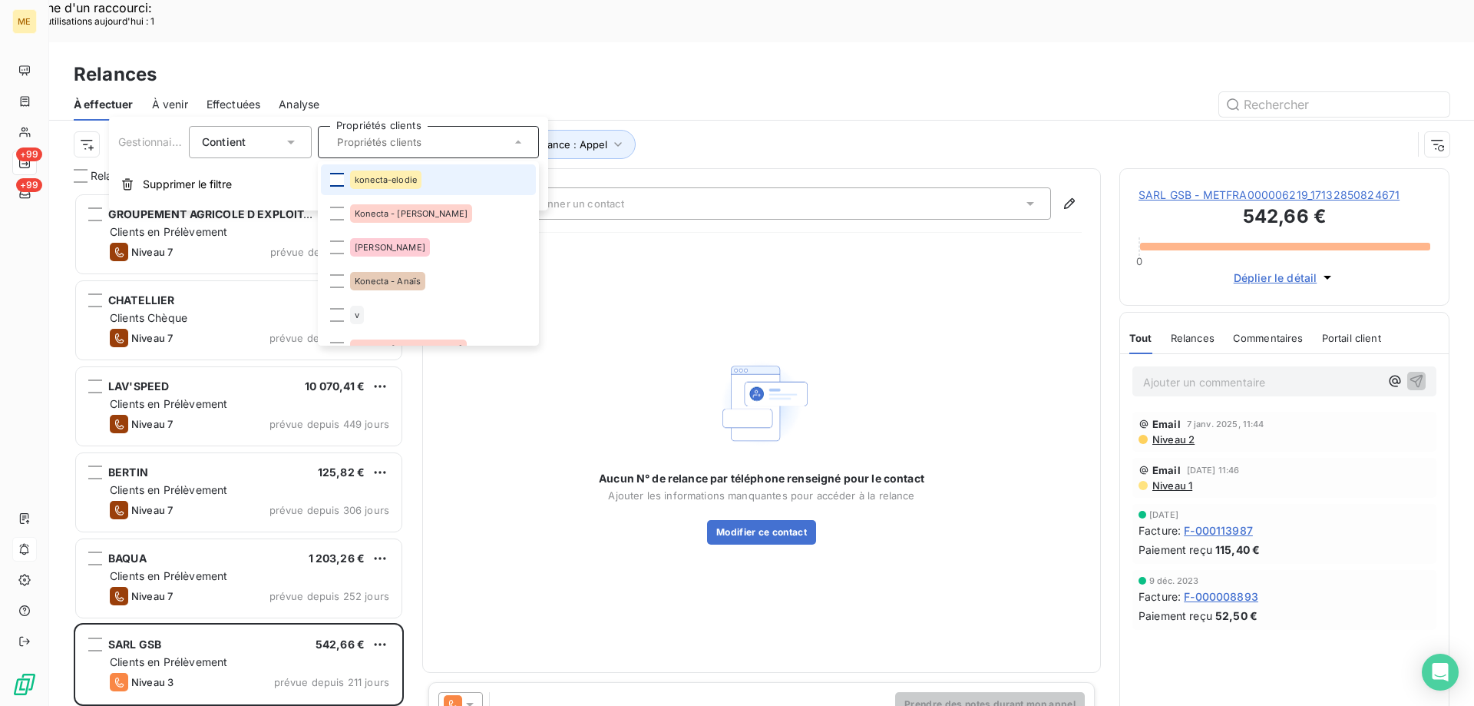
click at [336, 180] on div at bounding box center [337, 180] width 14 height 14
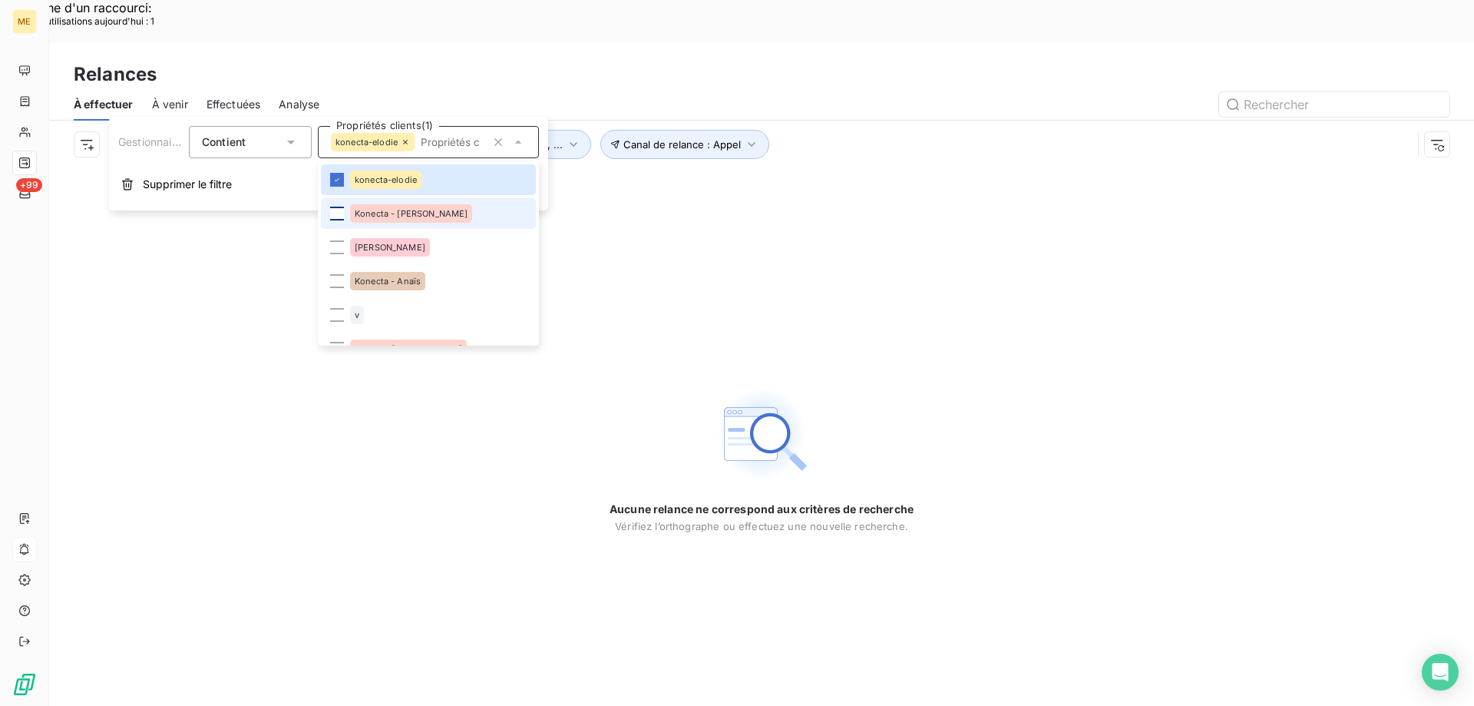
click at [334, 213] on div at bounding box center [337, 214] width 14 height 14
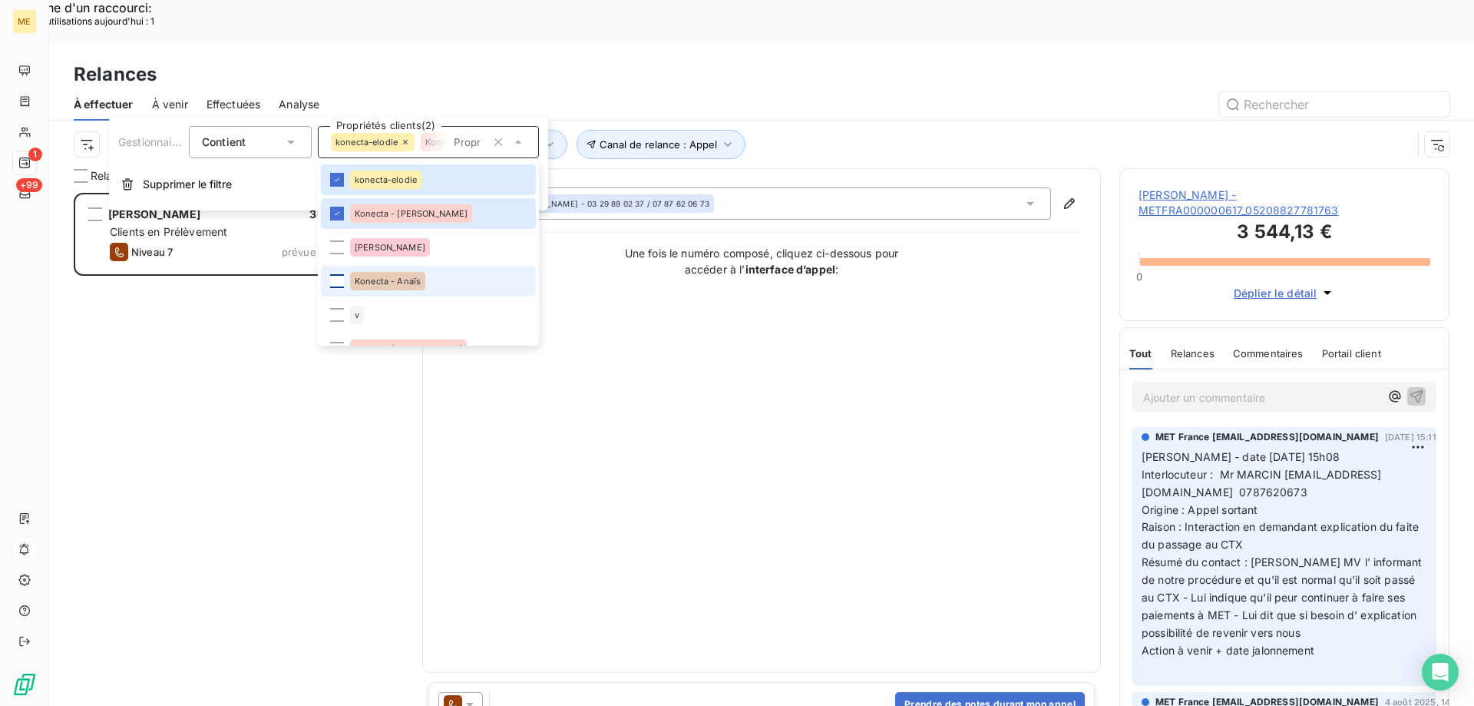
scroll to position [544, 319]
click at [342, 282] on div at bounding box center [337, 281] width 14 height 14
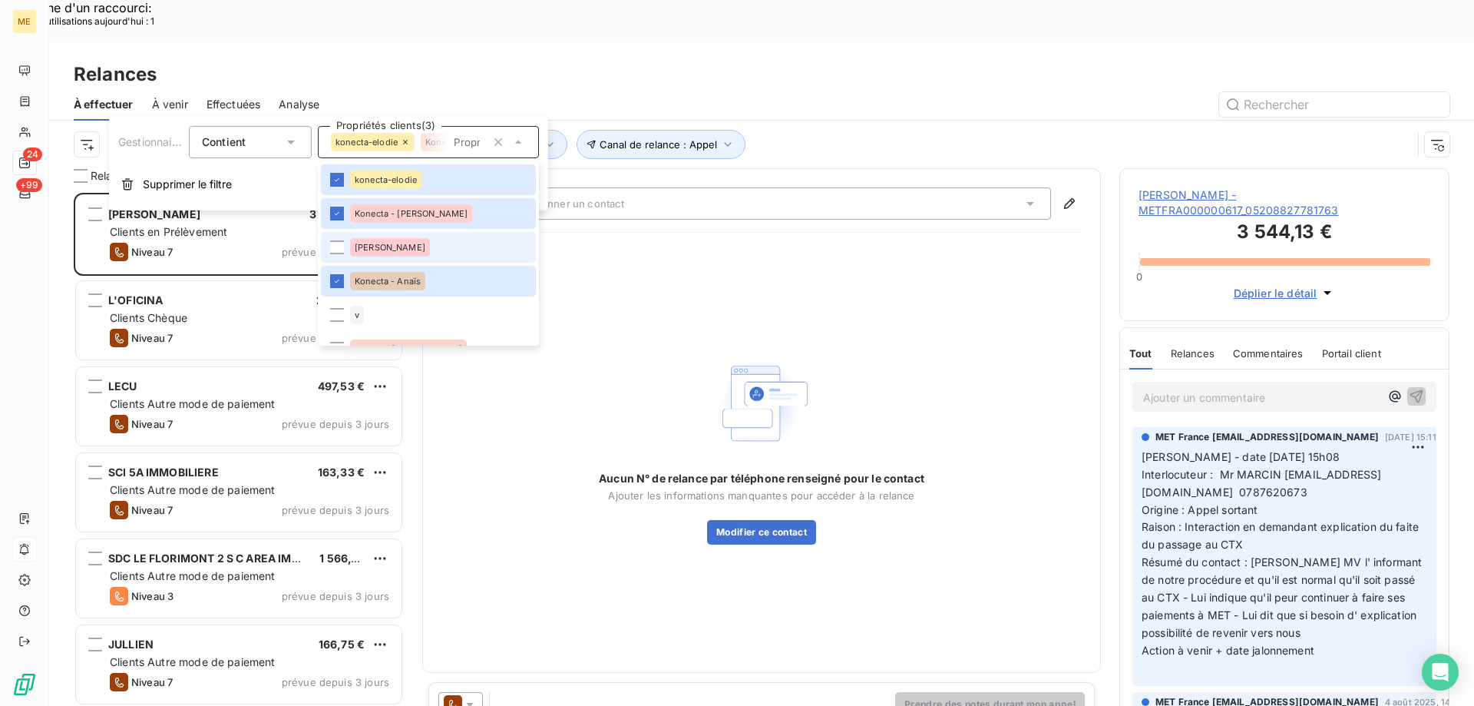
scroll to position [77, 0]
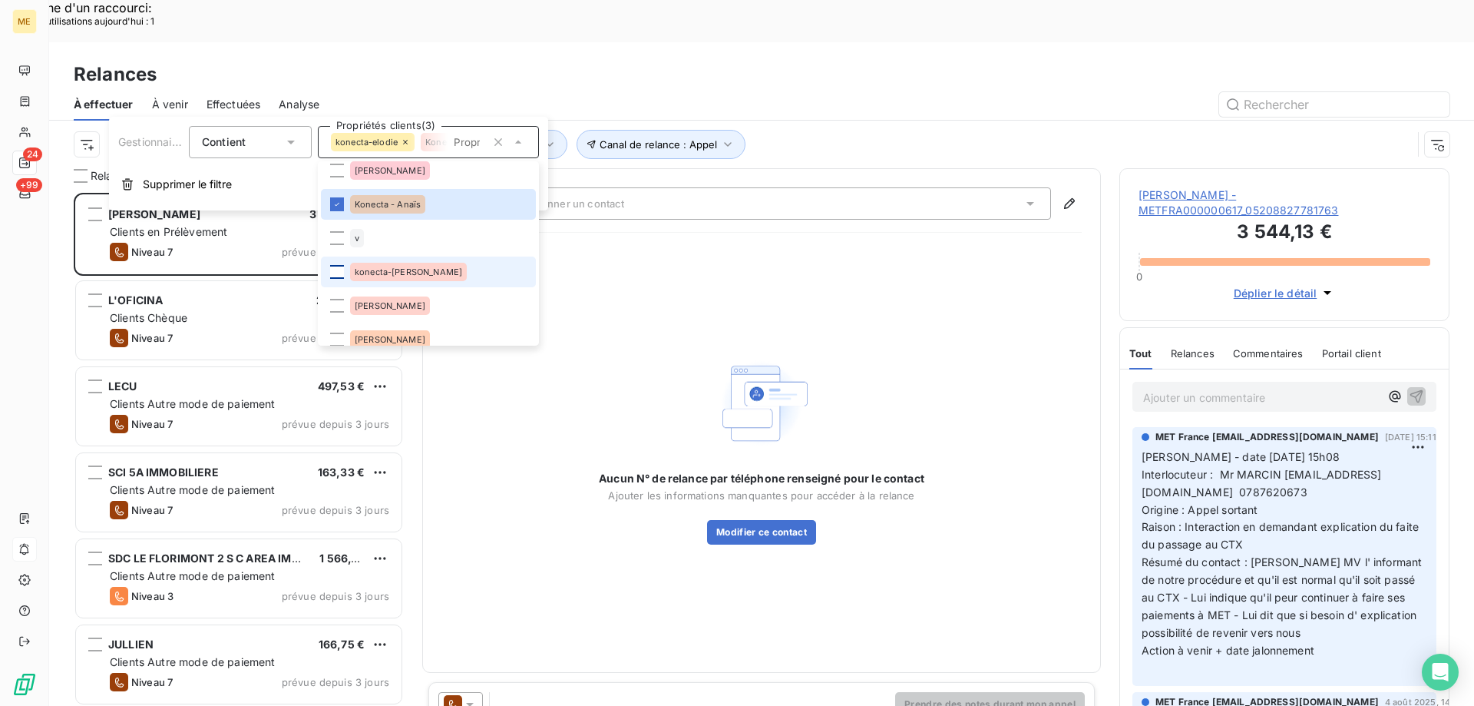
click at [342, 276] on div at bounding box center [337, 272] width 14 height 14
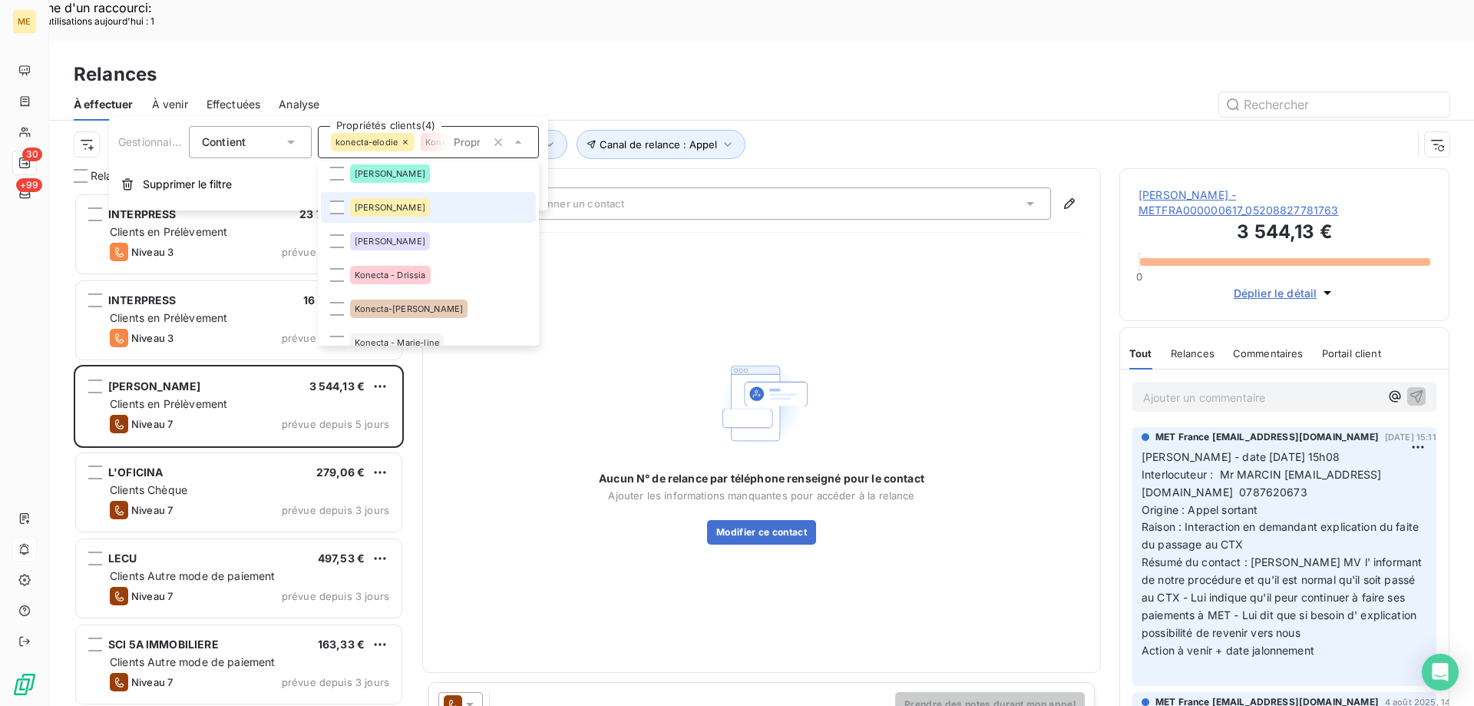
scroll to position [307, 0]
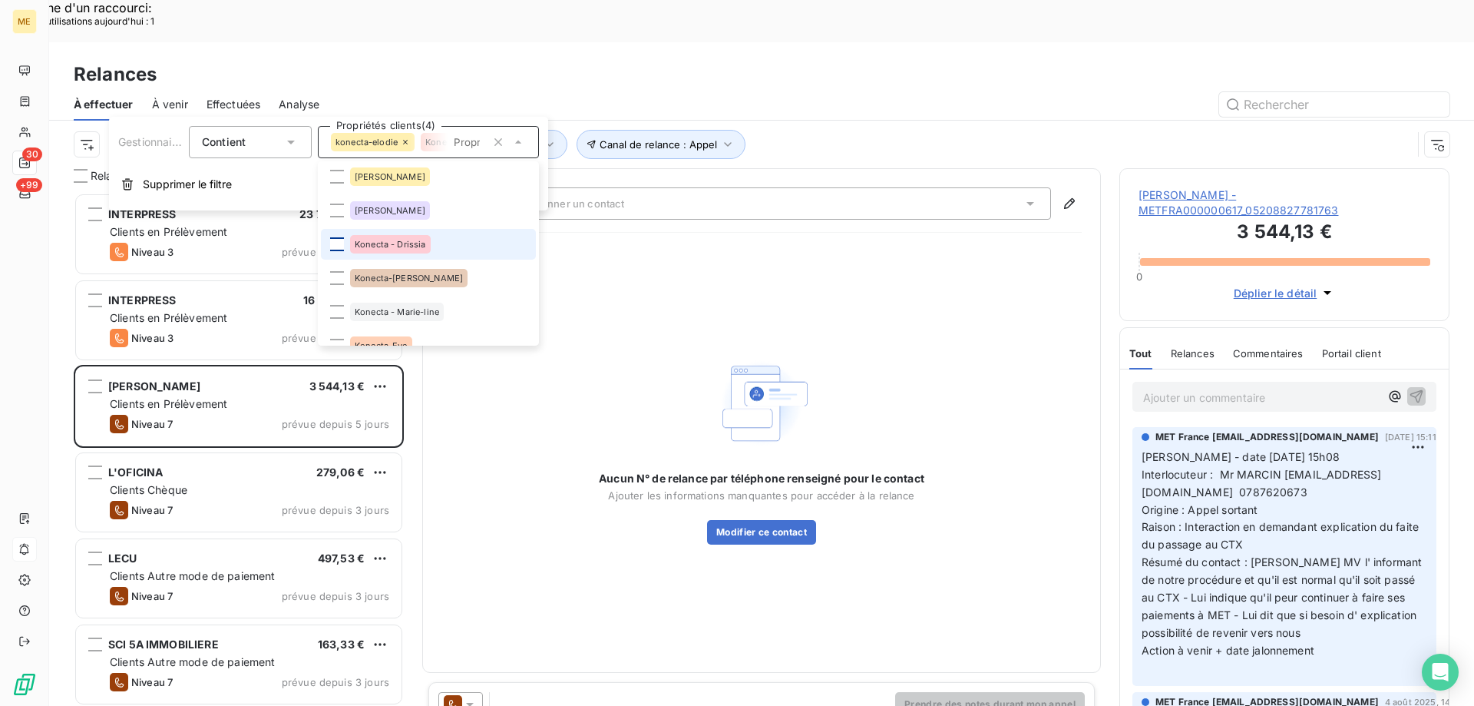
click at [336, 250] on div at bounding box center [337, 244] width 14 height 14
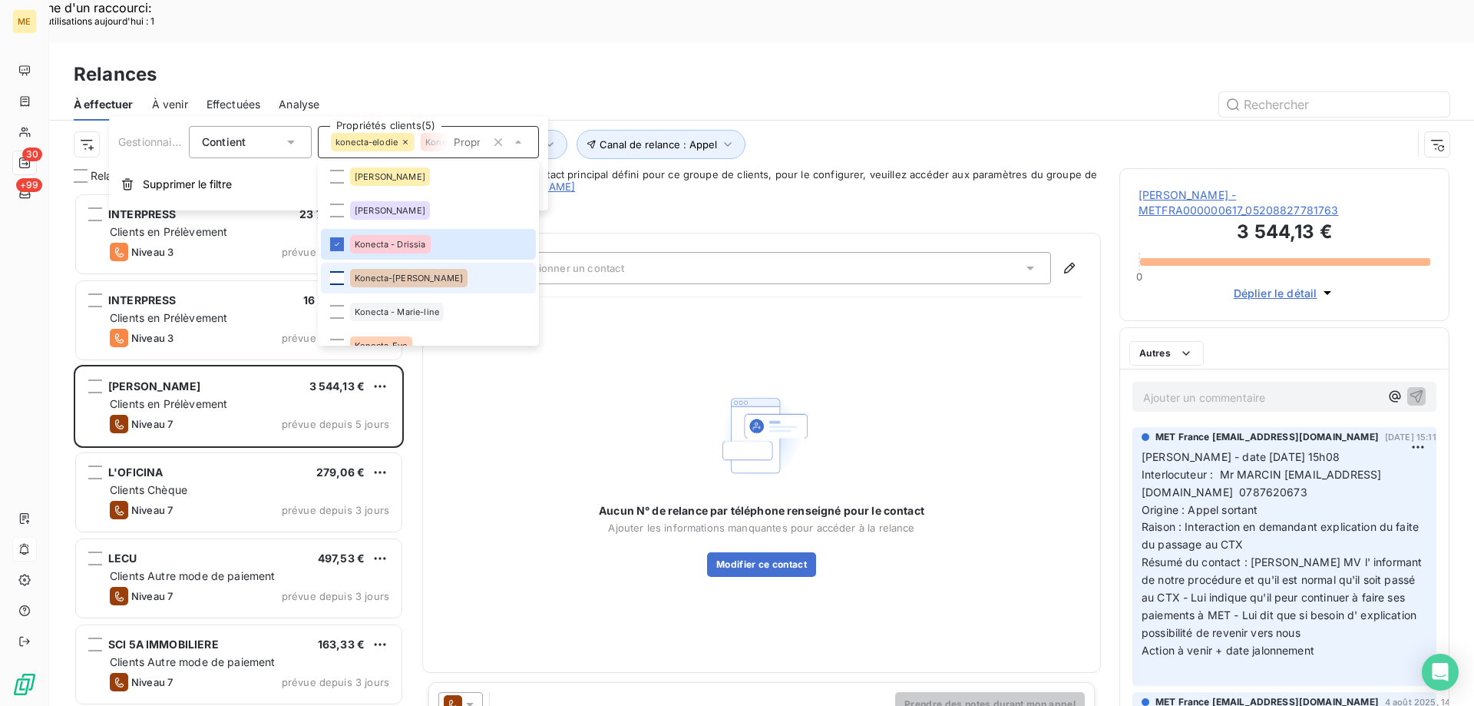
scroll to position [544, 319]
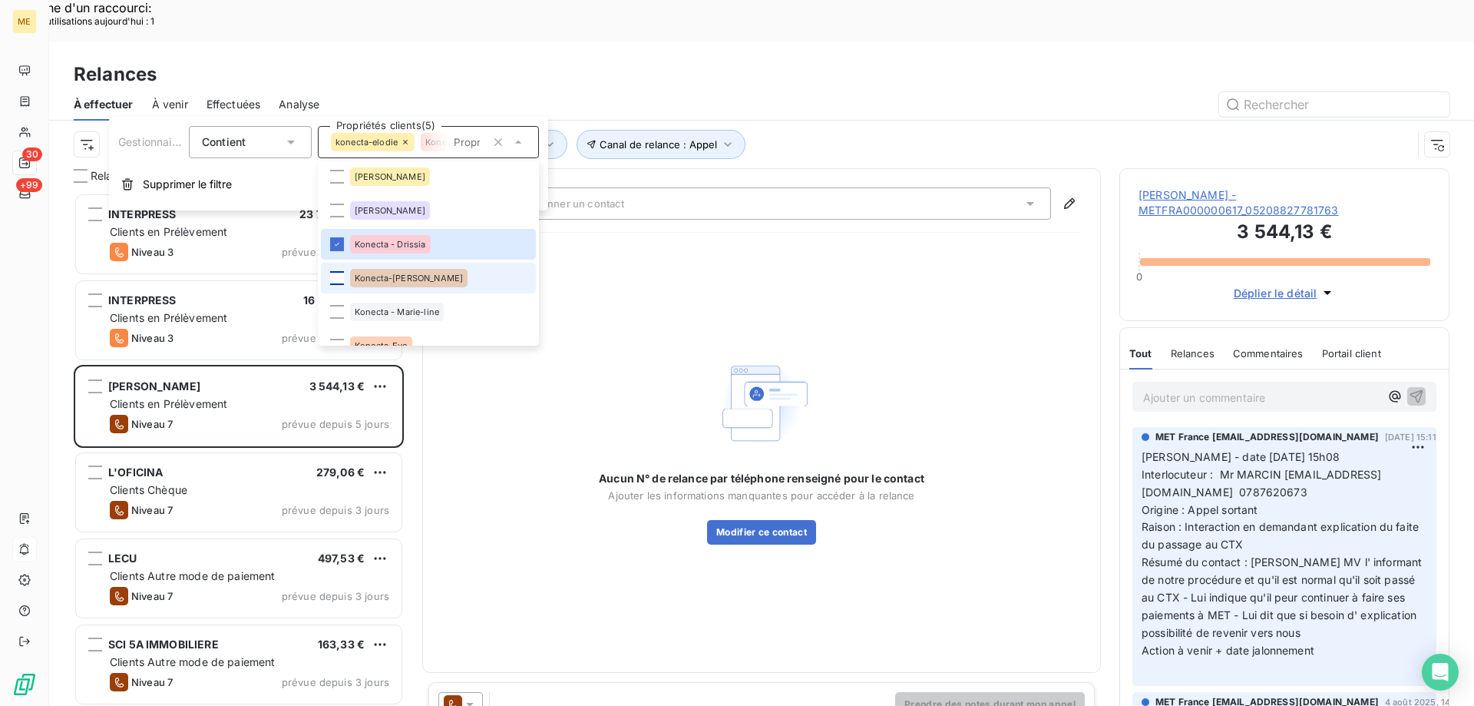
click at [338, 276] on div at bounding box center [337, 278] width 14 height 14
click at [337, 309] on div at bounding box center [337, 312] width 14 height 14
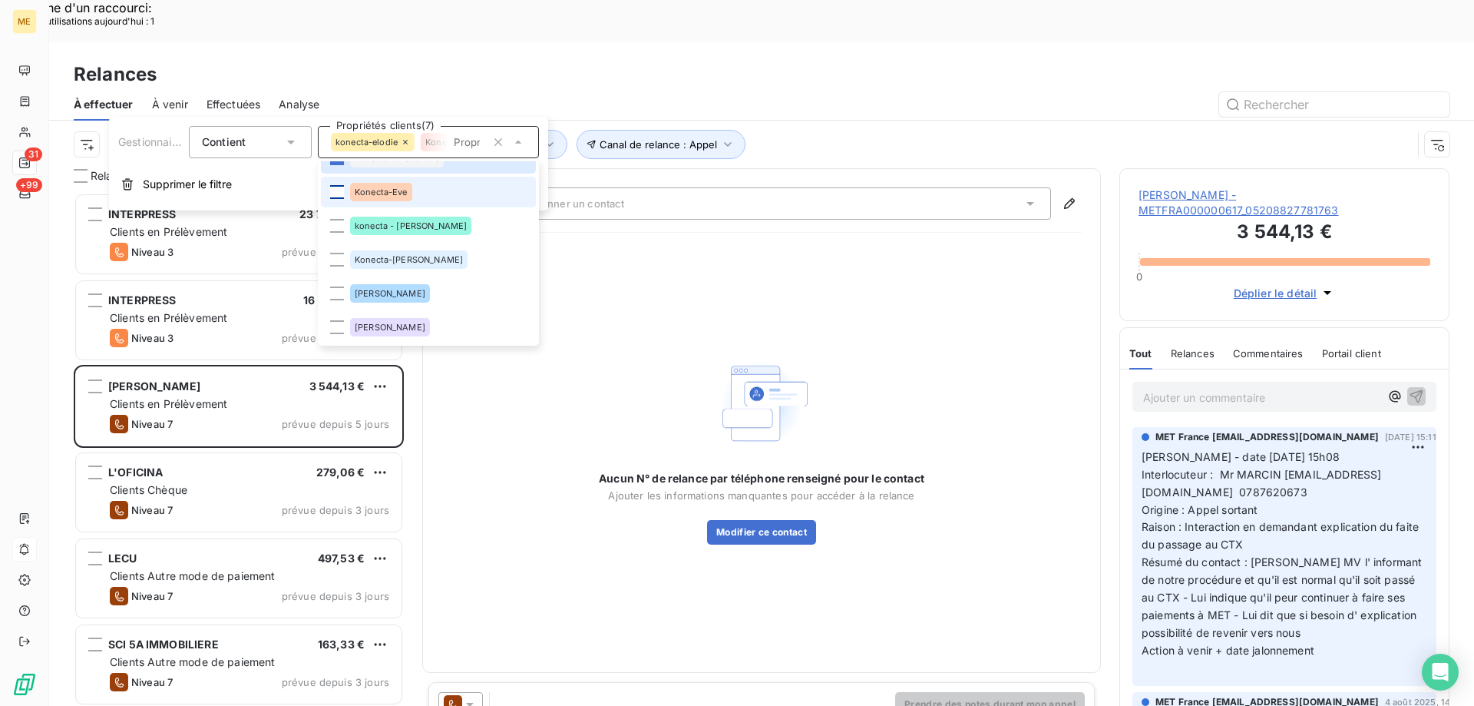
click at [338, 197] on div at bounding box center [337, 192] width 14 height 14
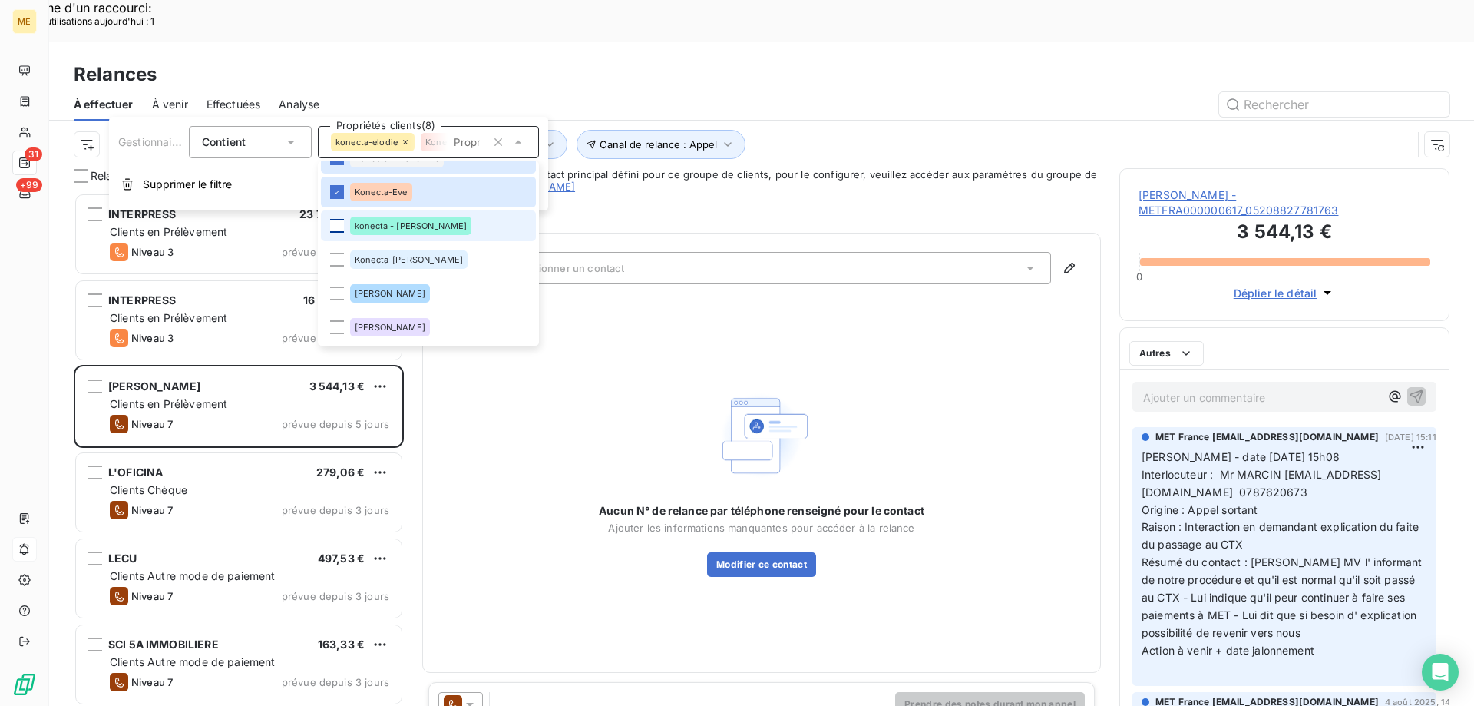
click at [336, 223] on div at bounding box center [337, 226] width 14 height 14
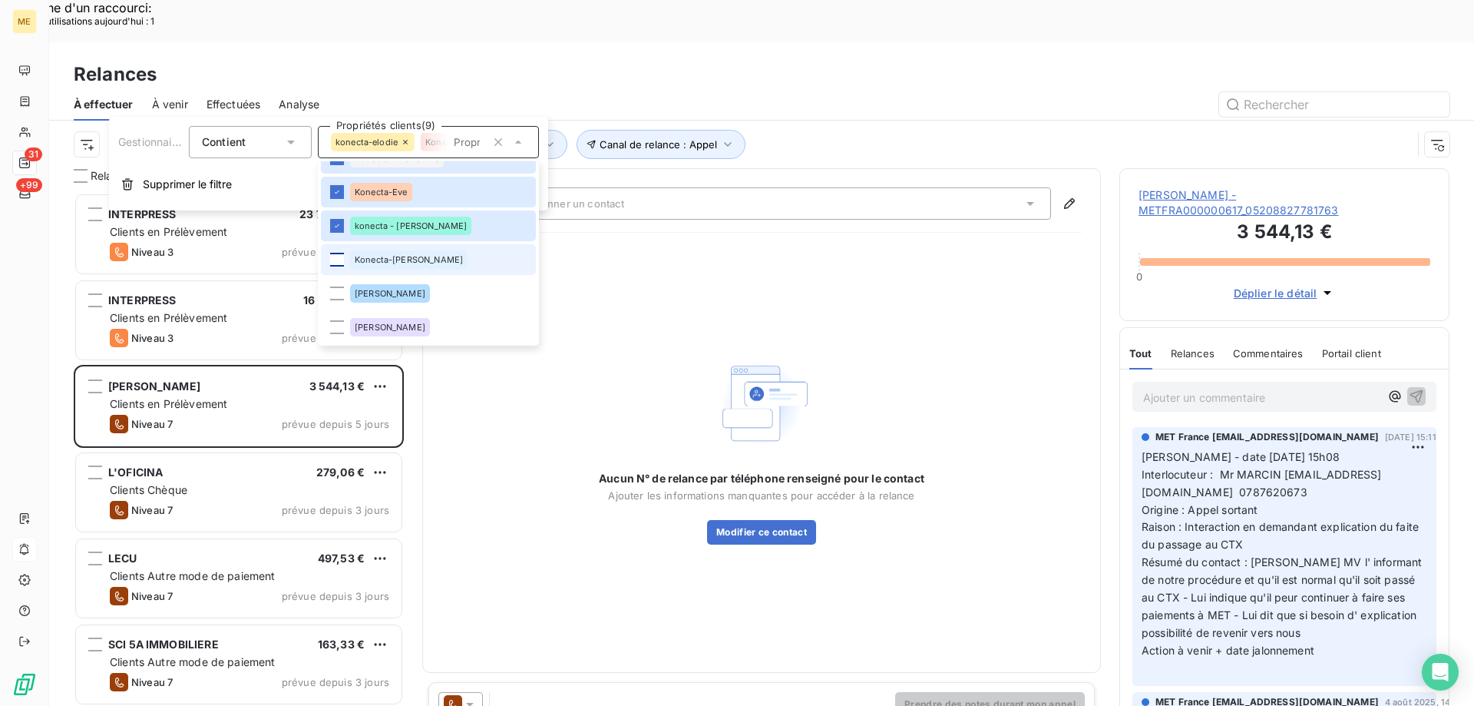
click at [336, 256] on div at bounding box center [337, 260] width 14 height 14
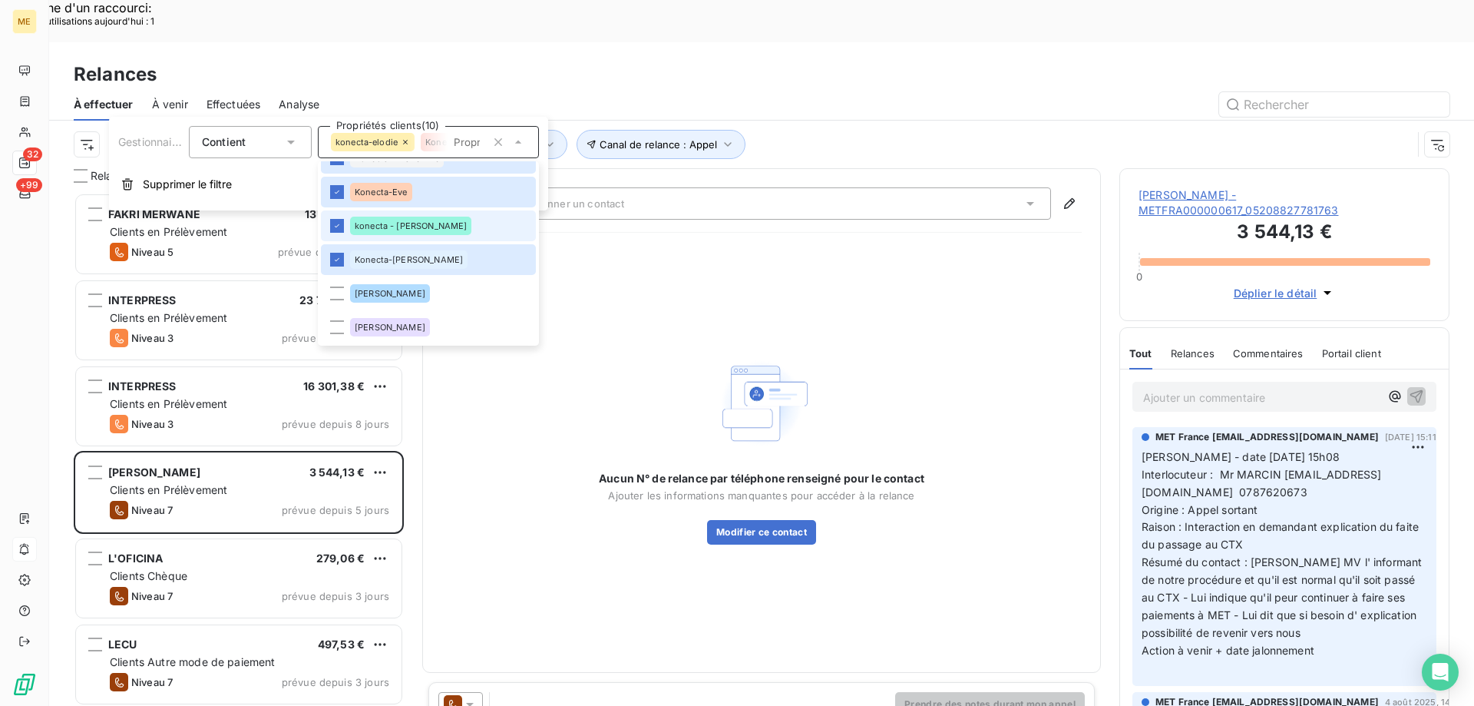
scroll to position [0, 0]
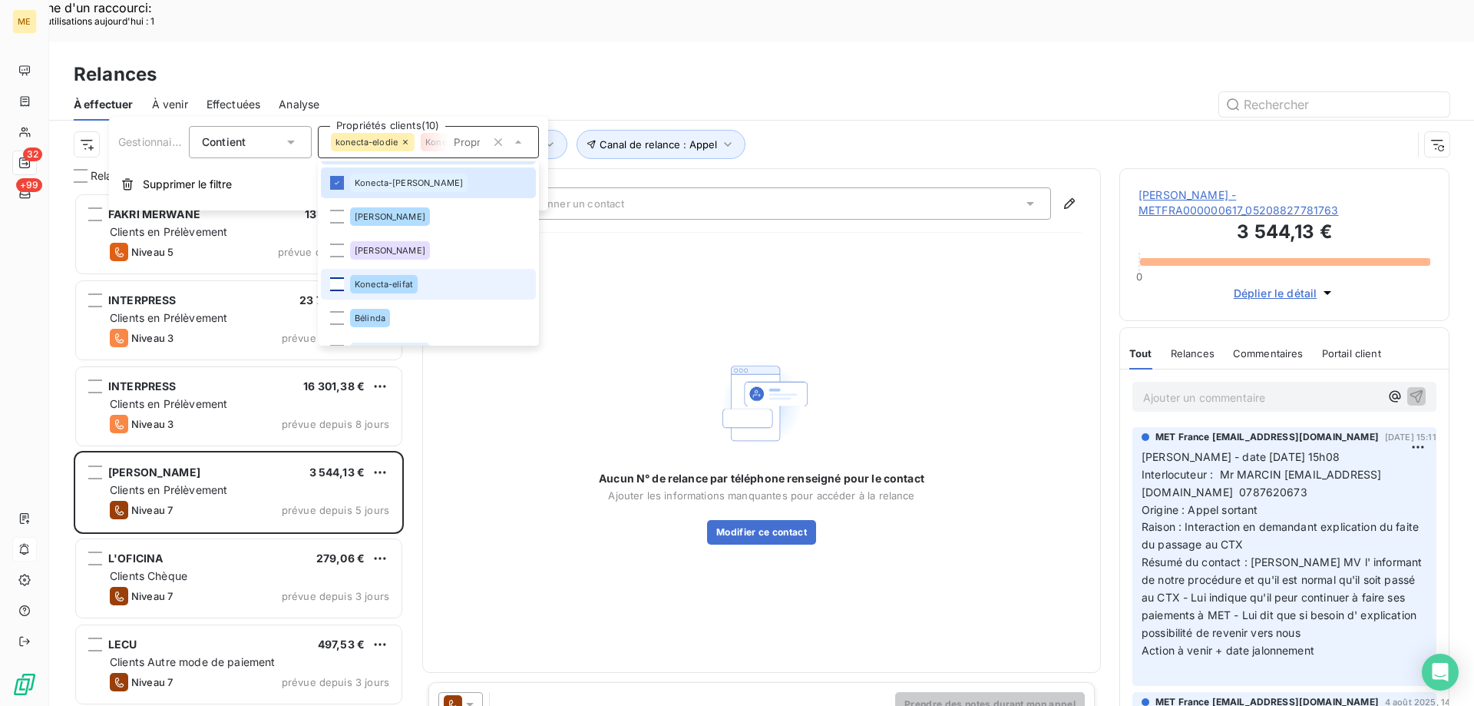
click at [336, 282] on div at bounding box center [337, 284] width 14 height 14
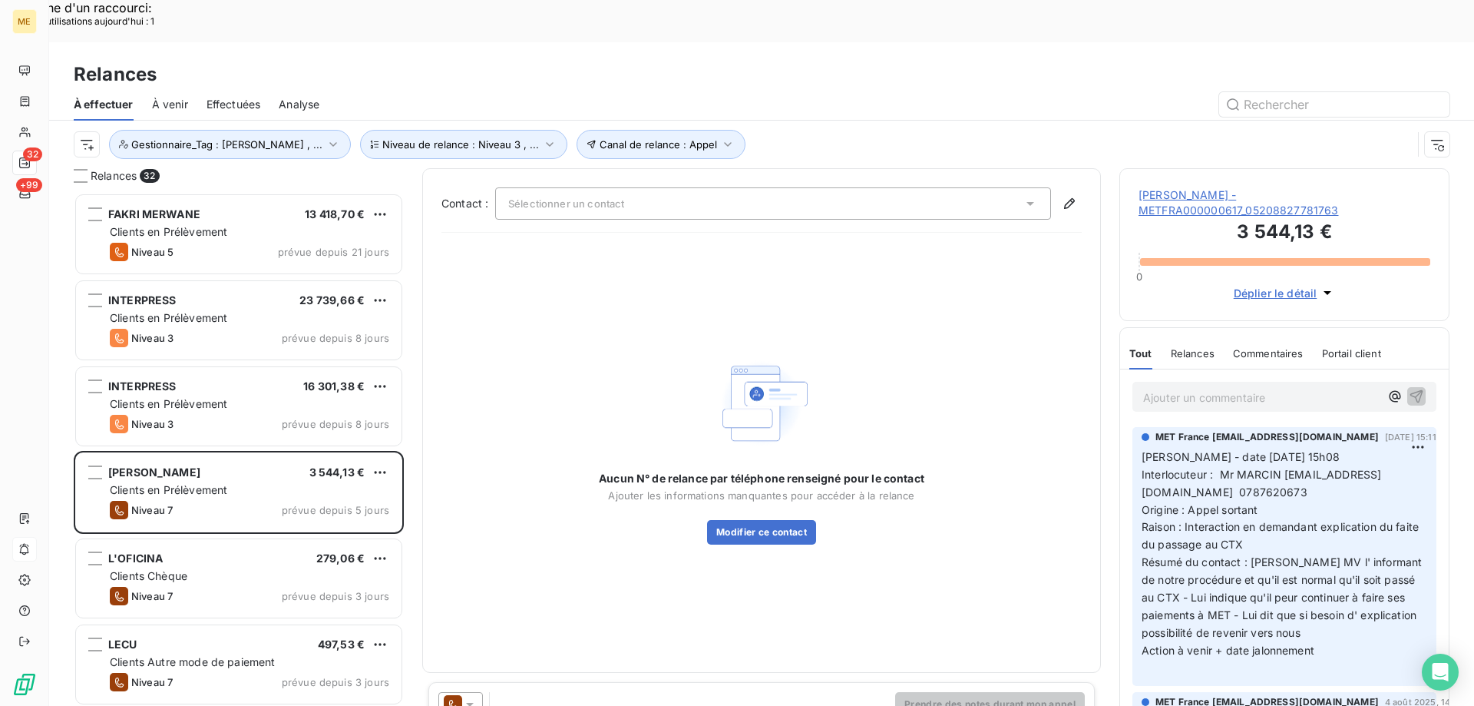
click at [640, 61] on div "Relances" at bounding box center [761, 75] width 1425 height 28
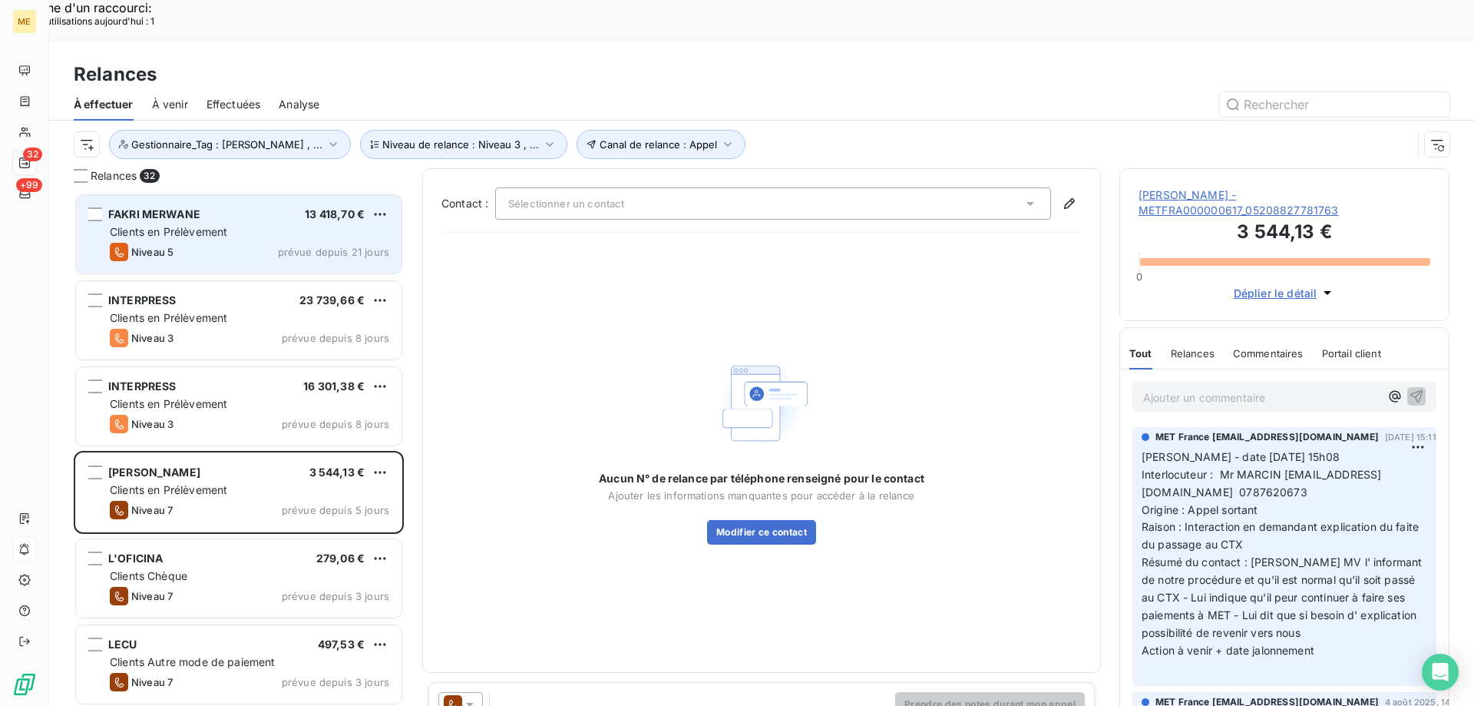
click at [243, 195] on div "FAKRI MERWANE 13 418,70 € Clients en Prélèvement Niveau 5 prévue depuis 21 jours" at bounding box center [239, 234] width 326 height 78
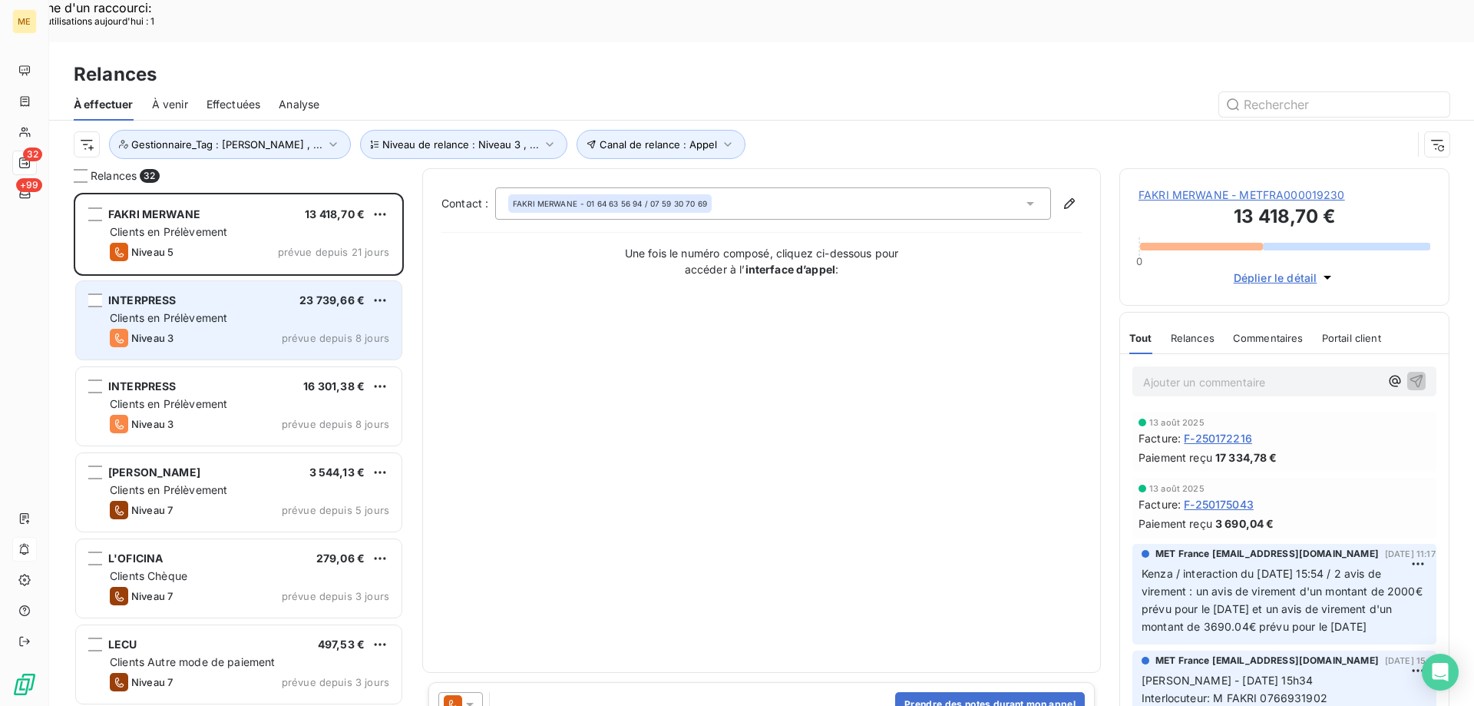
click at [250, 281] on div "INTERPRESS 23 739,66 € Clients en Prélèvement Niveau 3 prévue depuis 8 jours" at bounding box center [239, 320] width 326 height 78
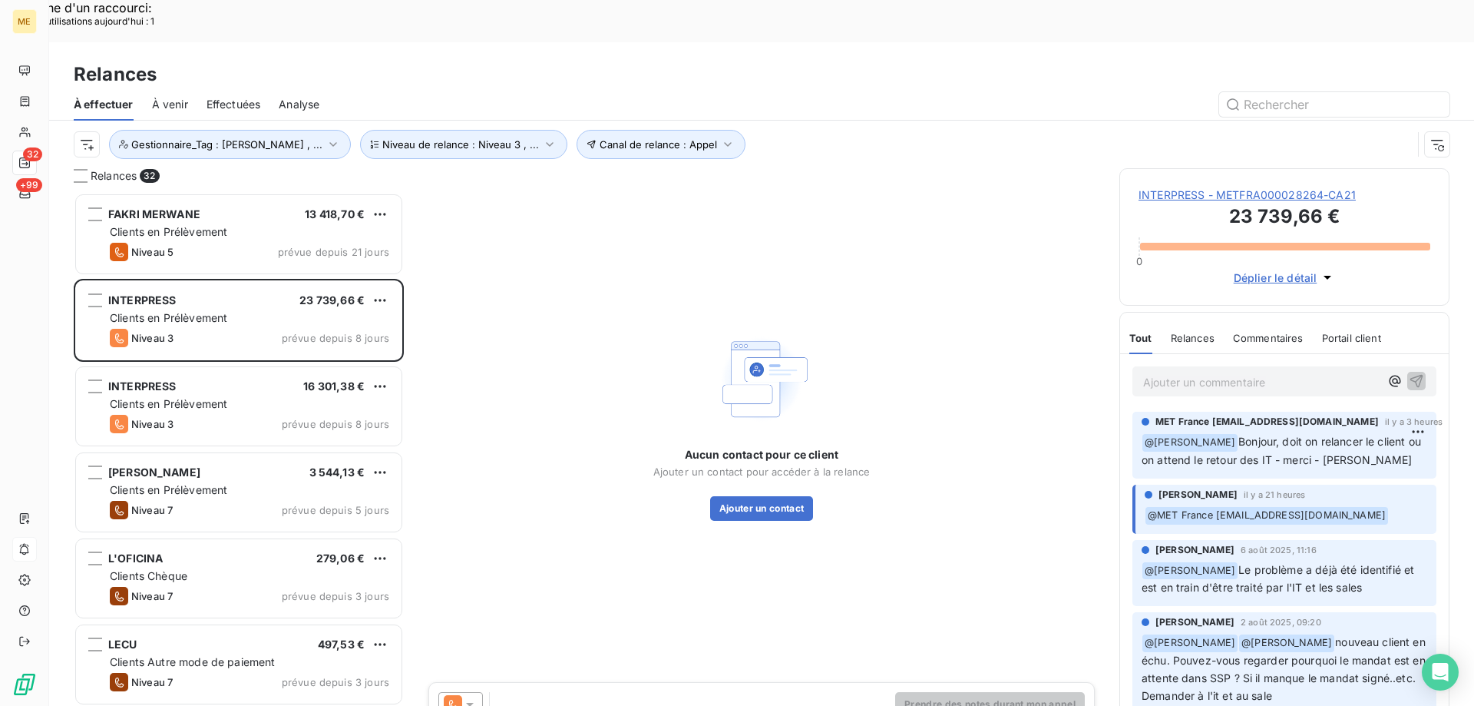
click at [1207, 187] on span "INTERPRESS - METFRA000028264-CA21" at bounding box center [1285, 194] width 292 height 15
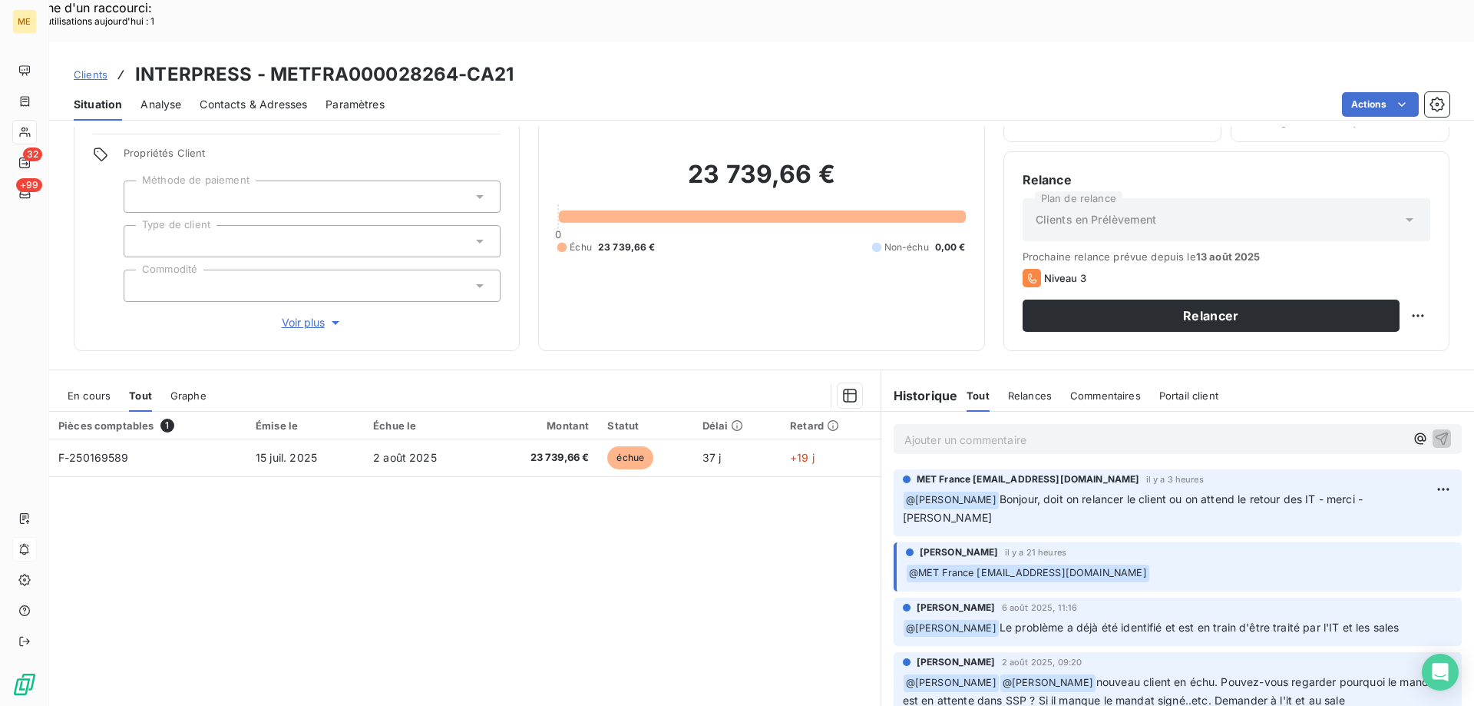
scroll to position [98, 0]
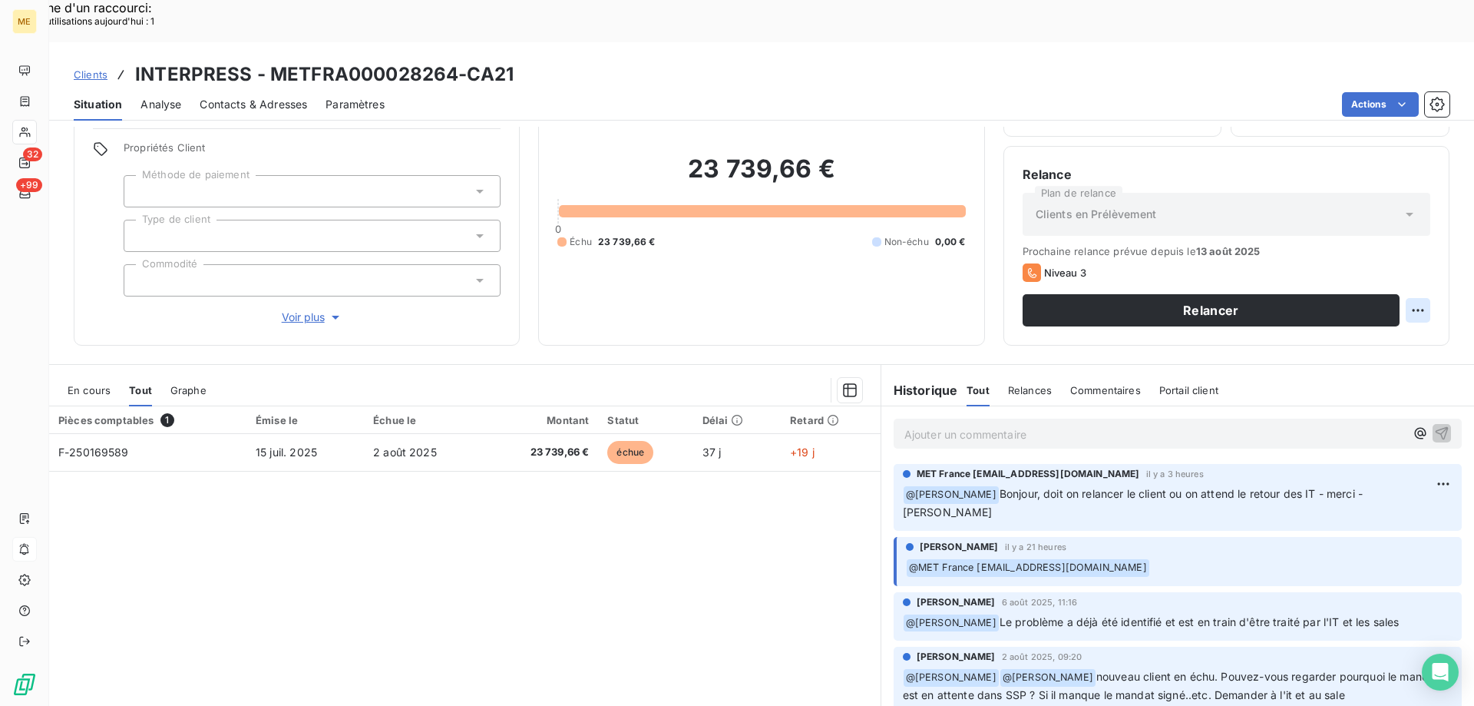
click at [1342, 305] on div "Replanifier cette action" at bounding box center [1343, 301] width 137 height 25
select select "7"
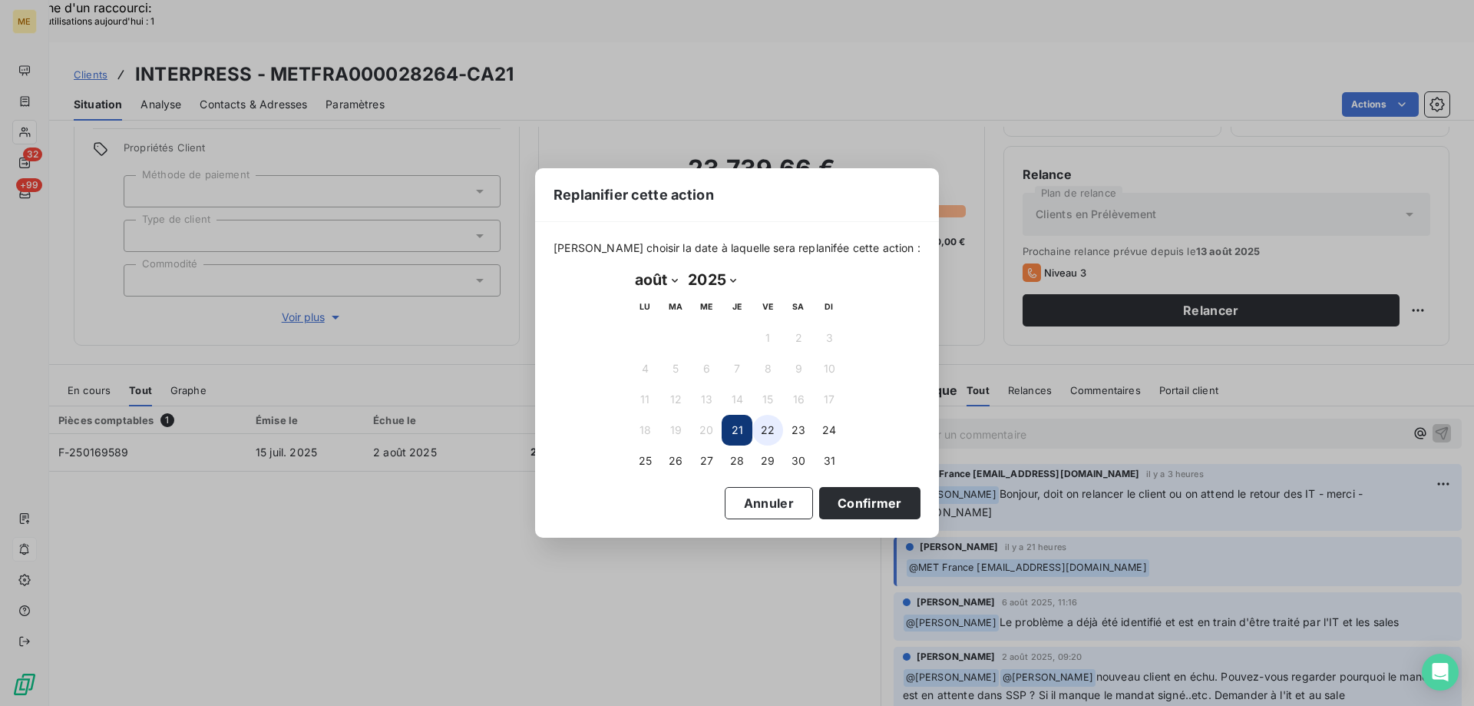
click at [769, 425] on button "22" at bounding box center [768, 430] width 31 height 31
click at [830, 500] on button "Confirmer" at bounding box center [869, 503] width 101 height 32
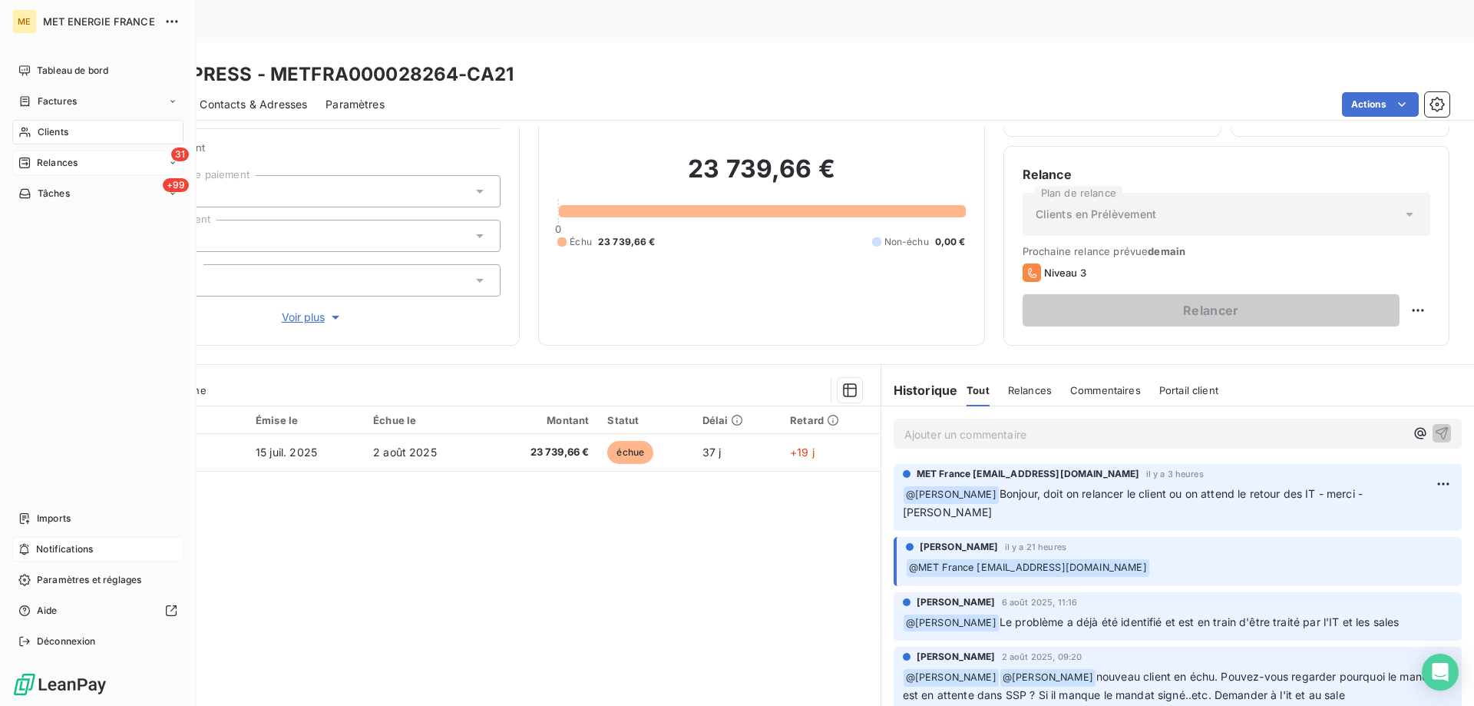
click at [105, 161] on div "31 Relances" at bounding box center [97, 163] width 171 height 25
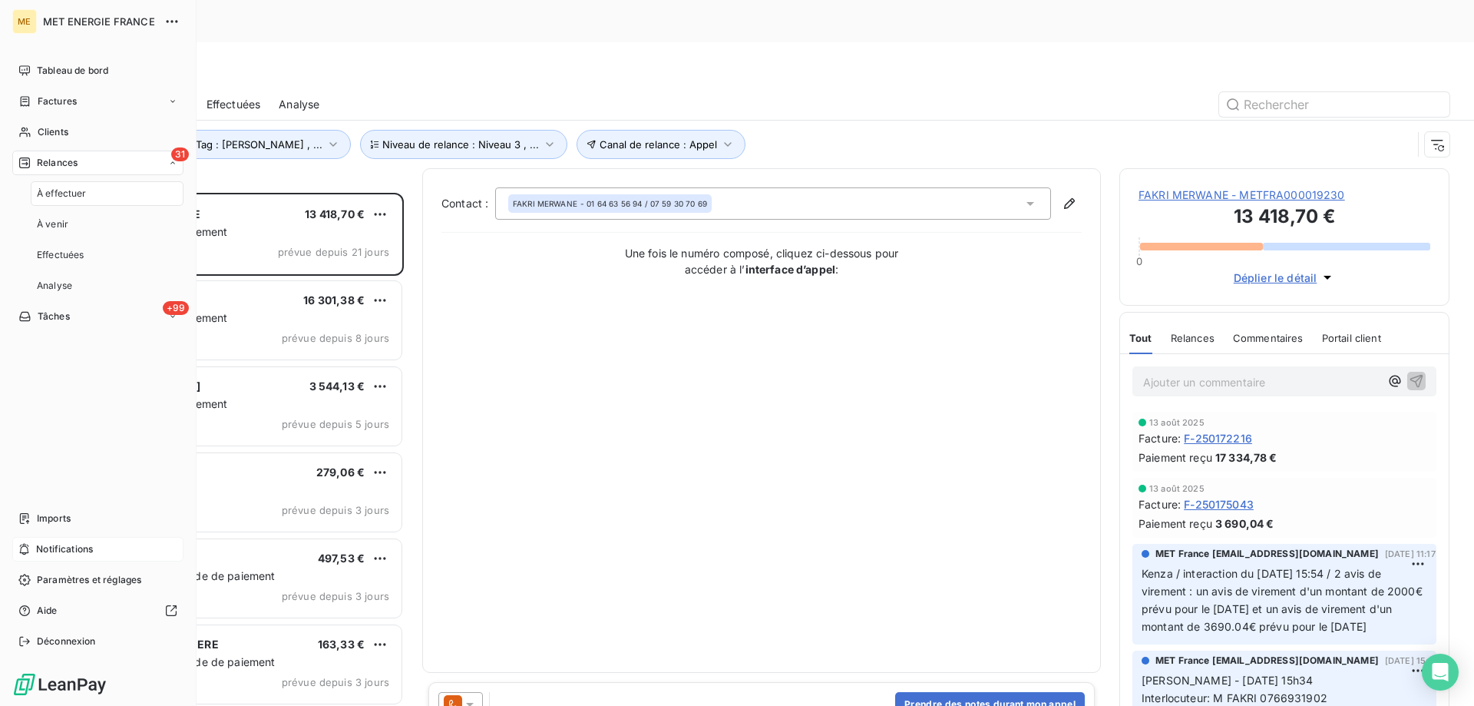
scroll to position [544, 319]
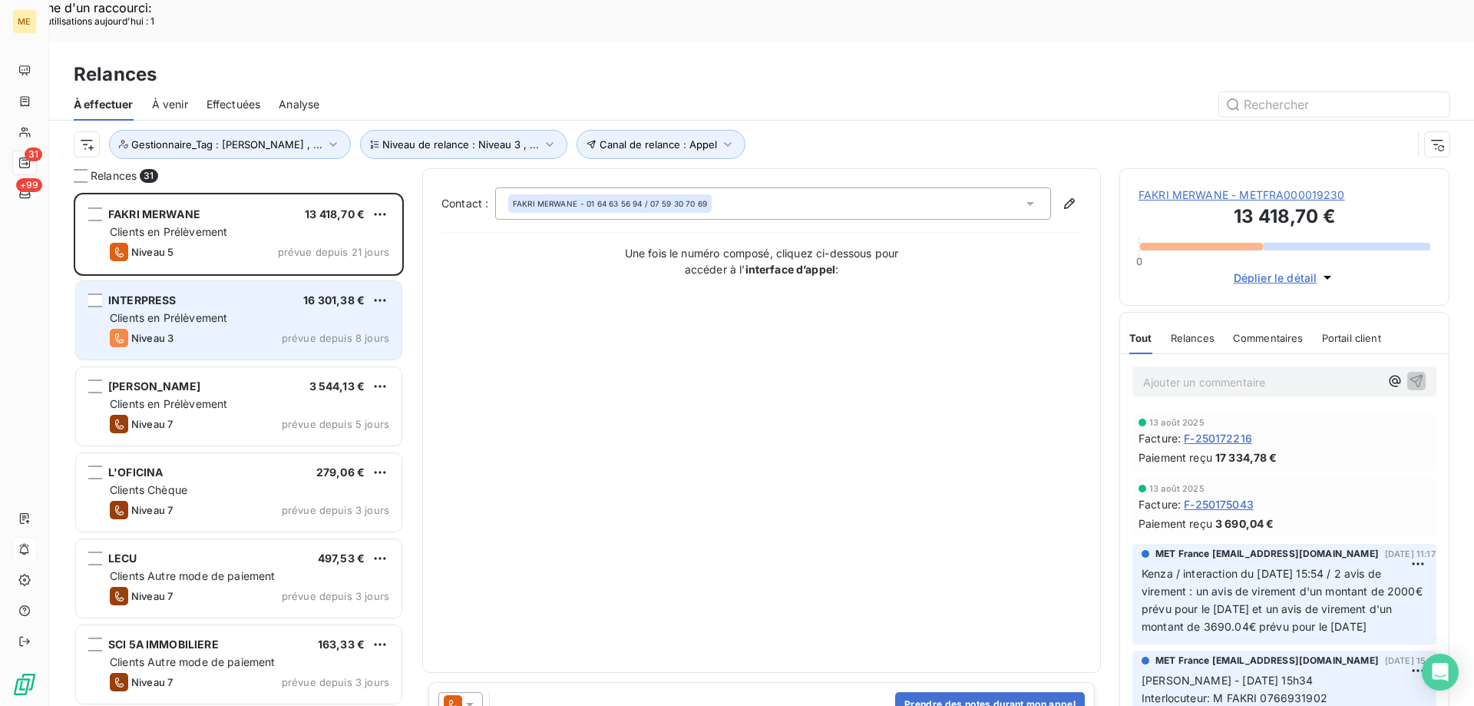
click at [232, 310] on div "Clients en Prélèvement" at bounding box center [250, 317] width 280 height 15
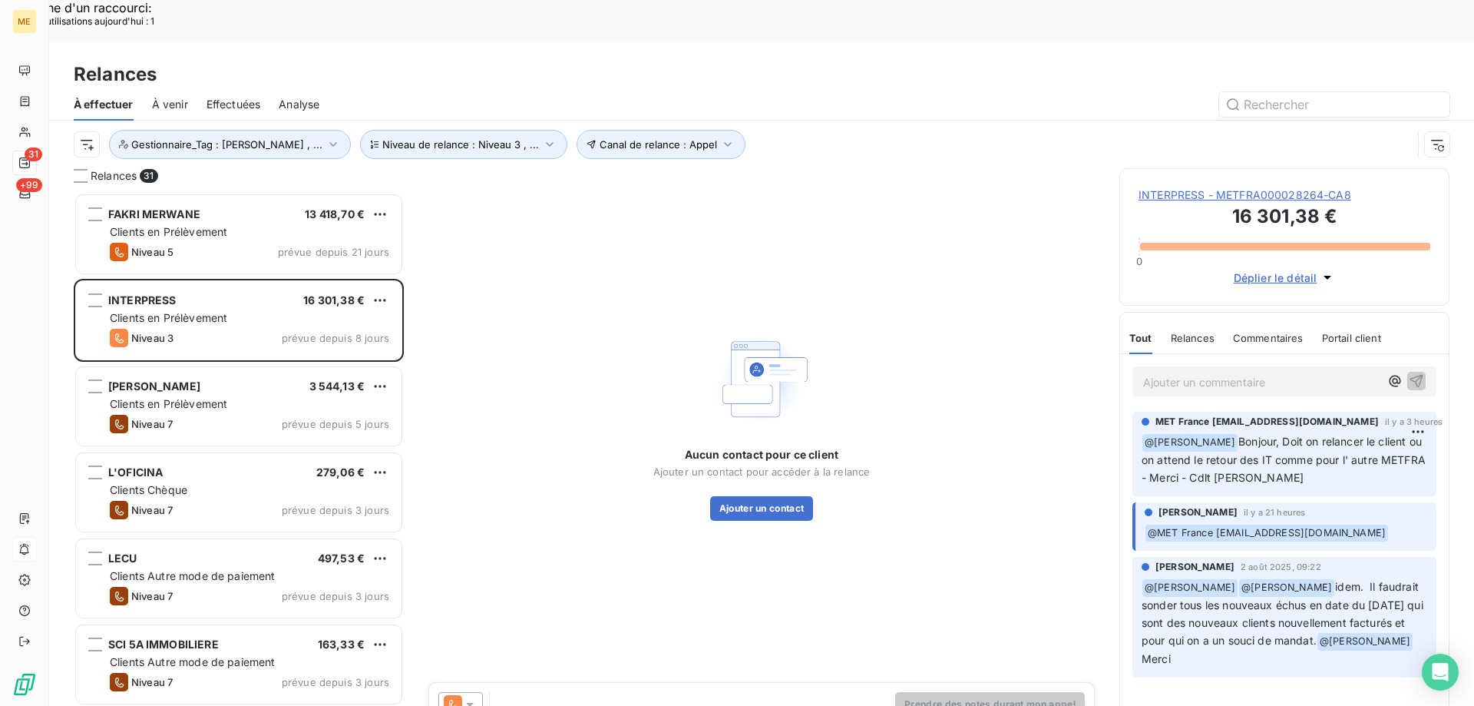
click at [1213, 187] on span "INTERPRESS - METFRA000028264-CA8" at bounding box center [1285, 194] width 292 height 15
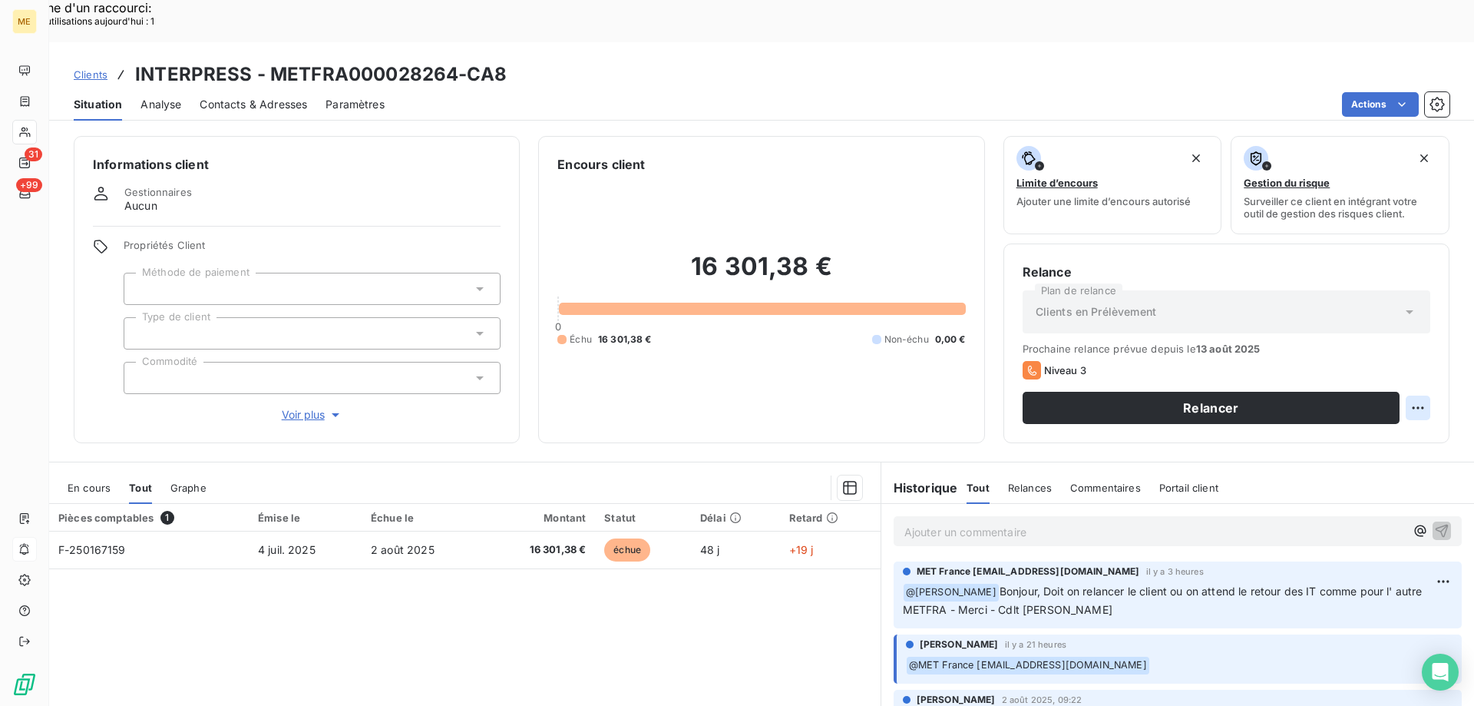
click at [1343, 396] on div "Replanifier cette action" at bounding box center [1343, 399] width 137 height 25
select select "7"
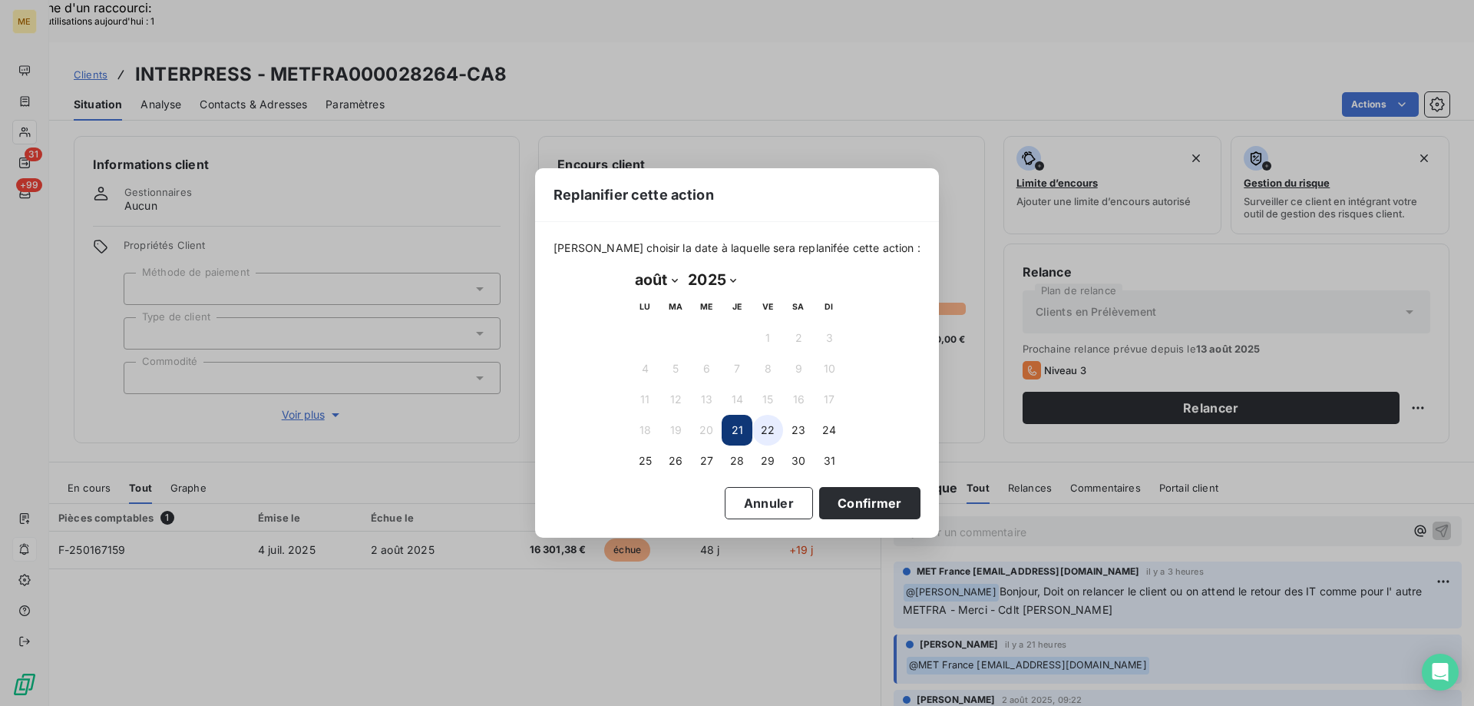
click at [772, 431] on button "22" at bounding box center [768, 430] width 31 height 31
click at [841, 506] on button "Confirmer" at bounding box center [869, 503] width 101 height 32
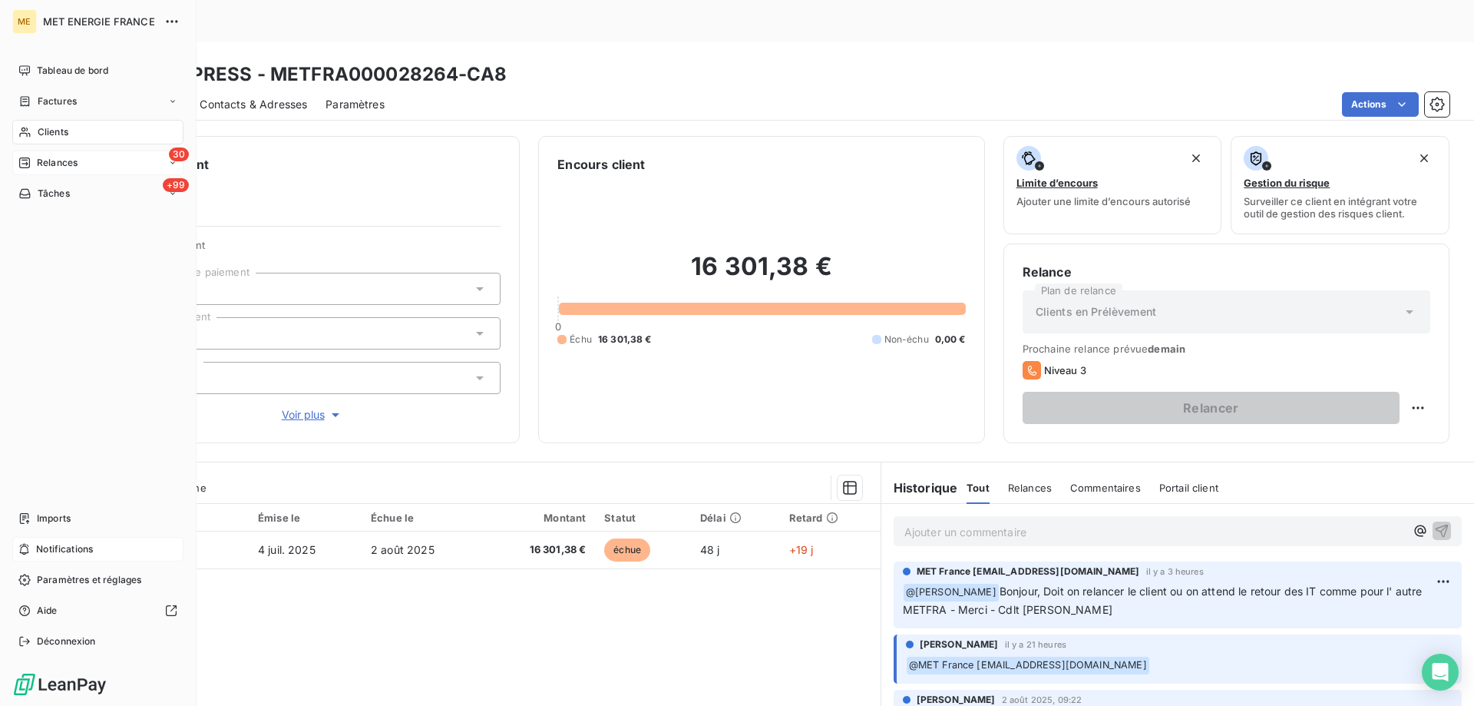
drag, startPoint x: 79, startPoint y: 160, endPoint x: 99, endPoint y: 154, distance: 21.1
click at [80, 160] on div "30 Relances" at bounding box center [97, 163] width 171 height 25
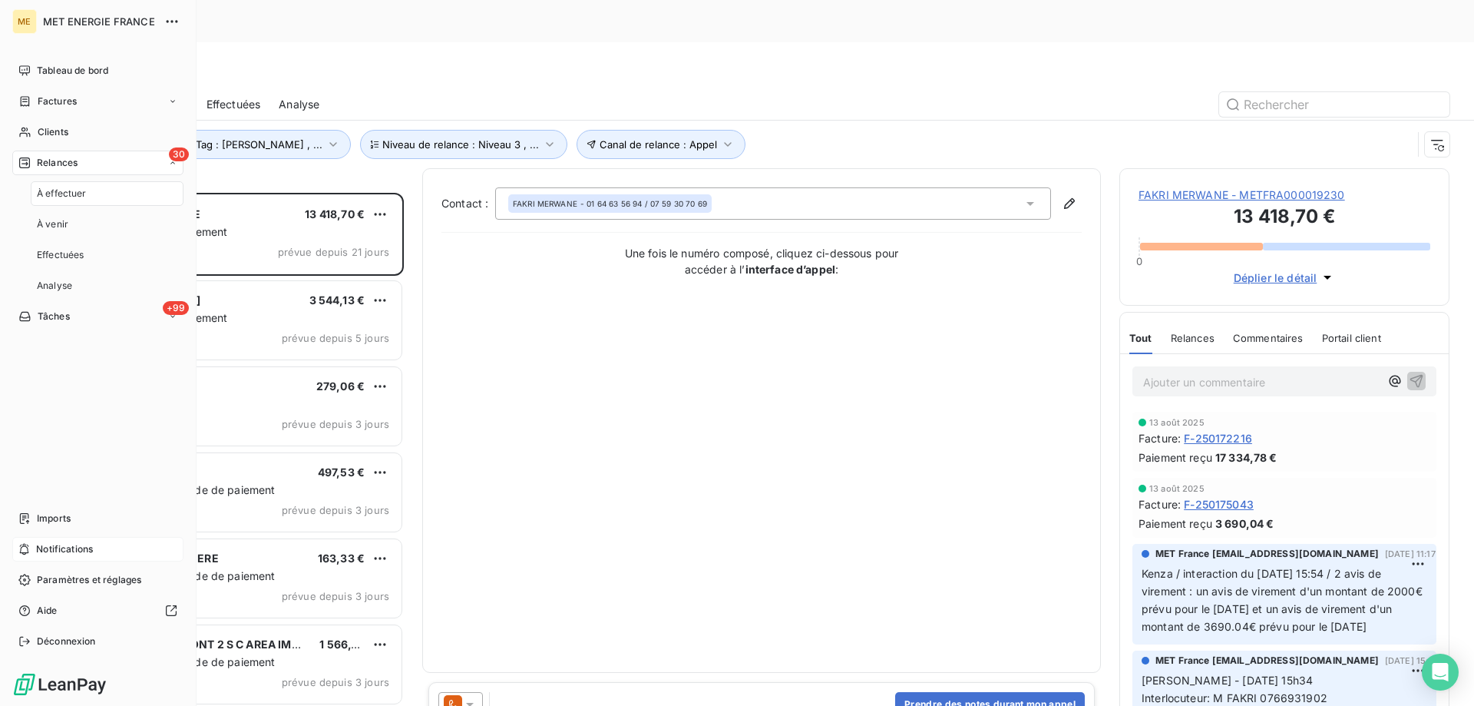
scroll to position [544, 319]
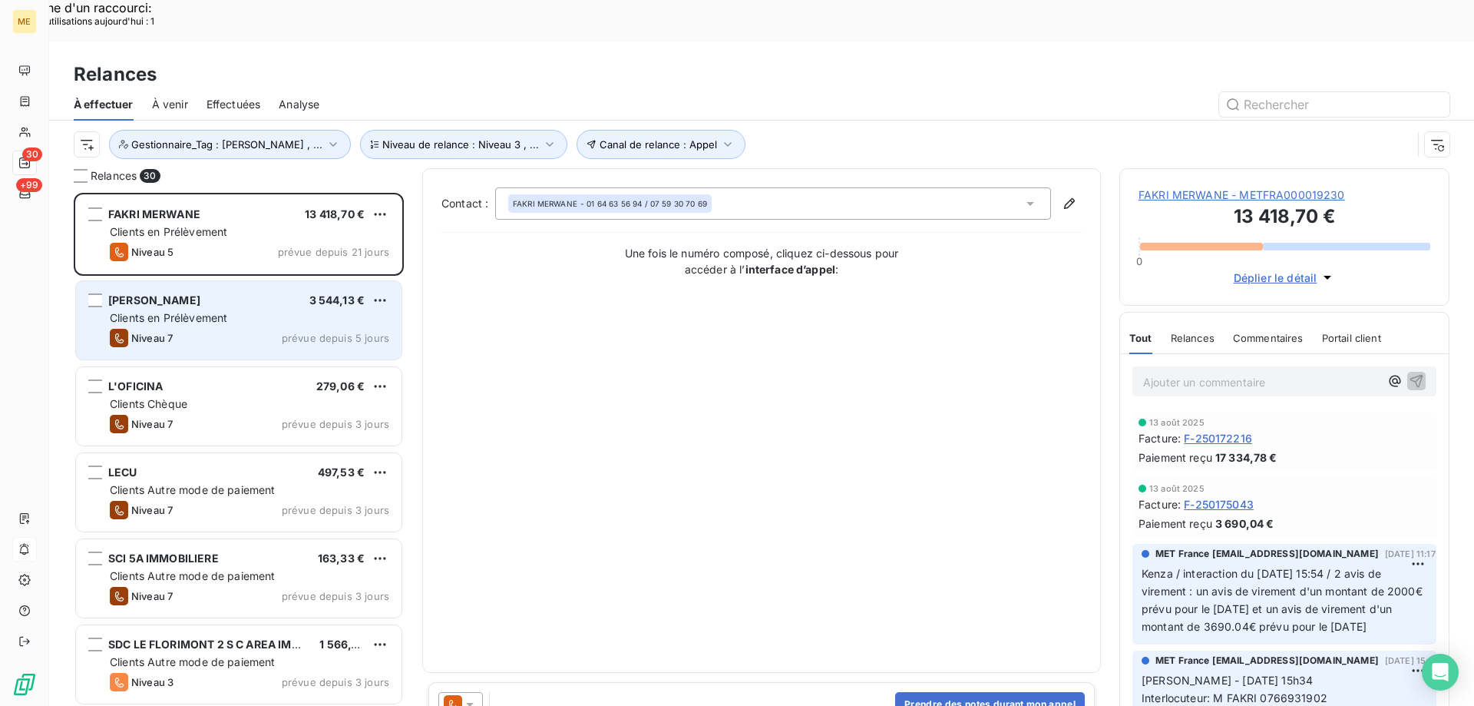
click at [230, 293] on div "[PERSON_NAME] 3 544,13 €" at bounding box center [250, 300] width 280 height 14
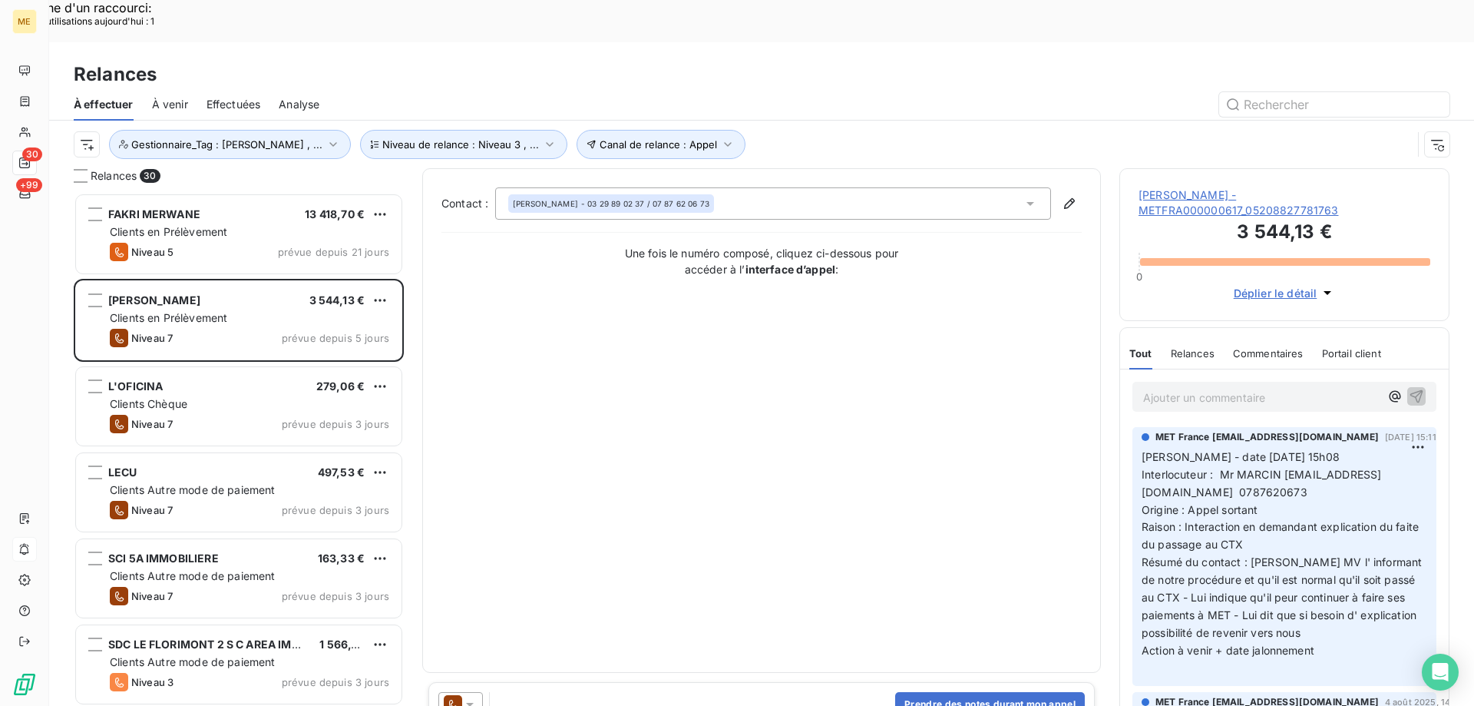
click at [1189, 187] on span "[PERSON_NAME] - METFRA000000617_05208827781763" at bounding box center [1285, 202] width 292 height 31
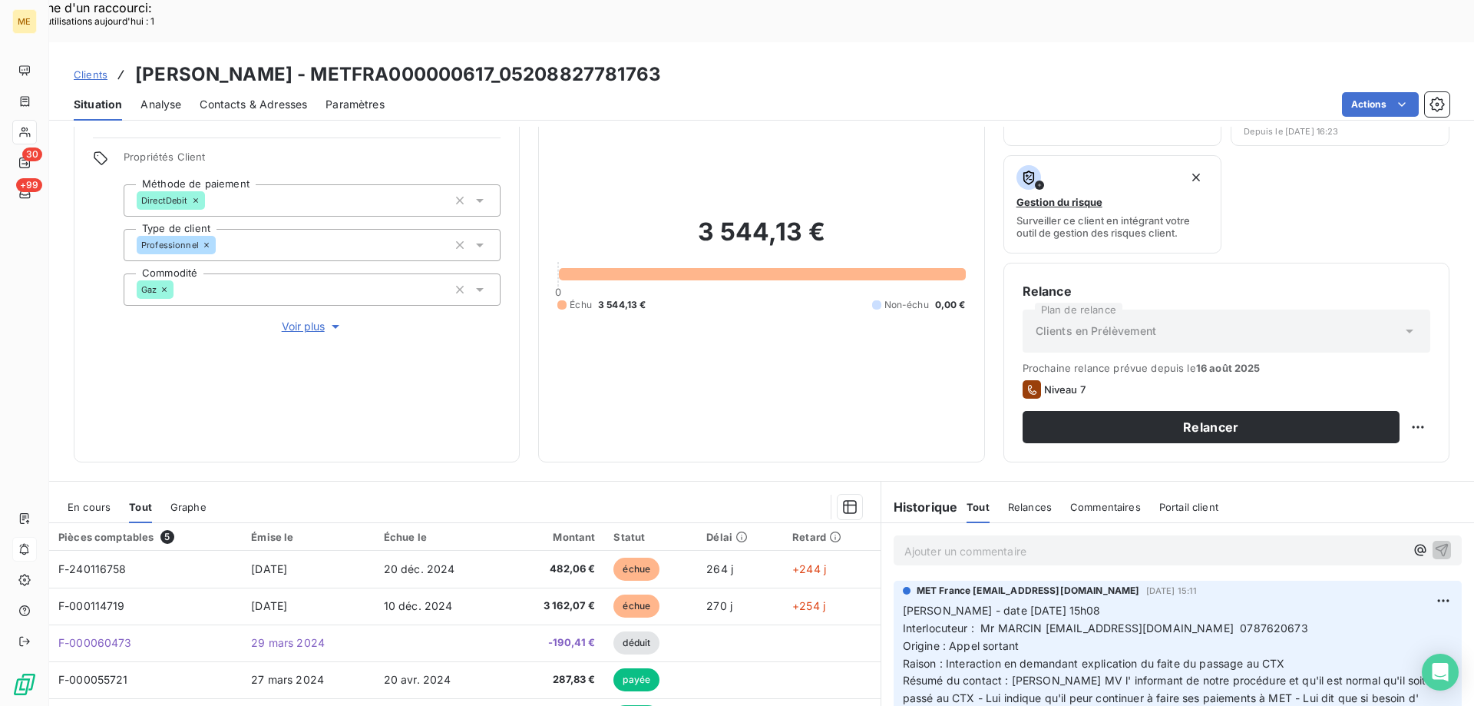
scroll to position [205, 0]
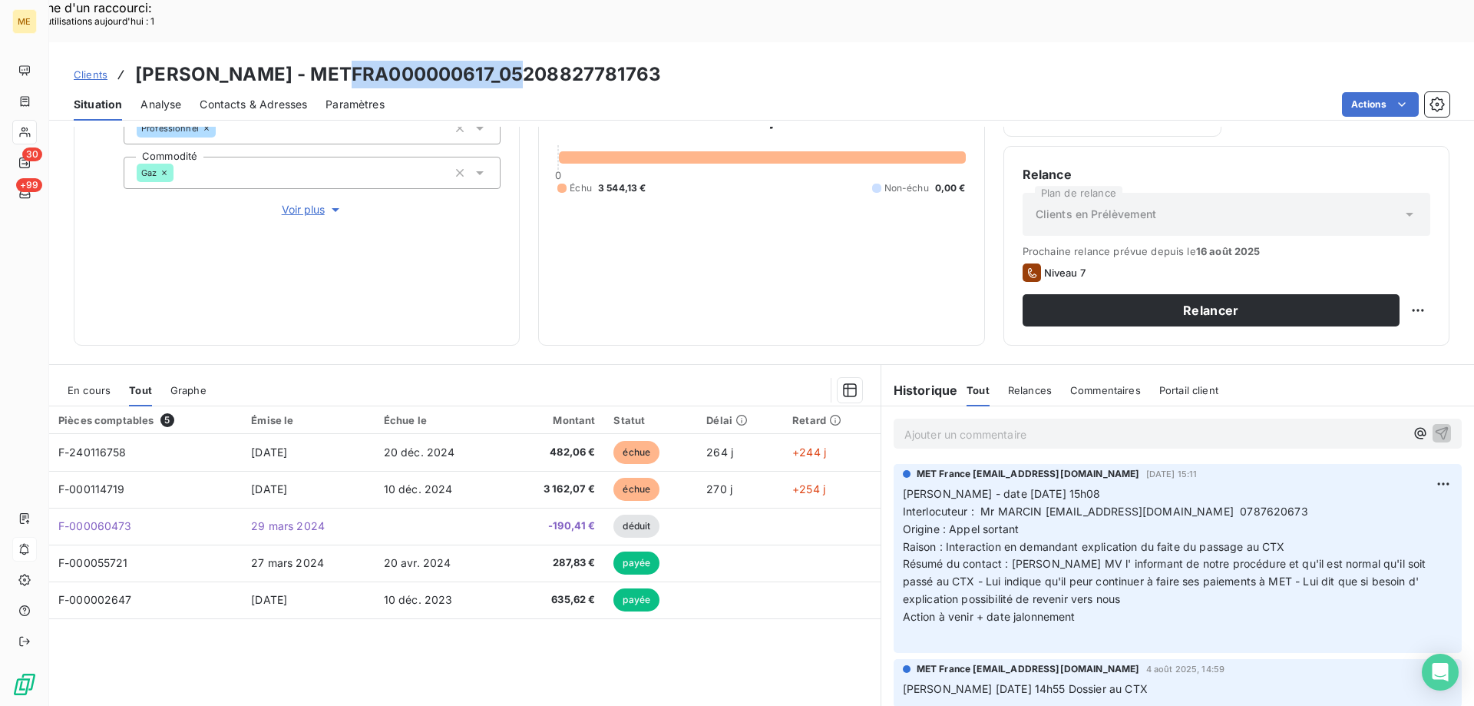
drag, startPoint x: 319, startPoint y: 29, endPoint x: 498, endPoint y: 26, distance: 178.9
click at [498, 61] on h3 "[PERSON_NAME] - METFRA000000617_05208827781763" at bounding box center [398, 75] width 526 height 28
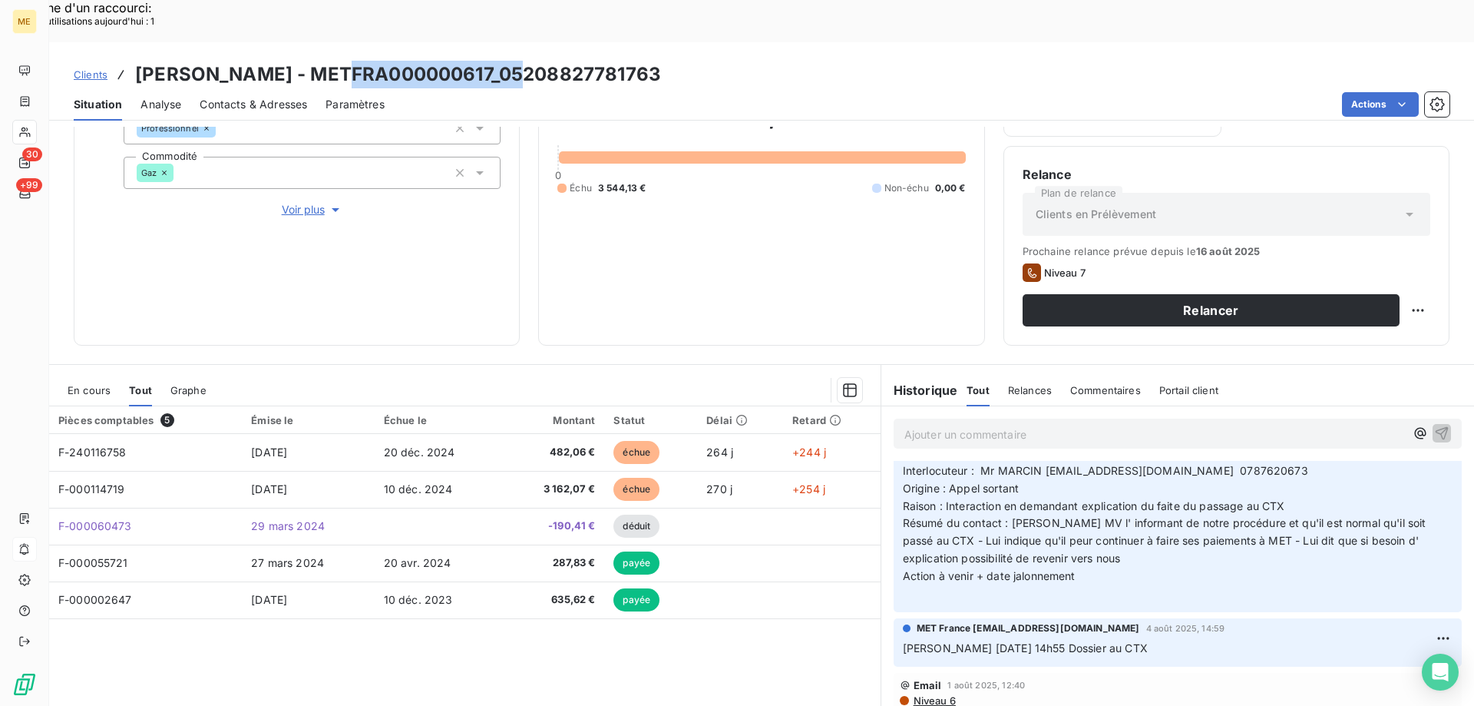
scroll to position [0, 0]
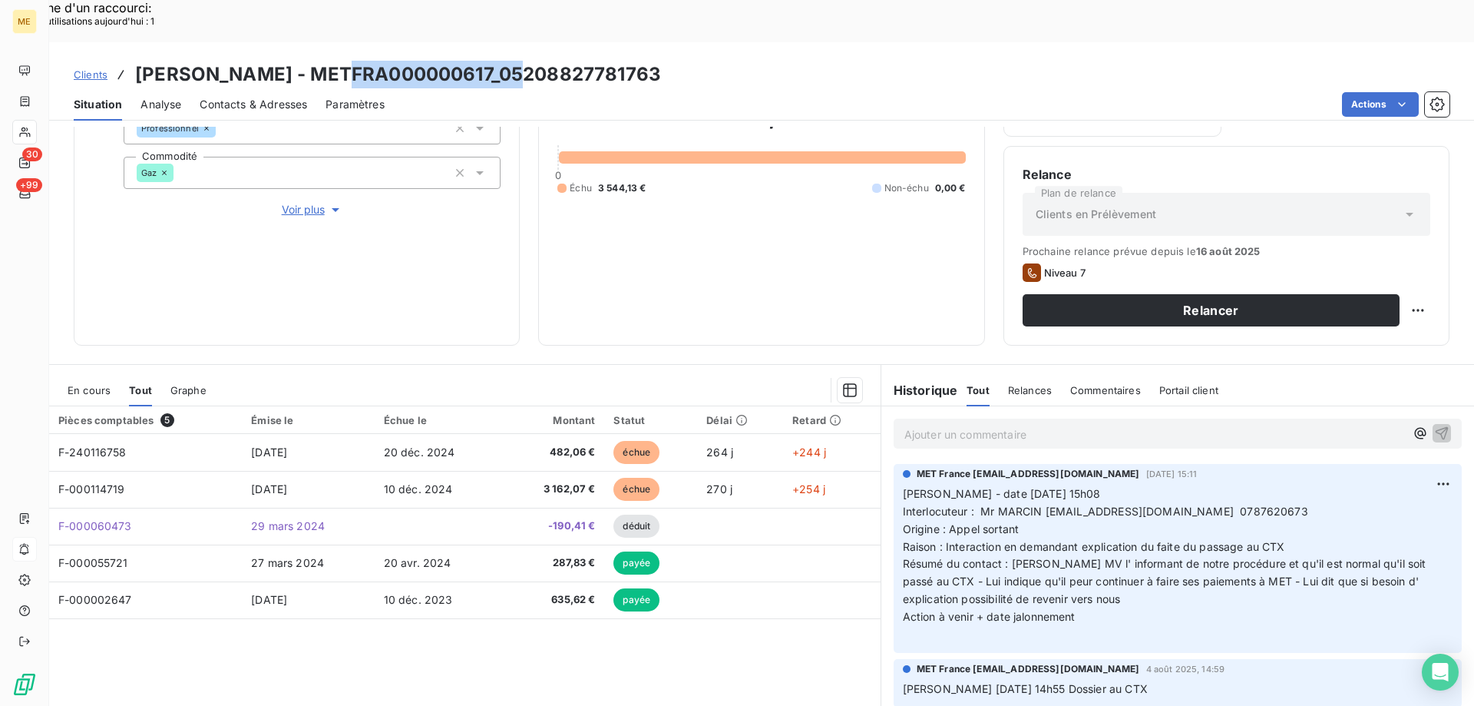
click at [1021, 425] on p "Ajouter un commentaire ﻿" at bounding box center [1155, 434] width 501 height 19
drag, startPoint x: 1422, startPoint y: 386, endPoint x: 1420, endPoint y: 283, distance: 103.7
click at [1434, 425] on icon "button" at bounding box center [1441, 432] width 15 height 15
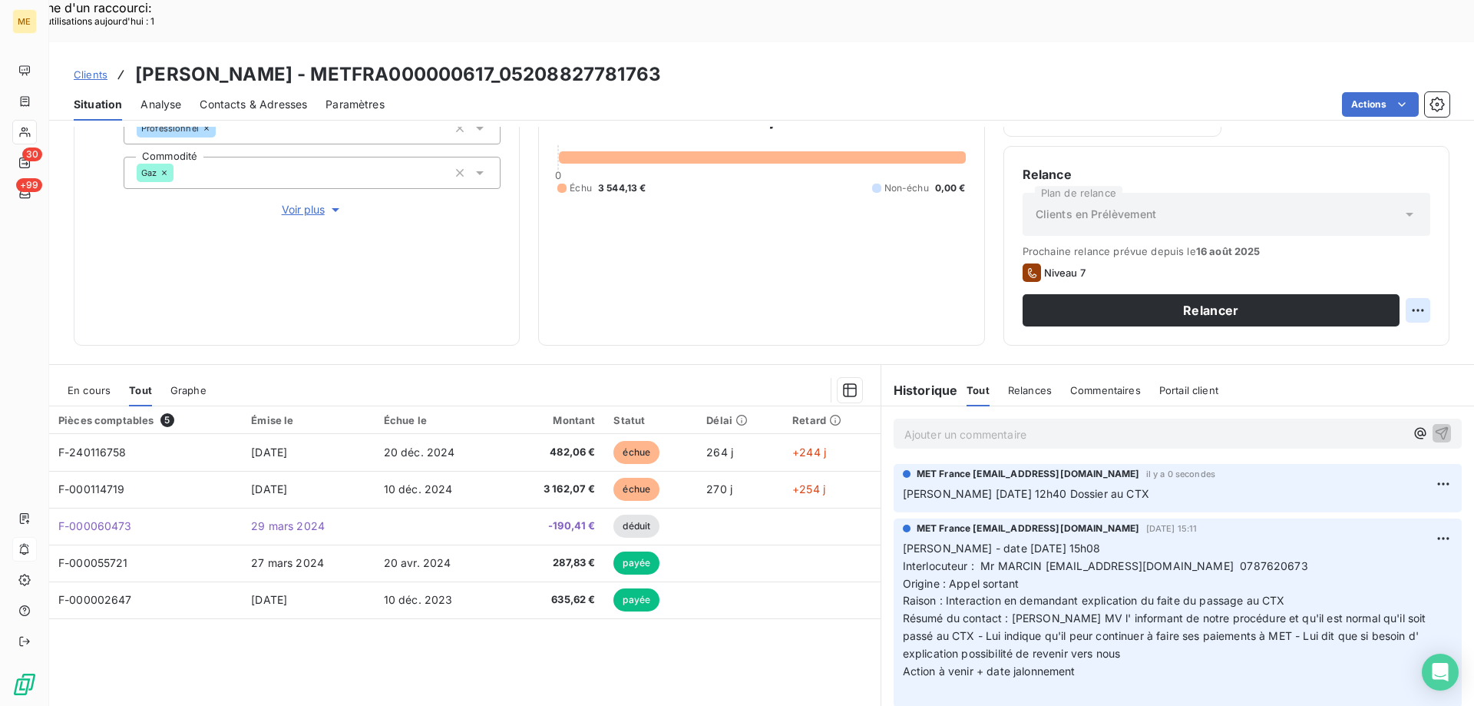
click at [1330, 303] on div "Replanifier cette action" at bounding box center [1343, 301] width 137 height 25
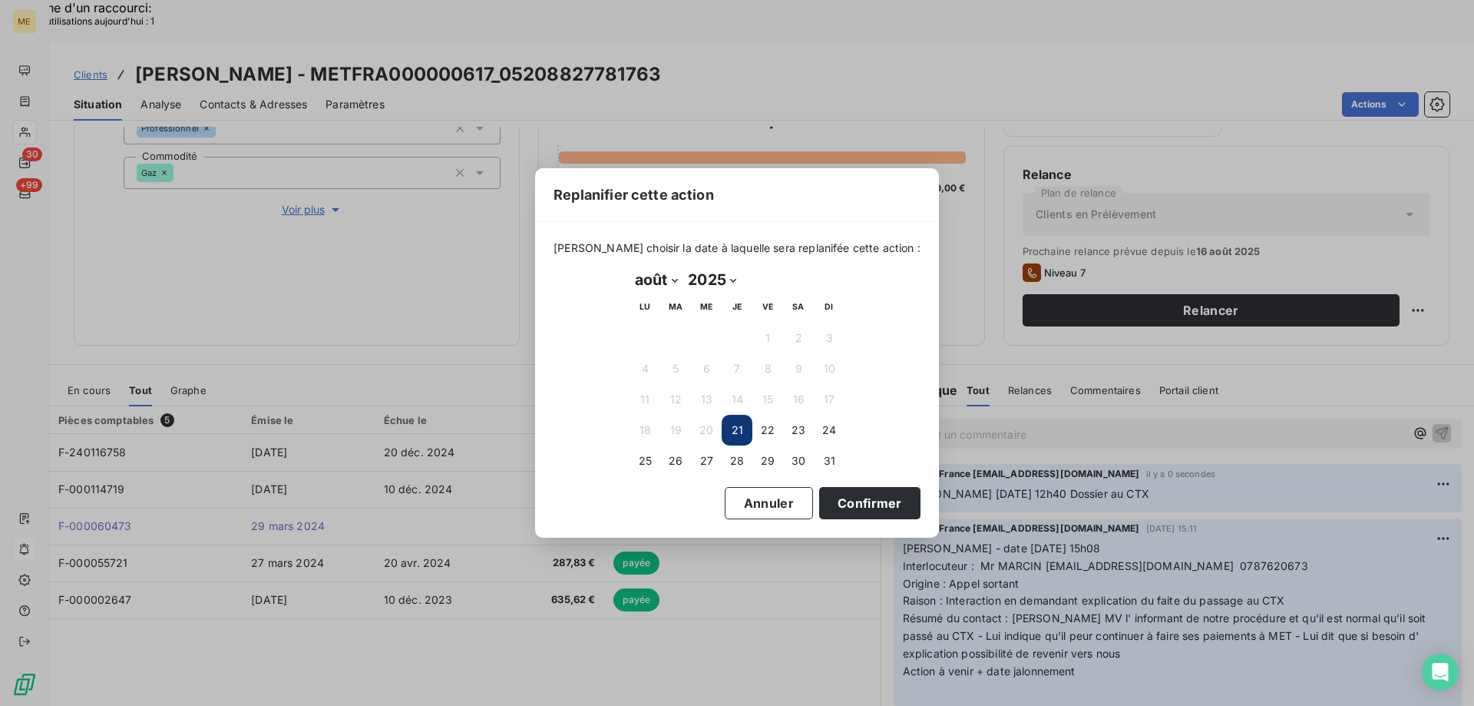
click at [736, 277] on select "2025 2026 2027 2028 2029 2030 2031 2032 2033 2034 2035" at bounding box center [712, 279] width 58 height 25
click at [678, 283] on select "janvier février mars avril mai juin juillet août septembre octobre novembre déc…" at bounding box center [656, 279] width 53 height 25
select select "8"
click at [630, 267] on select "janvier février mars avril mai juin juillet août septembre octobre novembre déc…" at bounding box center [656, 279] width 53 height 25
click at [644, 402] on button "15" at bounding box center [645, 399] width 31 height 31
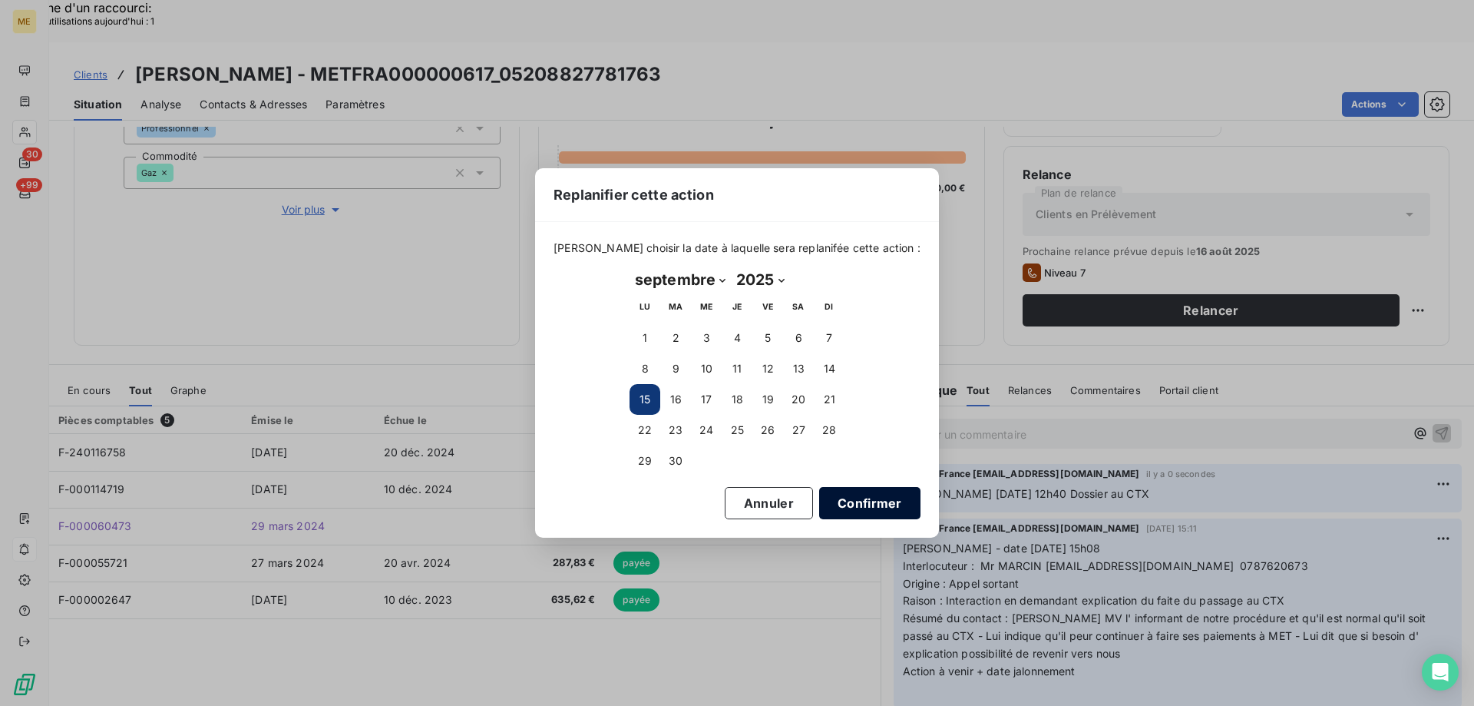
click at [835, 503] on button "Confirmer" at bounding box center [869, 503] width 101 height 32
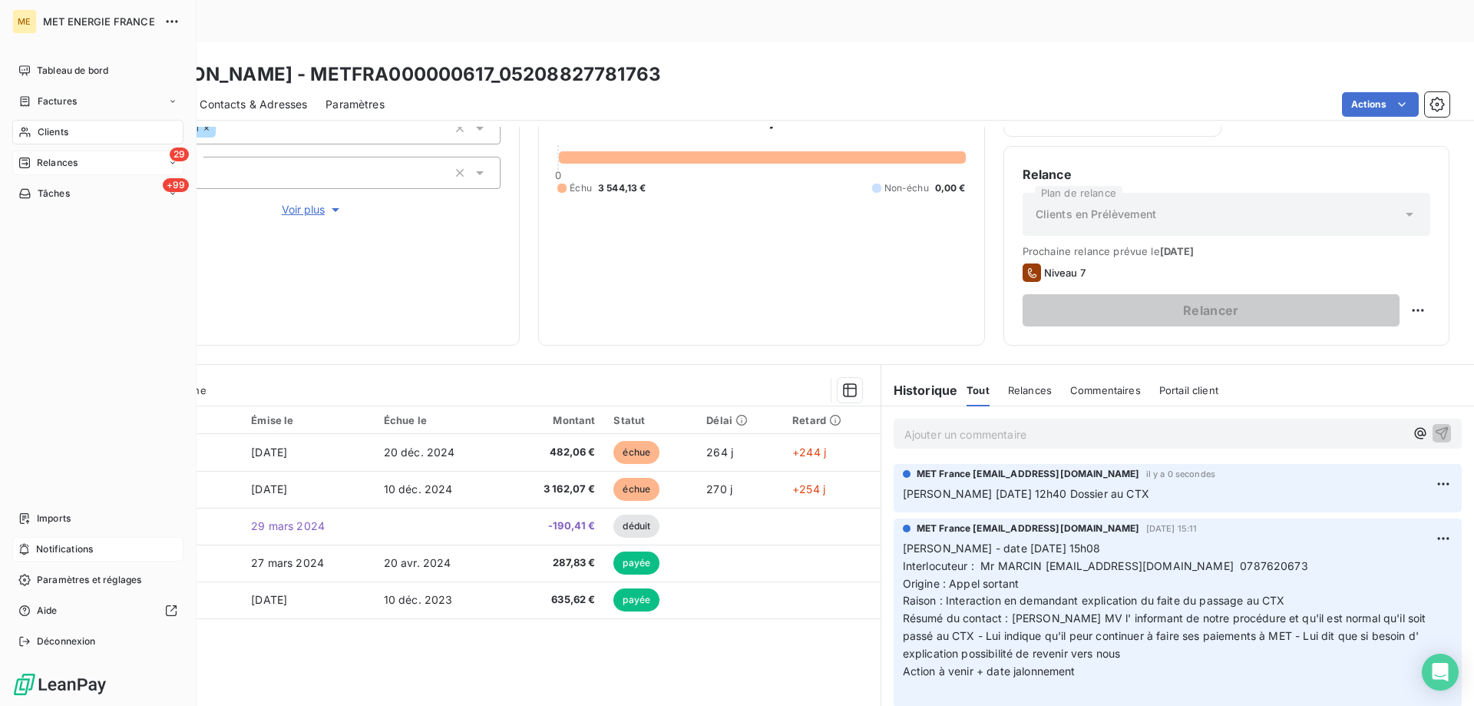
click at [91, 158] on div "29 Relances" at bounding box center [97, 163] width 171 height 25
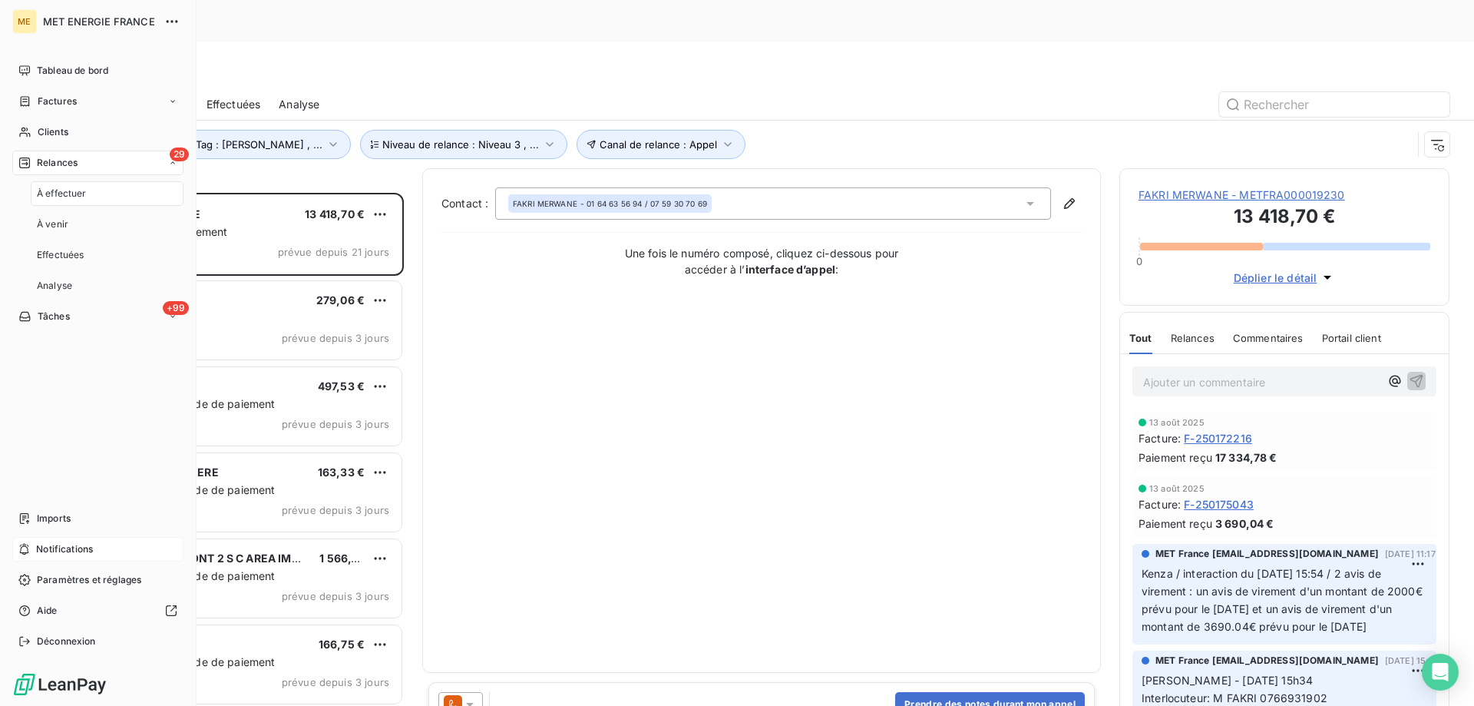
scroll to position [544, 319]
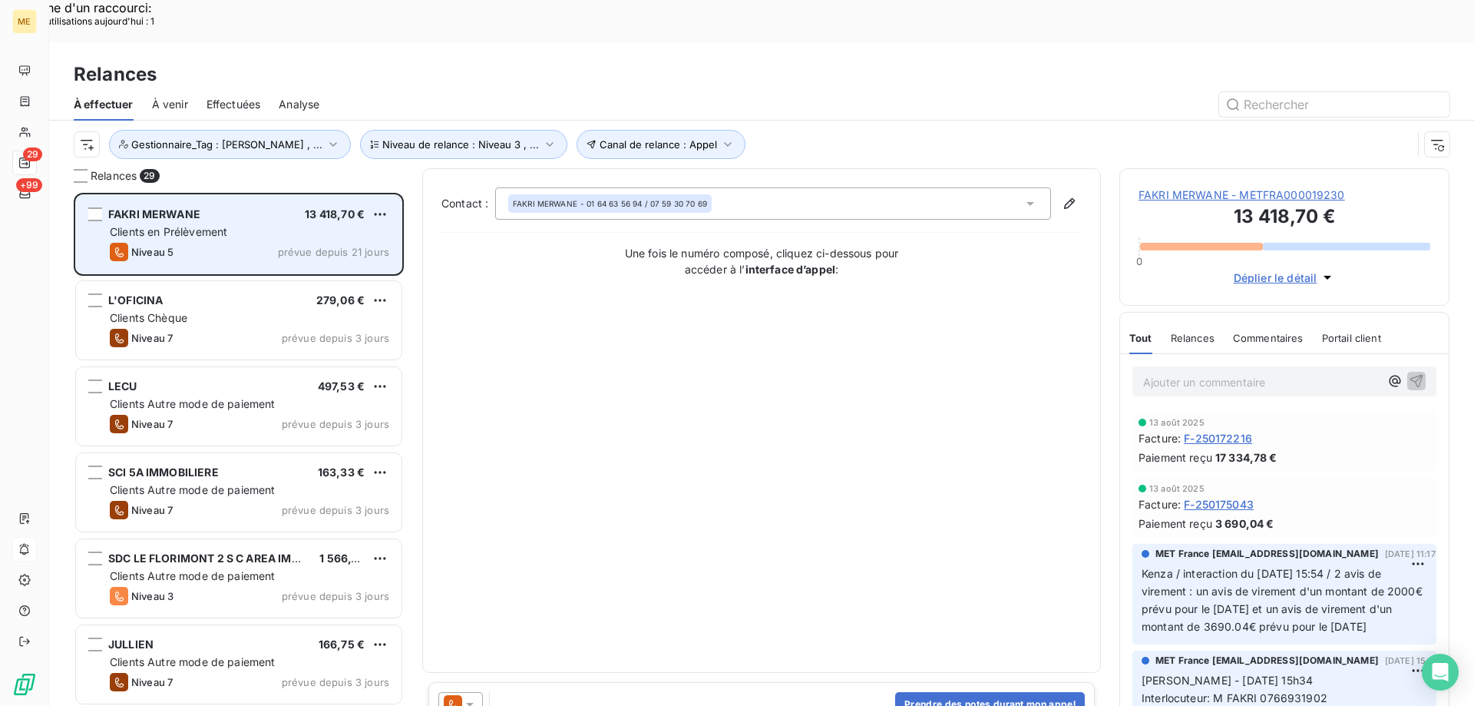
click at [243, 224] on div "Clients en Prélèvement" at bounding box center [250, 231] width 280 height 15
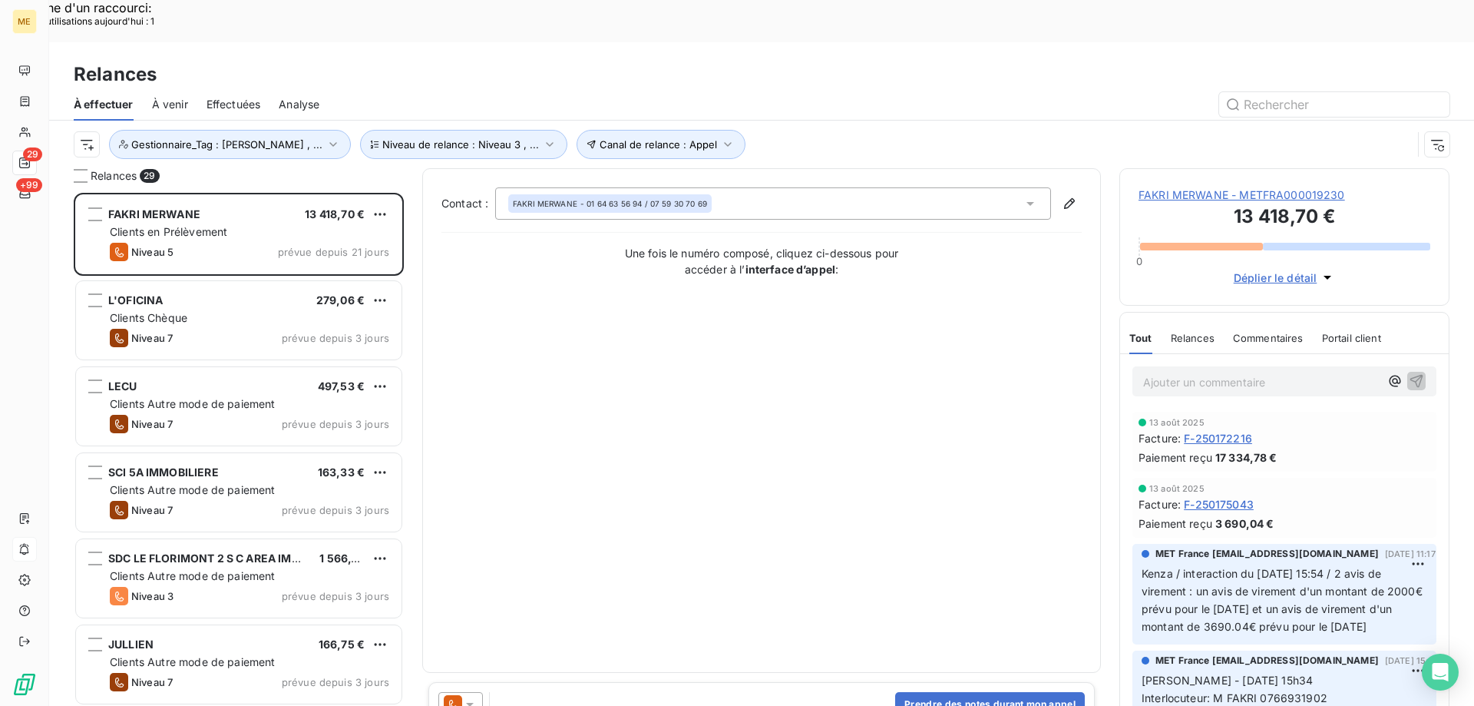
click at [1232, 187] on span "FAKRI MERWANE - METFRA000019230" at bounding box center [1285, 194] width 292 height 15
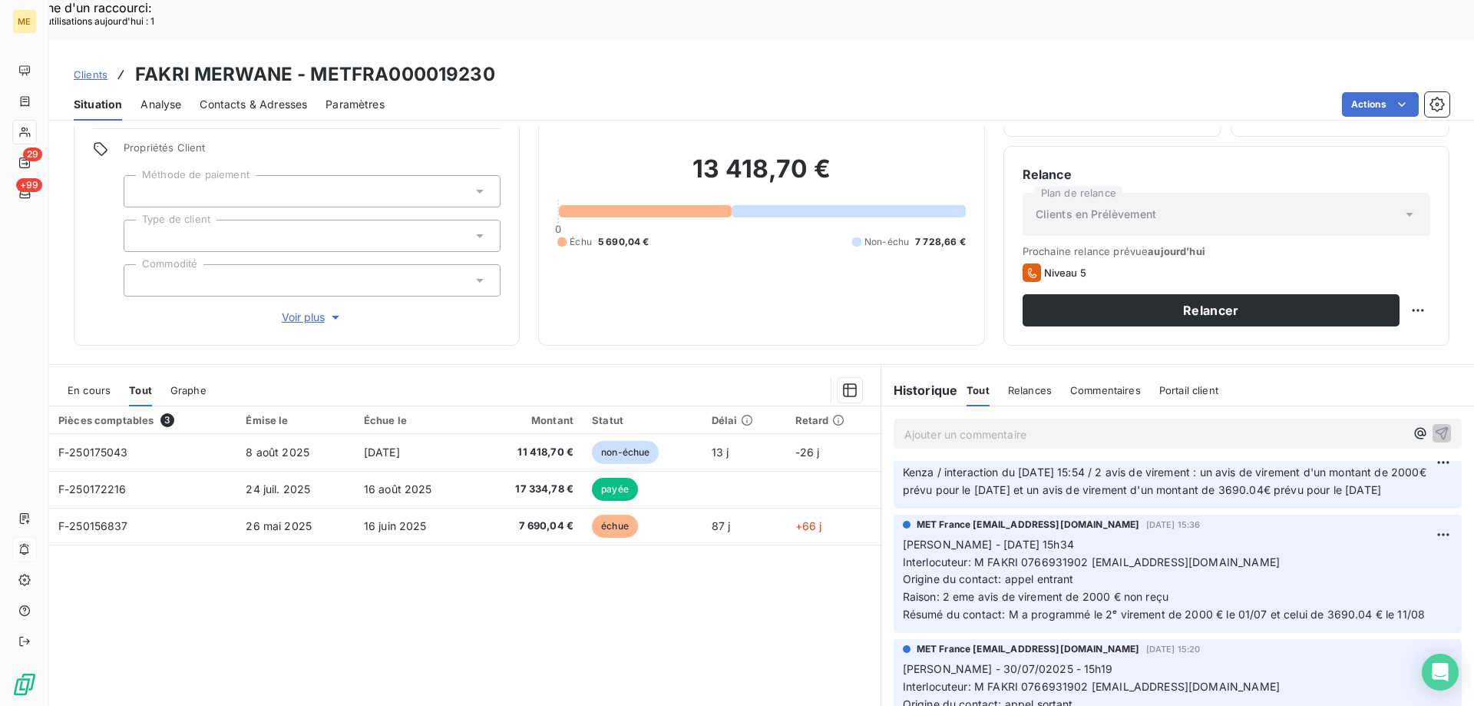
scroll to position [230, 0]
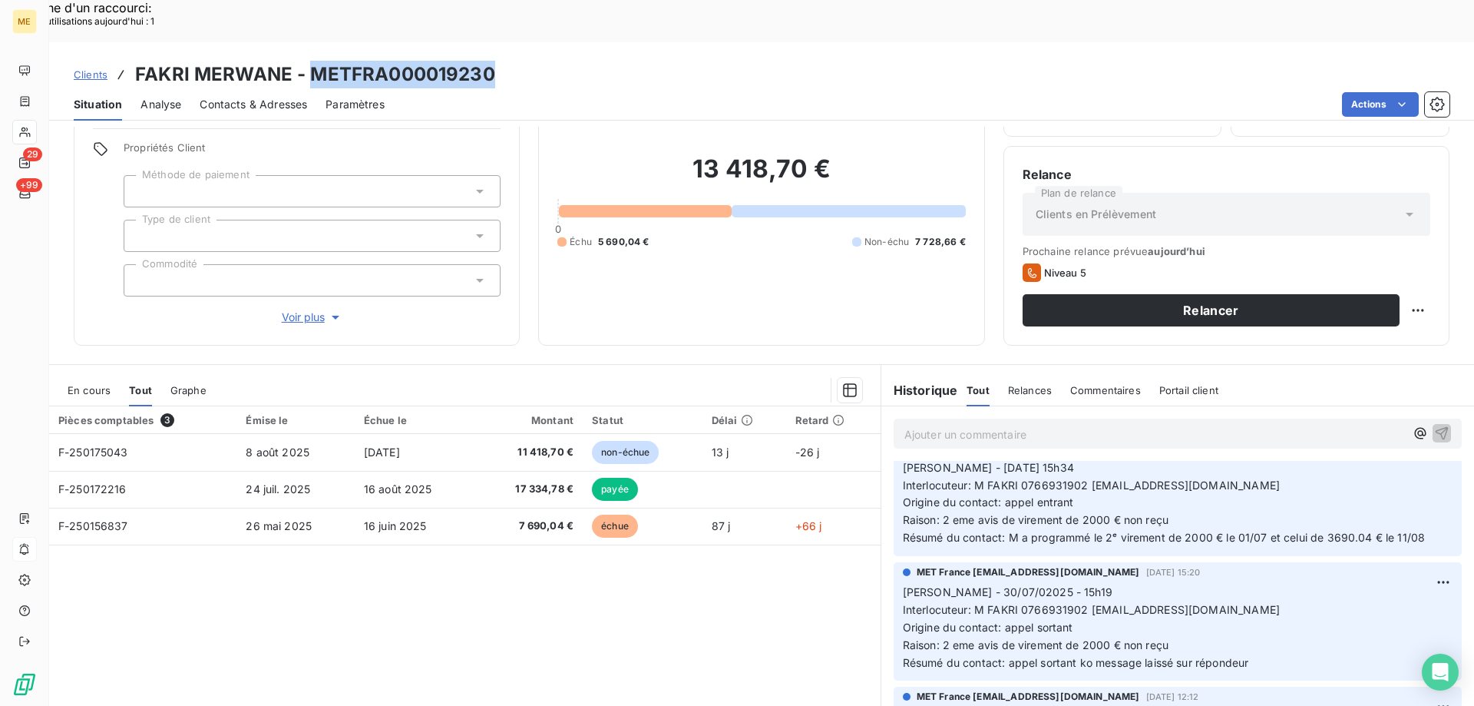
drag, startPoint x: 312, startPoint y: 24, endPoint x: 494, endPoint y: 34, distance: 182.3
click at [494, 61] on div "Clients FAKRI MERWANE - METFRA000019230" at bounding box center [761, 75] width 1425 height 28
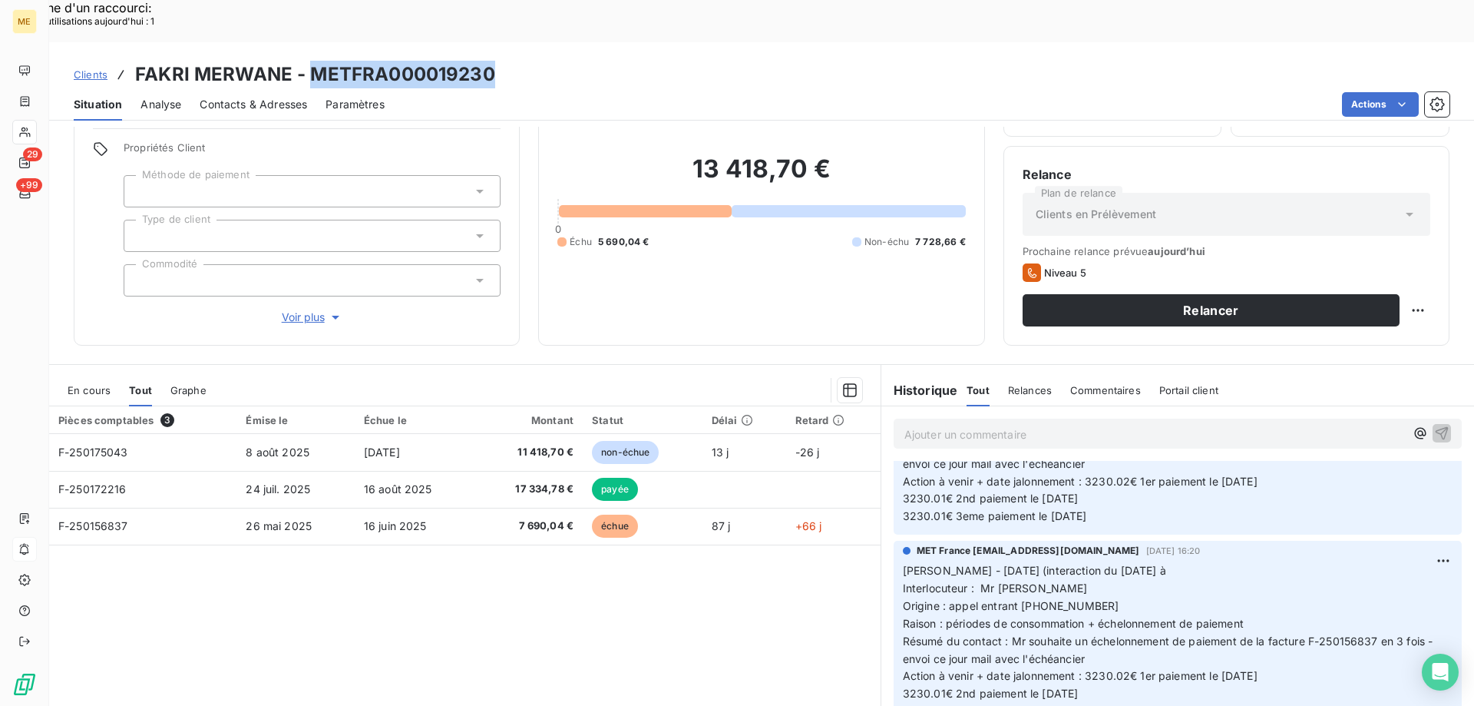
scroll to position [2380, 0]
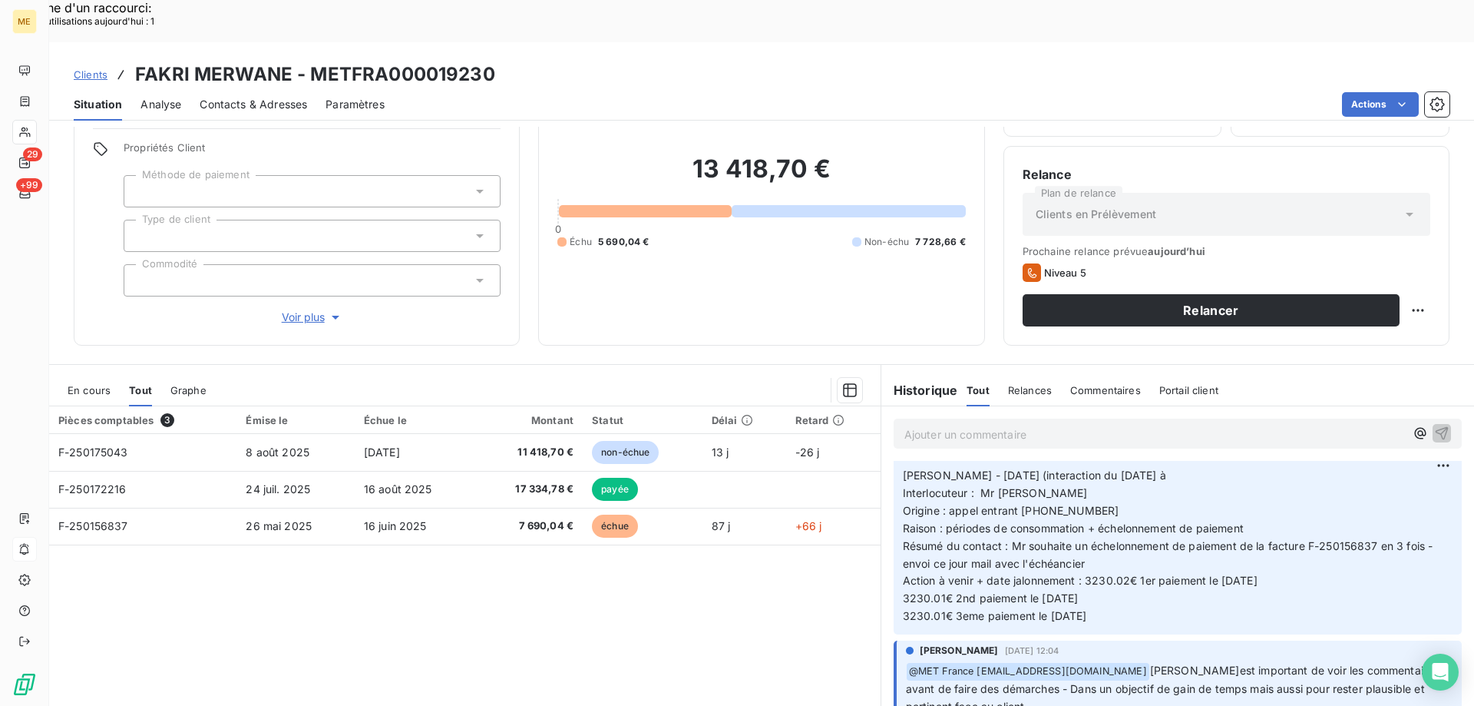
click at [1042, 515] on span "Origine : appel entrant [PHONE_NUMBER]" at bounding box center [1011, 510] width 217 height 13
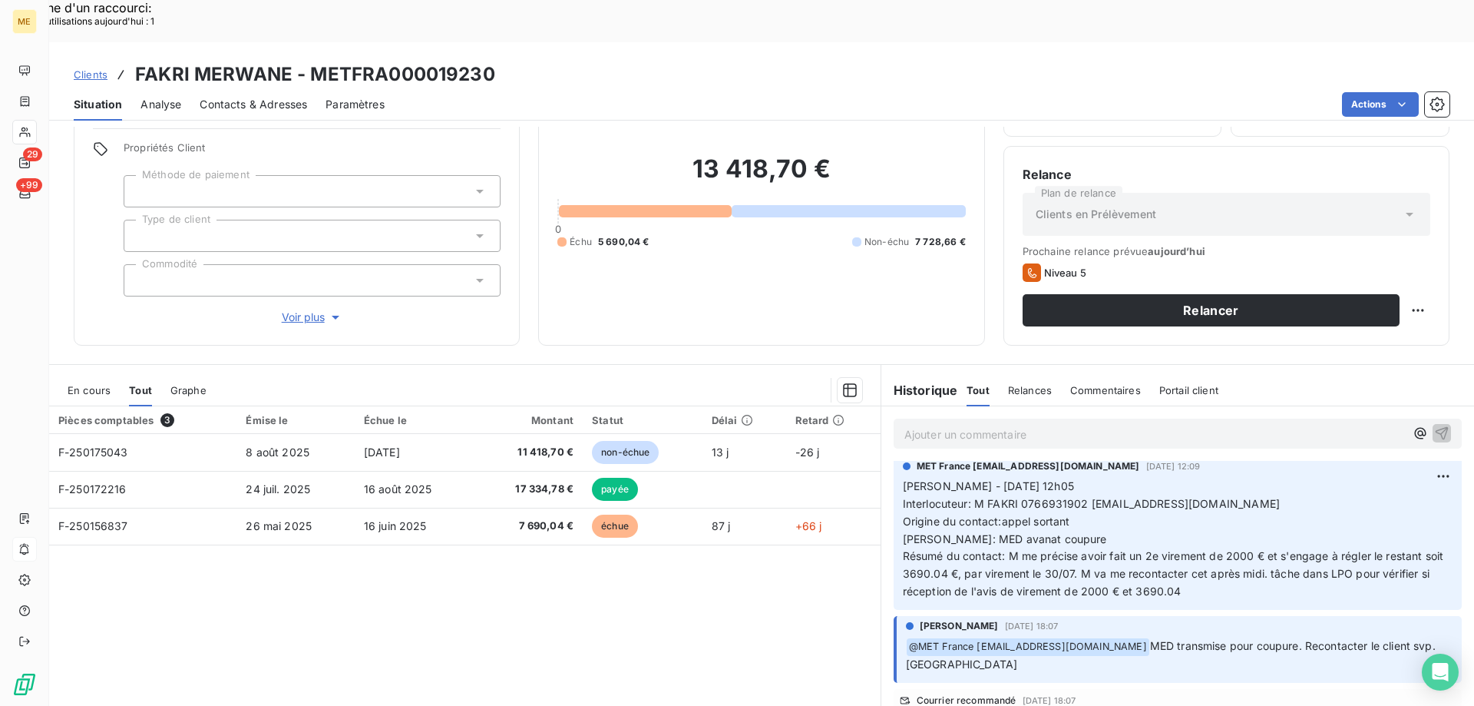
scroll to position [538, 0]
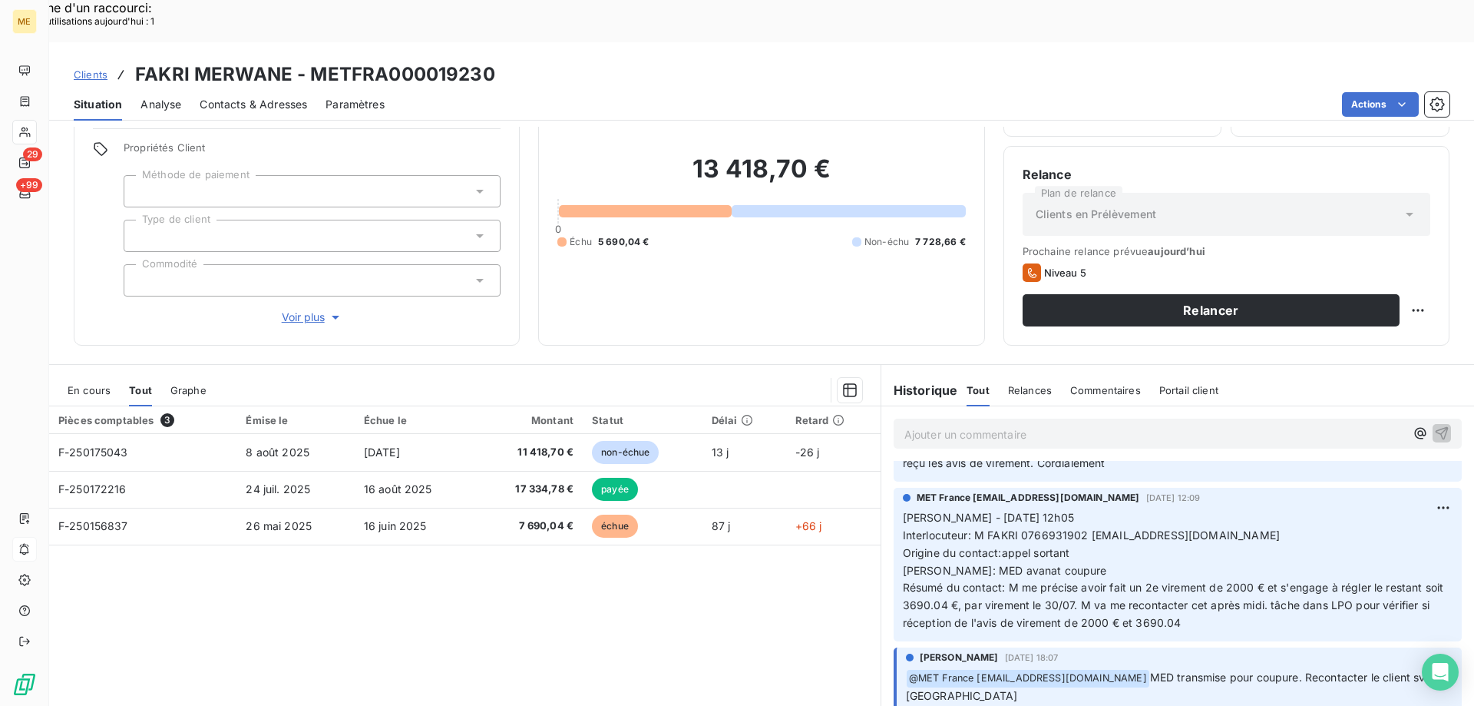
click at [1037, 511] on span "[PERSON_NAME] - [DATE] 12h05 Interlocuteur: M FAKRI 0766931902 [EMAIL_ADDRESS][…" at bounding box center [1175, 570] width 544 height 118
click at [300, 309] on span "Voir plus" at bounding box center [312, 316] width 61 height 15
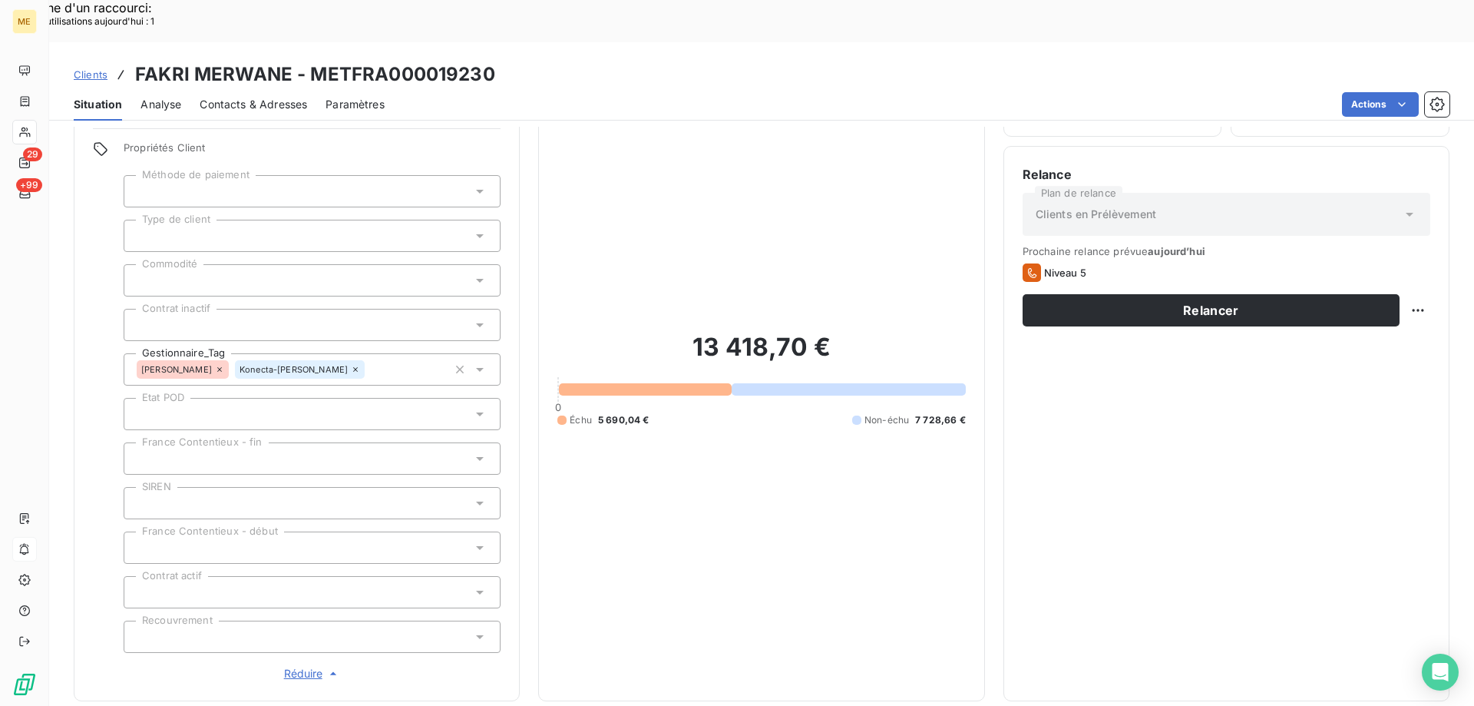
click at [292, 666] on span "Réduire" at bounding box center [312, 673] width 57 height 15
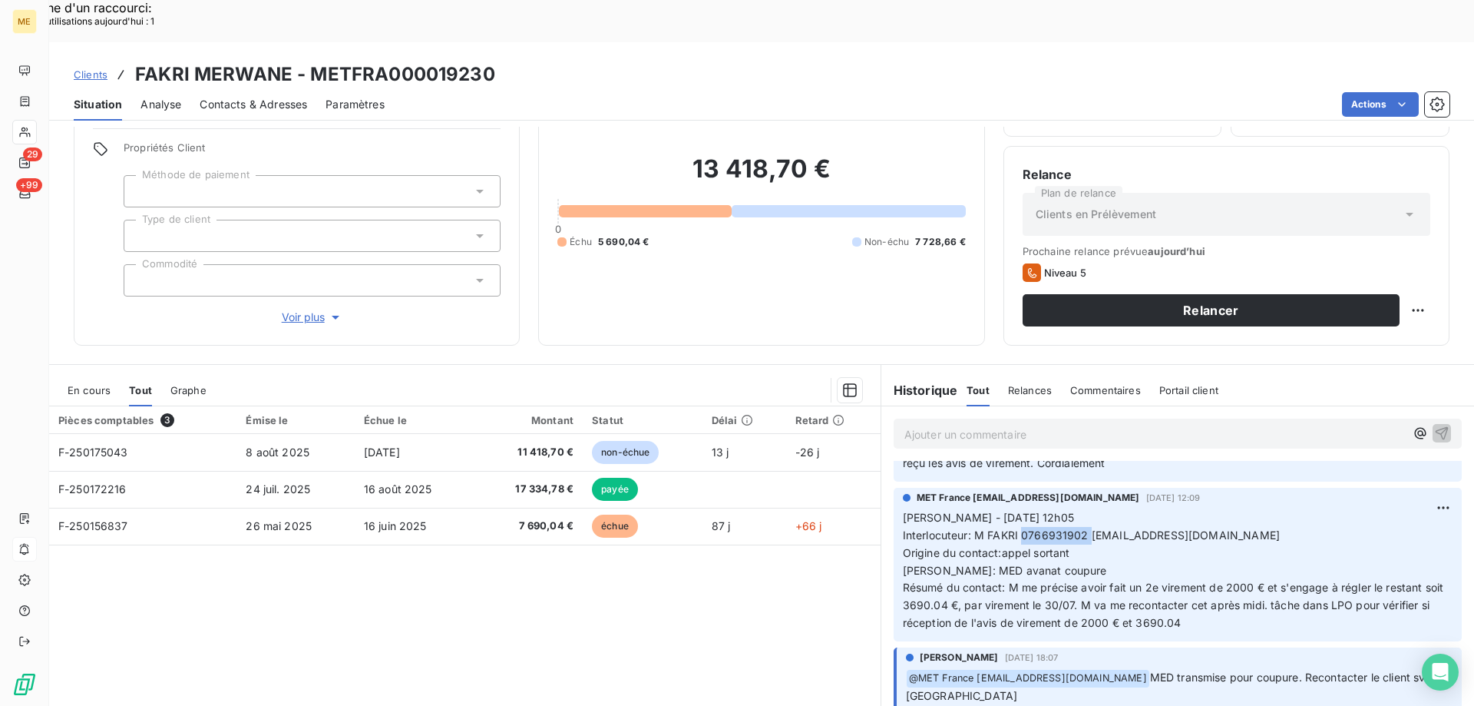
click at [1332, 509] on p "[PERSON_NAME] - [DATE] 12h05 Interlocuteur: M FAKRI 0766931902 [EMAIL_ADDRESS][…" at bounding box center [1178, 570] width 550 height 123
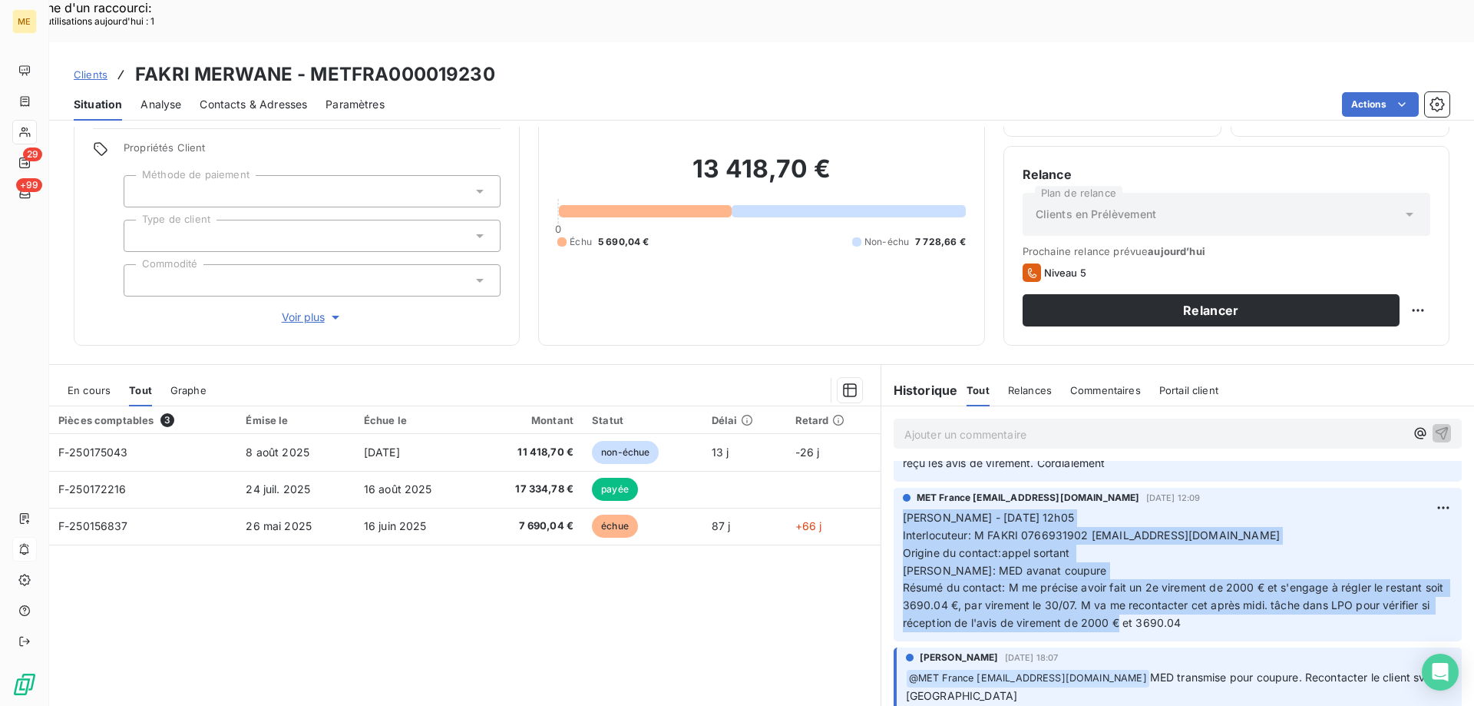
drag, startPoint x: 1236, startPoint y: 600, endPoint x: 899, endPoint y: 493, distance: 353.1
click at [903, 509] on p "[PERSON_NAME] - [DATE] 12h05 Interlocuteur: M FAKRI 0766931902 [EMAIL_ADDRESS][…" at bounding box center [1178, 570] width 550 height 123
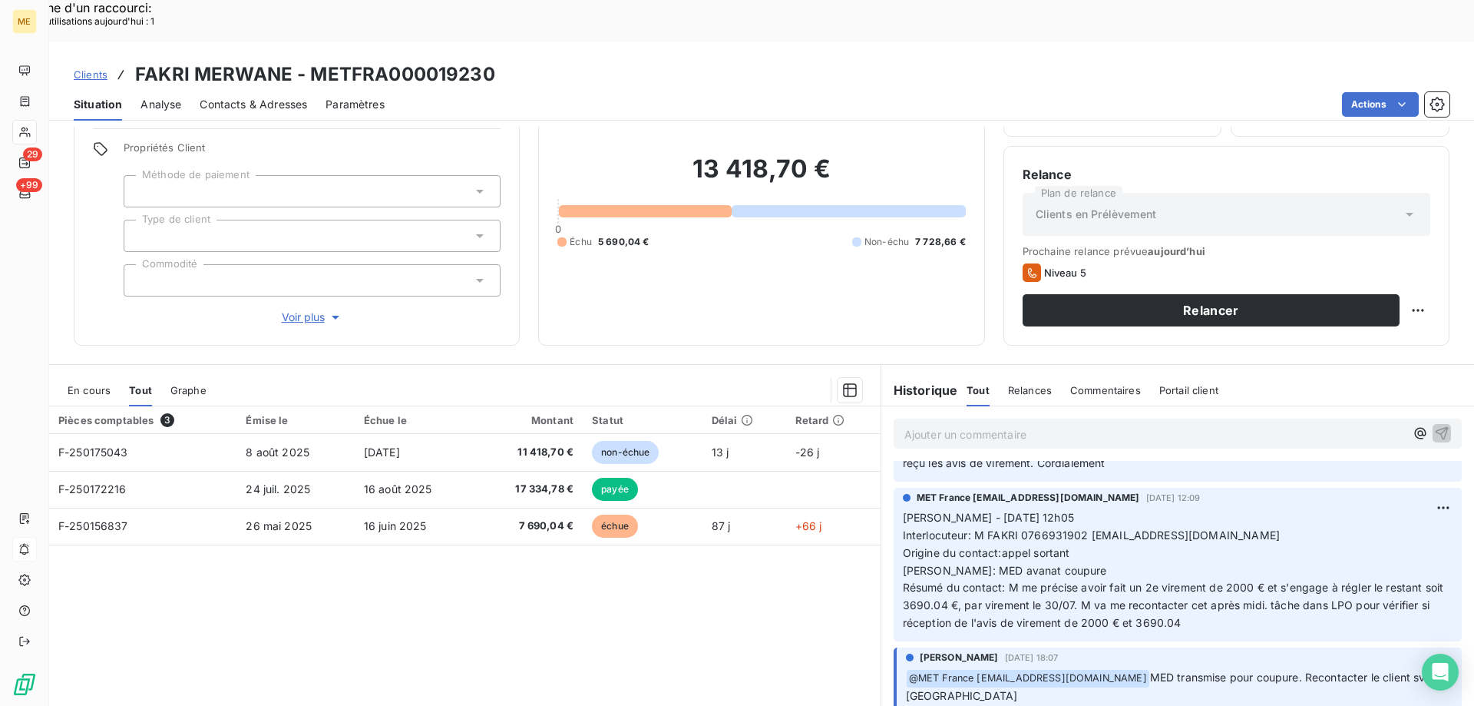
click at [920, 425] on p "Ajouter un commentaire ﻿" at bounding box center [1155, 434] width 501 height 19
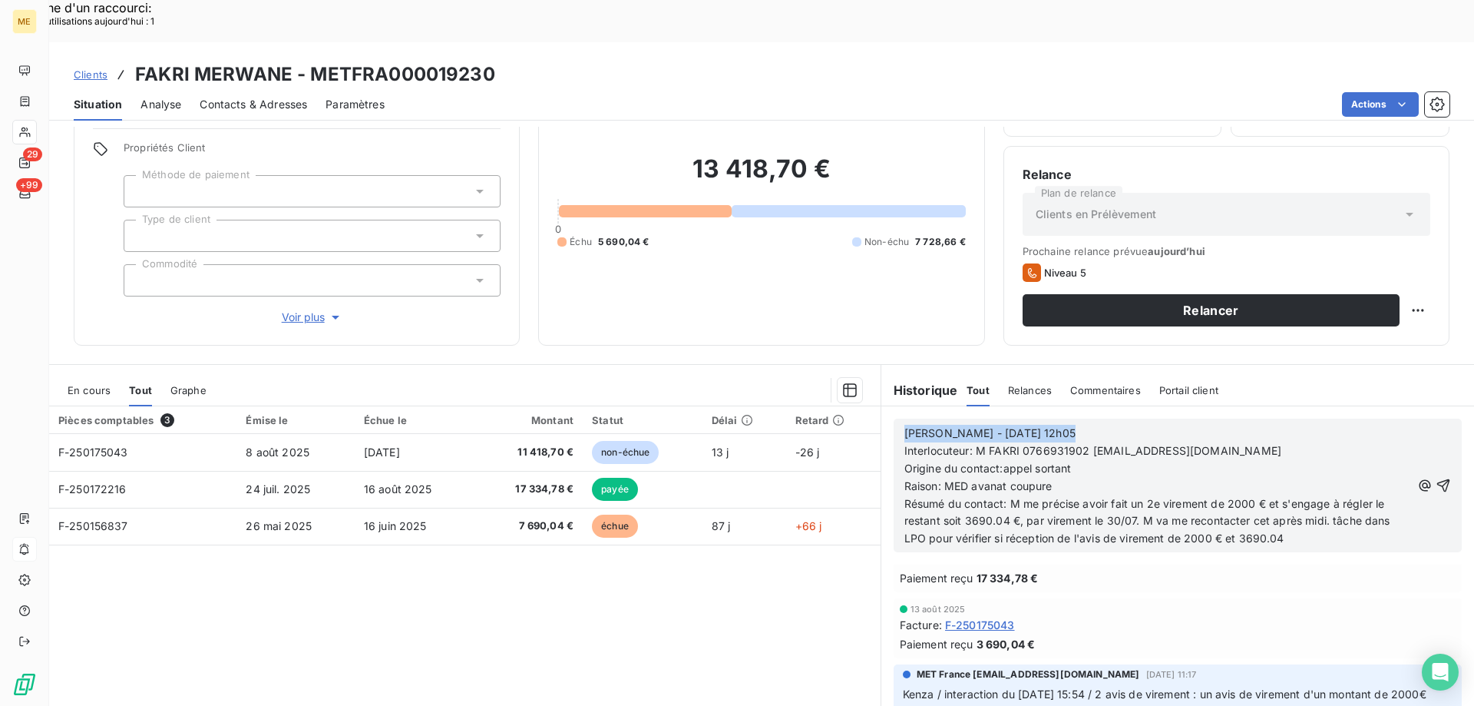
scroll to position [0, 0]
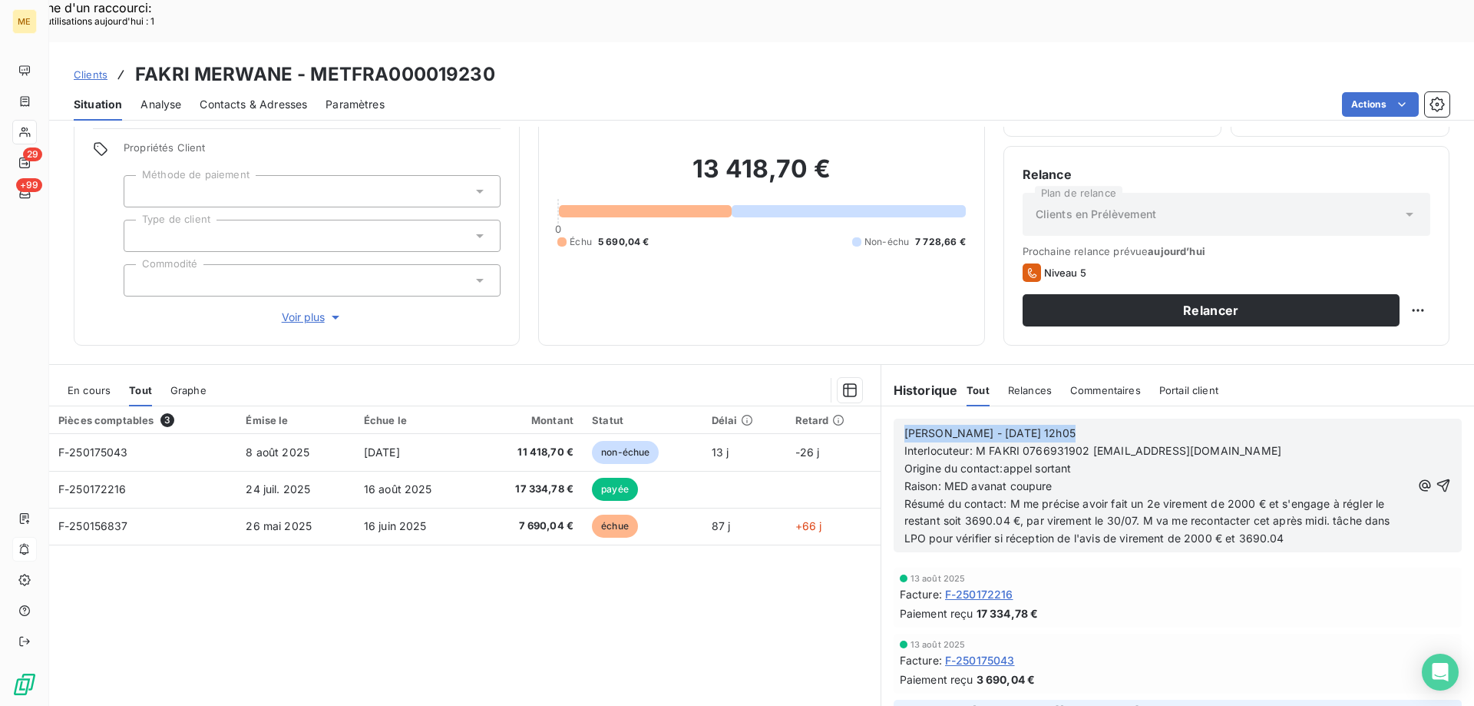
drag, startPoint x: 1037, startPoint y: 382, endPoint x: 889, endPoint y: 372, distance: 148.5
click at [889, 406] on div "[PERSON_NAME] - [DATE] 12h05 Interlocuteur: M FAKRI 0766931902 [EMAIL_ADDRESS][…" at bounding box center [1178, 485] width 593 height 158
click at [997, 462] on span "Origine du contact:appel sortant" at bounding box center [988, 468] width 167 height 13
drag, startPoint x: 941, startPoint y: 445, endPoint x: 1054, endPoint y: 445, distance: 112.9
click at [1054, 478] on p "Raison: MED avanat coupure" at bounding box center [1158, 487] width 507 height 18
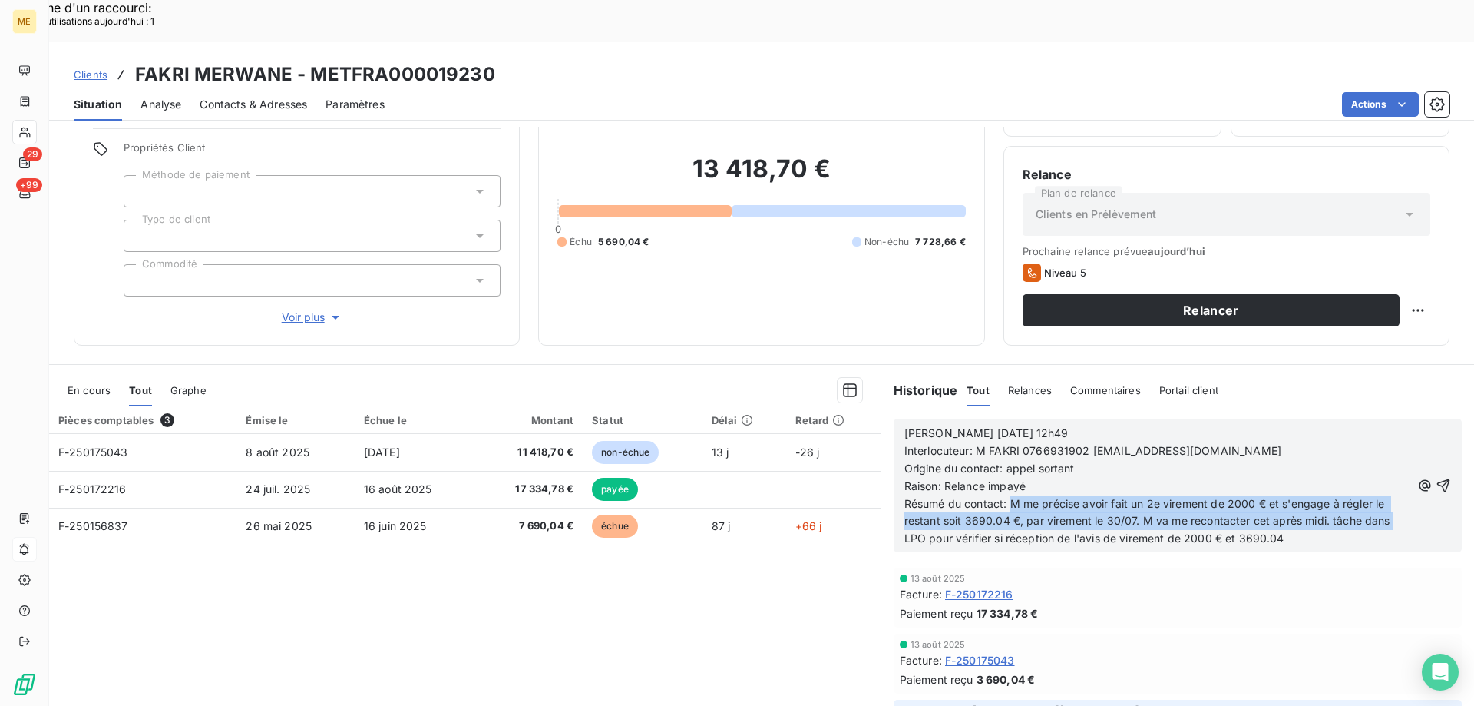
drag, startPoint x: 1006, startPoint y: 461, endPoint x: 1387, endPoint y: 481, distance: 381.4
click at [1387, 495] on p "Résumé du contact: M me précise avoir fait un 2e virement de 2000 € et s'engage…" at bounding box center [1158, 521] width 507 height 53
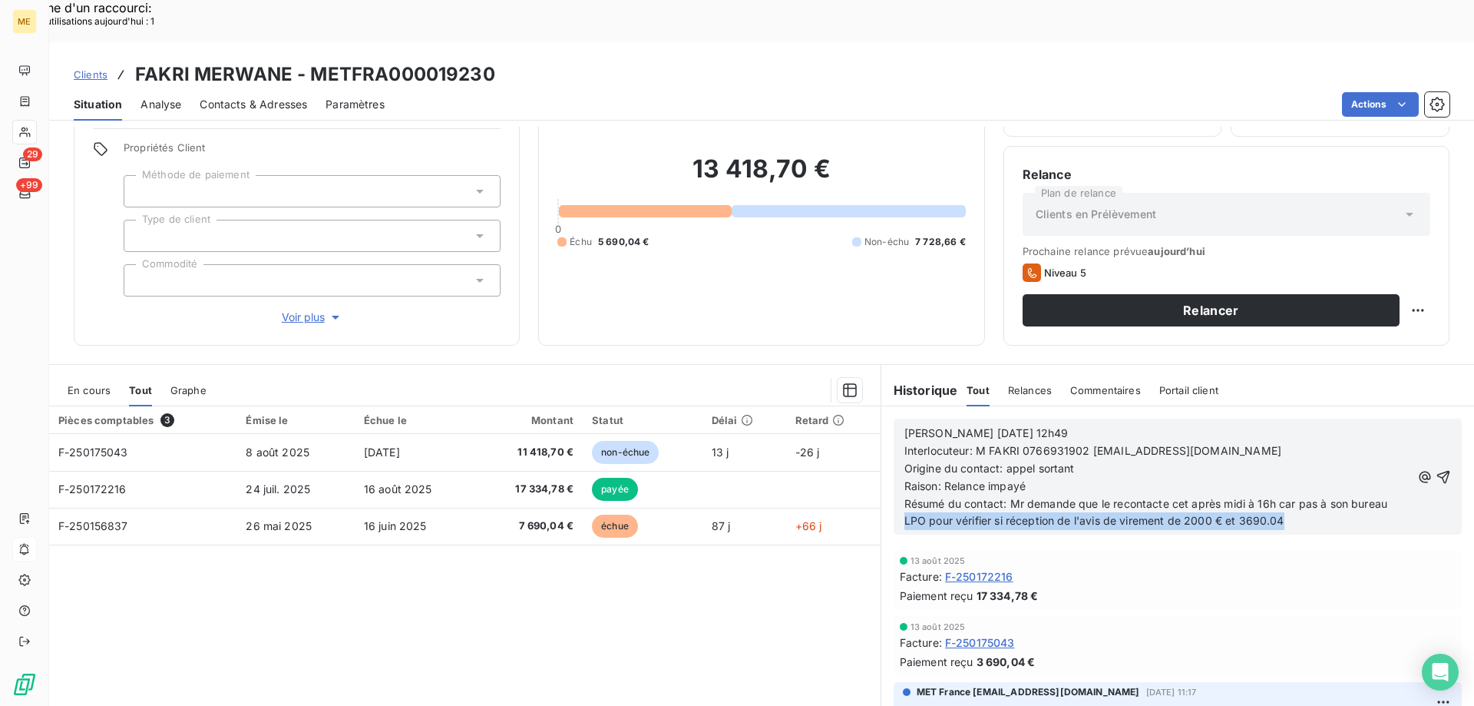
drag, startPoint x: 900, startPoint y: 472, endPoint x: 1290, endPoint y: 489, distance: 390.5
click at [1290, 489] on div "[PERSON_NAME] [DATE] 12h49 Interlocuteur: M FAKRI 0766931902 [EMAIL_ADDRESS][DO…" at bounding box center [1178, 477] width 568 height 116
click at [1392, 497] on span "Résumé du contact: Mr demande que le recontacte cet après midi à 16h car pas à …" at bounding box center [1287, 512] width 764 height 31
click at [1438, 470] on icon "button" at bounding box center [1444, 476] width 13 height 13
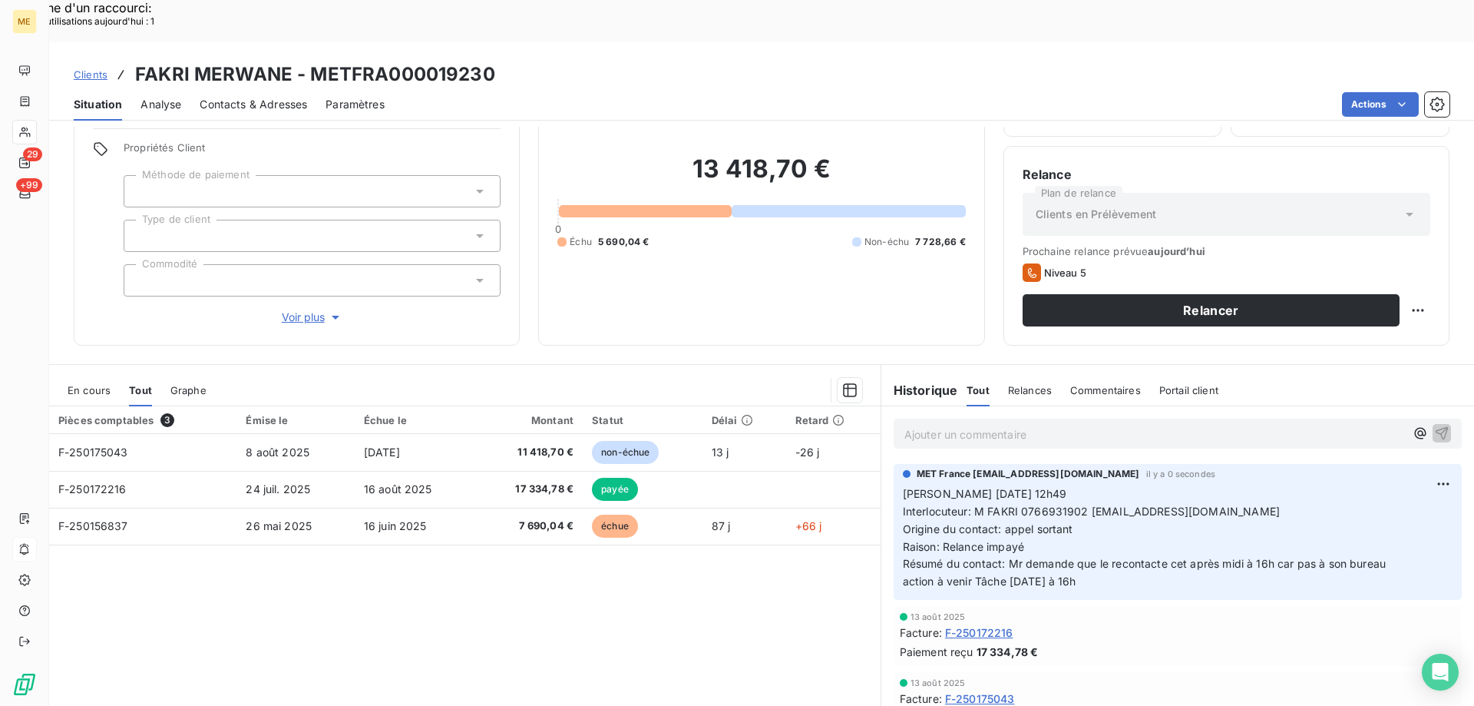
drag, startPoint x: 1107, startPoint y: 533, endPoint x: 907, endPoint y: 451, distance: 215.9
click at [895, 464] on div "MET France [EMAIL_ADDRESS][DOMAIN_NAME] il y a 0 secondes [PERSON_NAME] [DATE] …" at bounding box center [1178, 532] width 568 height 136
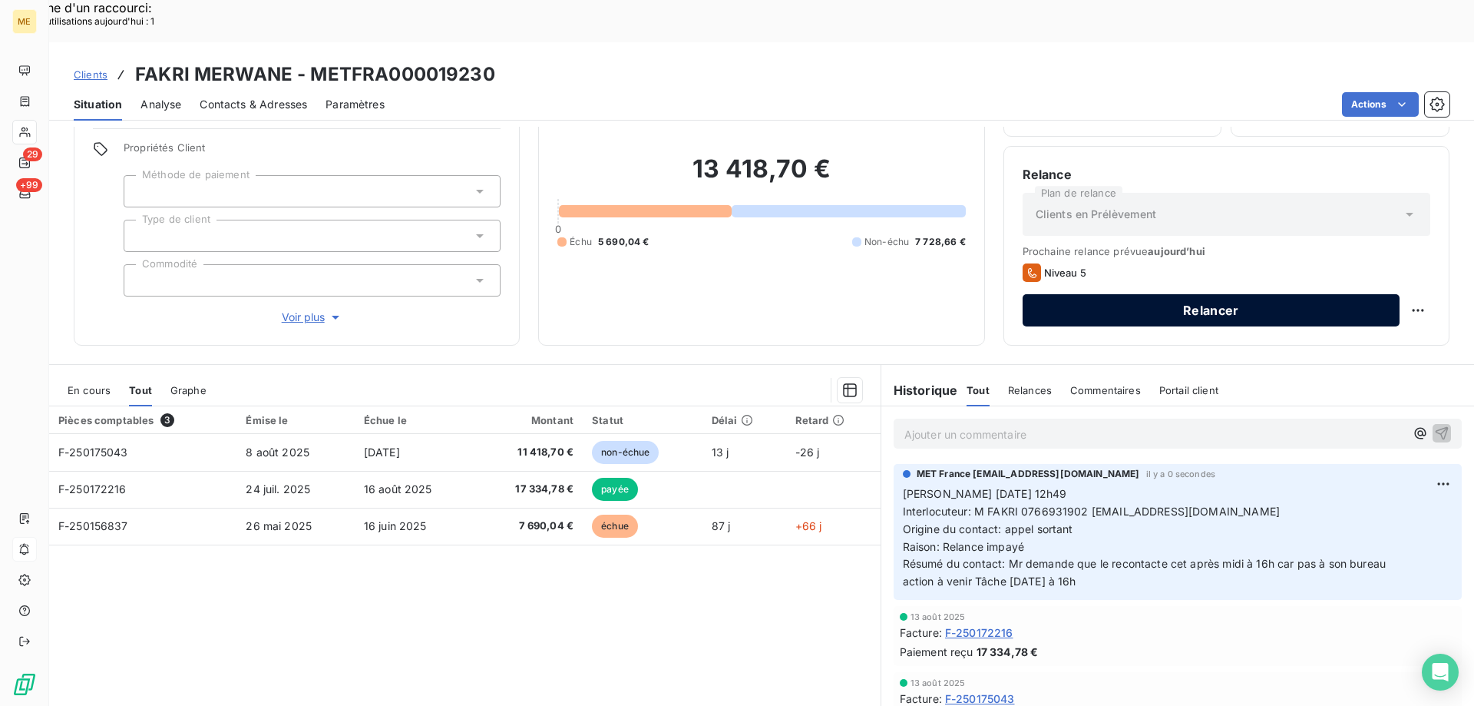
click at [1290, 294] on button "Relancer" at bounding box center [1211, 310] width 377 height 32
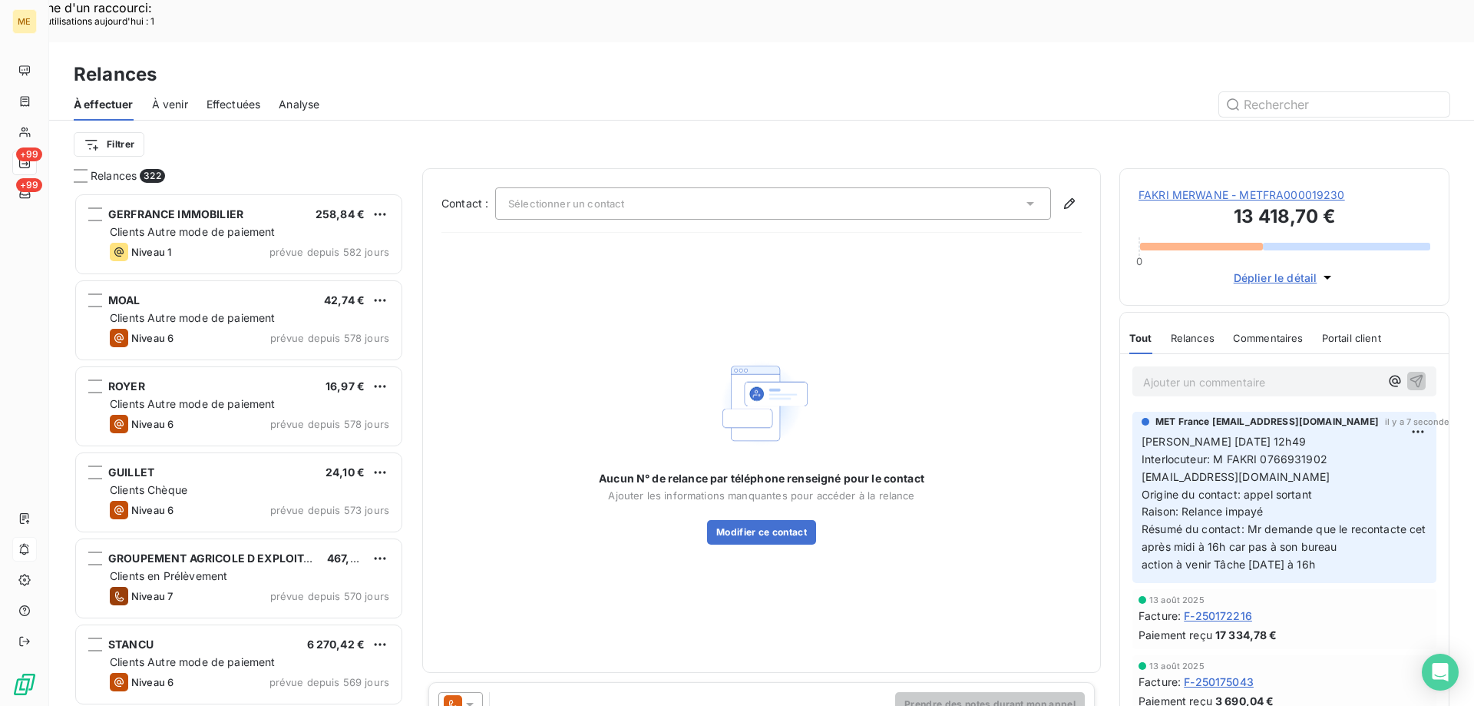
scroll to position [544, 319]
click at [1213, 187] on span "FAKRI MERWANE - METFRA000019230" at bounding box center [1285, 194] width 292 height 15
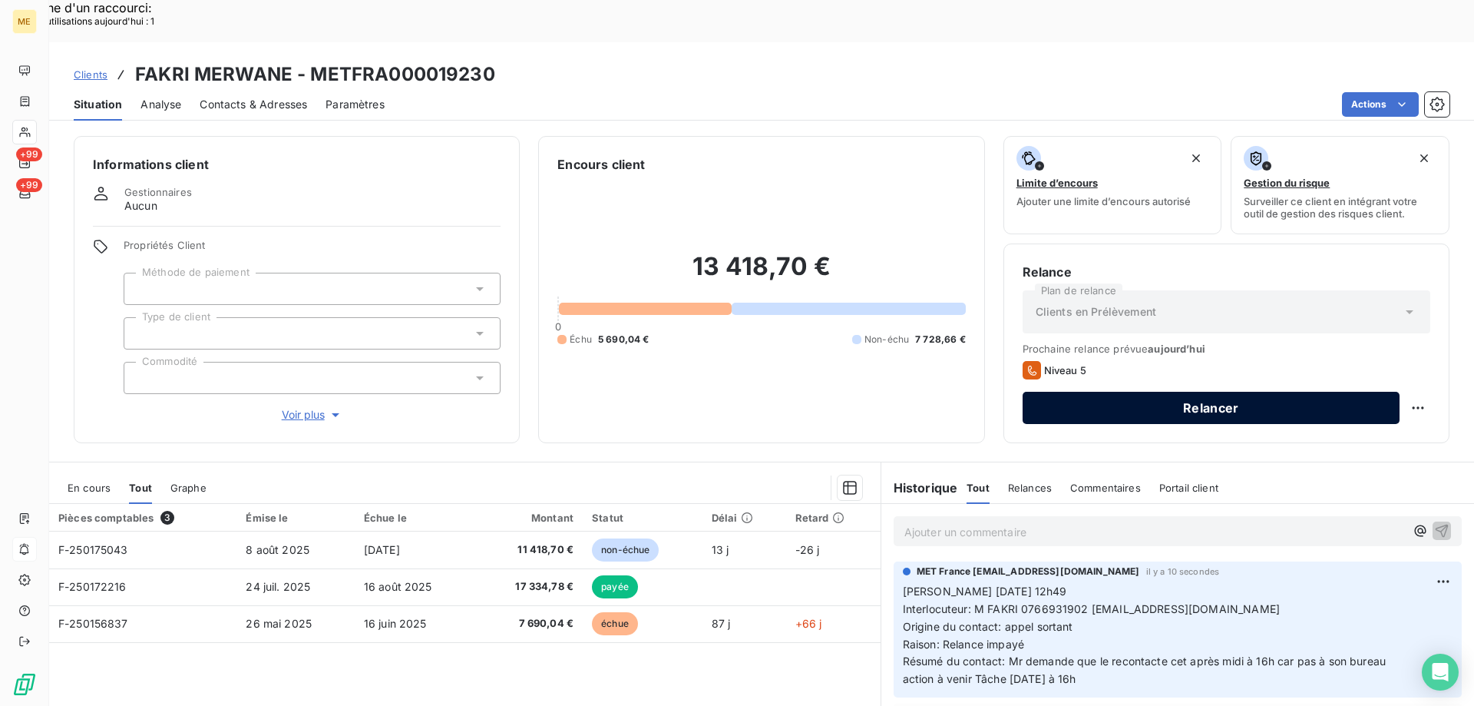
click at [1226, 392] on button "Relancer" at bounding box center [1211, 408] width 377 height 32
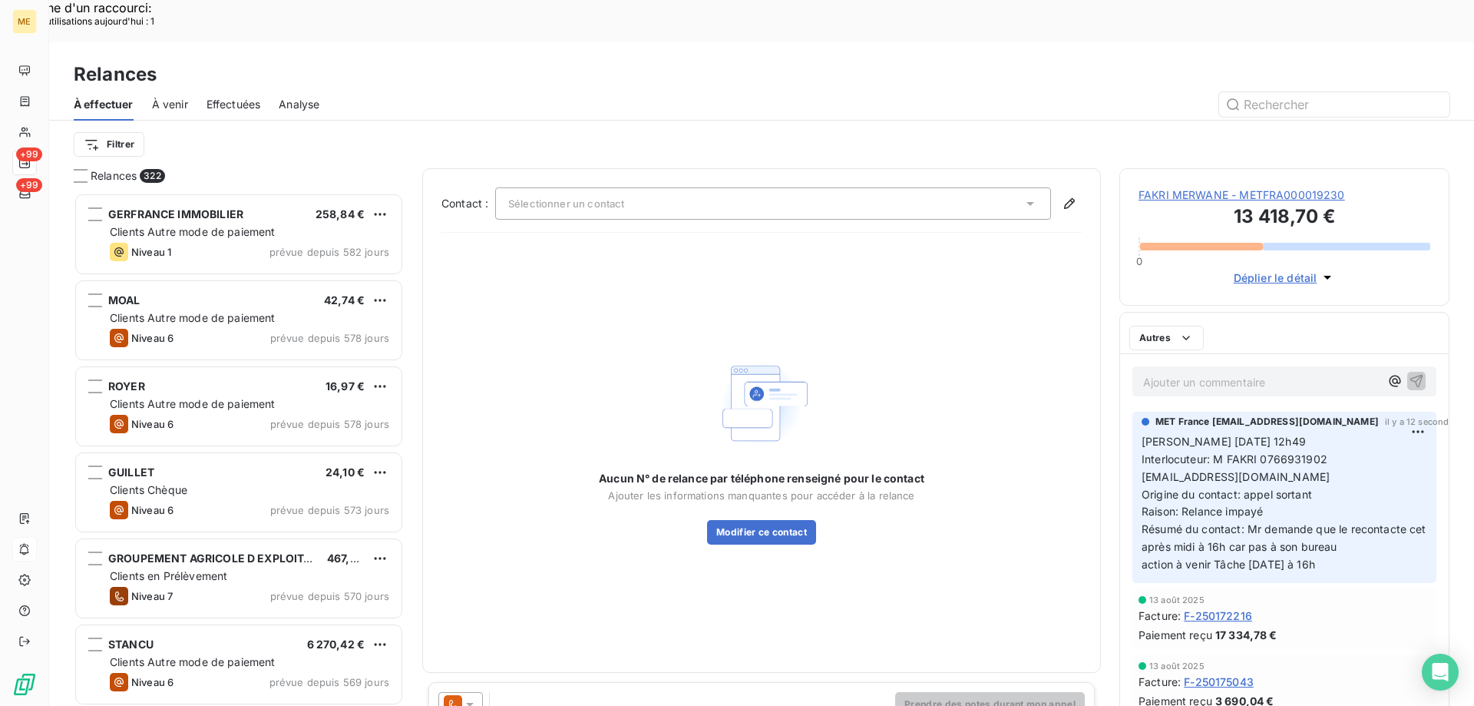
scroll to position [544, 319]
click at [710, 187] on div "Sélectionner un contact" at bounding box center [773, 203] width 556 height 32
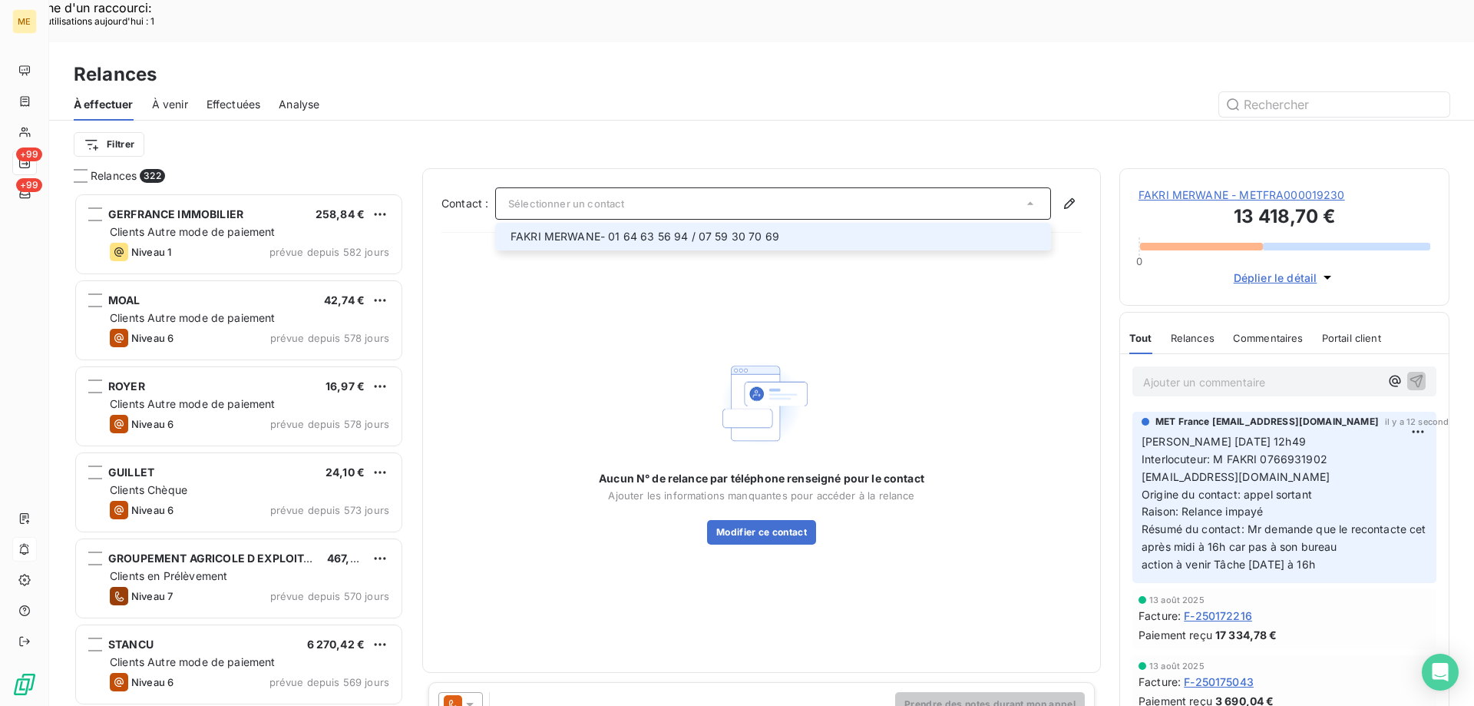
click at [505, 237] on div at bounding box center [505, 237] width 0 height 0
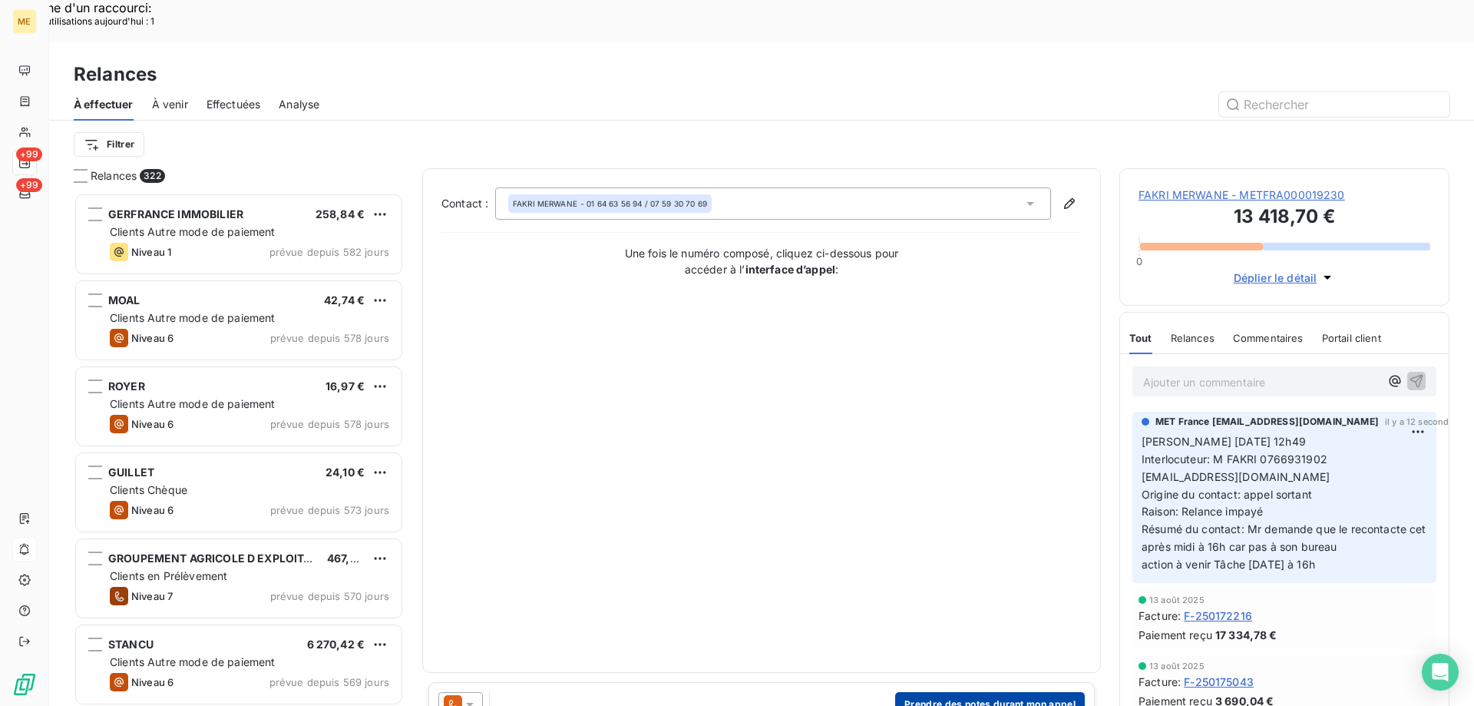
click at [955, 692] on button "Prendre des notes durant mon appel" at bounding box center [990, 704] width 190 height 25
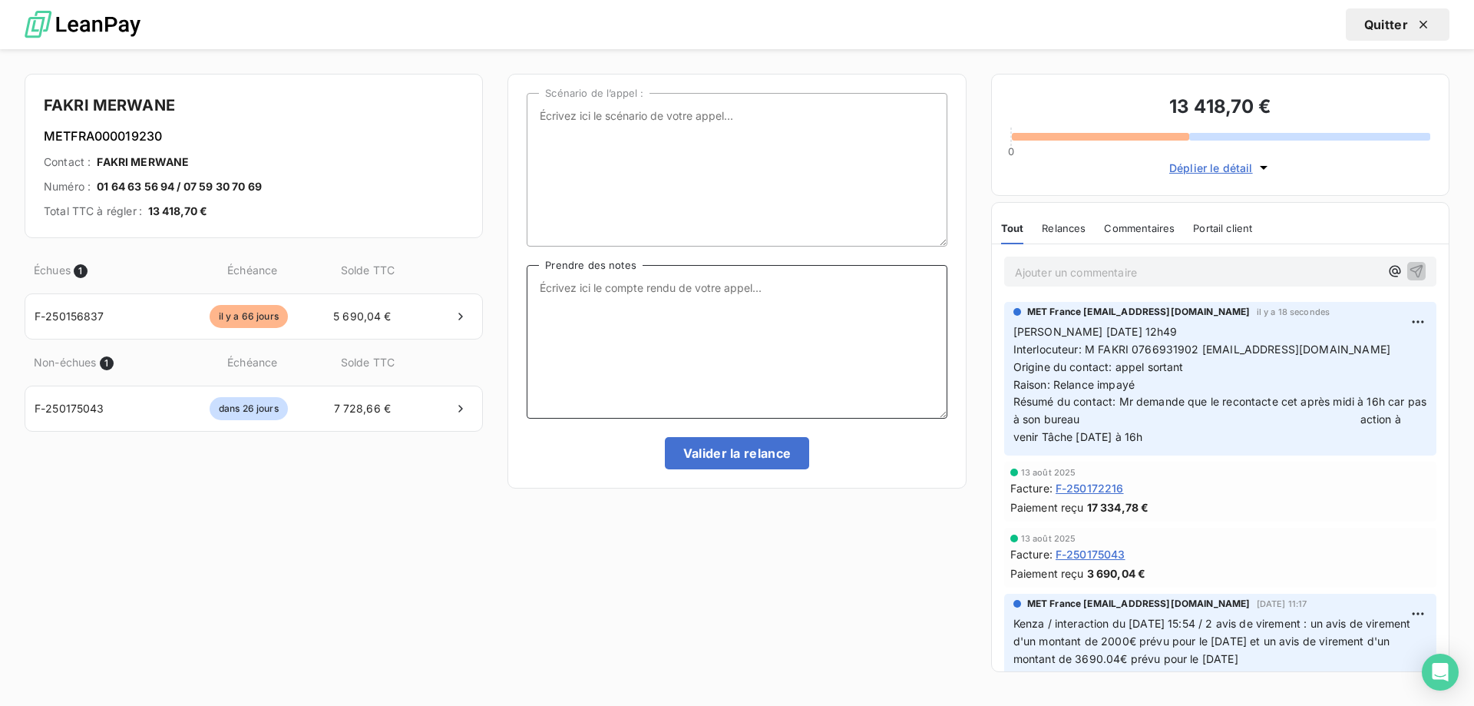
click at [643, 313] on textarea "Prendre des notes" at bounding box center [737, 342] width 420 height 154
paste textarea "[PERSON_NAME] [DATE] 12h49 Interlocuteur: M FAKRI 0766931902 [EMAIL_ADDRESS][DO…"
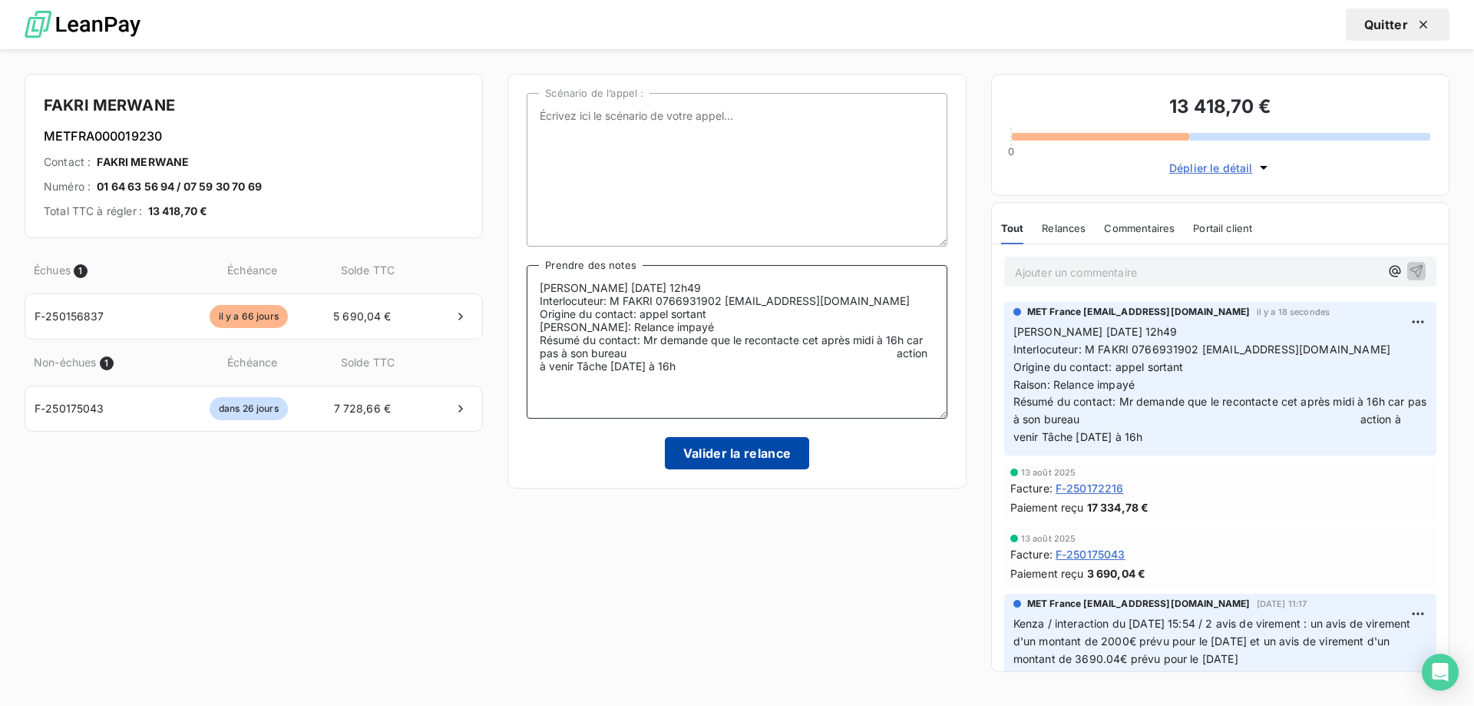
type textarea "[PERSON_NAME] [DATE] 12h49 Interlocuteur: M FAKRI 0766931902 [EMAIL_ADDRESS][DO…"
click at [726, 458] on button "Valider la relance" at bounding box center [737, 453] width 145 height 32
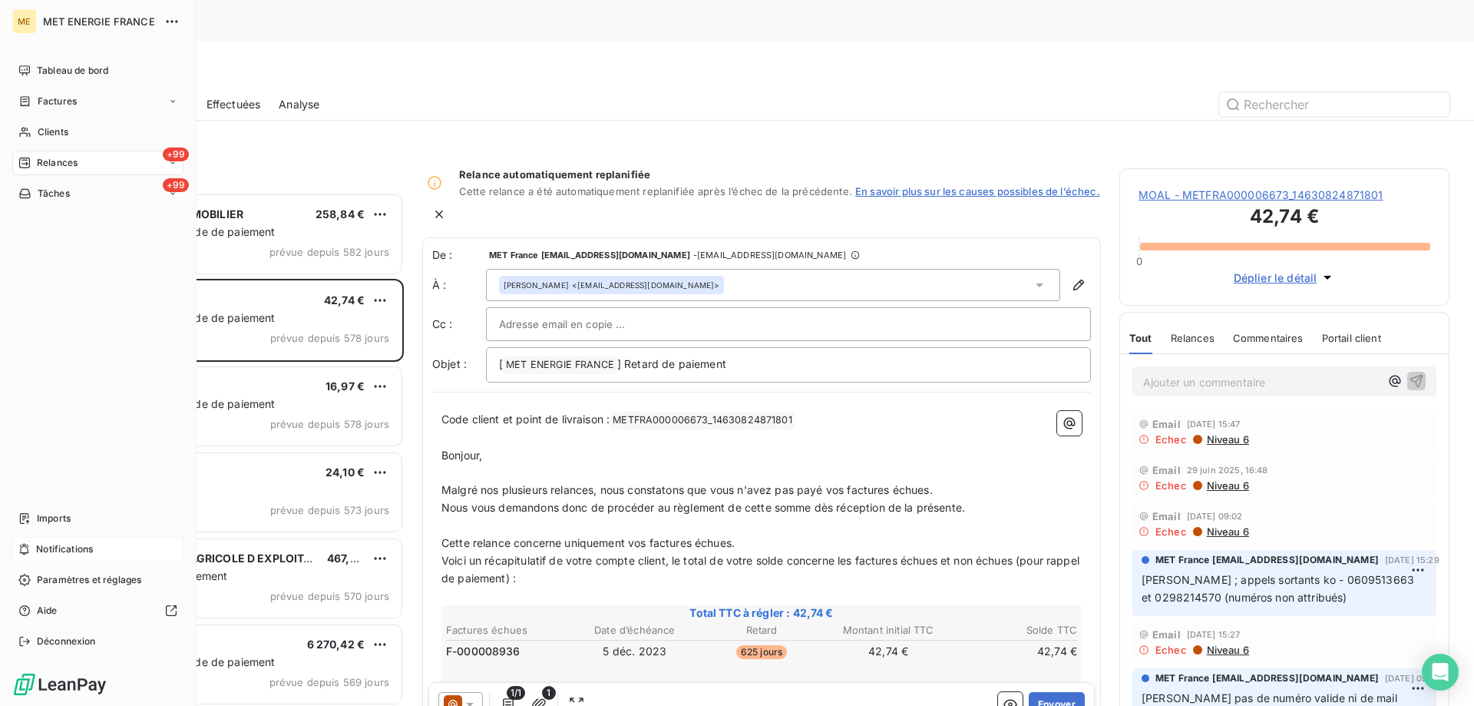
click at [106, 158] on div "+99 Relances" at bounding box center [97, 163] width 171 height 25
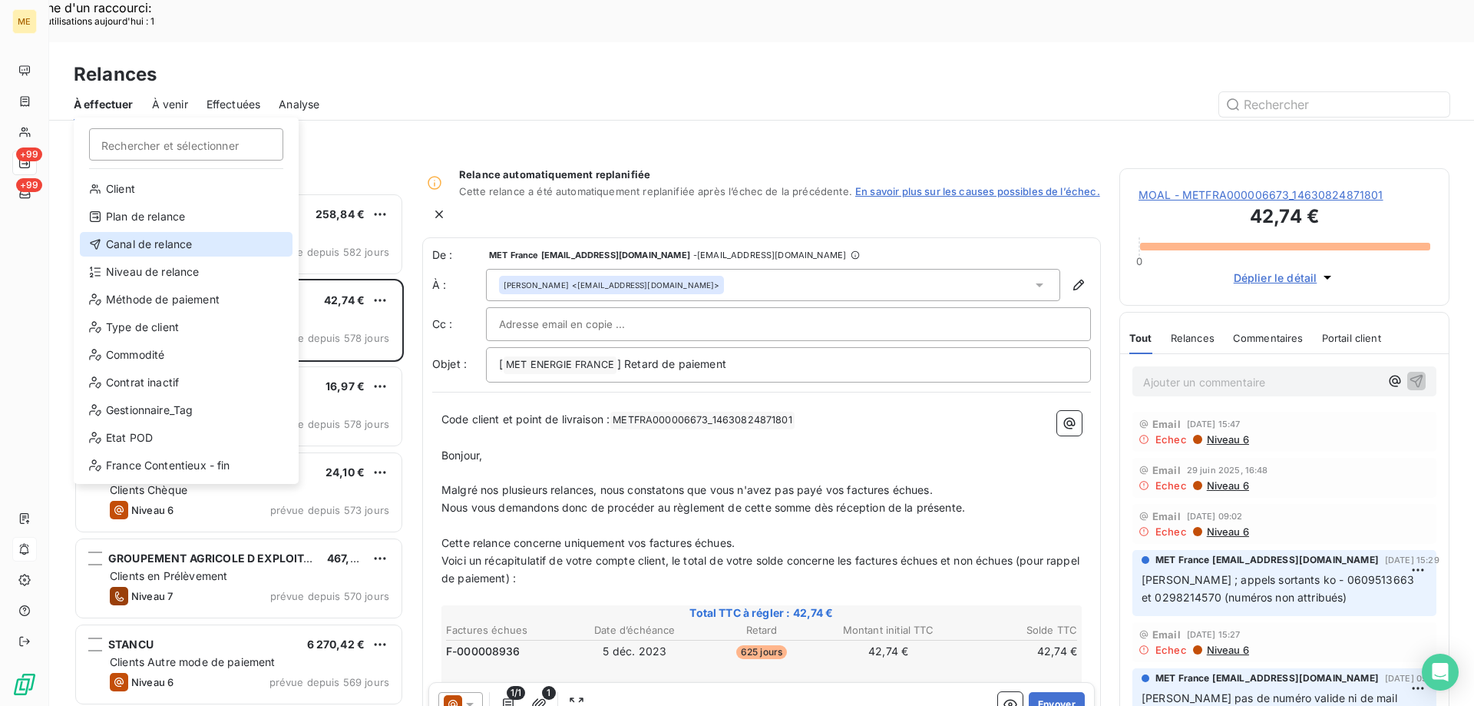
click at [158, 245] on div "Canal de relance" at bounding box center [186, 244] width 213 height 25
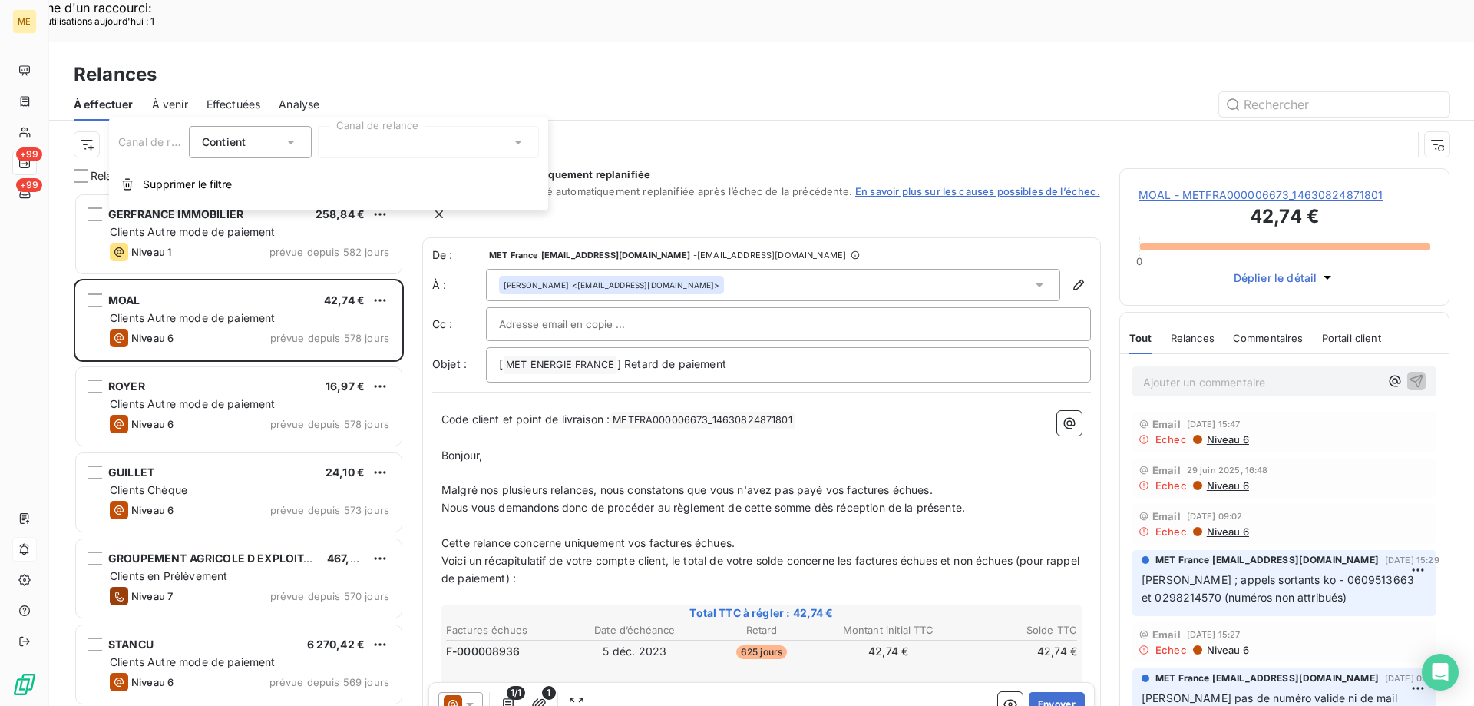
click at [405, 129] on div at bounding box center [428, 142] width 221 height 32
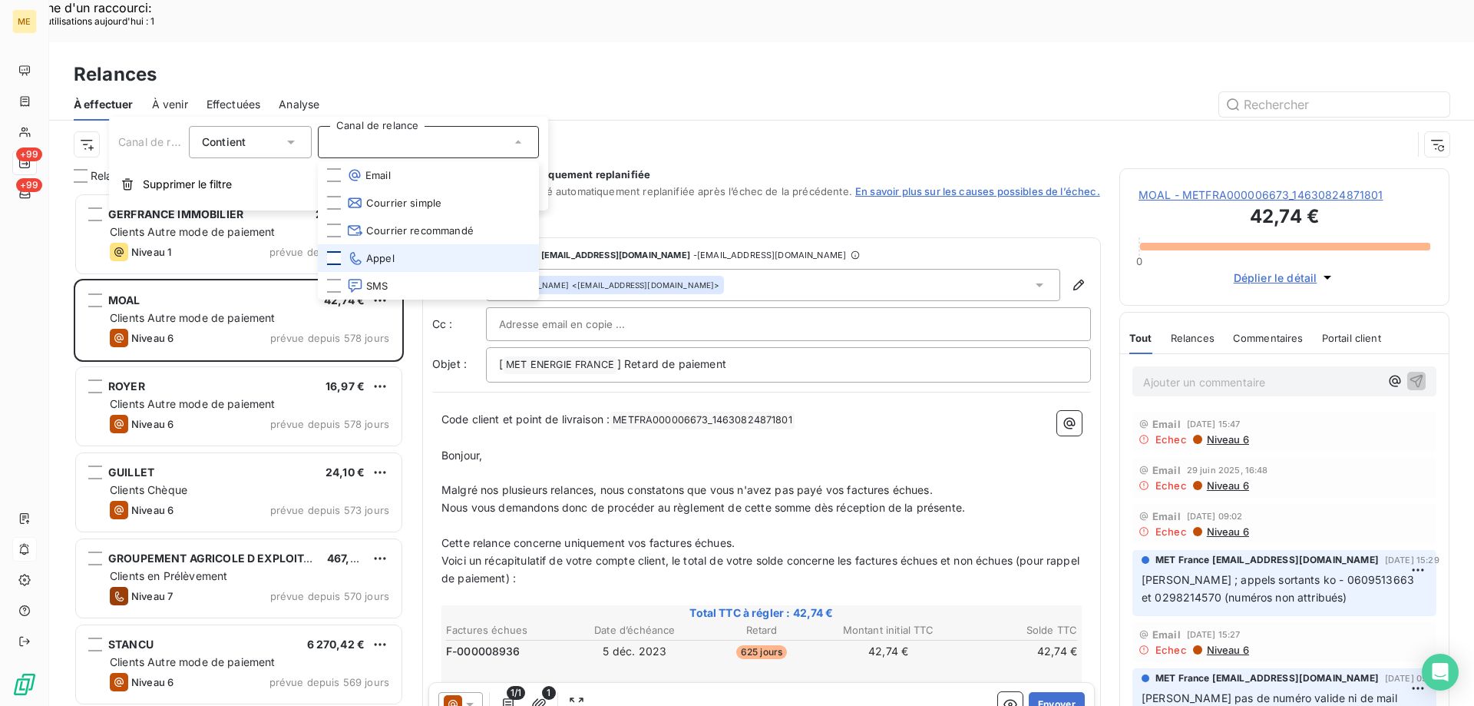
click at [333, 260] on div at bounding box center [334, 258] width 14 height 14
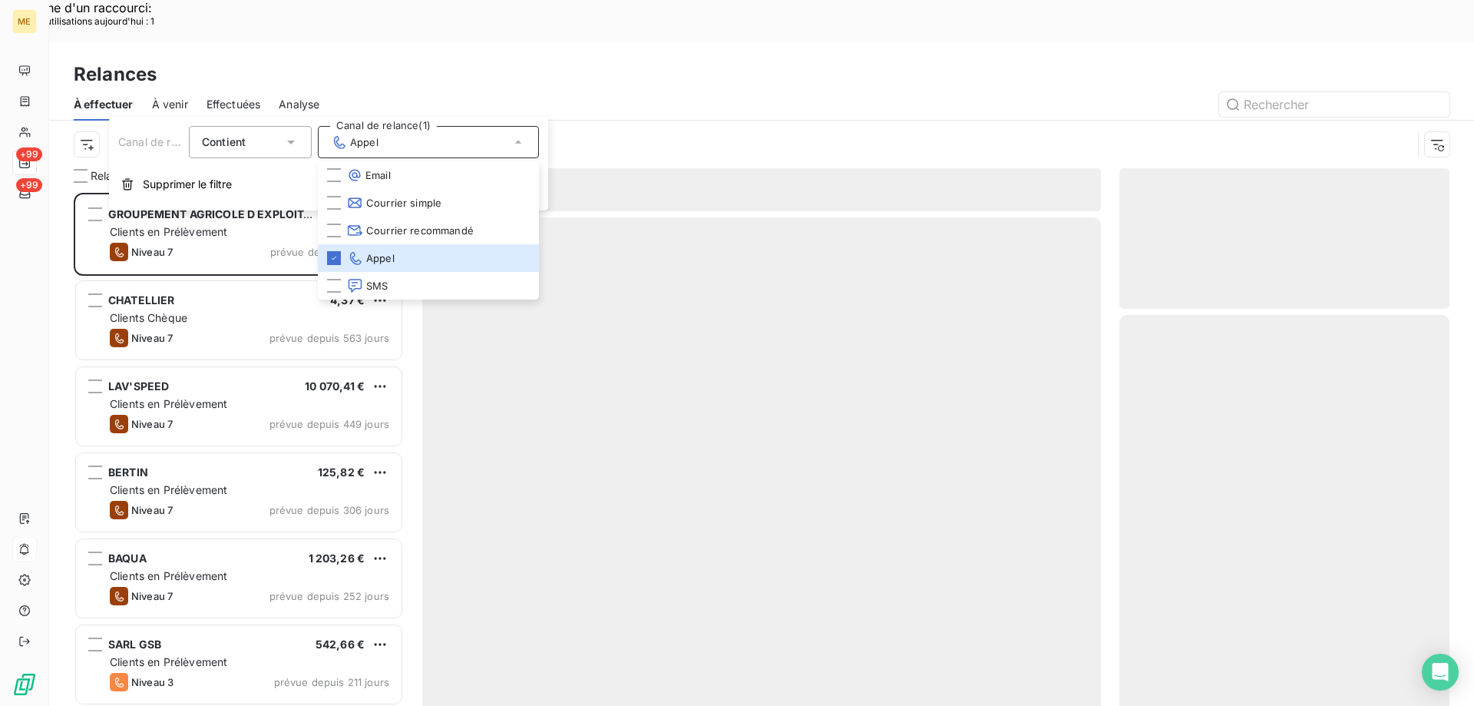
scroll to position [544, 319]
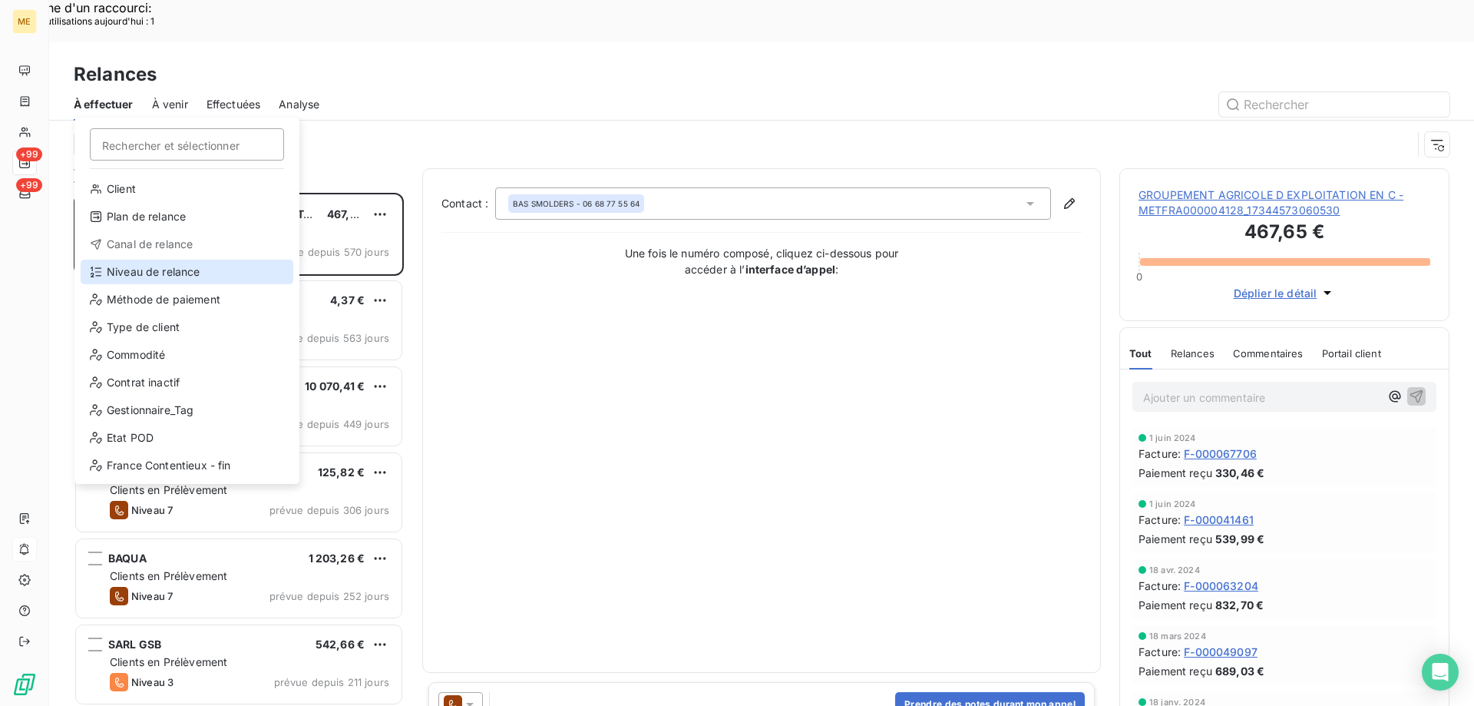
click at [181, 276] on div "Niveau de relance" at bounding box center [187, 272] width 213 height 25
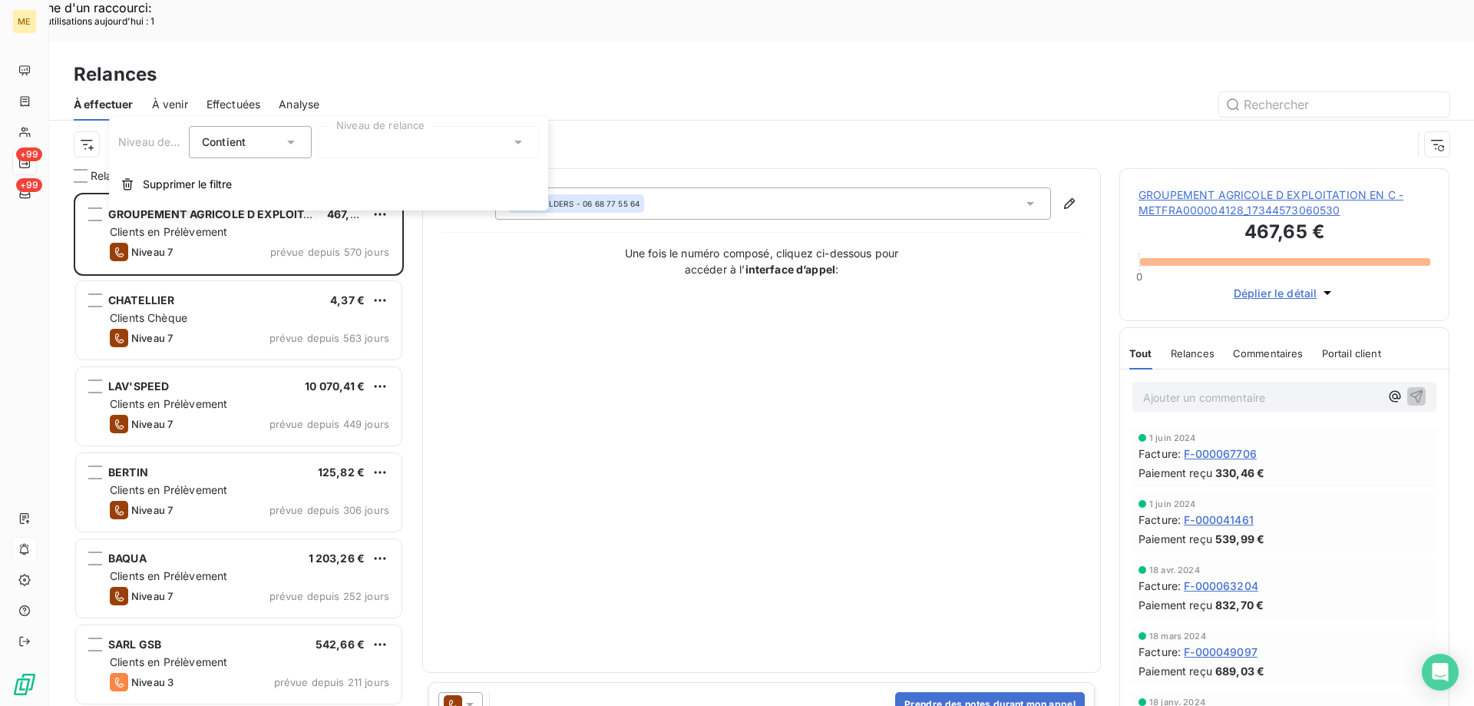
click at [380, 146] on div at bounding box center [428, 142] width 221 height 32
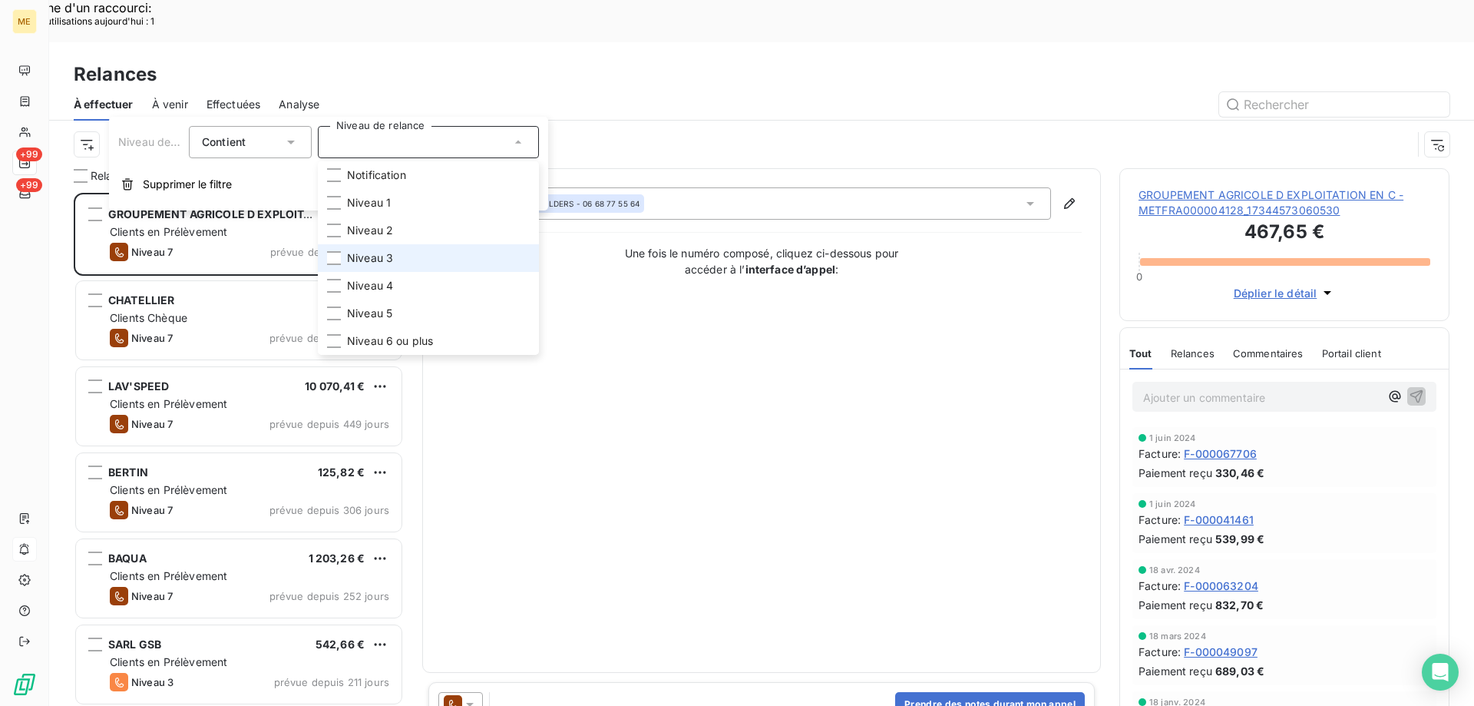
click at [323, 258] on li "Niveau 3" at bounding box center [428, 258] width 221 height 28
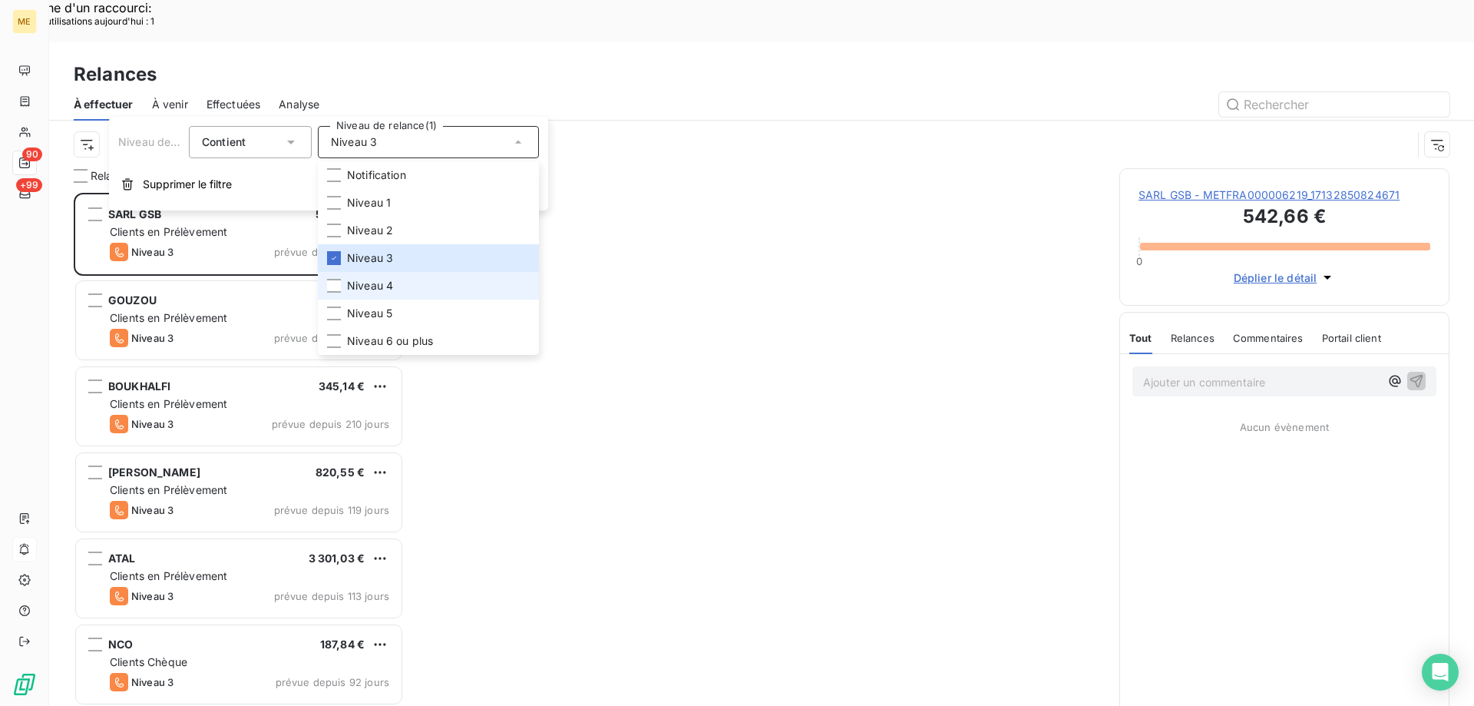
scroll to position [544, 319]
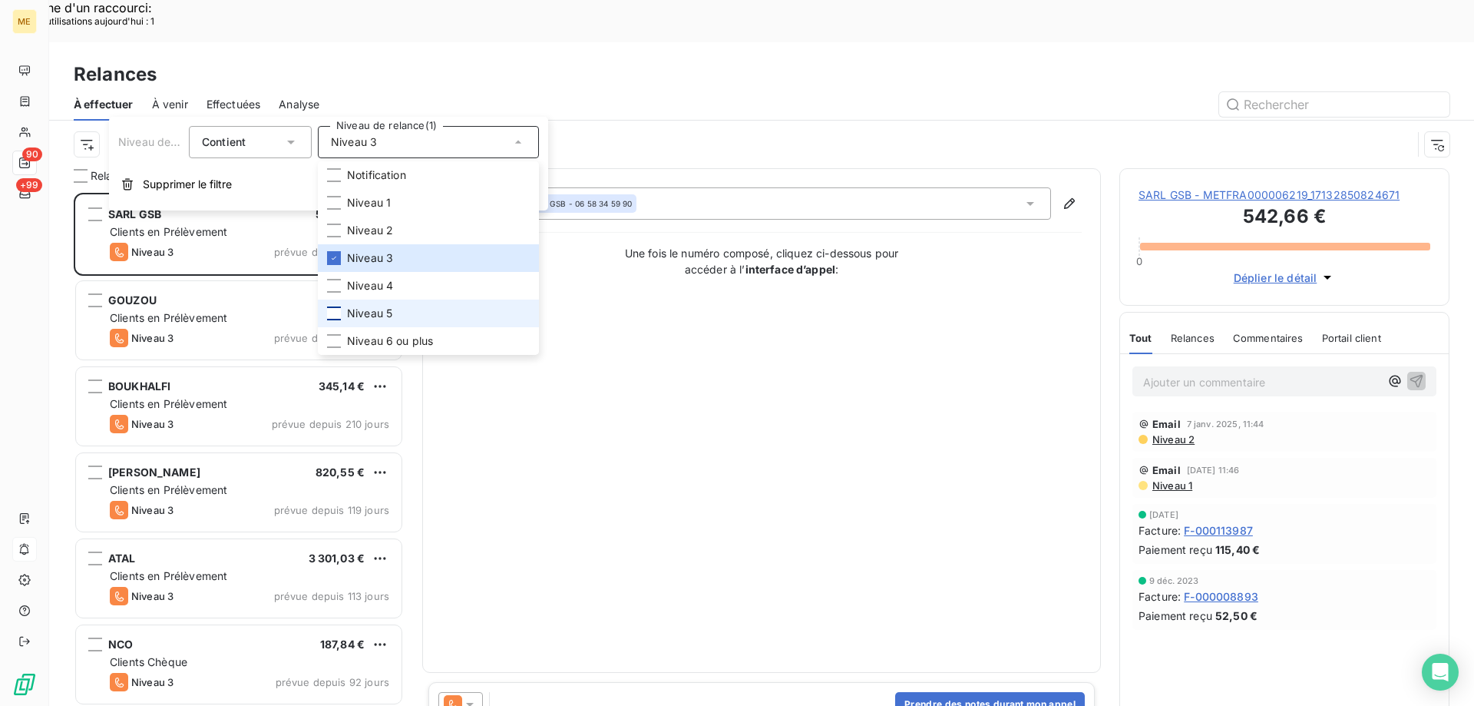
click at [334, 312] on div at bounding box center [334, 313] width 14 height 14
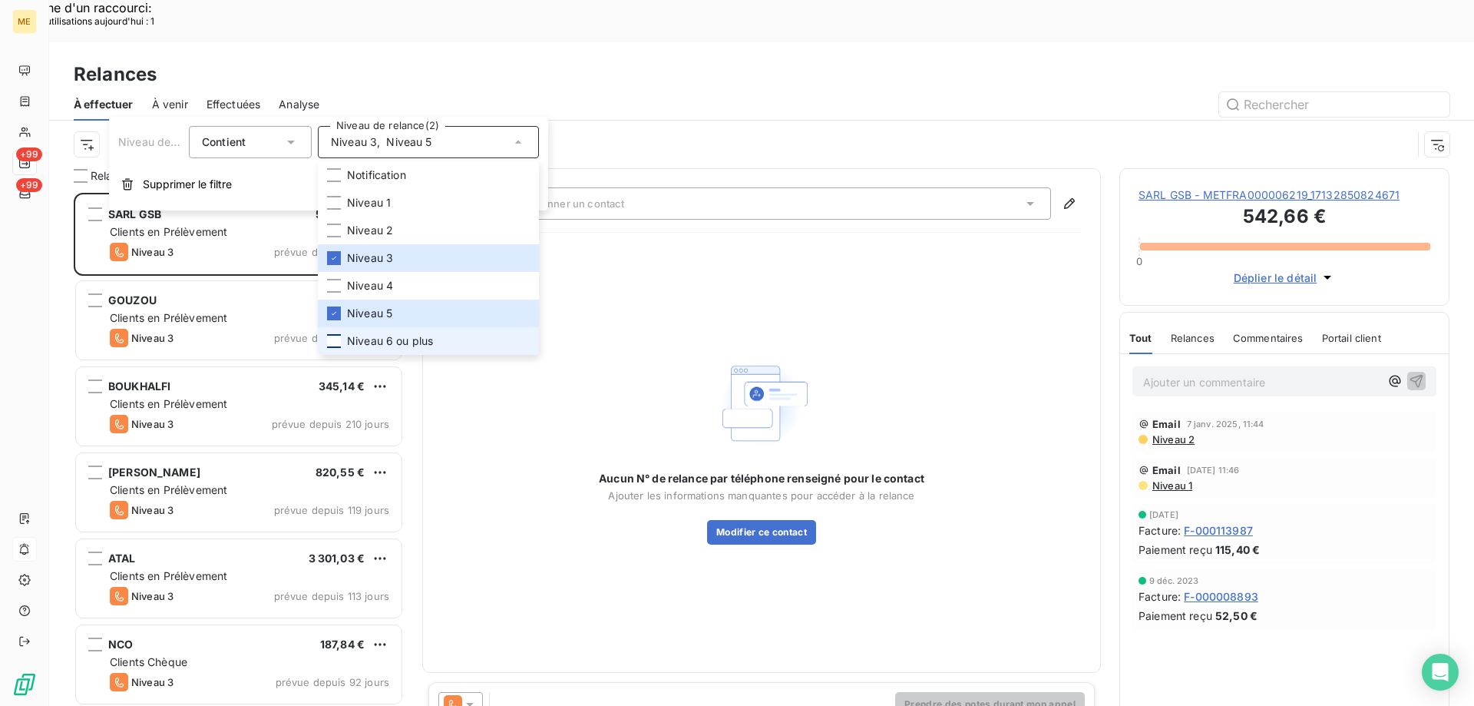
click at [339, 340] on div at bounding box center [334, 341] width 14 height 14
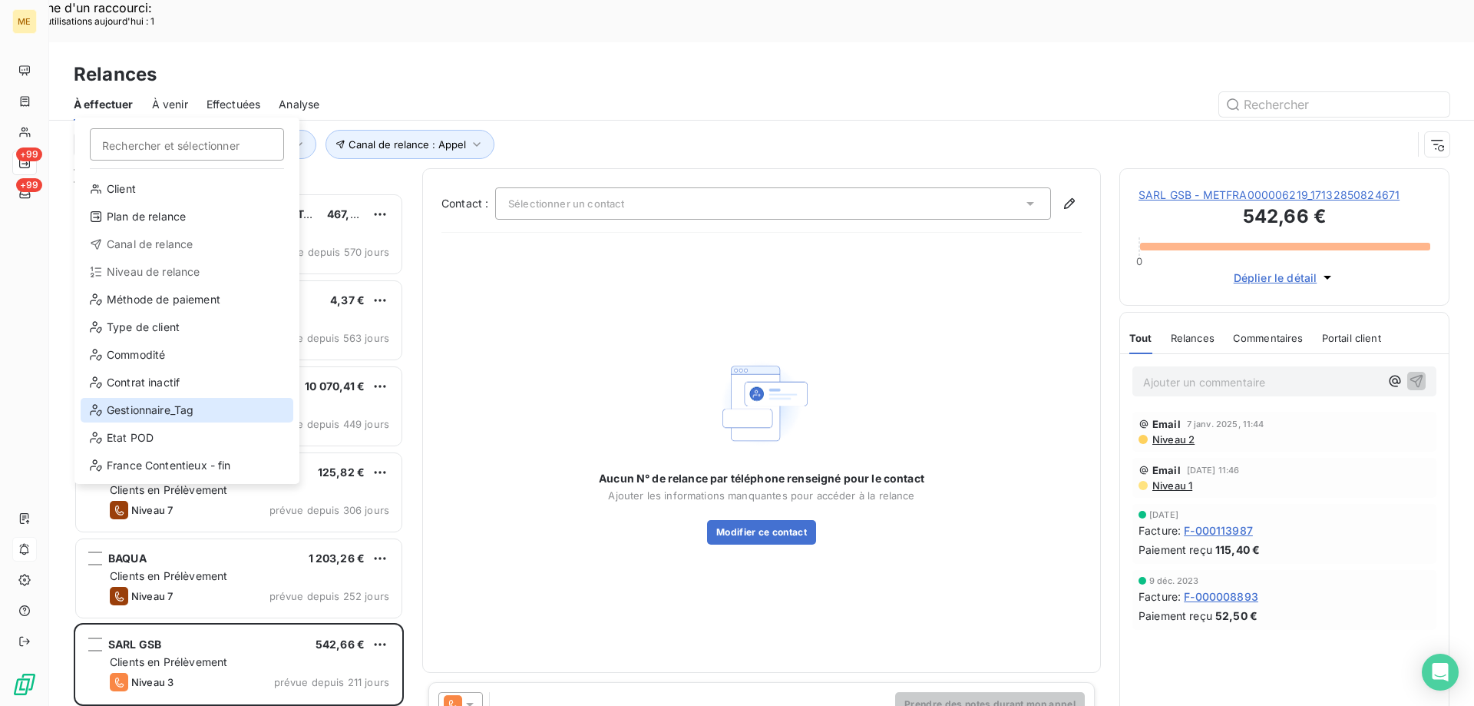
click at [203, 401] on div "Gestionnaire_Tag" at bounding box center [187, 410] width 213 height 25
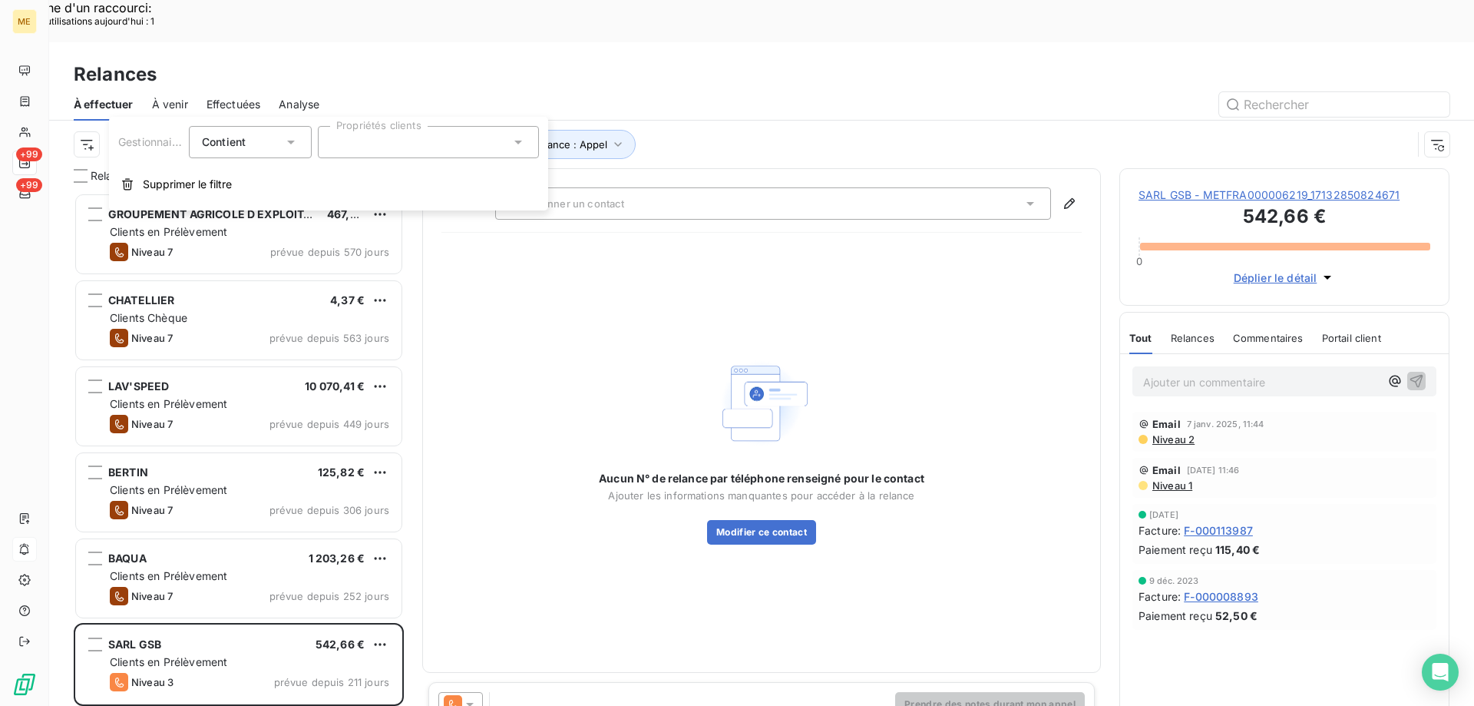
click at [389, 144] on div at bounding box center [428, 142] width 221 height 32
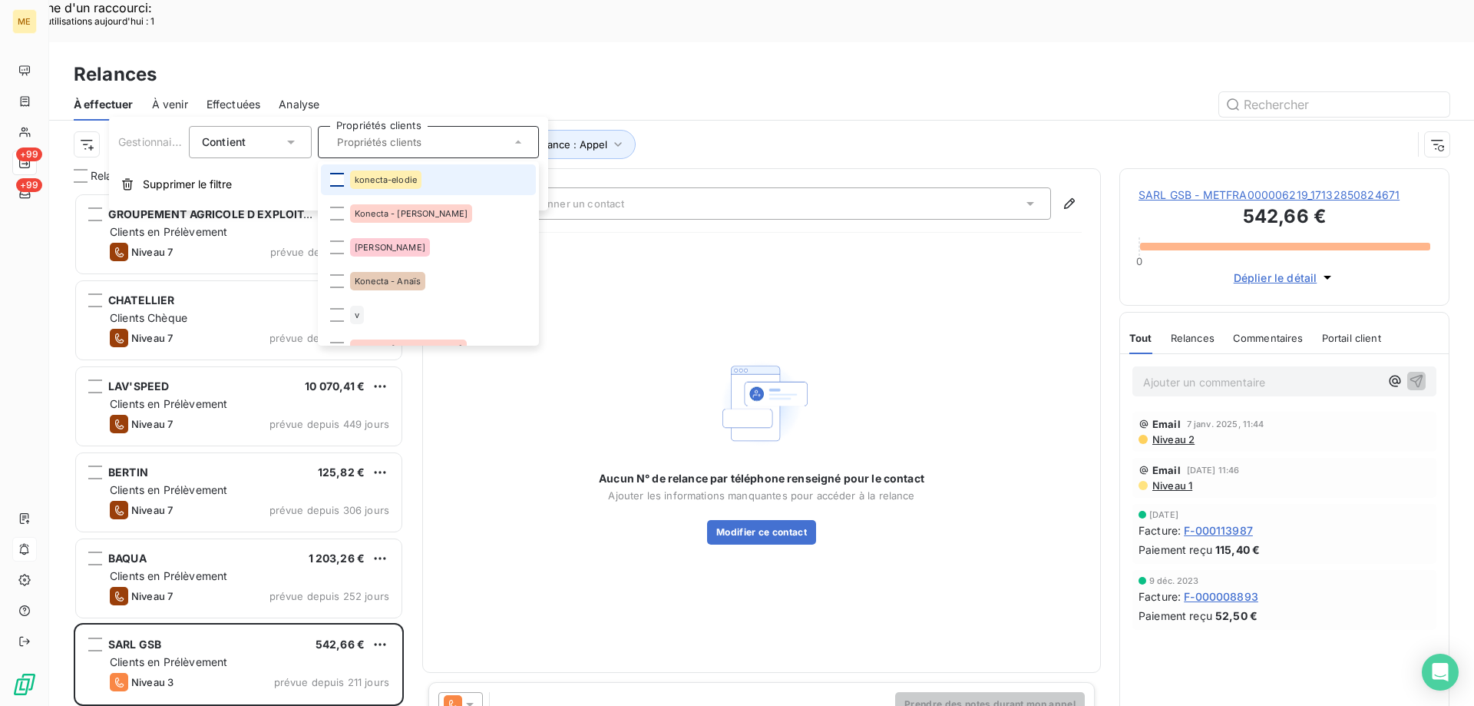
click at [336, 180] on div at bounding box center [337, 180] width 14 height 14
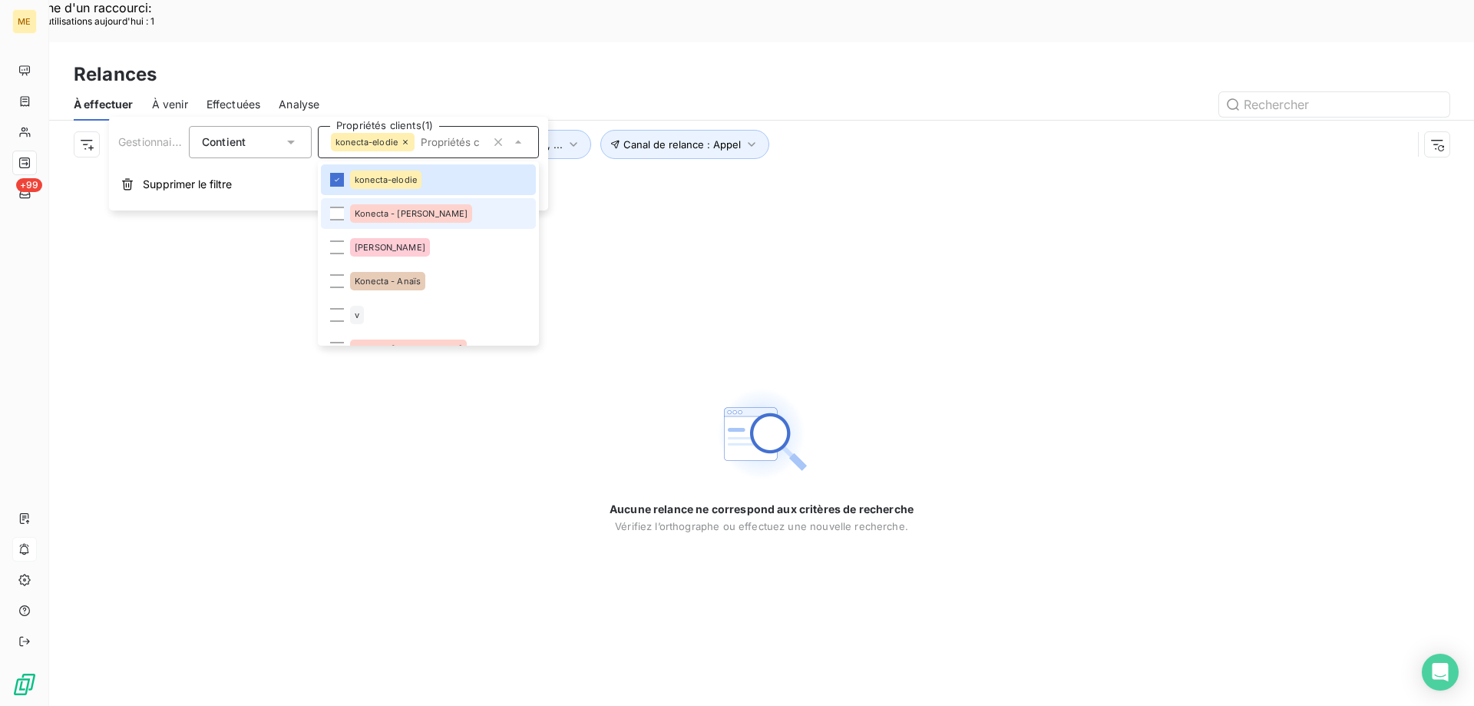
click at [344, 216] on li "Konecta - [PERSON_NAME]" at bounding box center [428, 213] width 215 height 31
click at [336, 276] on div at bounding box center [337, 281] width 14 height 14
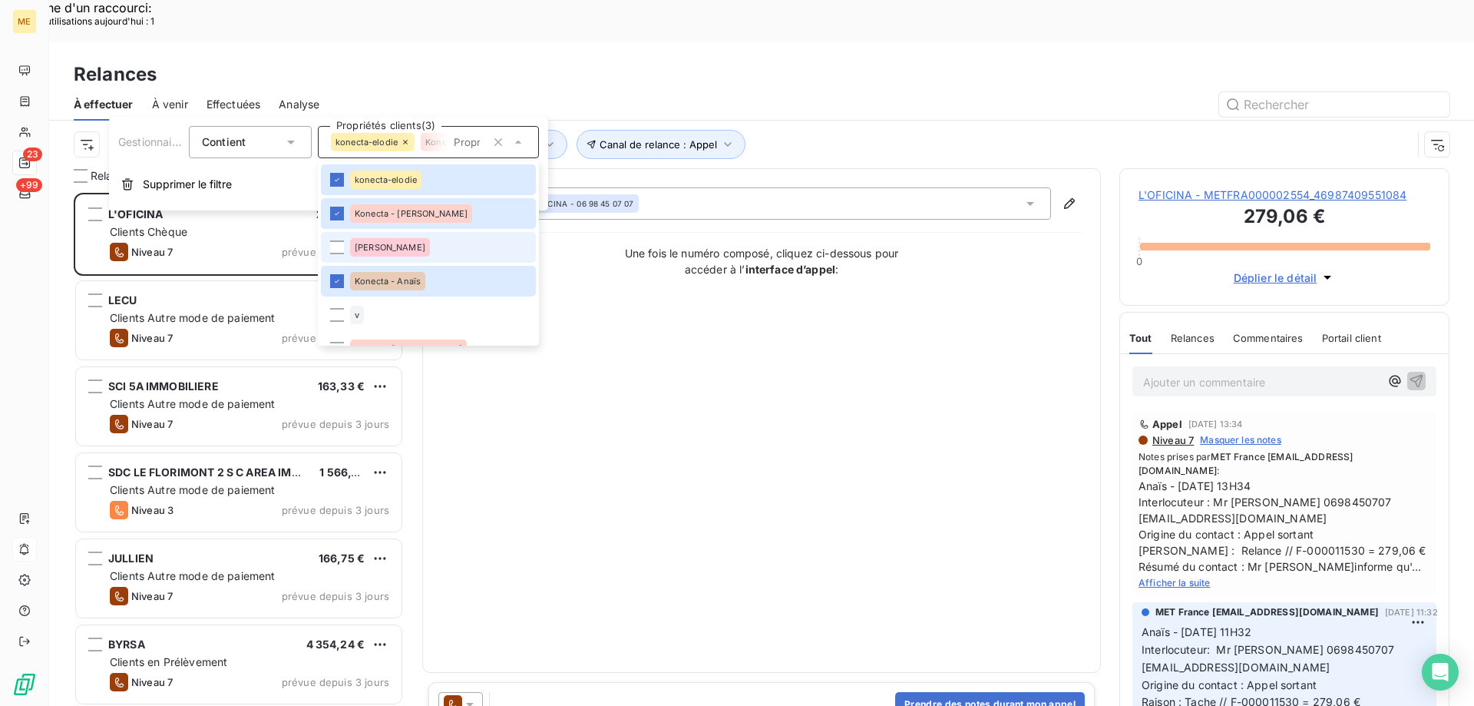
scroll to position [154, 0]
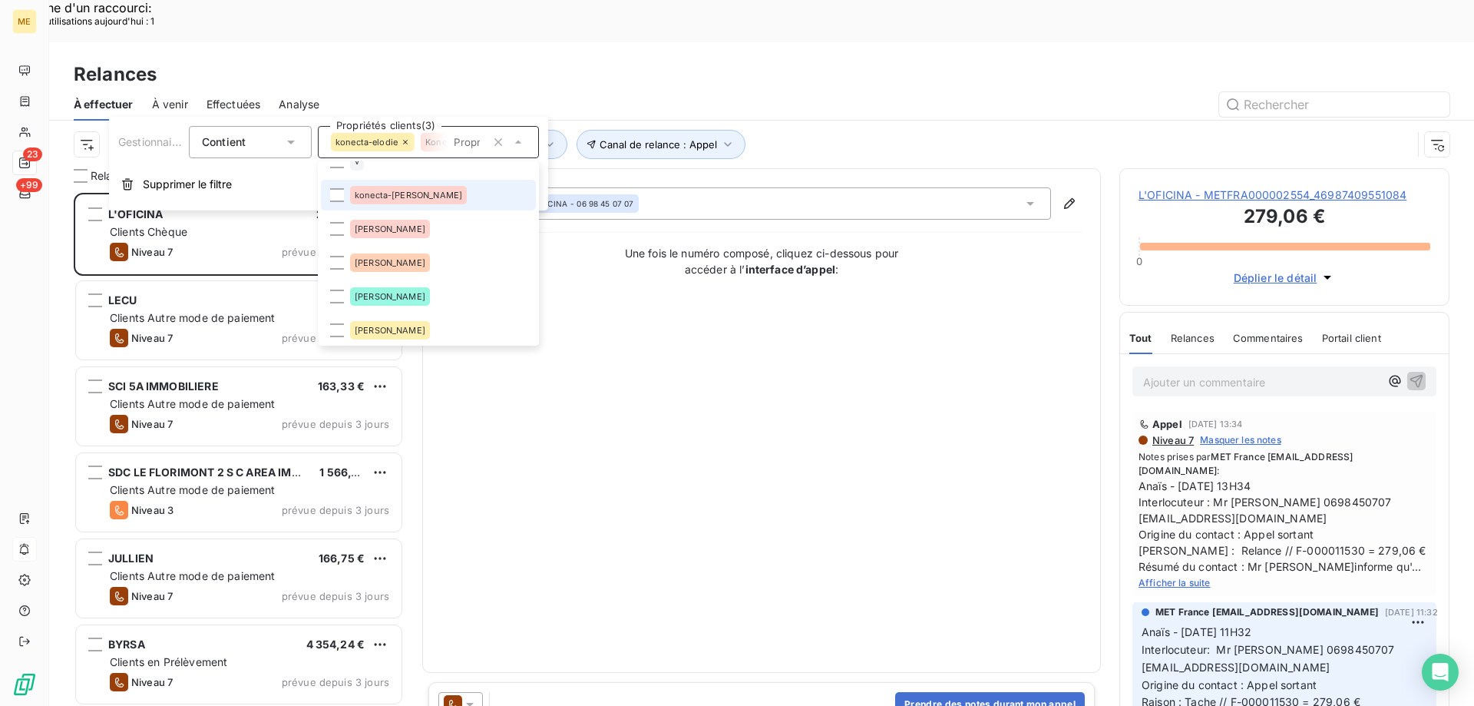
click at [328, 194] on li "konecta-[PERSON_NAME]" at bounding box center [428, 195] width 215 height 31
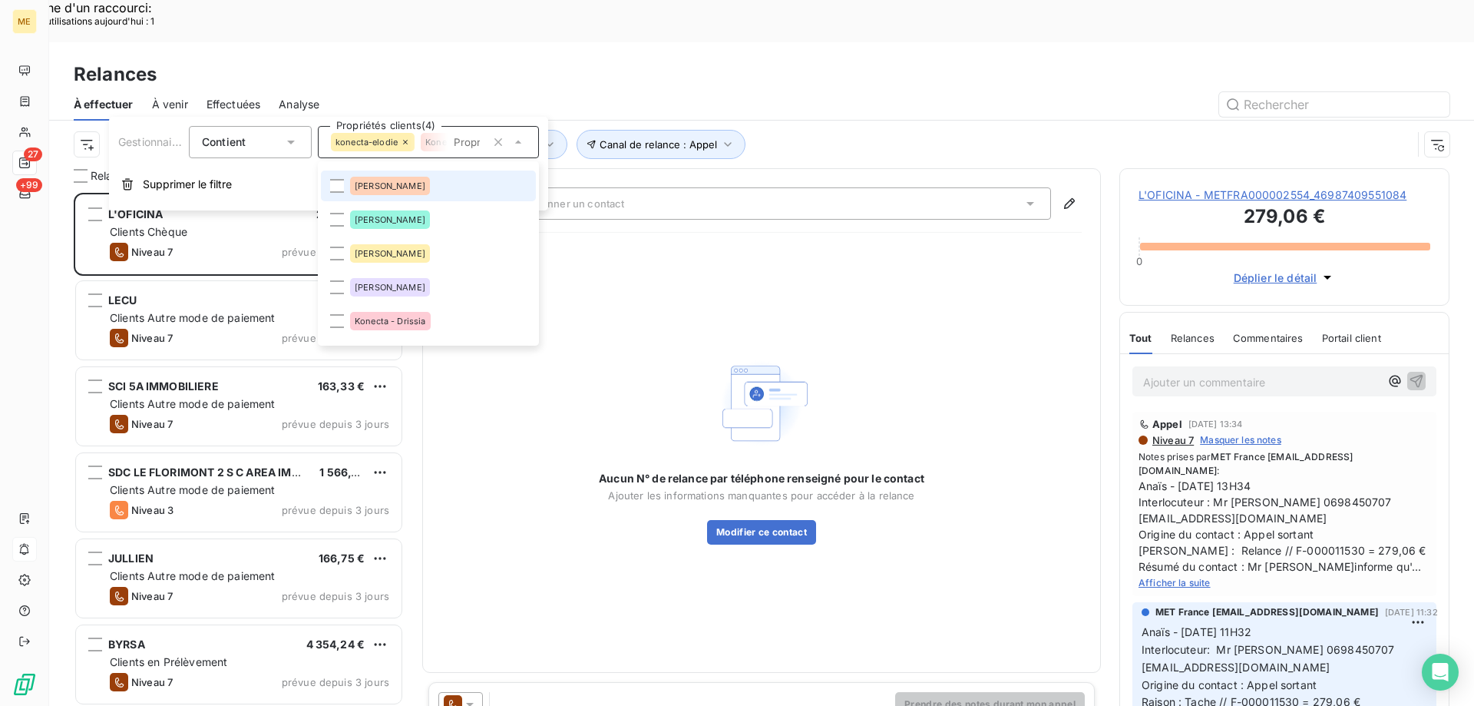
scroll to position [307, 0]
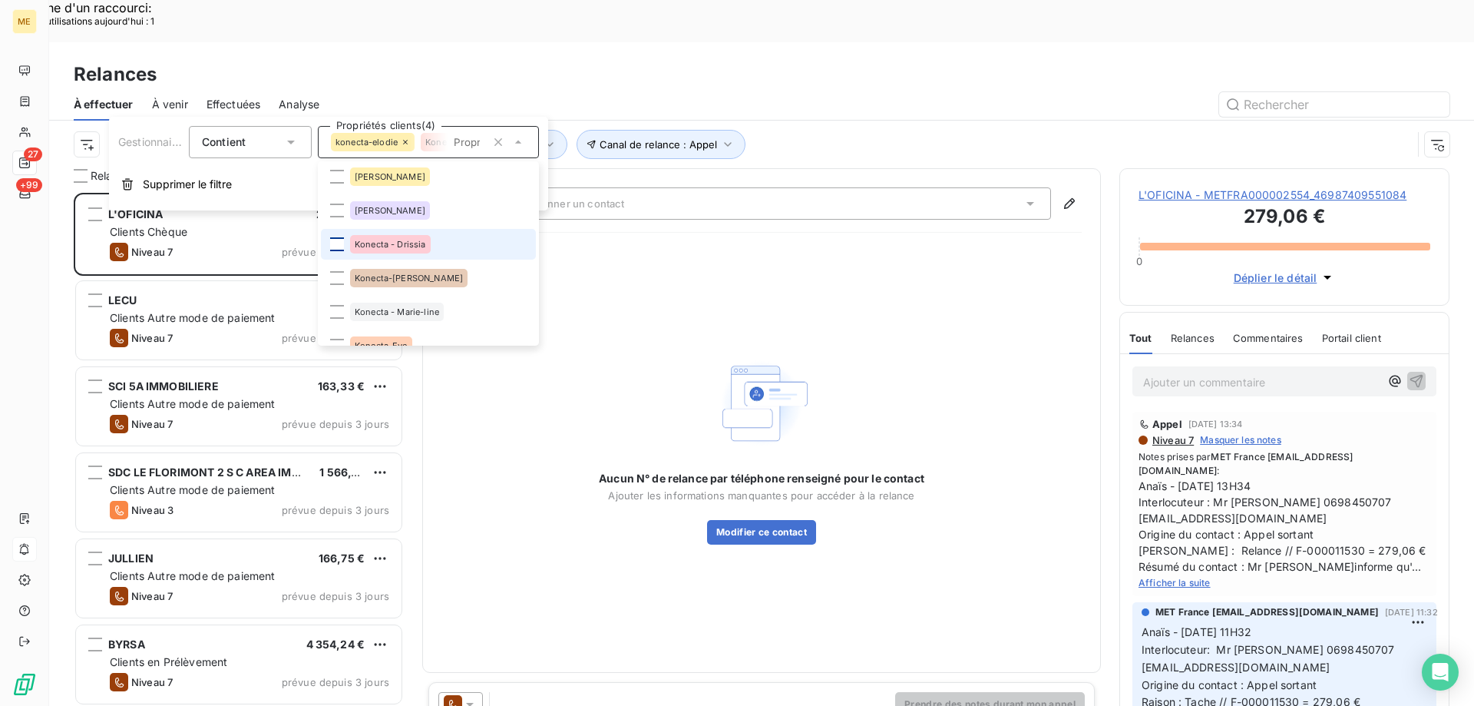
click at [334, 244] on div at bounding box center [337, 244] width 14 height 14
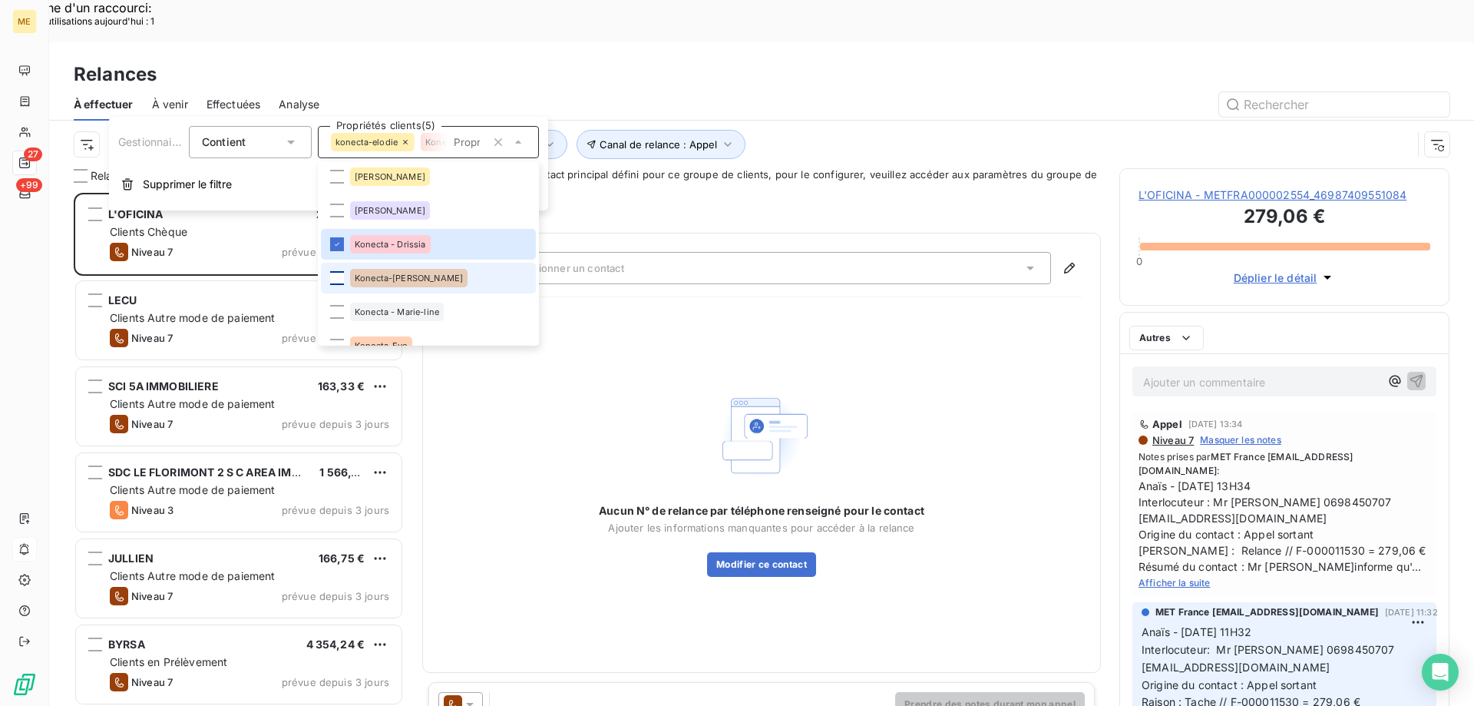
scroll to position [544, 319]
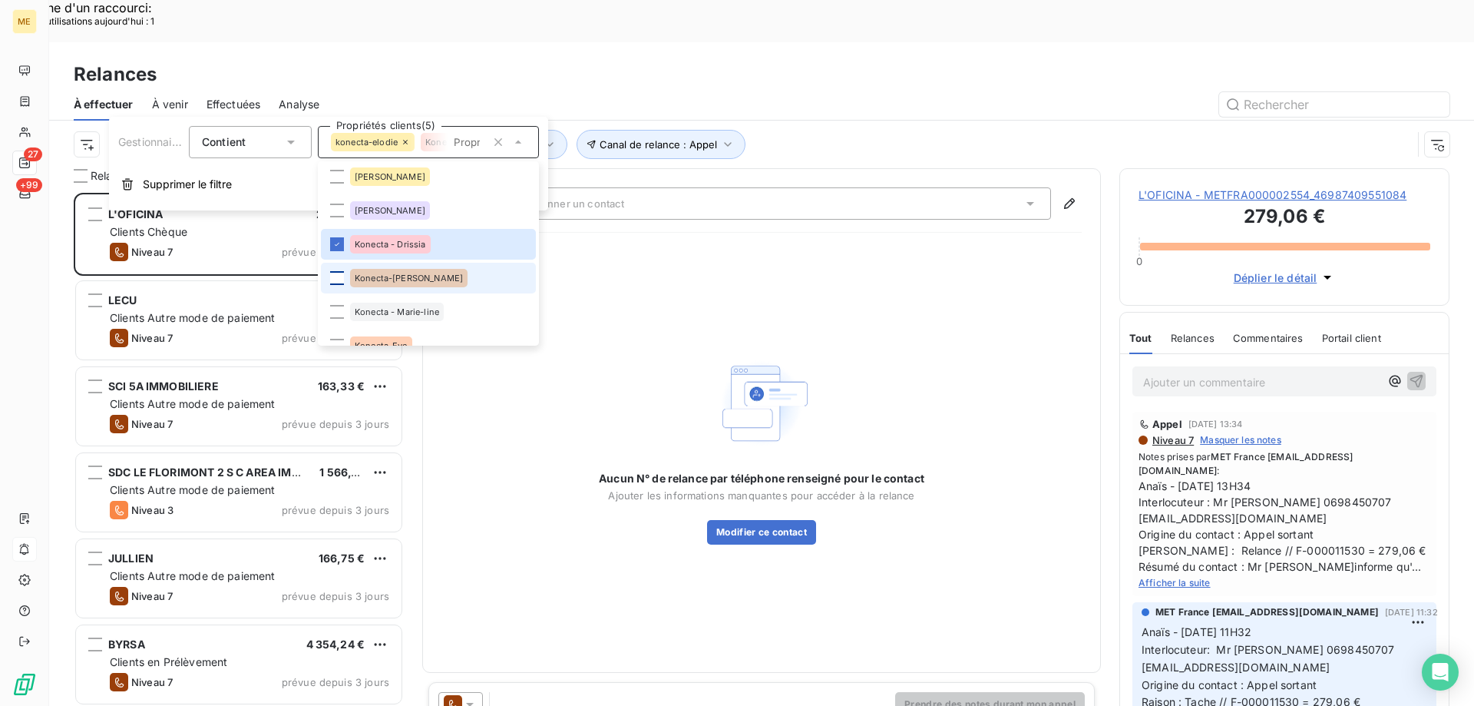
click at [336, 274] on div at bounding box center [337, 278] width 14 height 14
click at [339, 309] on div at bounding box center [337, 312] width 14 height 14
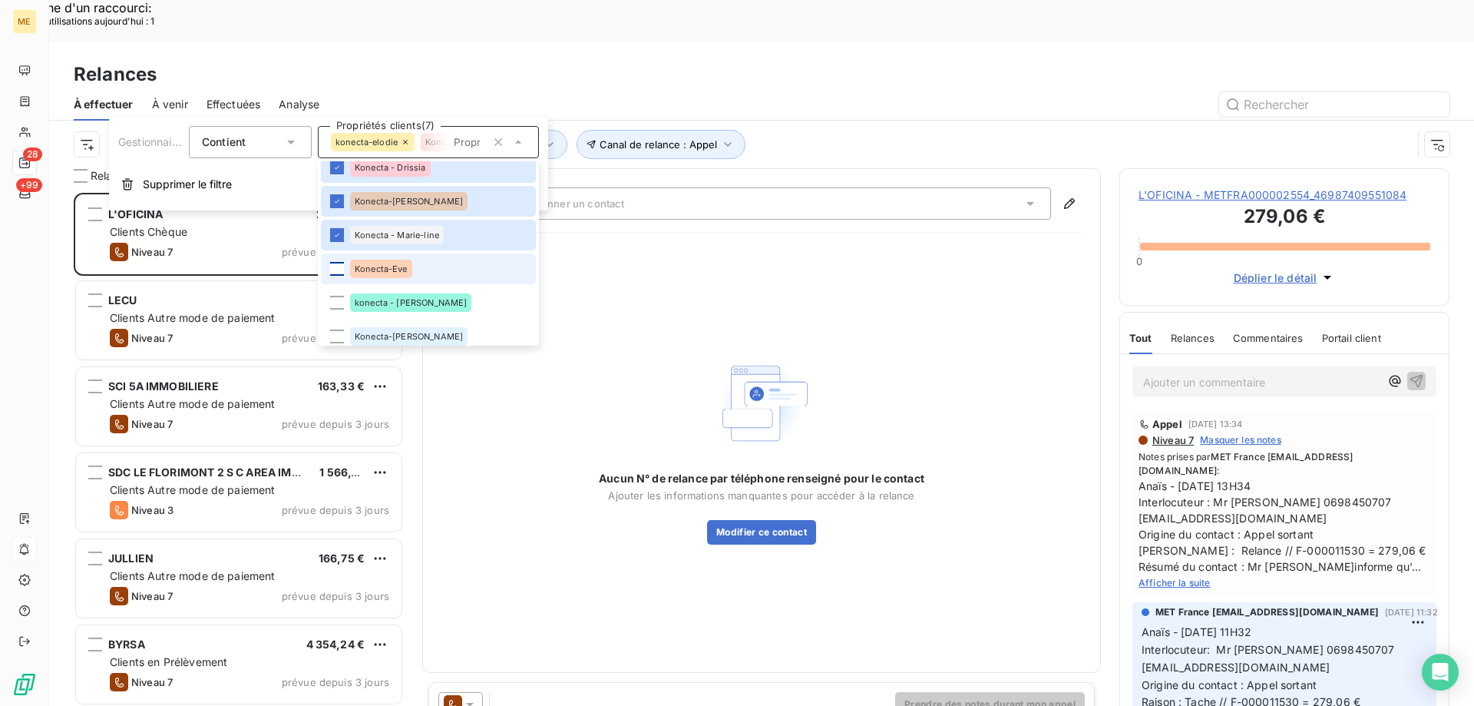
click at [339, 273] on div at bounding box center [337, 269] width 14 height 14
click at [336, 300] on div at bounding box center [337, 303] width 14 height 14
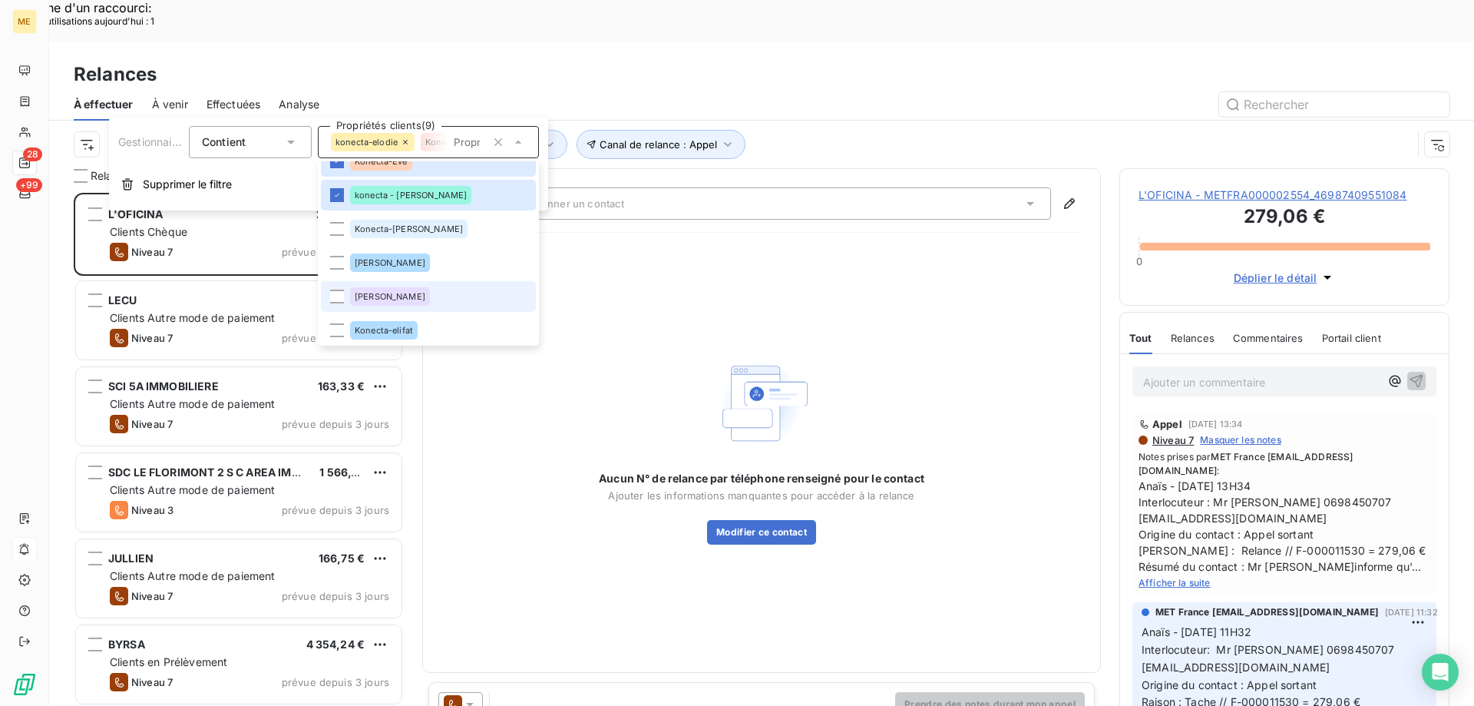
scroll to position [538, 0]
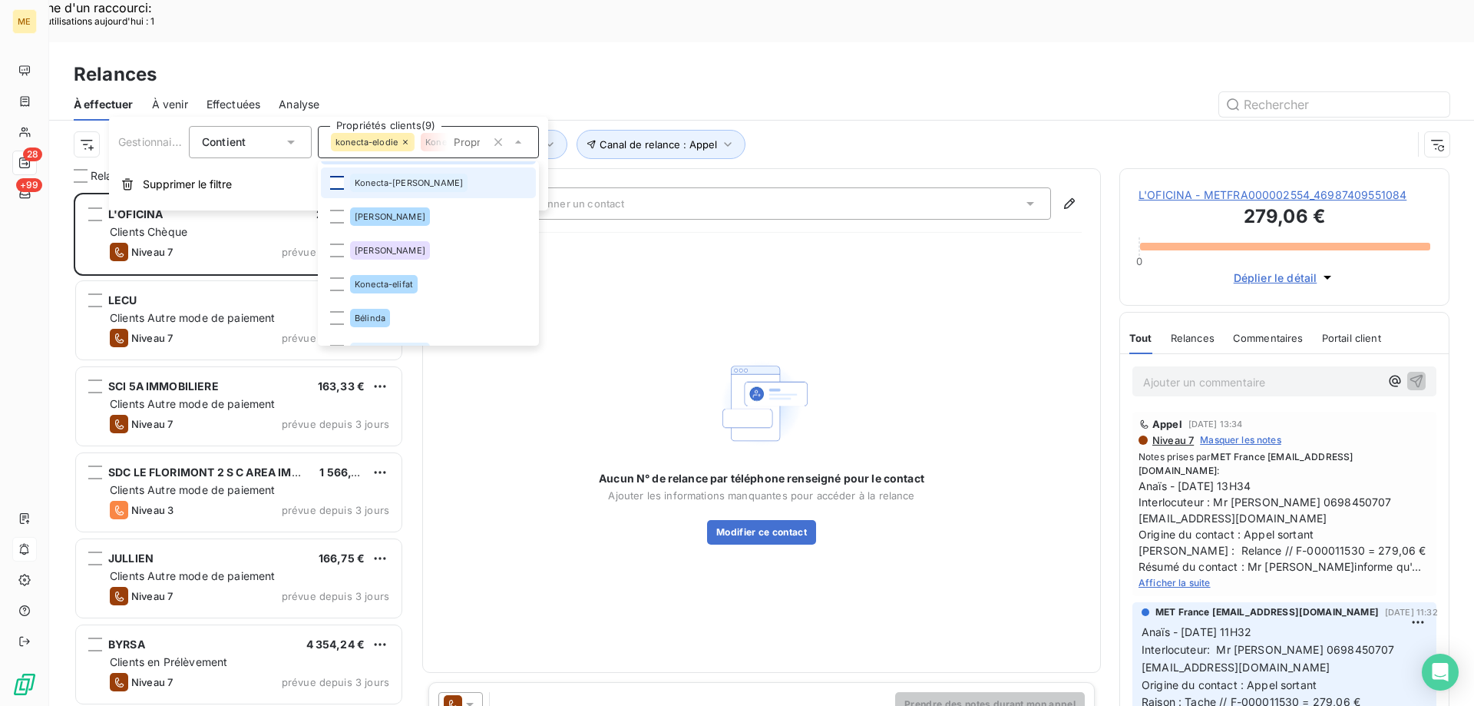
click at [340, 177] on div at bounding box center [337, 183] width 14 height 14
click at [339, 286] on div at bounding box center [337, 284] width 14 height 14
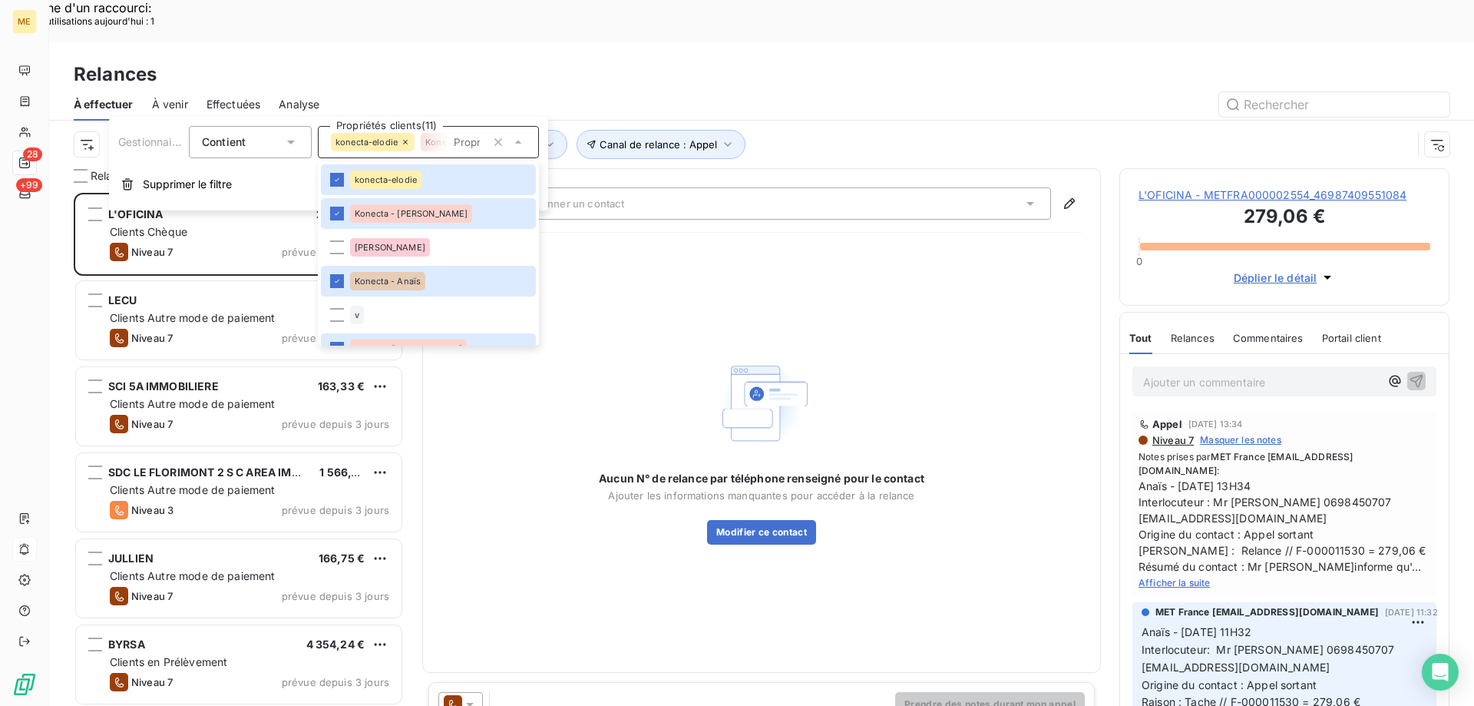
click at [788, 61] on div "Relances" at bounding box center [761, 75] width 1425 height 28
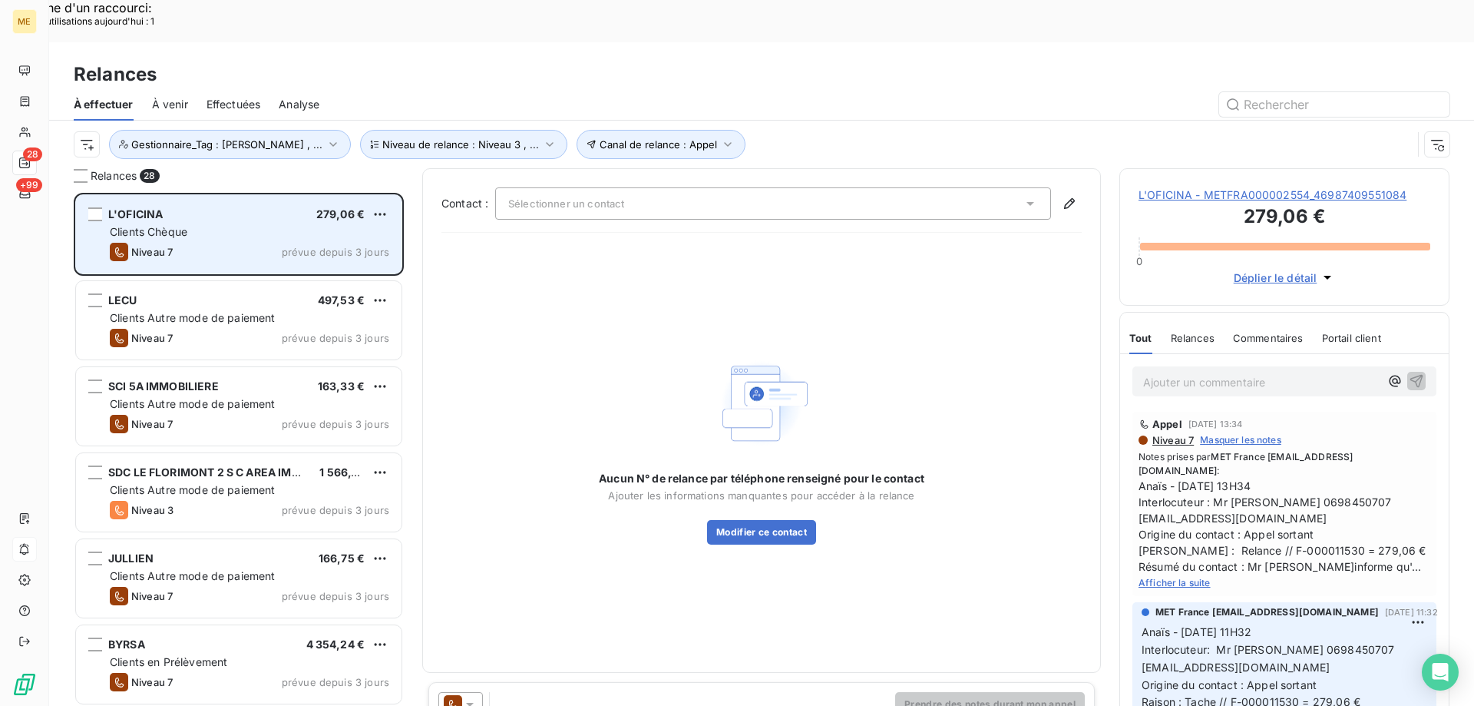
click at [218, 195] on div "L'OFICINA 279,06 € Clients Chèque Niveau 7 prévue depuis 3 jours" at bounding box center [239, 234] width 326 height 78
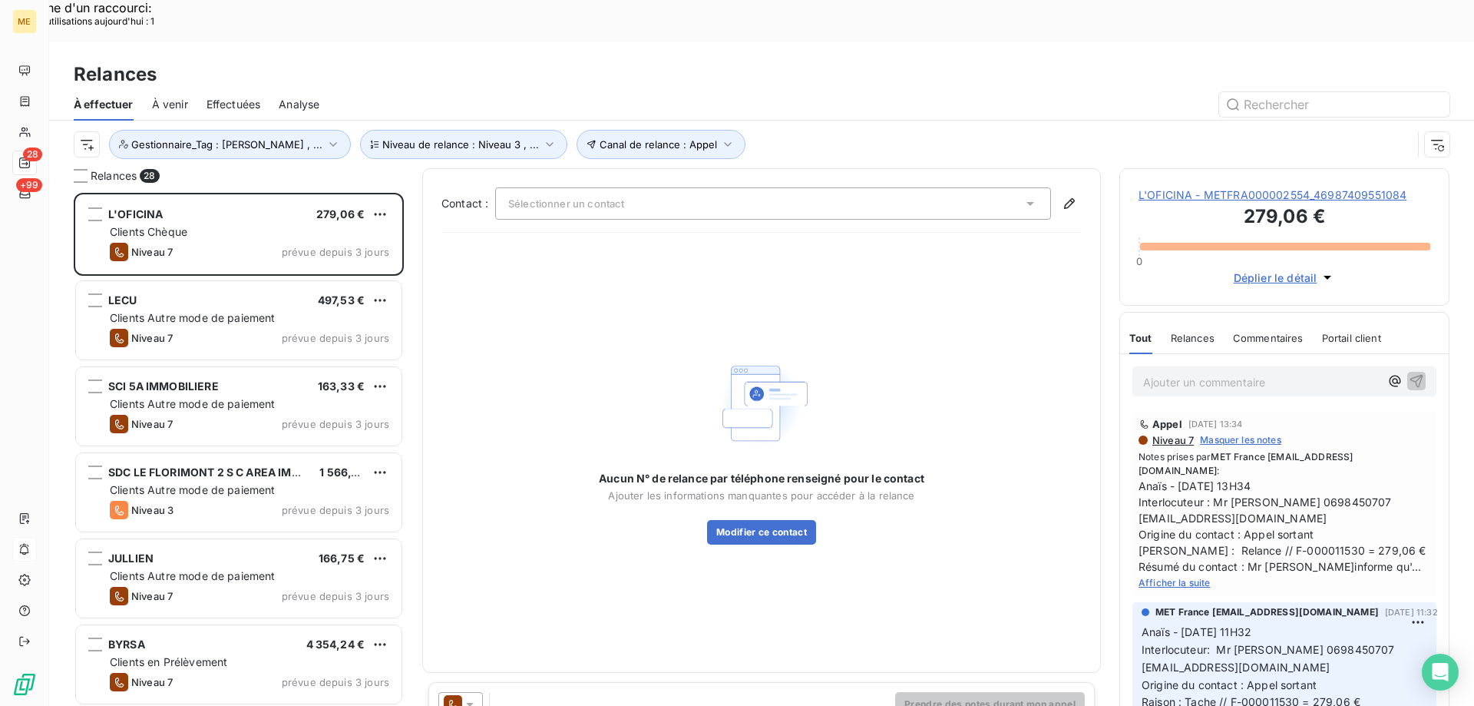
click at [1176, 187] on span "L'OFICINA - METFRA000002554_46987409551084" at bounding box center [1285, 194] width 292 height 15
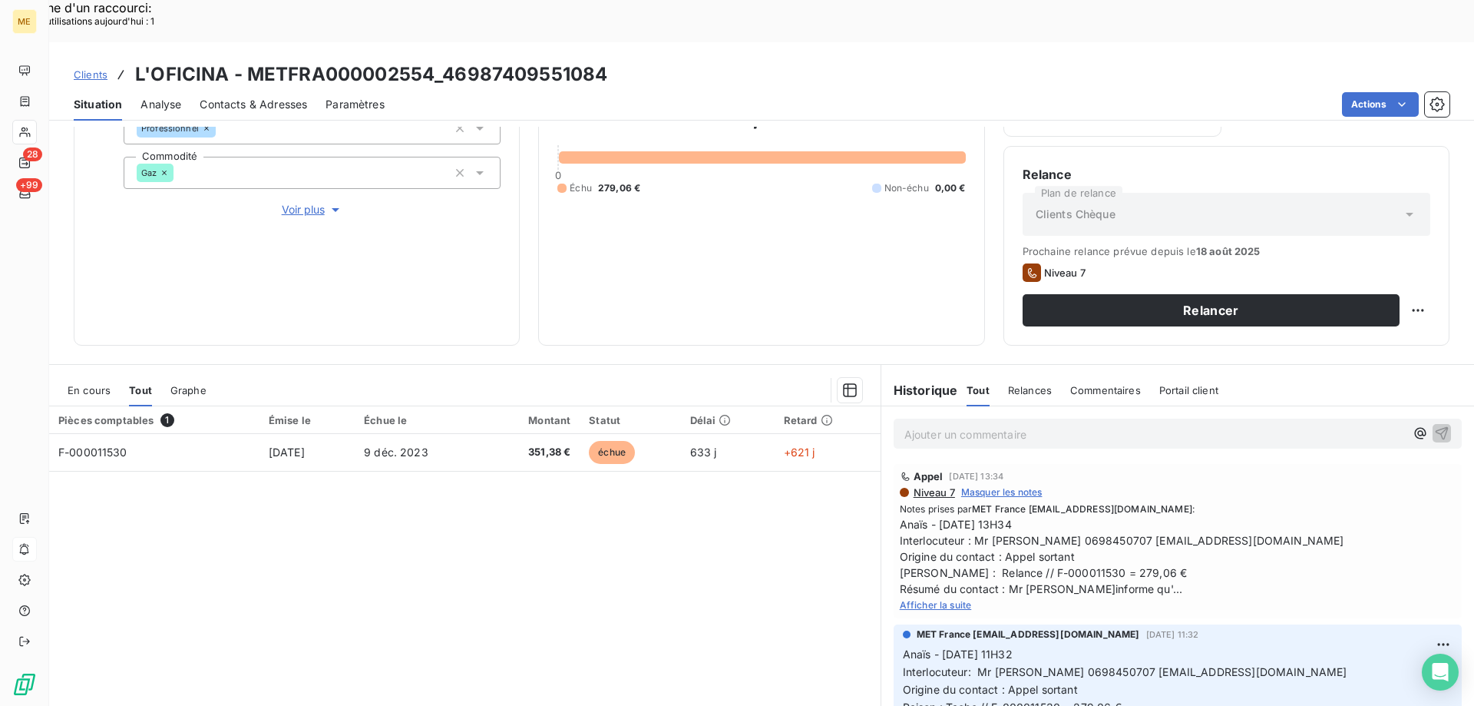
click at [936, 599] on span "Afficher la suite" at bounding box center [936, 605] width 72 height 12
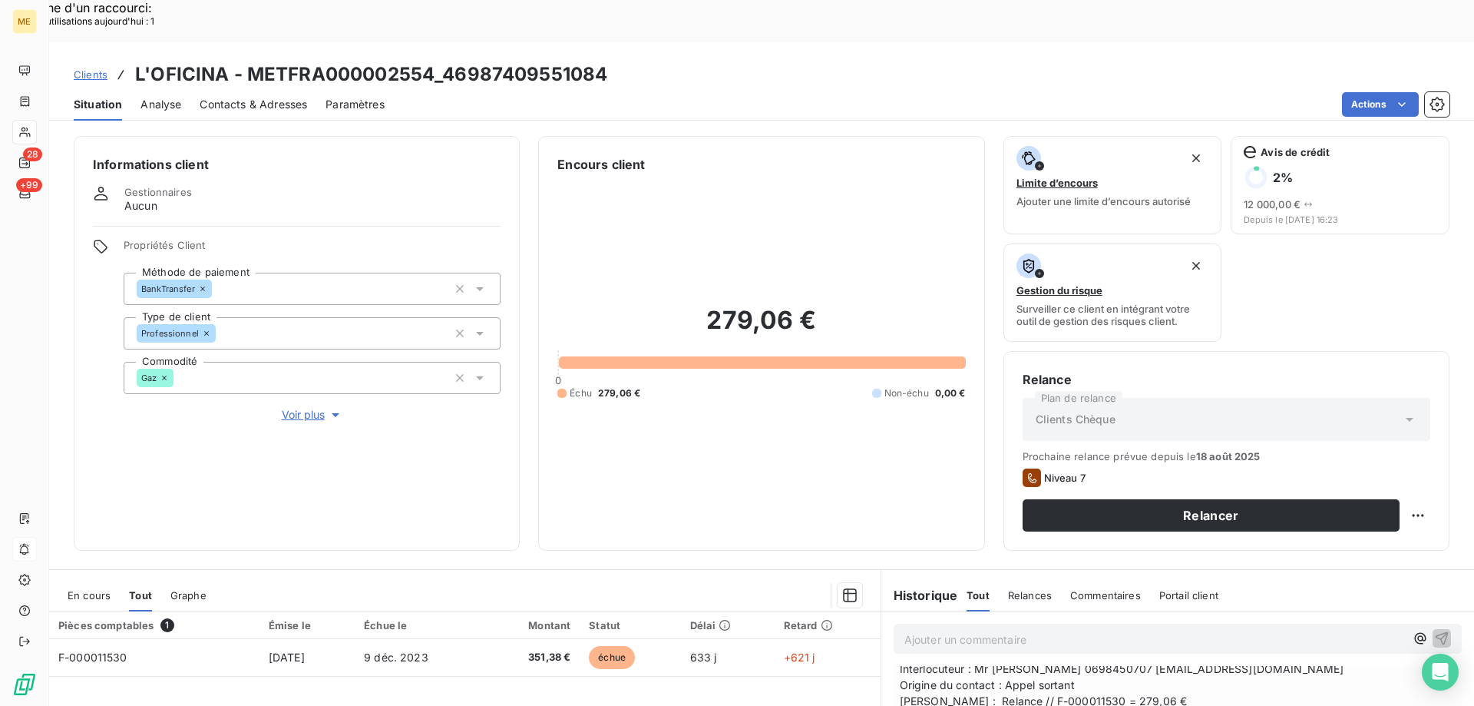
click at [296, 407] on span "Voir plus" at bounding box center [312, 414] width 61 height 15
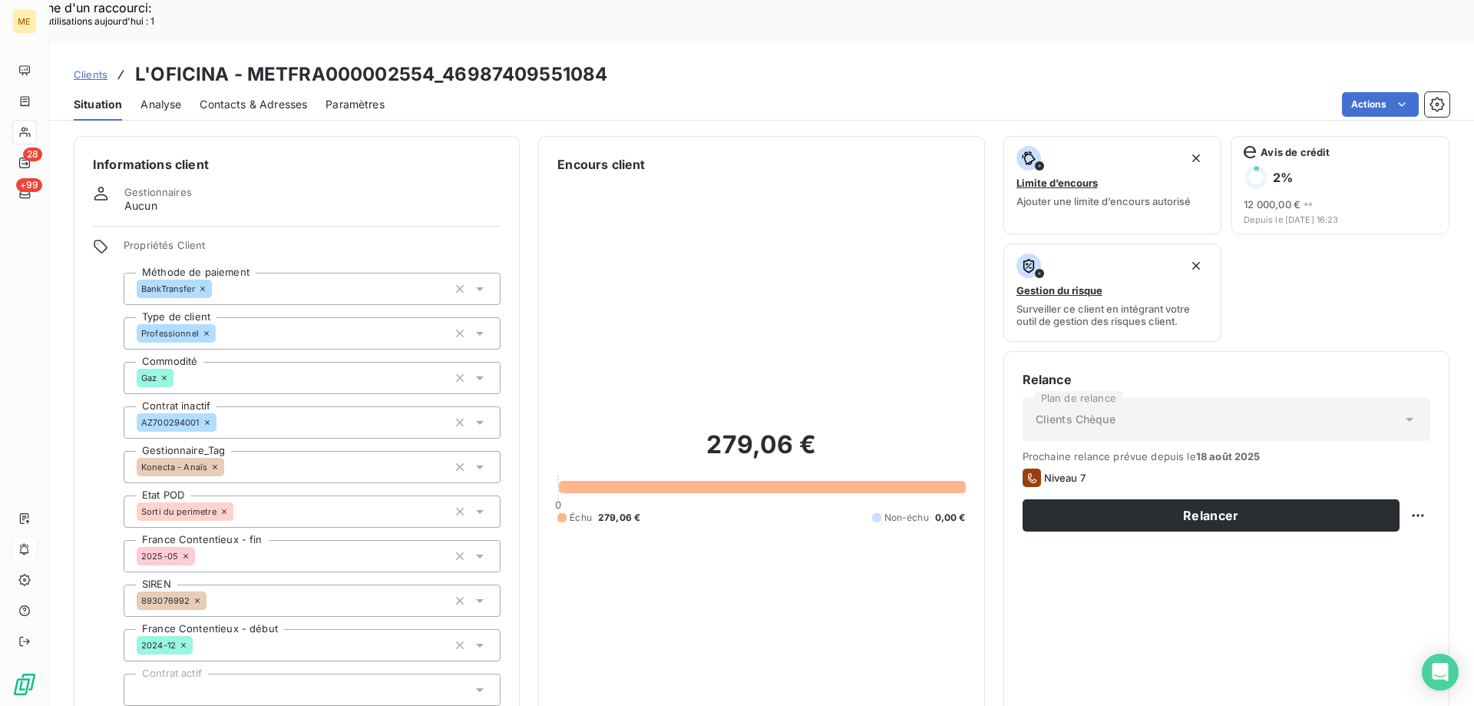
click at [693, 61] on div "Clients L'OFICINA - METFRA000002554_46987409551084" at bounding box center [761, 75] width 1425 height 28
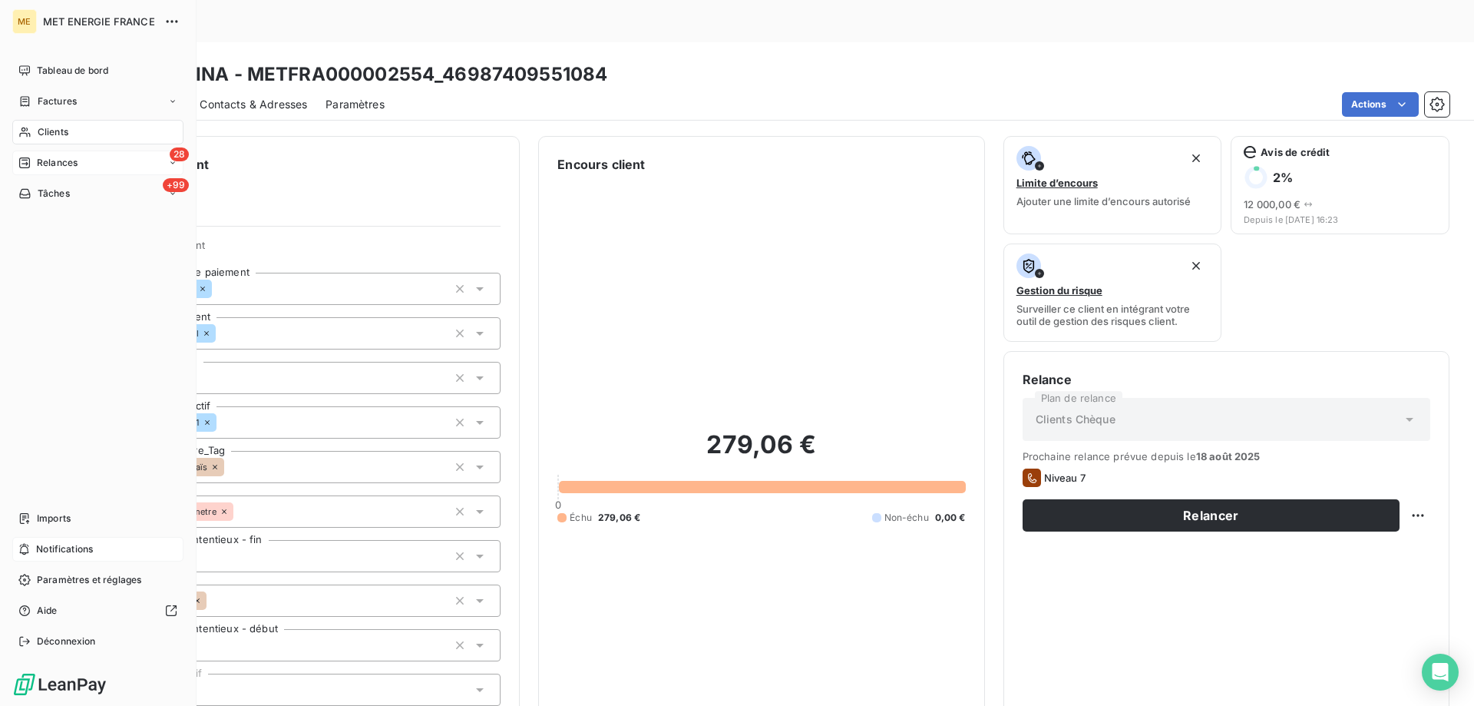
click at [95, 161] on div "28 Relances" at bounding box center [97, 163] width 171 height 25
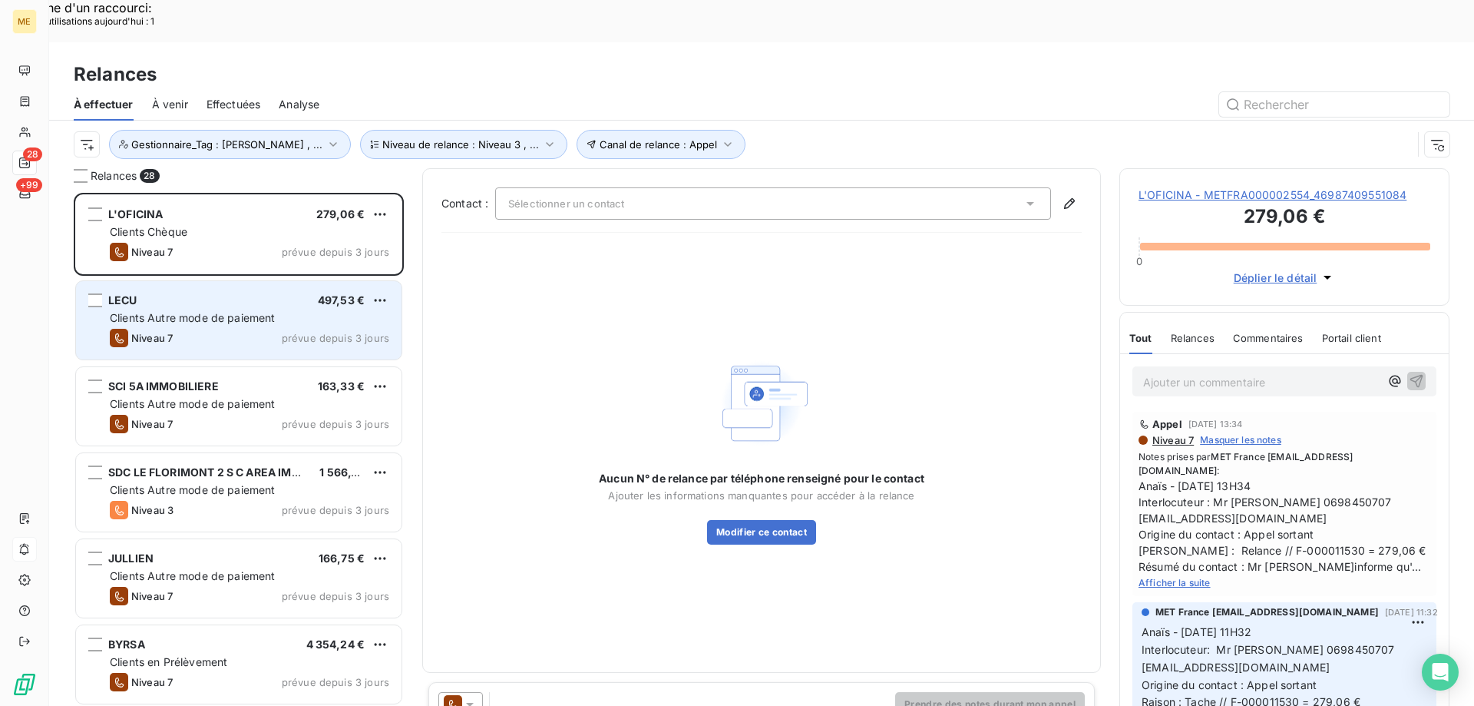
click at [203, 293] on div "LECU 497,53 €" at bounding box center [250, 300] width 280 height 14
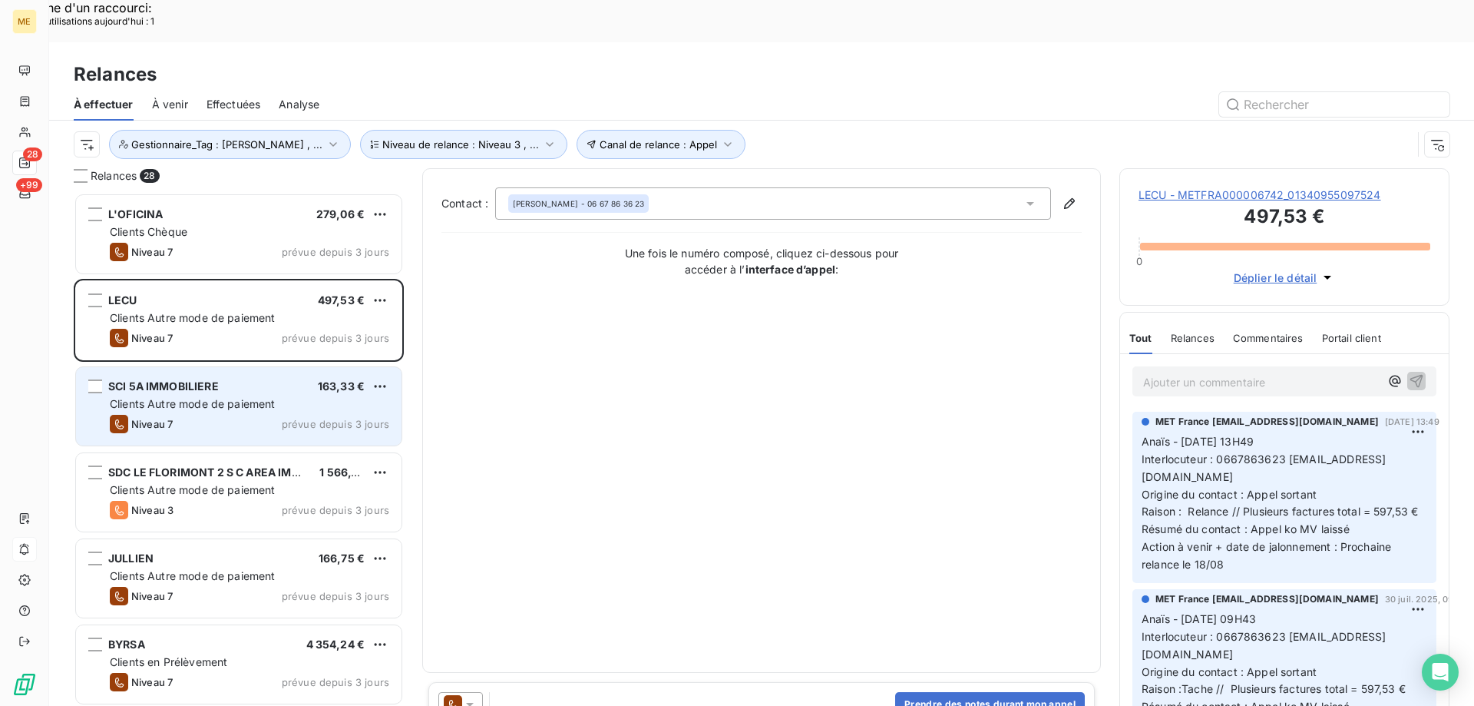
click at [227, 397] on span "Clients Autre mode de paiement" at bounding box center [193, 403] width 166 height 13
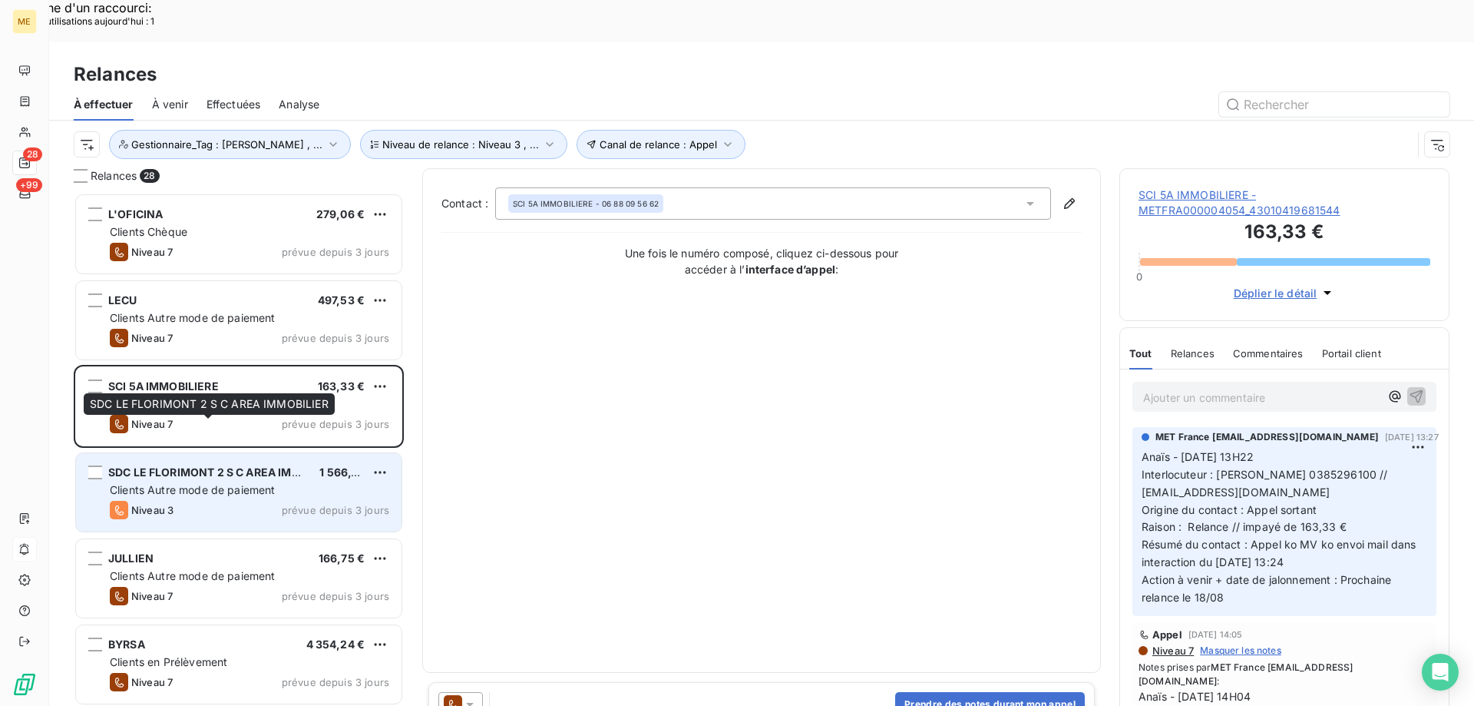
click at [223, 465] on span "SDC LE FLORIMONT 2 S C AREA IMMOBILIER" at bounding box center [226, 471] width 236 height 13
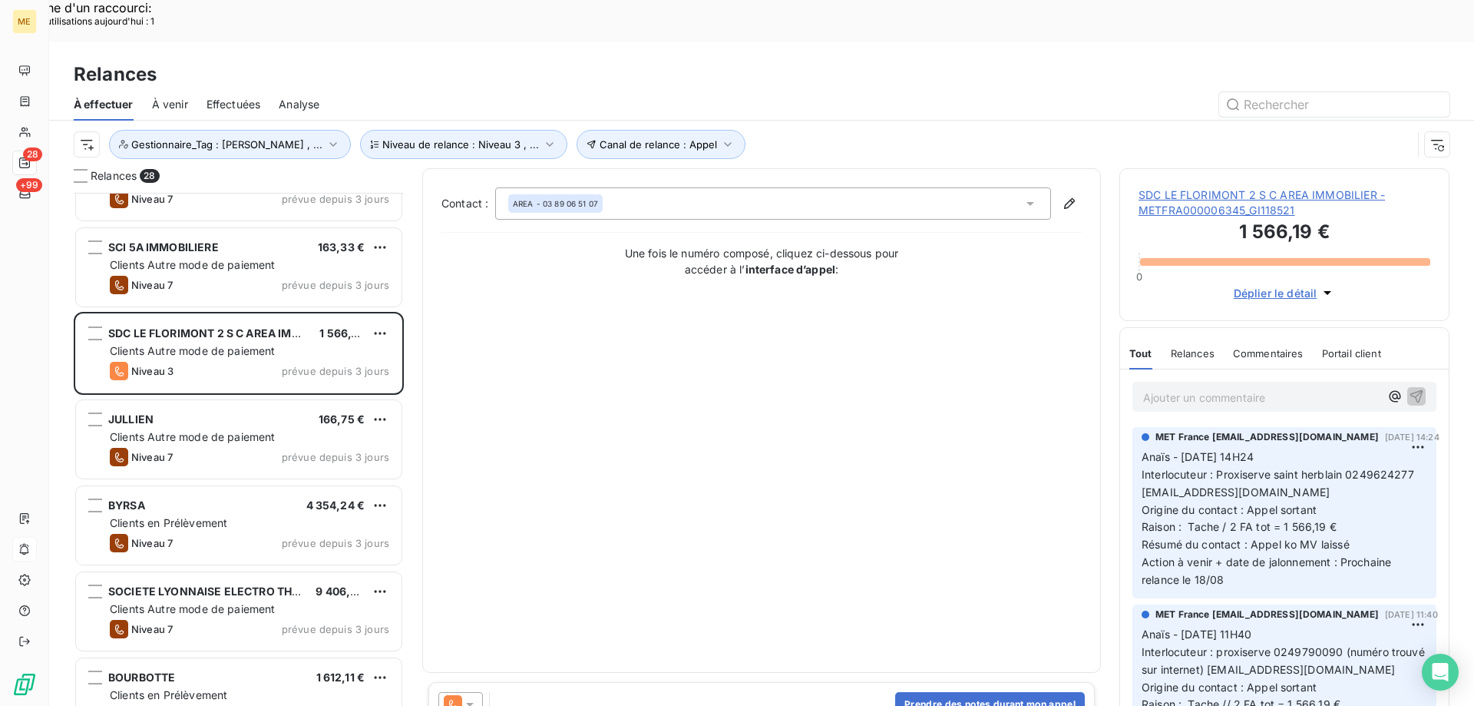
scroll to position [154, 0]
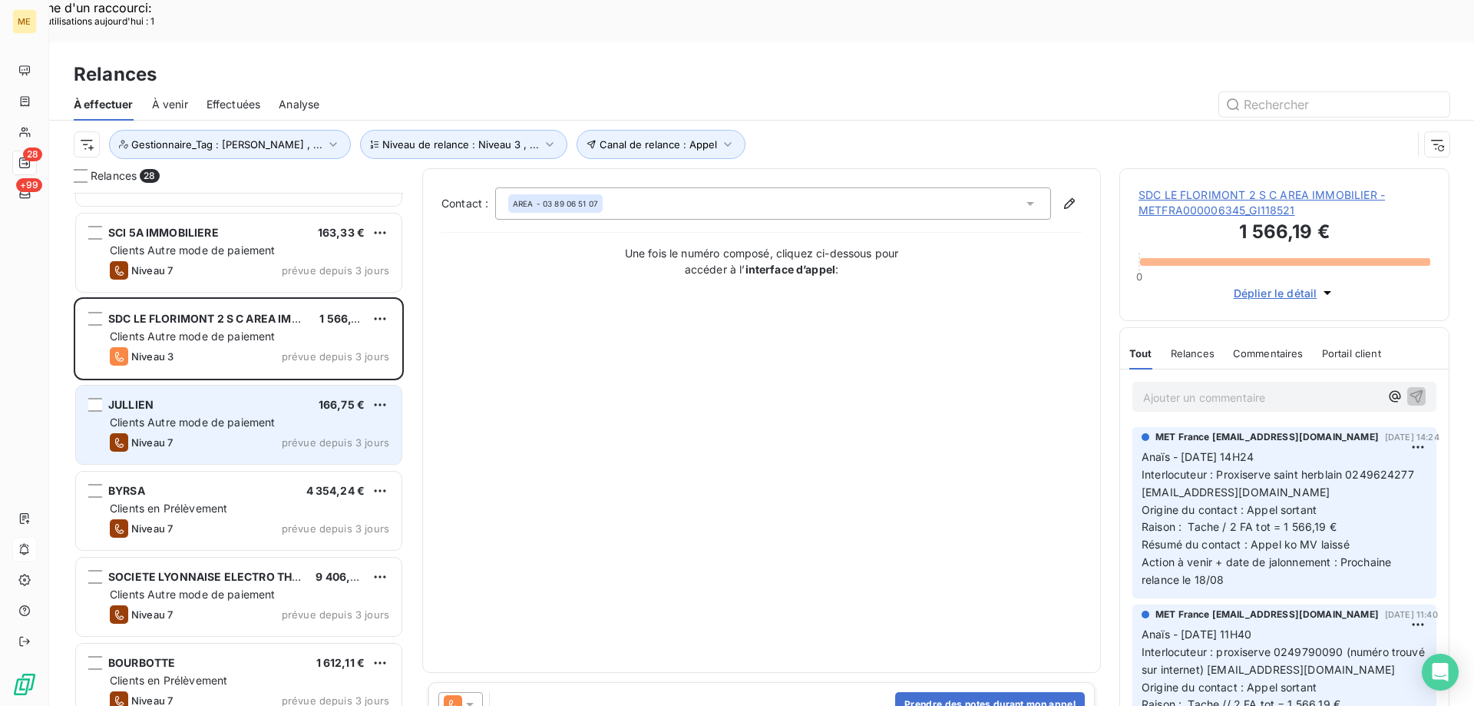
click at [206, 385] on div "JULLIEN 166,75 € Clients Autre mode de paiement Niveau 7 prévue depuis 3 jours" at bounding box center [239, 424] width 326 height 78
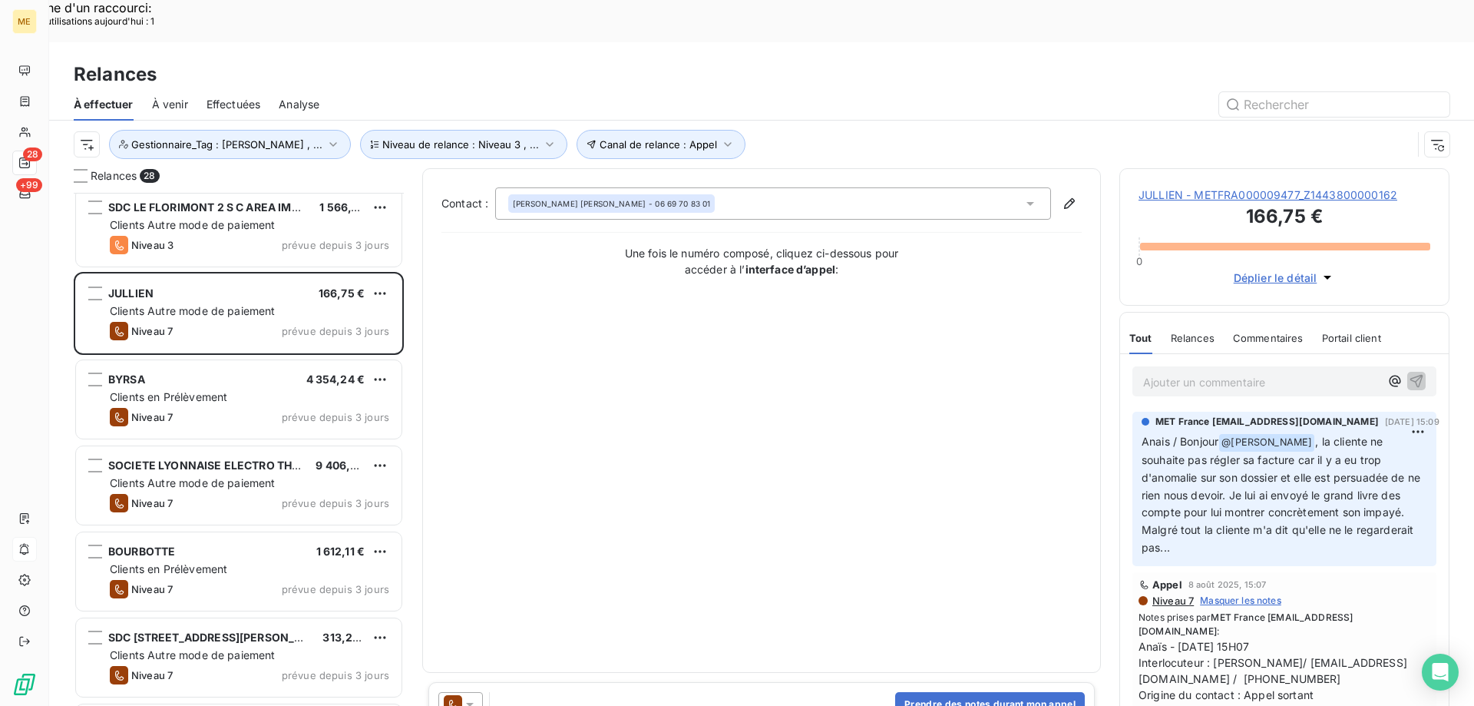
scroll to position [308, 0]
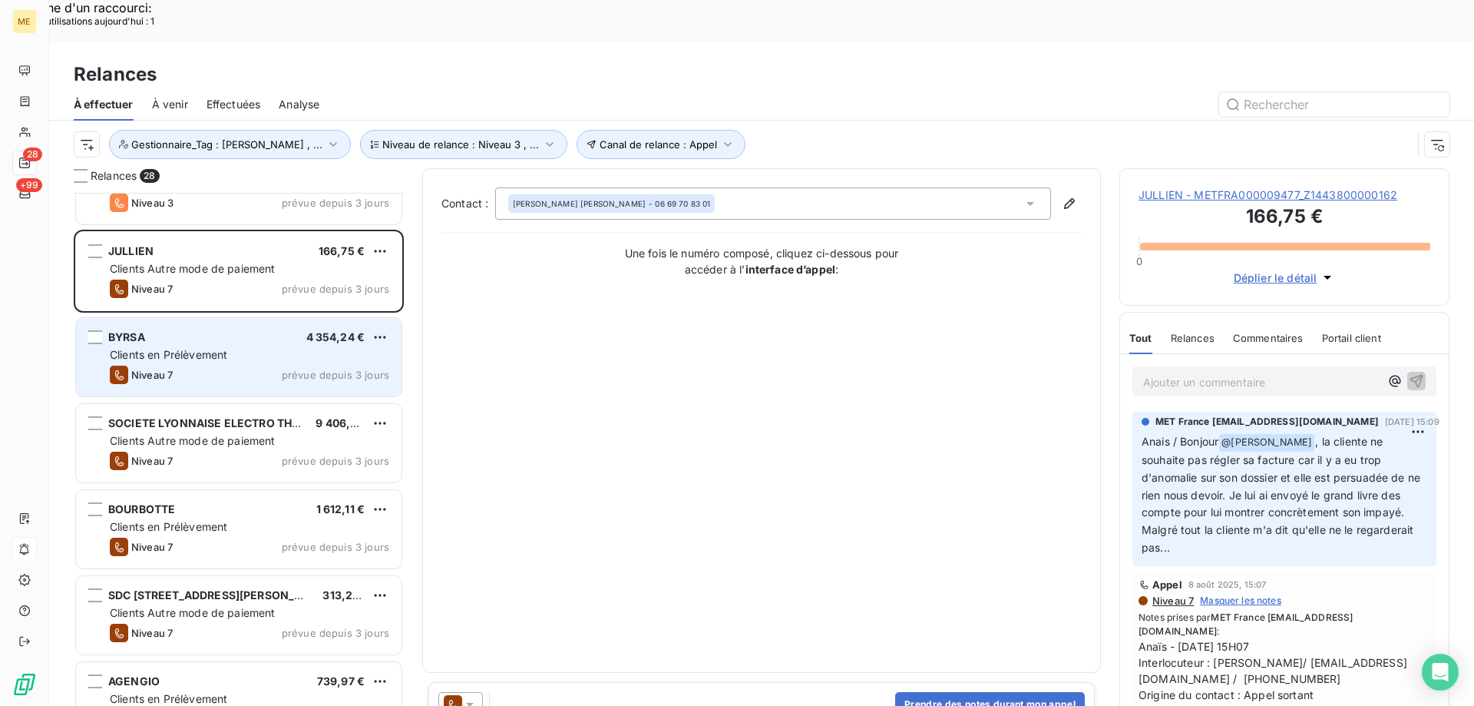
click at [218, 348] on span "Clients en Prélèvement" at bounding box center [168, 354] width 117 height 13
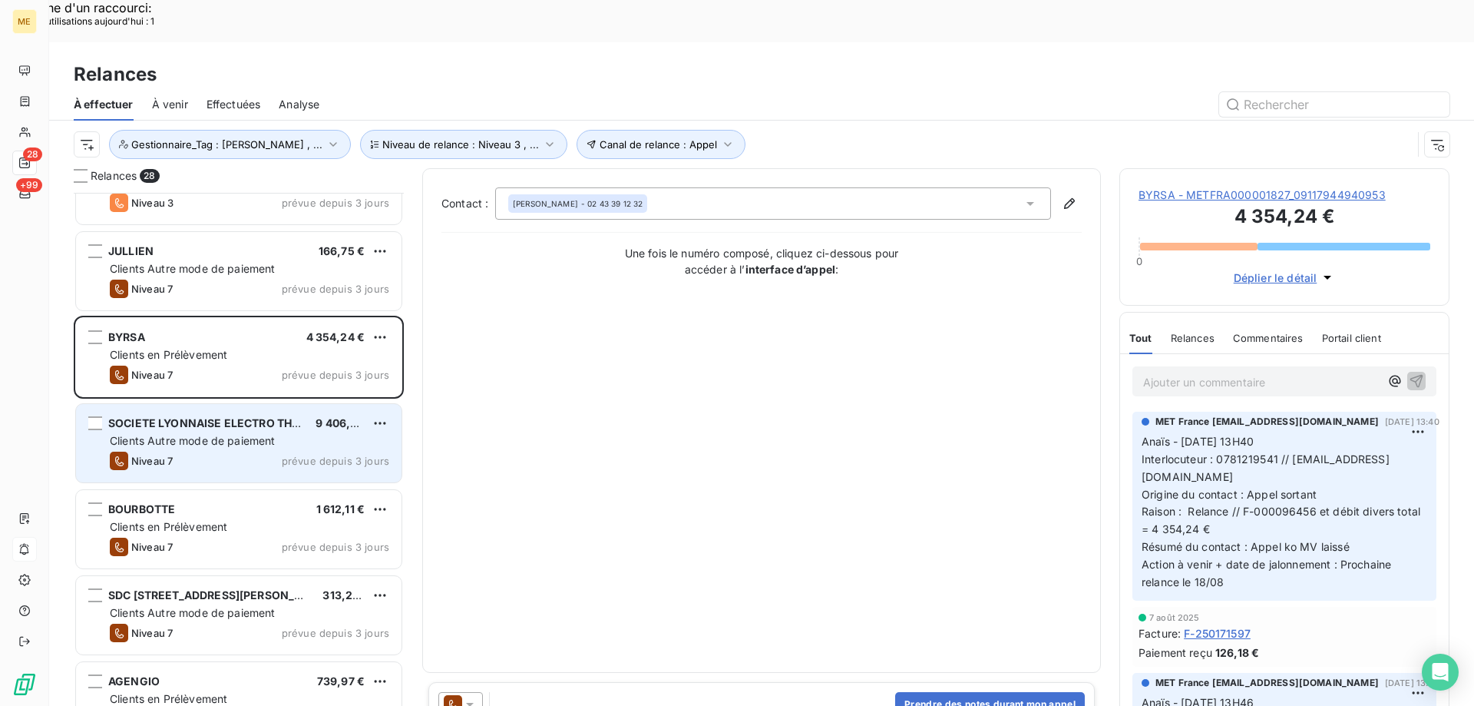
click at [211, 434] on span "Clients Autre mode de paiement" at bounding box center [193, 440] width 166 height 13
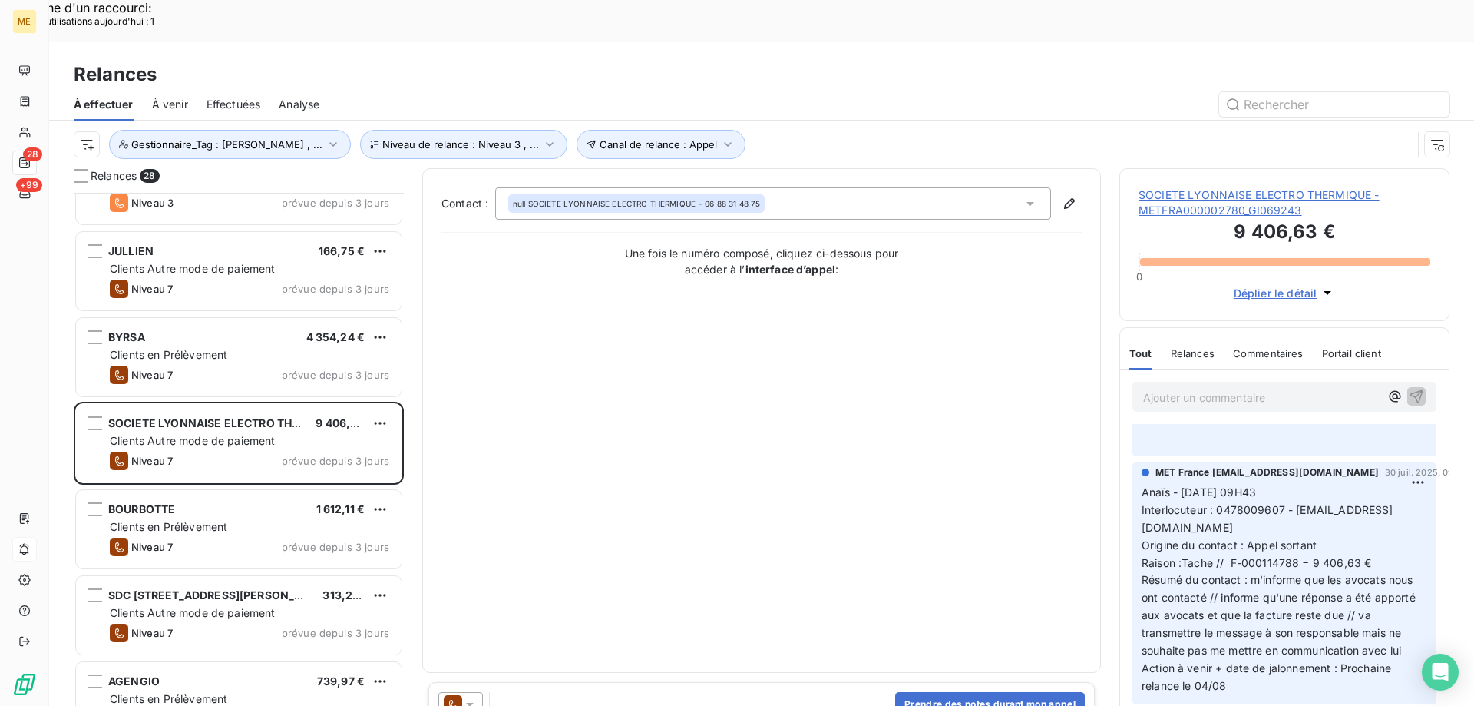
scroll to position [461, 0]
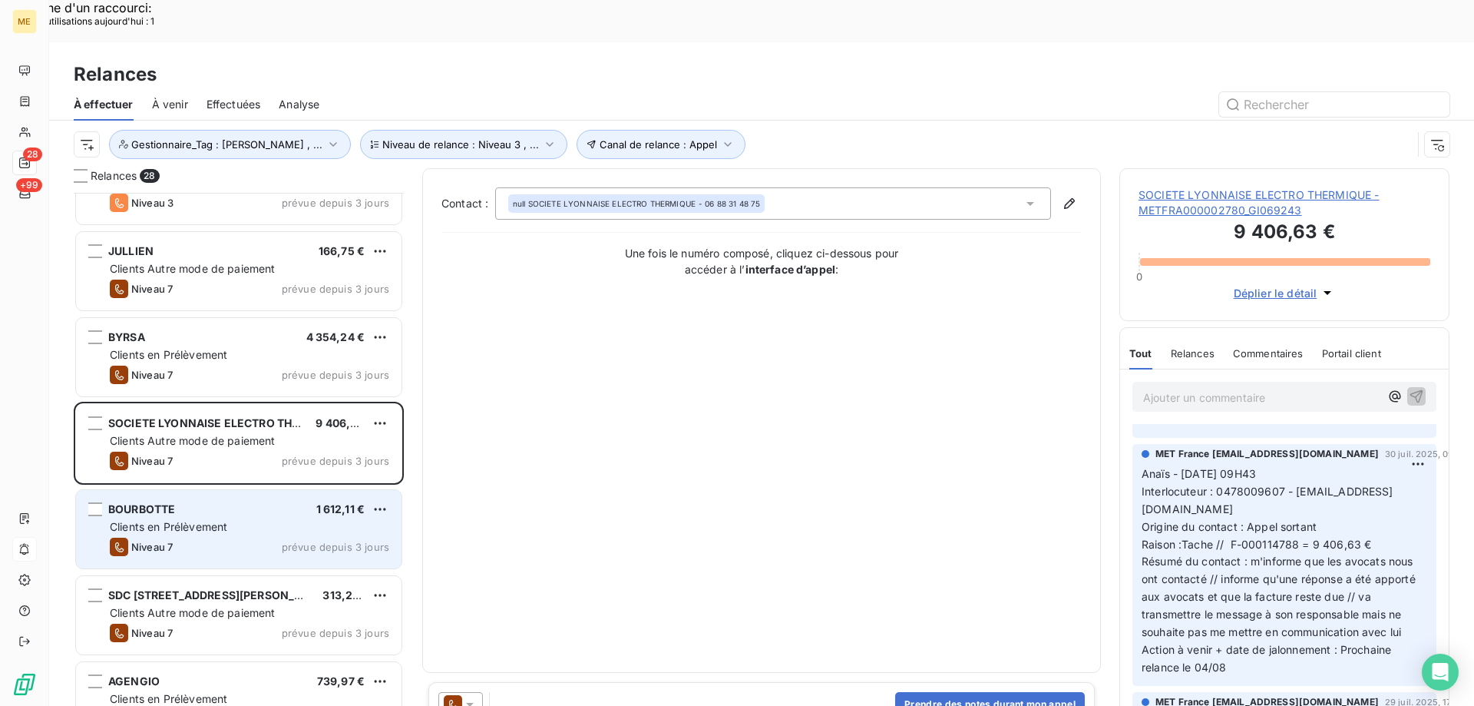
click at [227, 520] on span "Clients en Prélèvement" at bounding box center [168, 526] width 117 height 13
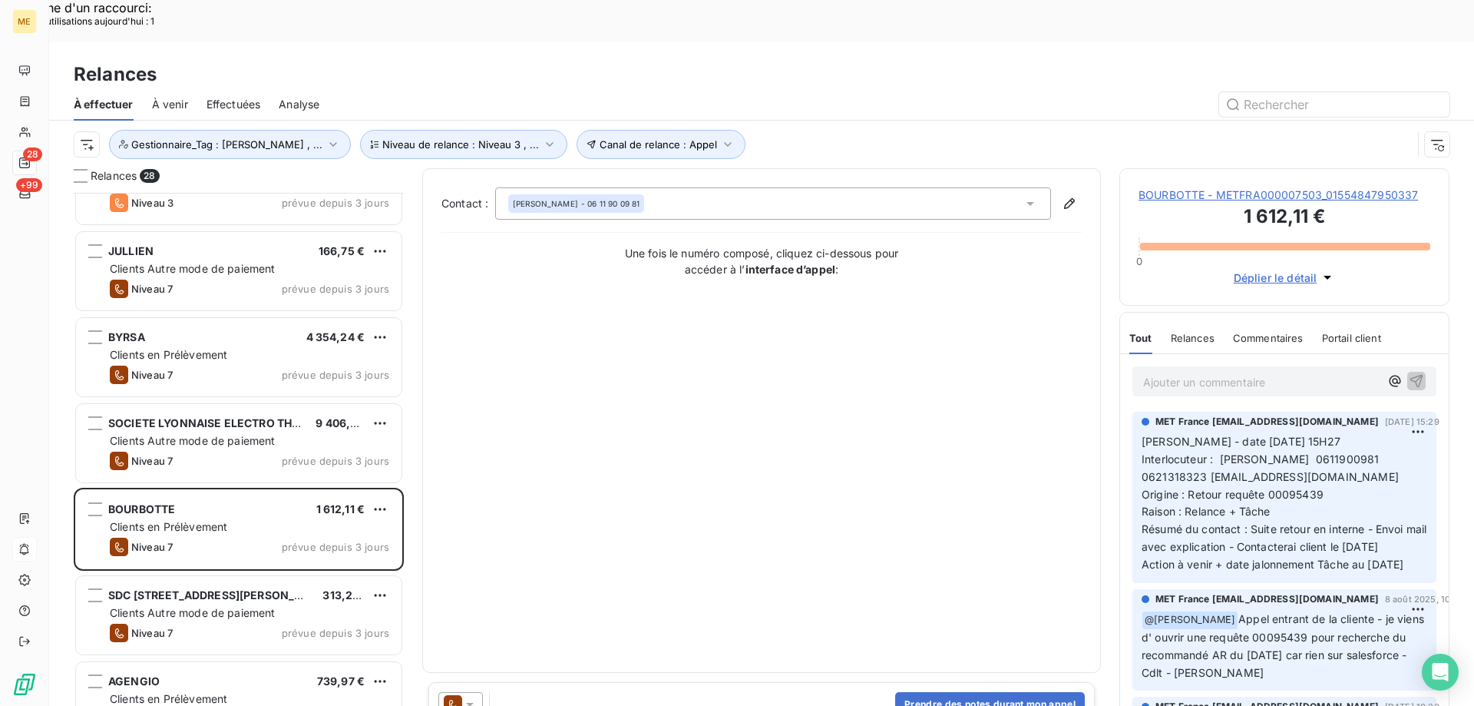
click at [1168, 187] on span "BOURBOTTE - METFRA000007503_01554847950337" at bounding box center [1285, 194] width 292 height 15
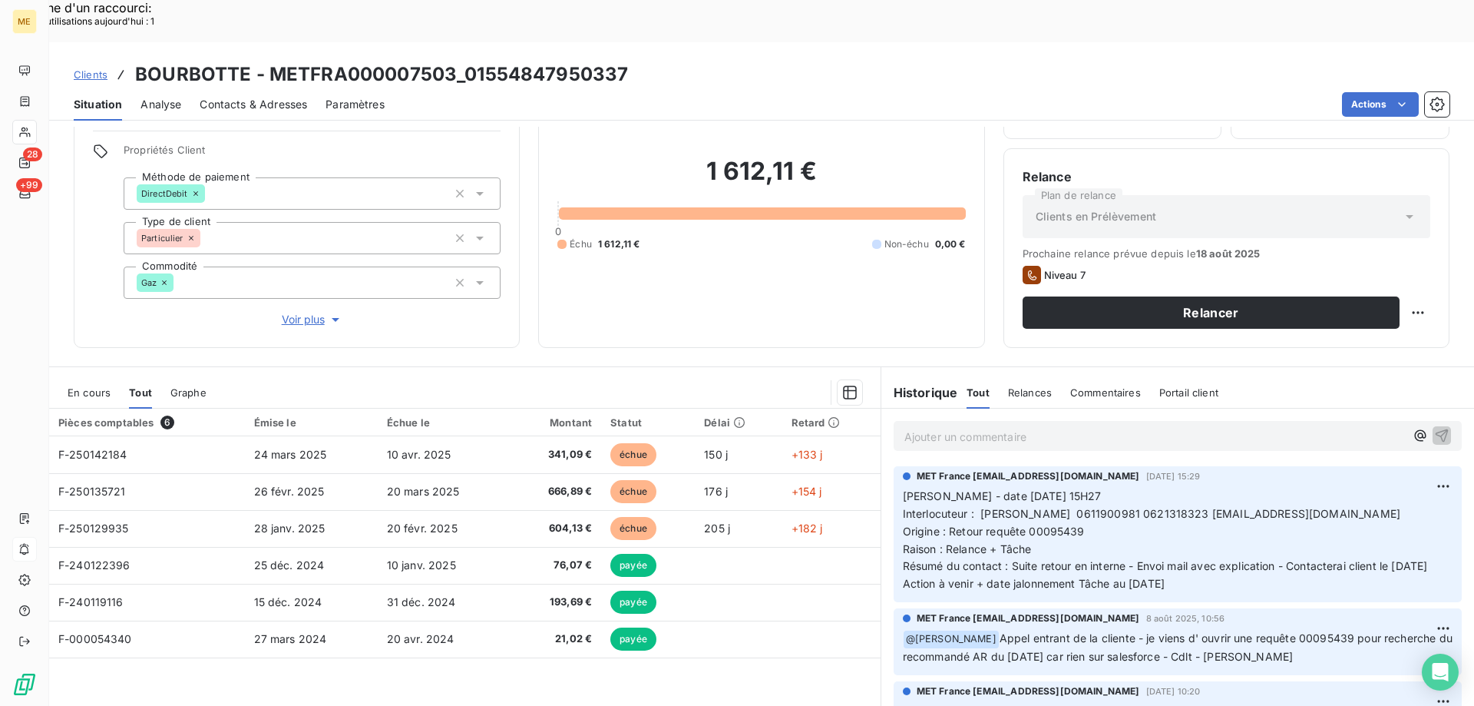
scroll to position [98, 0]
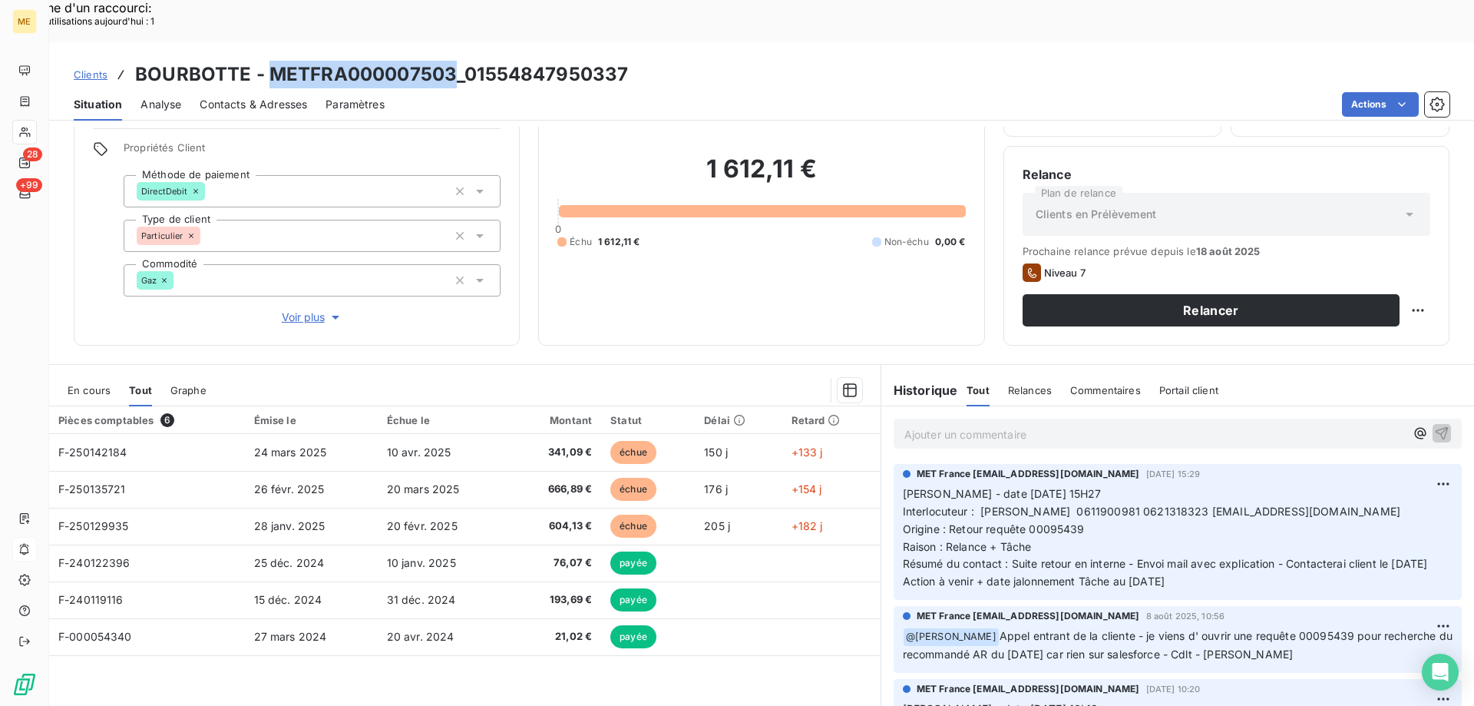
drag, startPoint x: 270, startPoint y: 23, endPoint x: 455, endPoint y: 36, distance: 185.5
click at [455, 61] on h3 "BOURBOTTE - METFRA000007503_01554847950337" at bounding box center [381, 75] width 493 height 28
drag, startPoint x: 1206, startPoint y: 553, endPoint x: 898, endPoint y: 453, distance: 323.0
click at [903, 485] on p "[PERSON_NAME] - date [DATE] 15H27 Interlocuteur : [PERSON_NAME] 0611900981 0621…" at bounding box center [1178, 537] width 550 height 105
click at [967, 425] on p "Ajouter un commentaire ﻿" at bounding box center [1155, 434] width 501 height 19
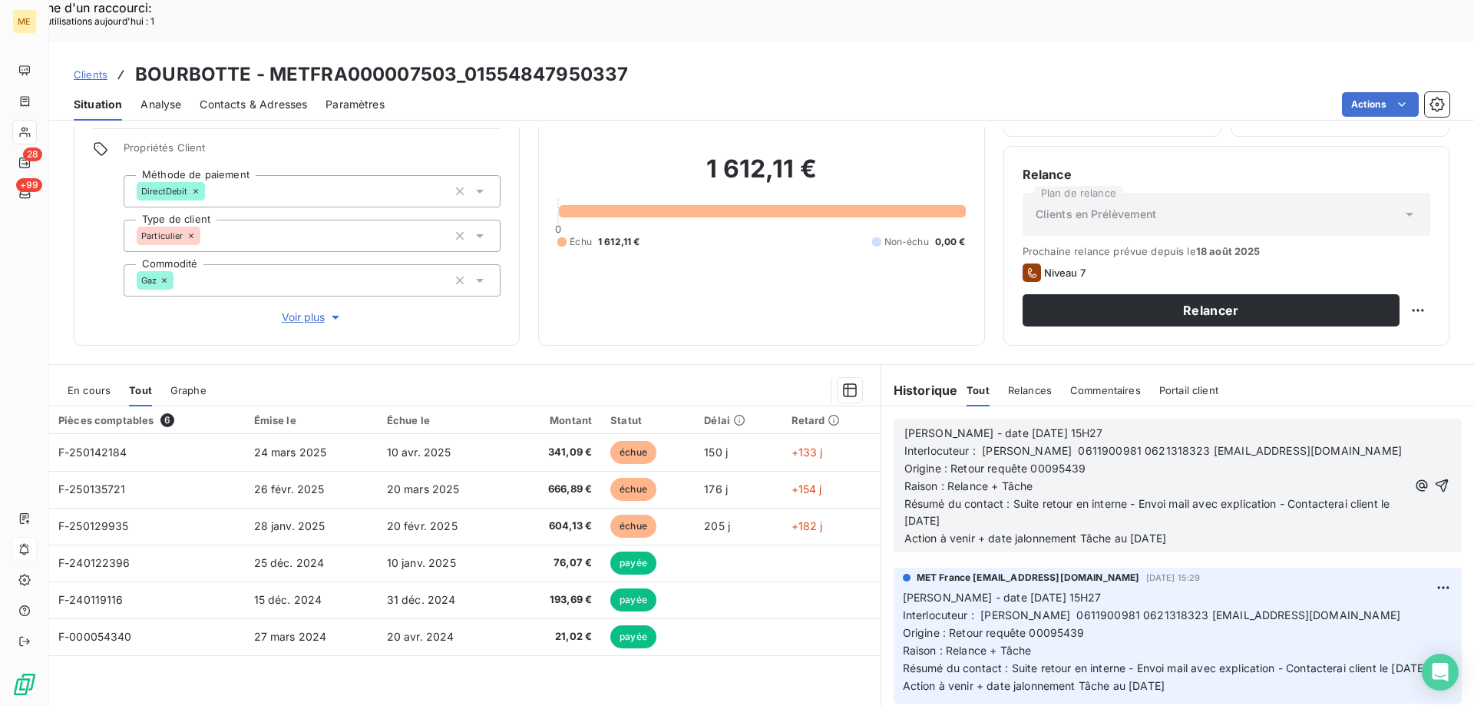
drag, startPoint x: 1210, startPoint y: 498, endPoint x: 891, endPoint y: 392, distance: 336.6
click at [894, 419] on div "[PERSON_NAME] - date [DATE] 15H27 Interlocuteur : [PERSON_NAME] 0611900981 0621…" at bounding box center [1178, 486] width 568 height 134
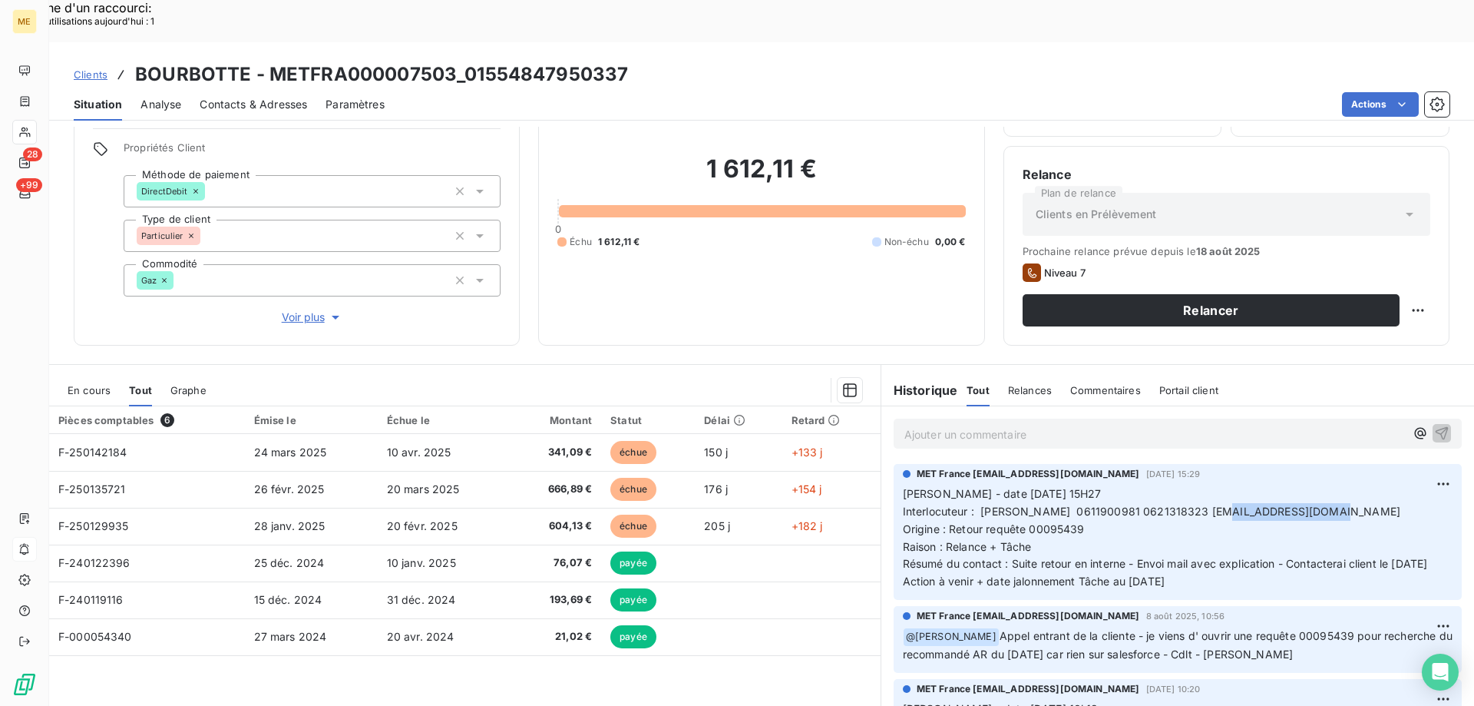
drag, startPoint x: 1226, startPoint y: 472, endPoint x: 1325, endPoint y: 466, distance: 99.2
click at [1325, 505] on span "Interlocuteur : [PERSON_NAME] 0611900981 0621318323 [EMAIL_ADDRESS][DOMAIN_NAME]" at bounding box center [1152, 511] width 498 height 13
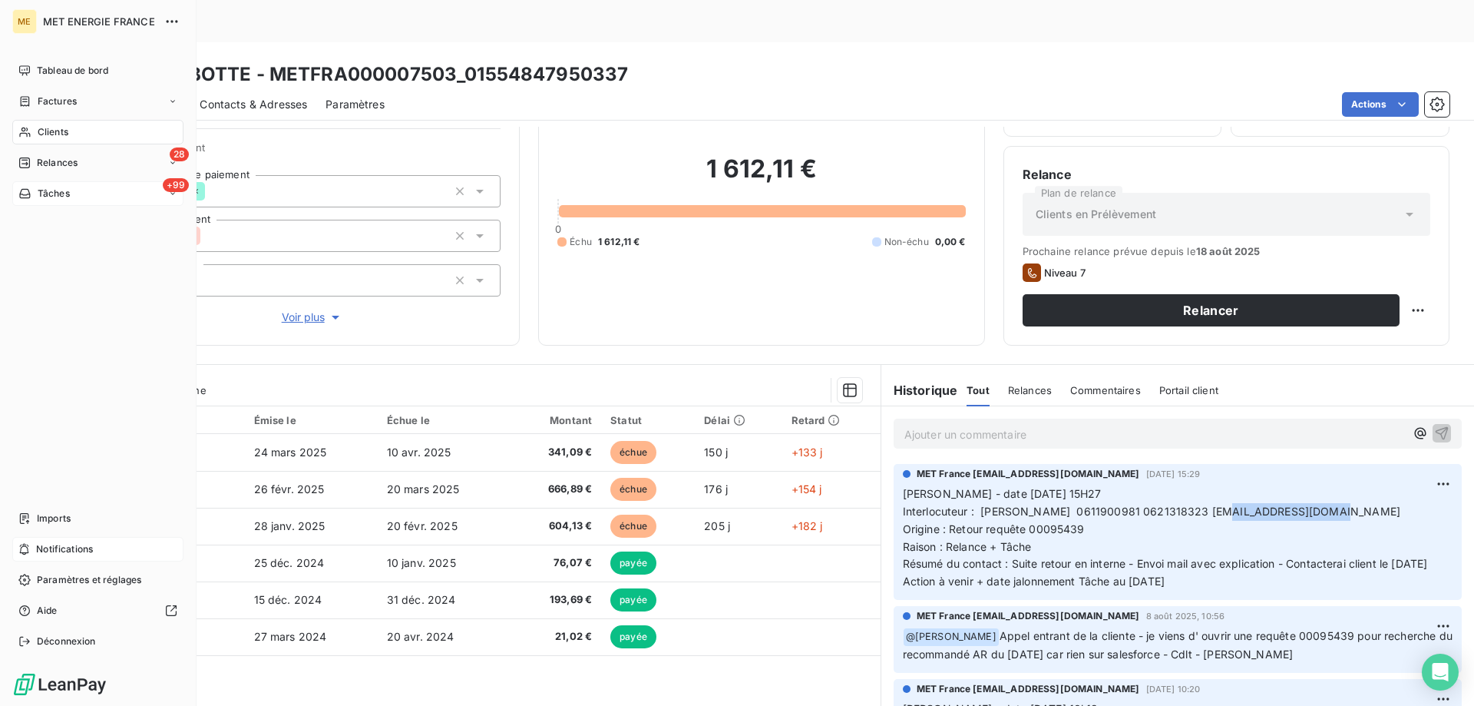
click at [116, 194] on div "+99 Tâches" at bounding box center [97, 193] width 171 height 25
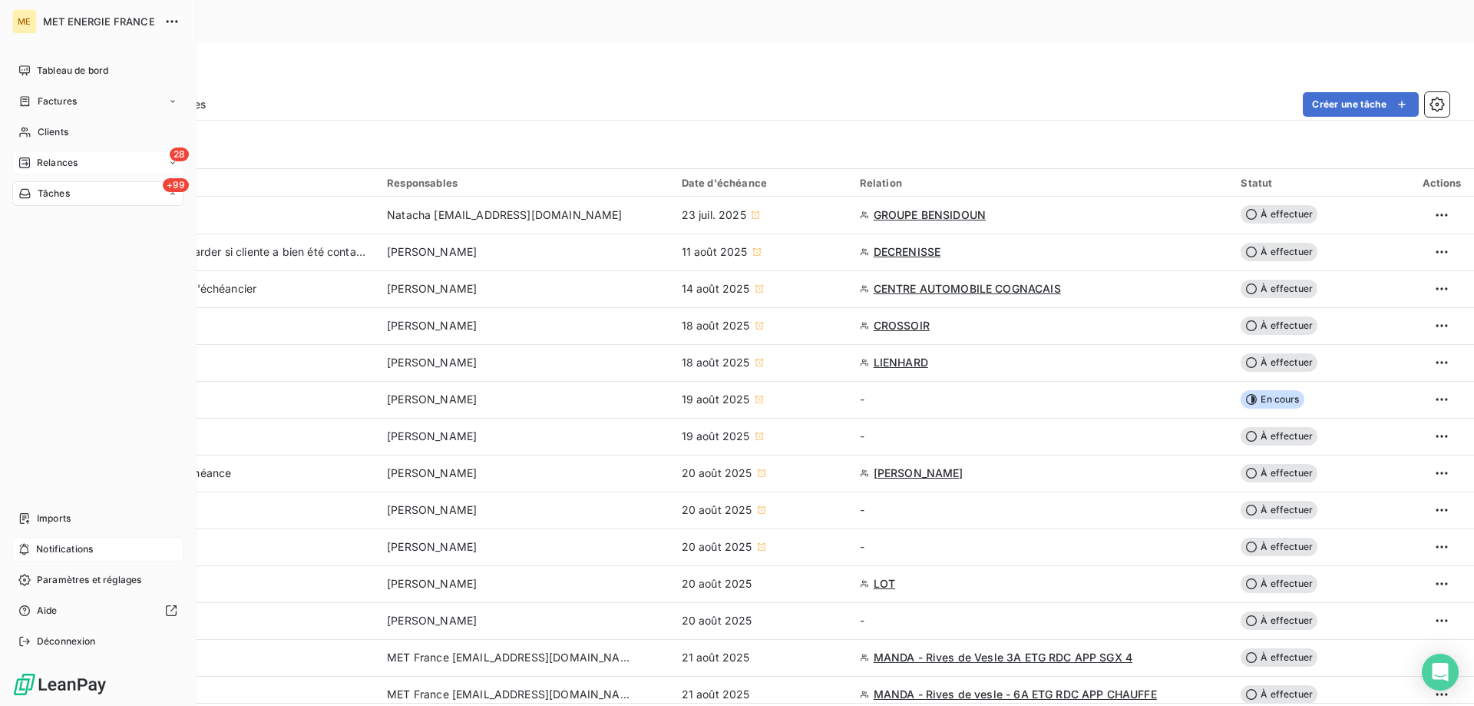
click at [104, 161] on div "28 Relances" at bounding box center [97, 163] width 171 height 25
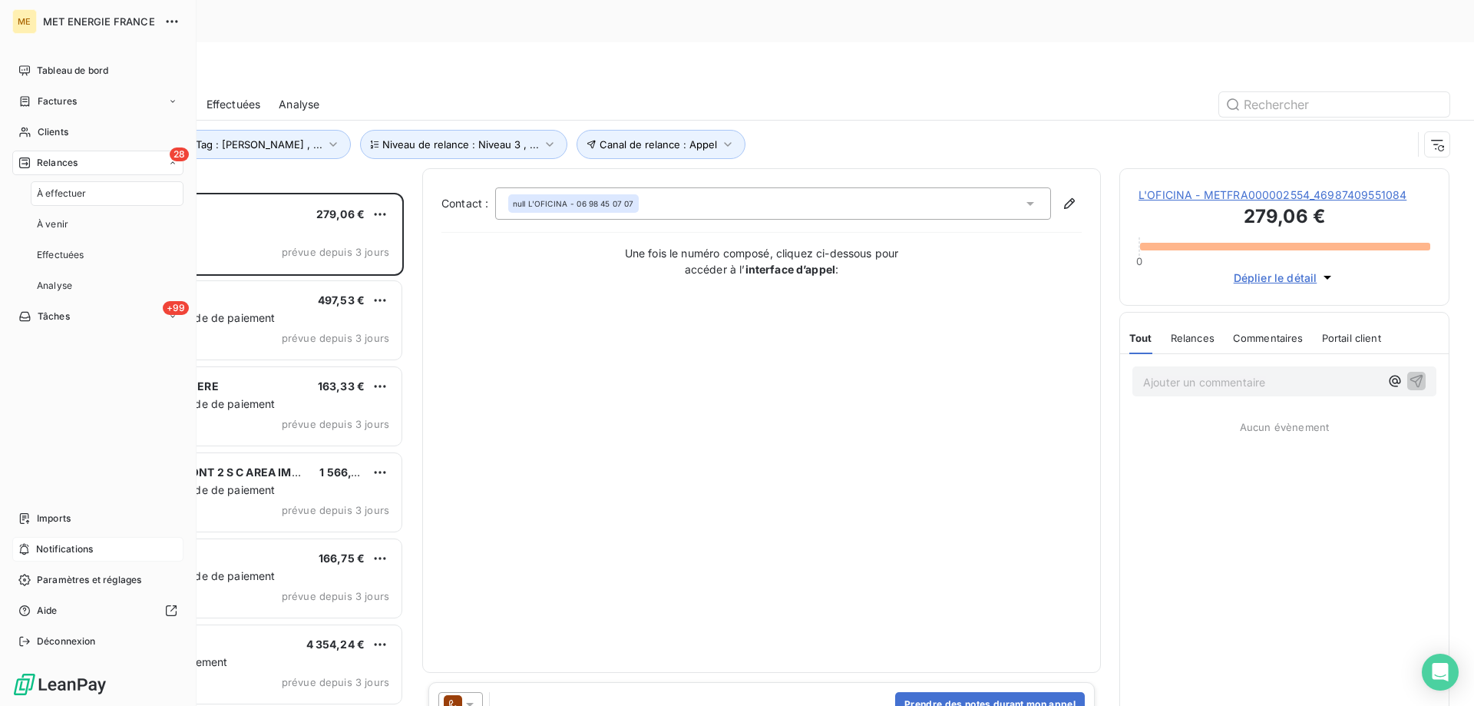
scroll to position [544, 319]
